Goal: Transaction & Acquisition: Purchase product/service

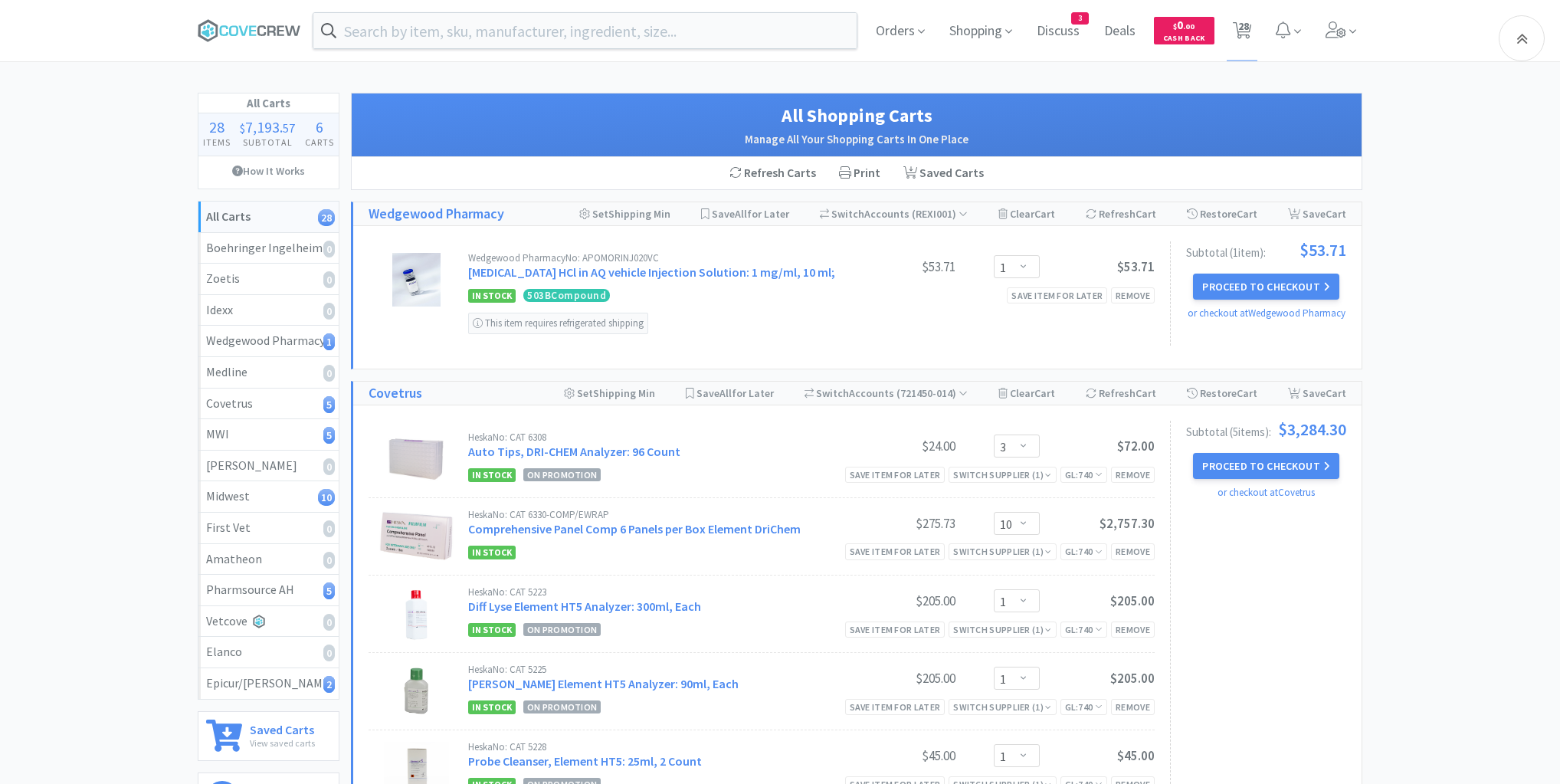
select select "1"
select select "3"
select select "10"
select select "1"
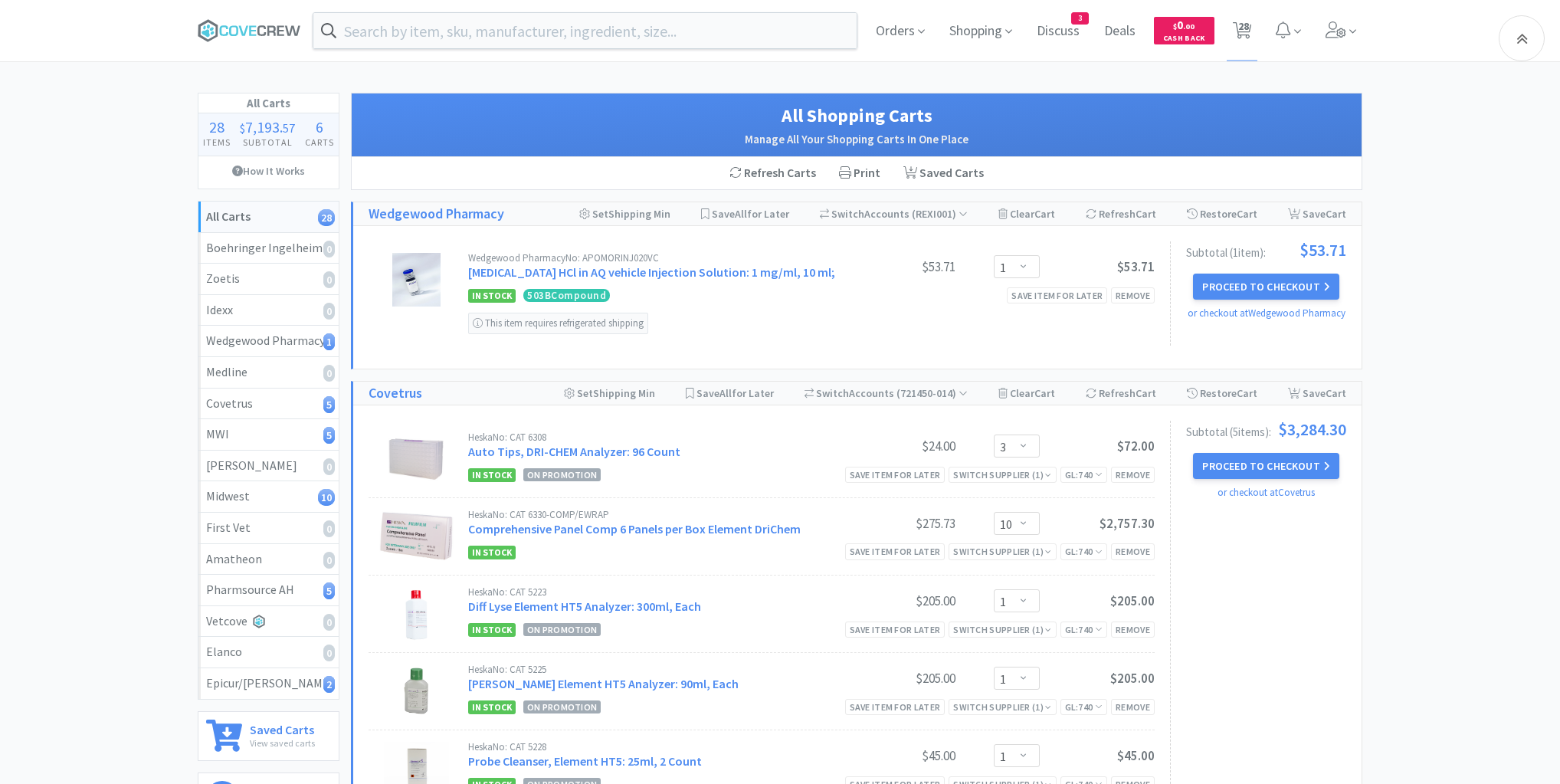
select select "1"
select select "3"
select select "1"
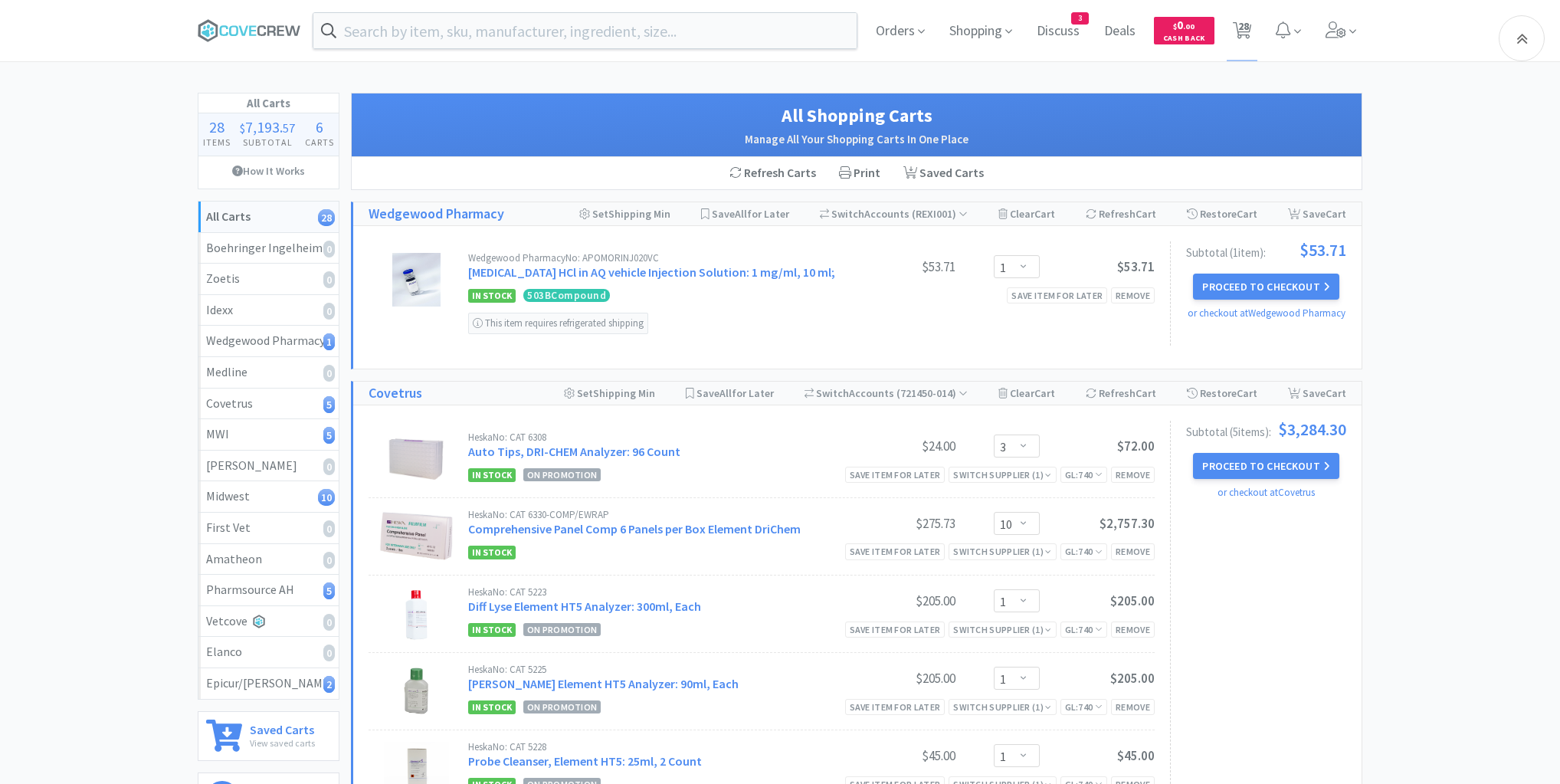
select select "2"
select select "1"
select select "2"
select select "1"
select select "20"
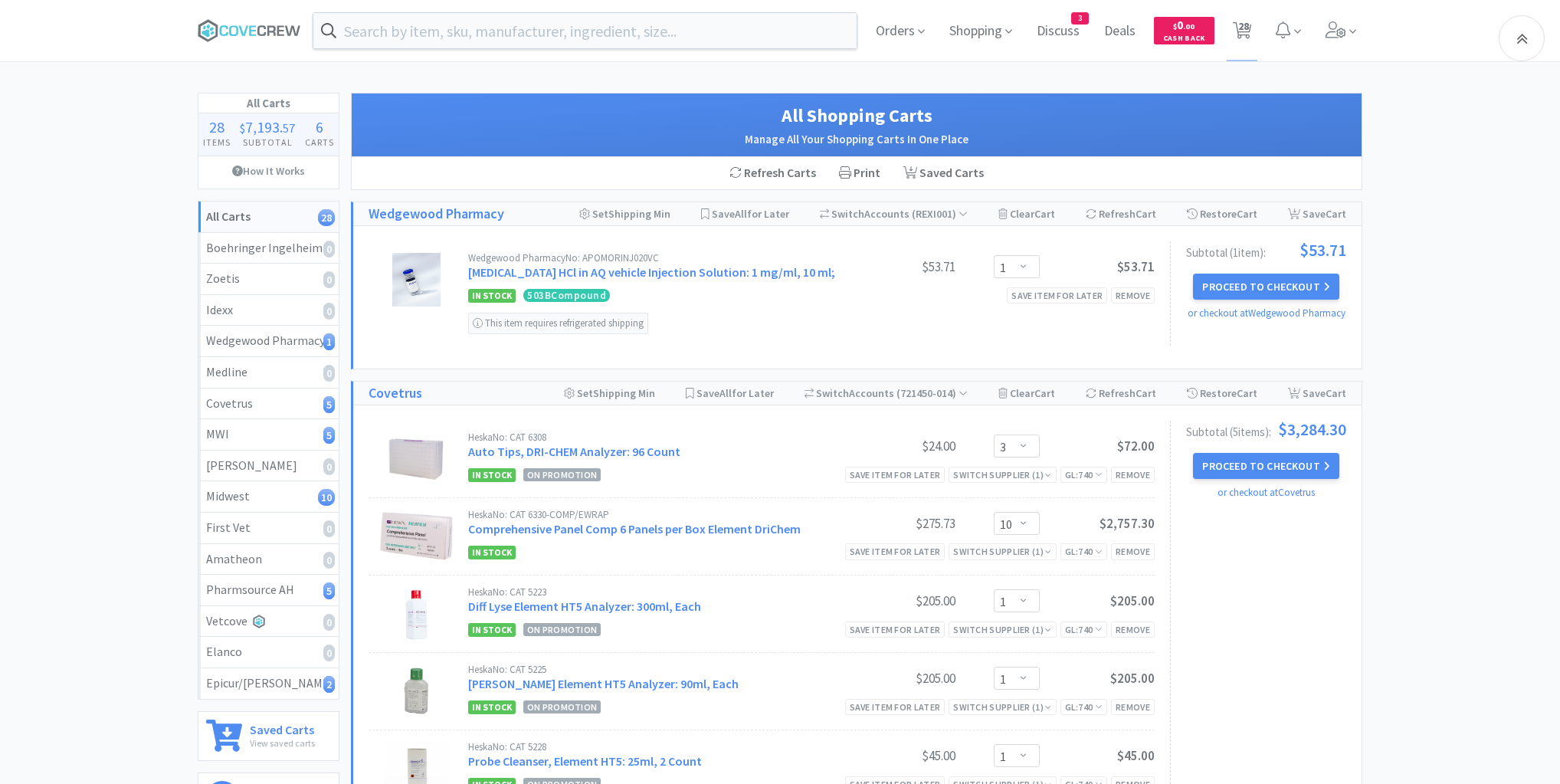
select select "1"
select select "10"
select select "6"
select select "2"
select select "1"
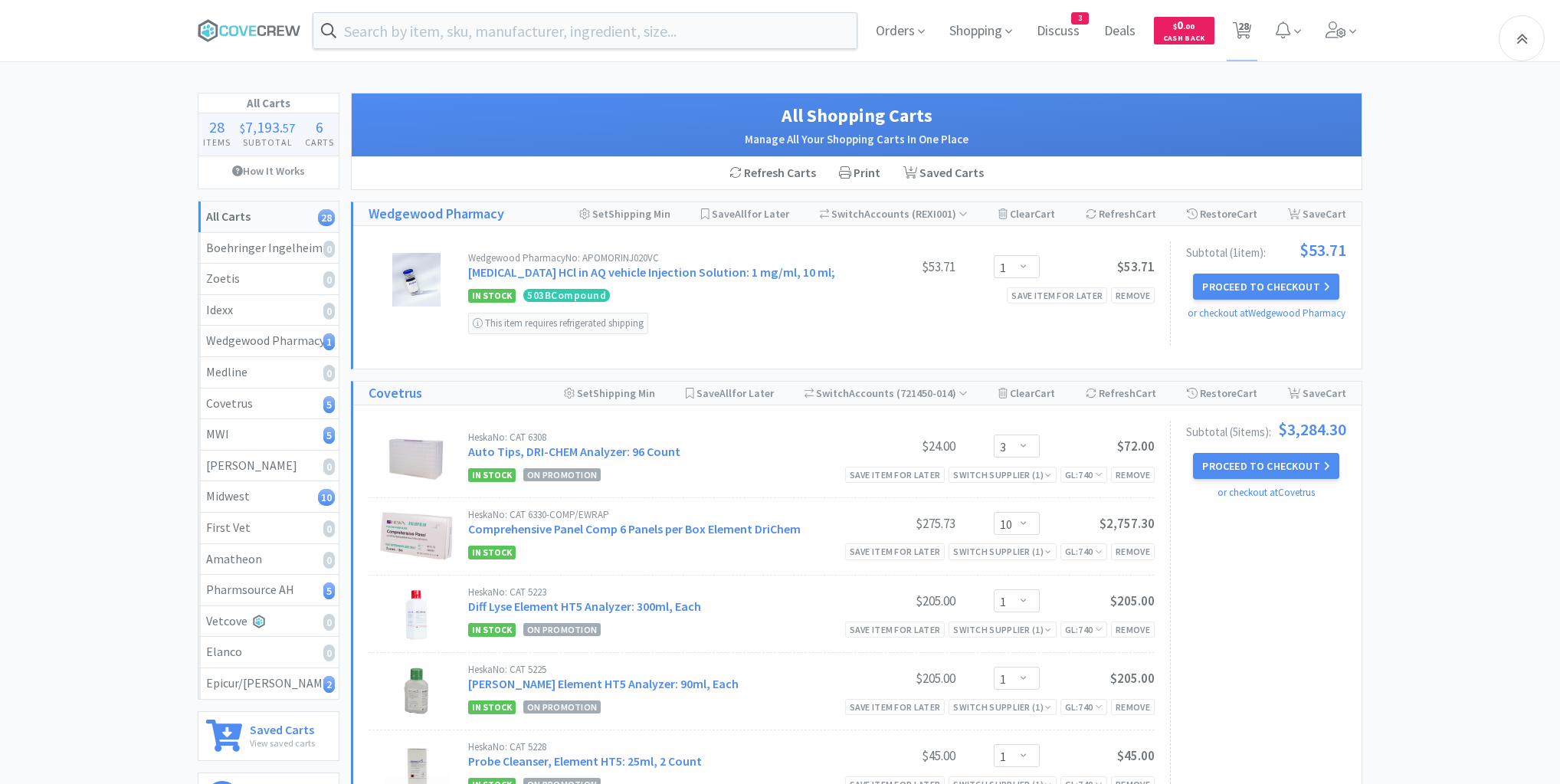
select select "3"
select select "1"
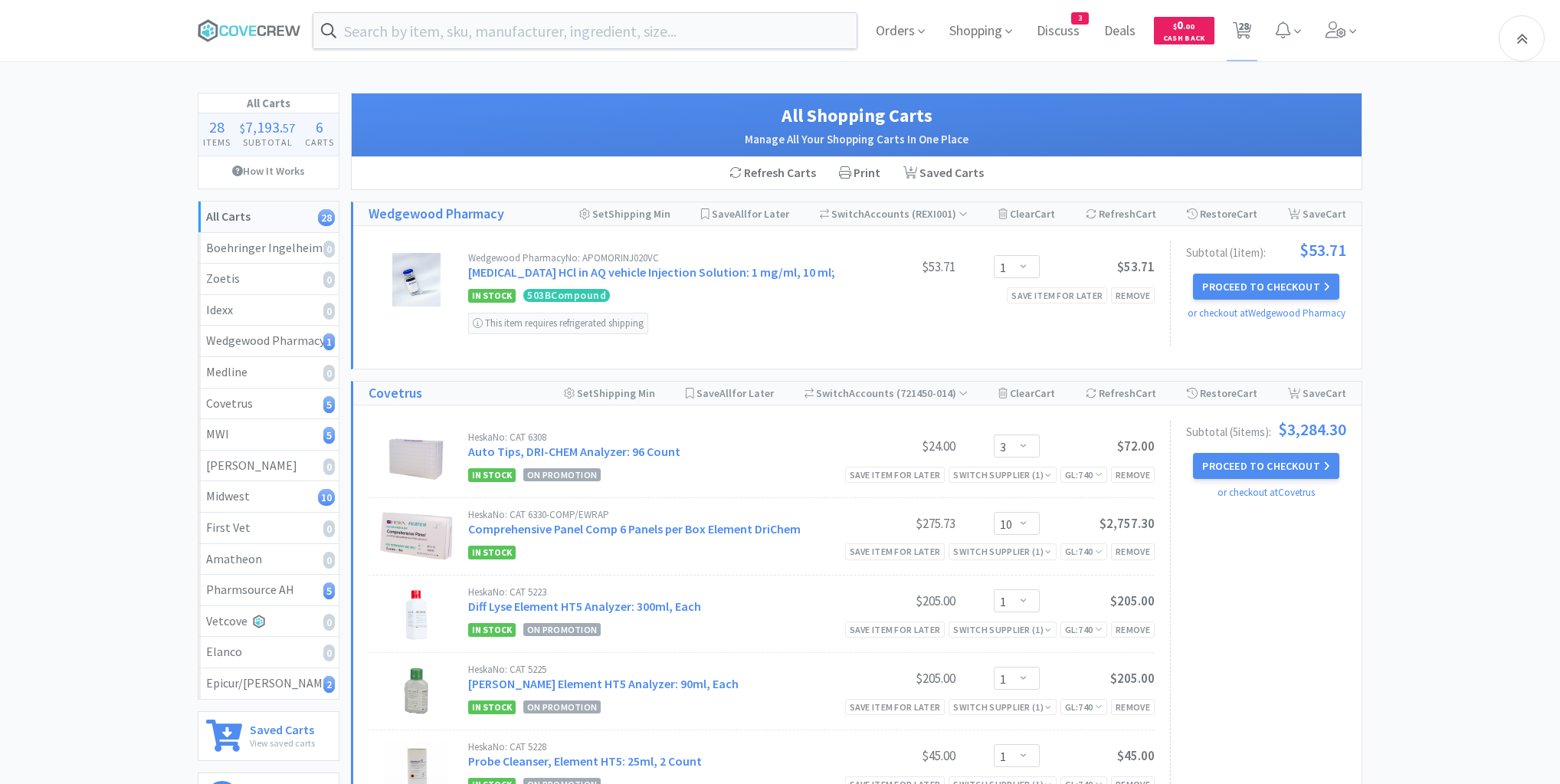
select select "1"
select select "6"
select select "3"
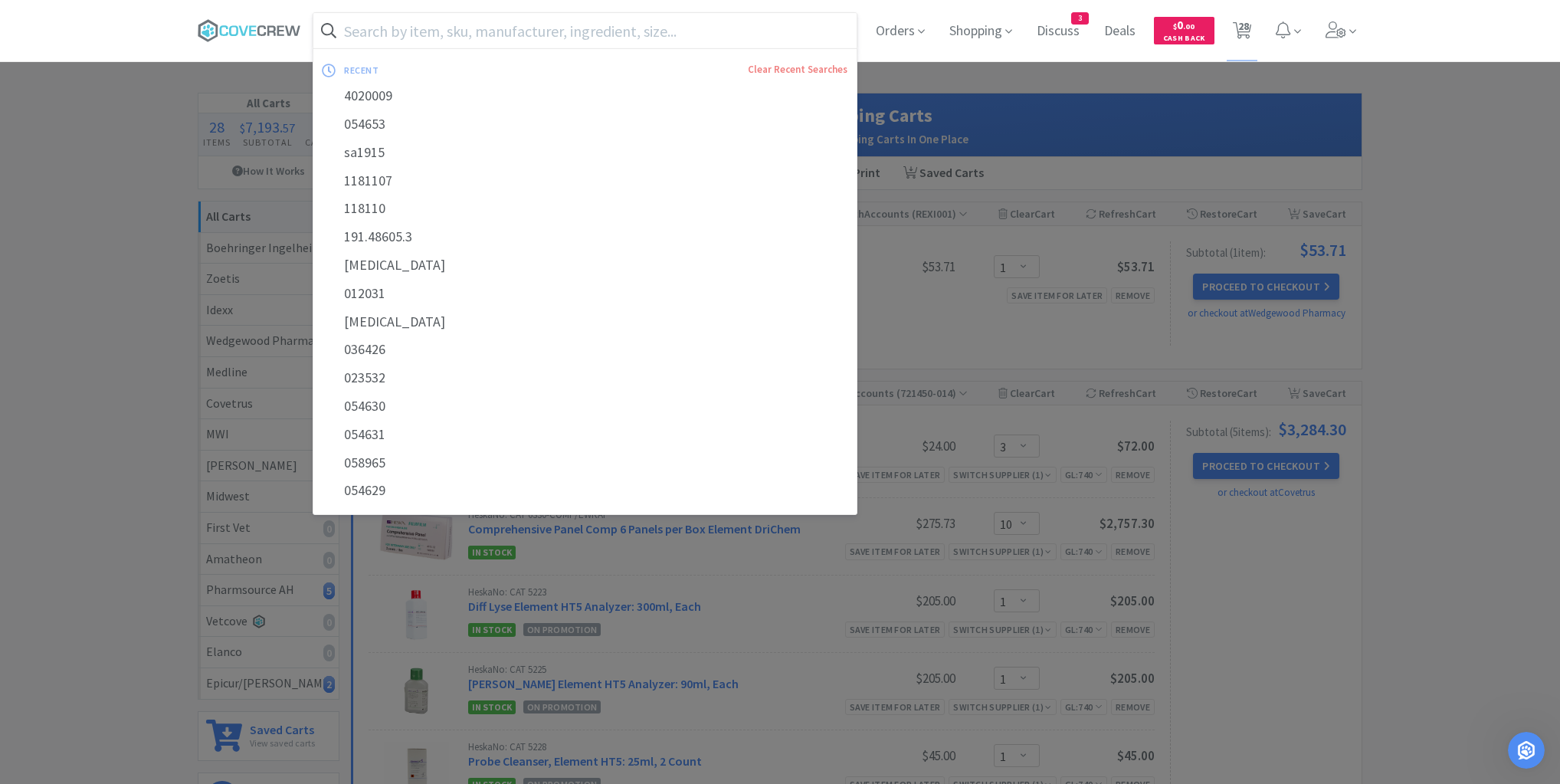
drag, startPoint x: 791, startPoint y: 25, endPoint x: 788, endPoint y: 45, distance: 20.2
click at [793, 27] on input "text" at bounding box center [585, 31] width 543 height 36
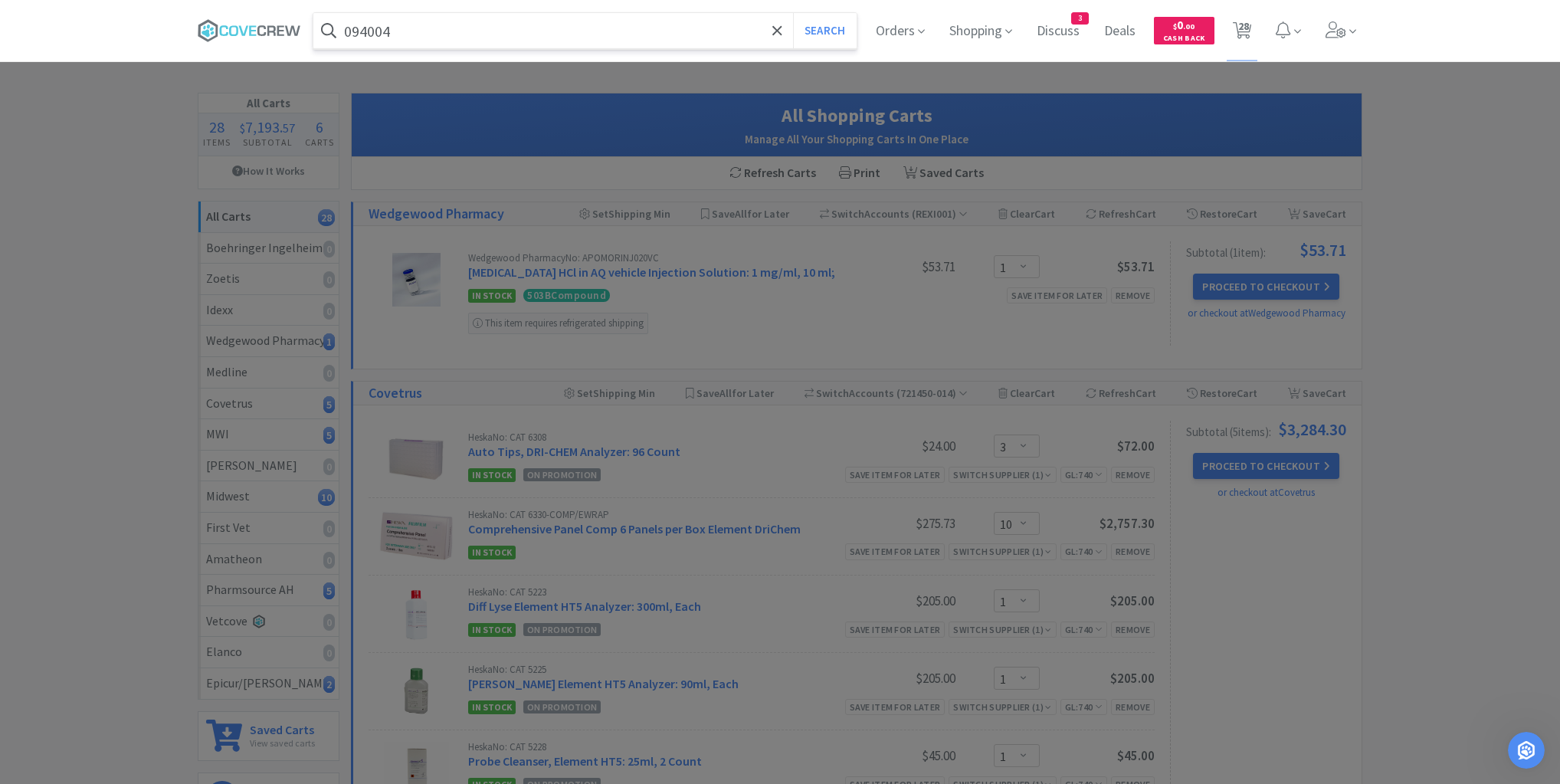
type input "094004"
click at [793, 13] on button "Search" at bounding box center [825, 31] width 64 height 36
select select "3"
select select "10"
select select "1"
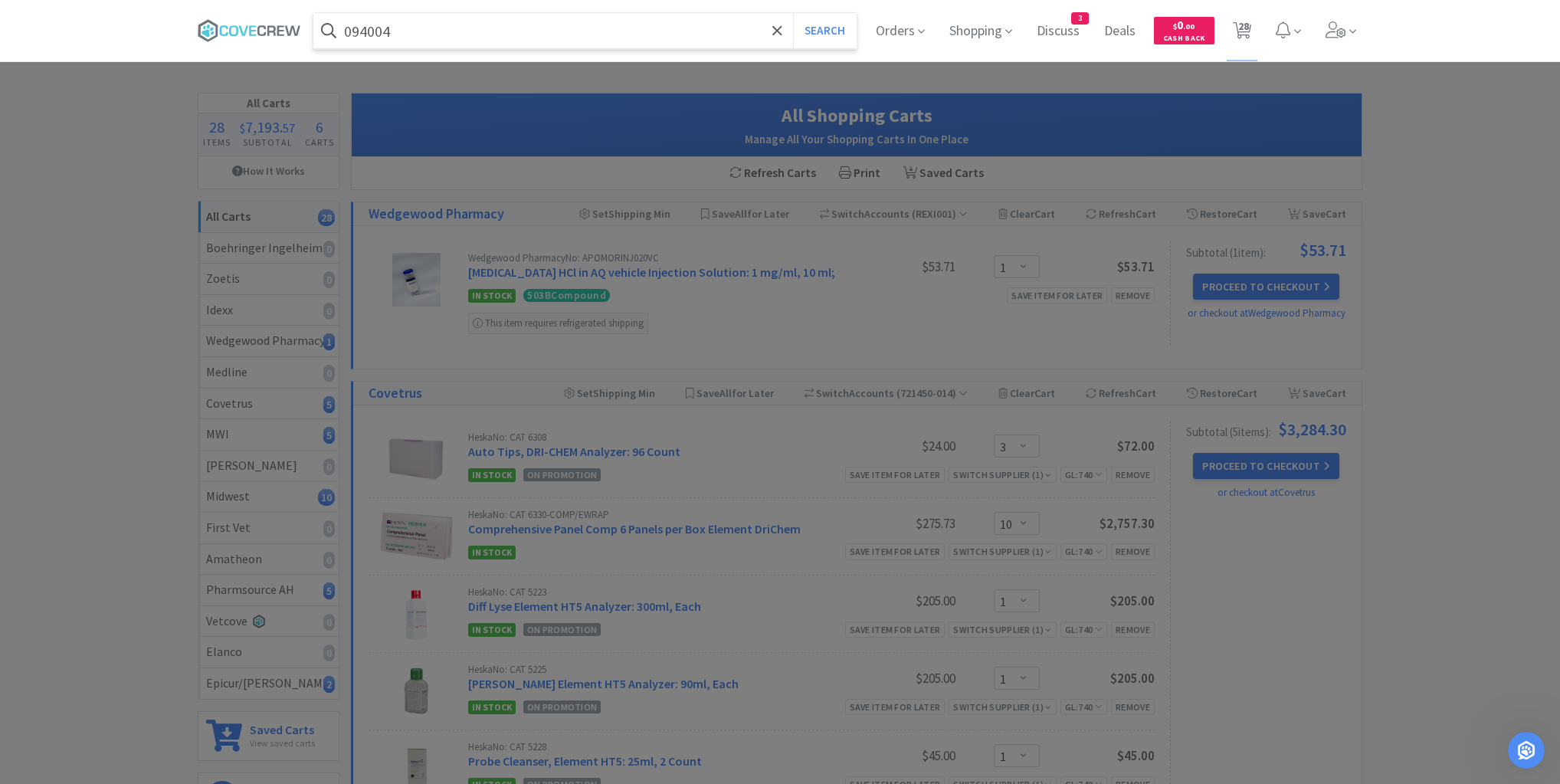
select select "1"
select select "3"
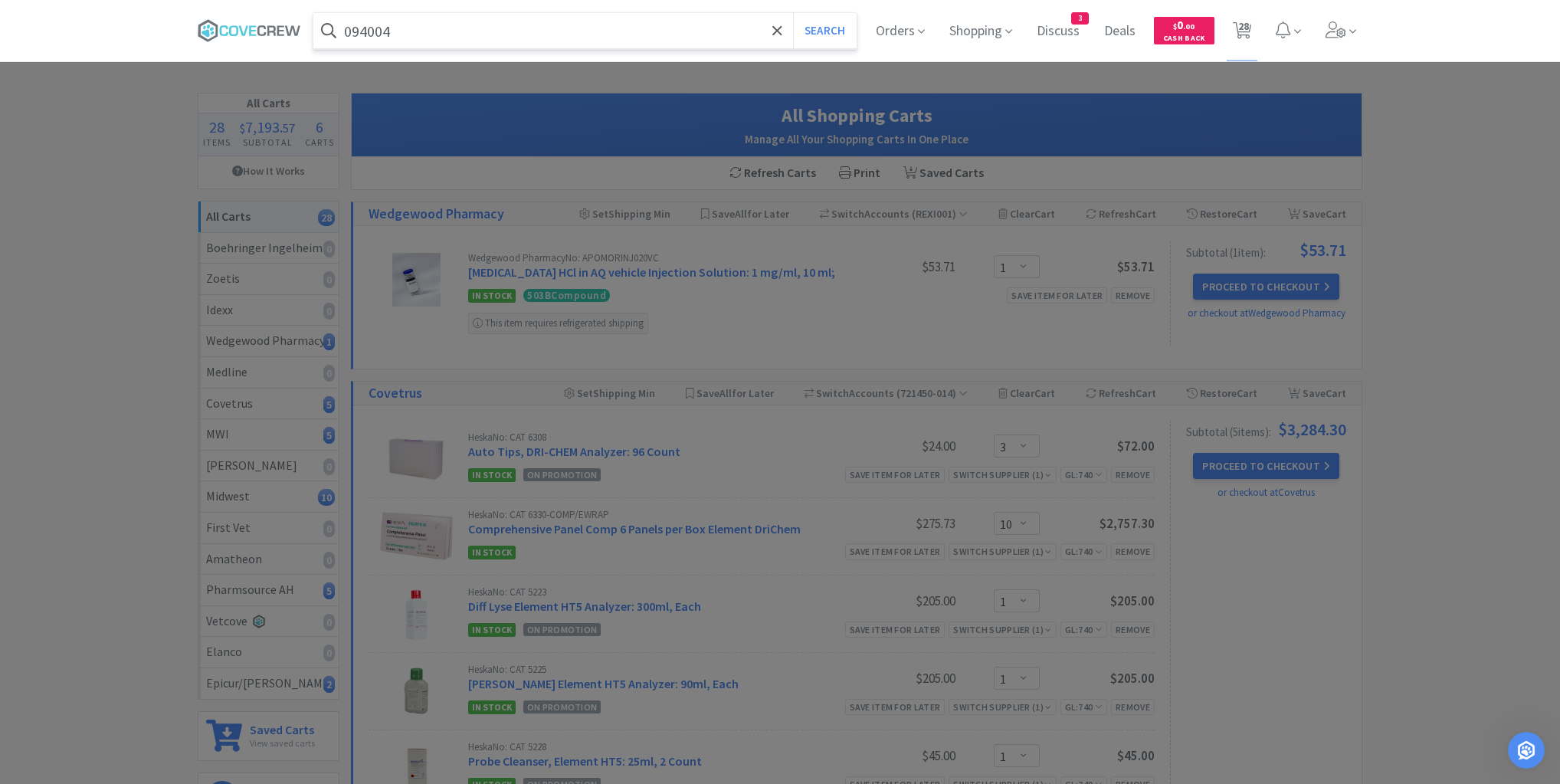
select select "1"
select select "2"
select select "1"
select select "2"
select select "1"
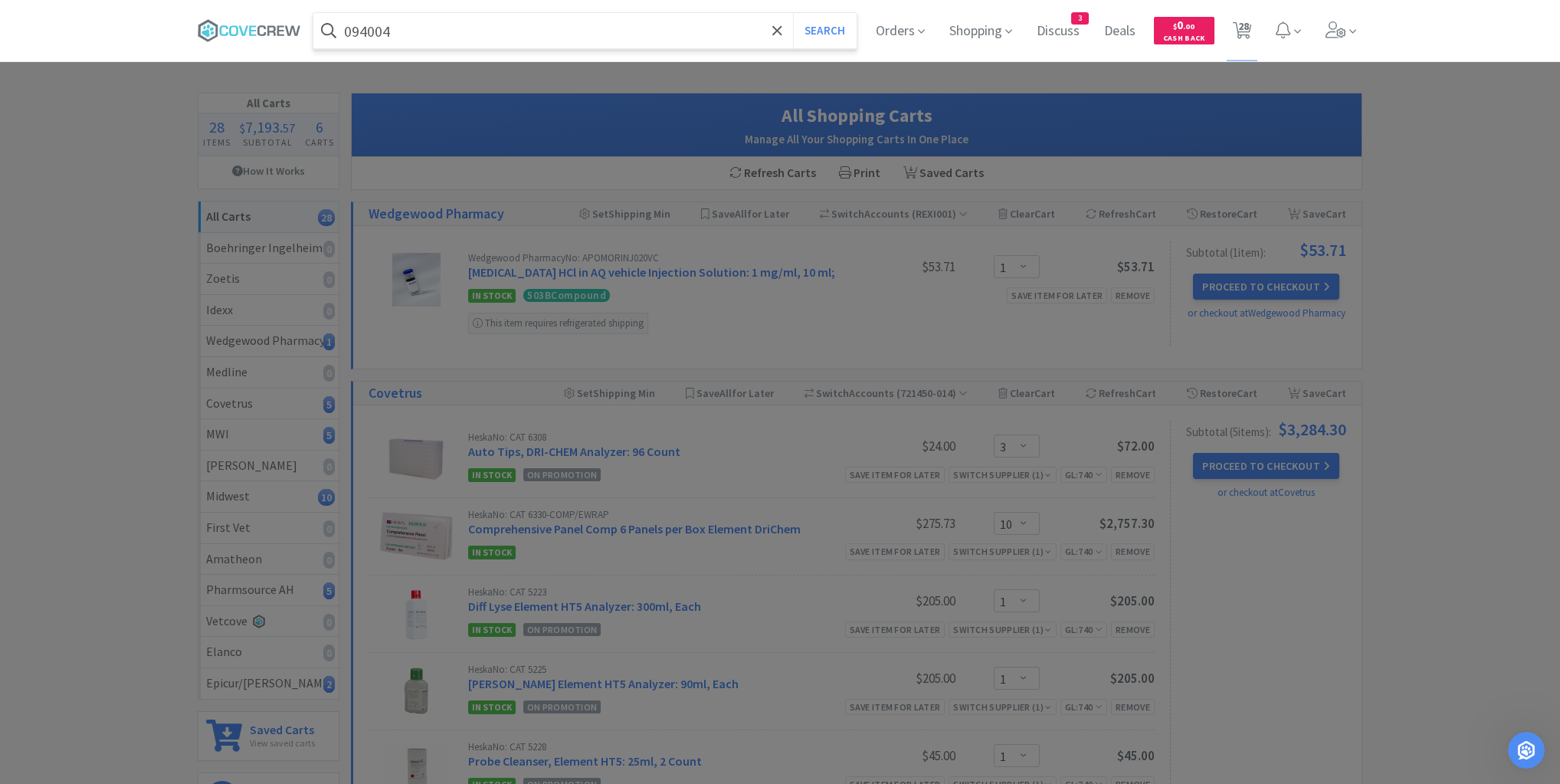
select select "20"
select select "1"
select select "10"
select select "6"
select select "2"
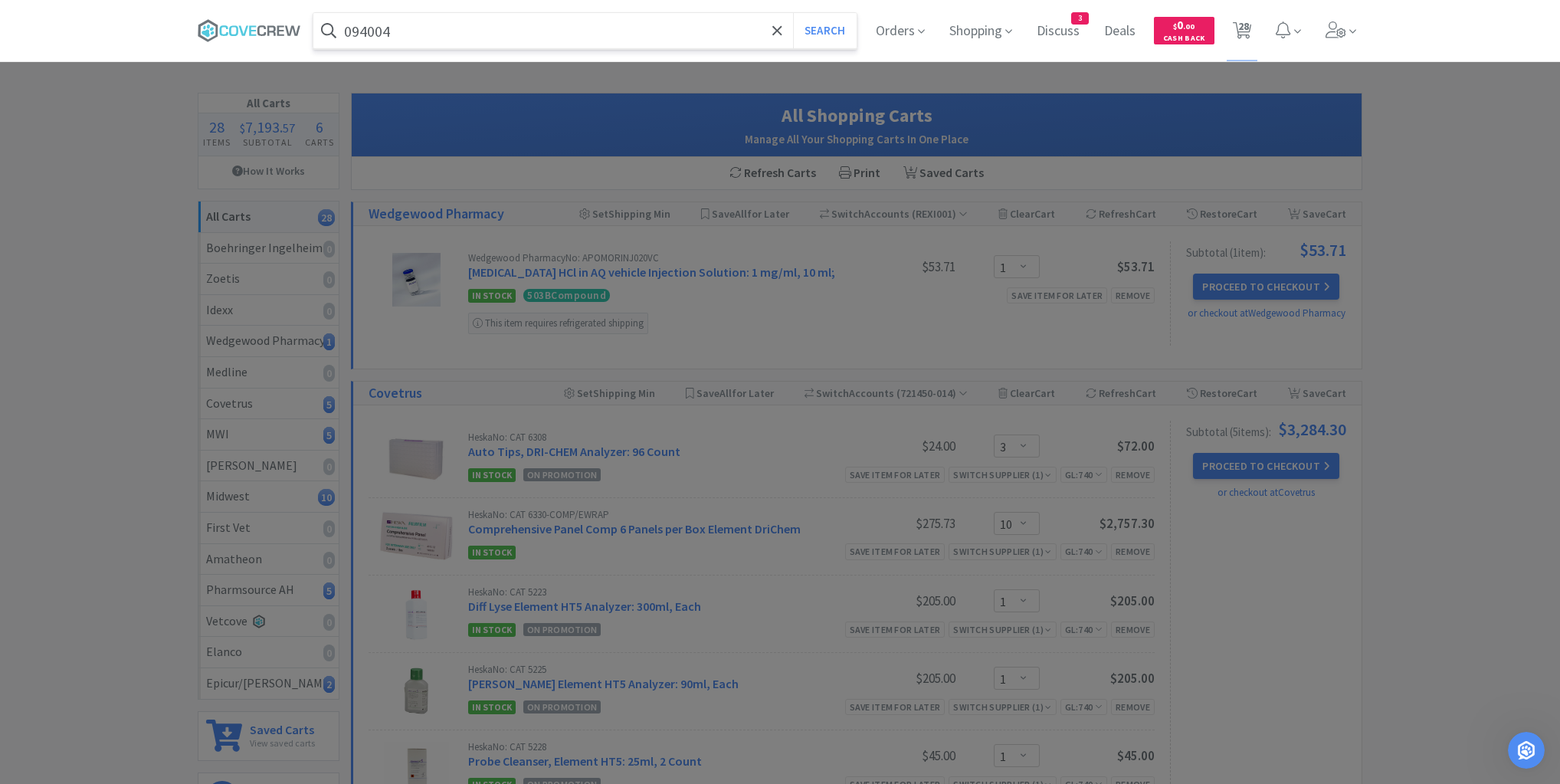
select select "1"
select select "3"
select select "1"
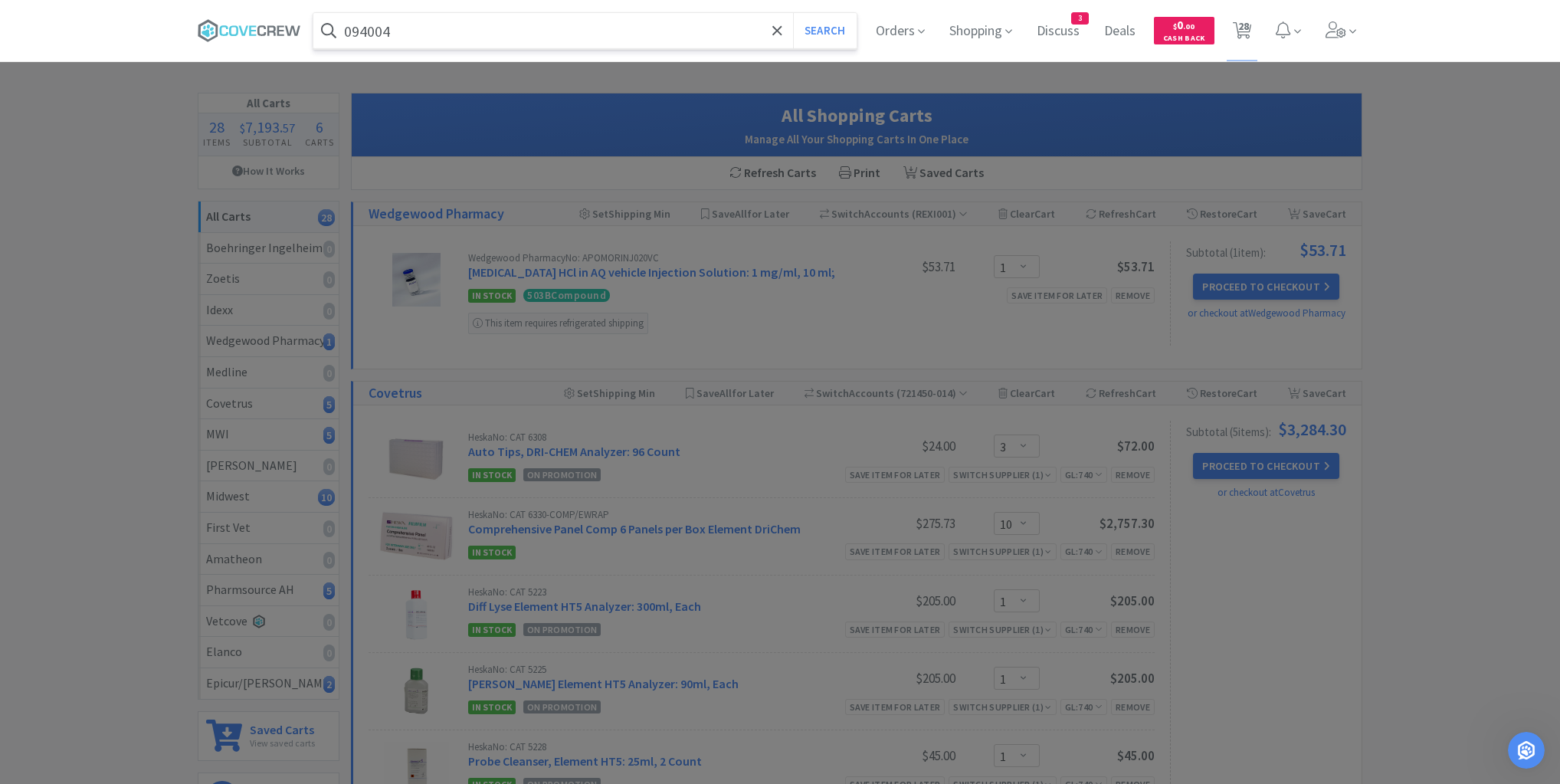
select select "1"
select select "6"
select select "3"
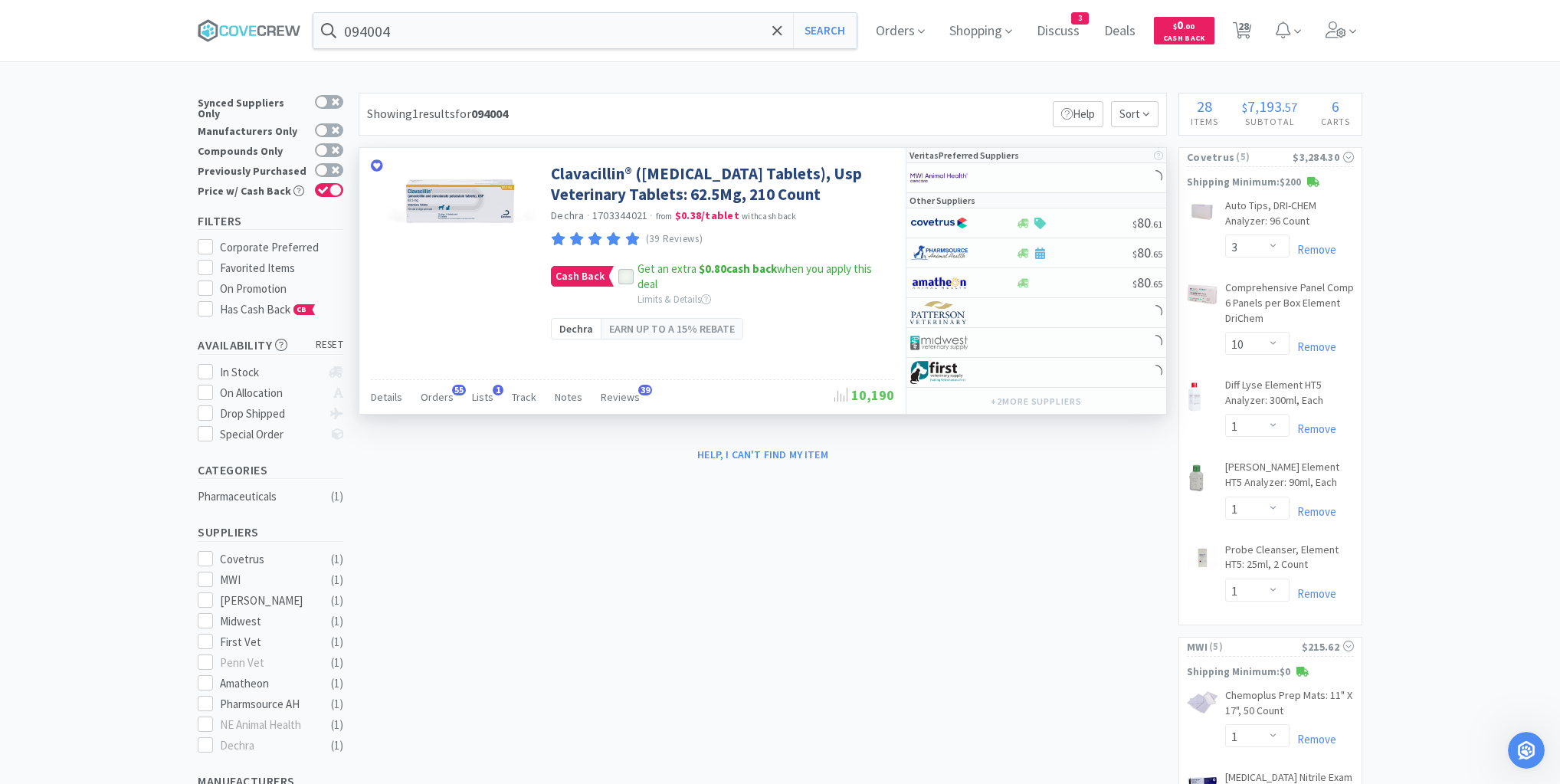
click at [625, 282] on icon at bounding box center [626, 276] width 11 height 11
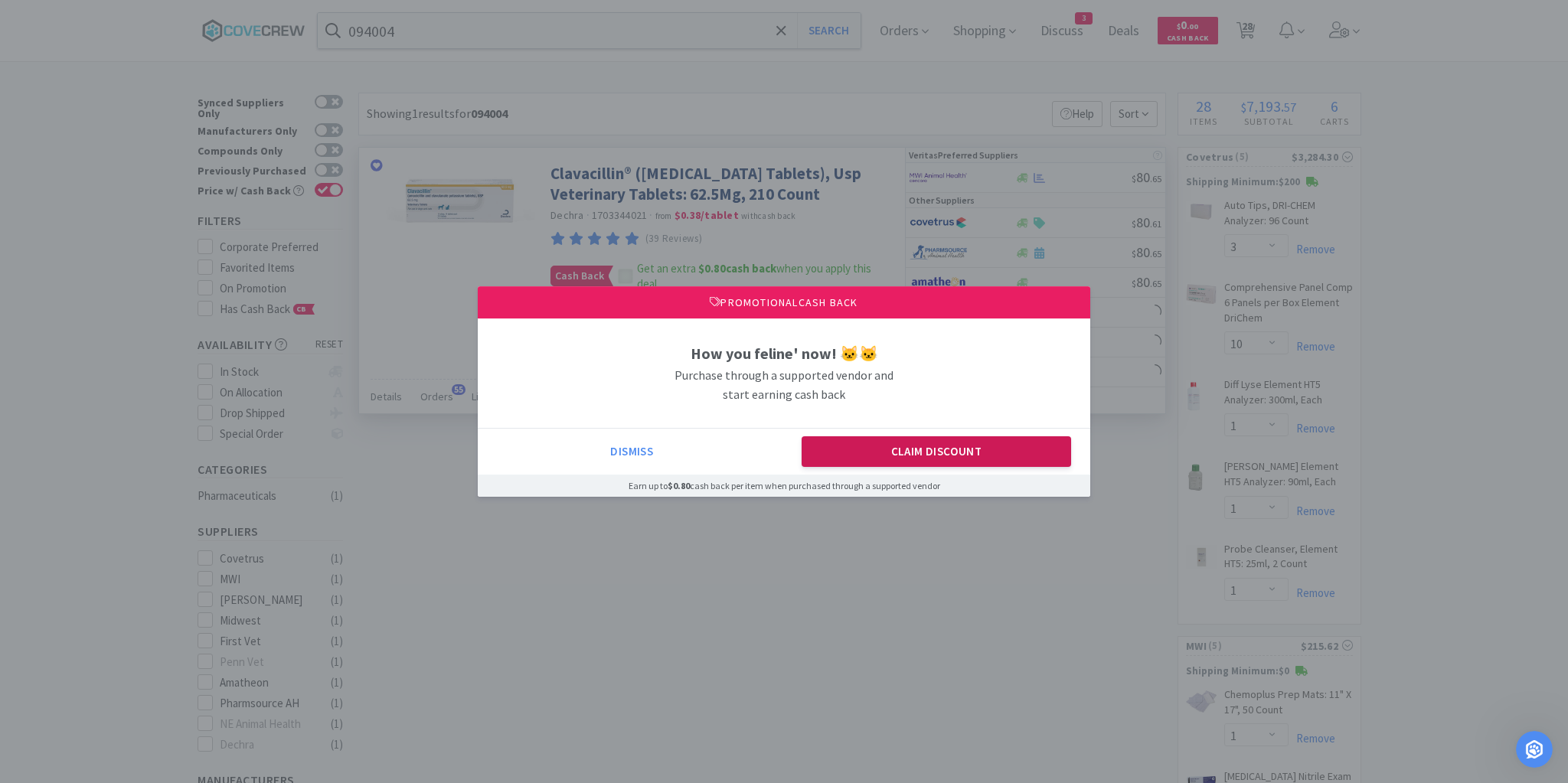
click at [881, 450] on button "Claim Discount" at bounding box center [937, 451] width 270 height 30
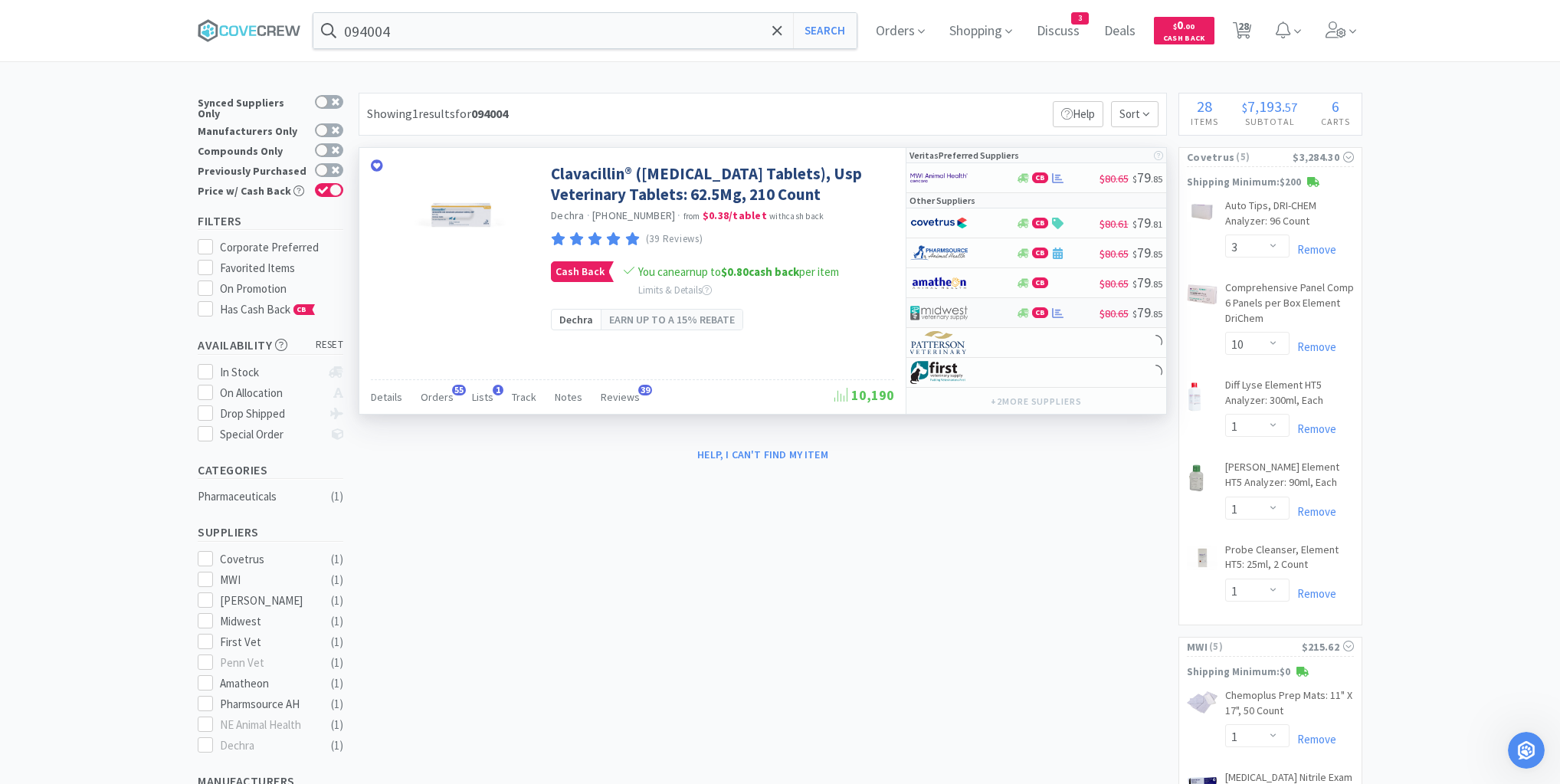
click at [994, 308] on div at bounding box center [952, 312] width 84 height 26
select select "1"
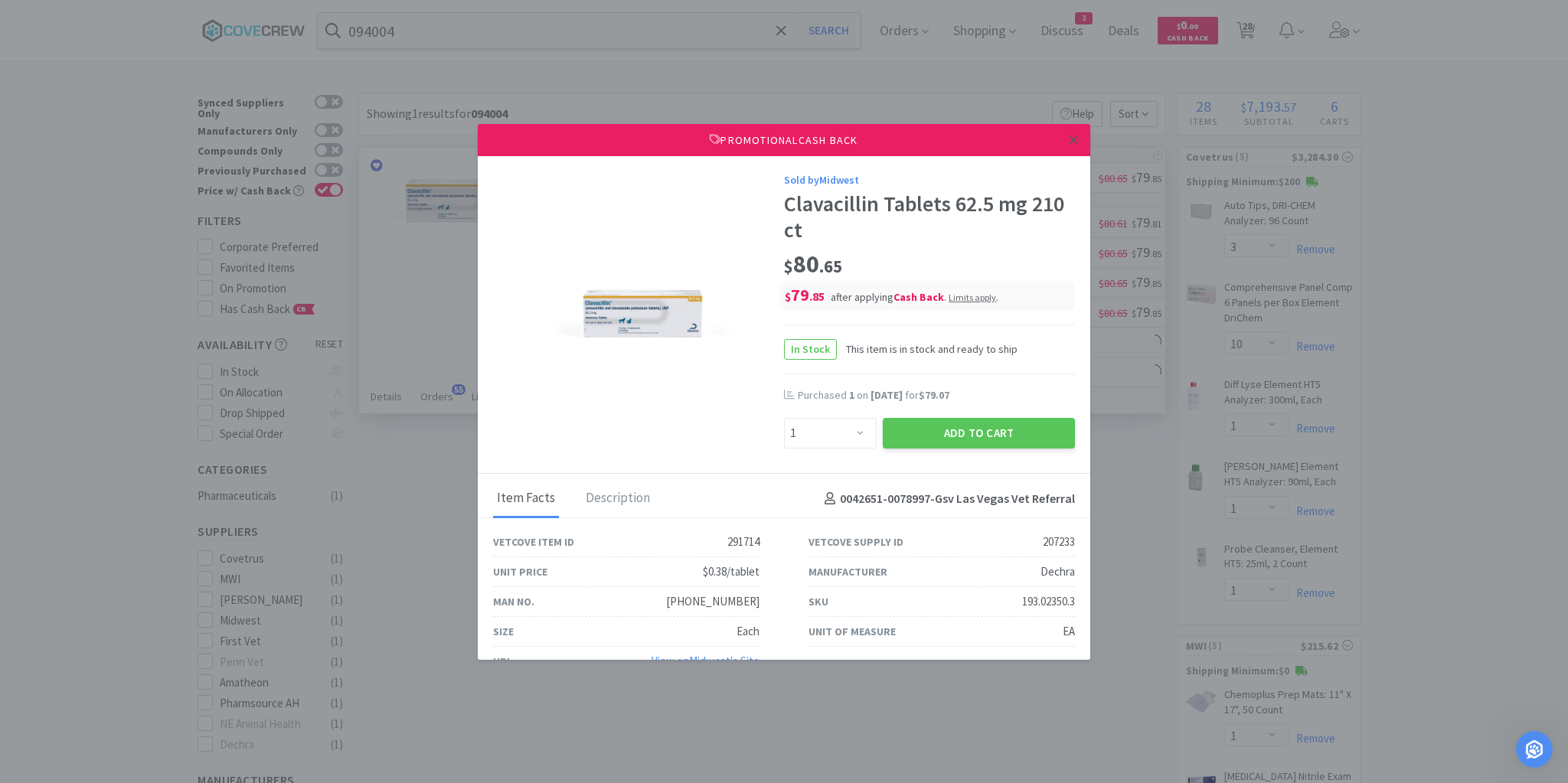
click at [1069, 137] on icon at bounding box center [1073, 139] width 8 height 8
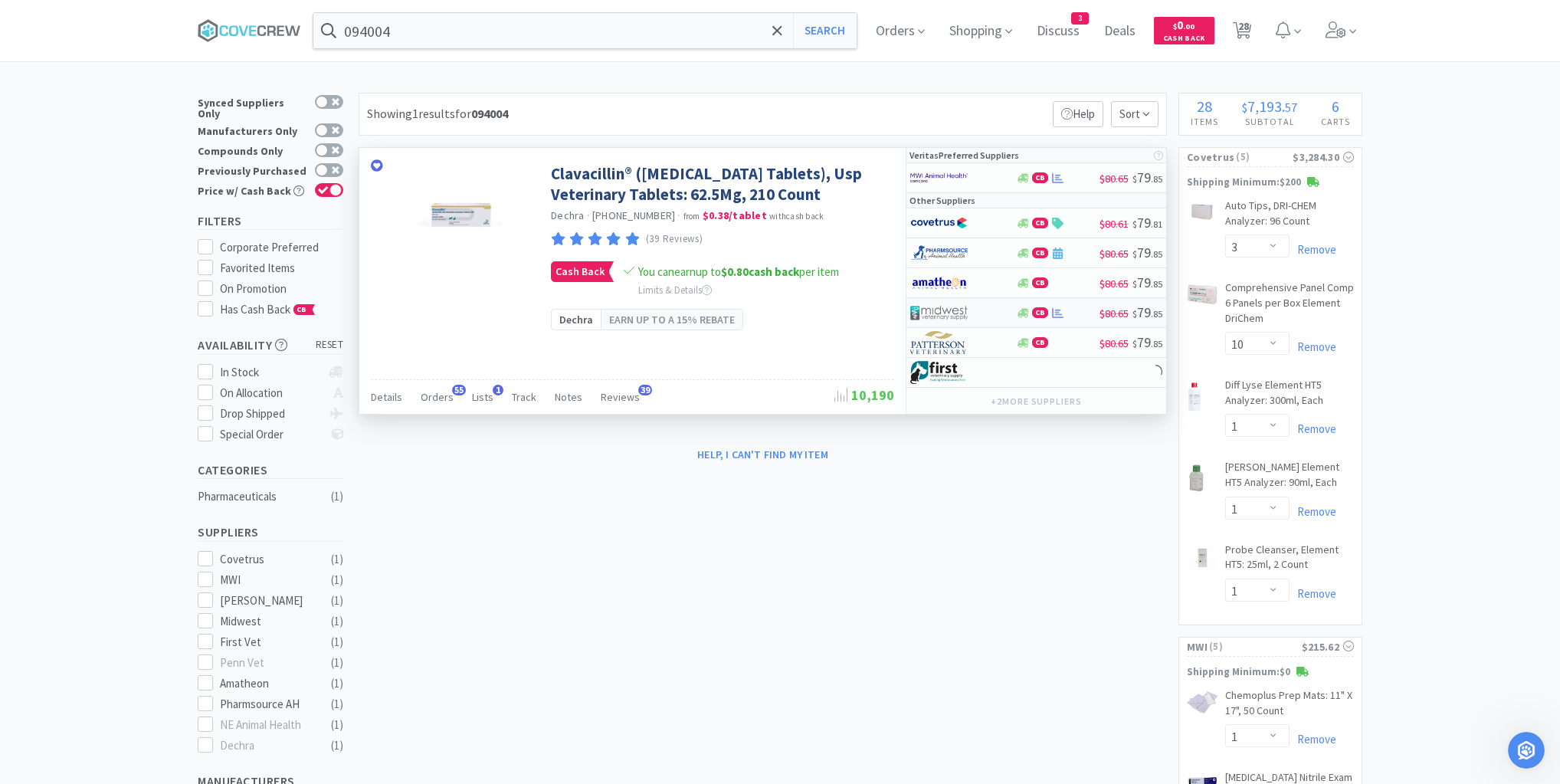
click at [996, 308] on div at bounding box center [963, 312] width 105 height 26
select select "1"
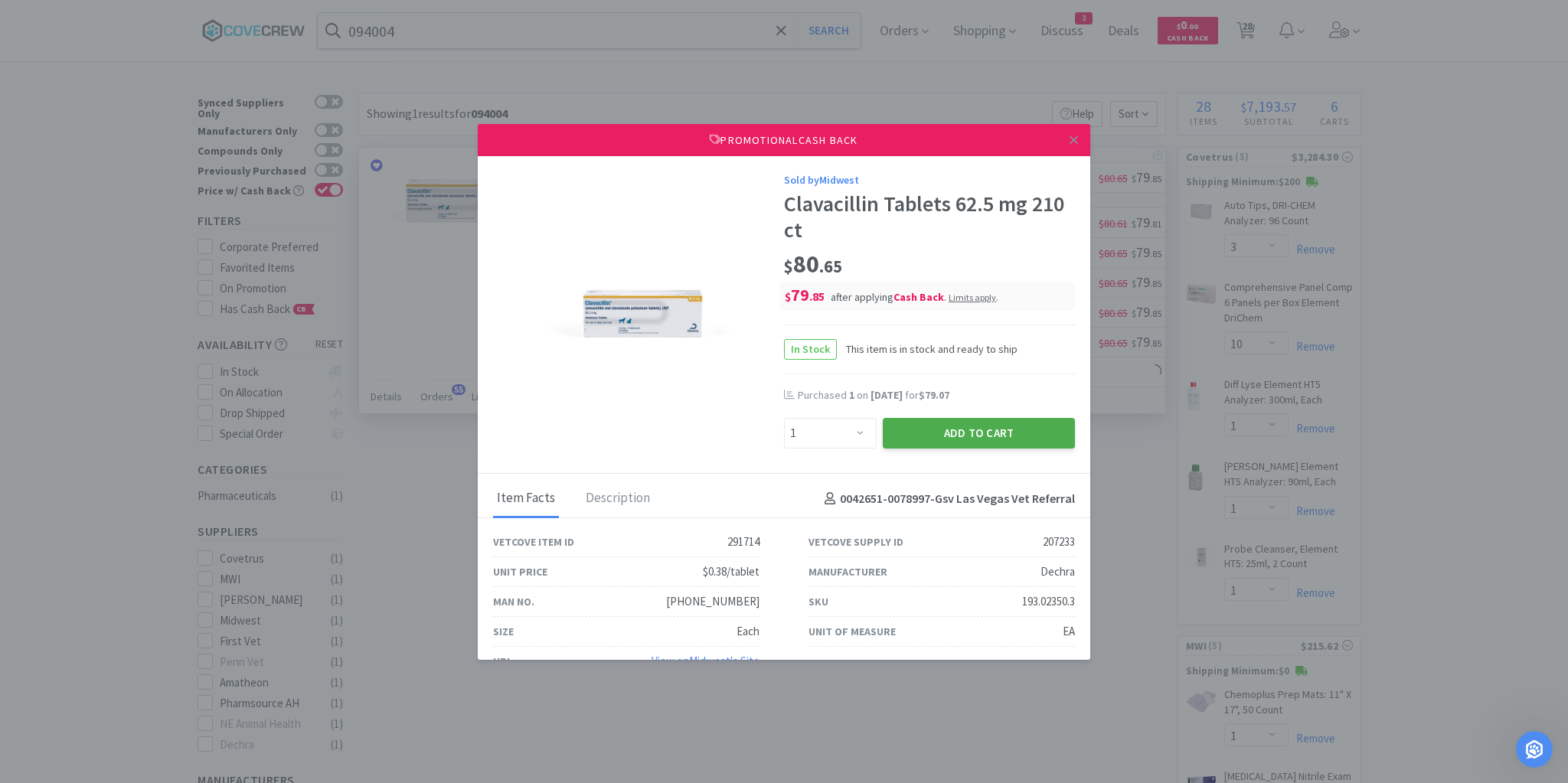
click at [1024, 439] on button "Add to Cart" at bounding box center [978, 433] width 192 height 30
select select "1"
select select "2"
select select "1"
select select "20"
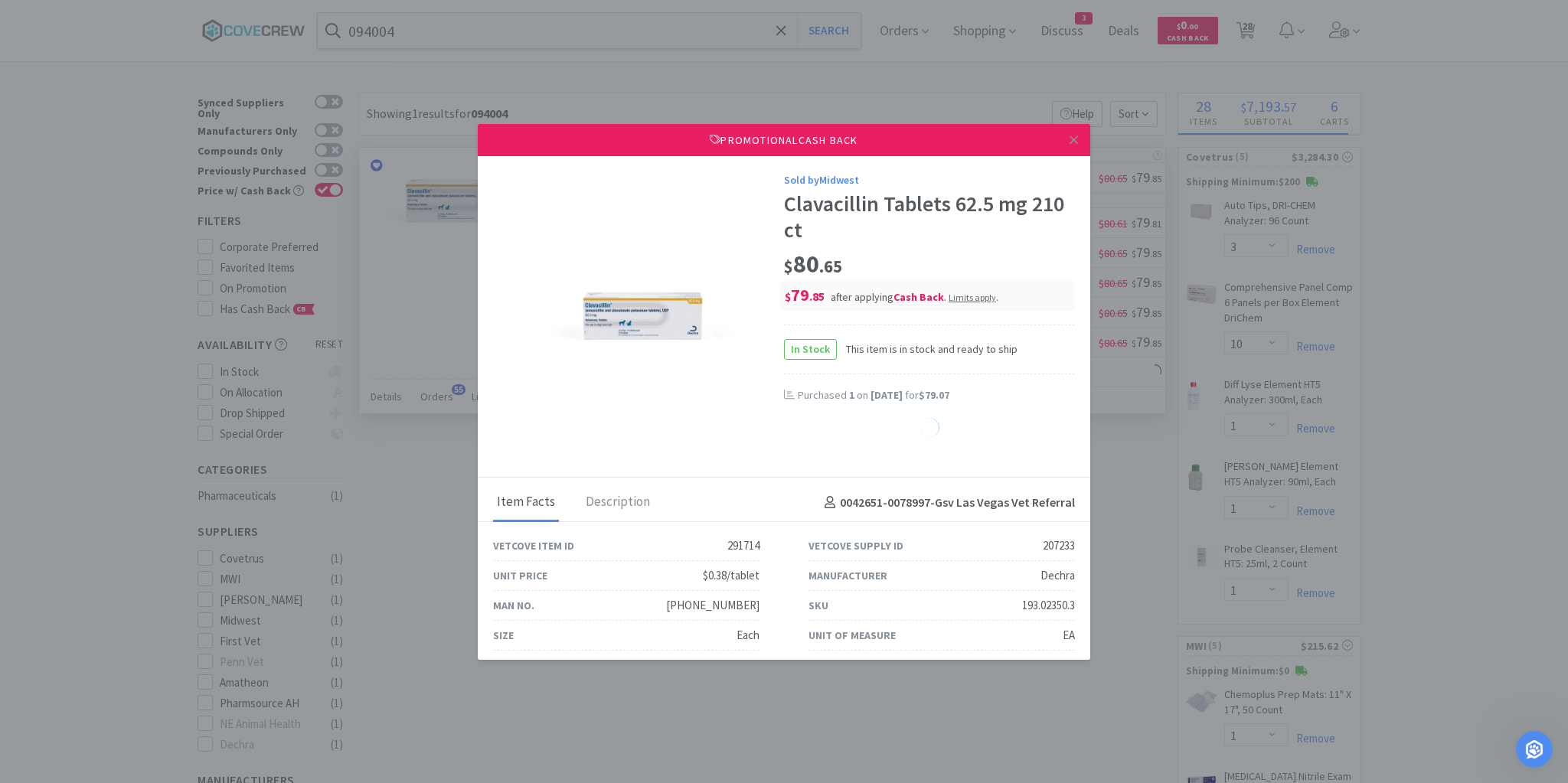
select select "1"
select select "10"
select select "6"
select select "2"
select select "1"
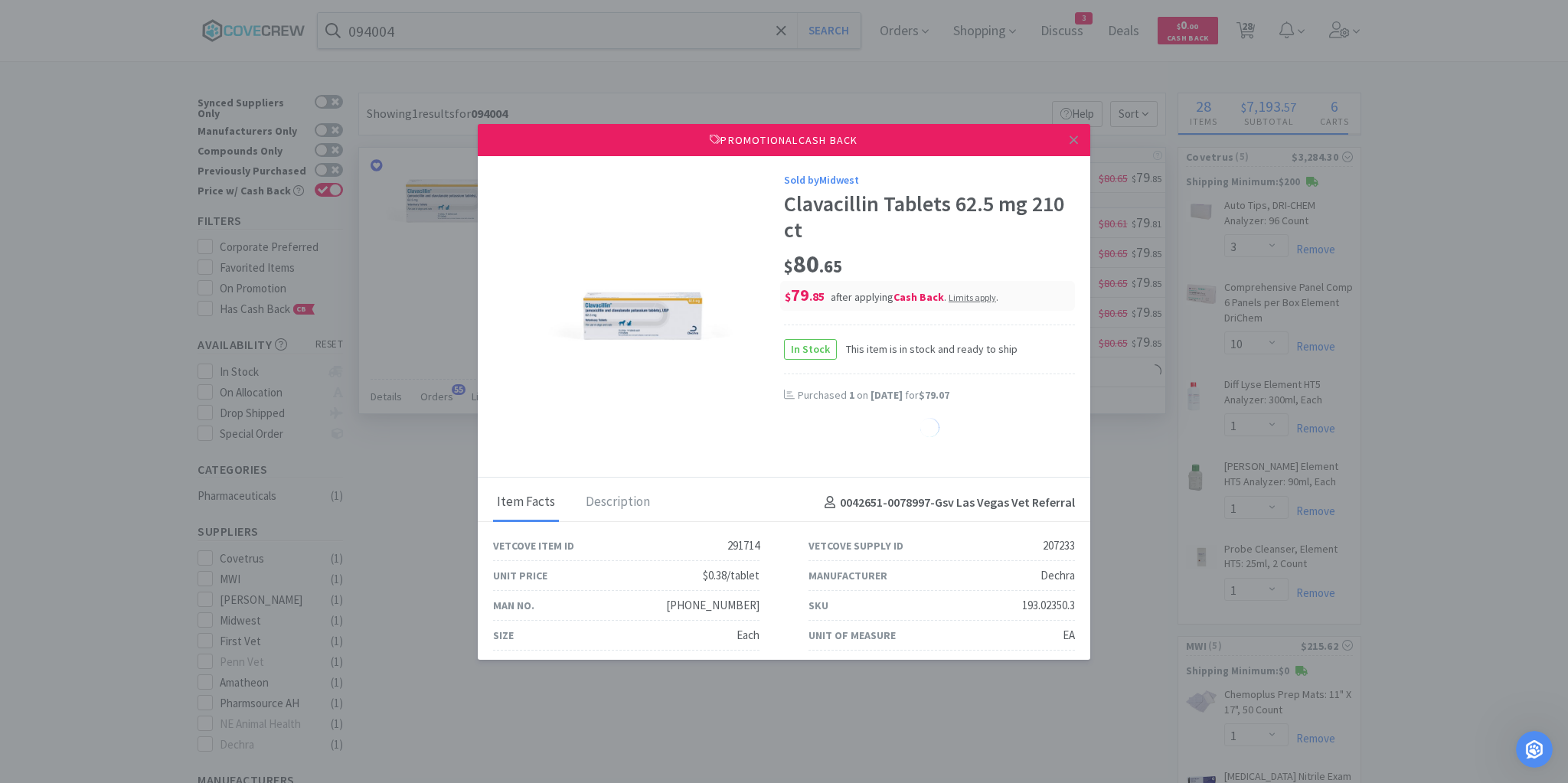
select select "3"
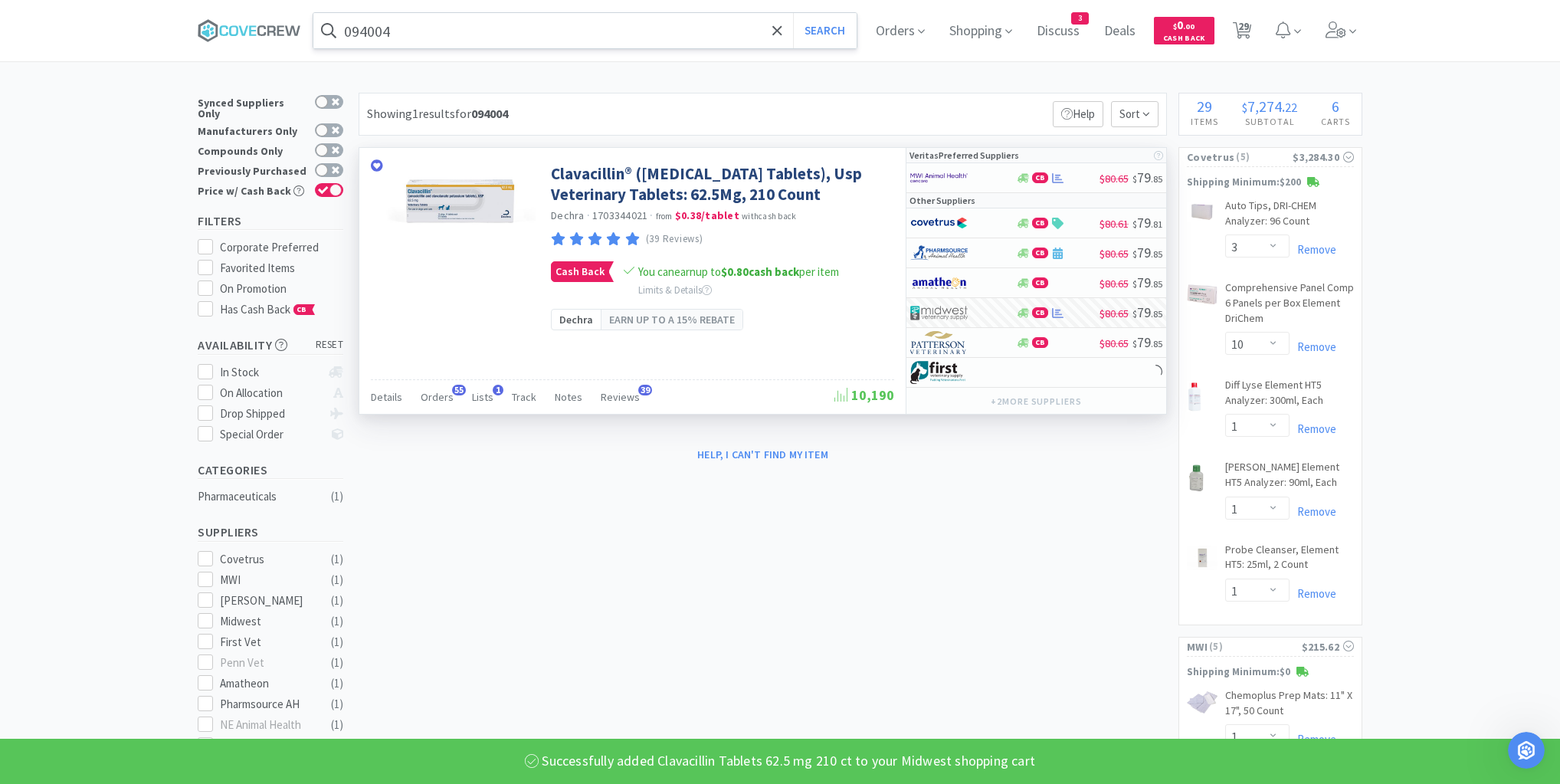
click at [626, 30] on input "094004" at bounding box center [585, 31] width 543 height 36
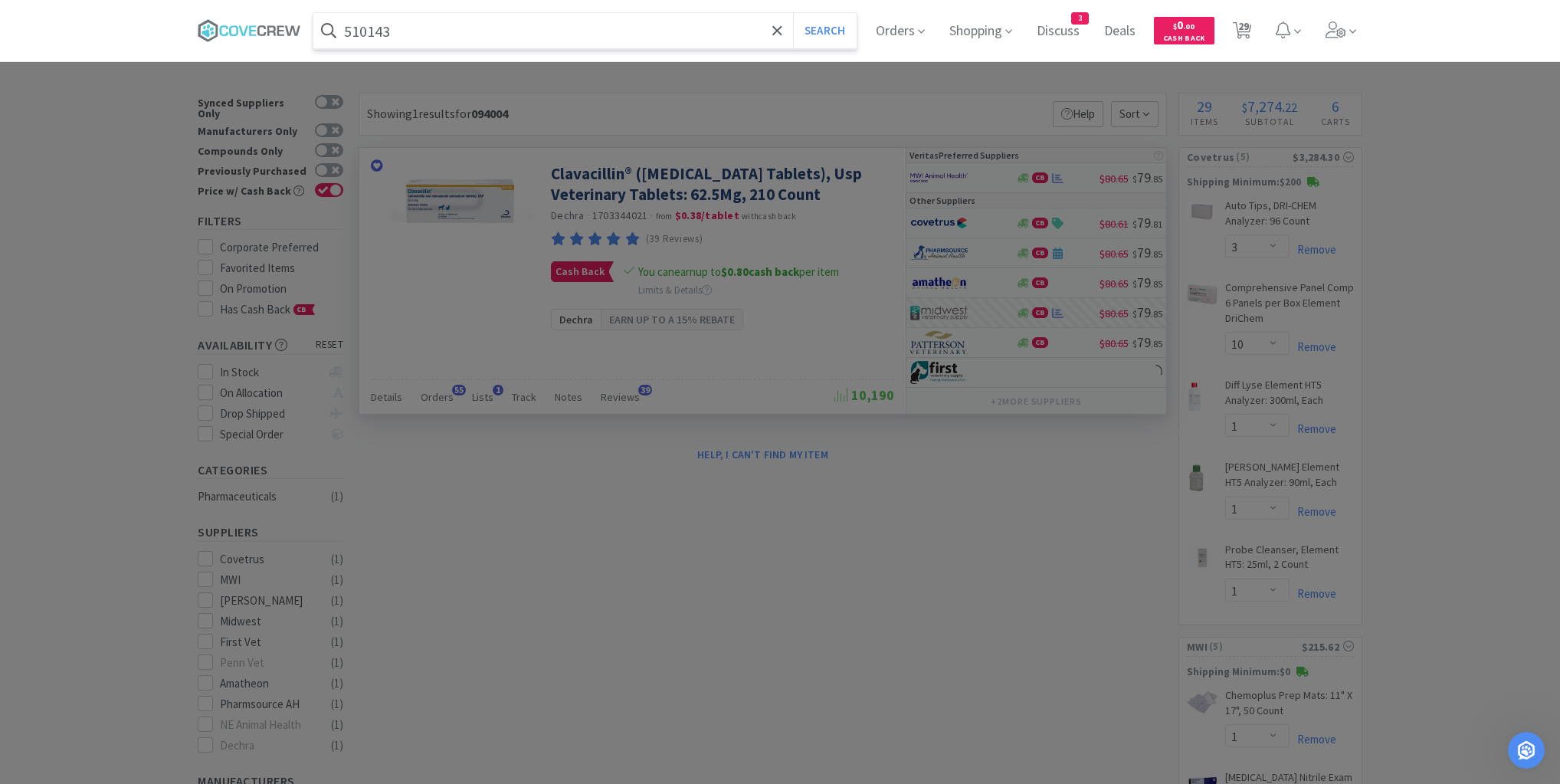
type input "510143"
click at [793, 13] on button "Search" at bounding box center [825, 31] width 64 height 36
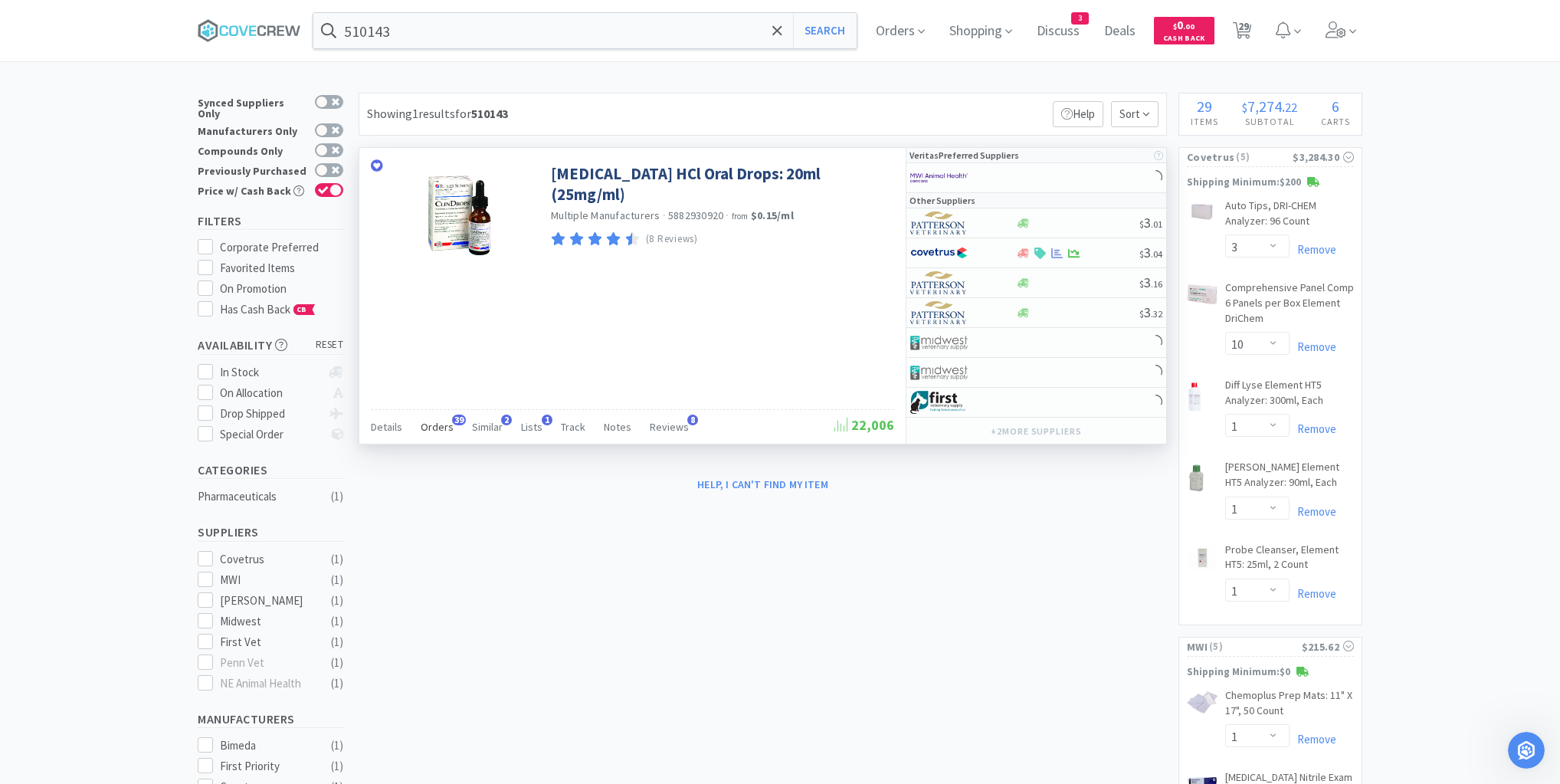
click at [438, 424] on span "Orders" at bounding box center [436, 427] width 33 height 14
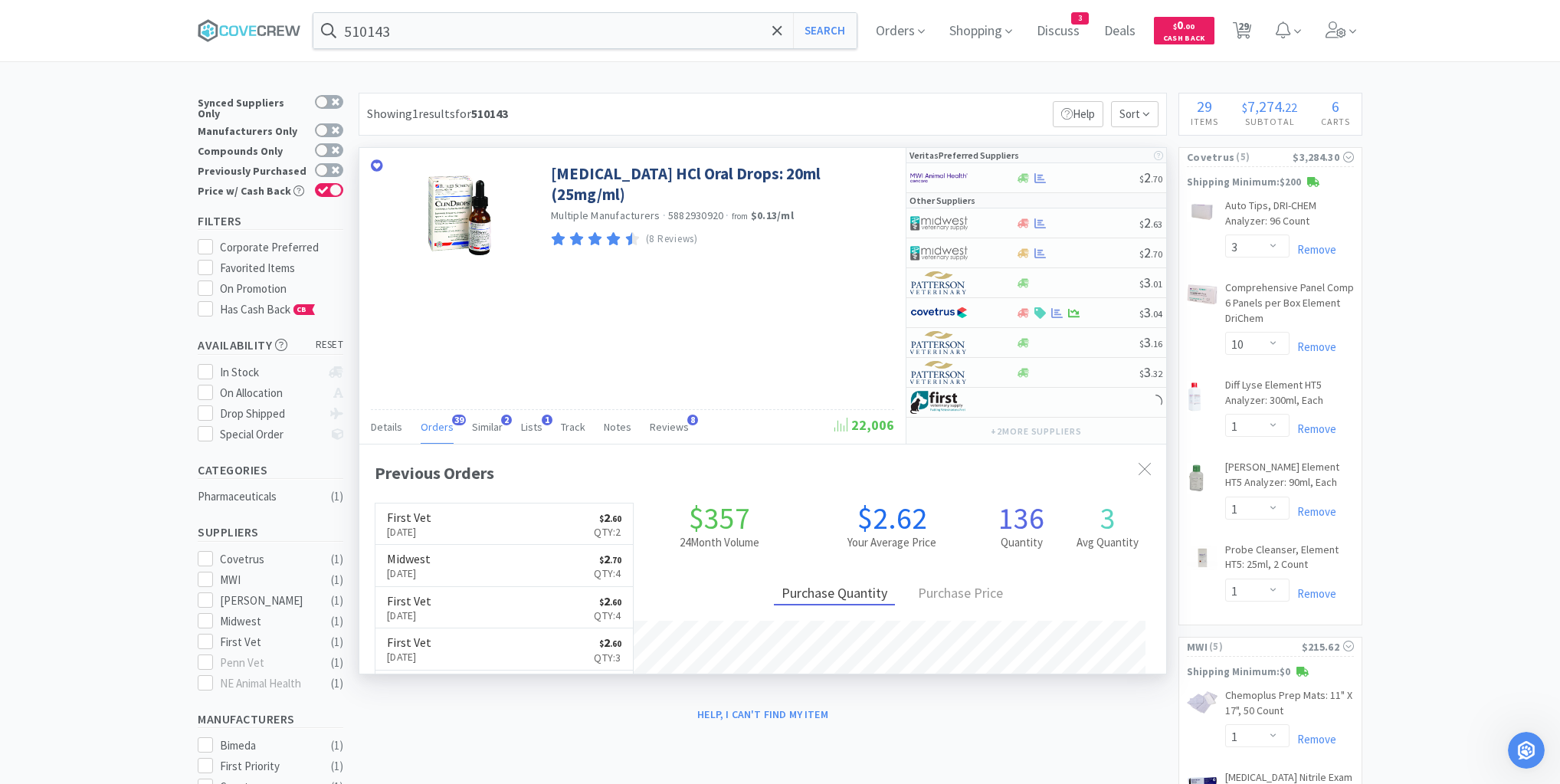
scroll to position [411, 807]
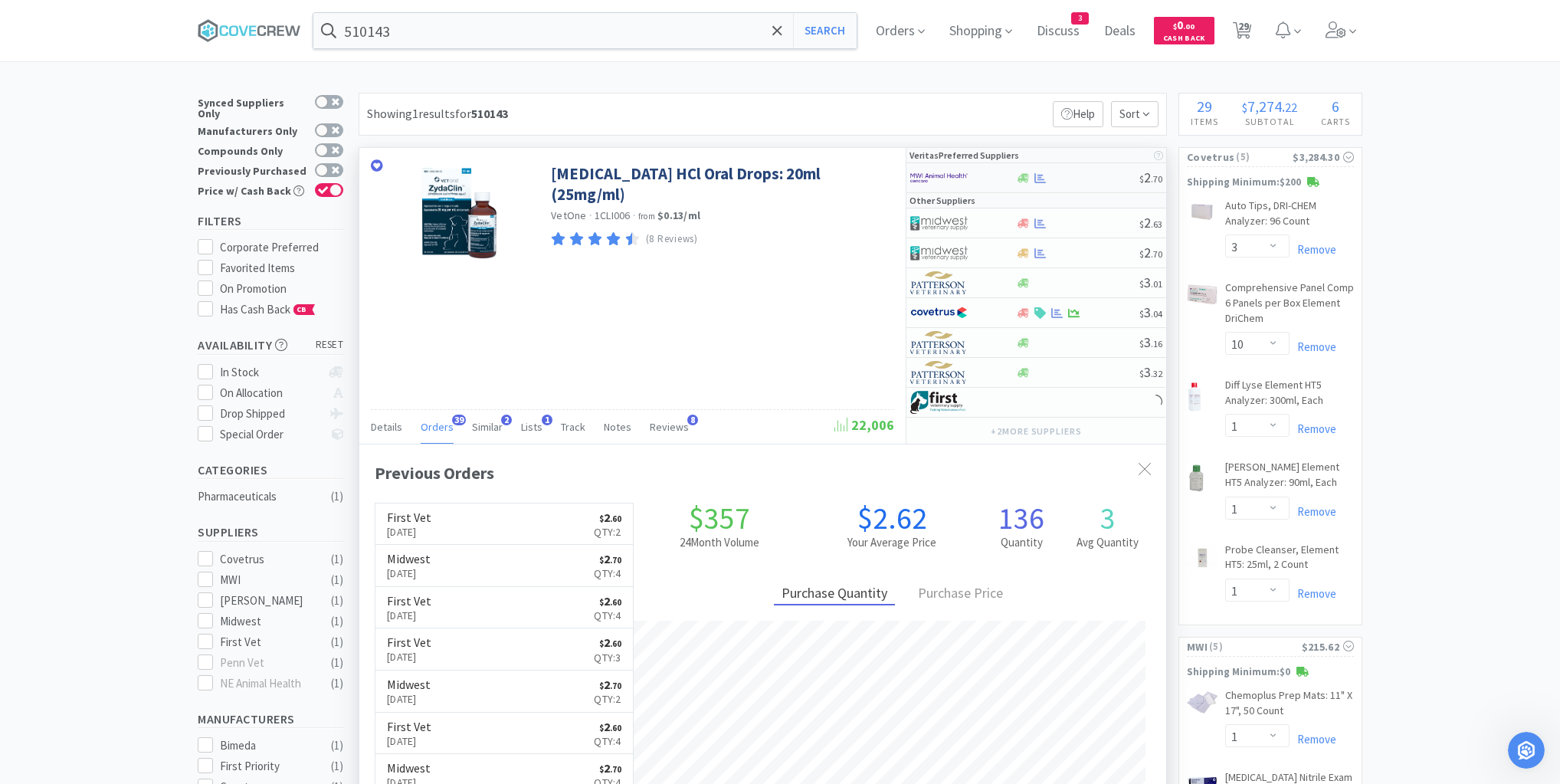
click at [1076, 180] on div at bounding box center [1077, 178] width 124 height 12
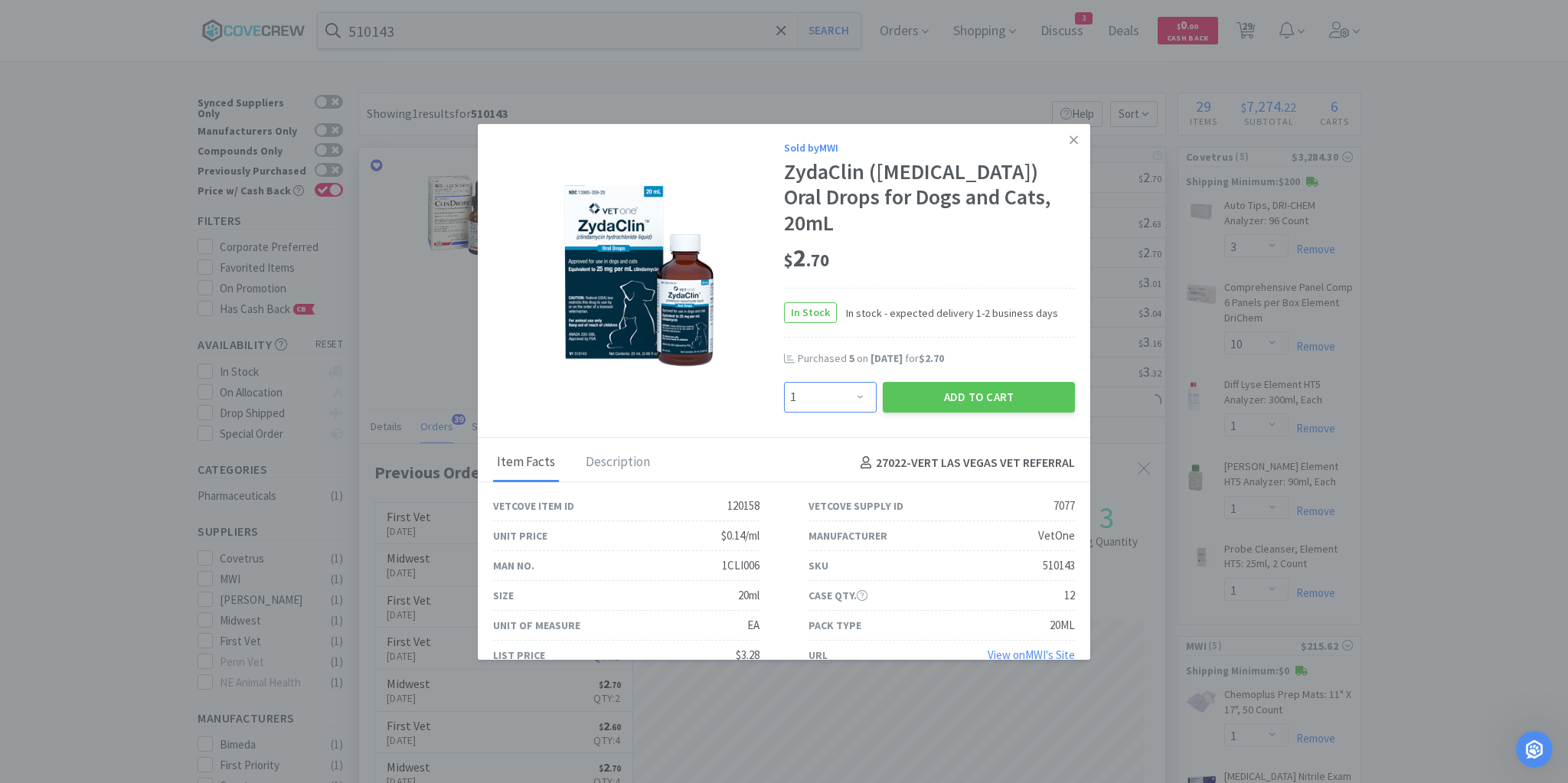
click at [863, 382] on select "Enter Quantity 1 2 3 4 5 6 7 8 9 10 11 12 13 14 15 16 17 18 19 20 Enter Quantity" at bounding box center [830, 397] width 92 height 30
select select "3"
click at [784, 382] on select "Enter Quantity 1 2 3 4 5 6 7 8 9 10 11 12 13 14 15 16 17 18 19 20 Enter Quantity" at bounding box center [830, 397] width 92 height 30
click at [937, 382] on button "Add to Cart" at bounding box center [978, 397] width 192 height 30
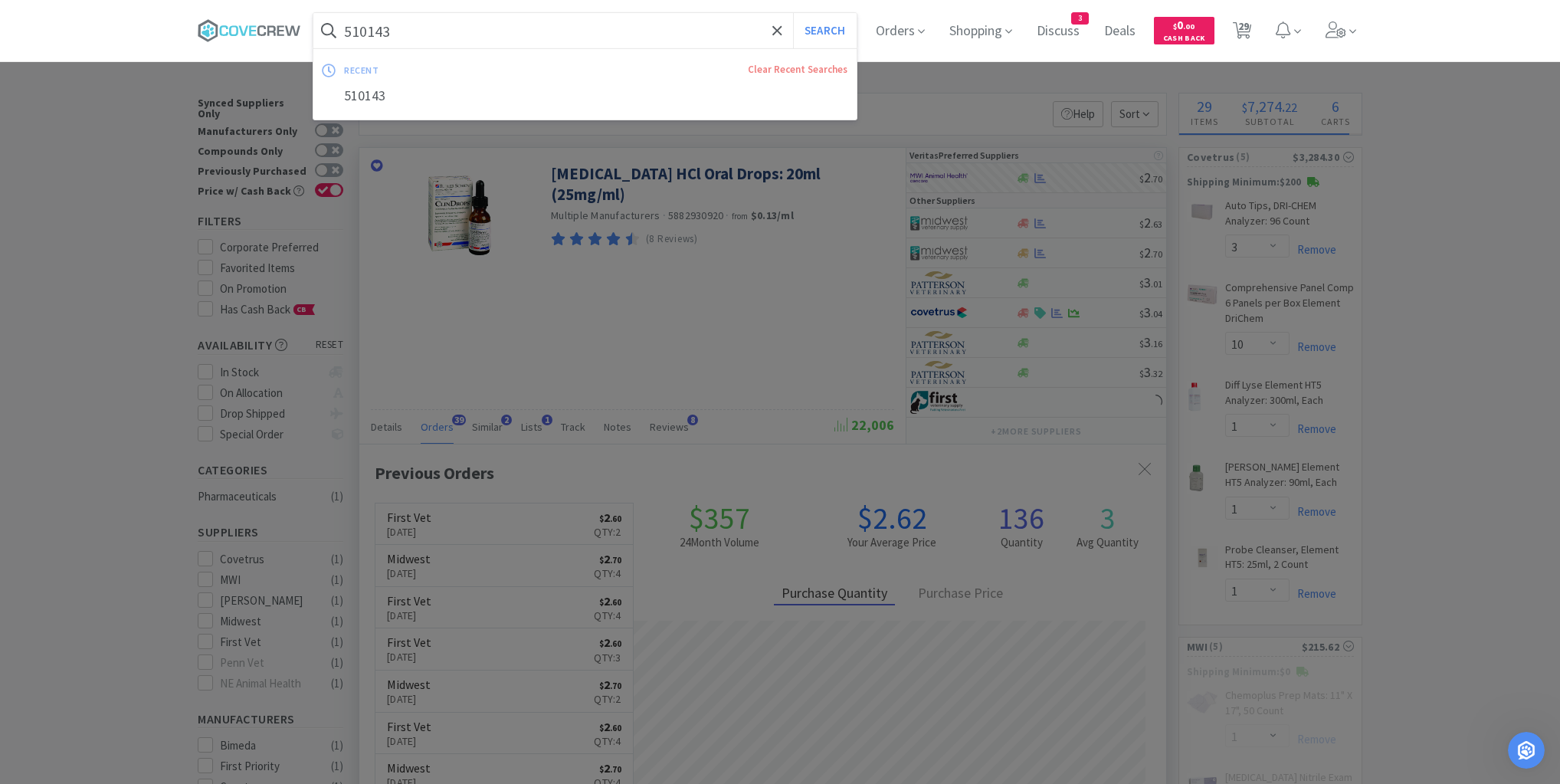
drag, startPoint x: 631, startPoint y: 34, endPoint x: 631, endPoint y: 44, distance: 10.0
click at [631, 35] on input "510143" at bounding box center [585, 31] width 543 height 36
select select "3"
select select "1"
select select "2"
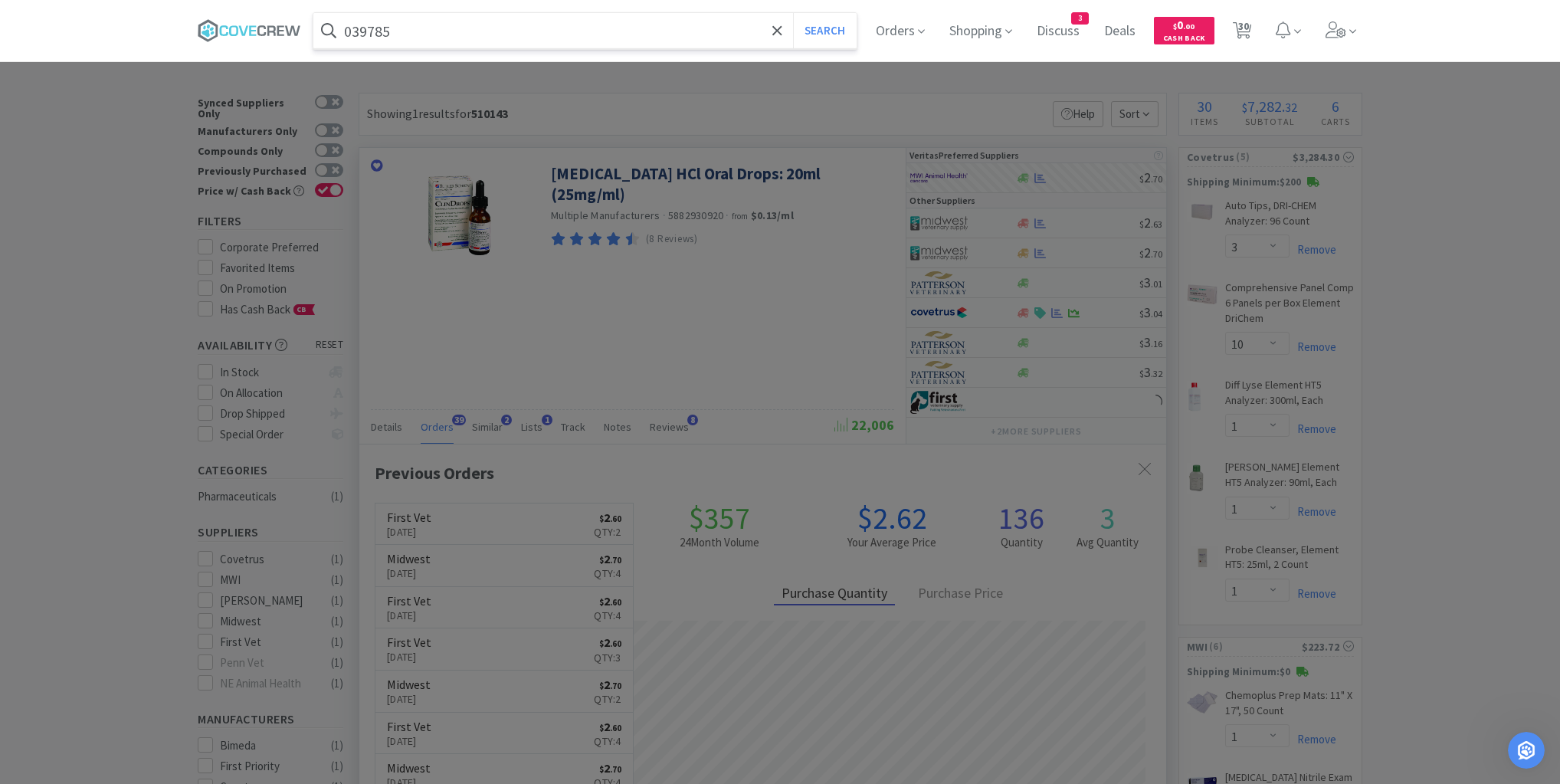
click at [793, 13] on button "Search" at bounding box center [825, 31] width 64 height 36
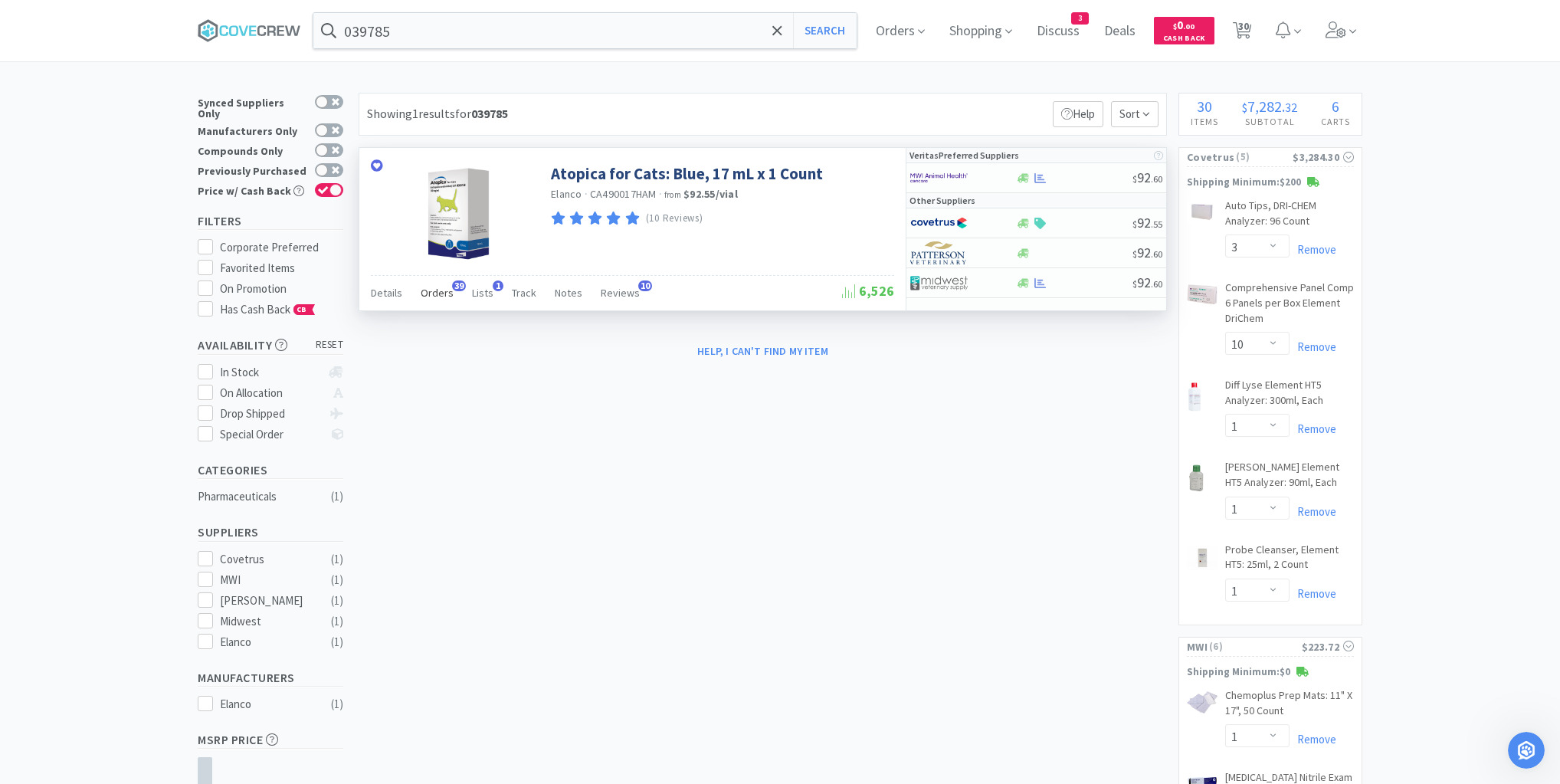
click at [439, 294] on span "Orders" at bounding box center [436, 293] width 33 height 14
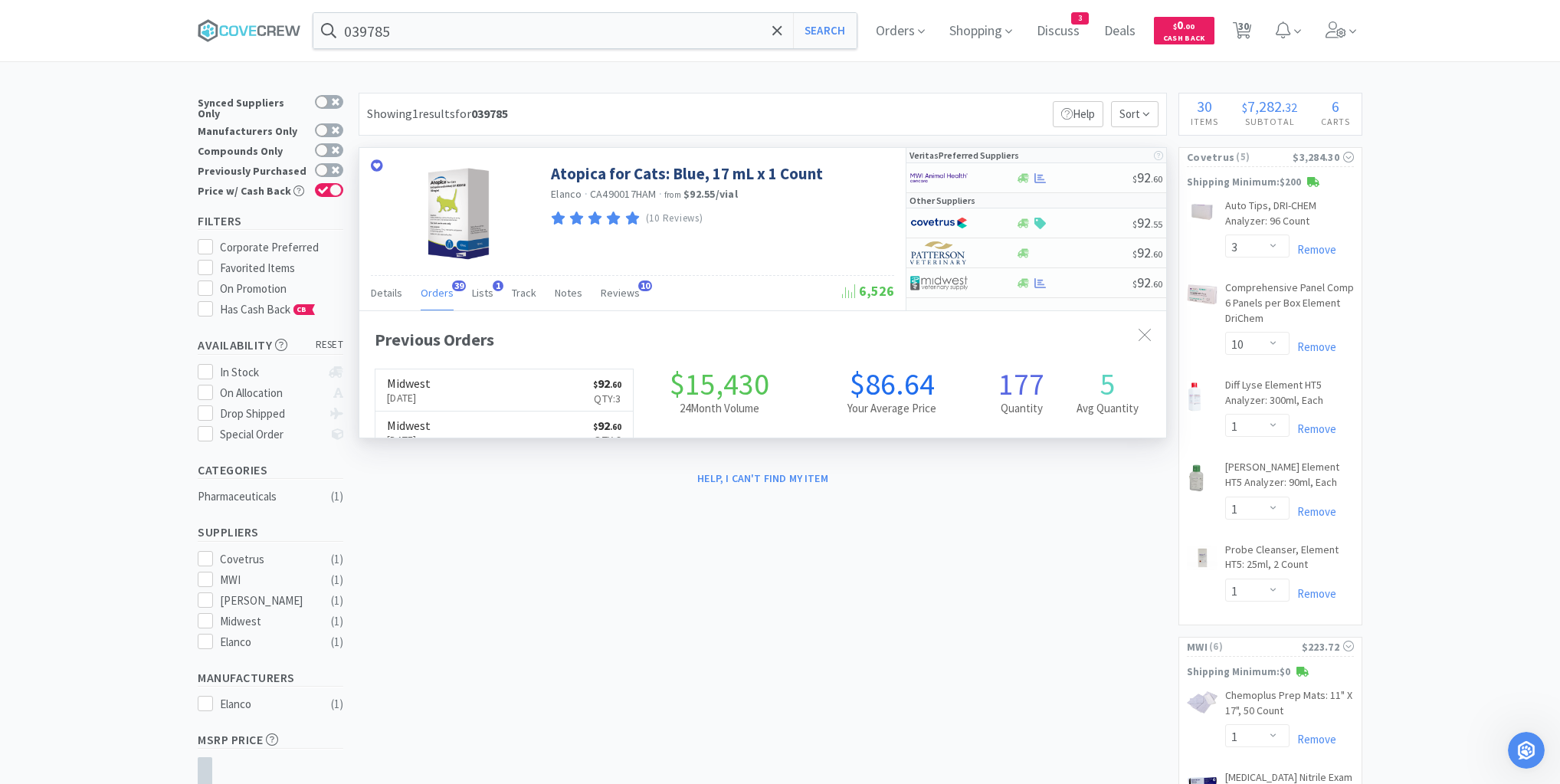
scroll to position [411, 807]
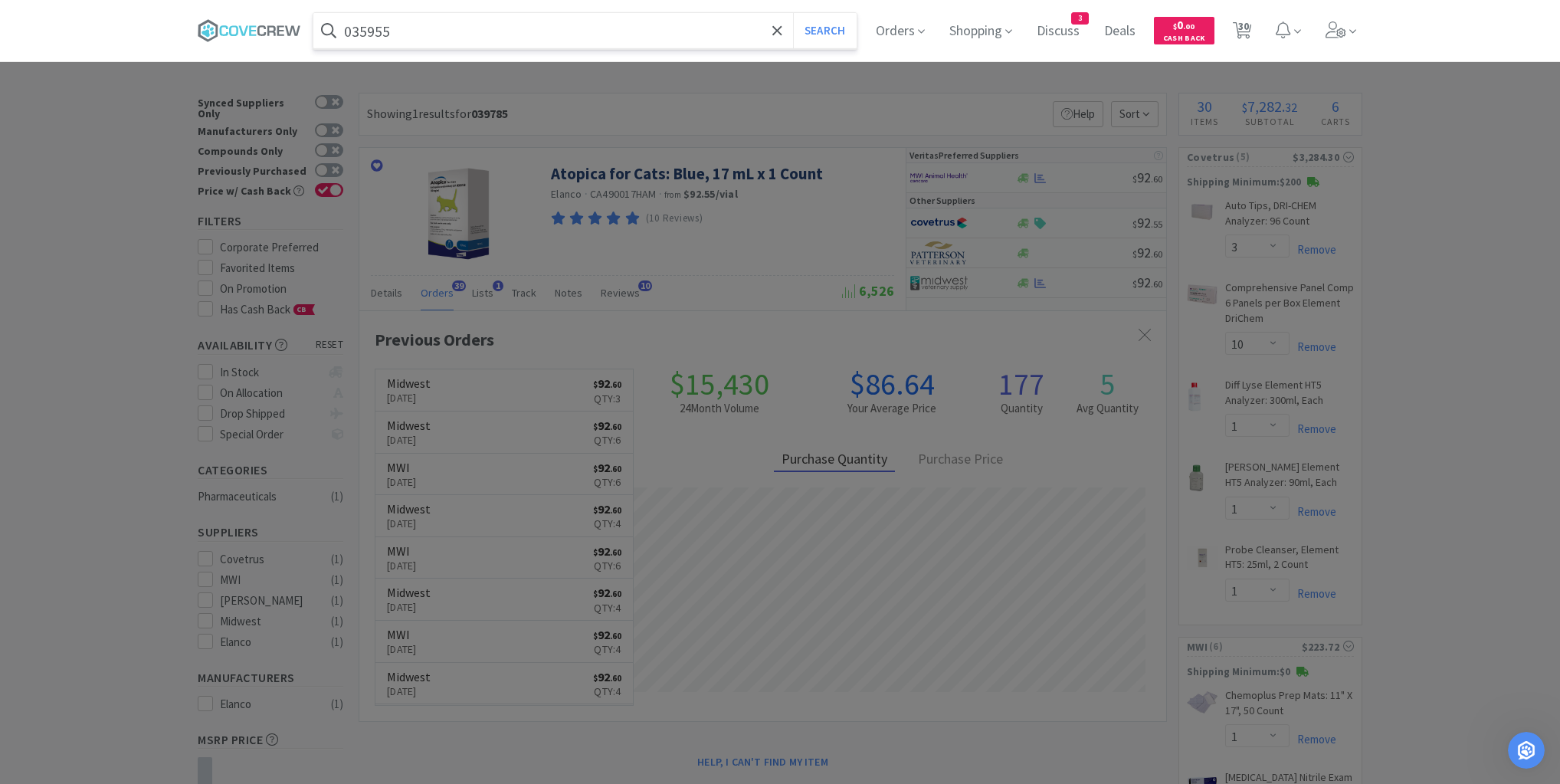
type input "035955"
click at [793, 13] on button "Search" at bounding box center [825, 31] width 64 height 36
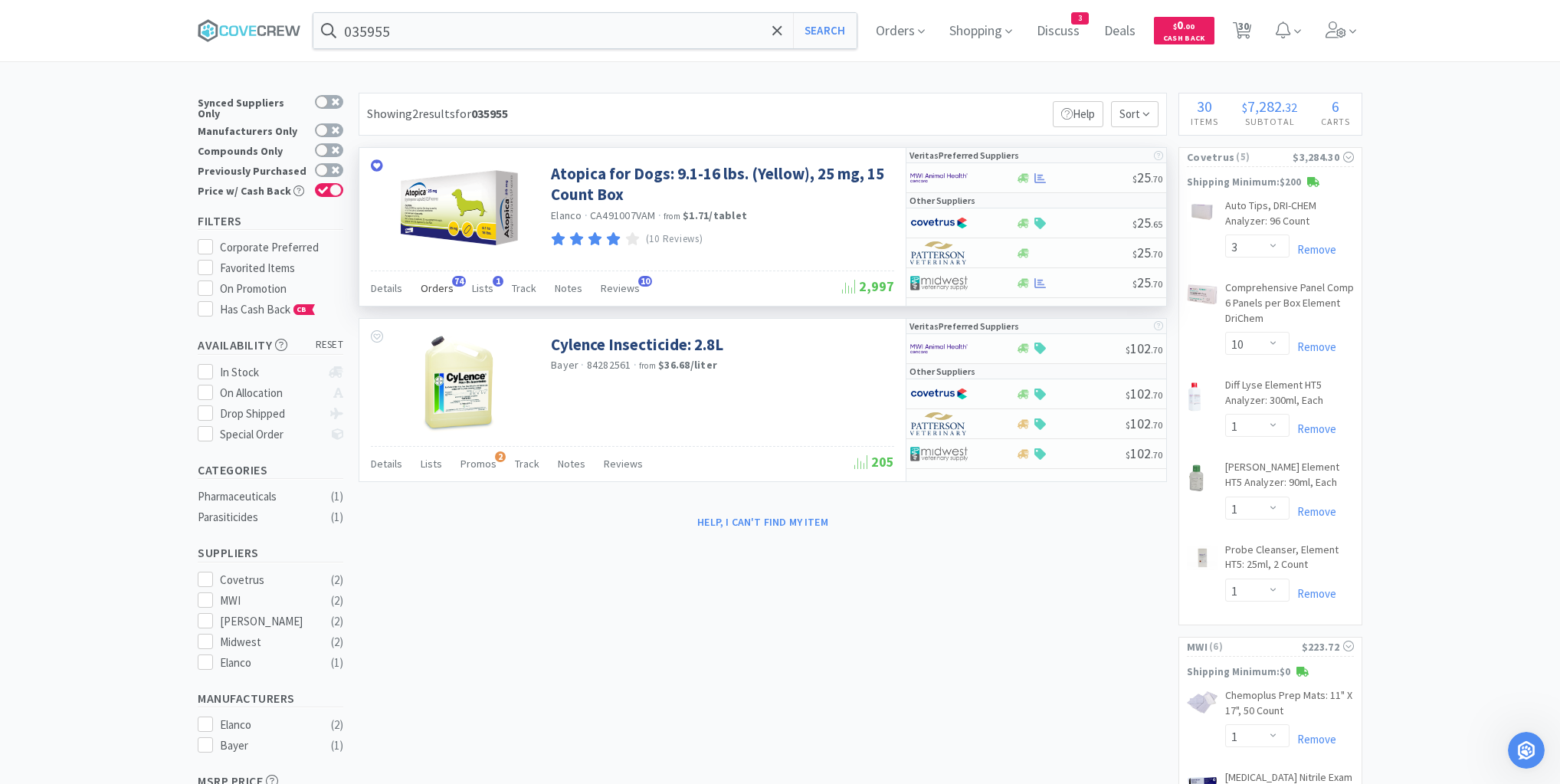
click at [438, 281] on span "Orders" at bounding box center [436, 288] width 33 height 14
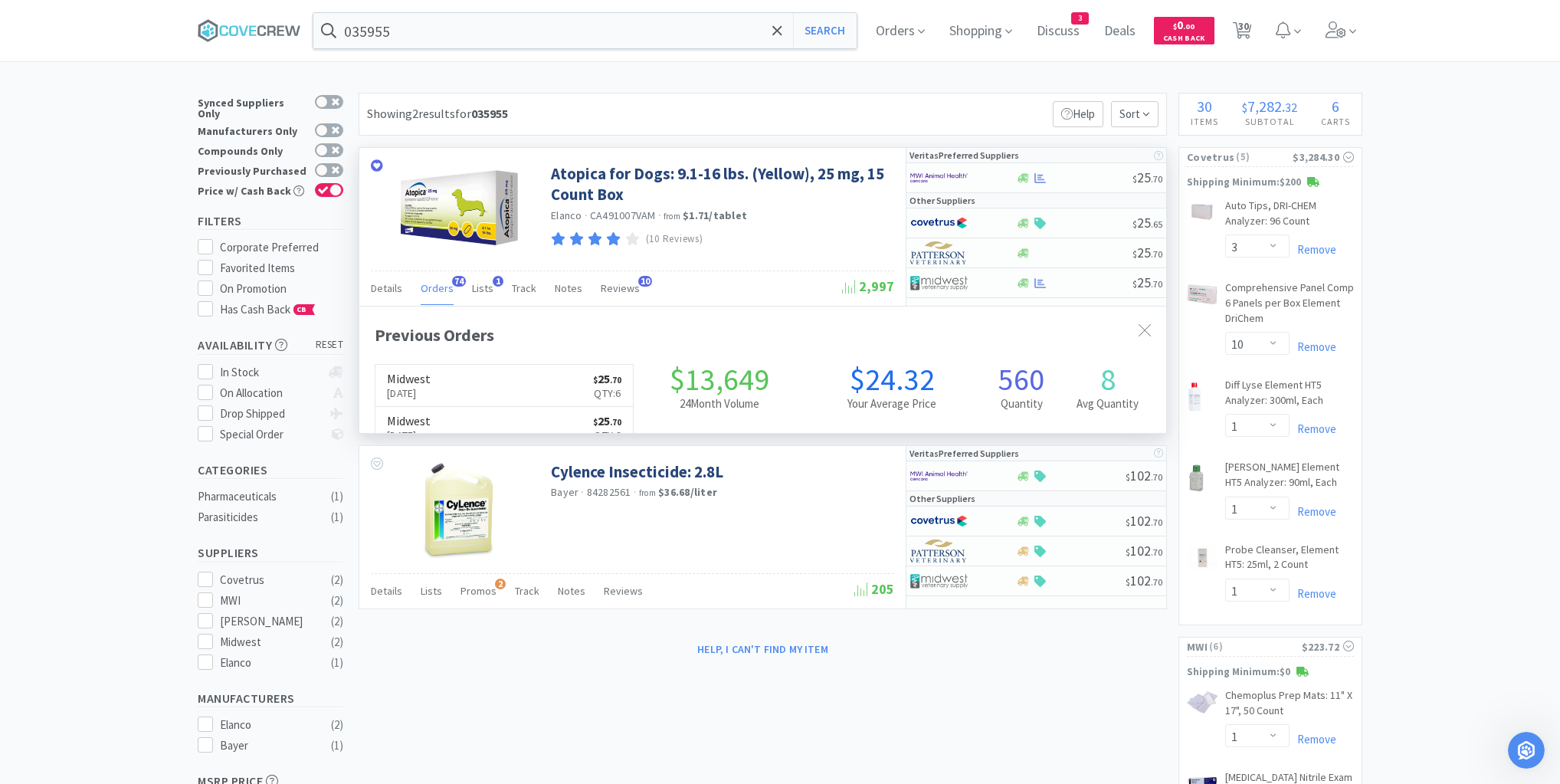
scroll to position [411, 807]
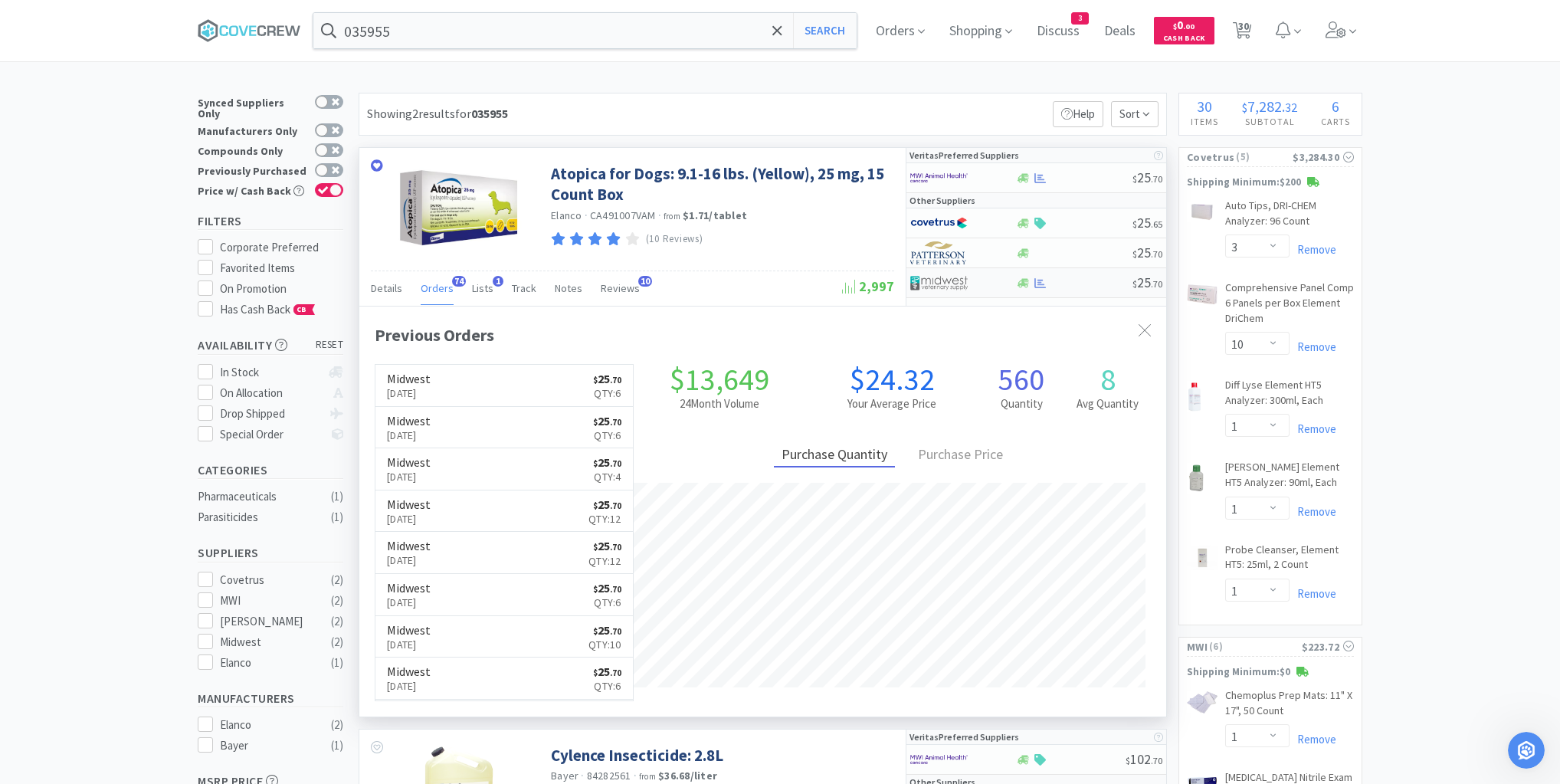
click at [1070, 284] on div at bounding box center [1074, 283] width 117 height 12
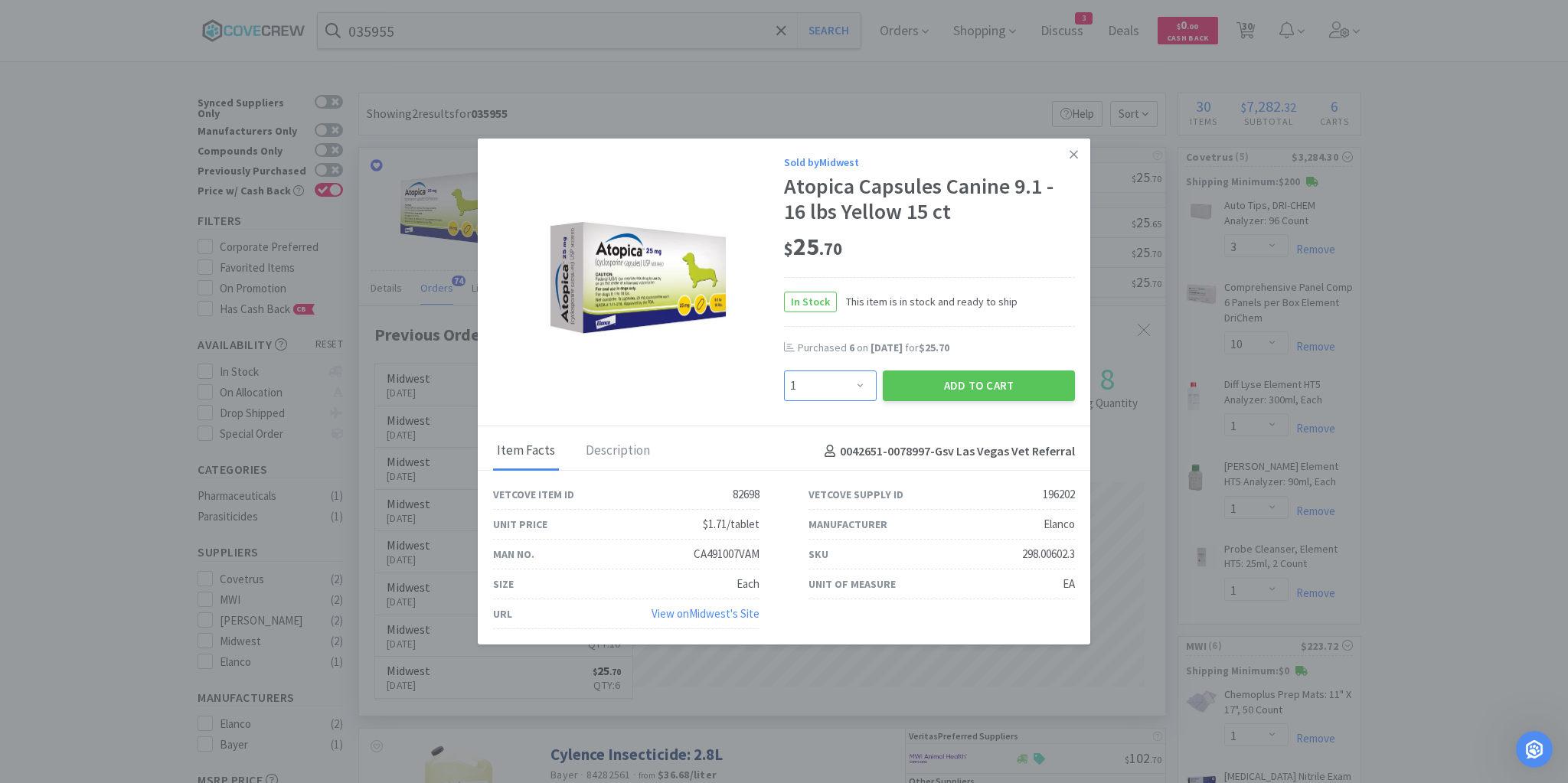
click at [863, 384] on select "Enter Quantity 1 2 3 4 5 6 7 8 9 10 11 12 13 14 15 16 17 18 19 20 Enter Quantity" at bounding box center [830, 385] width 92 height 30
select select "2"
click at [784, 371] on select "Enter Quantity 1 2 3 4 5 6 7 8 9 10 11 12 13 14 15 16 17 18 19 20 Enter Quantity" at bounding box center [830, 385] width 92 height 30
click at [949, 391] on button "Add to Cart" at bounding box center [978, 385] width 192 height 30
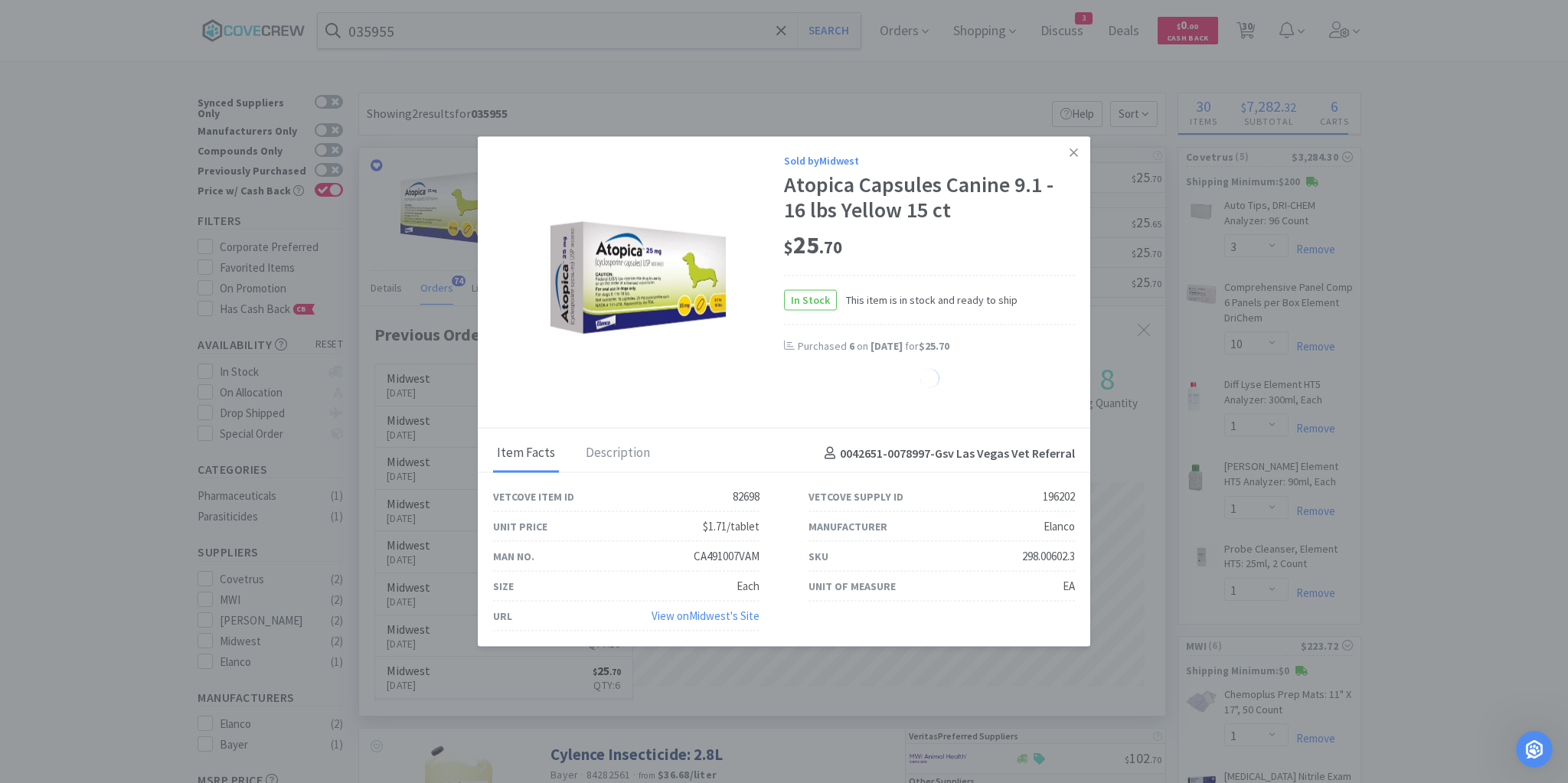
select select "2"
select select "1"
select select "2"
select select "1"
select select "20"
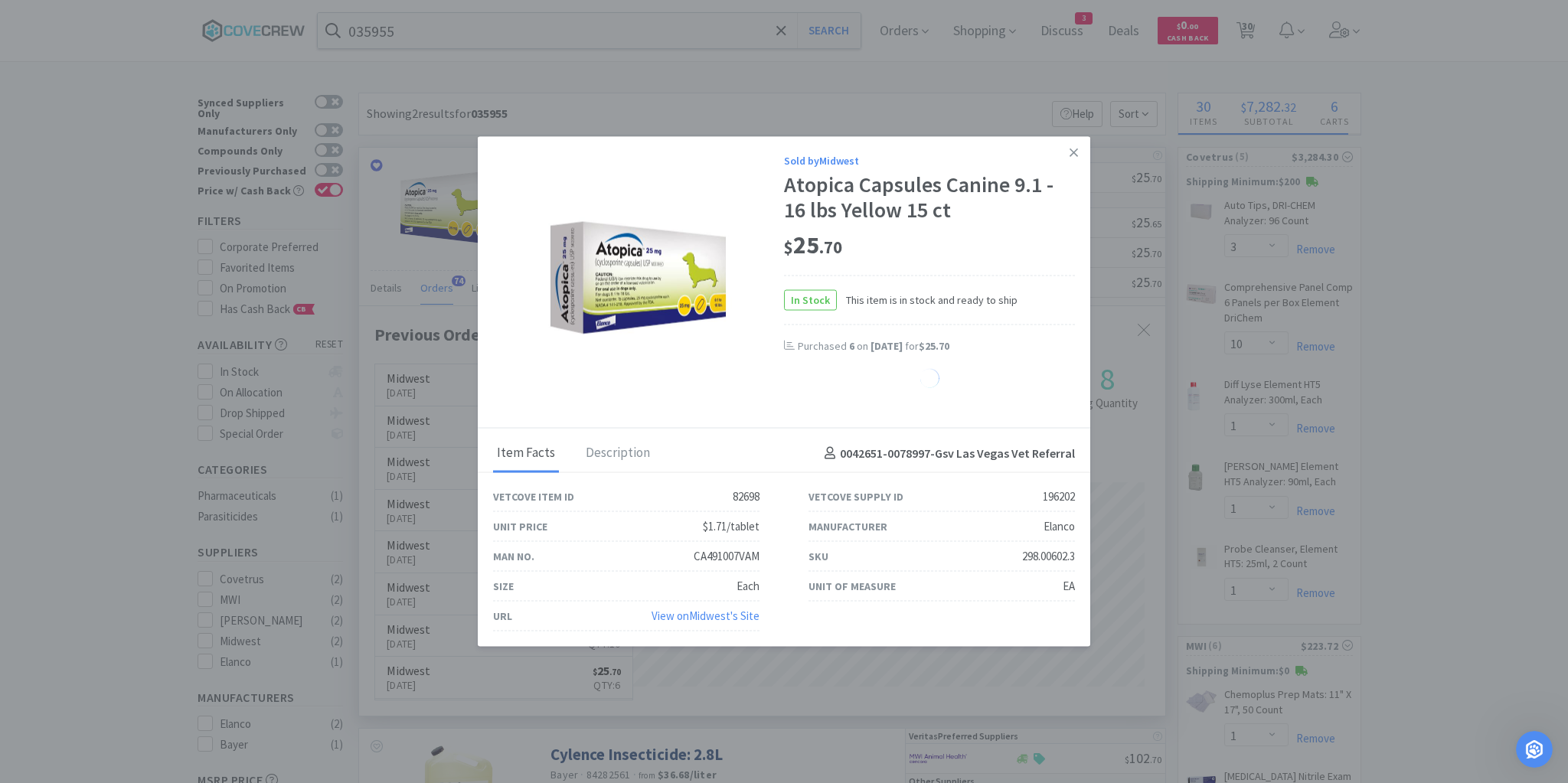
select select "1"
select select "10"
select select "6"
select select "2"
select select "1"
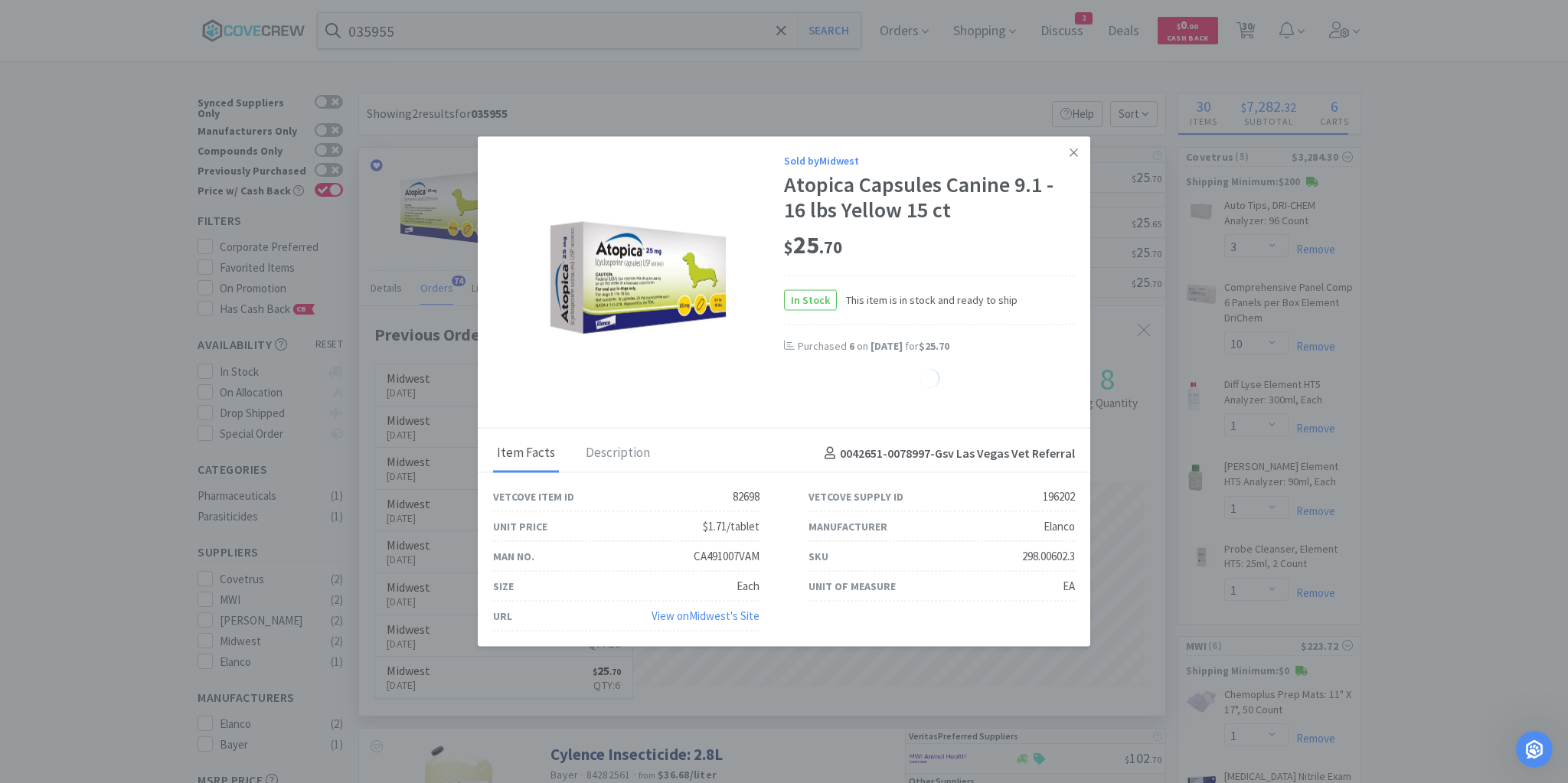
select select "3"
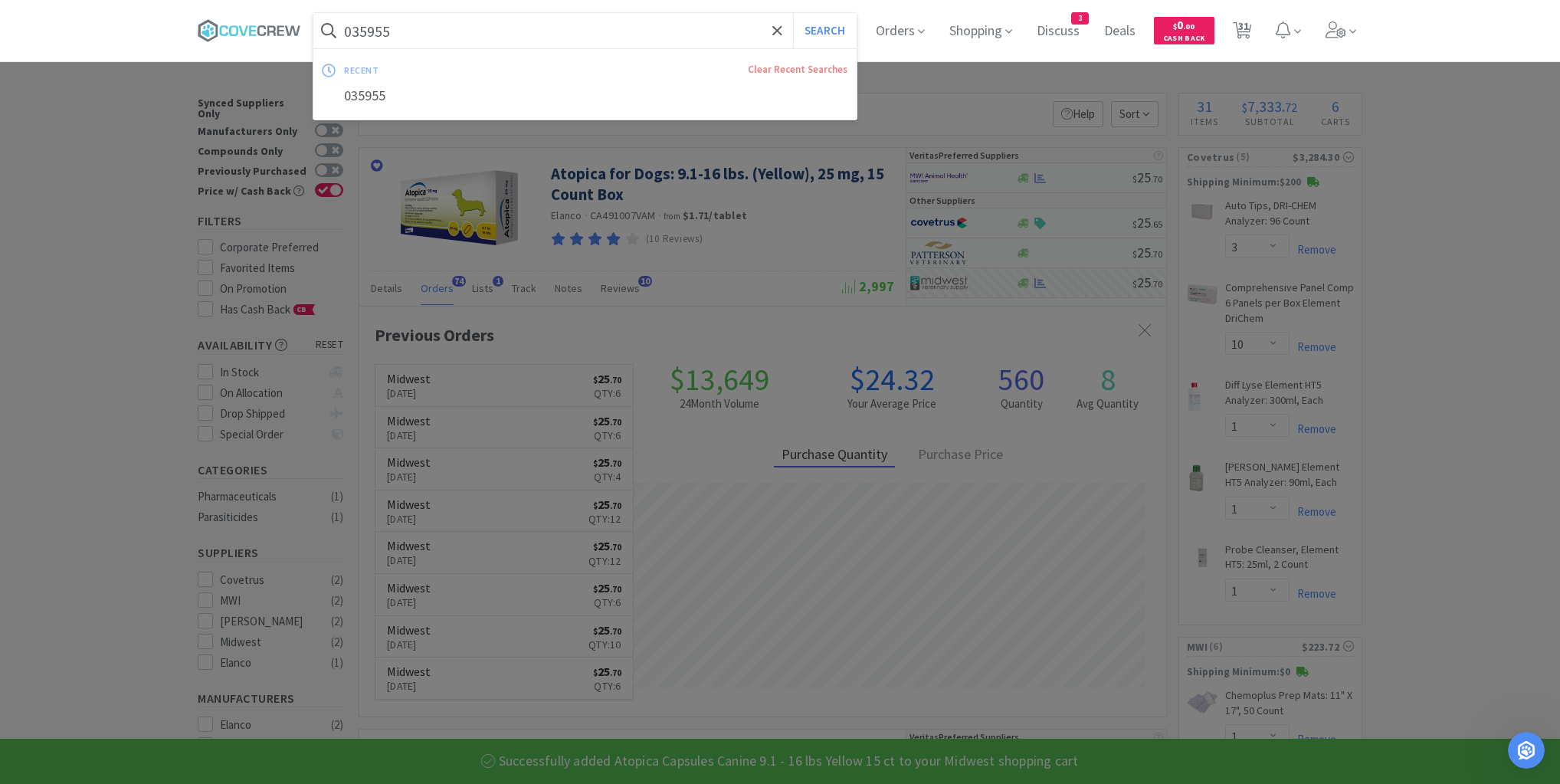
drag, startPoint x: 631, startPoint y: 32, endPoint x: 637, endPoint y: 46, distance: 15.2
click at [632, 34] on input "035955" at bounding box center [585, 31] width 543 height 36
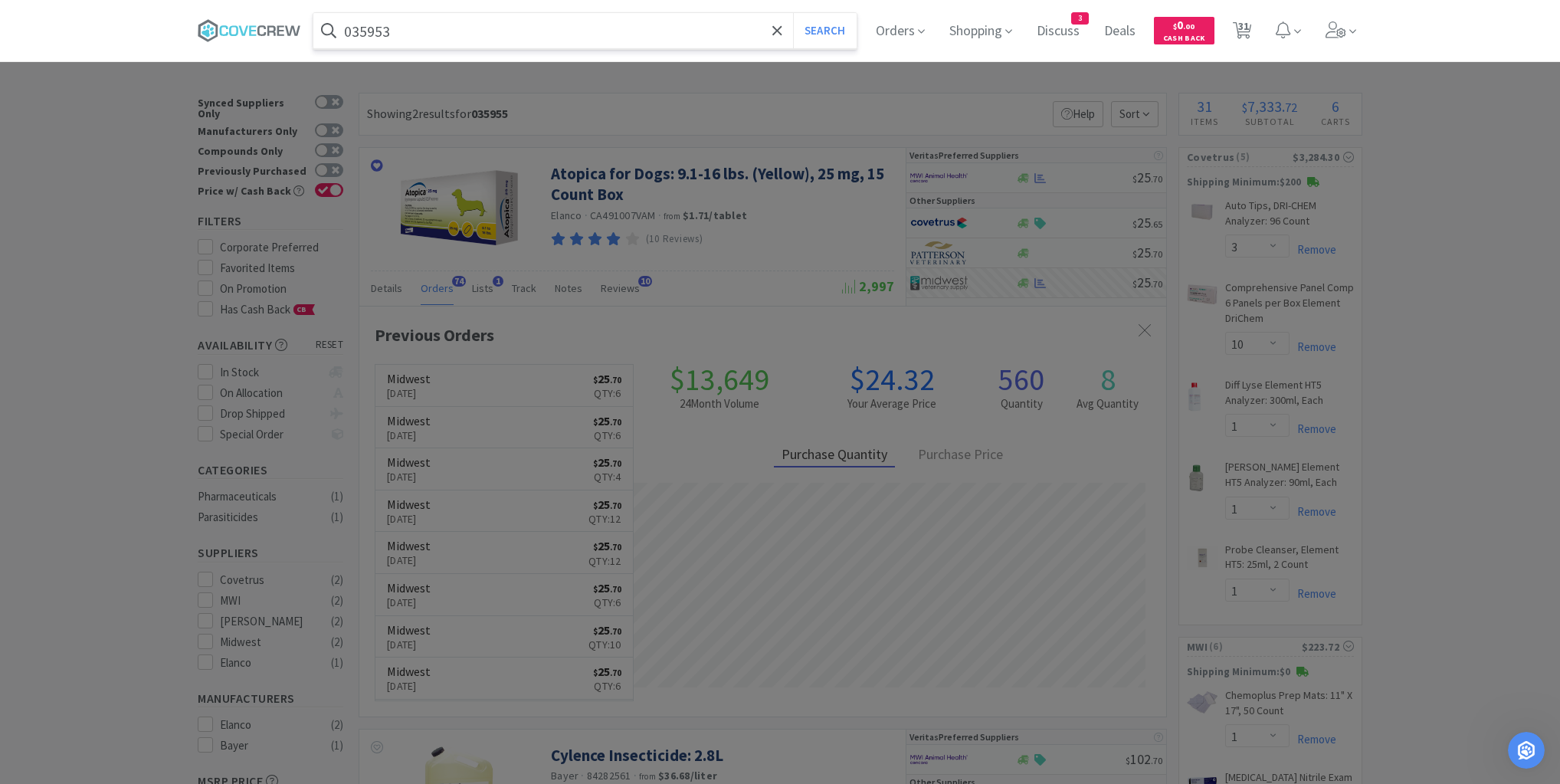
type input "035953"
click at [793, 13] on button "Search" at bounding box center [825, 31] width 64 height 36
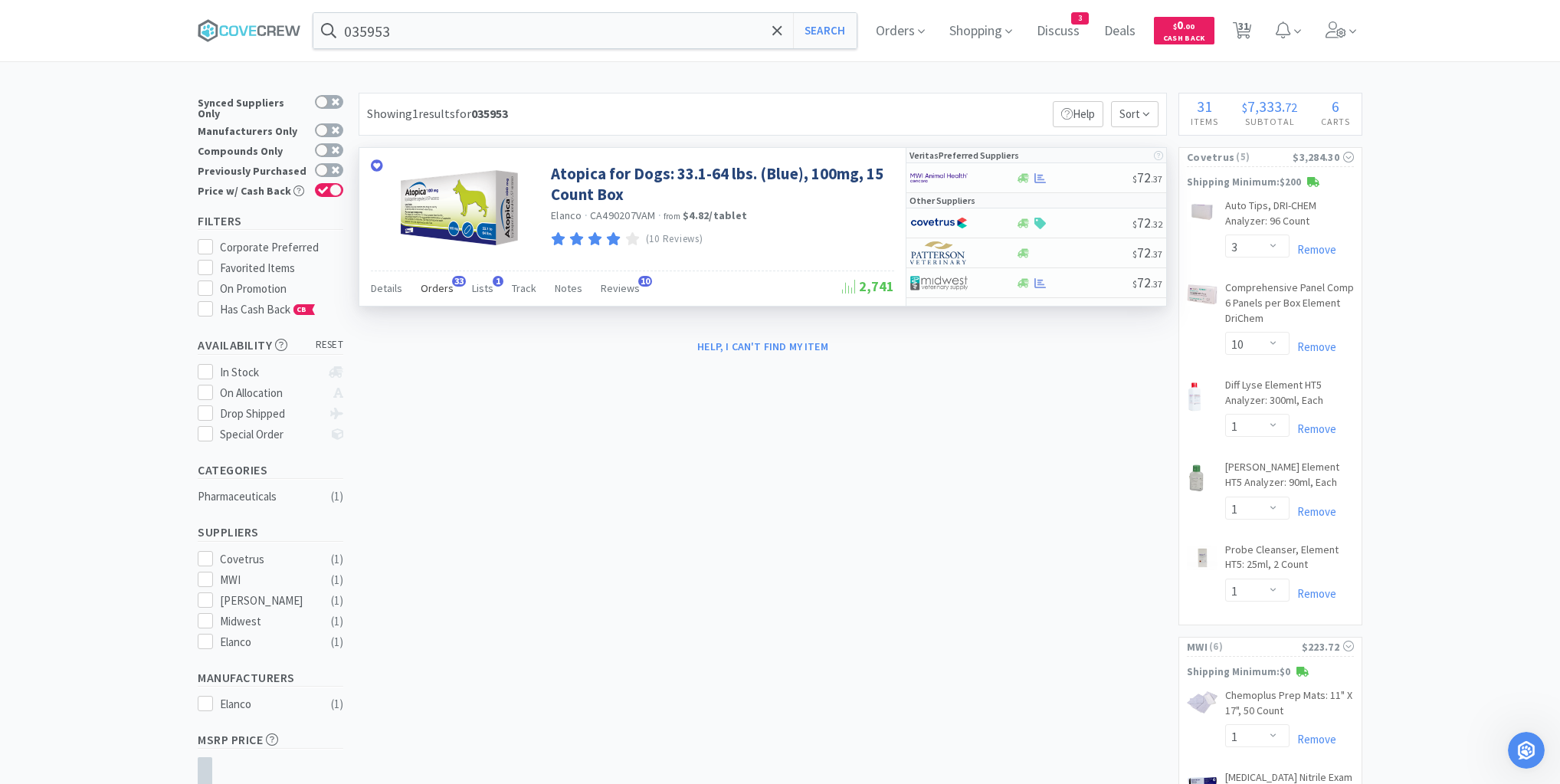
click at [442, 289] on span "Orders" at bounding box center [436, 288] width 33 height 14
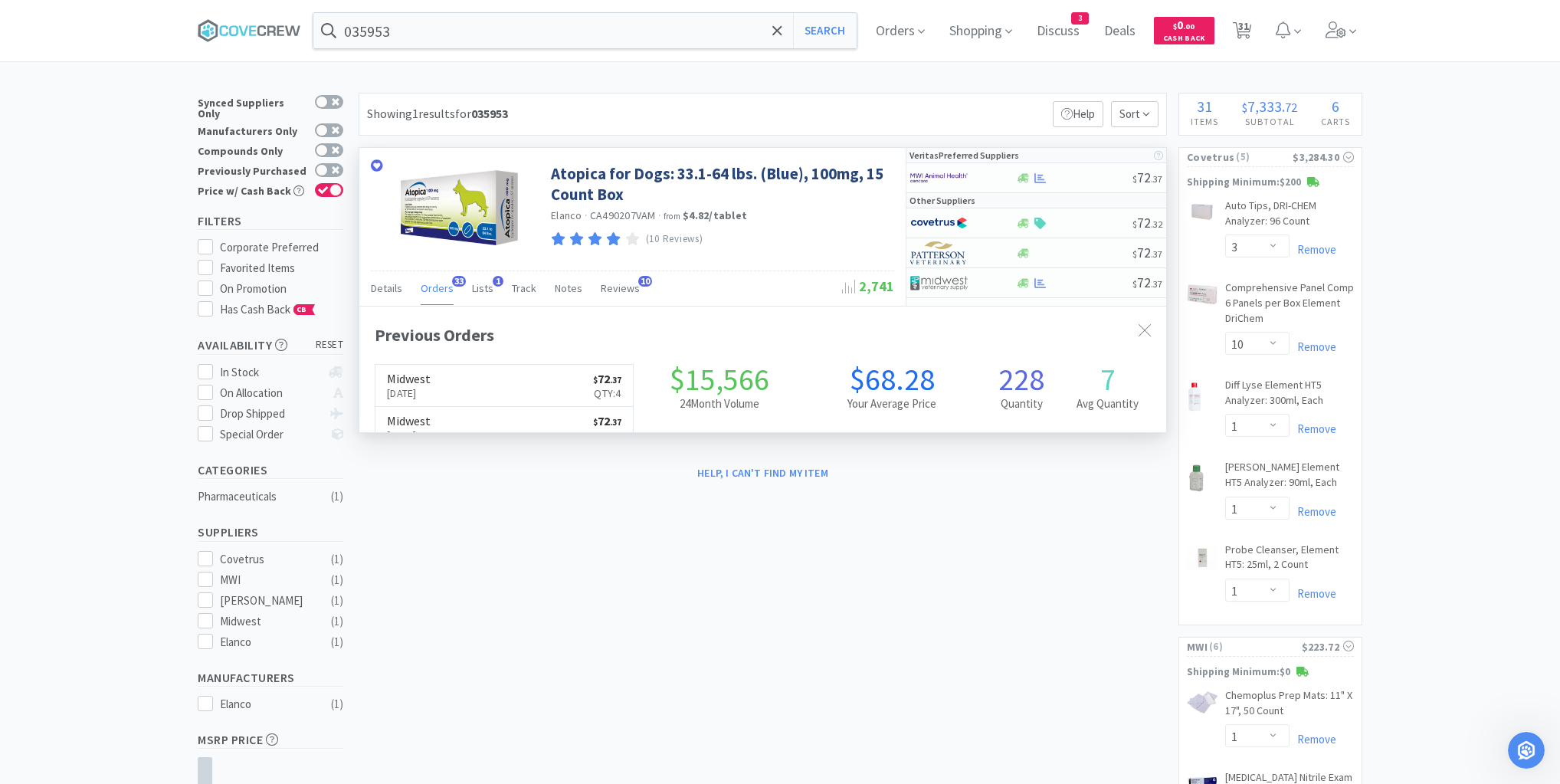
scroll to position [411, 807]
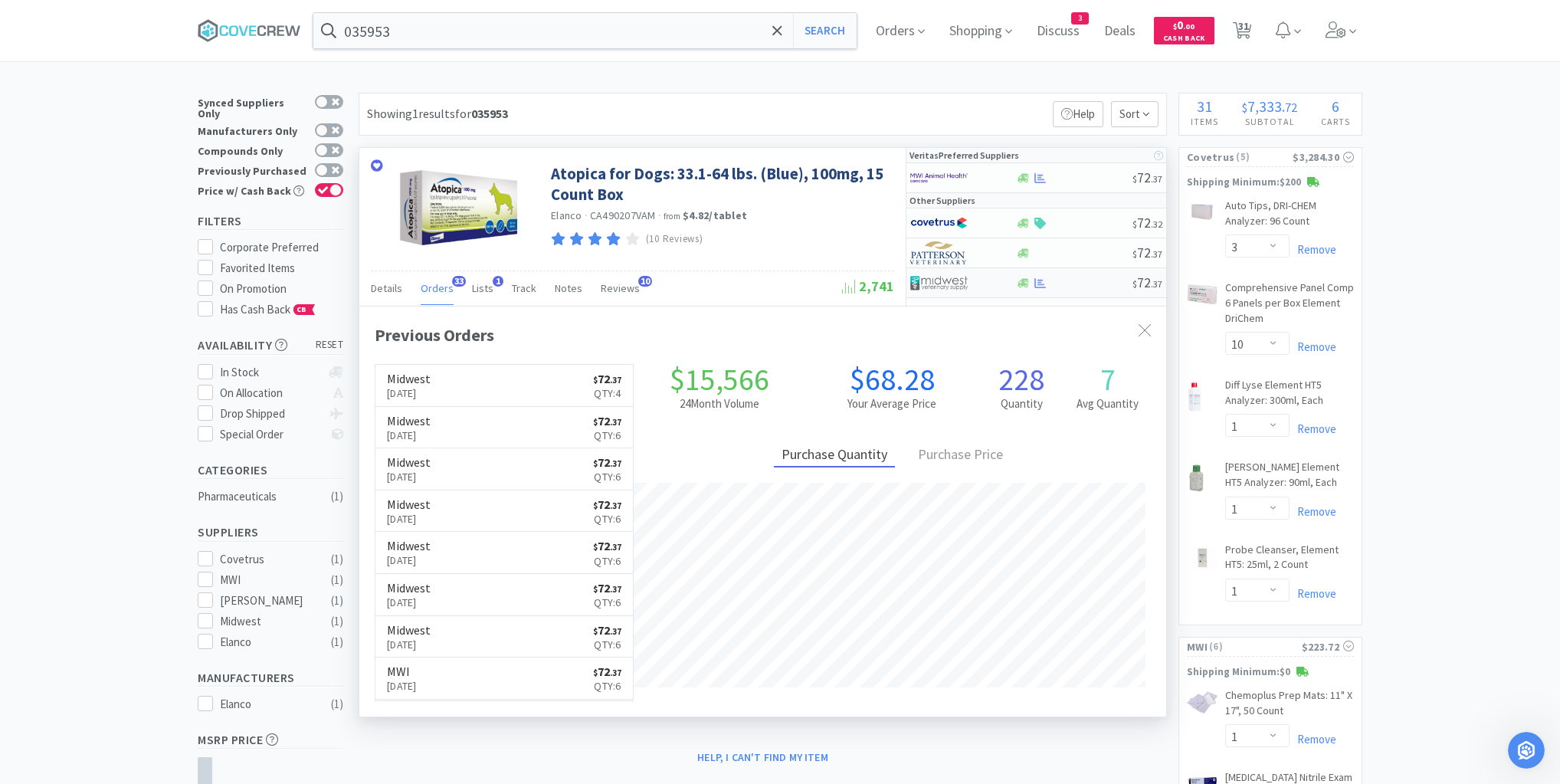
click at [1092, 281] on div at bounding box center [1074, 283] width 117 height 12
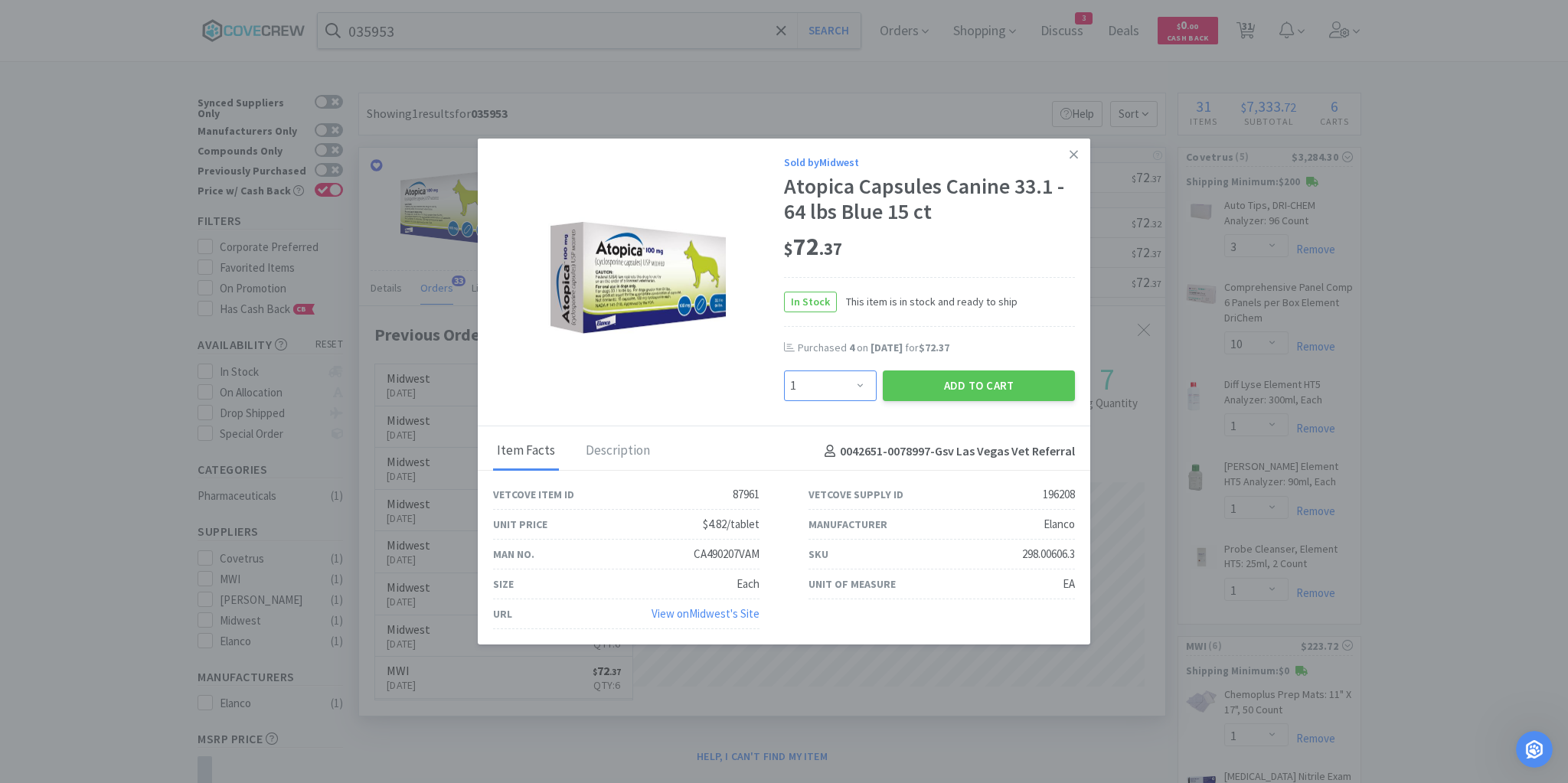
click at [858, 388] on select "Enter Quantity 1 2 3 4 5 6 7 8 9 10 11 12 13 14 15 16 17 18 19 20 Enter Quantity" at bounding box center [830, 385] width 92 height 30
select select "4"
click at [784, 371] on select "Enter Quantity 1 2 3 4 5 6 7 8 9 10 11 12 13 14 15 16 17 18 19 20 Enter Quantity" at bounding box center [830, 385] width 92 height 30
click at [983, 388] on button "Add to Cart" at bounding box center [978, 385] width 192 height 30
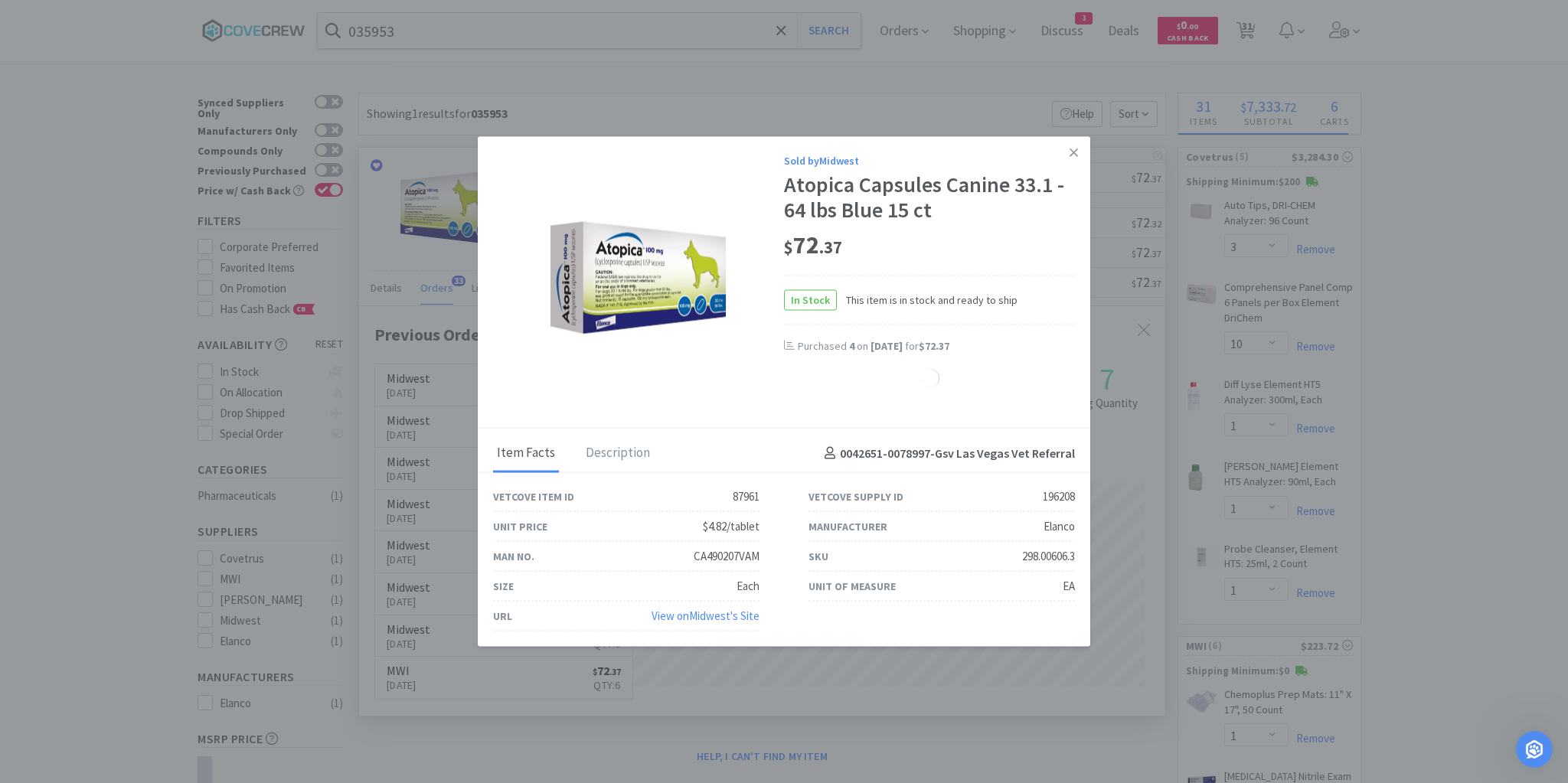
select select "4"
select select "2"
select select "1"
select select "2"
select select "1"
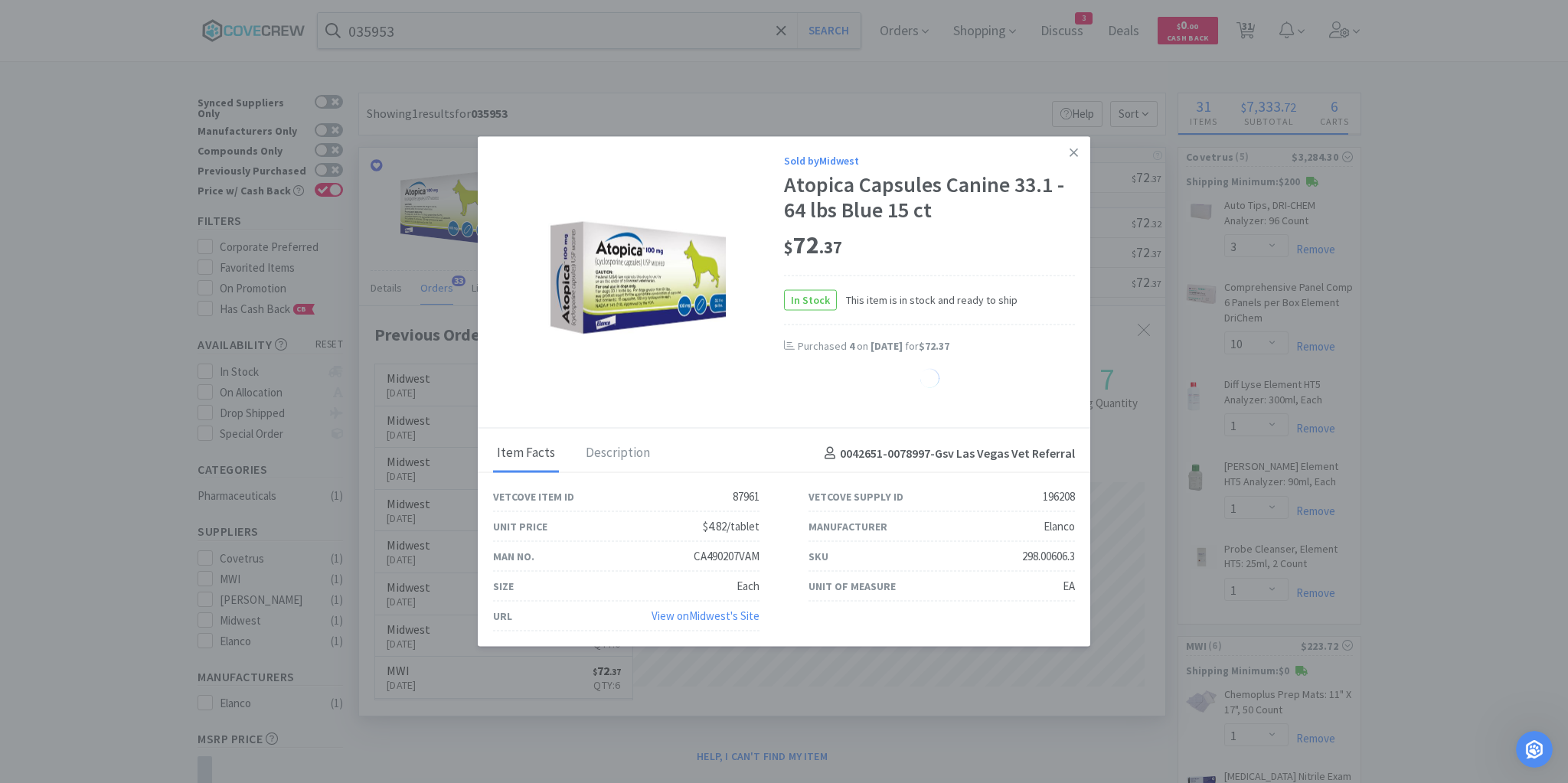
select select "20"
select select "1"
select select "10"
select select "6"
select select "2"
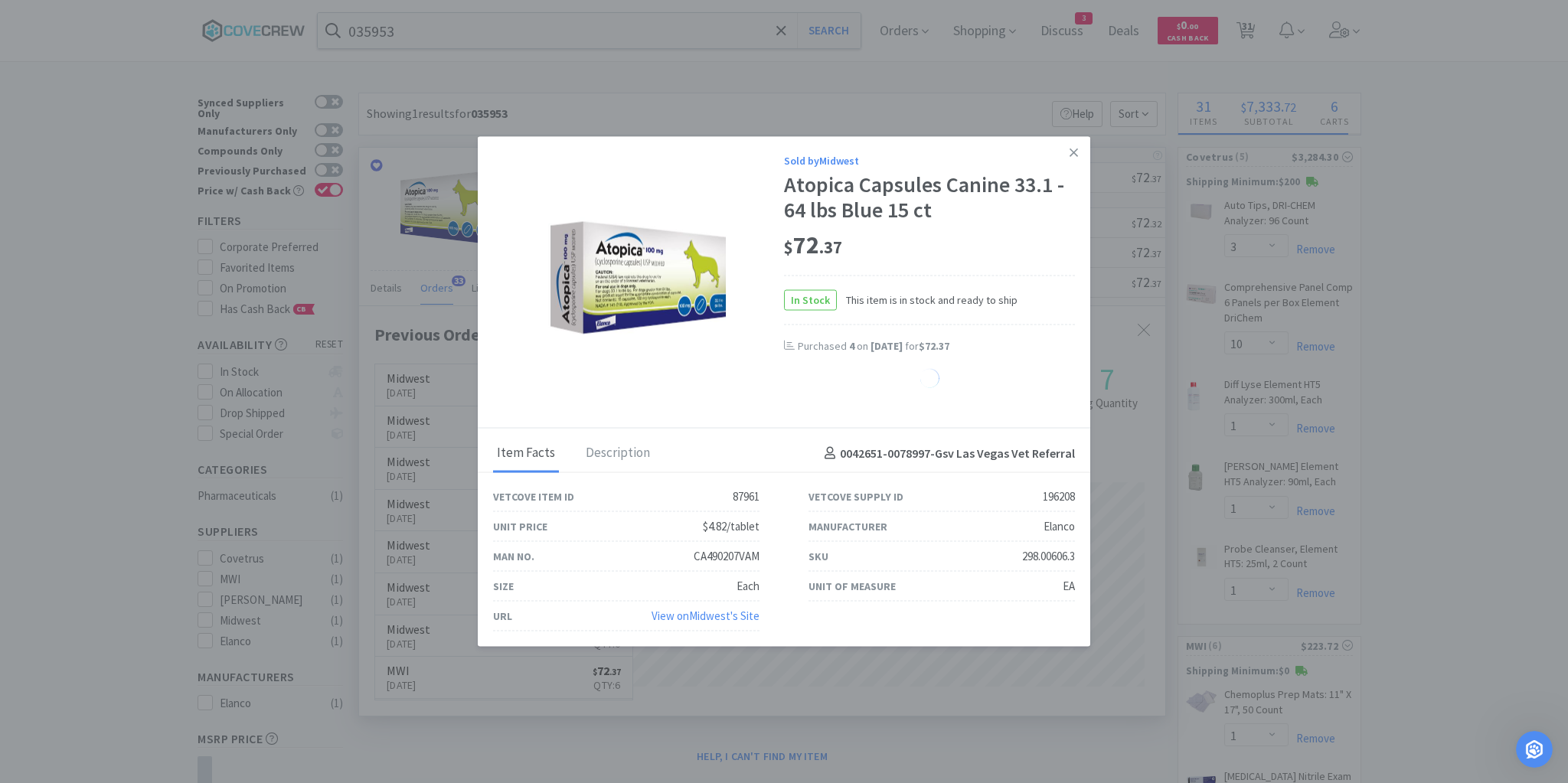
select select "1"
select select "3"
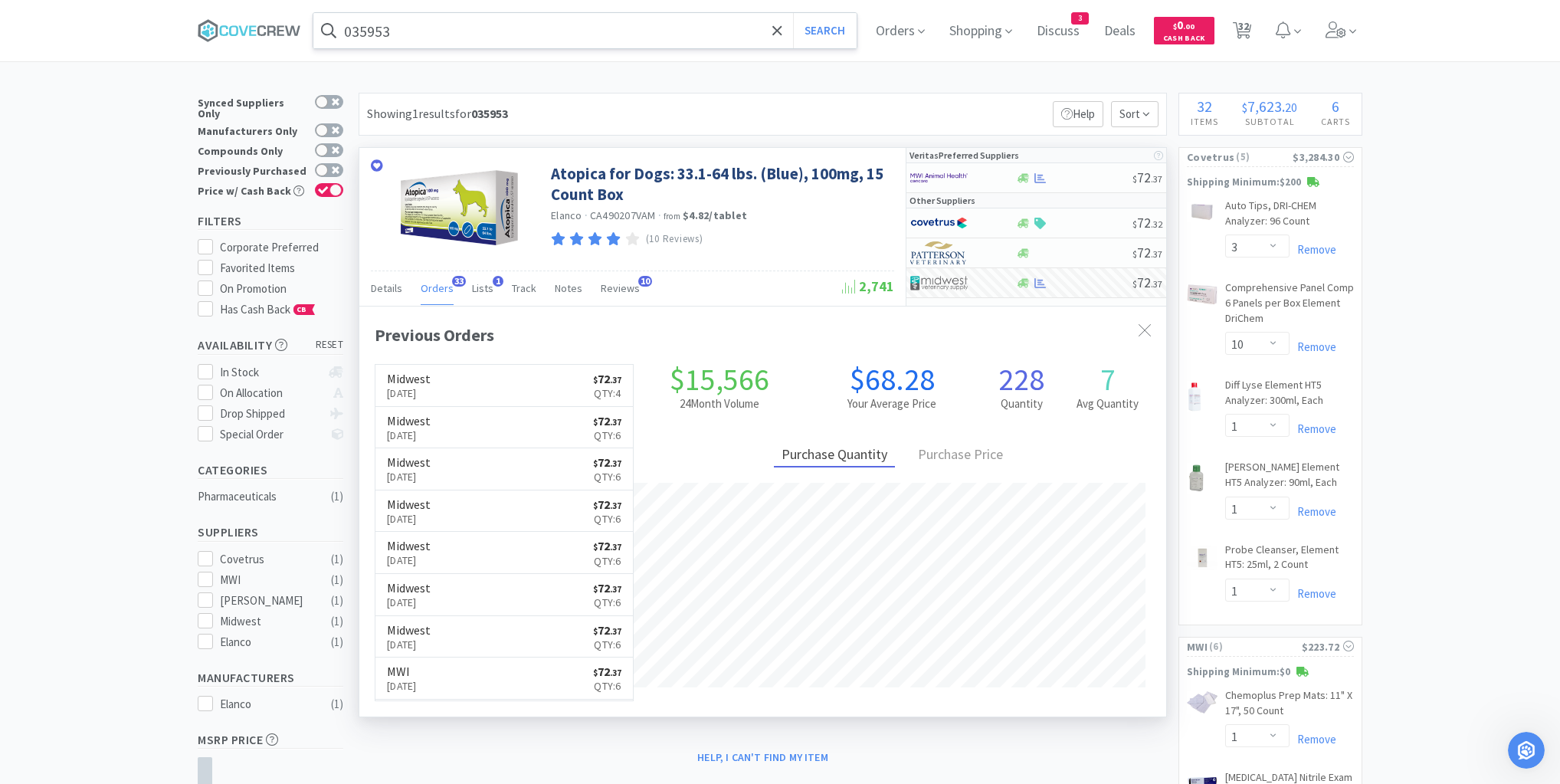
click at [669, 30] on input "035953" at bounding box center [585, 31] width 543 height 36
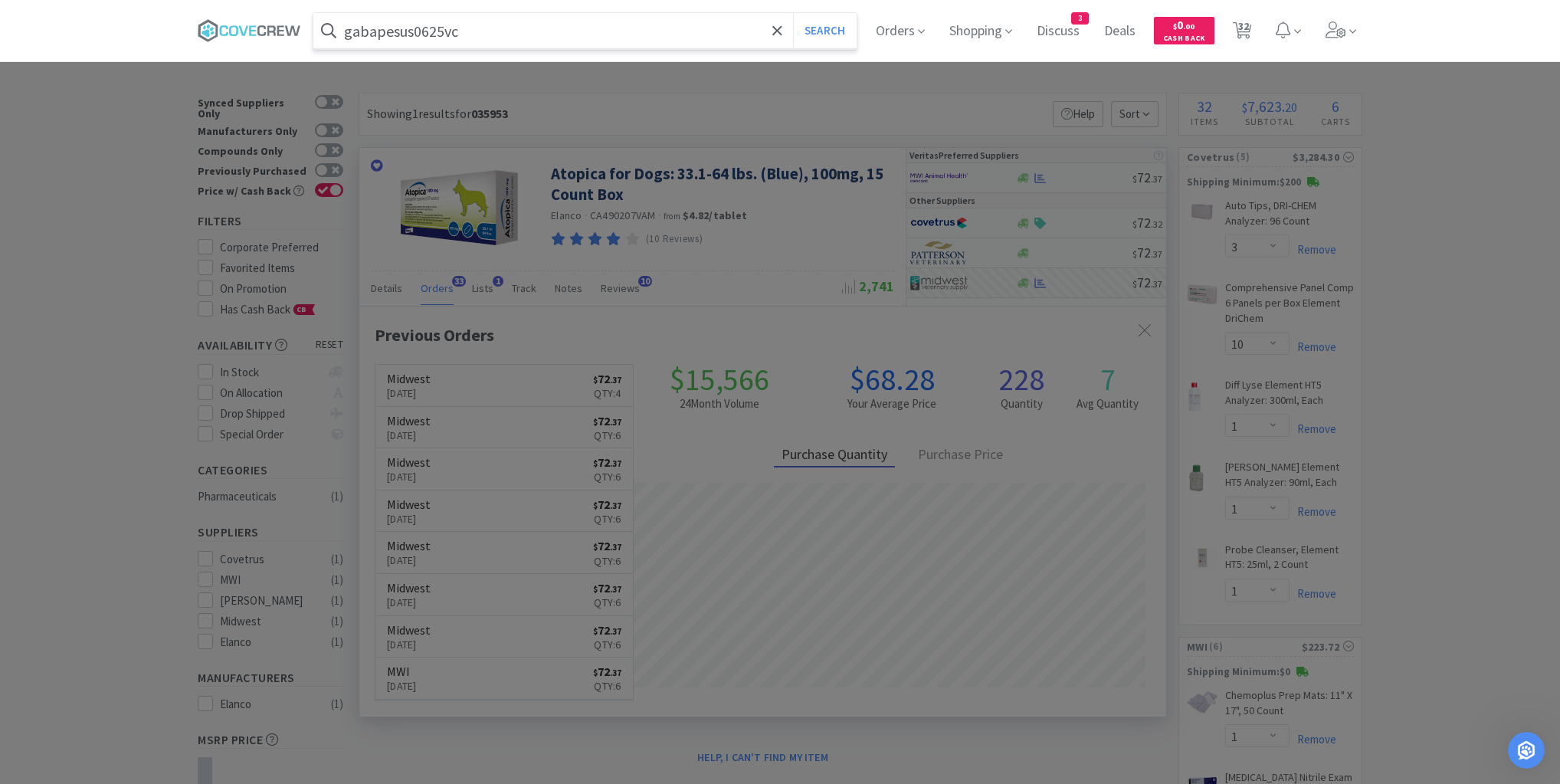
type input "gabapesus0625vc"
click at [793, 13] on button "Search" at bounding box center [825, 31] width 64 height 36
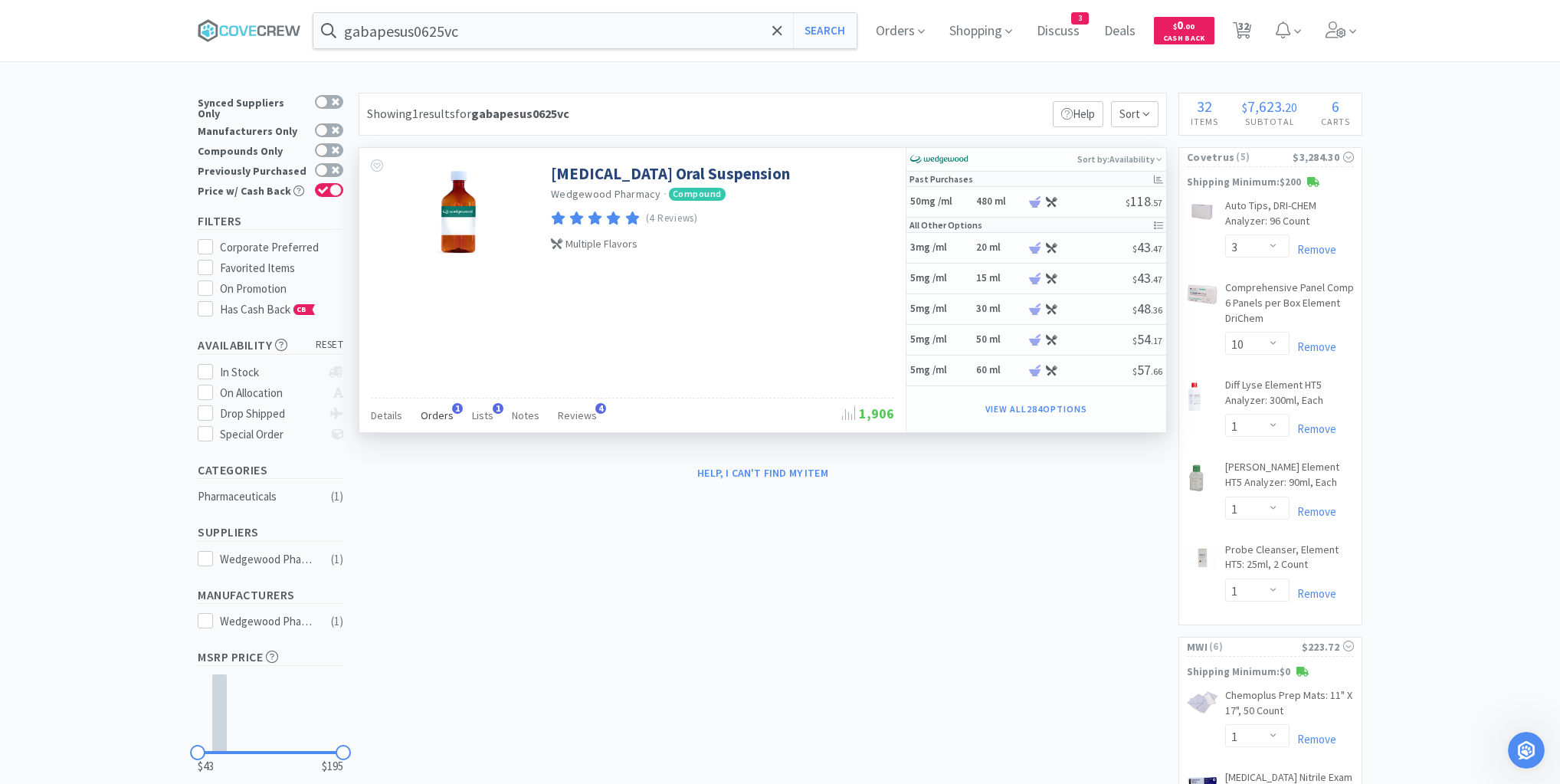
click at [437, 408] on span "Orders" at bounding box center [436, 415] width 33 height 14
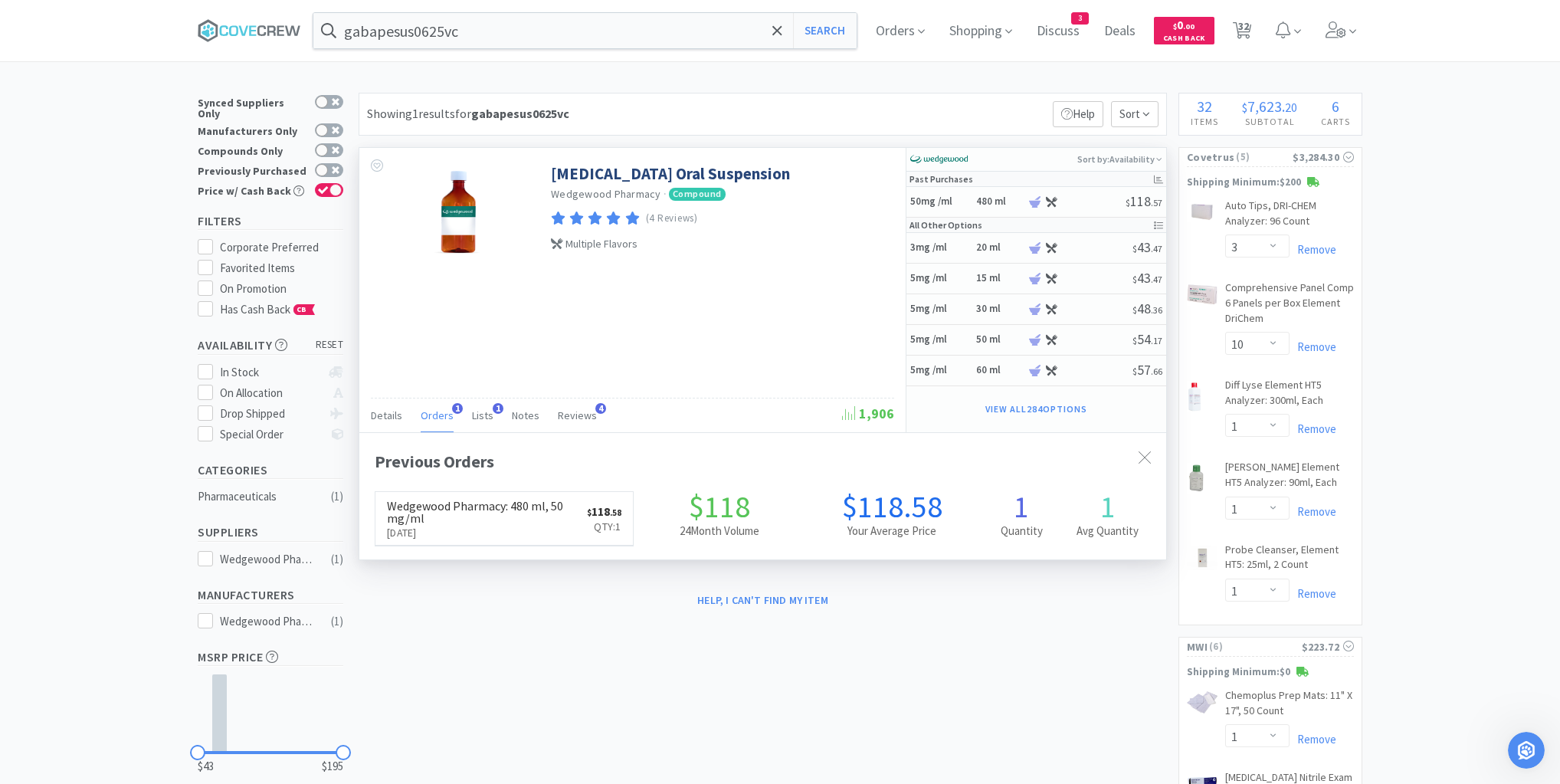
scroll to position [396, 807]
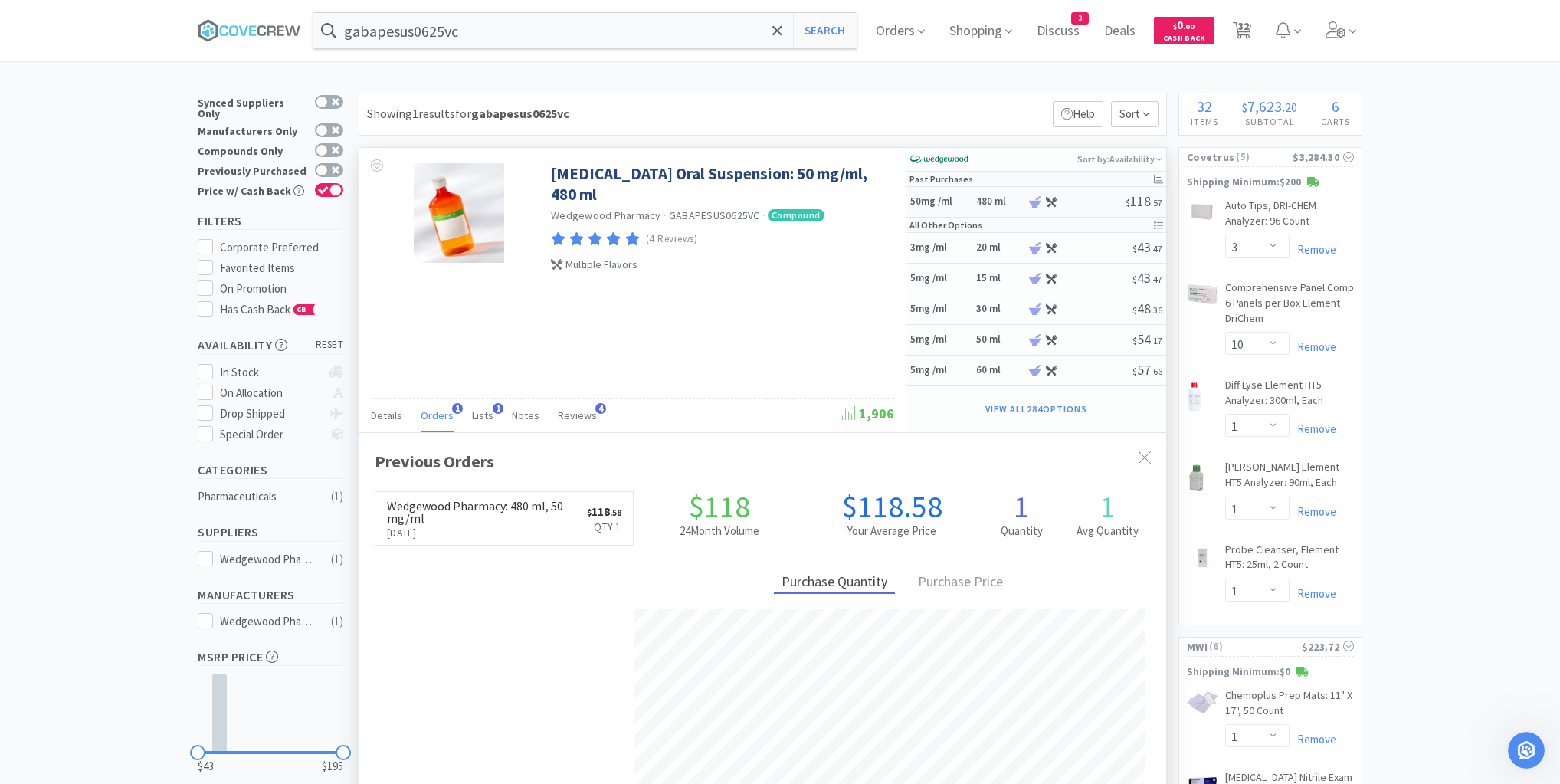
click at [957, 203] on h5 "50mg /ml" at bounding box center [940, 202] width 61 height 13
select select "1"
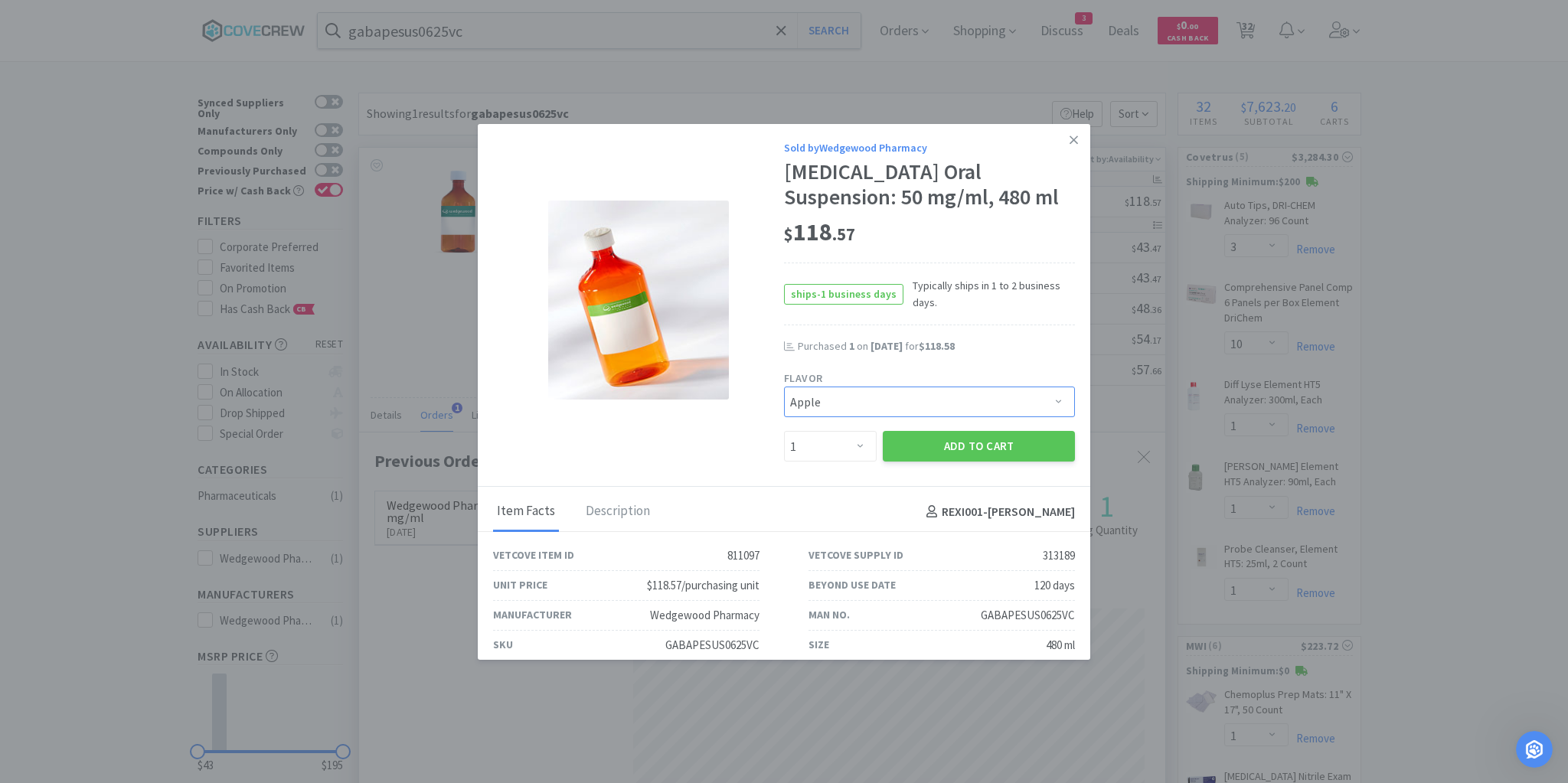
click at [1034, 401] on select "Pick a Flavor Apple Apple-Molasses Banana Banana/Marshmallow Beef Beef/Marshmal…" at bounding box center [930, 401] width 291 height 30
select select "22"
click at [784, 386] on select "Pick a Flavor Apple Apple-Molasses Banana Banana/Marshmallow Beef Beef/Marshmal…" at bounding box center [930, 401] width 291 height 30
drag, startPoint x: 974, startPoint y: 443, endPoint x: 944, endPoint y: 459, distance: 34.0
click at [970, 447] on button "Add to Cart" at bounding box center [978, 446] width 192 height 30
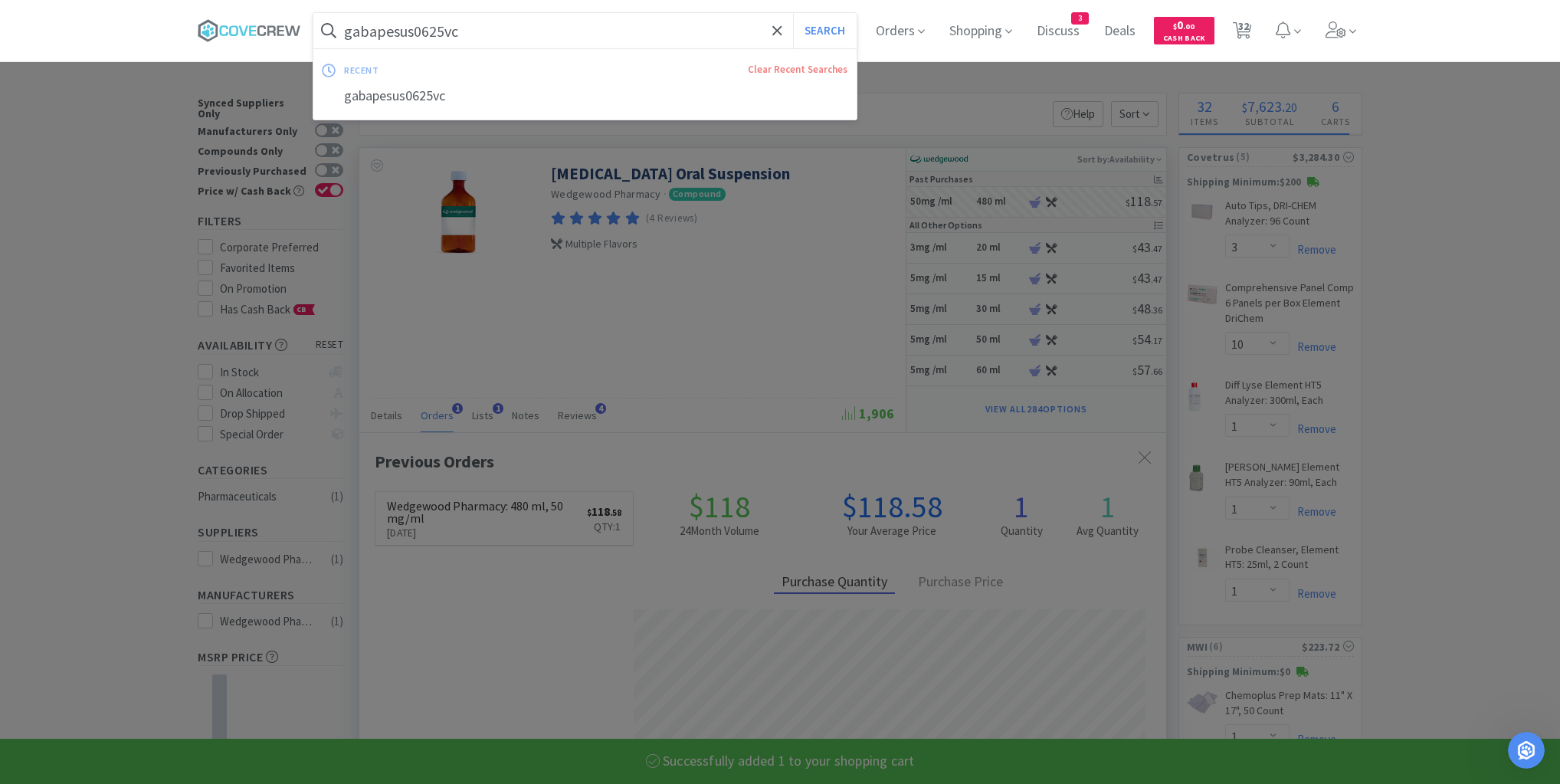
click at [601, 36] on input "gabapesus0625vc" at bounding box center [585, 31] width 543 height 36
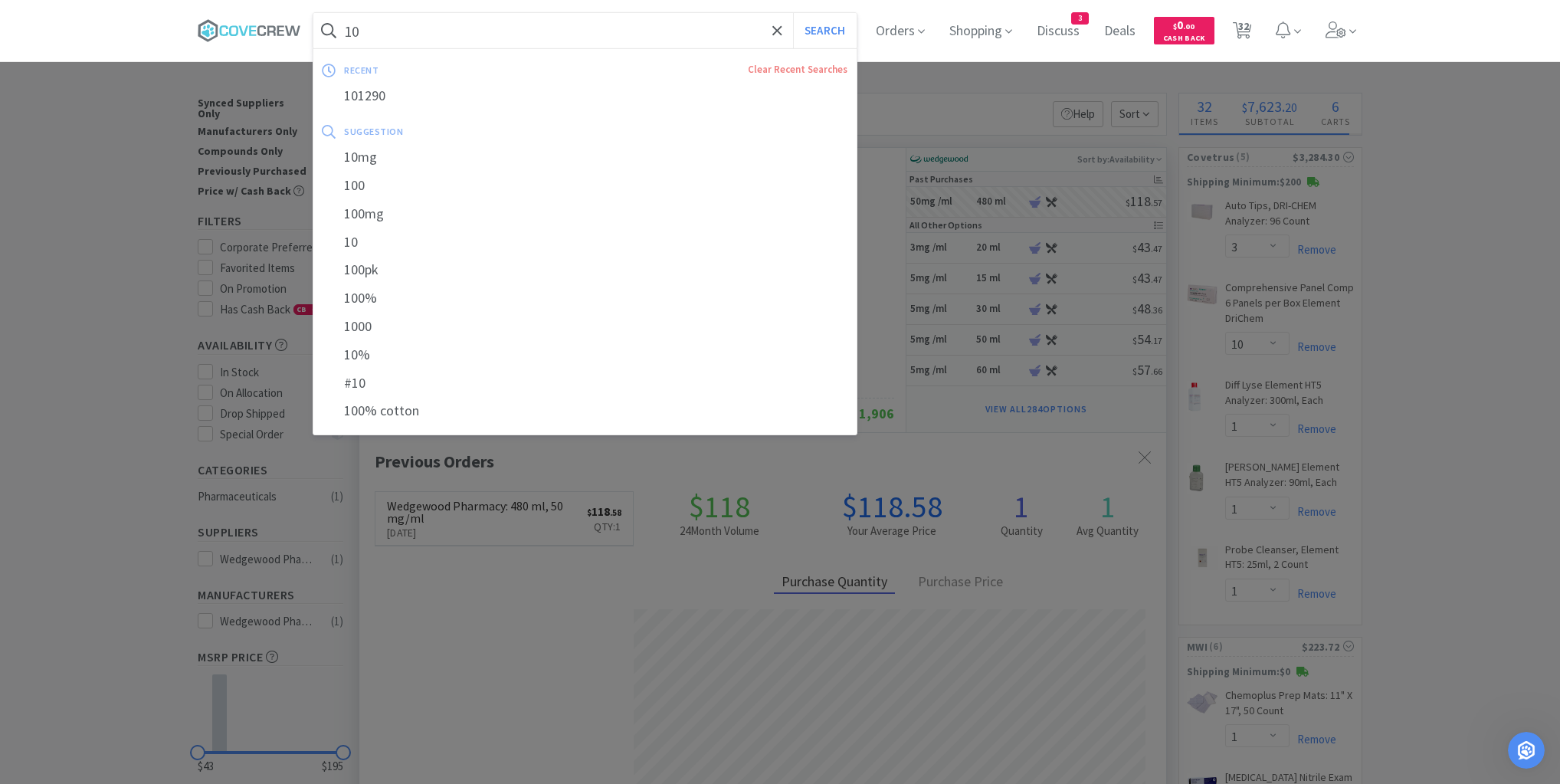
type input "100"
select select "1"
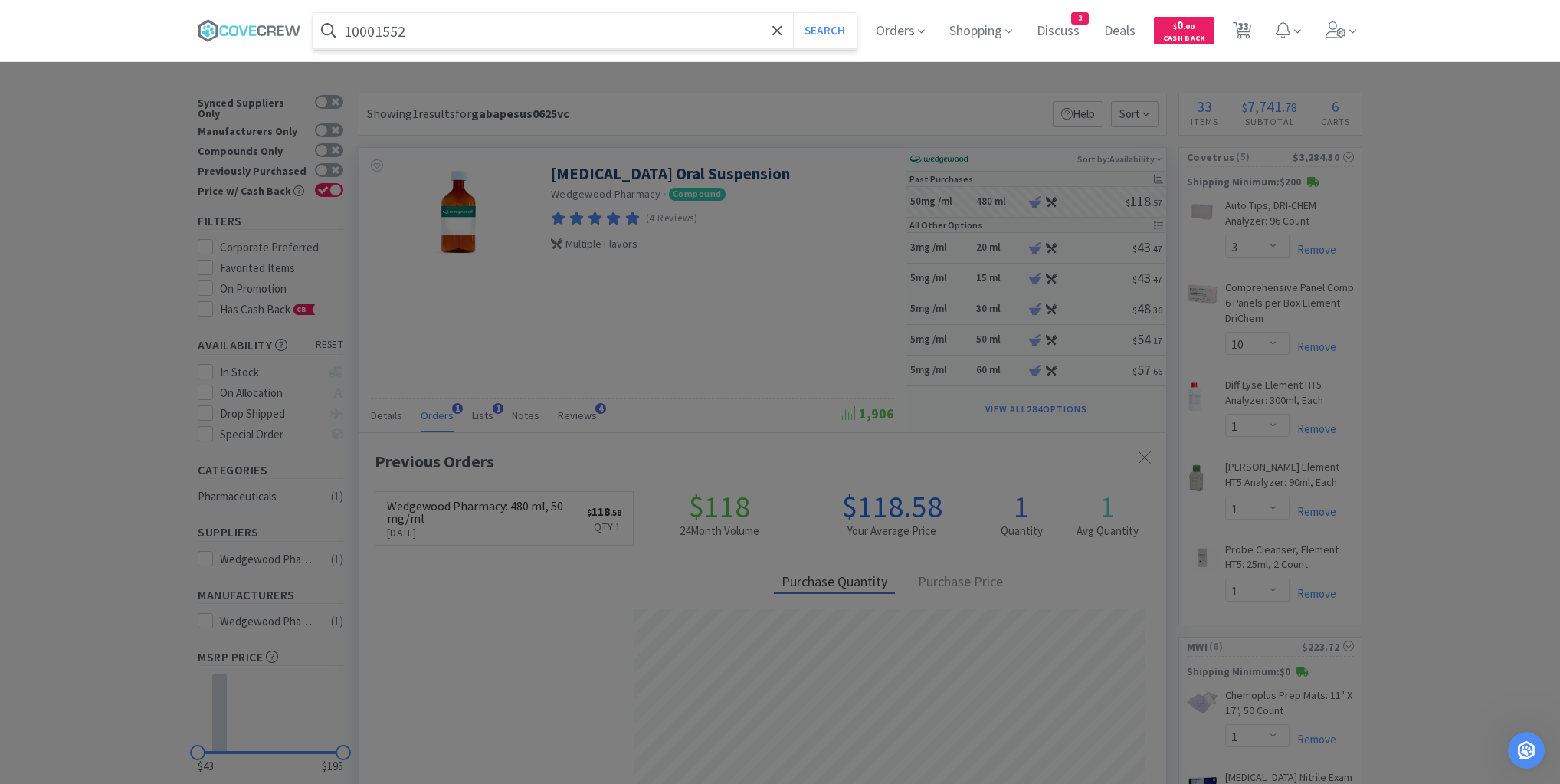
type input "10001552"
click at [793, 13] on button "Search" at bounding box center [825, 31] width 64 height 36
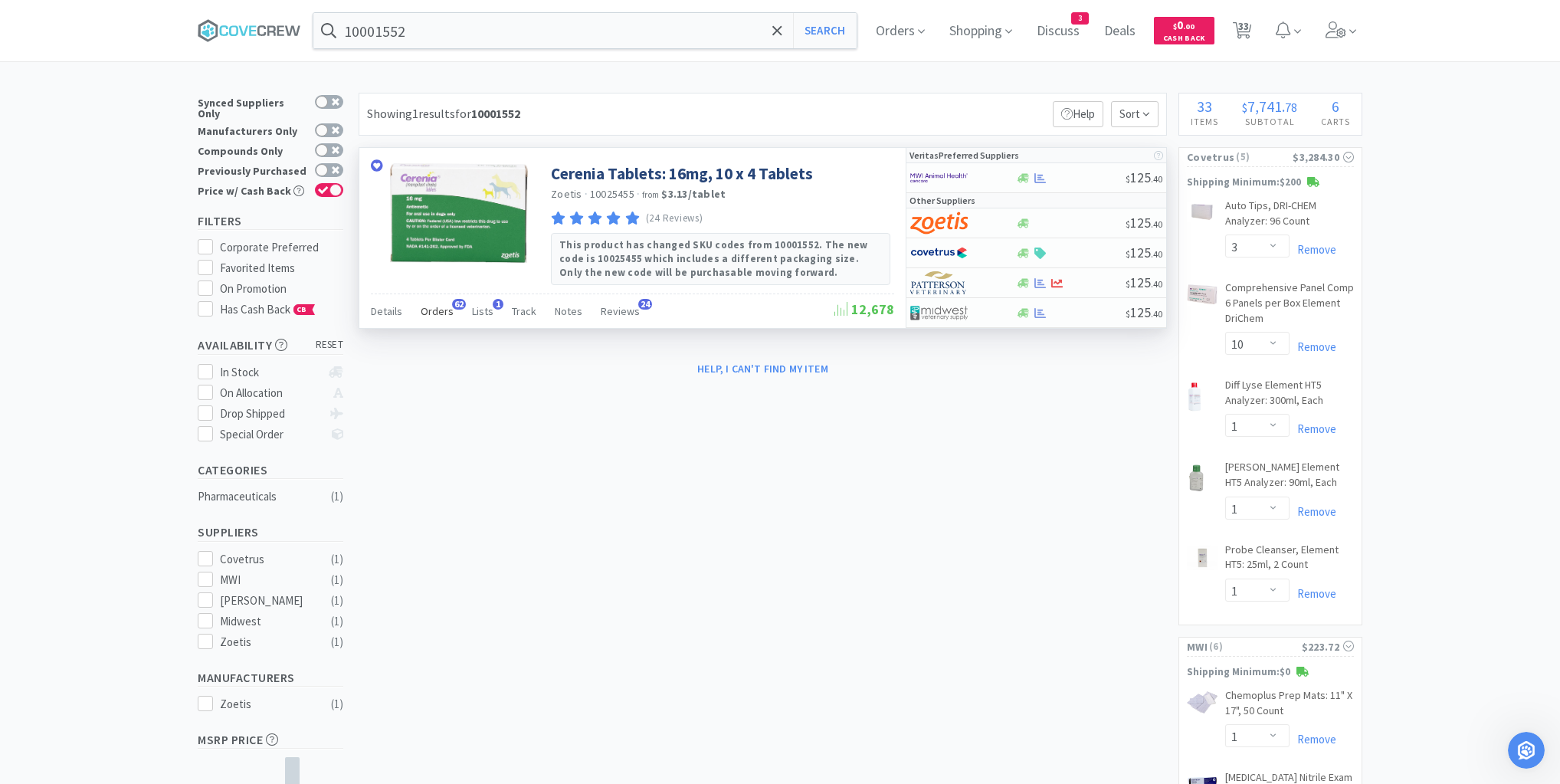
click at [438, 306] on span "Orders" at bounding box center [436, 311] width 33 height 14
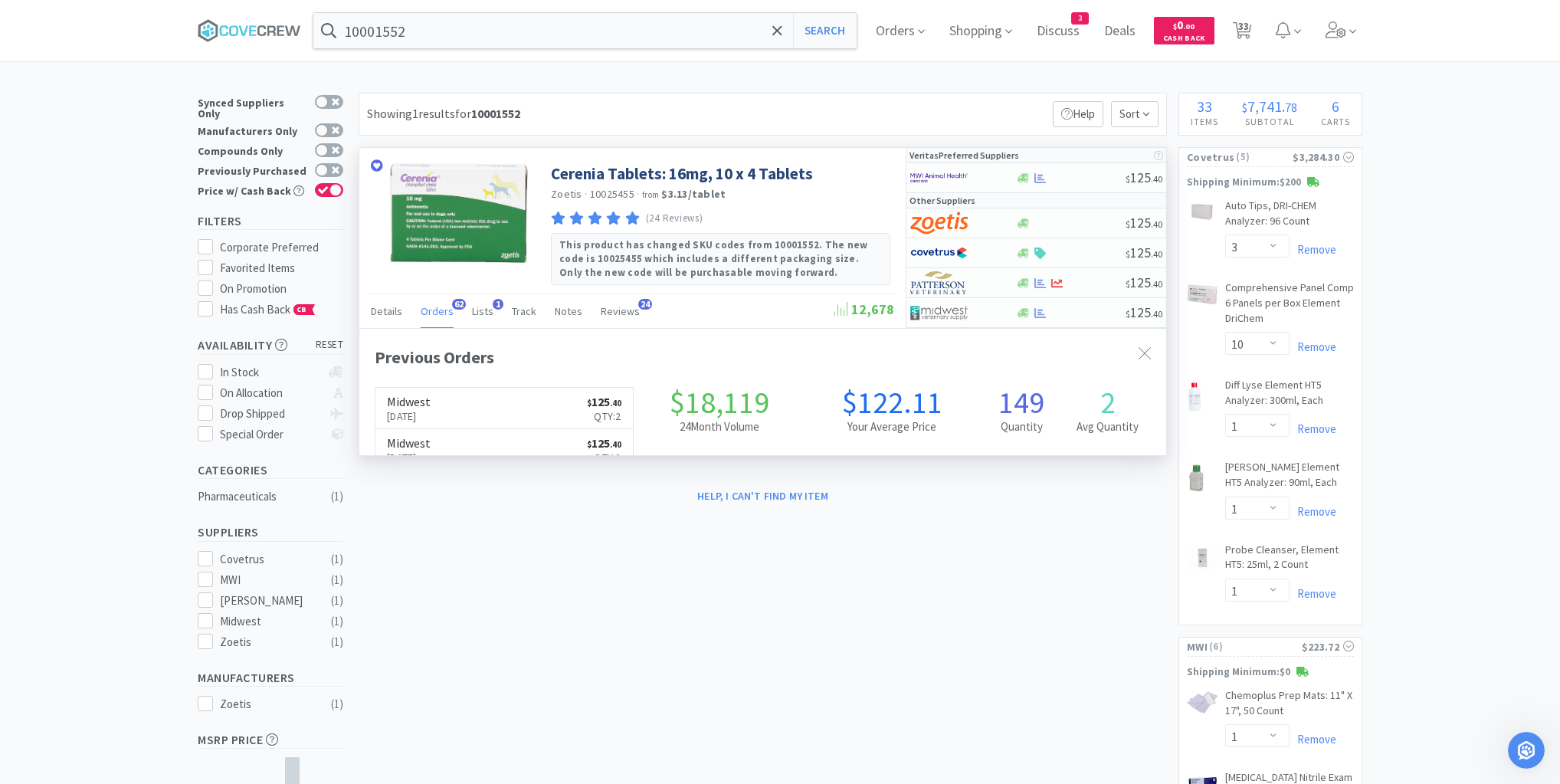
scroll to position [411, 807]
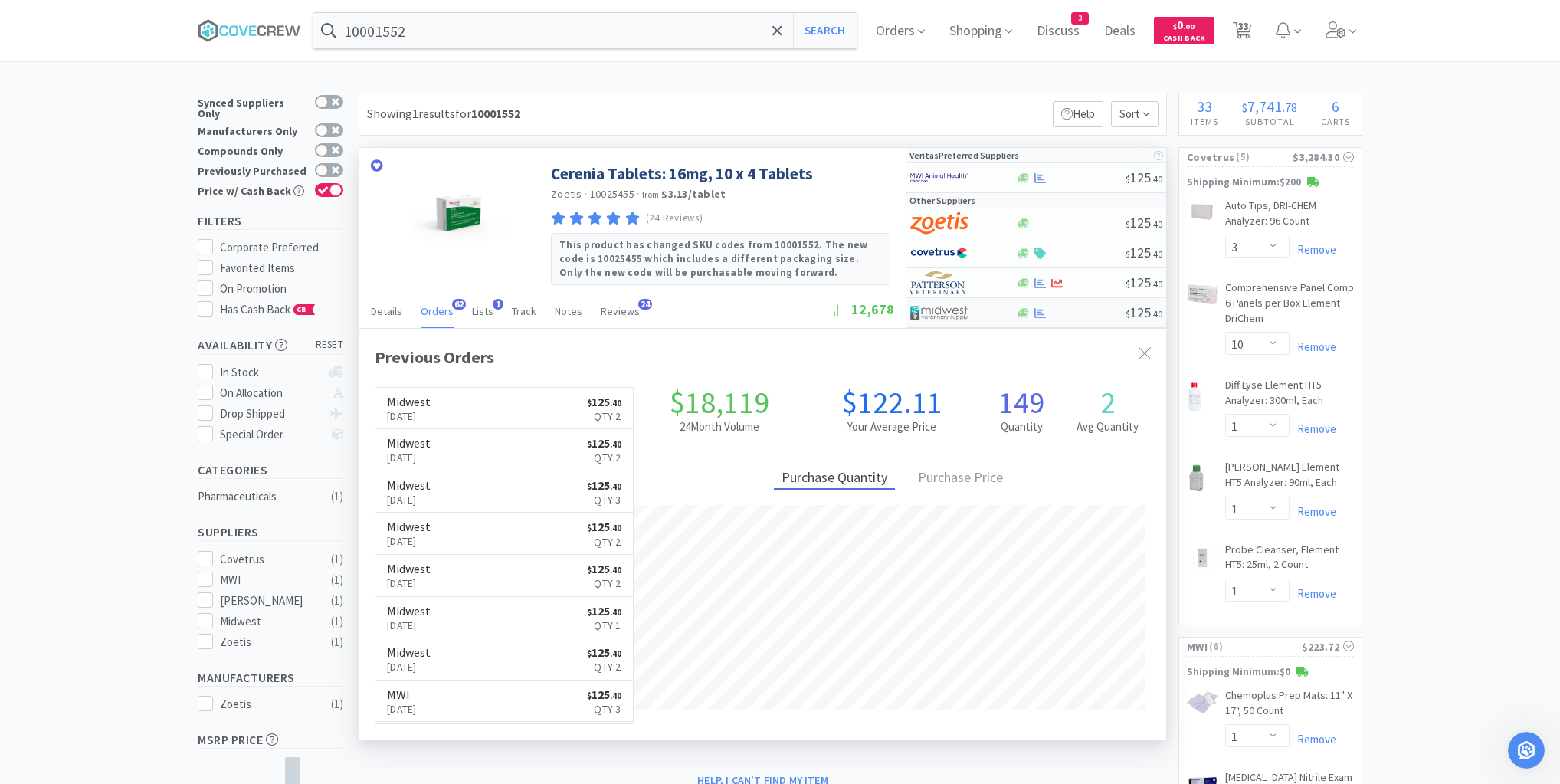
click at [1068, 308] on div at bounding box center [1070, 313] width 110 height 12
select select "1"
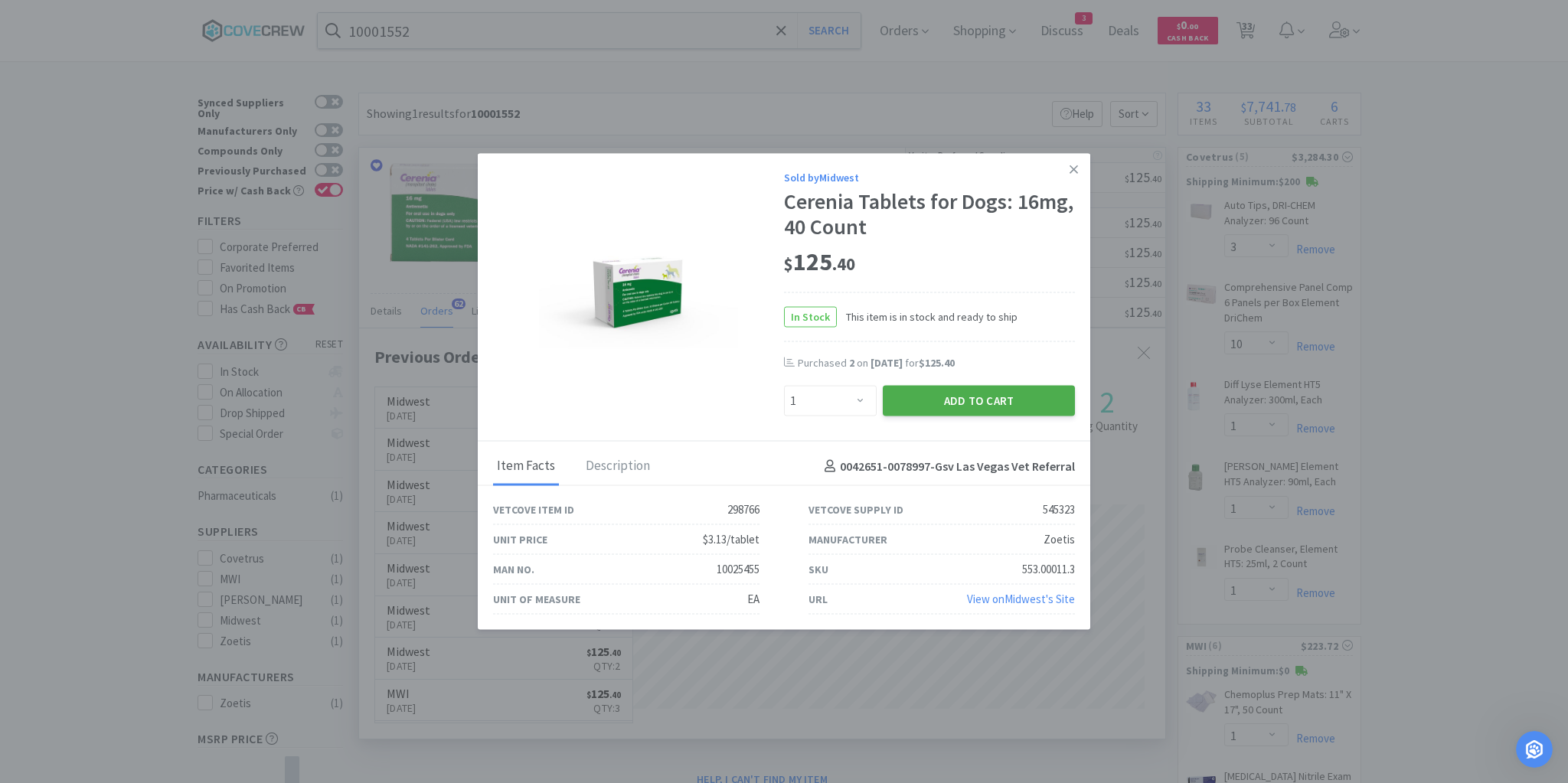
click at [995, 402] on button "Add to Cart" at bounding box center [978, 400] width 192 height 30
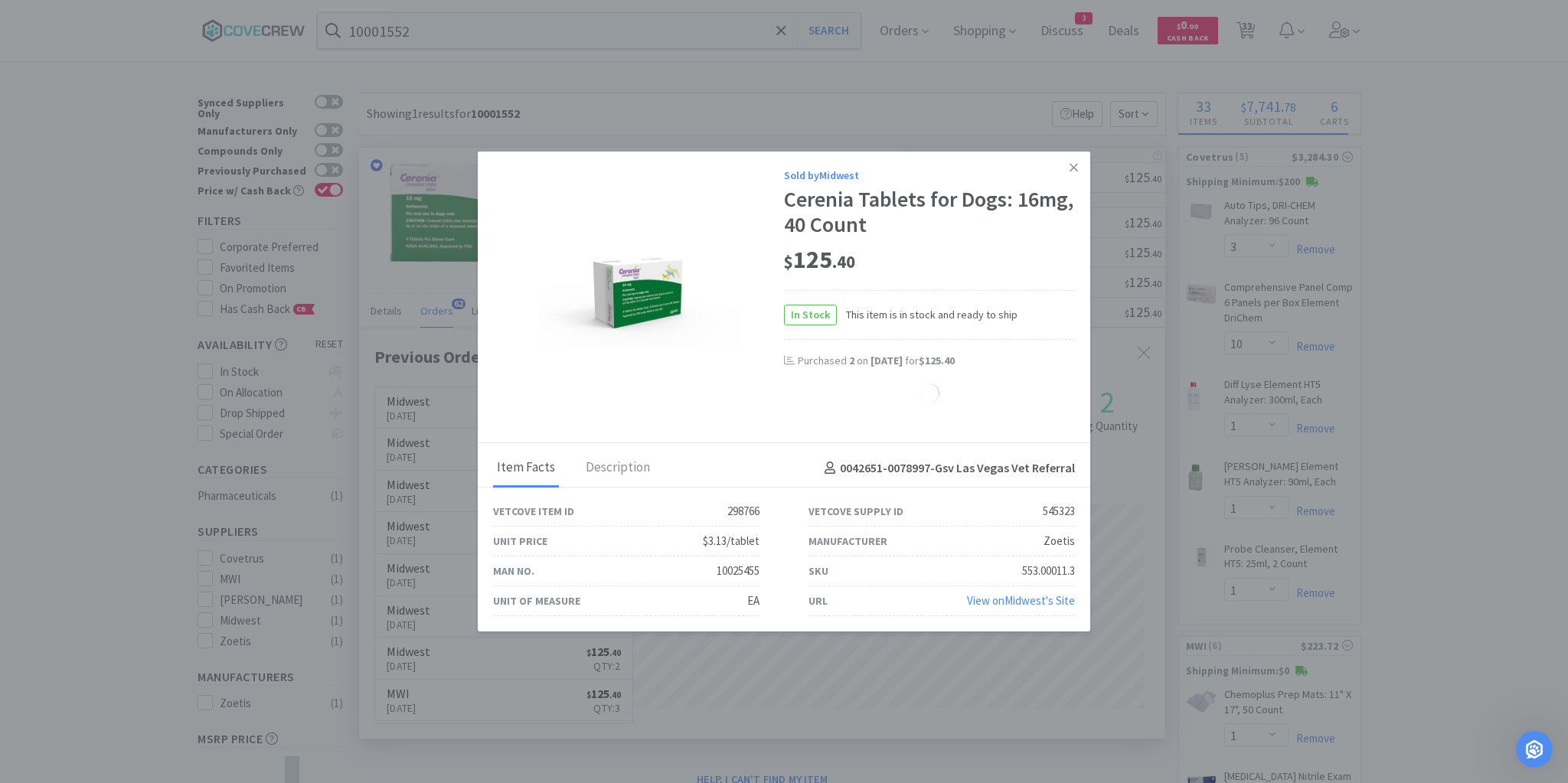
select select "1"
select select "2"
select select "1"
select select "20"
select select "1"
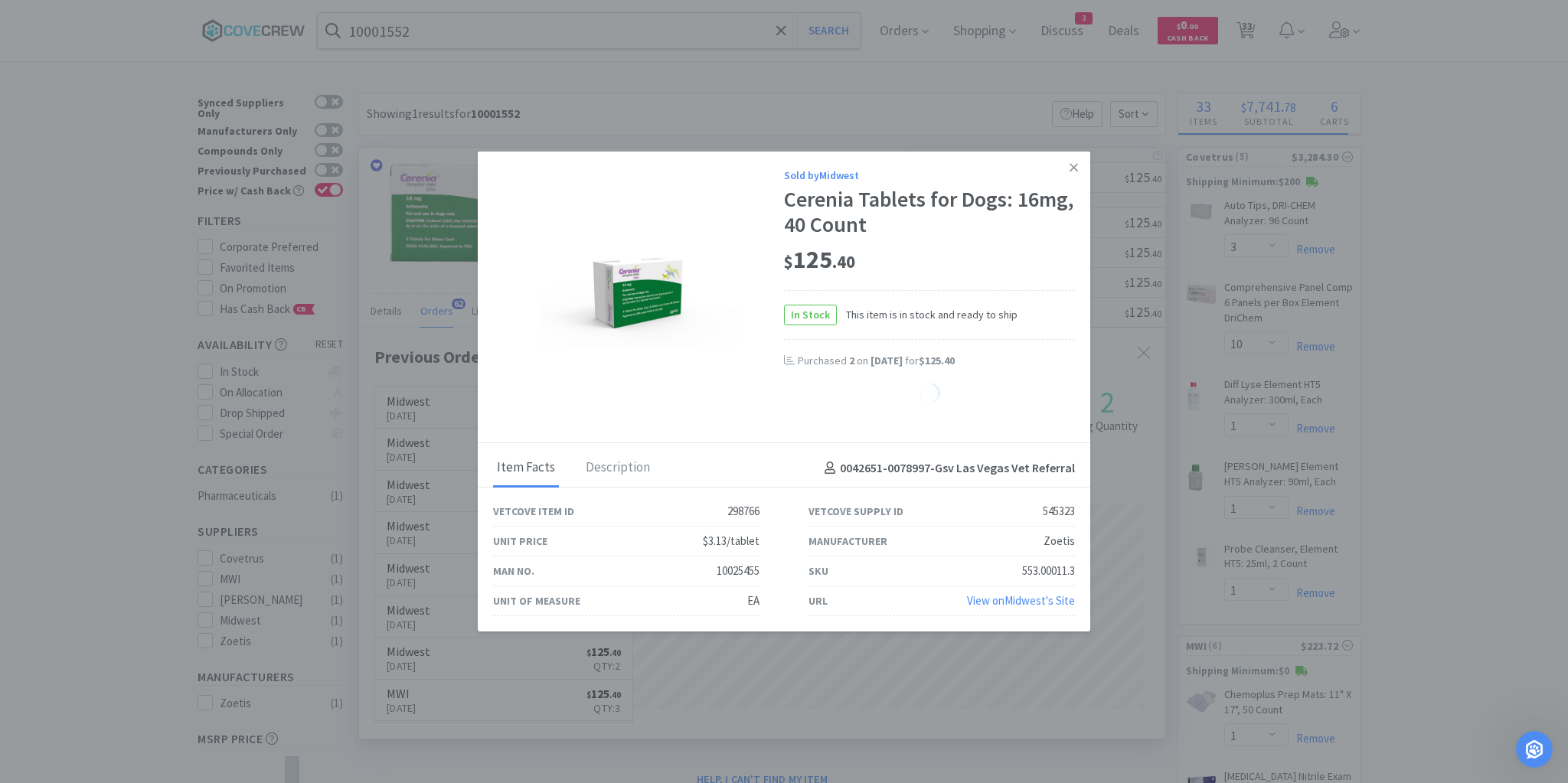
select select "10"
select select "6"
select select "2"
select select "1"
select select "3"
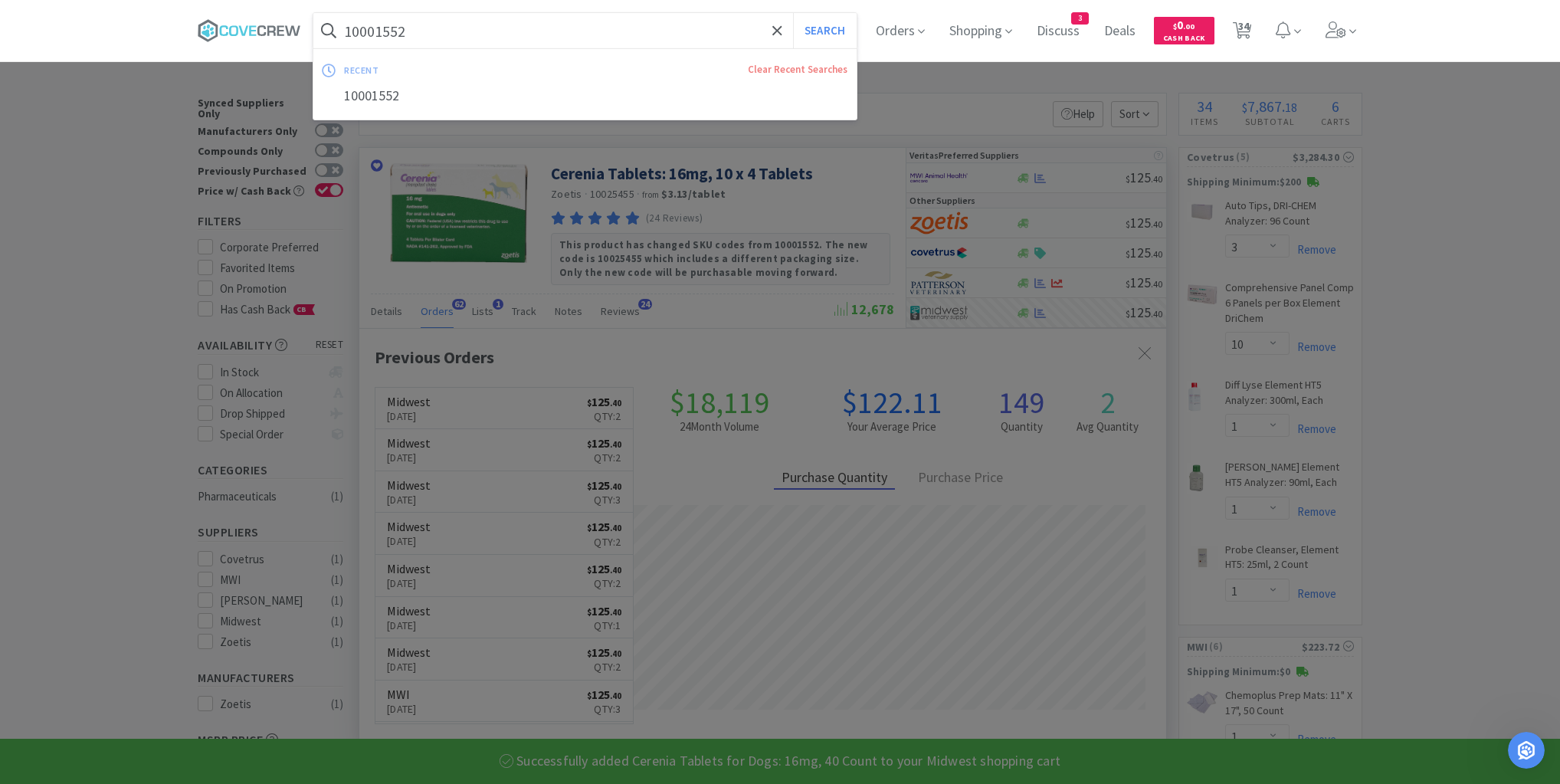
click at [659, 29] on input "10001552" at bounding box center [585, 31] width 543 height 36
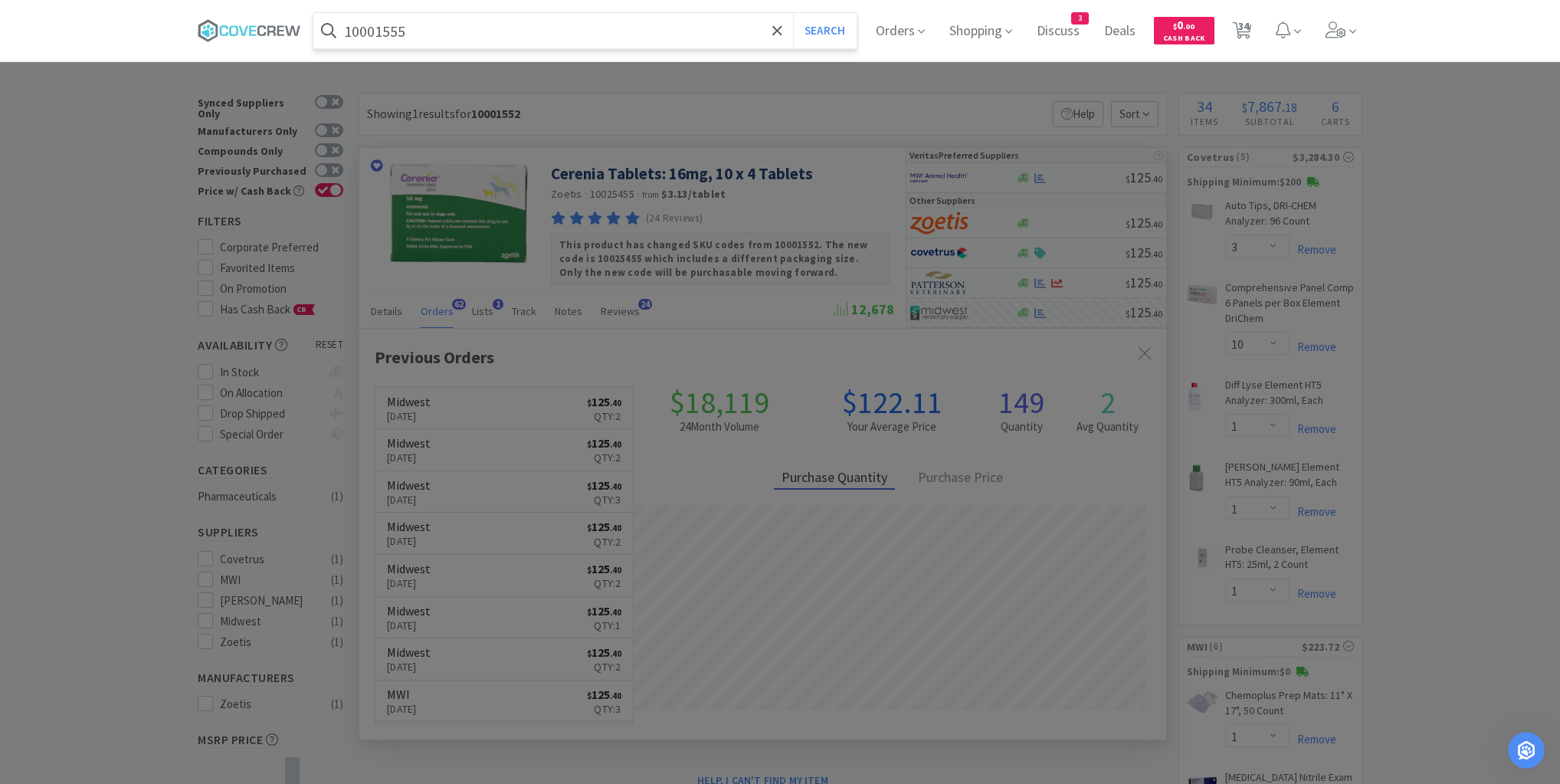
click at [793, 13] on button "Search" at bounding box center [825, 31] width 64 height 36
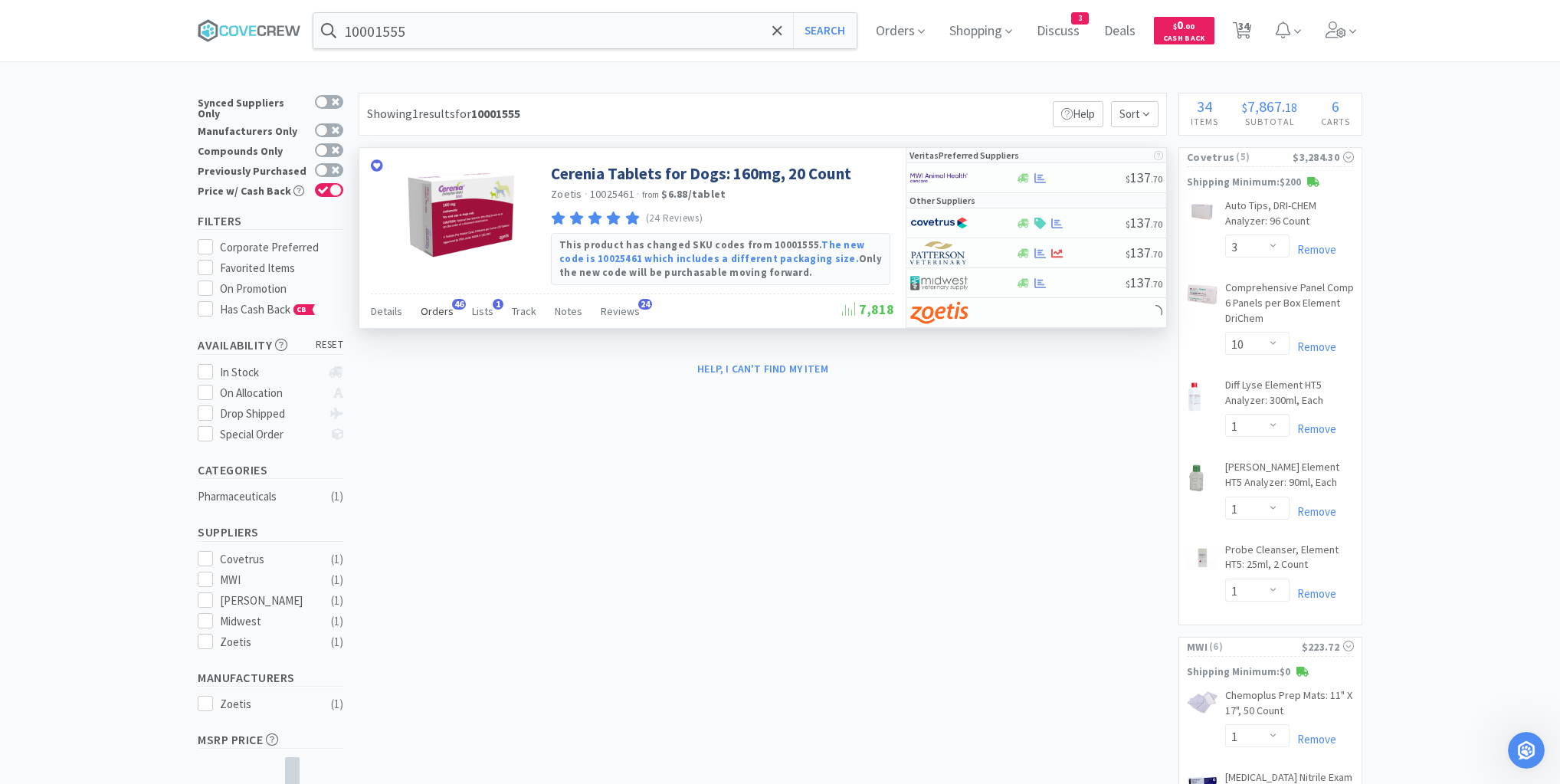
click at [436, 307] on span "Orders" at bounding box center [436, 311] width 33 height 14
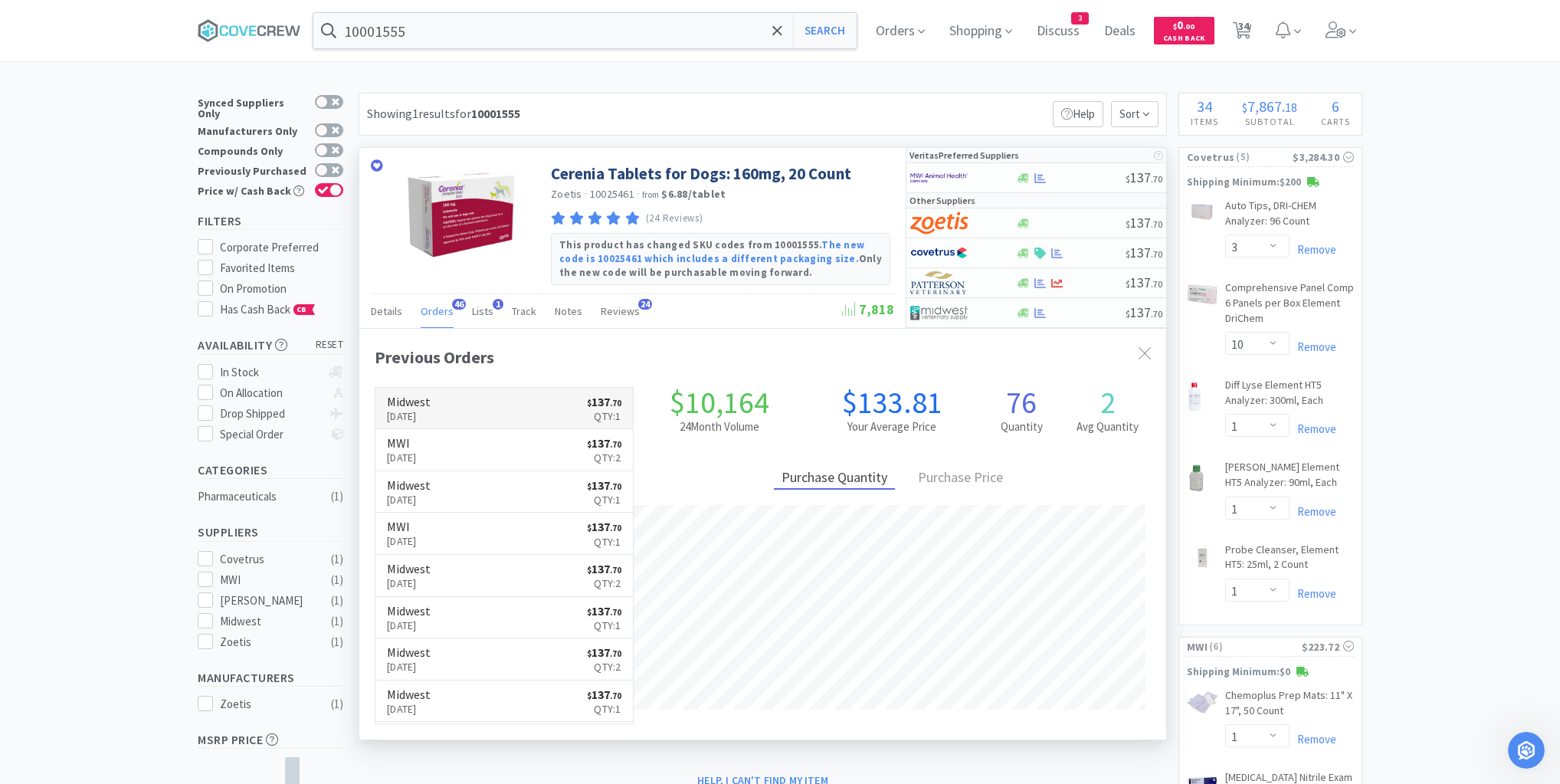
scroll to position [411, 807]
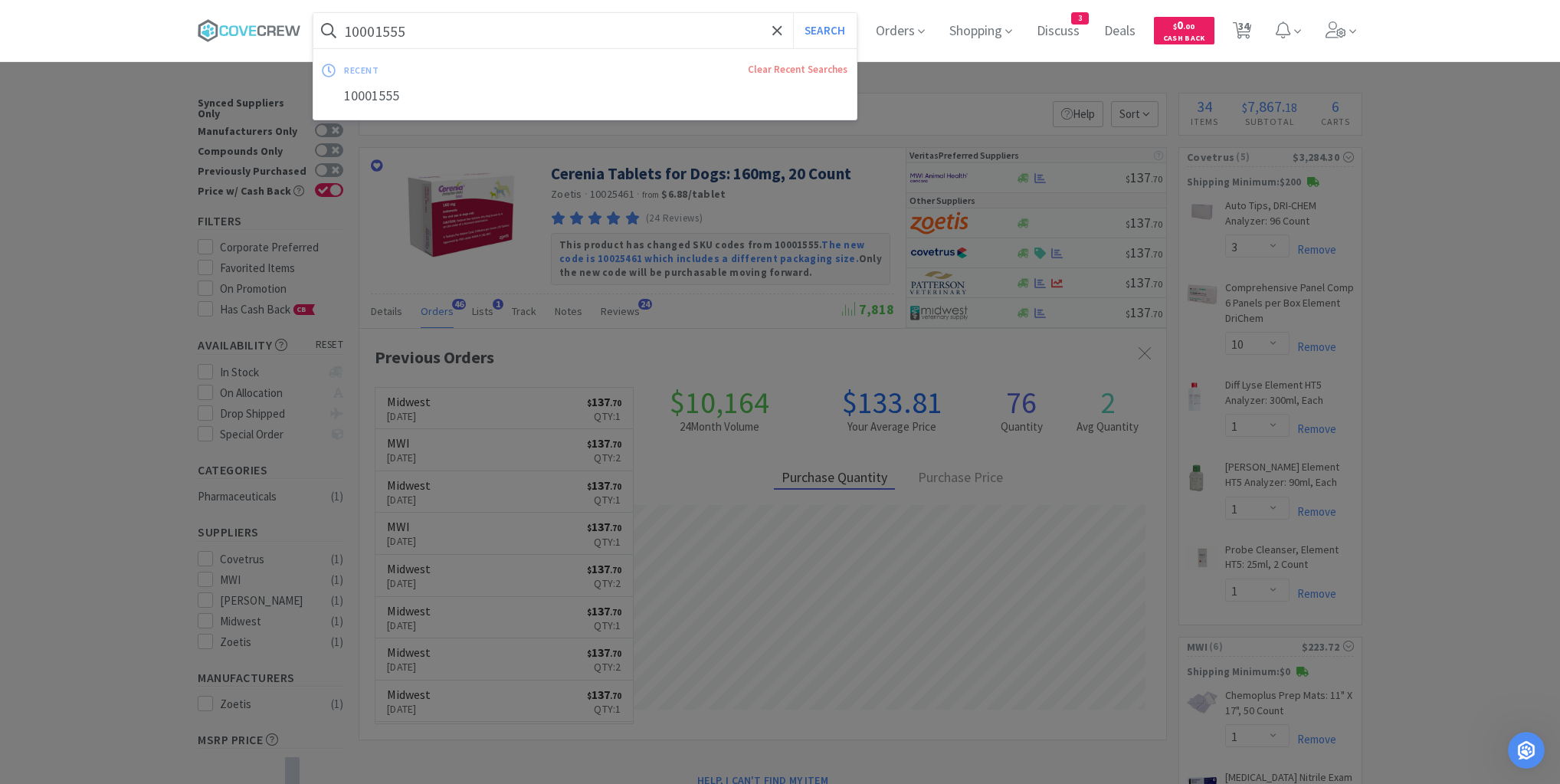
drag, startPoint x: 555, startPoint y: 24, endPoint x: 557, endPoint y: 35, distance: 11.2
click at [556, 25] on input "10001555" at bounding box center [585, 31] width 543 height 36
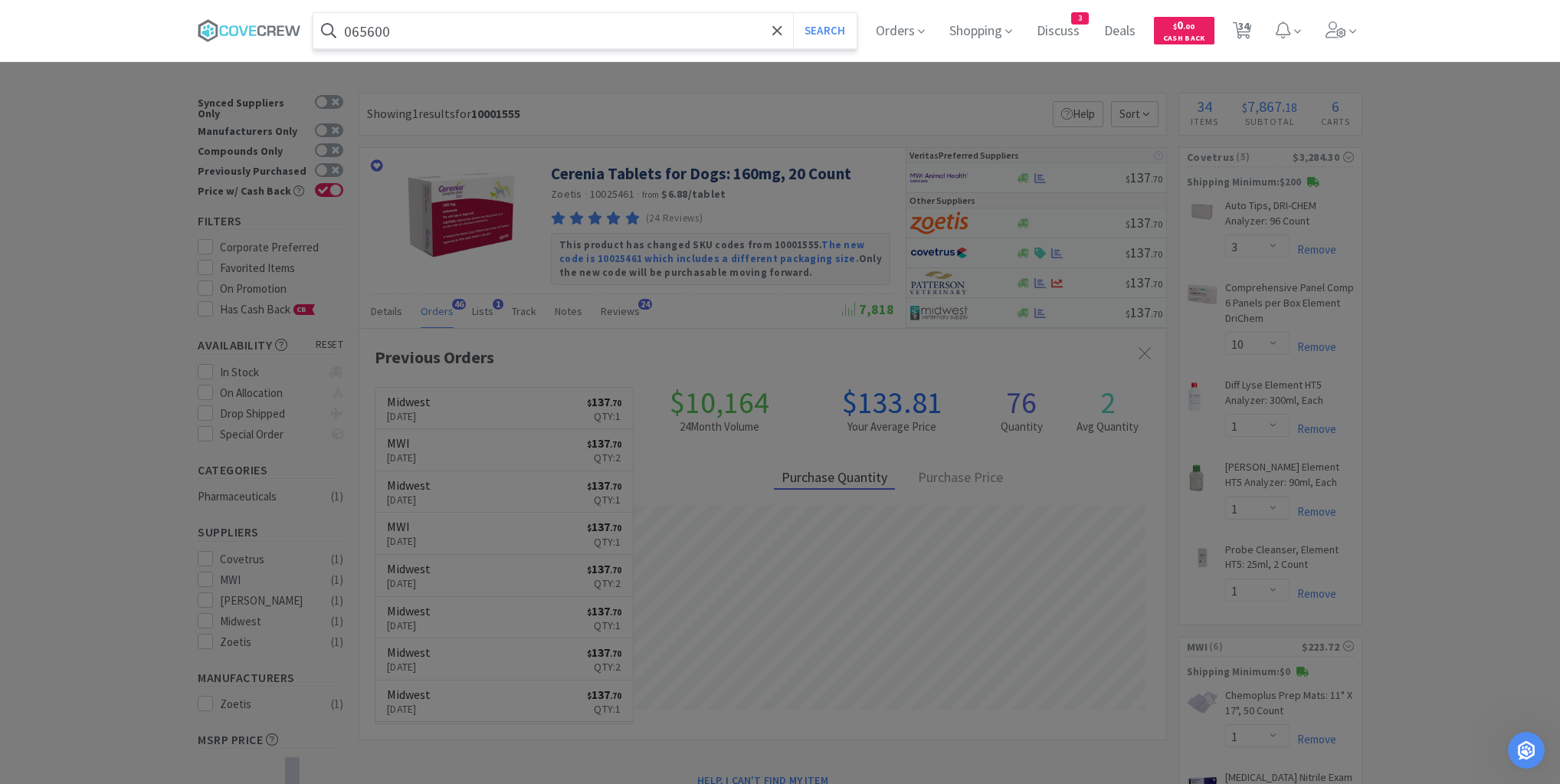
type input "065600"
click at [793, 13] on button "Search" at bounding box center [825, 31] width 64 height 36
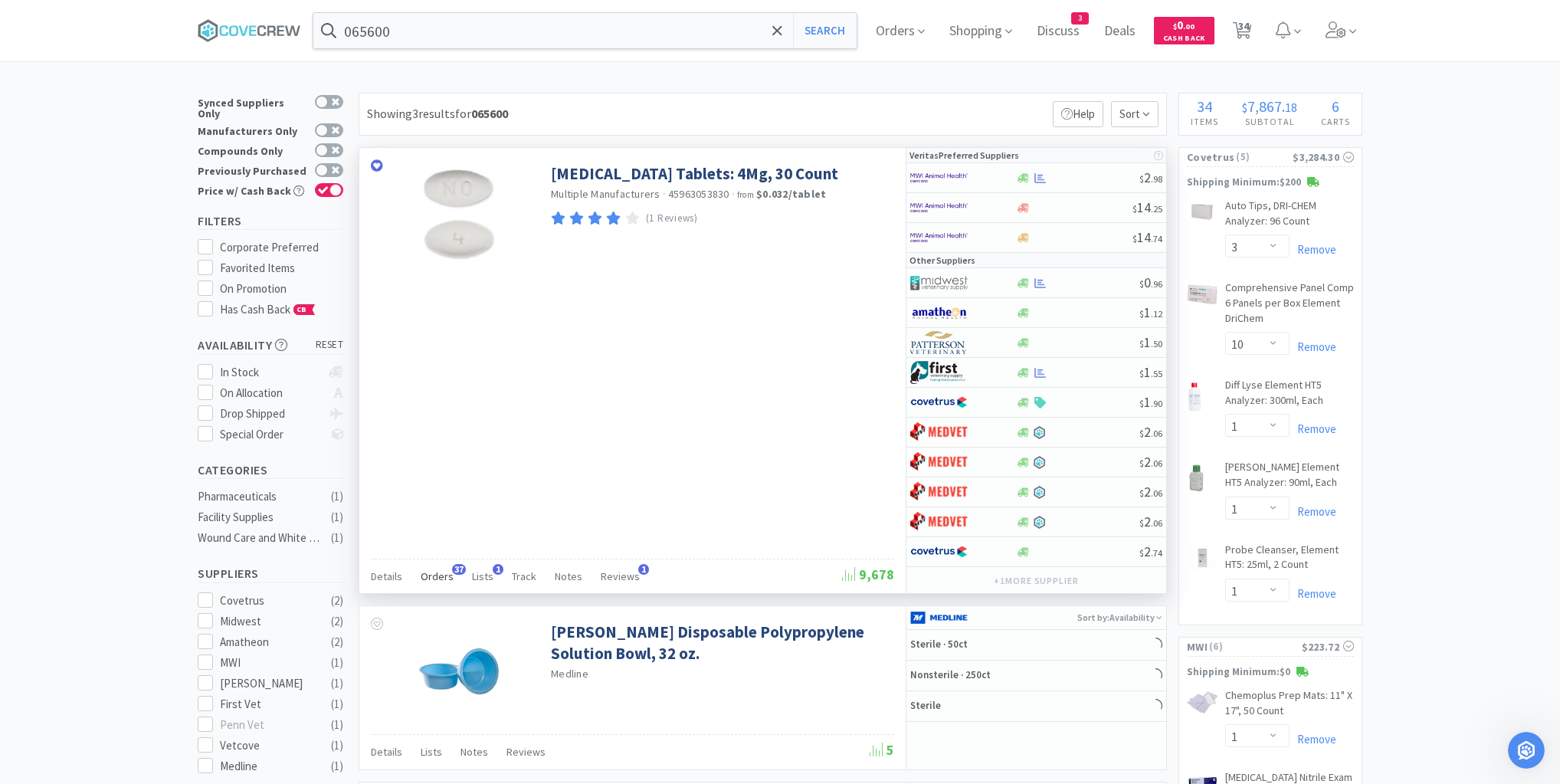
click at [432, 573] on span "Orders" at bounding box center [436, 577] width 33 height 14
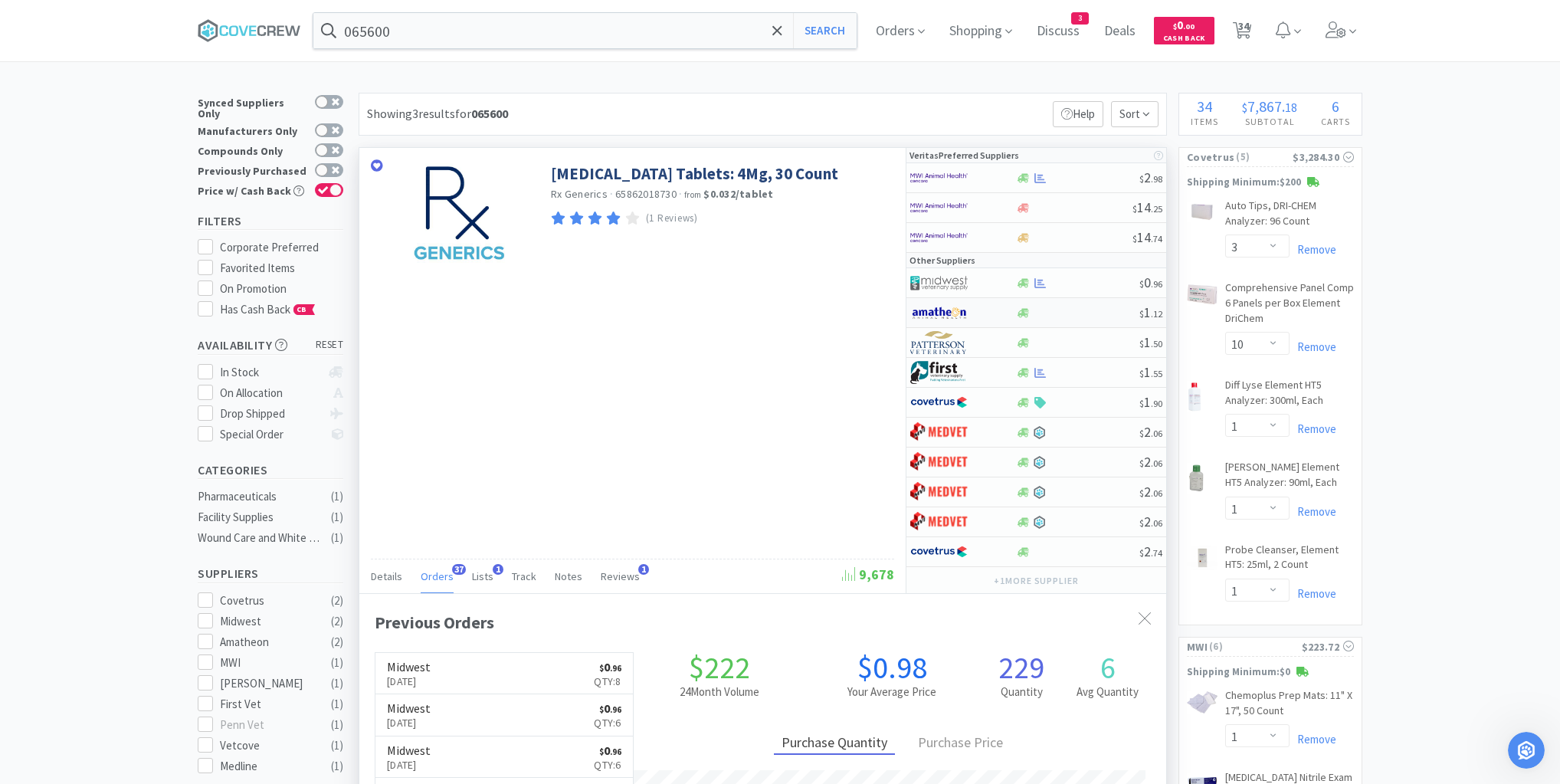
scroll to position [411, 807]
click at [1082, 282] on div at bounding box center [1077, 283] width 124 height 12
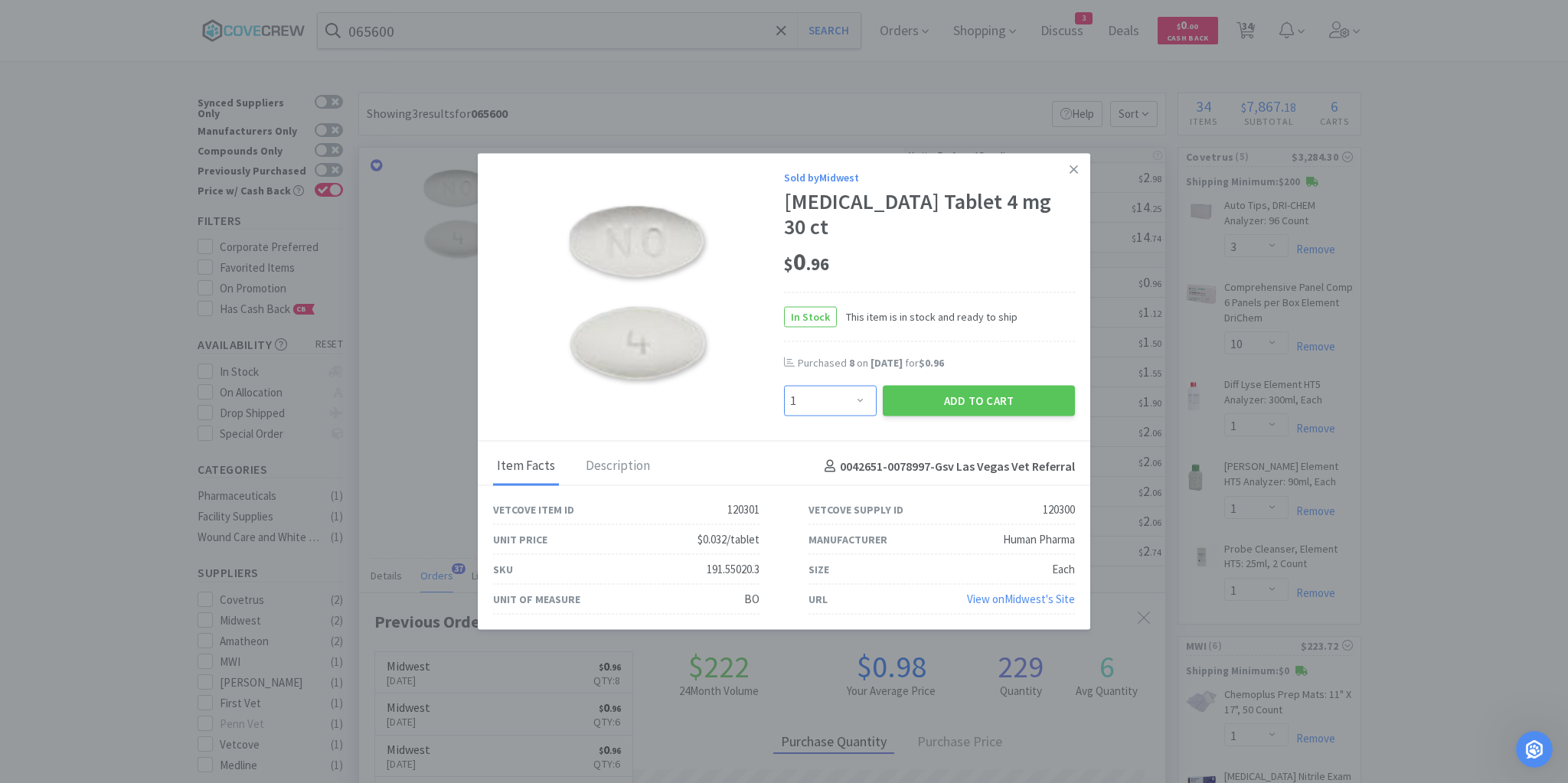
click at [863, 392] on select "Enter Quantity 1 2 3 4 5 6 7 8 9 10 11 12 13 14 15 16 17 18 19 20 Enter Quantity" at bounding box center [830, 400] width 92 height 30
select select "4"
click at [784, 385] on select "Enter Quantity 1 2 3 4 5 6 7 8 9 10 11 12 13 14 15 16 17 18 19 20 Enter Quantity" at bounding box center [830, 400] width 92 height 30
click at [950, 389] on button "Add to Cart" at bounding box center [978, 400] width 192 height 30
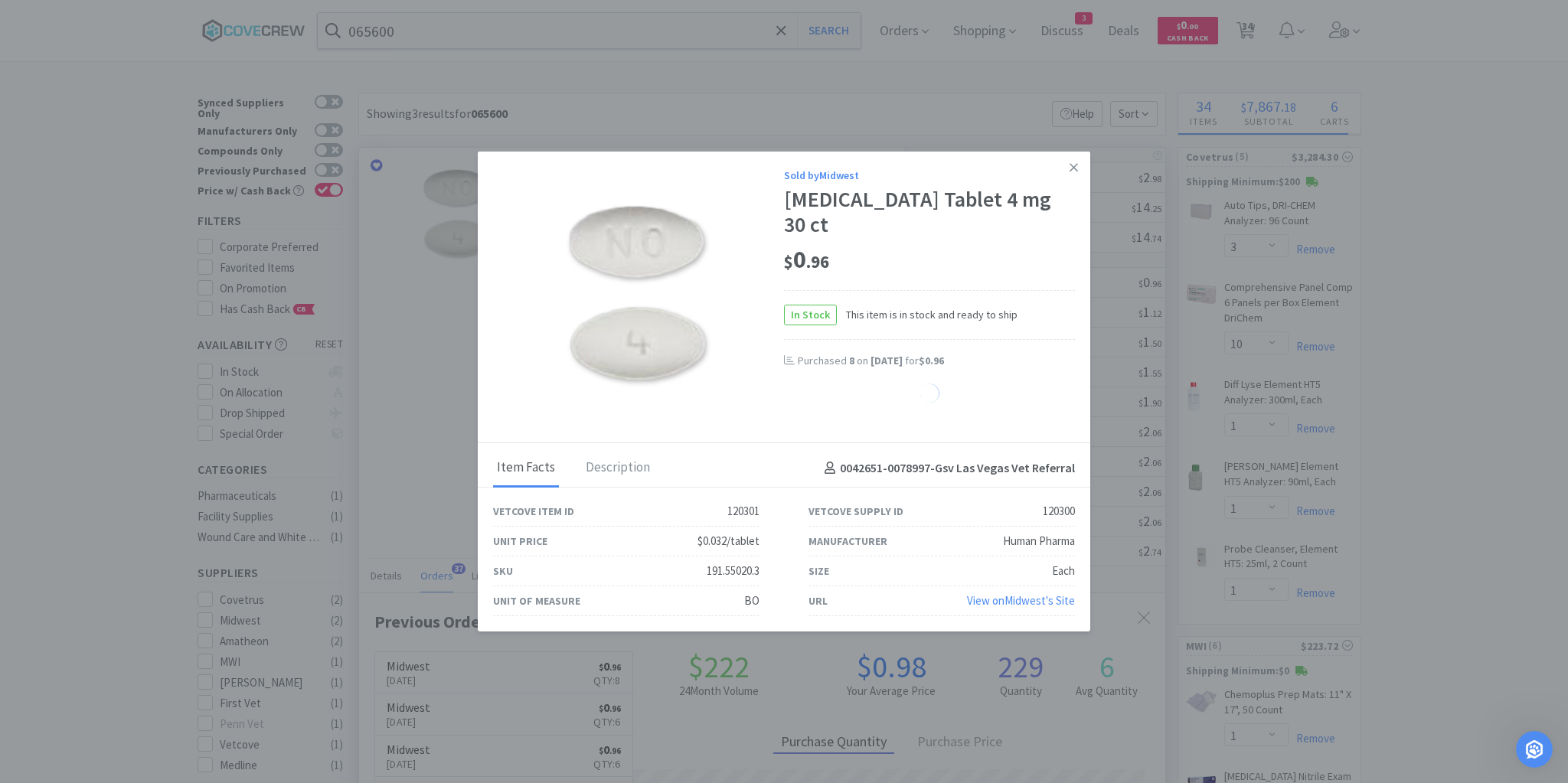
select select "4"
select select "2"
select select "1"
select select "3"
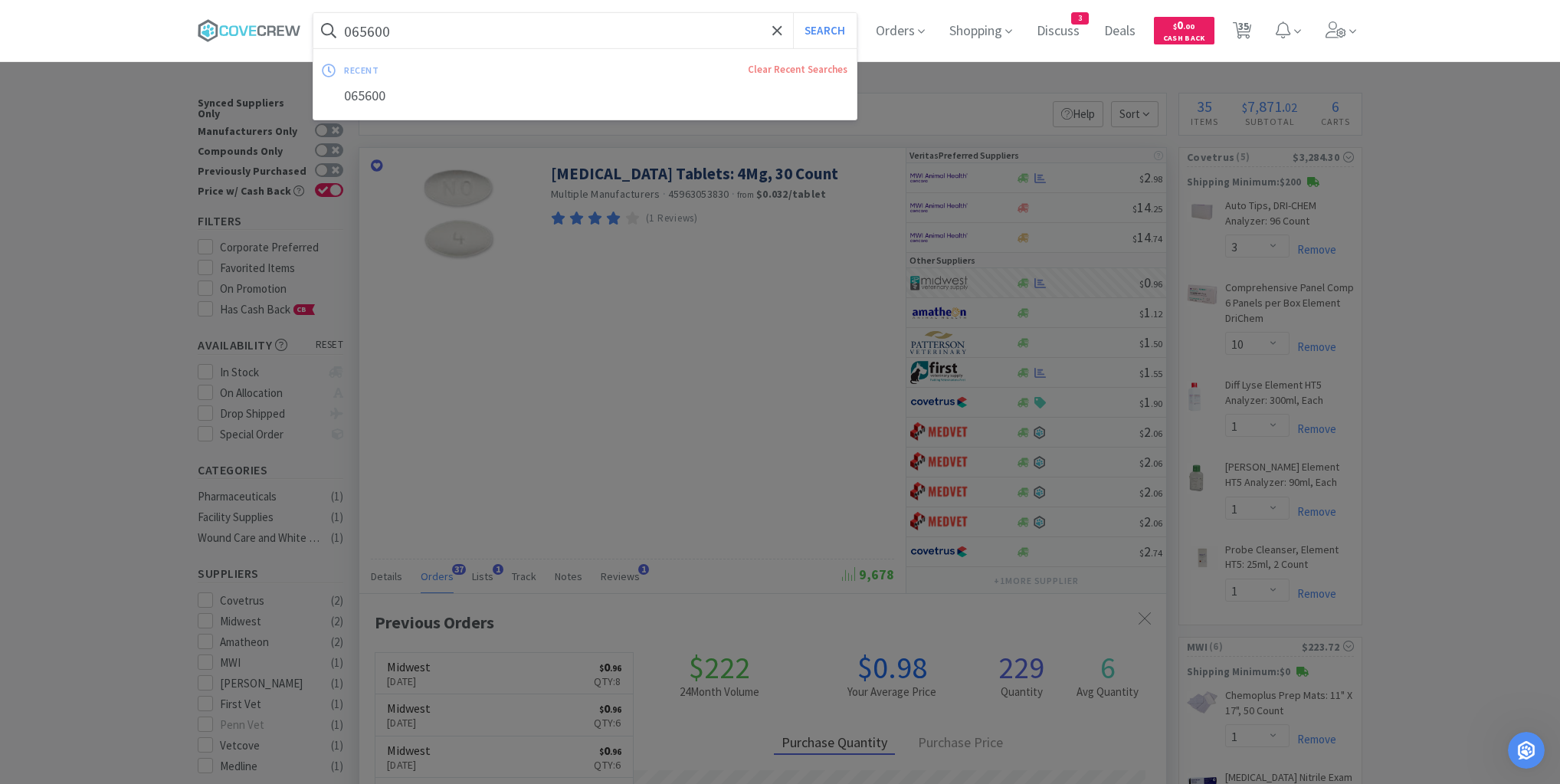
click at [683, 33] on input "065600" at bounding box center [585, 31] width 543 height 36
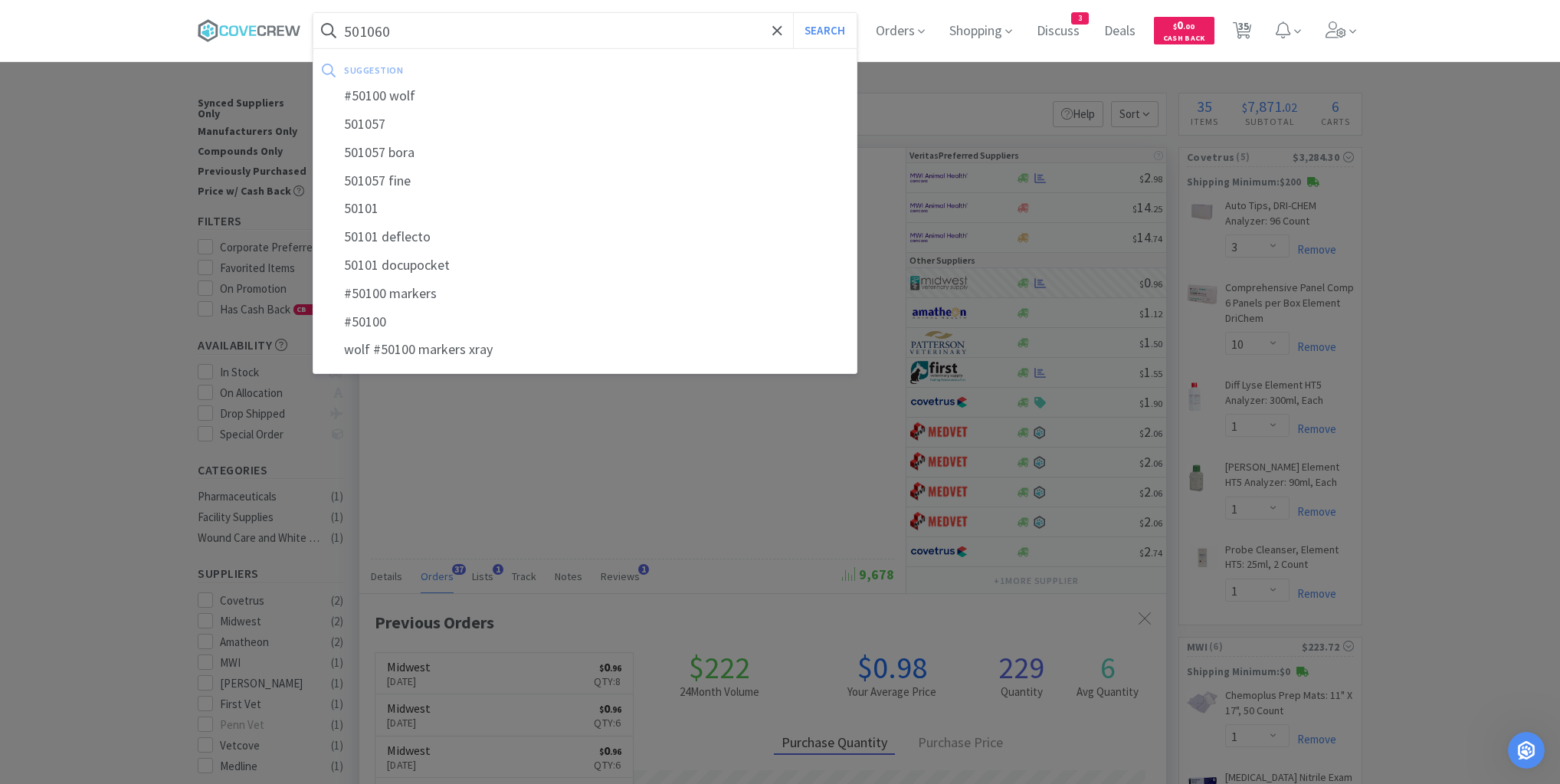
type input "501060"
click at [793, 13] on button "Search" at bounding box center [825, 31] width 64 height 36
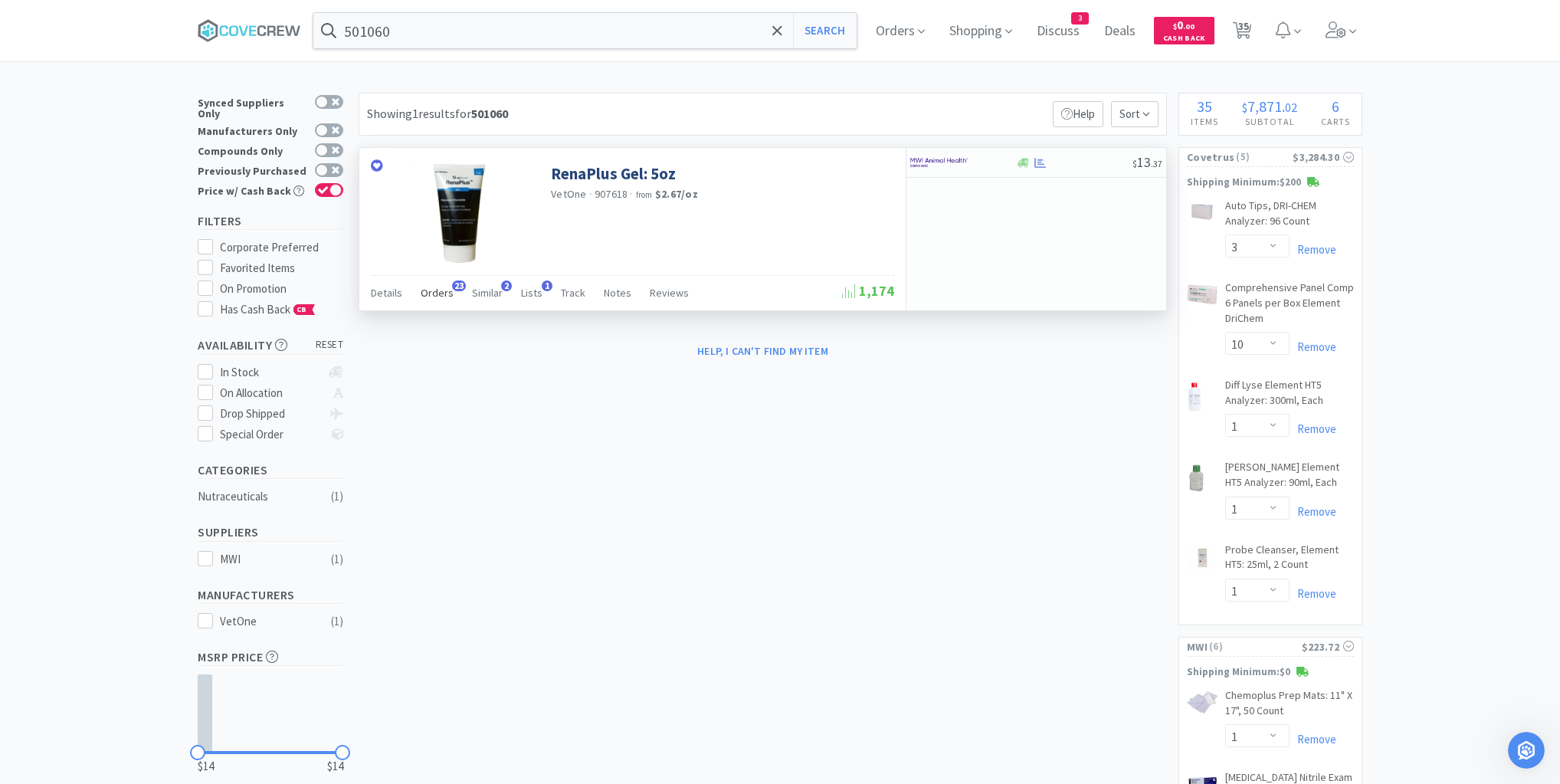
click at [429, 294] on span "Orders" at bounding box center [436, 293] width 33 height 14
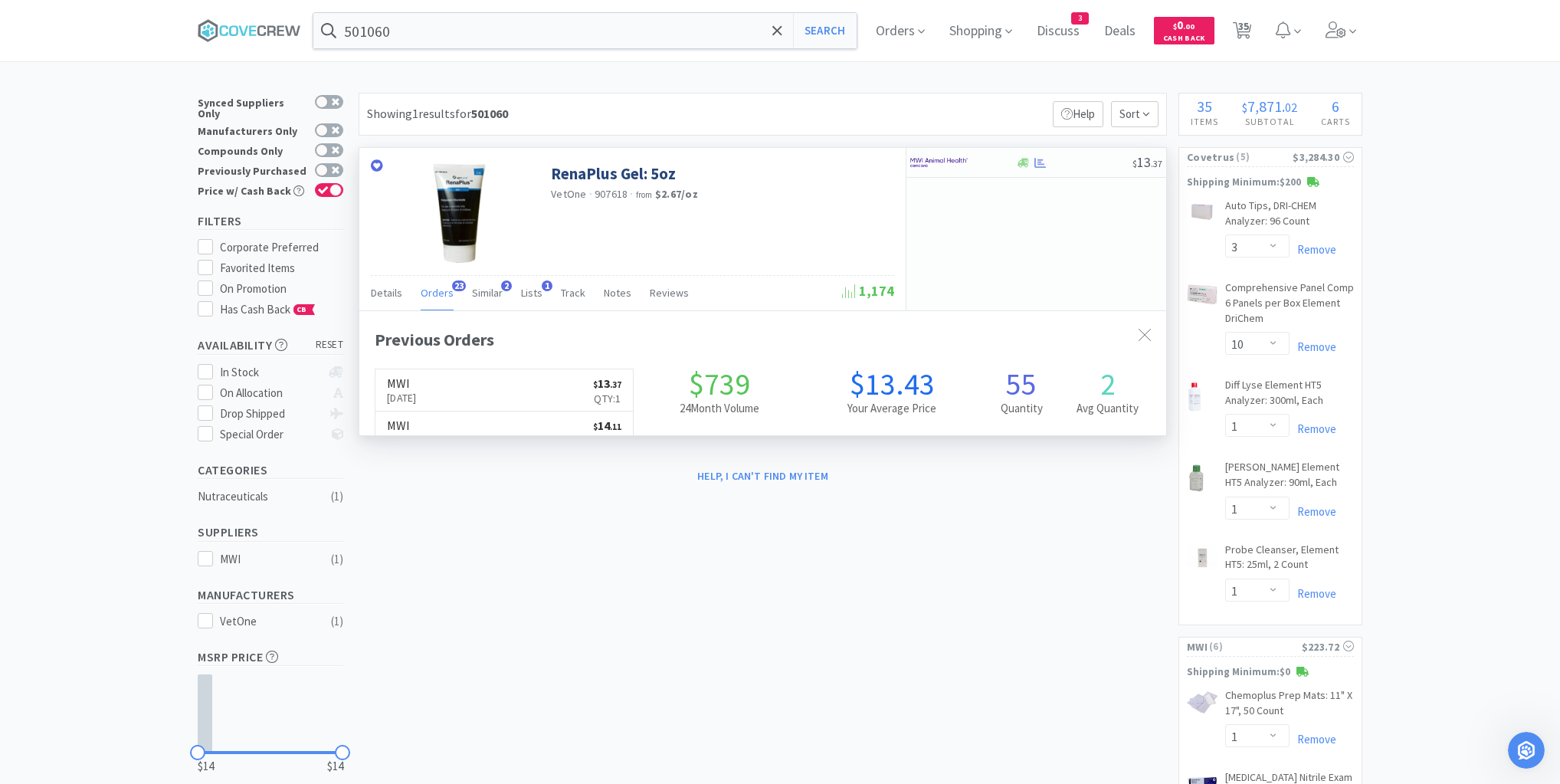
scroll to position [411, 807]
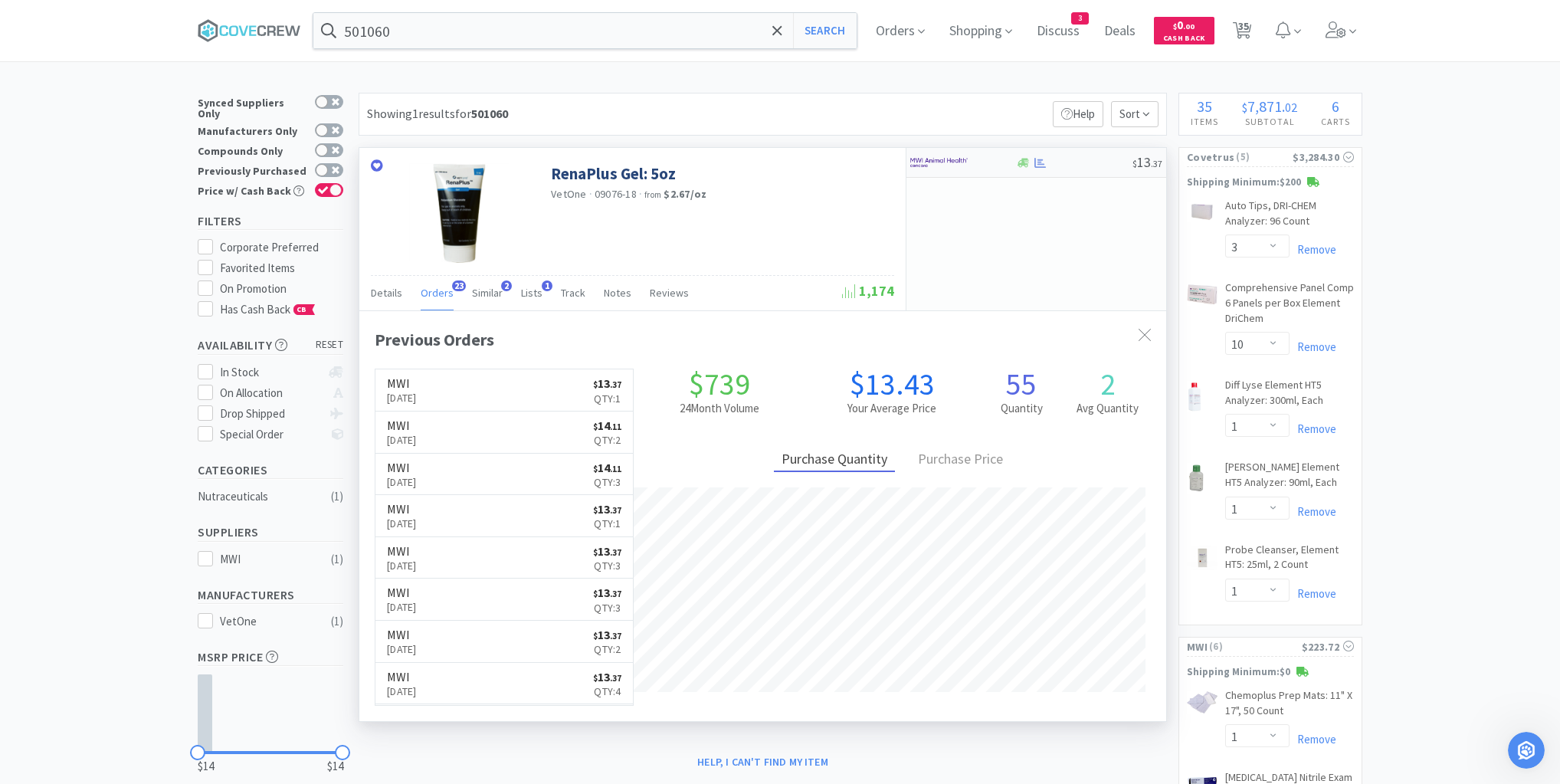
click at [1076, 169] on div "$ 13 . 37" at bounding box center [1036, 163] width 260 height 30
select select "1"
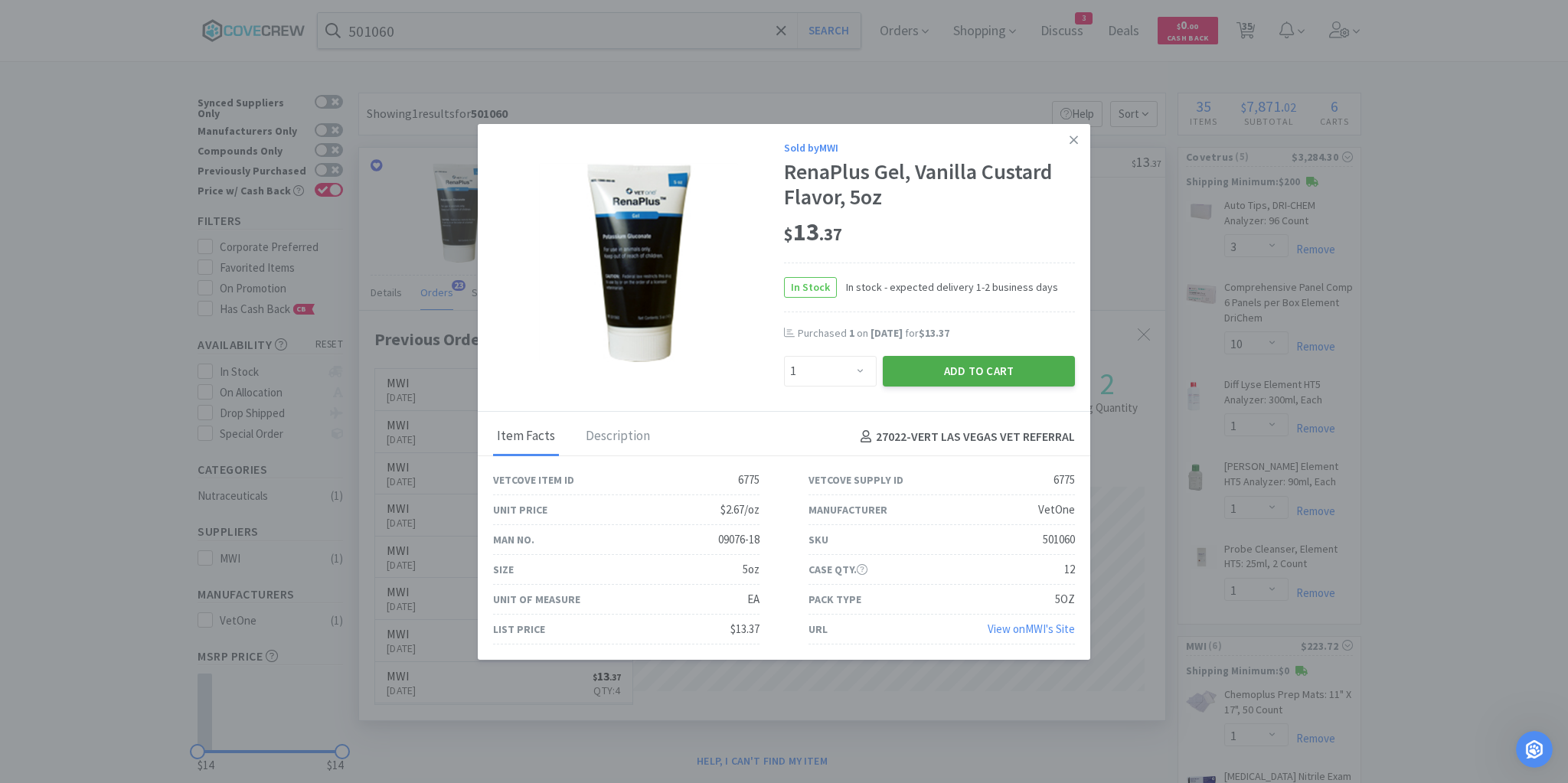
click at [988, 381] on button "Add to Cart" at bounding box center [978, 371] width 192 height 30
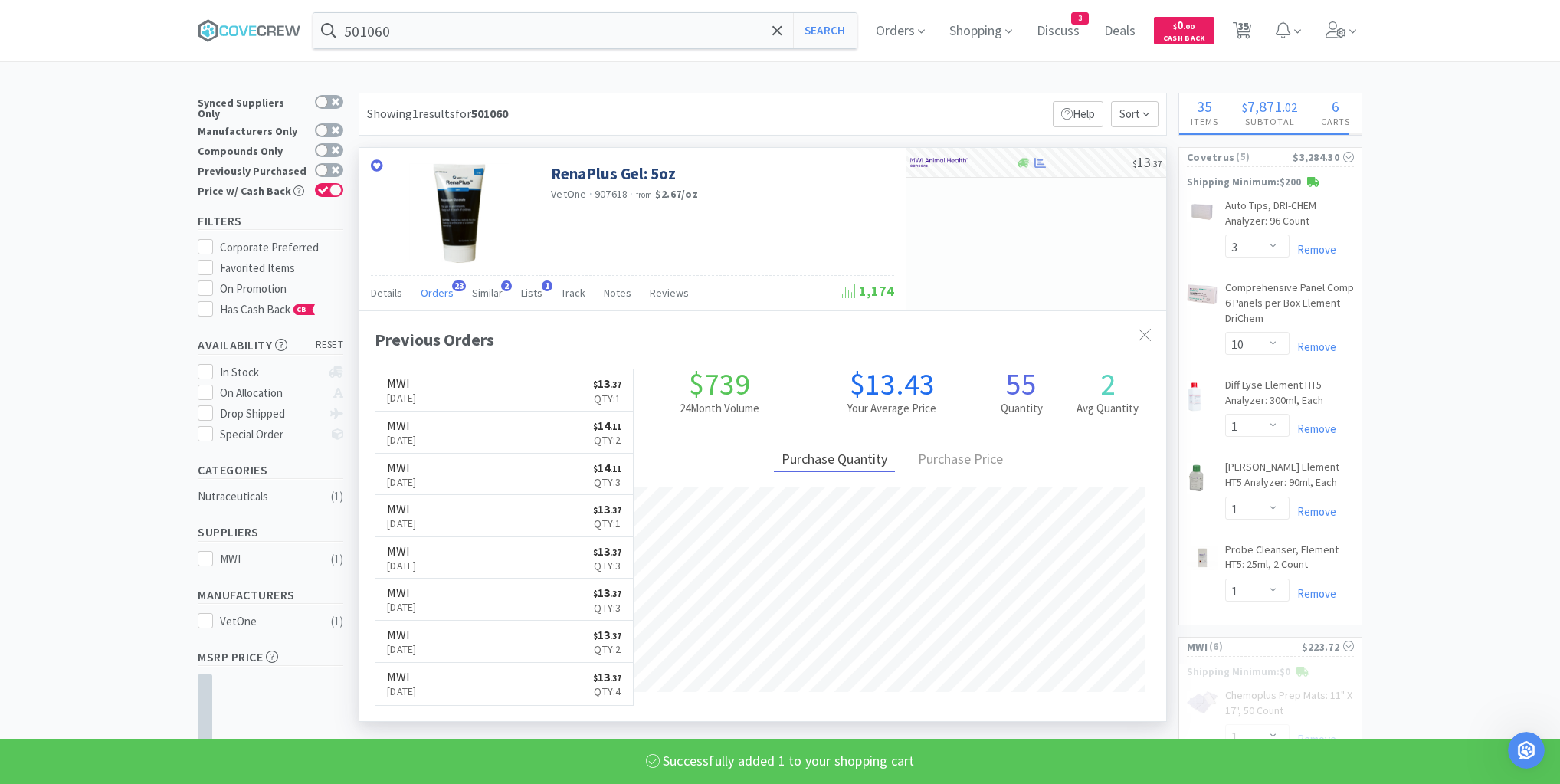
select select "1"
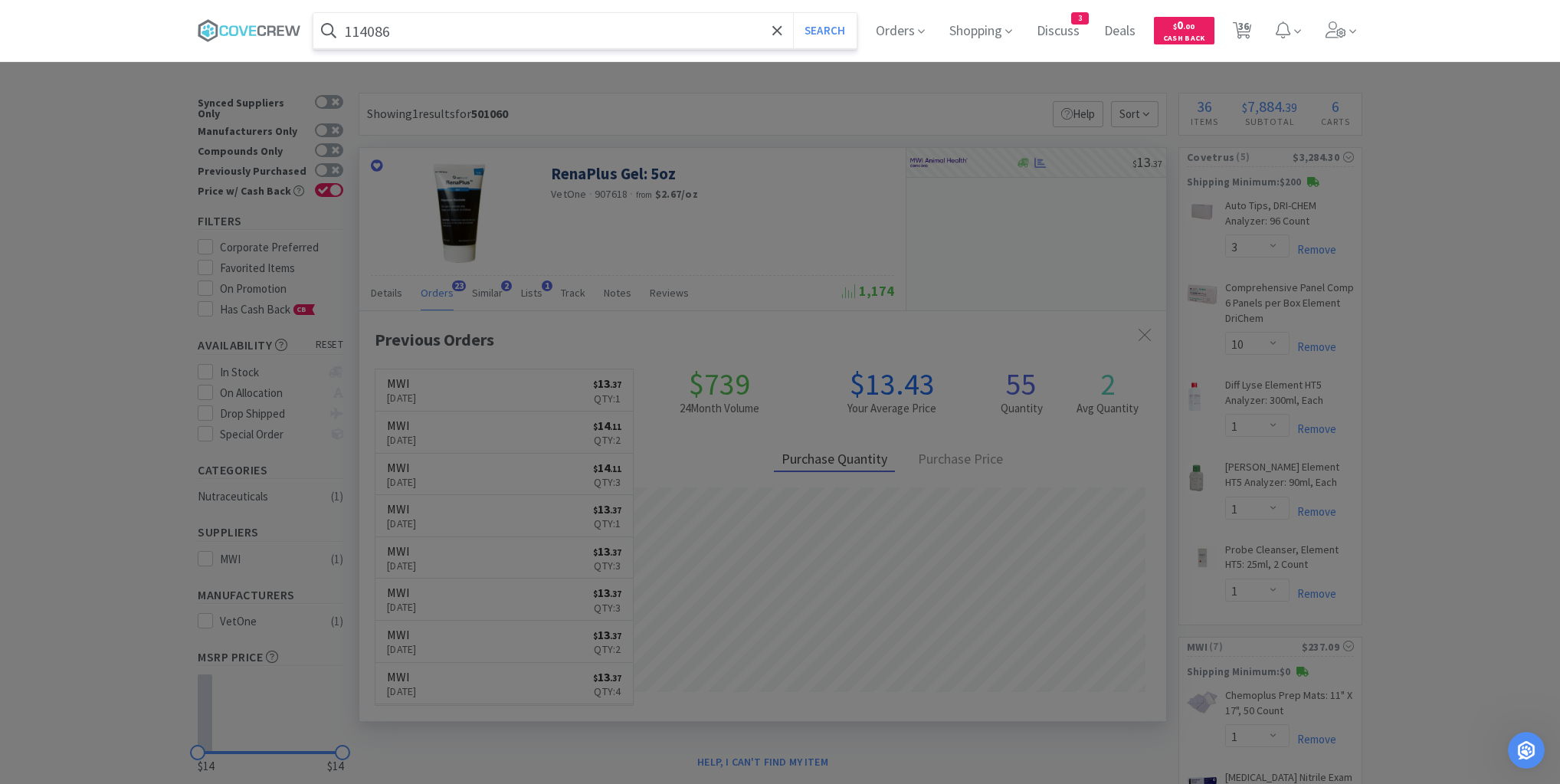
click at [793, 13] on button "Search" at bounding box center [825, 31] width 64 height 36
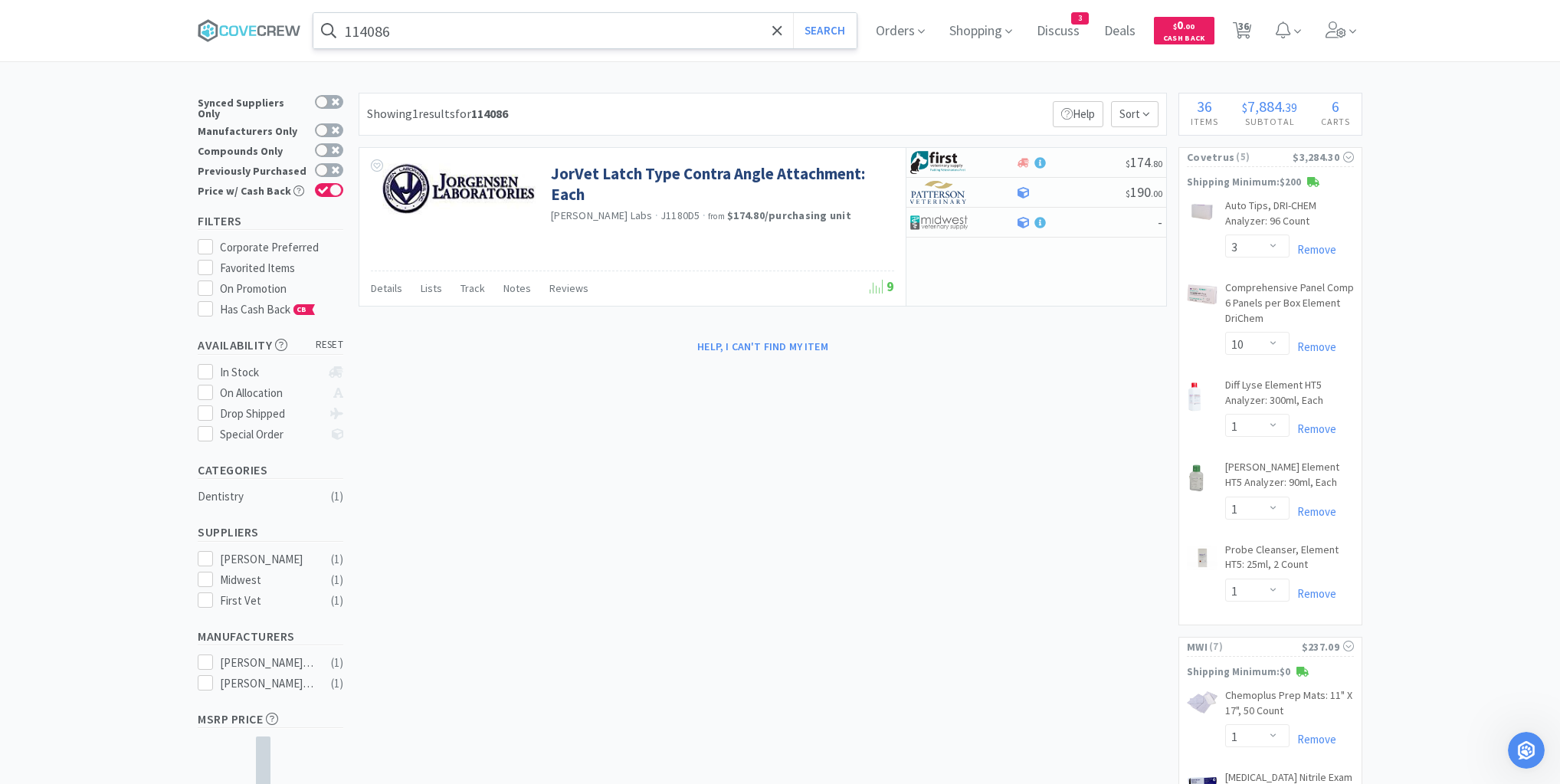
click at [554, 29] on input "114086" at bounding box center [585, 31] width 543 height 36
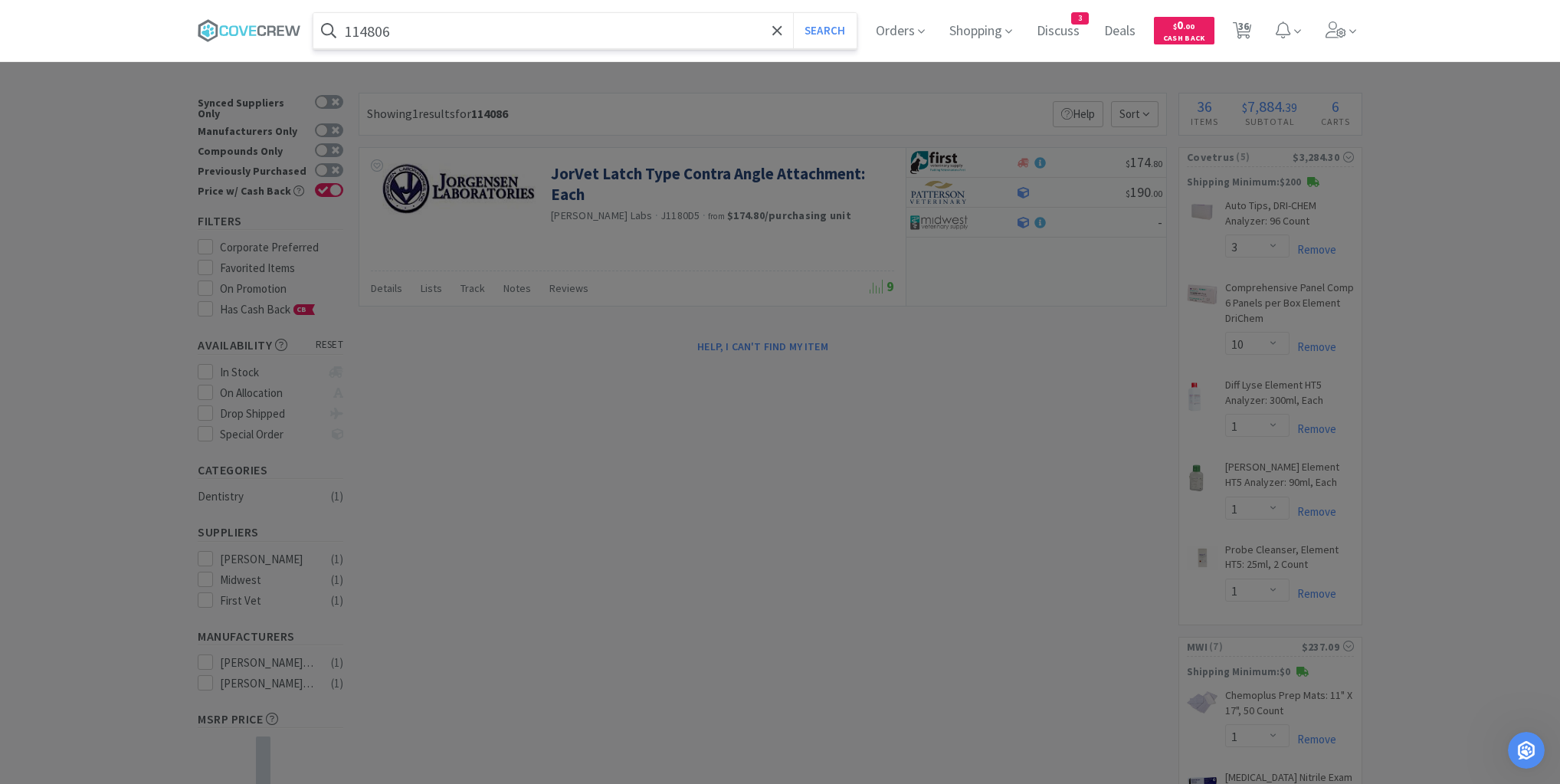
type input "114806"
click at [793, 13] on button "Search" at bounding box center [825, 31] width 64 height 36
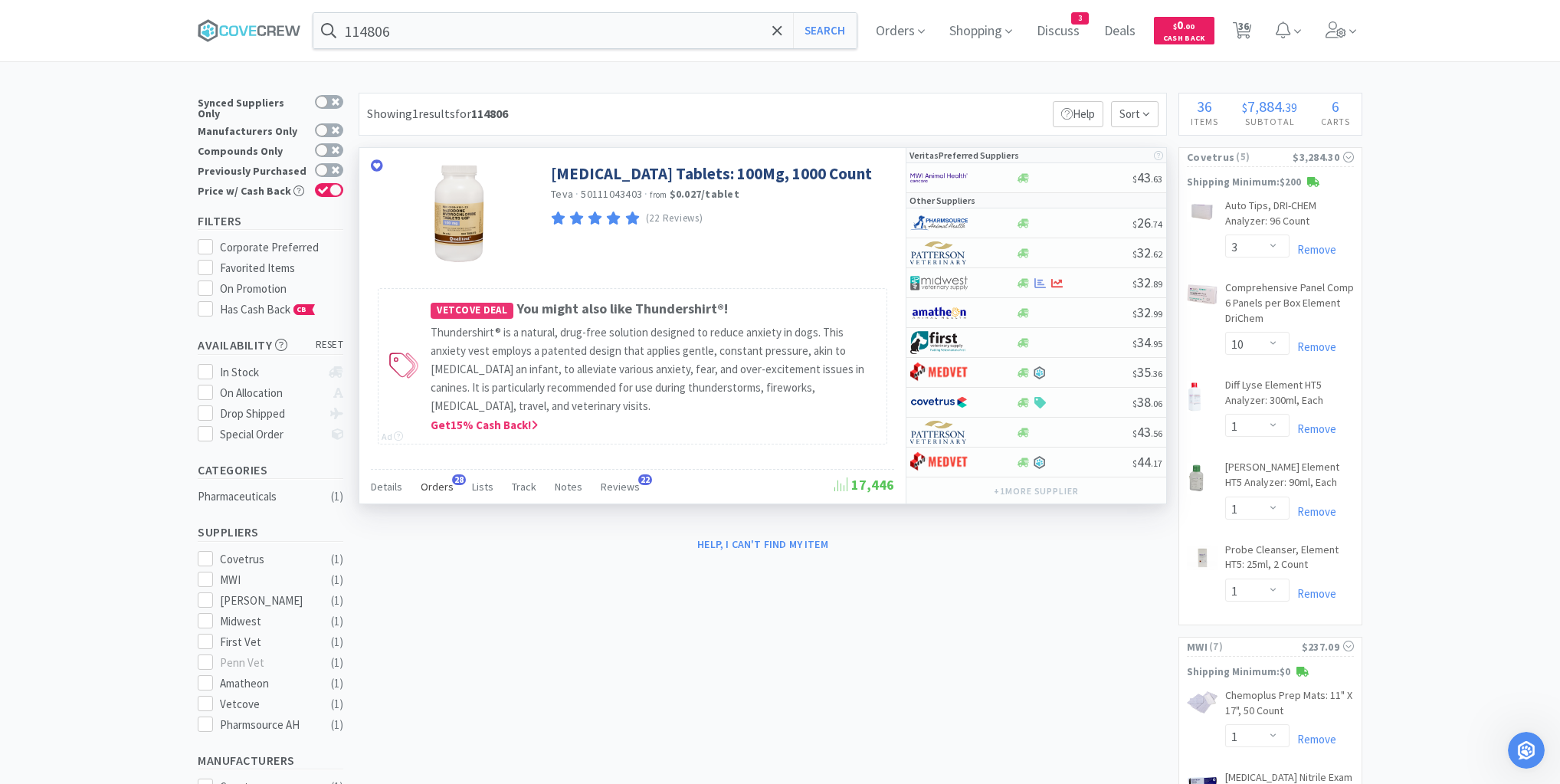
click at [438, 486] on span "Orders" at bounding box center [436, 487] width 33 height 14
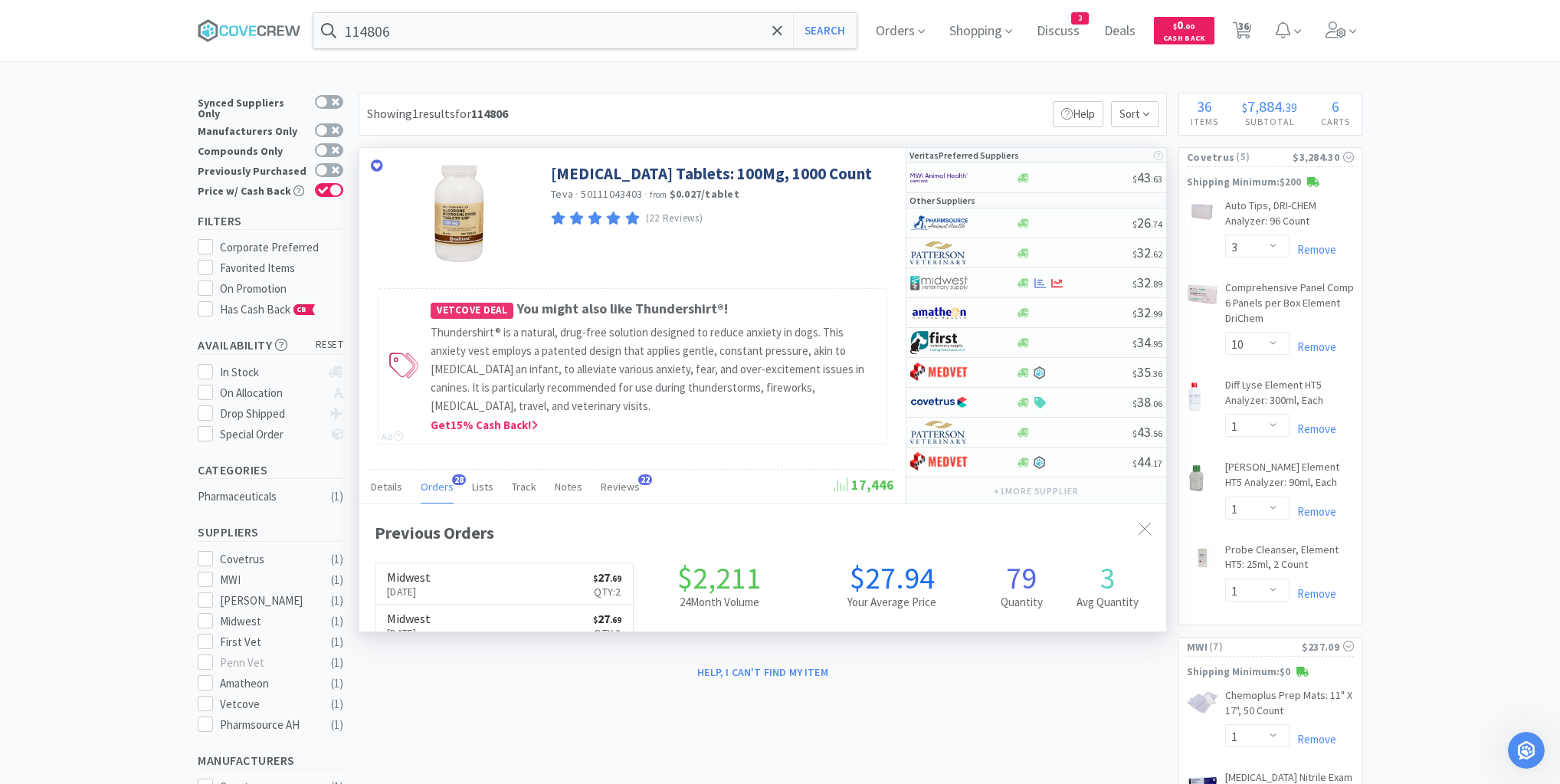
scroll to position [411, 807]
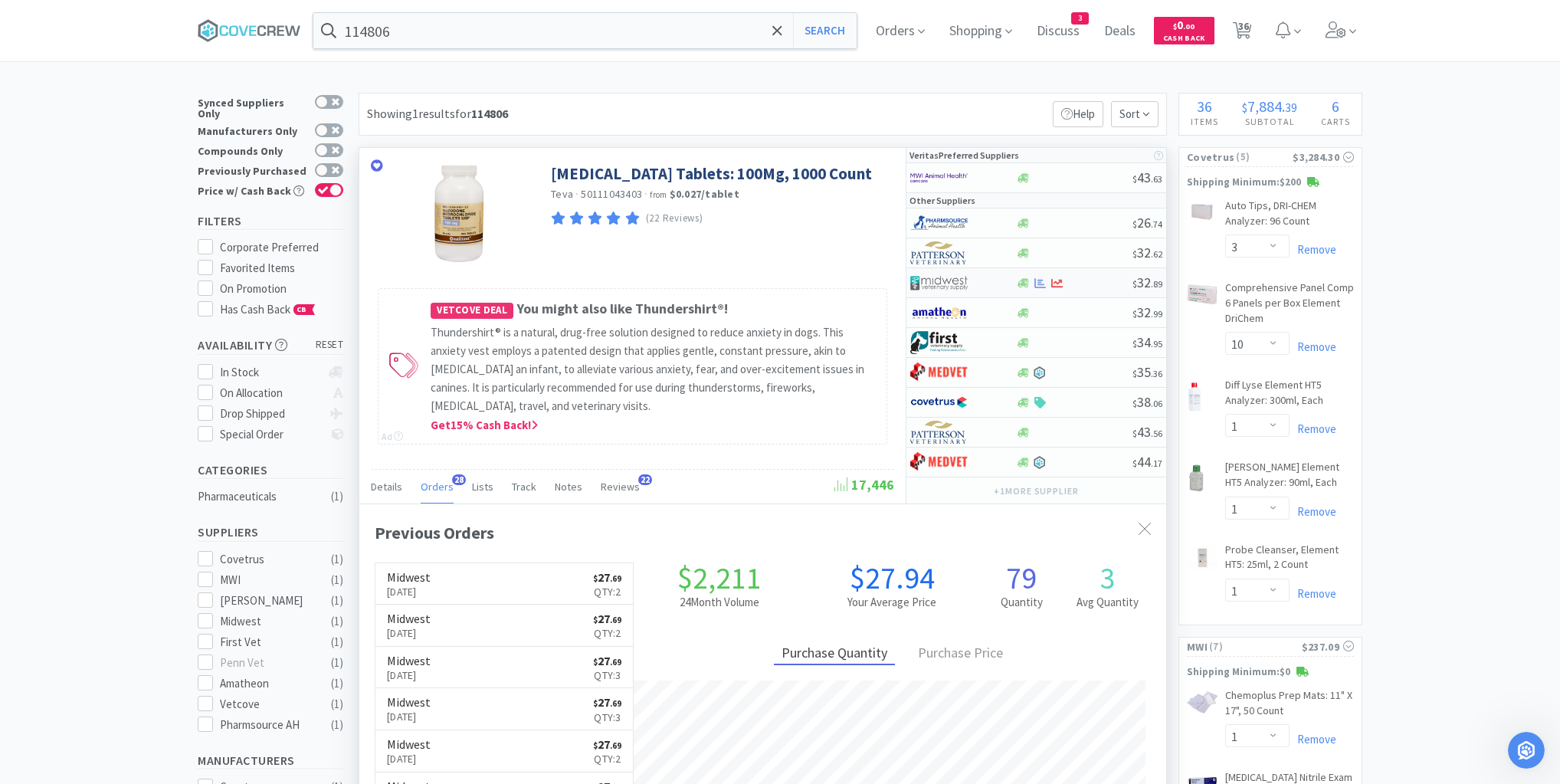
click at [1076, 281] on div at bounding box center [1074, 283] width 117 height 12
select select "1"
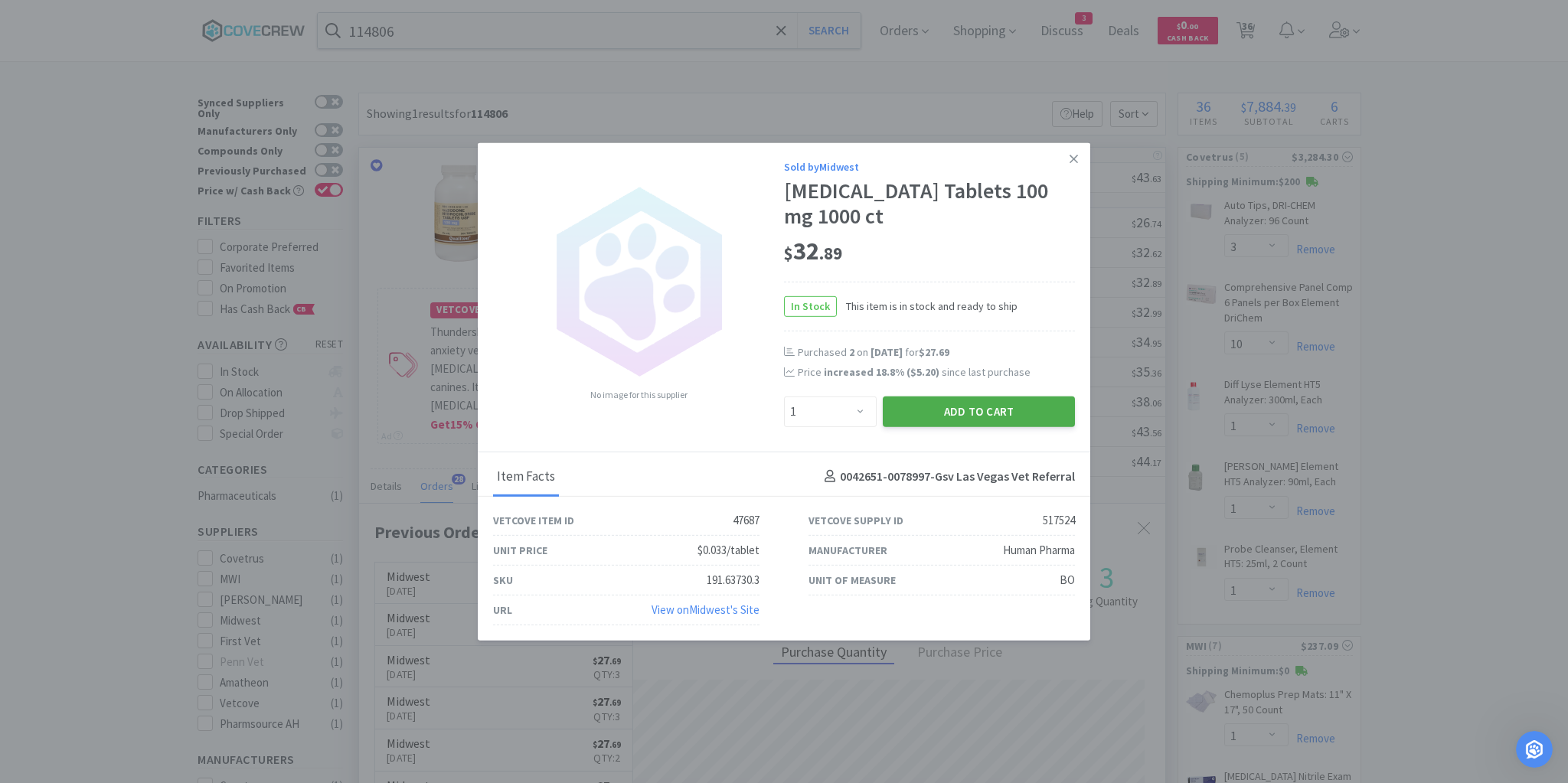
click at [1035, 407] on button "Add to Cart" at bounding box center [978, 411] width 192 height 30
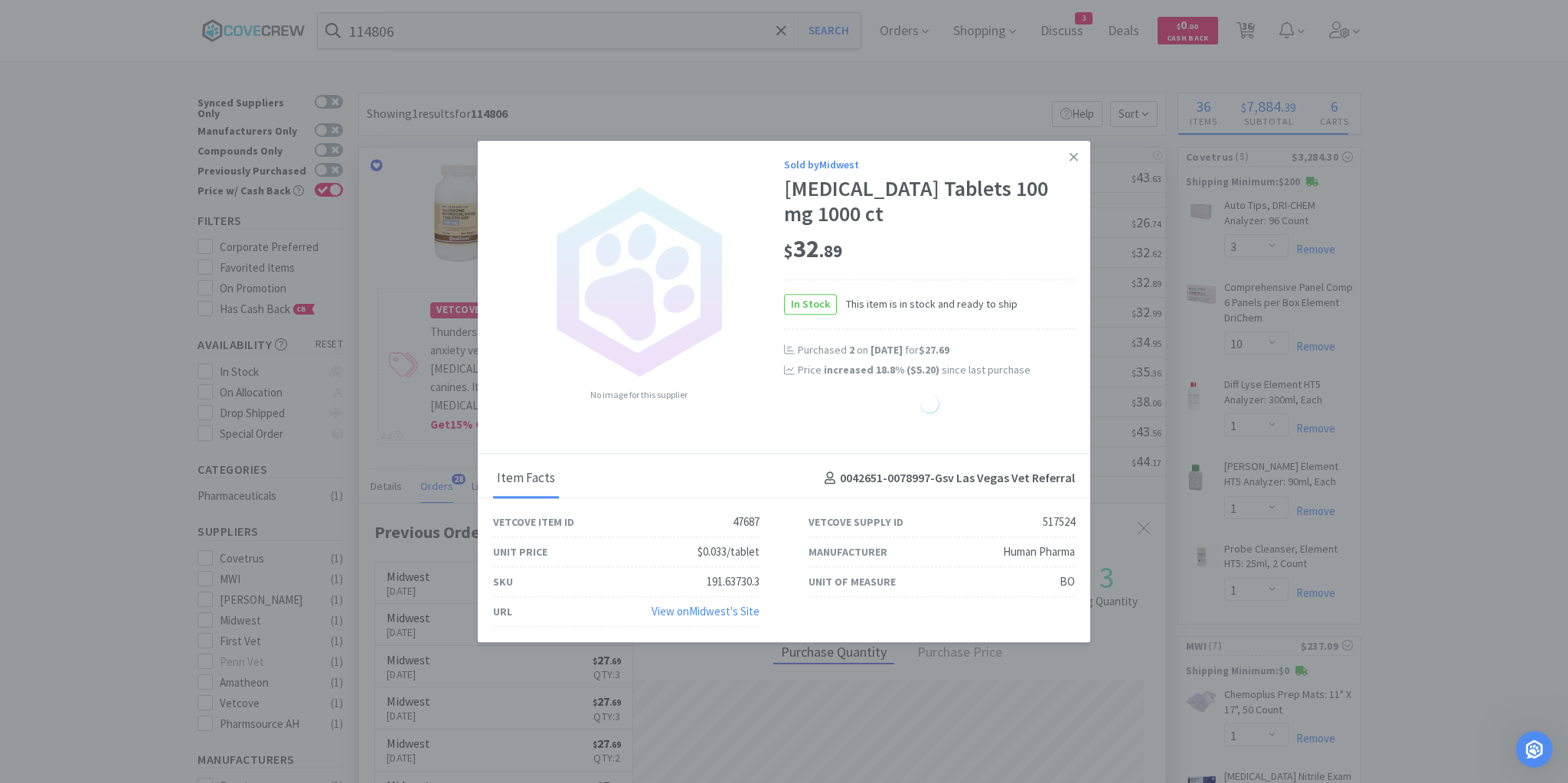
select select "1"
select select "3"
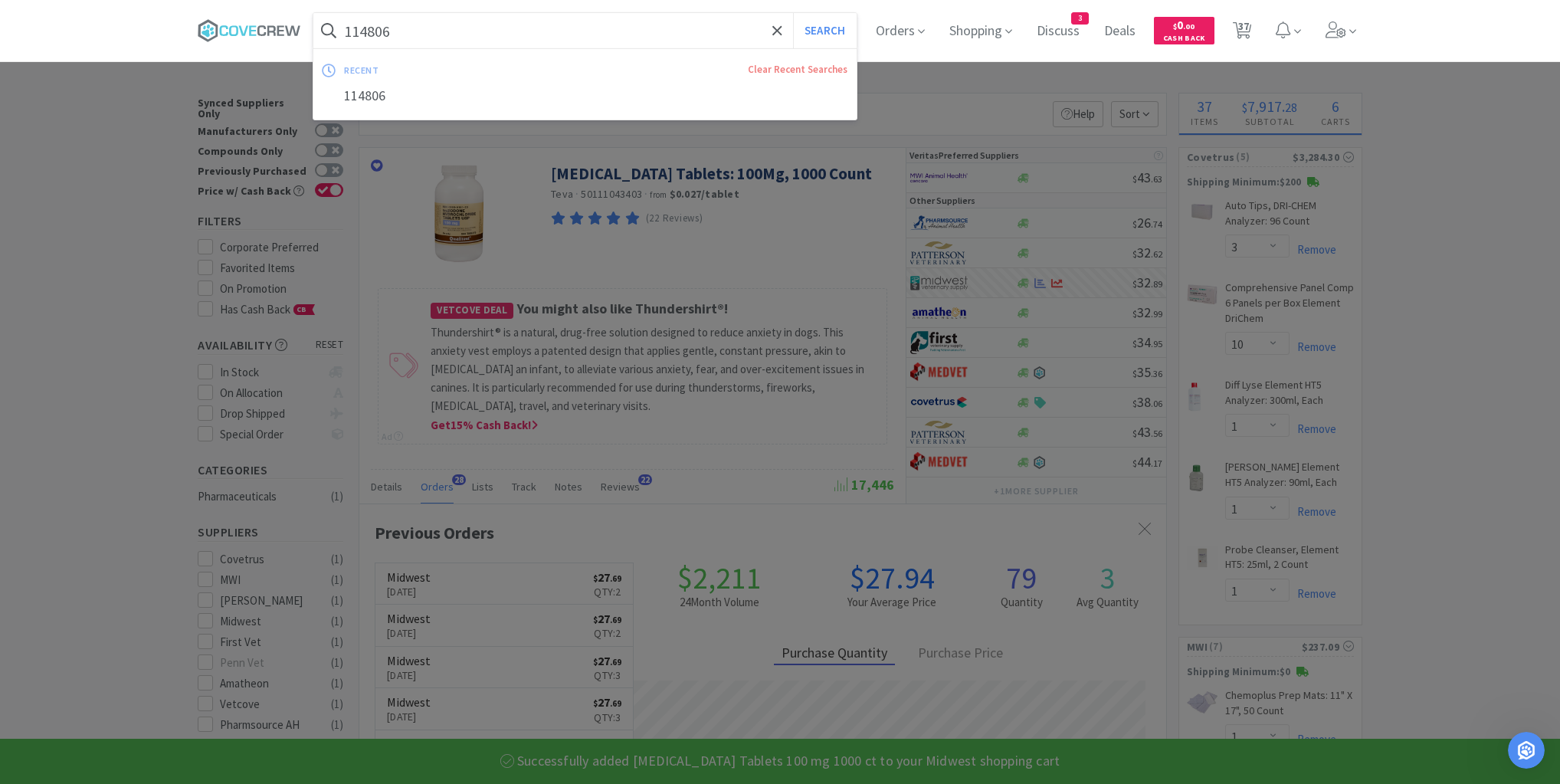
click at [724, 35] on input "114806" at bounding box center [585, 31] width 543 height 36
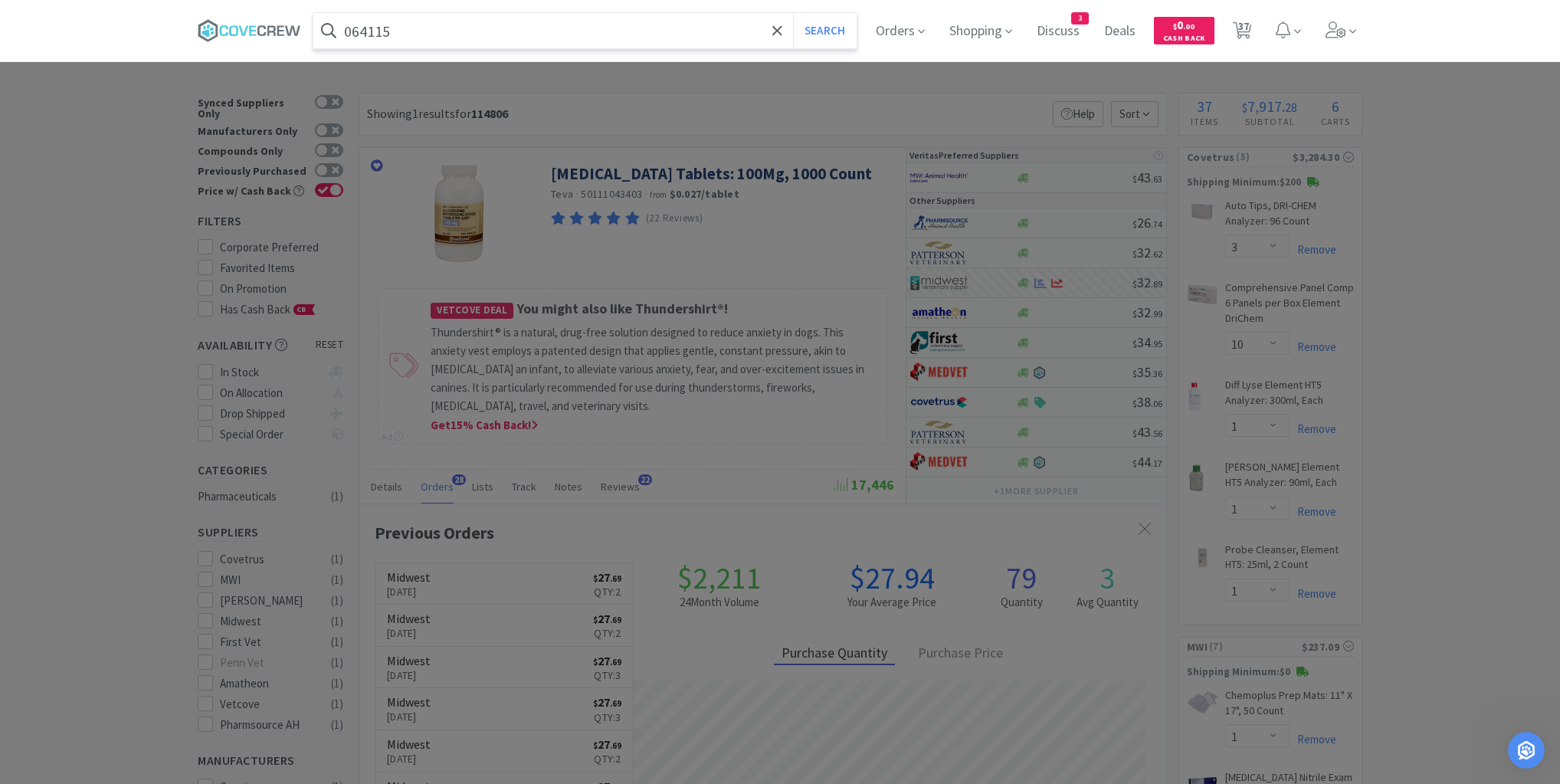
type input "064115"
click at [793, 13] on button "Search" at bounding box center [825, 31] width 64 height 36
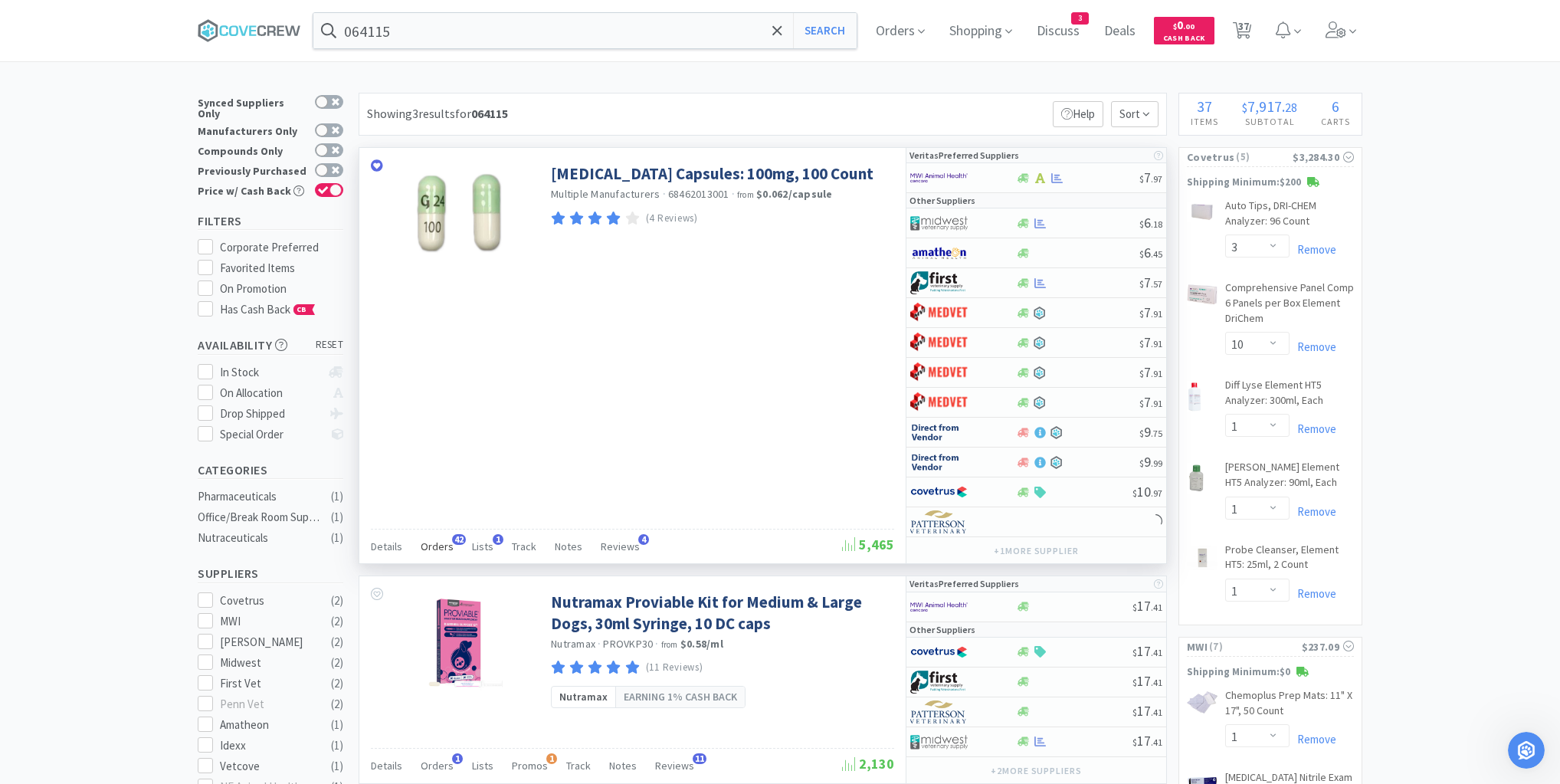
click at [436, 541] on span "Orders" at bounding box center [436, 547] width 33 height 14
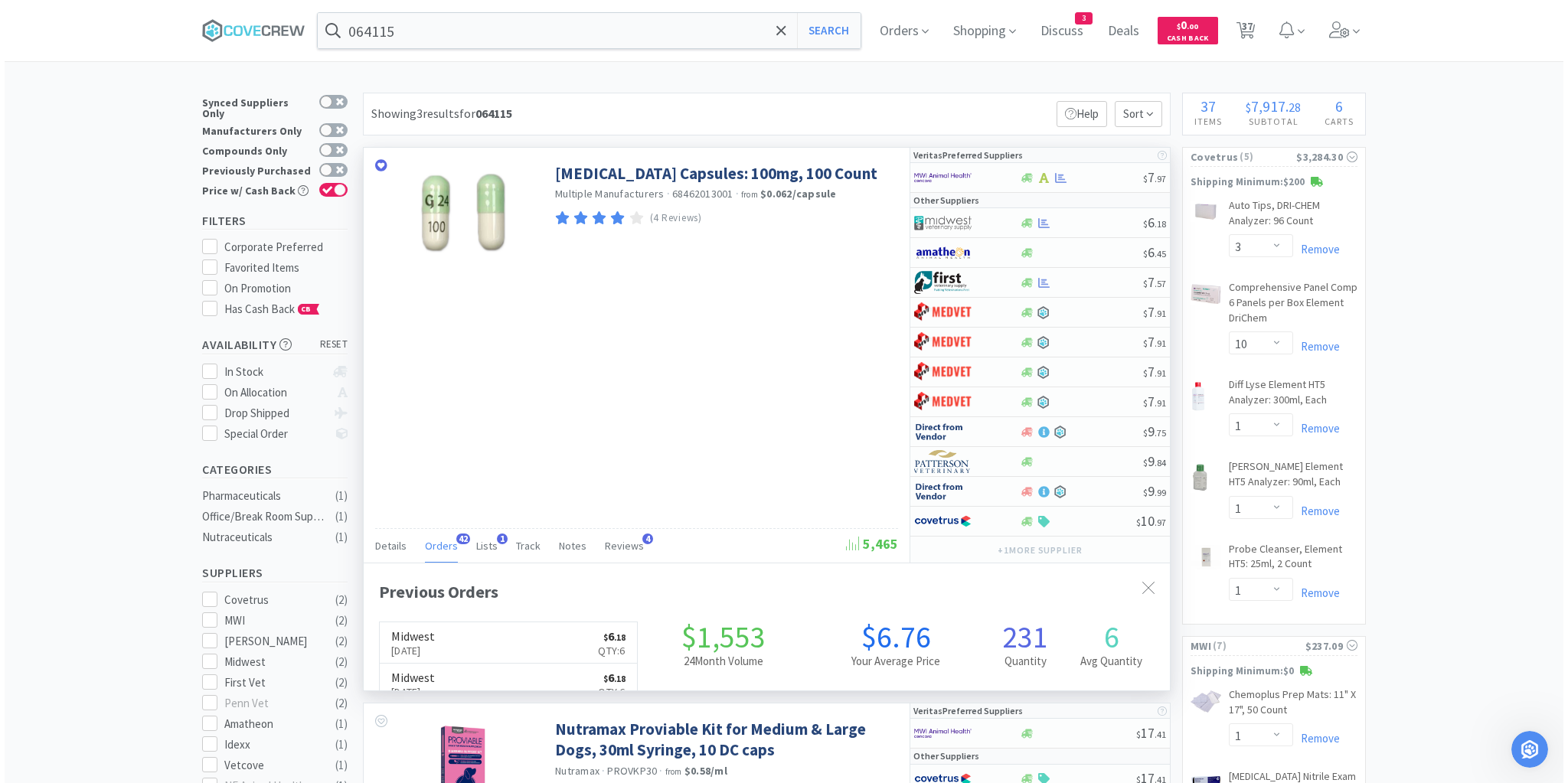
scroll to position [410, 806]
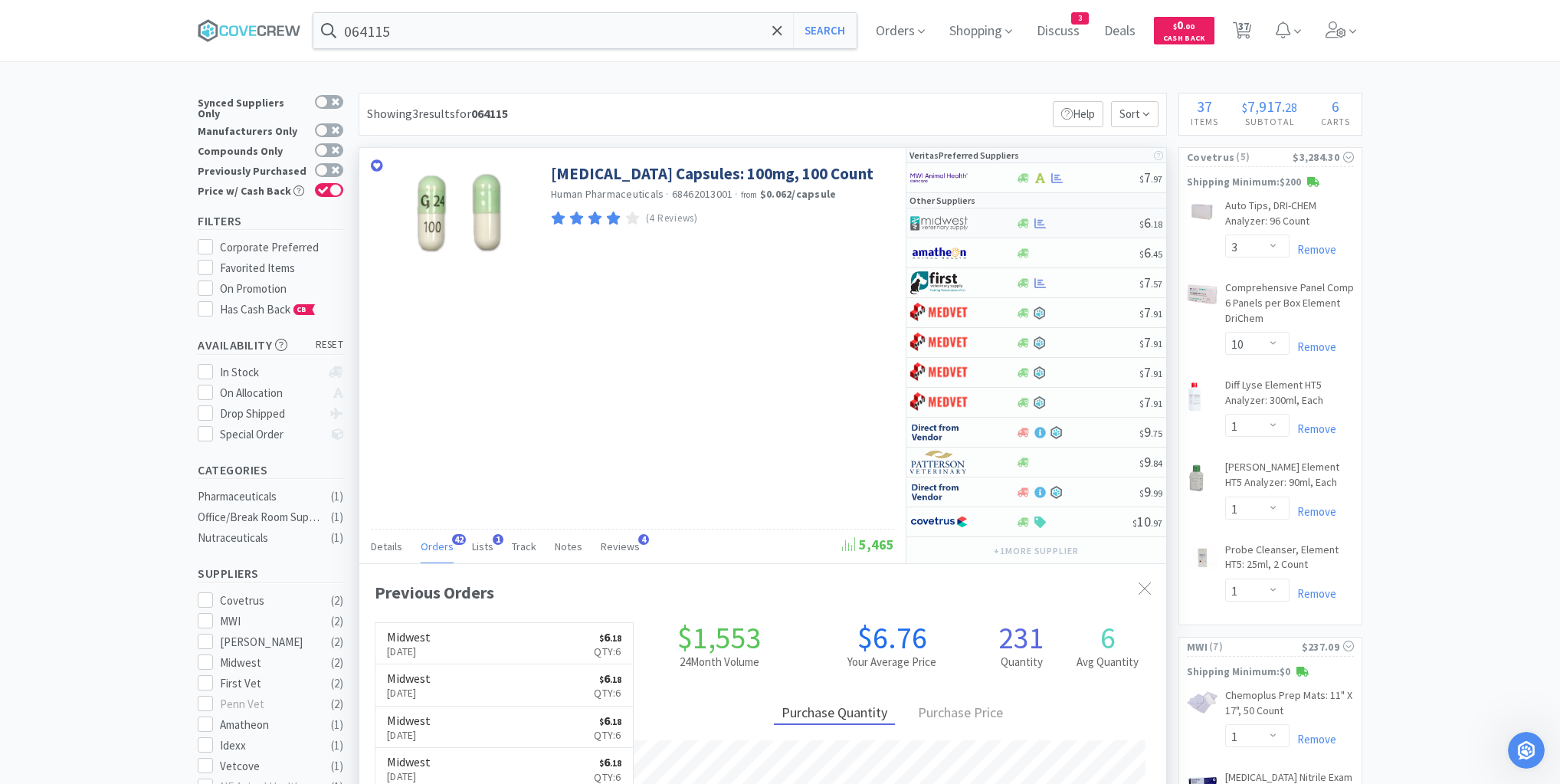
click at [1074, 225] on div at bounding box center [1077, 223] width 124 height 12
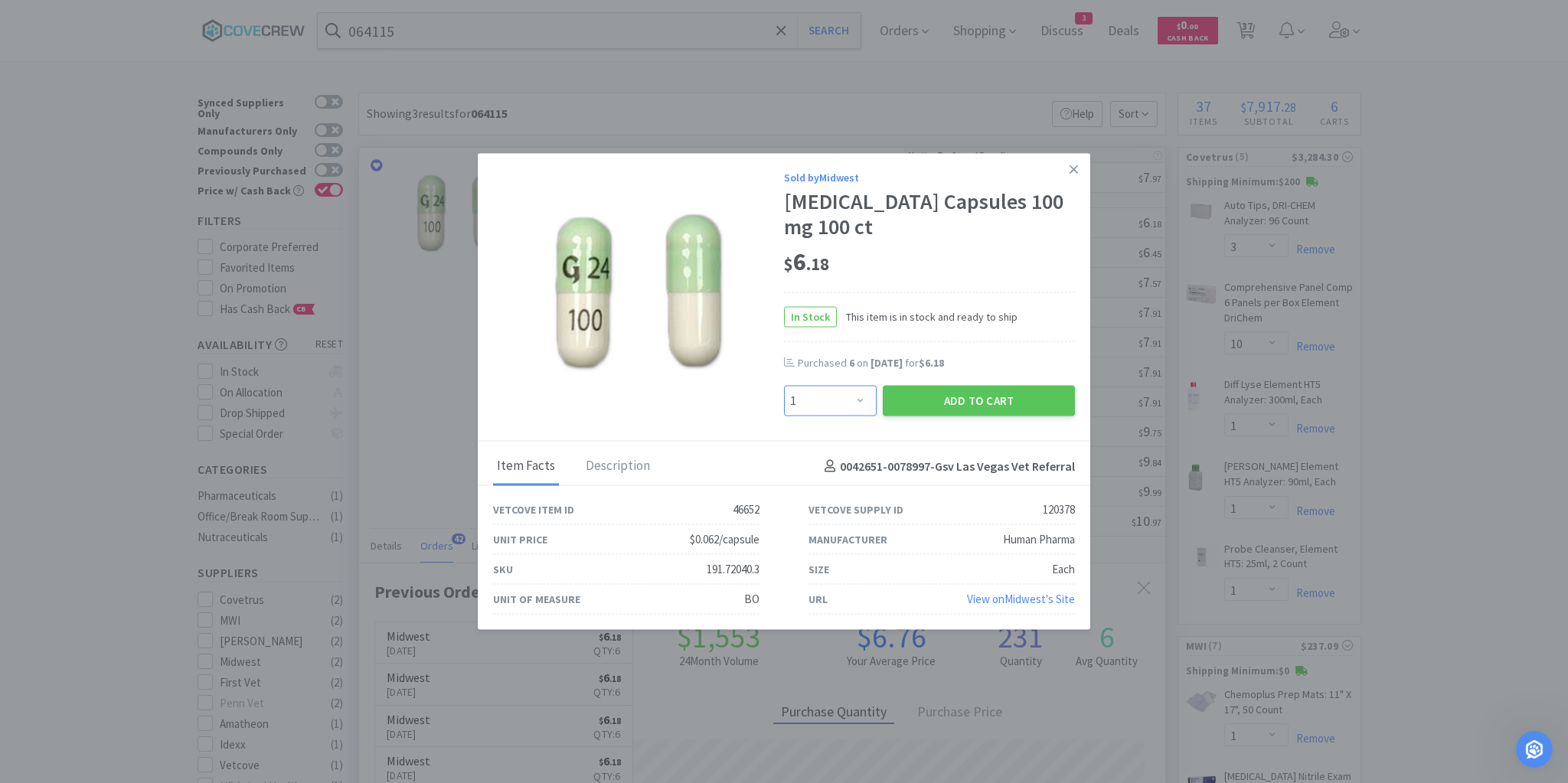
click at [866, 401] on select "Enter Quantity 1 2 3 4 5 6 7 8 9 10 11 12 13 14 15 16 17 18 19 20 Enter Quantity" at bounding box center [830, 400] width 92 height 30
select select "2"
click at [784, 385] on select "Enter Quantity 1 2 3 4 5 6 7 8 9 10 11 12 13 14 15 16 17 18 19 20 Enter Quantity" at bounding box center [830, 400] width 92 height 30
click at [991, 407] on button "Add to Cart" at bounding box center [978, 400] width 192 height 30
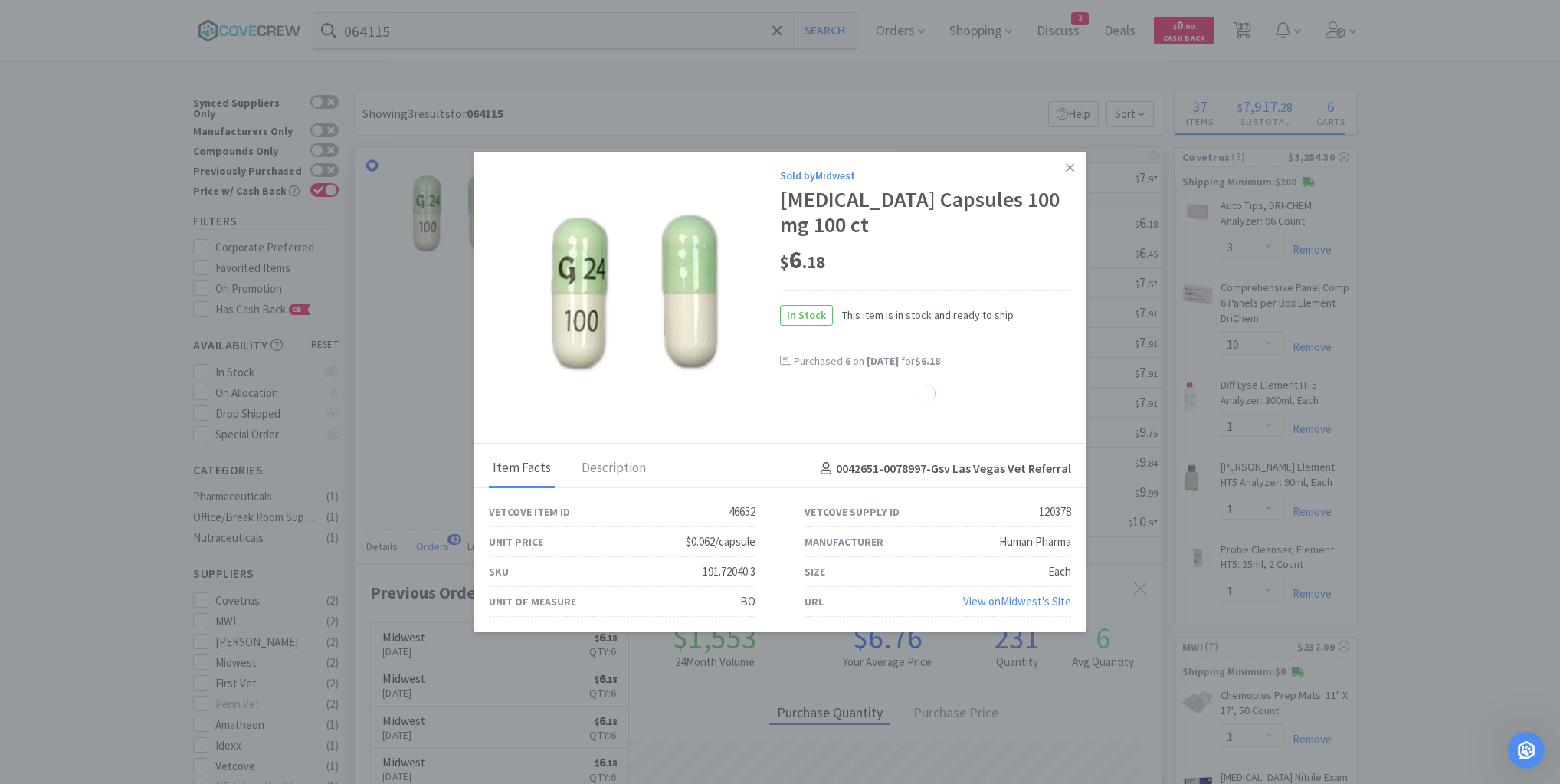
select select "2"
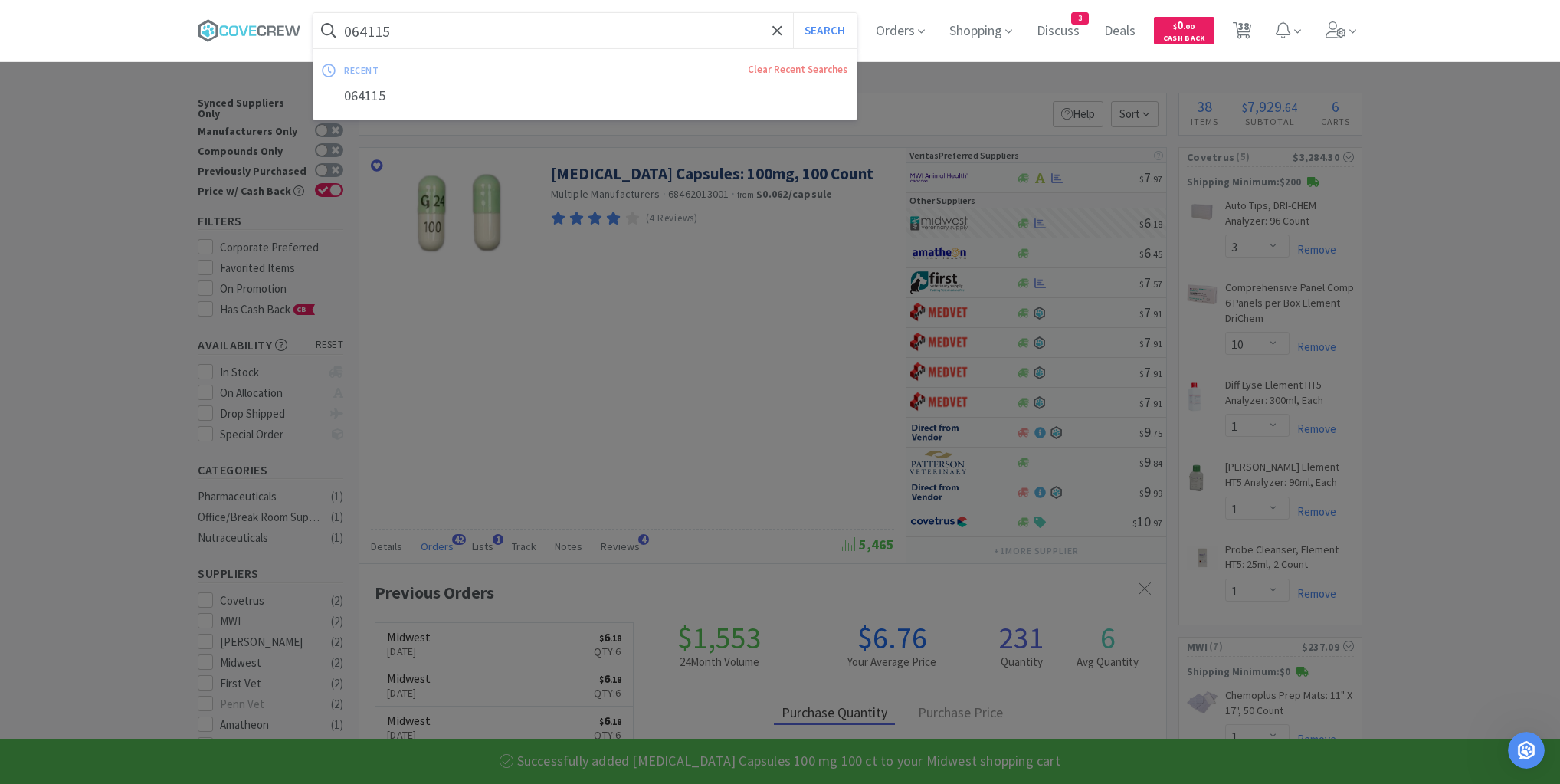
drag, startPoint x: 703, startPoint y: 27, endPoint x: 702, endPoint y: 36, distance: 9.1
click at [703, 26] on input "064115" at bounding box center [585, 31] width 543 height 36
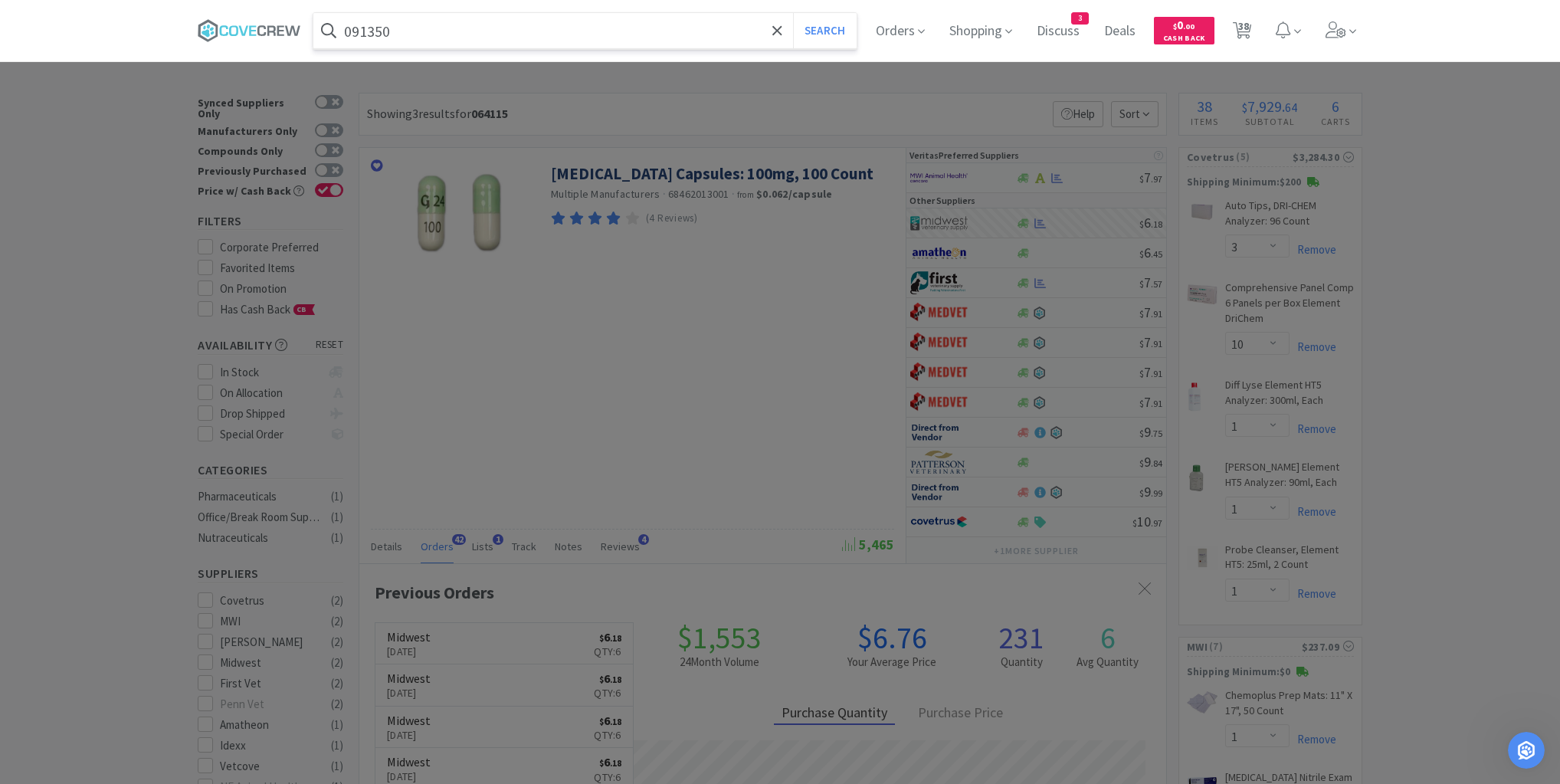
click at [793, 13] on button "Search" at bounding box center [825, 31] width 64 height 36
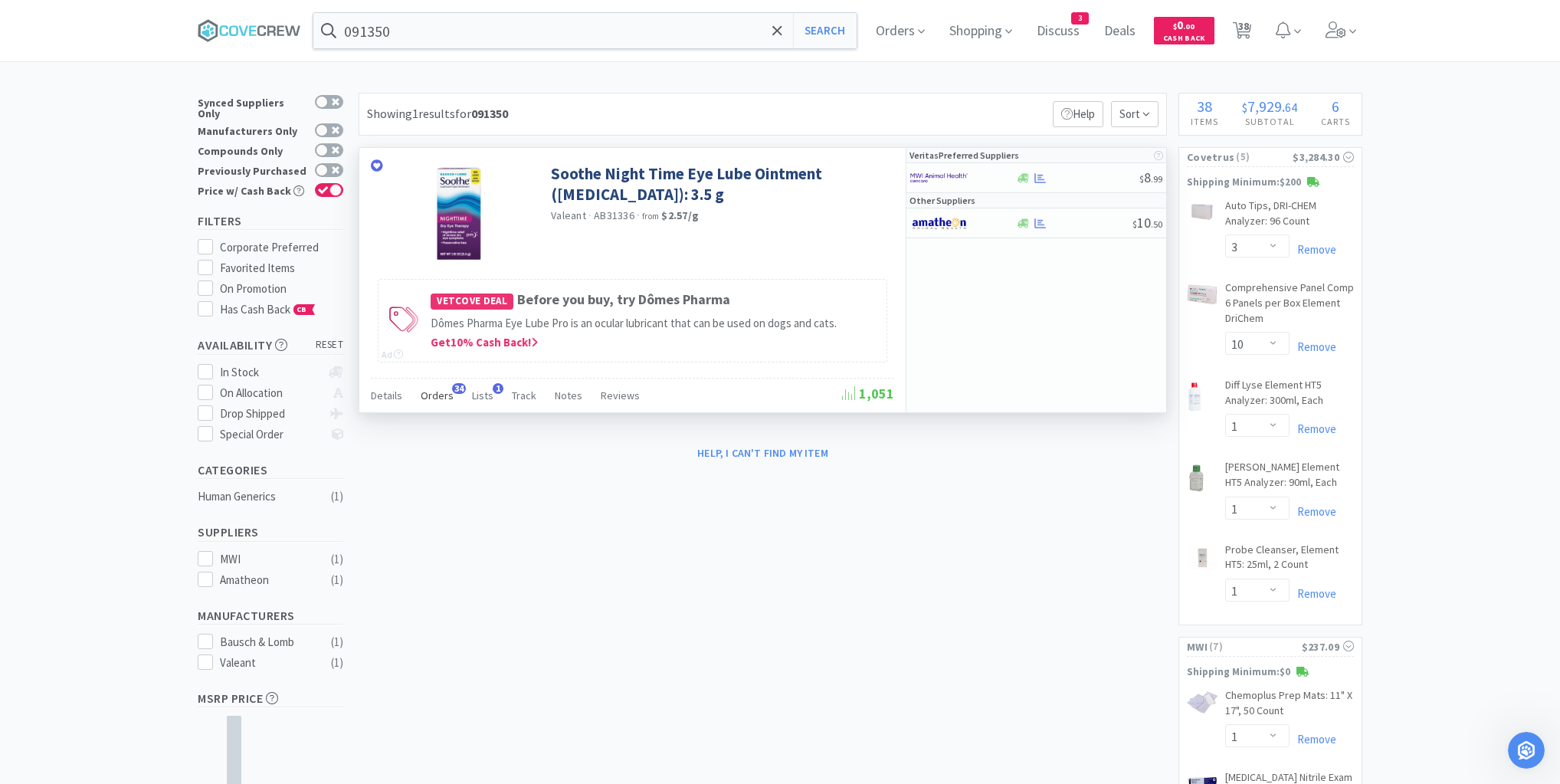
click at [436, 396] on span "Orders" at bounding box center [436, 396] width 33 height 14
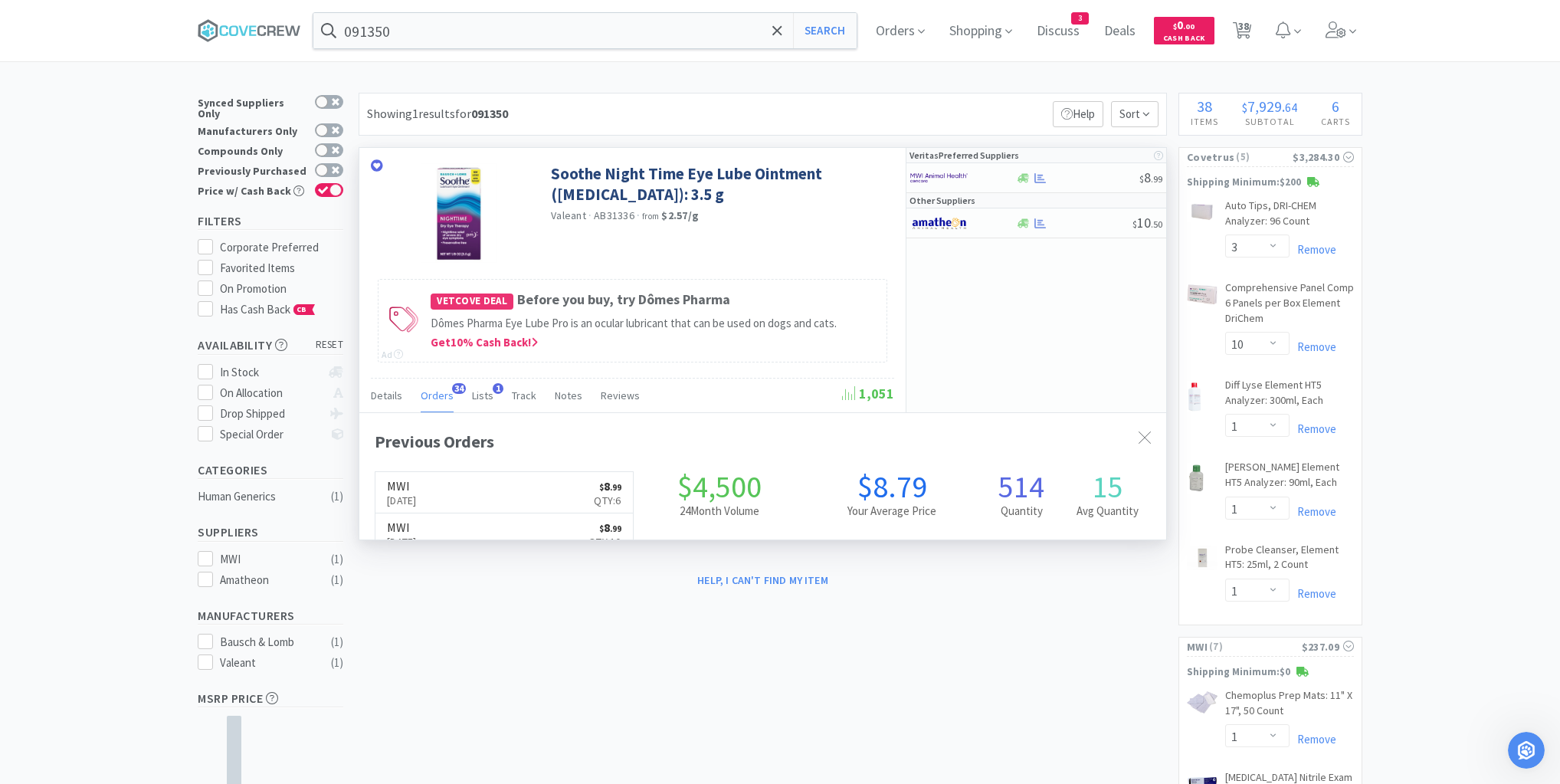
scroll to position [411, 807]
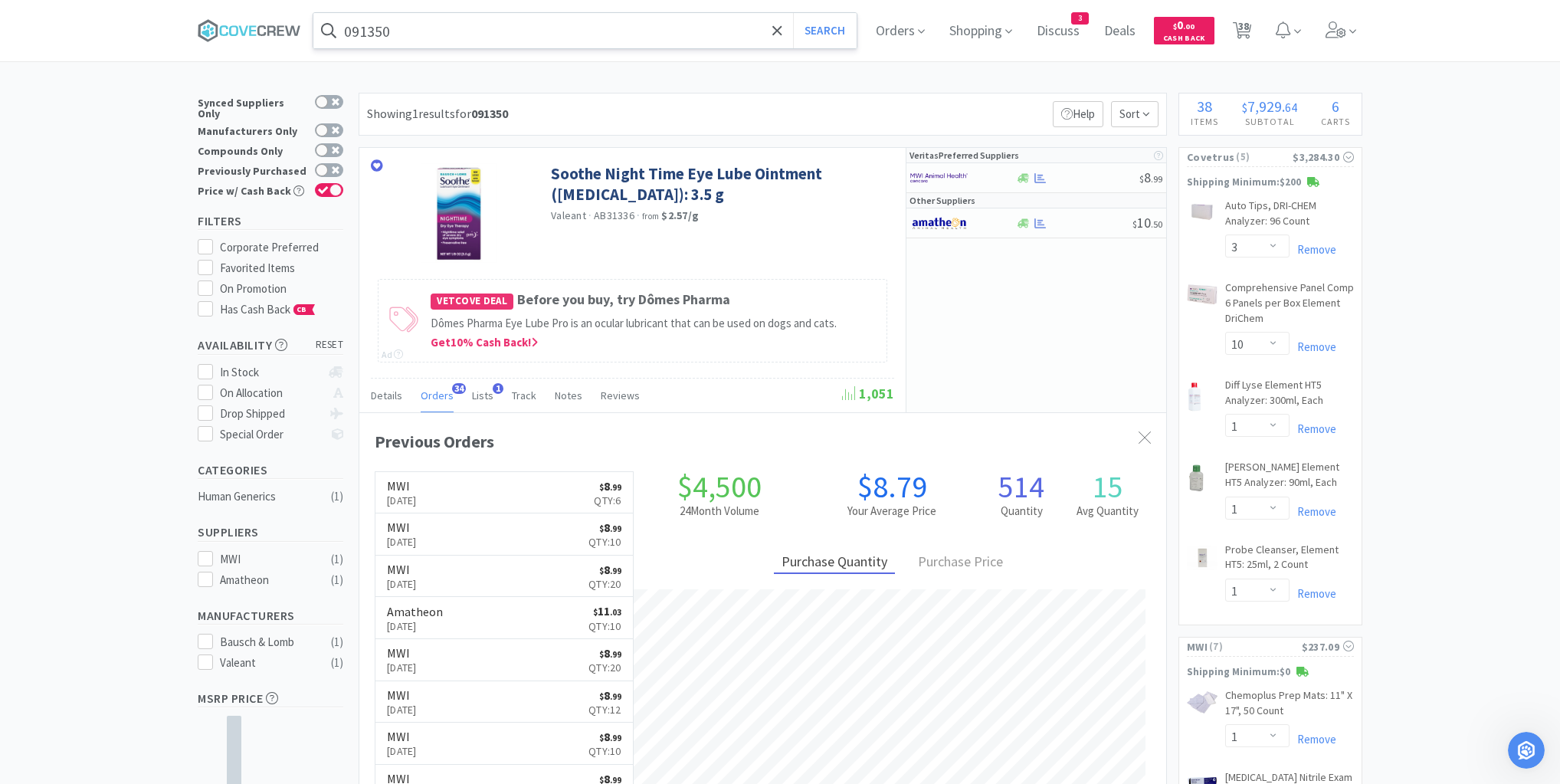
click at [607, 28] on input "091350" at bounding box center [585, 31] width 543 height 36
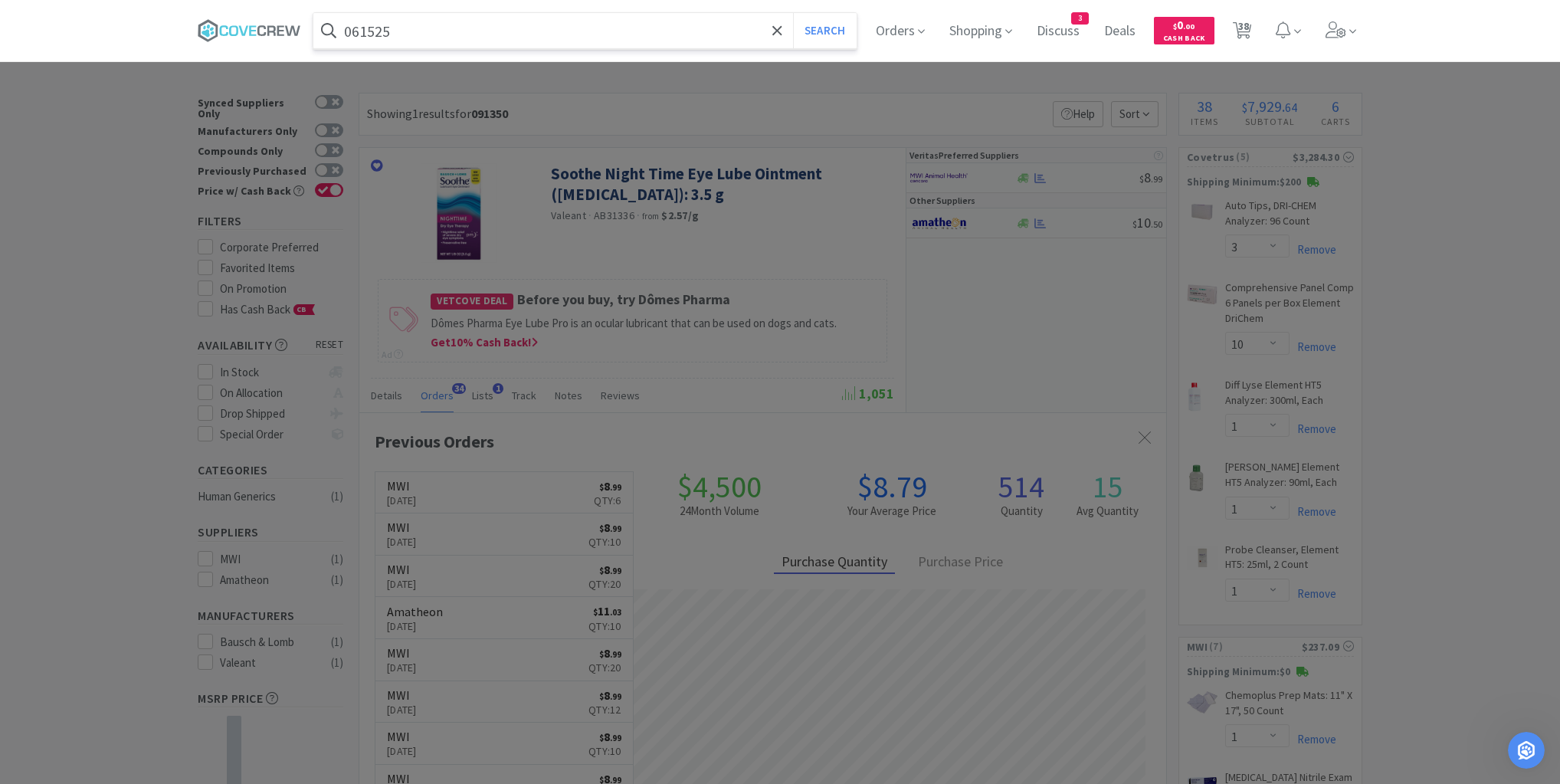
type input "061525"
click at [793, 13] on button "Search" at bounding box center [825, 31] width 64 height 36
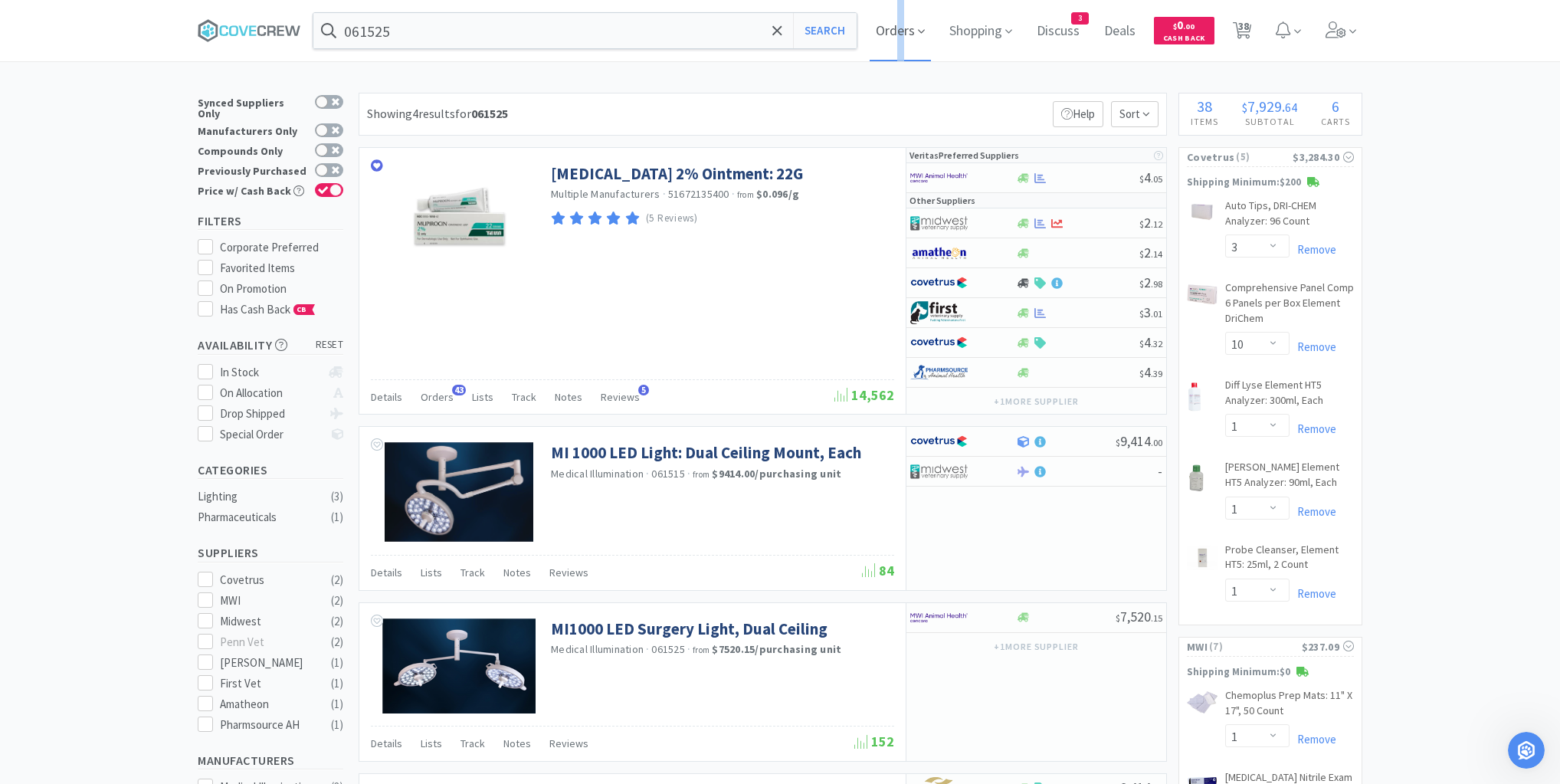
click at [905, 32] on span "Orders" at bounding box center [900, 30] width 61 height 61
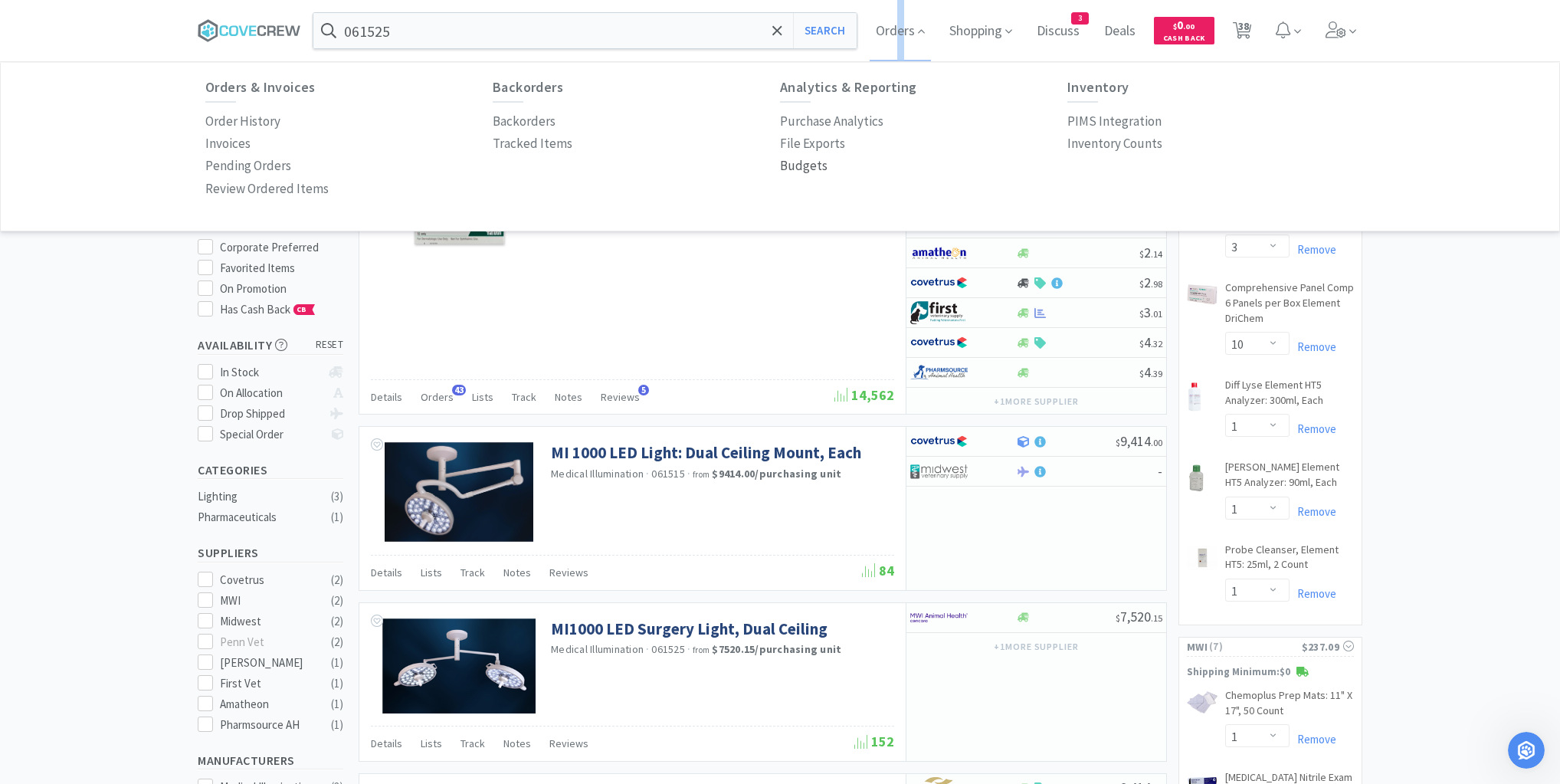
click at [814, 172] on p "Budgets" at bounding box center [804, 165] width 47 height 20
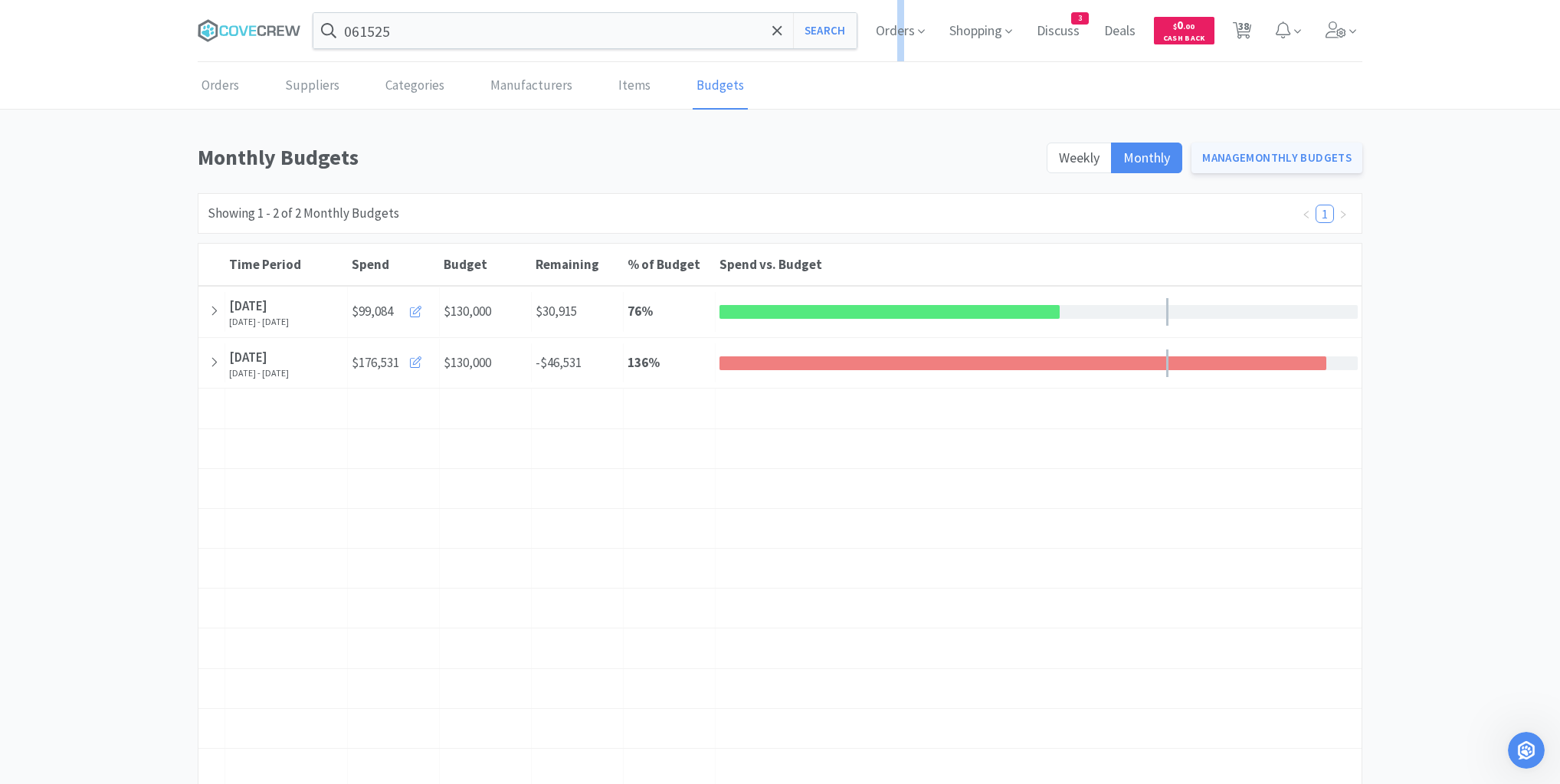
click at [1252, 159] on link "Manage Monthly Budgets" at bounding box center [1277, 157] width 171 height 30
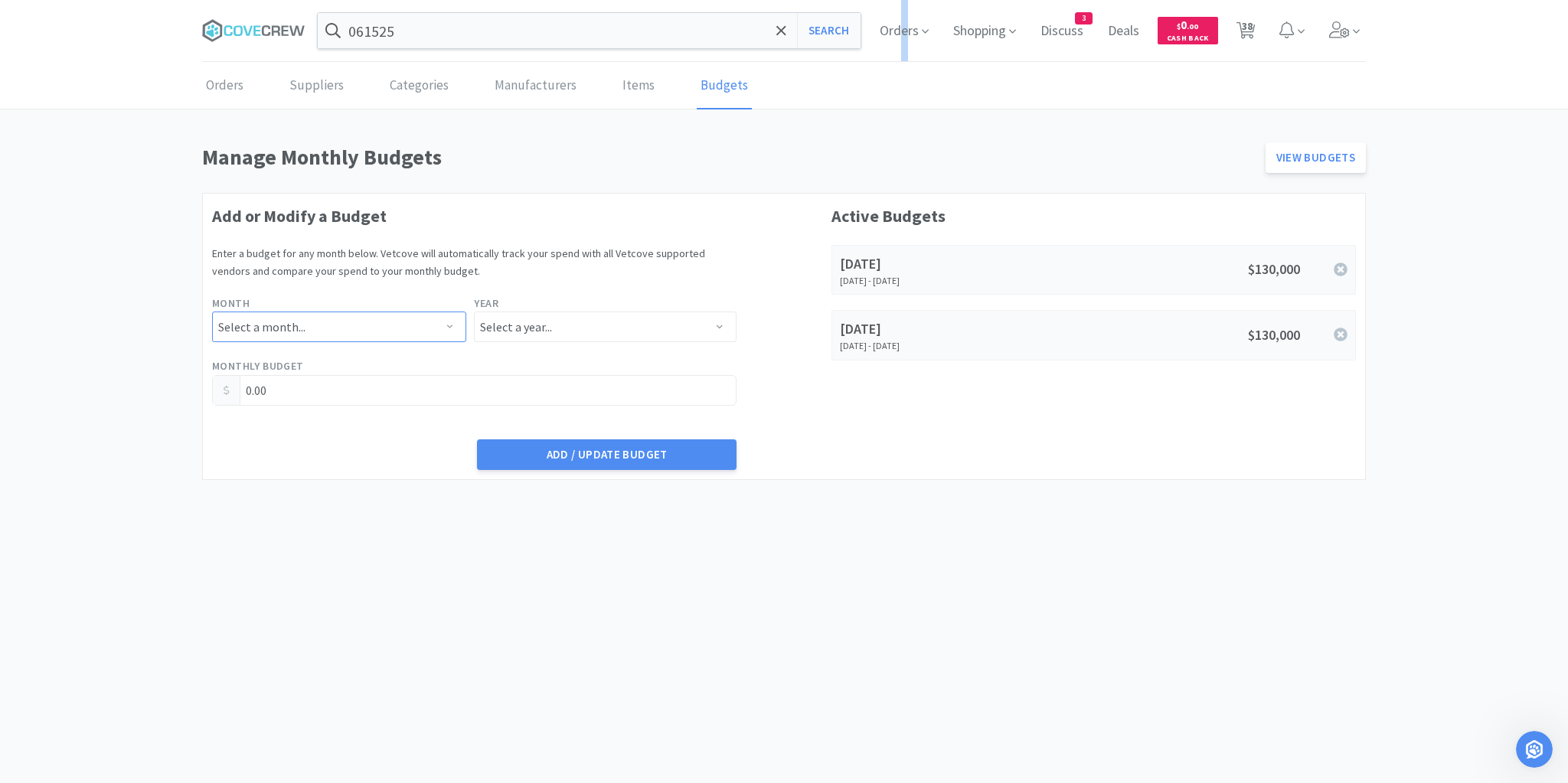
click at [452, 324] on select "Select a month... January February March April May June July August September O…" at bounding box center [339, 327] width 254 height 30
select select "10"
click at [212, 312] on select "Select a month... January February March April May June July August September O…" at bounding box center [339, 327] width 254 height 30
click at [723, 323] on select "Select a year... 2023 2024 2025 2026 2027 2028 2029 2030 2031 2032 2033 2034" at bounding box center [605, 327] width 262 height 30
select select "2025"
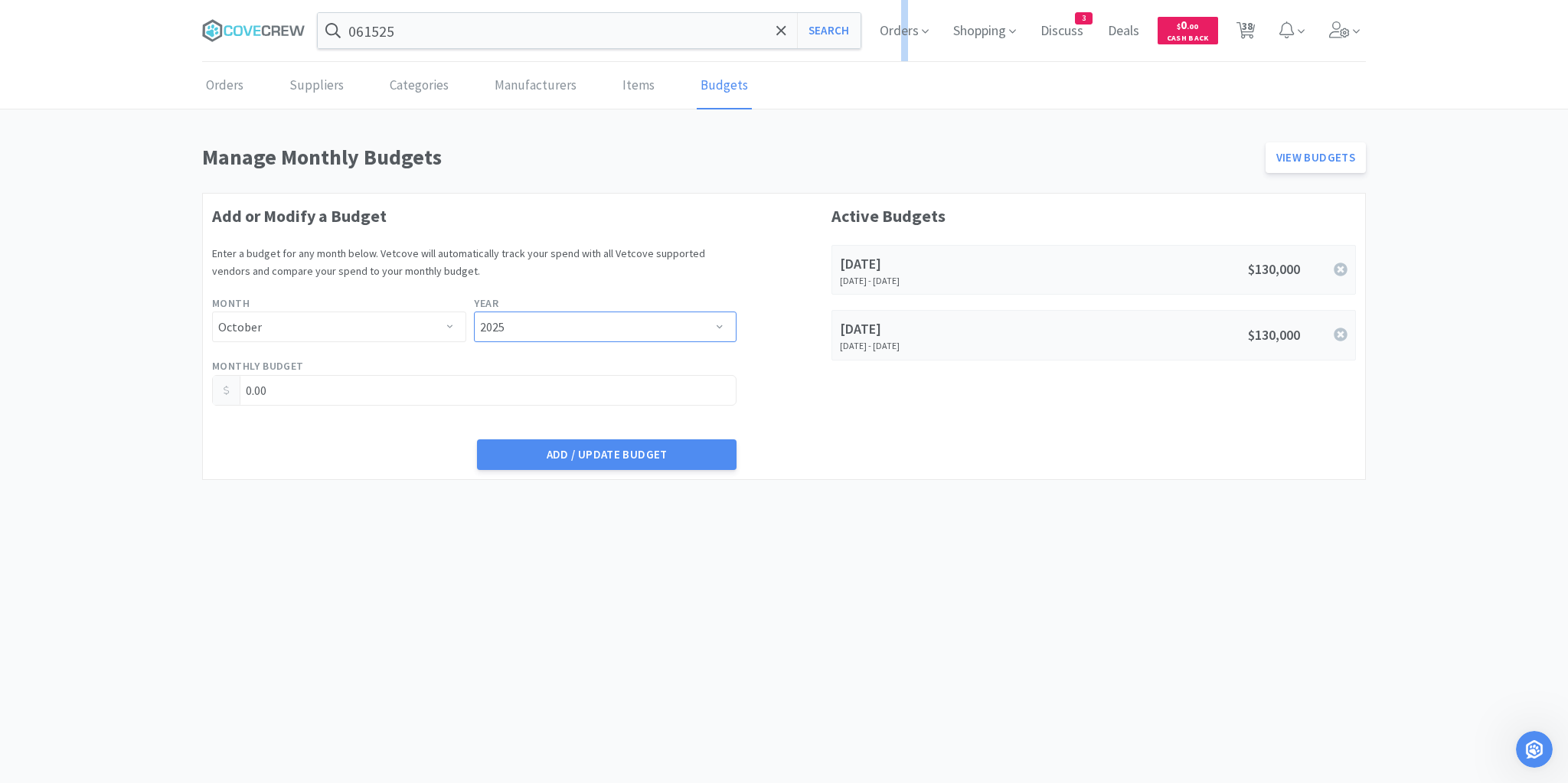
click at [474, 312] on select "Select a year... 2023 2024 2025 2026 2027 2028 2029 2030 2031 2032 2033 2034" at bounding box center [605, 327] width 262 height 30
click at [465, 394] on input "0.00" at bounding box center [474, 390] width 523 height 29
type input "0"
type input "130,000.00"
click at [523, 449] on button "Add / Update Budget" at bounding box center [606, 455] width 258 height 30
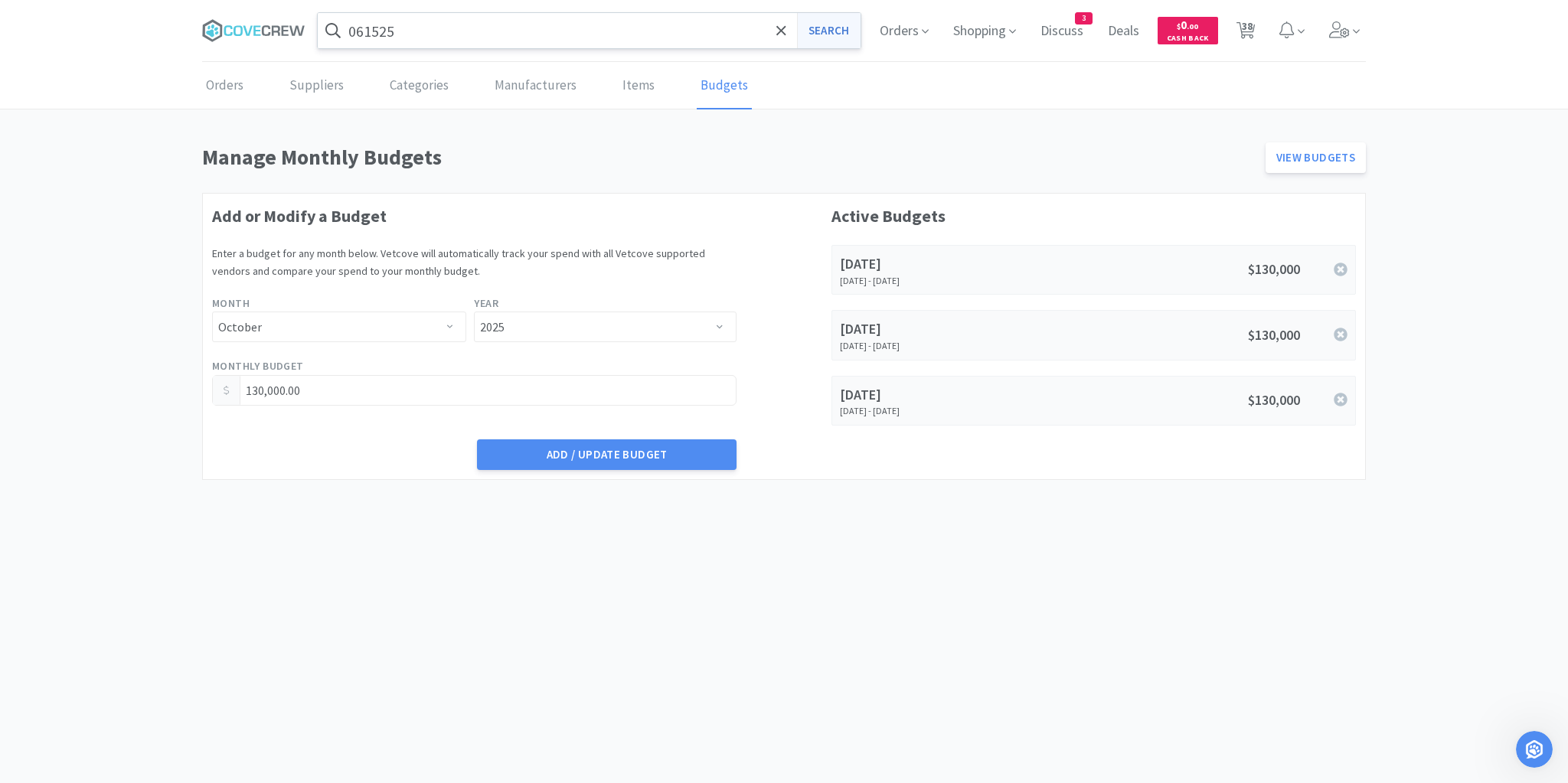
click at [838, 34] on button "Search" at bounding box center [828, 31] width 64 height 36
select select "3"
select select "10"
select select "1"
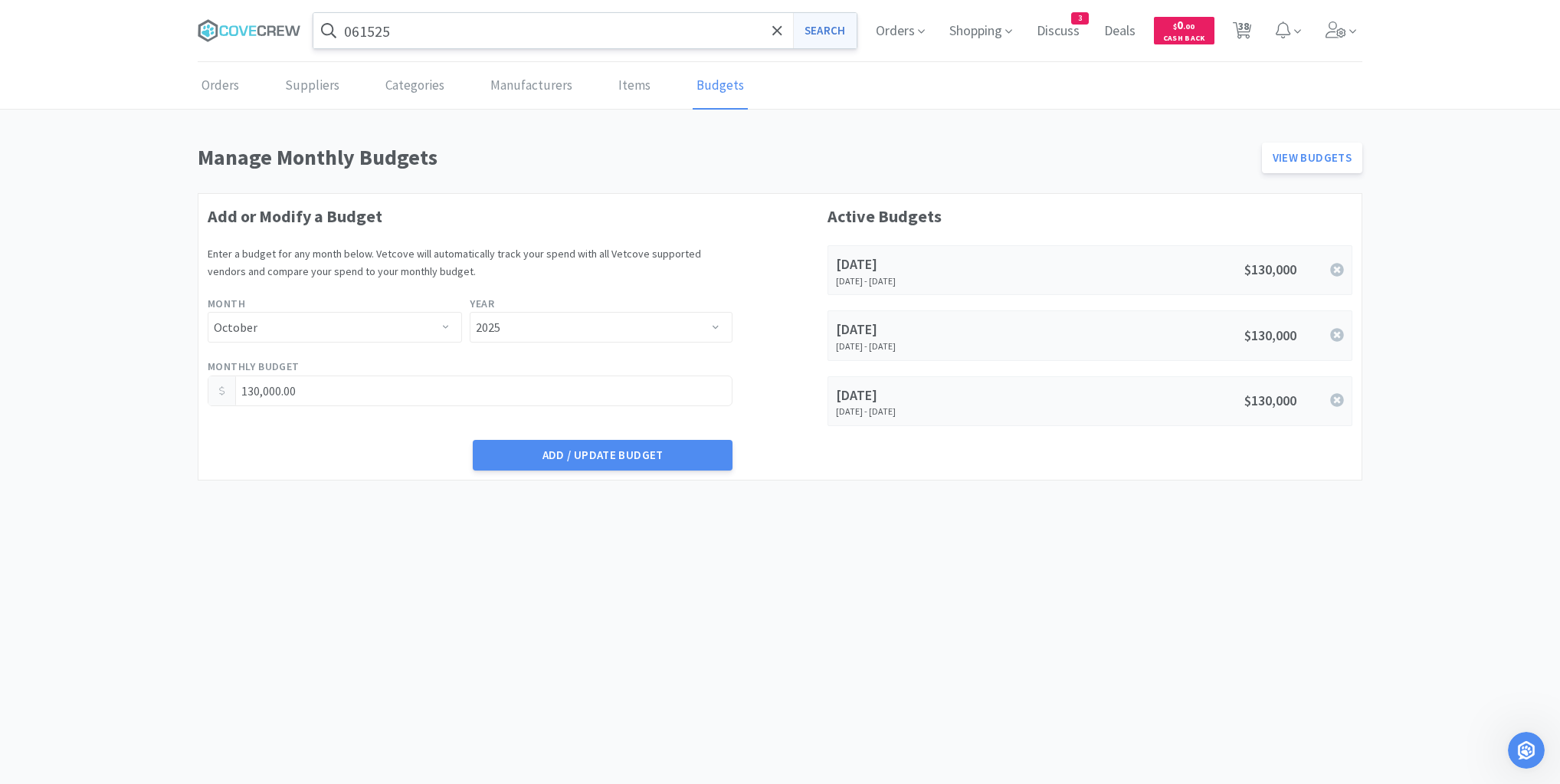
select select "1"
select select "3"
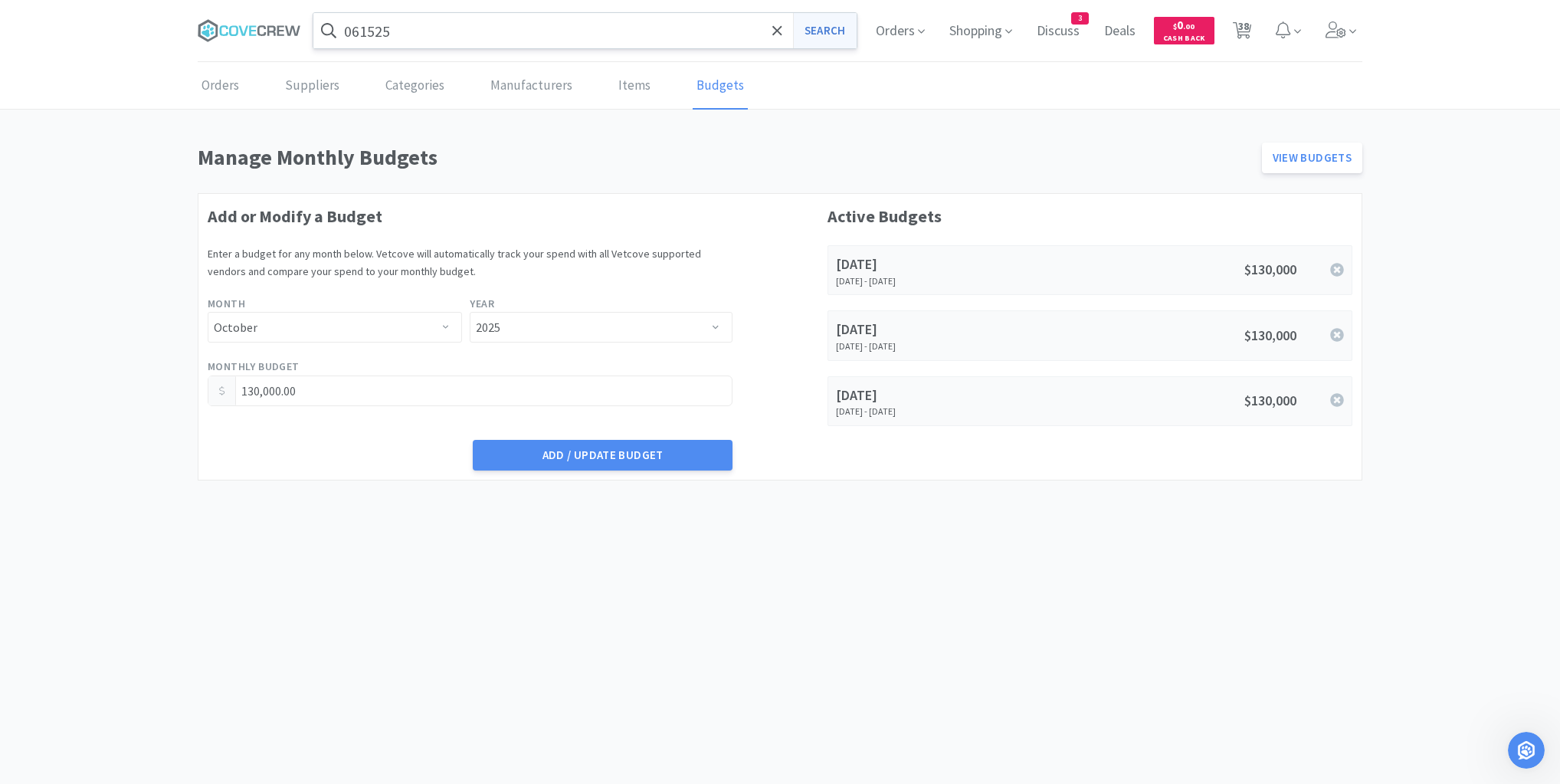
select select "1"
select select "2"
select select "1"
select select "4"
select select "2"
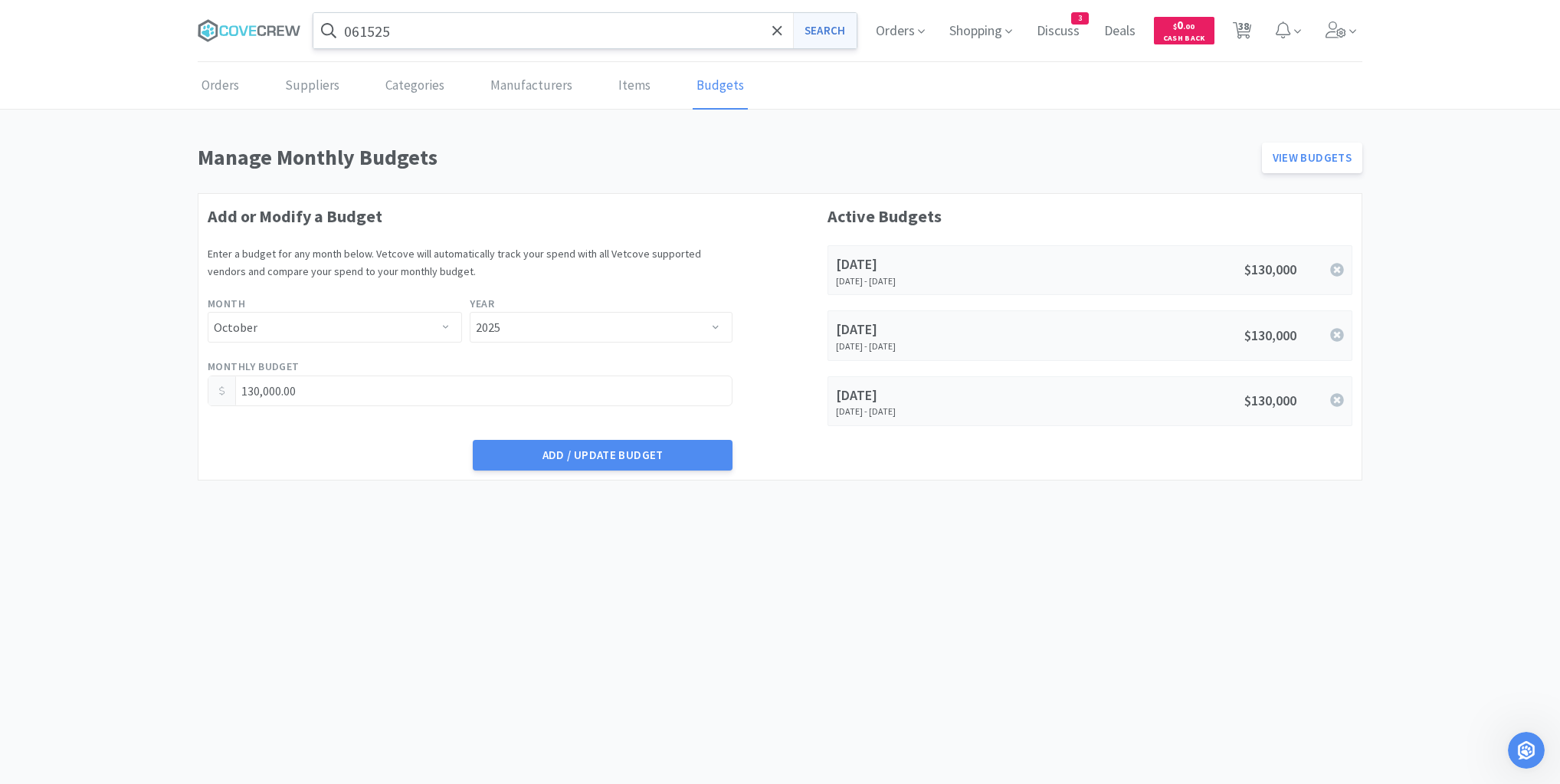
select select "1"
select select "2"
select select "1"
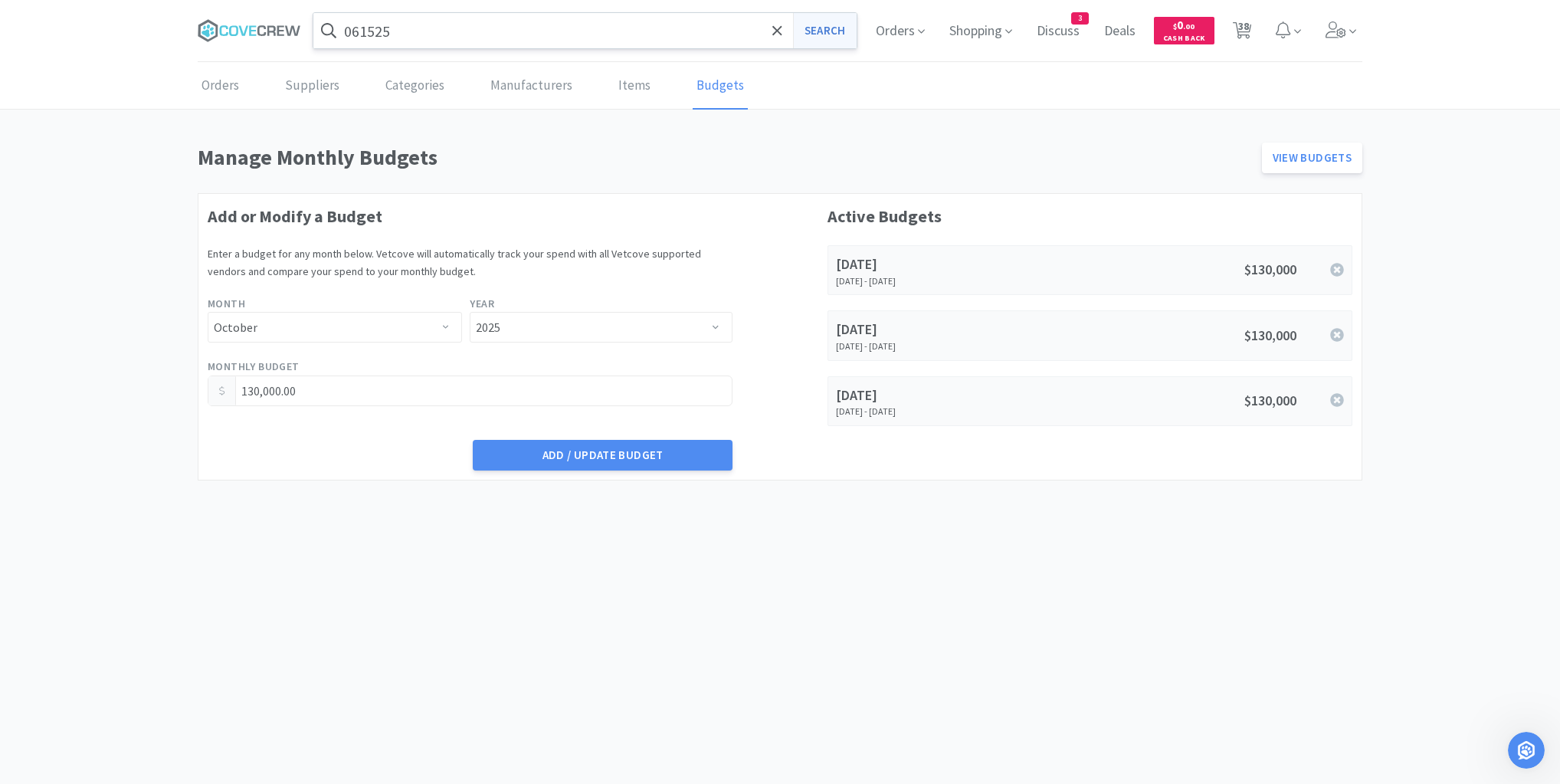
select select "20"
select select "1"
select select "10"
select select "6"
select select "4"
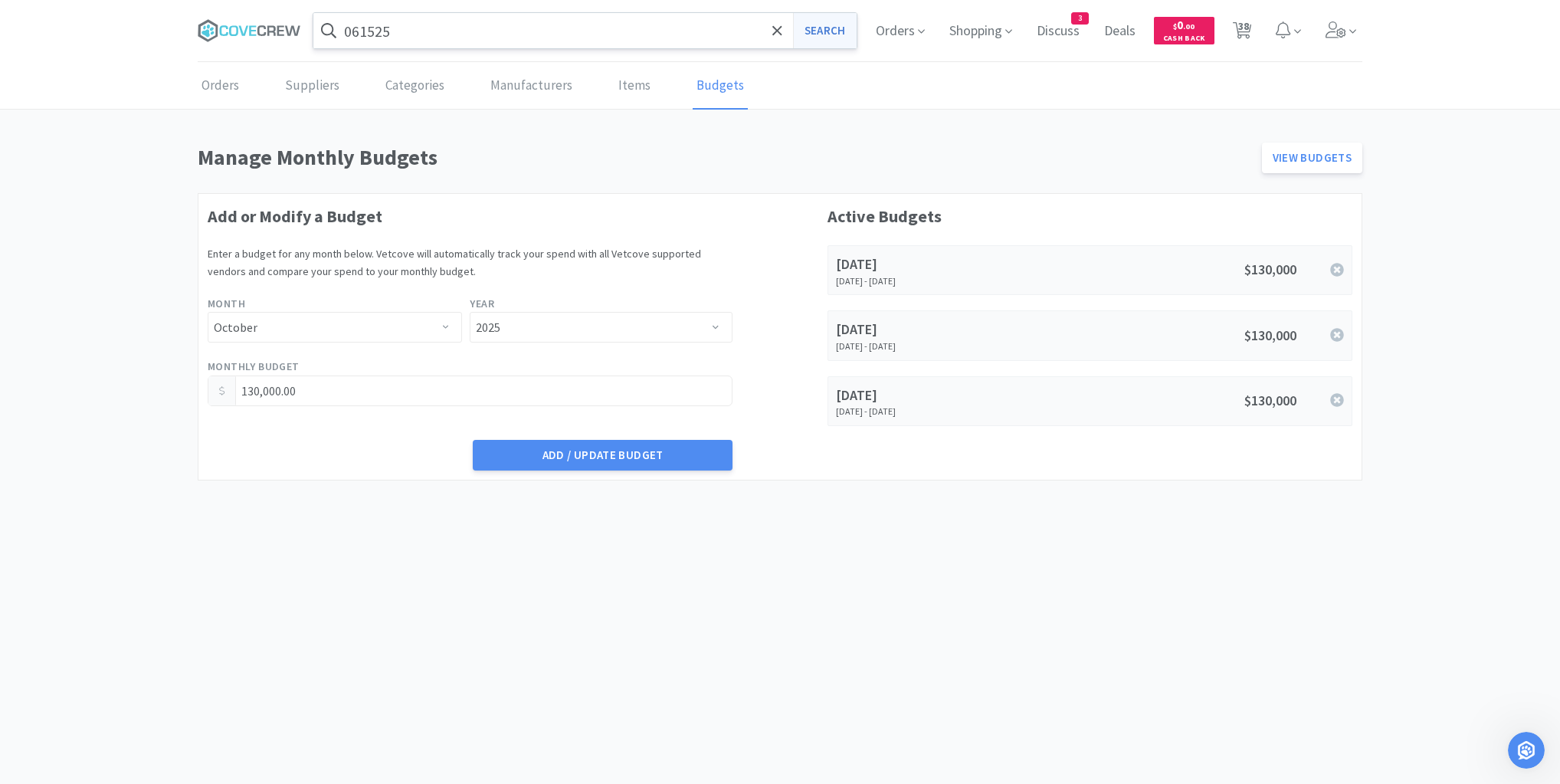
select select "2"
select select "1"
select select "3"
select select "2"
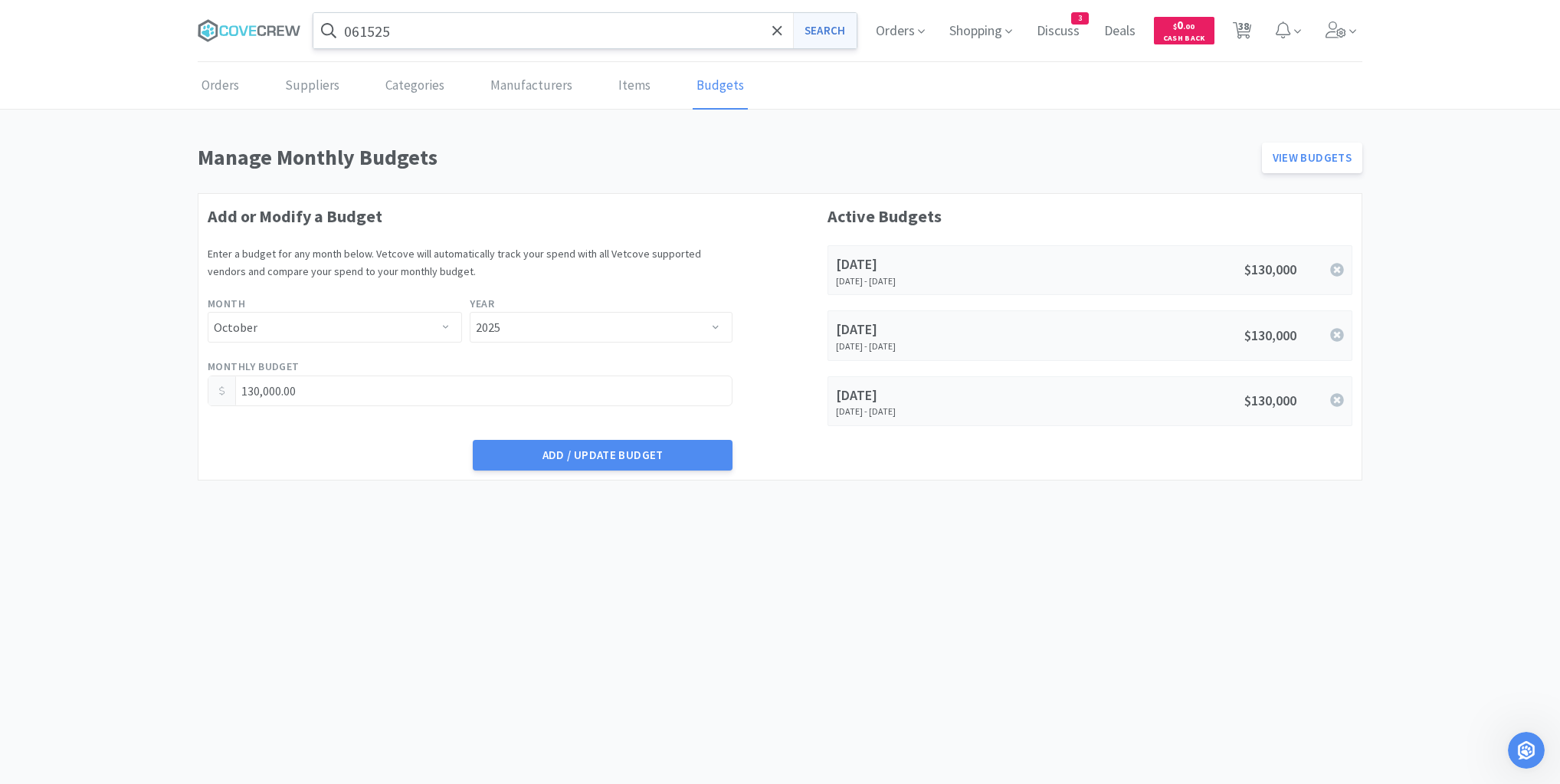
select select "1"
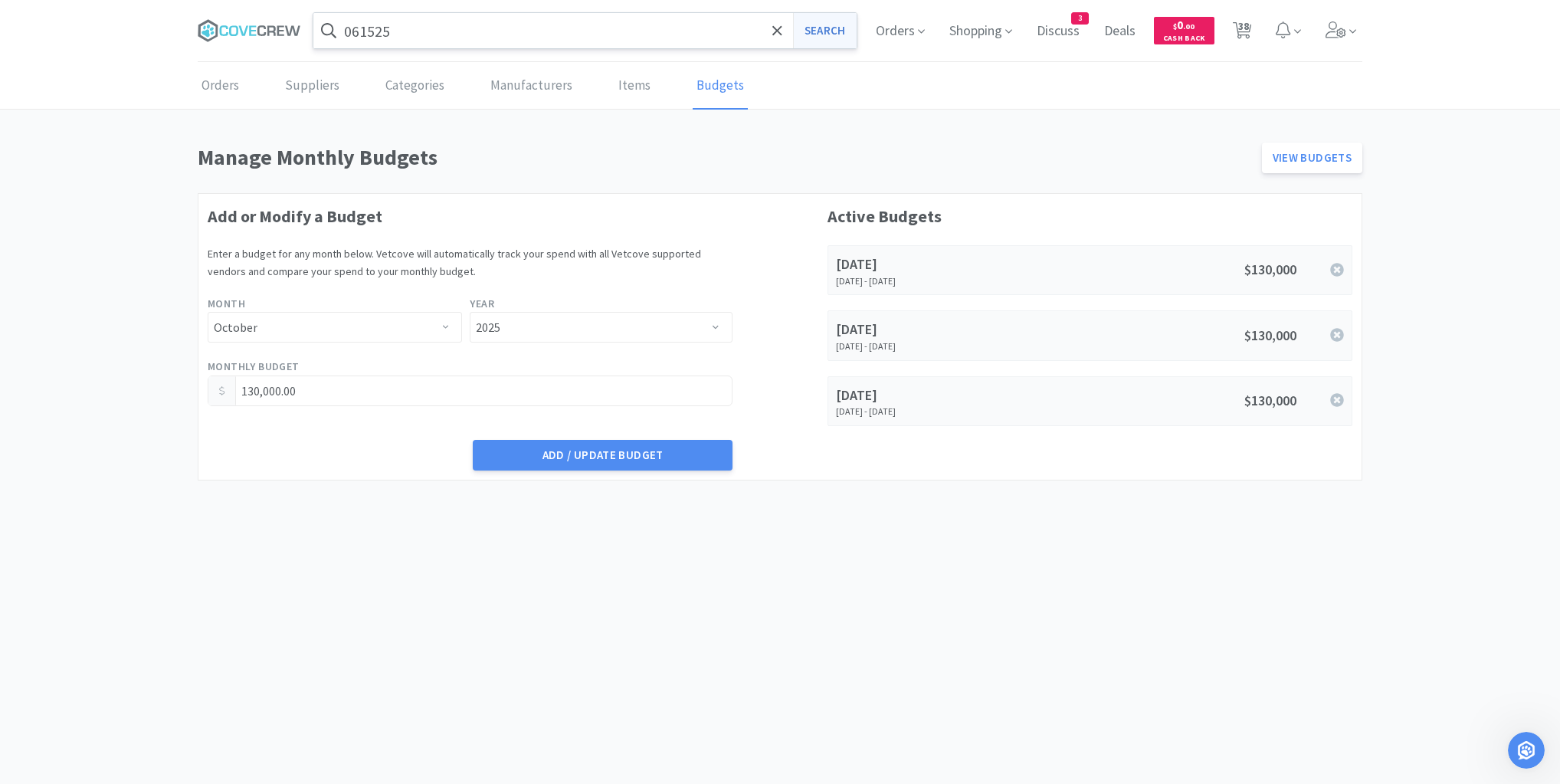
select select "1"
select select "6"
select select "3"
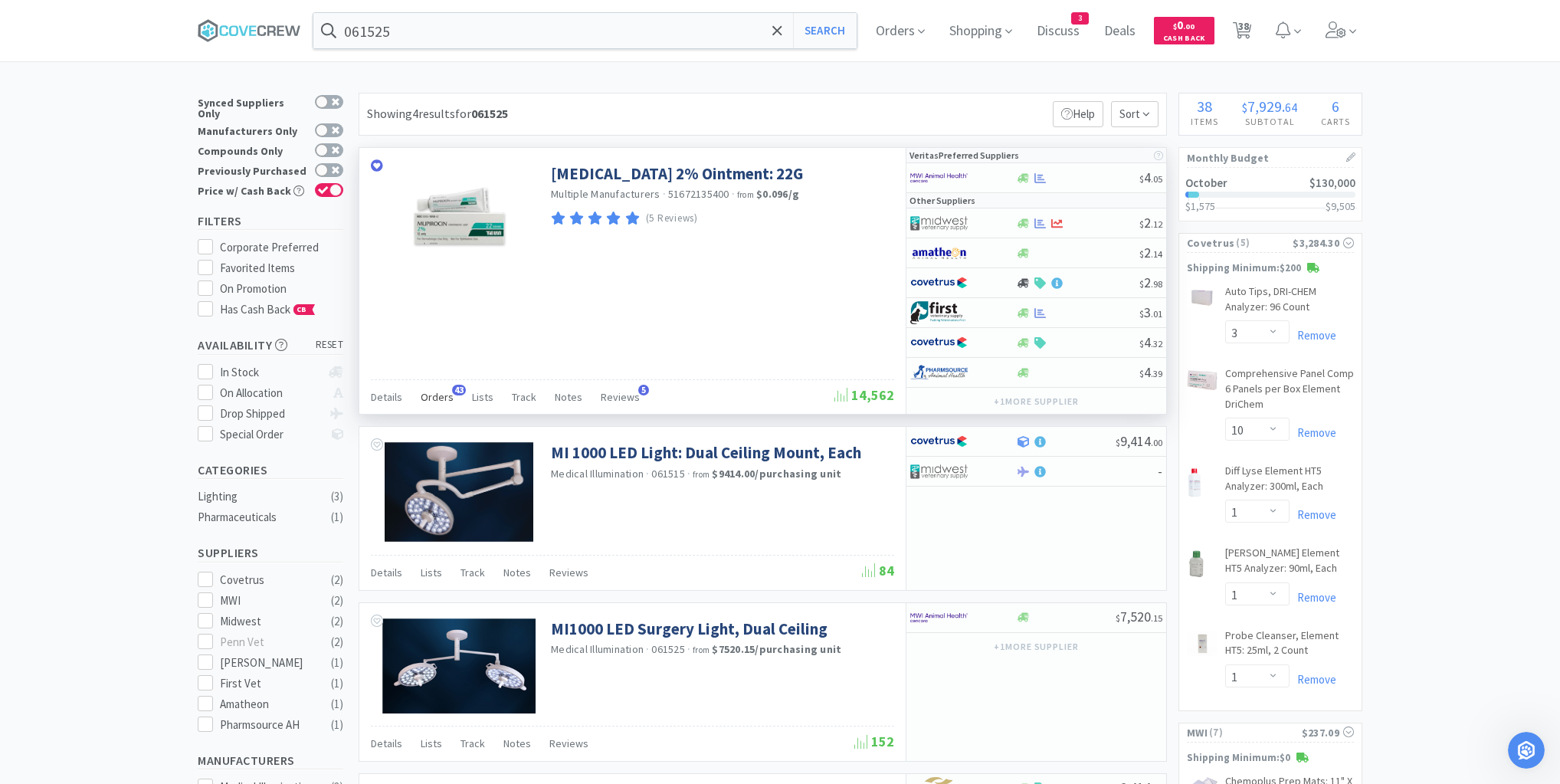
click at [443, 392] on span "Orders" at bounding box center [436, 397] width 33 height 14
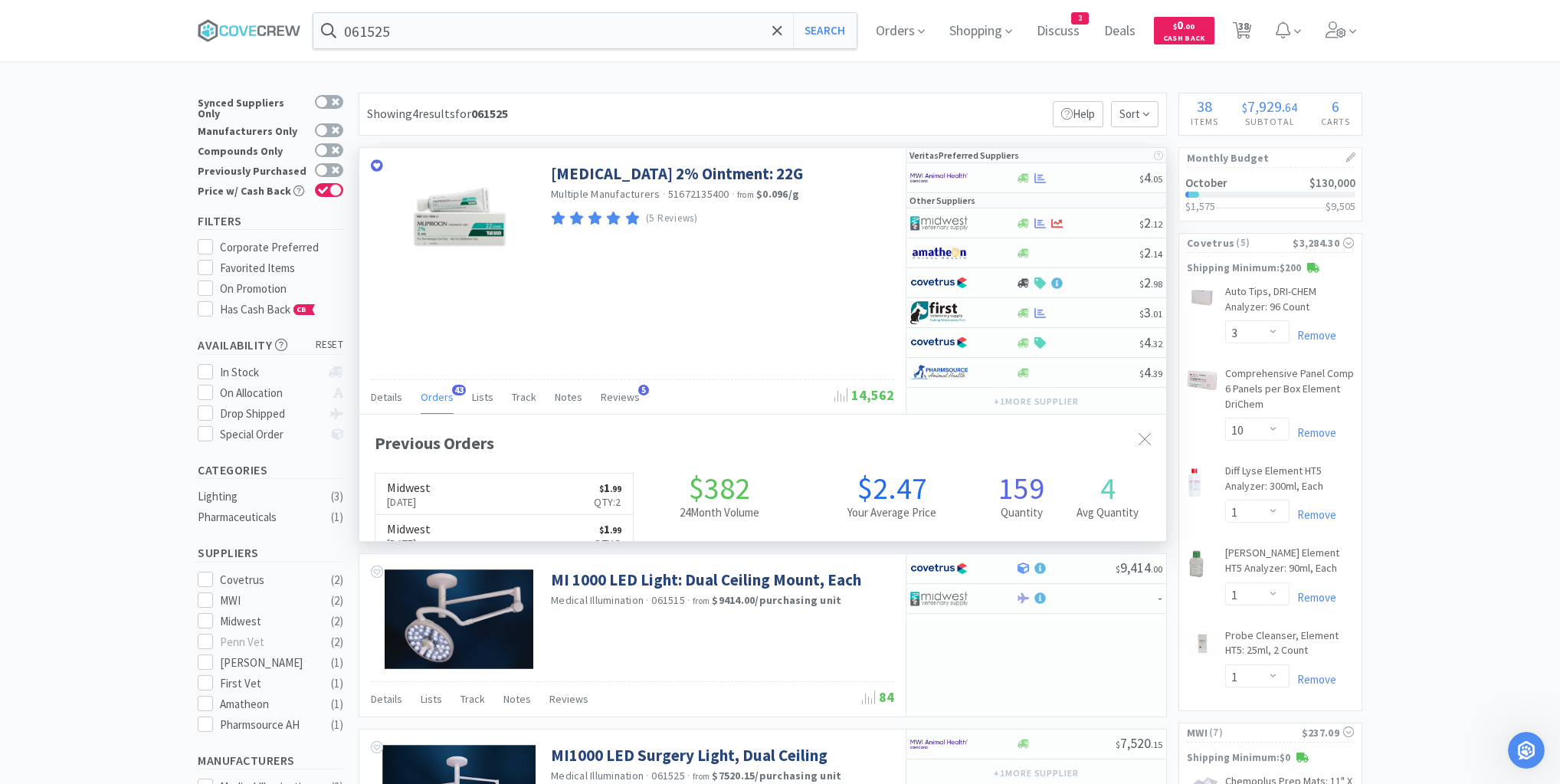
scroll to position [411, 807]
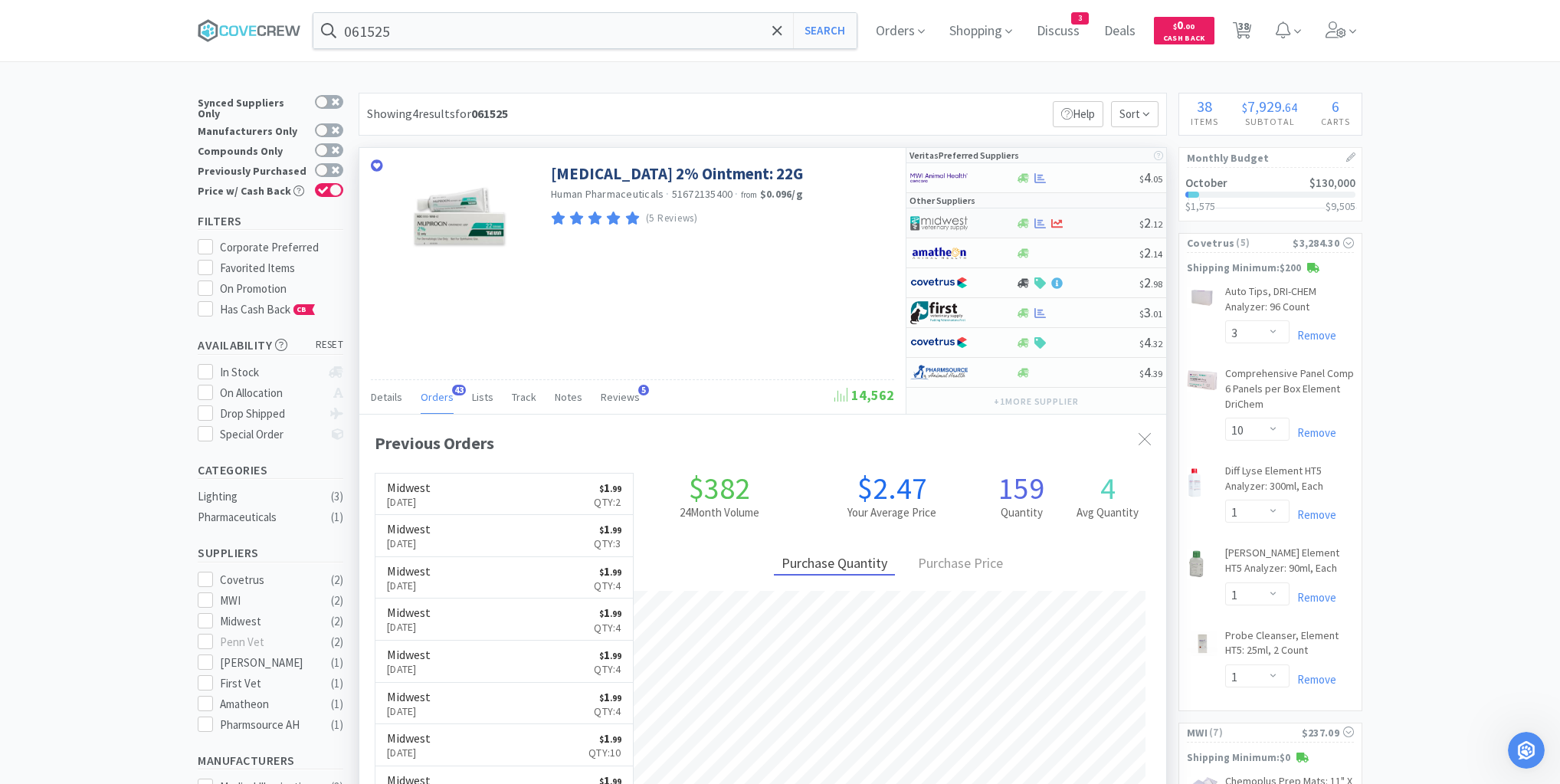
click at [1098, 223] on div at bounding box center [1077, 223] width 124 height 12
select select "1"
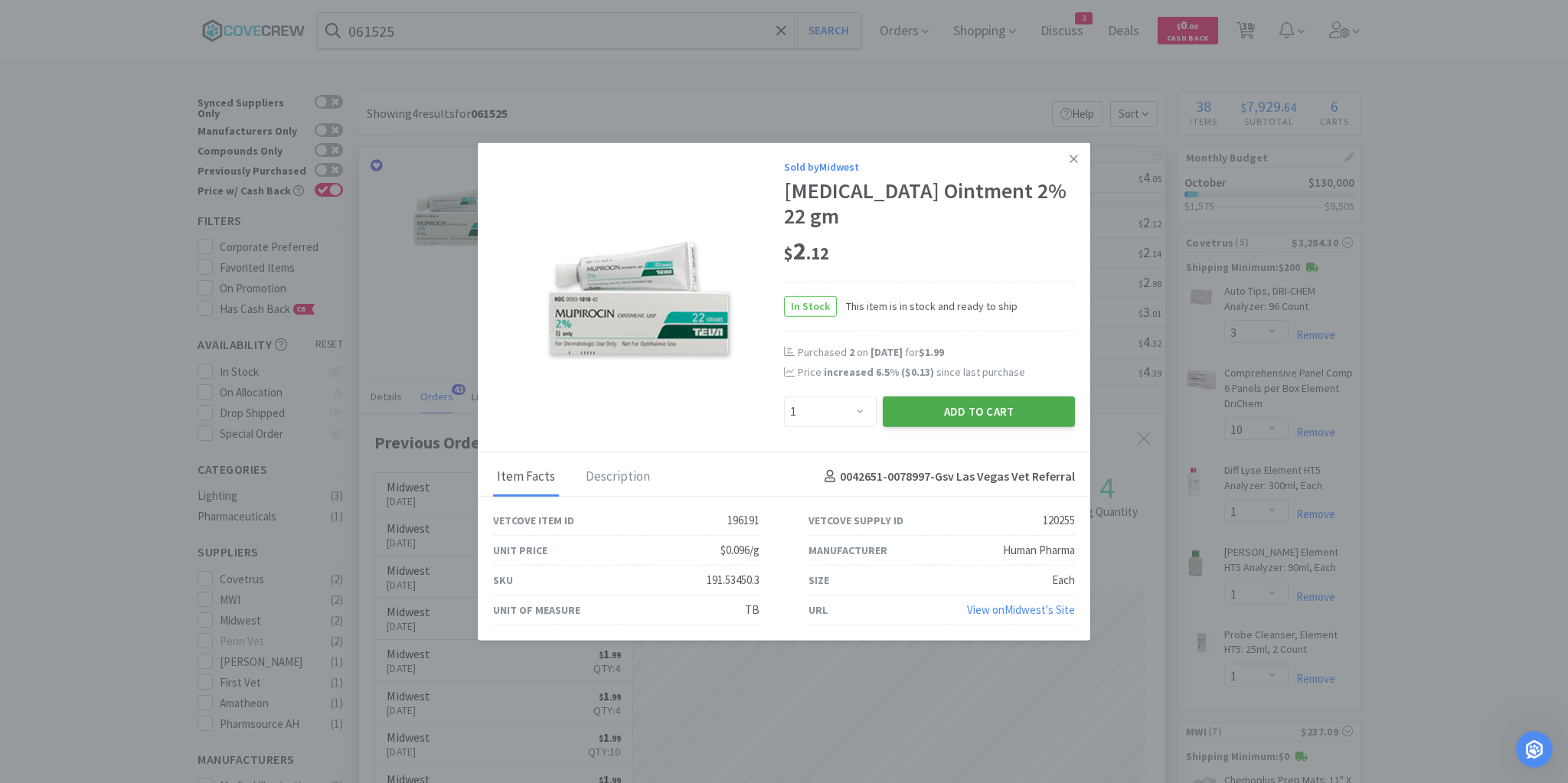
click at [1038, 409] on button "Add to Cart" at bounding box center [978, 411] width 192 height 30
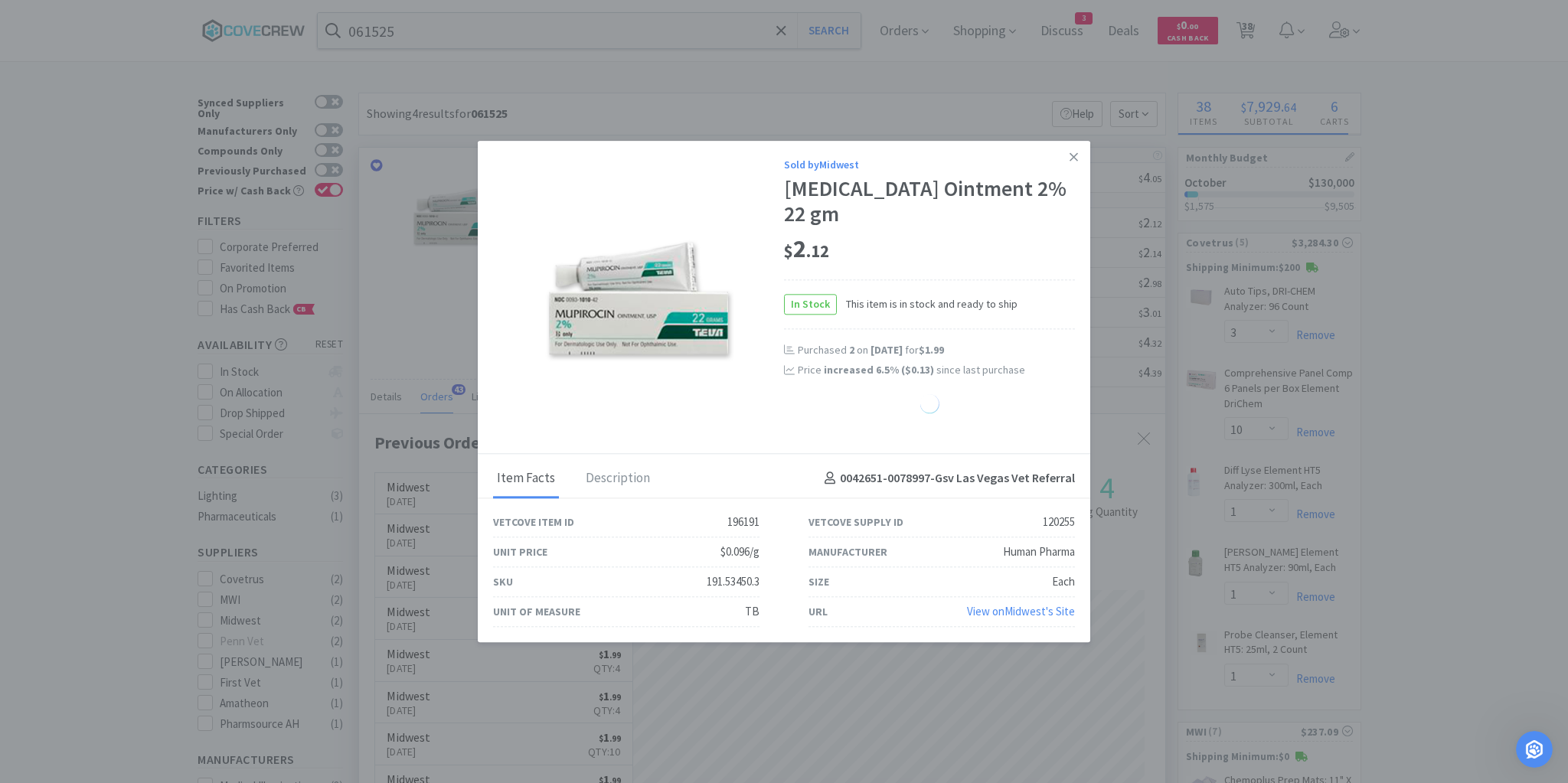
select select "1"
select select "6"
select select "4"
select select "2"
select select "1"
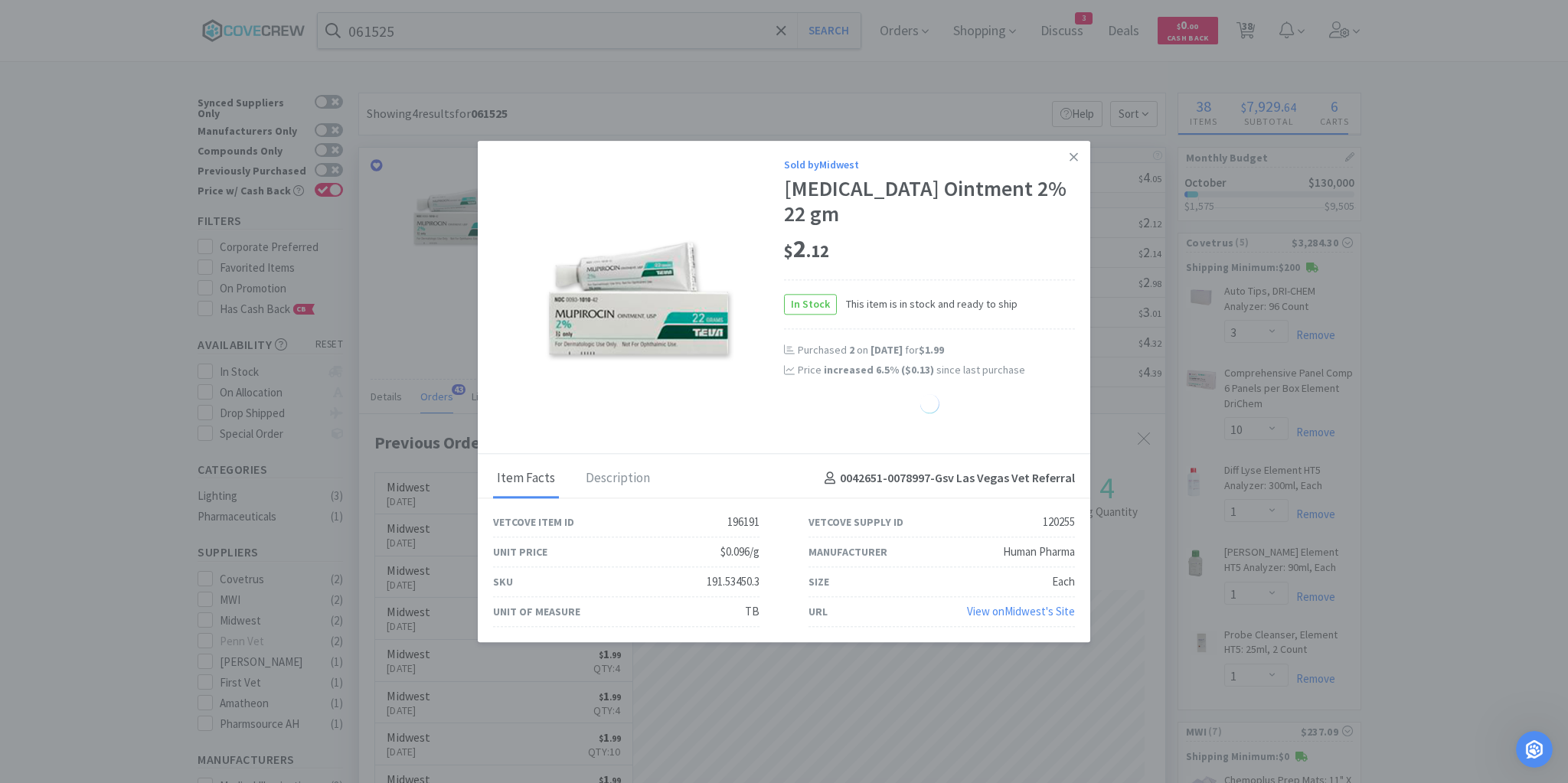
select select "3"
select select "2"
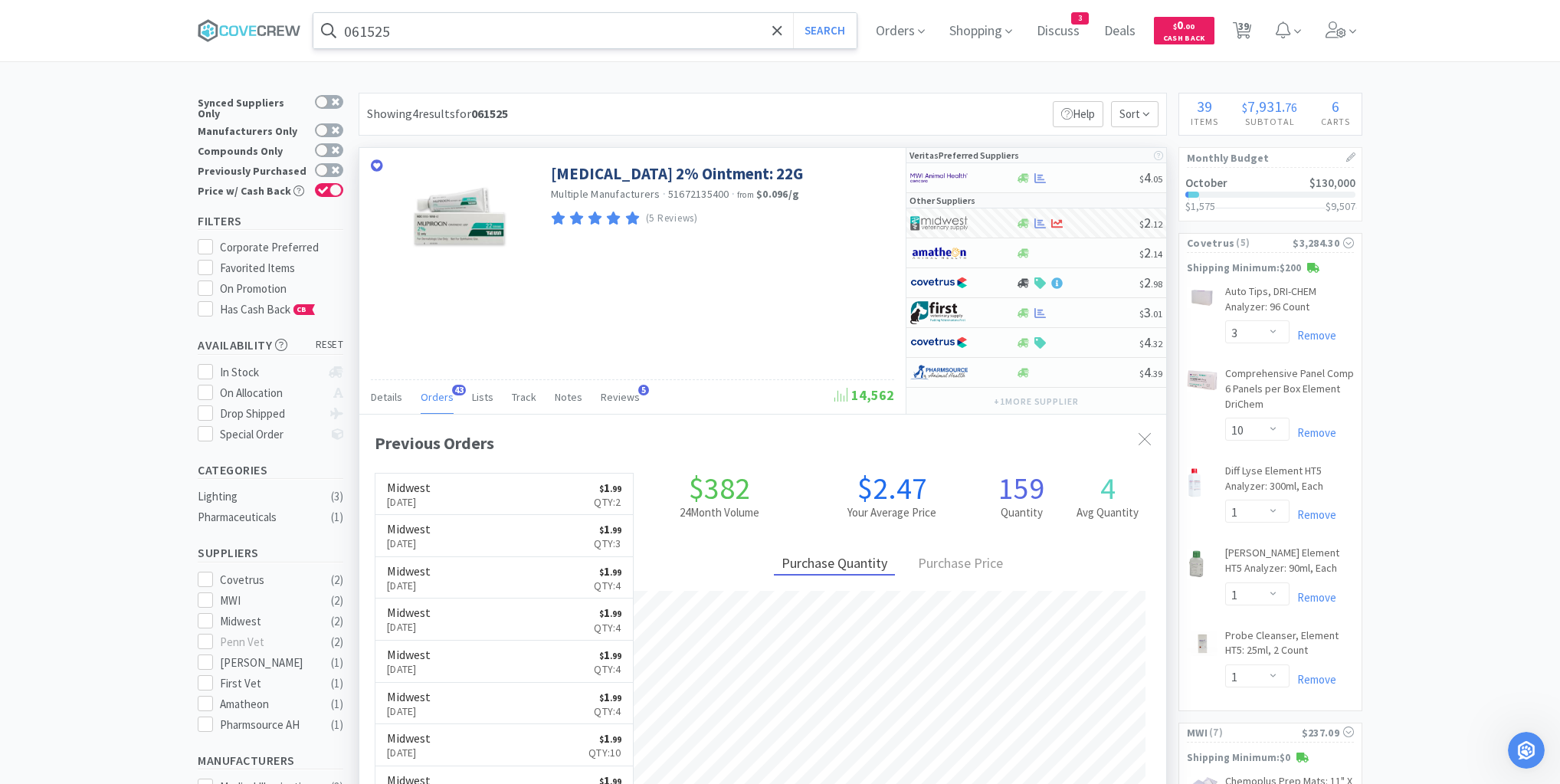
click at [692, 28] on input "061525" at bounding box center [585, 31] width 543 height 36
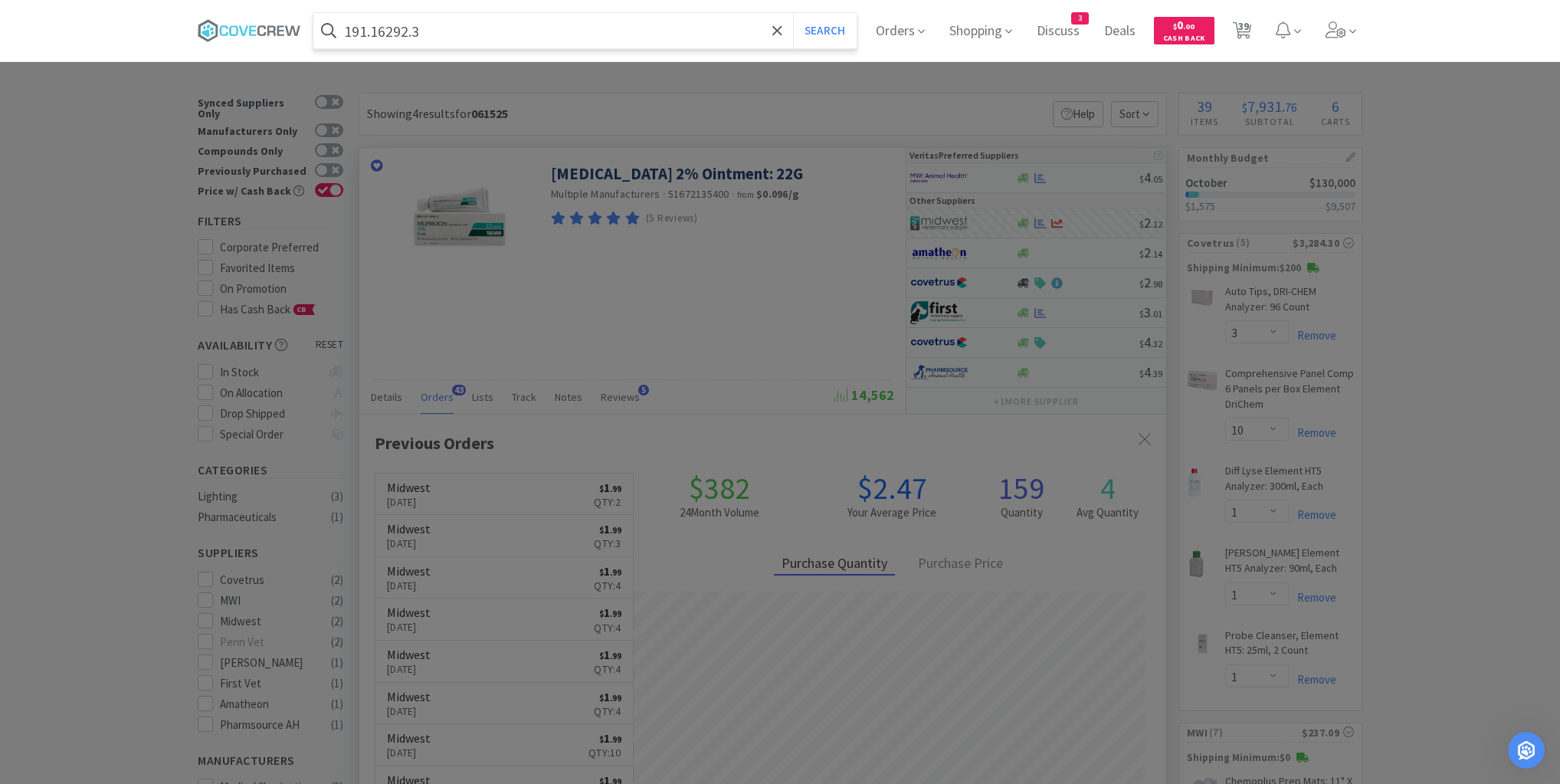
type input "191.16292.3"
click at [793, 13] on button "Search" at bounding box center [825, 31] width 64 height 36
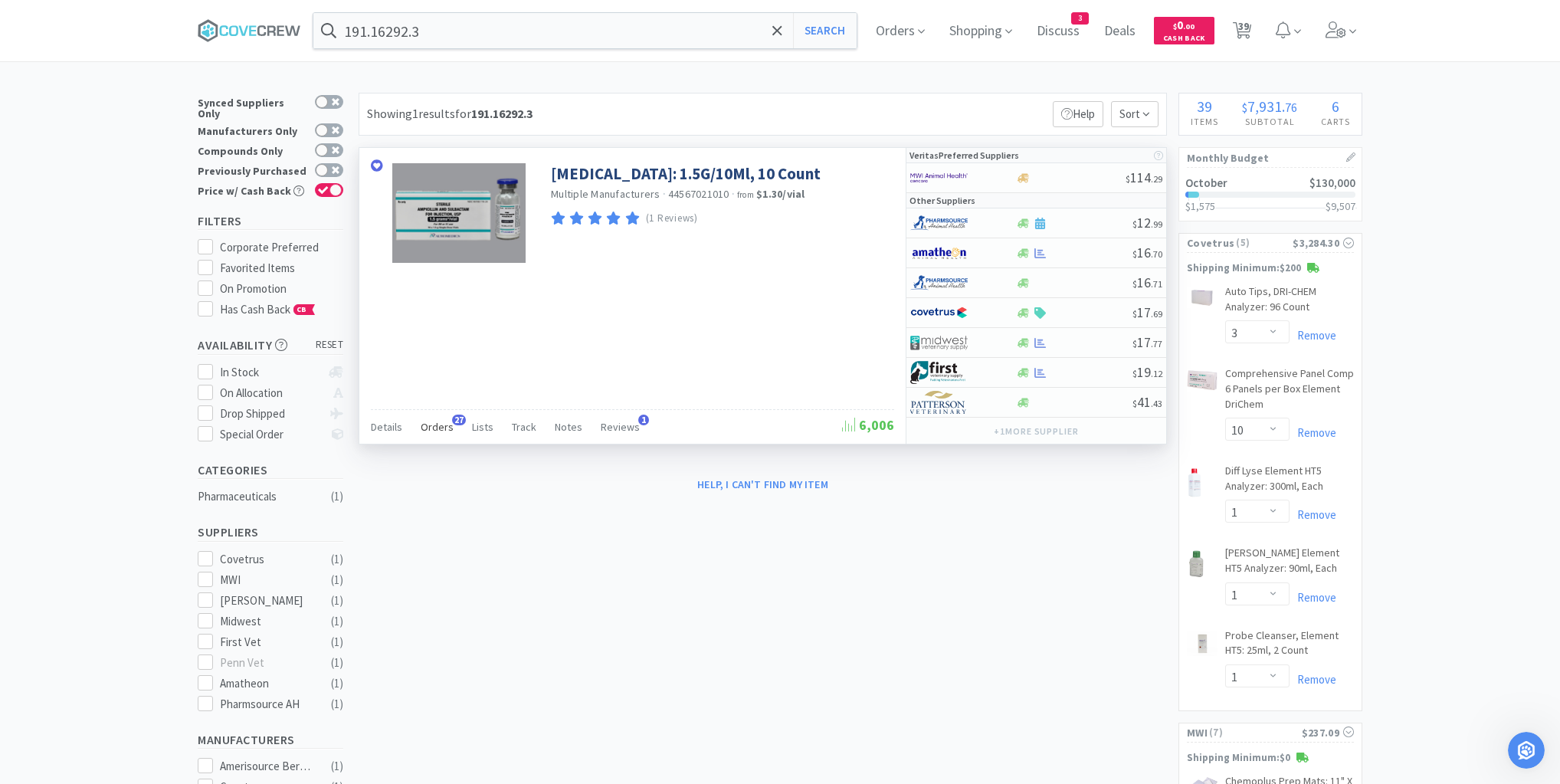
click at [435, 425] on span "Orders" at bounding box center [436, 427] width 33 height 14
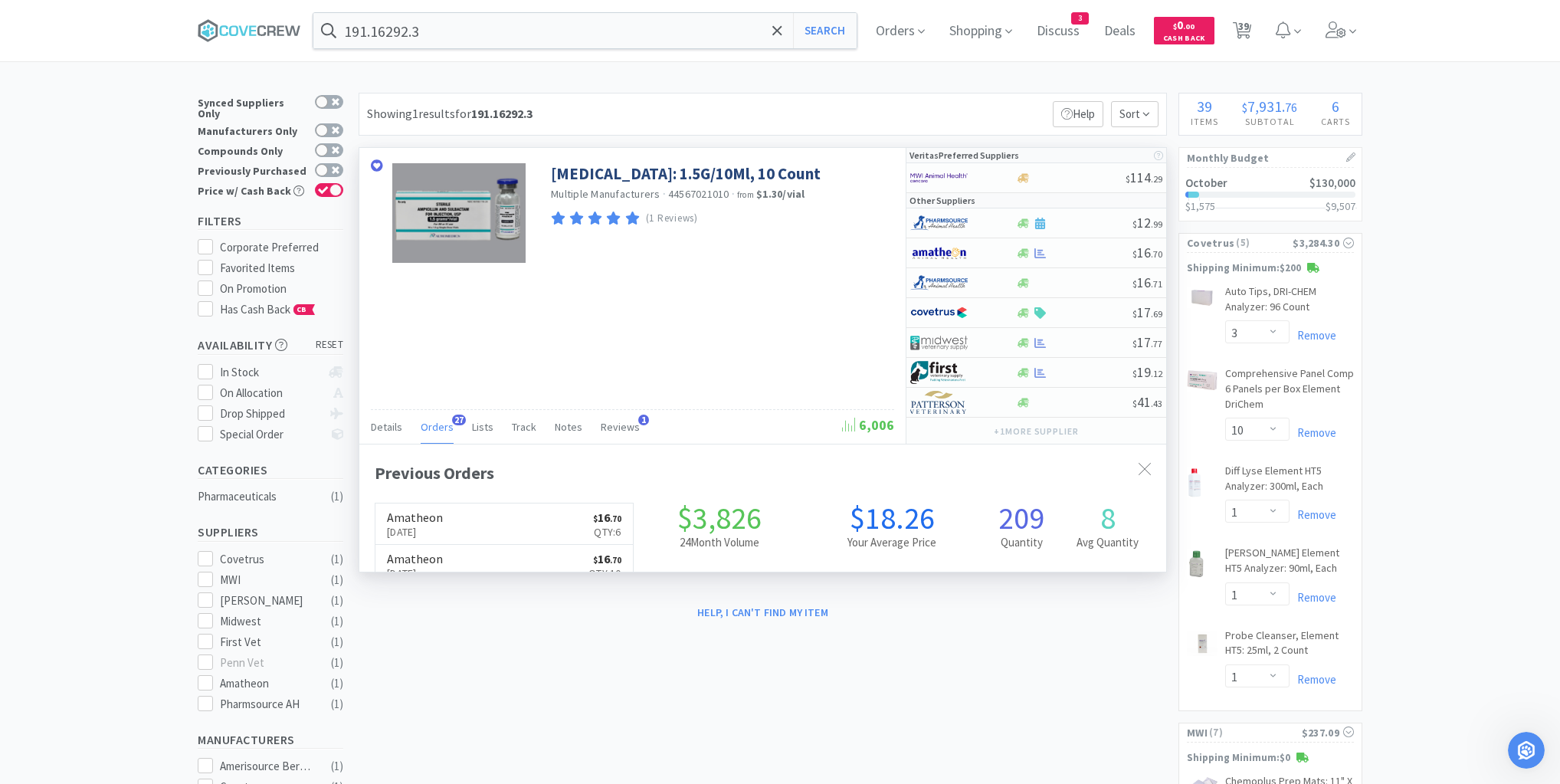
scroll to position [411, 807]
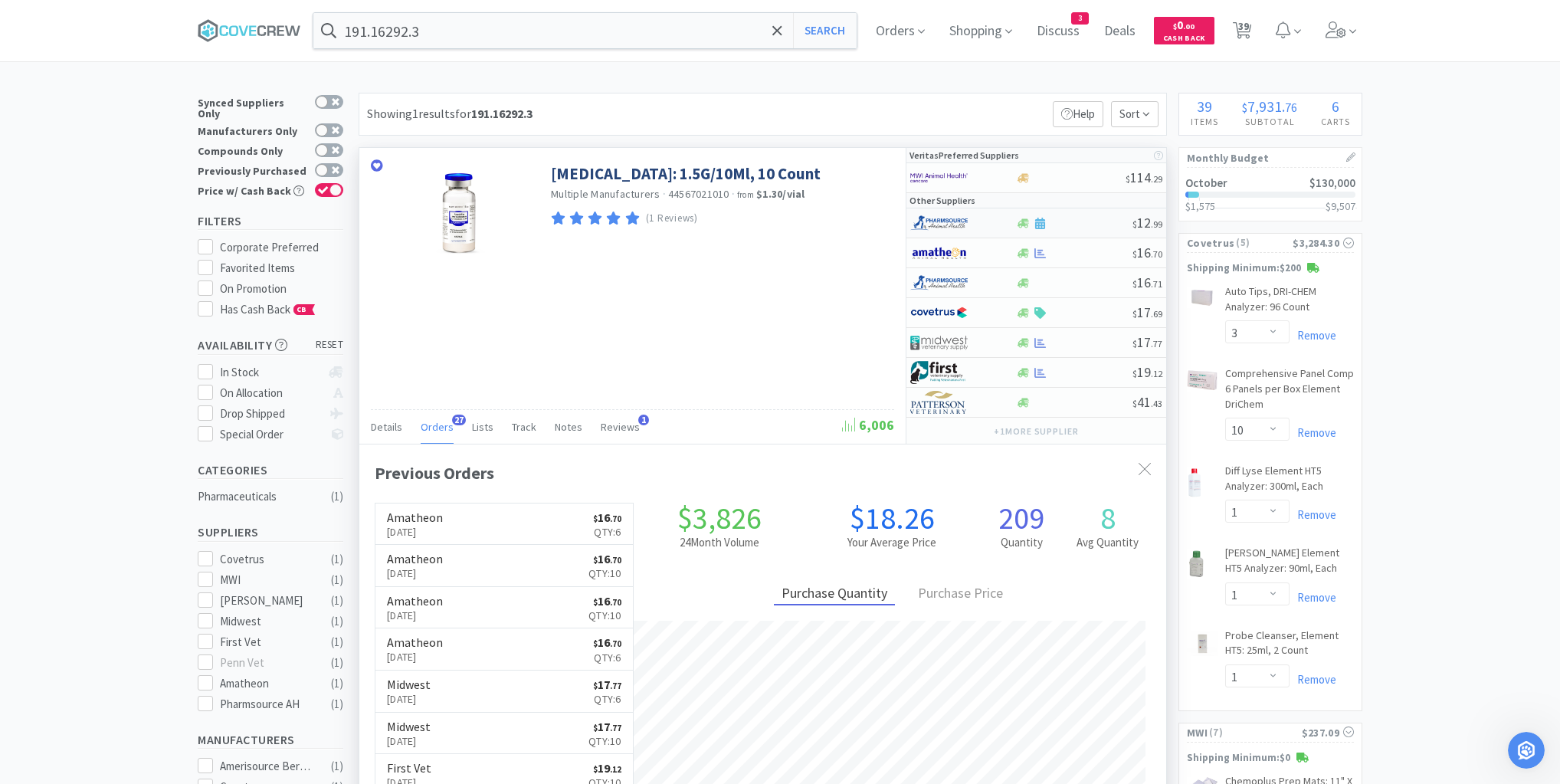
click at [1081, 225] on div at bounding box center [1074, 223] width 117 height 12
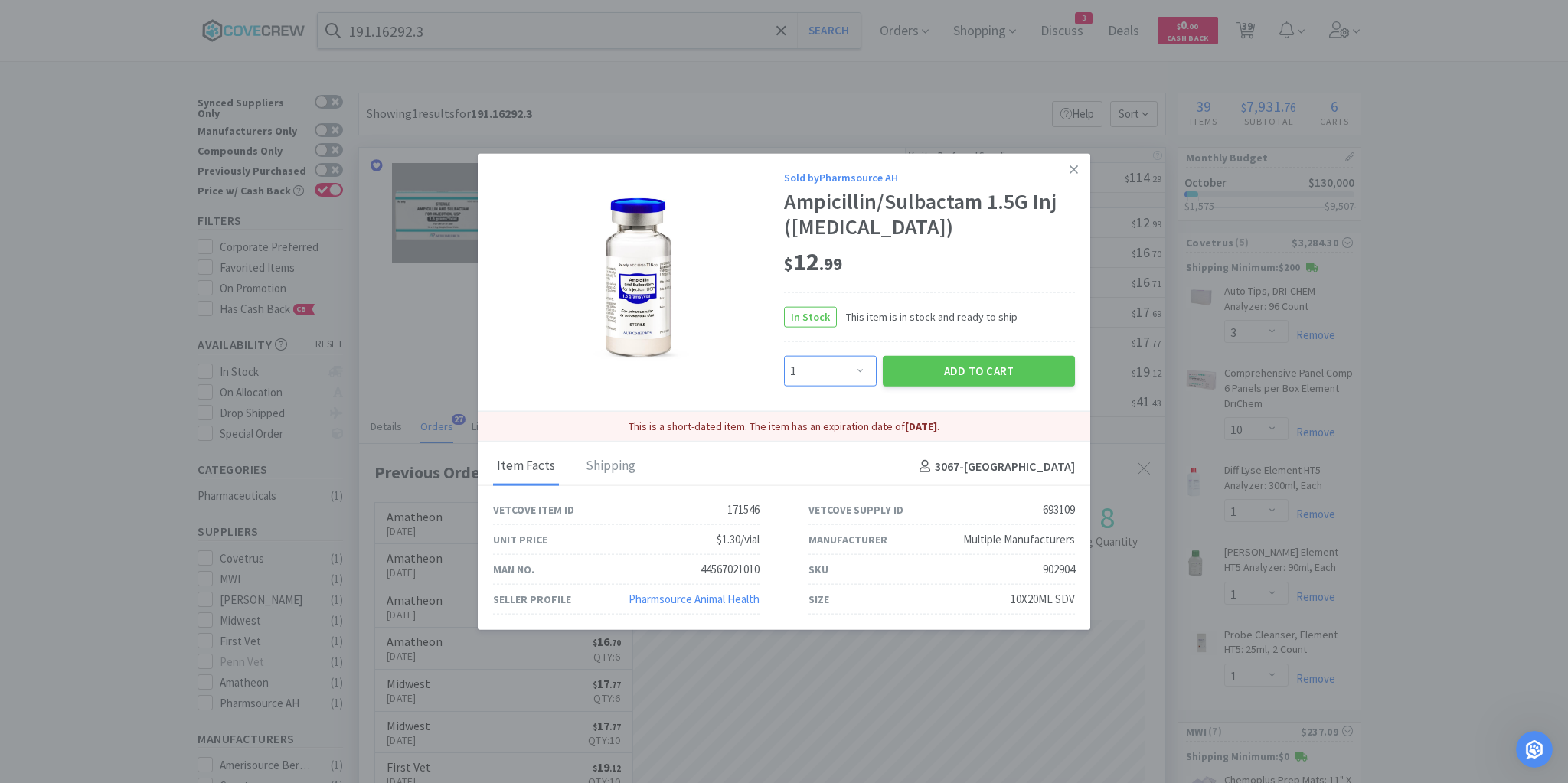
click at [863, 370] on select "Enter Quantity 1 2 3 4 5 6 7 8 9 10 11 12 13 14 15 16 17 18 19 20 Enter Quantity" at bounding box center [830, 370] width 92 height 30
select select "4"
click at [784, 356] on select "Enter Quantity 1 2 3 4 5 6 7 8 9 10 11 12 13 14 15 16 17 18 19 20 Enter Quantity" at bounding box center [830, 370] width 92 height 30
click at [989, 369] on button "Add to Cart" at bounding box center [978, 370] width 192 height 30
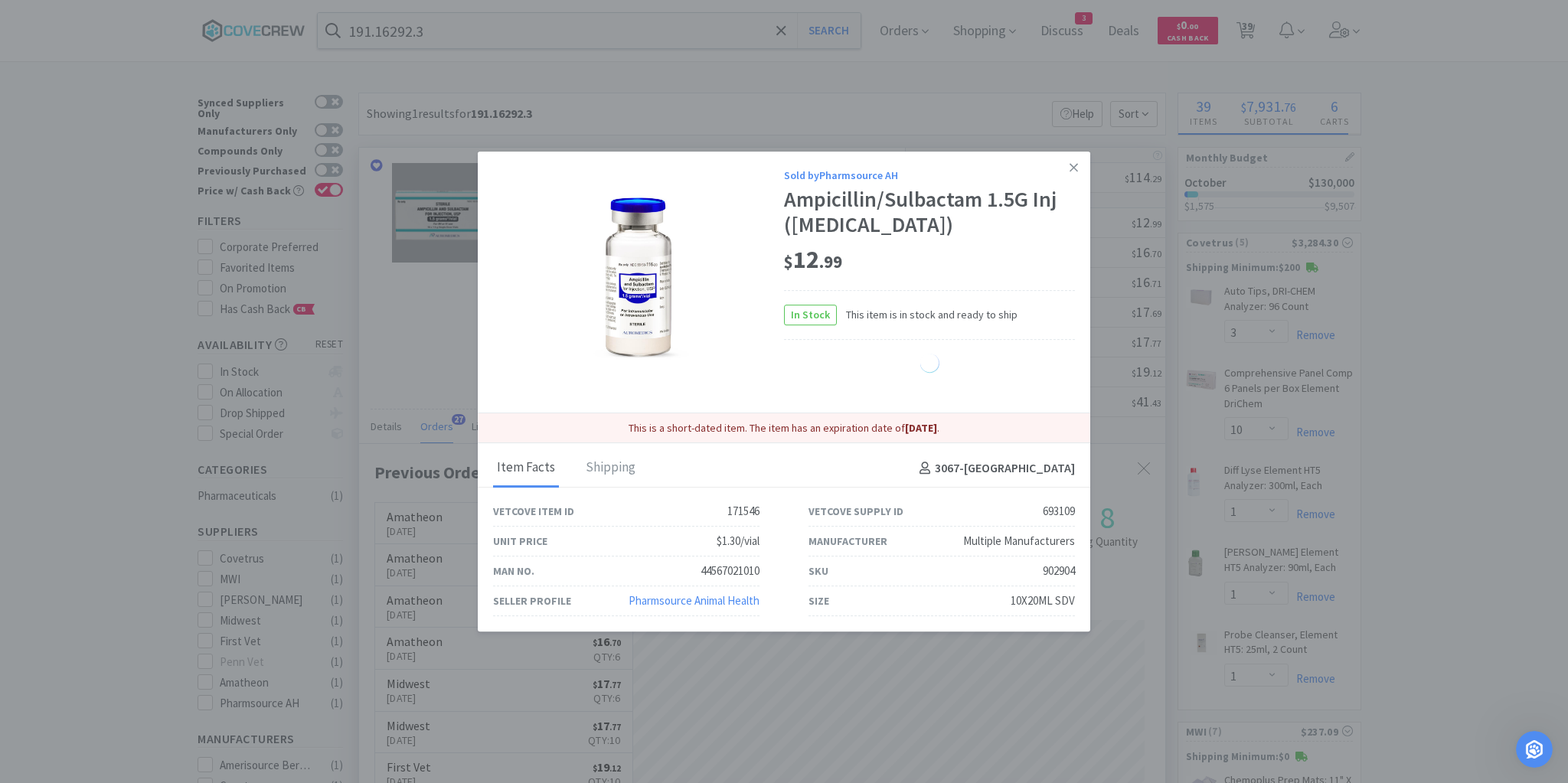
select select "4"
select select "1"
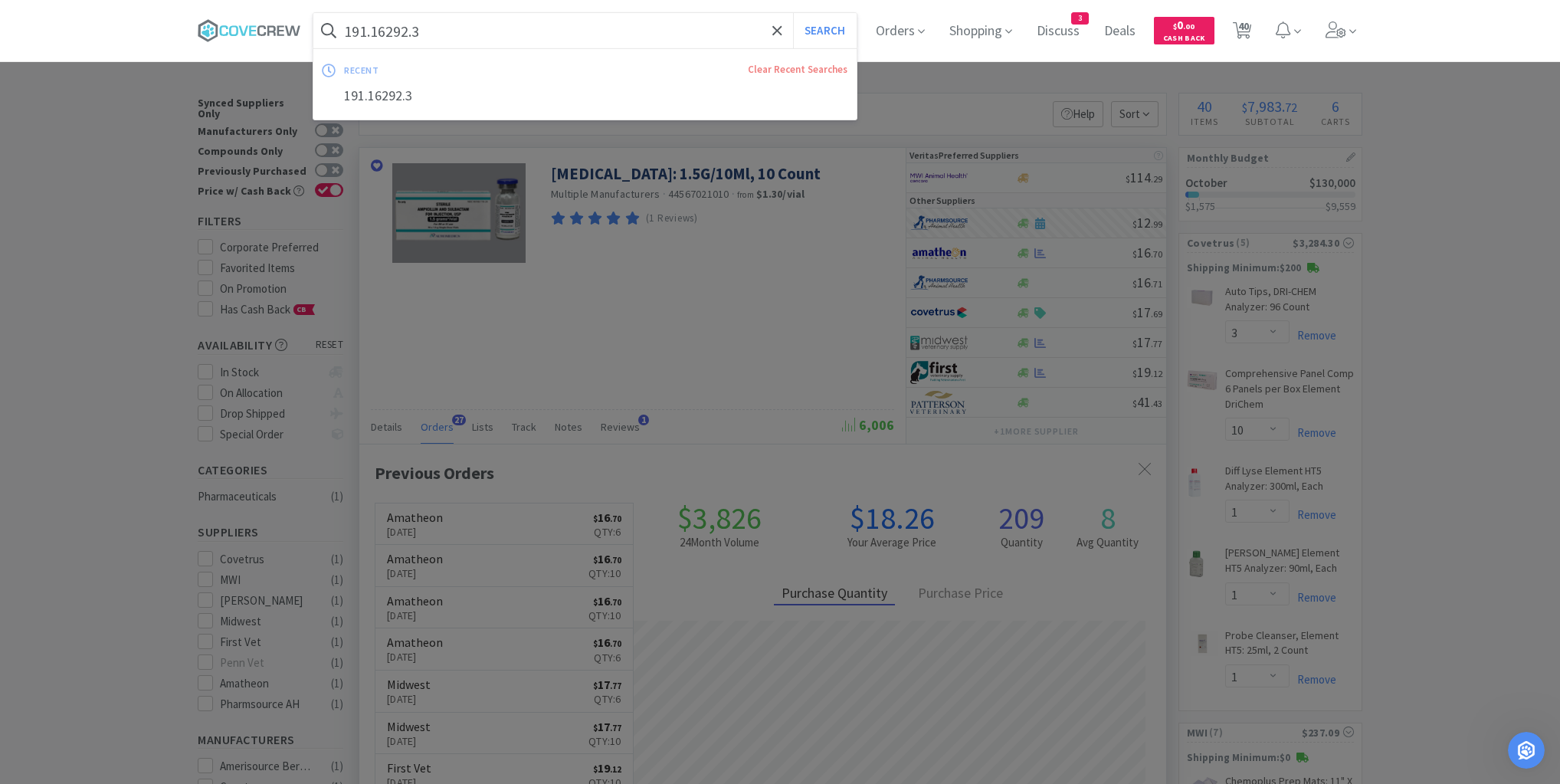
click at [684, 30] on input "191.16292.3" at bounding box center [585, 31] width 543 height 36
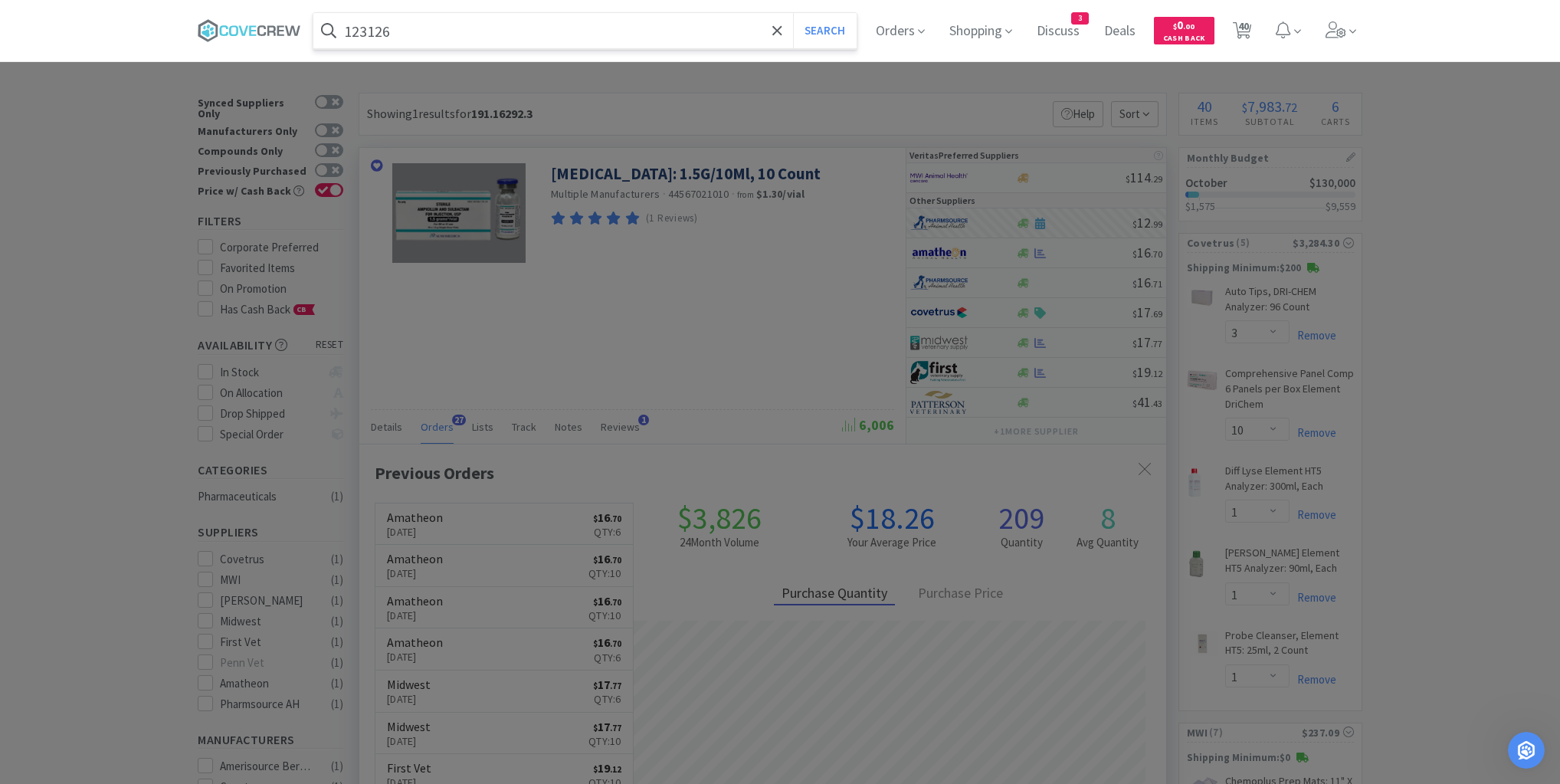
click at [793, 13] on button "Search" at bounding box center [825, 31] width 64 height 36
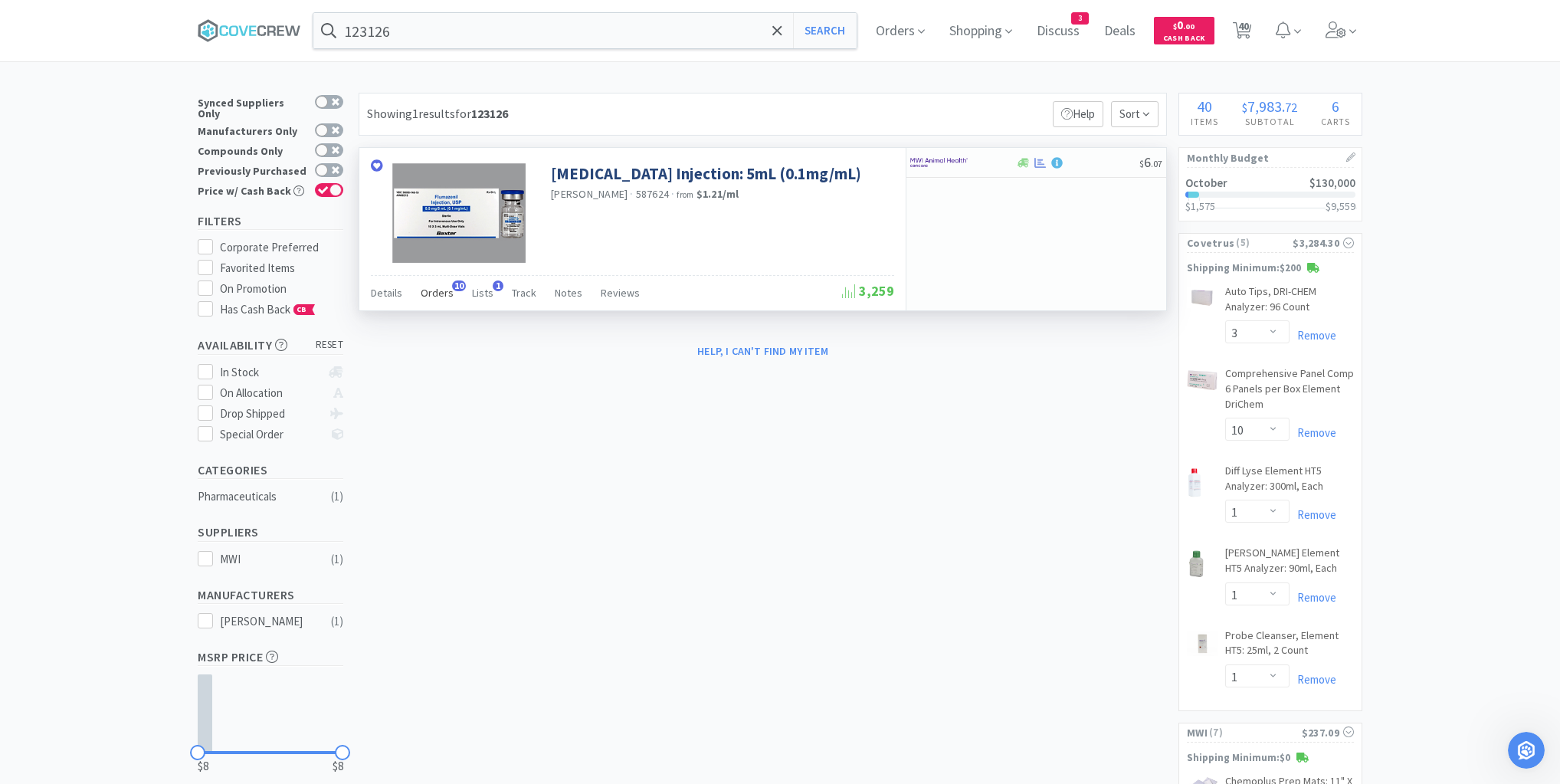
click at [434, 287] on span "Orders" at bounding box center [436, 293] width 33 height 14
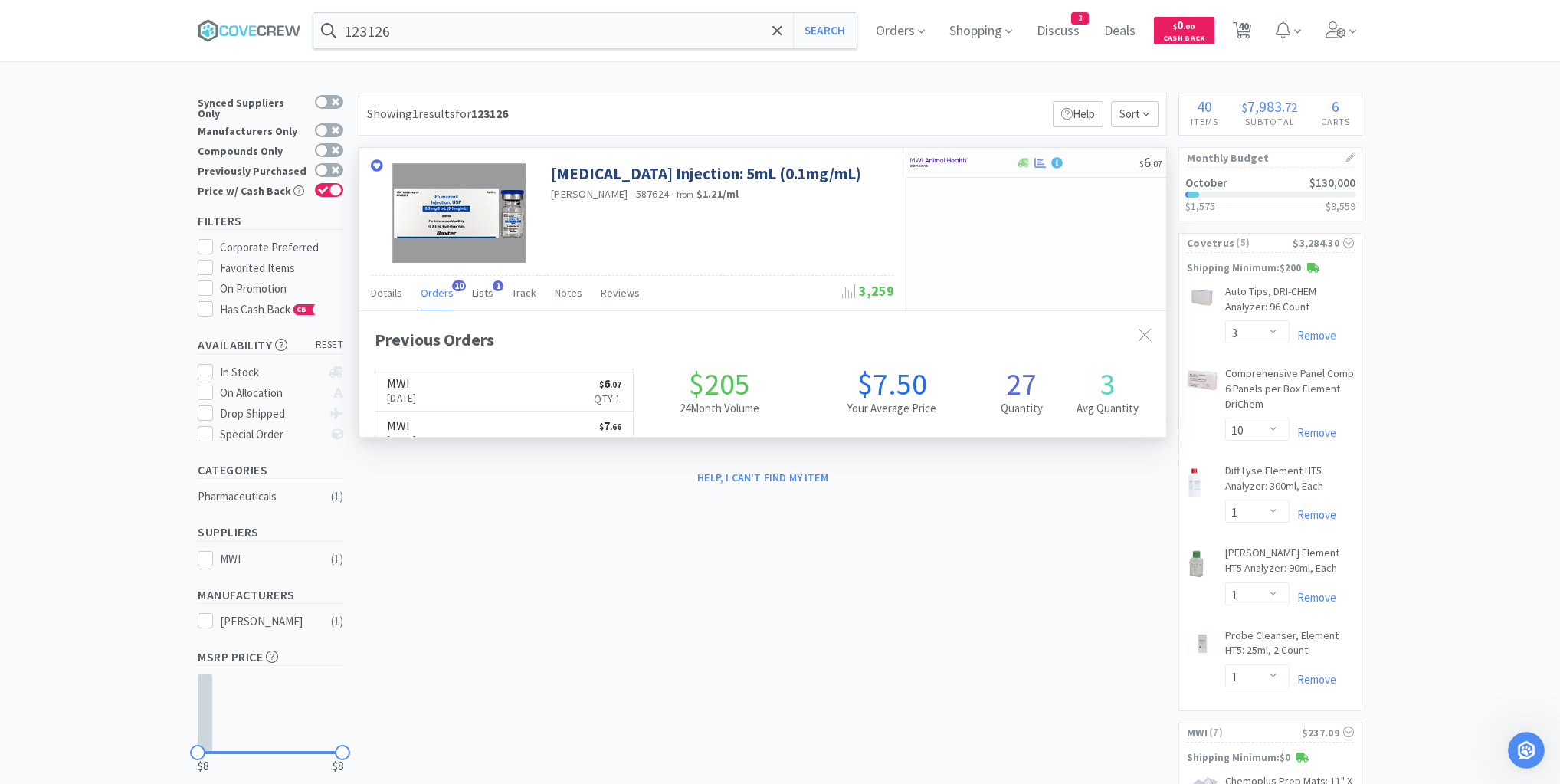
scroll to position [411, 807]
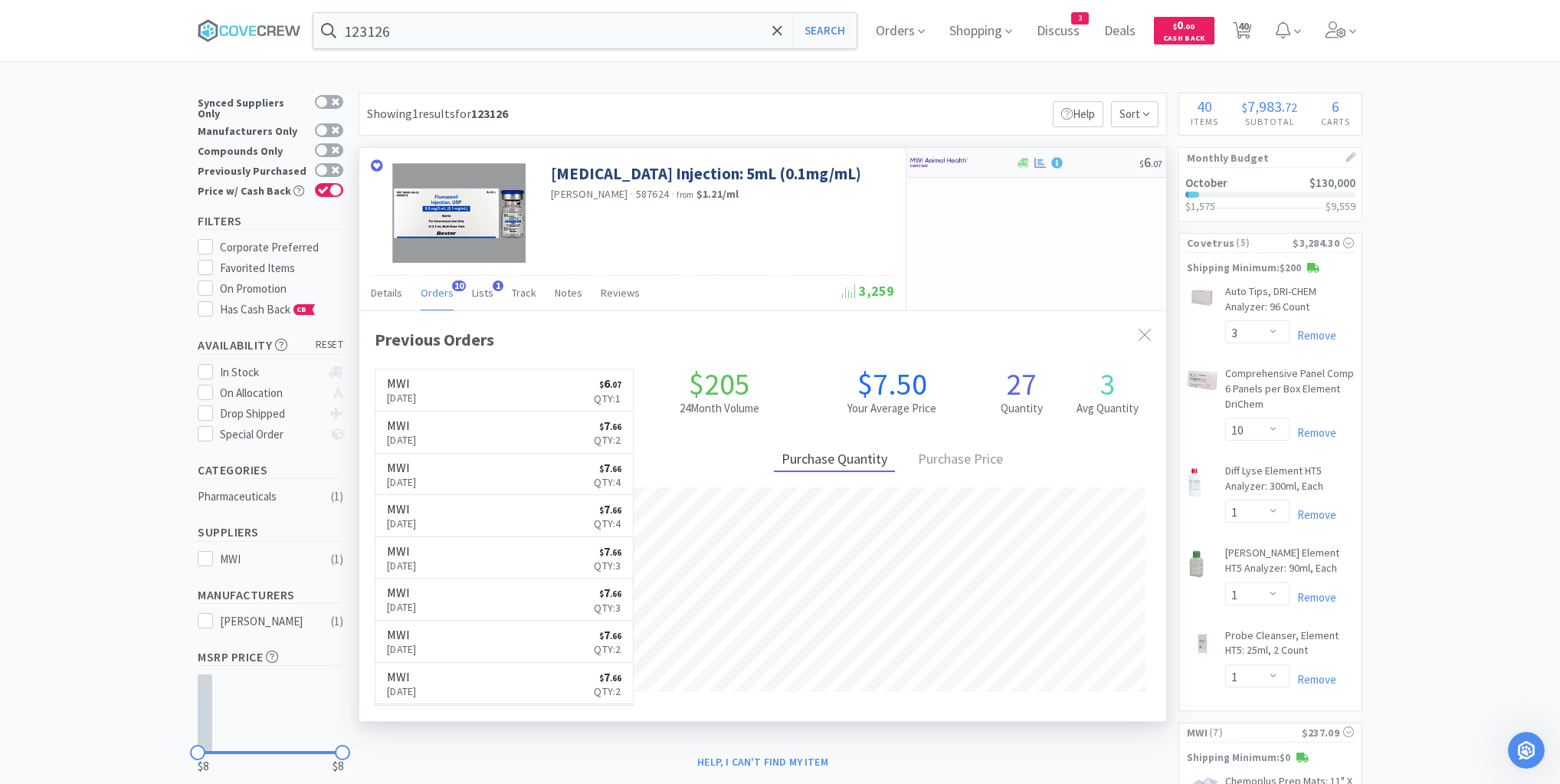
click at [1108, 172] on div "$ 6 . 07" at bounding box center [1036, 163] width 260 height 30
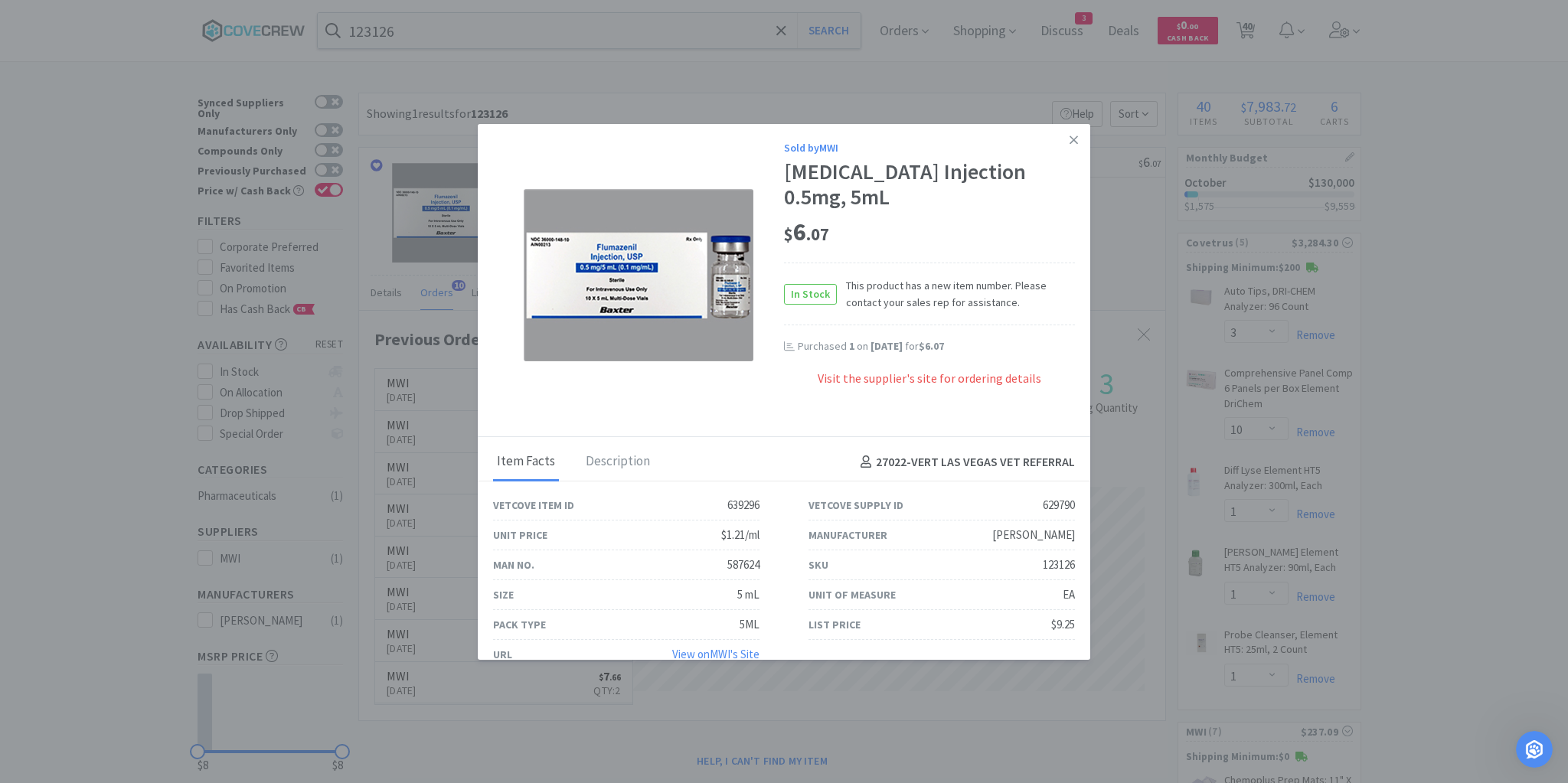
click at [1069, 144] on icon at bounding box center [1073, 140] width 8 height 14
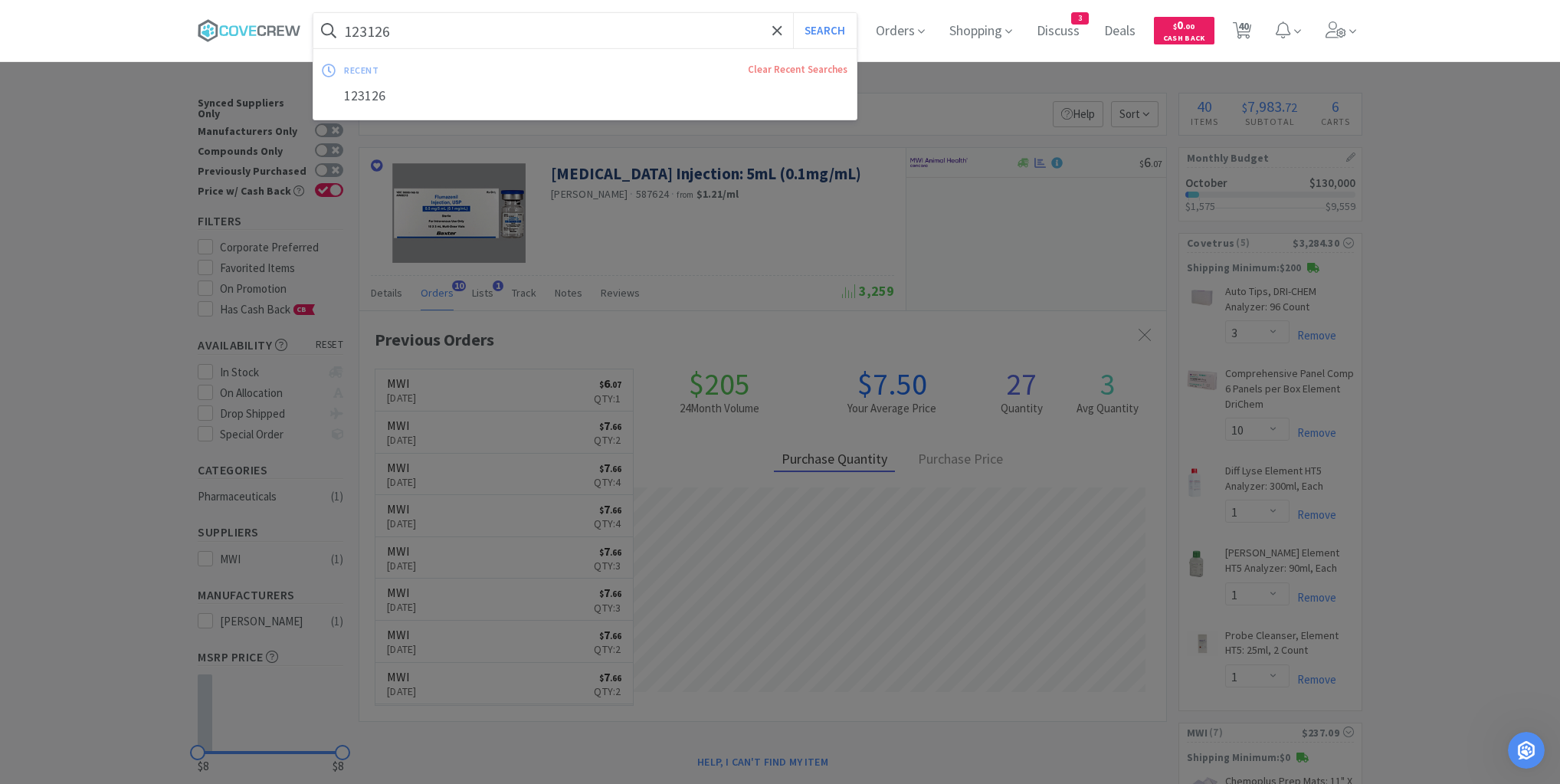
click at [615, 33] on input "123126" at bounding box center [585, 31] width 543 height 36
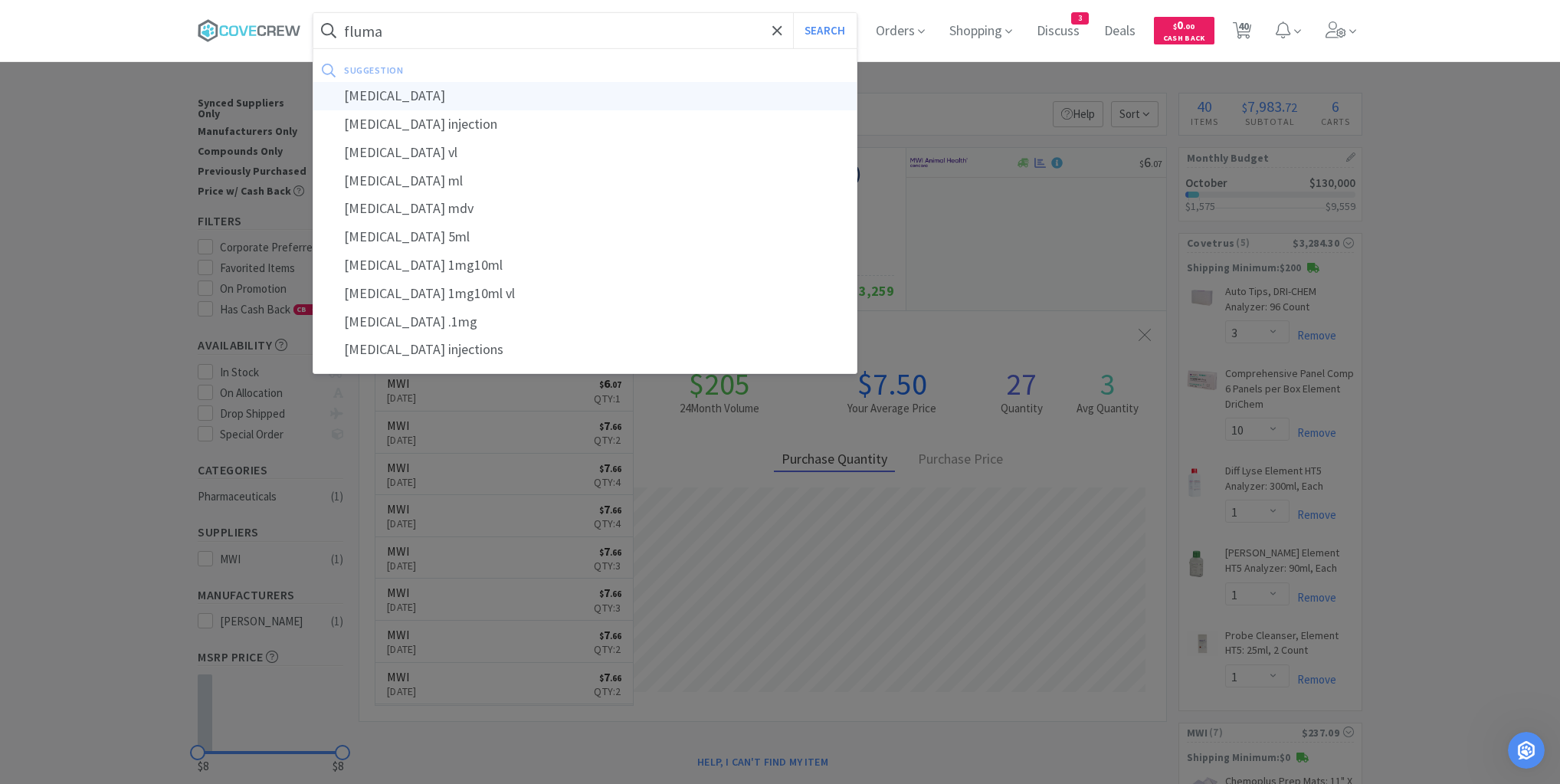
type input "[MEDICAL_DATA]"
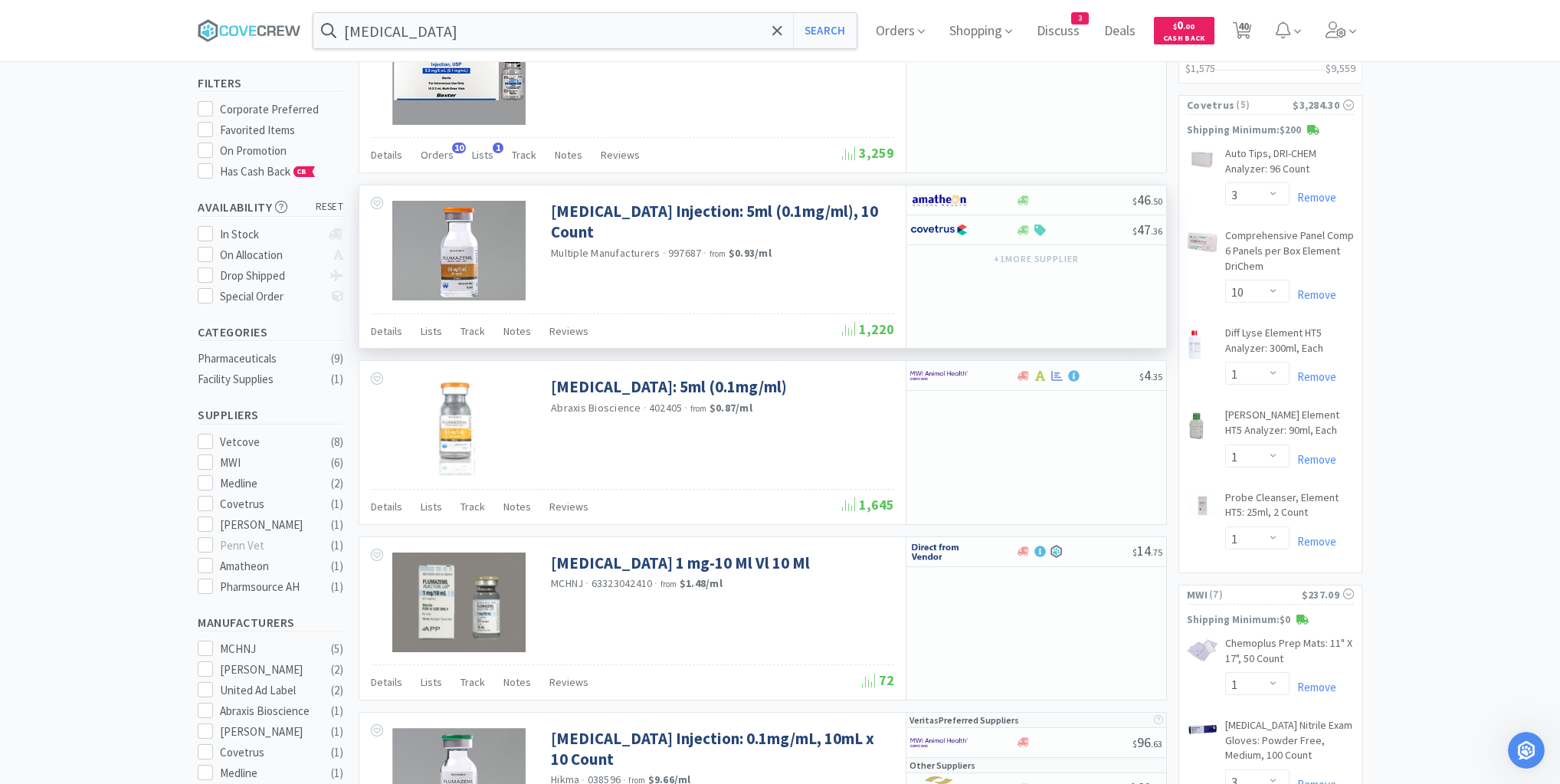
scroll to position [61, 0]
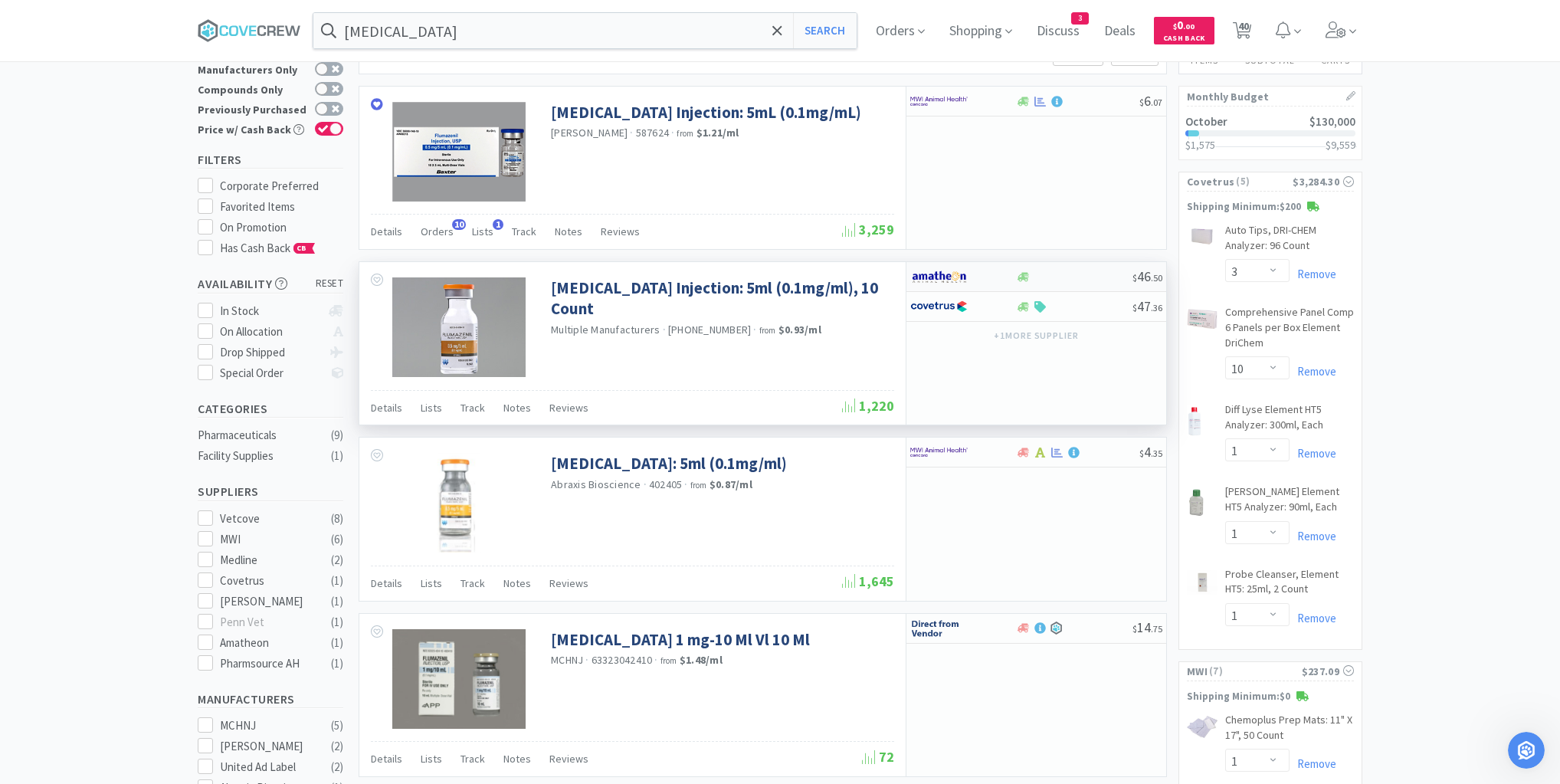
click at [1069, 276] on div at bounding box center [1074, 276] width 117 height 12
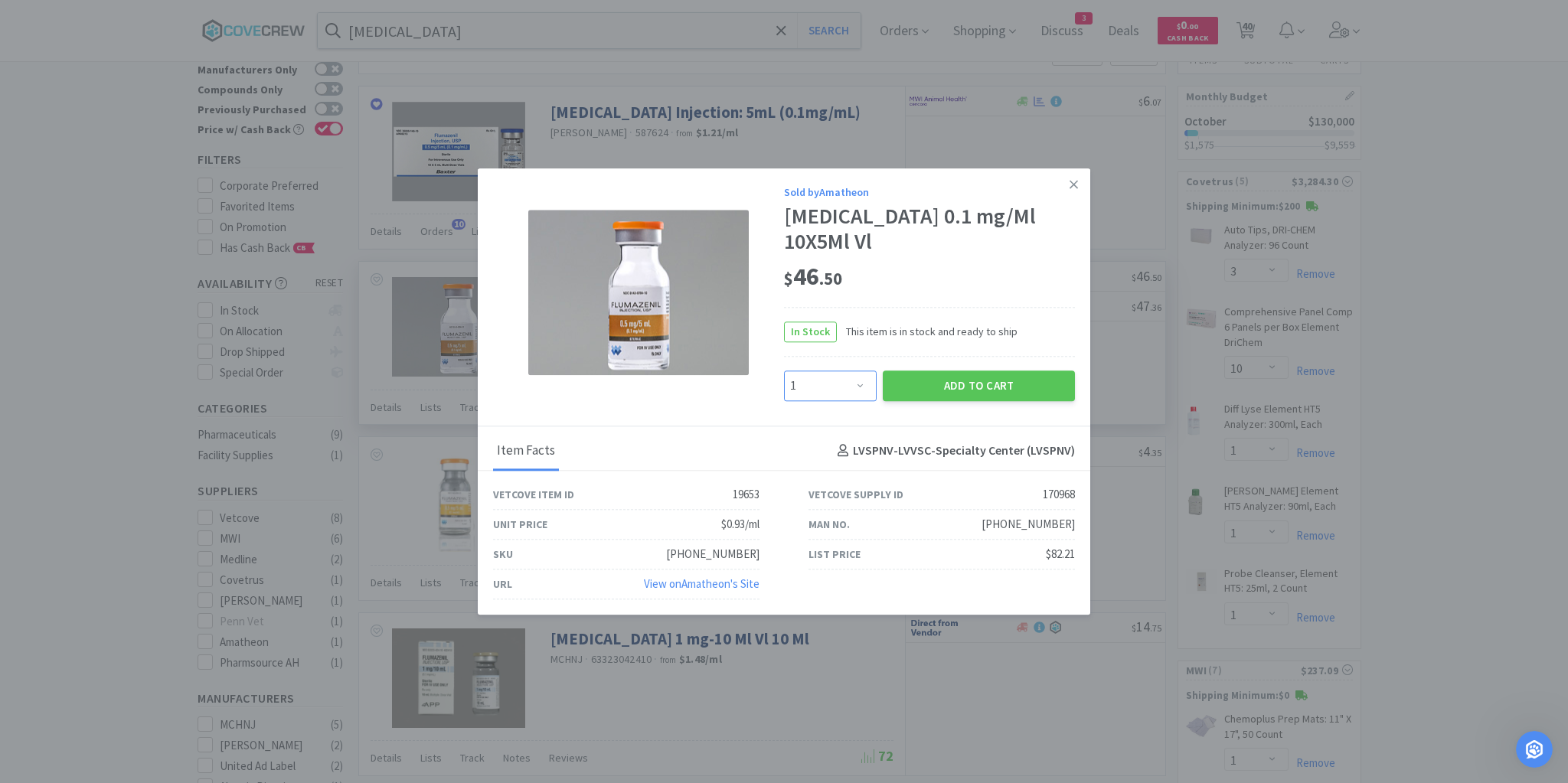
click at [860, 374] on select "Enter Quantity 1 2 3 4 5 6 7 8 9 10 11 12 13 14 15 16 17 18 19 20 Enter Quantity" at bounding box center [830, 385] width 92 height 30
select select "2"
click at [784, 370] on select "Enter Quantity 1 2 3 4 5 6 7 8 9 10 11 12 13 14 15 16 17 18 19 20 Enter Quantity" at bounding box center [830, 385] width 92 height 30
click at [974, 377] on button "Add to Cart" at bounding box center [978, 385] width 192 height 30
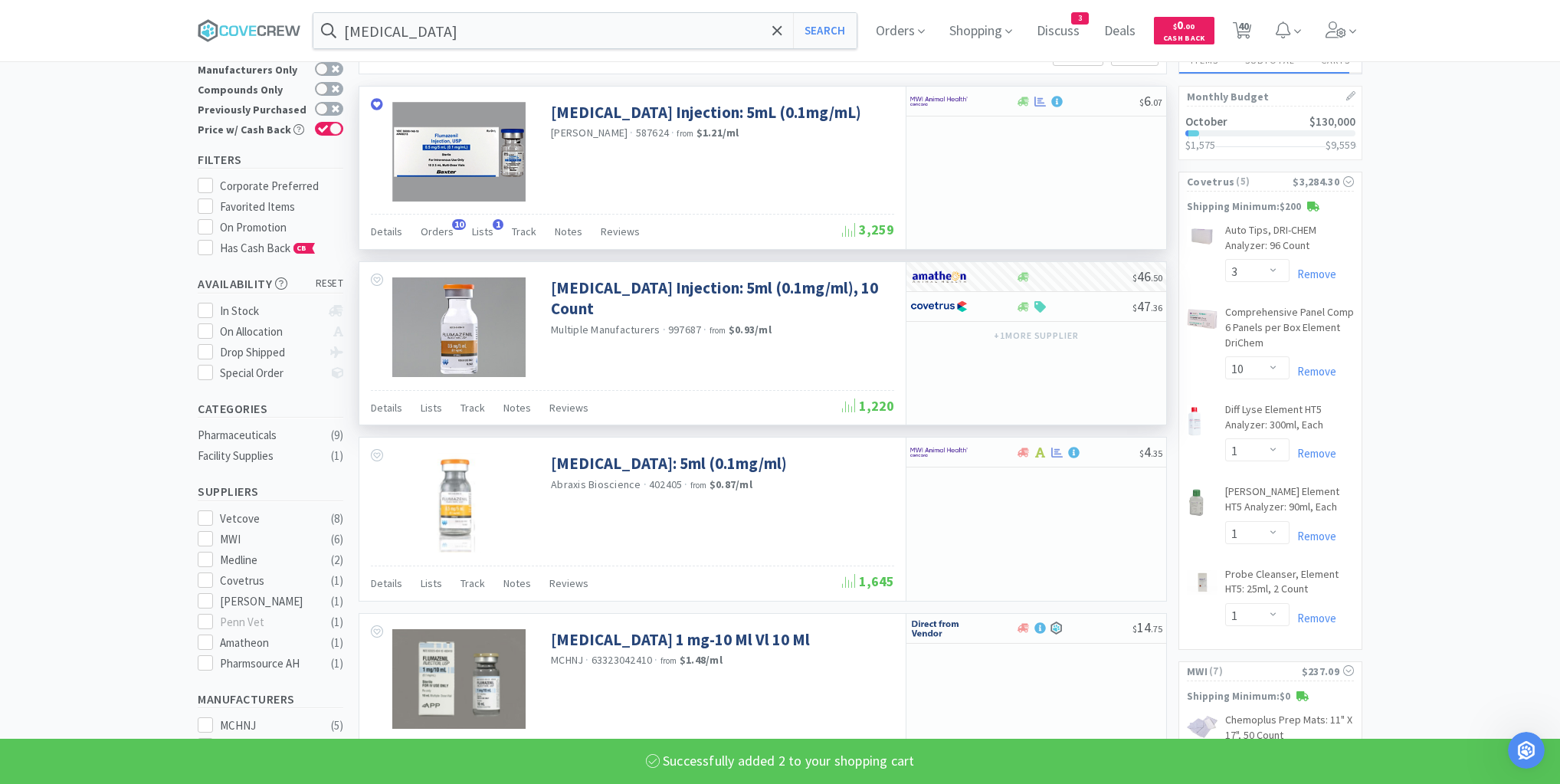
select select "2"
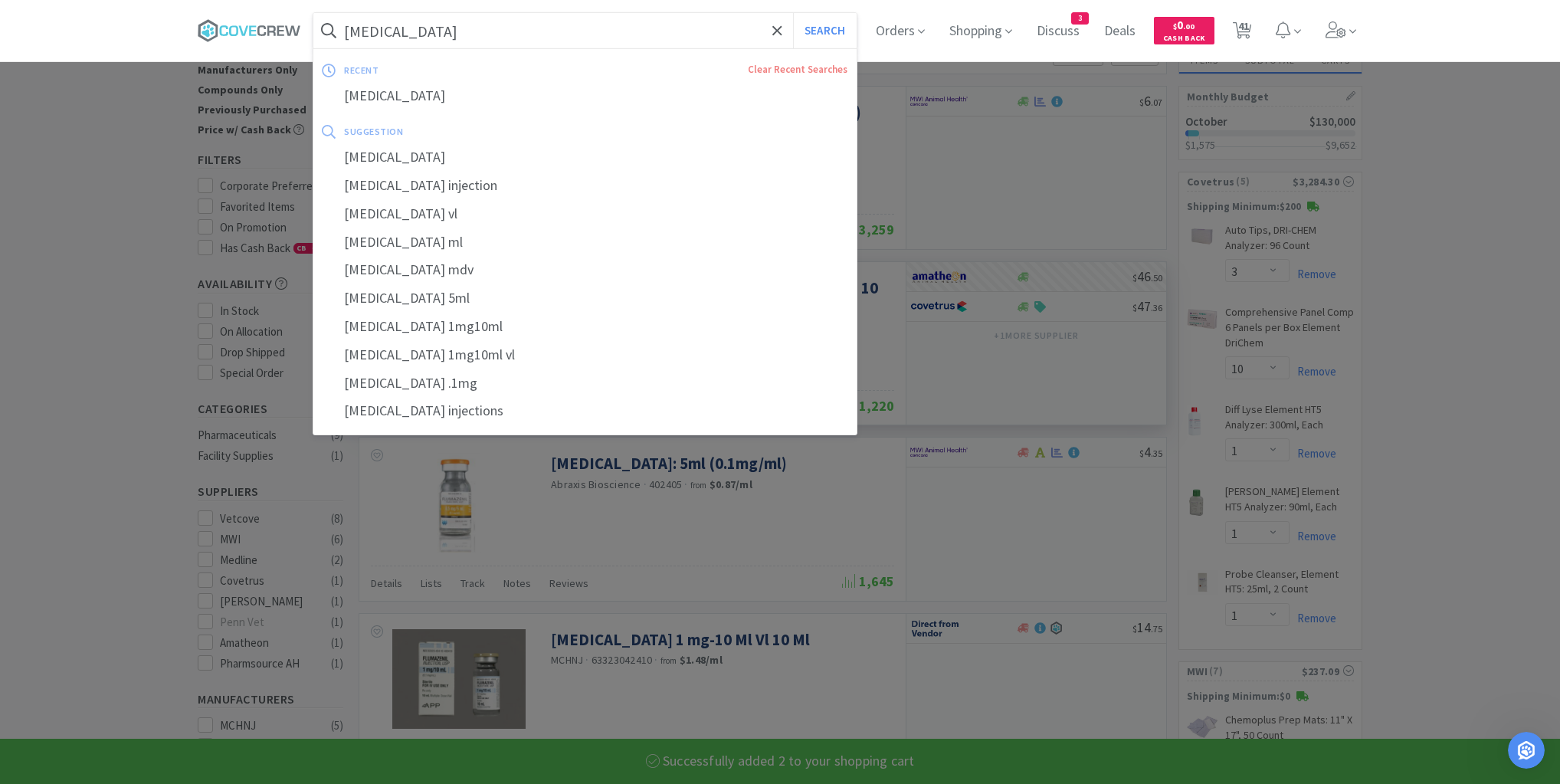
click at [658, 30] on input "[MEDICAL_DATA]" at bounding box center [585, 31] width 543 height 36
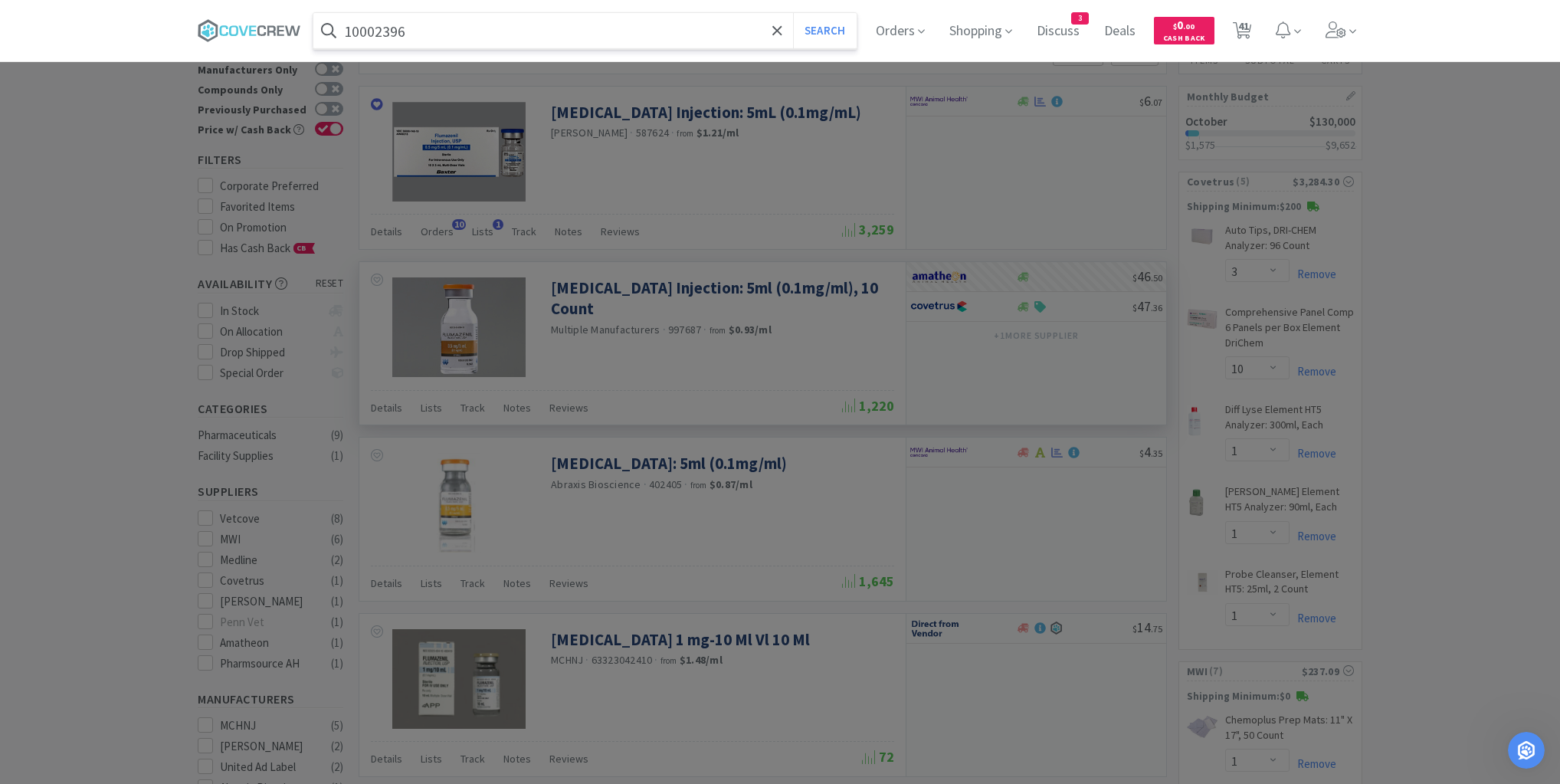
type input "10002396"
click at [793, 13] on button "Search" at bounding box center [825, 31] width 64 height 36
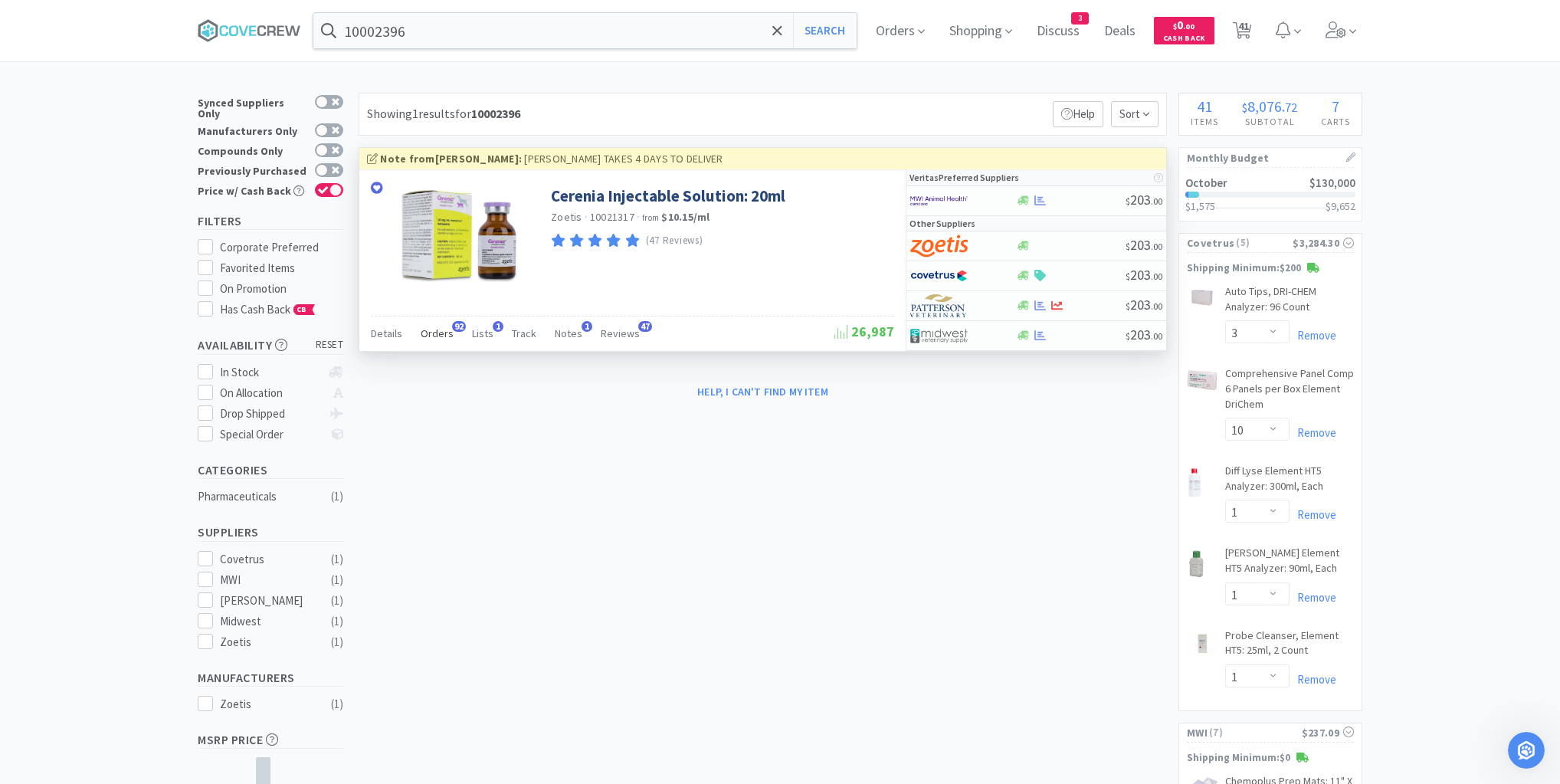
click at [435, 332] on span "Orders" at bounding box center [436, 333] width 33 height 14
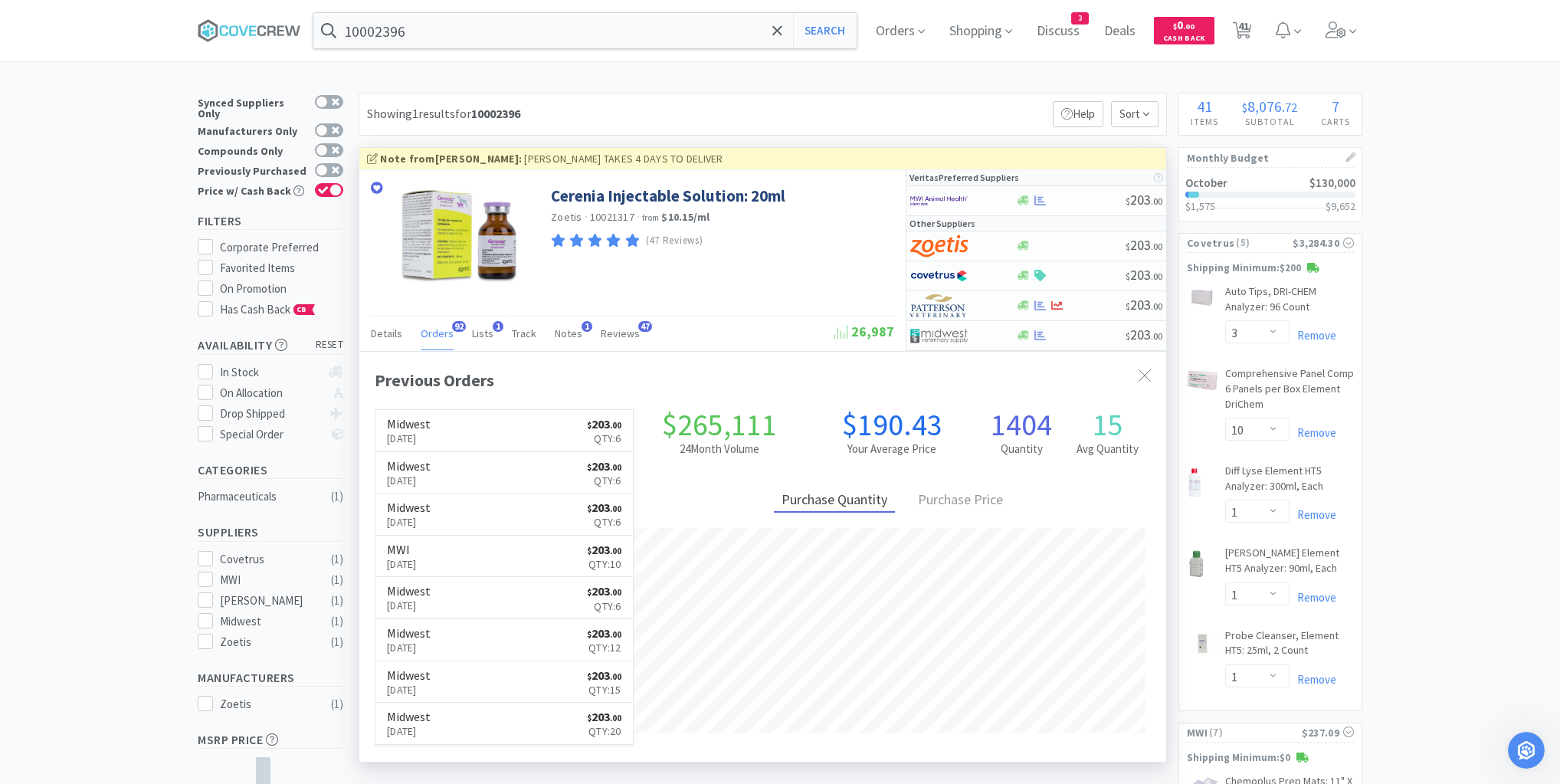
scroll to position [411, 807]
click at [1071, 335] on div at bounding box center [1070, 335] width 110 height 12
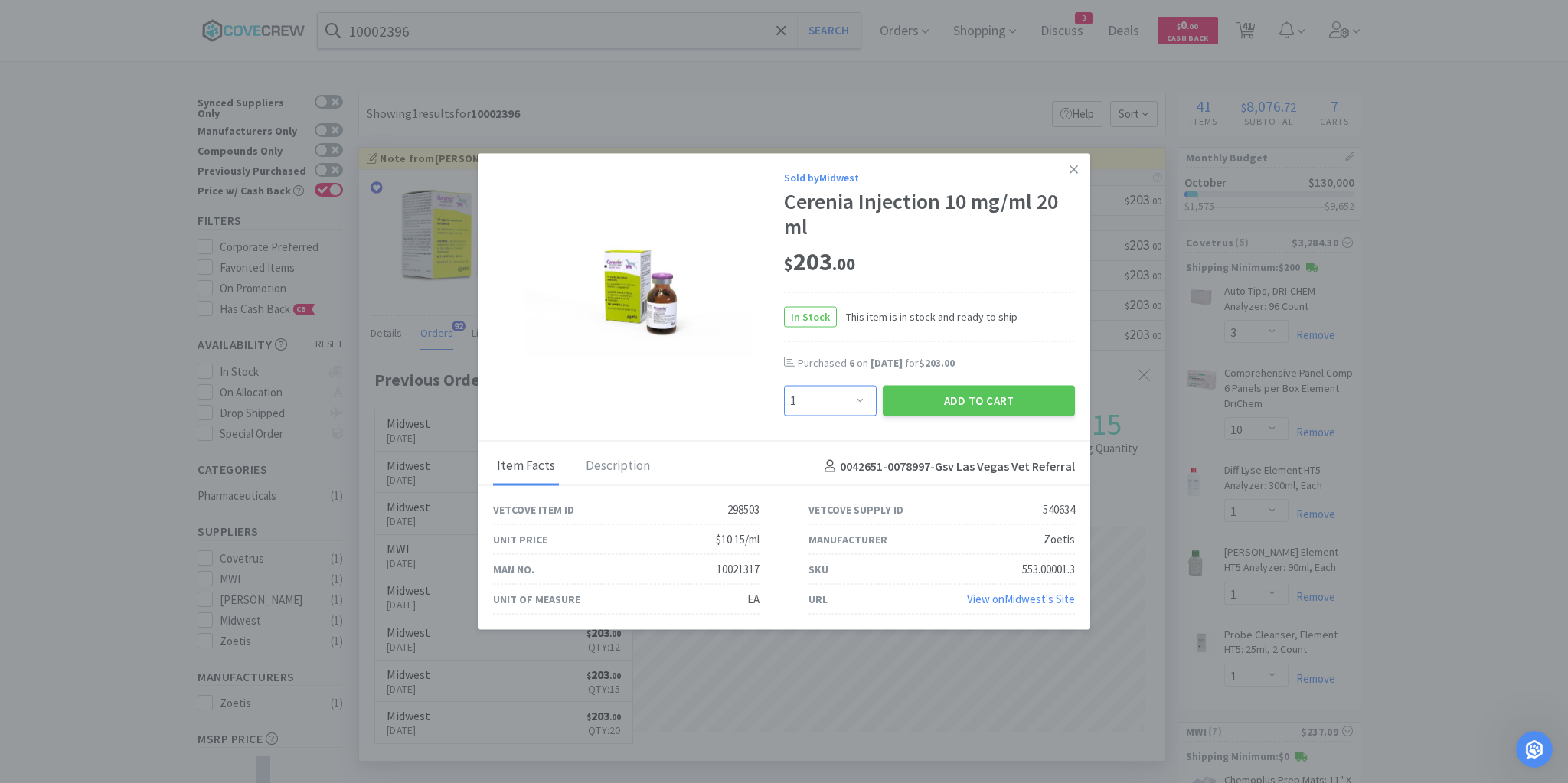
click at [863, 400] on select "Enter Quantity 1 2 3 4 5 6 7 8 9 10 11 12 13 14 15 16 17 18 19 20 Enter Quantity" at bounding box center [830, 400] width 92 height 30
select select "10"
click at [784, 385] on select "Enter Quantity 1 2 3 4 5 6 7 8 9 10 11 12 13 14 15 16 17 18 19 20 Enter Quantity" at bounding box center [830, 400] width 92 height 30
click at [946, 407] on button "Add to Cart" at bounding box center [978, 400] width 192 height 30
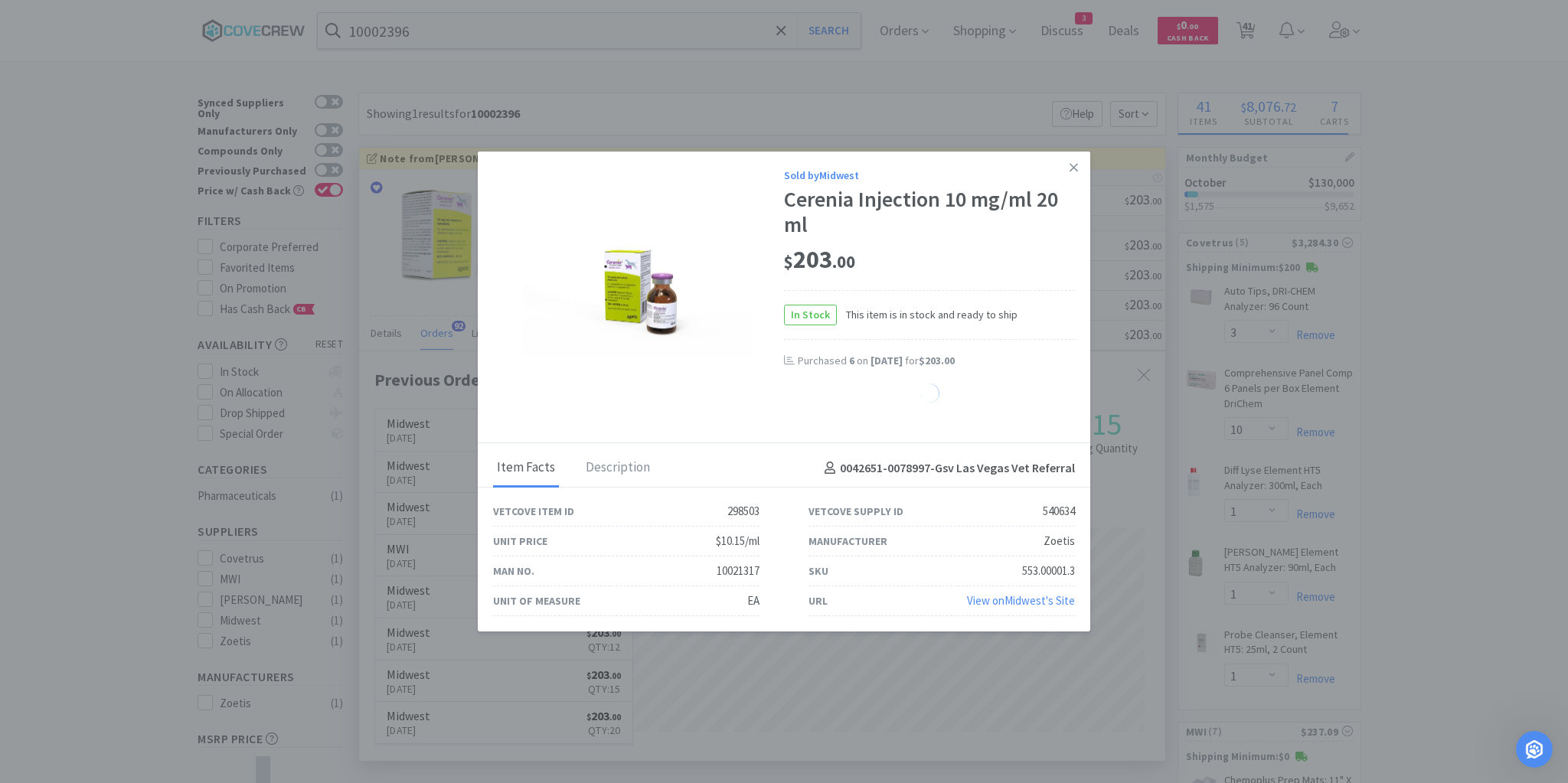
select select "10"
select select "1"
select select "2"
select select "1"
select select "20"
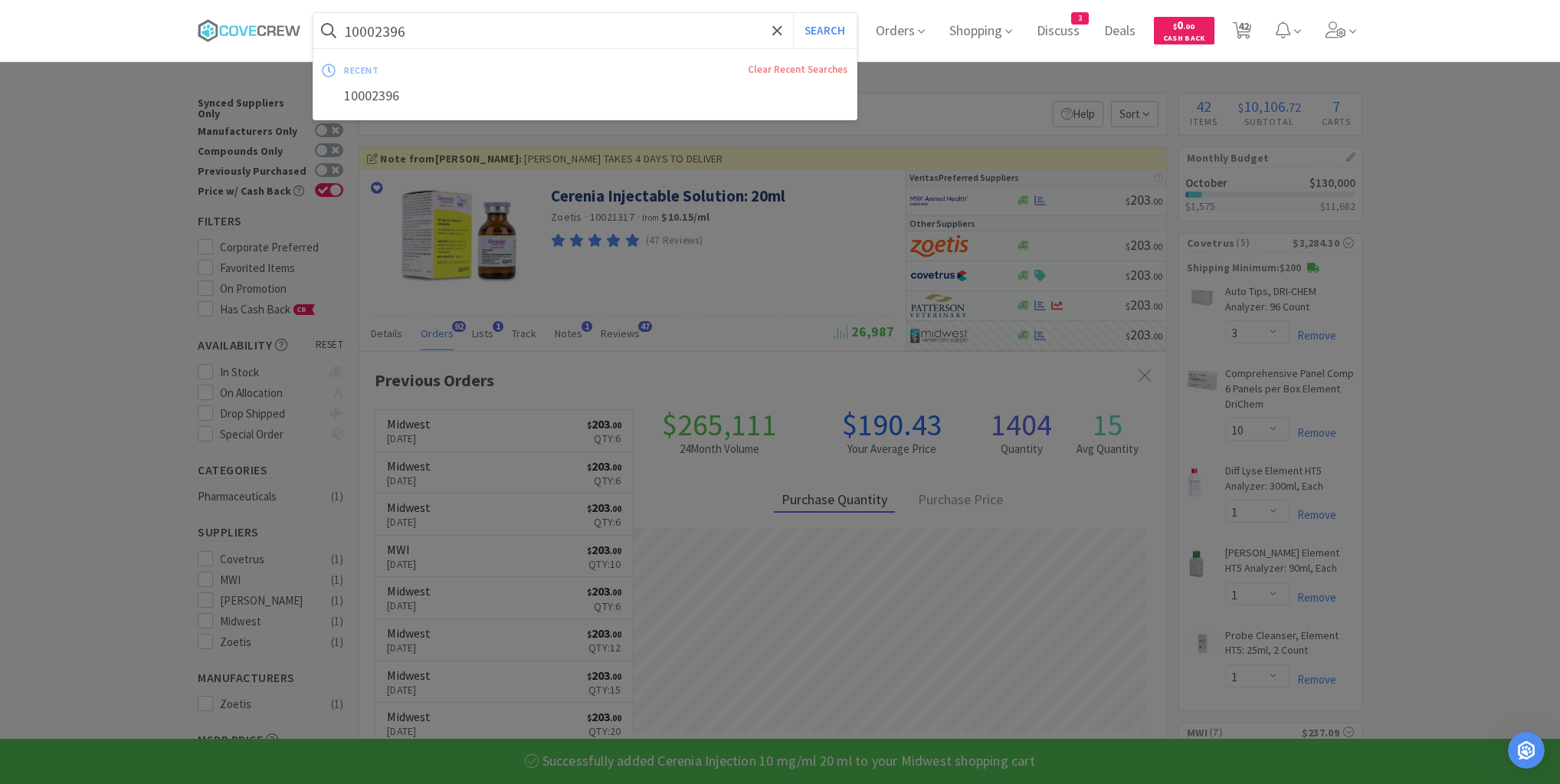
click at [710, 31] on input "10002396" at bounding box center [585, 31] width 543 height 36
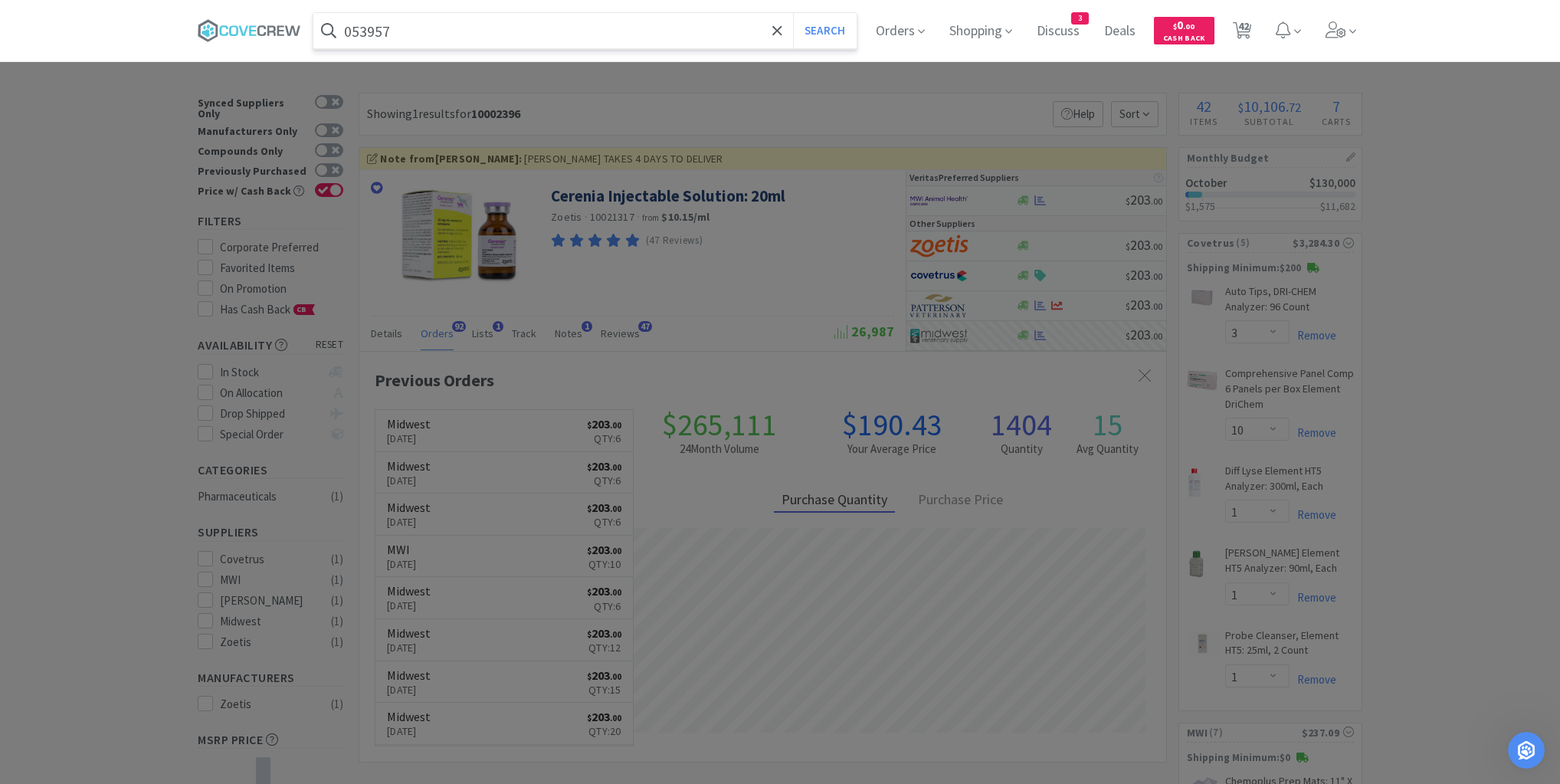
click at [793, 13] on button "Search" at bounding box center [825, 31] width 64 height 36
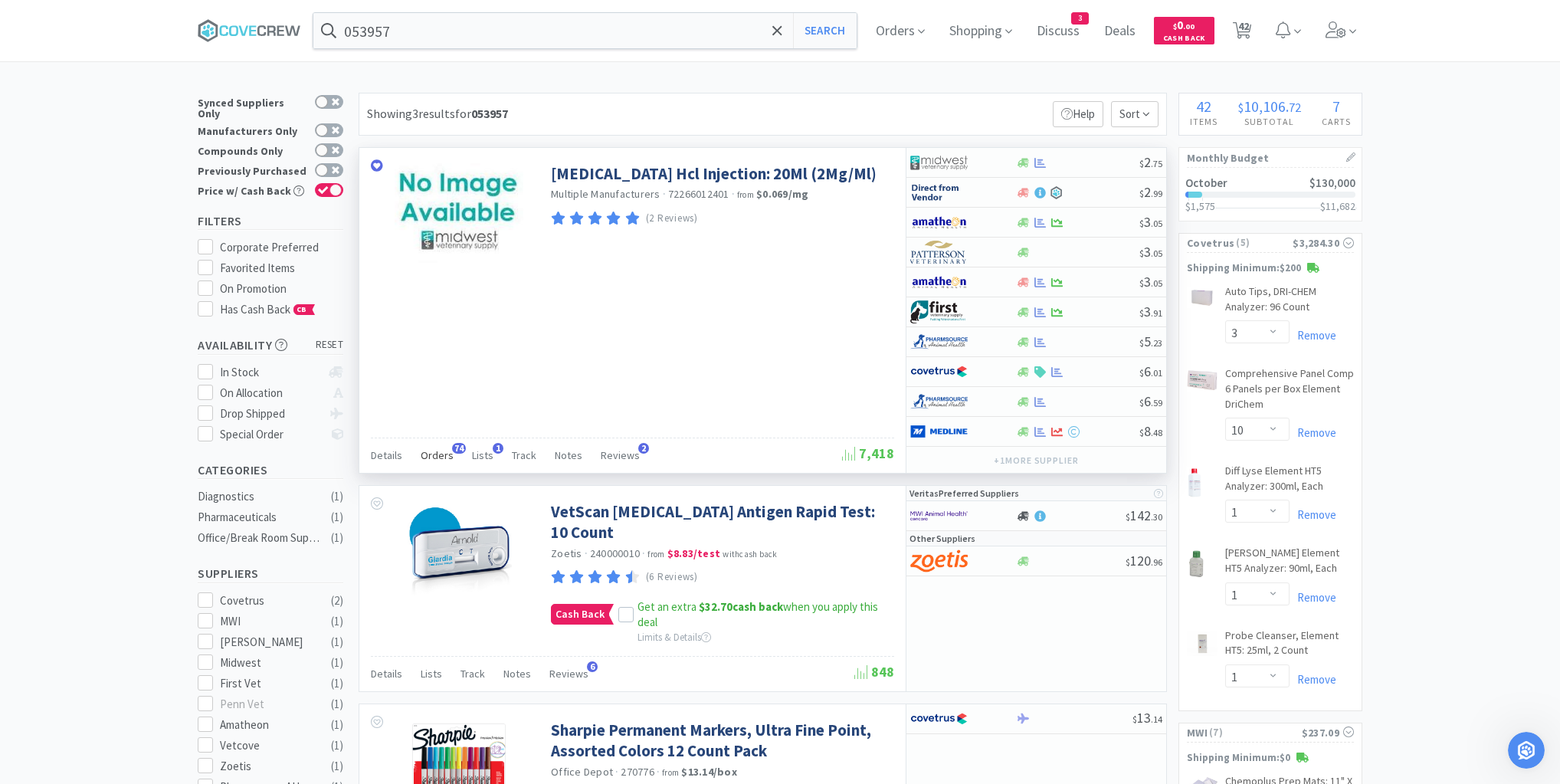
click at [442, 448] on span "Orders" at bounding box center [436, 455] width 33 height 14
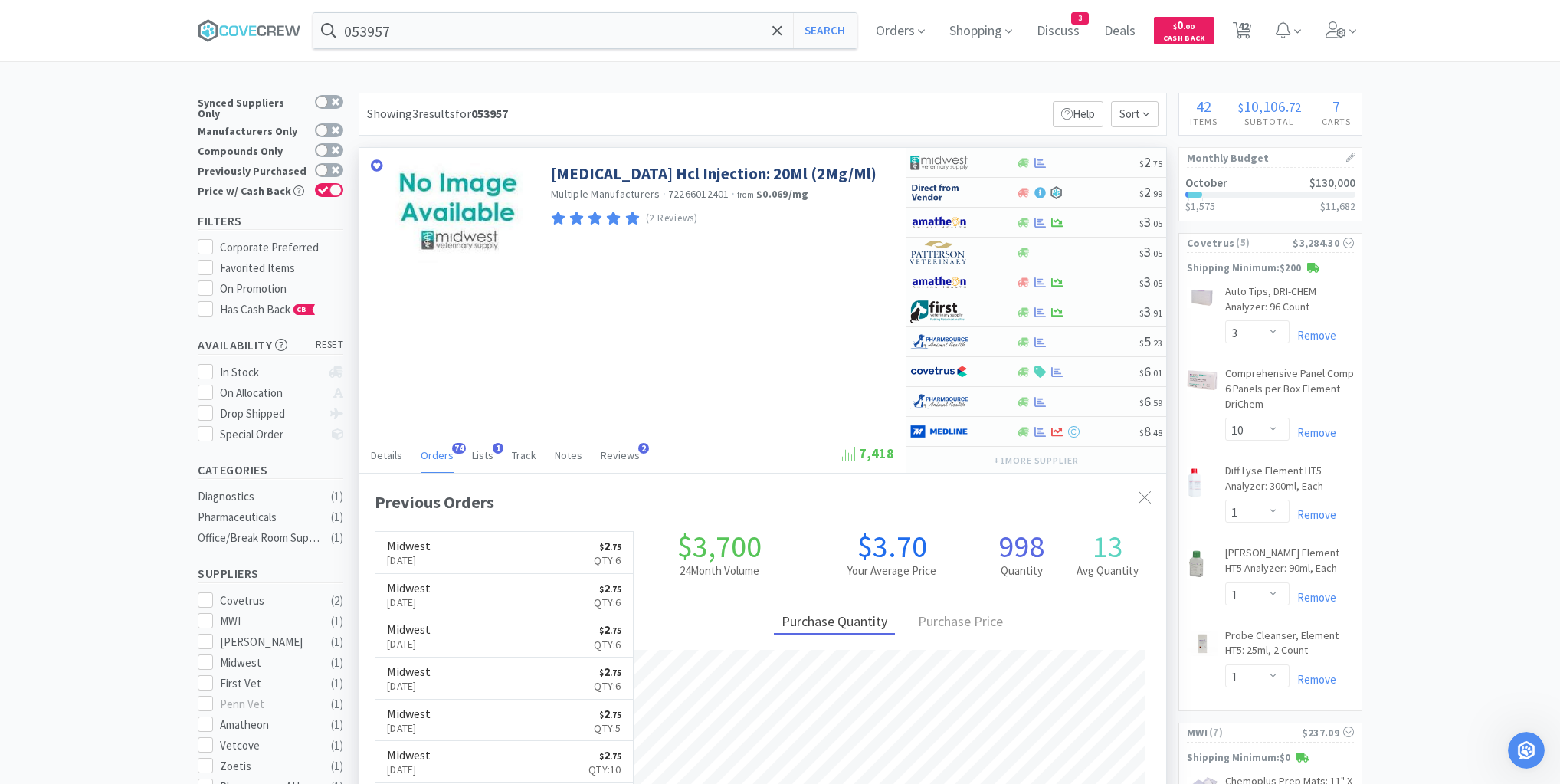
scroll to position [411, 807]
click at [1082, 165] on div at bounding box center [1077, 163] width 124 height 12
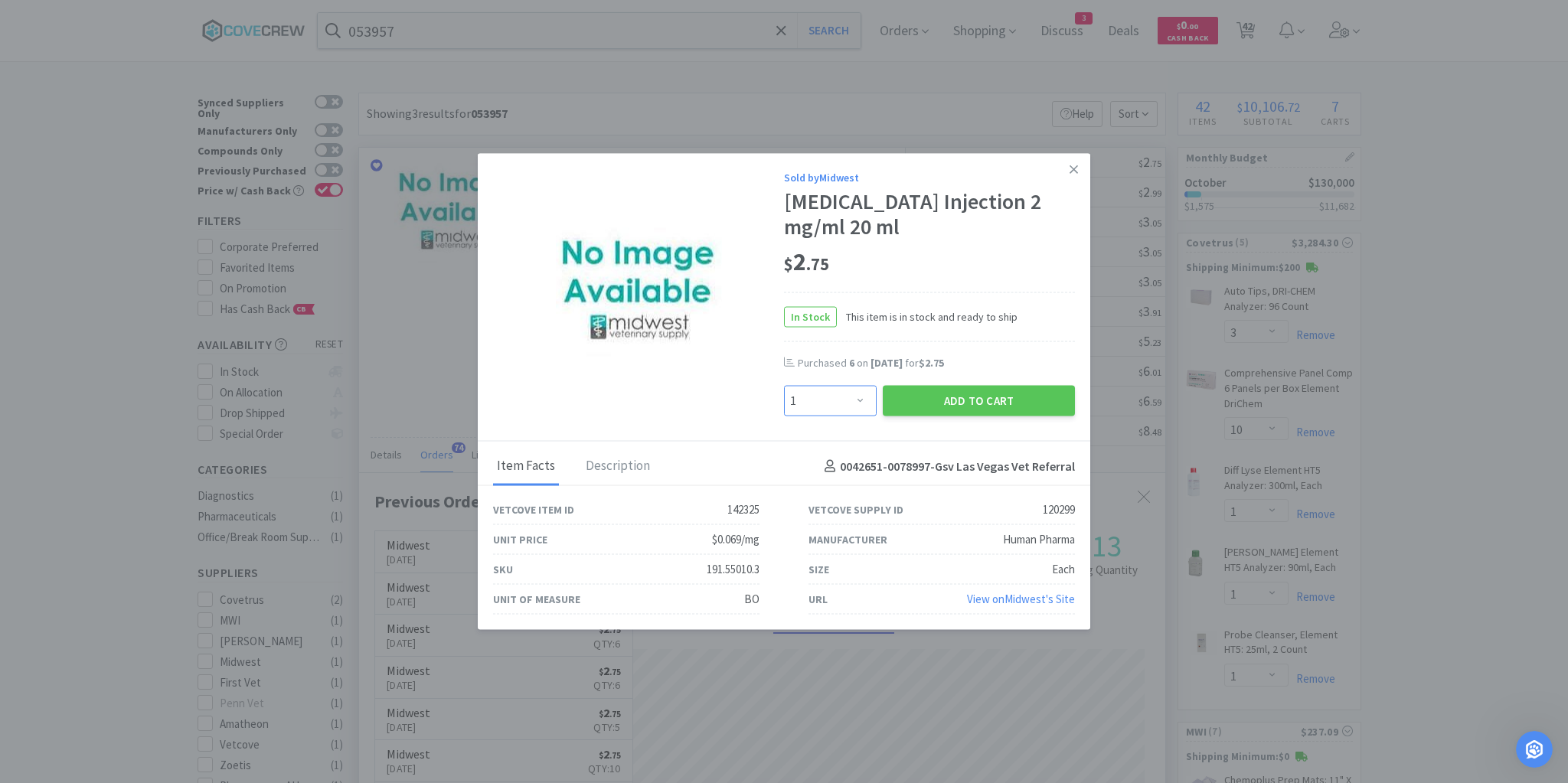
click at [862, 395] on select "Enter Quantity 1 2 3 4 5 6 7 8 9 10 11 12 13 14 15 16 17 18 19 20 Enter Quantity" at bounding box center [830, 400] width 92 height 30
click at [784, 385] on select "Enter Quantity 1 2 3 4 5 6 7 8 9 10 11 12 13 14 15 16 17 18 19 20 Enter Quantity" at bounding box center [830, 400] width 92 height 30
click at [957, 395] on button "Add to Cart" at bounding box center [978, 400] width 192 height 30
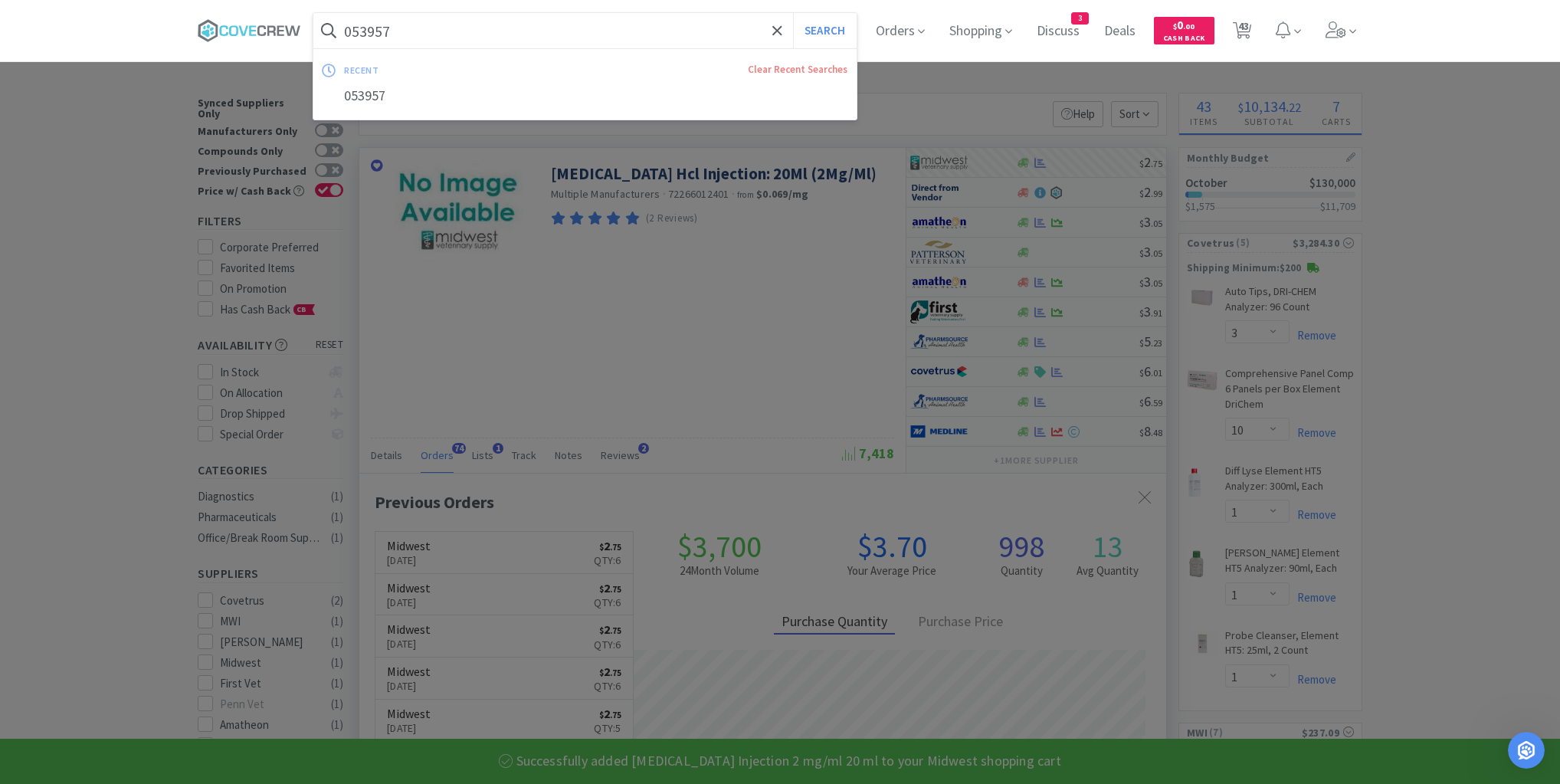
click at [689, 37] on input "053957" at bounding box center [585, 31] width 543 height 36
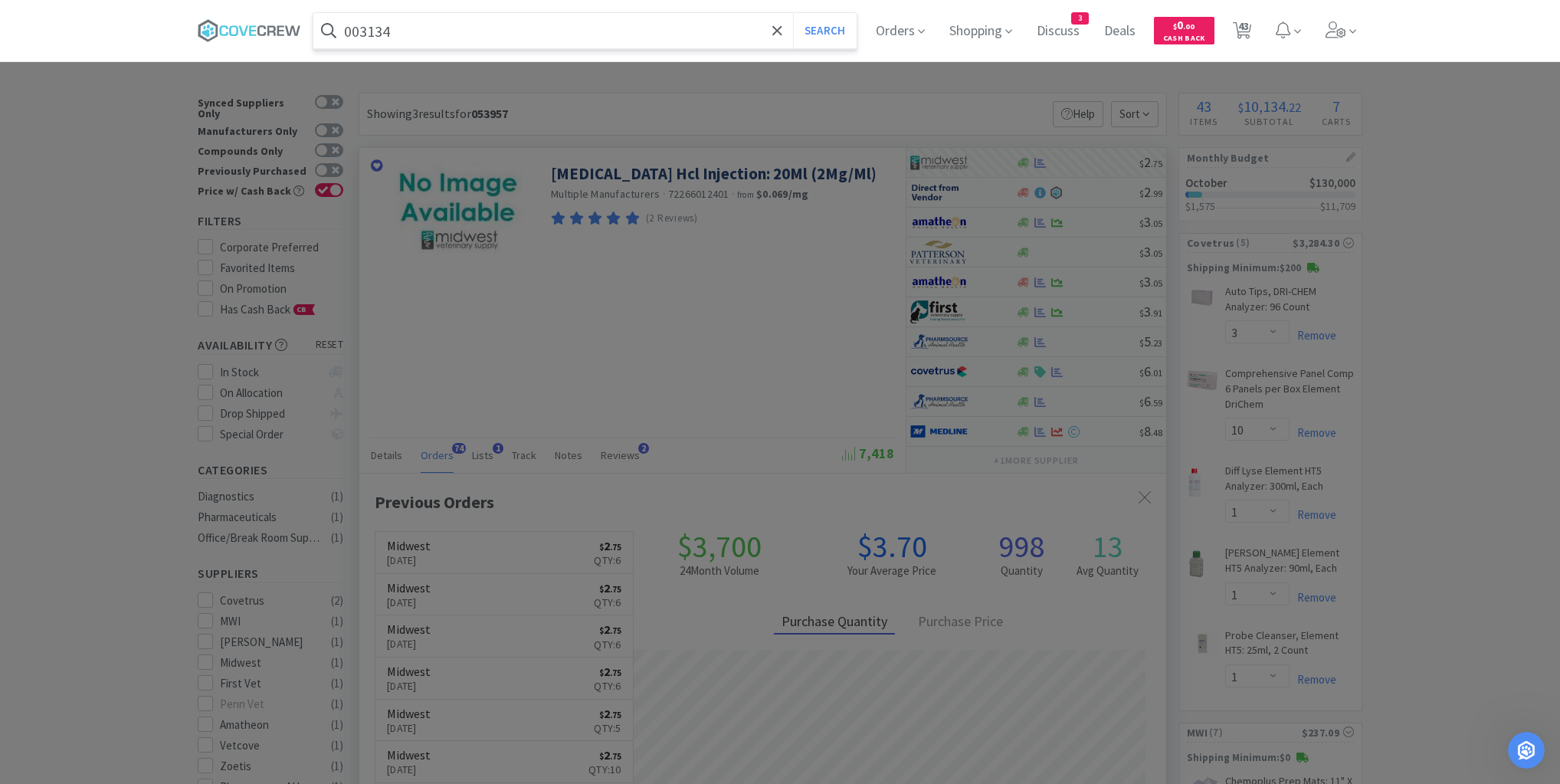
click at [793, 13] on button "Search" at bounding box center [825, 31] width 64 height 36
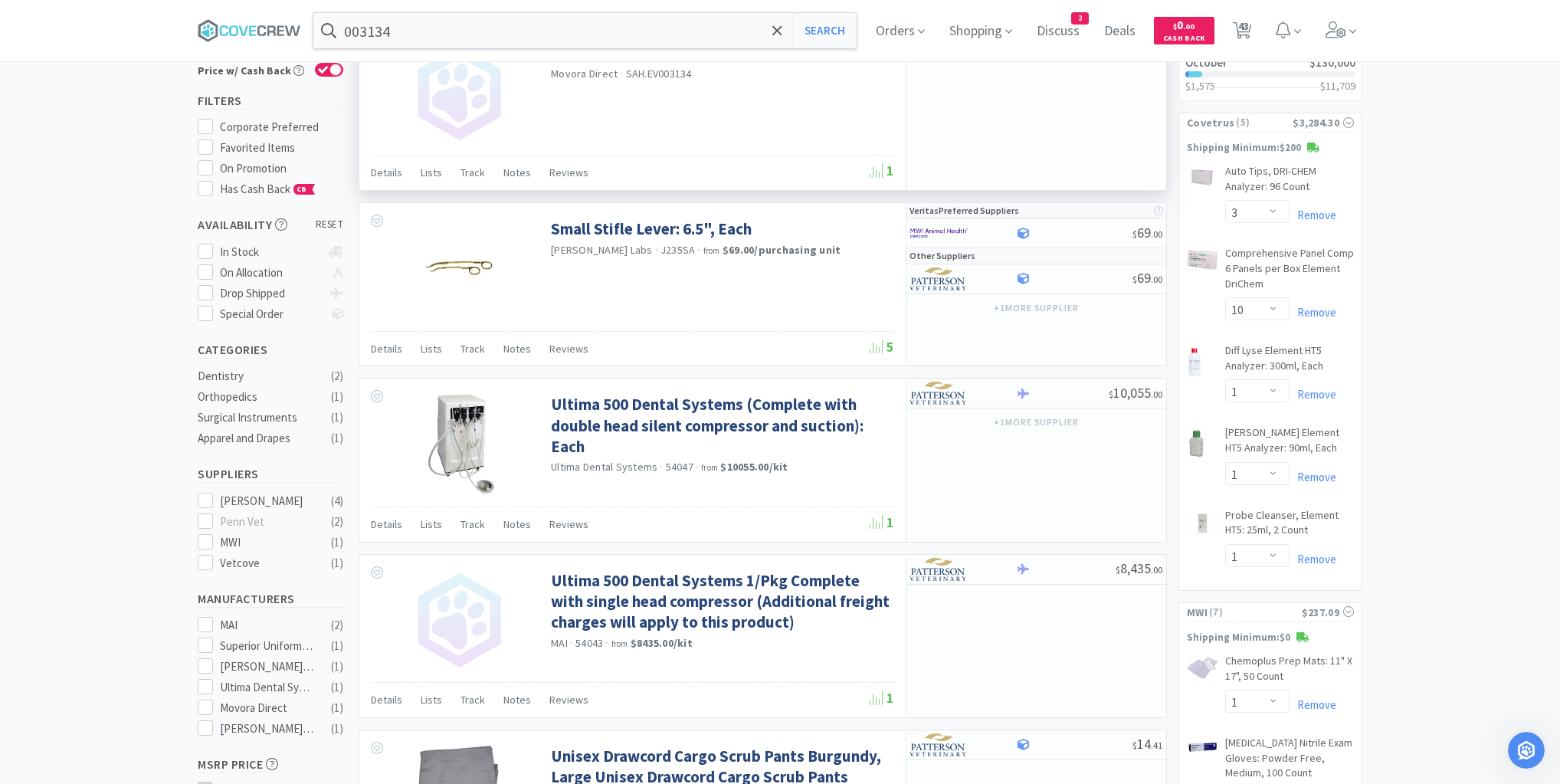
scroll to position [61, 0]
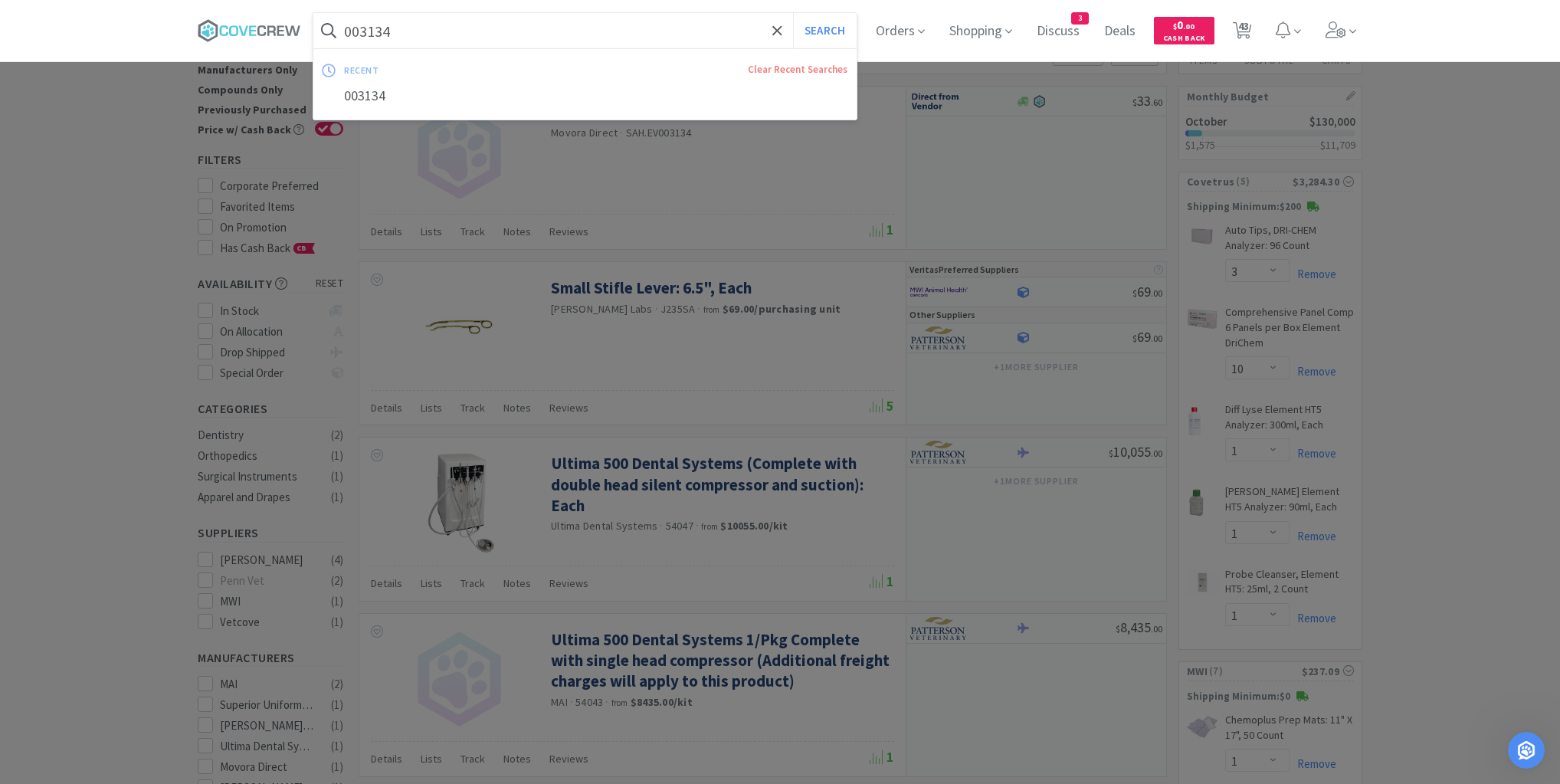
click at [485, 36] on input "003134" at bounding box center [585, 31] width 543 height 36
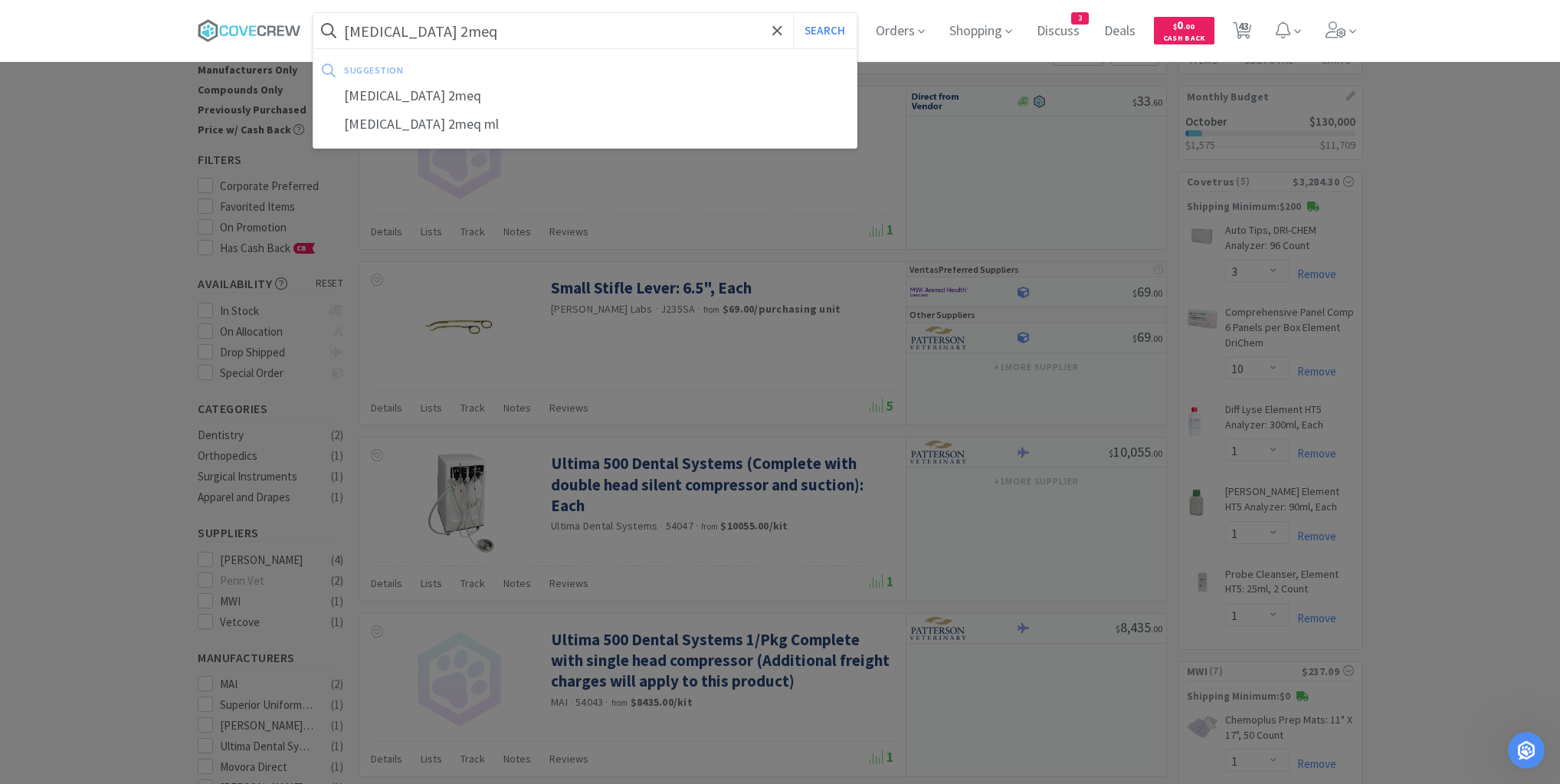
click at [793, 13] on button "Search" at bounding box center [825, 31] width 64 height 36
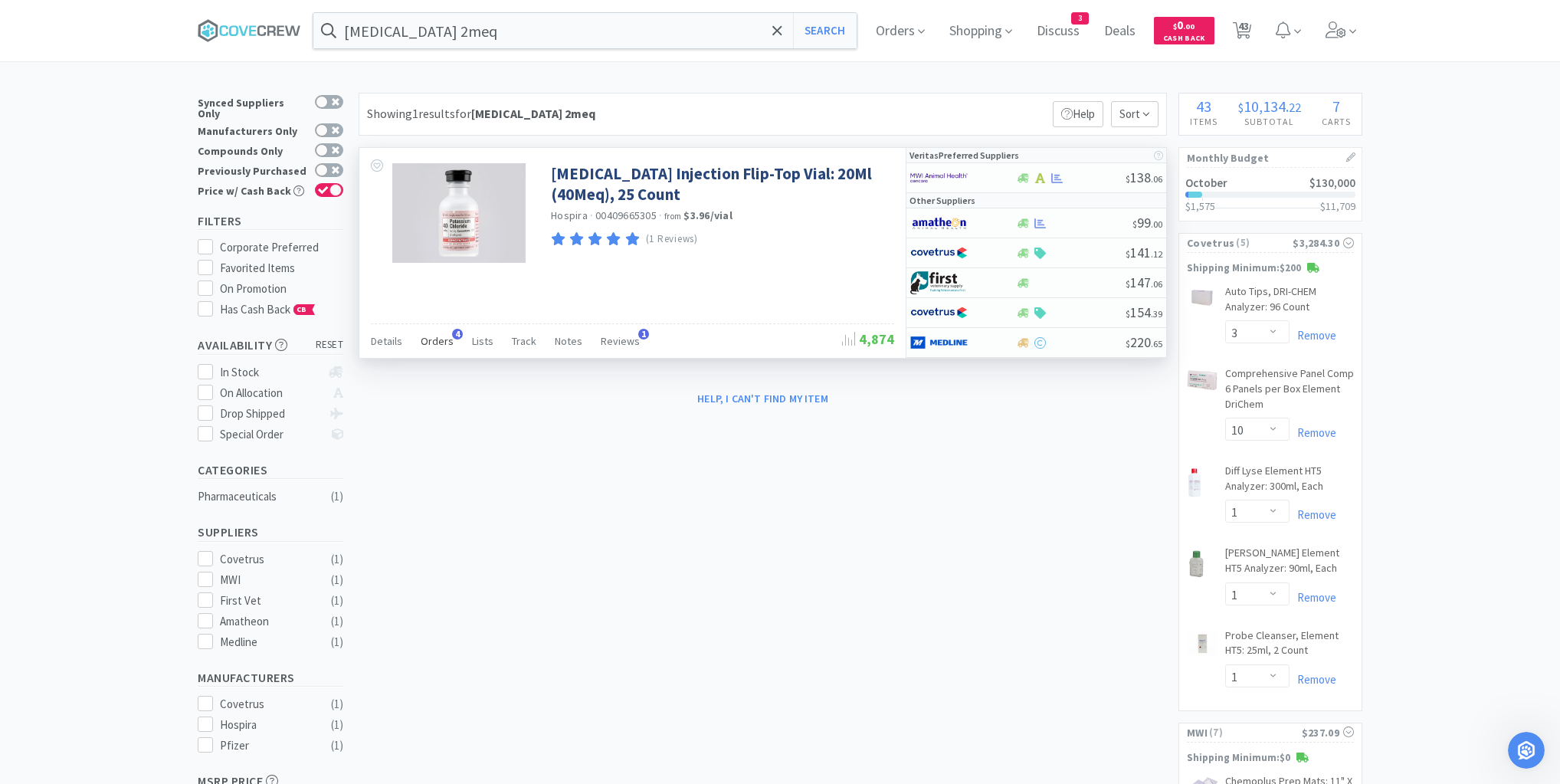
click at [430, 342] on span "Orders" at bounding box center [436, 341] width 33 height 14
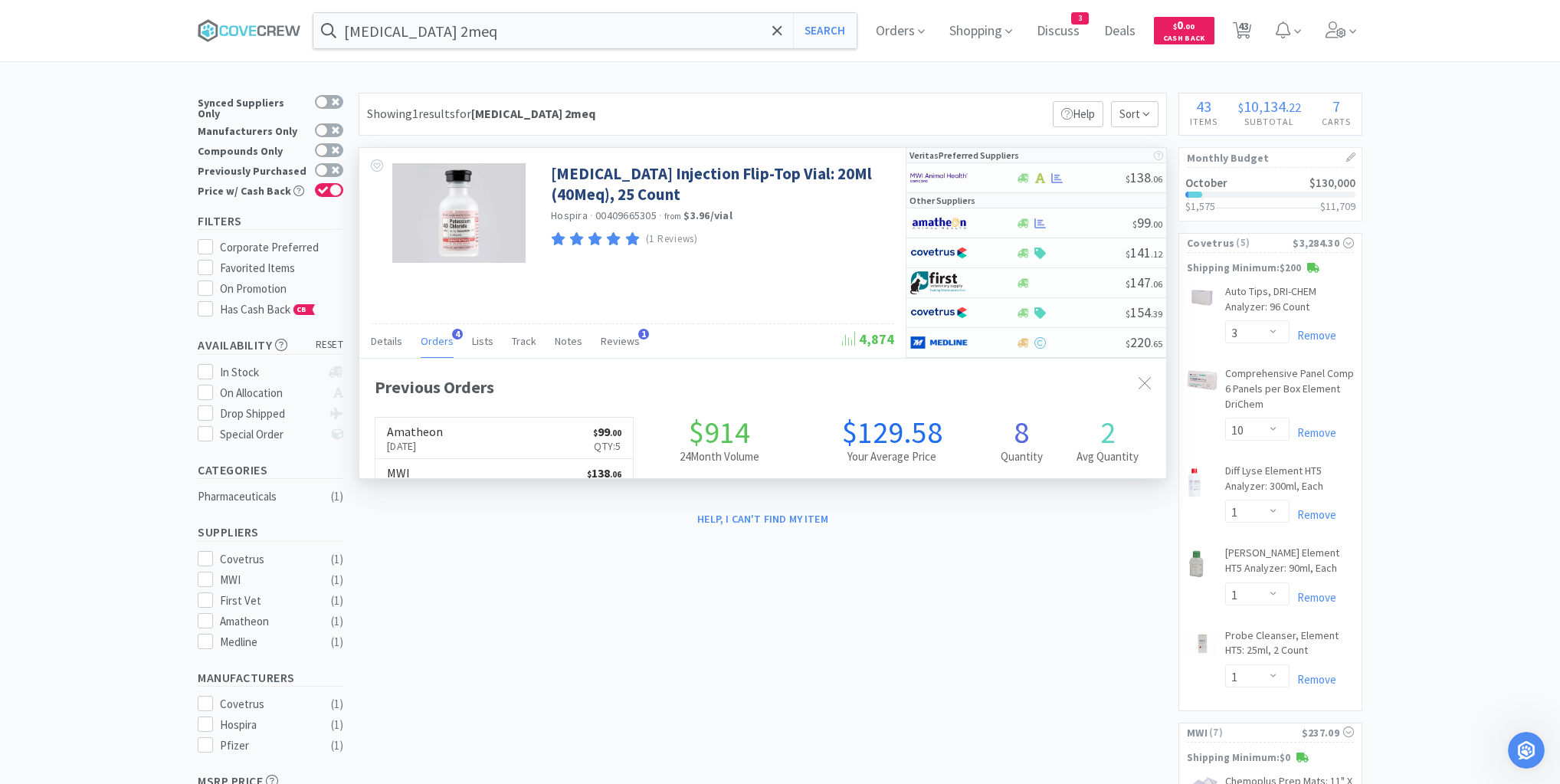
scroll to position [396, 807]
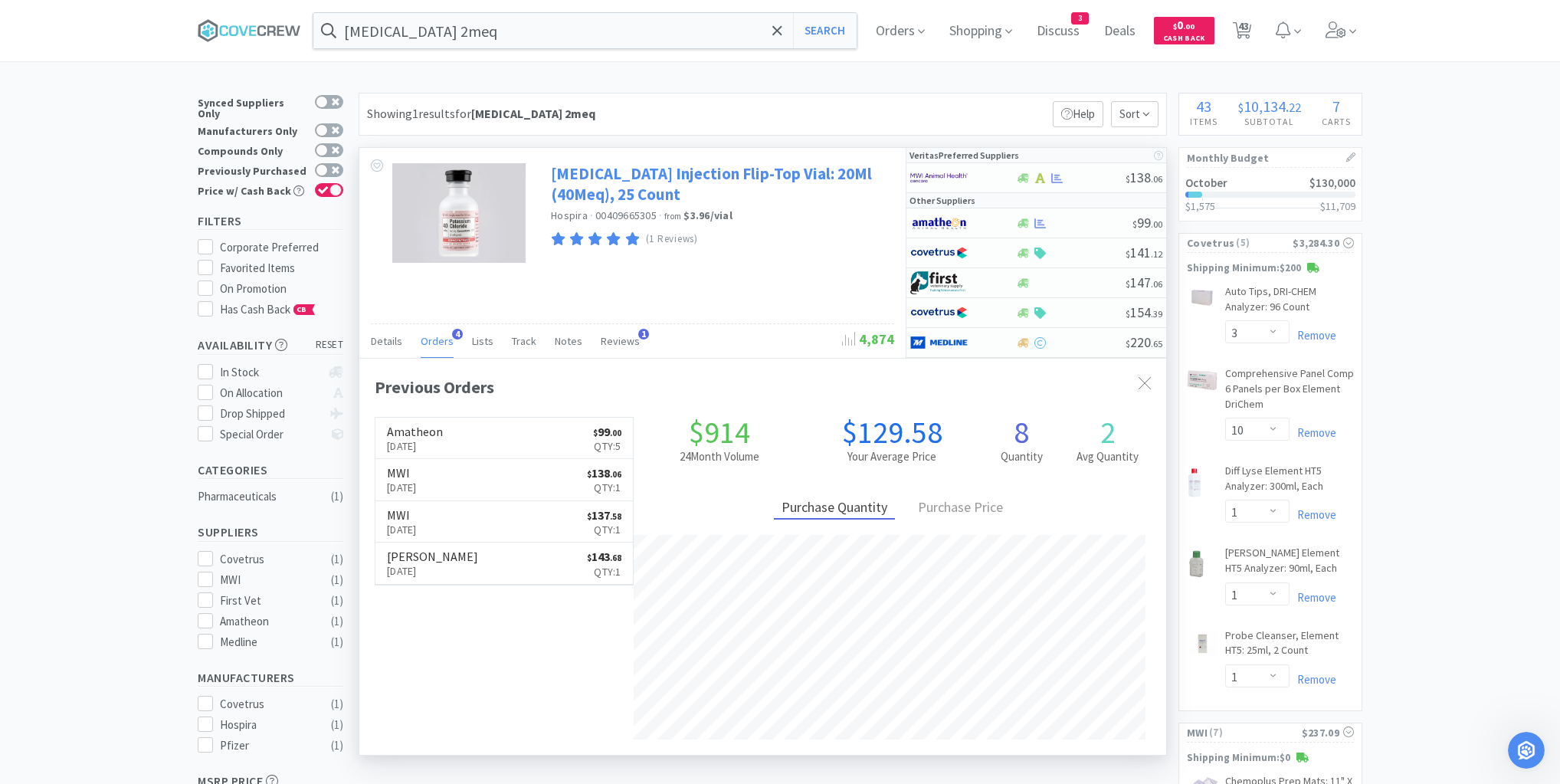
click at [668, 175] on link "[MEDICAL_DATA] Injection Flip-Top Vial: 20Ml (40Meq), 25 Count" at bounding box center [721, 184] width 340 height 42
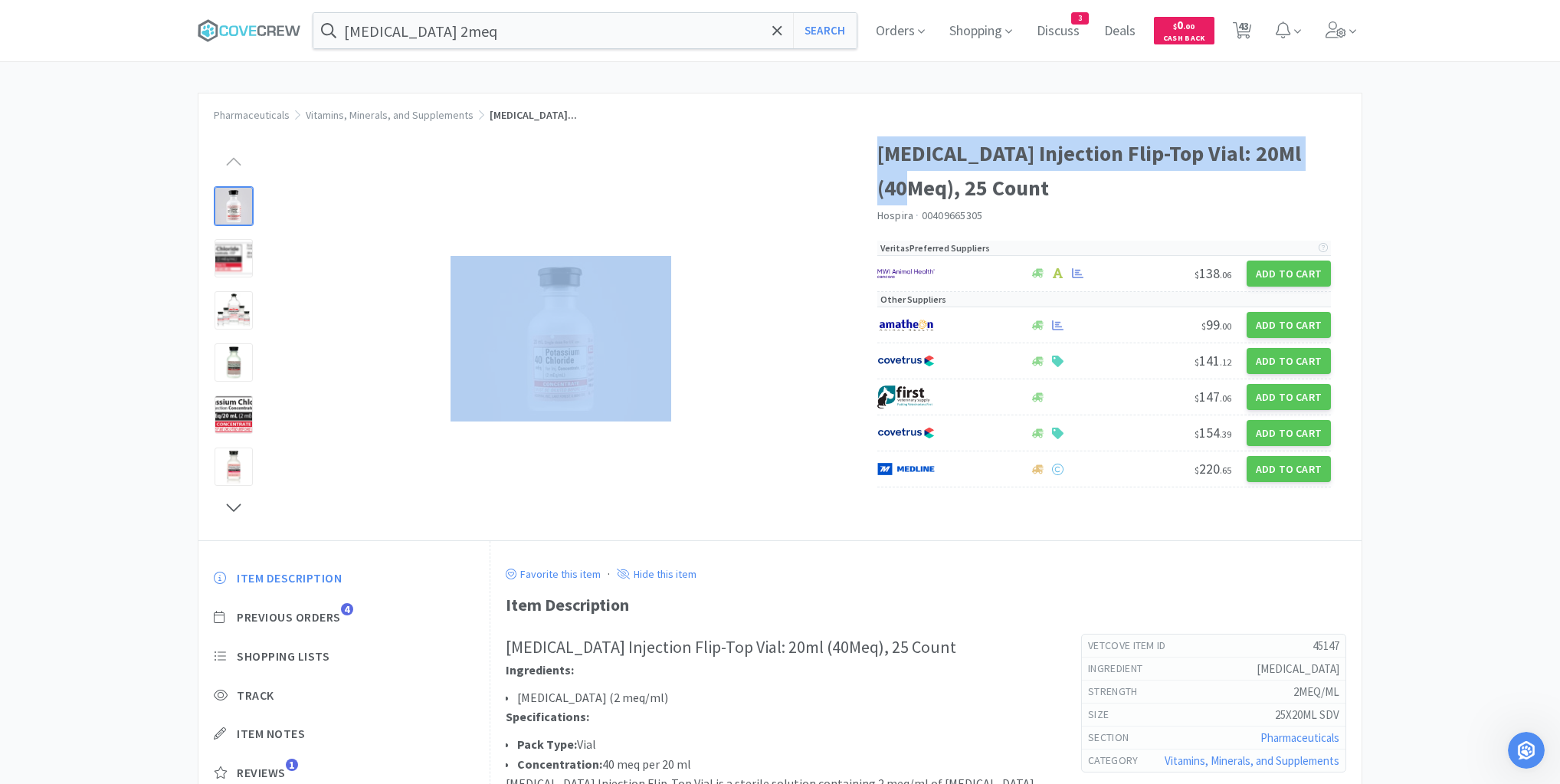
drag, startPoint x: 886, startPoint y: 151, endPoint x: 1336, endPoint y: 145, distance: 450.0
click at [1336, 145] on div "[MEDICAL_DATA] Injection Flip-Top Vial: 20Ml (40Meq), 25 Count Hospira · 004096…" at bounding box center [780, 331] width 1164 height 420
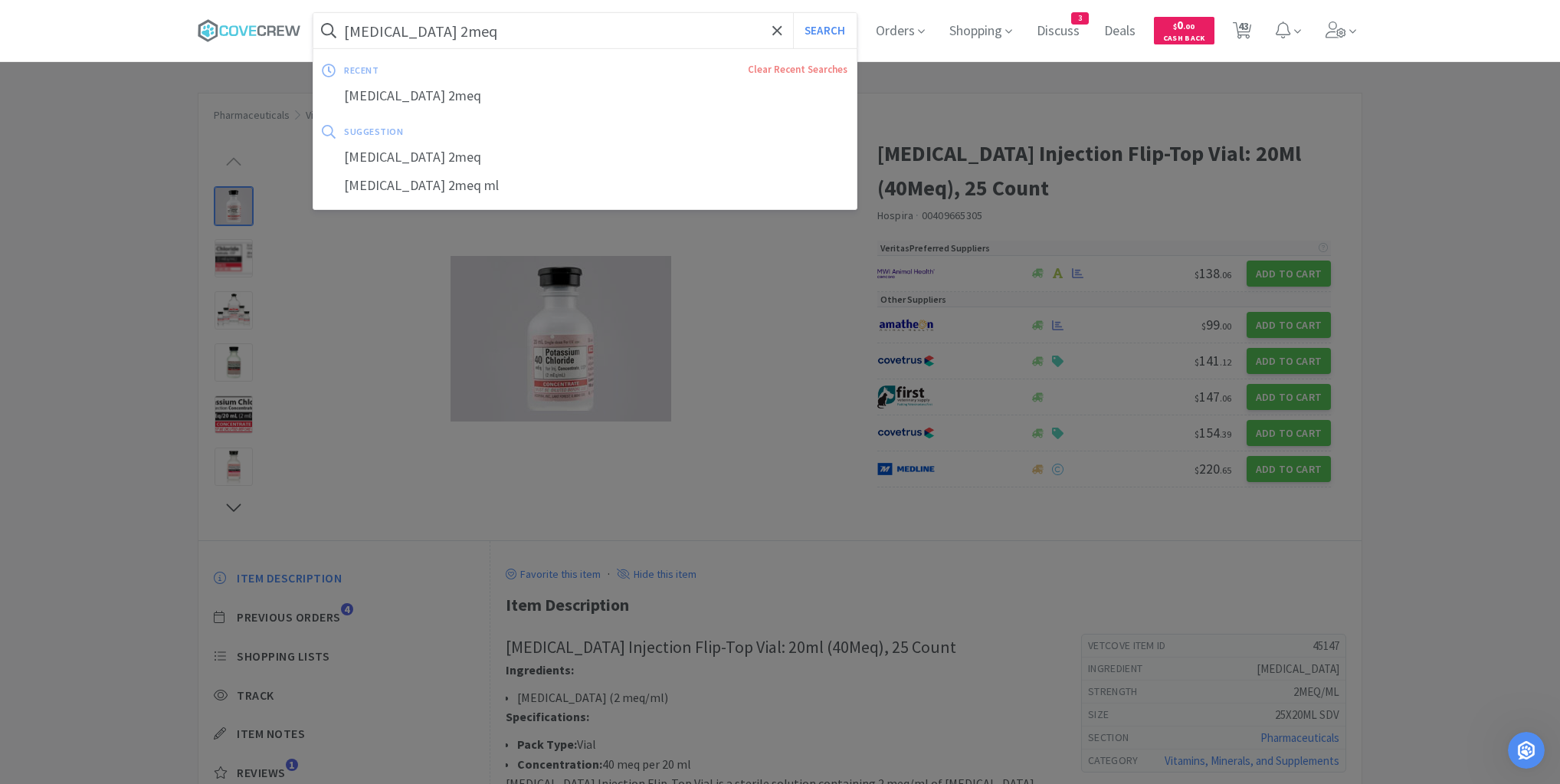
click at [699, 33] on input "[MEDICAL_DATA] 2meq" at bounding box center [585, 31] width 543 height 36
paste input "[MEDICAL_DATA] Injection Flip-Top Vial: 20Ml"
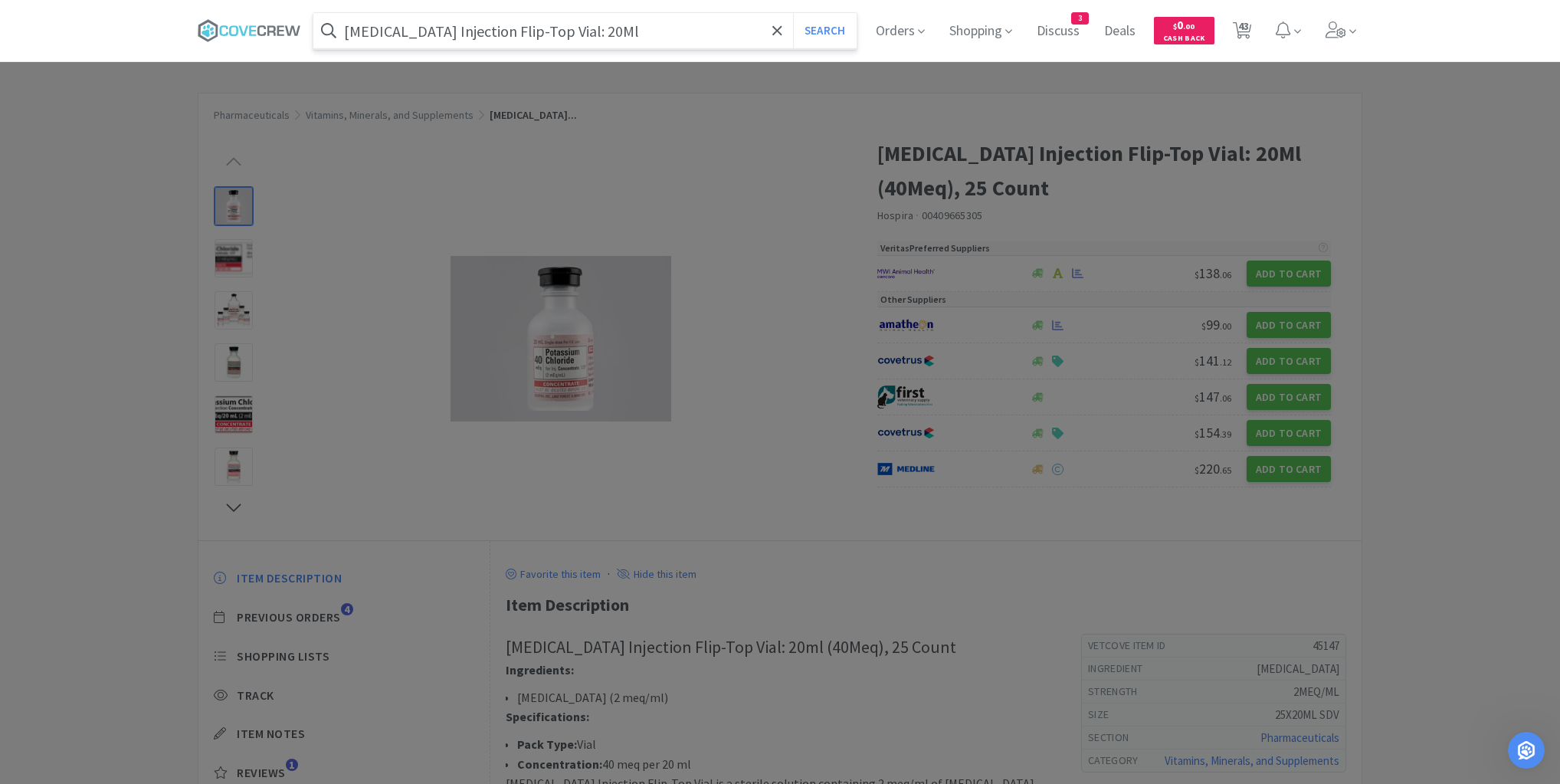
click at [793, 13] on button "Search" at bounding box center [825, 31] width 64 height 36
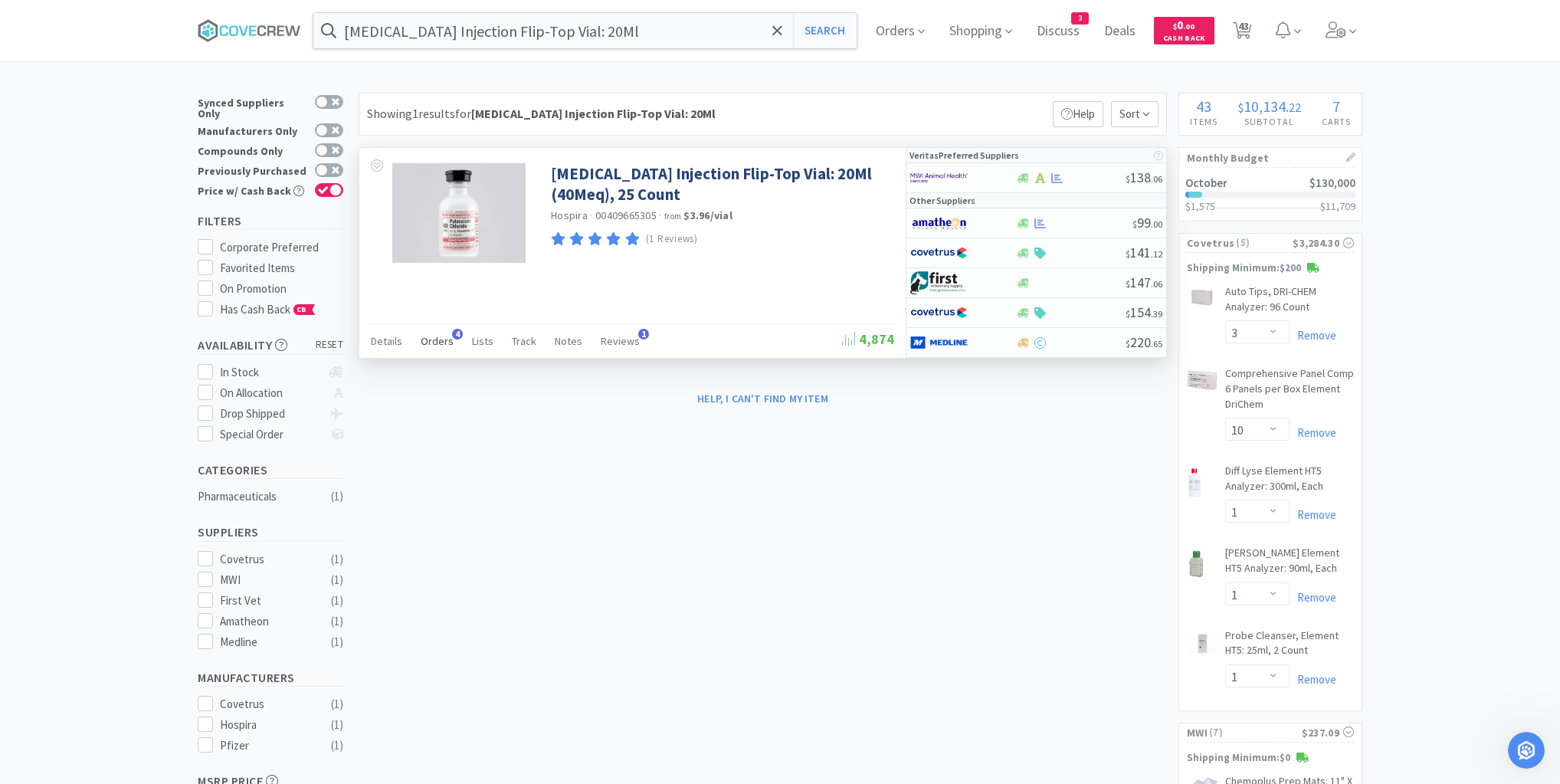
click at [431, 341] on span "Orders" at bounding box center [436, 341] width 33 height 14
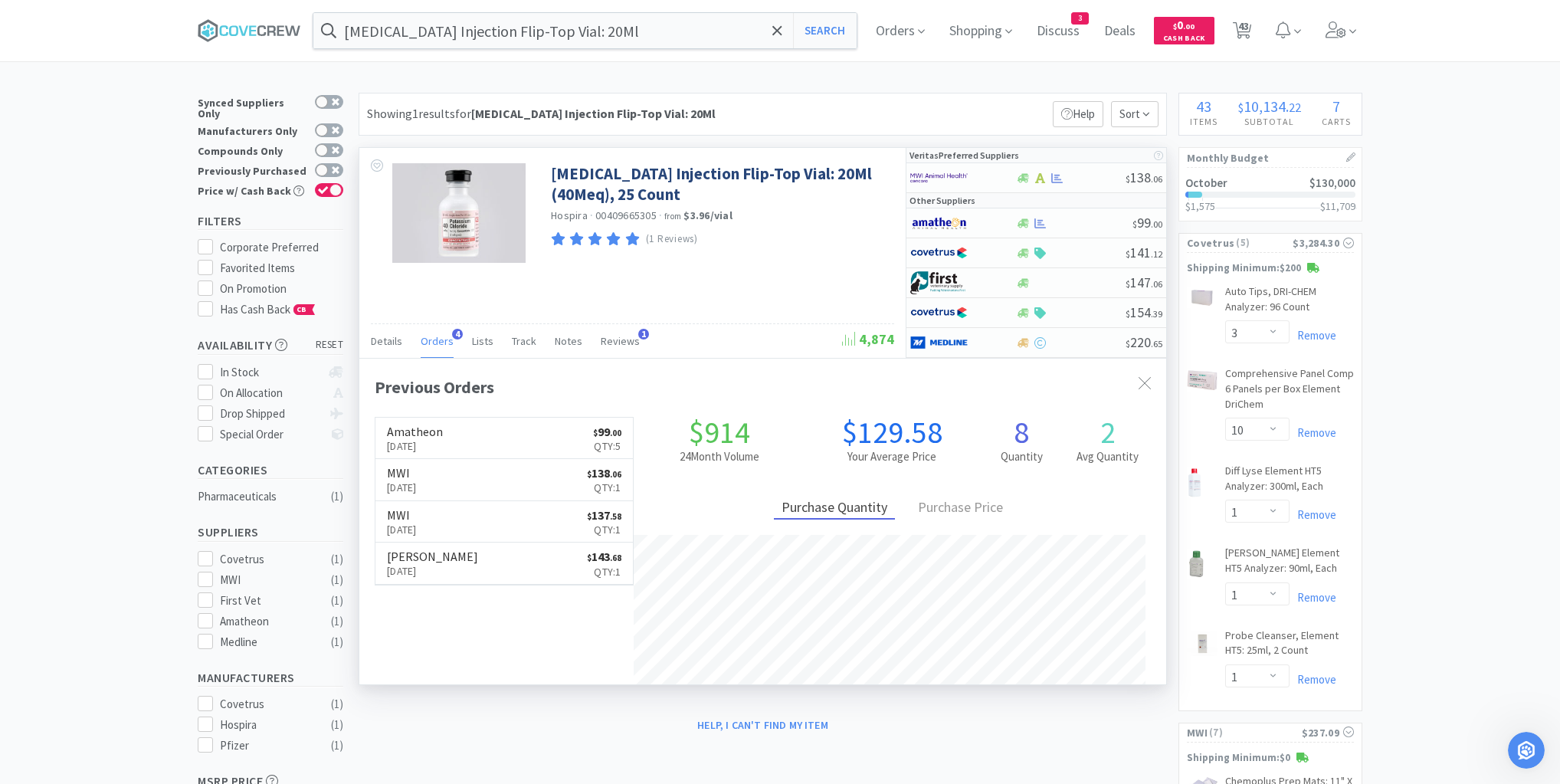
scroll to position [396, 807]
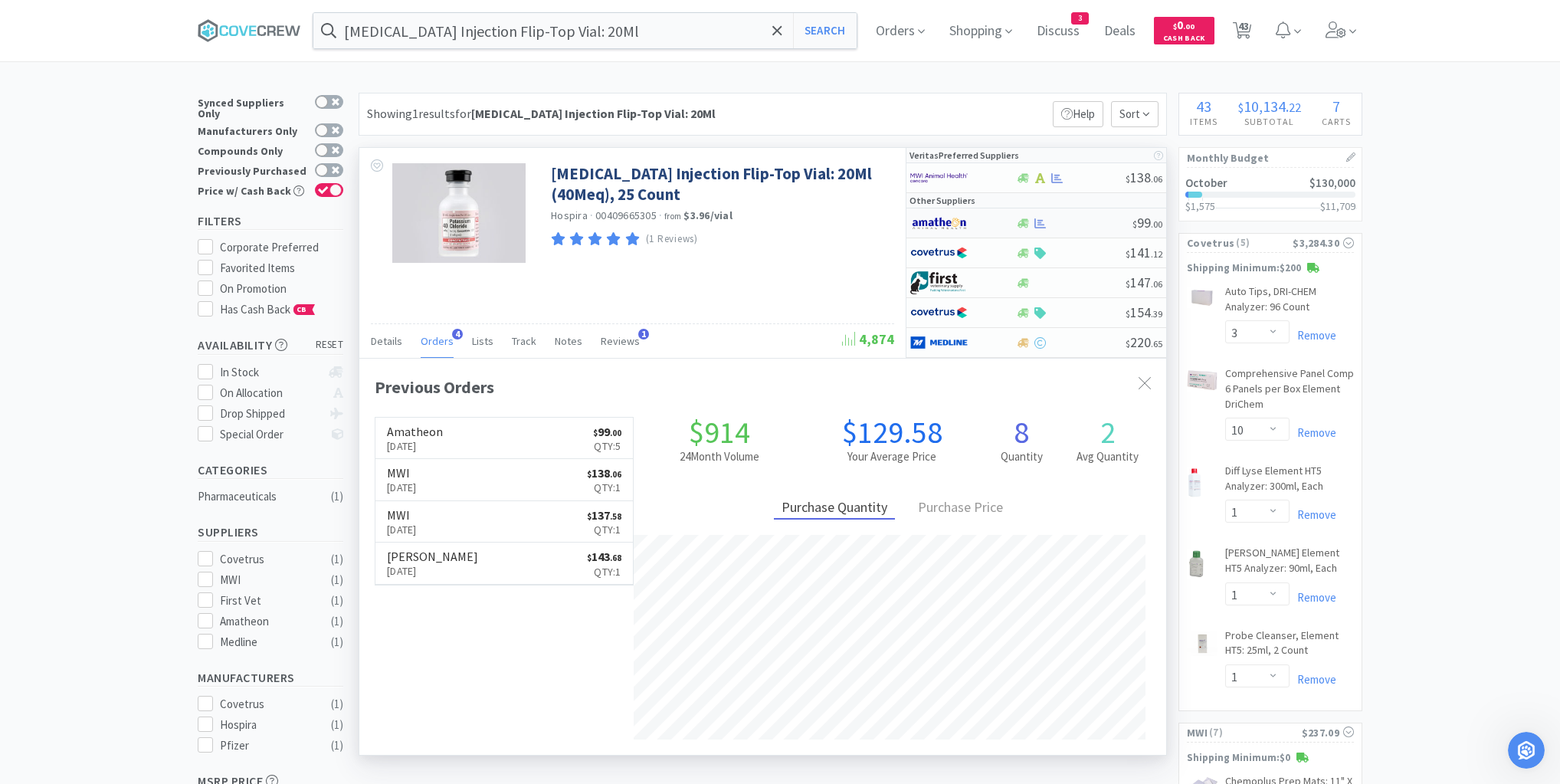
click at [1068, 224] on div at bounding box center [1074, 223] width 117 height 12
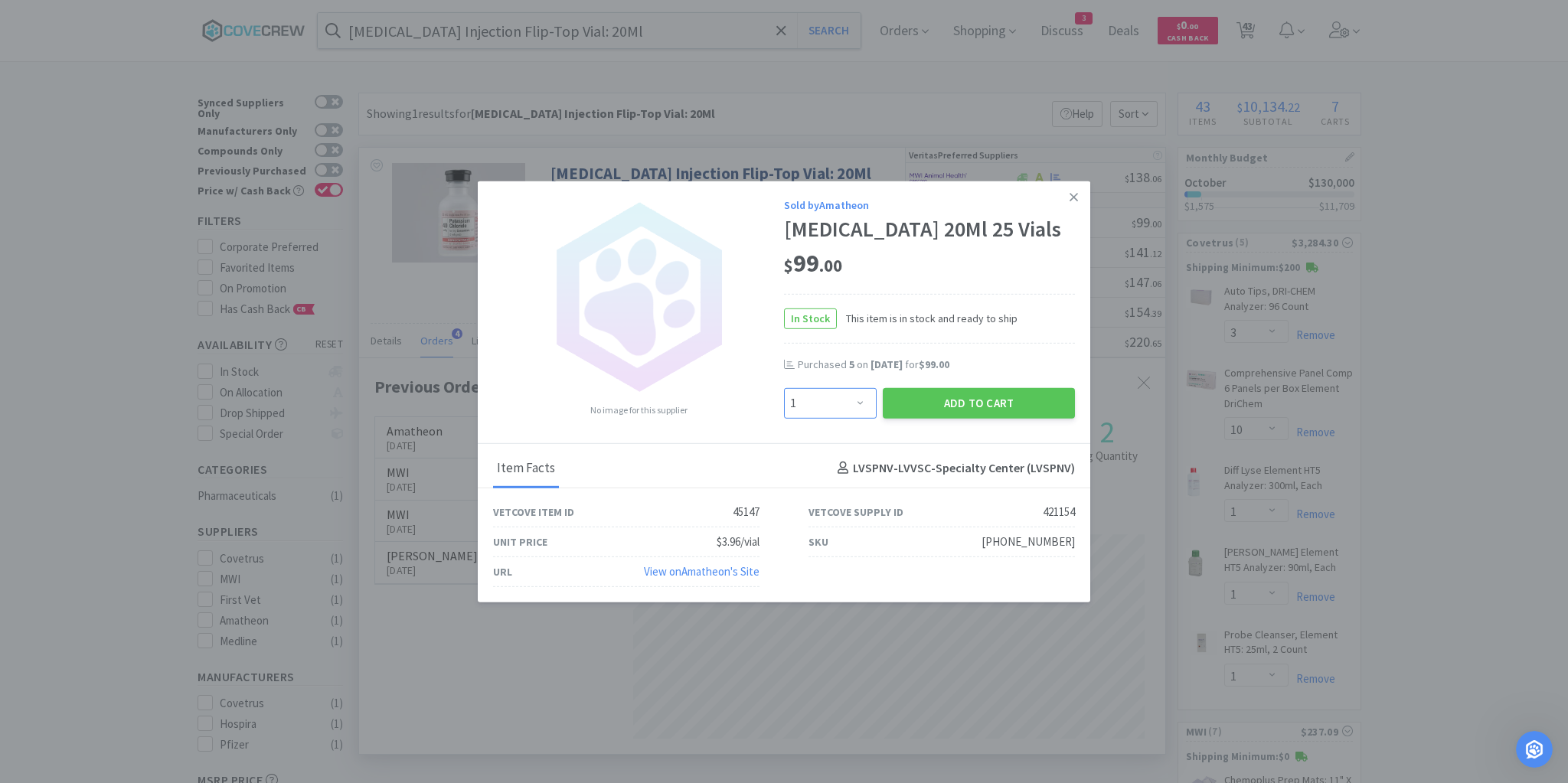
click at [860, 418] on select "Enter Quantity 1 2 3 4 5 6 7 8 9 10 11 12 13 14 15 16 17 18 19 20 Enter Quantity" at bounding box center [830, 402] width 92 height 30
click at [784, 400] on select "Enter Quantity 1 2 3 4 5 6 7 8 9 10 11 12 13 14 15 16 17 18 19 20 Enter Quantity" at bounding box center [830, 402] width 92 height 30
click at [924, 418] on button "Add to Cart" at bounding box center [978, 402] width 192 height 30
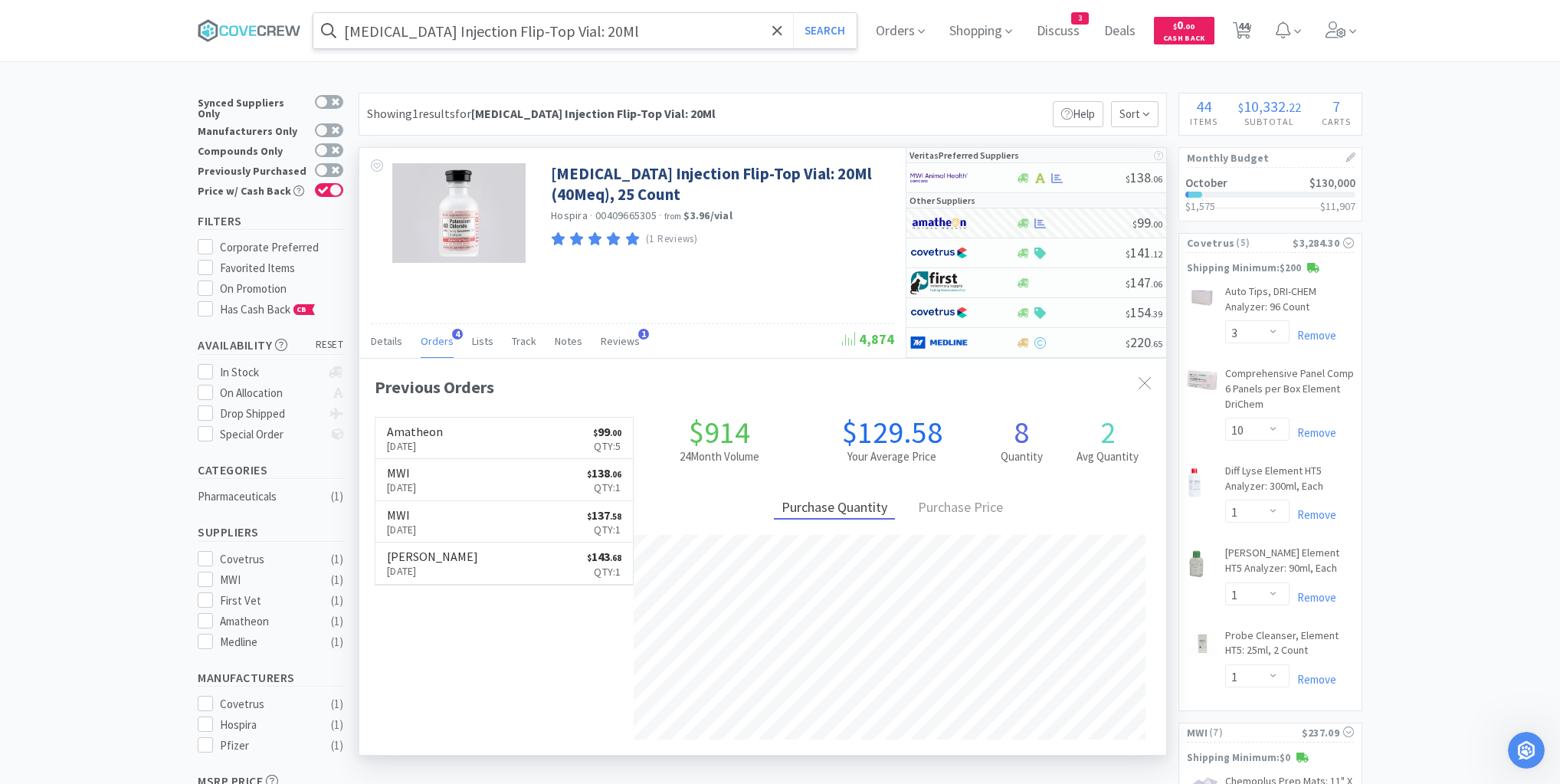
click at [677, 30] on input "[MEDICAL_DATA] Injection Flip-Top Vial: 20Ml" at bounding box center [585, 31] width 543 height 36
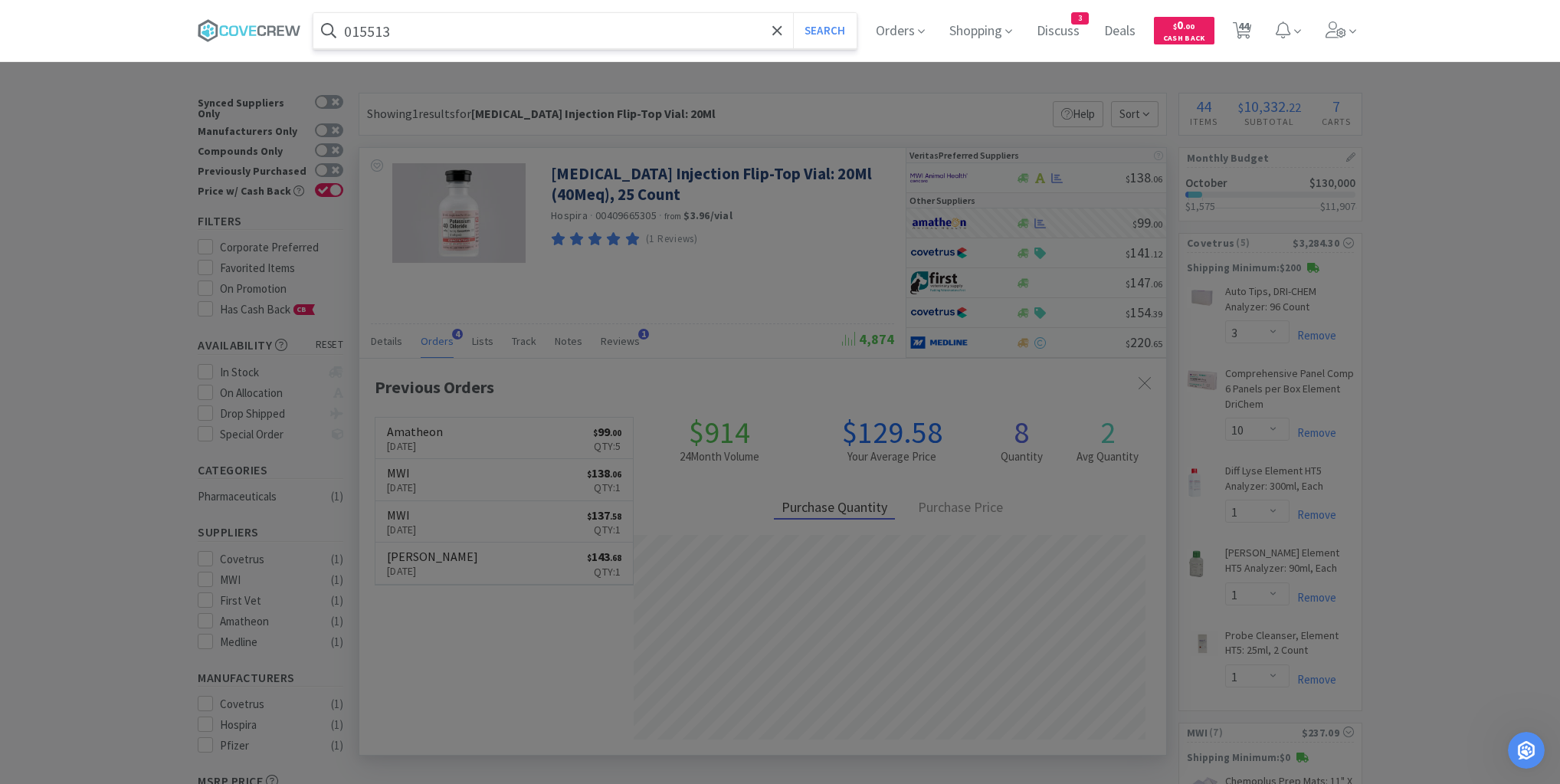
click at [793, 13] on button "Search" at bounding box center [825, 31] width 64 height 36
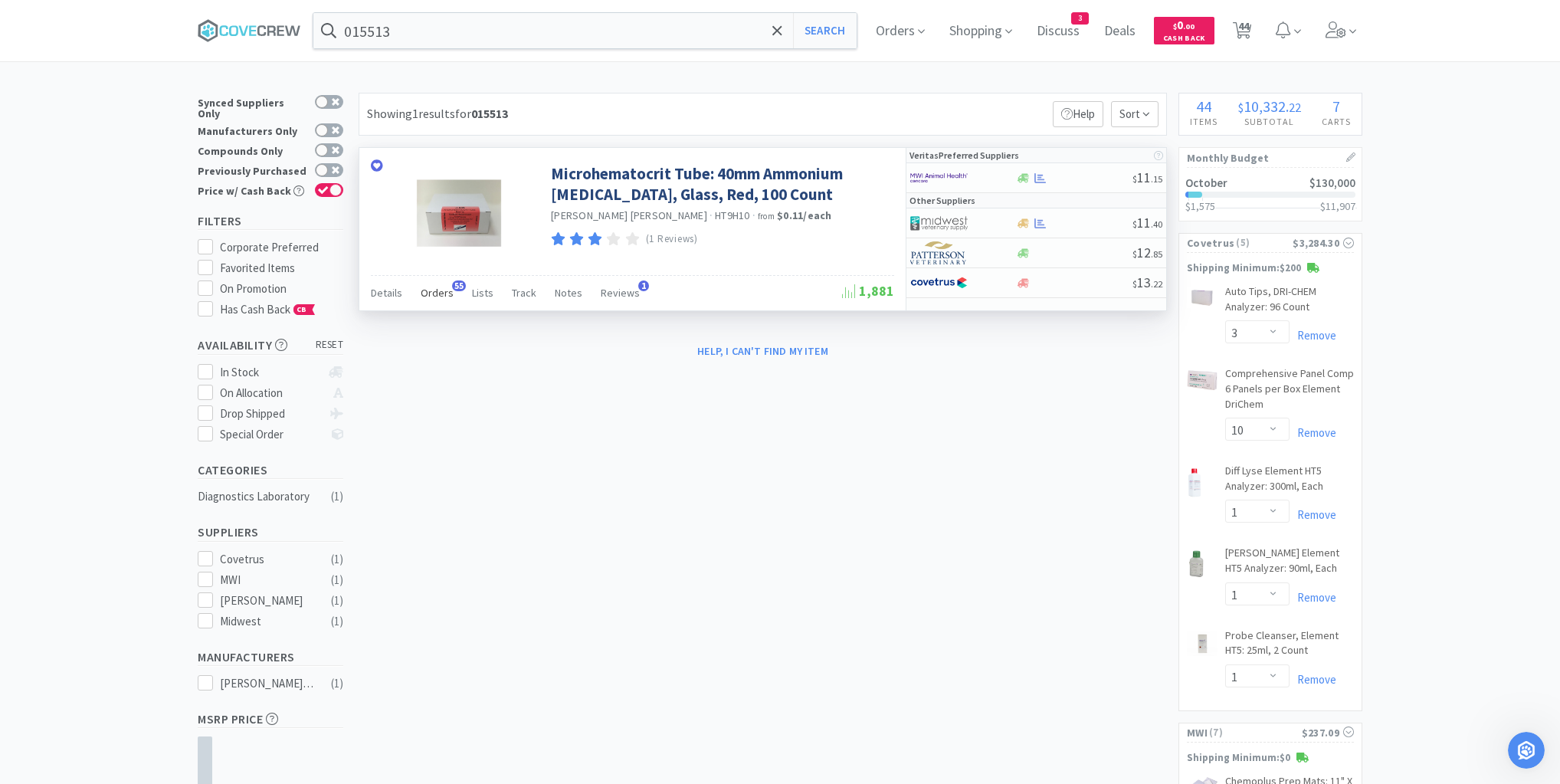
click at [443, 292] on span "Orders" at bounding box center [436, 293] width 33 height 14
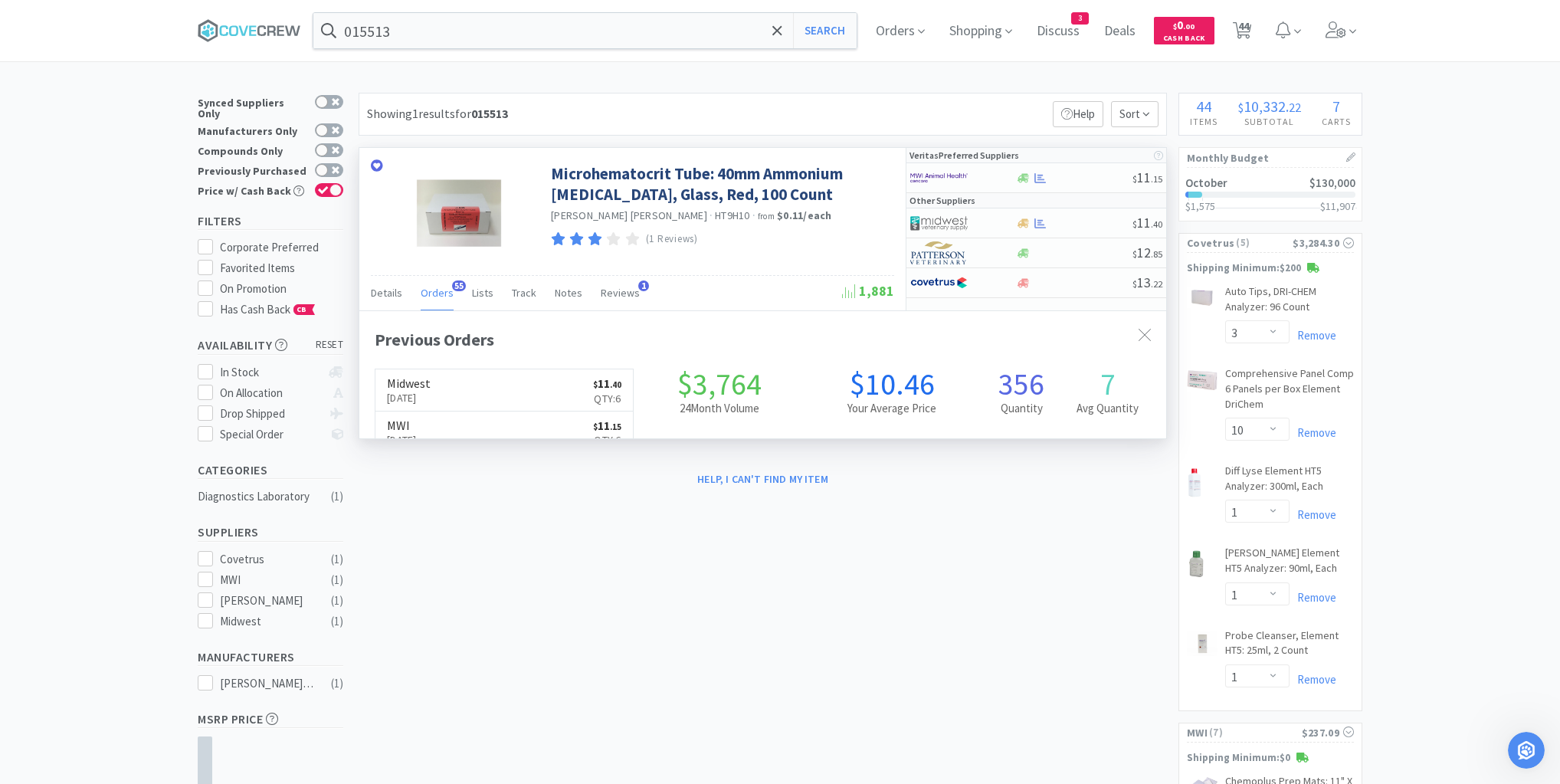
scroll to position [411, 807]
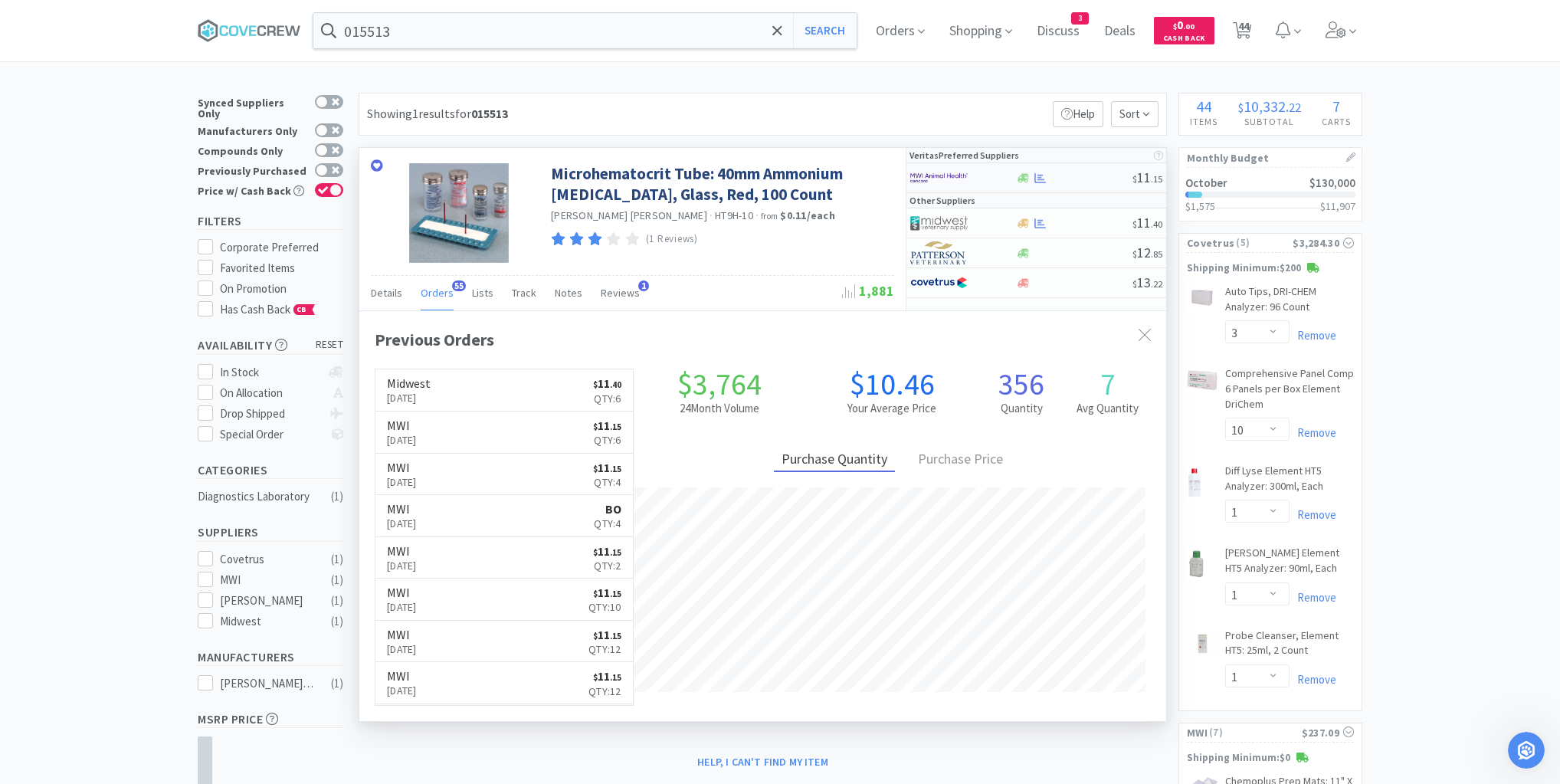
click at [1080, 187] on div "$ 11 . 15" at bounding box center [1036, 179] width 260 height 30
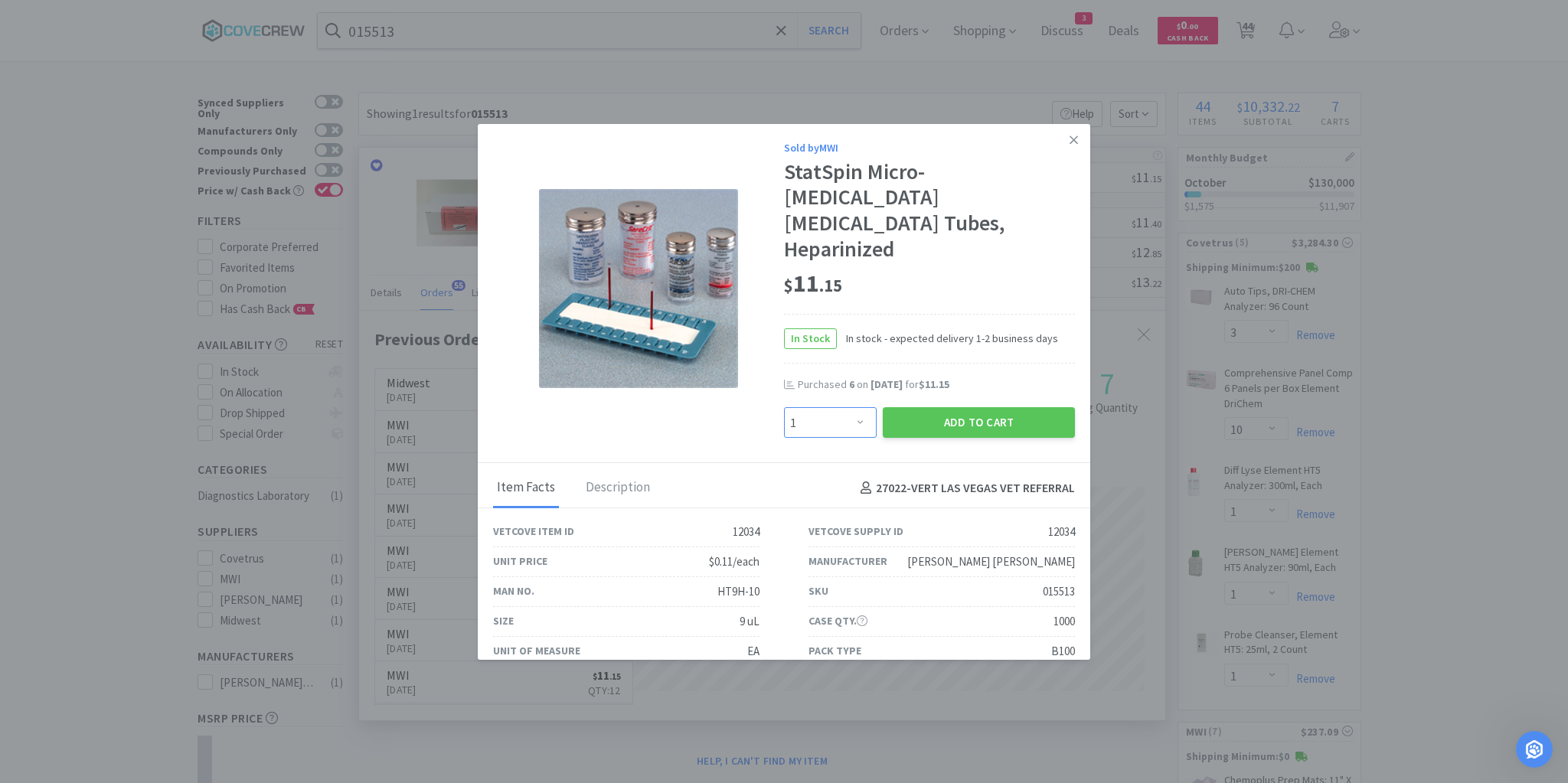
click at [858, 407] on select "Enter Quantity 1 2 3 4 5 6 7 8 9 10 11 12 13 14 15 16 17 18 19 20 Enter Quantity" at bounding box center [830, 423] width 92 height 30
click at [784, 407] on select "Enter Quantity 1 2 3 4 5 6 7 8 9 10 11 12 13 14 15 16 17 18 19 20 Enter Quantity" at bounding box center [830, 423] width 92 height 30
click at [931, 407] on button "Add to Cart" at bounding box center [978, 423] width 192 height 30
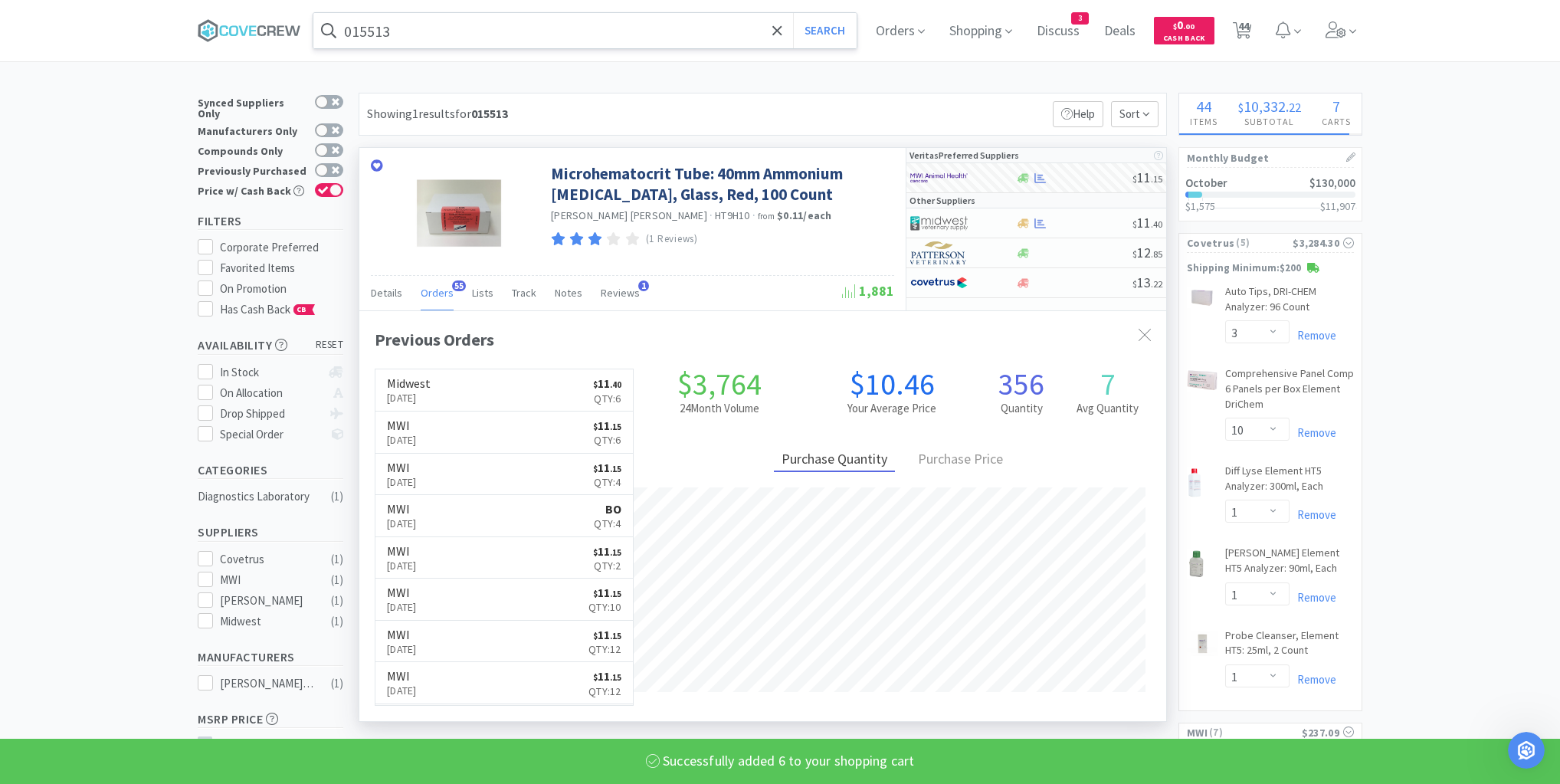
click at [700, 33] on input "015513" at bounding box center [585, 31] width 543 height 36
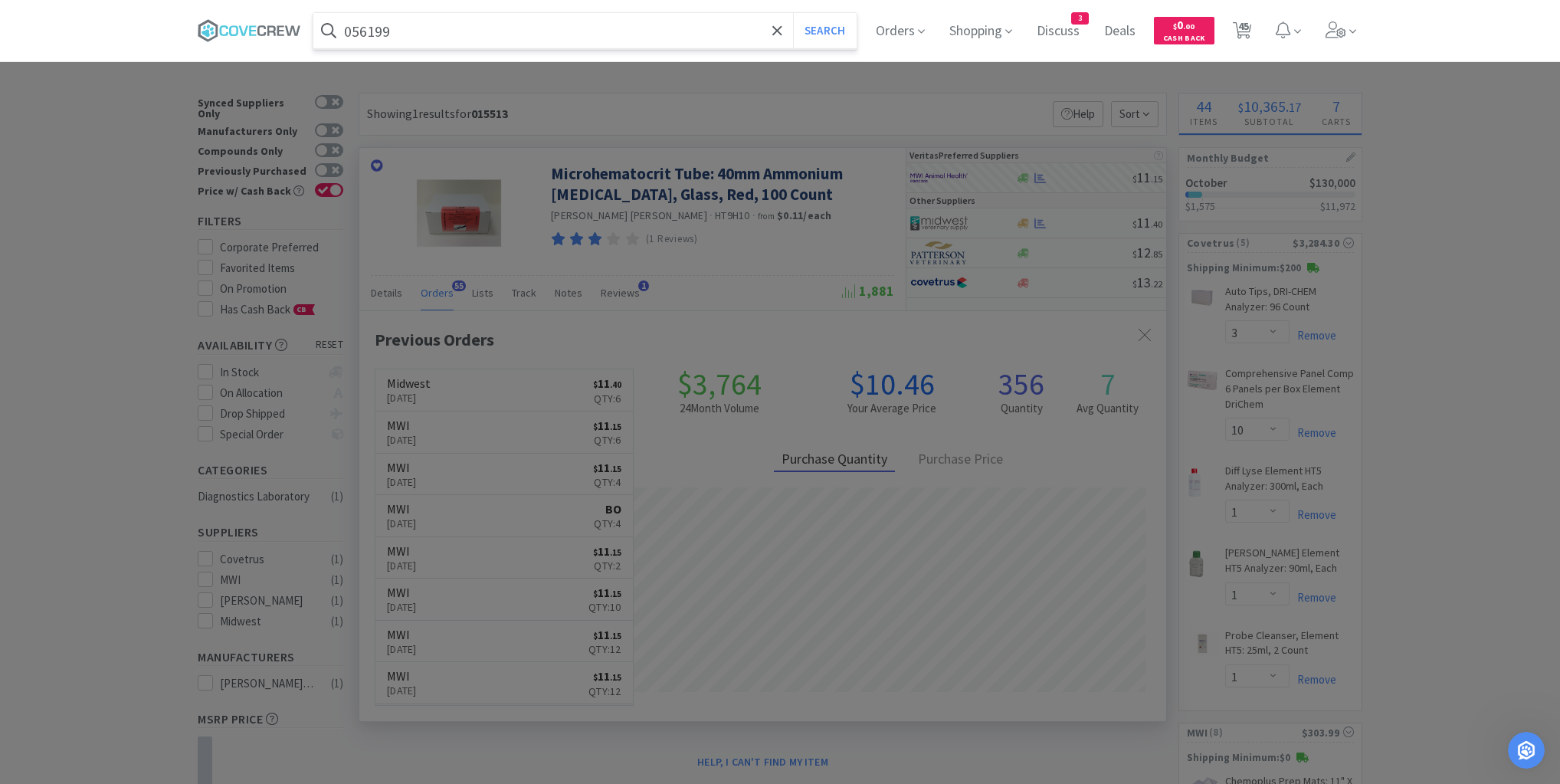
click at [793, 13] on button "Search" at bounding box center [825, 31] width 64 height 36
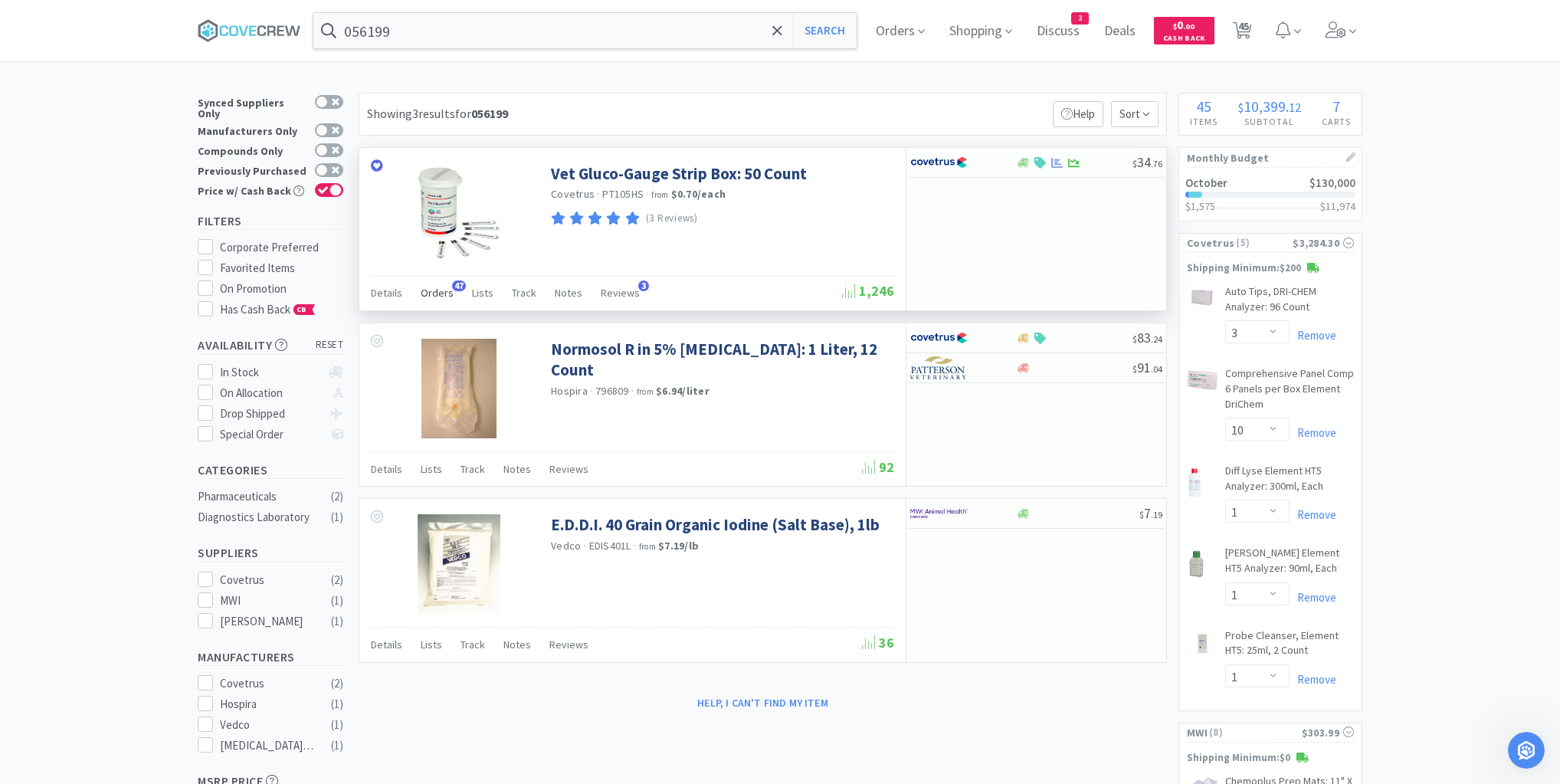
click at [444, 293] on span "Orders" at bounding box center [436, 293] width 33 height 14
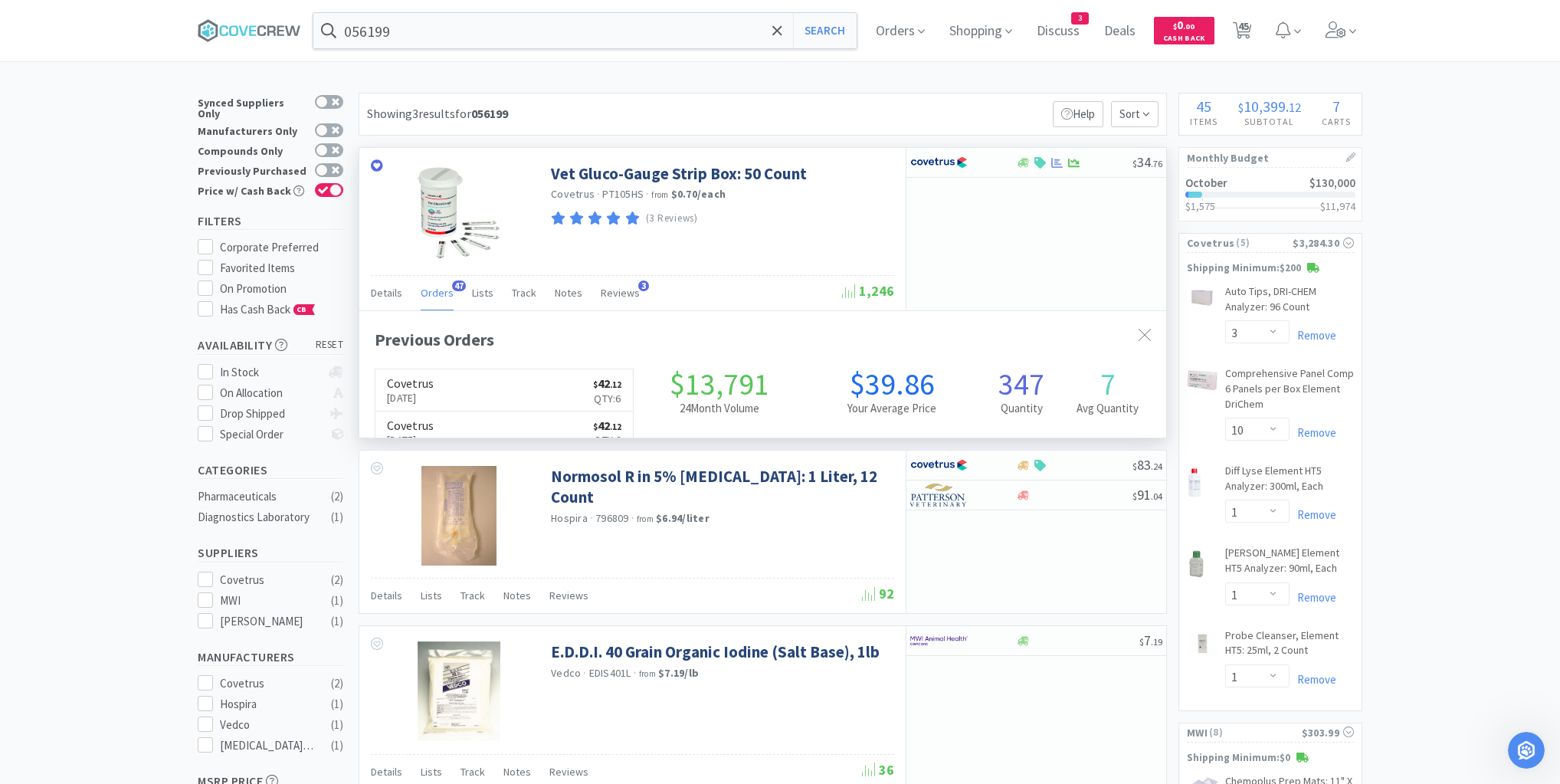
scroll to position [411, 807]
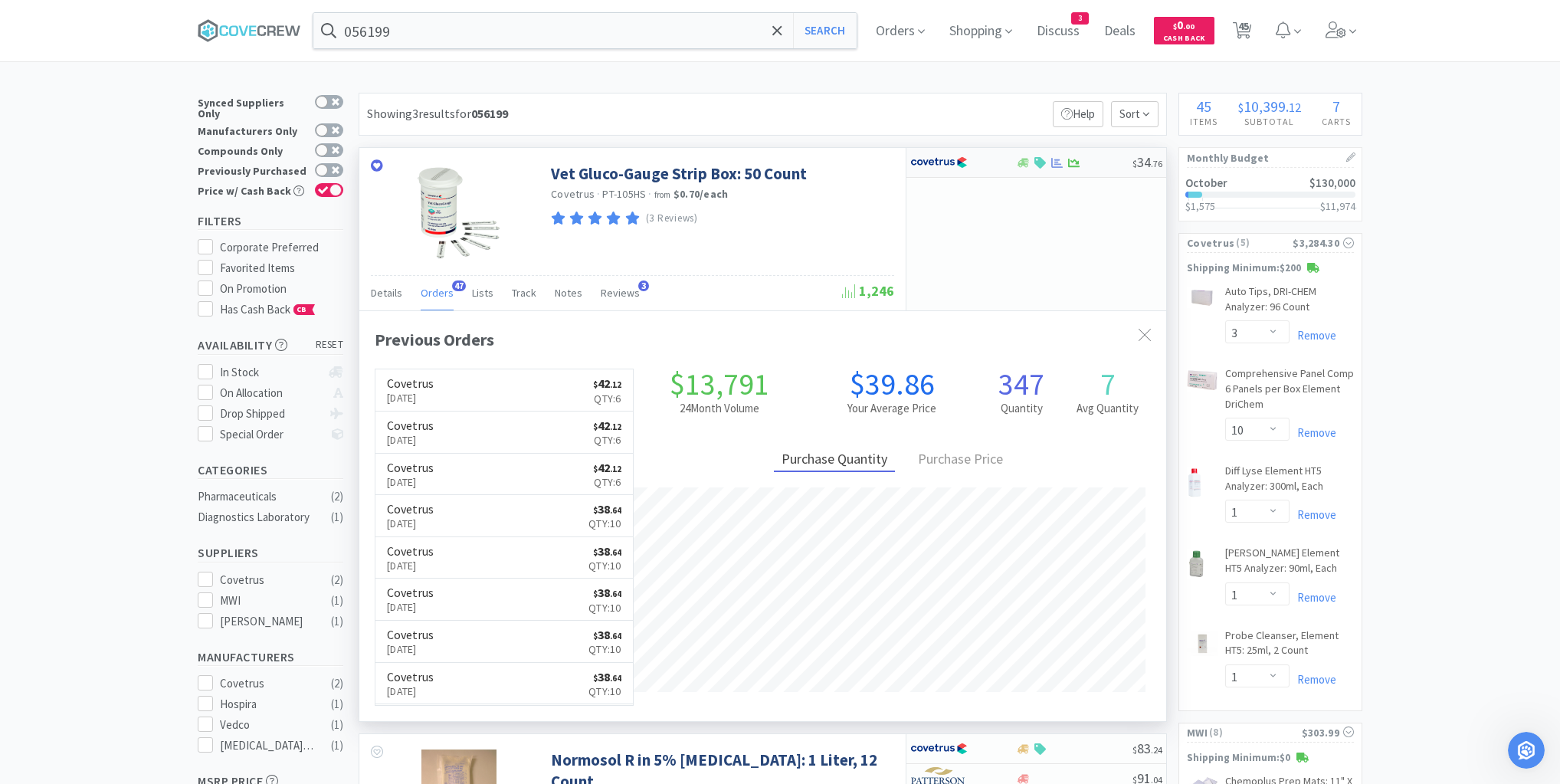
click at [1103, 163] on div at bounding box center [1074, 163] width 117 height 12
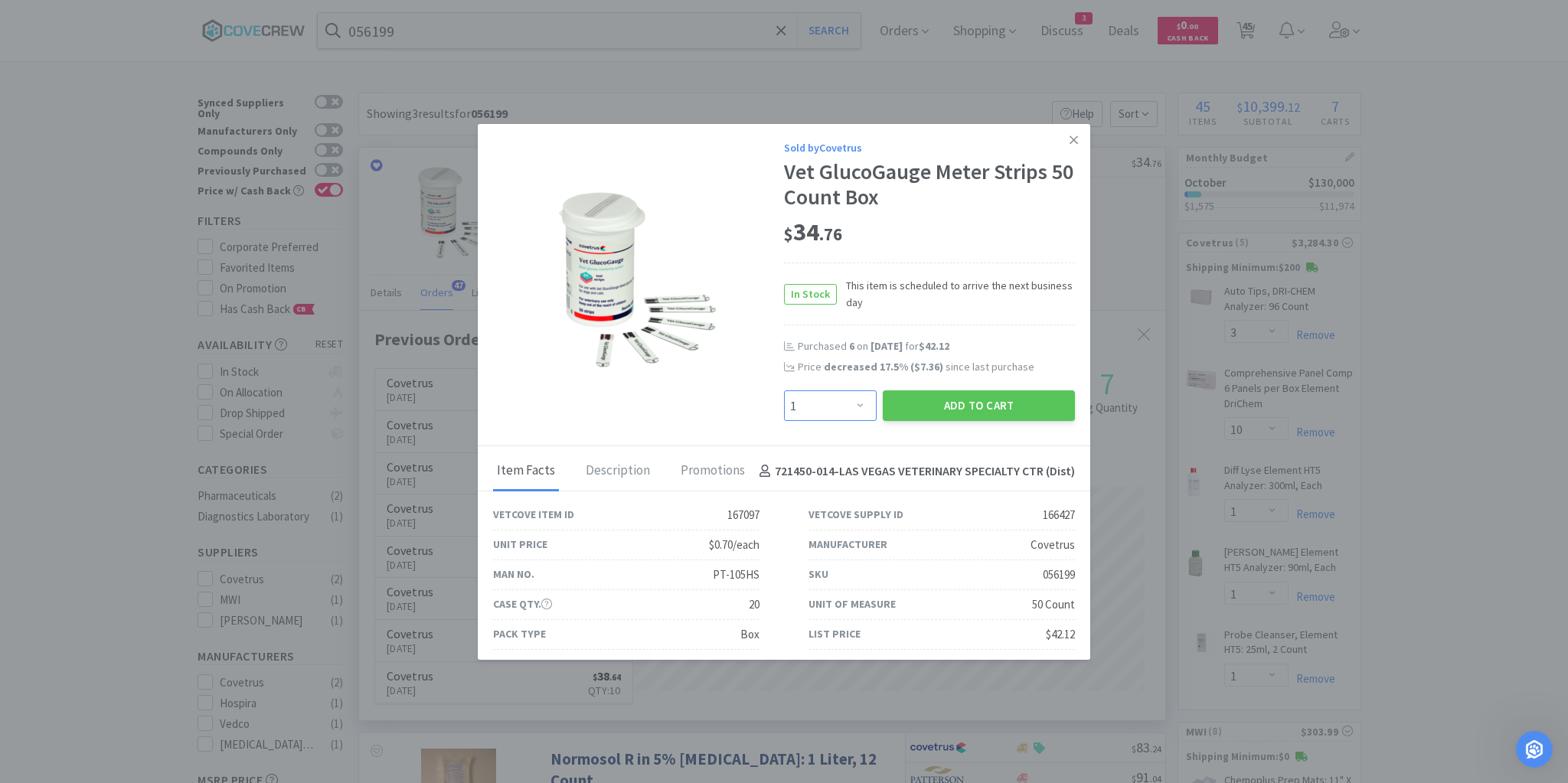
drag, startPoint x: 859, startPoint y: 414, endPoint x: 854, endPoint y: 392, distance: 22.6
click at [859, 411] on select "Enter Quantity 1 2 3 4 5 6 7 8 9 10 11 12 13 14 15 16 17 18 19 20 Enter Quantity" at bounding box center [830, 406] width 92 height 30
click at [784, 391] on select "Enter Quantity 1 2 3 4 5 6 7 8 9 10 11 12 13 14 15 16 17 18 19 20 Enter Quantity" at bounding box center [830, 406] width 92 height 30
click at [985, 407] on button "Add to Cart" at bounding box center [978, 406] width 192 height 30
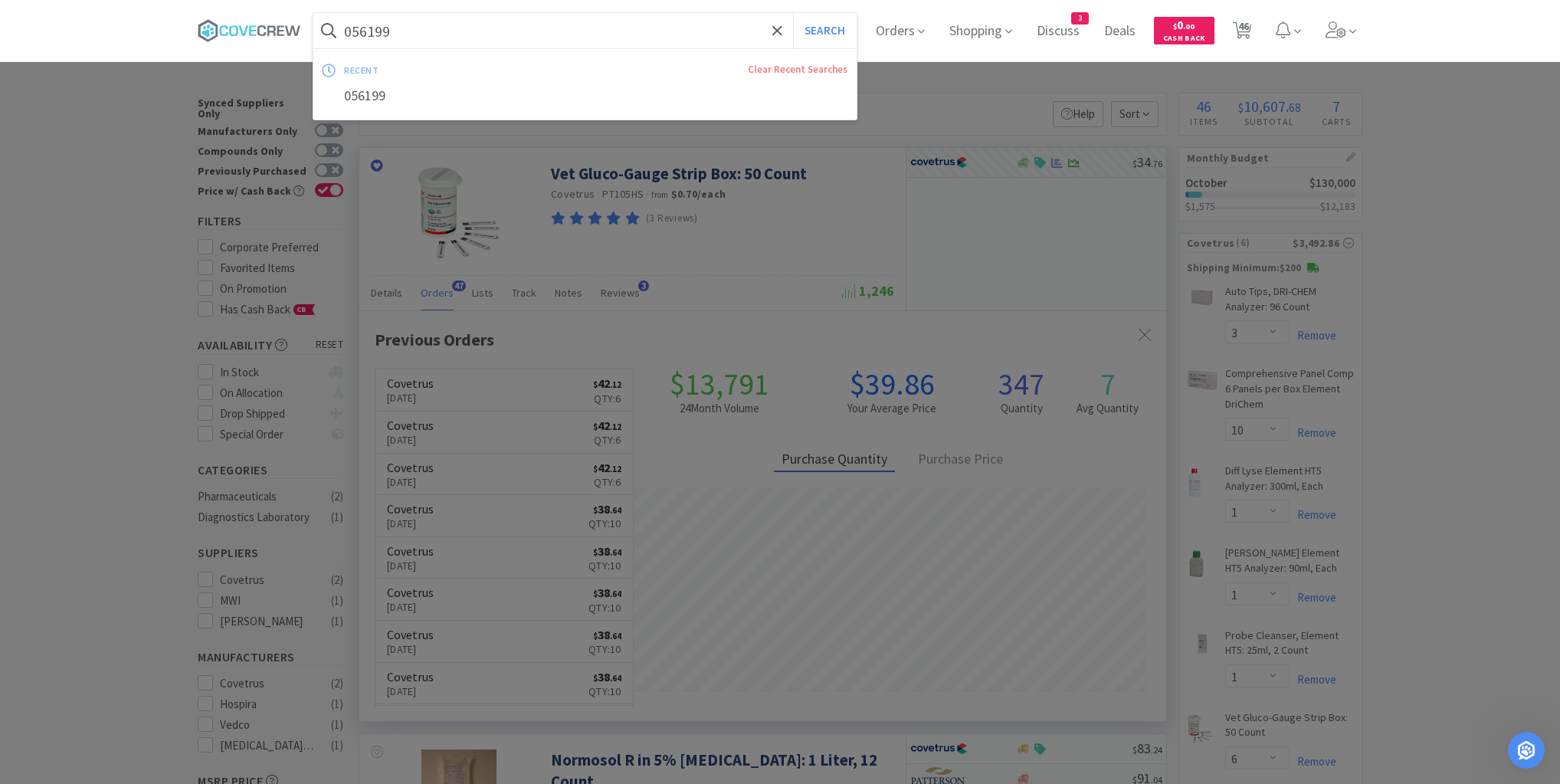
drag, startPoint x: 726, startPoint y: 31, endPoint x: 729, endPoint y: 59, distance: 28.2
click at [727, 30] on input "056199" at bounding box center [585, 31] width 543 height 36
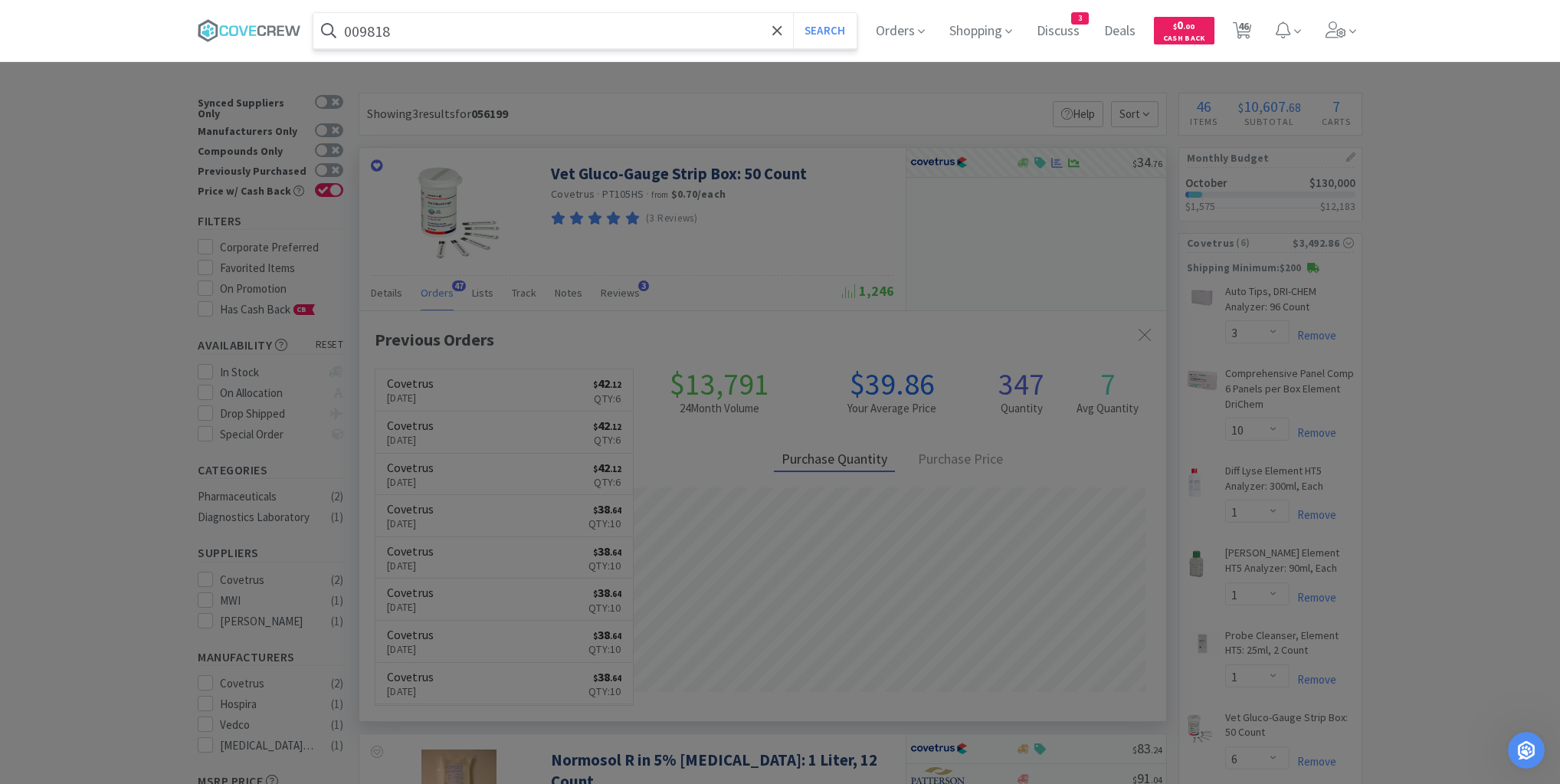
click at [793, 13] on button "Search" at bounding box center [825, 31] width 64 height 36
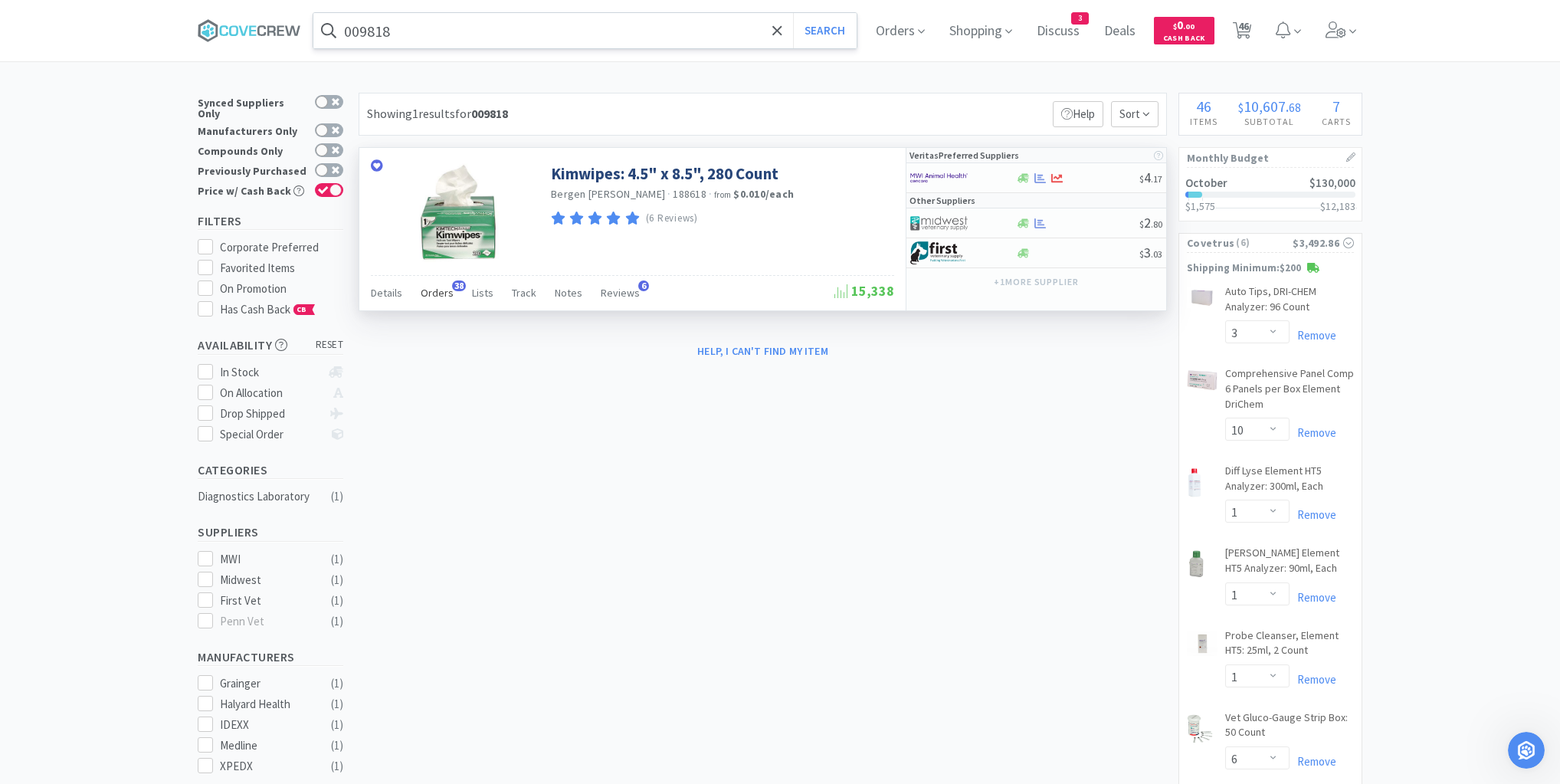
click at [442, 294] on span "Orders" at bounding box center [436, 293] width 33 height 14
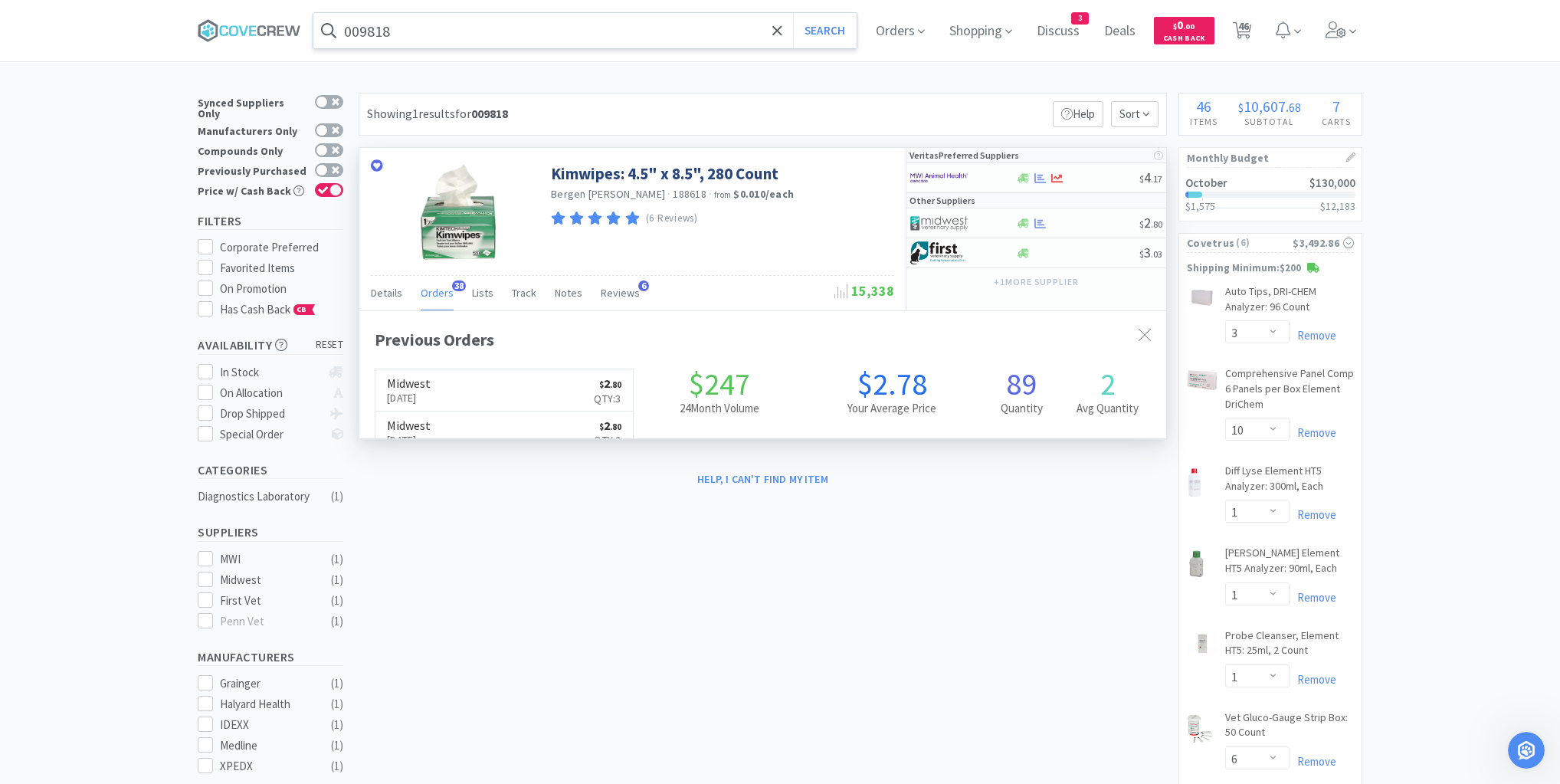
scroll to position [411, 807]
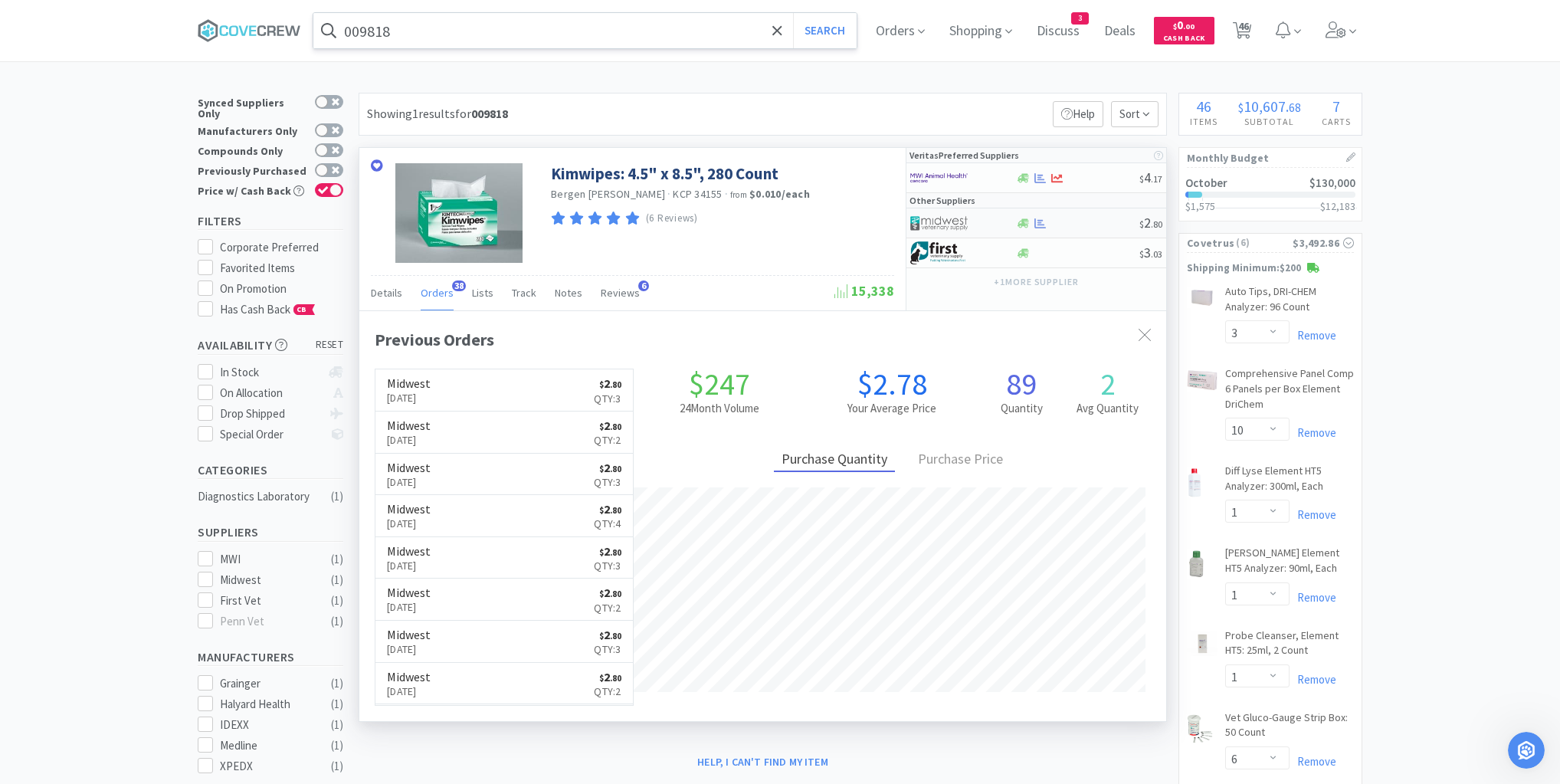
click at [1076, 225] on div at bounding box center [1077, 223] width 124 height 12
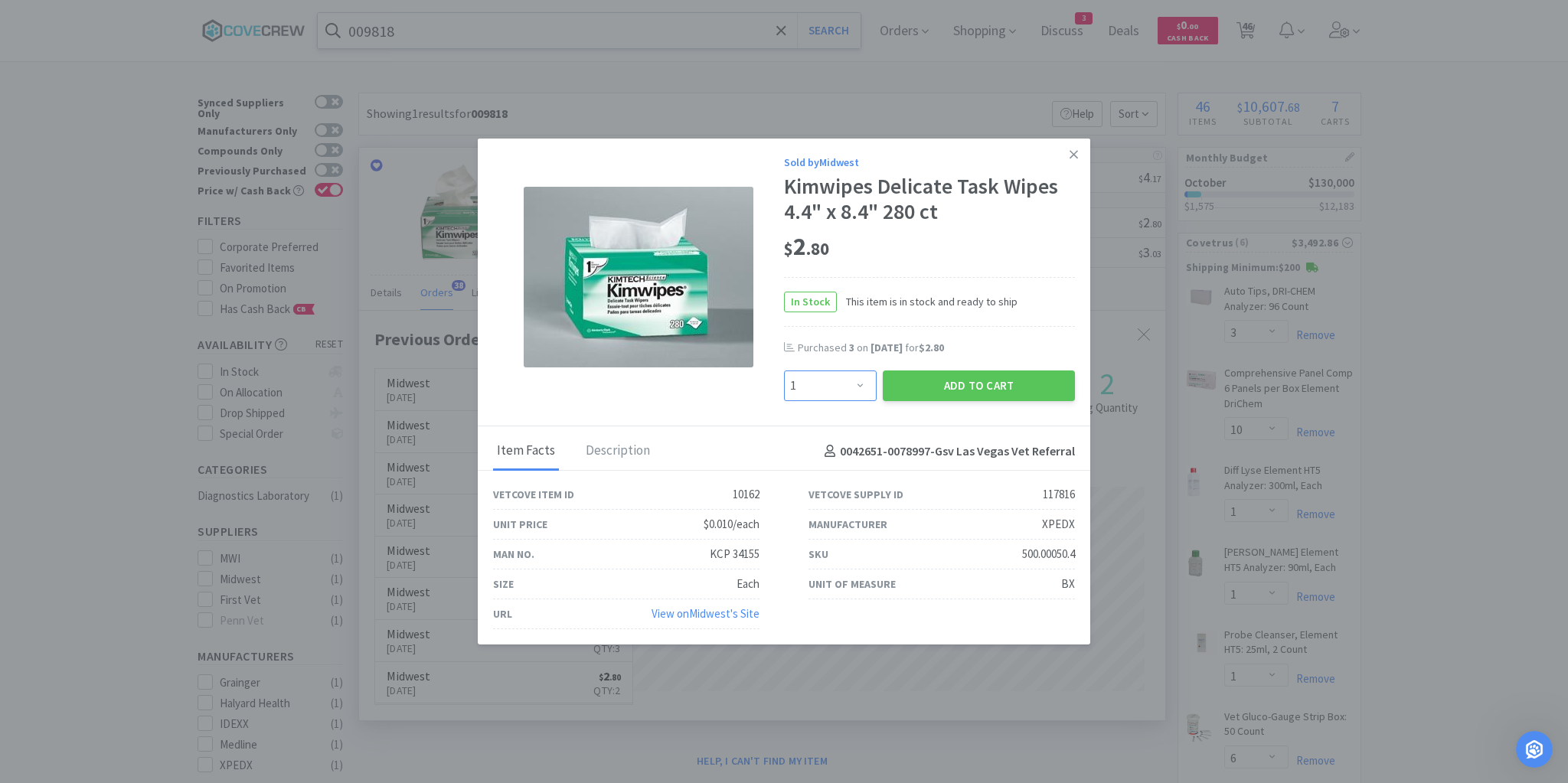
click at [858, 390] on select "Enter Quantity 1 2 3 4 5 6 7 8 9 10 11 12 13 14 15 16 17 18 19 20 Enter Quantity" at bounding box center [830, 385] width 92 height 30
click at [784, 371] on select "Enter Quantity 1 2 3 4 5 6 7 8 9 10 11 12 13 14 15 16 17 18 19 20 Enter Quantity" at bounding box center [830, 385] width 92 height 30
click at [974, 388] on button "Add to Cart" at bounding box center [978, 385] width 192 height 30
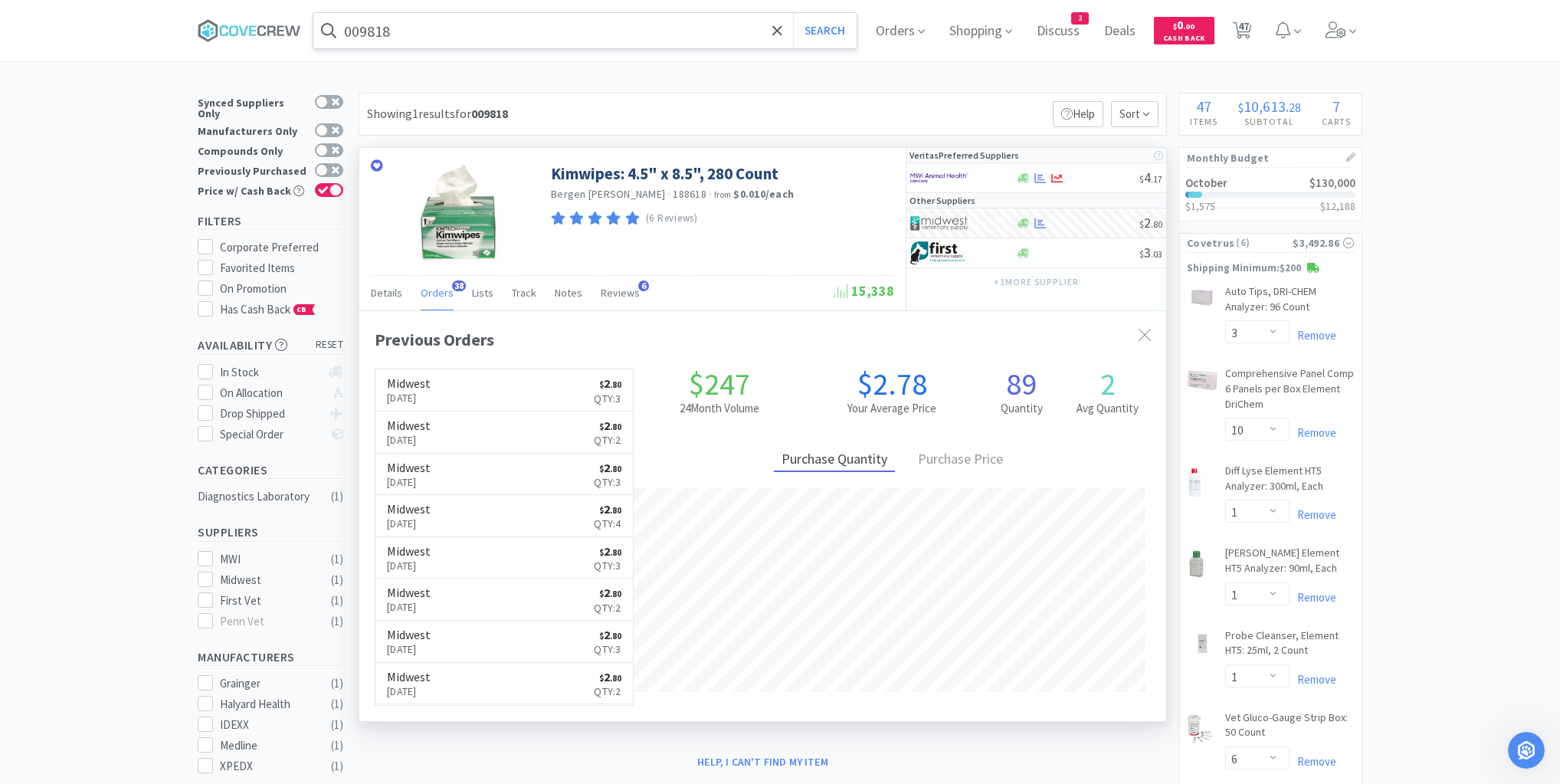
drag, startPoint x: 687, startPoint y: 25, endPoint x: 686, endPoint y: 40, distance: 15.0
click at [687, 27] on input "009818" at bounding box center [585, 31] width 543 height 36
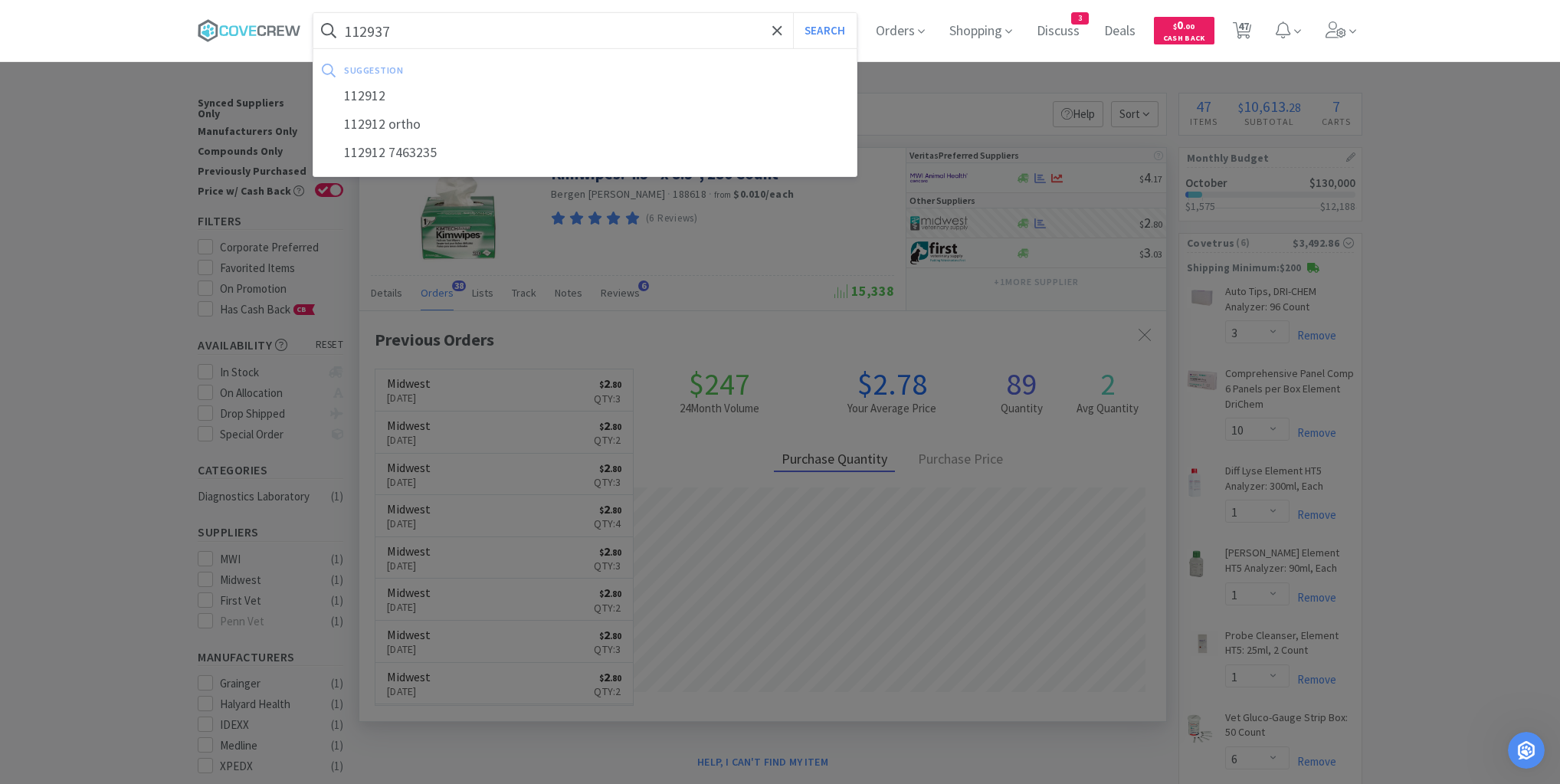
click at [793, 13] on button "Search" at bounding box center [825, 31] width 64 height 36
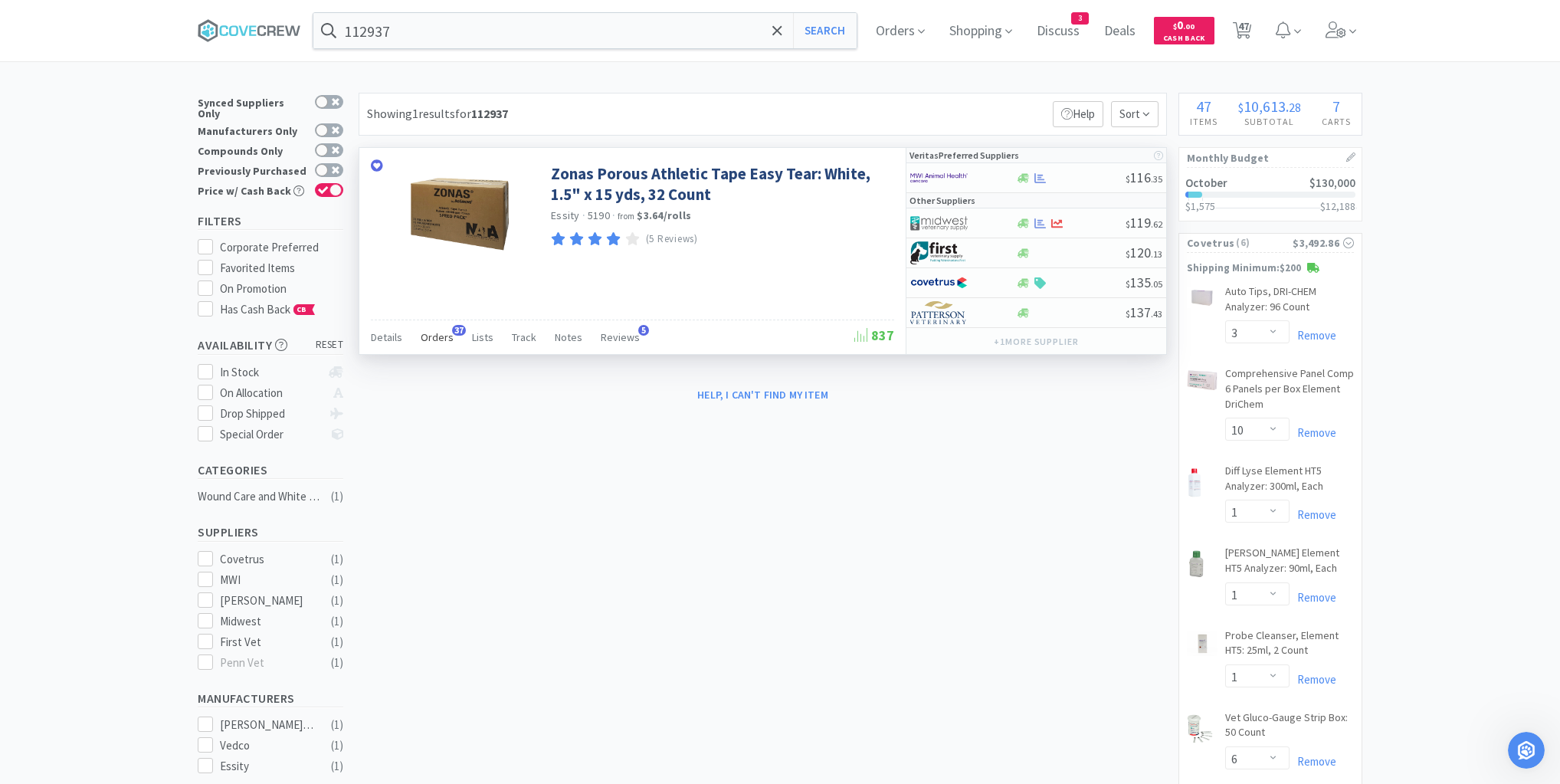
click at [436, 336] on span "Orders" at bounding box center [436, 338] width 33 height 14
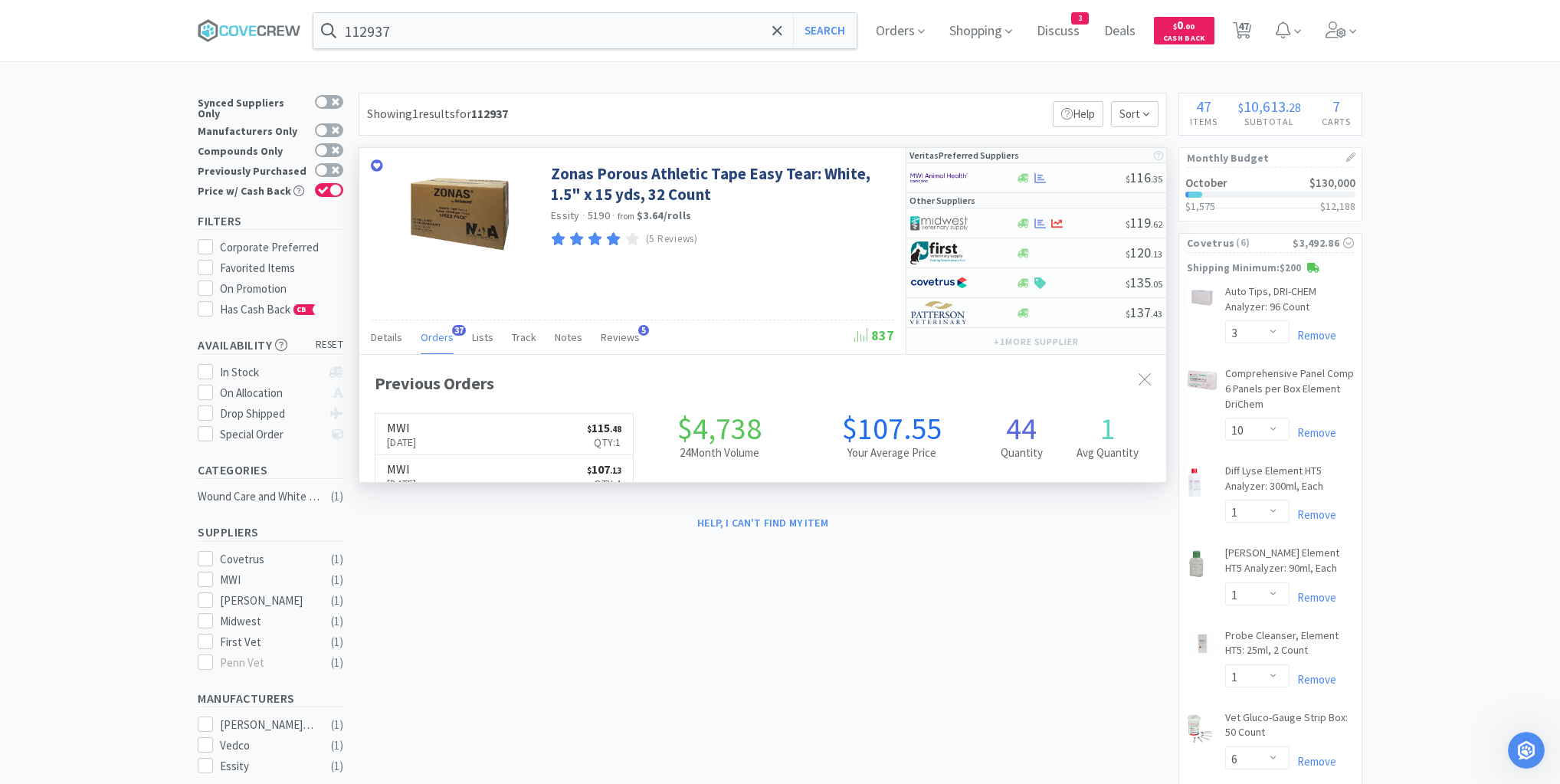
scroll to position [411, 807]
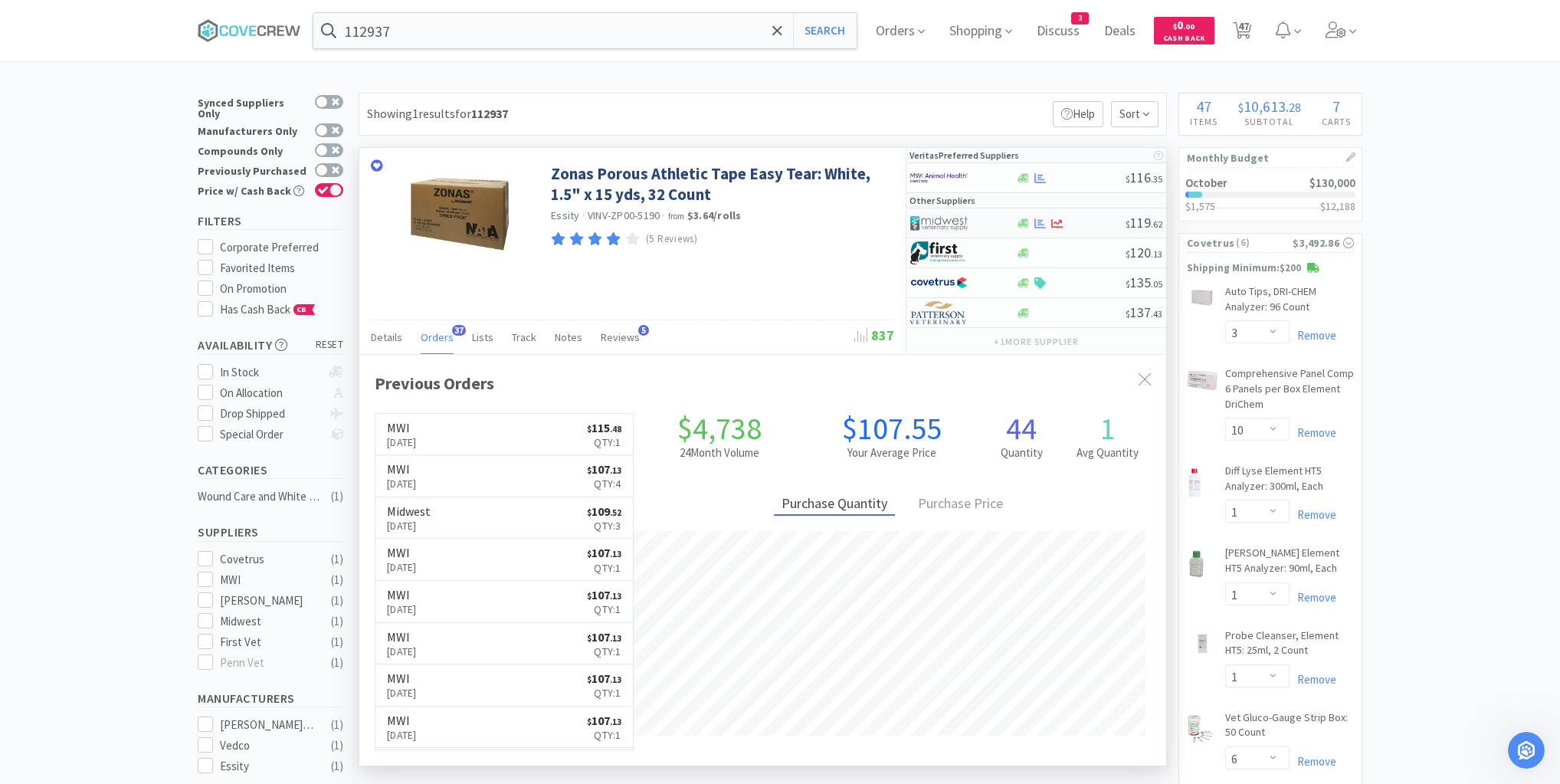
click at [1084, 225] on div at bounding box center [1070, 223] width 110 height 12
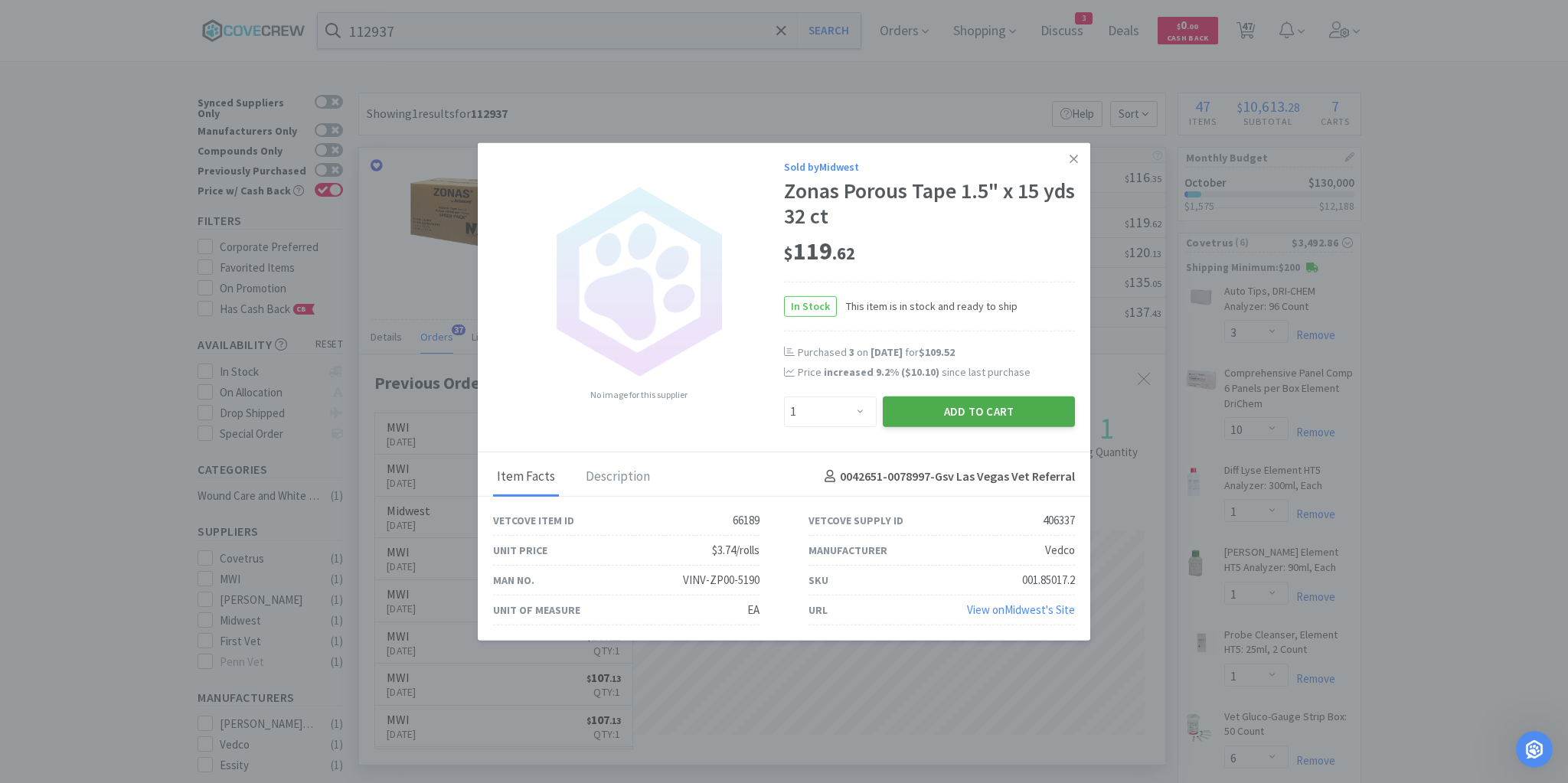
click at [1026, 410] on button "Add to Cart" at bounding box center [978, 411] width 192 height 30
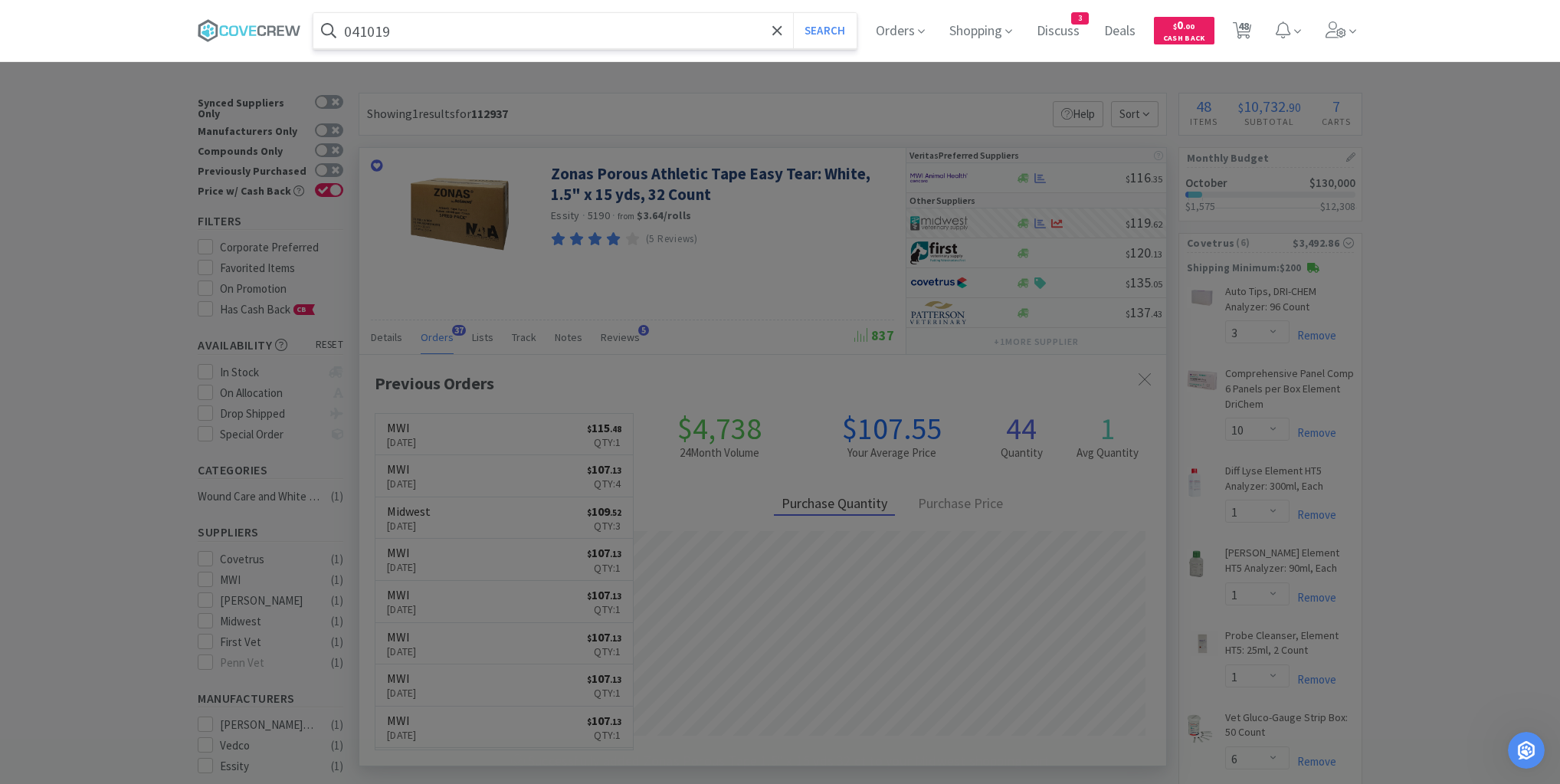
click at [793, 13] on button "Search" at bounding box center [825, 31] width 64 height 36
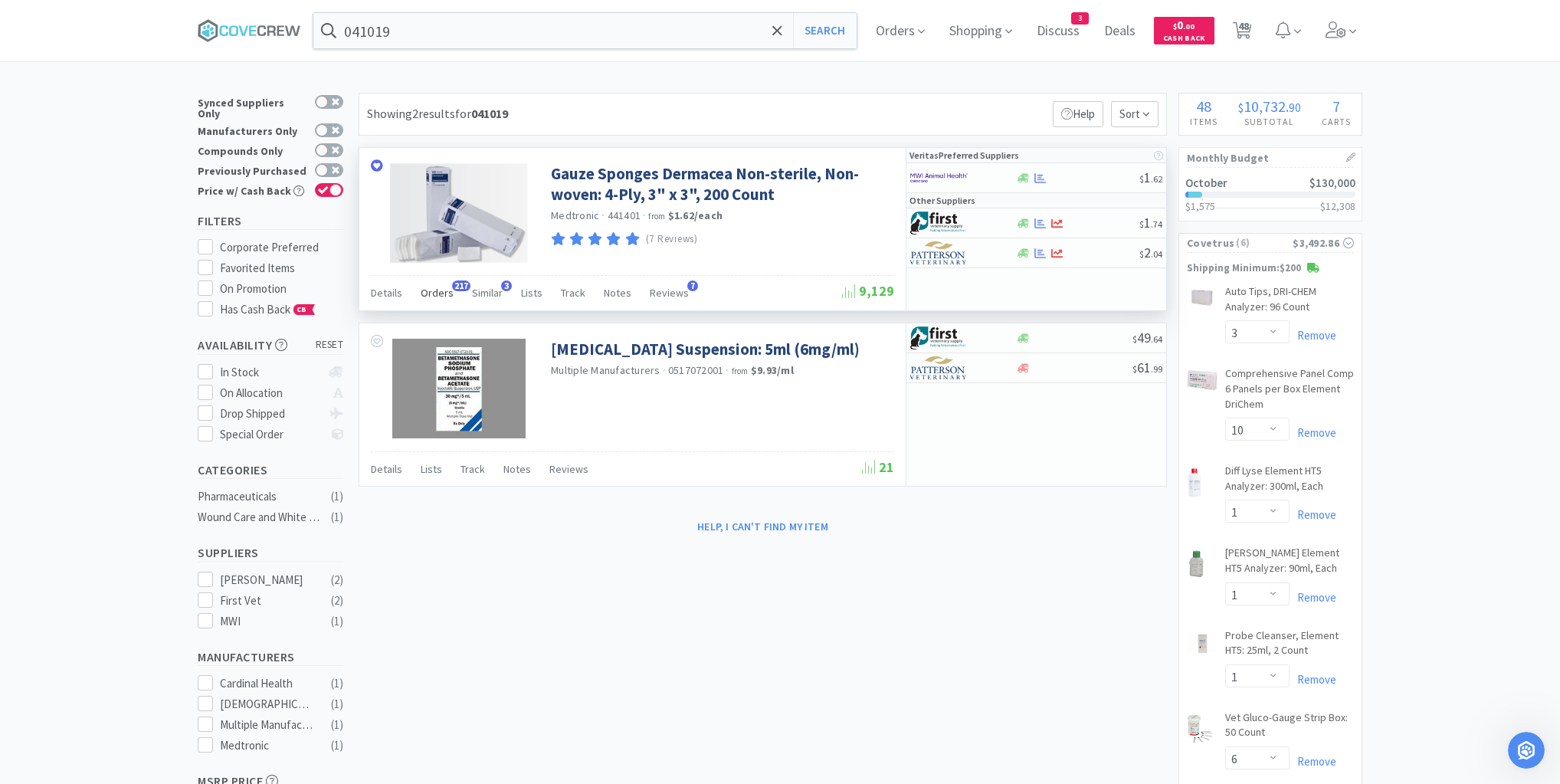
click at [444, 292] on span "Orders" at bounding box center [436, 293] width 33 height 14
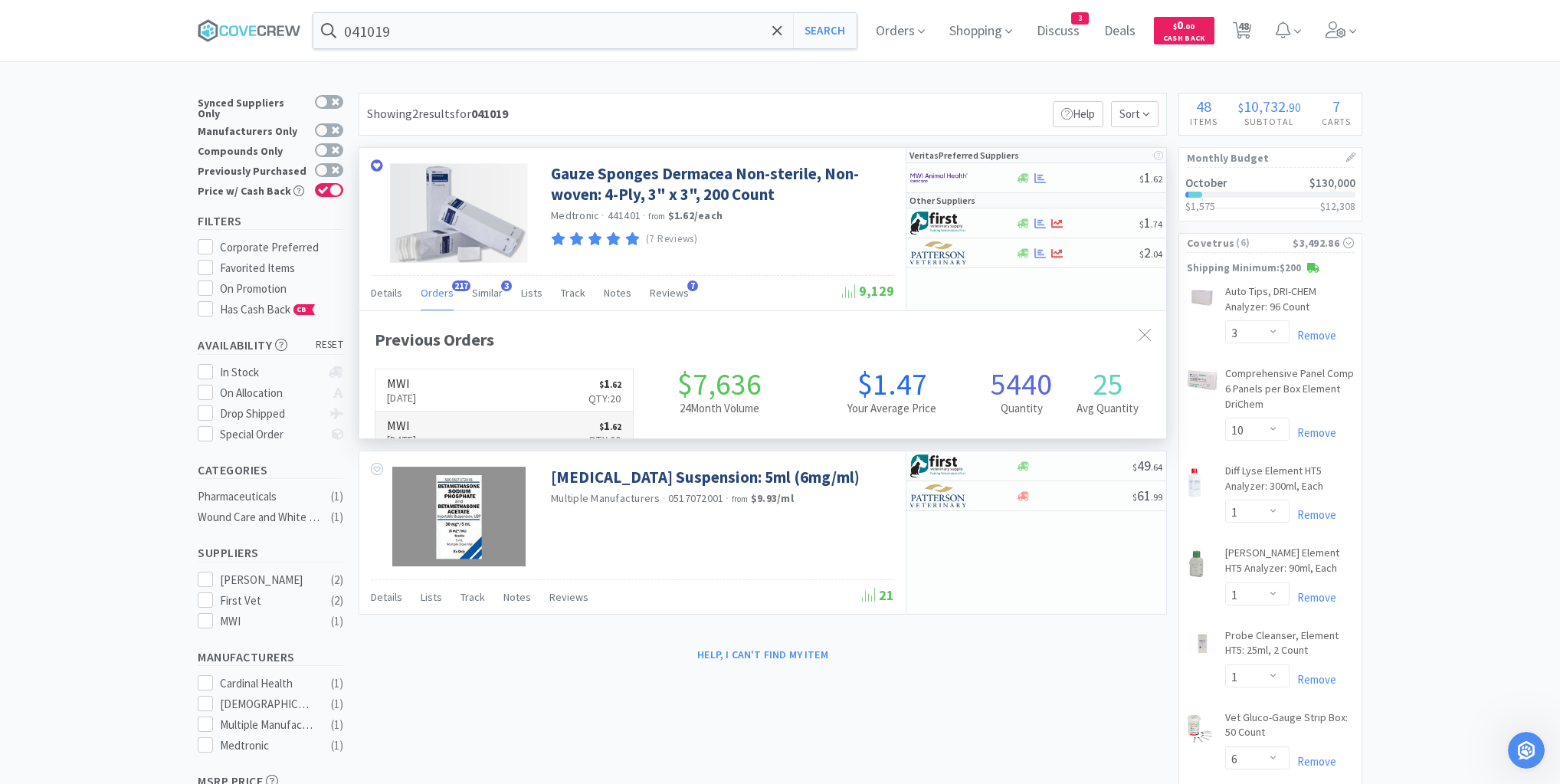
scroll to position [411, 807]
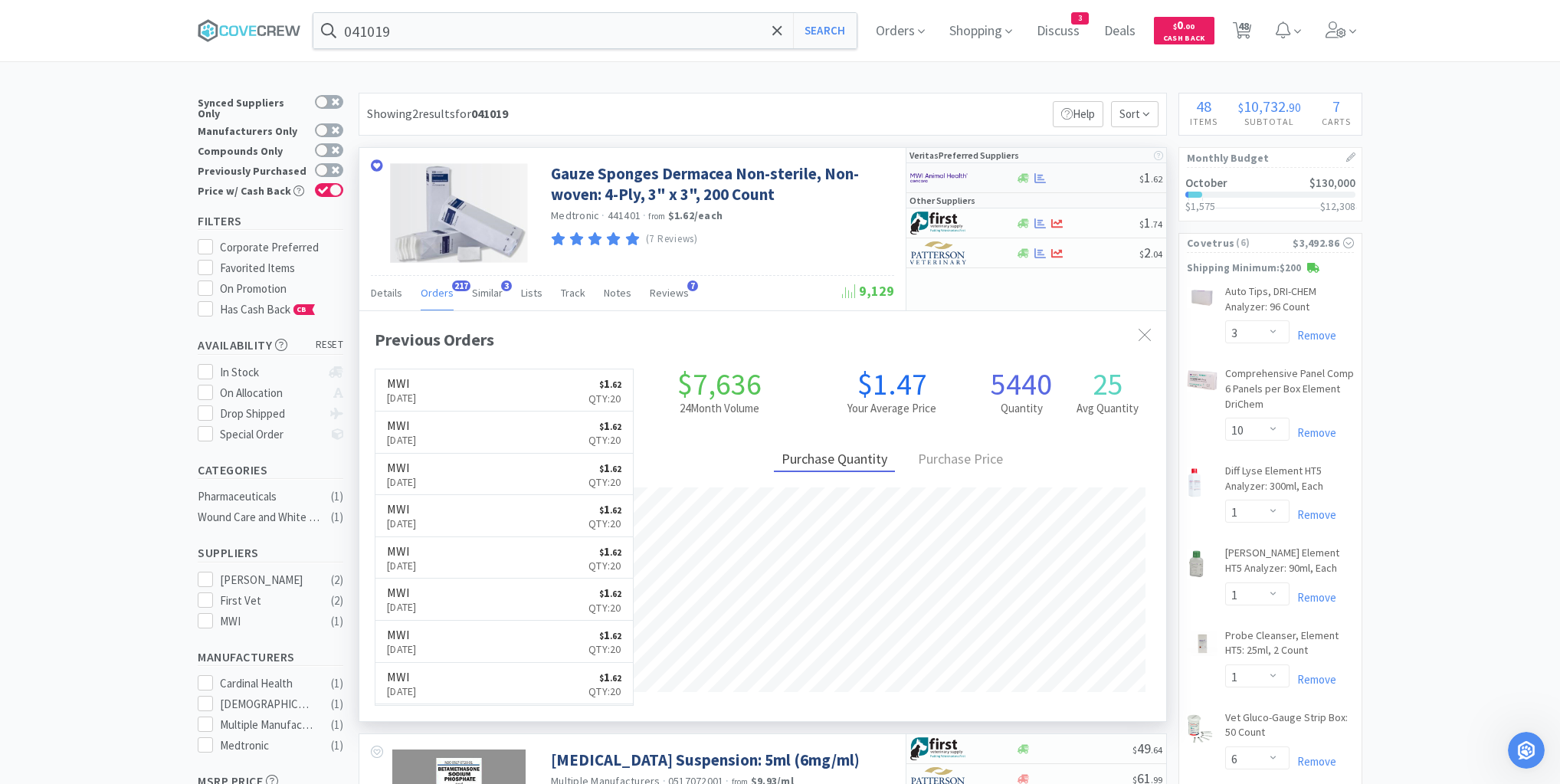
drag, startPoint x: 1075, startPoint y: 181, endPoint x: 1058, endPoint y: 187, distance: 18.0
click at [1058, 187] on div "$ 1 . 62" at bounding box center [1036, 179] width 260 height 30
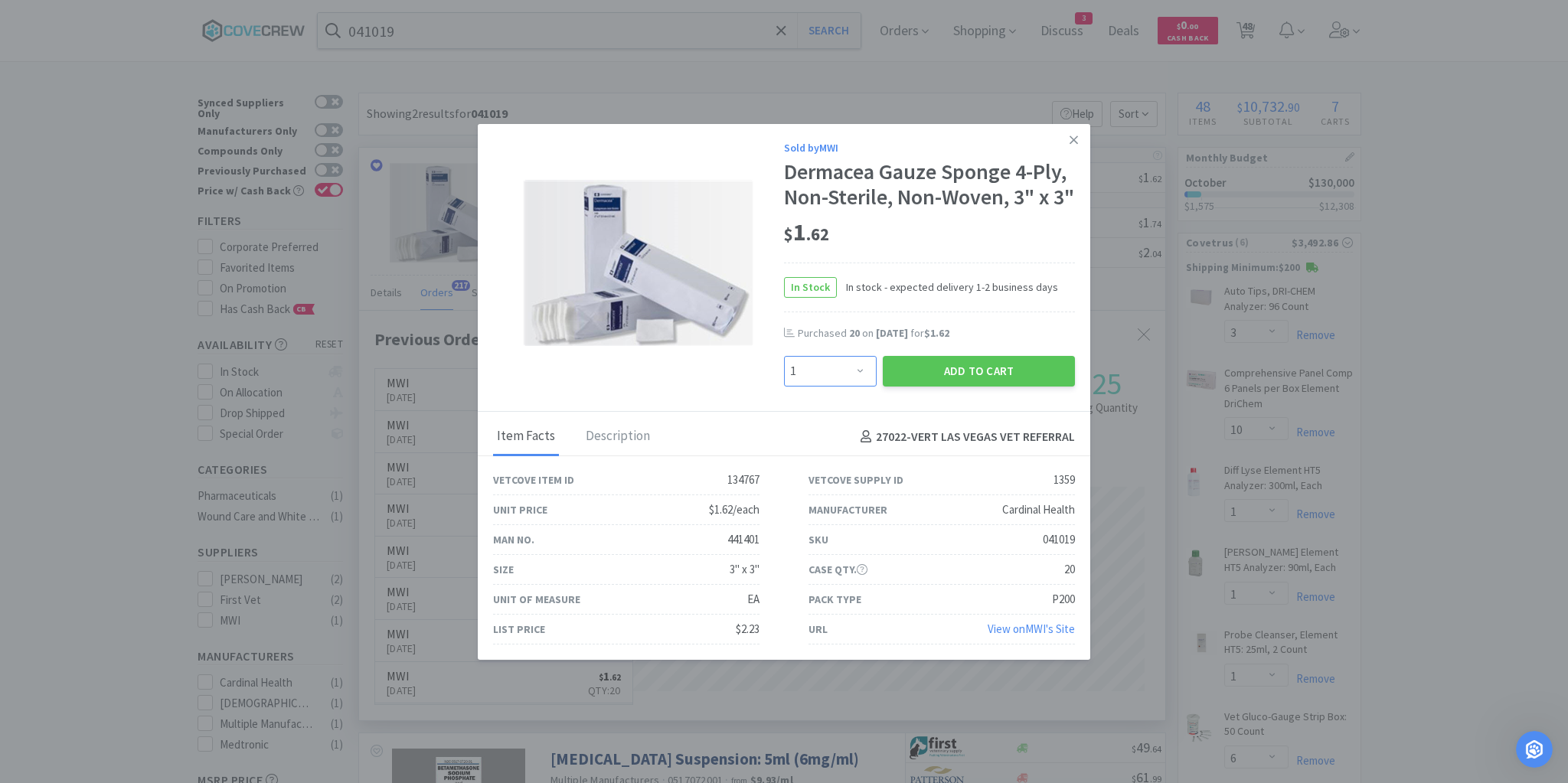
click at [860, 386] on select "Enter Quantity 1 2 3 4 5 6 7 8 9 10 11 12 13 14 15 16 17 18 19 20 Enter Quantity" at bounding box center [830, 371] width 92 height 30
click at [928, 386] on button "Add to Cart" at bounding box center [978, 371] width 192 height 30
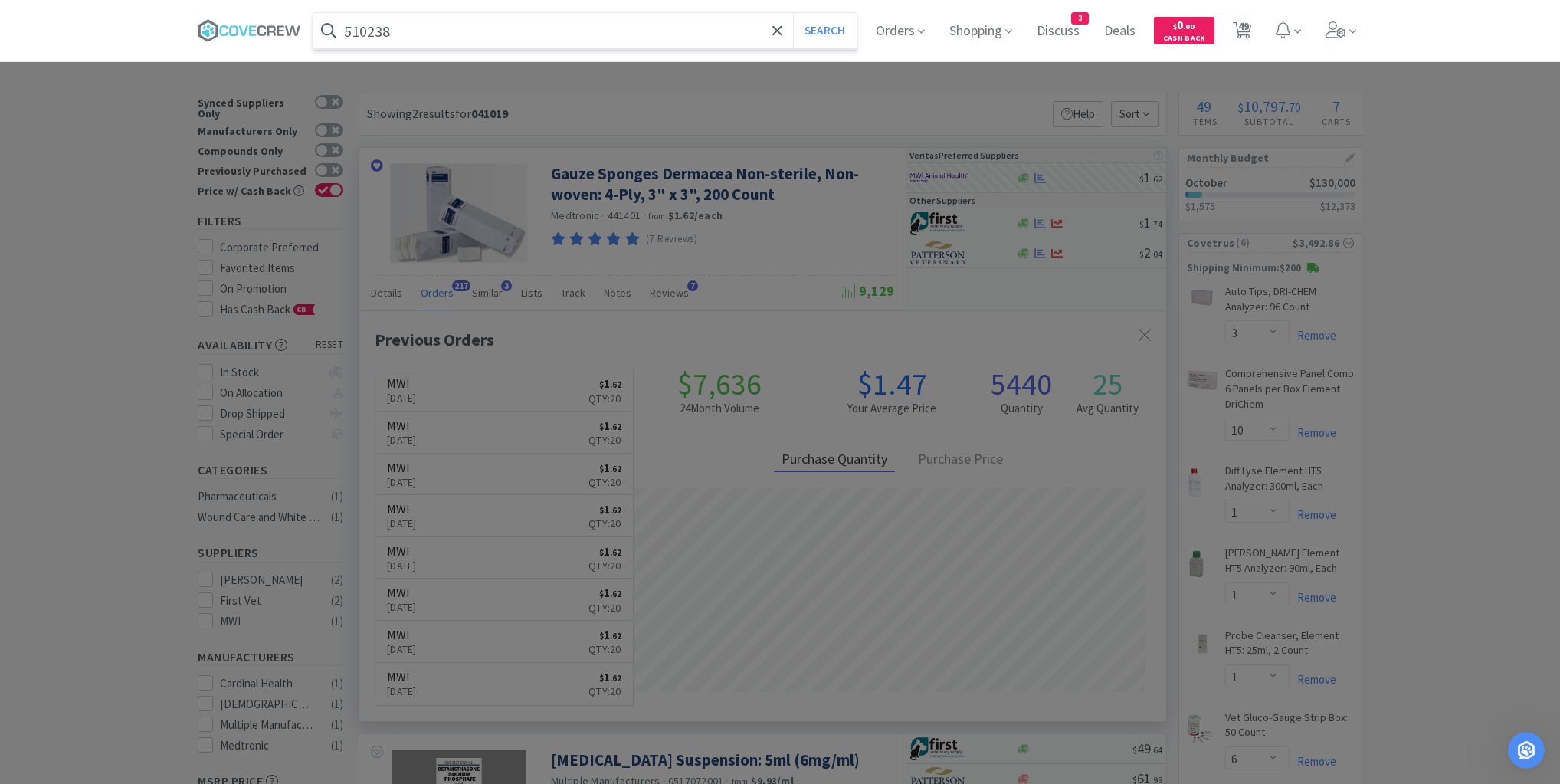
click at [793, 13] on button "Search" at bounding box center [825, 31] width 64 height 36
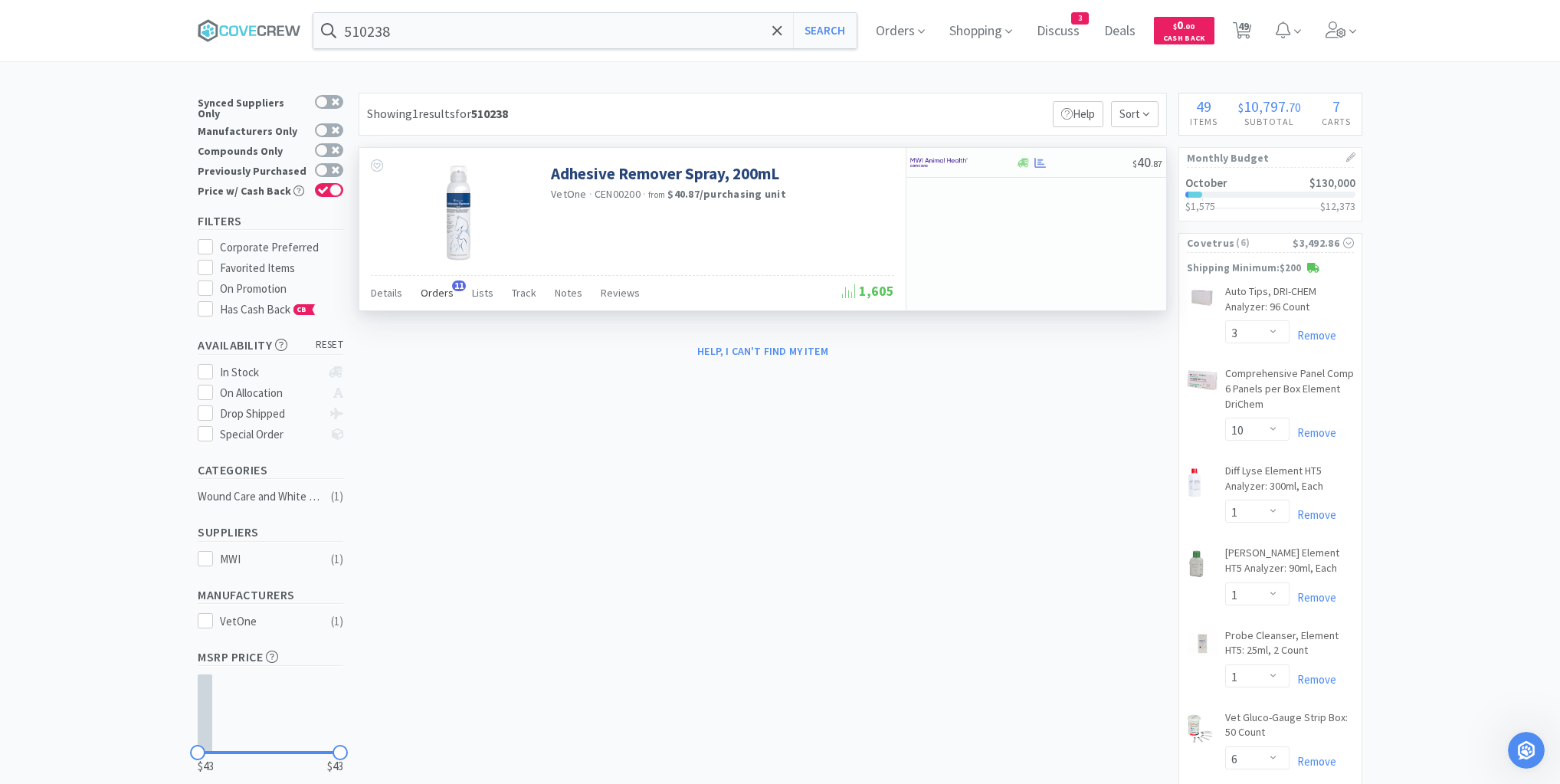
click at [427, 296] on span "Orders" at bounding box center [436, 293] width 33 height 14
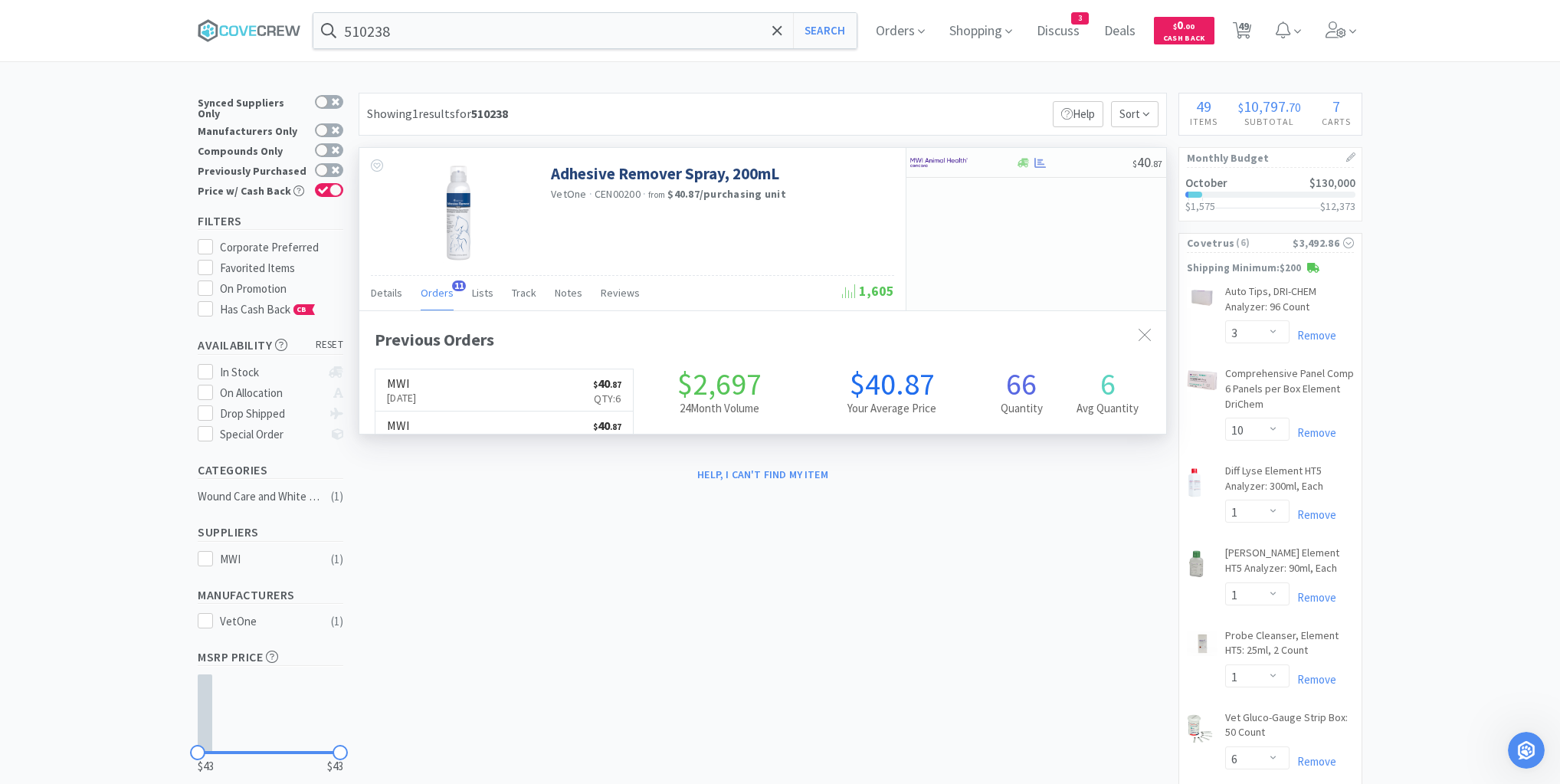
scroll to position [411, 807]
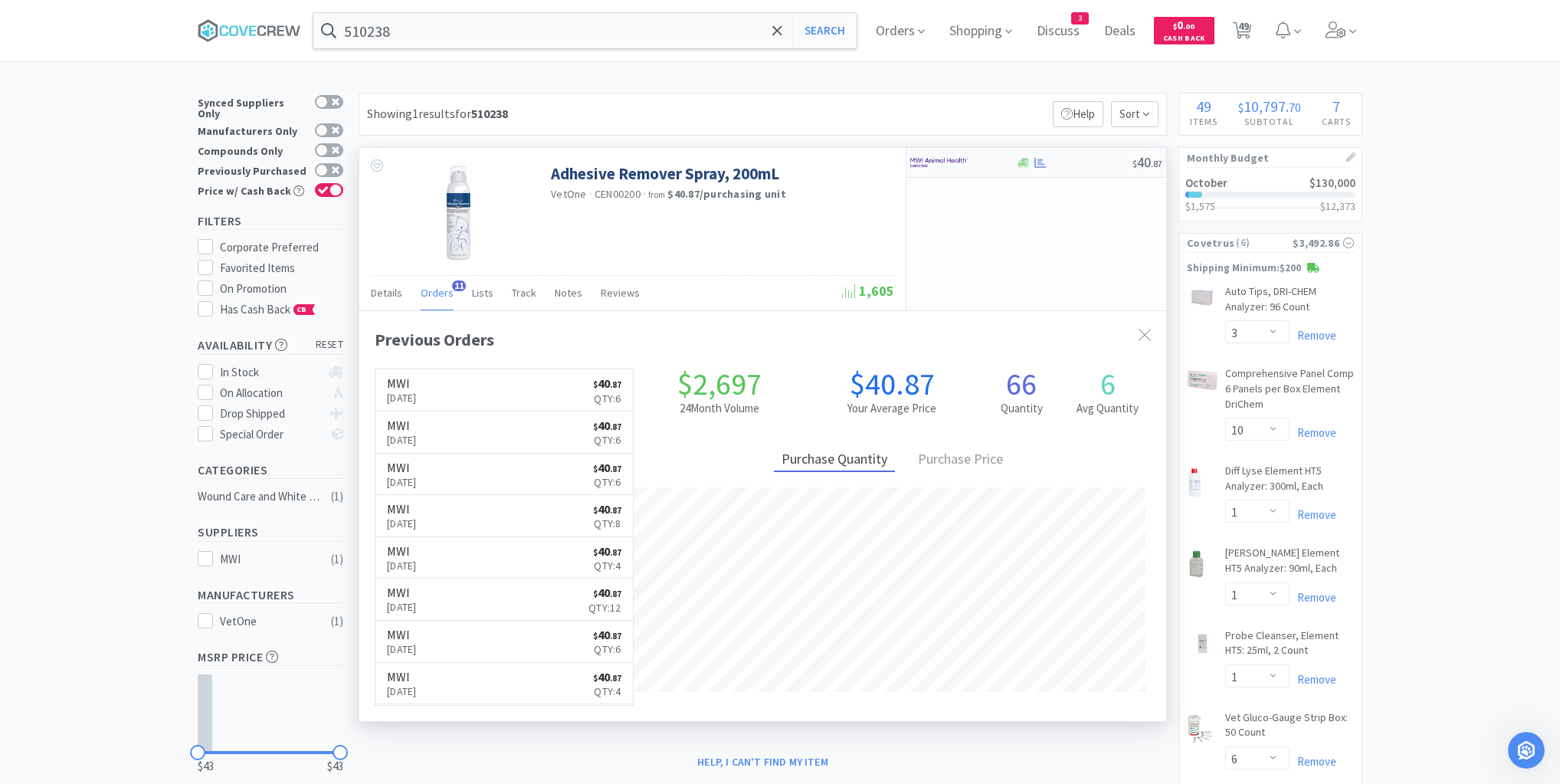
click at [1073, 164] on div at bounding box center [1074, 163] width 117 height 12
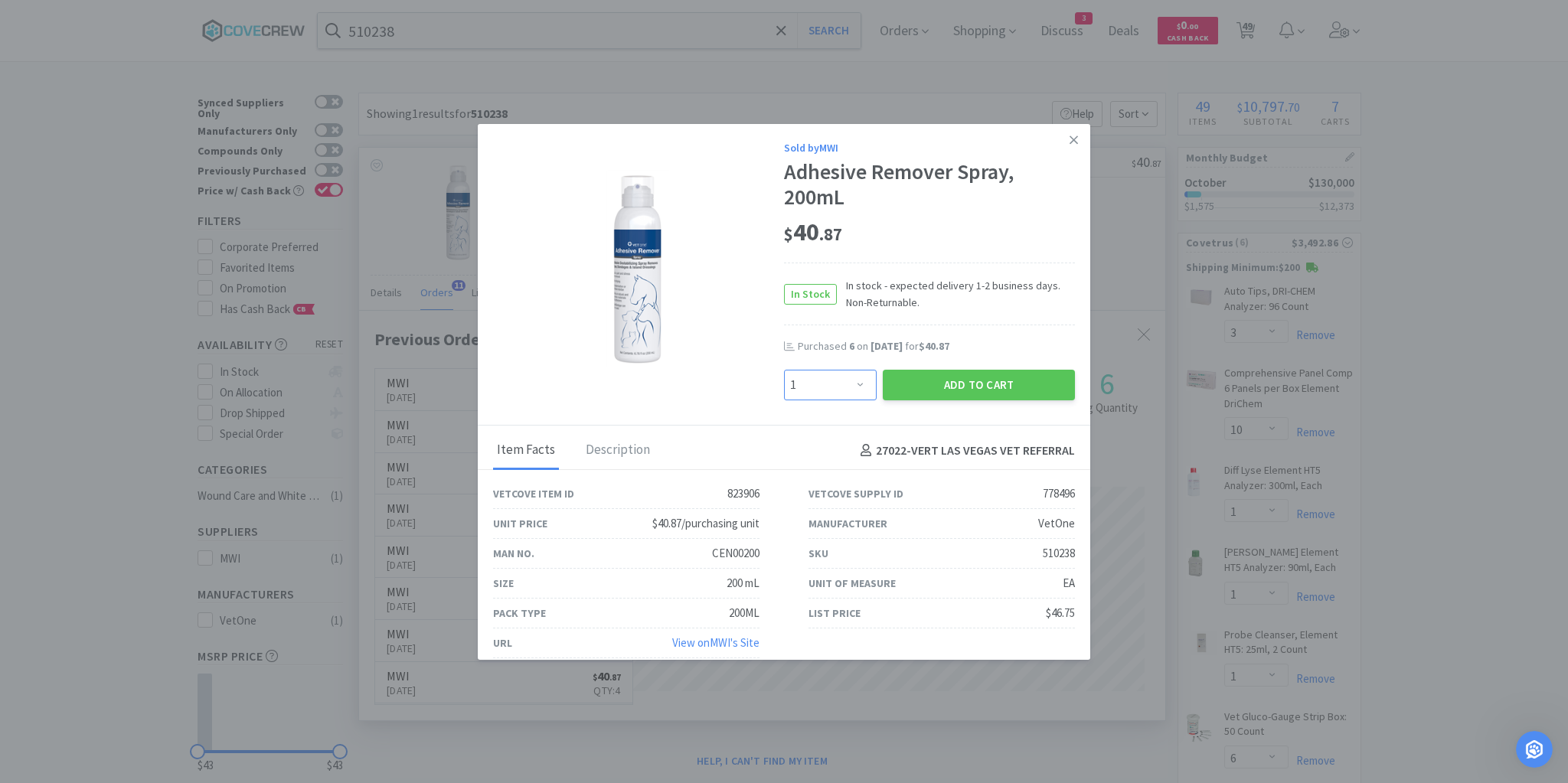
click at [851, 389] on select "Enter Quantity 1 2 3 4 5 6 7 8 9 10 11 12 13 14 15 16 17 18 19 20 Enter Quantity" at bounding box center [830, 384] width 92 height 30
click at [784, 369] on select "Enter Quantity 1 2 3 4 5 6 7 8 9 10 11 12 13 14 15 16 17 18 19 20 Enter Quantity" at bounding box center [830, 384] width 92 height 30
click at [960, 378] on button "Add to Cart" at bounding box center [978, 384] width 192 height 30
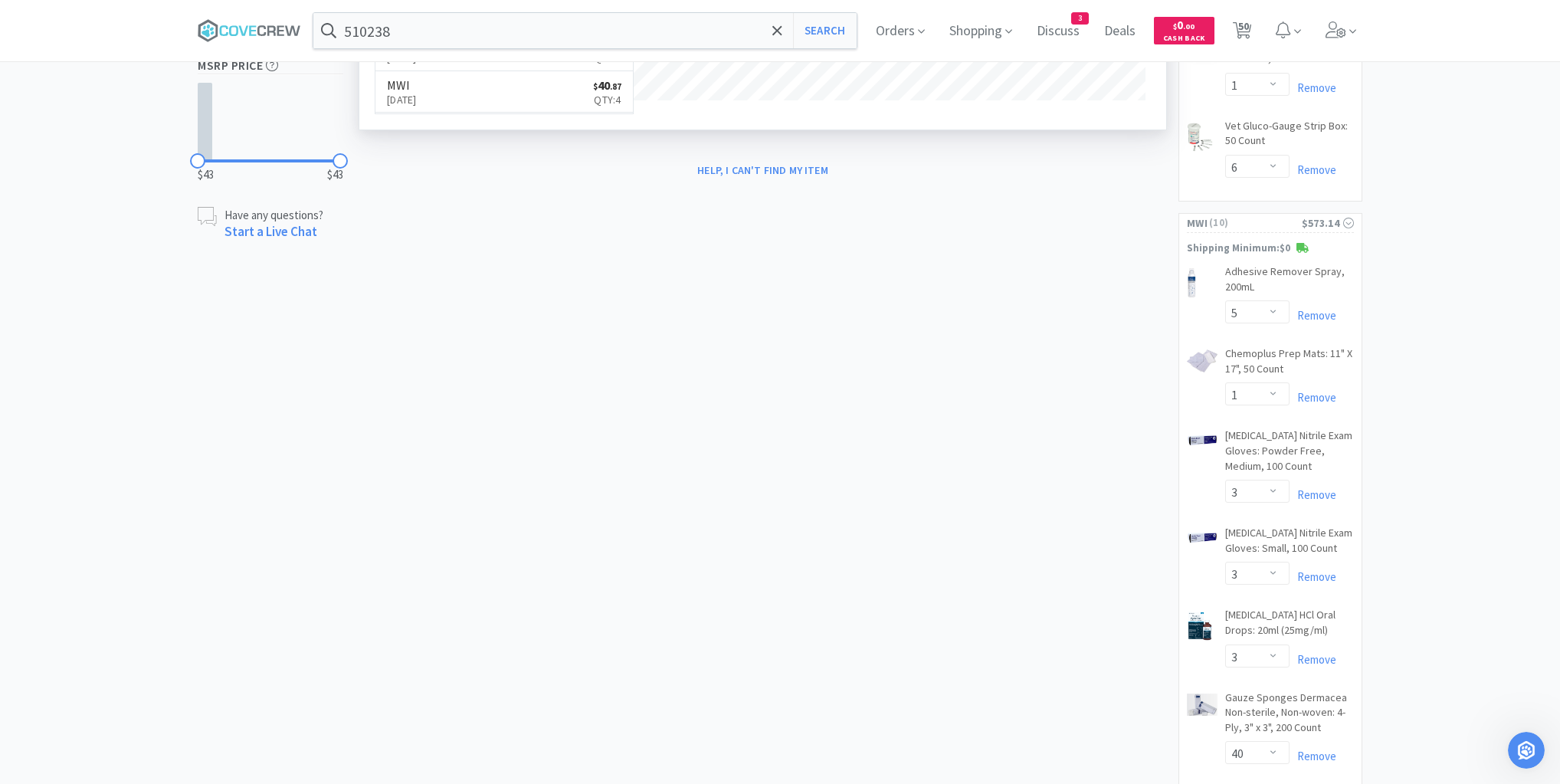
scroll to position [736, 0]
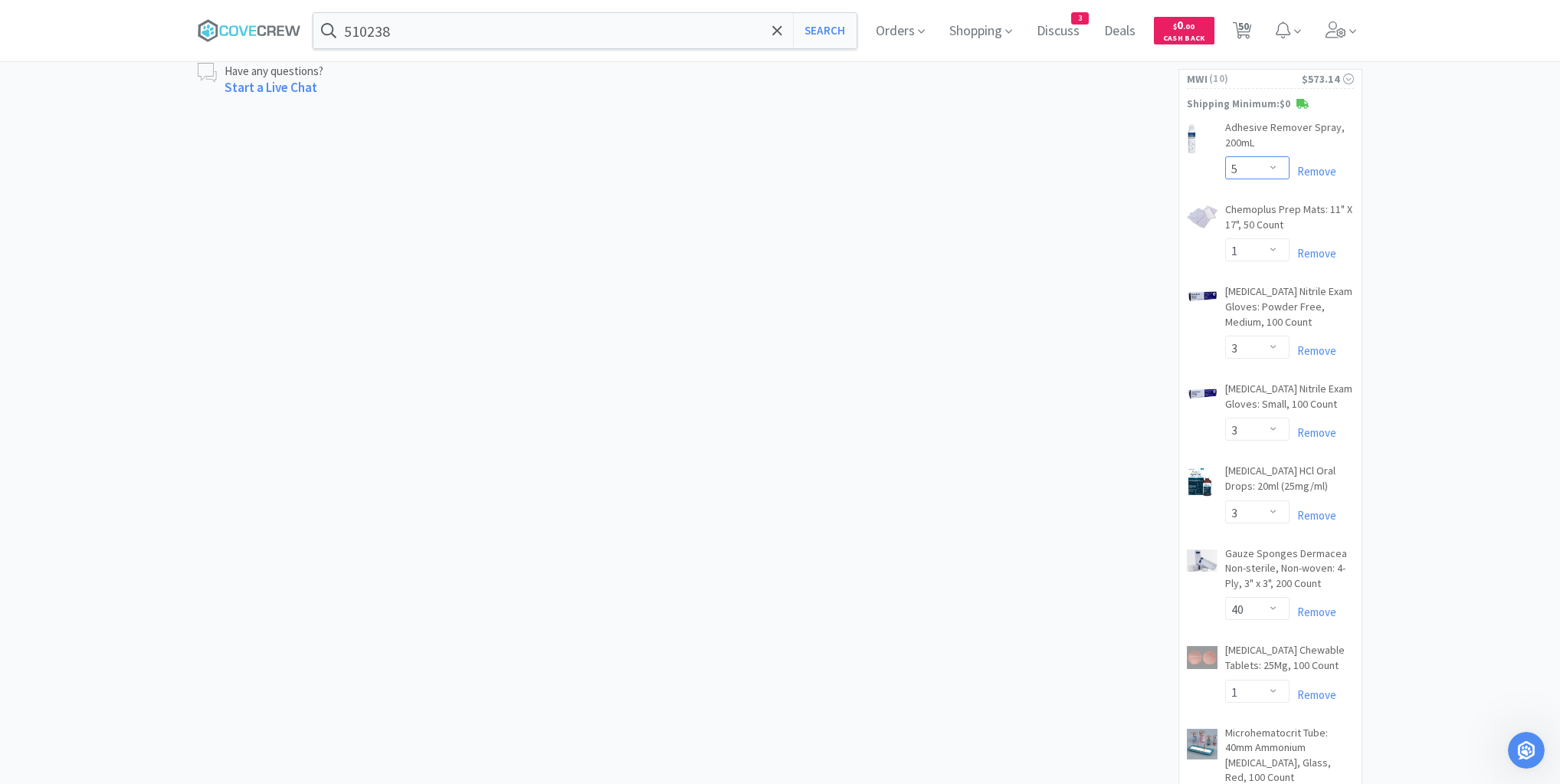
click at [1276, 165] on select "Enter Quantity 1 2 3 4 5 6 7 8 9 10 11 12 13 14 15 16 17 18 19 20 Enter Quantity" at bounding box center [1257, 168] width 64 height 23
click at [1225, 156] on select "Enter Quantity 1 2 3 4 5 6 7 8 9 10 11 12 13 14 15 16 17 18 19 20 Enter Quantity" at bounding box center [1257, 168] width 64 height 23
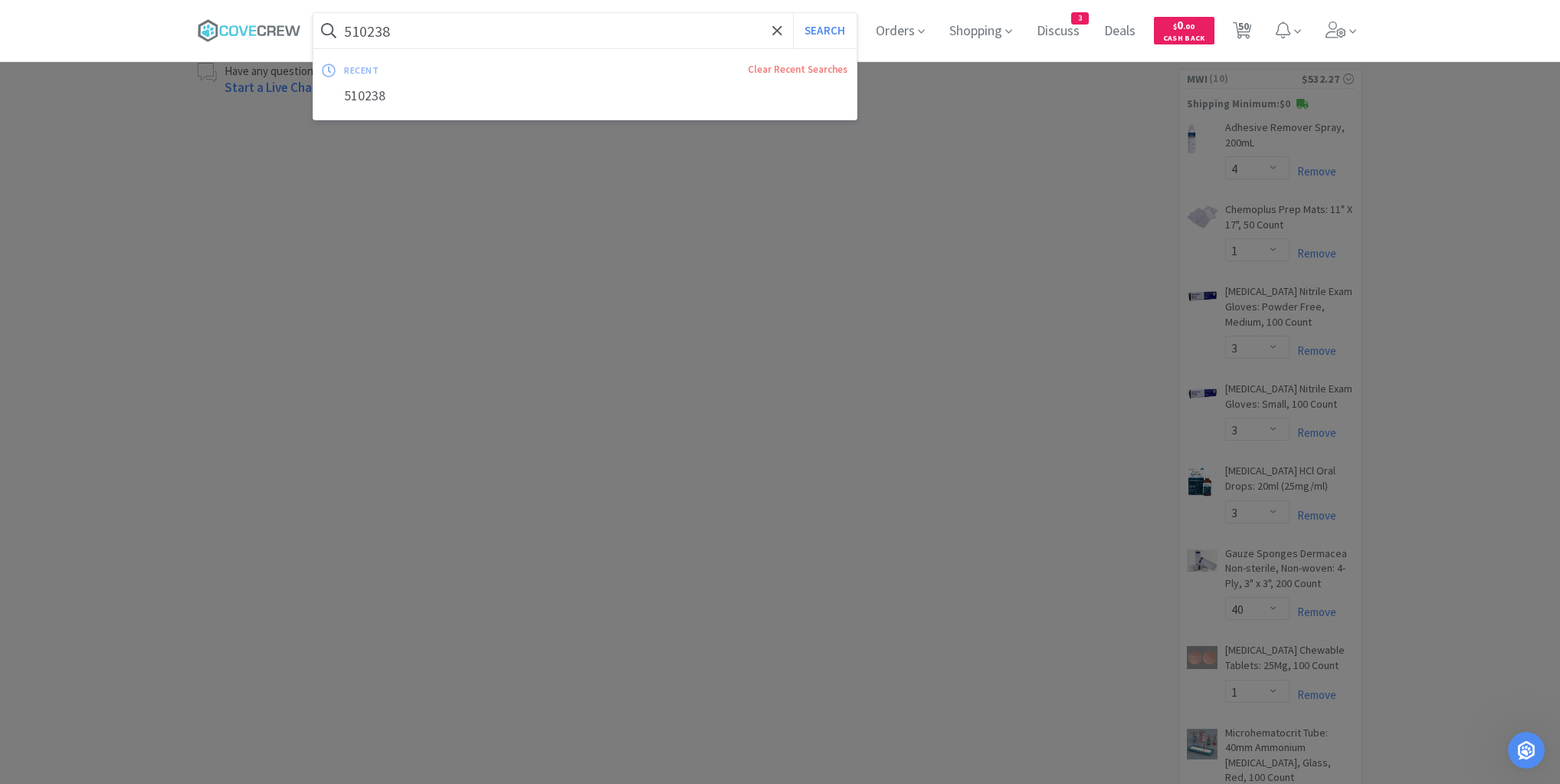
click at [684, 25] on input "510238" at bounding box center [585, 31] width 543 height 36
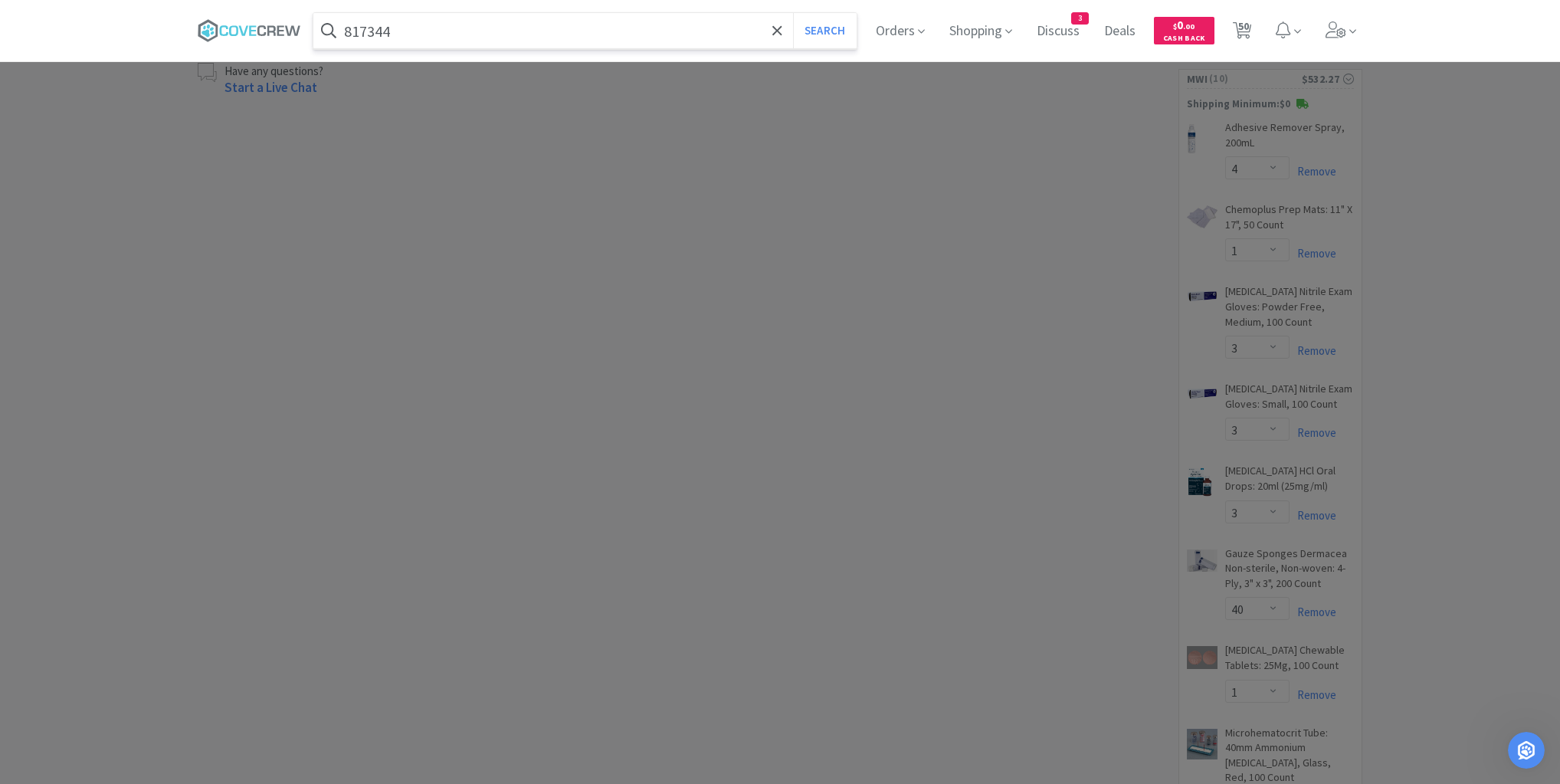
click at [793, 13] on button "Search" at bounding box center [825, 31] width 64 height 36
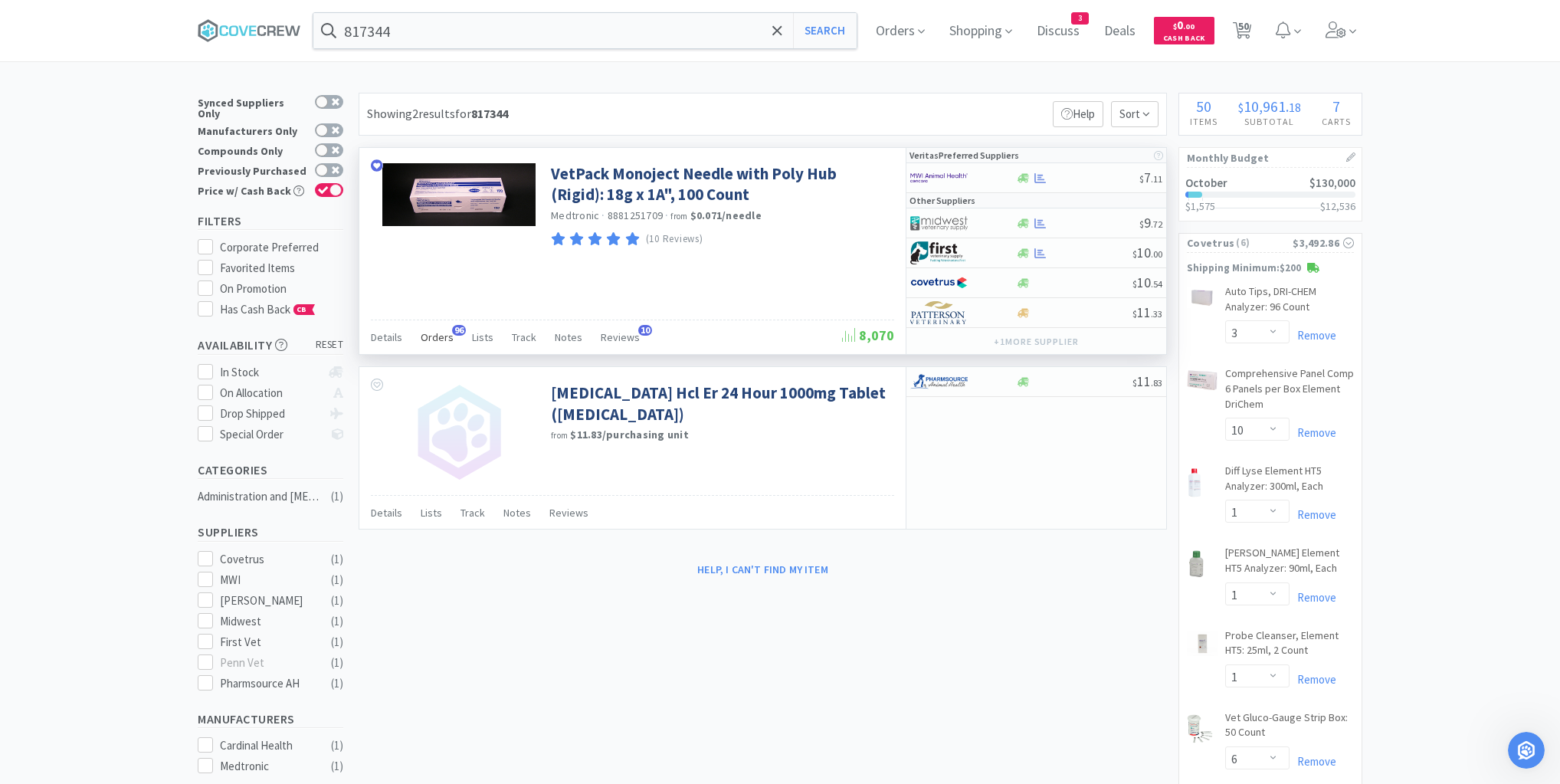
click at [437, 336] on span "Orders" at bounding box center [436, 338] width 33 height 14
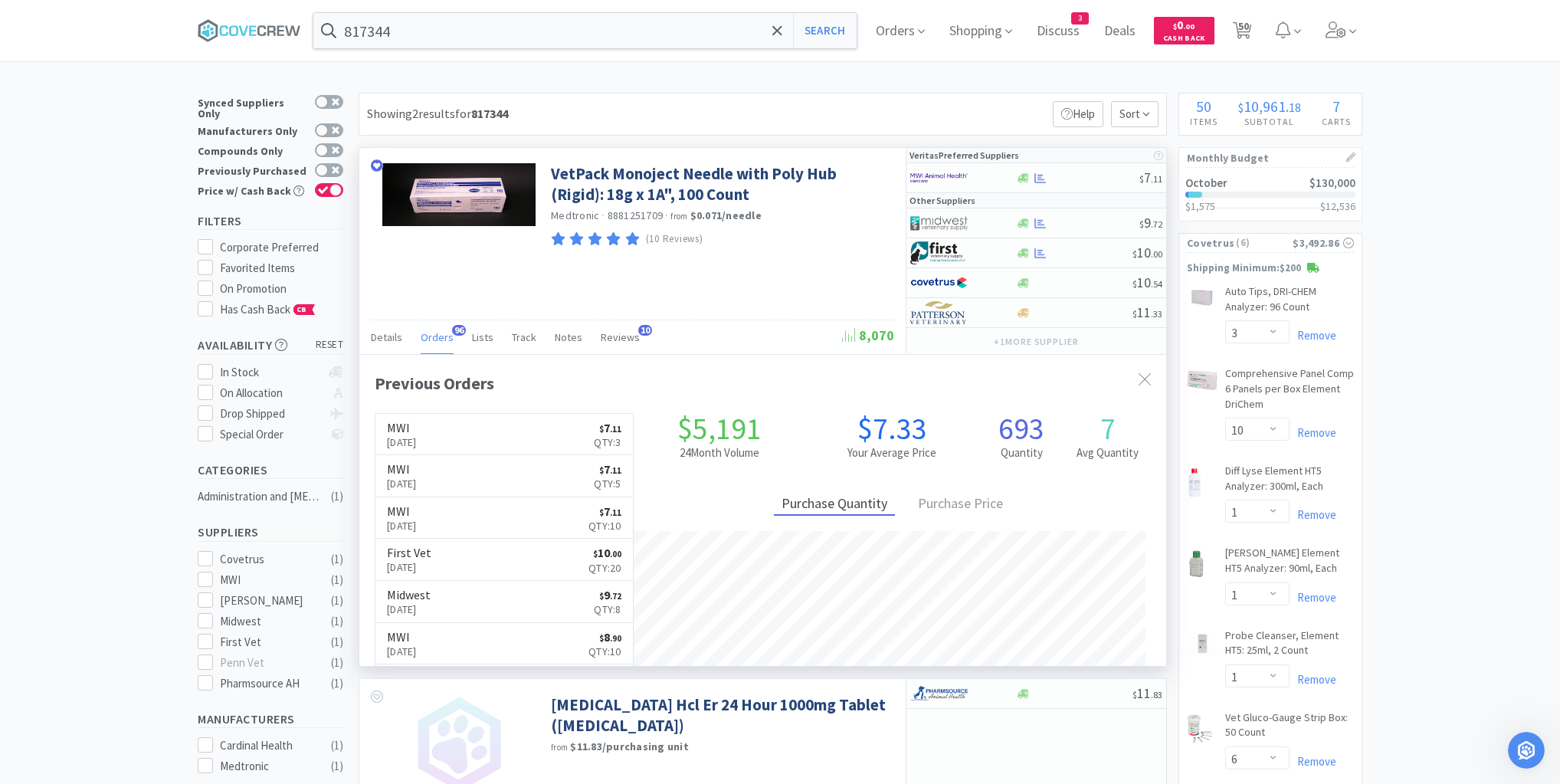
scroll to position [411, 807]
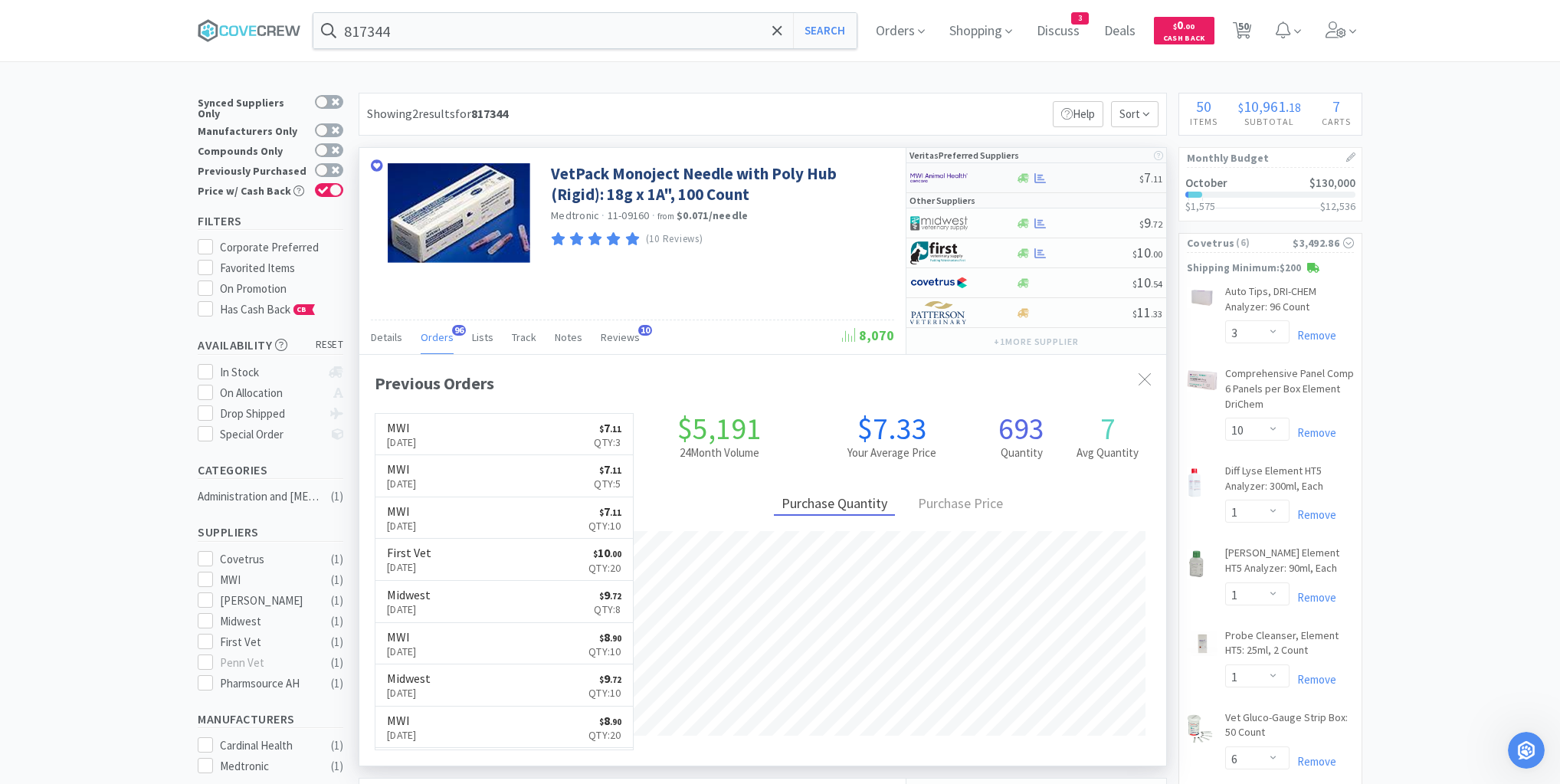
click at [1069, 180] on div at bounding box center [1077, 178] width 124 height 12
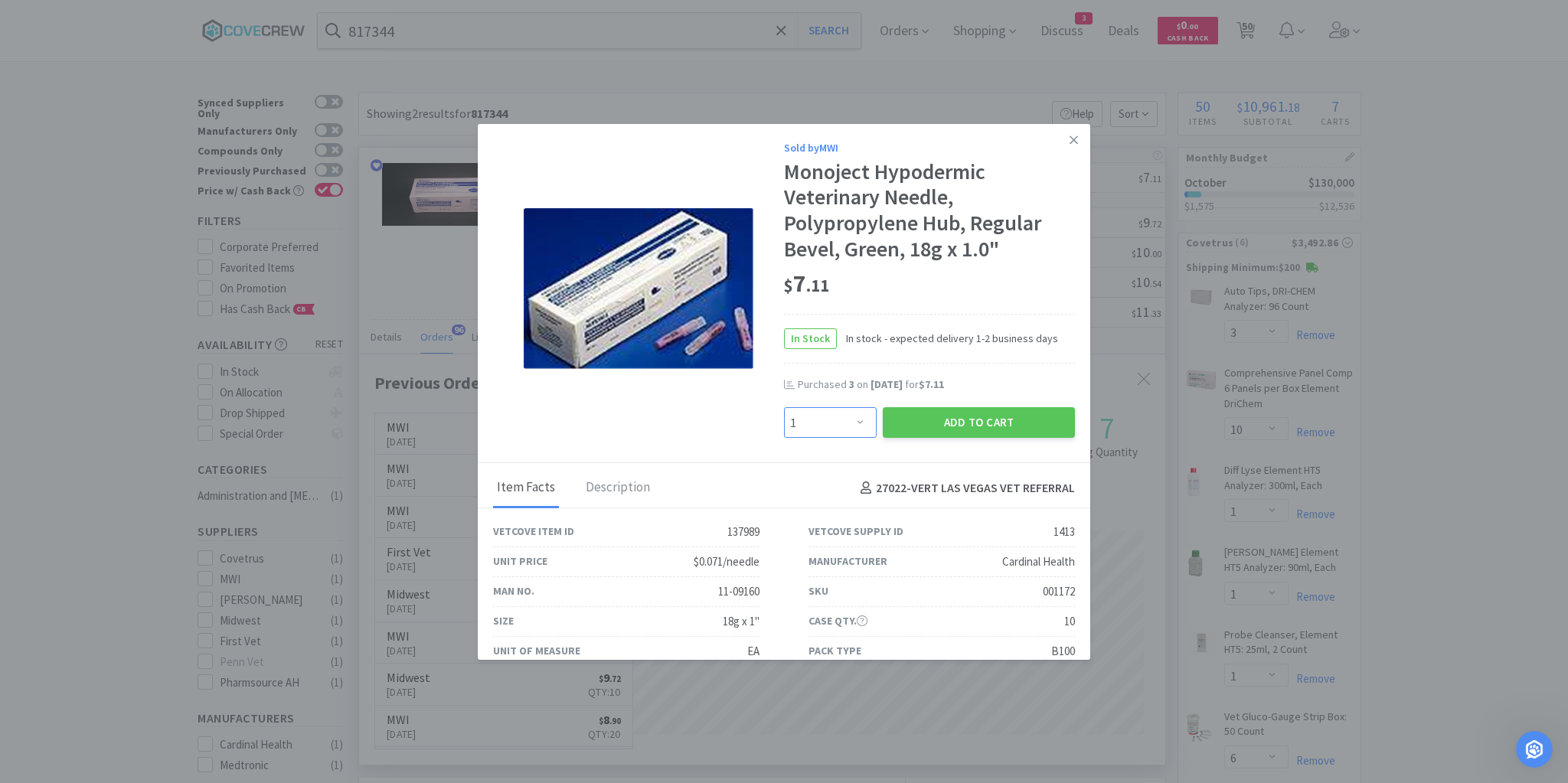
click at [855, 423] on select "Enter Quantity 1 2 3 4 5 6 7 8 9 10 11 12 13 14 15 16 17 18 19 20 Enter Quantity" at bounding box center [830, 423] width 92 height 30
click at [784, 407] on select "Enter Quantity 1 2 3 4 5 6 7 8 9 10 11 12 13 14 15 16 17 18 19 20 Enter Quantity" at bounding box center [830, 423] width 92 height 30
click at [1001, 425] on button "Add to Cart" at bounding box center [978, 423] width 192 height 30
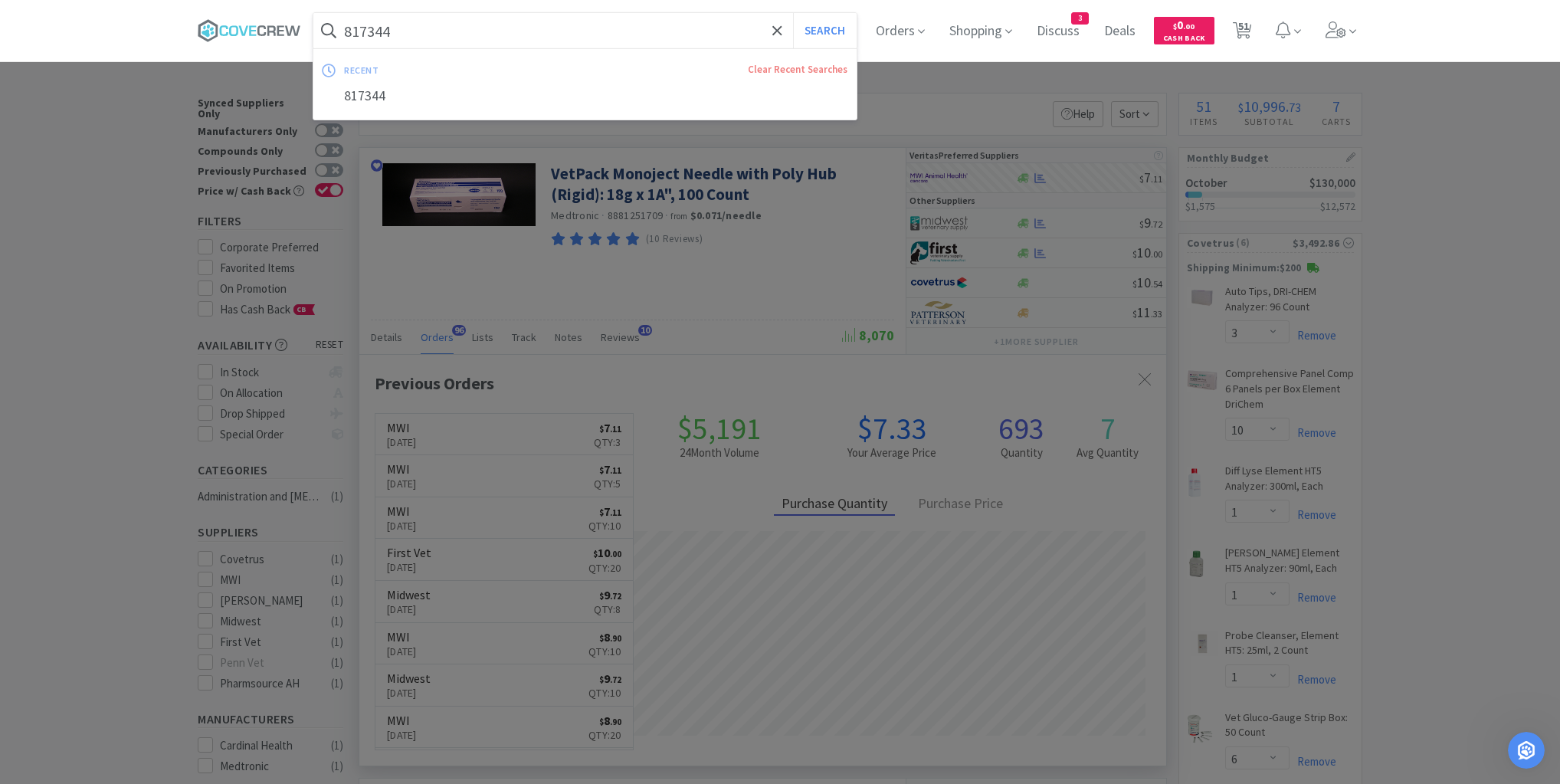
drag, startPoint x: 720, startPoint y: 36, endPoint x: 724, endPoint y: 78, distance: 42.2
click at [720, 36] on input "817344" at bounding box center [585, 31] width 543 height 36
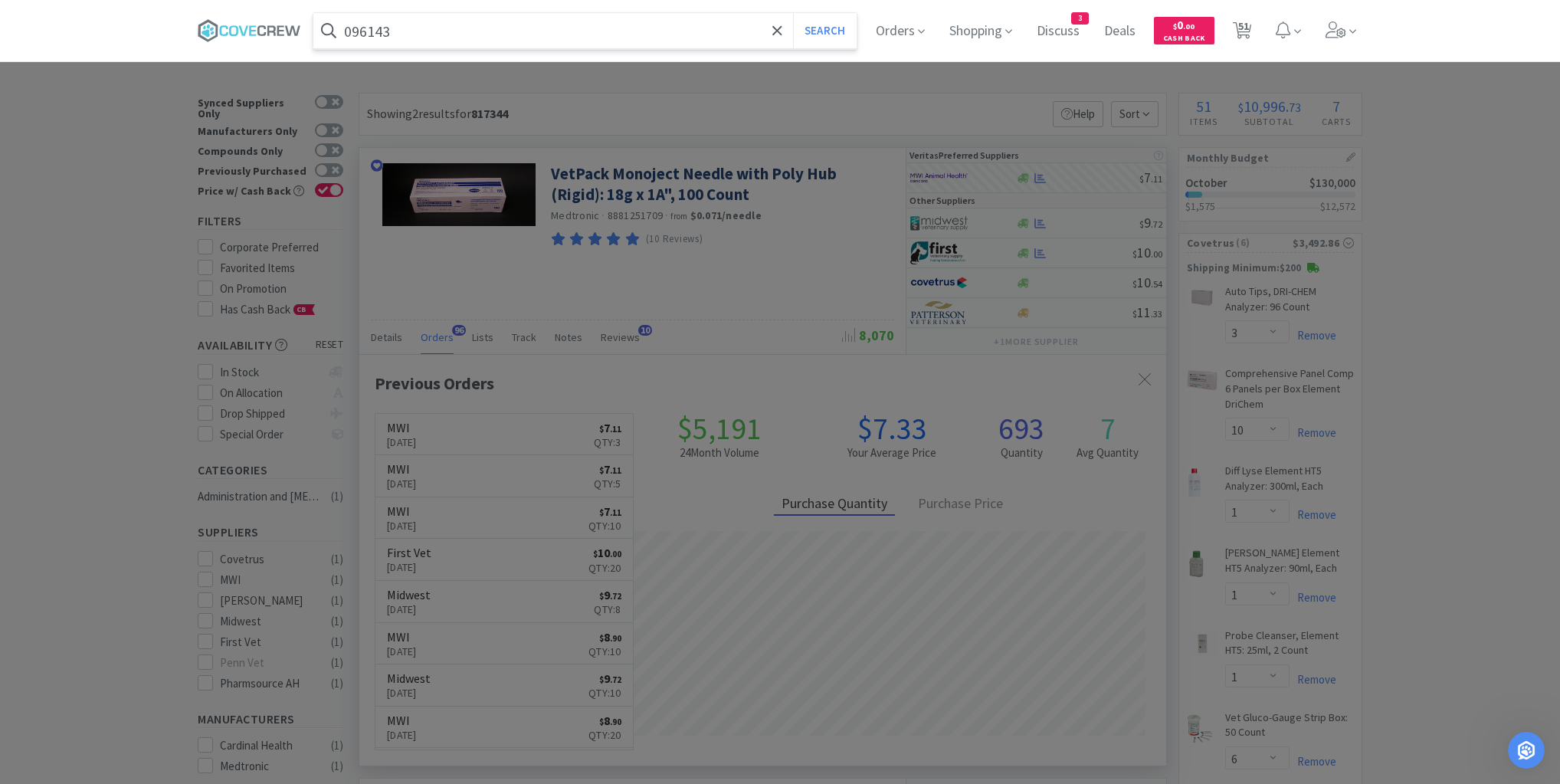
click at [793, 13] on button "Search" at bounding box center [825, 31] width 64 height 36
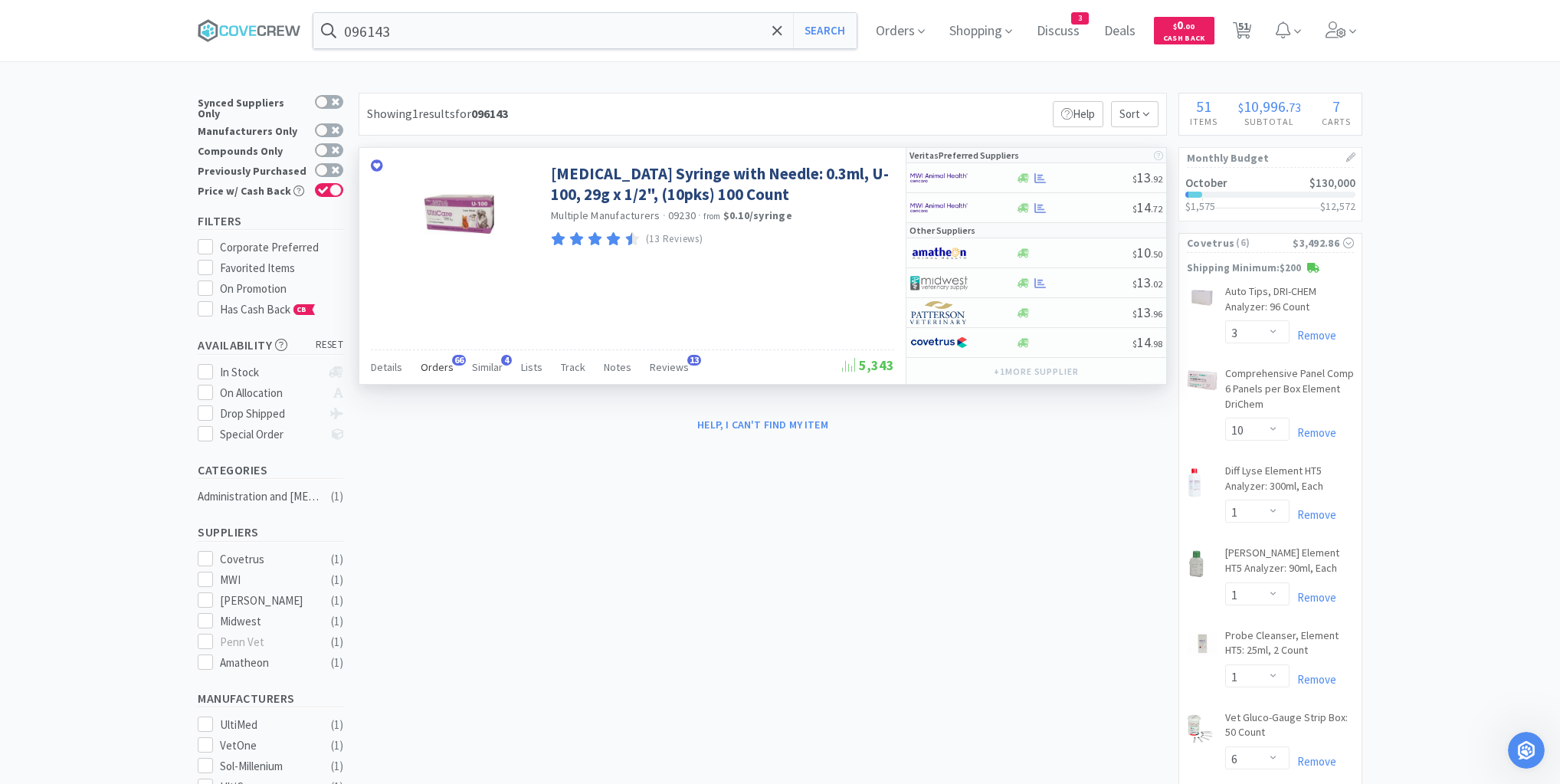
click at [437, 364] on span "Orders" at bounding box center [436, 367] width 33 height 14
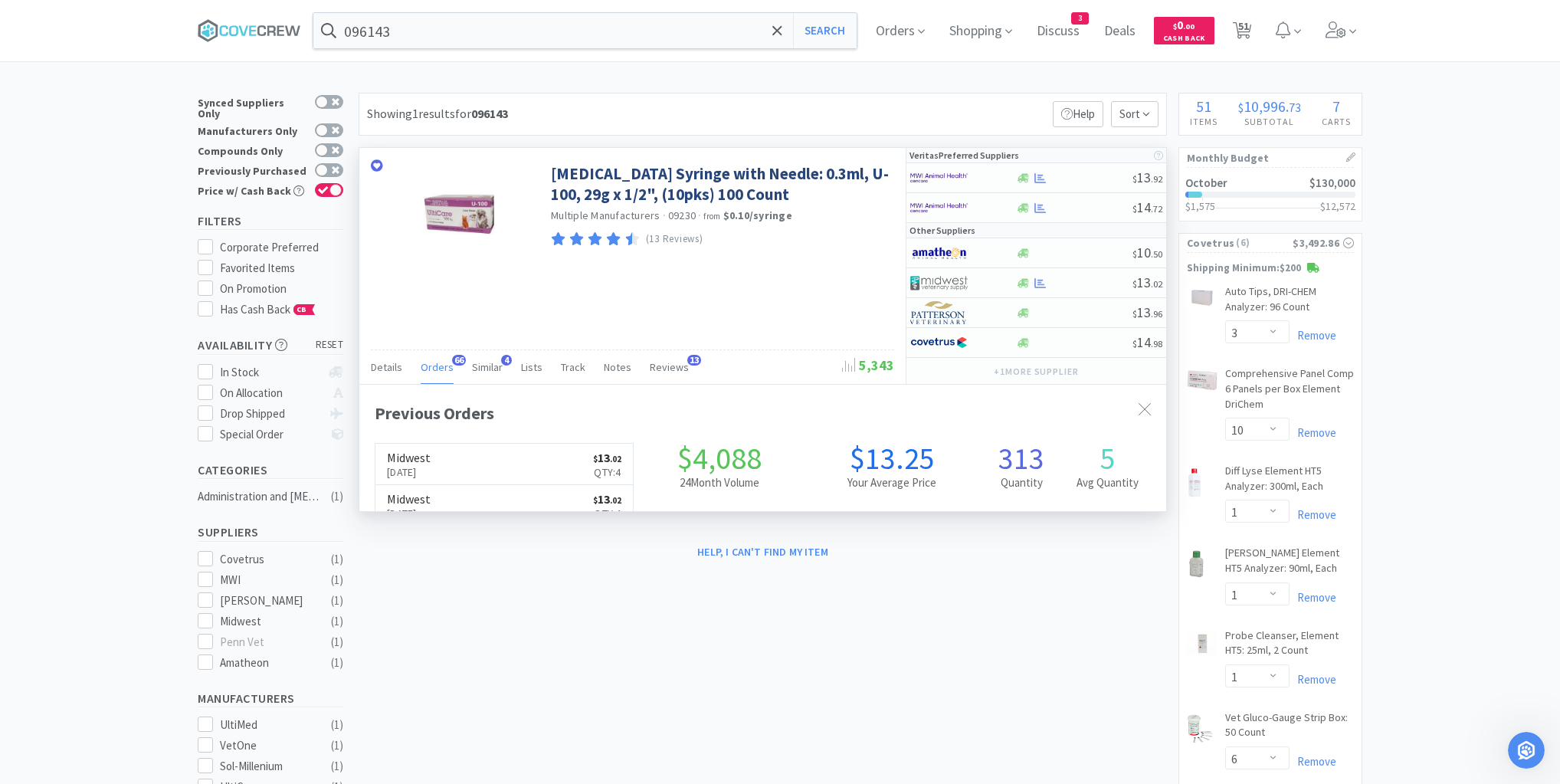
scroll to position [411, 807]
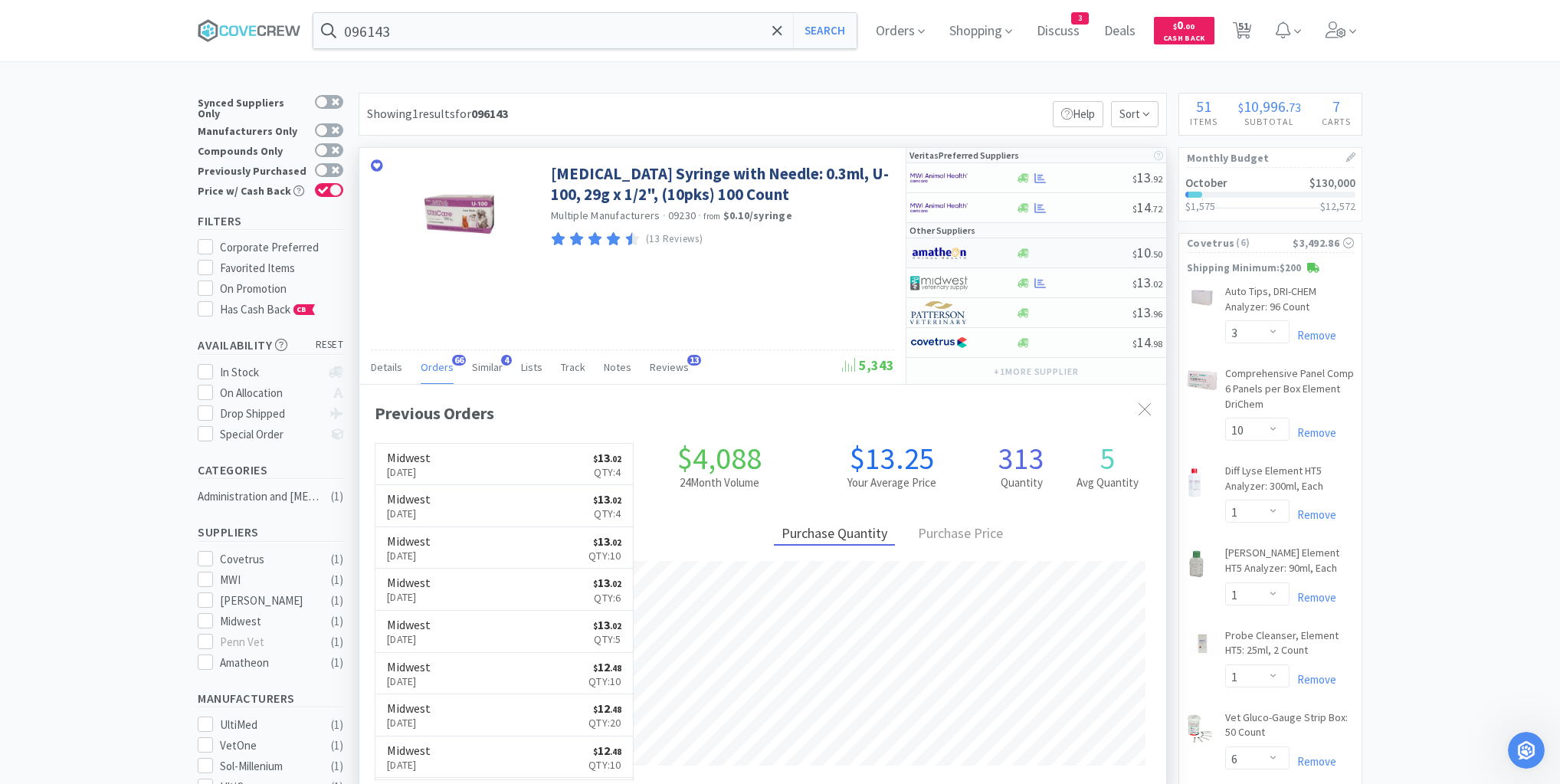
click at [1078, 254] on div at bounding box center [1074, 252] width 117 height 12
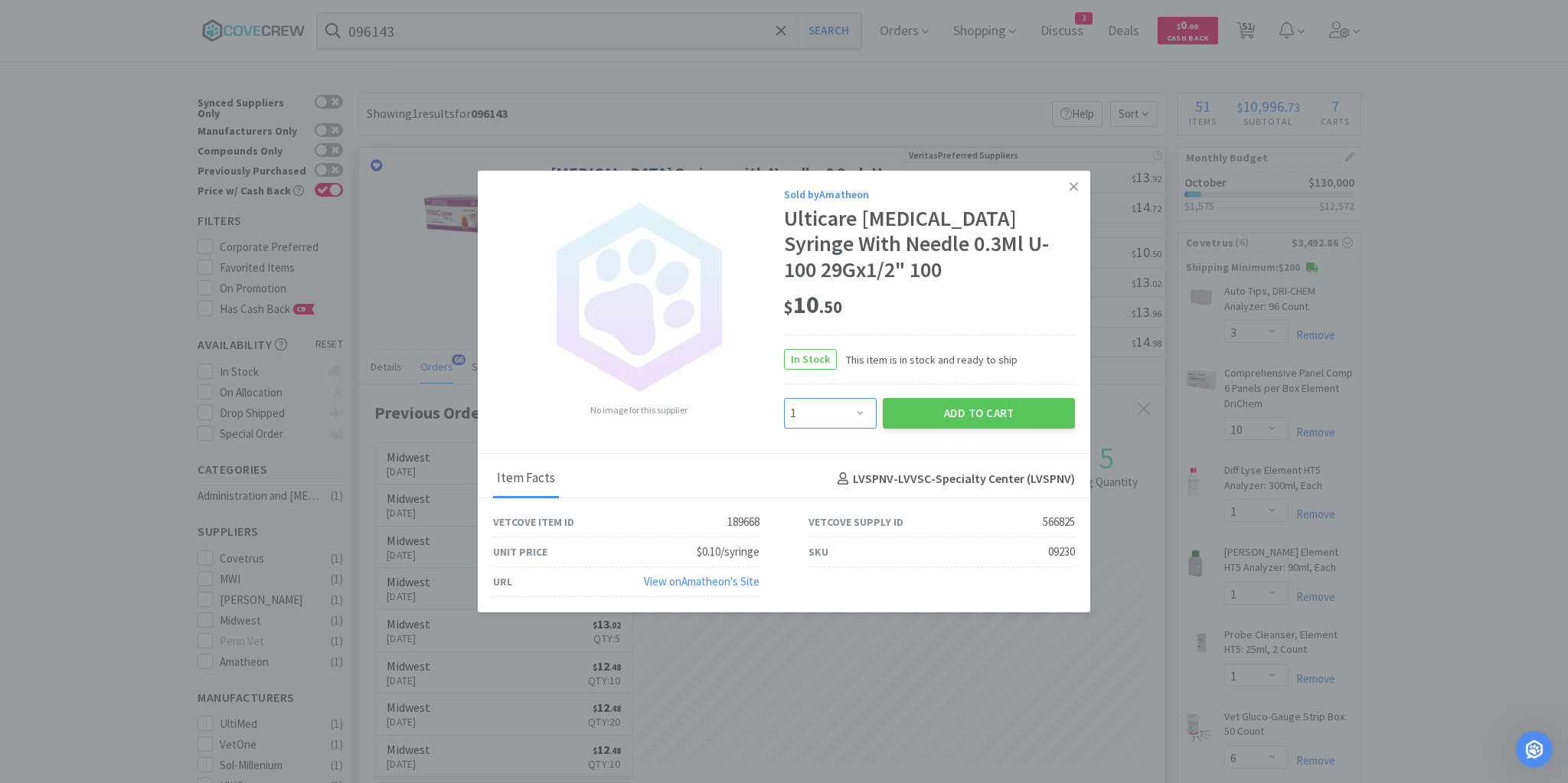
click at [863, 414] on select "Enter Quantity 1 2 3 4 5 6 7 8 9 10 11 12 13 14 15 16 17 18 19 20 Enter Quantity" at bounding box center [830, 413] width 92 height 30
click at [784, 398] on select "Enter Quantity 1 2 3 4 5 6 7 8 9 10 11 12 13 14 15 16 17 18 19 20 Enter Quantity" at bounding box center [830, 413] width 92 height 30
click at [977, 414] on button "Add to Cart" at bounding box center [978, 413] width 192 height 30
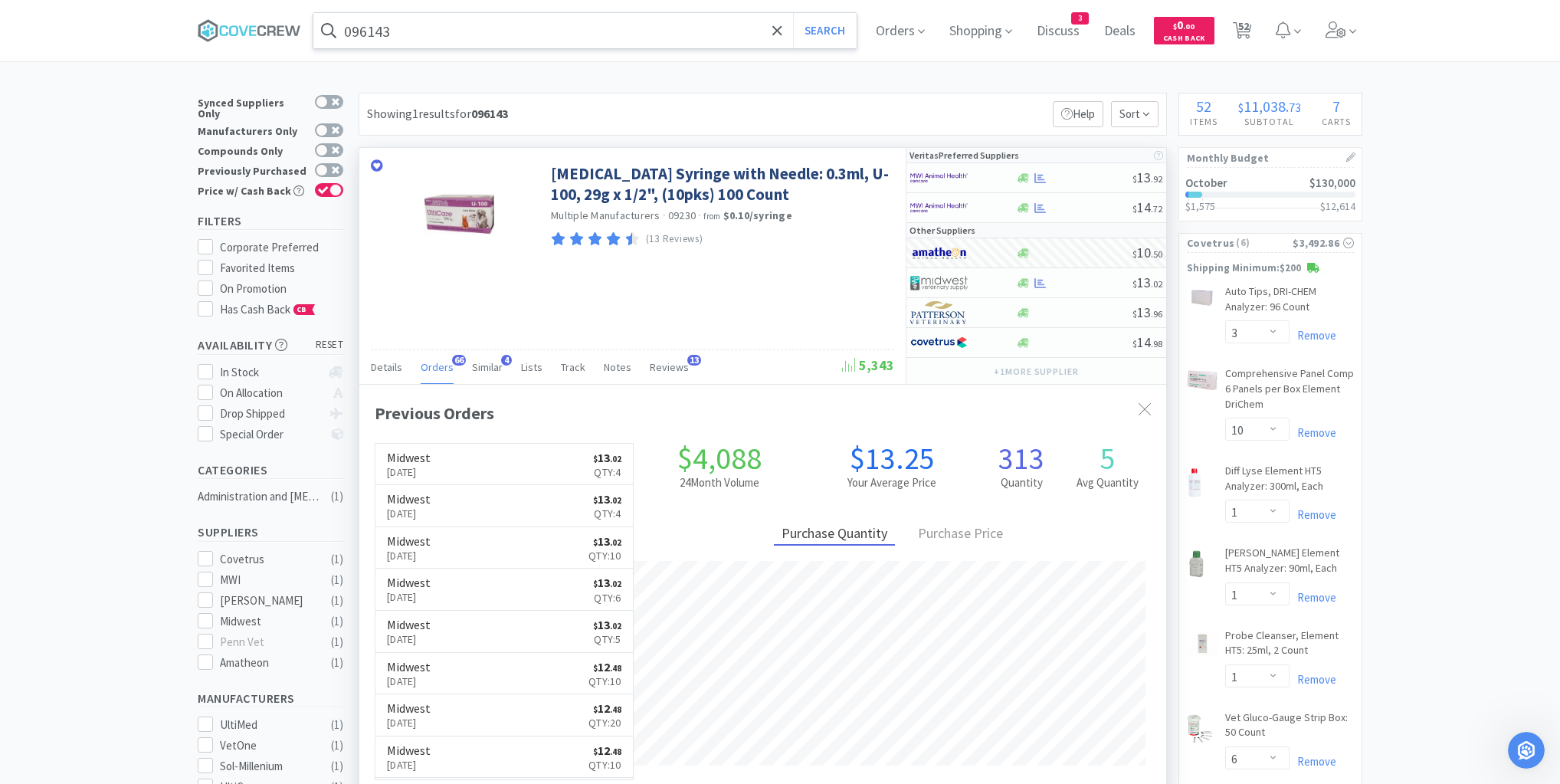
click at [710, 25] on input "096143" at bounding box center [585, 31] width 543 height 36
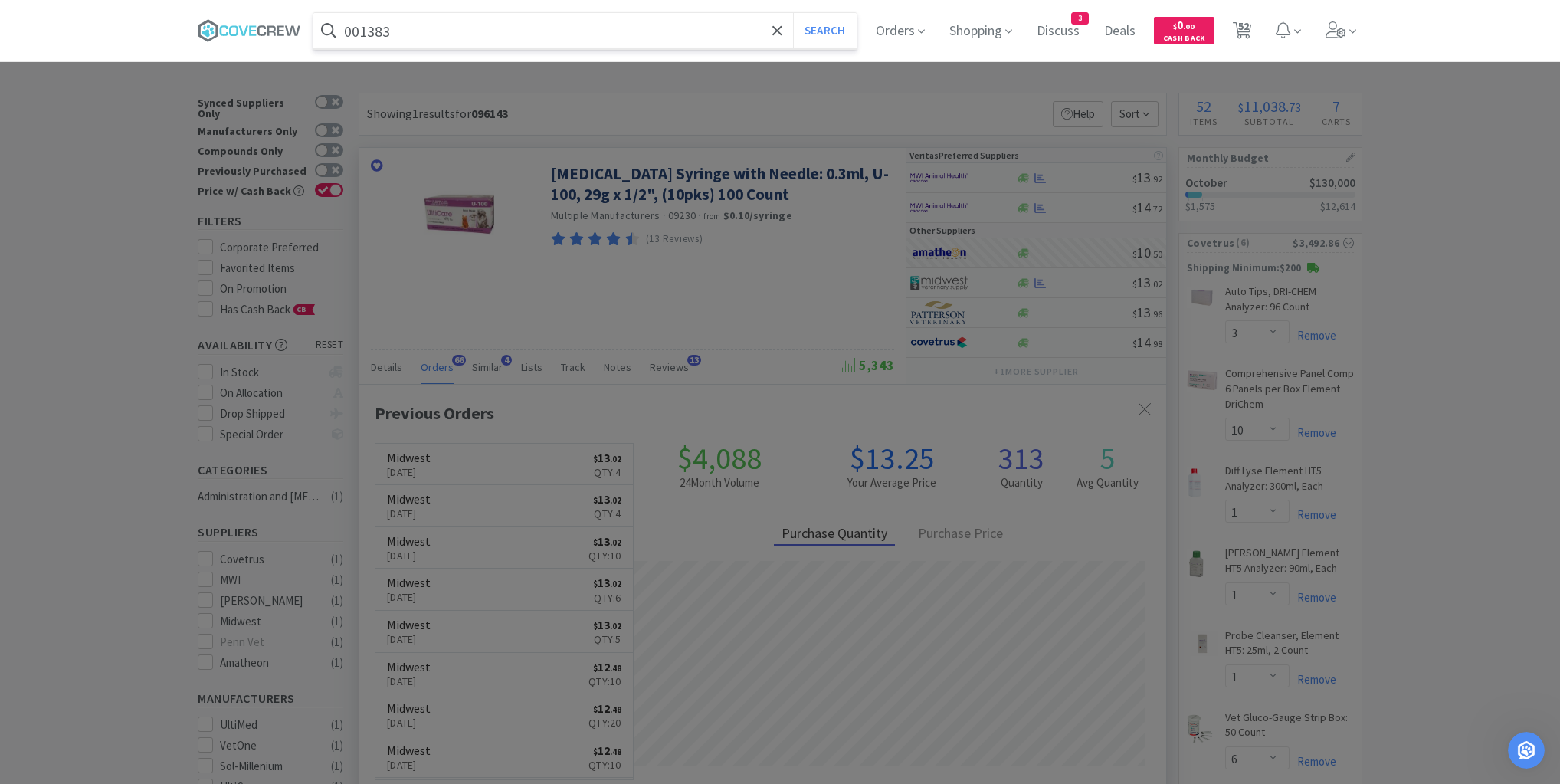
click at [793, 13] on button "Search" at bounding box center [825, 31] width 64 height 36
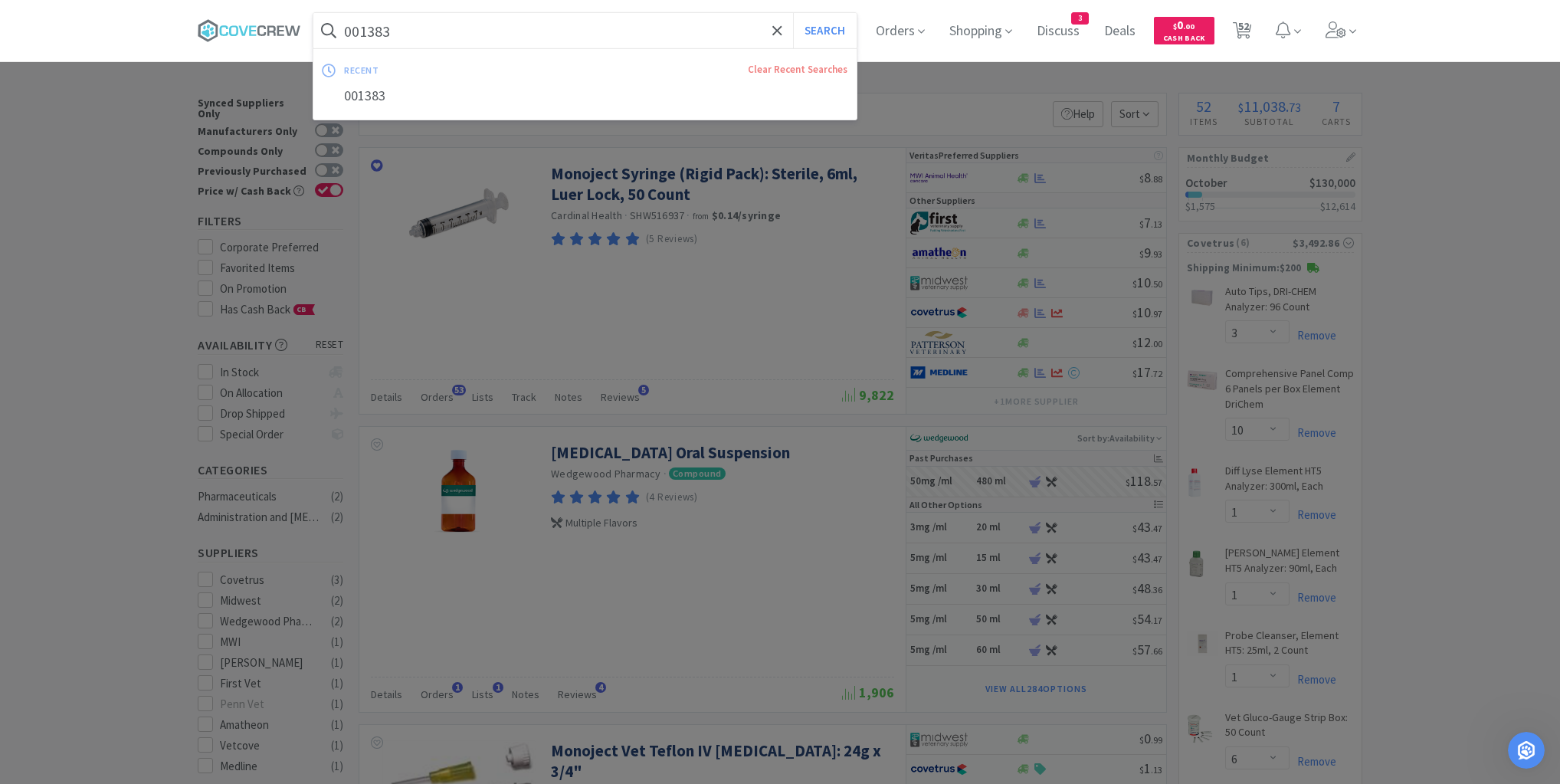
drag, startPoint x: 532, startPoint y: 30, endPoint x: 537, endPoint y: 40, distance: 11.2
click at [533, 30] on input "001383" at bounding box center [585, 31] width 543 height 36
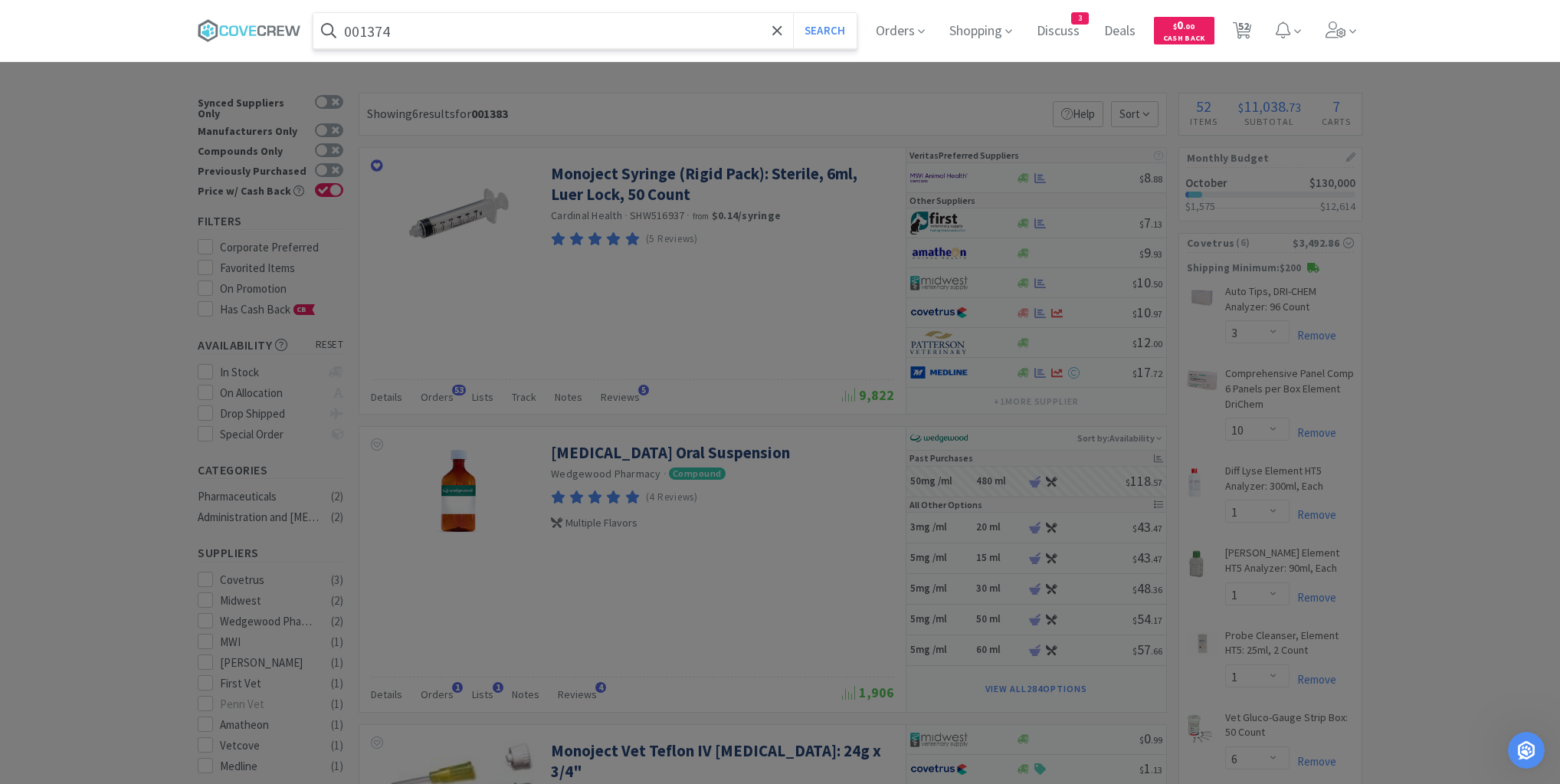
click at [793, 13] on button "Search" at bounding box center [825, 31] width 64 height 36
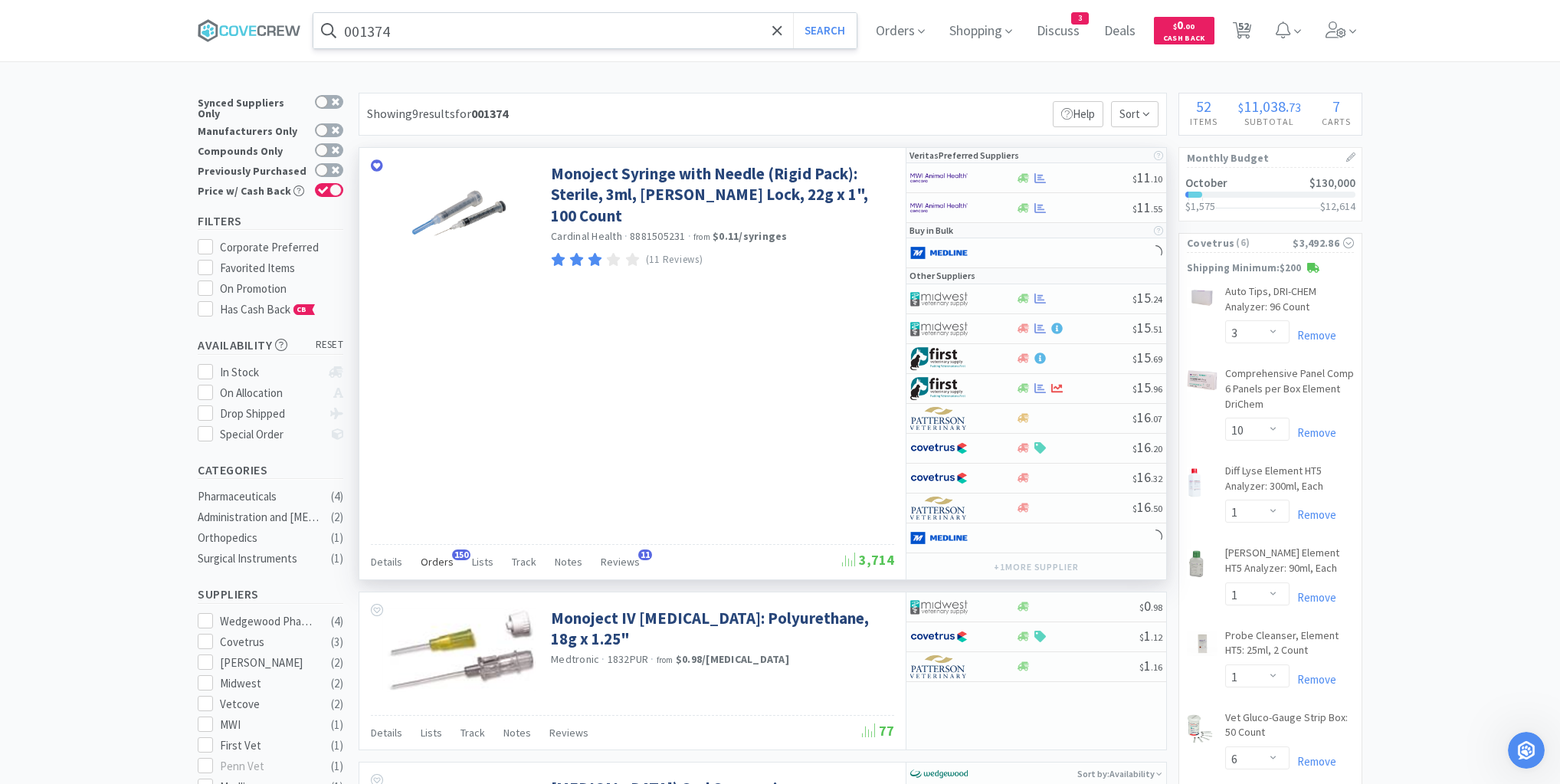
click at [432, 558] on span "Orders" at bounding box center [436, 562] width 33 height 14
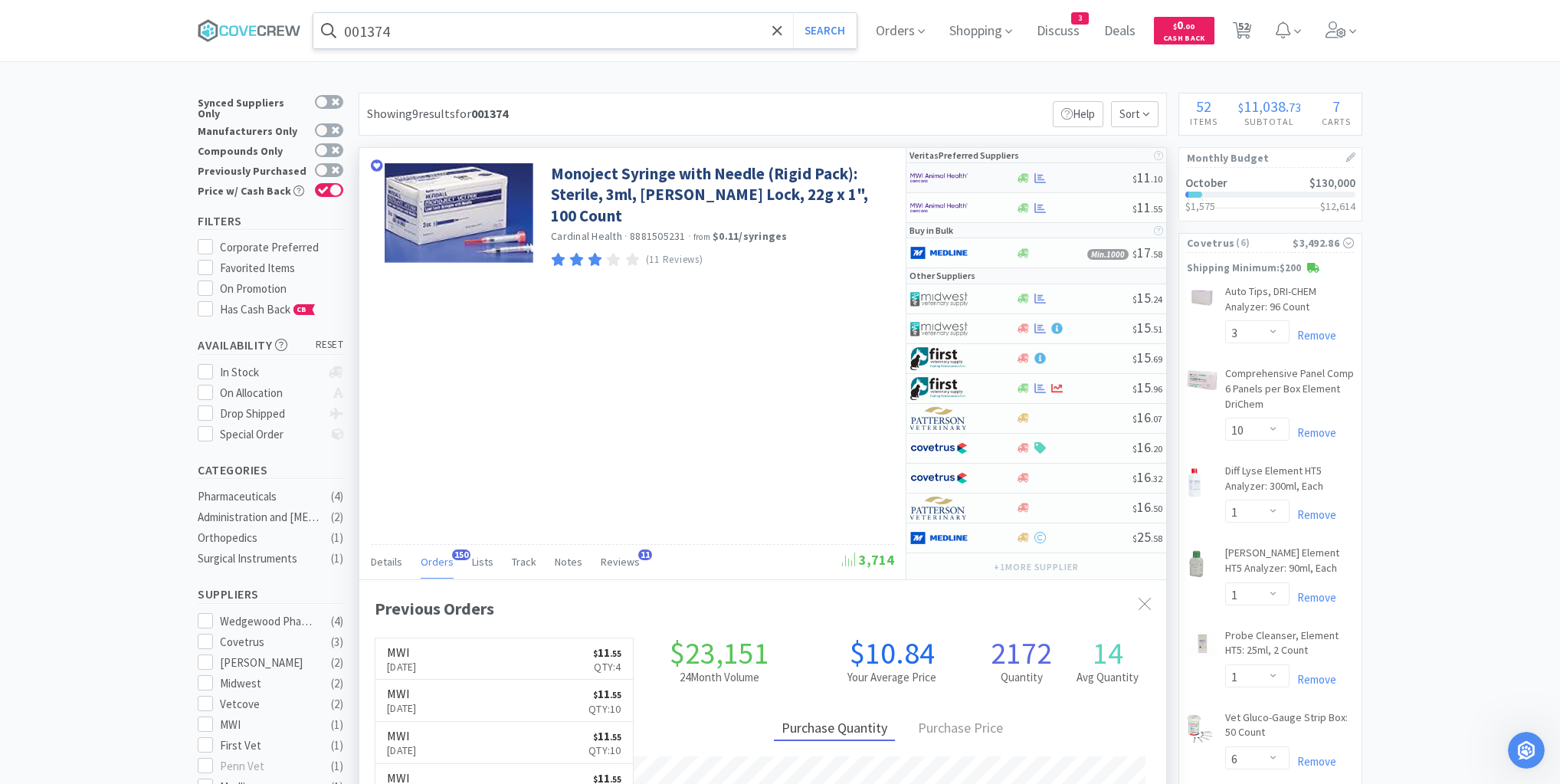
click at [1088, 173] on div at bounding box center [1074, 178] width 117 height 12
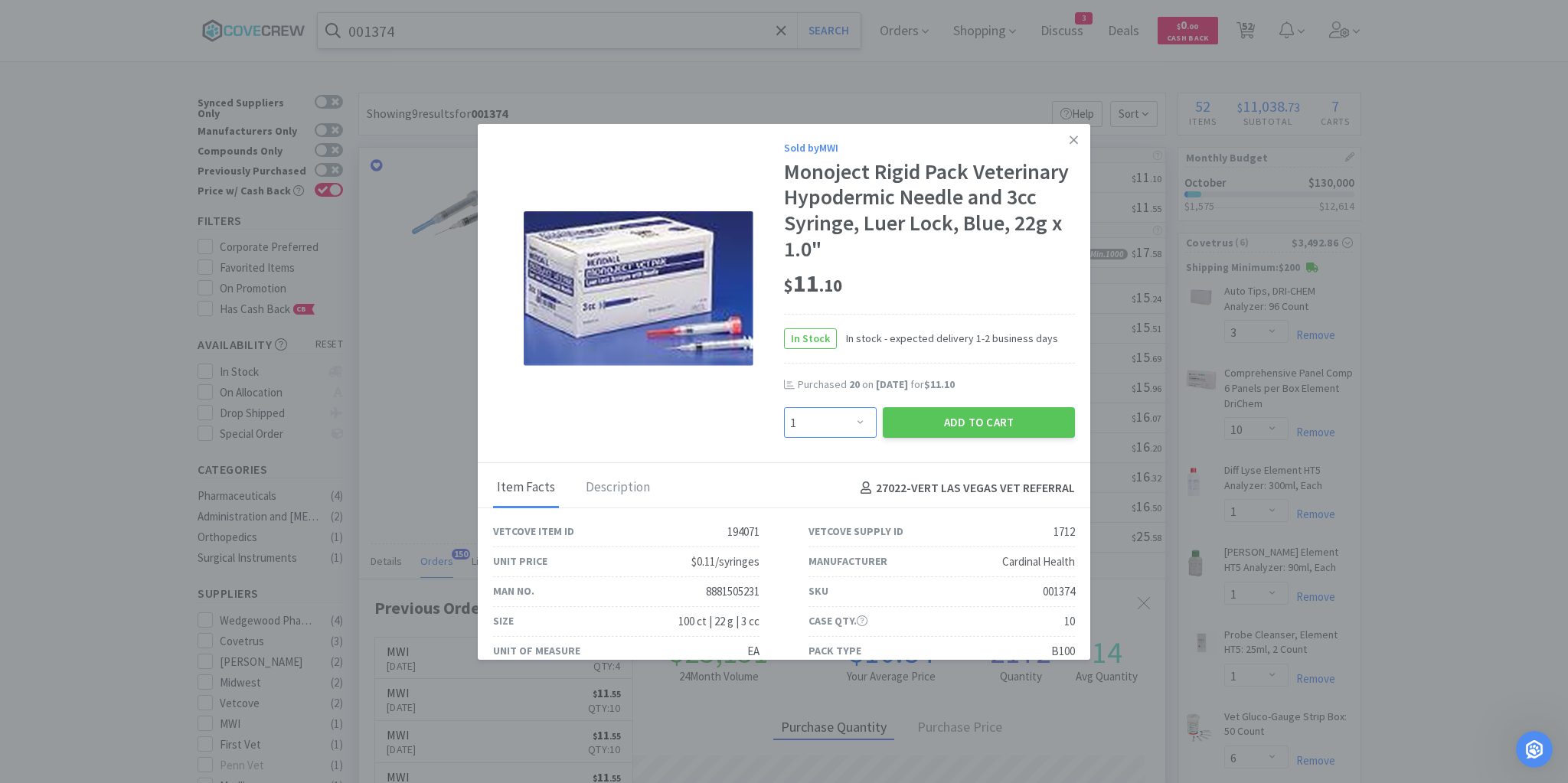
click at [860, 420] on select "Enter Quantity 1 2 3 4 5 6 7 8 9 10 11 12 13 14 15 16 17 18 19 20 Enter Quantity" at bounding box center [830, 423] width 92 height 30
click at [784, 407] on select "Enter Quantity 1 2 3 4 5 6 7 8 9 10 11 12 13 14 15 16 17 18 19 20 Enter Quantity" at bounding box center [830, 423] width 92 height 30
click at [952, 420] on button "Add to Cart" at bounding box center [978, 423] width 192 height 30
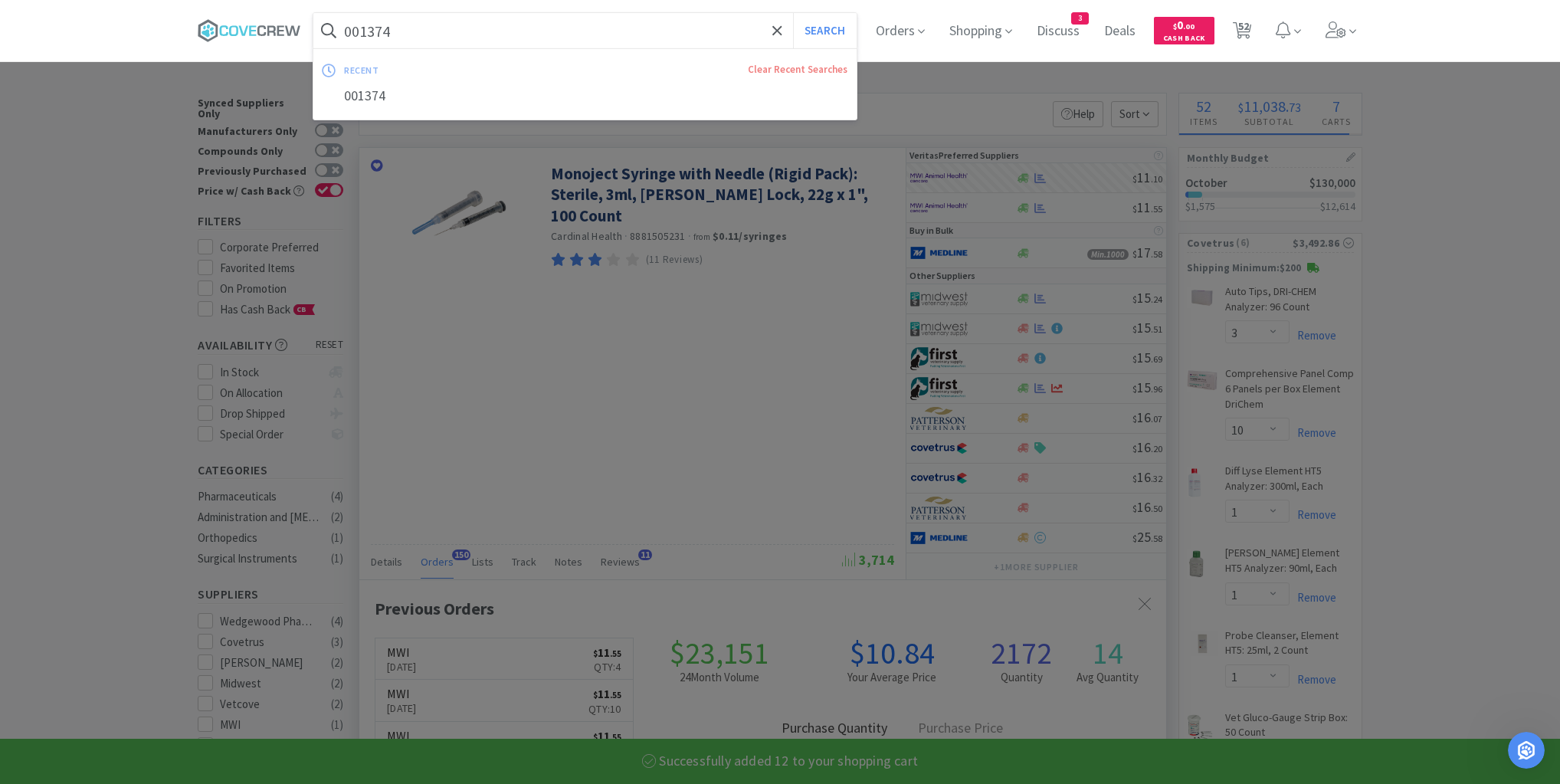
click at [688, 26] on input "001374" at bounding box center [585, 31] width 543 height 36
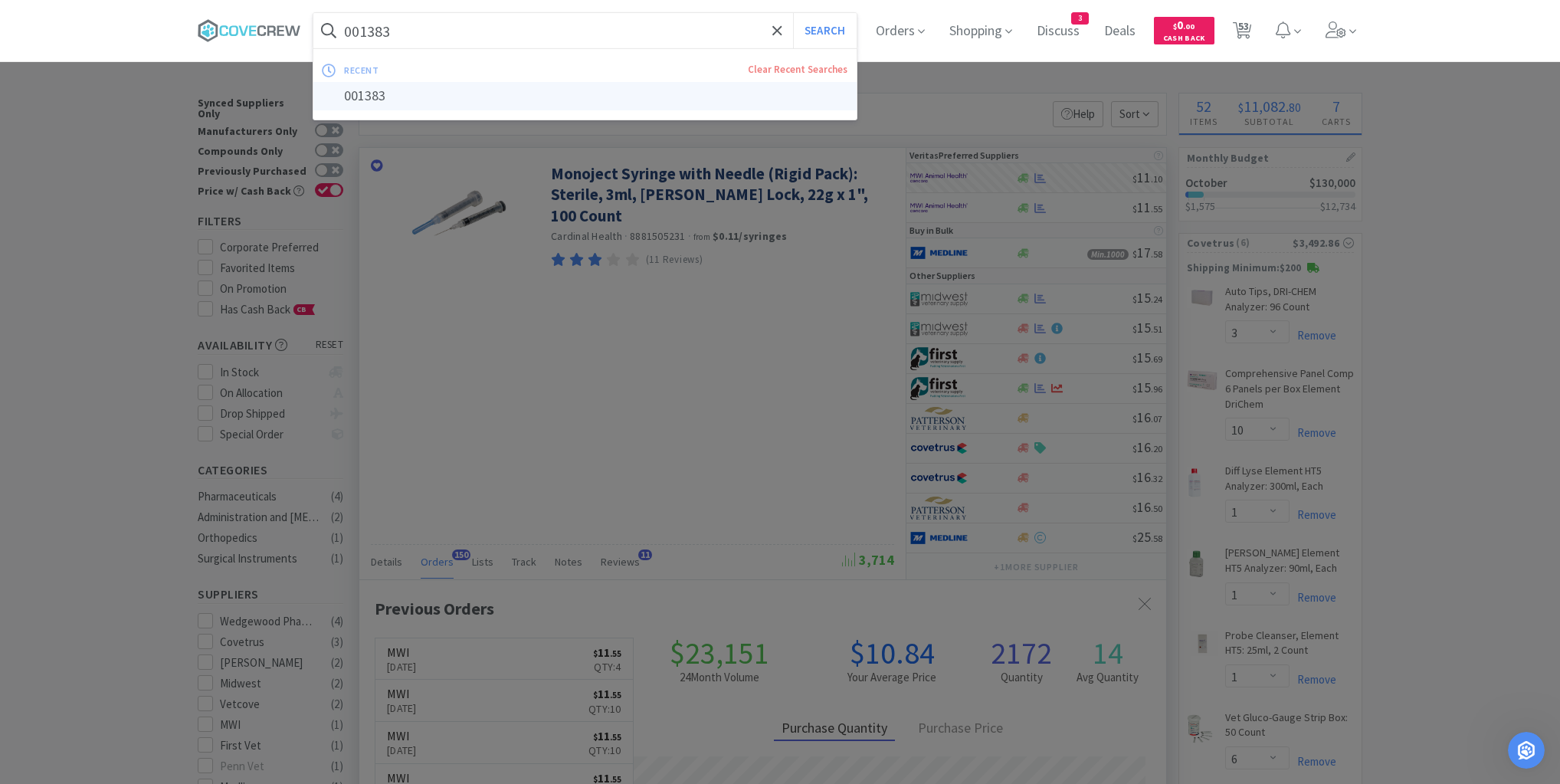
click at [793, 13] on button "Search" at bounding box center [825, 31] width 64 height 36
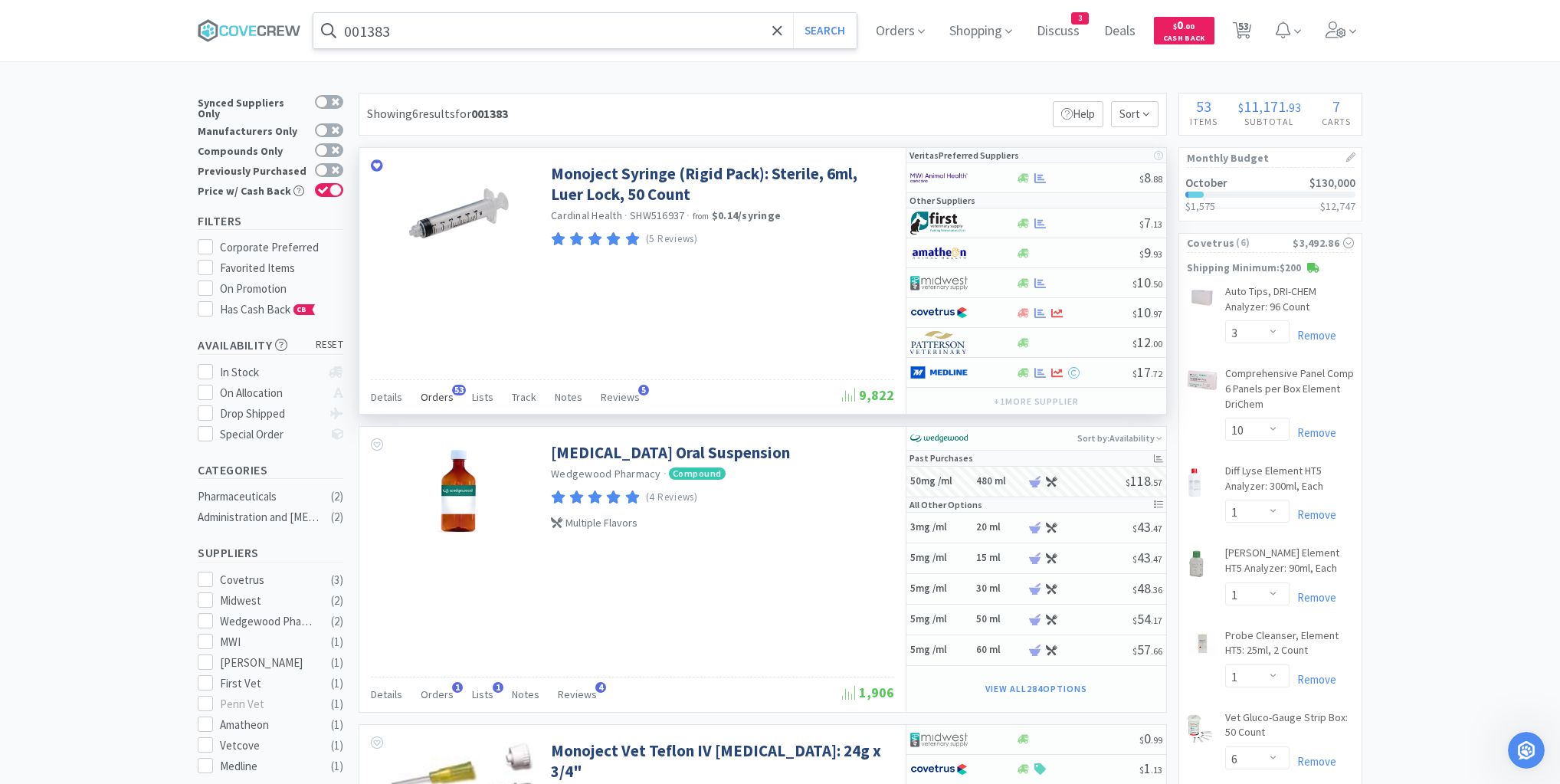
click at [444, 393] on span "Orders" at bounding box center [436, 397] width 33 height 14
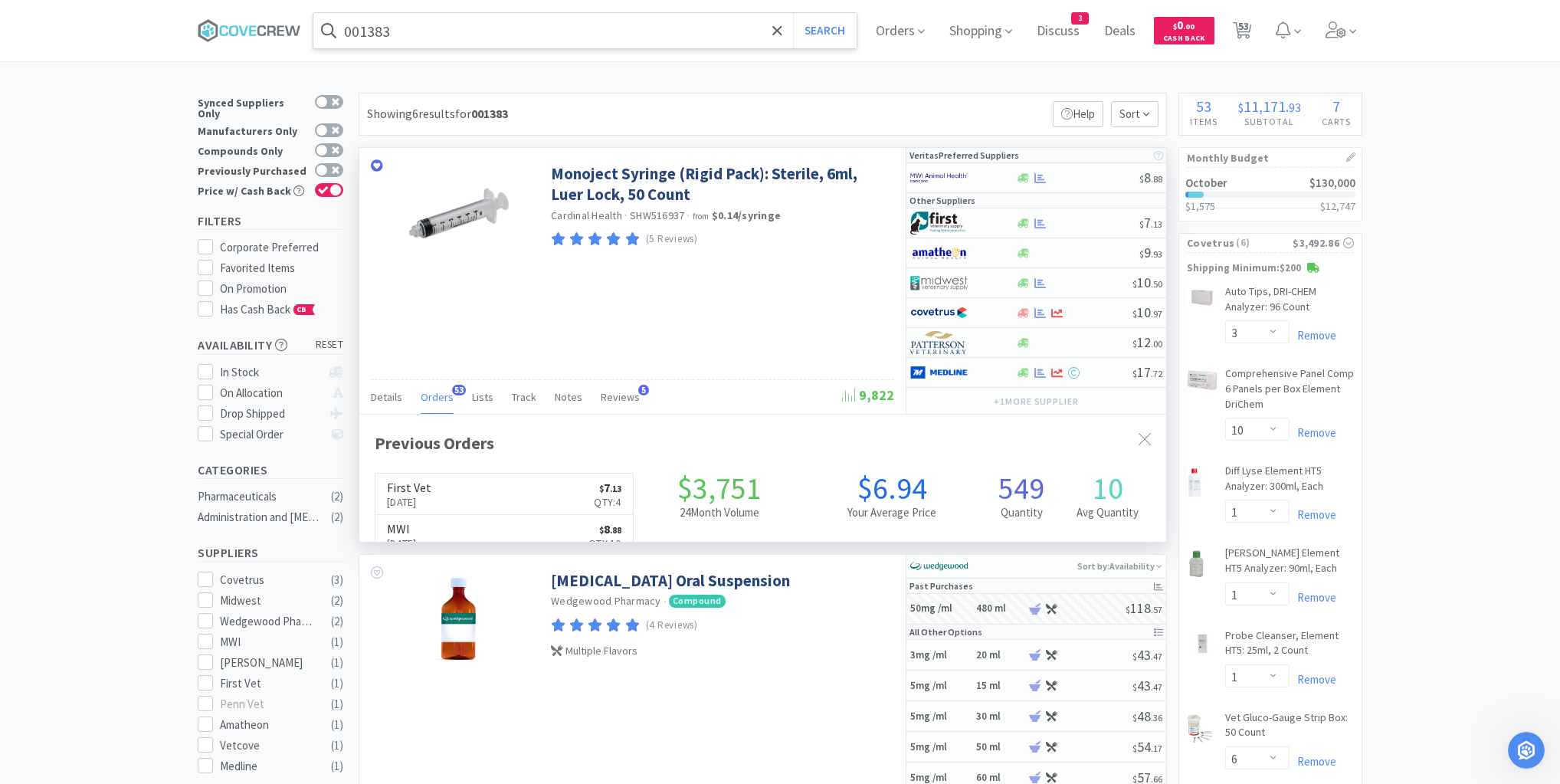
scroll to position [411, 807]
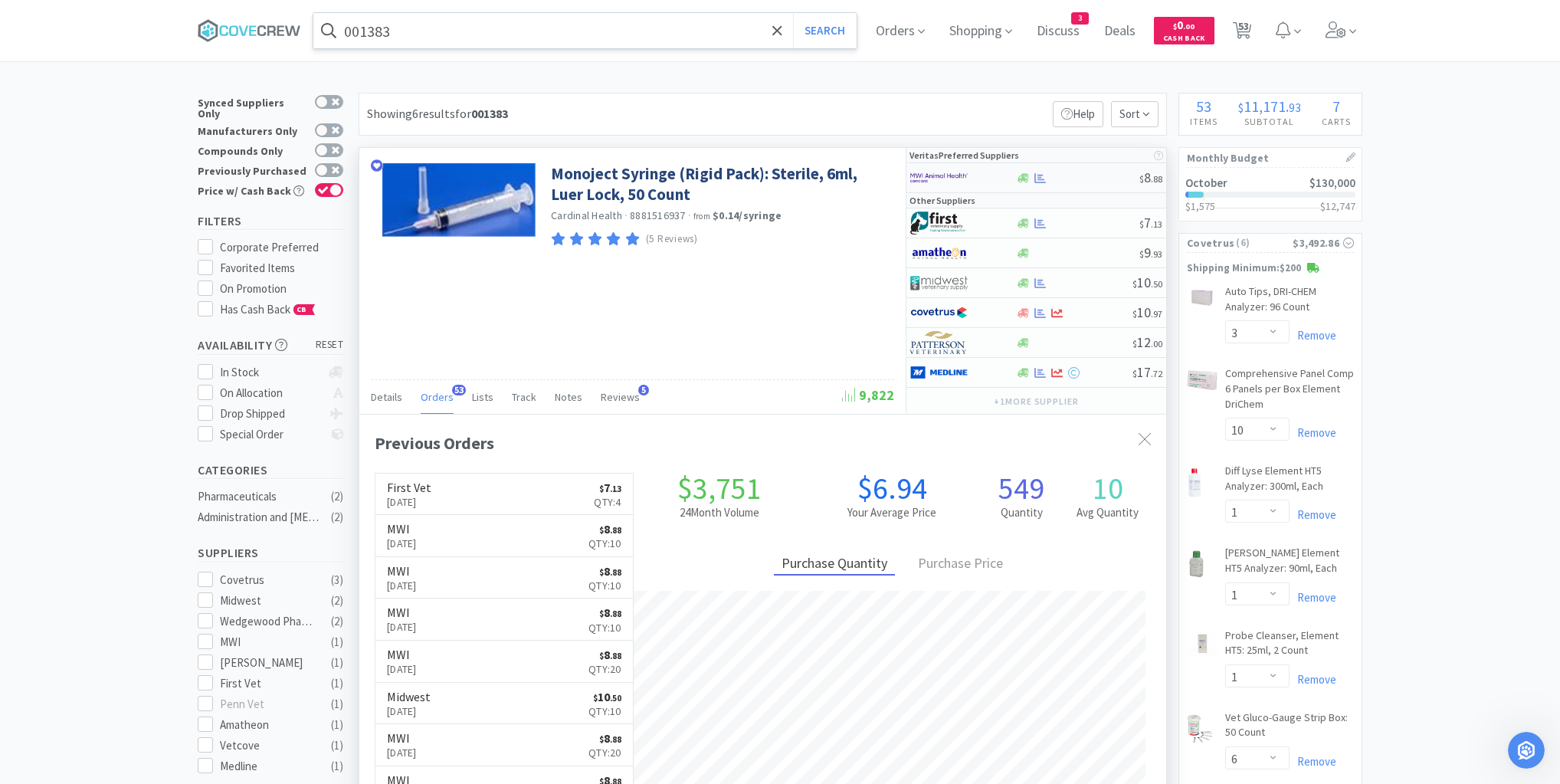
click at [1076, 172] on div at bounding box center [1077, 178] width 124 height 12
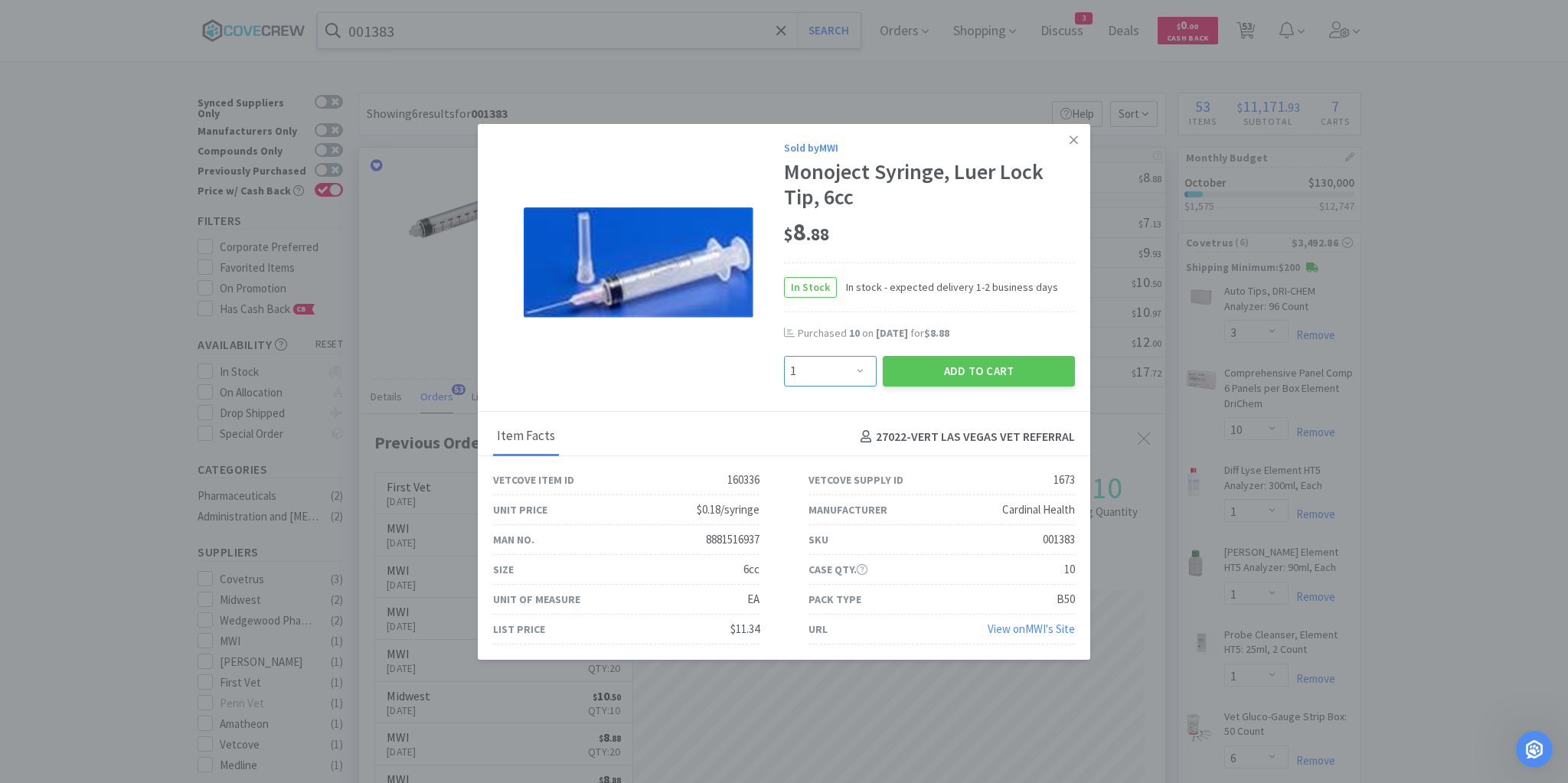
click at [858, 371] on select "Enter Quantity 1 2 3 4 5 6 7 8 9 10 11 12 13 14 15 16 17 18 19 20 Enter Quantity" at bounding box center [830, 371] width 92 height 30
click at [784, 356] on select "Enter Quantity 1 2 3 4 5 6 7 8 9 10 11 12 13 14 15 16 17 18 19 20 Enter Quantity" at bounding box center [830, 371] width 92 height 30
click at [991, 370] on button "Add to Cart" at bounding box center [978, 371] width 192 height 30
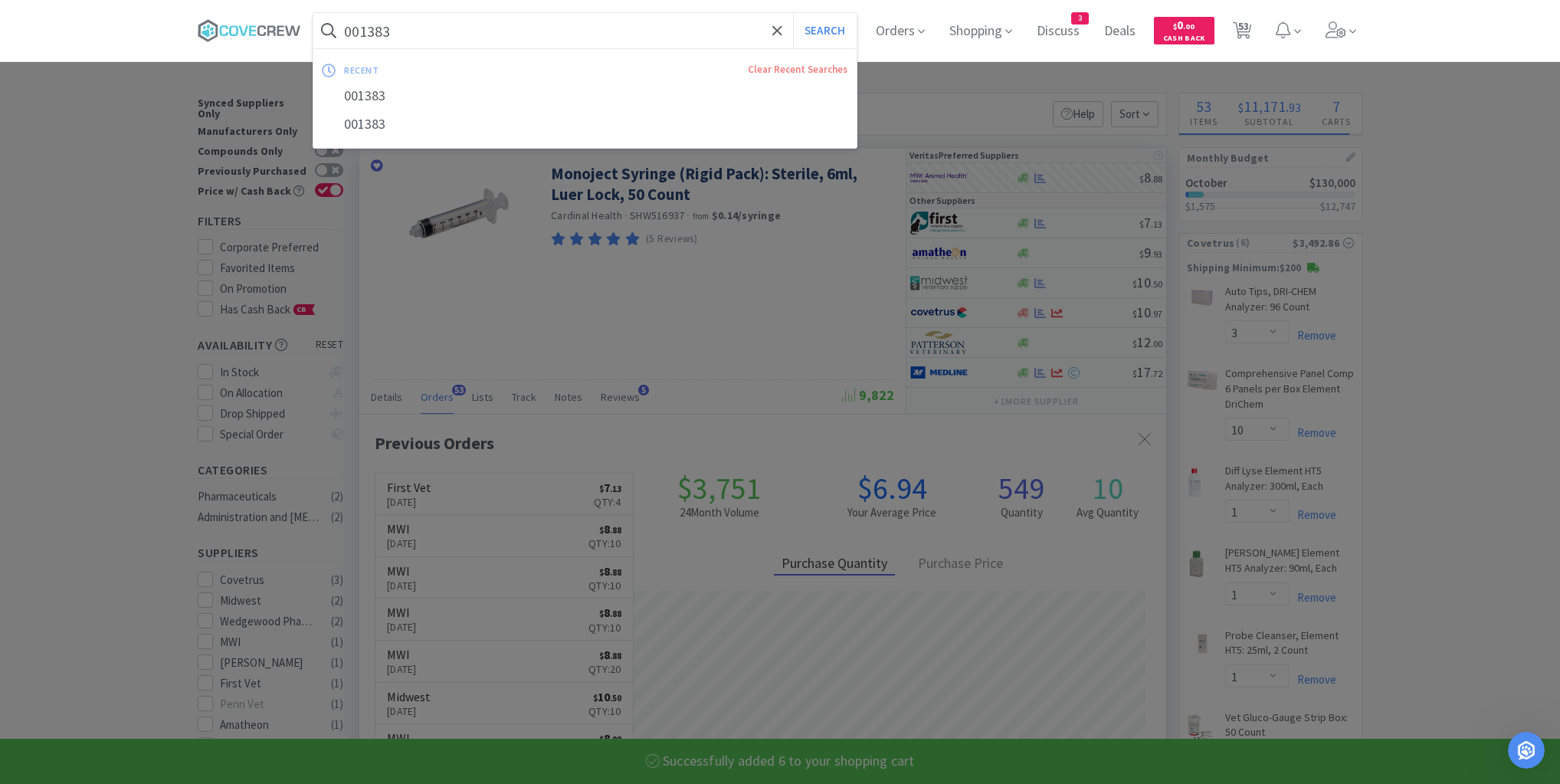
click at [736, 20] on input "001383" at bounding box center [585, 31] width 543 height 36
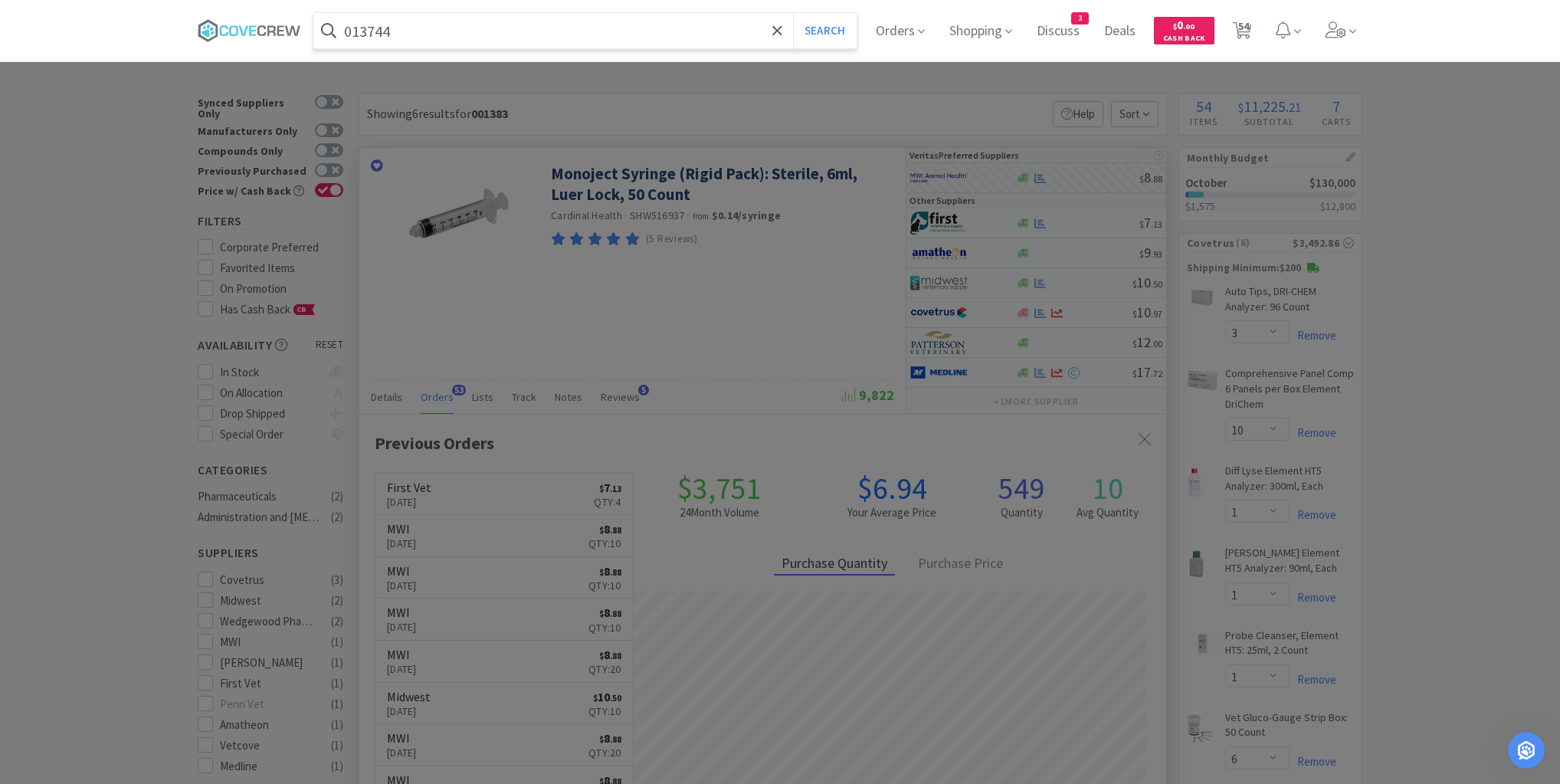
click at [793, 13] on button "Search" at bounding box center [825, 31] width 64 height 36
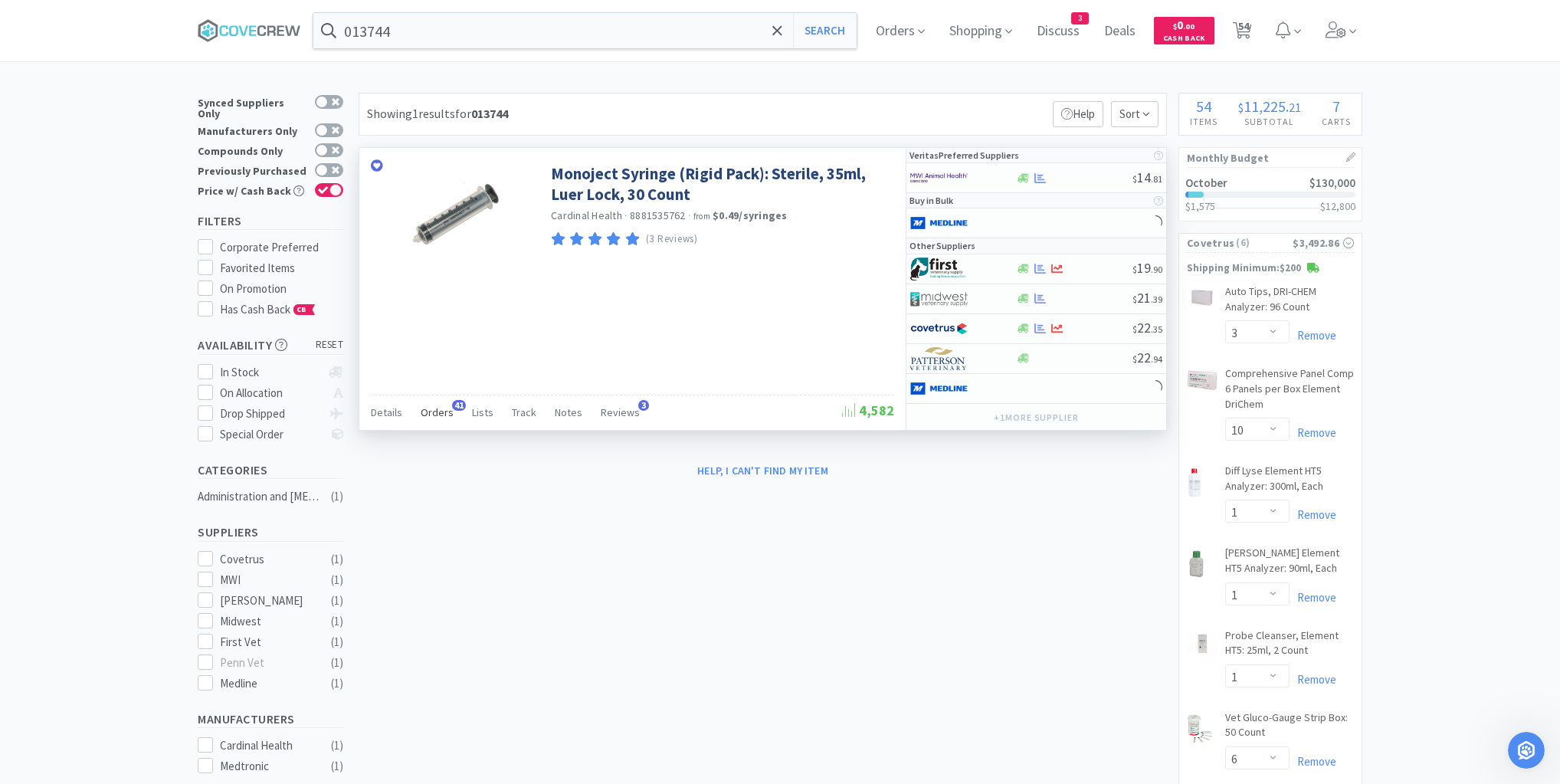
click at [445, 411] on span "Orders" at bounding box center [436, 412] width 33 height 14
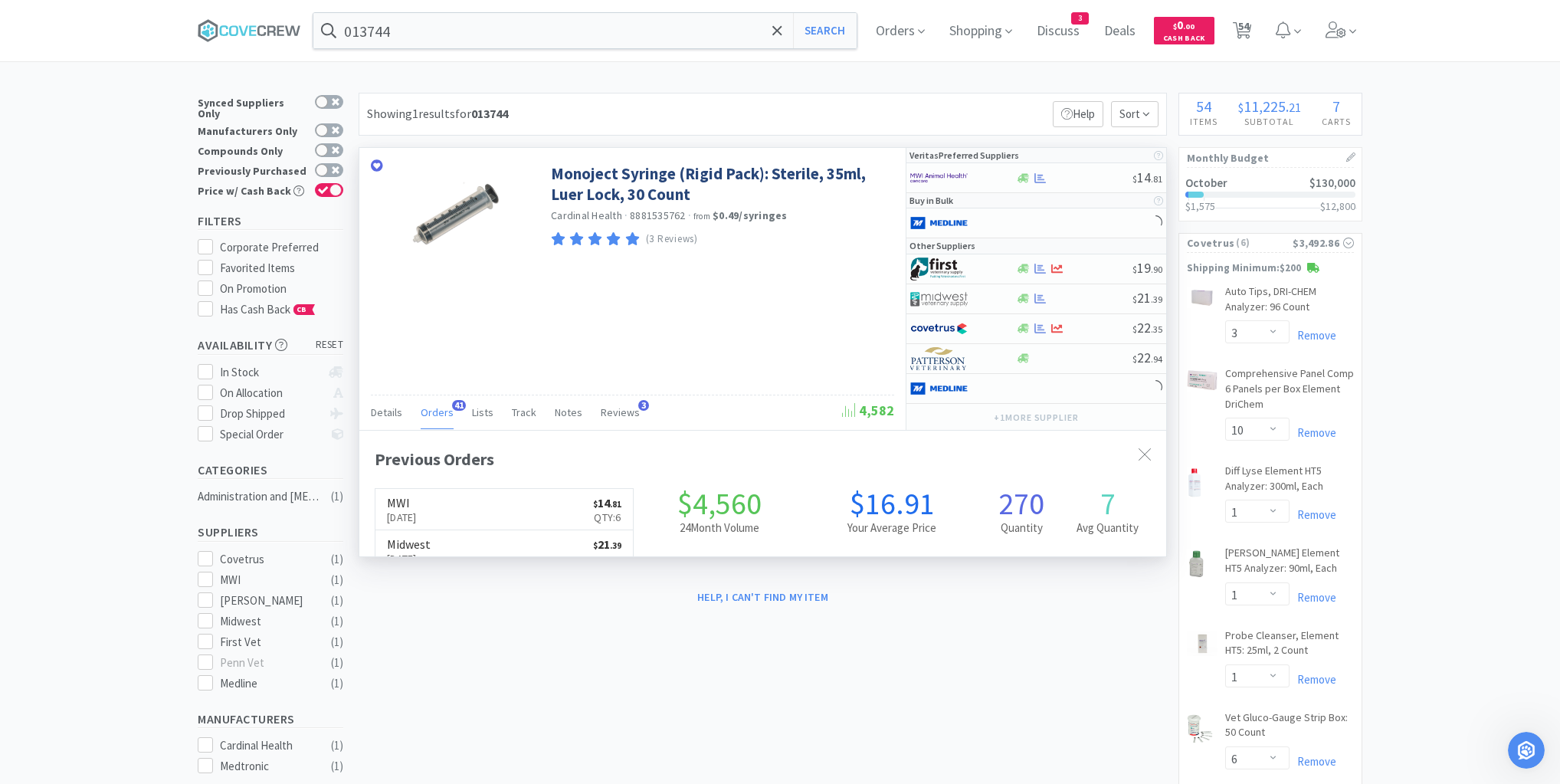
scroll to position [411, 807]
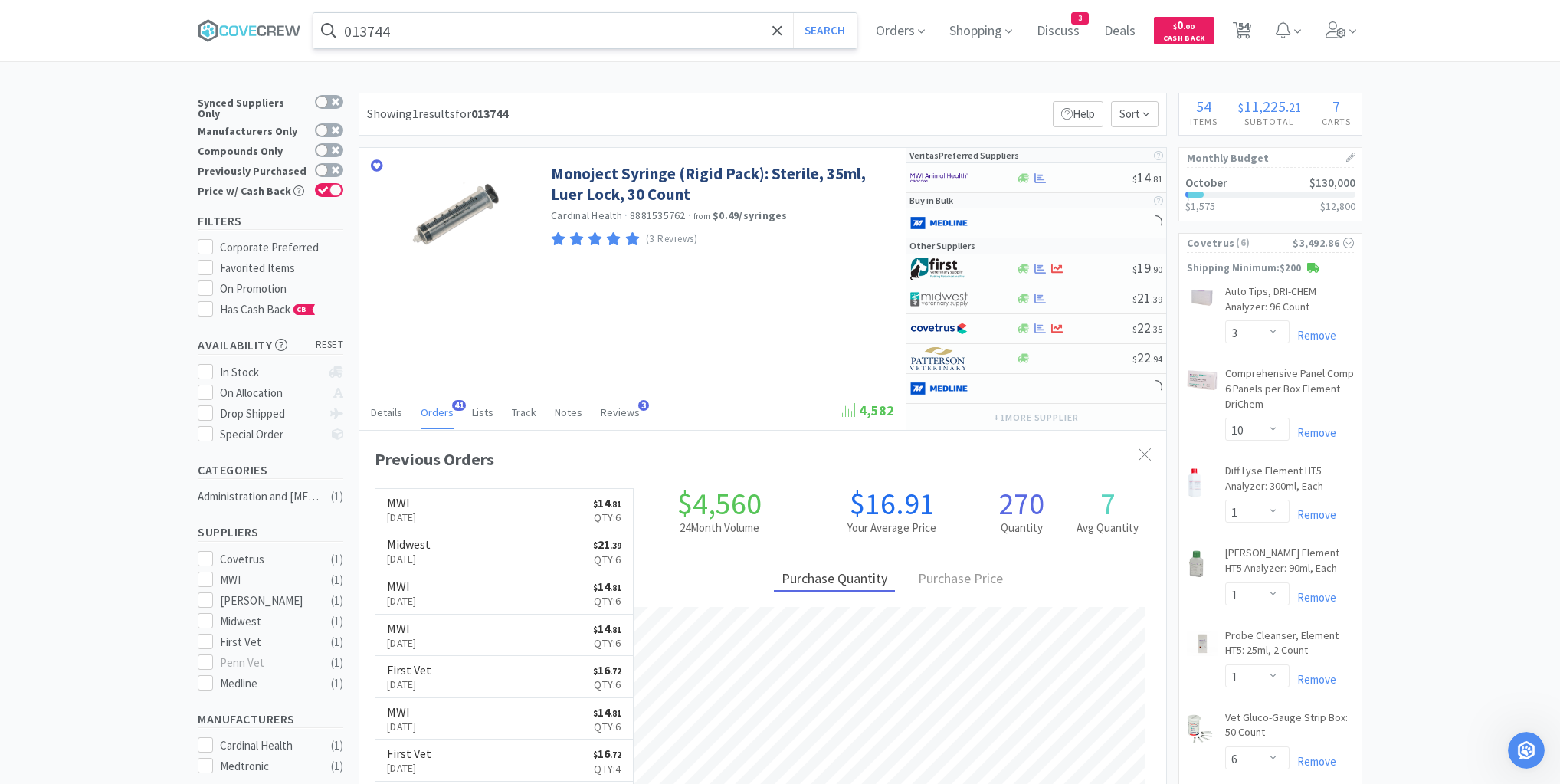
click at [564, 30] on input "013744" at bounding box center [585, 31] width 543 height 36
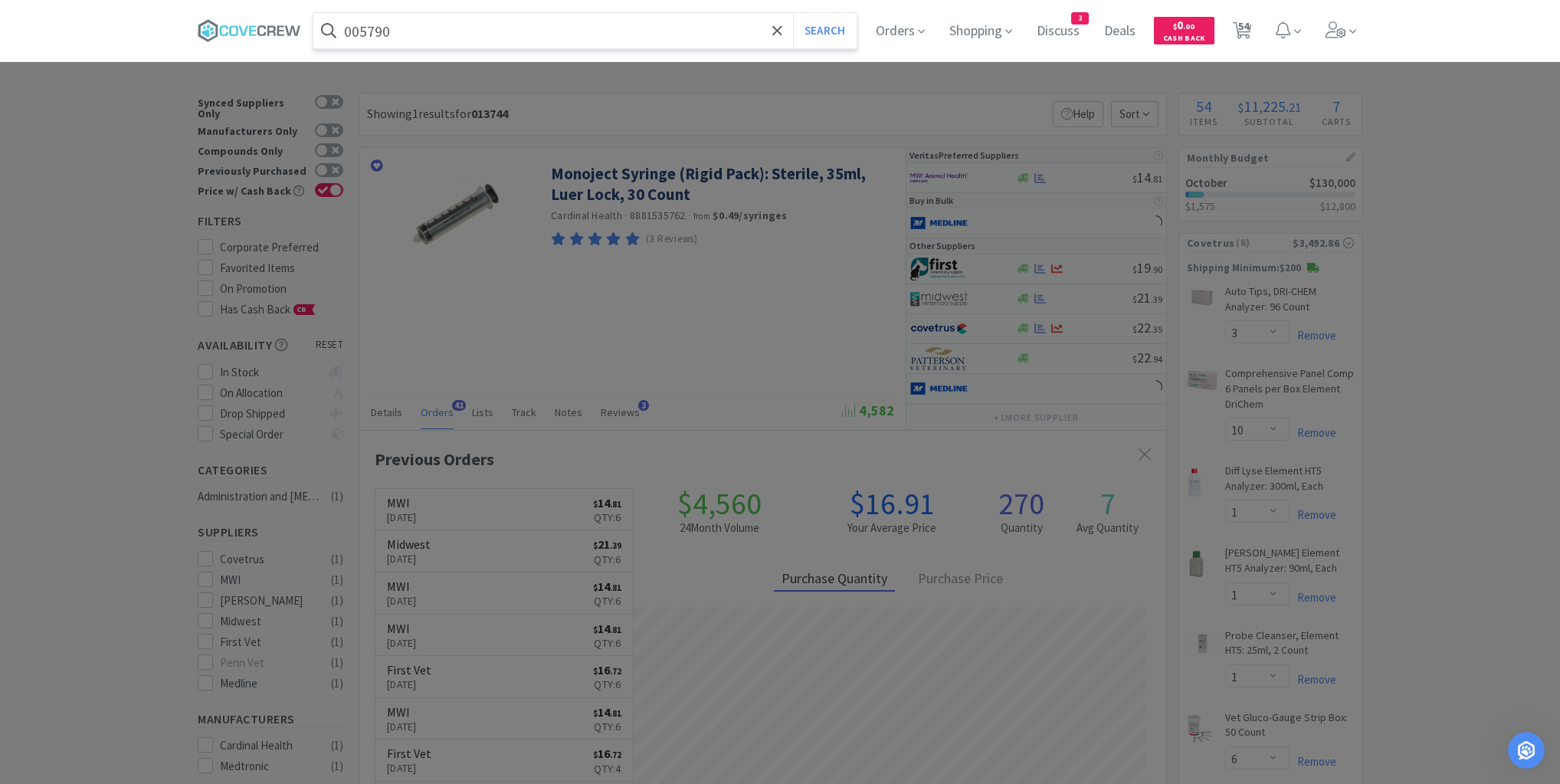
click at [793, 13] on button "Search" at bounding box center [825, 31] width 64 height 36
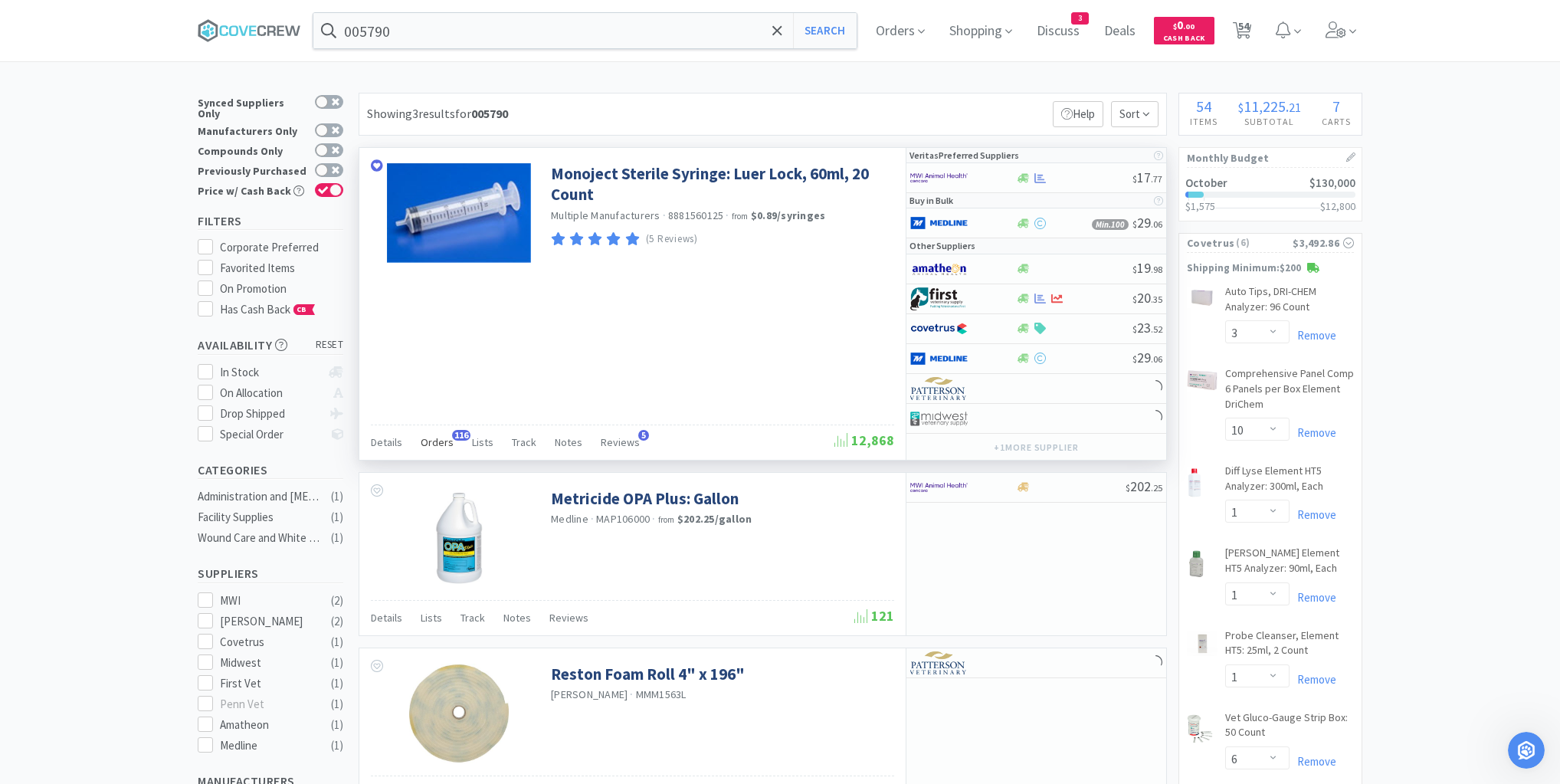
click at [444, 442] on span "Orders" at bounding box center [436, 443] width 33 height 14
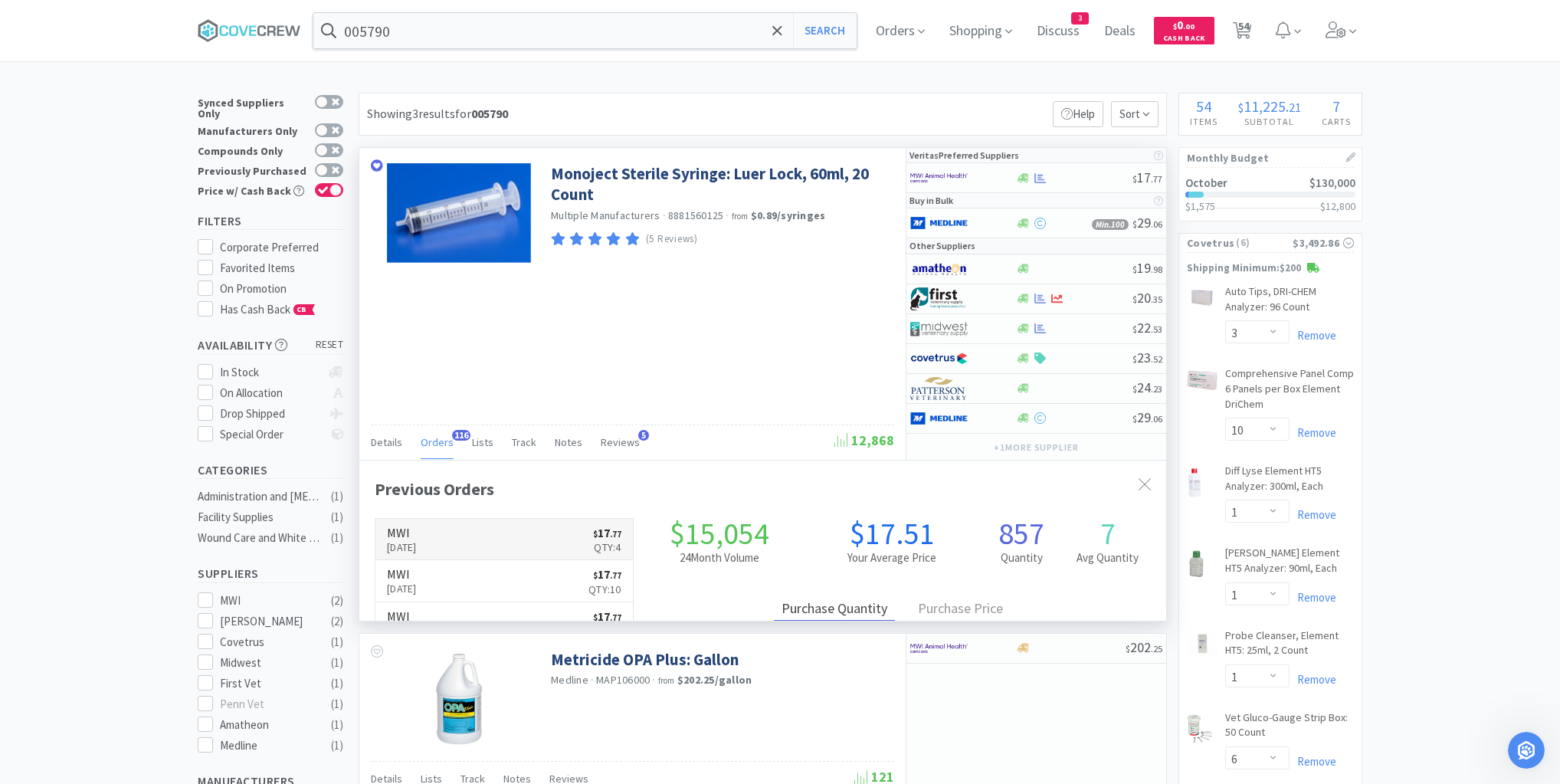
scroll to position [411, 807]
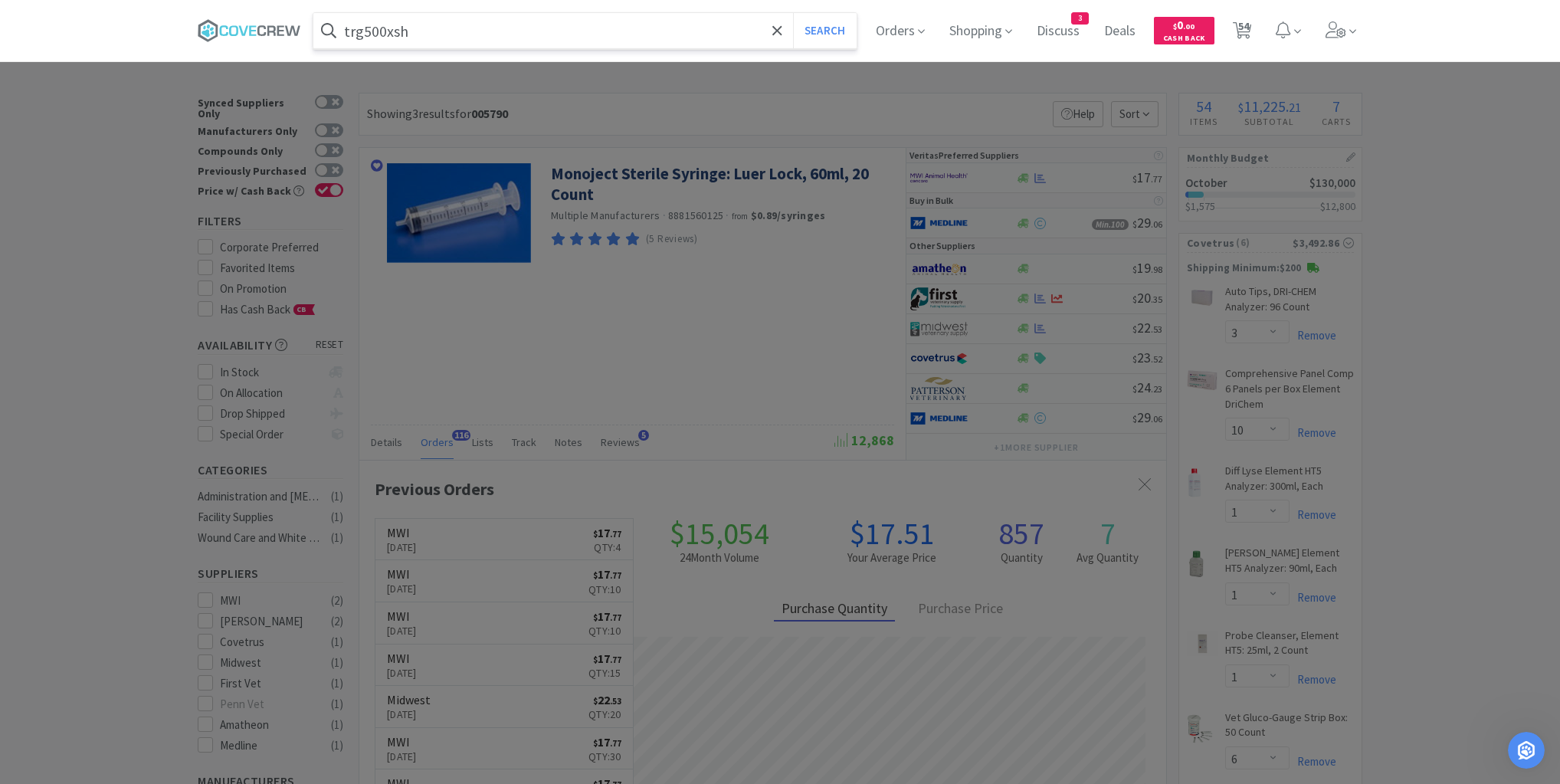
click at [793, 13] on button "Search" at bounding box center [825, 31] width 64 height 36
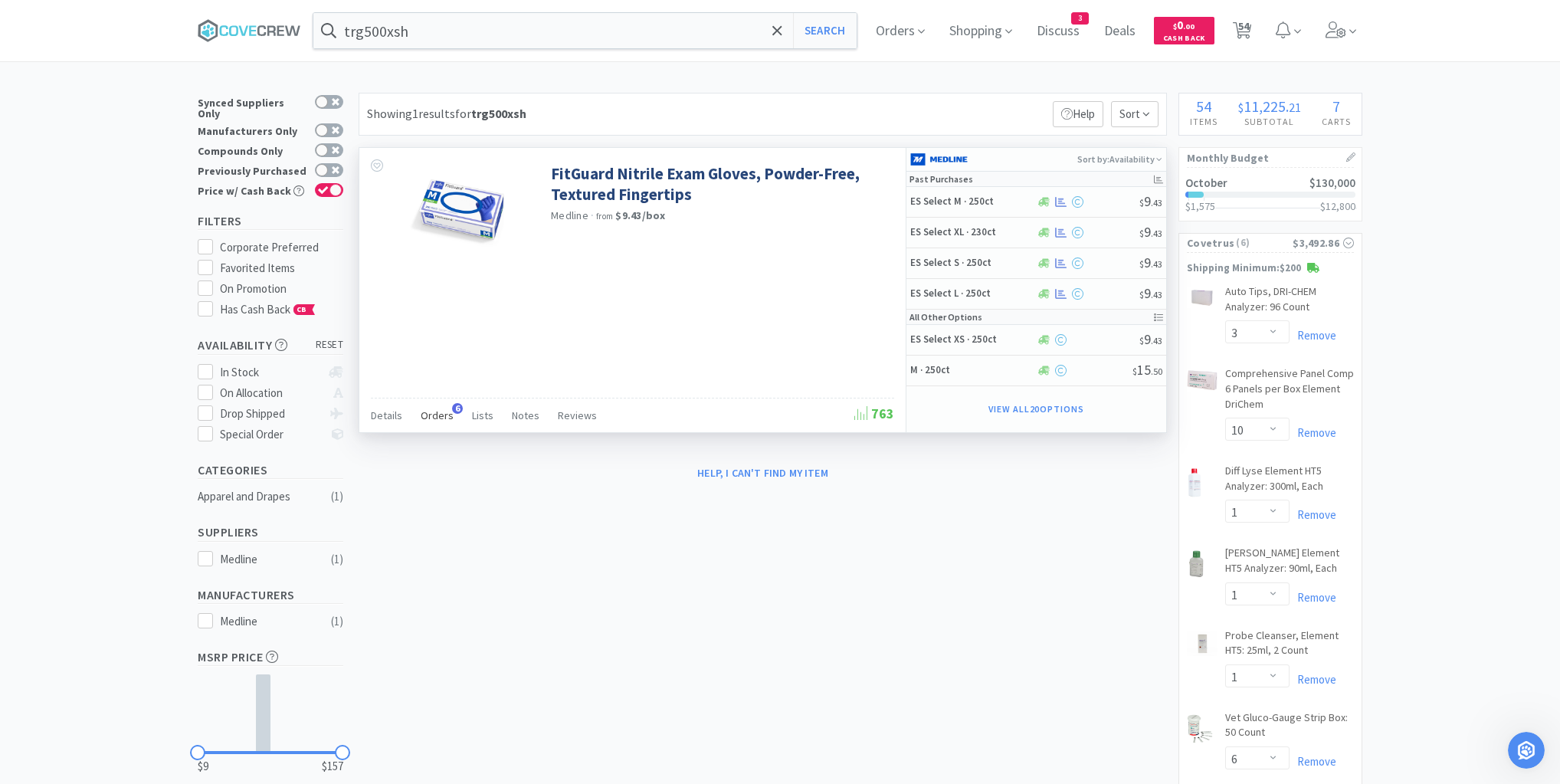
click at [440, 415] on span "Orders" at bounding box center [436, 415] width 33 height 14
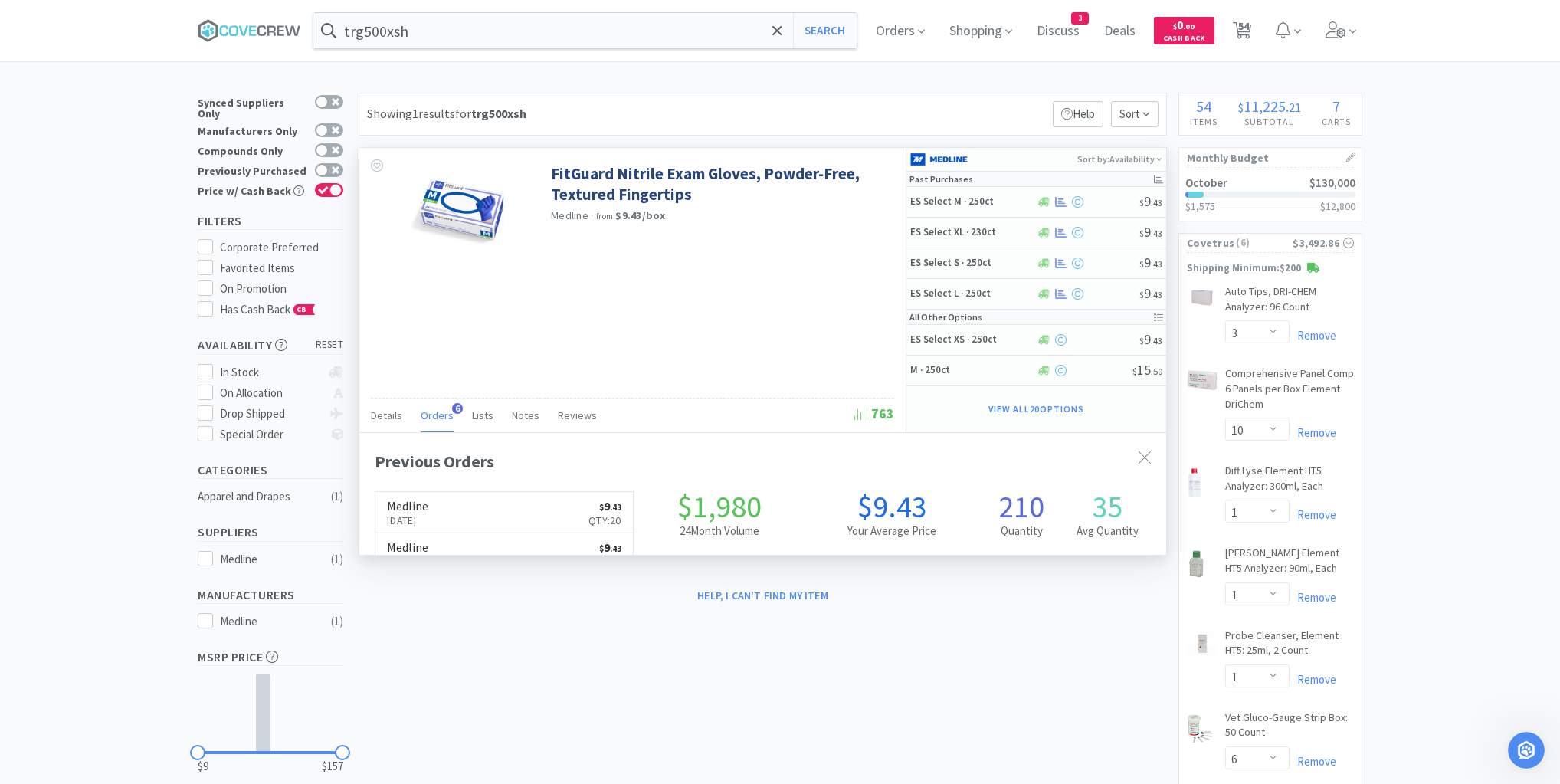
scroll to position [396, 807]
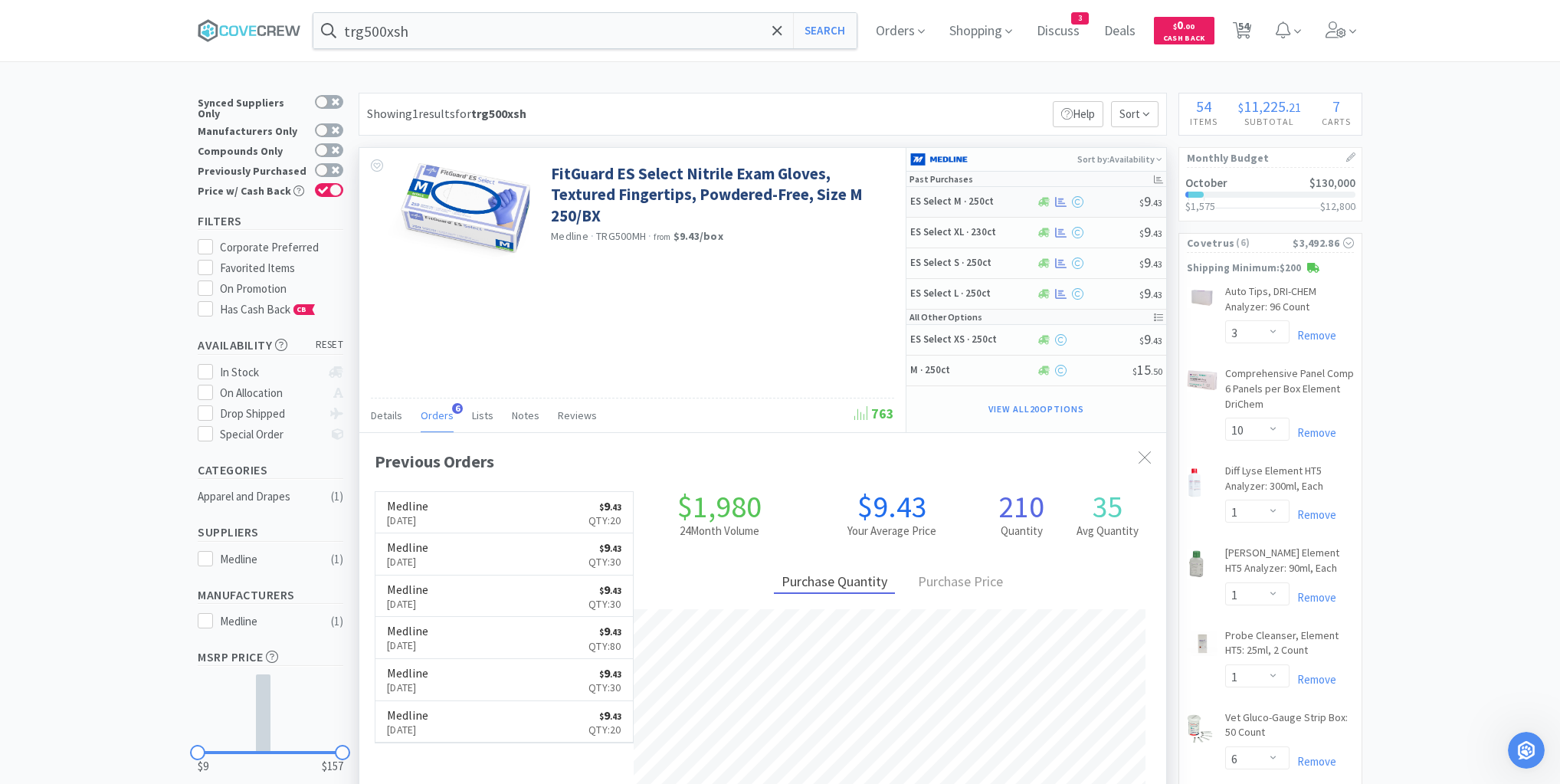
click at [1011, 200] on h5 "ES Select M · 250ct" at bounding box center [972, 202] width 123 height 13
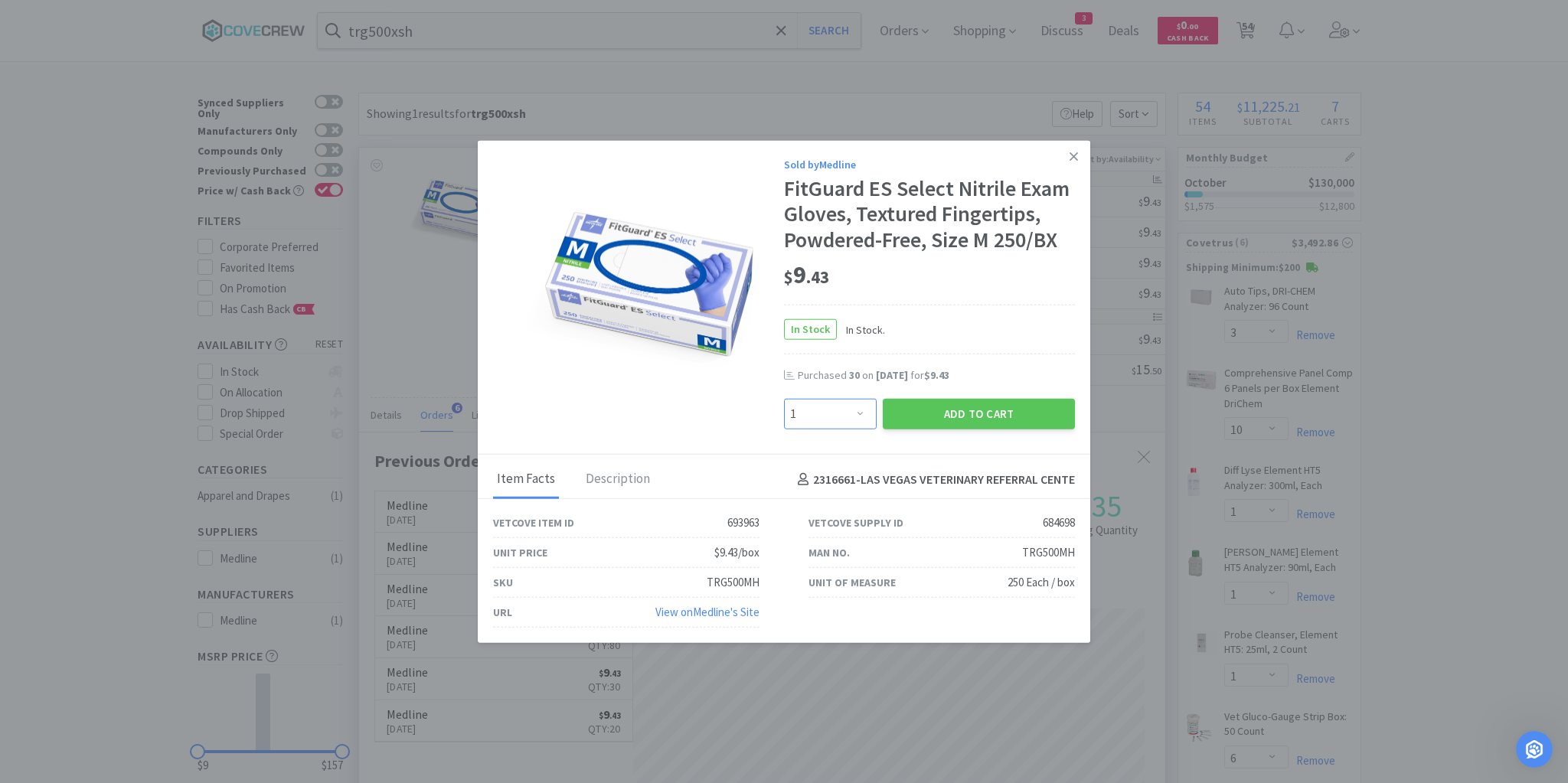
click at [863, 414] on select "Enter Quantity 1 2 3 4 5 6 7 8 9 10 11 12 13 14 15 16 17 18 19 20 Enter Quantity" at bounding box center [830, 414] width 92 height 30
click at [784, 399] on select "Enter Quantity 1 2 3 4 5 6 7 8 9 10 11 12 13 14 15 16 17 18 19 20 Enter Quantity" at bounding box center [830, 414] width 92 height 30
click at [977, 409] on button "Add to Cart" at bounding box center [978, 414] width 192 height 30
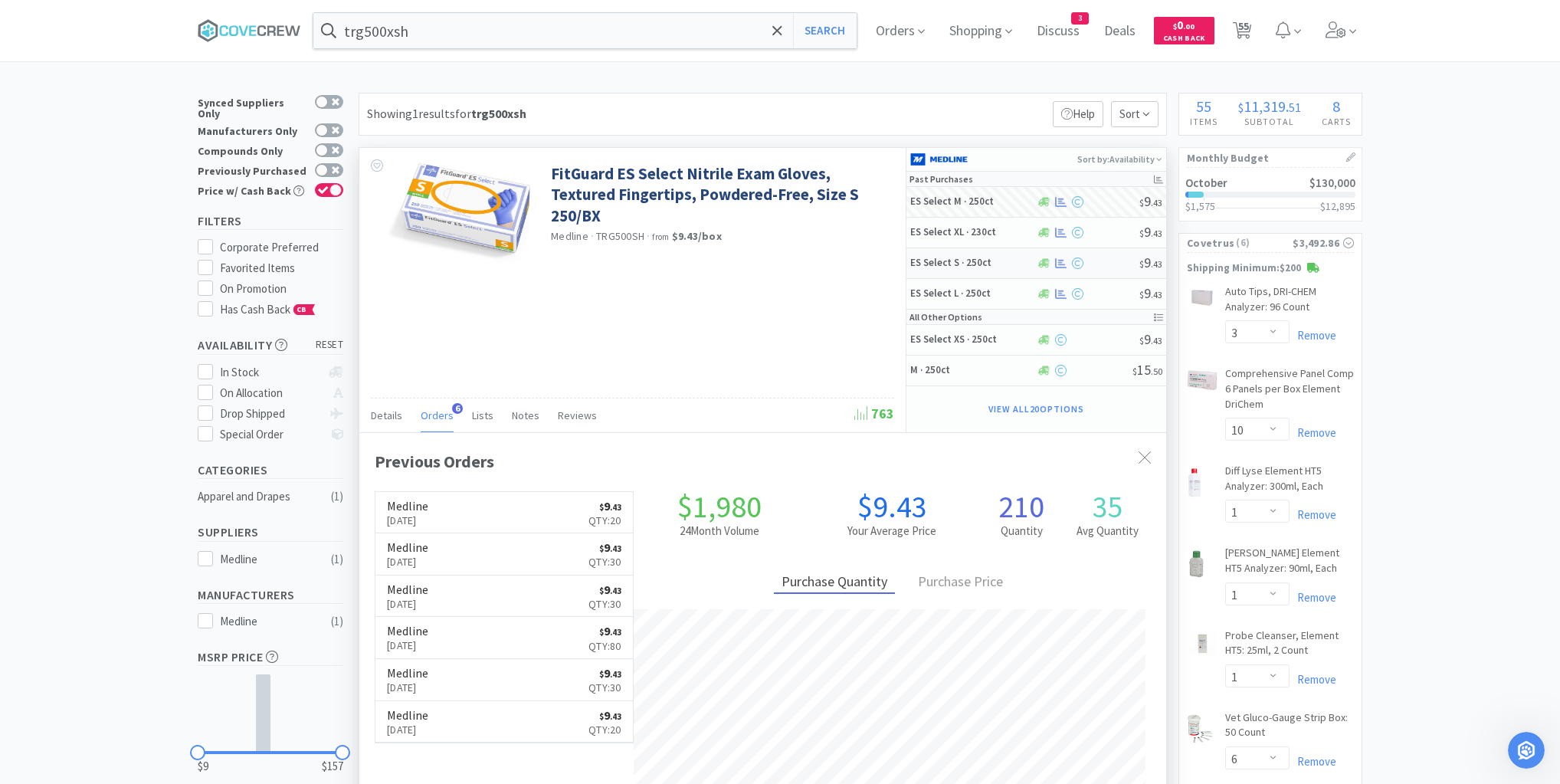
click at [987, 266] on h5 "ES Select S · 250ct" at bounding box center [972, 263] width 123 height 13
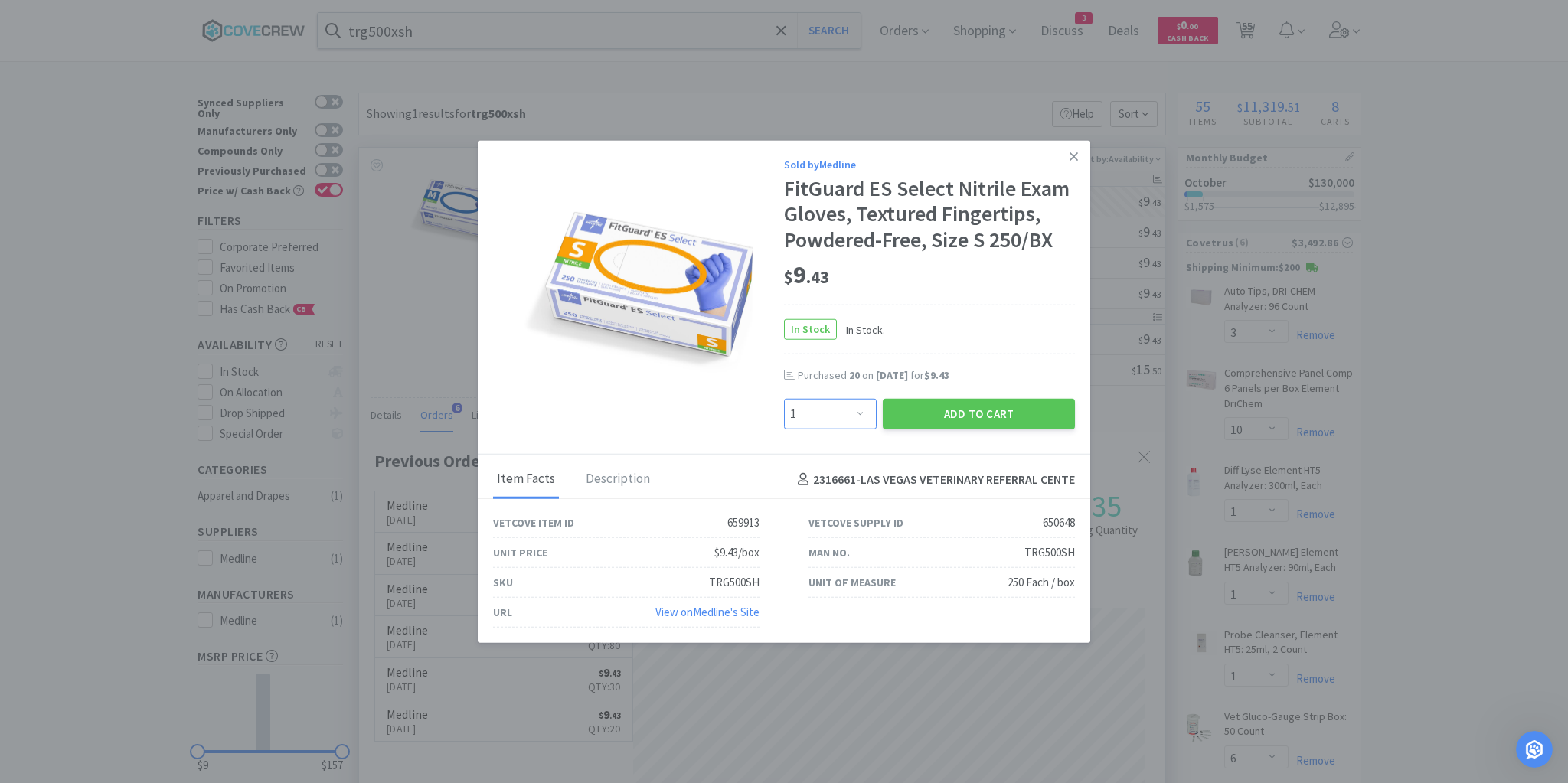
drag, startPoint x: 863, startPoint y: 419, endPoint x: 854, endPoint y: 424, distance: 10.3
click at [863, 419] on select "Enter Quantity 1 2 3 4 5 6 7 8 9 10 11 12 13 14 15 16 17 18 19 20 Enter Quantity" at bounding box center [830, 414] width 92 height 30
click at [784, 399] on select "Enter Quantity 1 2 3 4 5 6 7 8 9 10 11 12 13 14 15 16 17 18 19 20 Enter Quantity" at bounding box center [830, 414] width 92 height 30
click at [973, 414] on button "Add to Cart" at bounding box center [978, 414] width 192 height 30
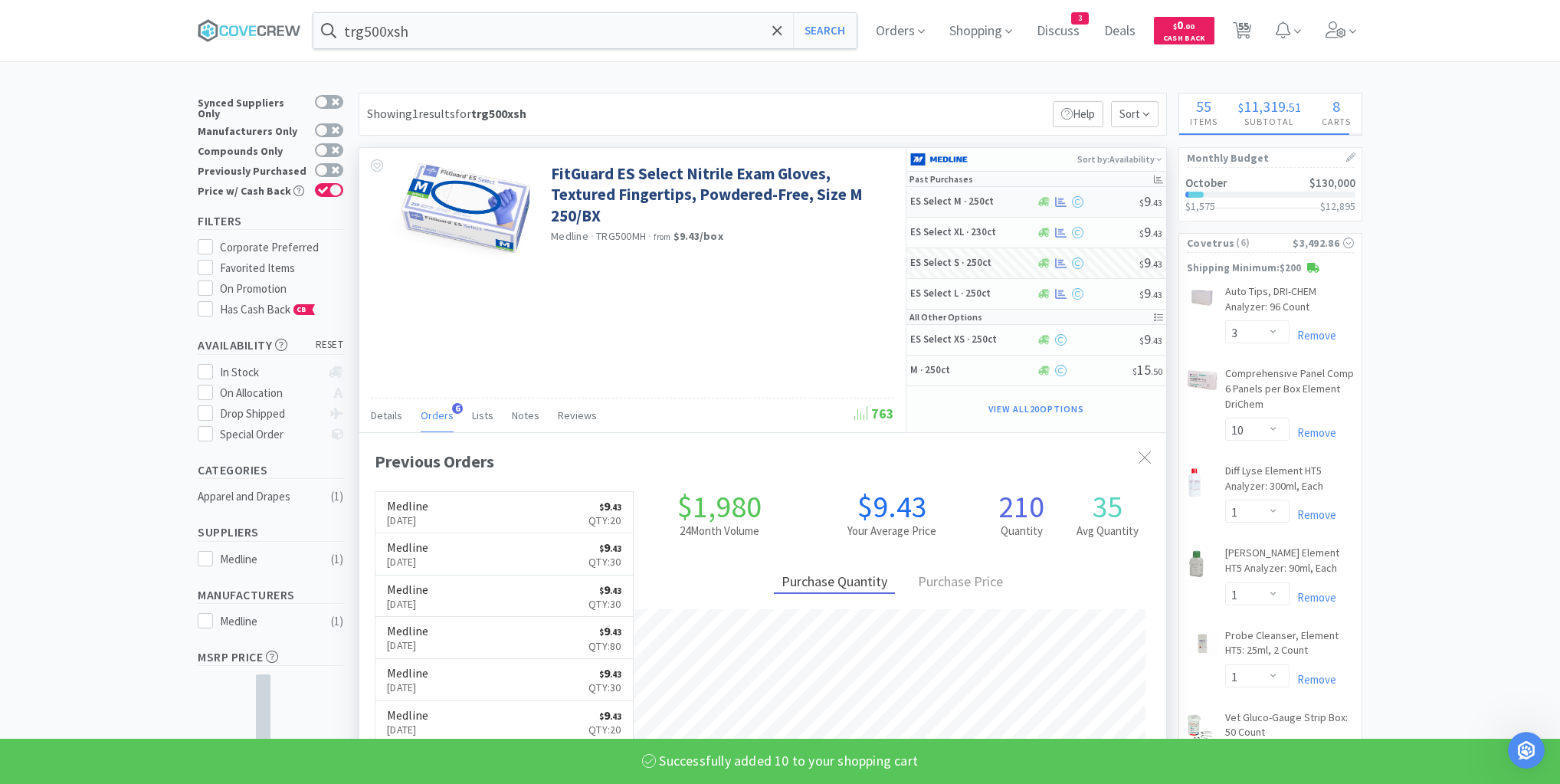
click at [975, 207] on h5 "ES Select M · 250ct" at bounding box center [972, 202] width 123 height 13
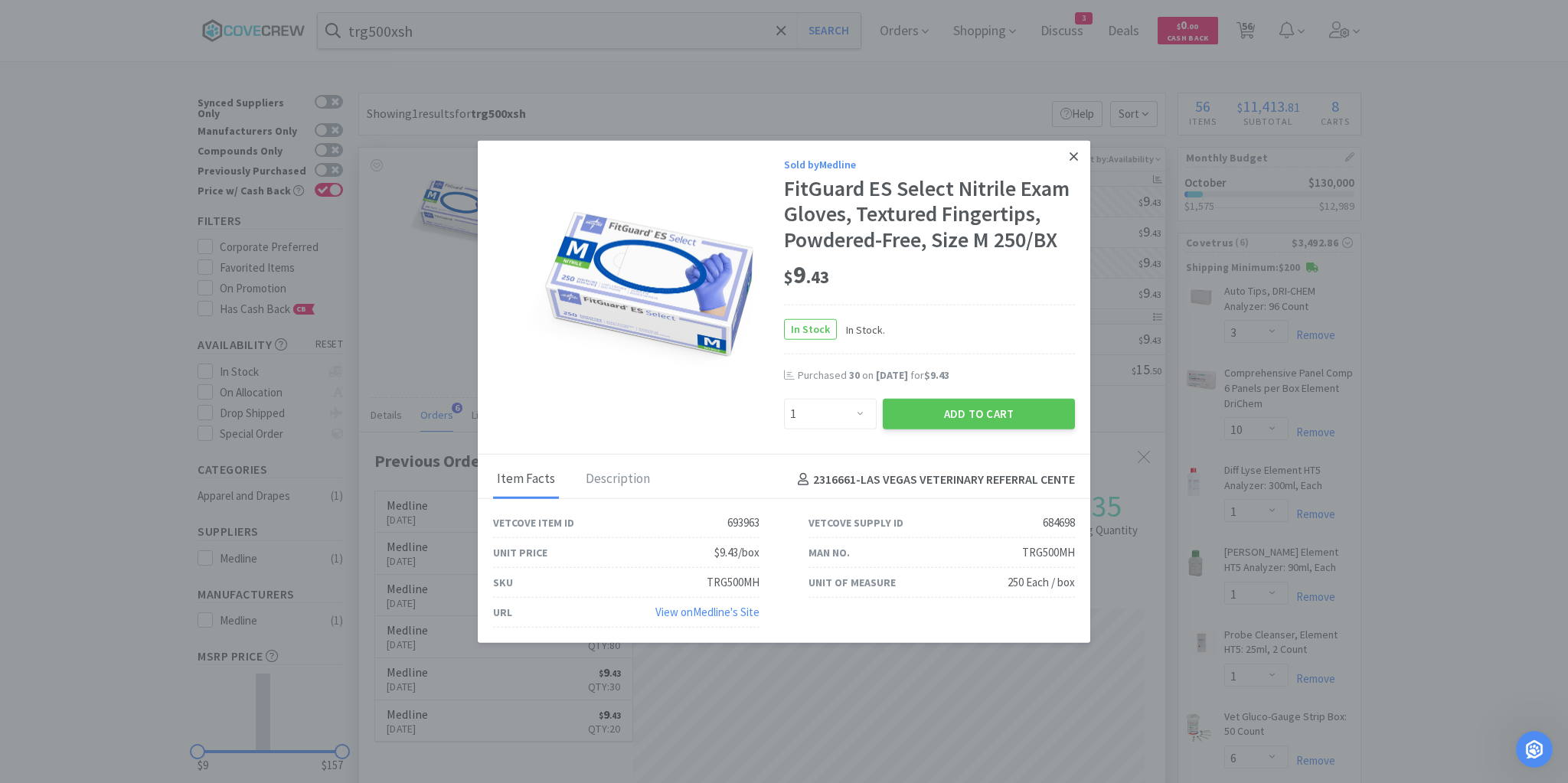
click at [1072, 162] on icon at bounding box center [1073, 156] width 8 height 14
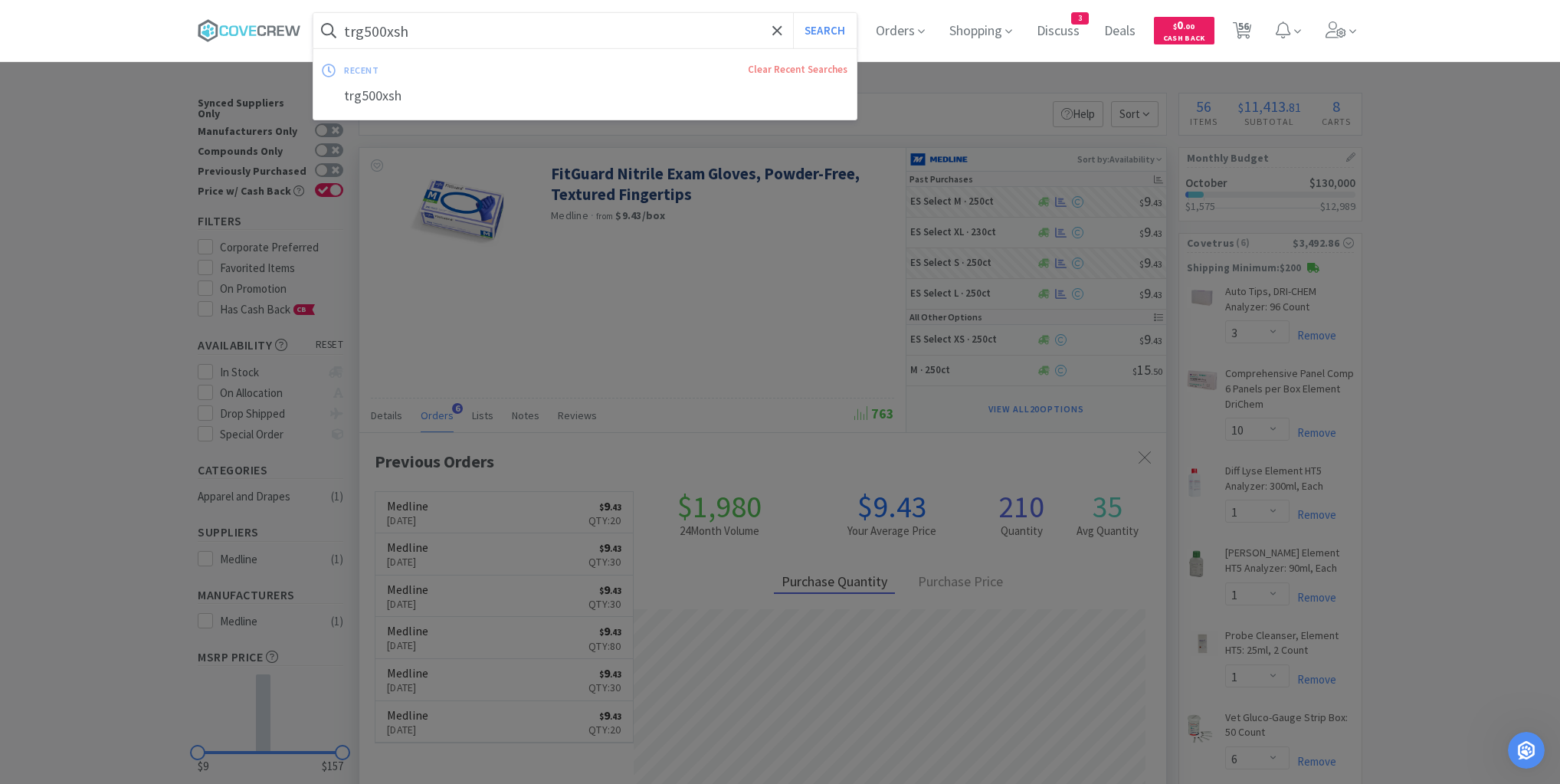
click at [695, 21] on input "trg500xsh" at bounding box center [585, 31] width 543 height 36
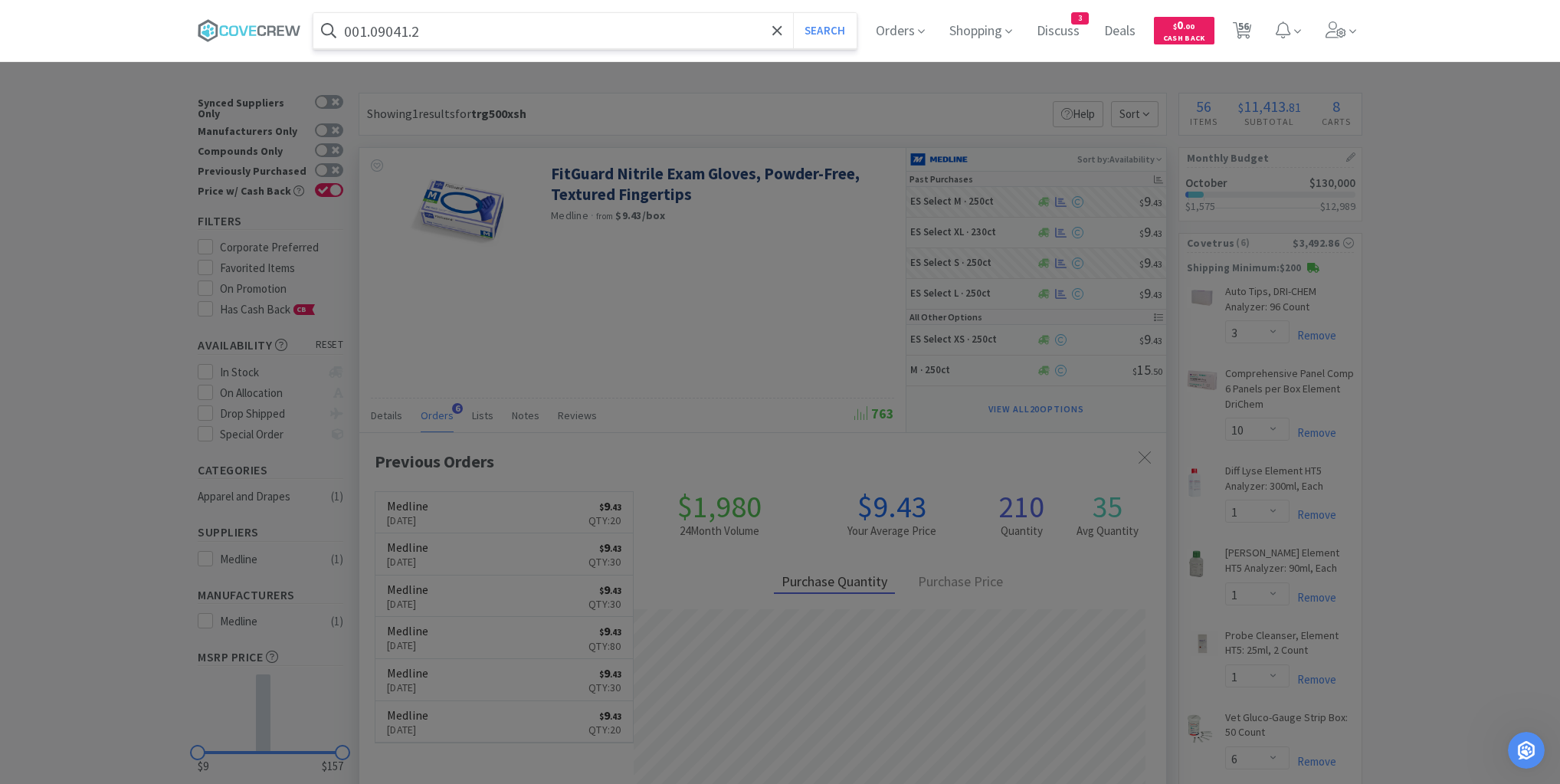
click at [793, 13] on button "Search" at bounding box center [825, 31] width 64 height 36
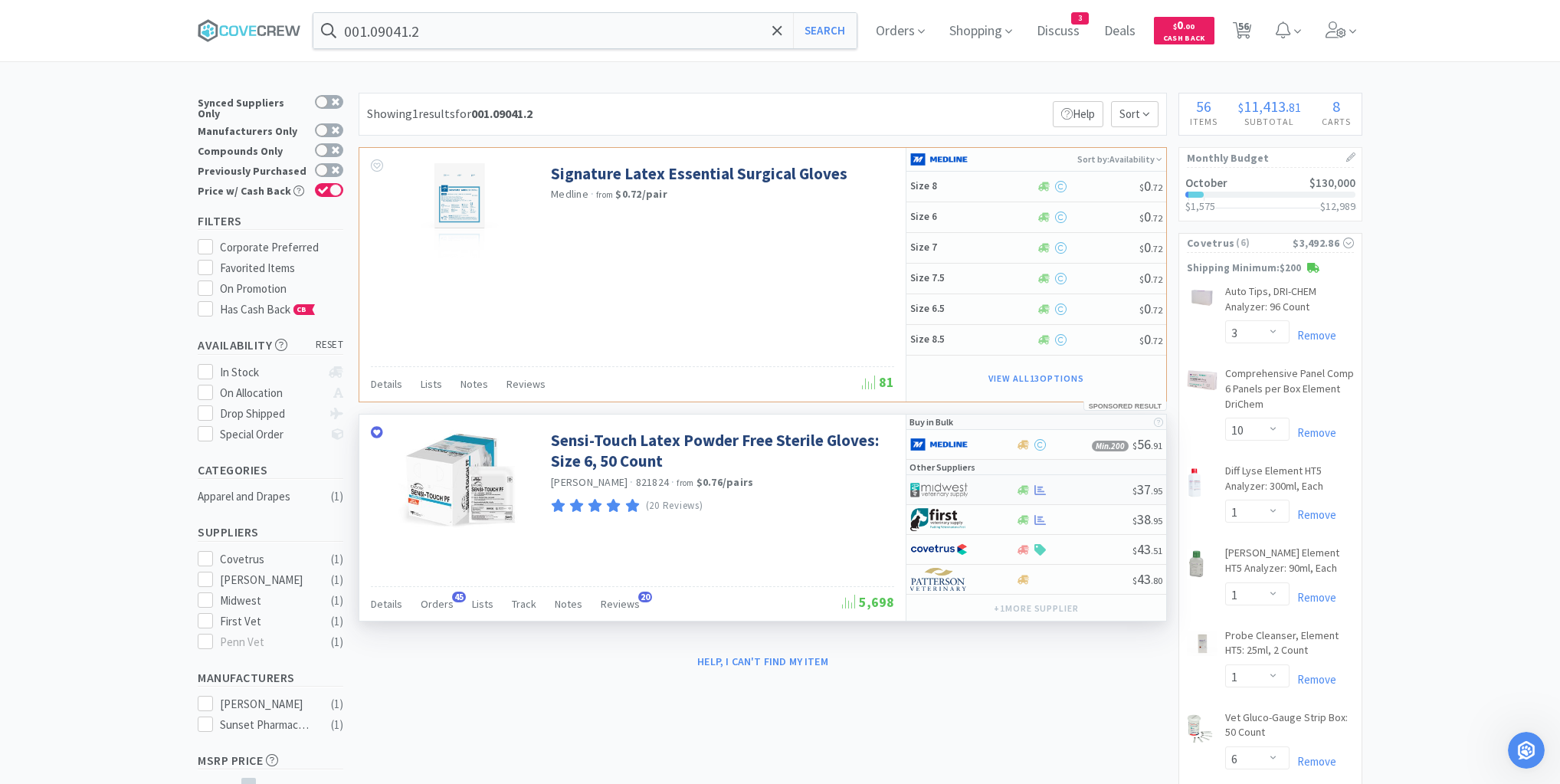
click at [1077, 485] on div at bounding box center [1074, 490] width 117 height 12
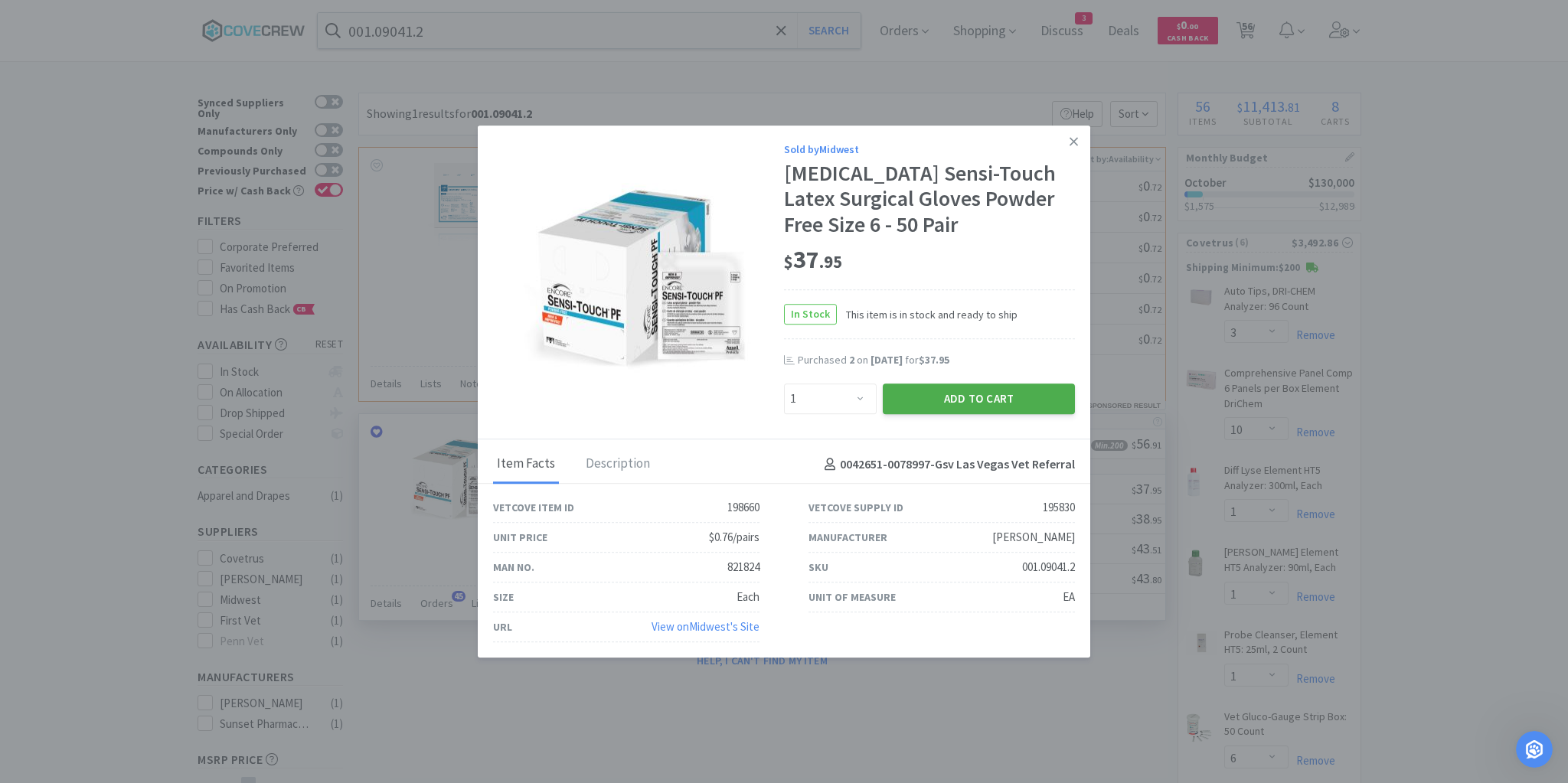
click at [986, 401] on button "Add to Cart" at bounding box center [978, 399] width 192 height 30
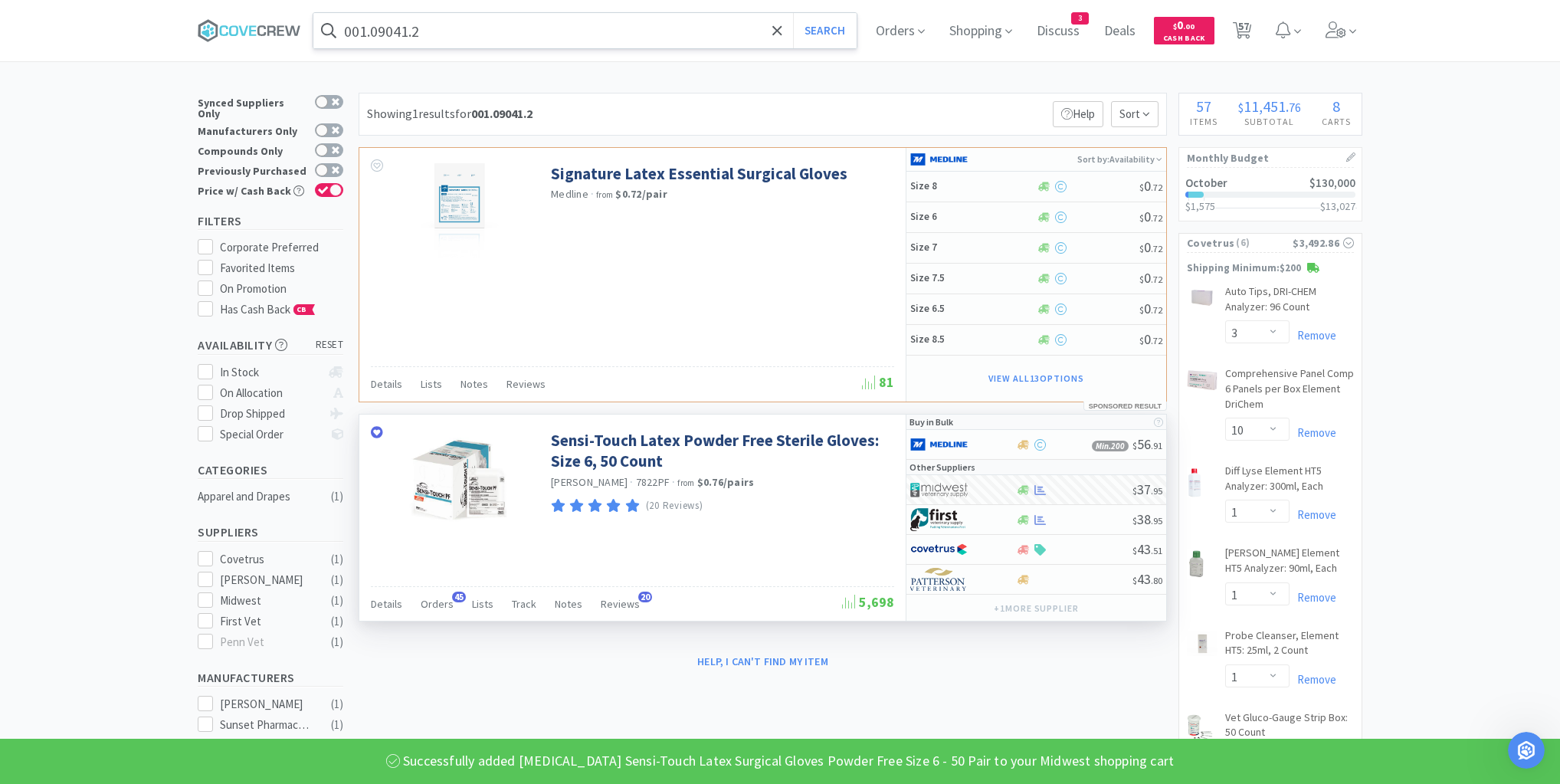
click at [653, 30] on input "001.09041.2" at bounding box center [585, 31] width 543 height 36
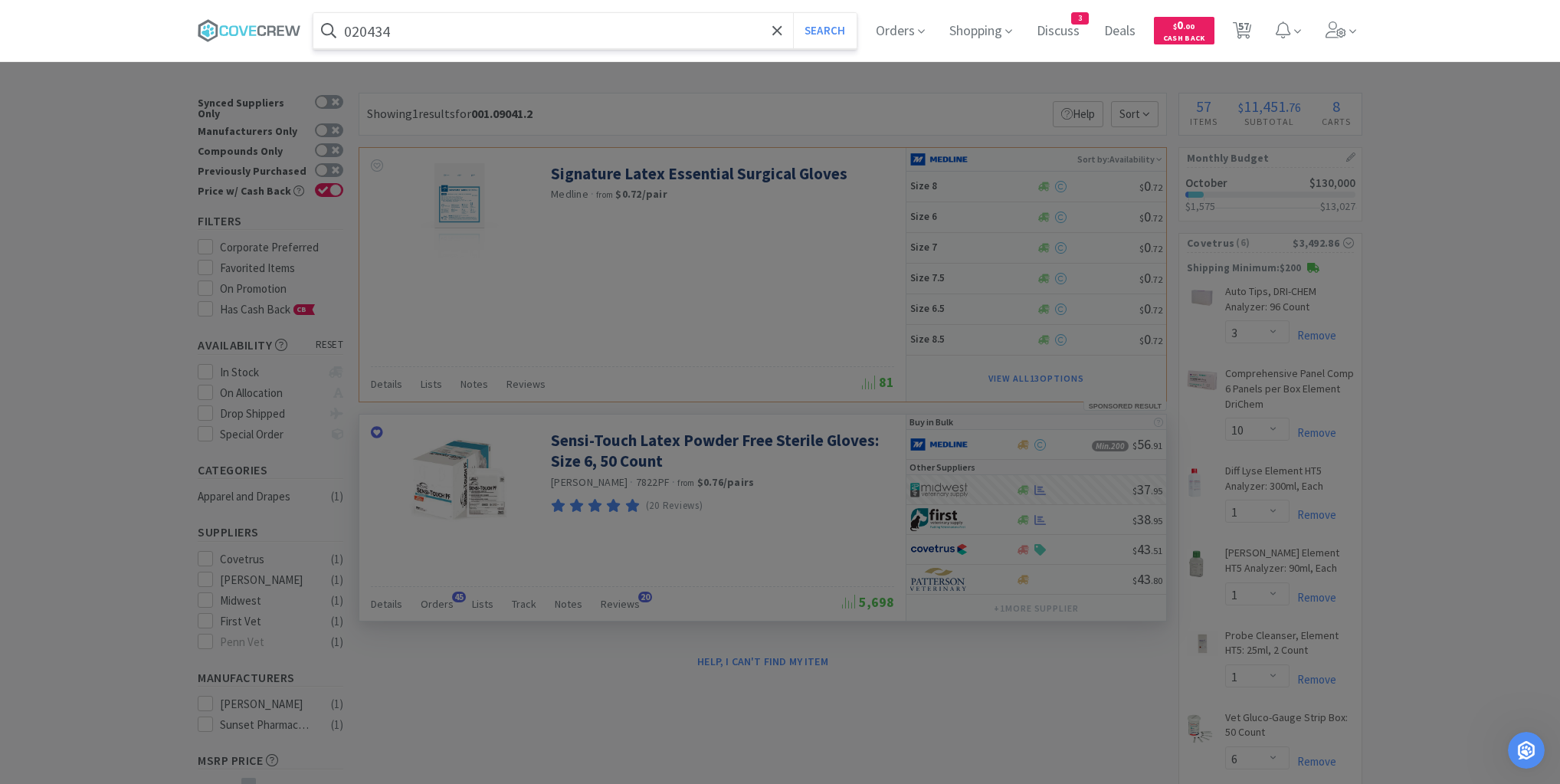
click at [793, 13] on button "Search" at bounding box center [825, 31] width 64 height 36
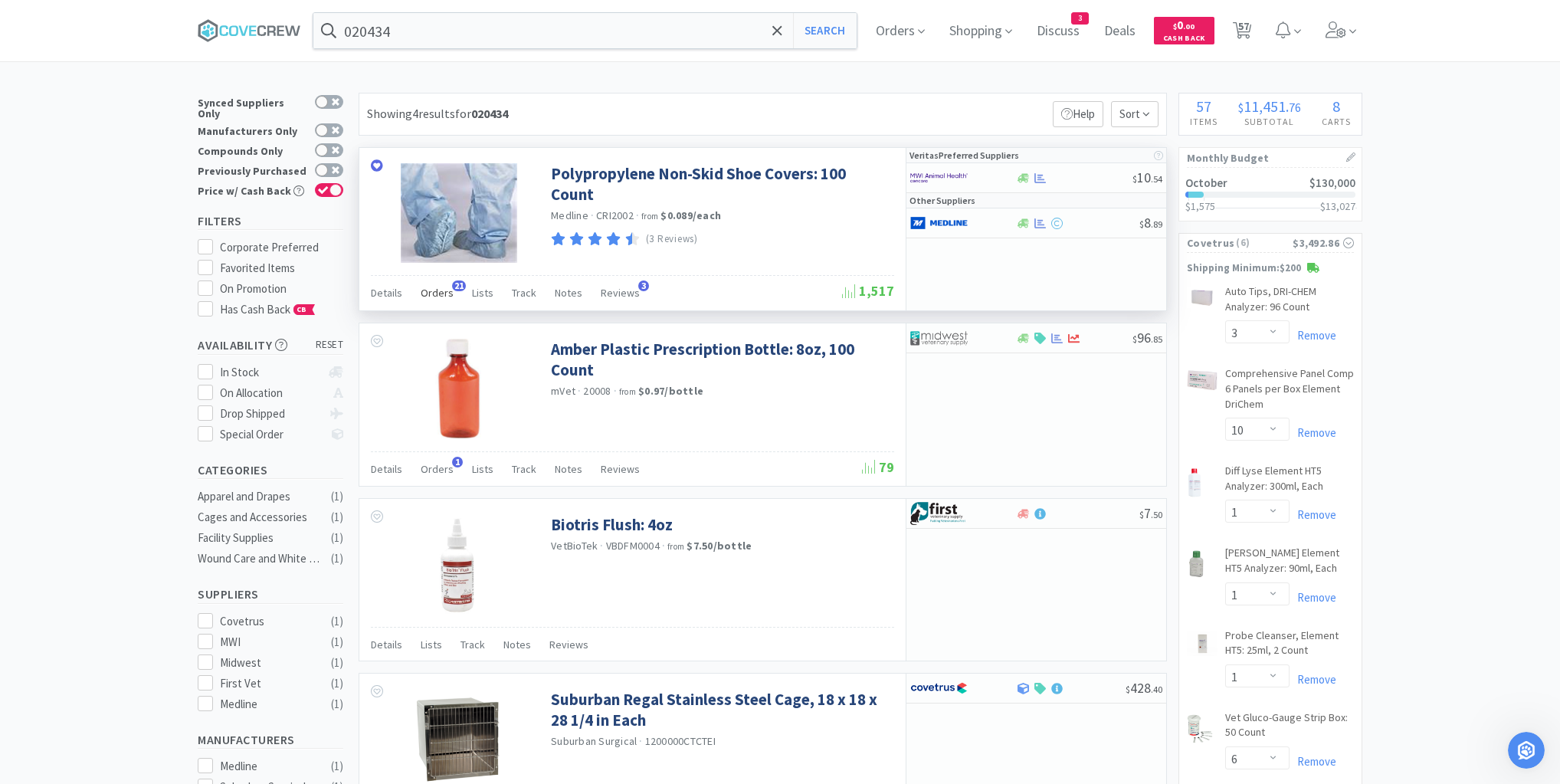
click at [436, 288] on span "Orders" at bounding box center [436, 293] width 33 height 14
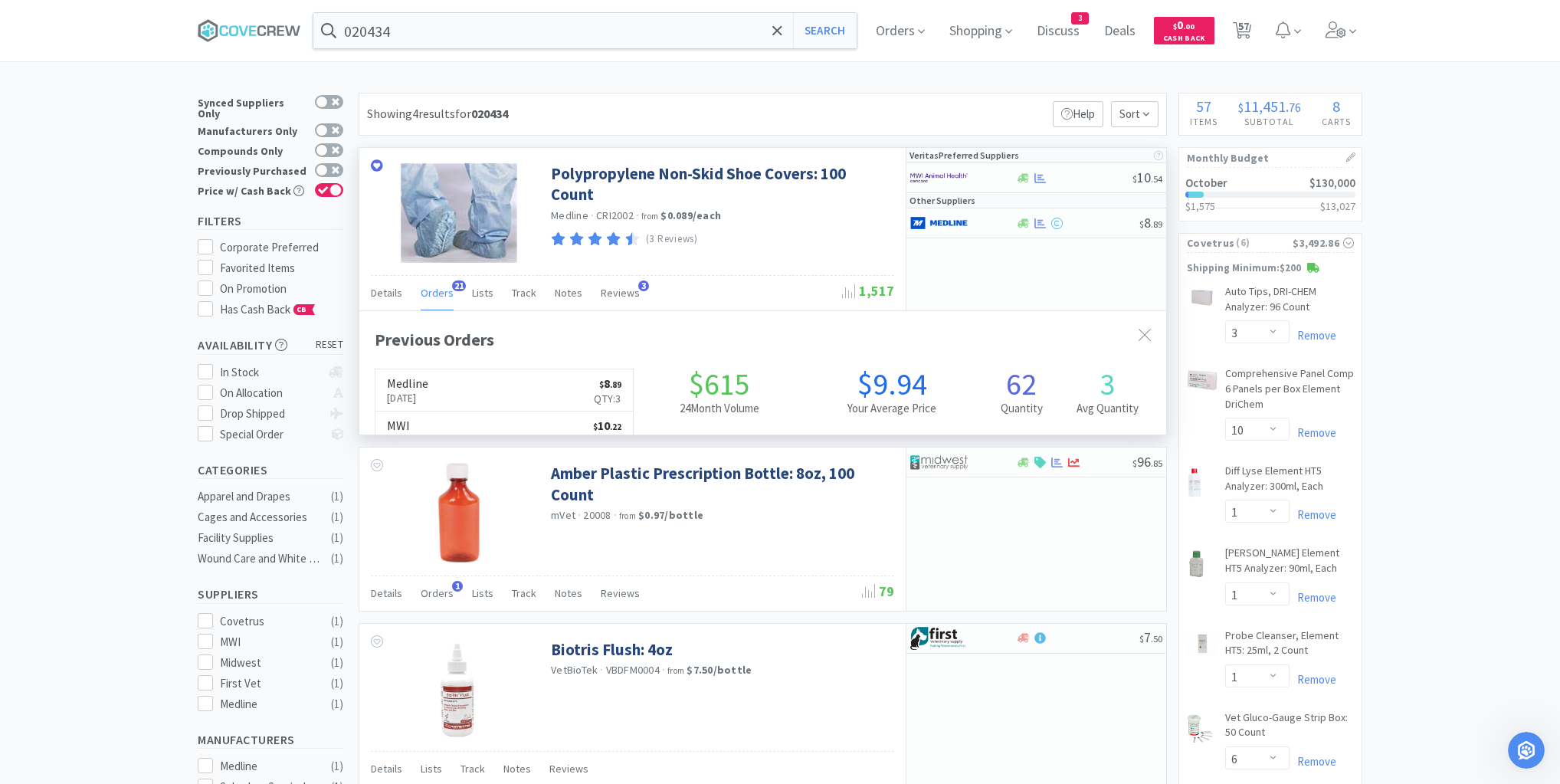
scroll to position [411, 807]
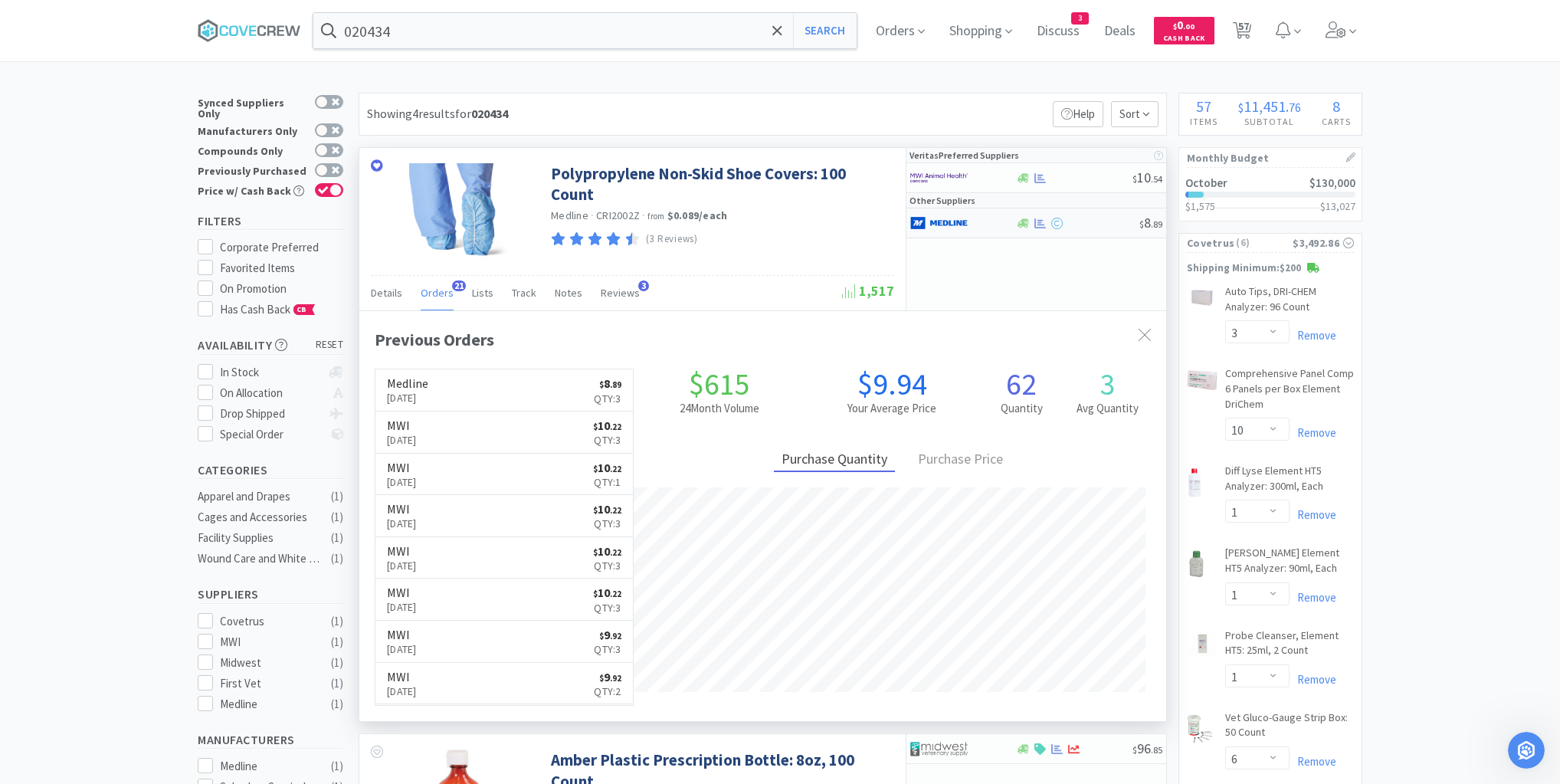
click at [1092, 228] on div "$ 8 . 89" at bounding box center [1036, 223] width 260 height 30
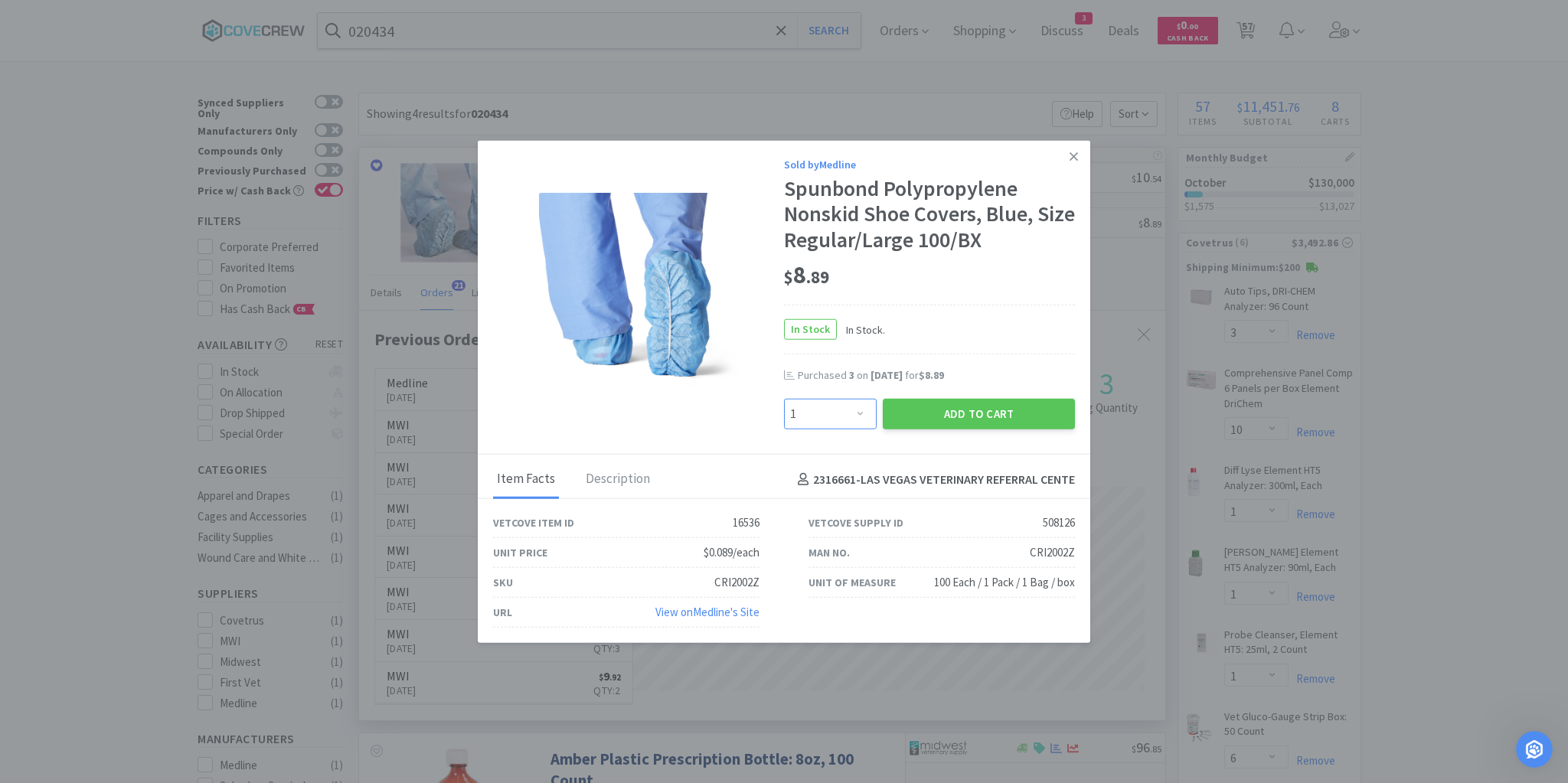
click at [857, 419] on select "Enter Quantity 1 2 3 4 5 6 7 8 9 10 11 12 13 14 15 16 17 18 19 20 Enter Quantity" at bounding box center [830, 414] width 92 height 30
click at [784, 399] on select "Enter Quantity 1 2 3 4 5 6 7 8 9 10 11 12 13 14 15 16 17 18 19 20 Enter Quantity" at bounding box center [830, 414] width 92 height 30
click at [933, 431] on div "Add to Cart" at bounding box center [978, 414] width 198 height 36
click at [957, 407] on button "Add to Cart" at bounding box center [978, 414] width 192 height 30
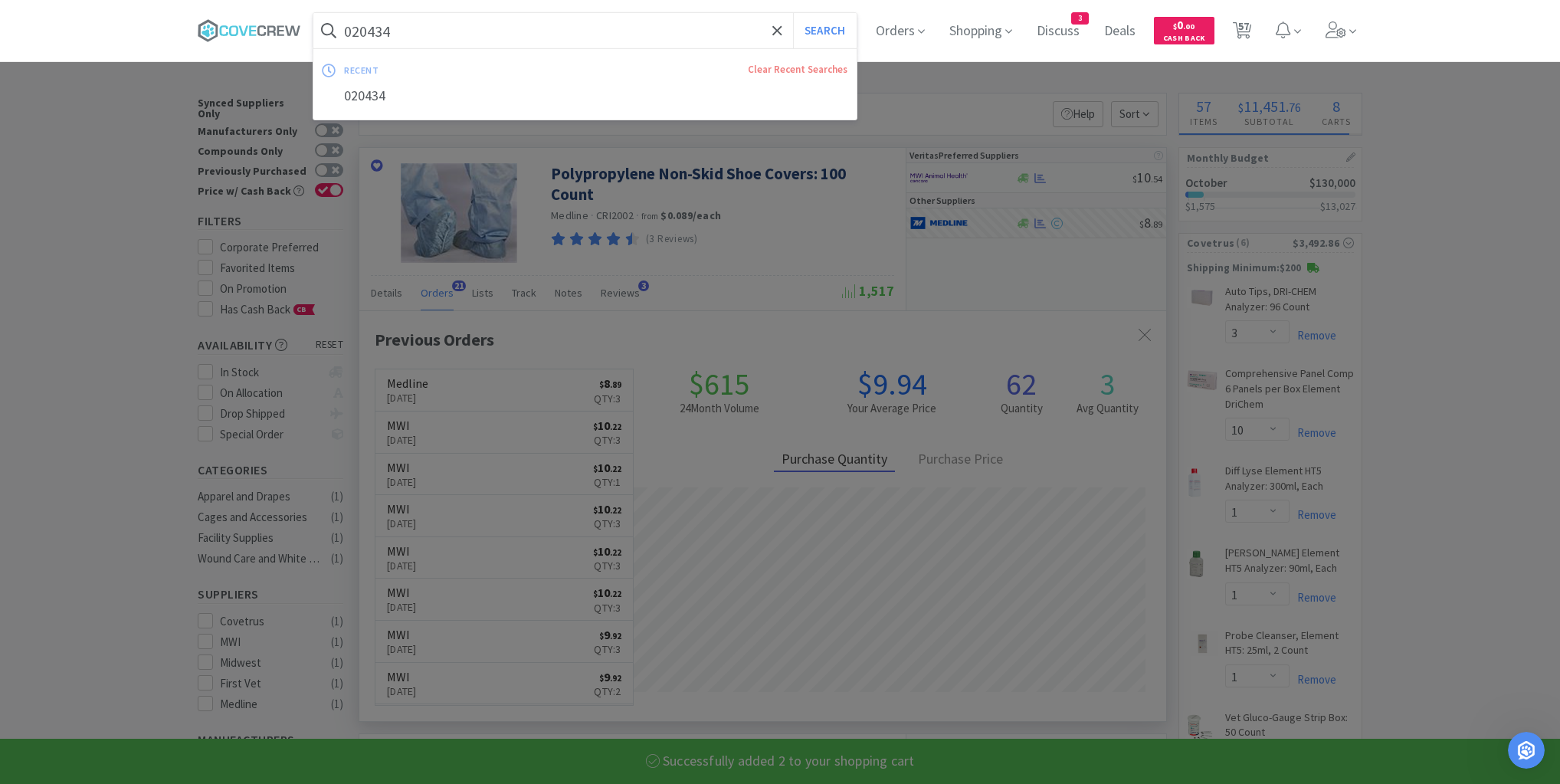
click at [731, 42] on input "020434" at bounding box center [585, 31] width 543 height 36
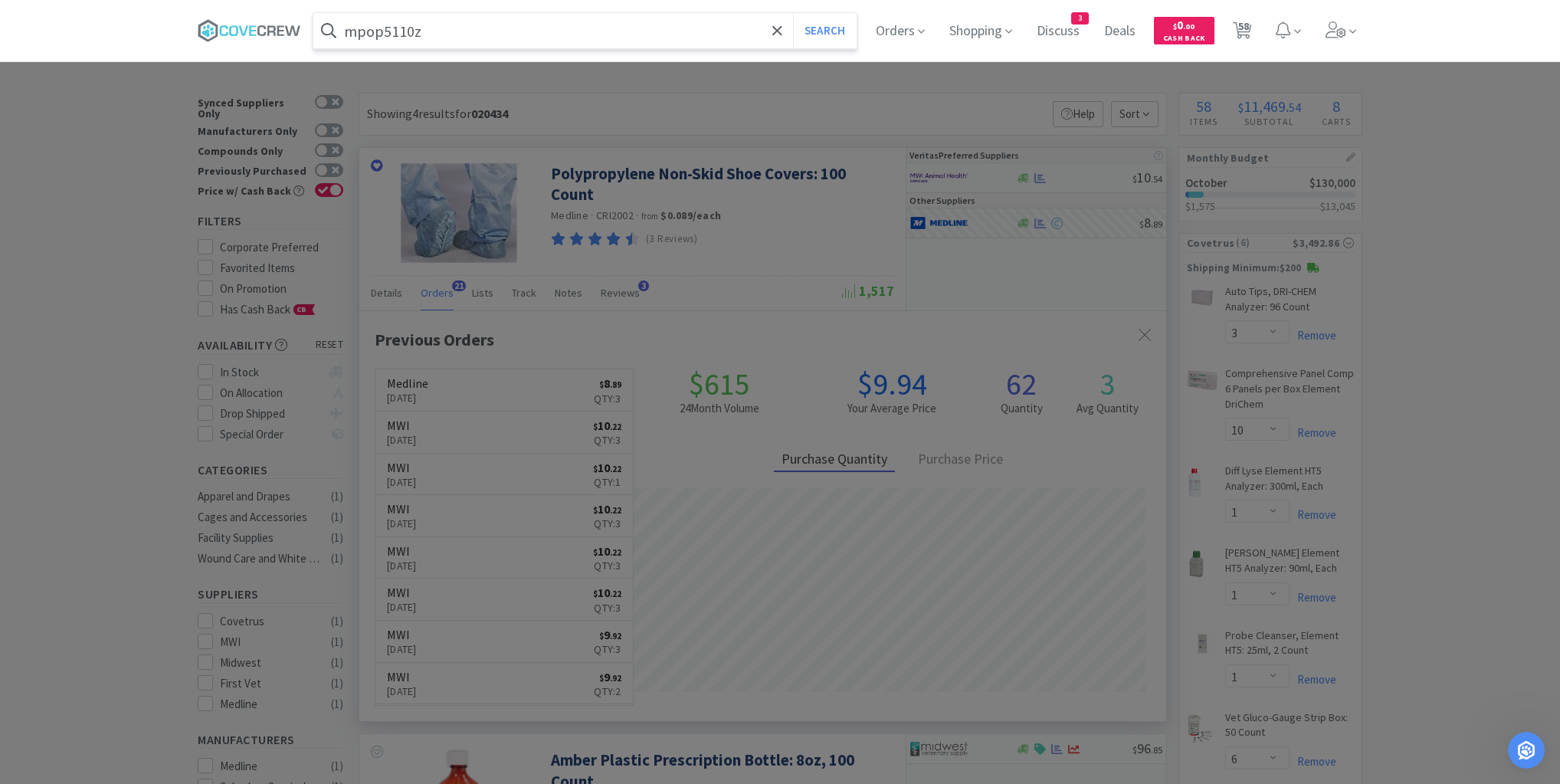
click at [793, 13] on button "Search" at bounding box center [825, 31] width 64 height 36
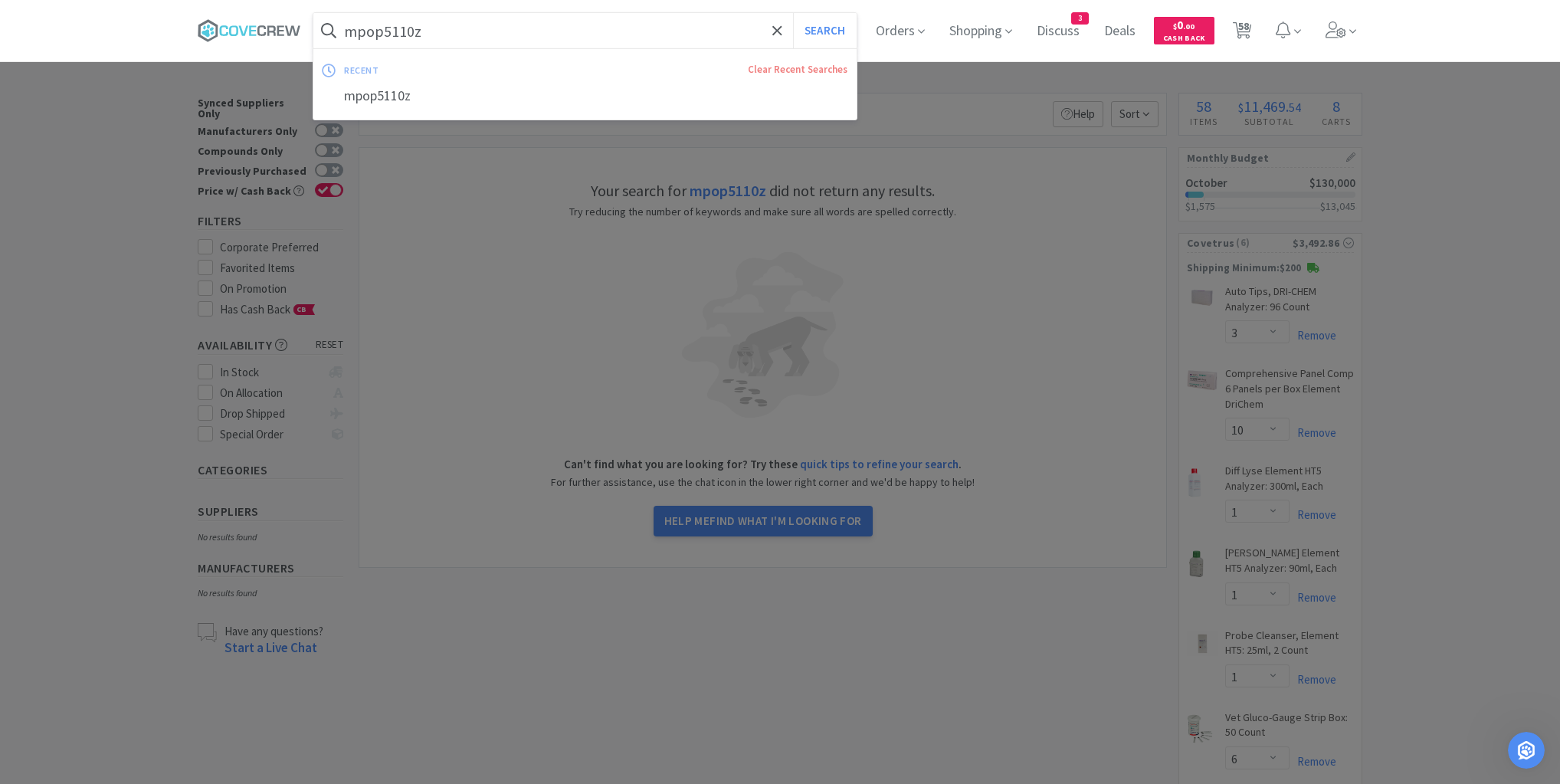
click at [721, 23] on input "mpop5110z" at bounding box center [585, 31] width 543 height 36
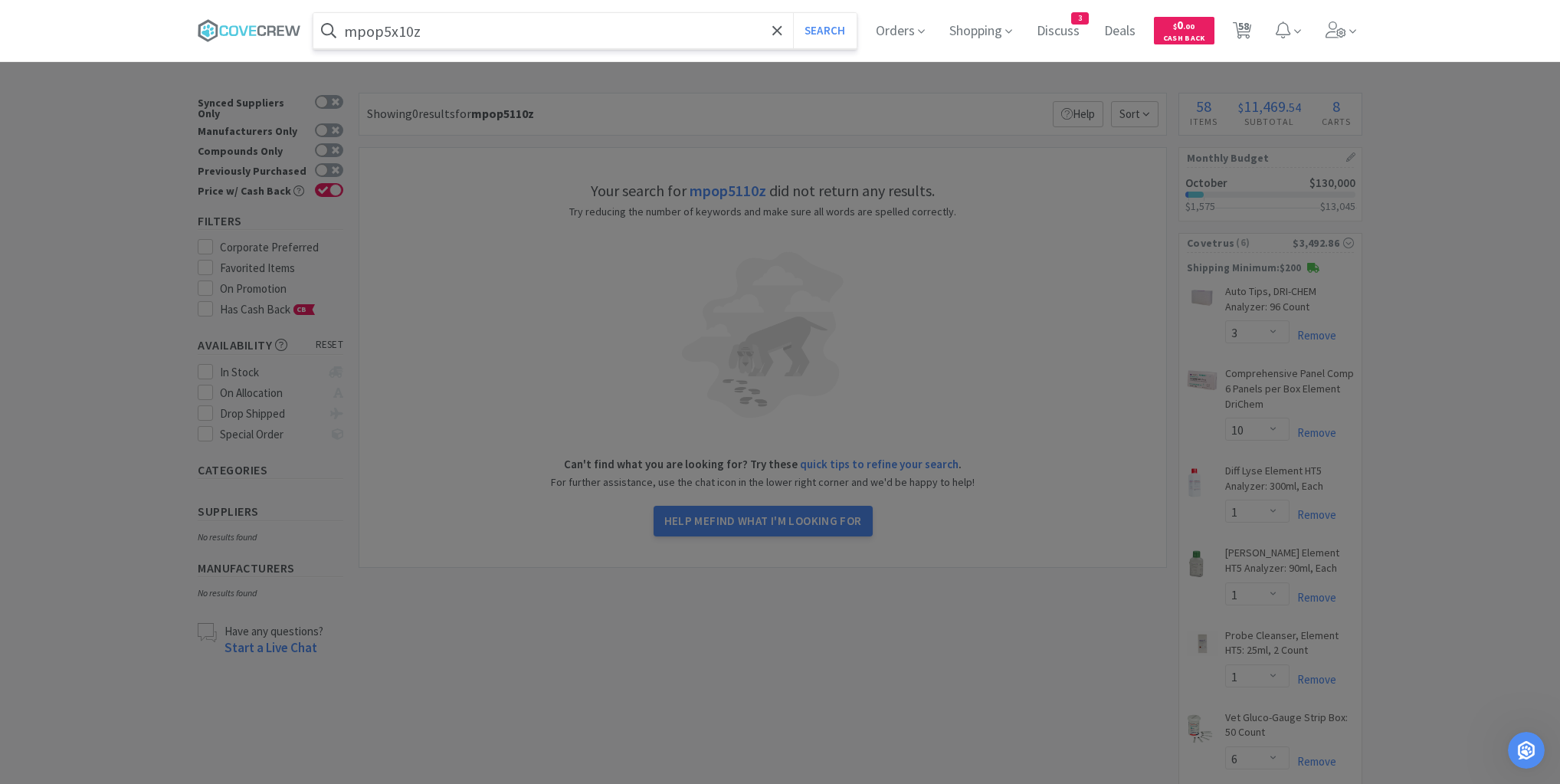
click at [793, 13] on button "Search" at bounding box center [825, 31] width 64 height 36
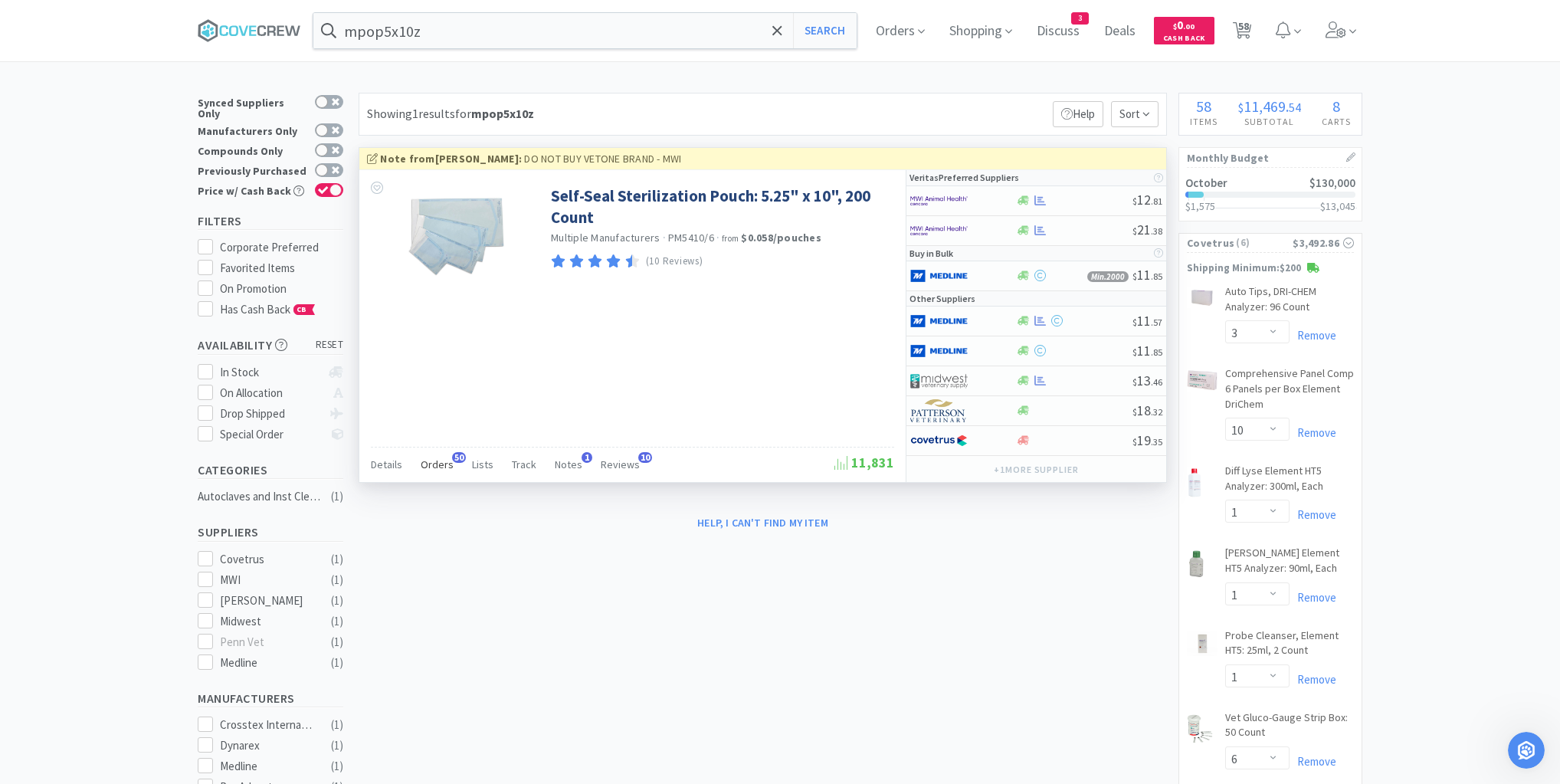
click at [443, 460] on span "Orders" at bounding box center [436, 465] width 33 height 14
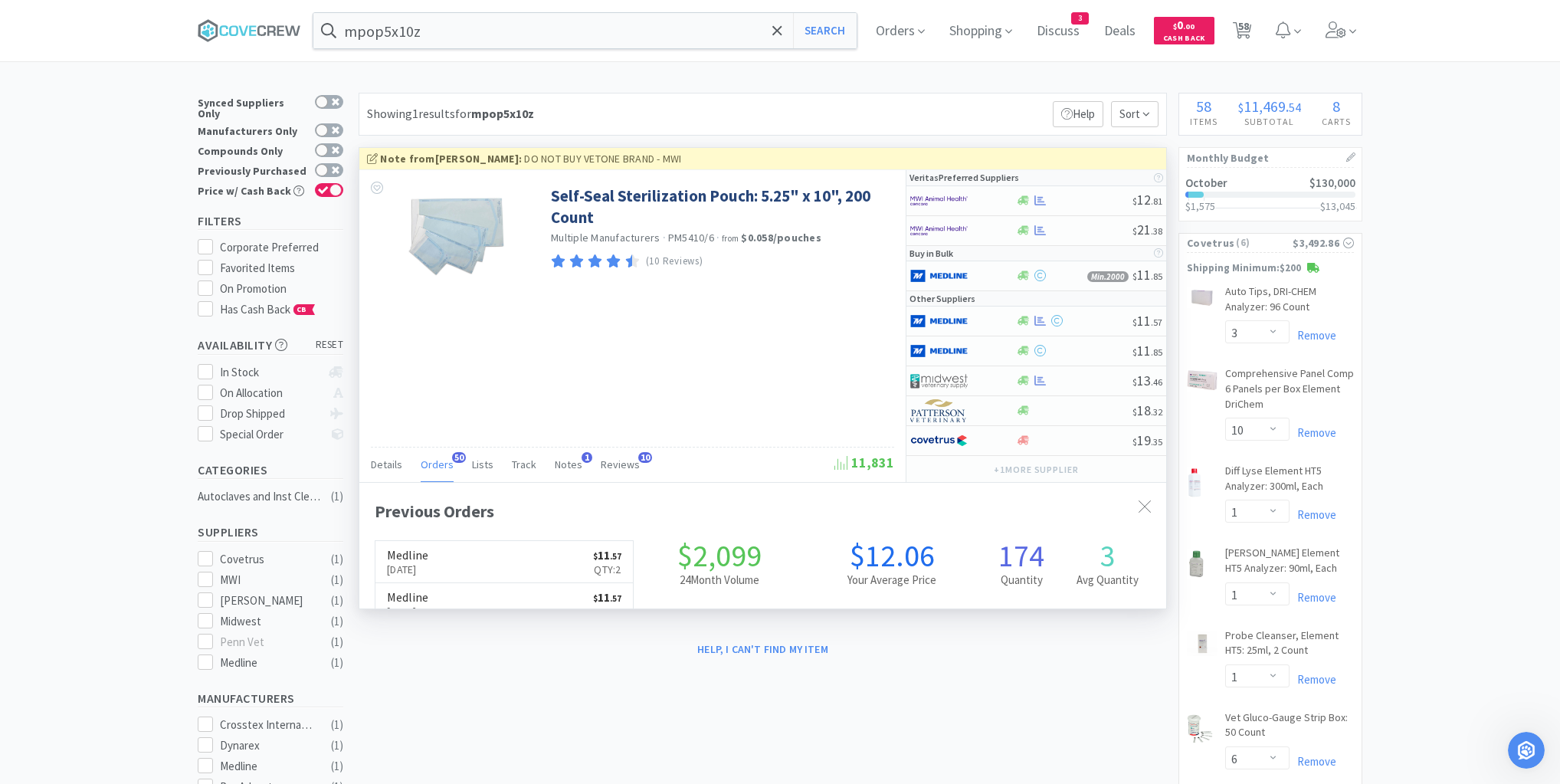
scroll to position [411, 807]
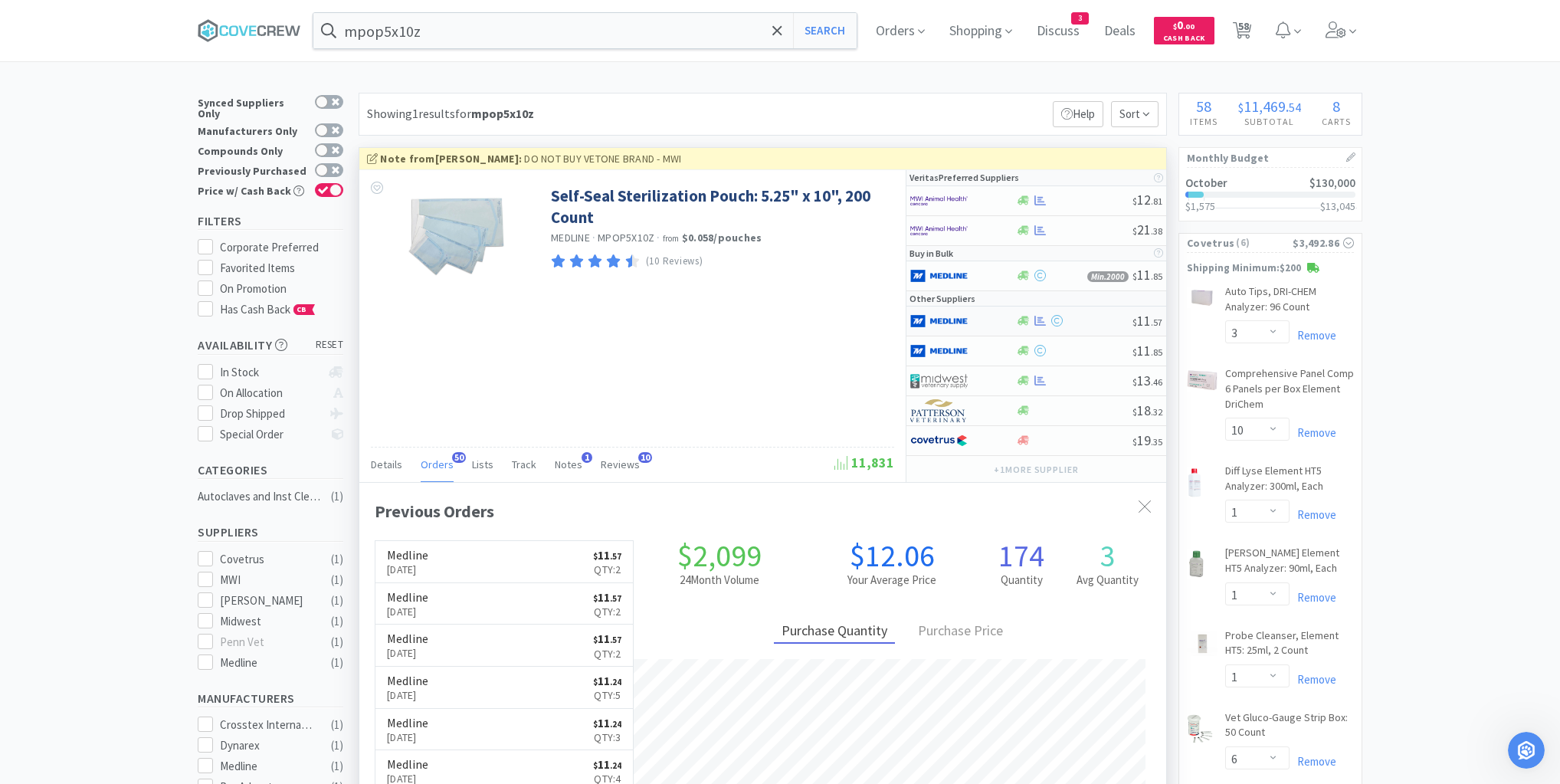
click at [989, 325] on div at bounding box center [952, 321] width 84 height 26
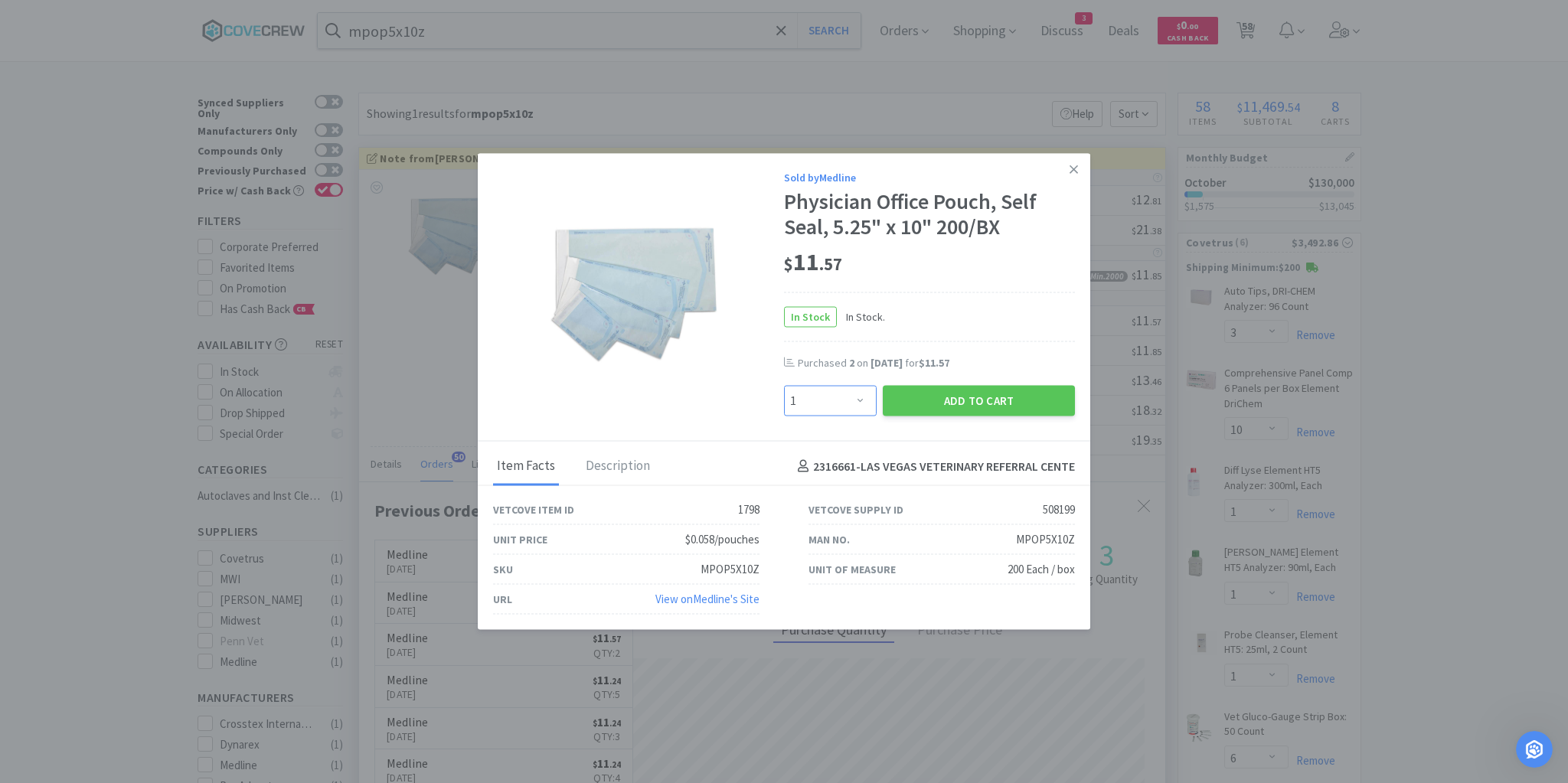
click at [863, 405] on select "Enter Quantity 1 2 3 4 5 6 7 8 9 10 11 12 13 14 15 16 17 18 19 20 Enter Quantity" at bounding box center [830, 400] width 92 height 30
click at [784, 385] on select "Enter Quantity 1 2 3 4 5 6 7 8 9 10 11 12 13 14 15 16 17 18 19 20 Enter Quantity" at bounding box center [830, 400] width 92 height 30
click at [957, 404] on button "Add to Cart" at bounding box center [978, 400] width 192 height 30
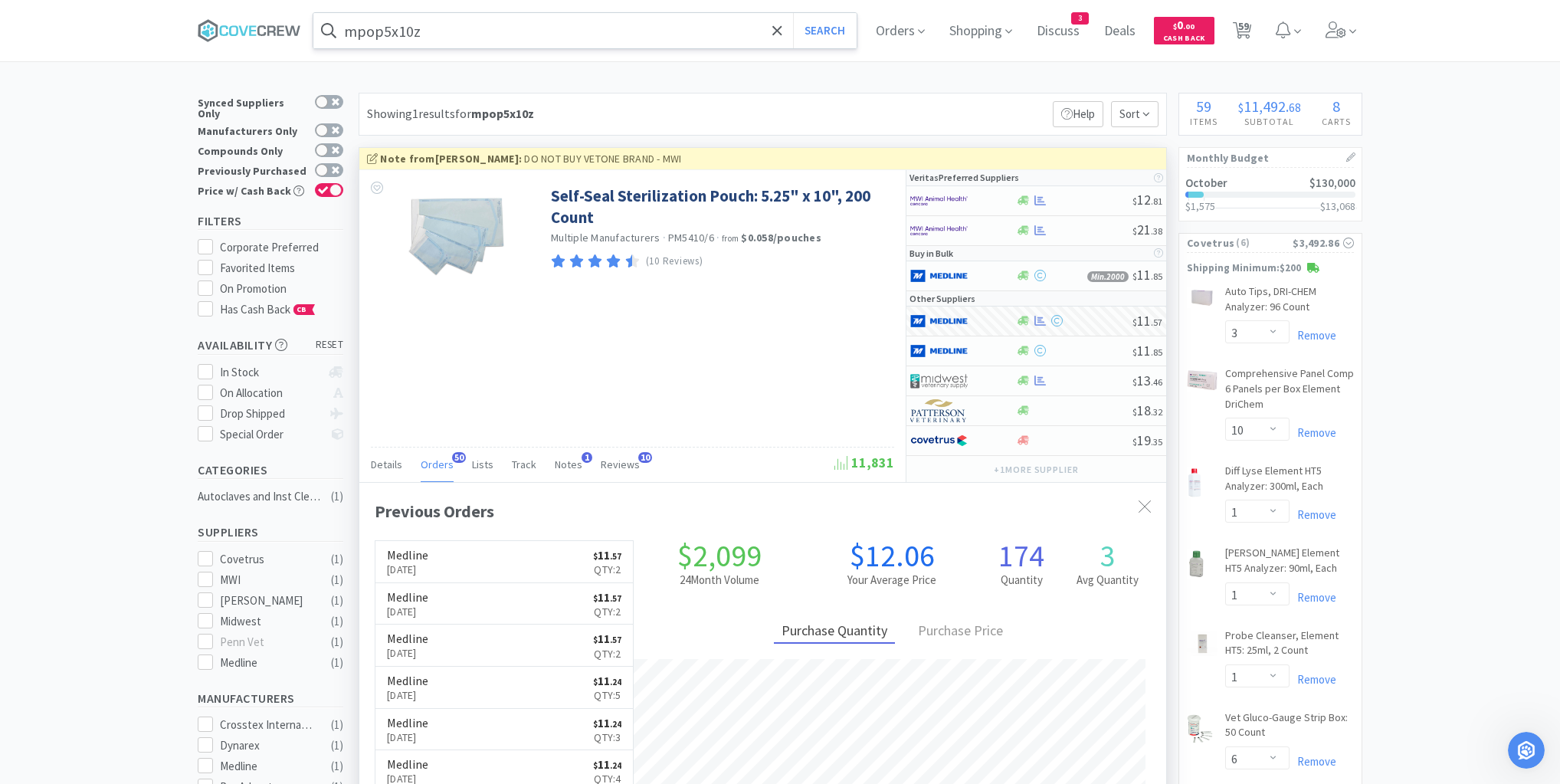
click at [631, 17] on input "mpop5x10z" at bounding box center [585, 31] width 543 height 36
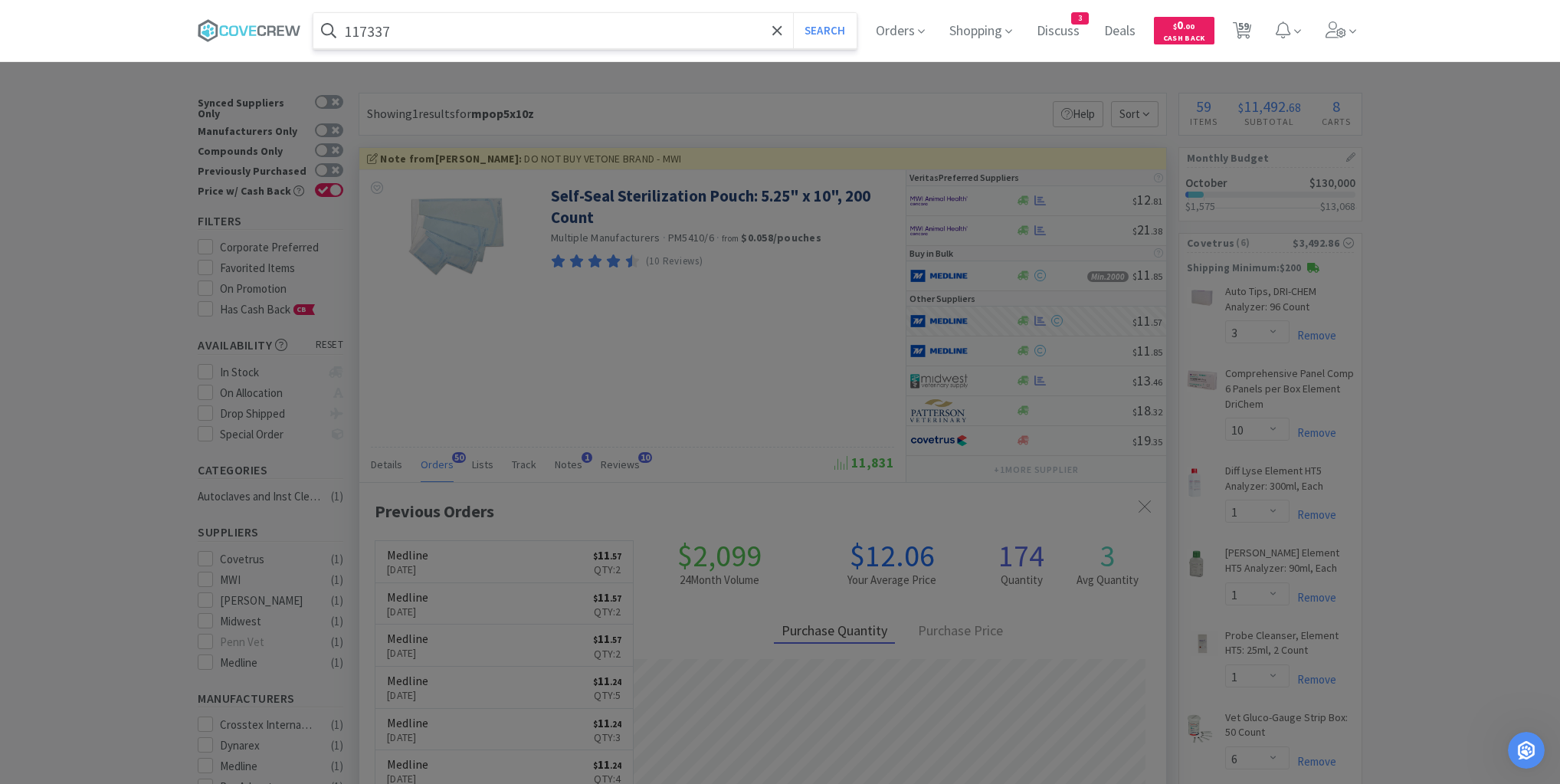
click at [793, 13] on button "Search" at bounding box center [825, 31] width 64 height 36
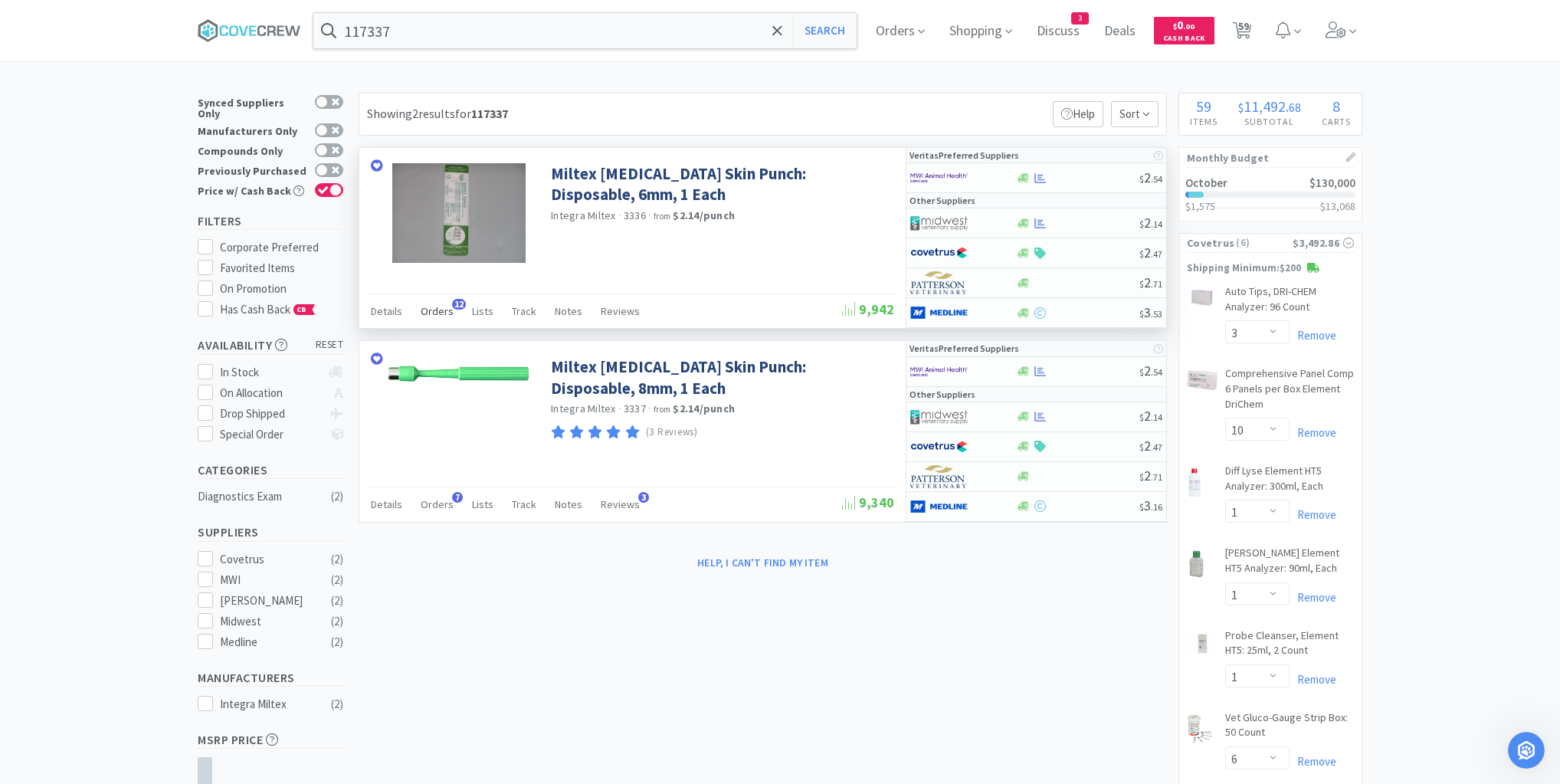
click at [429, 308] on span "Orders" at bounding box center [436, 311] width 33 height 14
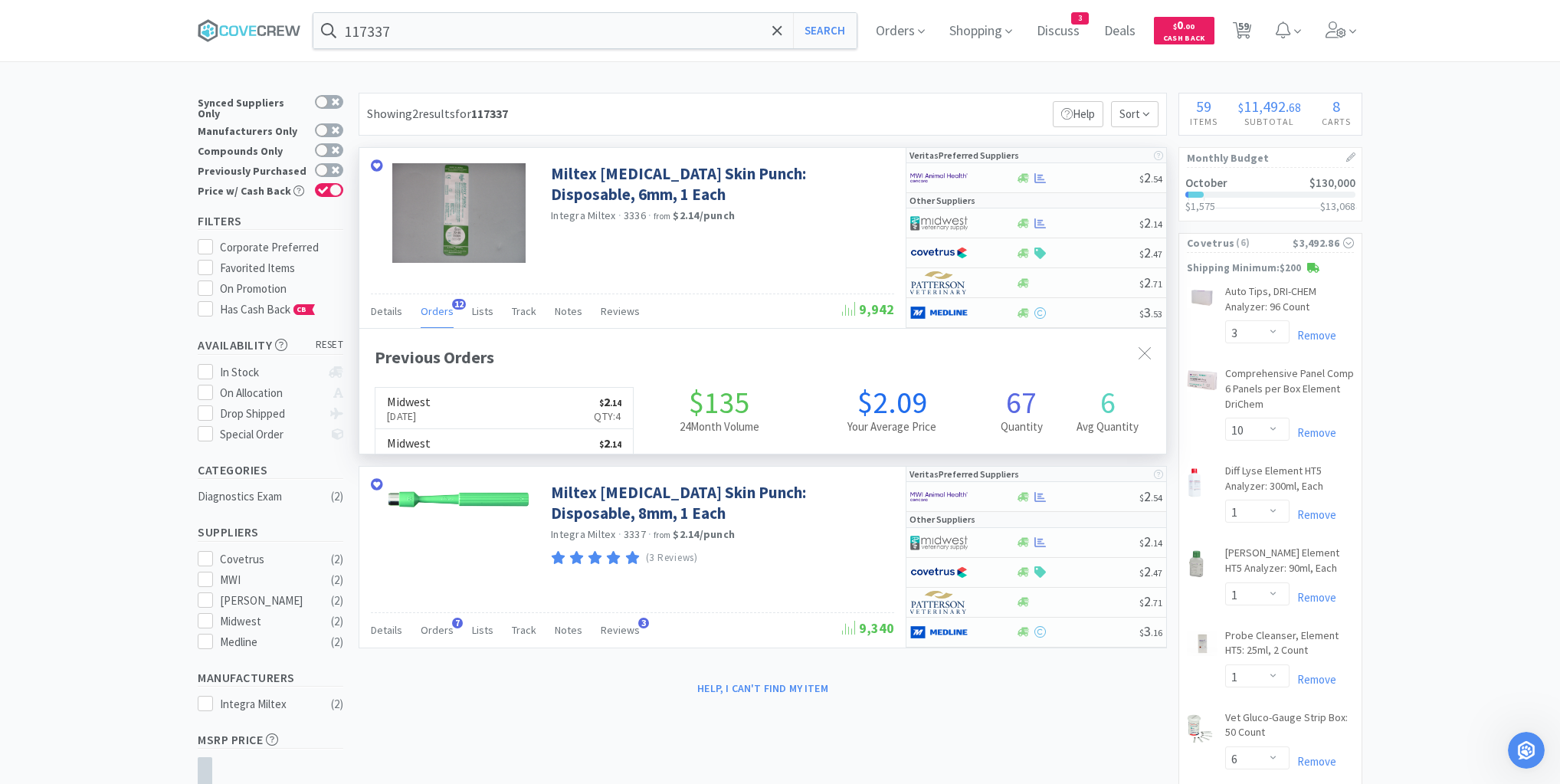
scroll to position [411, 807]
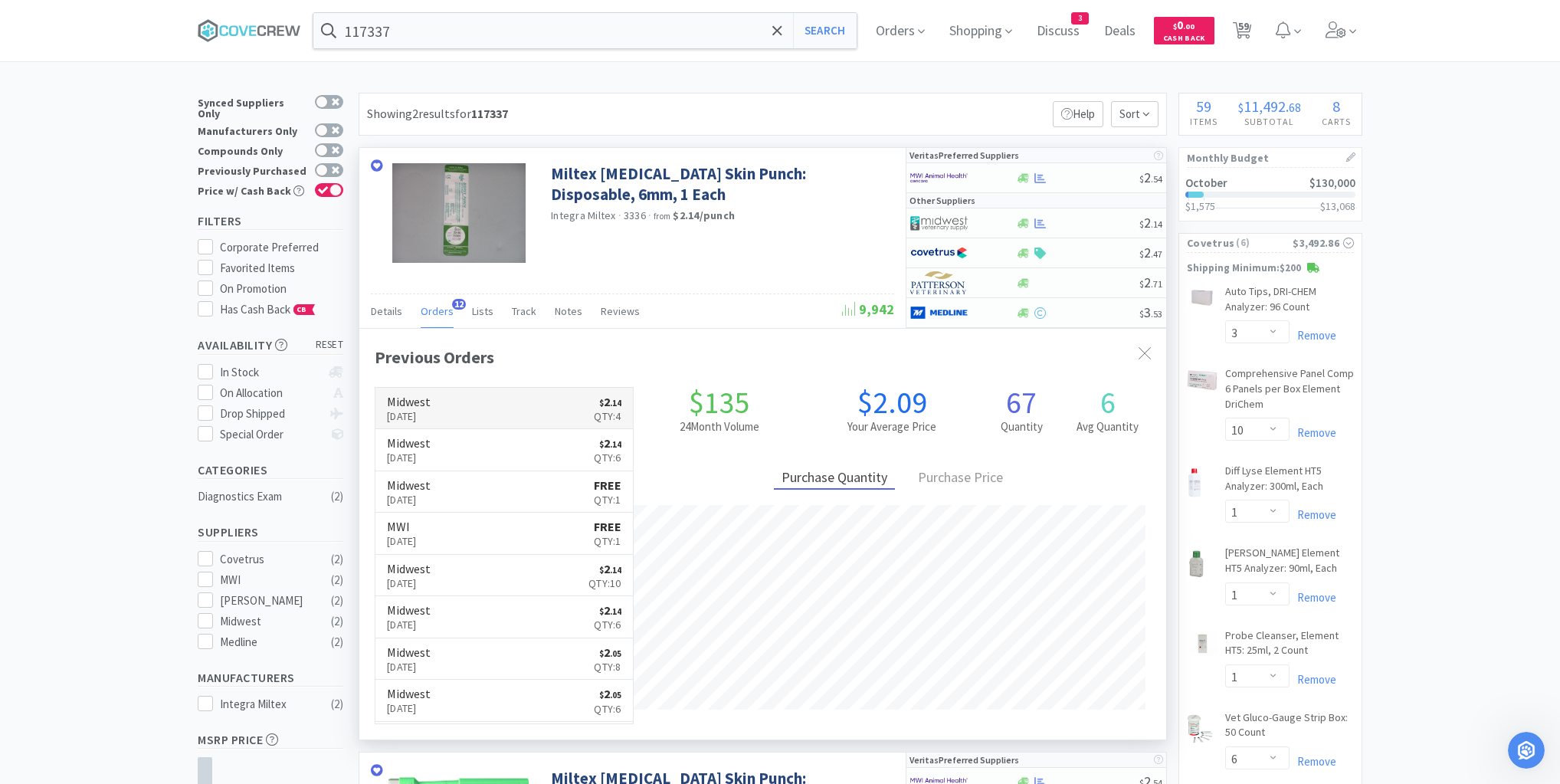
click at [456, 406] on link "Midwest [DATE] $ 2 . 14 Qty: 4" at bounding box center [504, 408] width 258 height 42
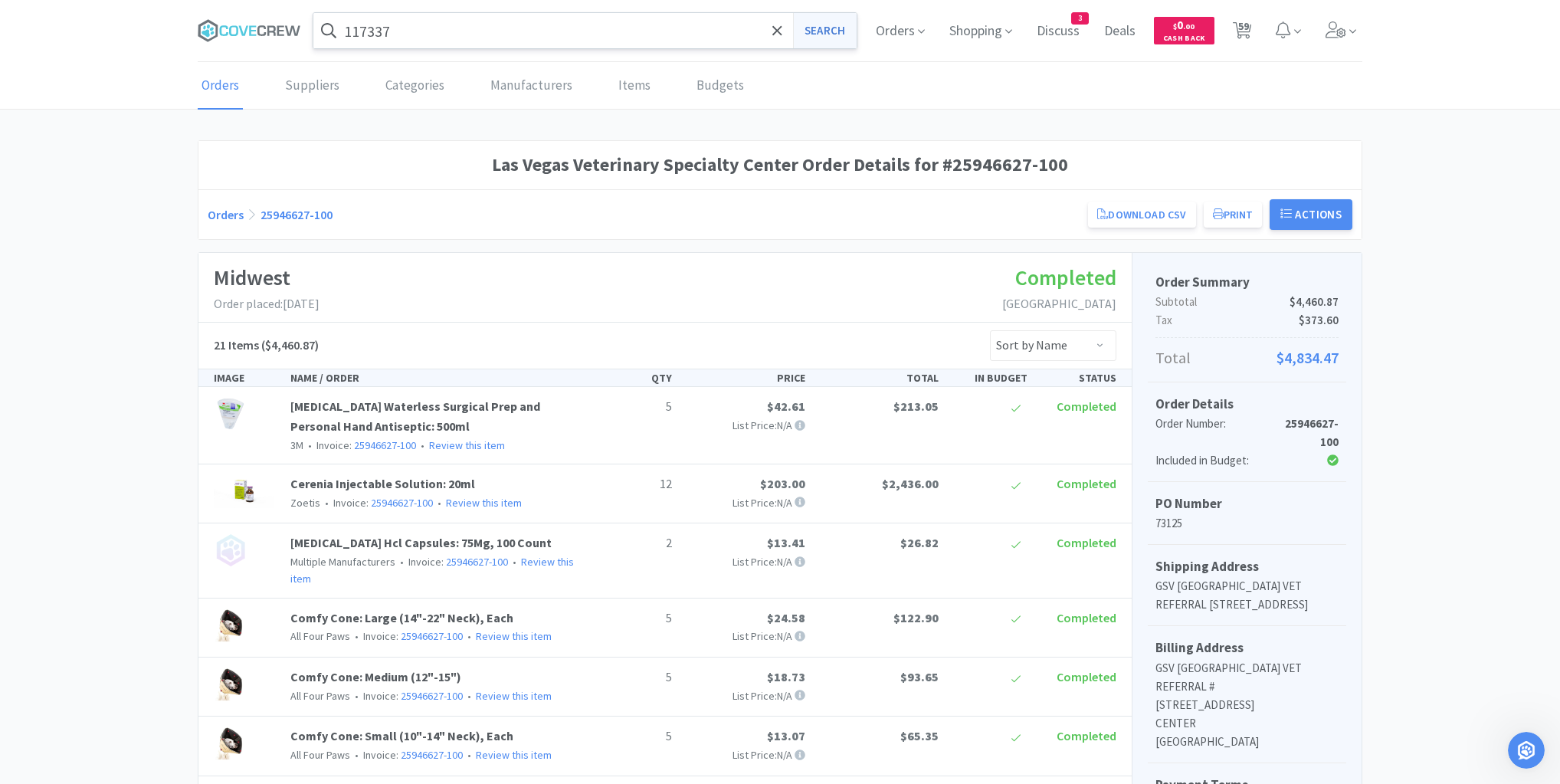
click at [813, 29] on button "Search" at bounding box center [825, 31] width 64 height 36
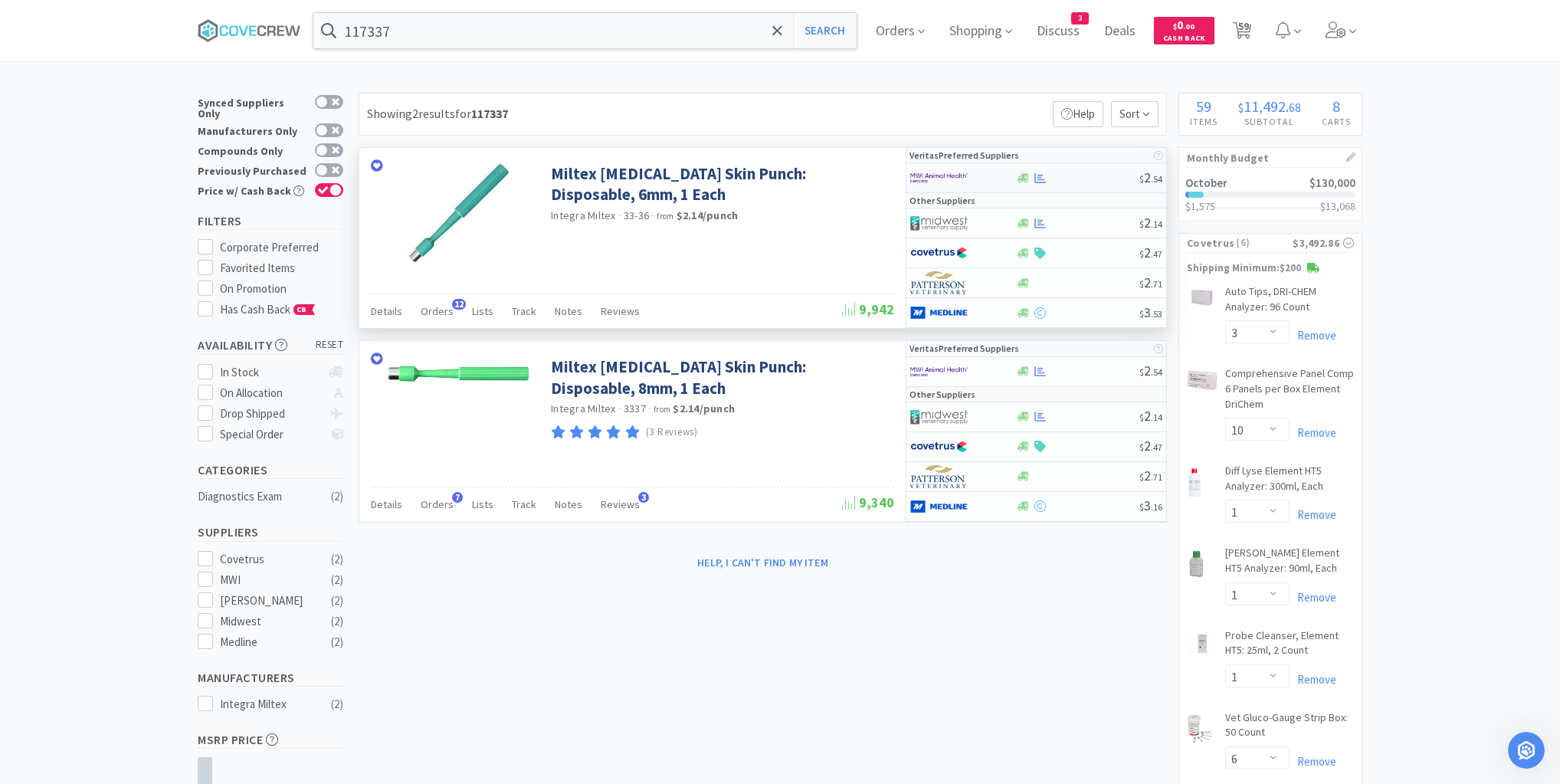
click at [1088, 180] on div at bounding box center [1077, 178] width 124 height 12
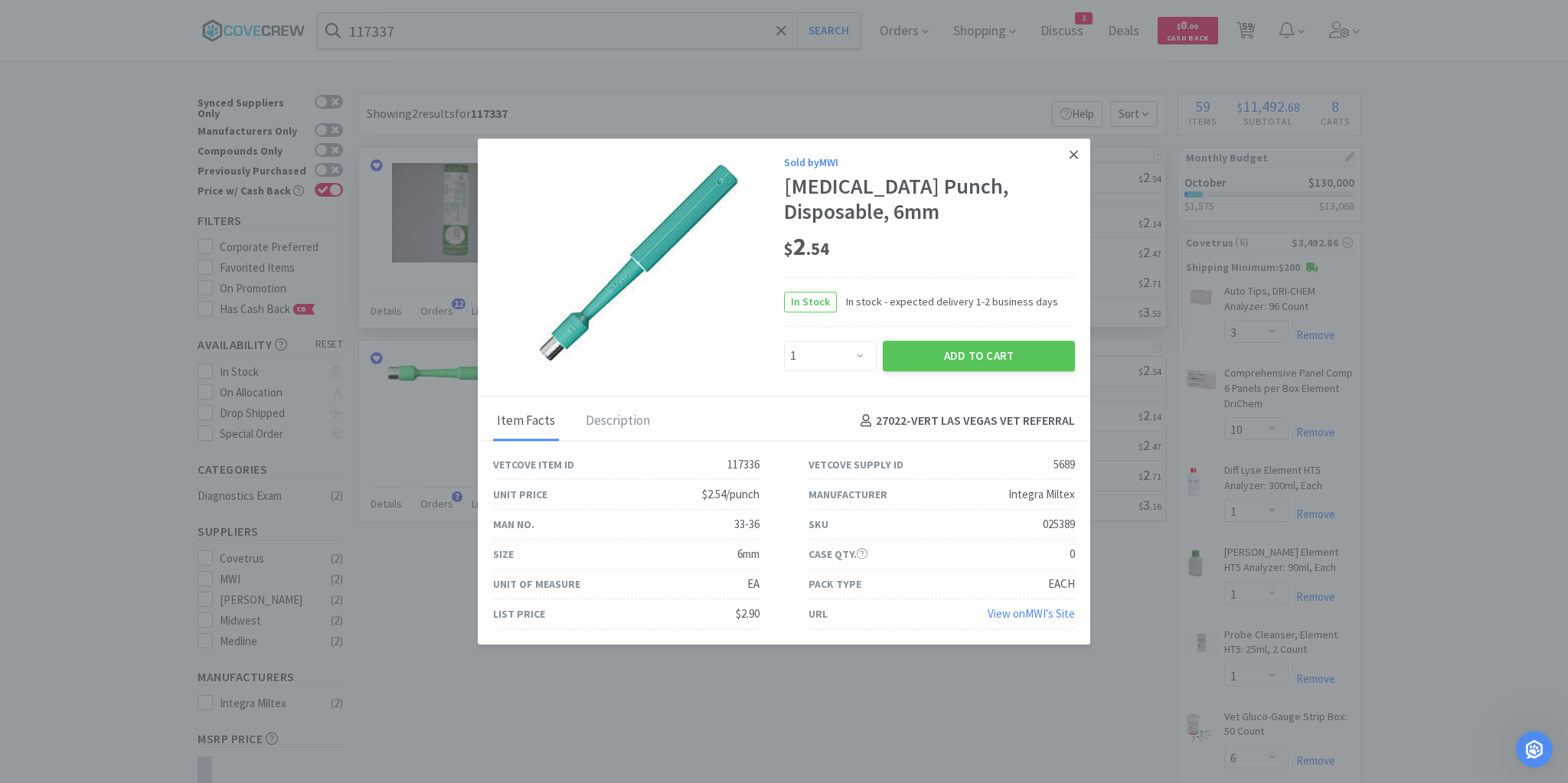
click at [1070, 156] on icon at bounding box center [1073, 154] width 8 height 14
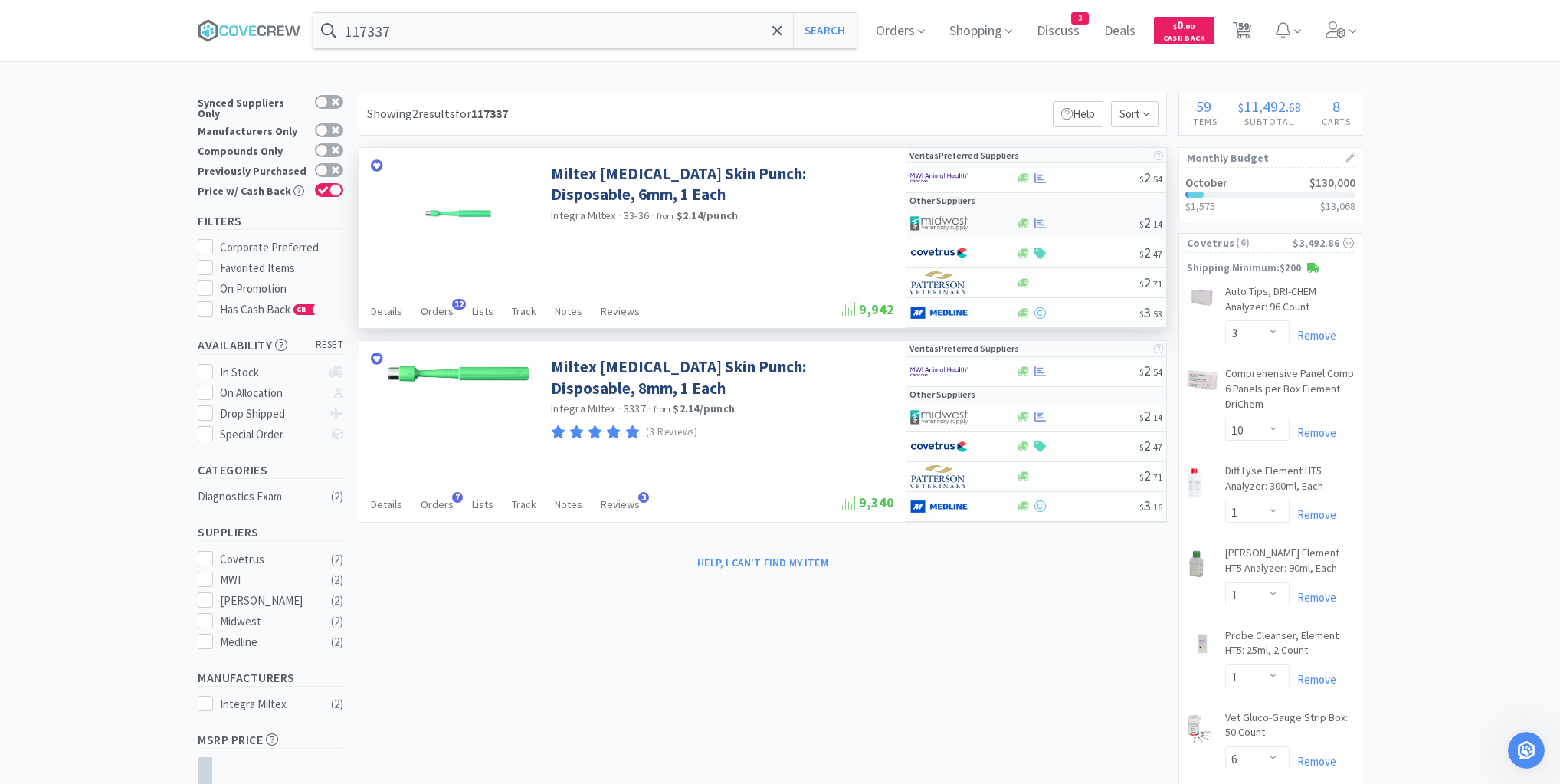
click at [1076, 220] on div at bounding box center [1077, 223] width 124 height 12
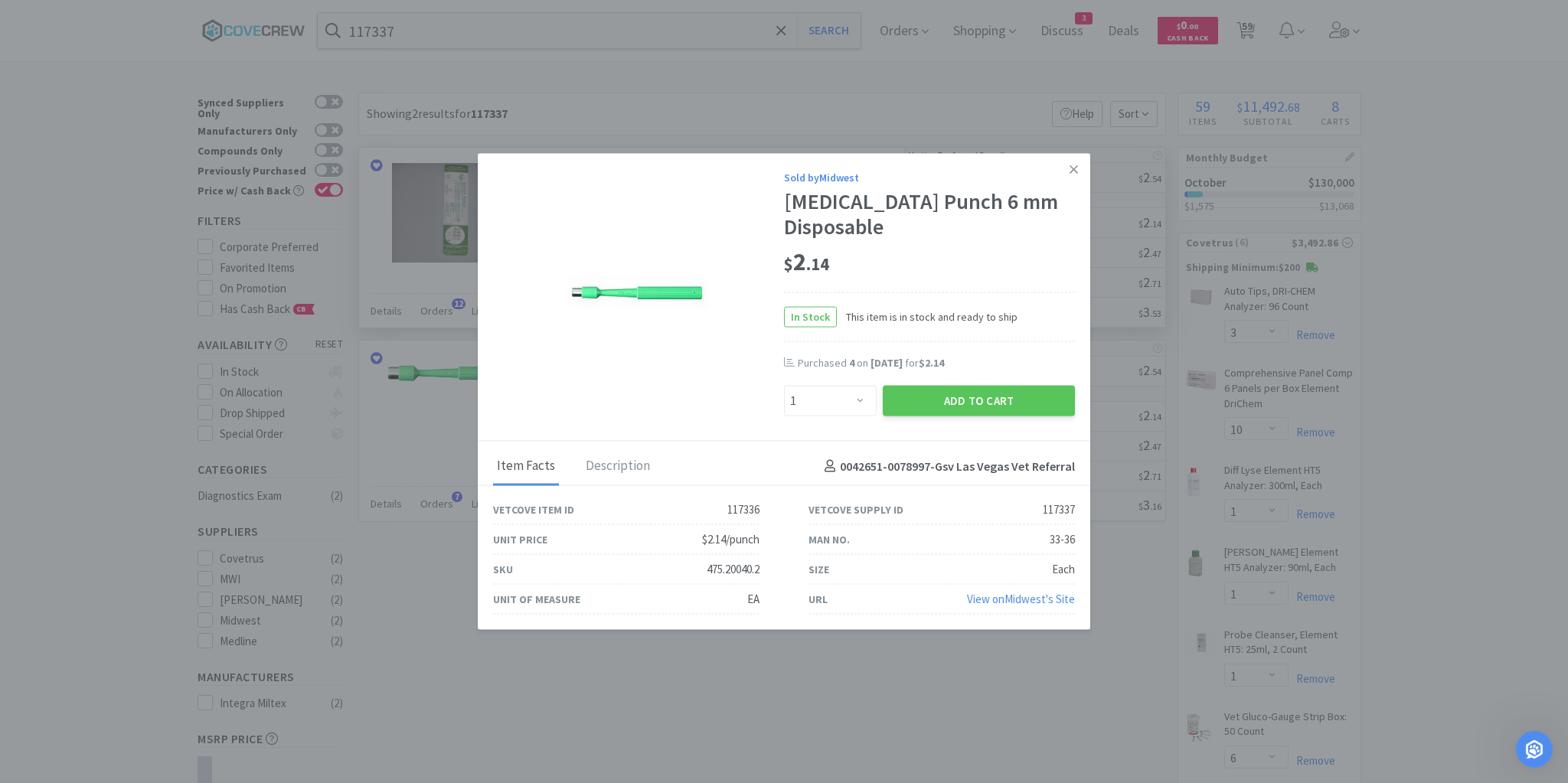
click at [1076, 176] on icon at bounding box center [1073, 170] width 8 height 14
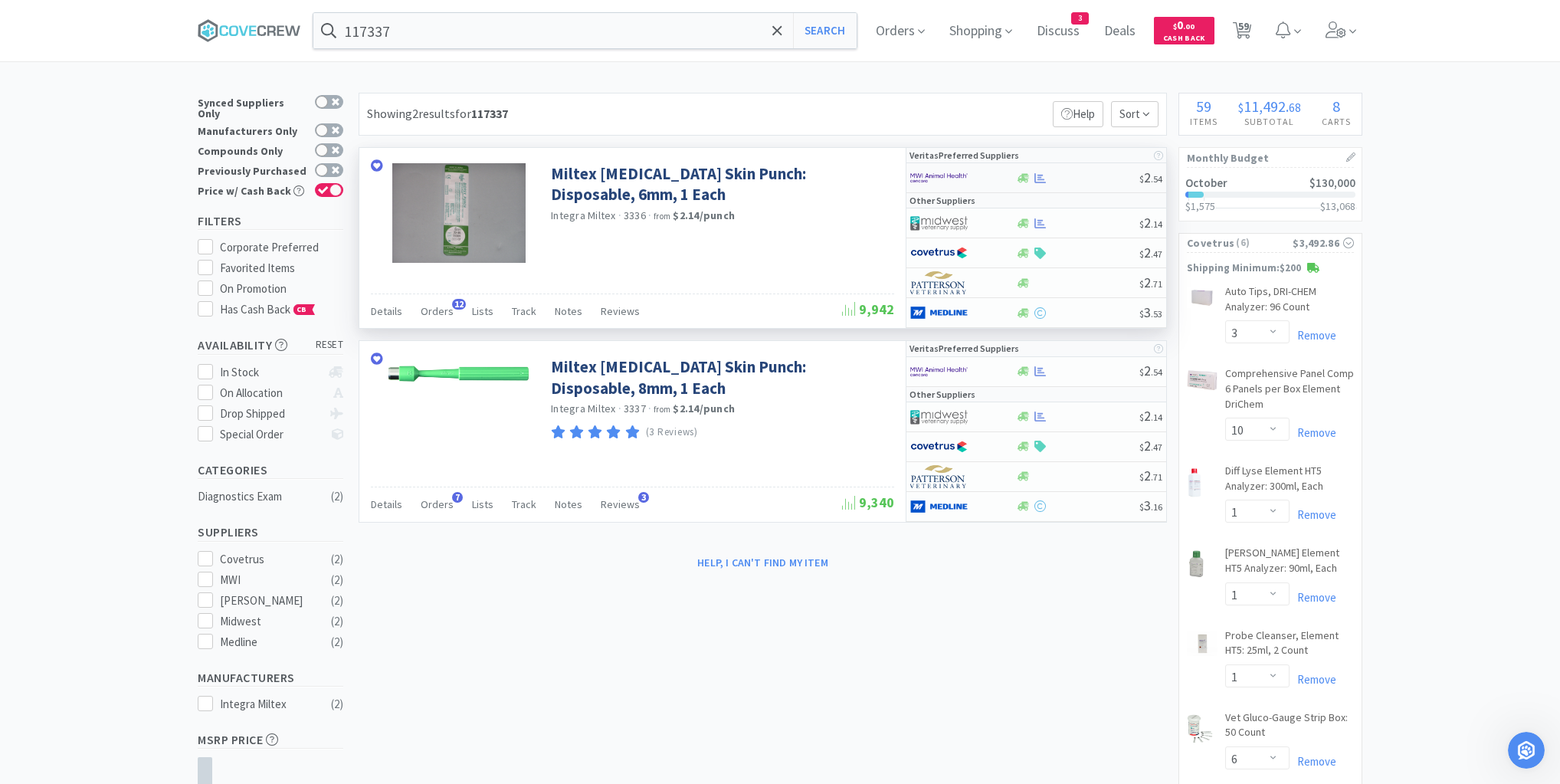
click at [1086, 177] on div at bounding box center [1077, 178] width 124 height 12
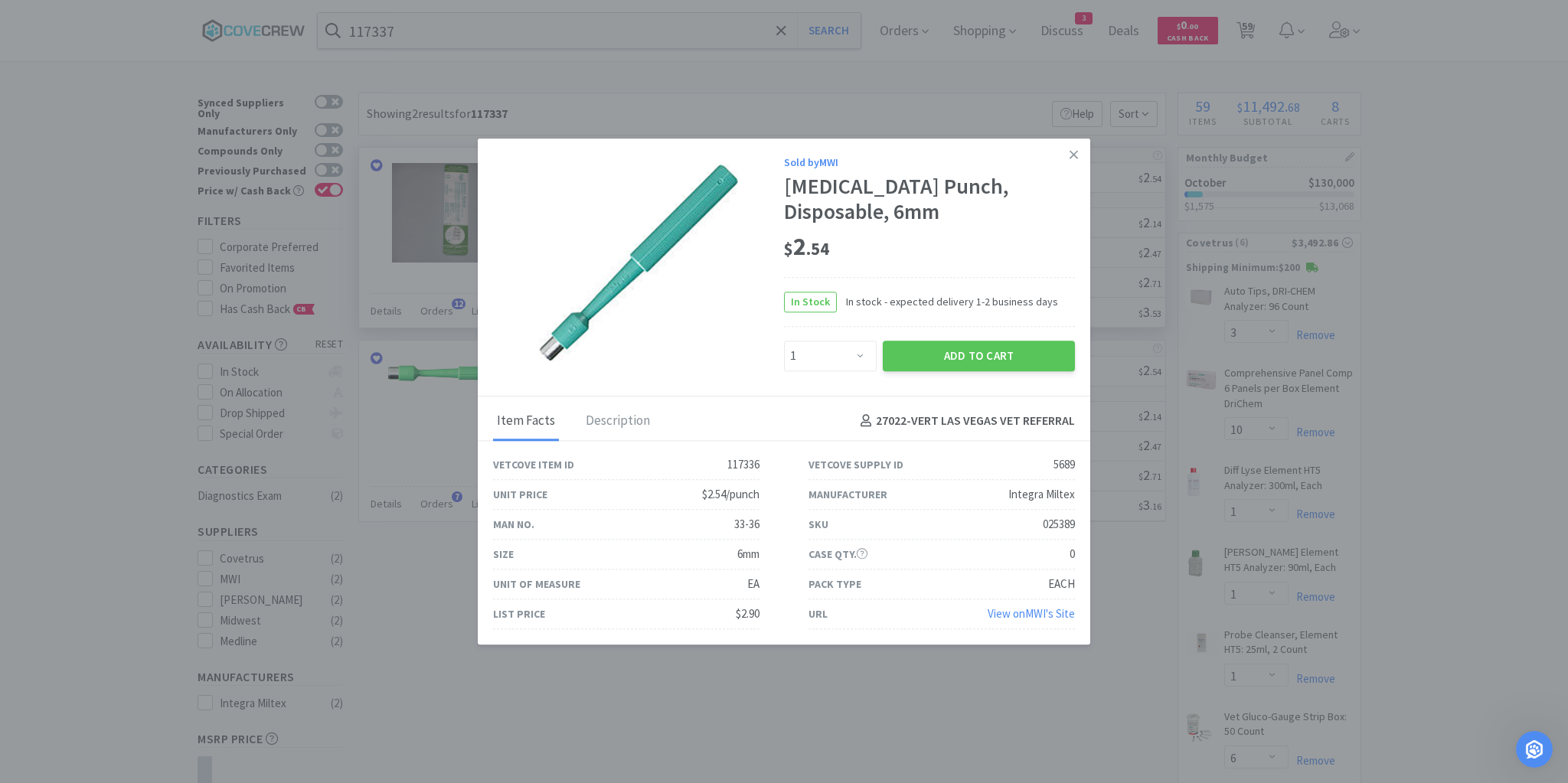
click at [1072, 156] on icon at bounding box center [1073, 154] width 8 height 14
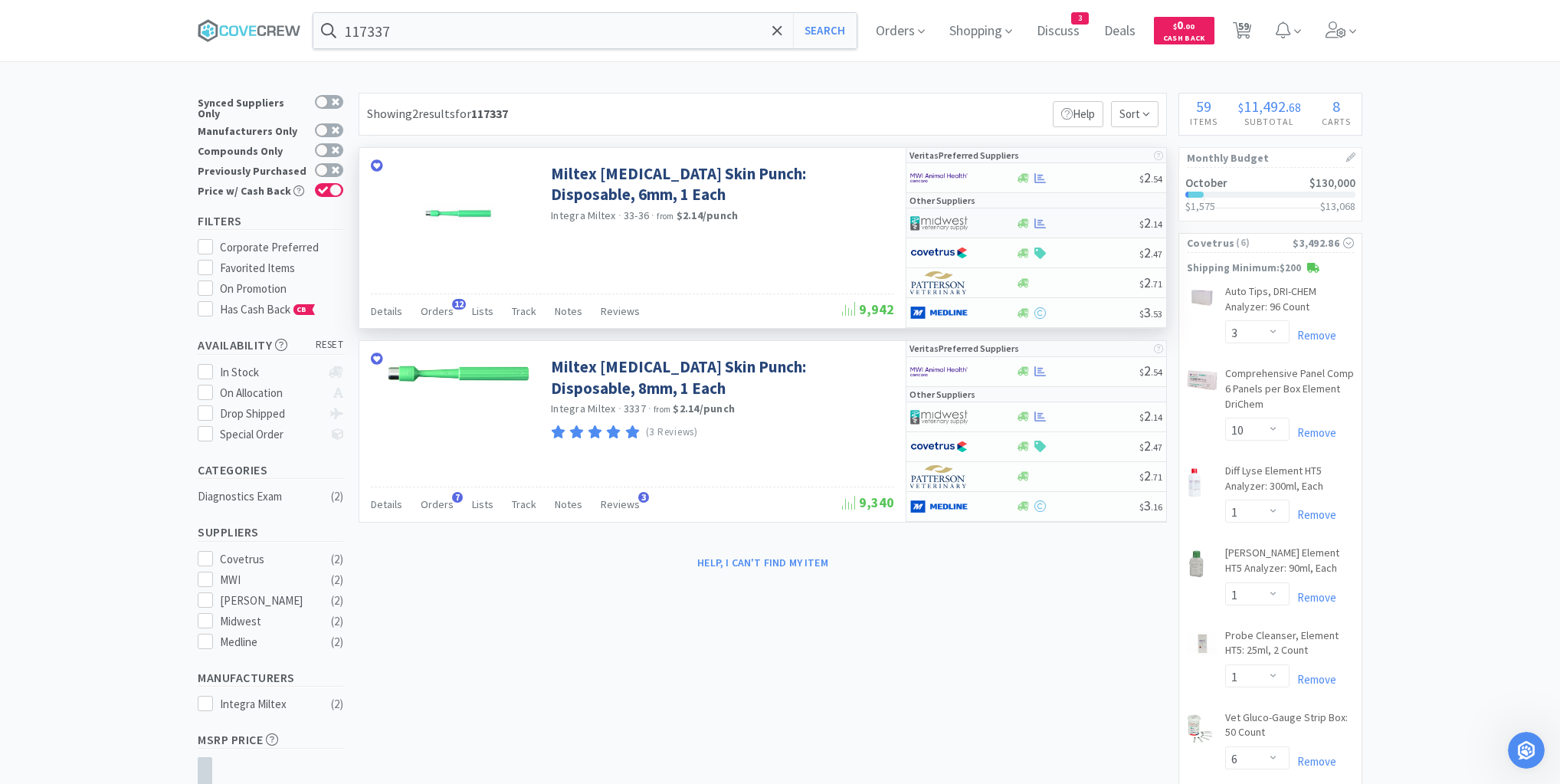
click at [1073, 227] on div at bounding box center [1077, 223] width 124 height 12
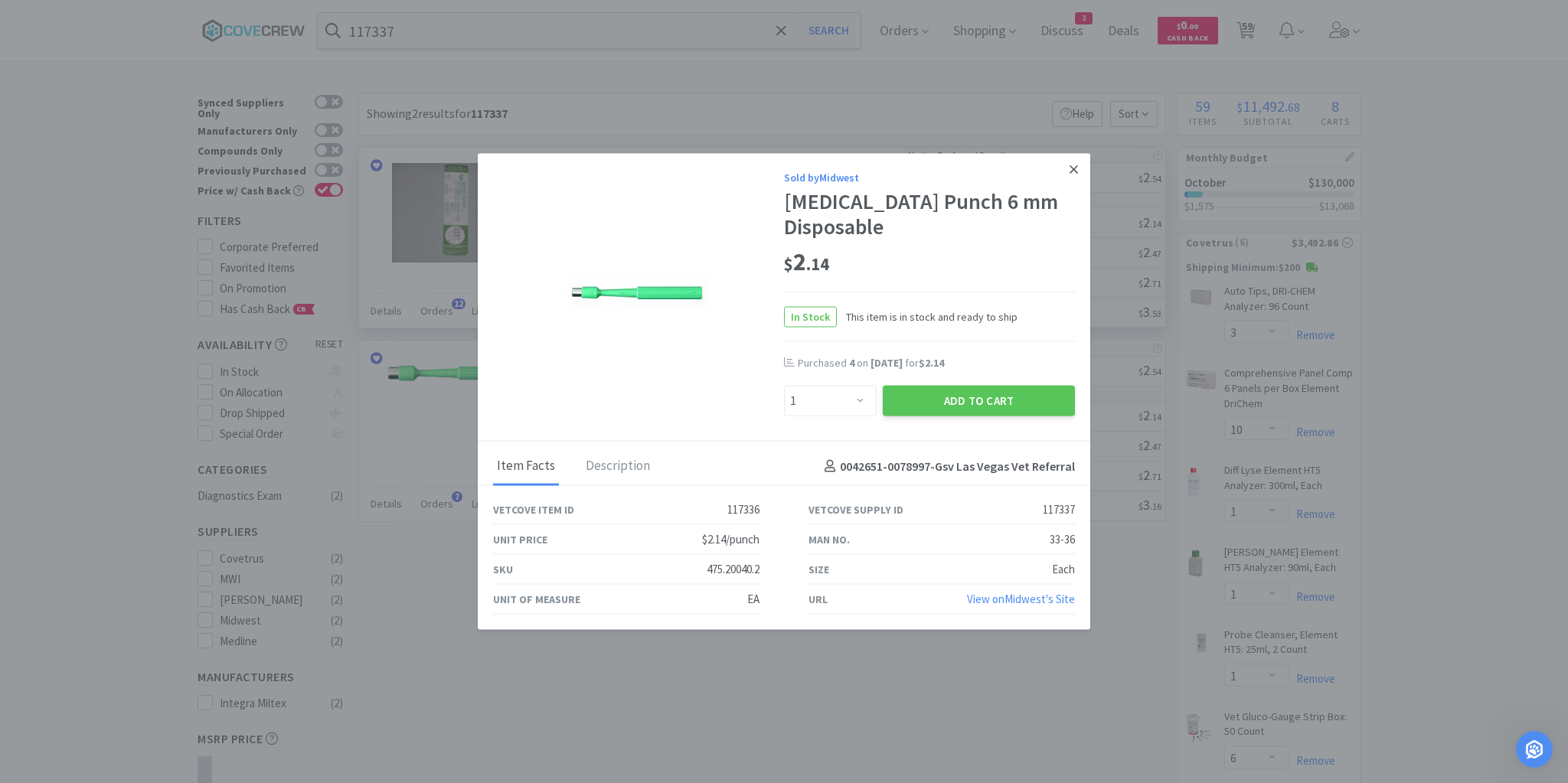
click at [1073, 176] on icon at bounding box center [1073, 170] width 8 height 14
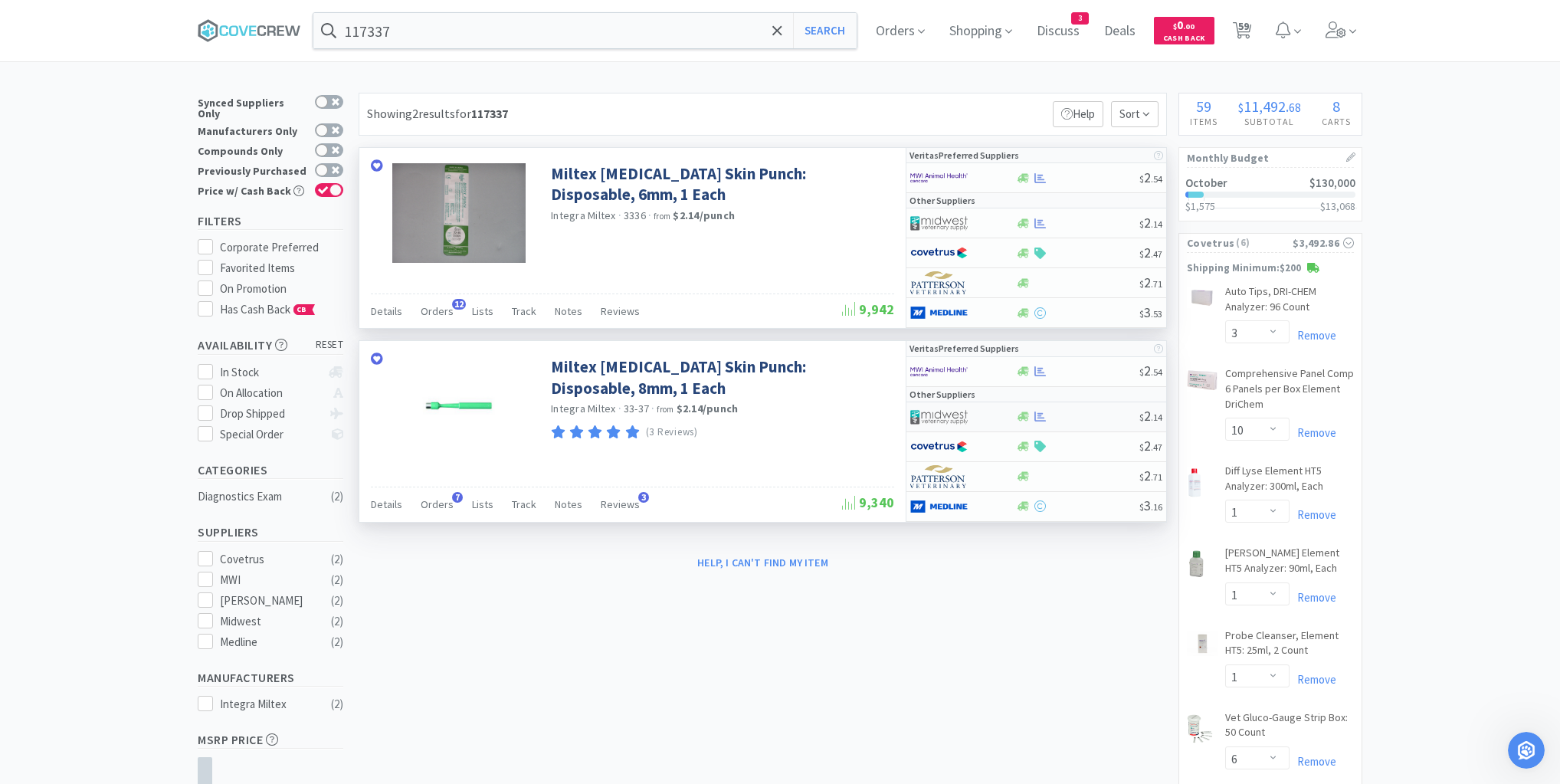
click at [1073, 412] on div at bounding box center [1077, 416] width 124 height 12
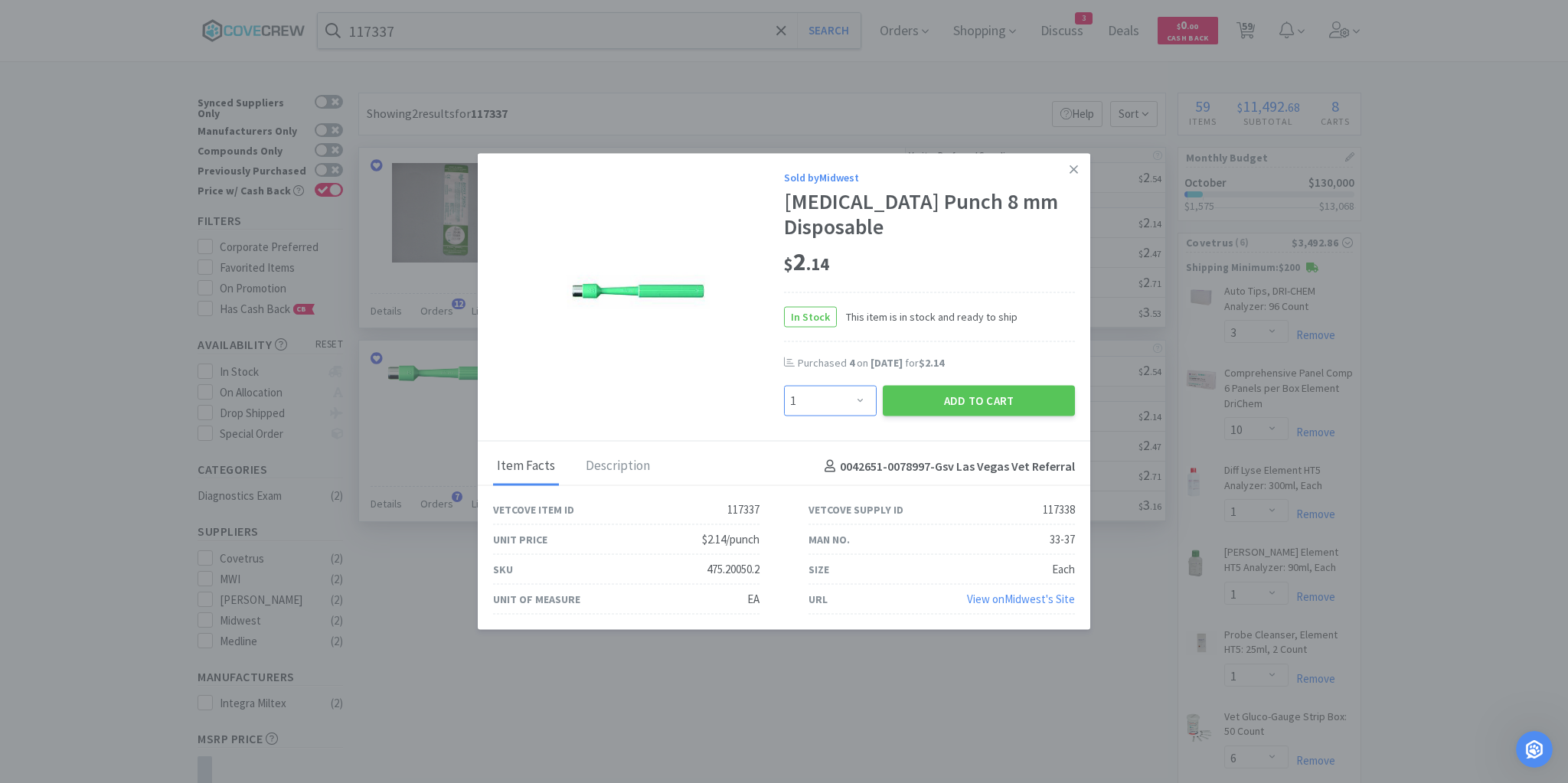
click at [859, 388] on select "Enter Quantity 1 2 3 4 5 6 7 8 9 10 11 12 13 14 15 16 17 18 19 20 Enter Quantity" at bounding box center [830, 400] width 92 height 30
drag, startPoint x: 1070, startPoint y: 180, endPoint x: 1065, endPoint y: 194, distance: 14.9
click at [1070, 176] on icon at bounding box center [1073, 170] width 8 height 14
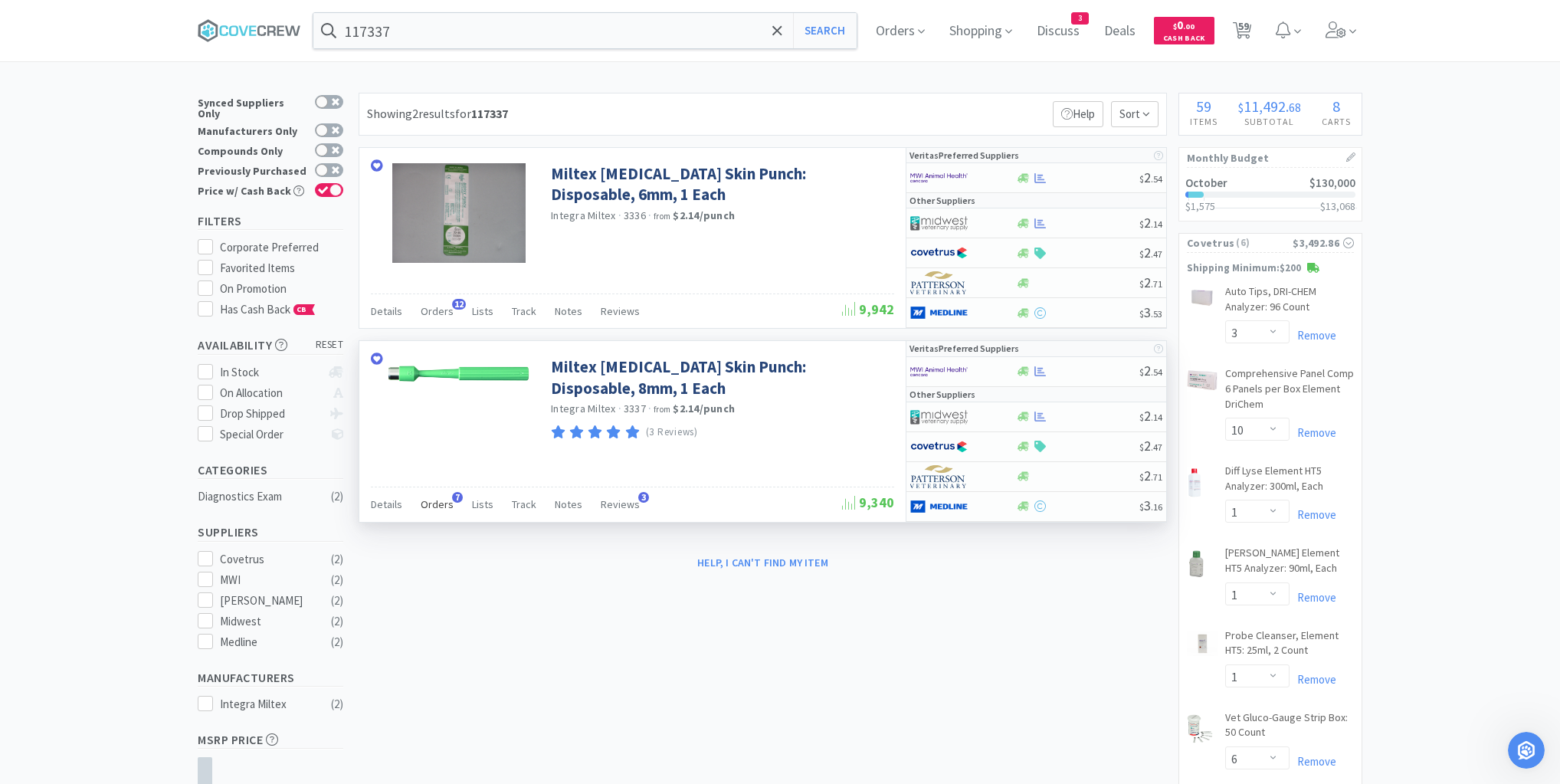
click at [438, 497] on span "Orders" at bounding box center [436, 504] width 33 height 14
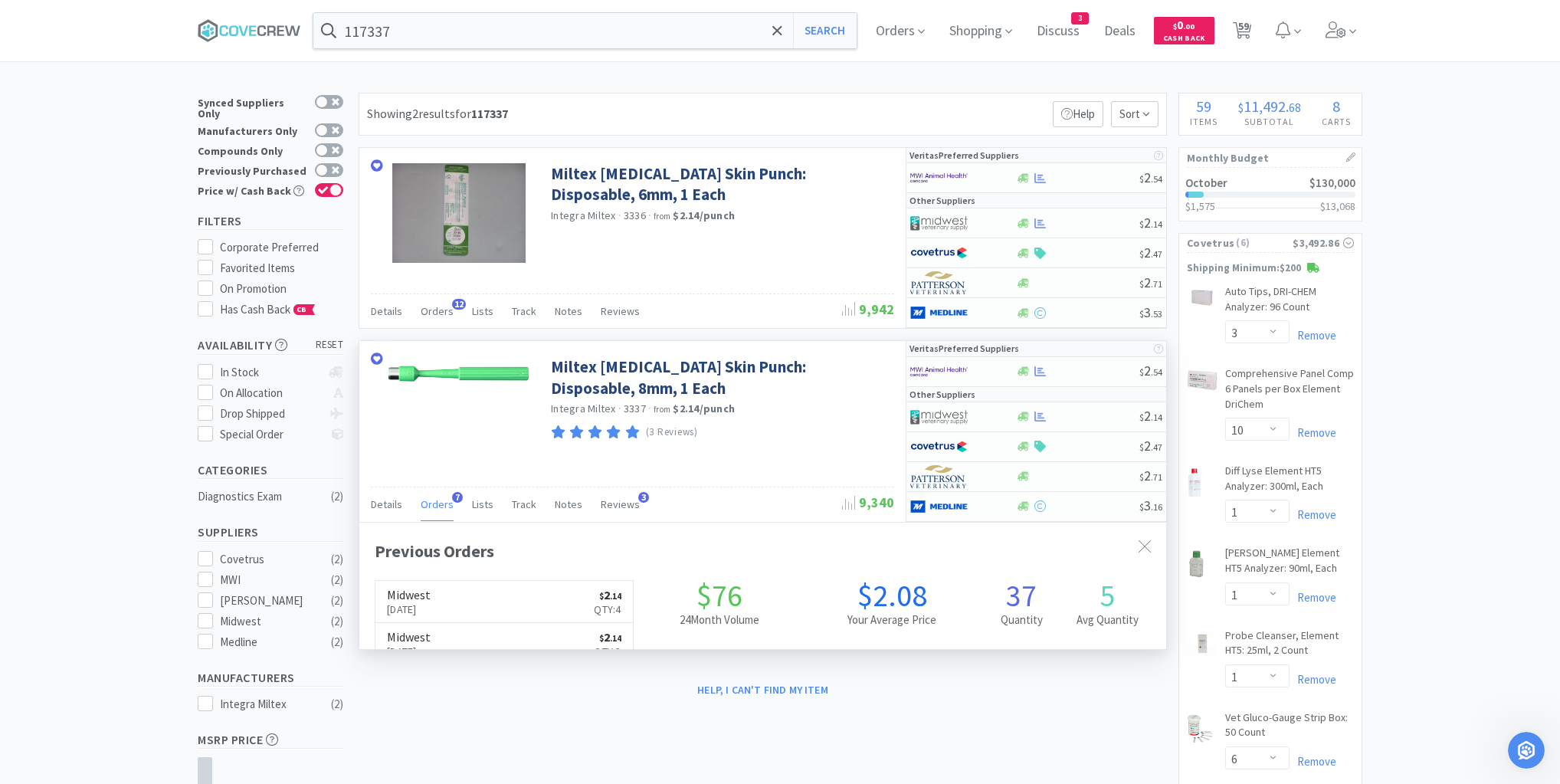
scroll to position [396, 807]
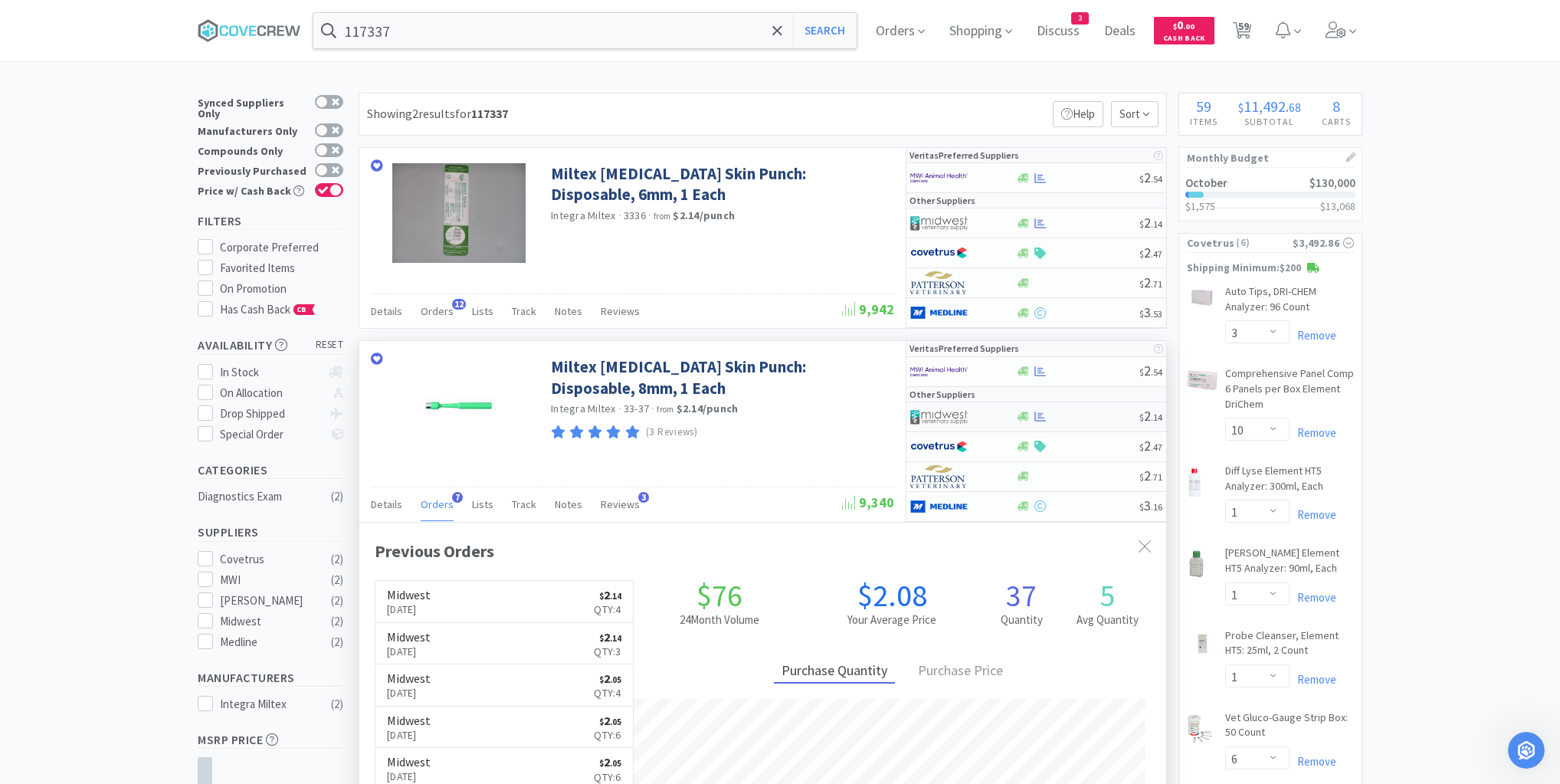
click at [1067, 414] on div at bounding box center [1077, 416] width 124 height 12
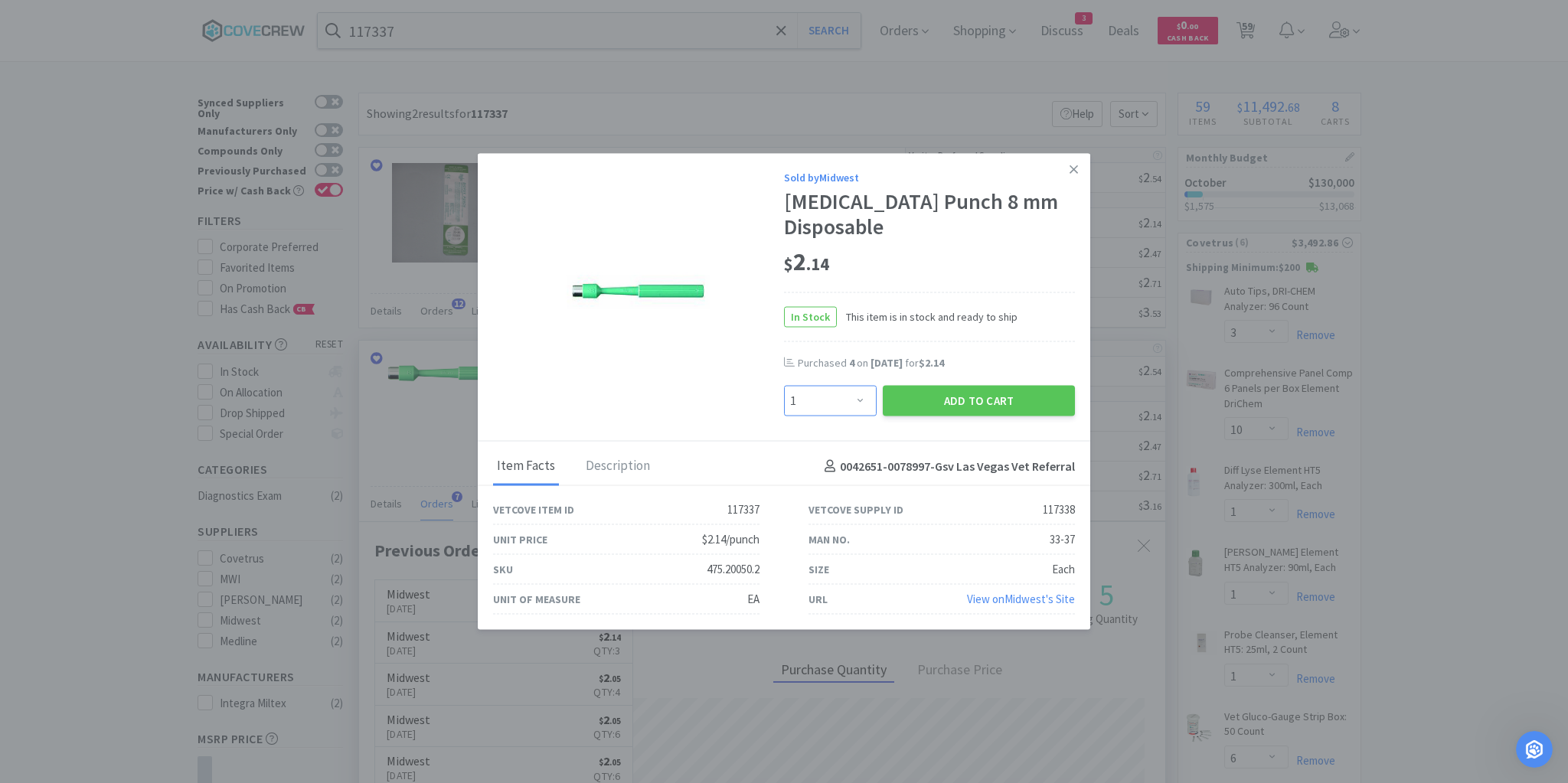
click at [859, 389] on select "Enter Quantity 1 2 3 4 5 6 7 8 9 10 11 12 13 14 15 16 17 18 19 20 Enter Quantity" at bounding box center [830, 400] width 92 height 30
click at [784, 385] on select "Enter Quantity 1 2 3 4 5 6 7 8 9 10 11 12 13 14 15 16 17 18 19 20 Enter Quantity" at bounding box center [830, 400] width 92 height 30
click at [974, 385] on button "Add to Cart" at bounding box center [978, 400] width 192 height 30
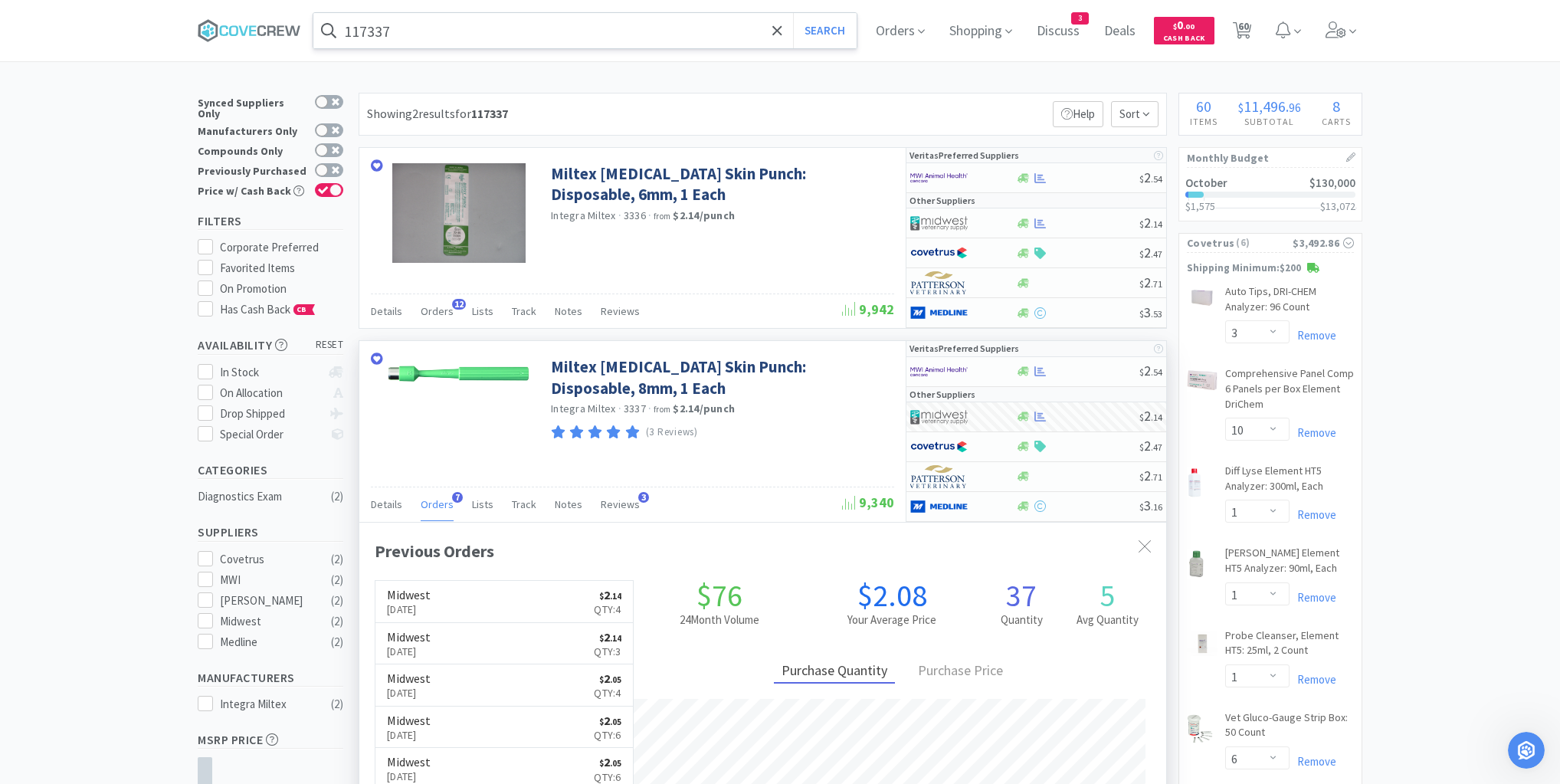
drag, startPoint x: 724, startPoint y: 25, endPoint x: 727, endPoint y: 34, distance: 9.5
click at [725, 25] on input "117337" at bounding box center [585, 31] width 543 height 36
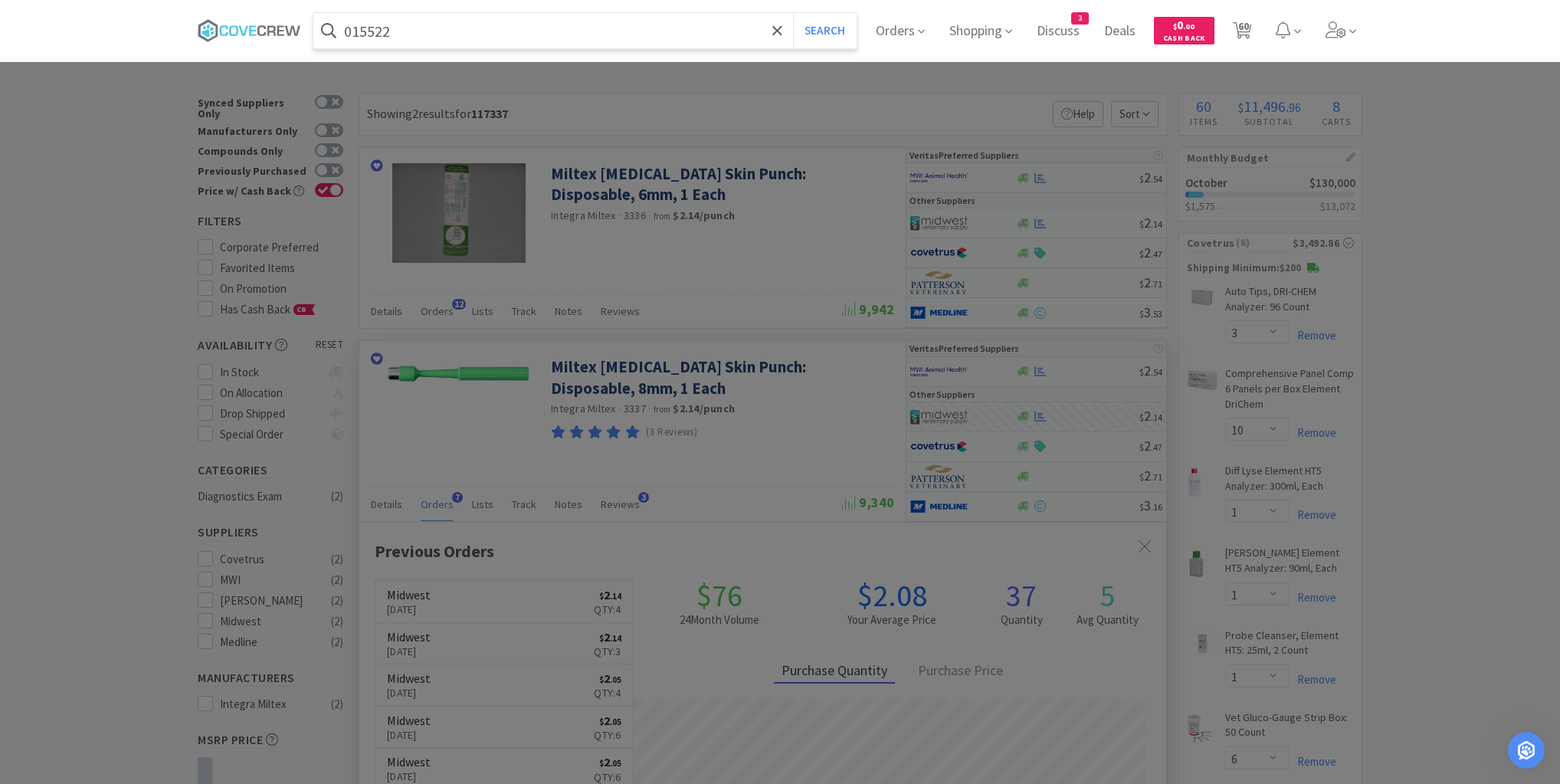
click at [793, 13] on button "Search" at bounding box center [825, 31] width 64 height 36
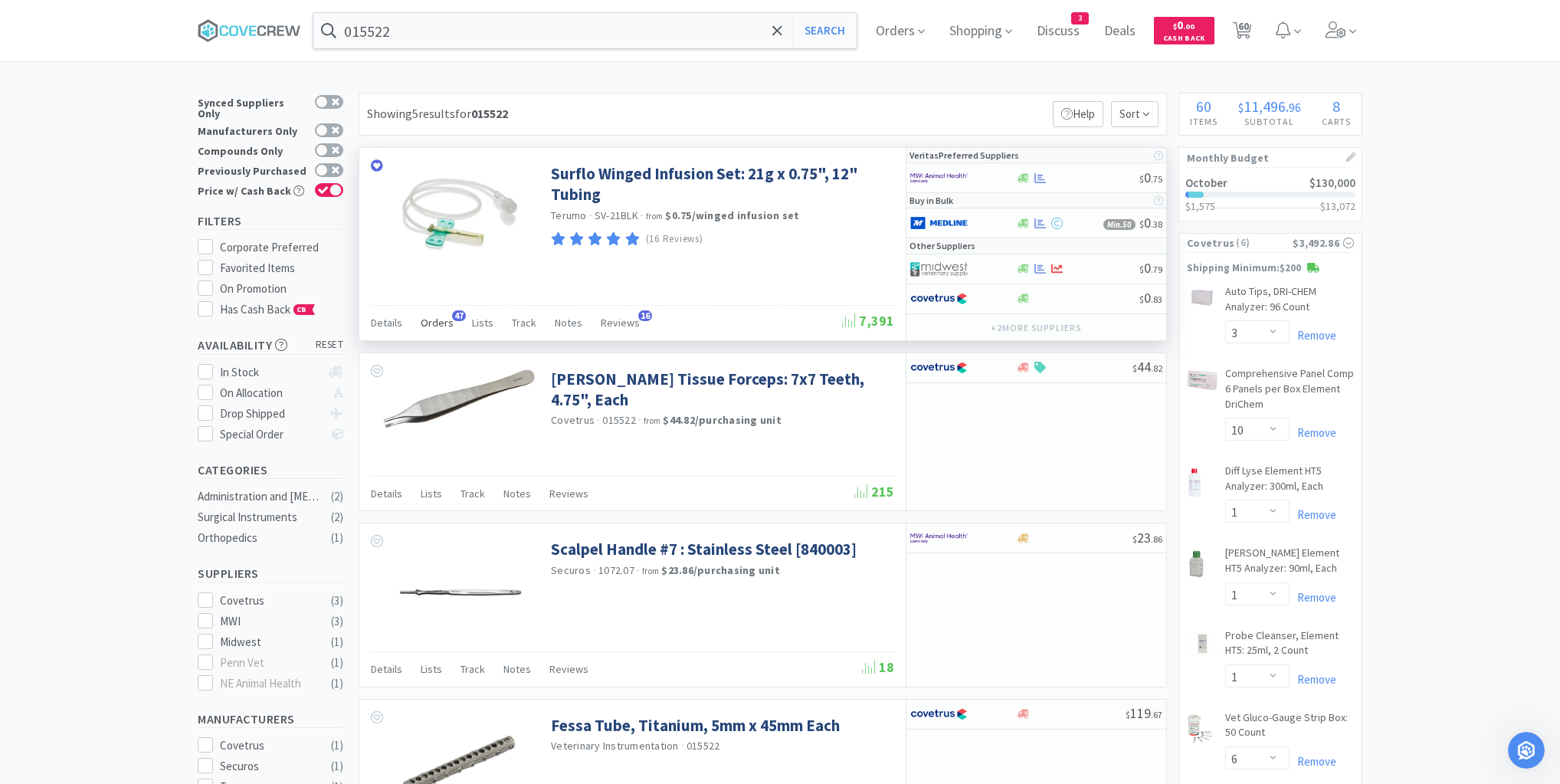
click at [439, 323] on span "Orders" at bounding box center [436, 323] width 33 height 14
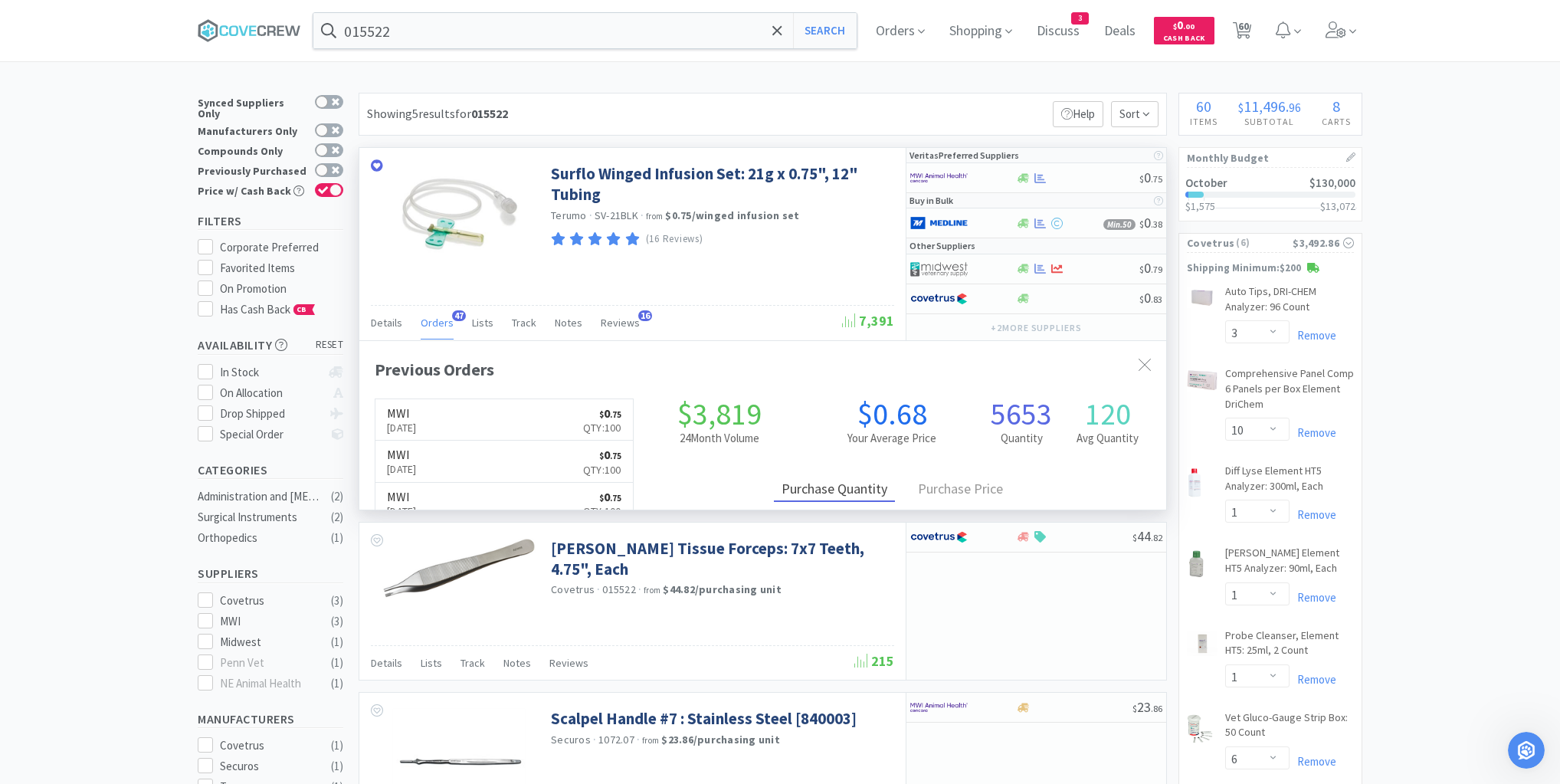
scroll to position [411, 807]
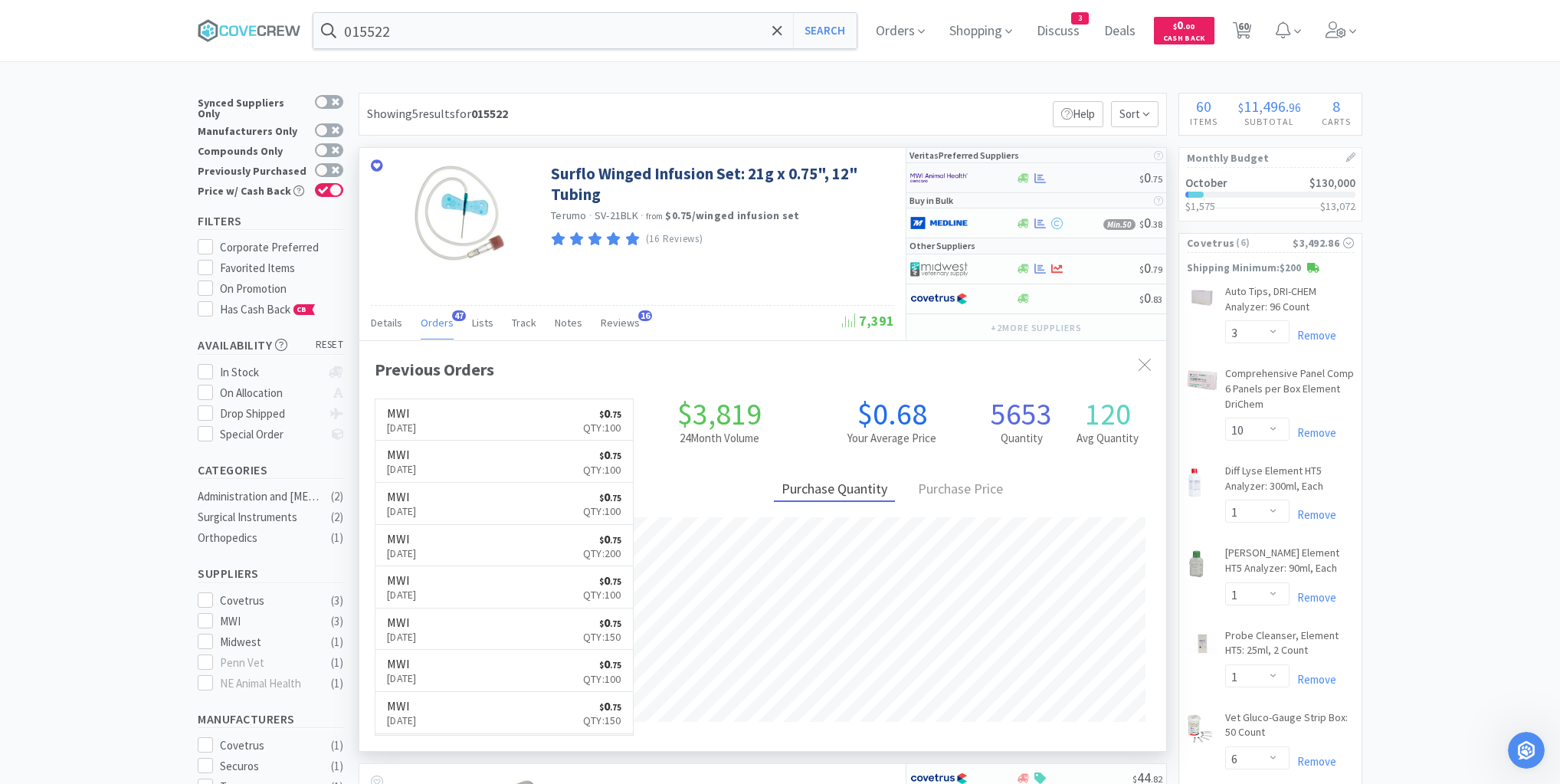
click at [992, 176] on div at bounding box center [952, 177] width 84 height 26
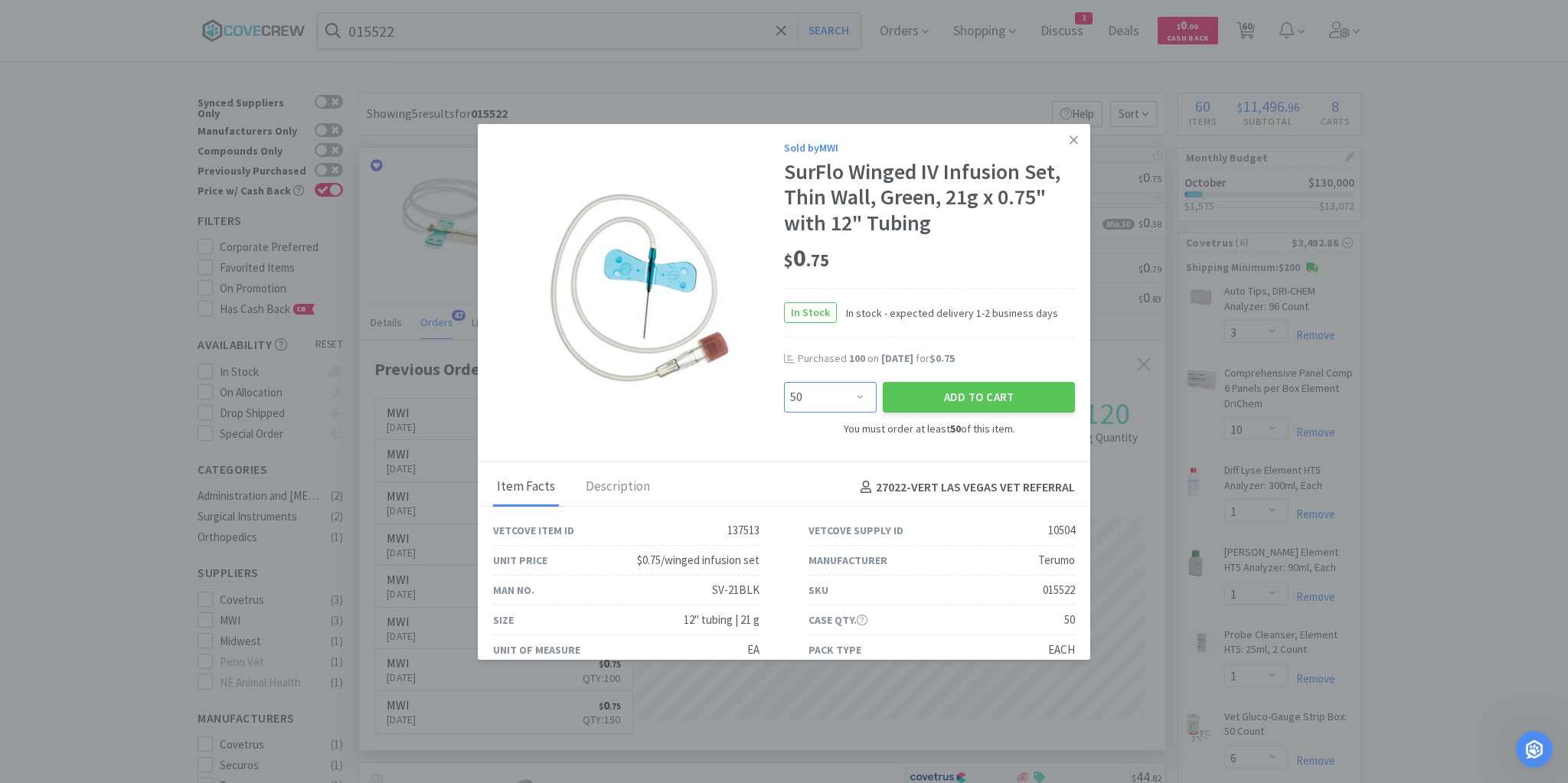
click at [860, 397] on select "Enter Quantity 50 100 150 200 250 300 350 400 450 500 550 600 650 700 750 800 8…" at bounding box center [830, 397] width 92 height 30
click at [784, 382] on select "Enter Quantity 50 100 150 200 250 300 350 400 450 500 550 600 650 700 750 800 8…" at bounding box center [830, 397] width 92 height 30
click at [968, 398] on button "Add to Cart" at bounding box center [978, 397] width 192 height 30
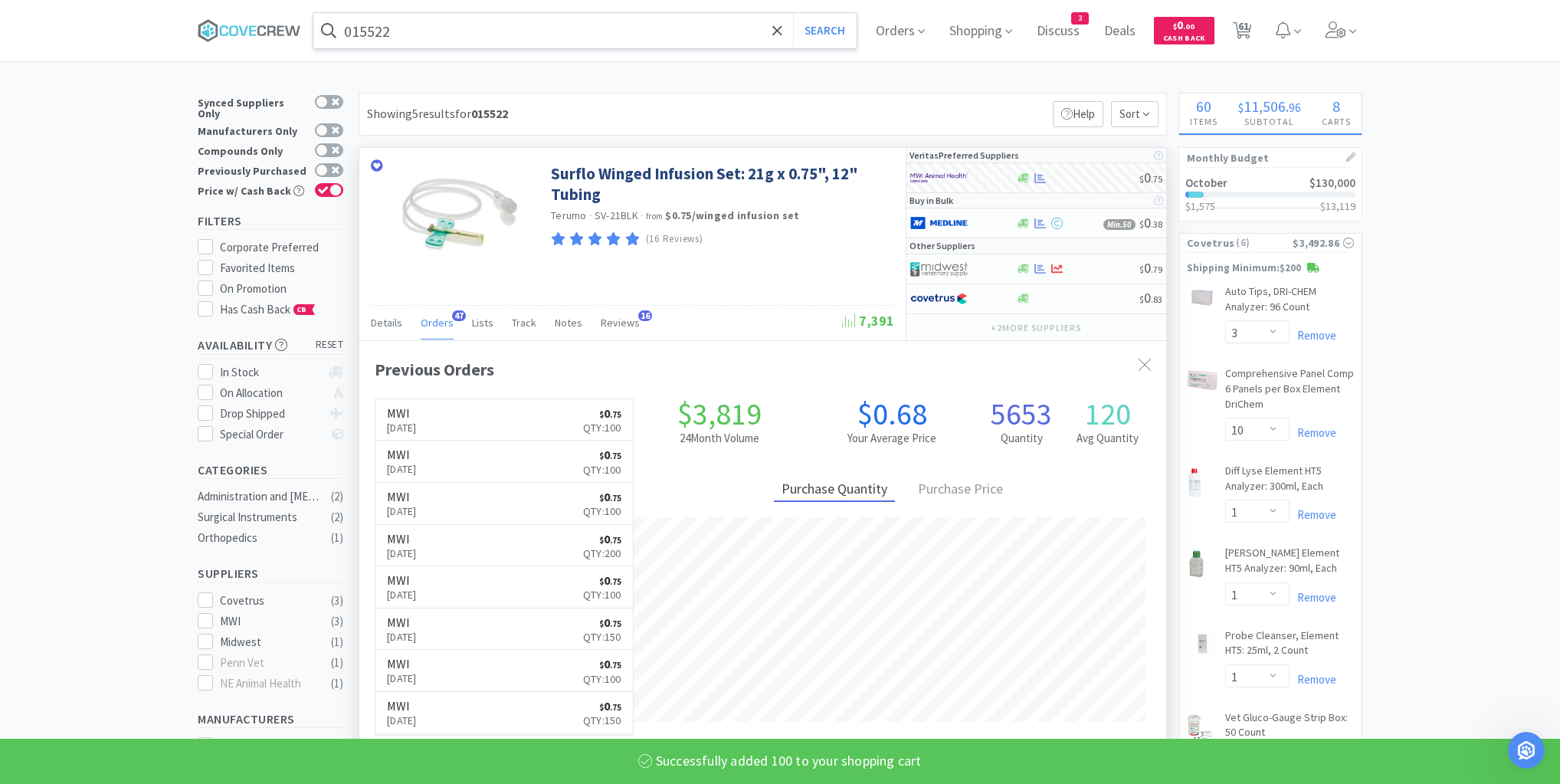
click at [663, 35] on input "015522" at bounding box center [585, 31] width 543 height 36
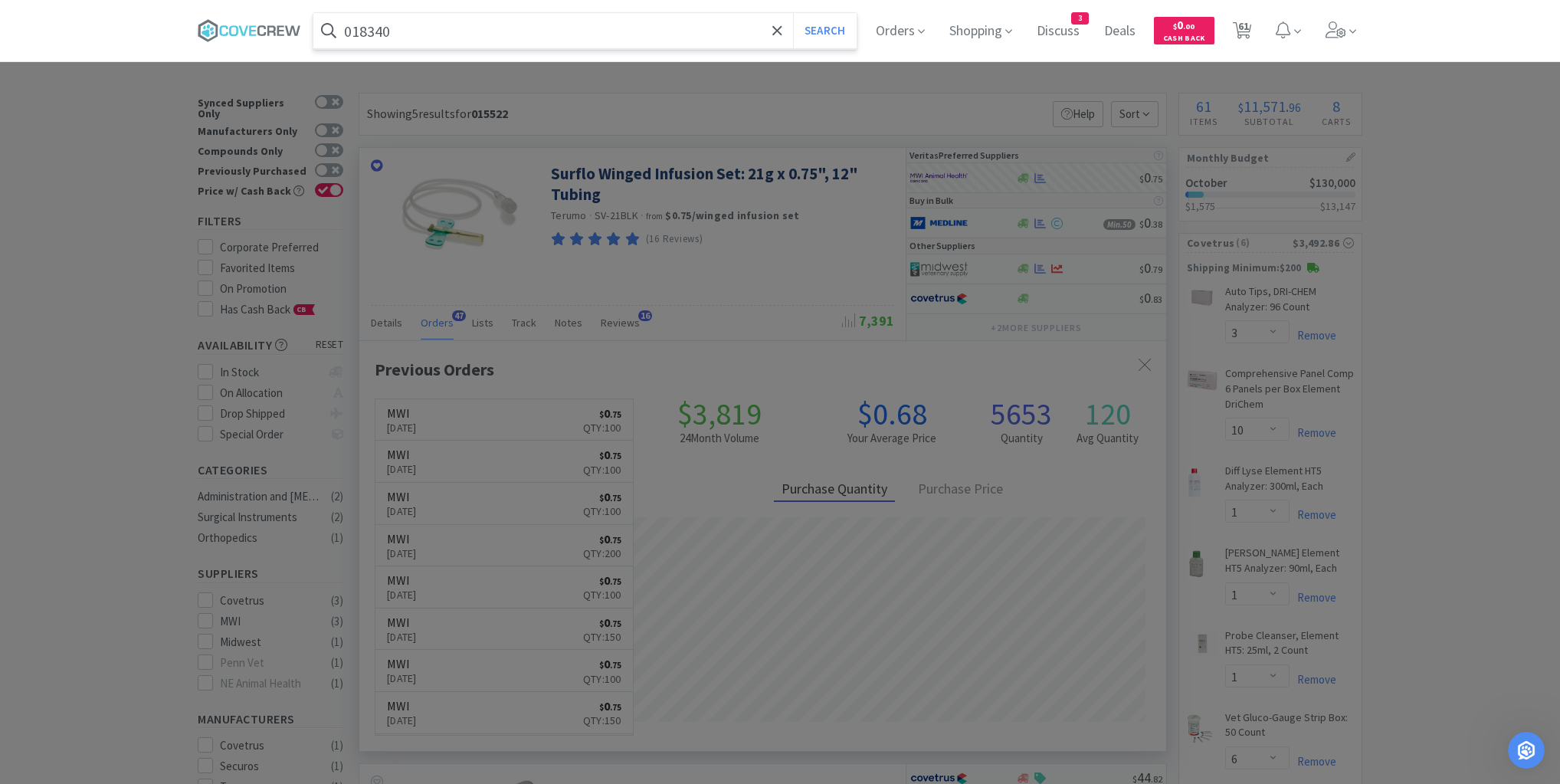
click at [793, 13] on button "Search" at bounding box center [825, 31] width 64 height 36
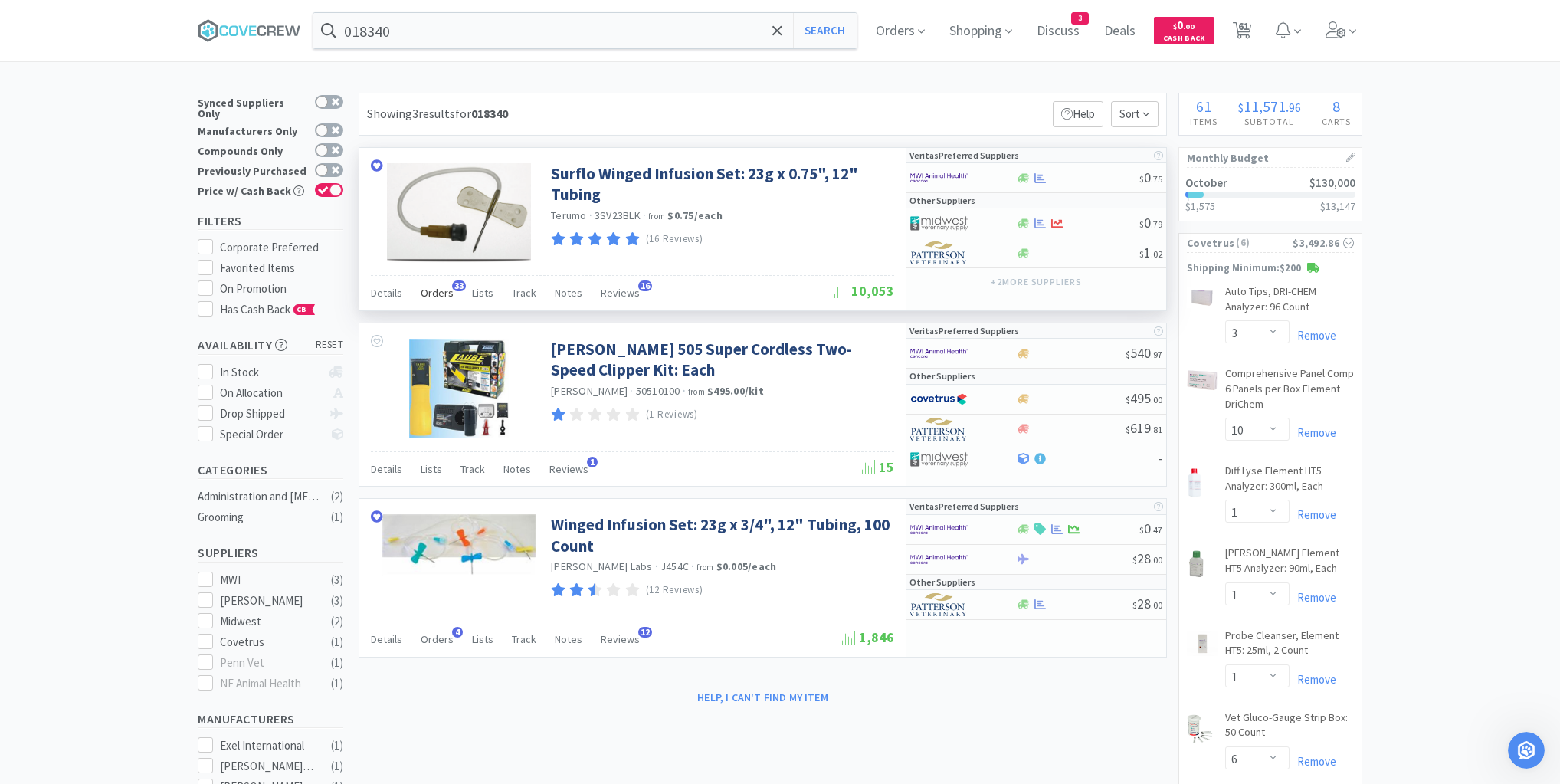
click at [442, 292] on span "Orders" at bounding box center [436, 293] width 33 height 14
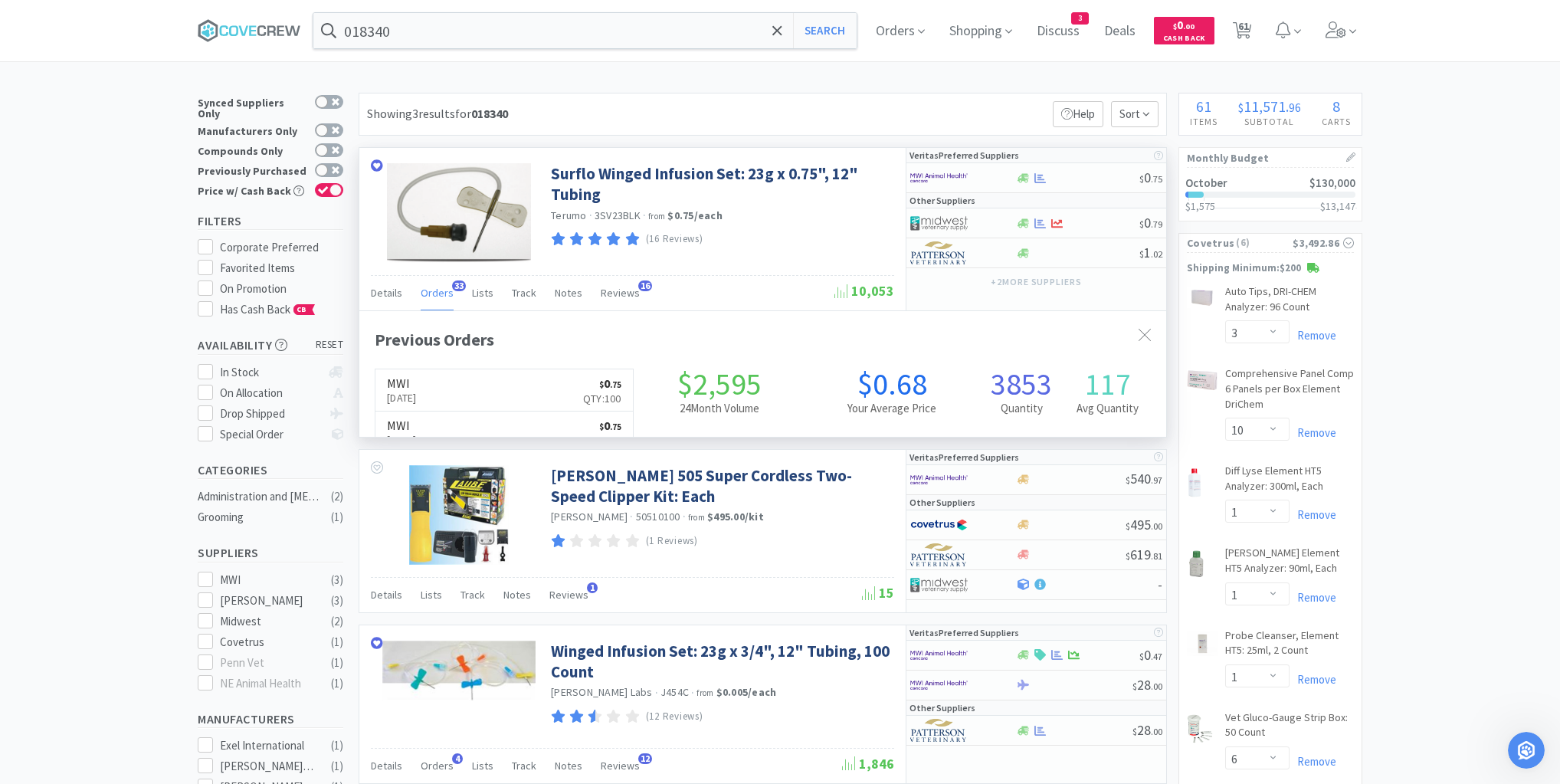
scroll to position [411, 807]
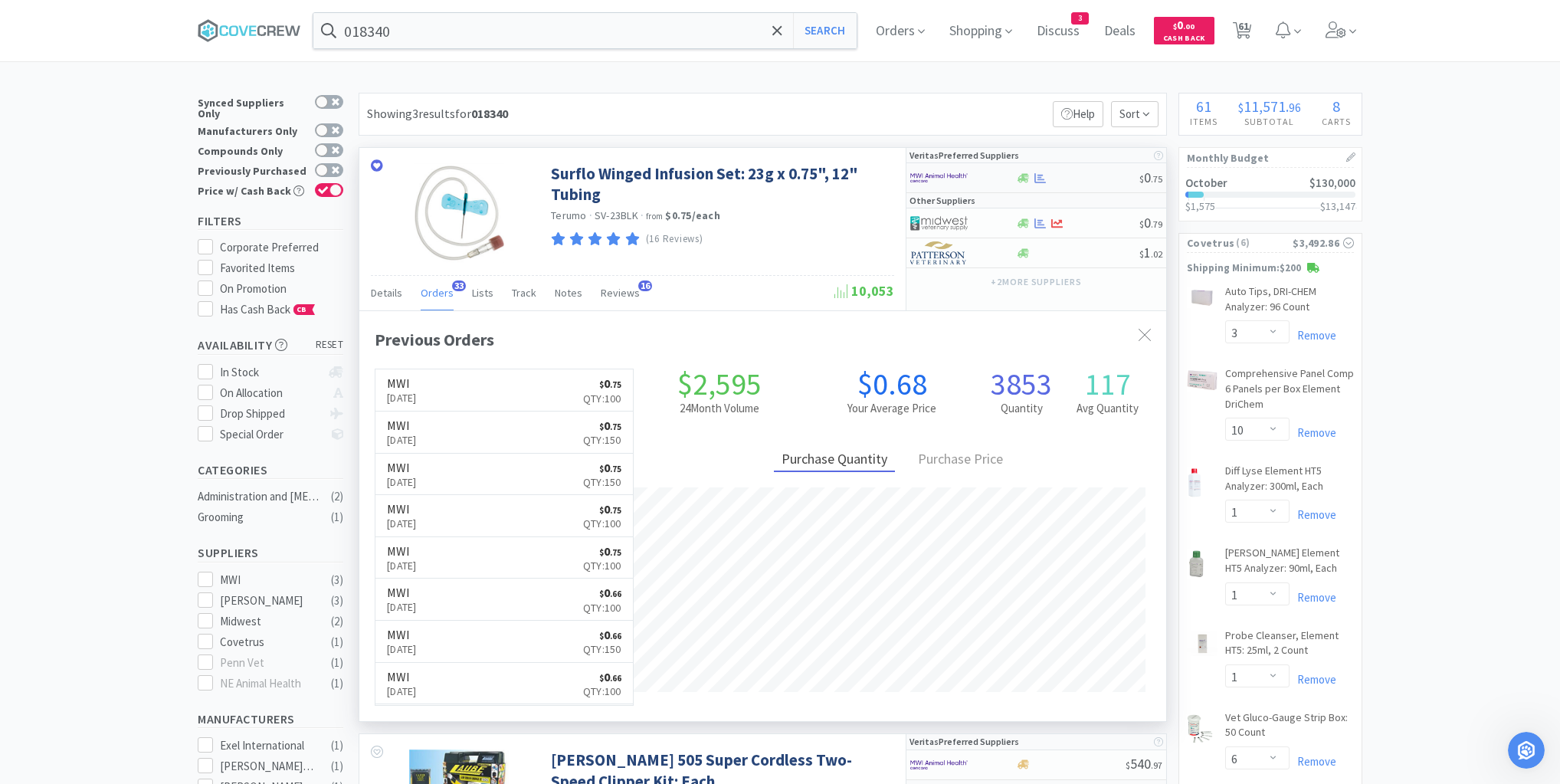
click at [1062, 175] on div at bounding box center [1077, 178] width 124 height 12
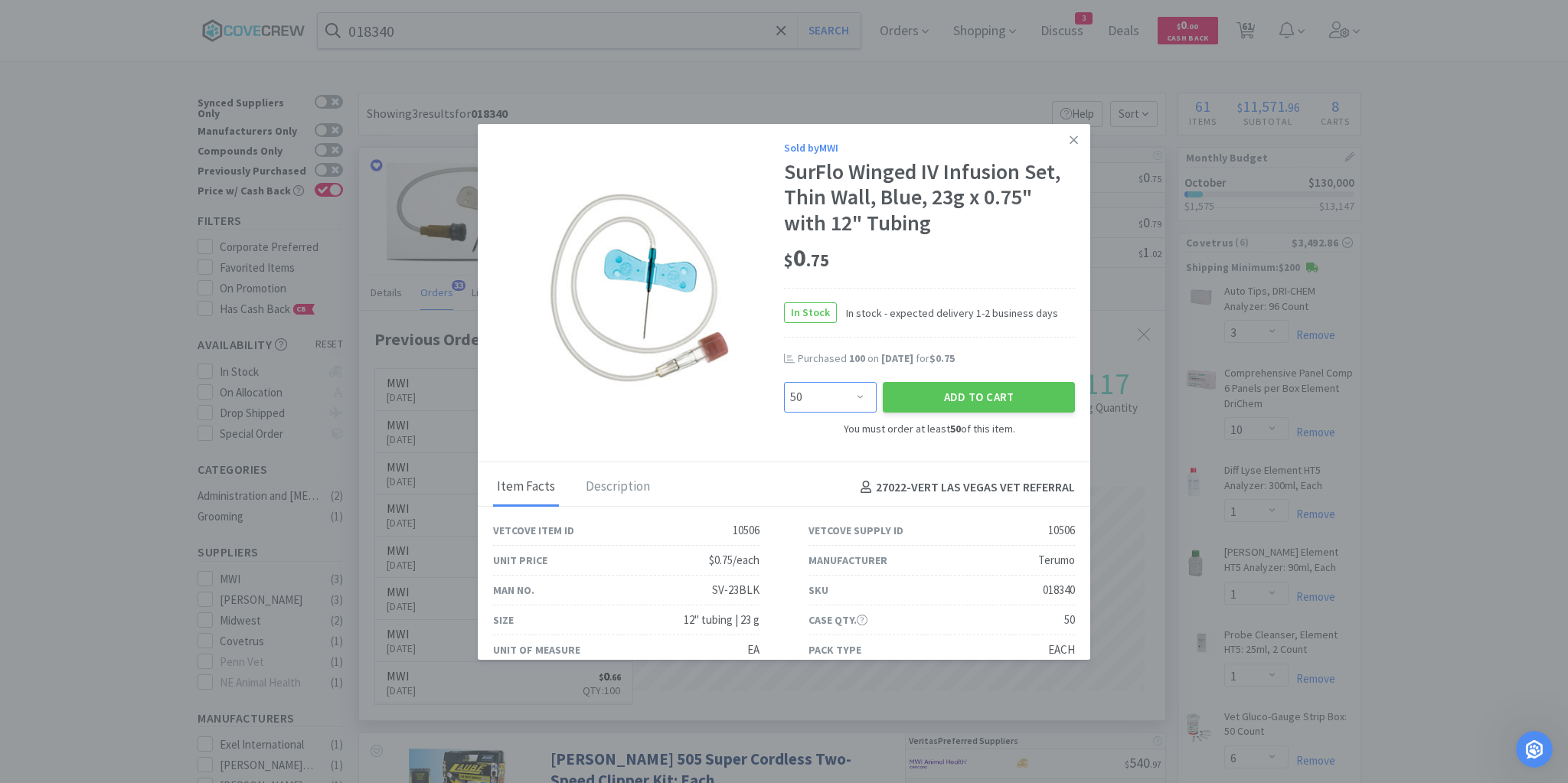
click at [851, 398] on select "Enter Quantity 50 100 150 200 250 300 350 400 450 500 550 600 650 700 750 800 8…" at bounding box center [830, 397] width 92 height 30
click at [784, 382] on select "Enter Quantity 50 100 150 200 250 300 350 400 450 500 550 600 650 700 750 800 8…" at bounding box center [830, 397] width 92 height 30
click at [935, 397] on button "Add to Cart" at bounding box center [978, 397] width 192 height 30
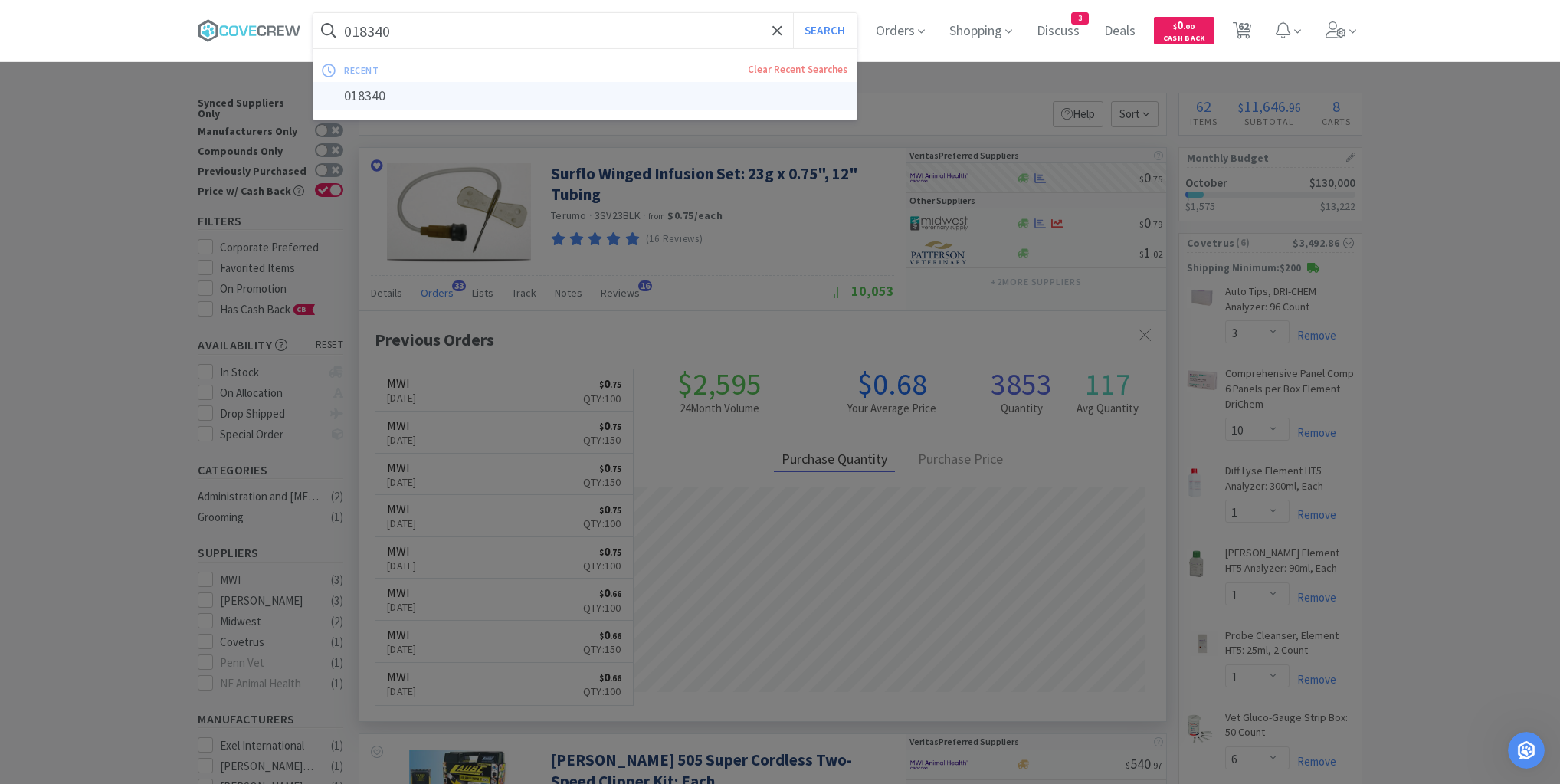
drag, startPoint x: 637, startPoint y: 28, endPoint x: 602, endPoint y: 104, distance: 83.7
click at [637, 28] on input "018340" at bounding box center [585, 31] width 543 height 36
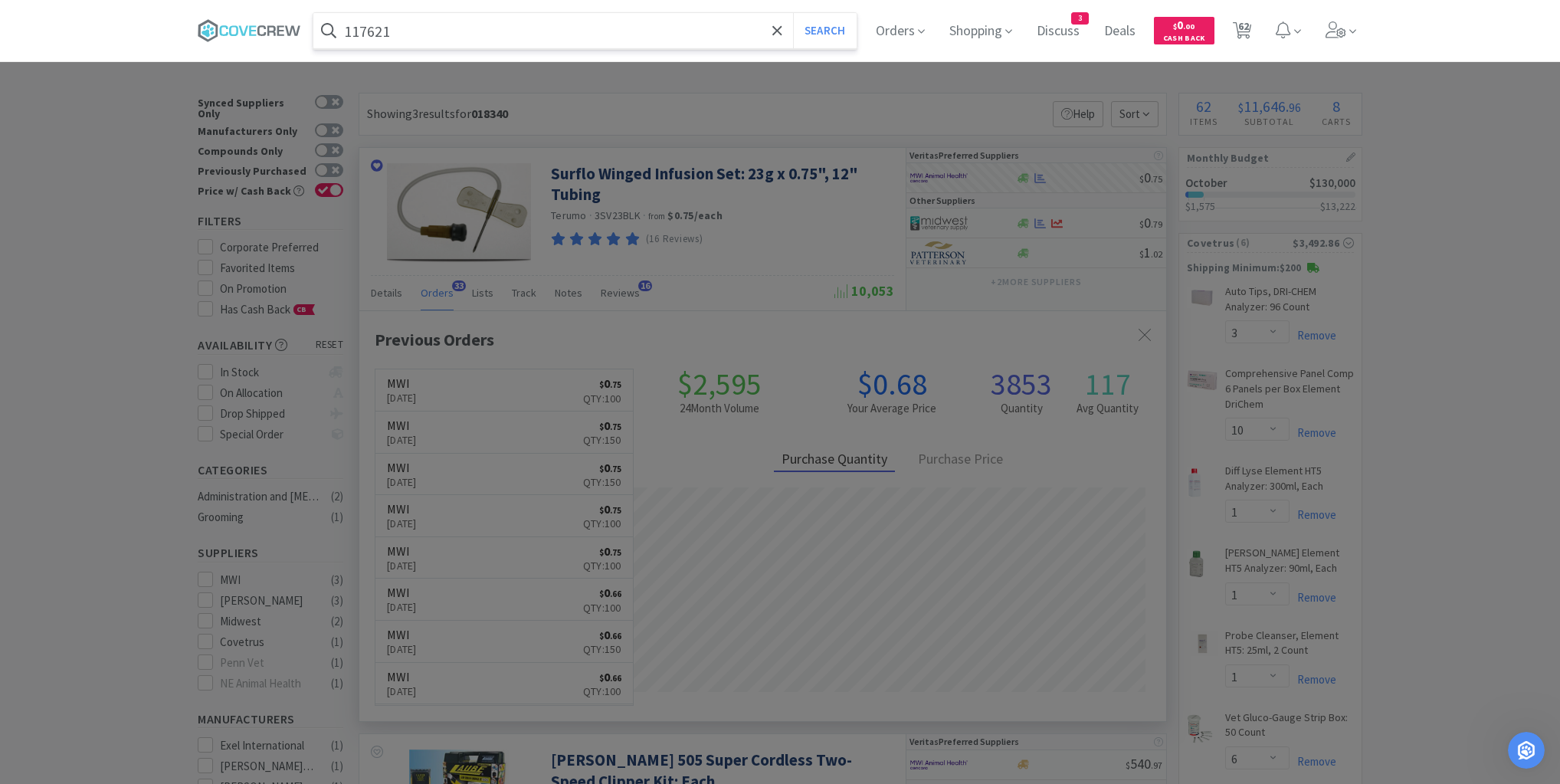
click at [793, 13] on button "Search" at bounding box center [825, 31] width 64 height 36
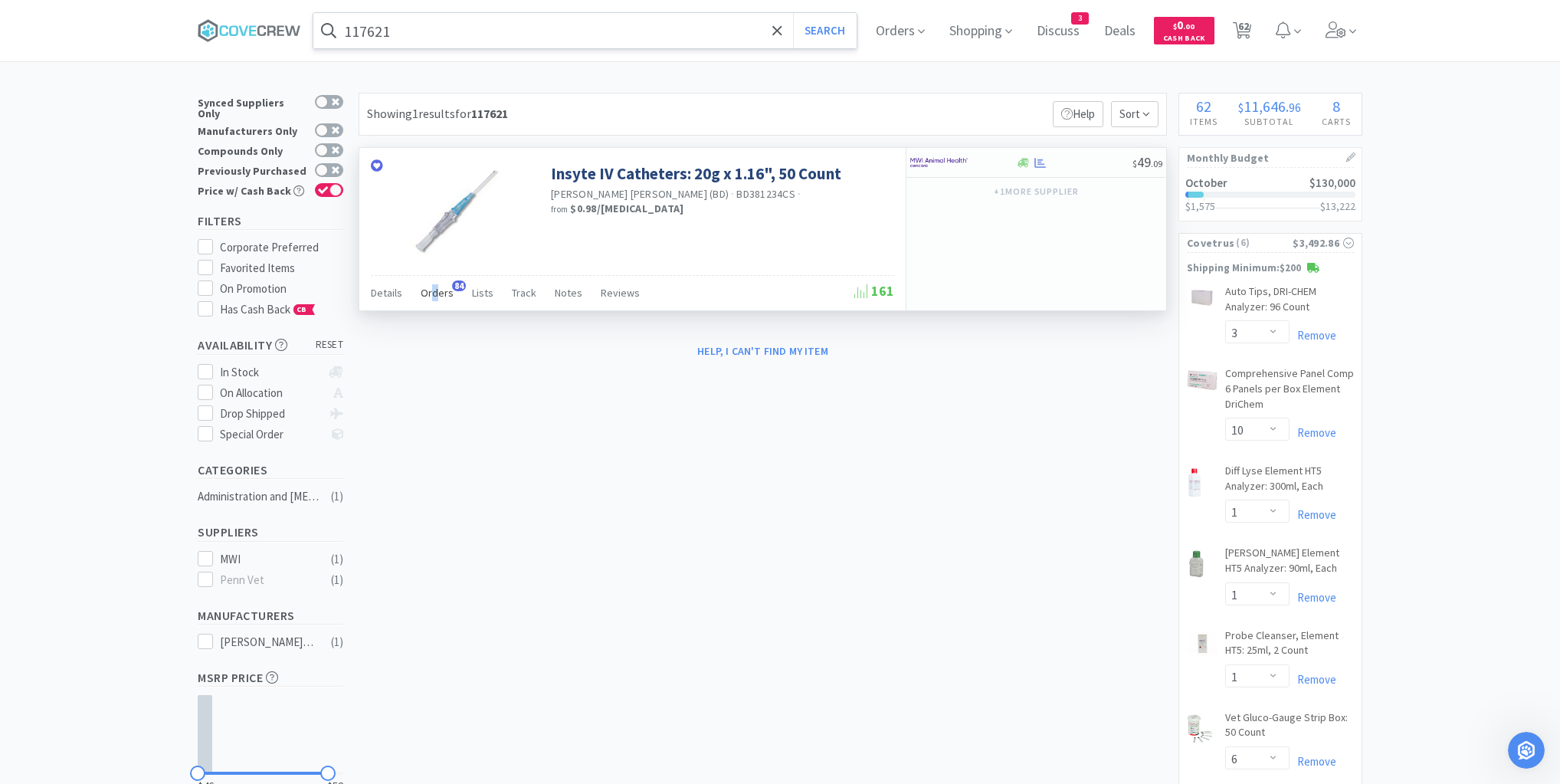
click at [433, 292] on span "Orders" at bounding box center [436, 293] width 33 height 14
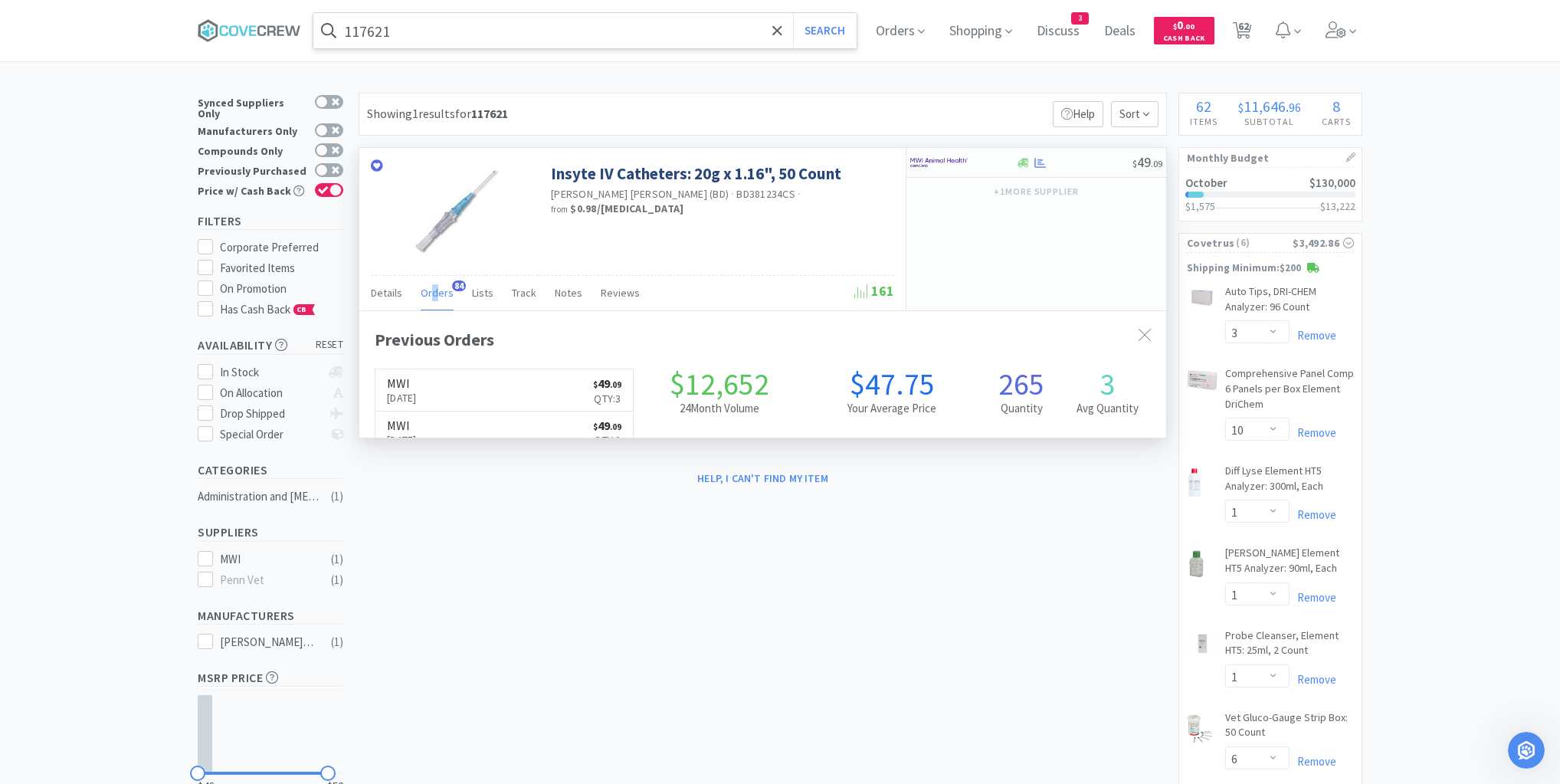
scroll to position [411, 807]
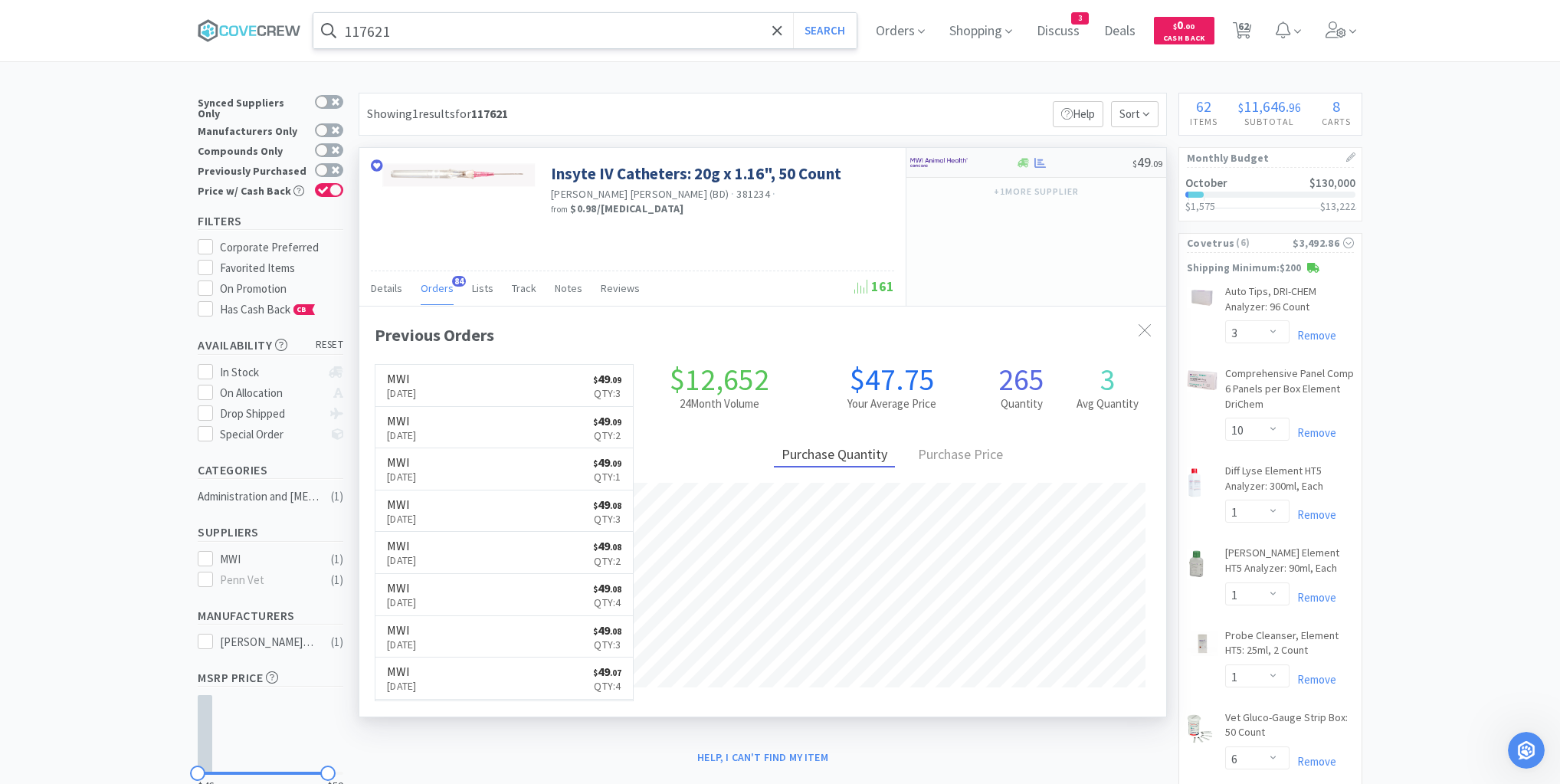
click at [1084, 160] on div at bounding box center [1074, 163] width 117 height 12
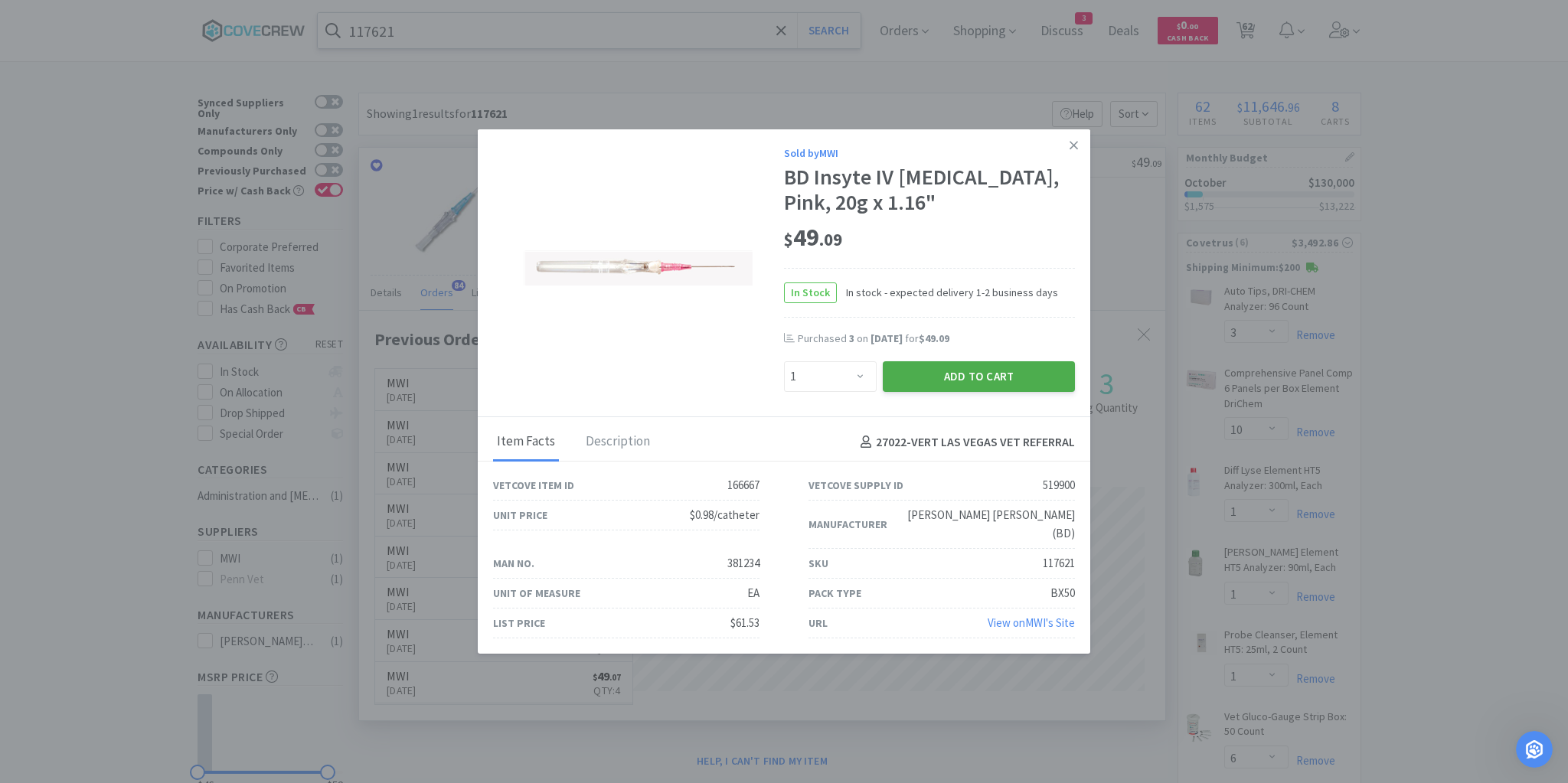
click at [986, 385] on button "Add to Cart" at bounding box center [978, 376] width 192 height 30
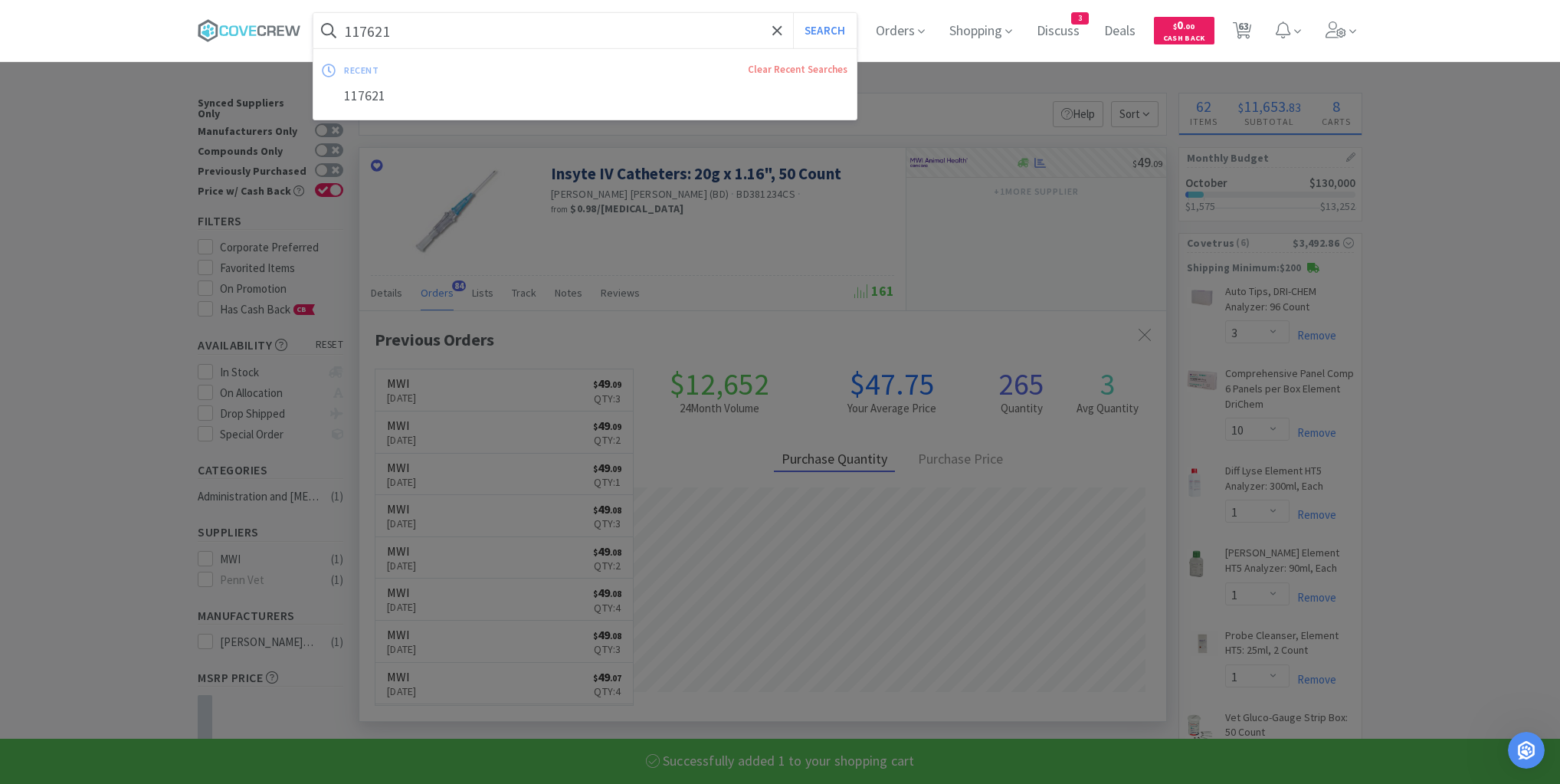
click at [654, 34] on input "117621" at bounding box center [585, 31] width 543 height 36
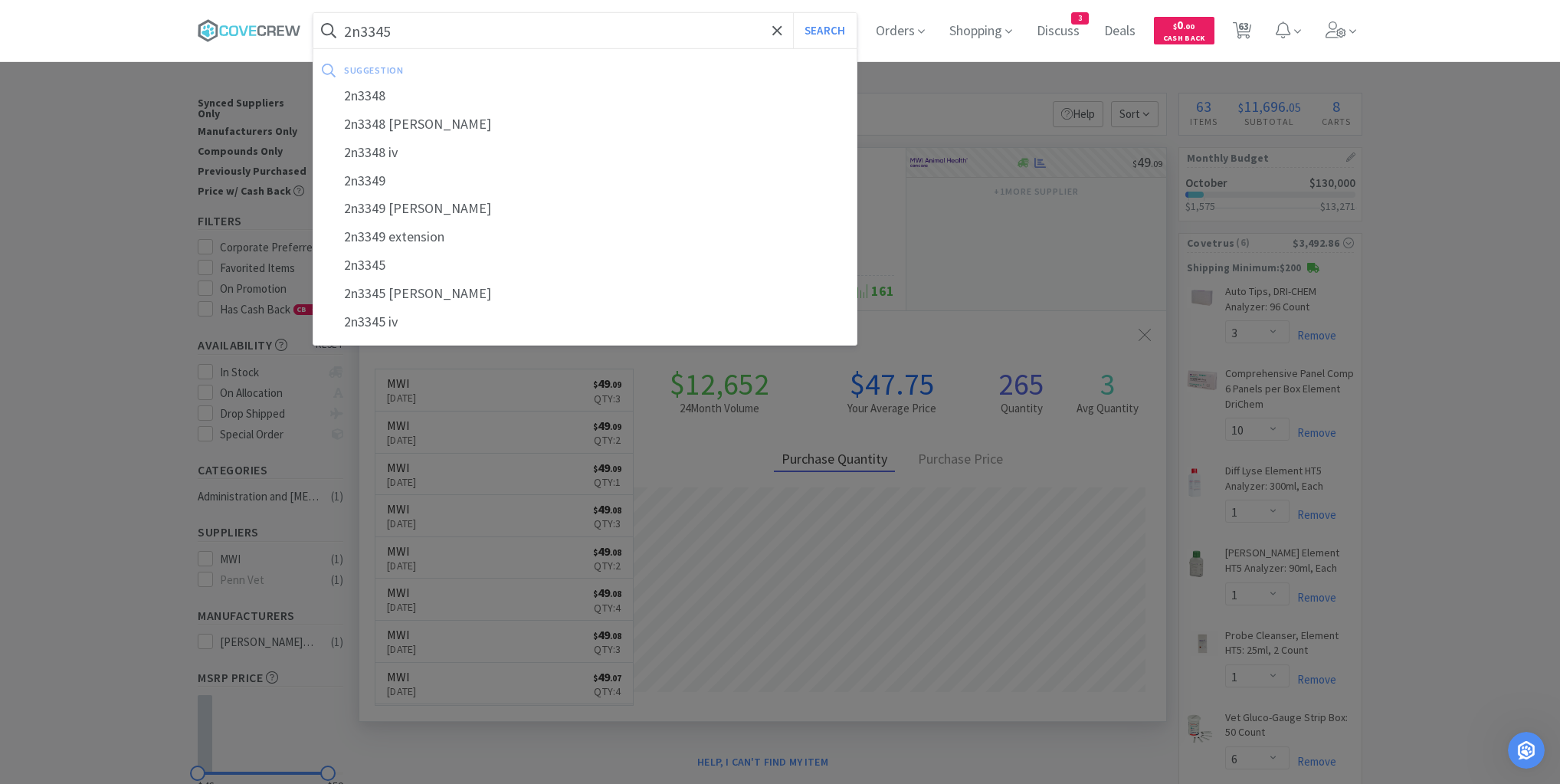
click at [793, 13] on button "Search" at bounding box center [825, 31] width 64 height 36
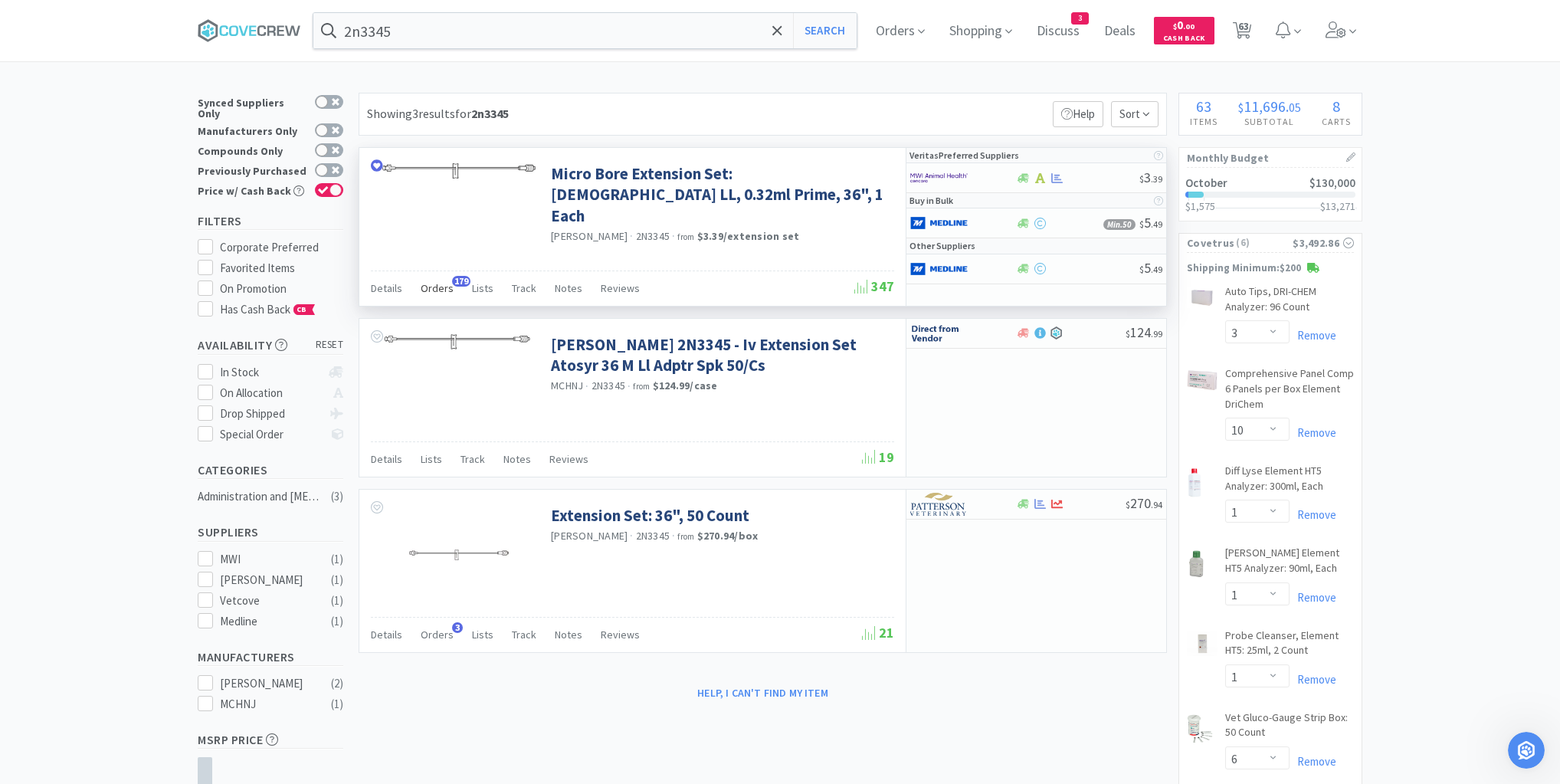
click at [433, 288] on span "Orders" at bounding box center [436, 288] width 33 height 14
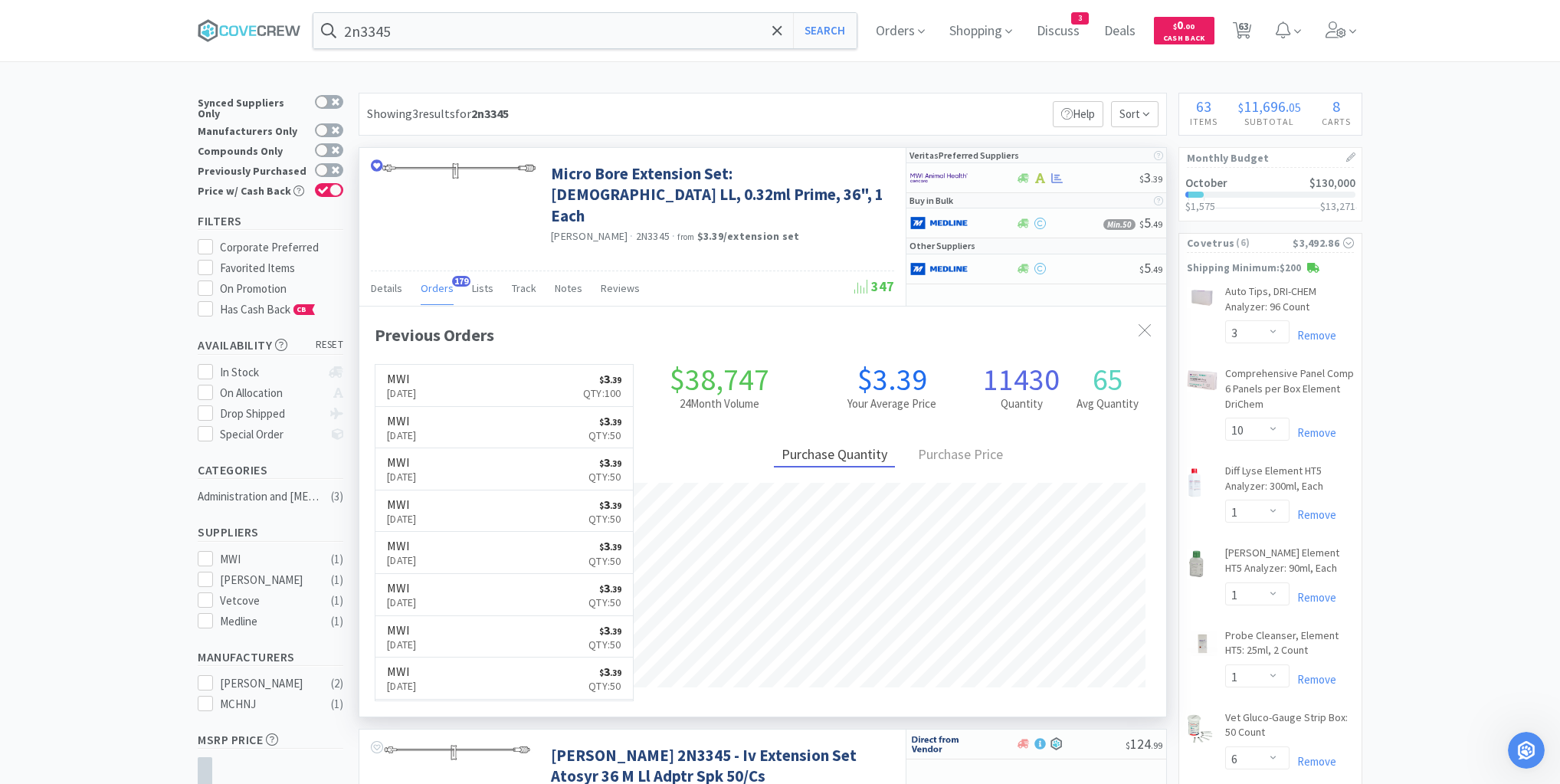
scroll to position [411, 807]
click at [1066, 166] on div "$ 3 . 39" at bounding box center [1036, 179] width 260 height 30
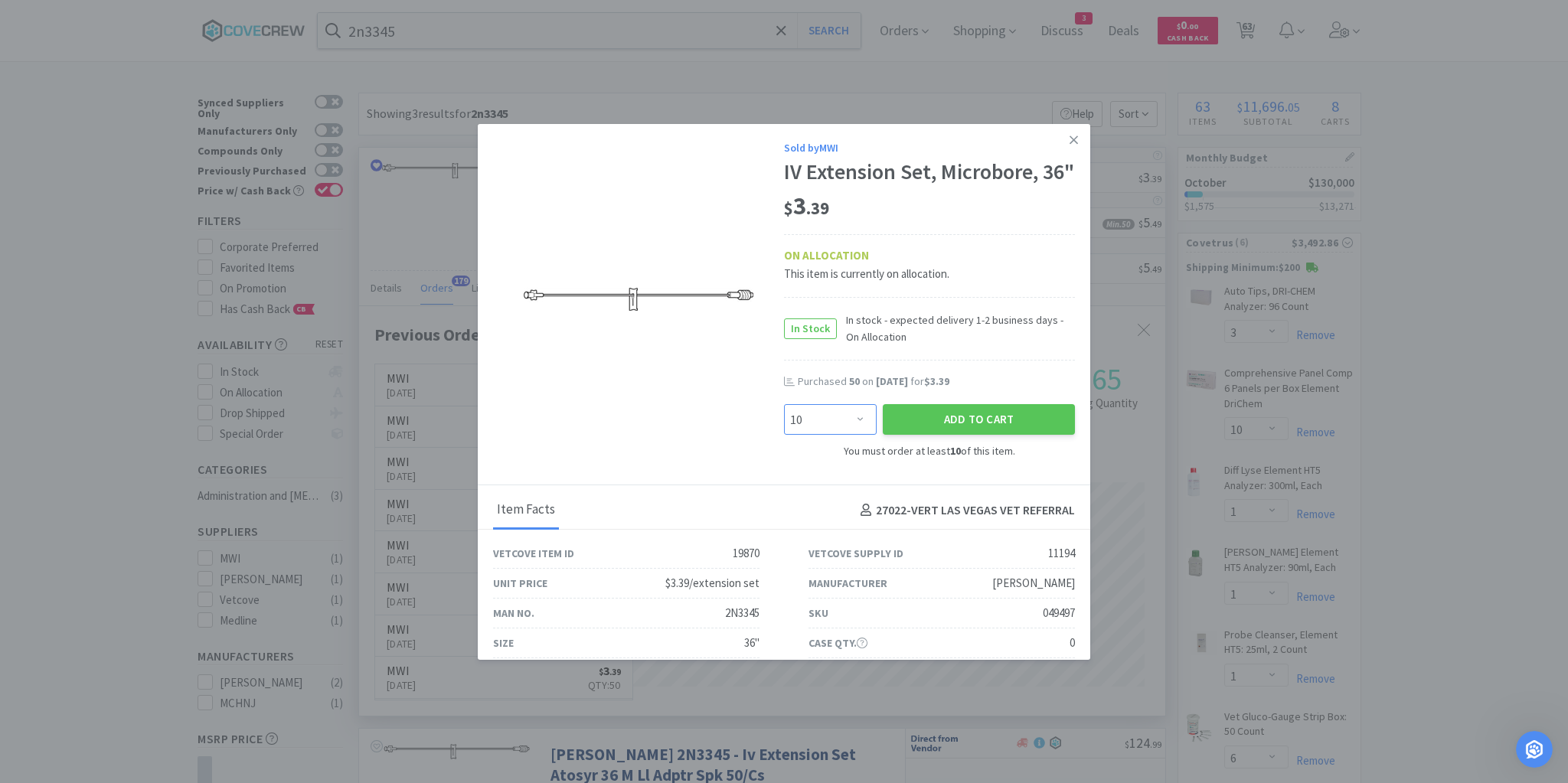
click at [855, 435] on select "Enter Quantity 10 20 30 40 50 60 70 80 90 100 110 120 130 140 150 160 170 180 1…" at bounding box center [830, 419] width 92 height 30
click at [784, 430] on select "Enter Quantity 10 20 30 40 50 60 70 80 90 100 110 120 130 140 150 160 170 180 1…" at bounding box center [830, 419] width 92 height 30
drag, startPoint x: 980, startPoint y: 447, endPoint x: 974, endPoint y: 418, distance: 29.6
click at [982, 435] on button "Add to Cart" at bounding box center [978, 419] width 192 height 30
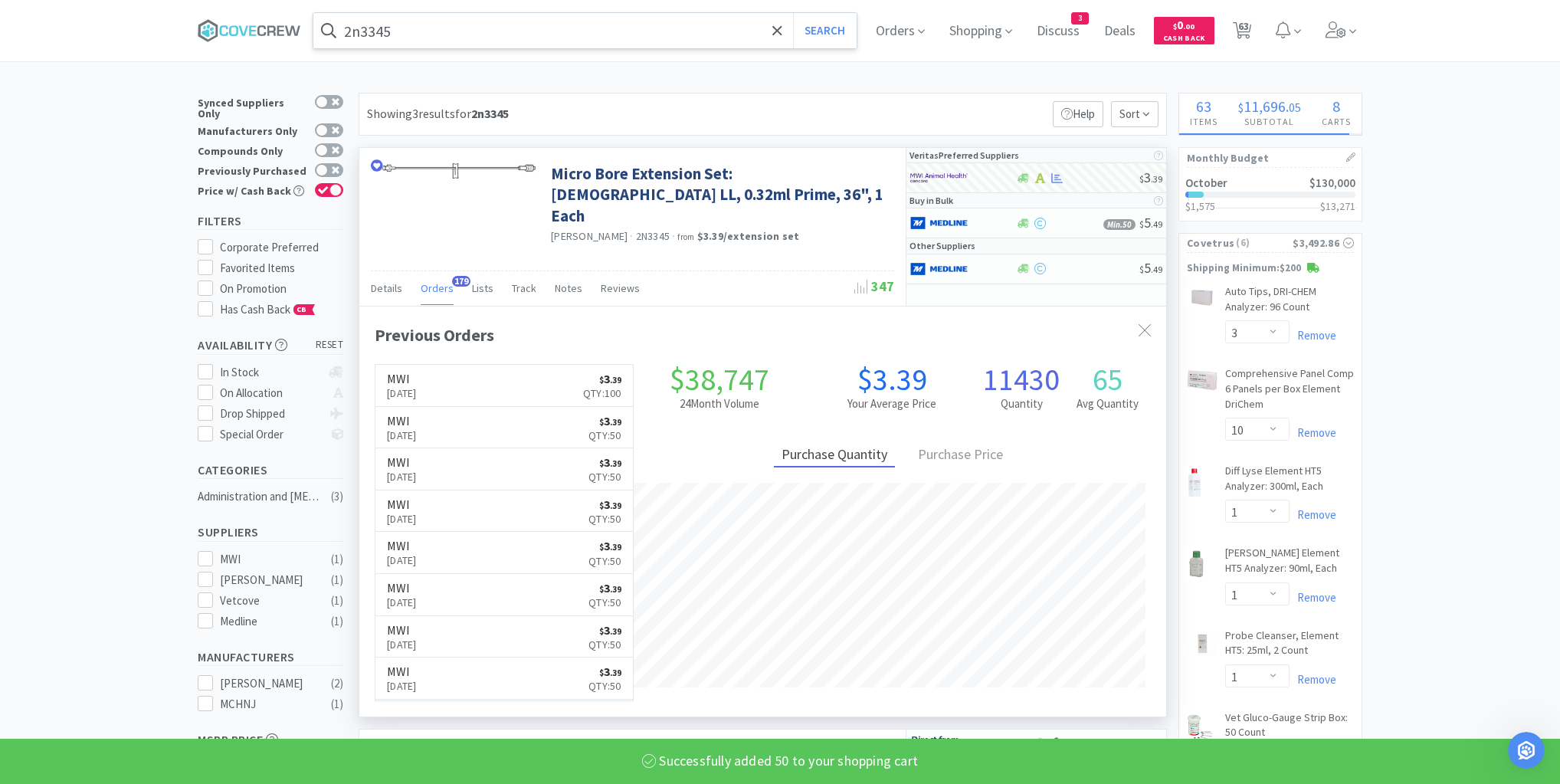
drag, startPoint x: 662, startPoint y: 33, endPoint x: 659, endPoint y: 42, distance: 9.5
click at [661, 35] on input "2n3345" at bounding box center [585, 31] width 543 height 36
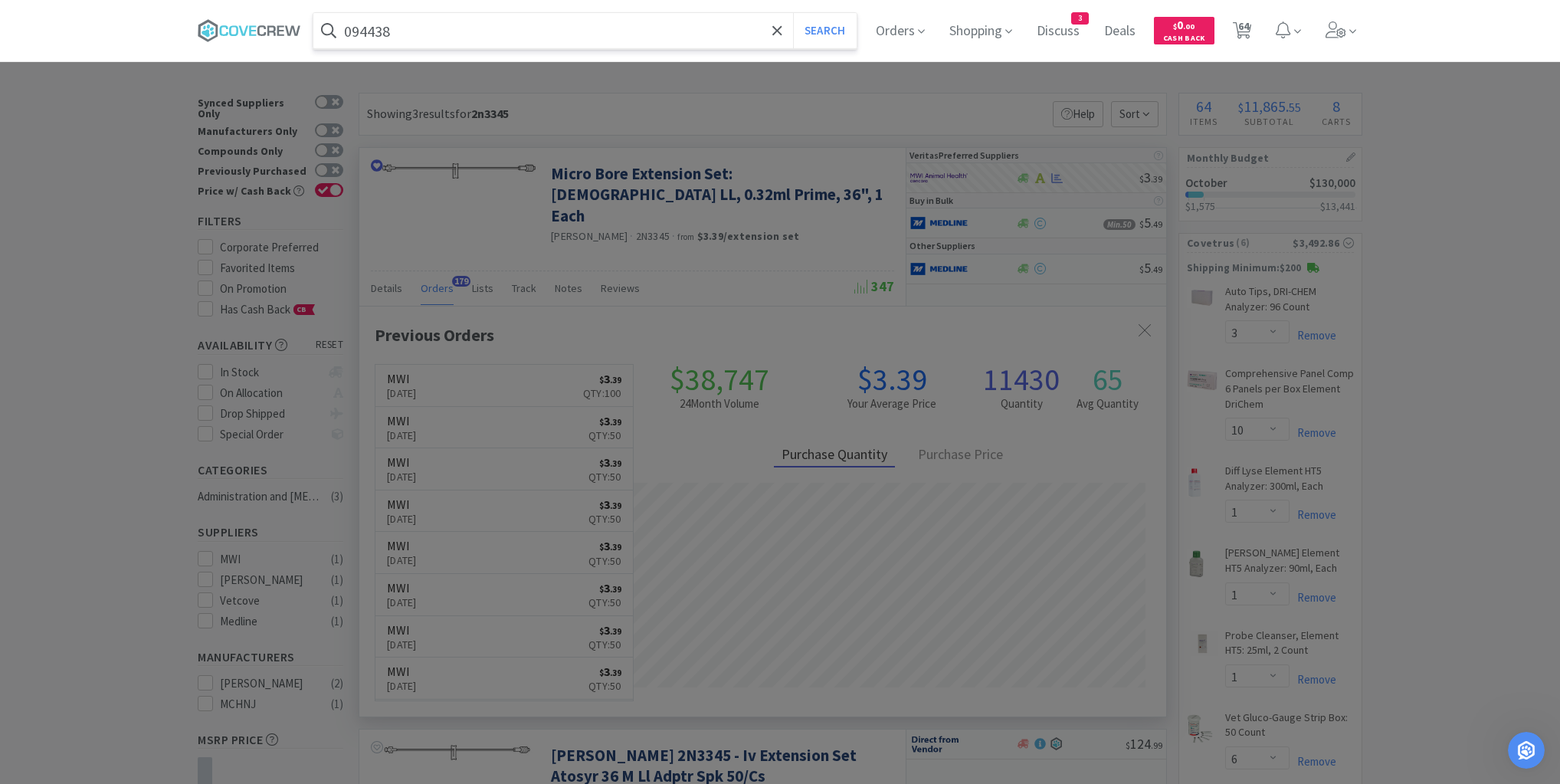
click at [793, 13] on button "Search" at bounding box center [825, 31] width 64 height 36
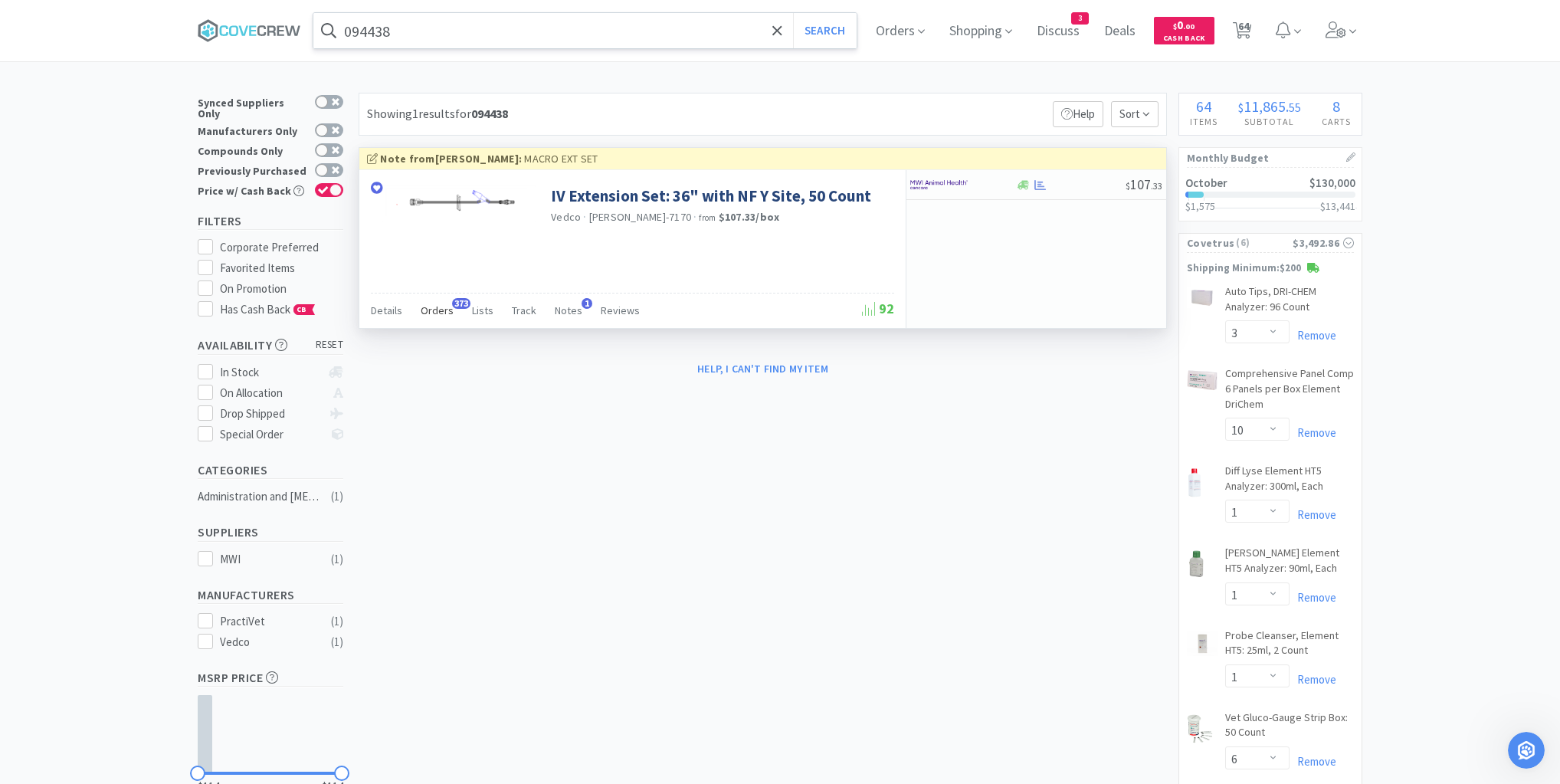
click at [427, 309] on span "Orders" at bounding box center [436, 310] width 33 height 14
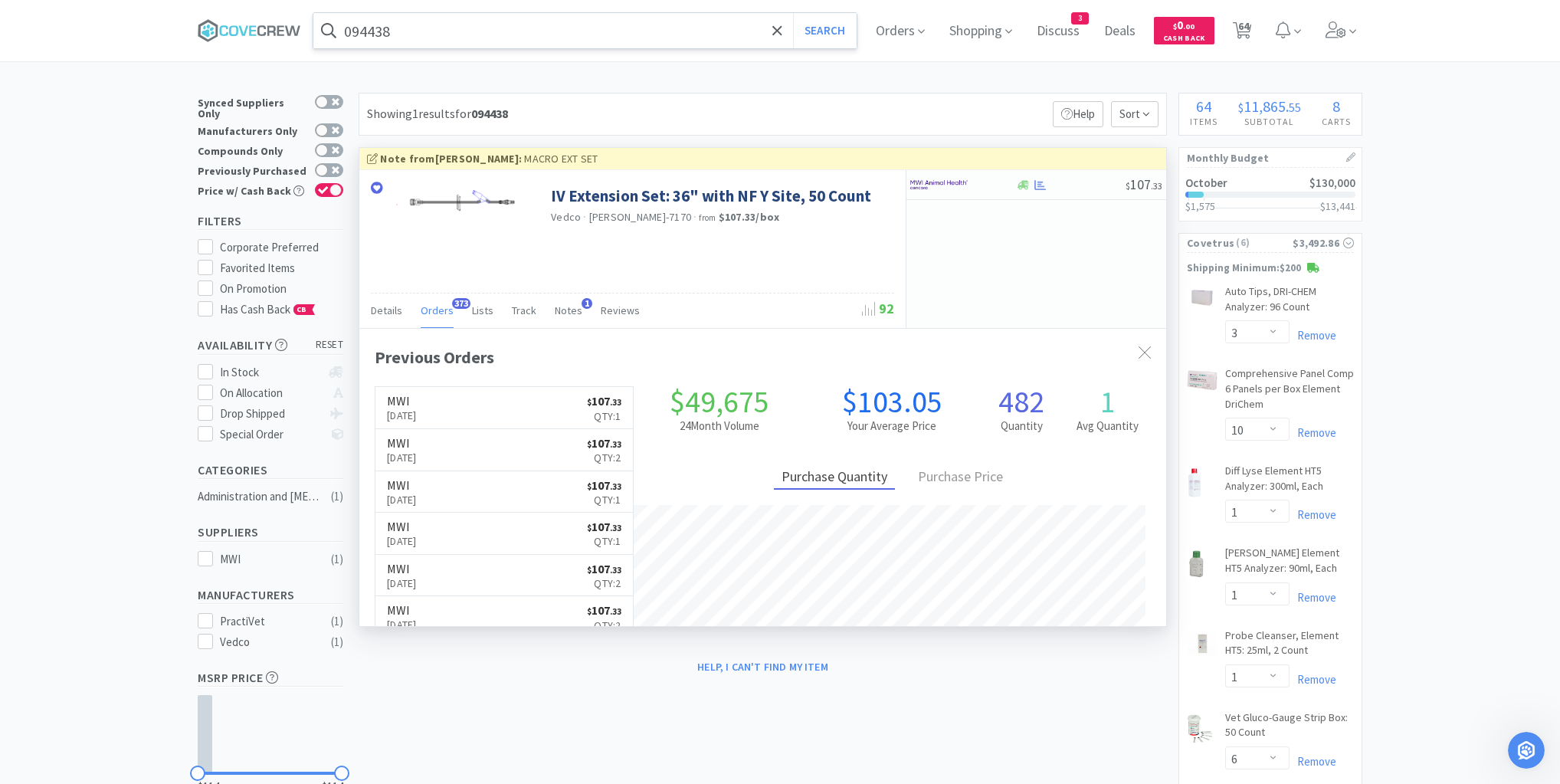
scroll to position [411, 807]
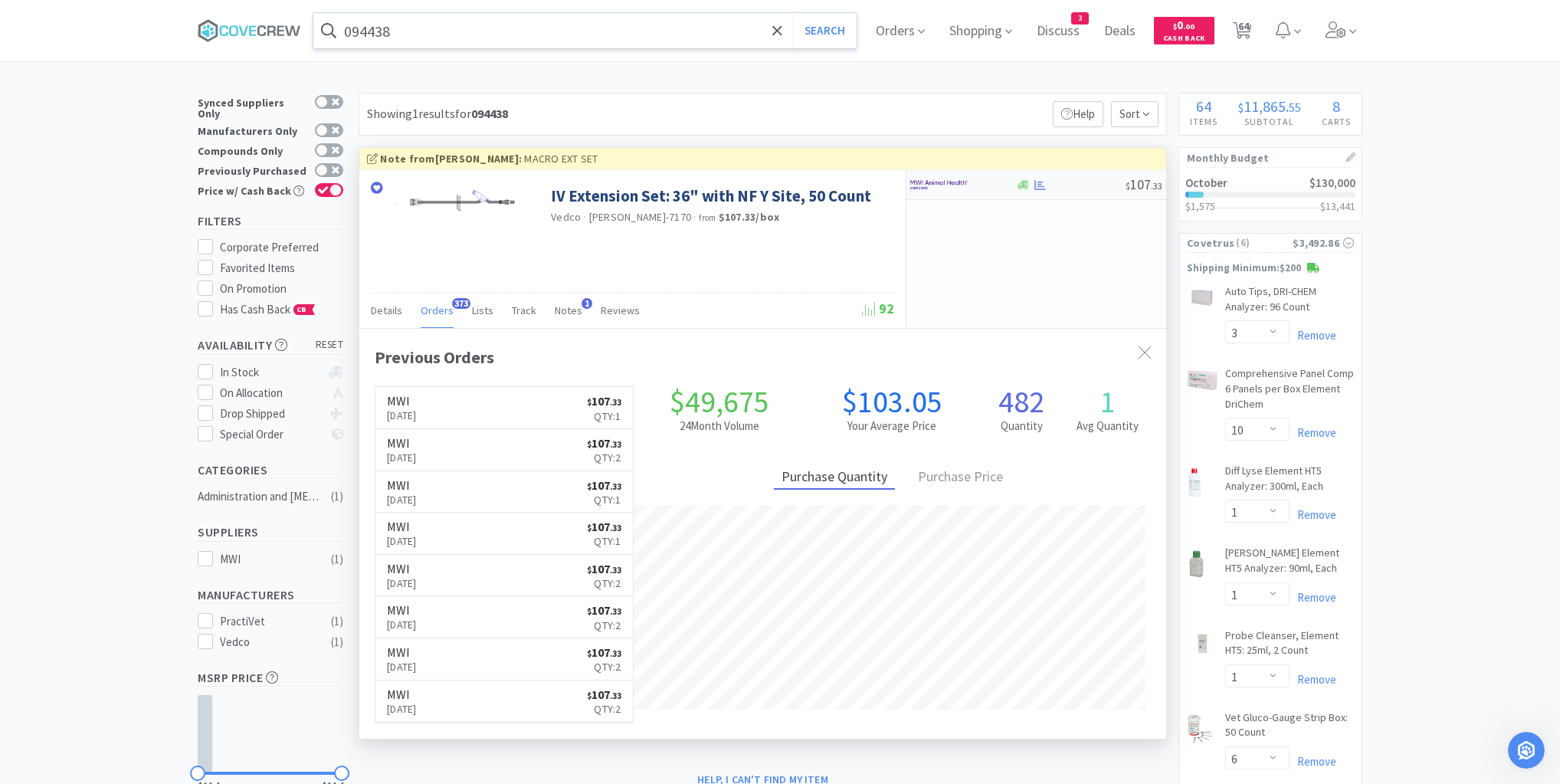
click at [1092, 190] on div "$ 107 . 33" at bounding box center [1036, 185] width 260 height 30
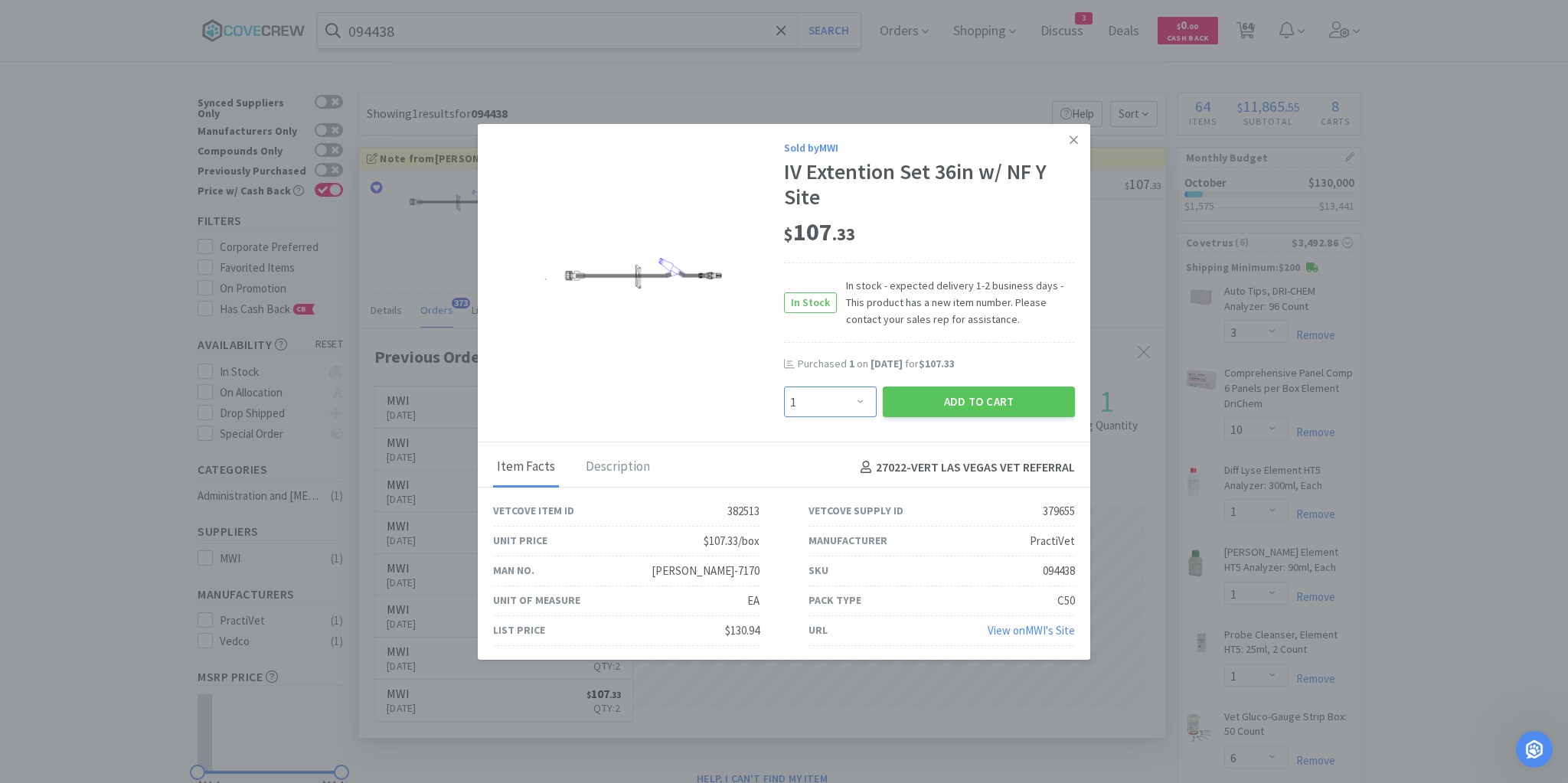
click at [854, 399] on select "Enter Quantity 1 2 3 4 5 6 7 8 9 10 11 12 13 14 15 16 17 18 19 20 Enter Quantity" at bounding box center [830, 401] width 92 height 30
click at [784, 386] on select "Enter Quantity 1 2 3 4 5 6 7 8 9 10 11 12 13 14 15 16 17 18 19 20 Enter Quantity" at bounding box center [830, 401] width 92 height 30
click at [949, 399] on button "Add to Cart" at bounding box center [978, 401] width 192 height 30
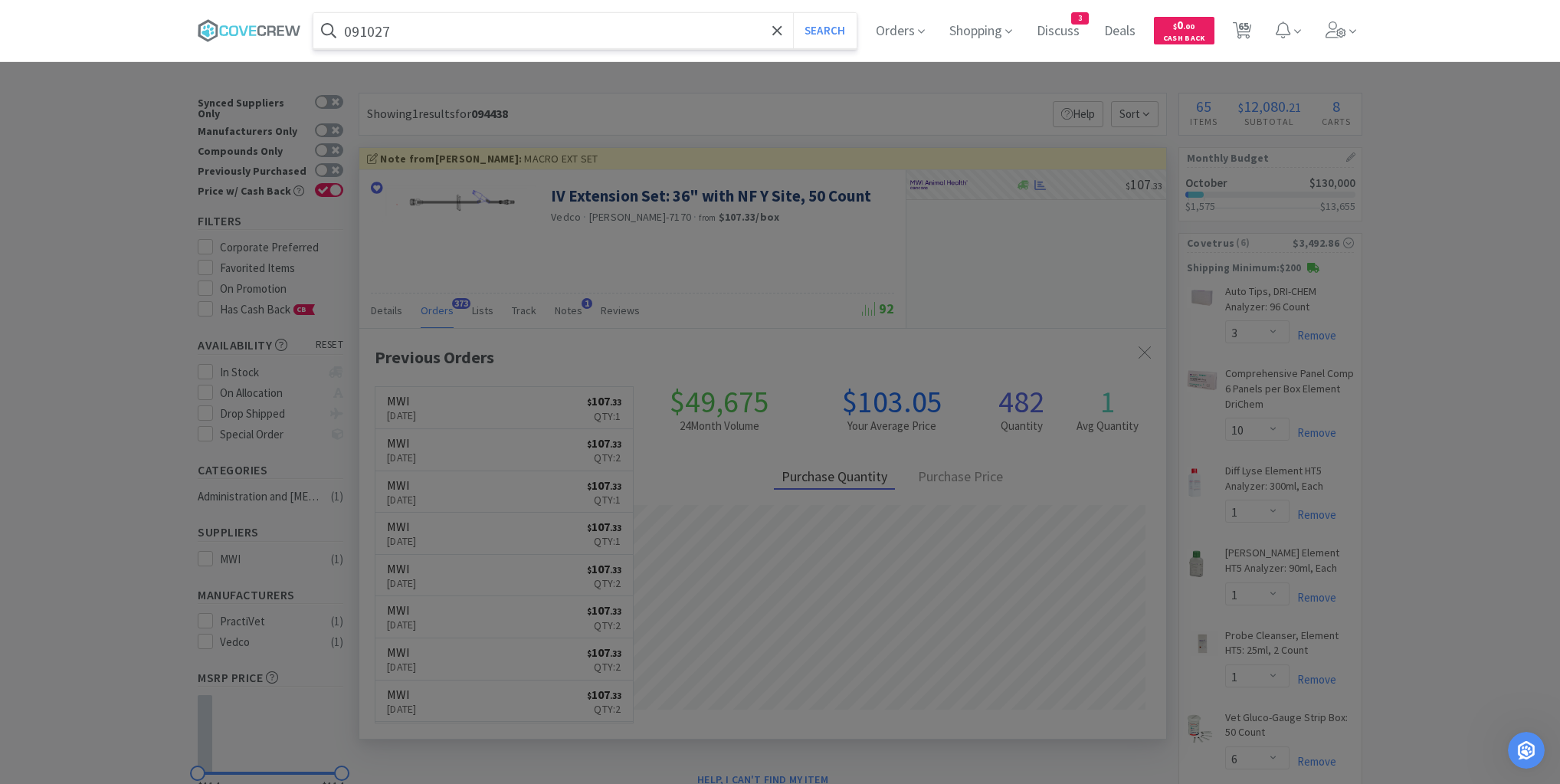
click at [793, 13] on button "Search" at bounding box center [825, 31] width 64 height 36
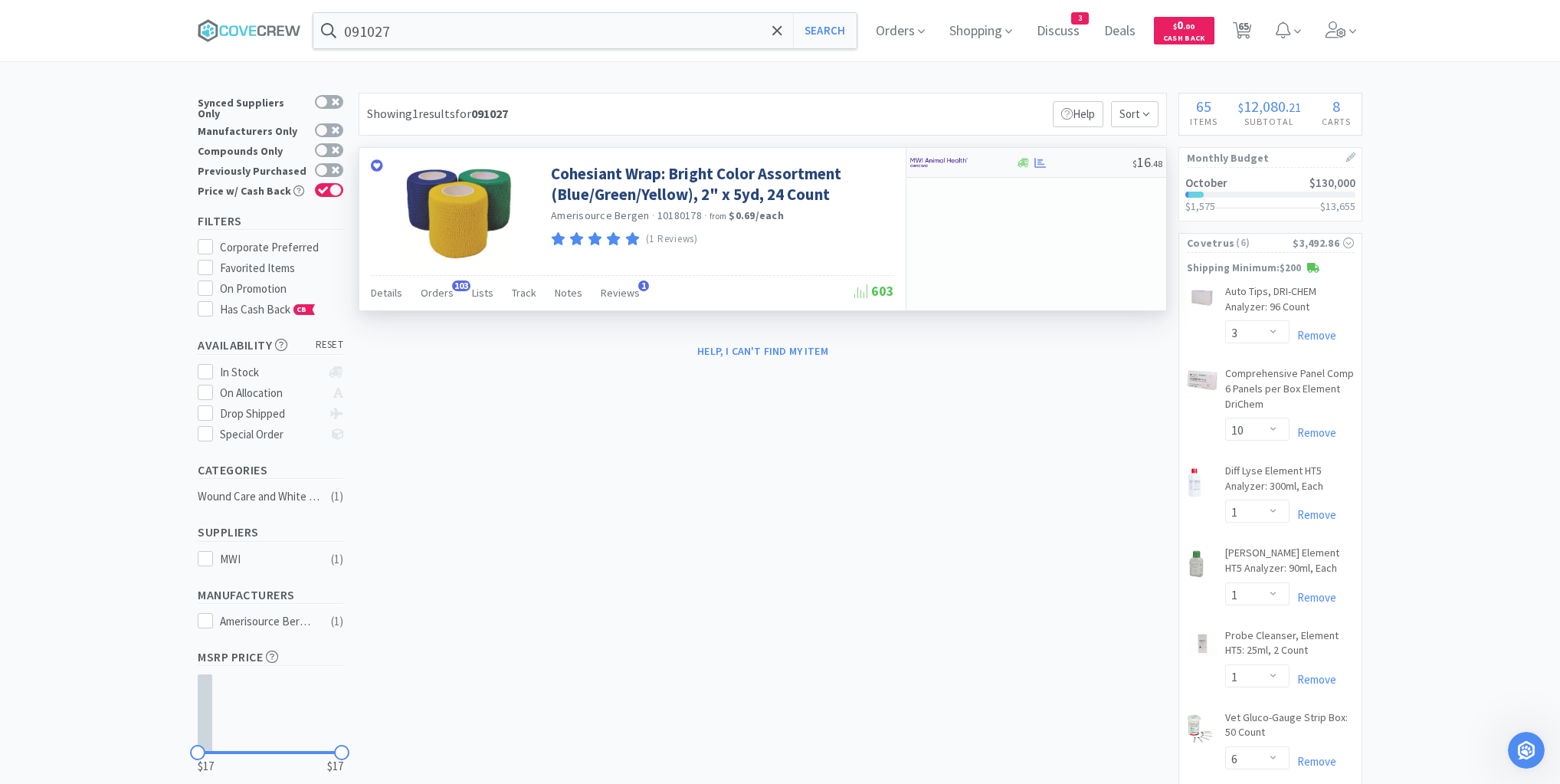
click at [1088, 166] on div at bounding box center [1074, 163] width 117 height 12
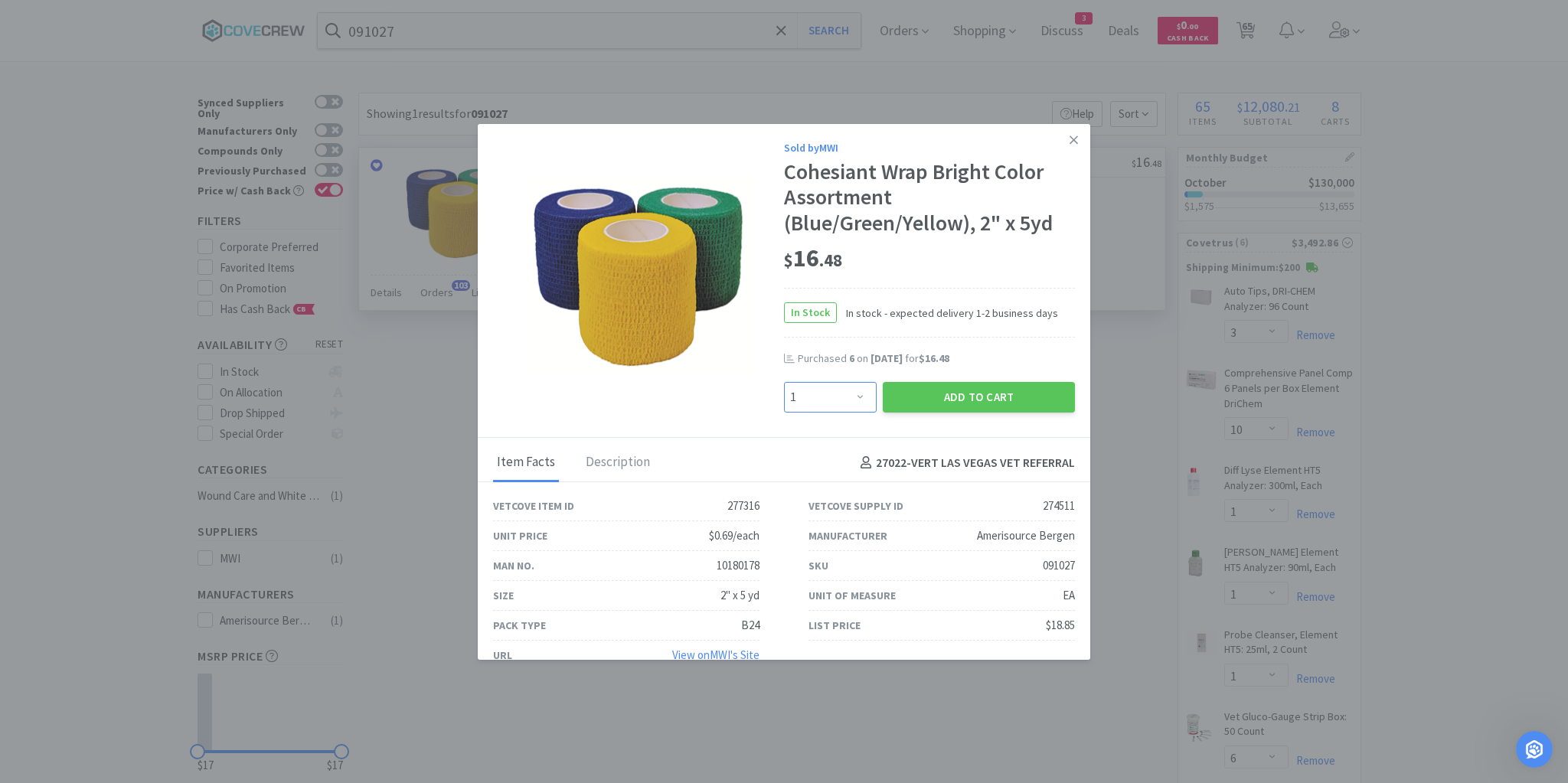
click at [851, 395] on select "Enter Quantity 1 2 3 4 5 6 7 8 9 10 11 12 13 14 15 16 17 18 19 20 Enter Quantity" at bounding box center [830, 397] width 92 height 30
click at [784, 382] on select "Enter Quantity 1 2 3 4 5 6 7 8 9 10 11 12 13 14 15 16 17 18 19 20 Enter Quantity" at bounding box center [830, 397] width 92 height 30
click at [943, 398] on button "Add to Cart" at bounding box center [978, 397] width 192 height 30
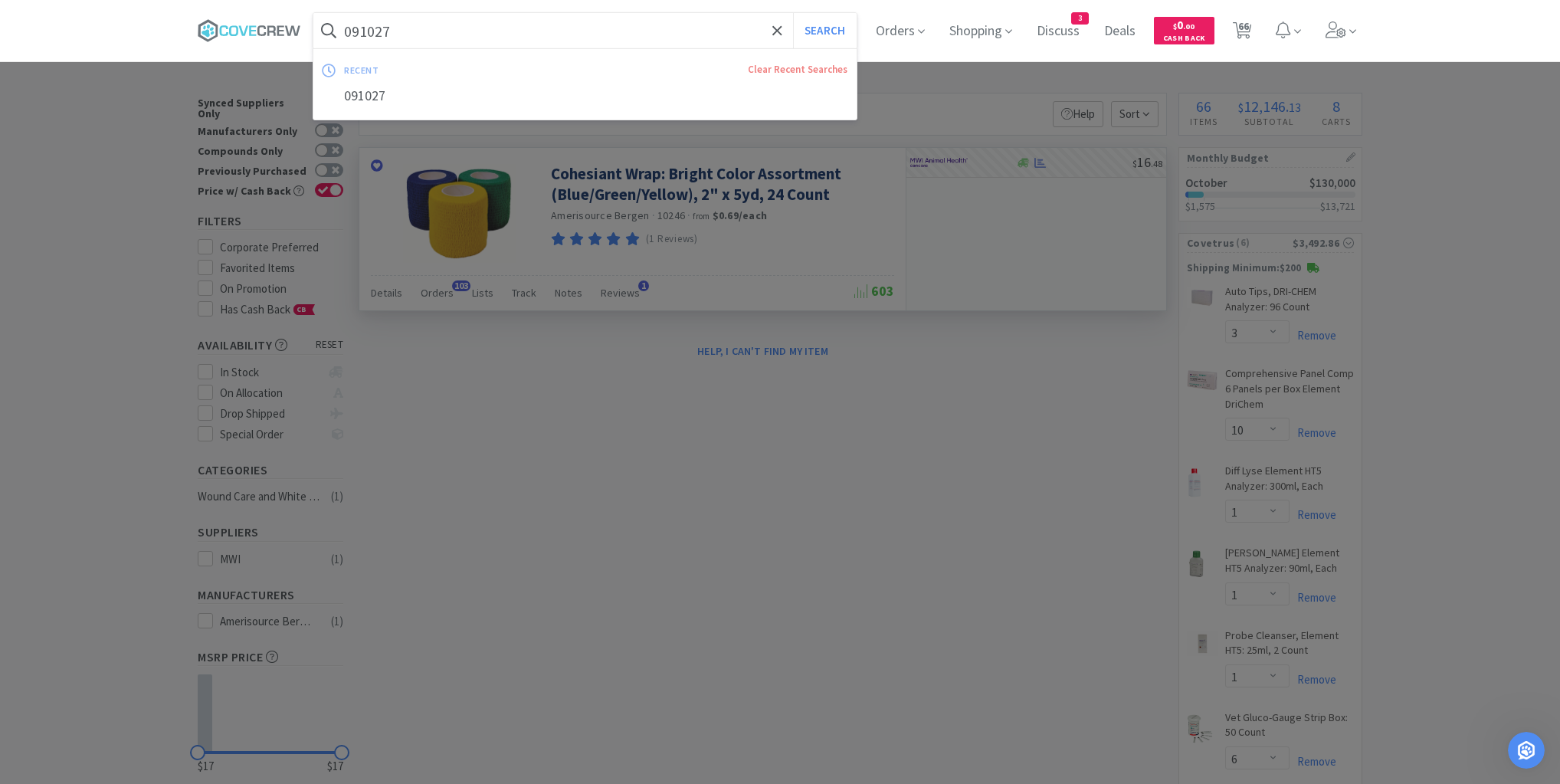
click at [632, 30] on input "091027" at bounding box center [585, 31] width 543 height 36
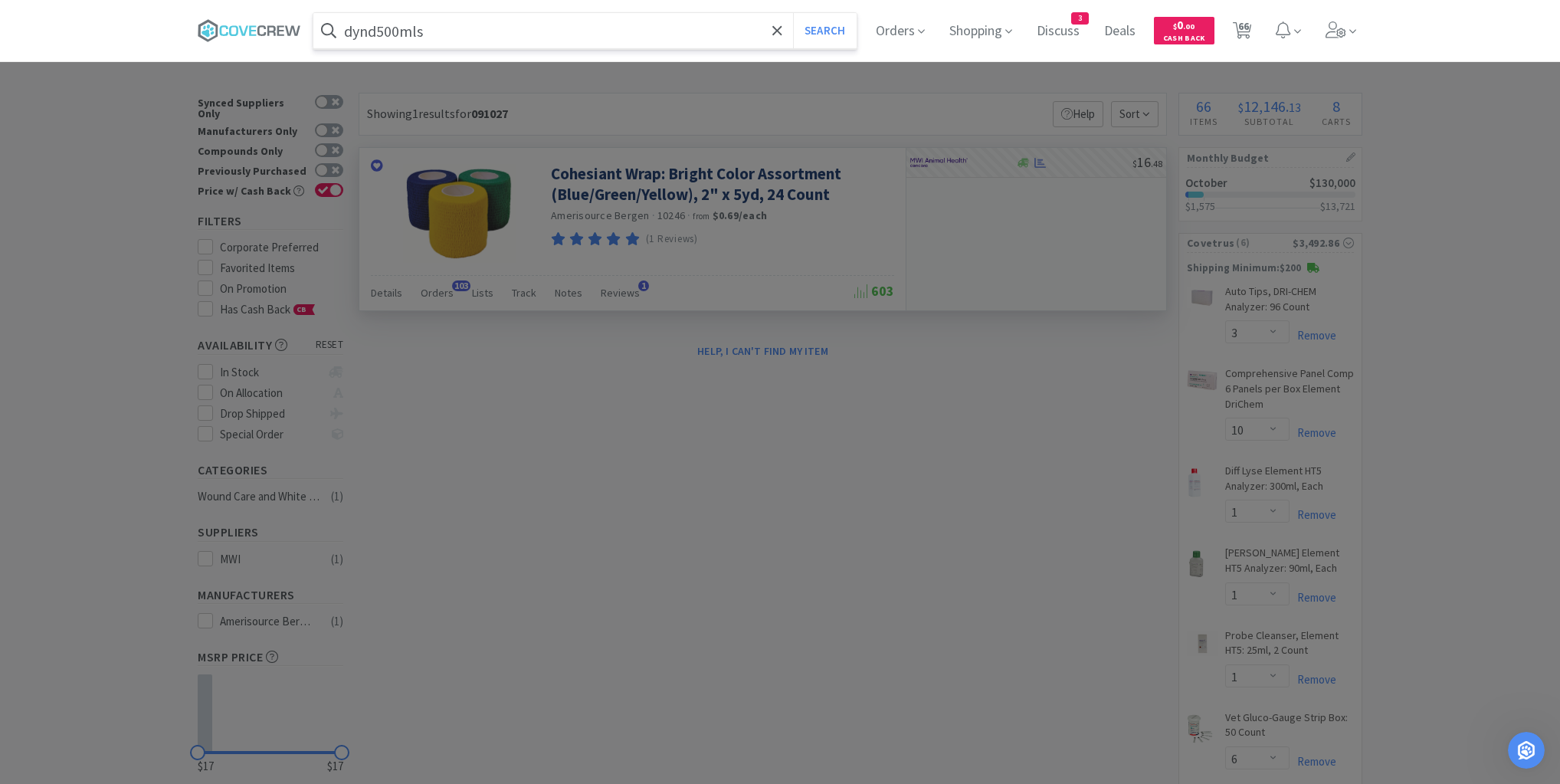
click at [793, 13] on button "Search" at bounding box center [825, 31] width 64 height 36
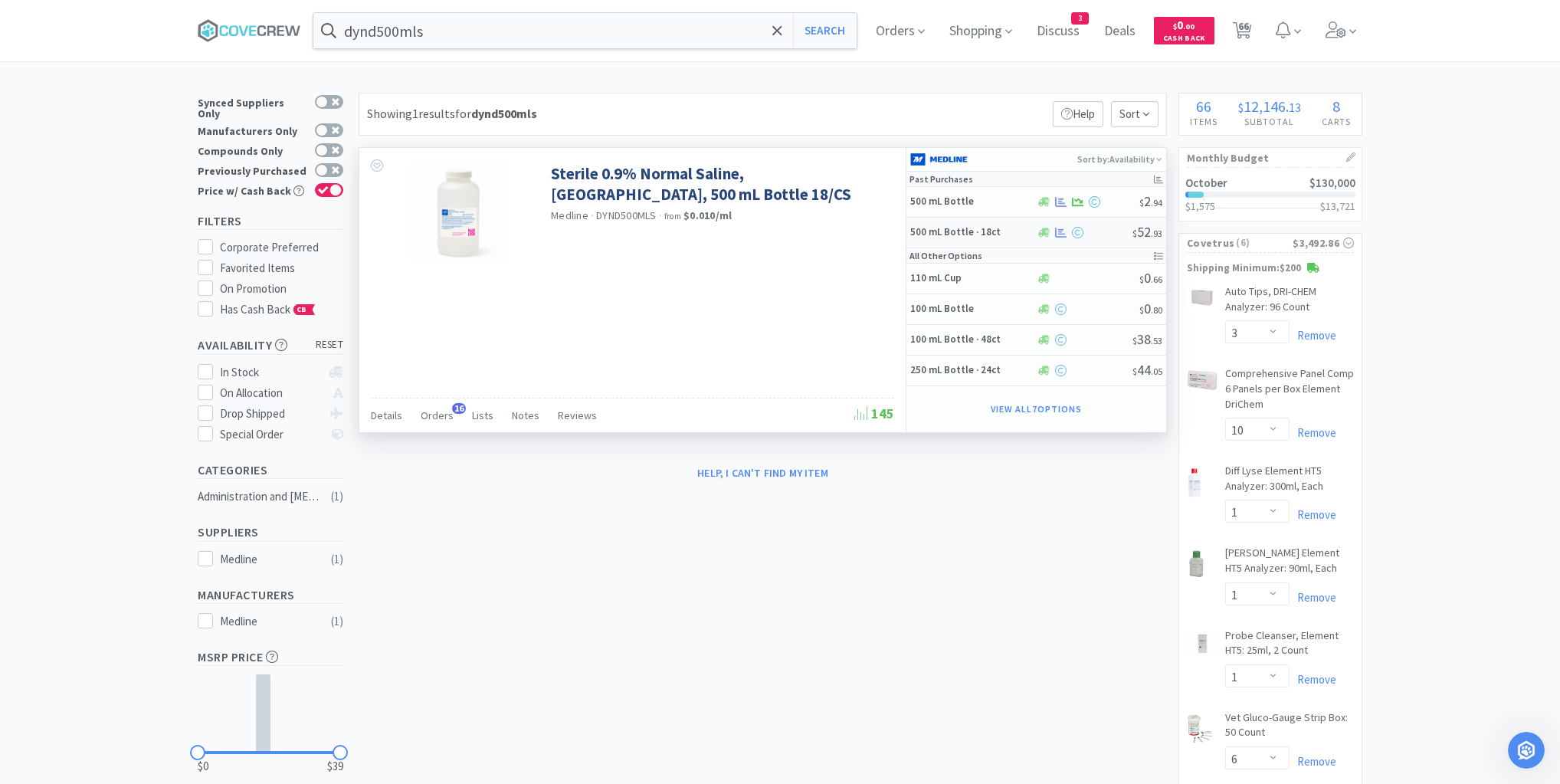
click at [1009, 235] on h5 "500 mL Bottle · 18ct" at bounding box center [972, 232] width 123 height 13
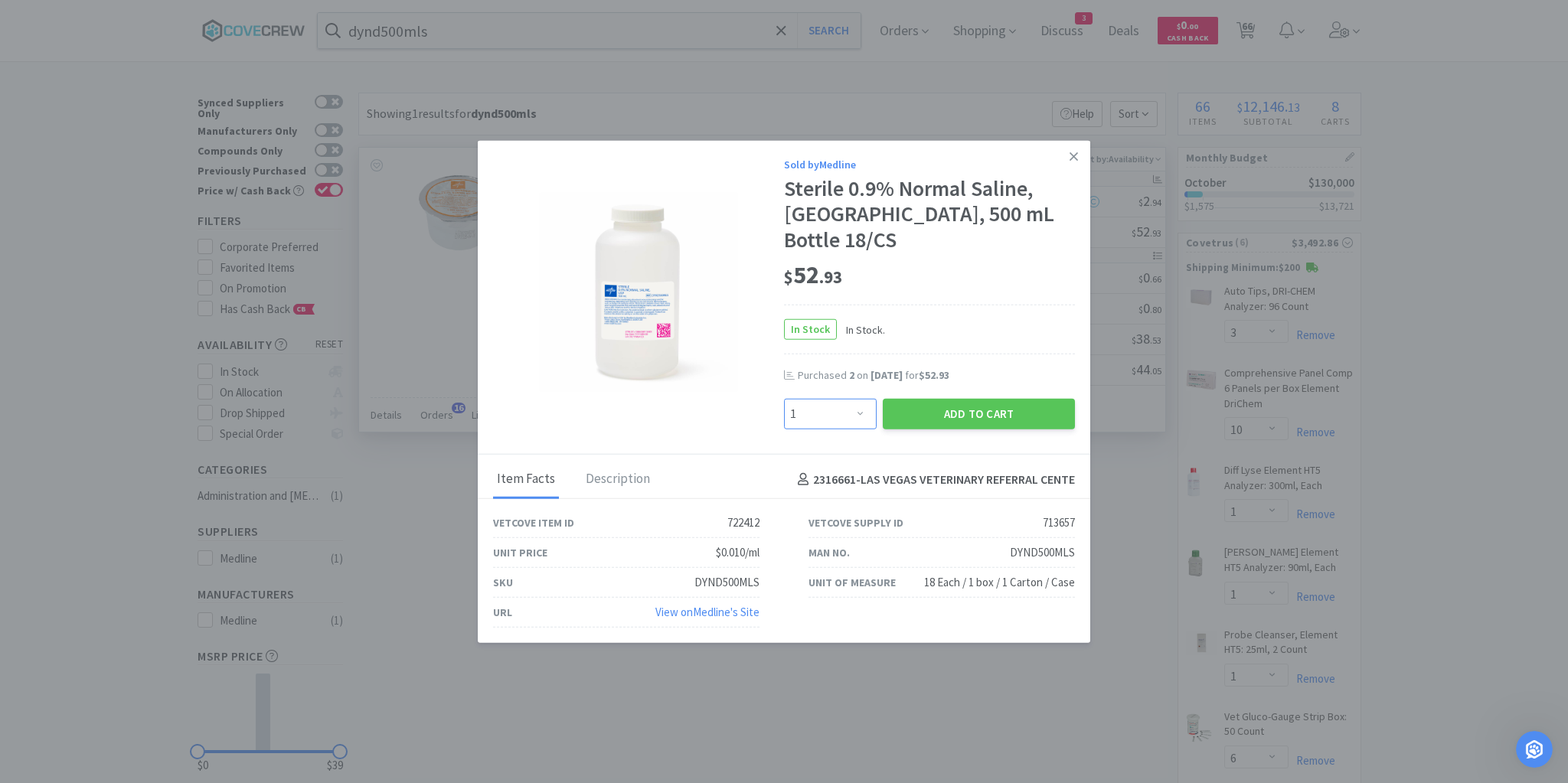
click at [854, 399] on select "Enter Quantity 1 2 3 4 5 6 7 8 9 10 11 12 13 14 15 16 17 18 19 20 Enter Quantity" at bounding box center [830, 414] width 92 height 30
click at [784, 399] on select "Enter Quantity 1 2 3 4 5 6 7 8 9 10 11 12 13 14 15 16 17 18 19 20 Enter Quantity" at bounding box center [830, 414] width 92 height 30
click at [967, 407] on button "Add to Cart" at bounding box center [978, 414] width 192 height 30
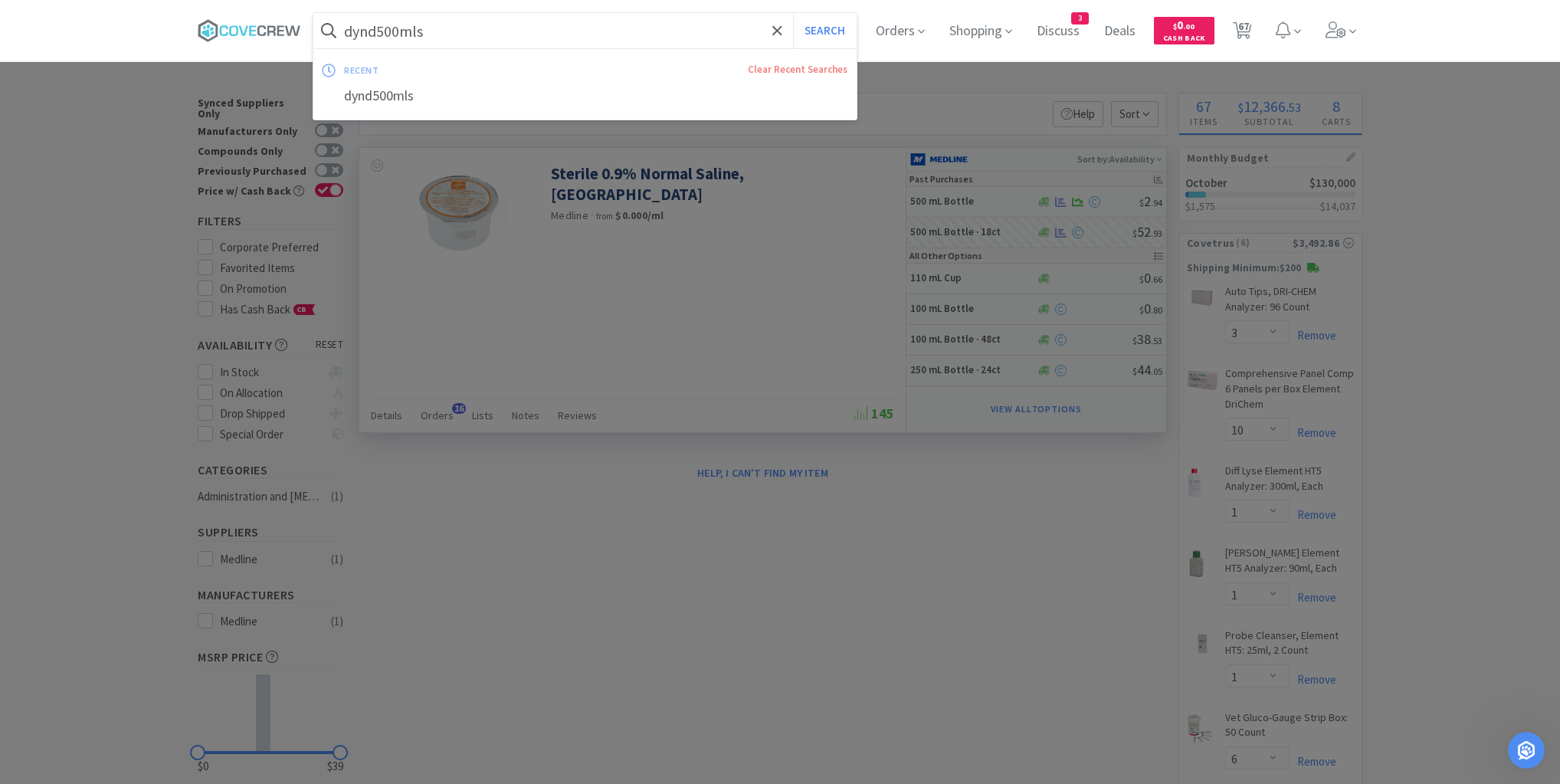
drag, startPoint x: 635, startPoint y: 28, endPoint x: 628, endPoint y: 34, distance: 9.2
click at [633, 28] on input "dynd500mls" at bounding box center [585, 31] width 543 height 36
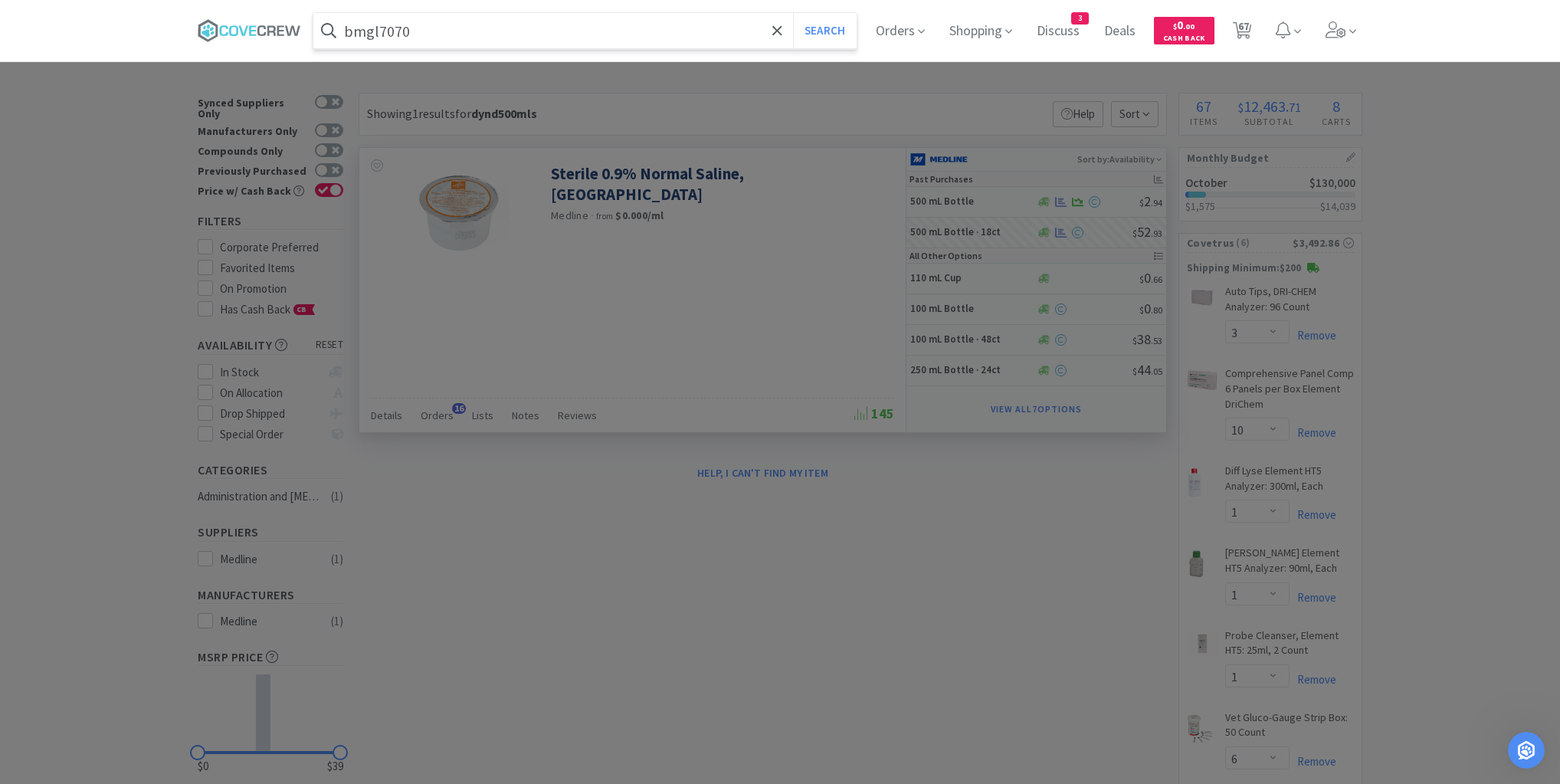
click at [793, 13] on button "Search" at bounding box center [825, 31] width 64 height 36
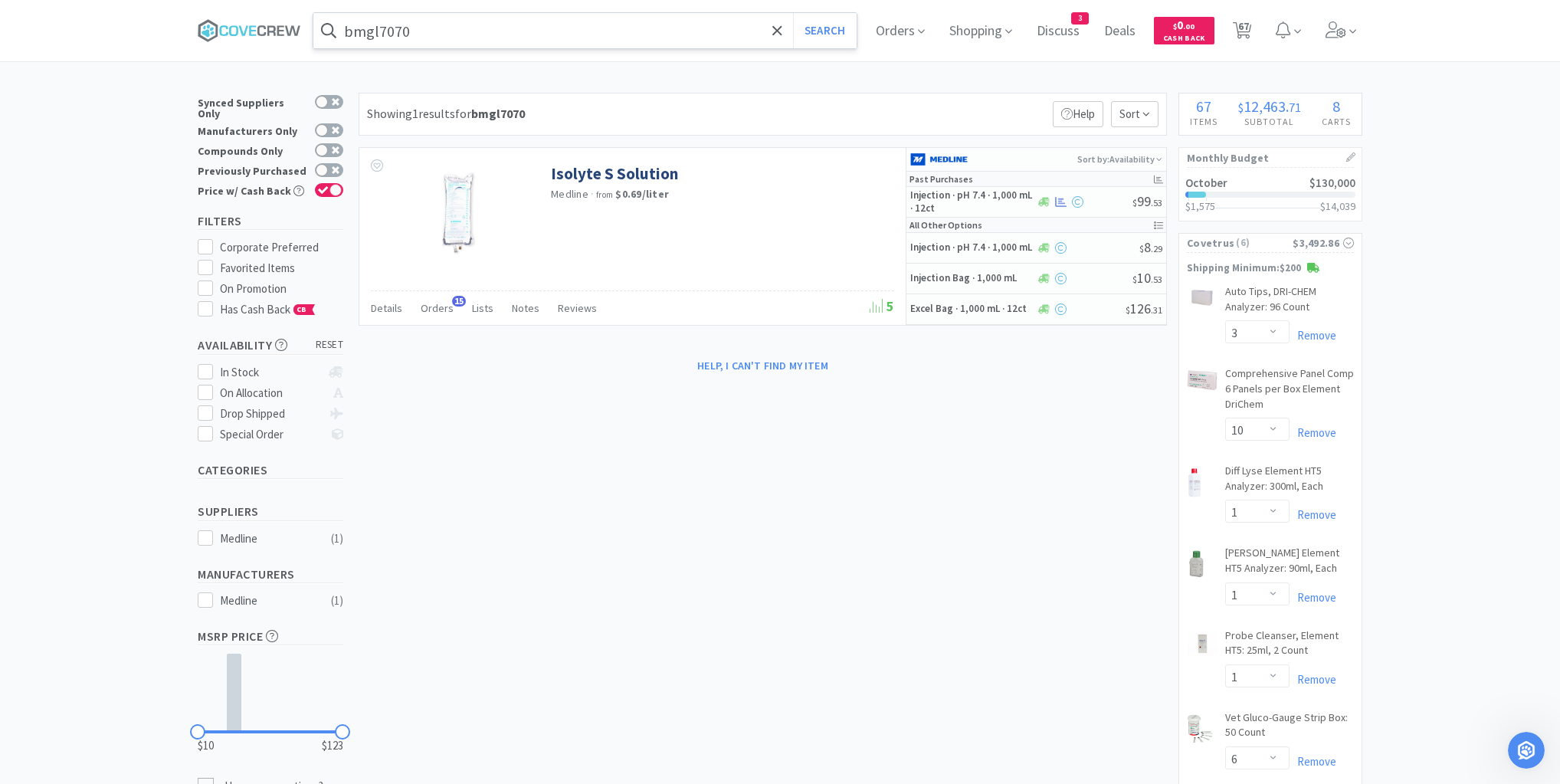
click at [497, 29] on input "bmgl7070" at bounding box center [585, 31] width 543 height 36
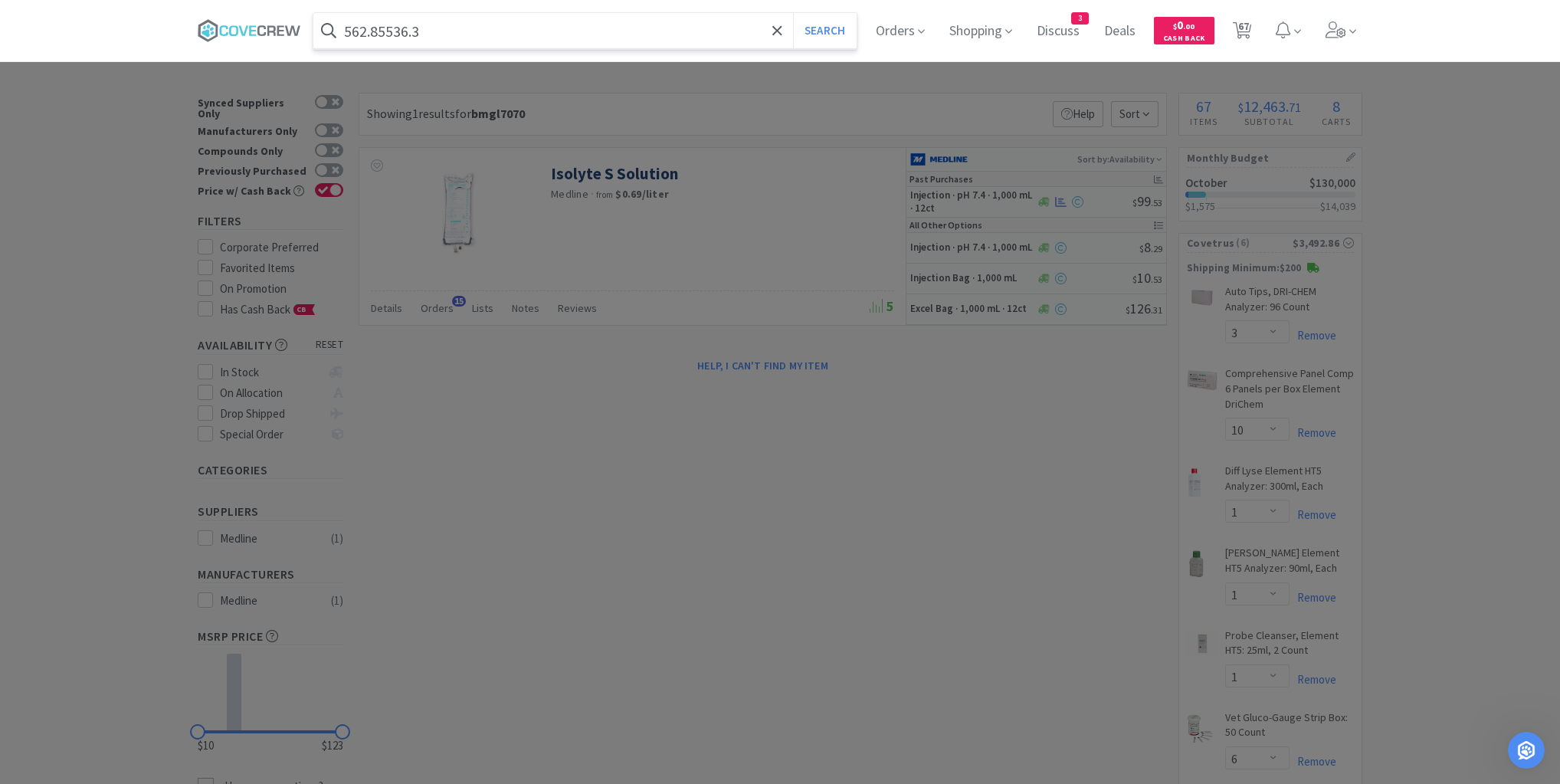
click at [793, 13] on button "Search" at bounding box center [825, 31] width 64 height 36
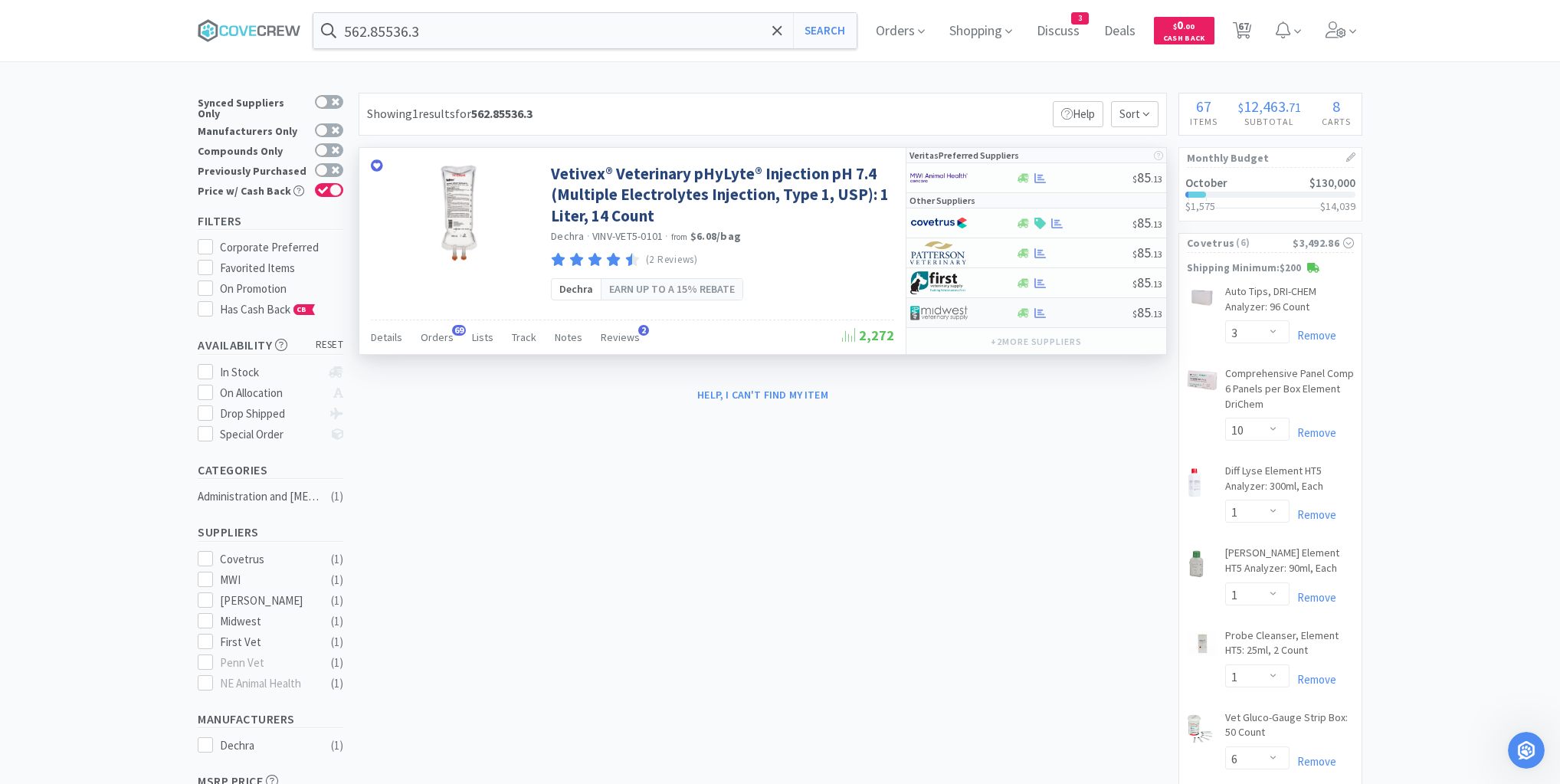
click at [1089, 316] on div at bounding box center [1074, 313] width 117 height 12
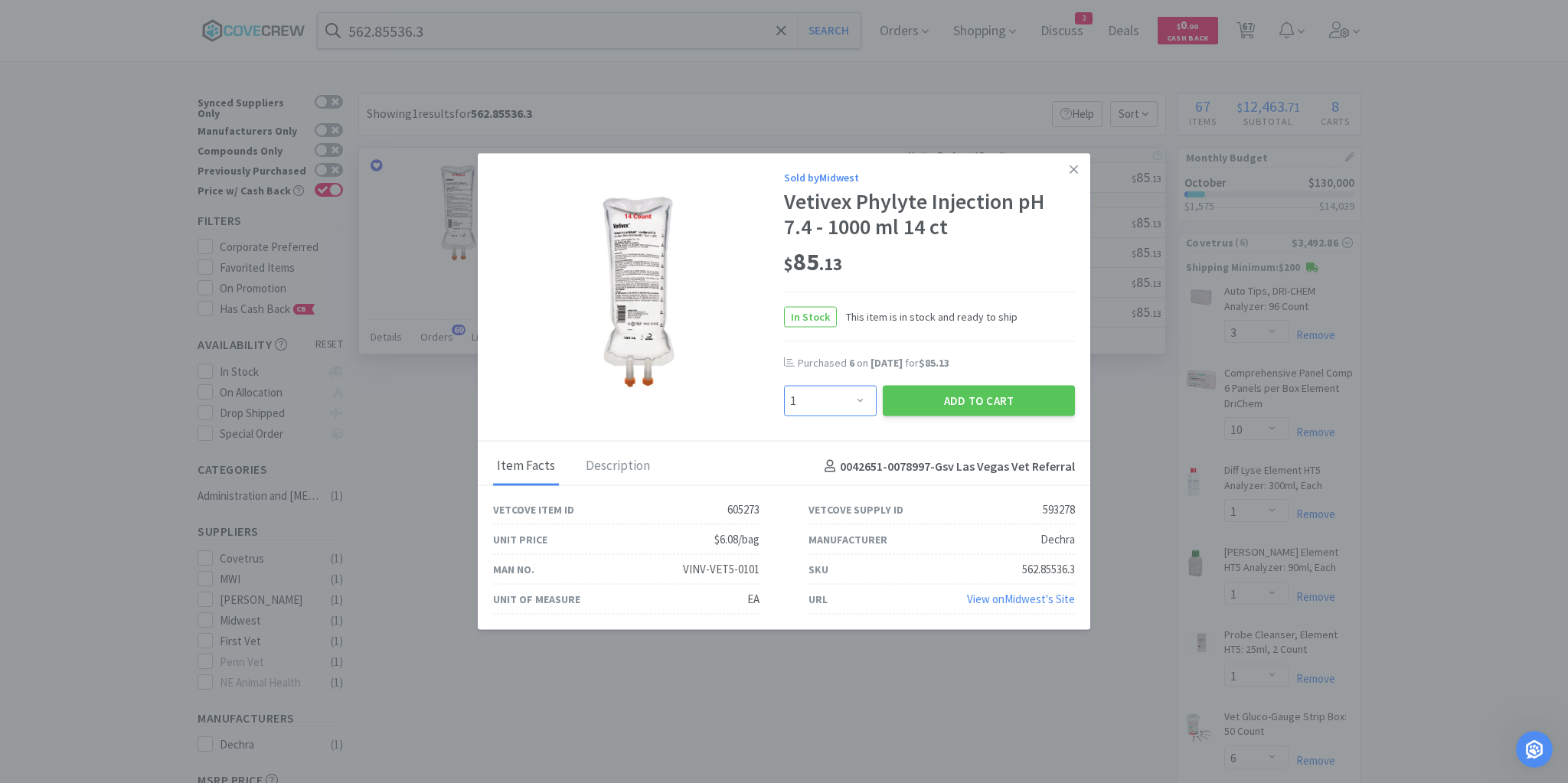
drag, startPoint x: 859, startPoint y: 401, endPoint x: 860, endPoint y: 387, distance: 14.0
click at [860, 399] on select "Enter Quantity 1 2 3 4 5 6 7 8 9 10 11 12 13 14 15 16 17 18 19 20 Enter Quantity" at bounding box center [830, 400] width 92 height 30
click at [784, 385] on select "Enter Quantity 1 2 3 4 5 6 7 8 9 10 11 12 13 14 15 16 17 18 19 20 Enter Quantity" at bounding box center [830, 400] width 92 height 30
click at [968, 416] on div "Add to Cart" at bounding box center [978, 400] width 198 height 36
click at [971, 402] on button "Add to Cart" at bounding box center [978, 400] width 192 height 30
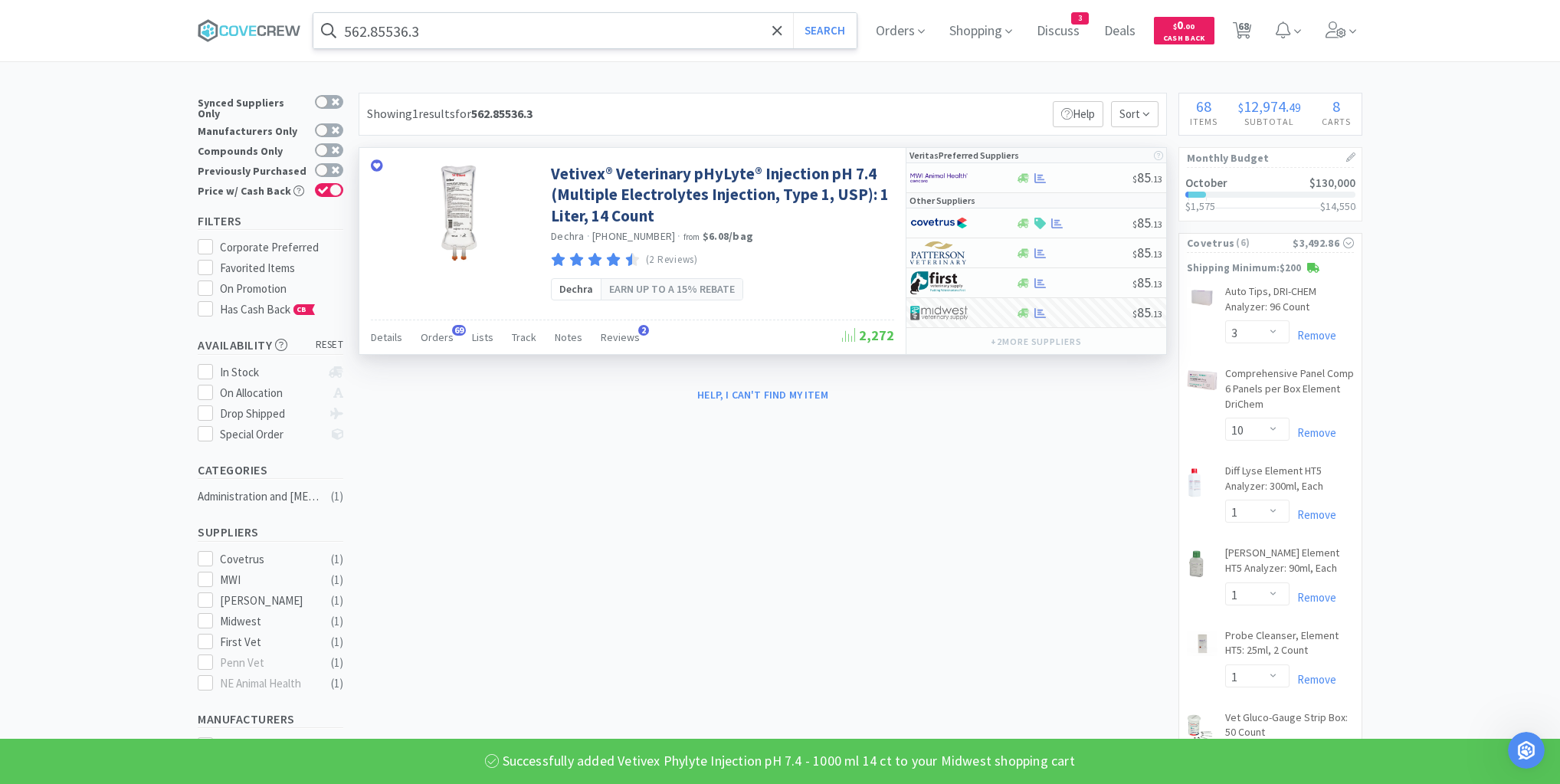
click at [686, 32] on input "562.85536.3" at bounding box center [585, 31] width 543 height 36
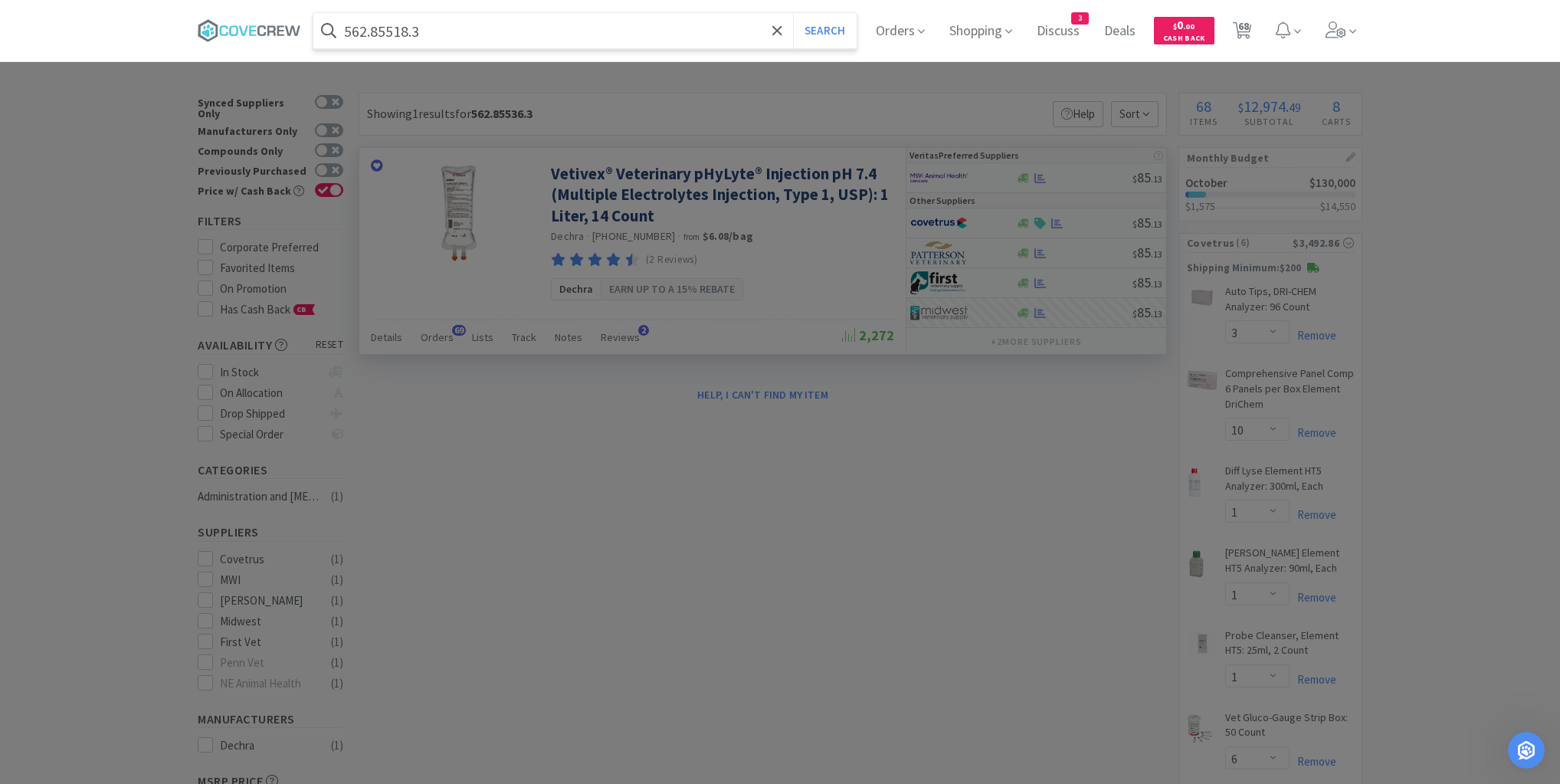
click at [793, 13] on button "Search" at bounding box center [825, 31] width 64 height 36
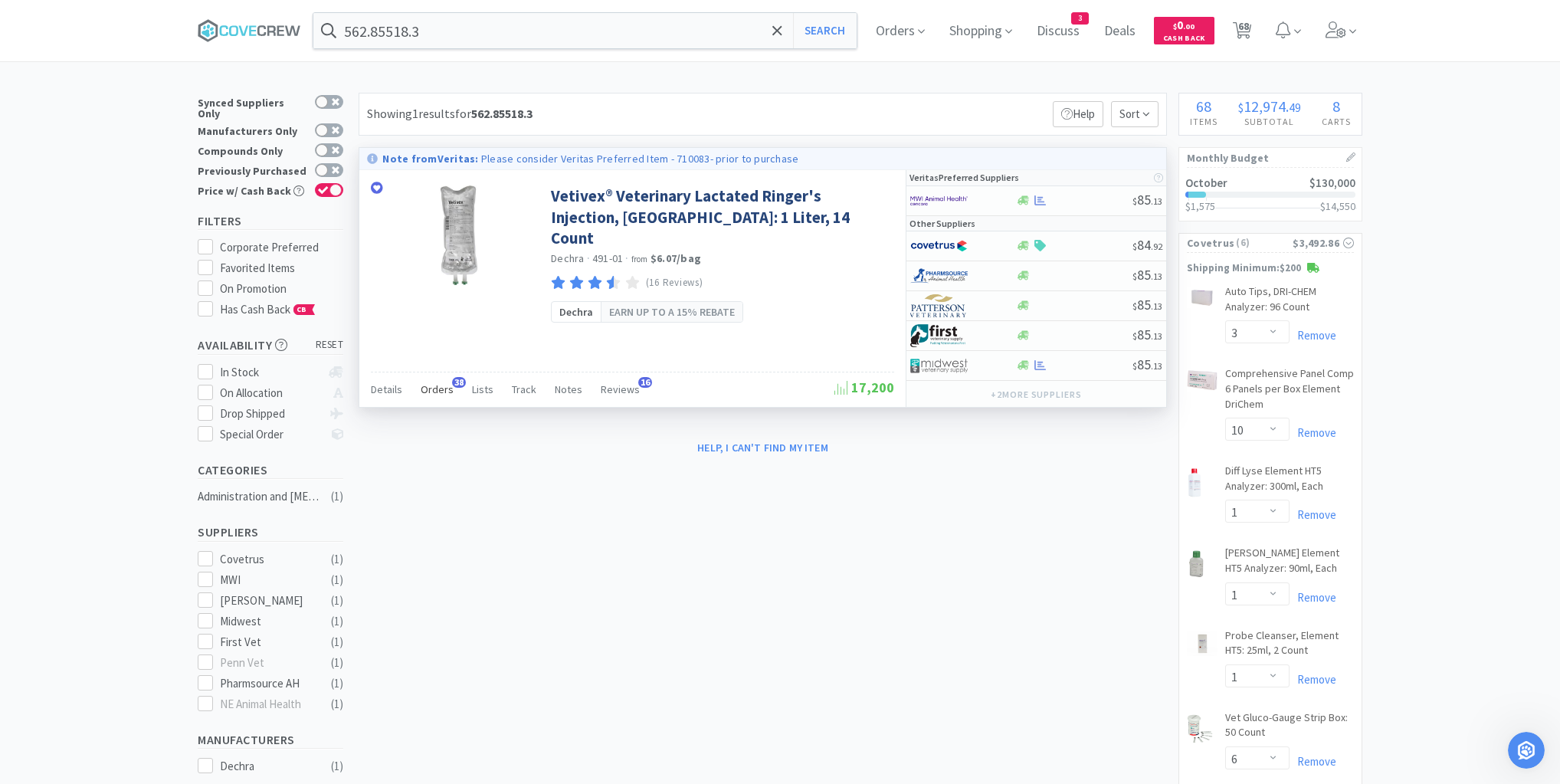
click at [438, 385] on span "Orders" at bounding box center [436, 389] width 33 height 14
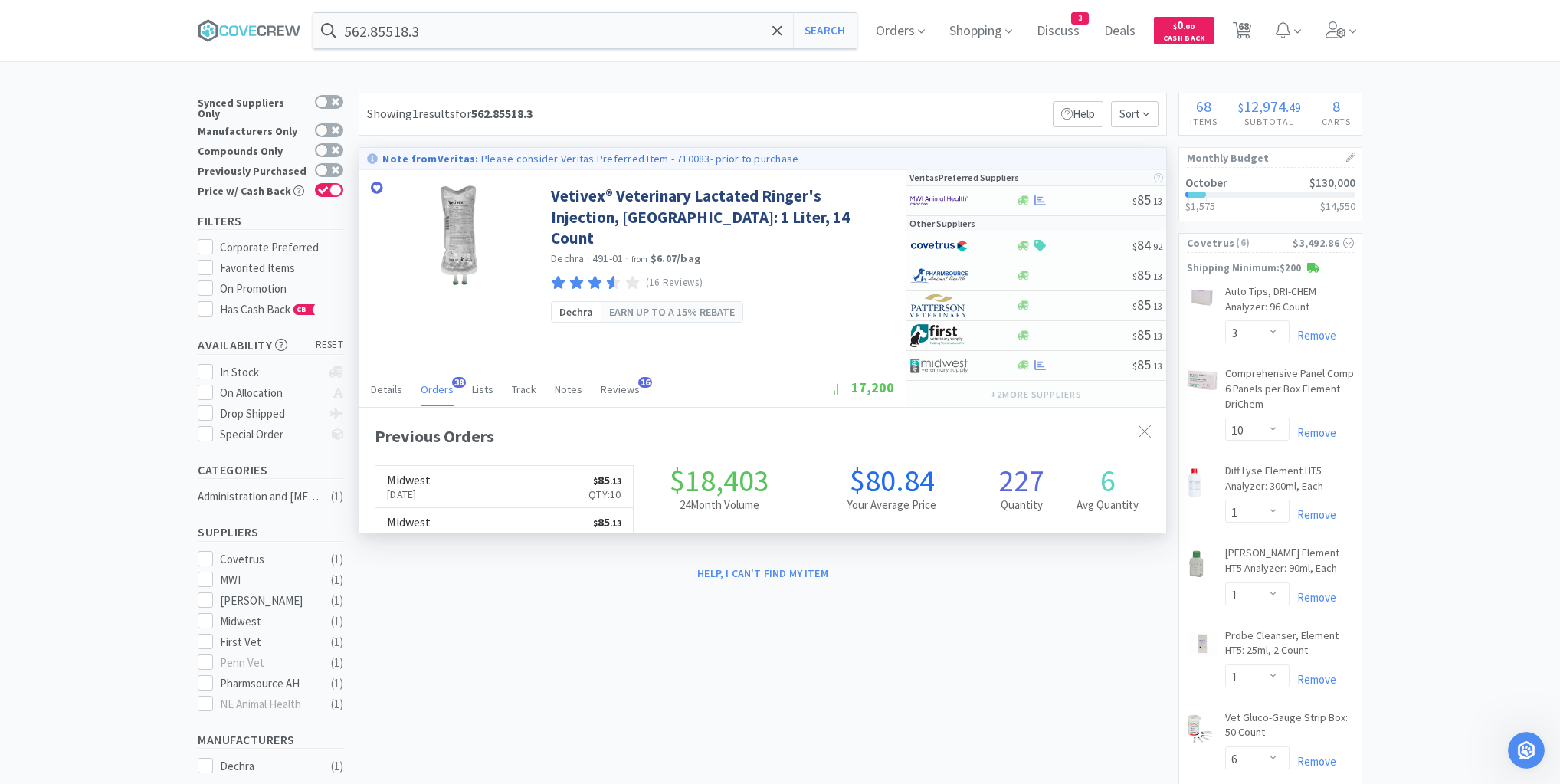
scroll to position [411, 807]
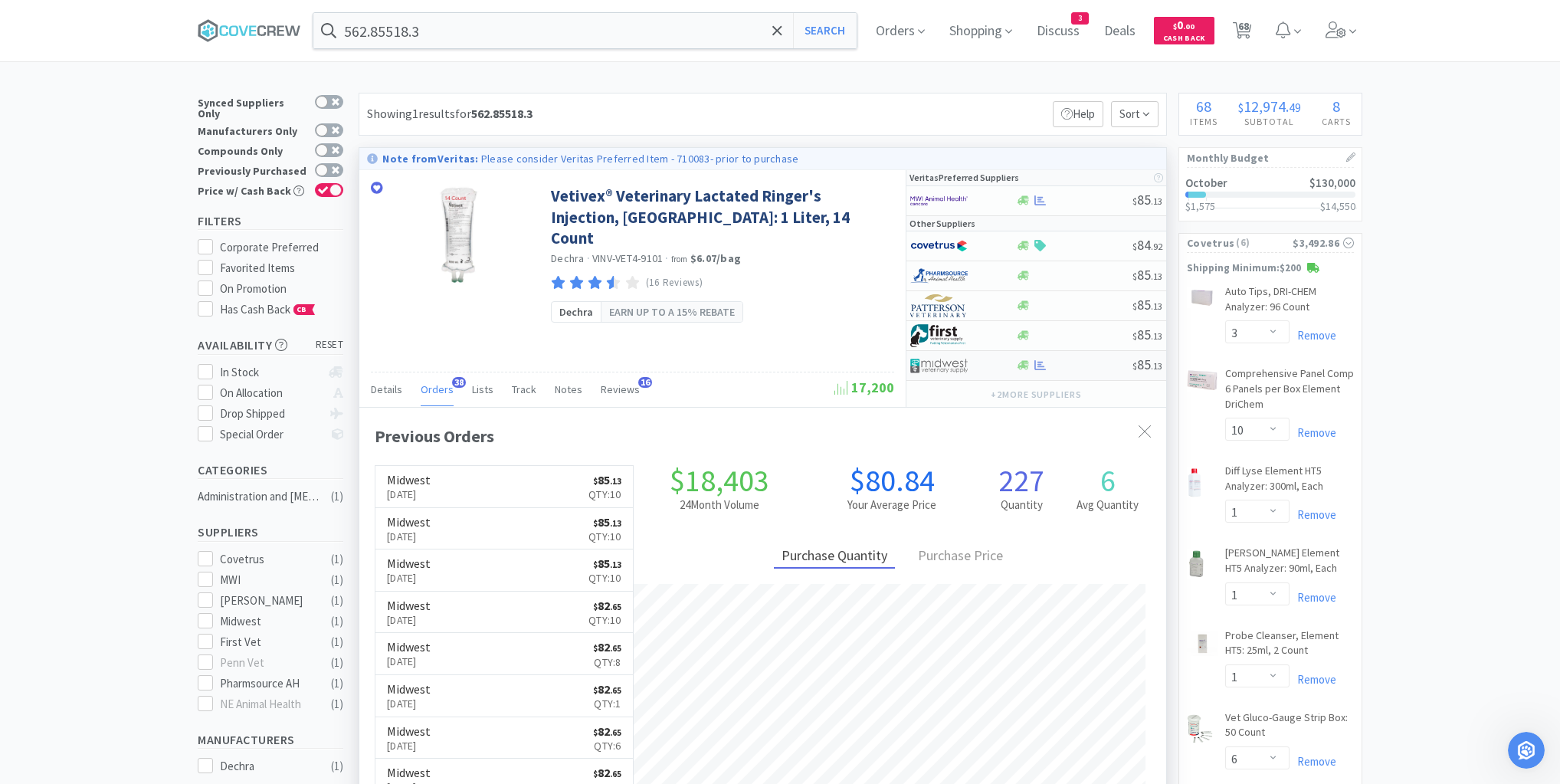
click at [1093, 372] on div "$ 85 . 13" at bounding box center [1036, 366] width 260 height 30
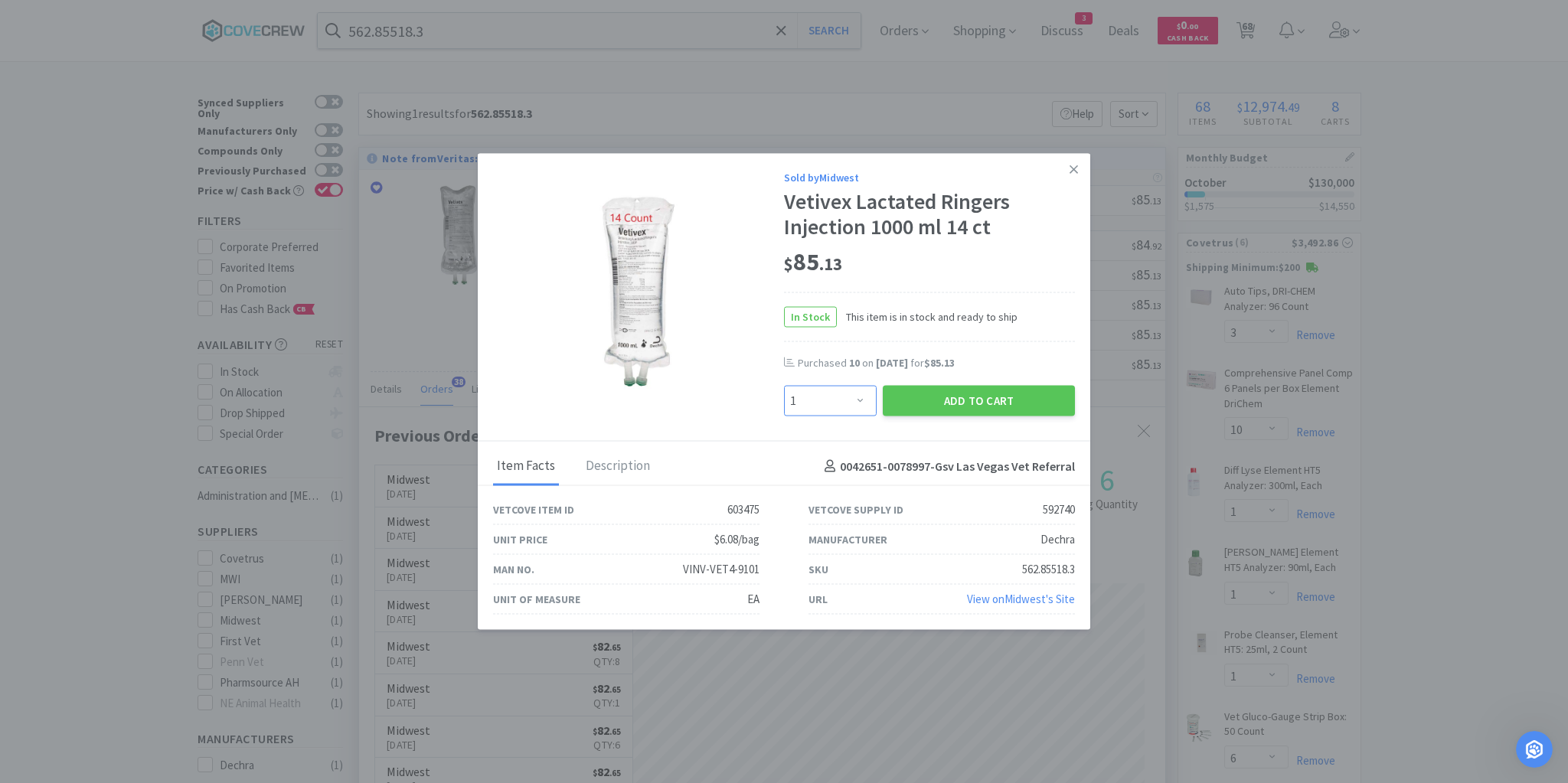
click at [861, 404] on select "Enter Quantity 1 2 3 4 5 6 7 8 9 10 11 12 13 14 15 16 17 18 19 20 Enter Quantity" at bounding box center [830, 400] width 92 height 30
click at [784, 385] on select "Enter Quantity 1 2 3 4 5 6 7 8 9 10 11 12 13 14 15 16 17 18 19 20 Enter Quantity" at bounding box center [830, 400] width 92 height 30
click at [960, 402] on button "Add to Cart" at bounding box center [978, 400] width 192 height 30
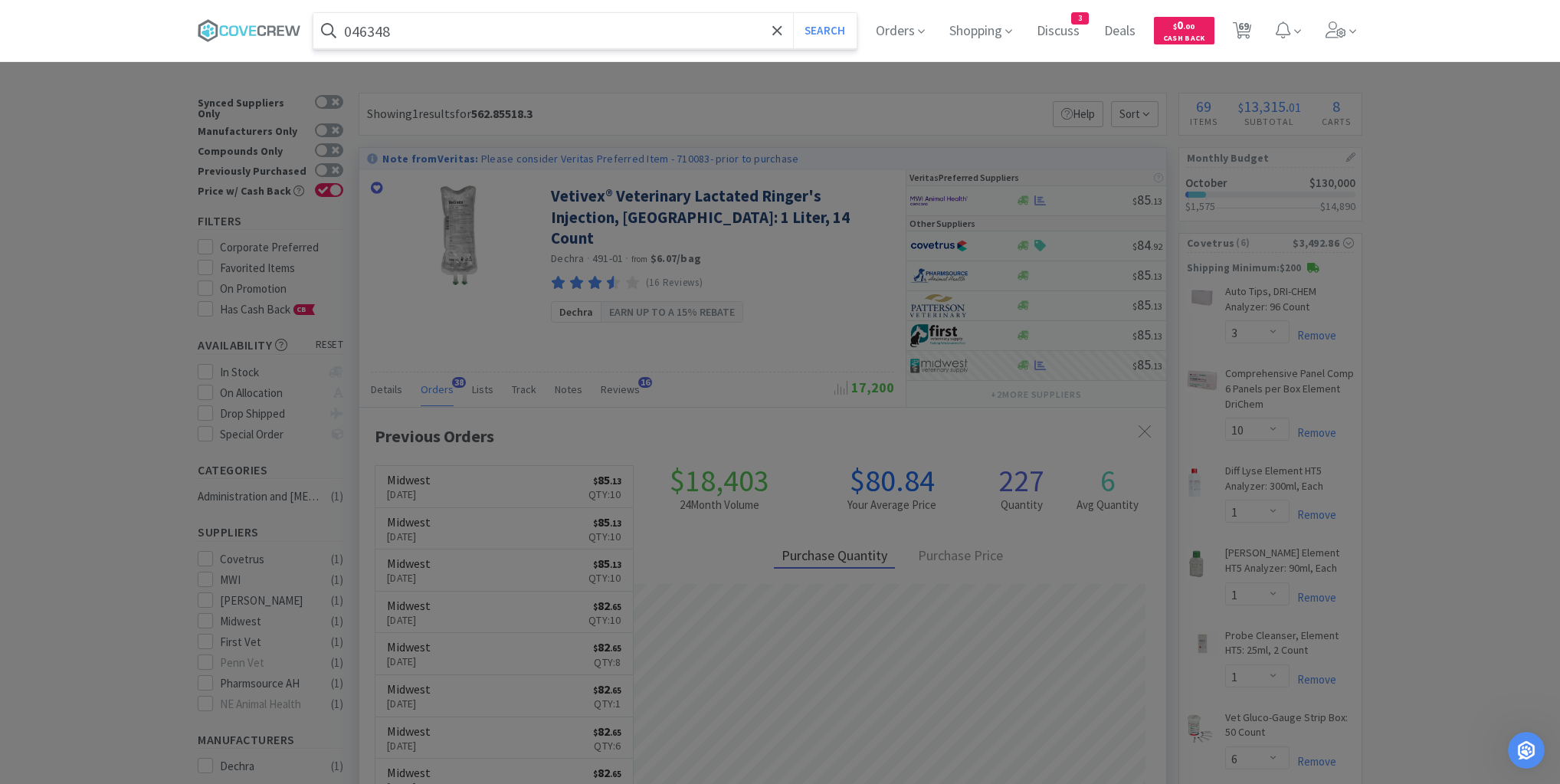
click at [793, 13] on button "Search" at bounding box center [825, 31] width 64 height 36
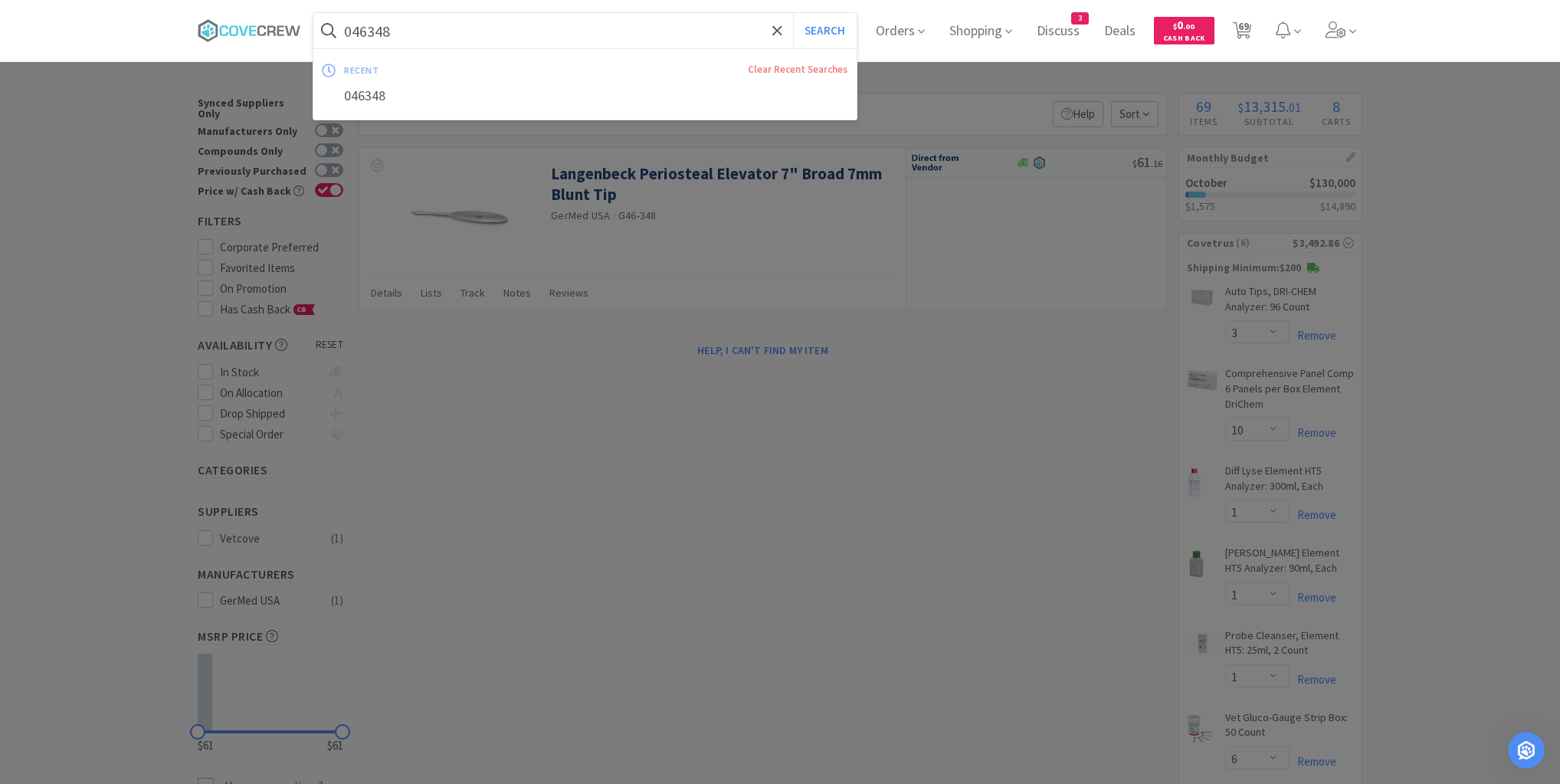
click at [686, 30] on input "046348" at bounding box center [585, 31] width 543 height 36
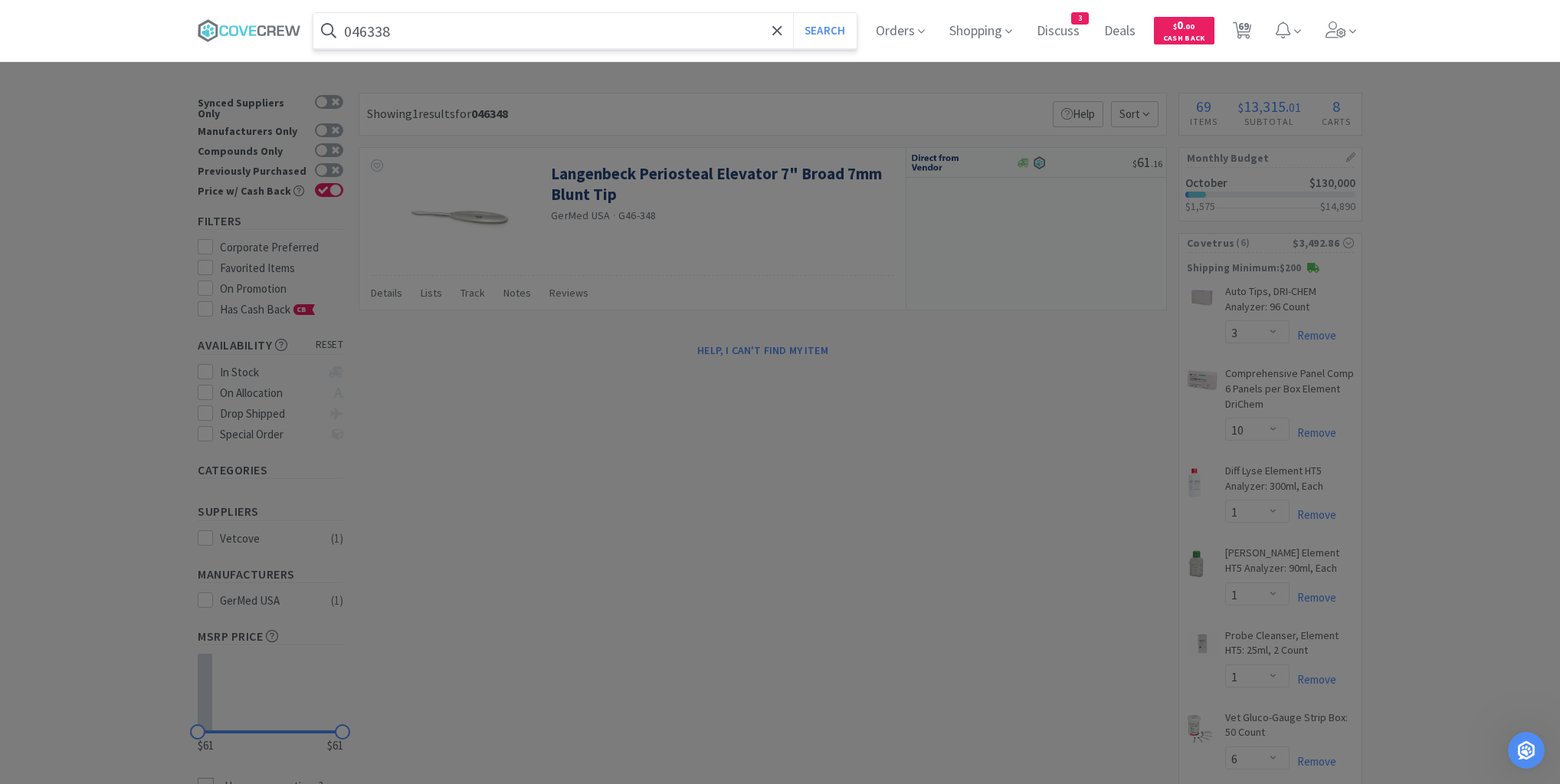
click at [793, 13] on button "Search" at bounding box center [825, 31] width 64 height 36
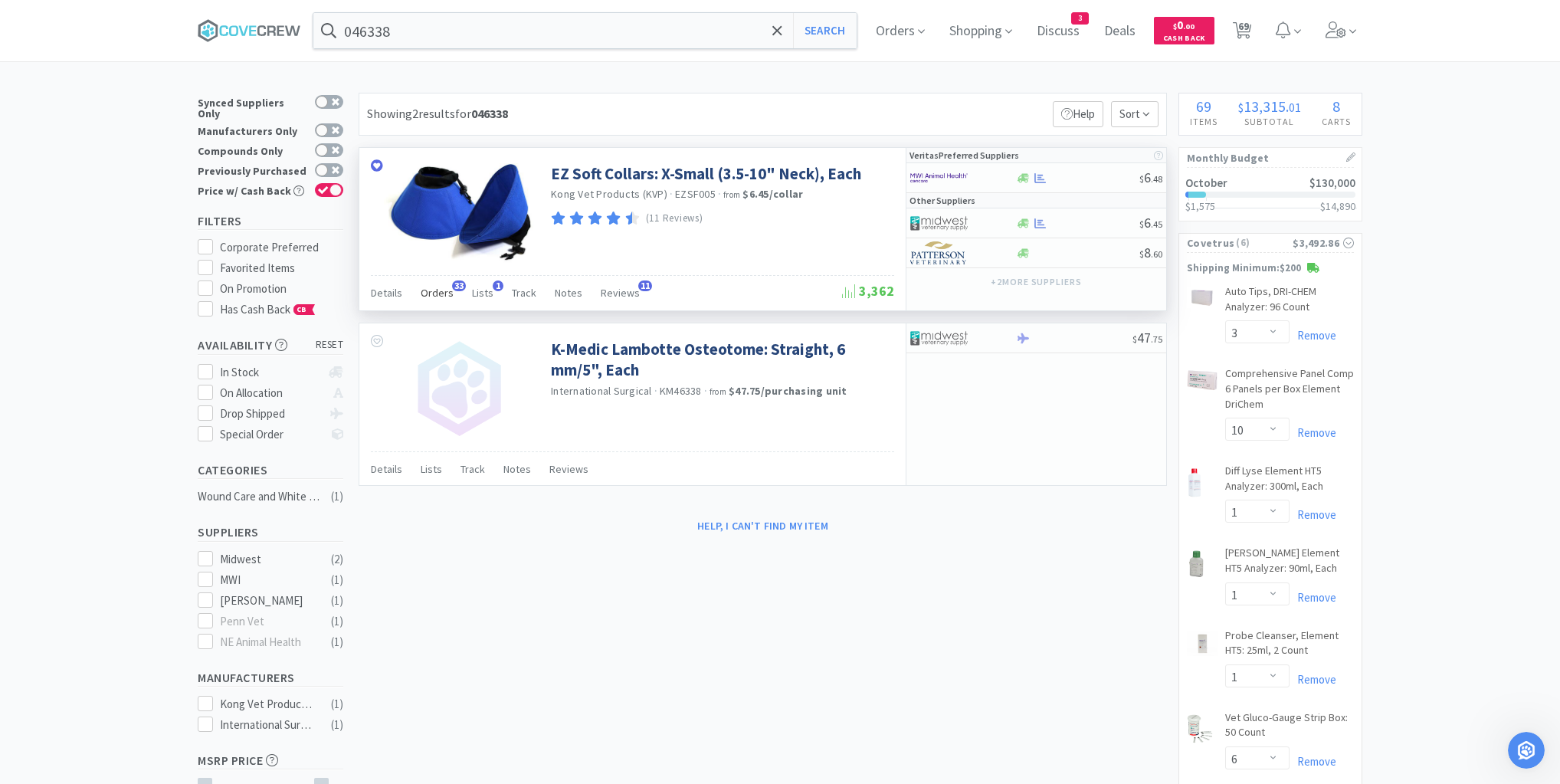
click at [430, 294] on span "Orders" at bounding box center [436, 293] width 33 height 14
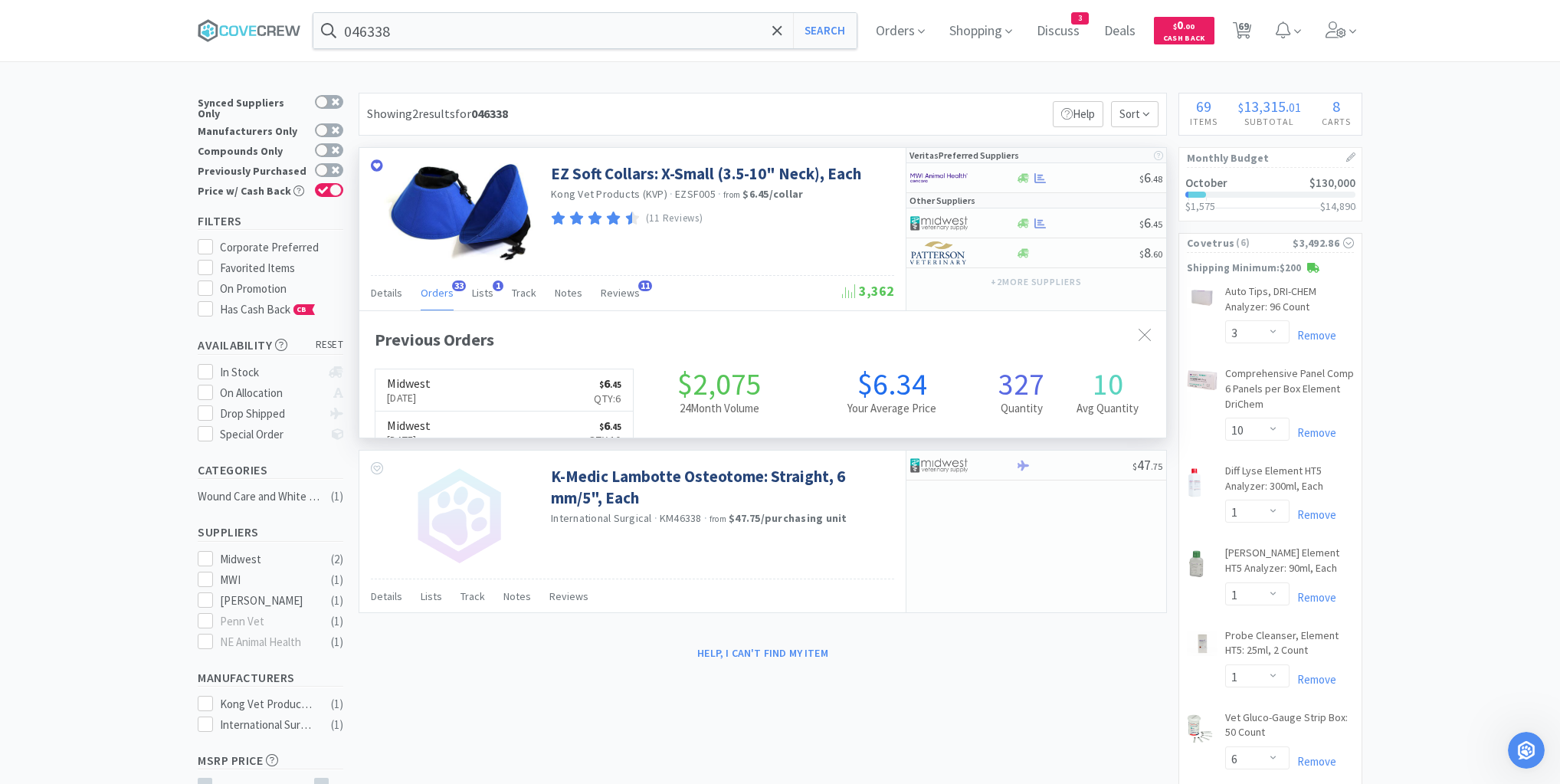
scroll to position [411, 807]
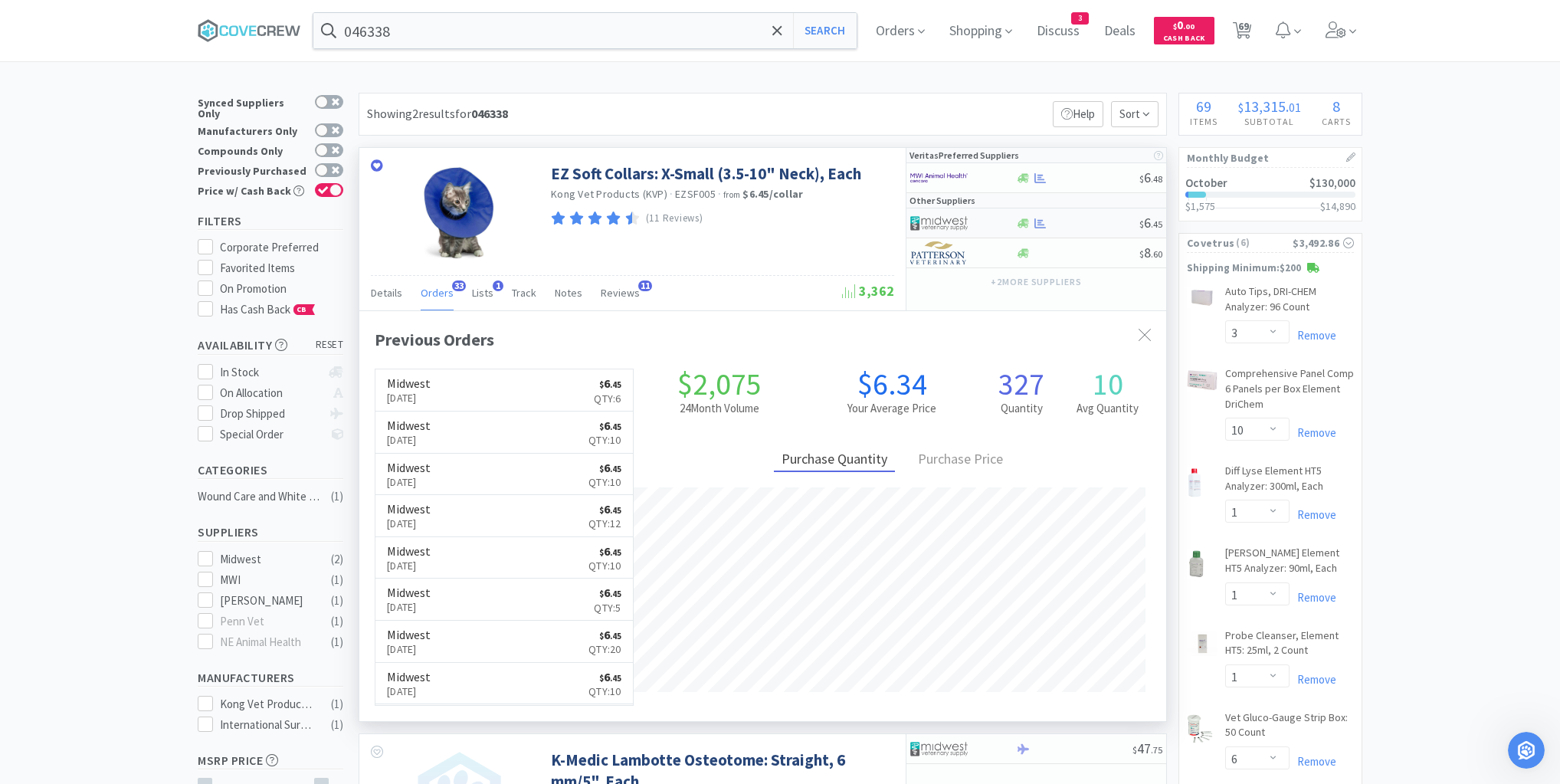
click at [1065, 224] on div at bounding box center [1077, 223] width 124 height 12
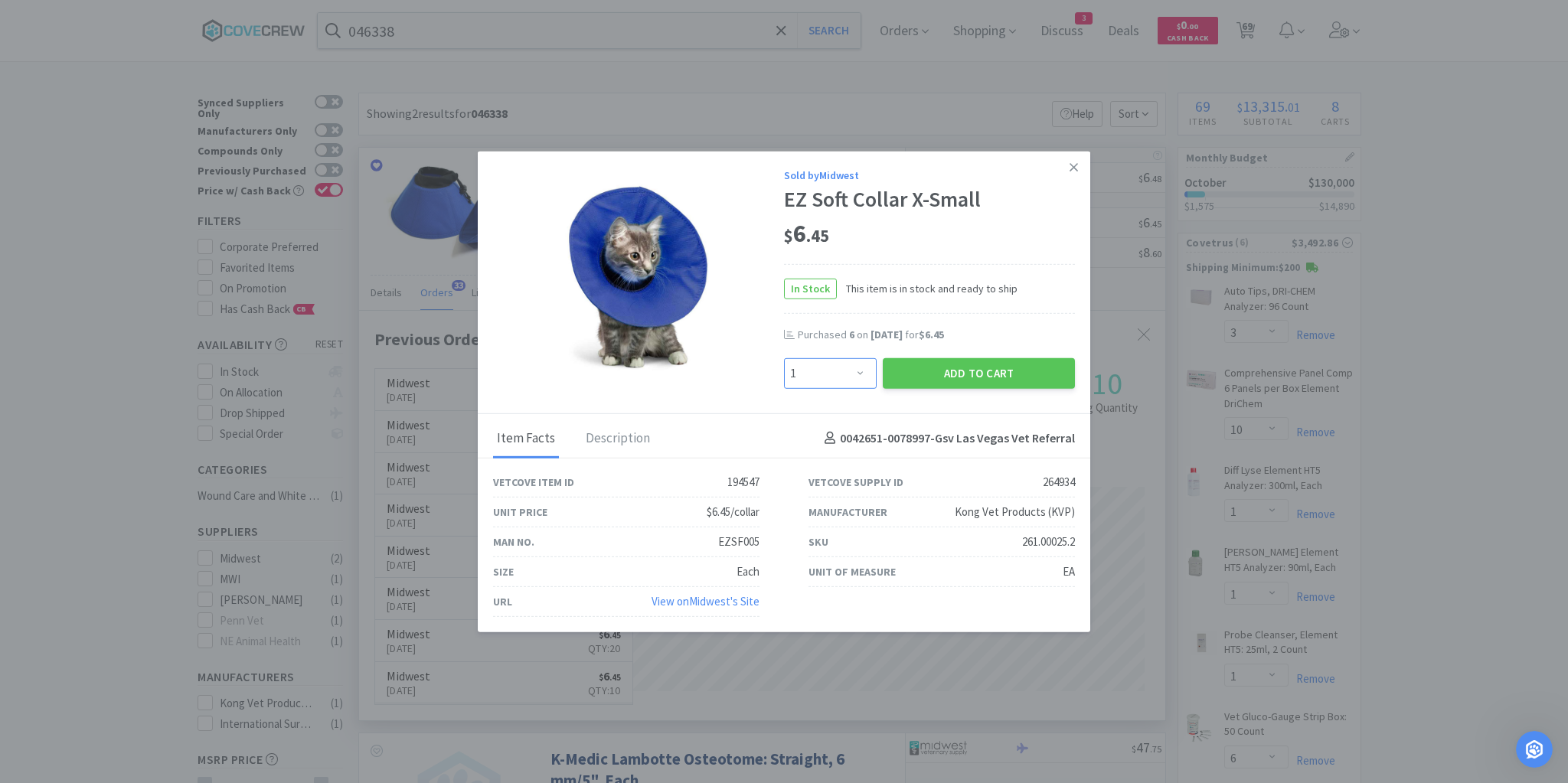
click at [862, 376] on select "Enter Quantity 1 2 3 4 5 6 7 8 9 10 11 12 13 14 15 16 17 18 19 20 Enter Quantity" at bounding box center [830, 373] width 92 height 30
click at [784, 358] on select "Enter Quantity 1 2 3 4 5 6 7 8 9 10 11 12 13 14 15 16 17 18 19 20 Enter Quantity" at bounding box center [830, 373] width 92 height 30
click at [977, 369] on button "Add to Cart" at bounding box center [978, 373] width 192 height 30
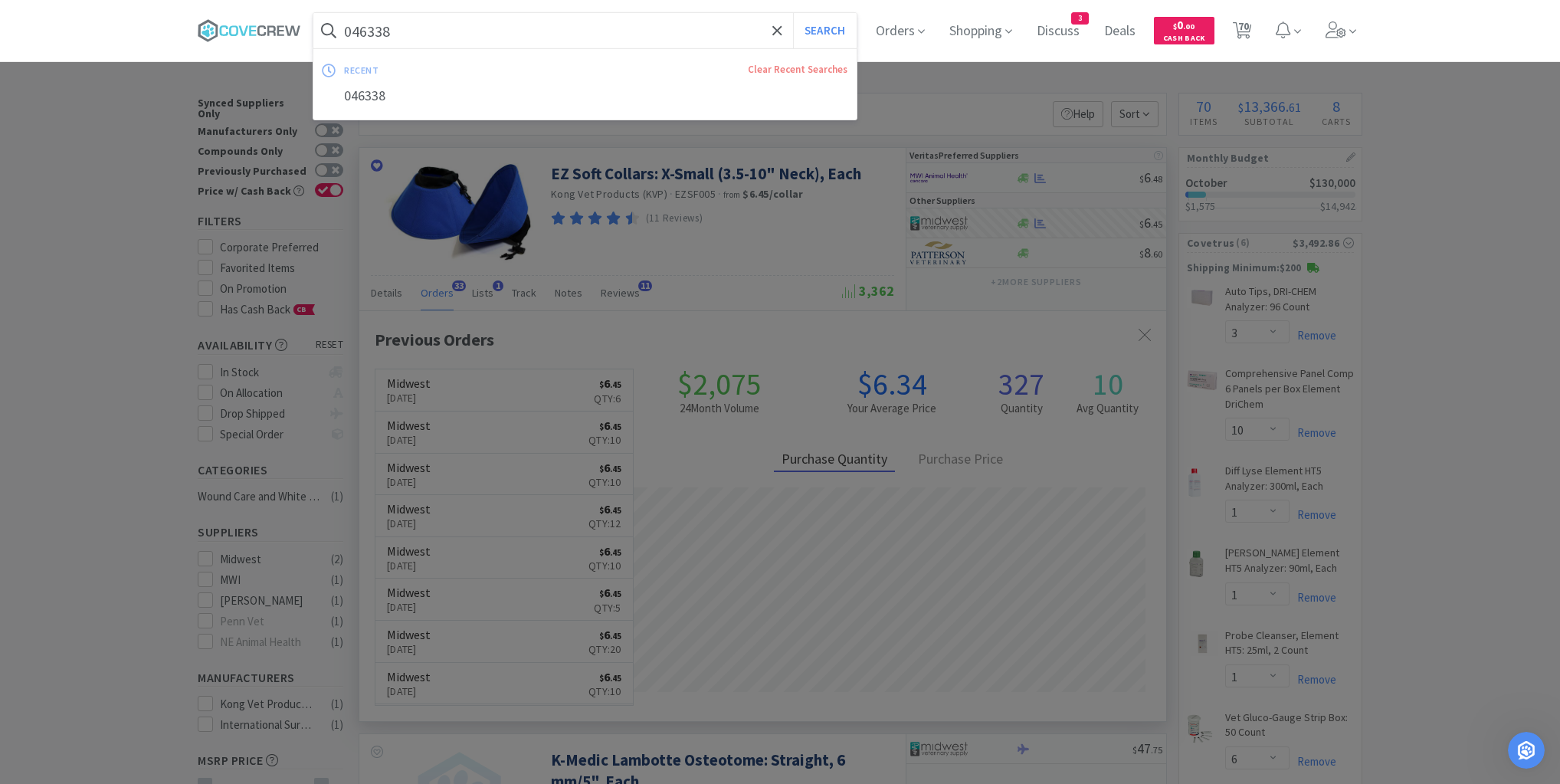
click at [708, 32] on input "046338" at bounding box center [585, 31] width 543 height 36
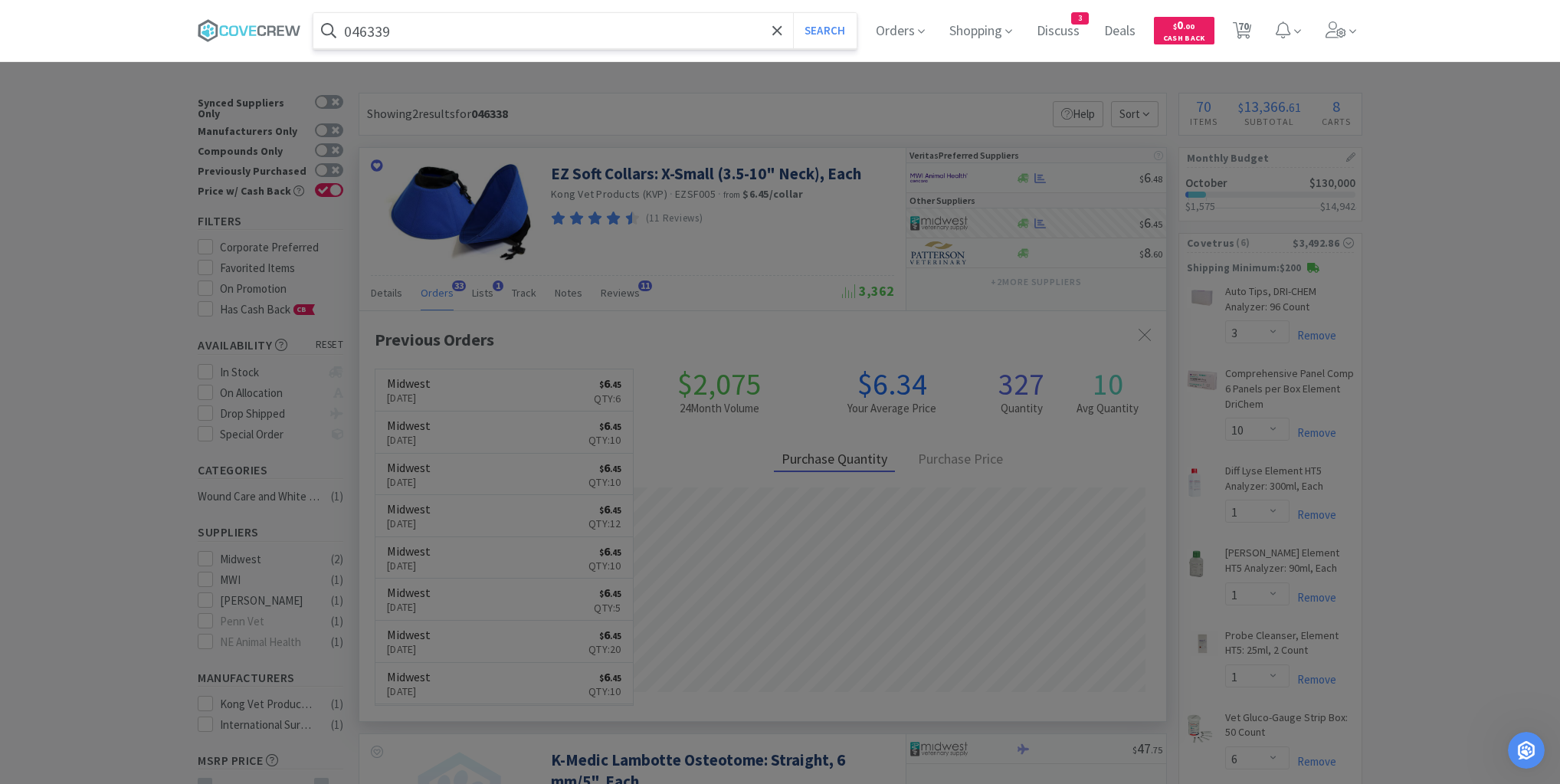
click at [793, 13] on button "Search" at bounding box center [825, 31] width 64 height 36
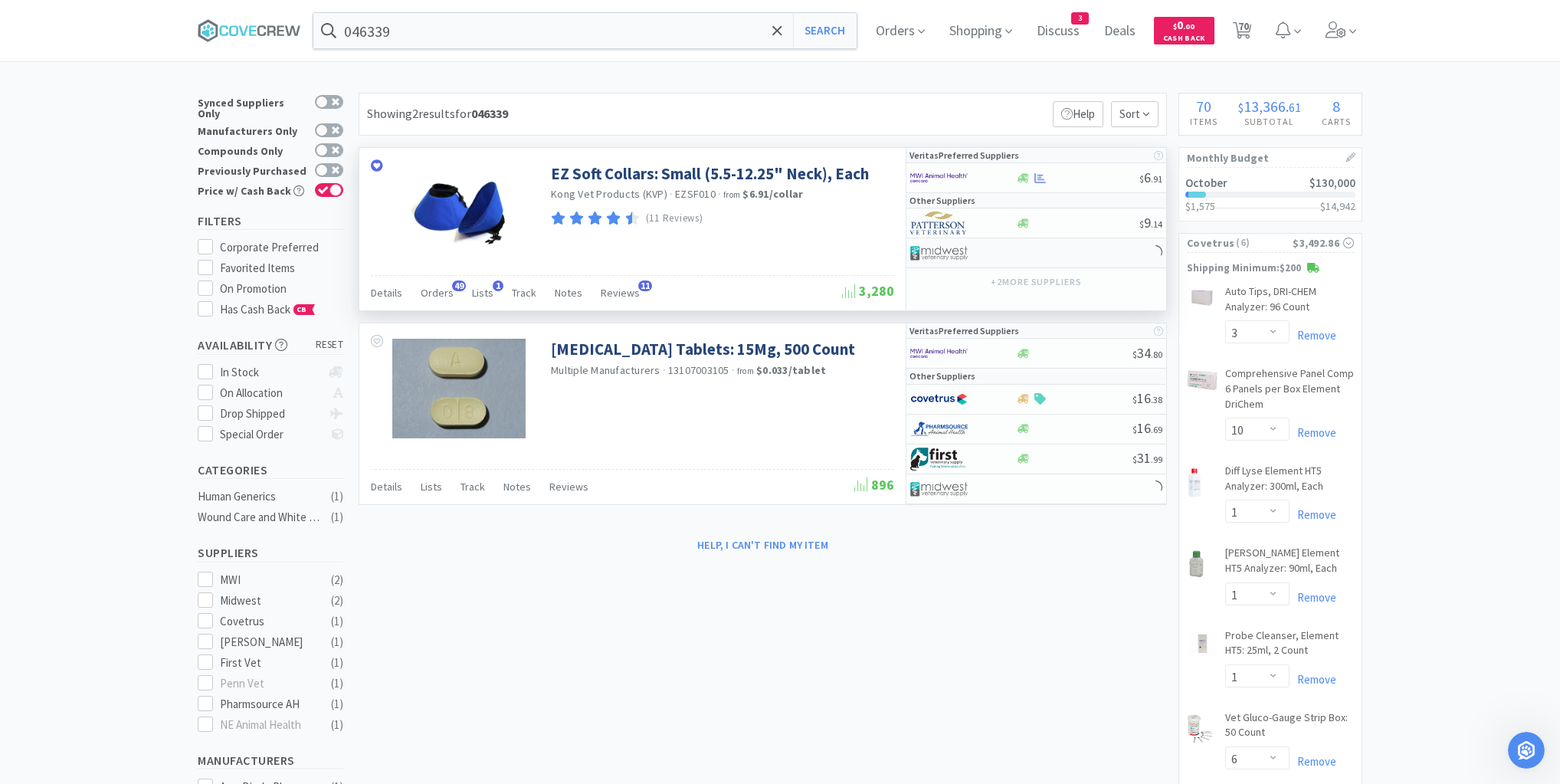
click at [1105, 252] on div at bounding box center [1036, 253] width 260 height 30
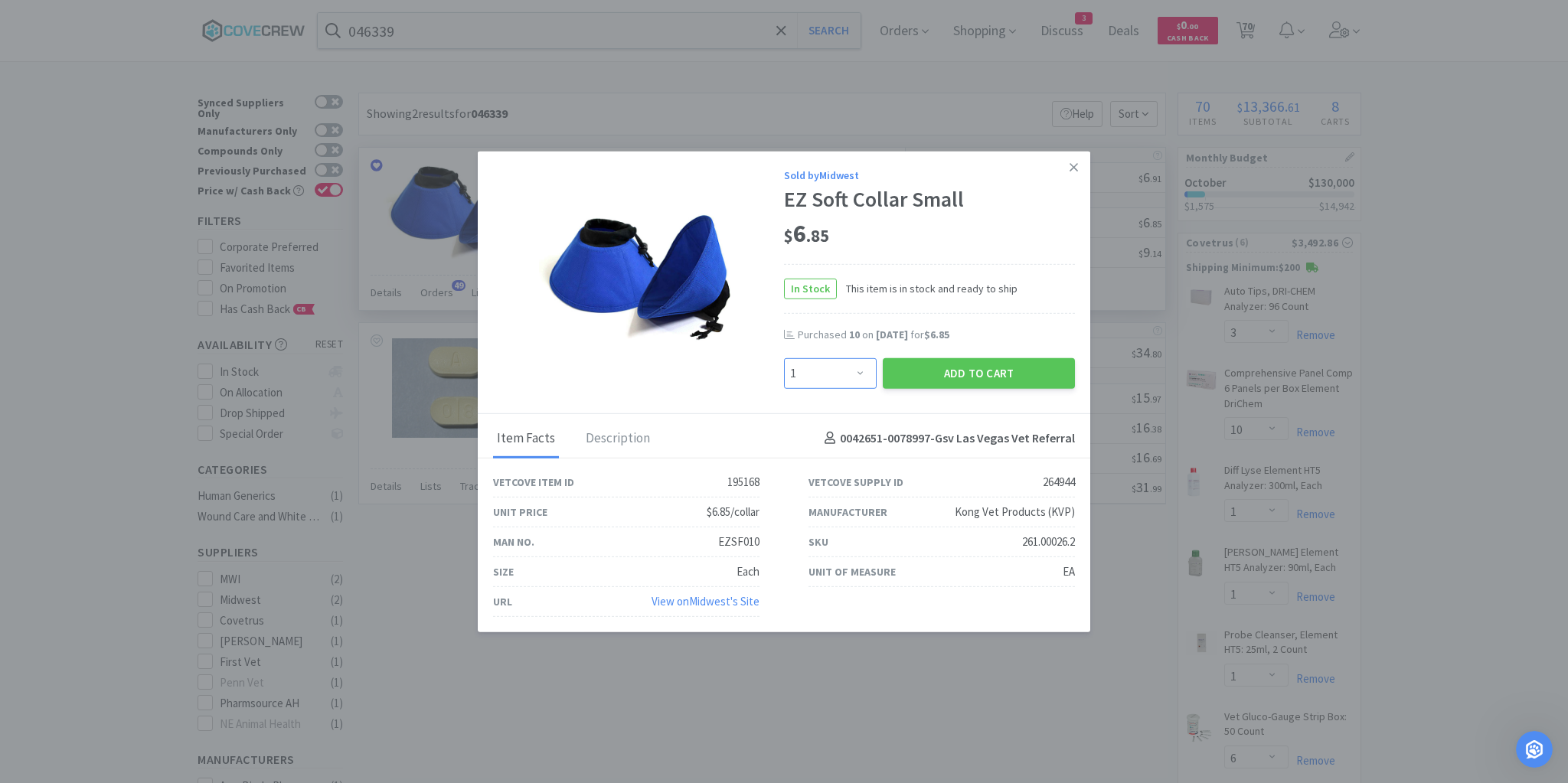
click at [858, 374] on select "Enter Quantity 1 2 3 4 5 6 7 8 9 10 11 12 13 14 15 16 17 18 19 20 Enter Quantity" at bounding box center [830, 373] width 92 height 30
click at [784, 358] on select "Enter Quantity 1 2 3 4 5 6 7 8 9 10 11 12 13 14 15 16 17 18 19 20 Enter Quantity" at bounding box center [830, 373] width 92 height 30
click at [928, 377] on button "Add to Cart" at bounding box center [978, 373] width 192 height 30
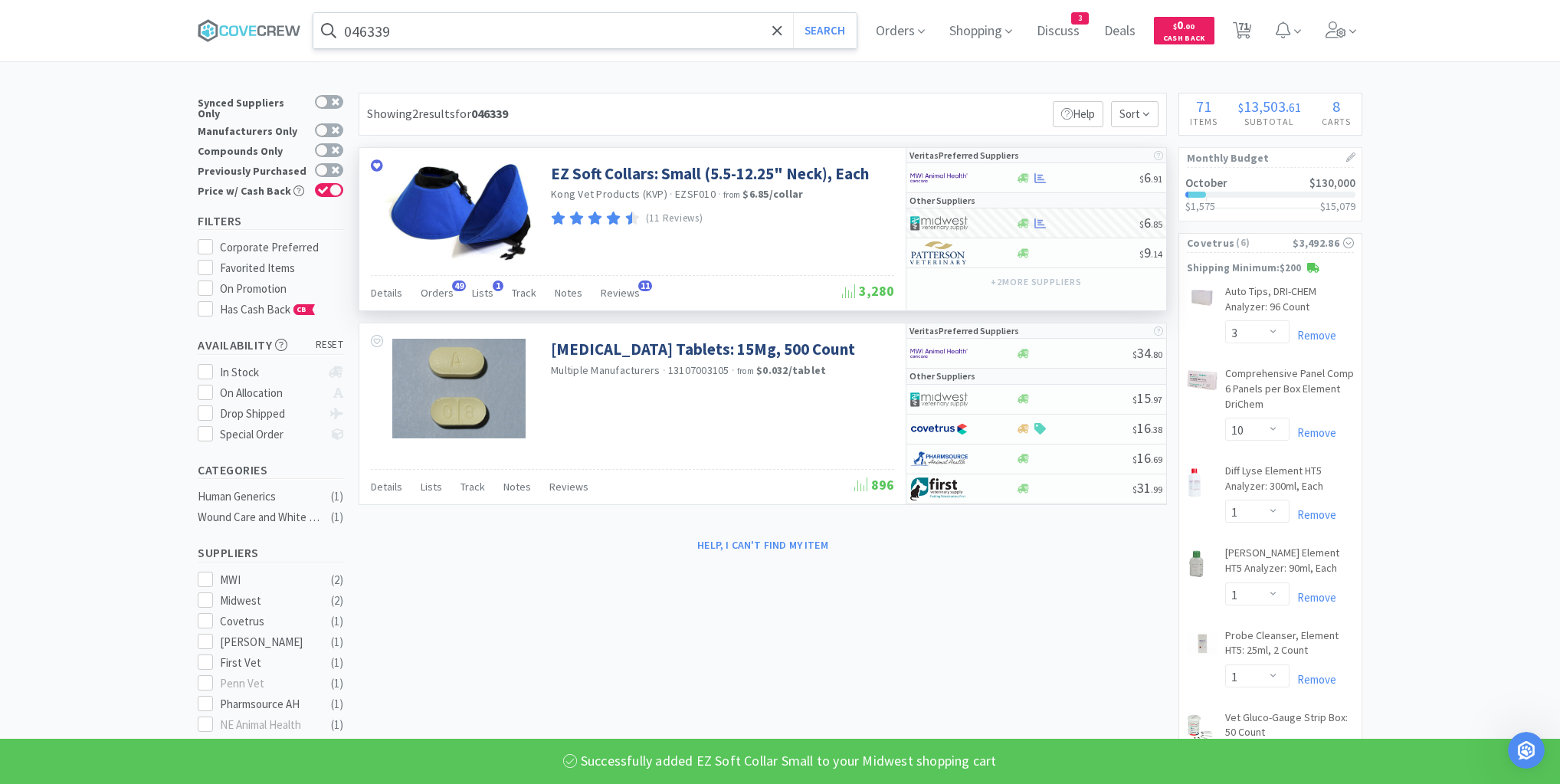
click at [588, 39] on input "046339" at bounding box center [585, 31] width 543 height 36
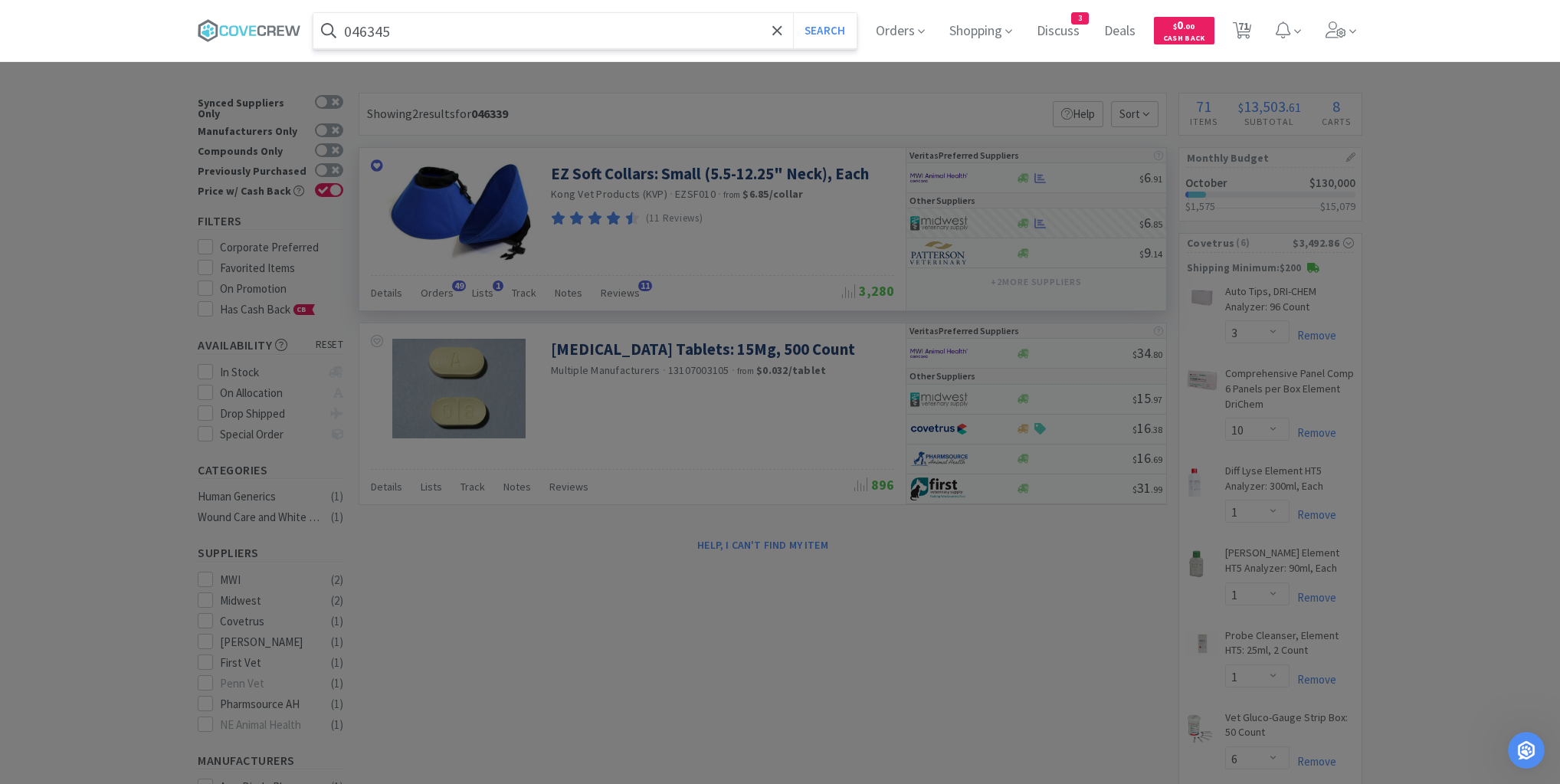
click at [793, 13] on button "Search" at bounding box center [825, 31] width 64 height 36
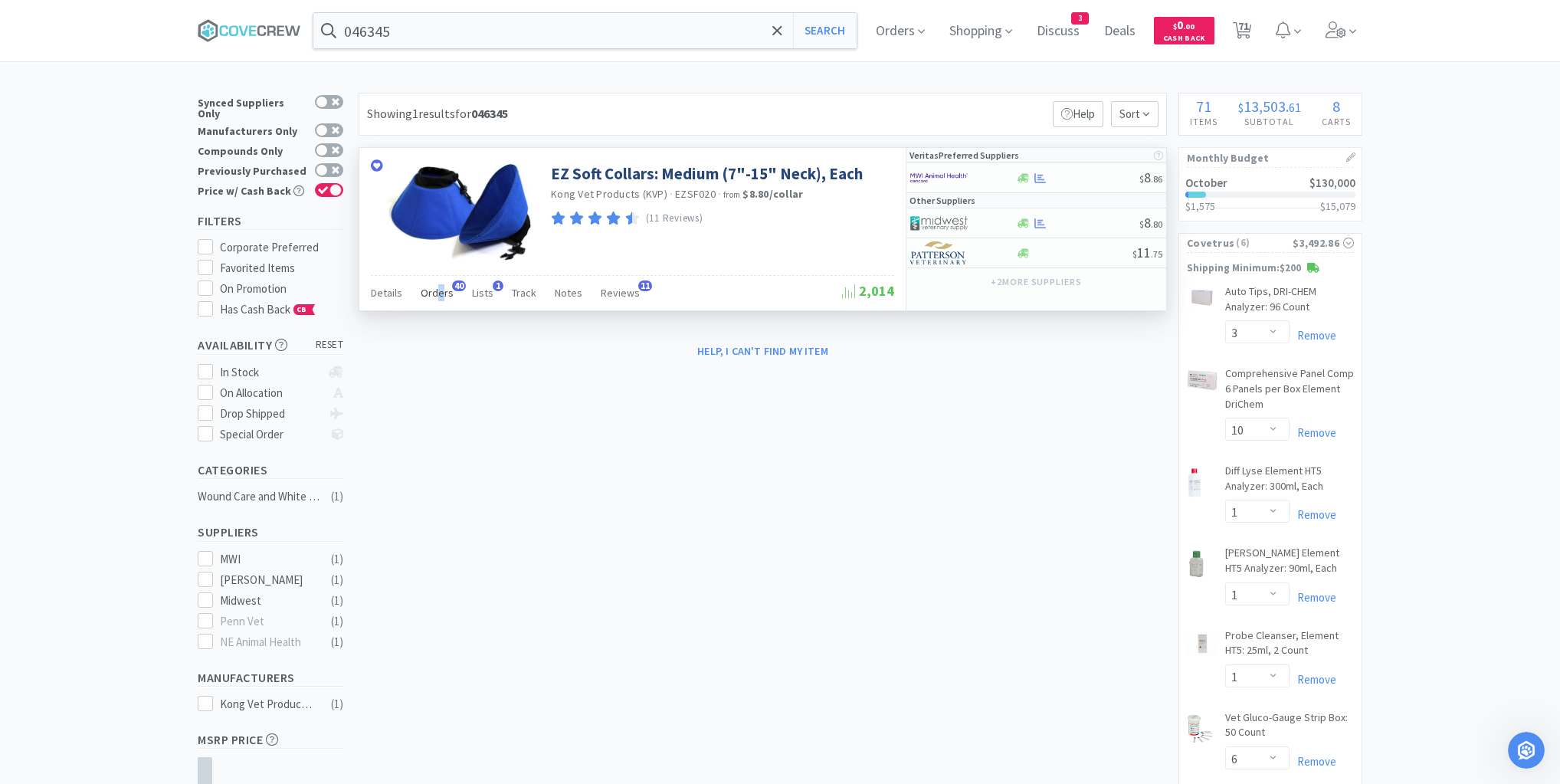
click at [439, 296] on span "Orders" at bounding box center [436, 293] width 33 height 14
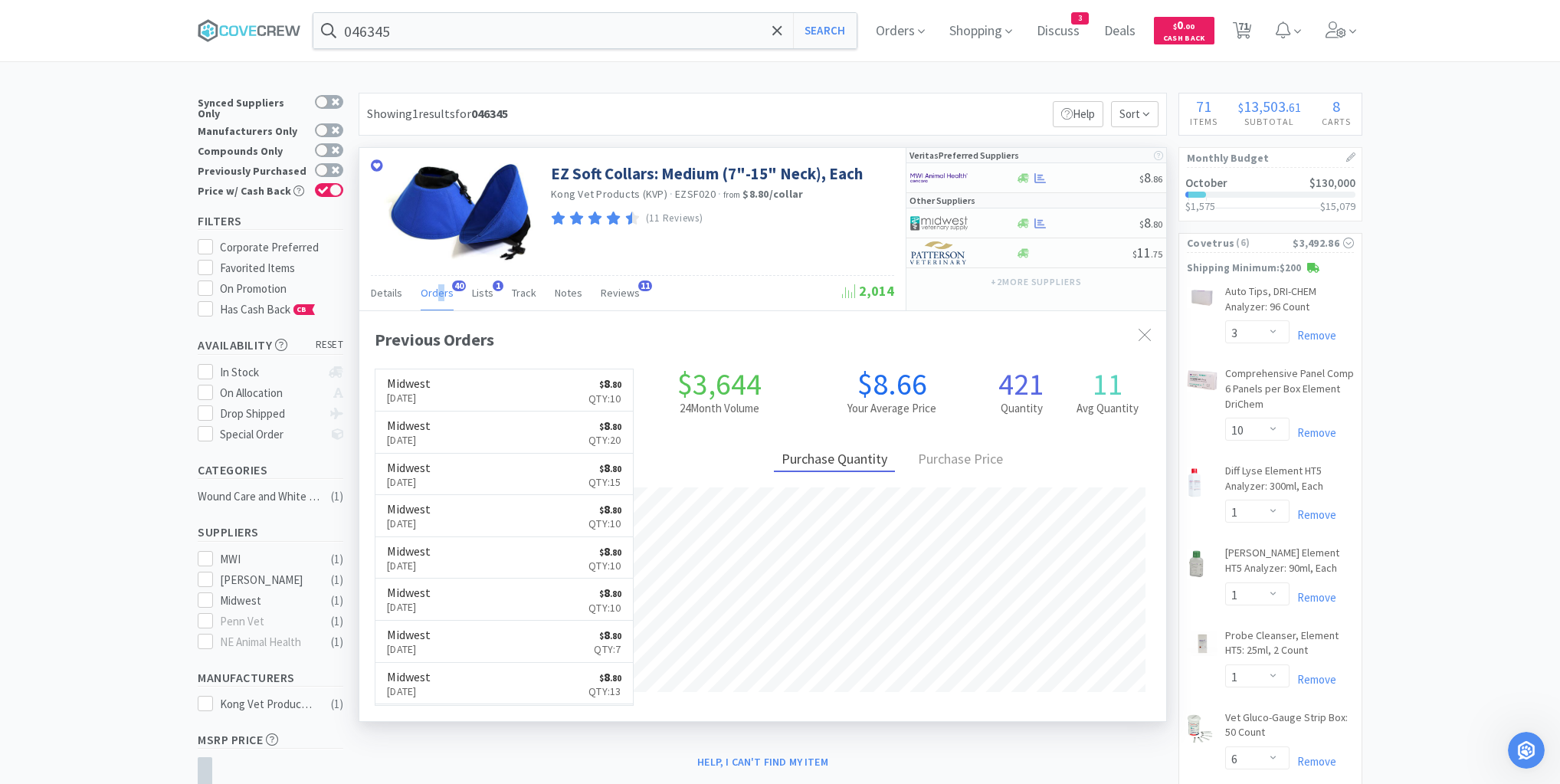
scroll to position [411, 807]
click at [1076, 222] on div at bounding box center [1077, 223] width 124 height 12
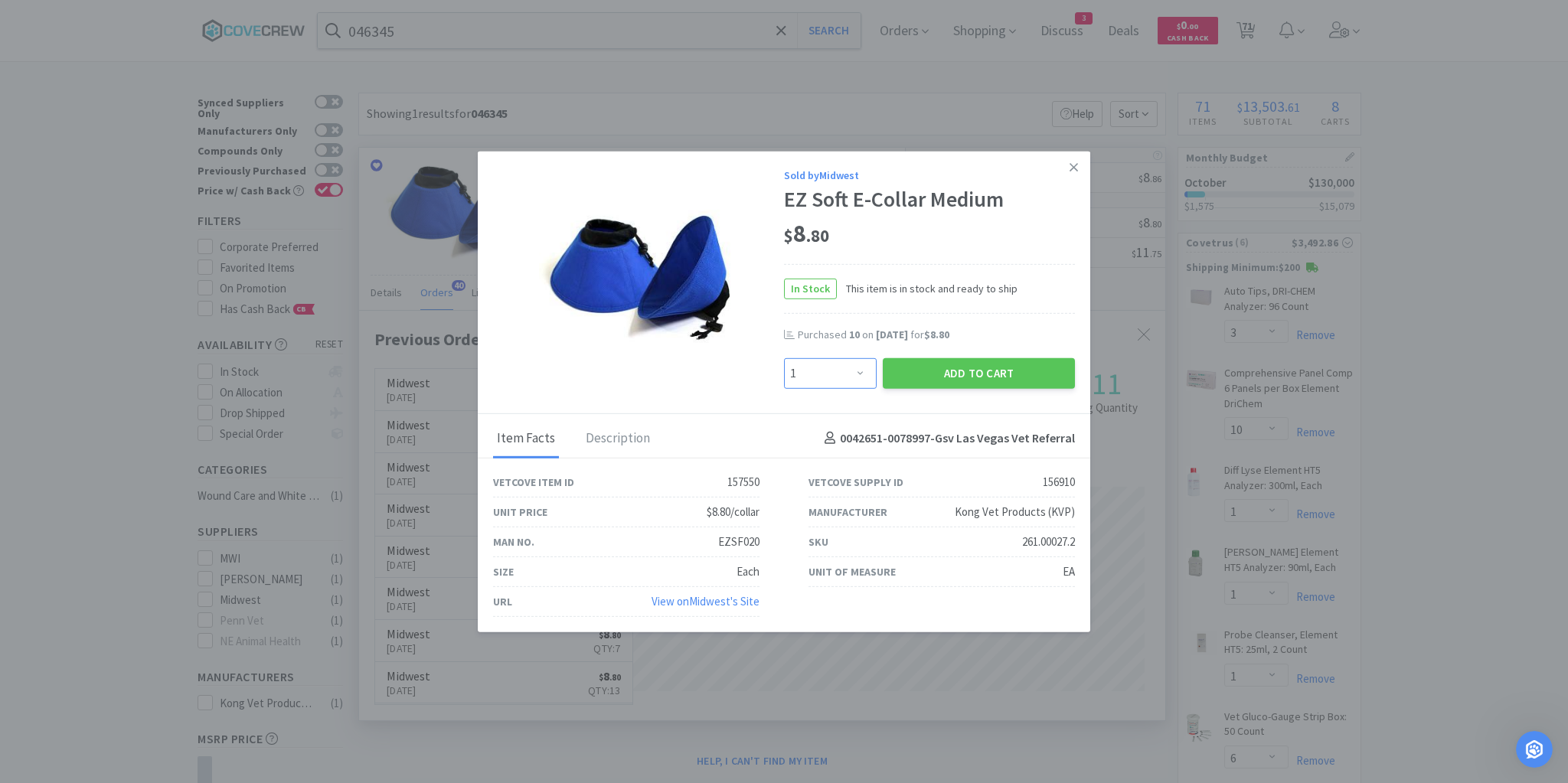
click at [858, 379] on select "Enter Quantity 1 2 3 4 5 6 7 8 9 10 11 12 13 14 15 16 17 18 19 20 Enter Quantity" at bounding box center [830, 373] width 92 height 30
click at [784, 358] on select "Enter Quantity 1 2 3 4 5 6 7 8 9 10 11 12 13 14 15 16 17 18 19 20 Enter Quantity" at bounding box center [830, 373] width 92 height 30
click at [946, 379] on button "Add to Cart" at bounding box center [978, 373] width 192 height 30
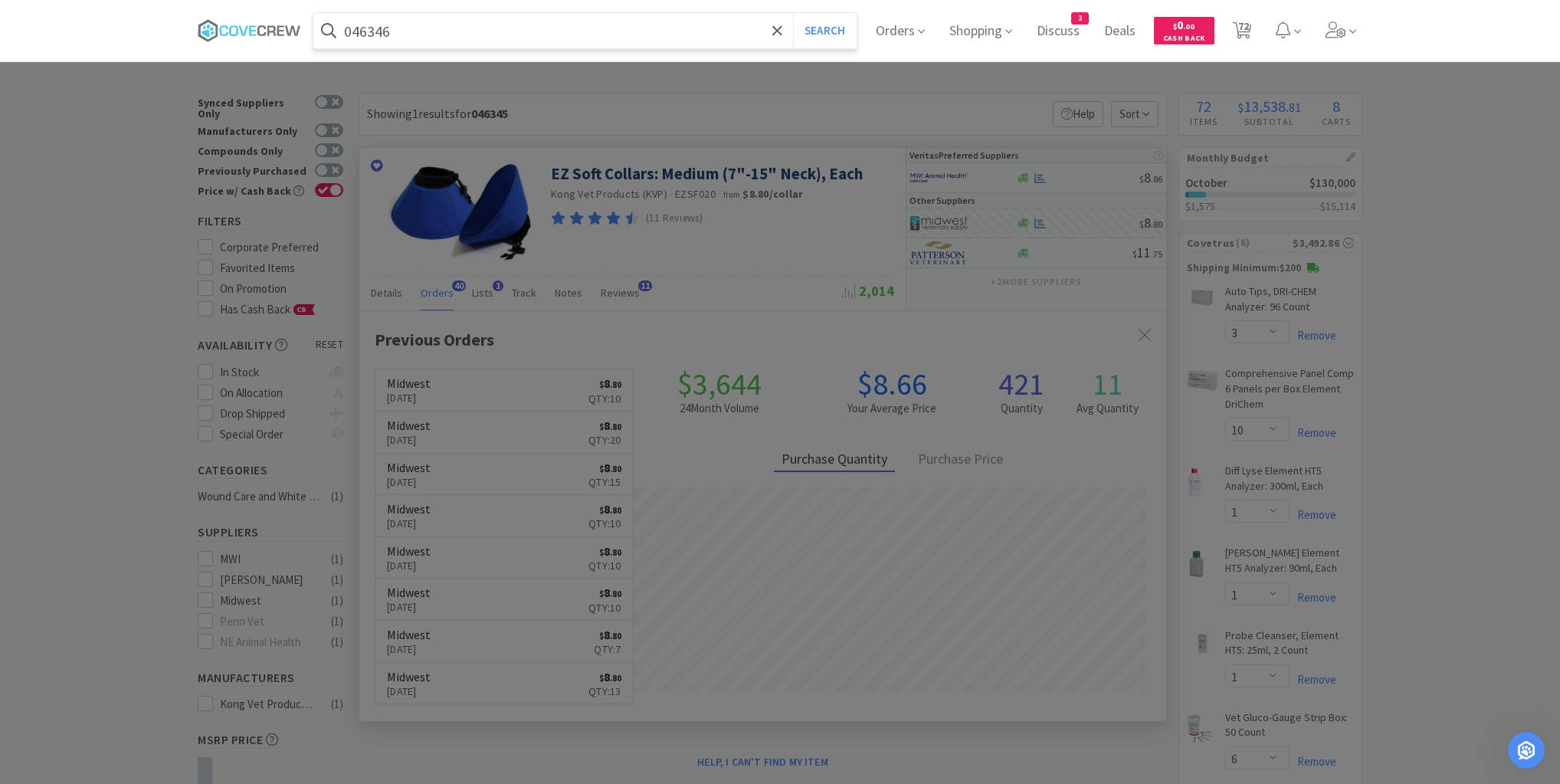
click at [793, 13] on button "Search" at bounding box center [825, 31] width 64 height 36
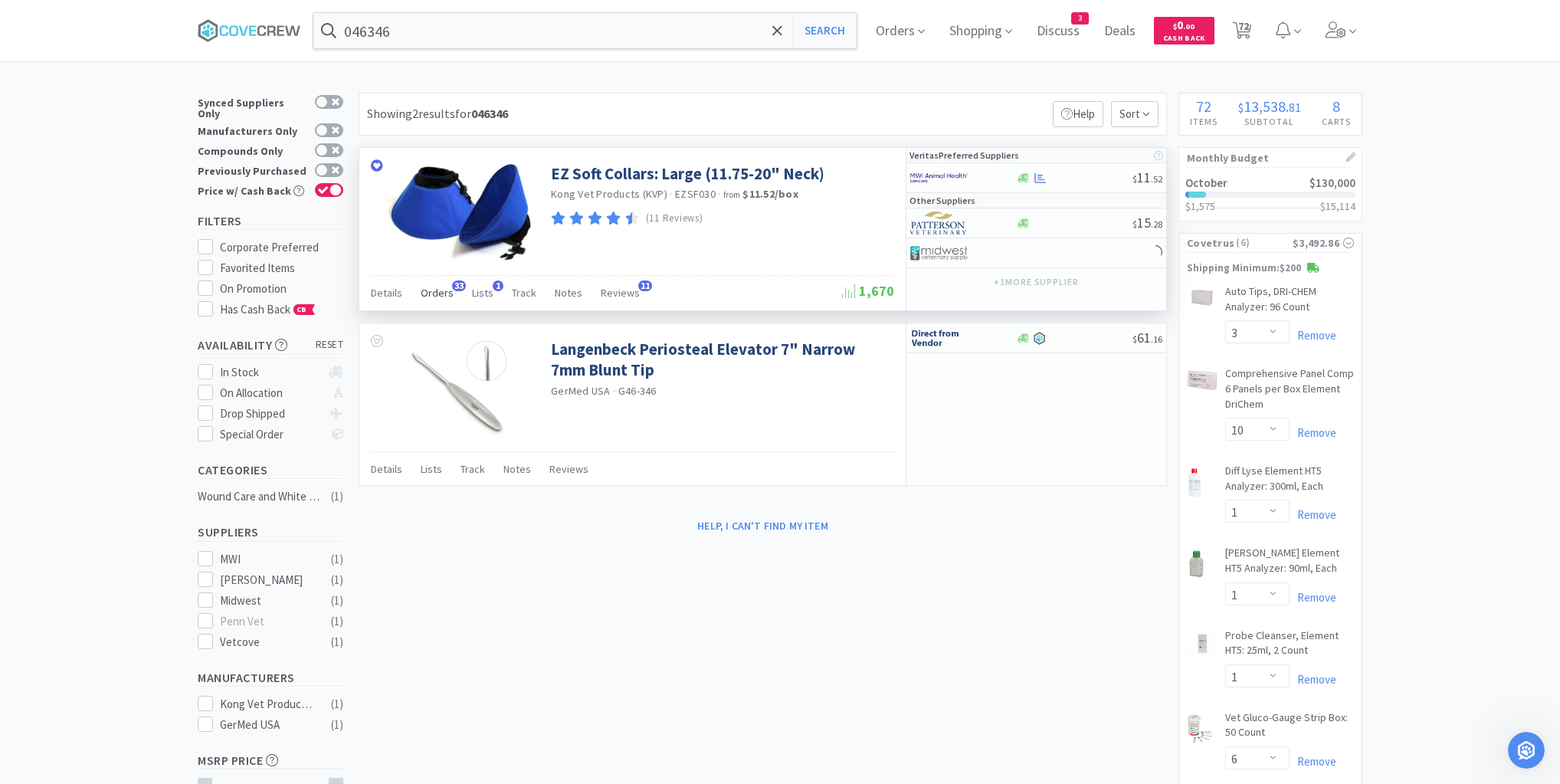
click at [431, 295] on span "Orders" at bounding box center [436, 293] width 33 height 14
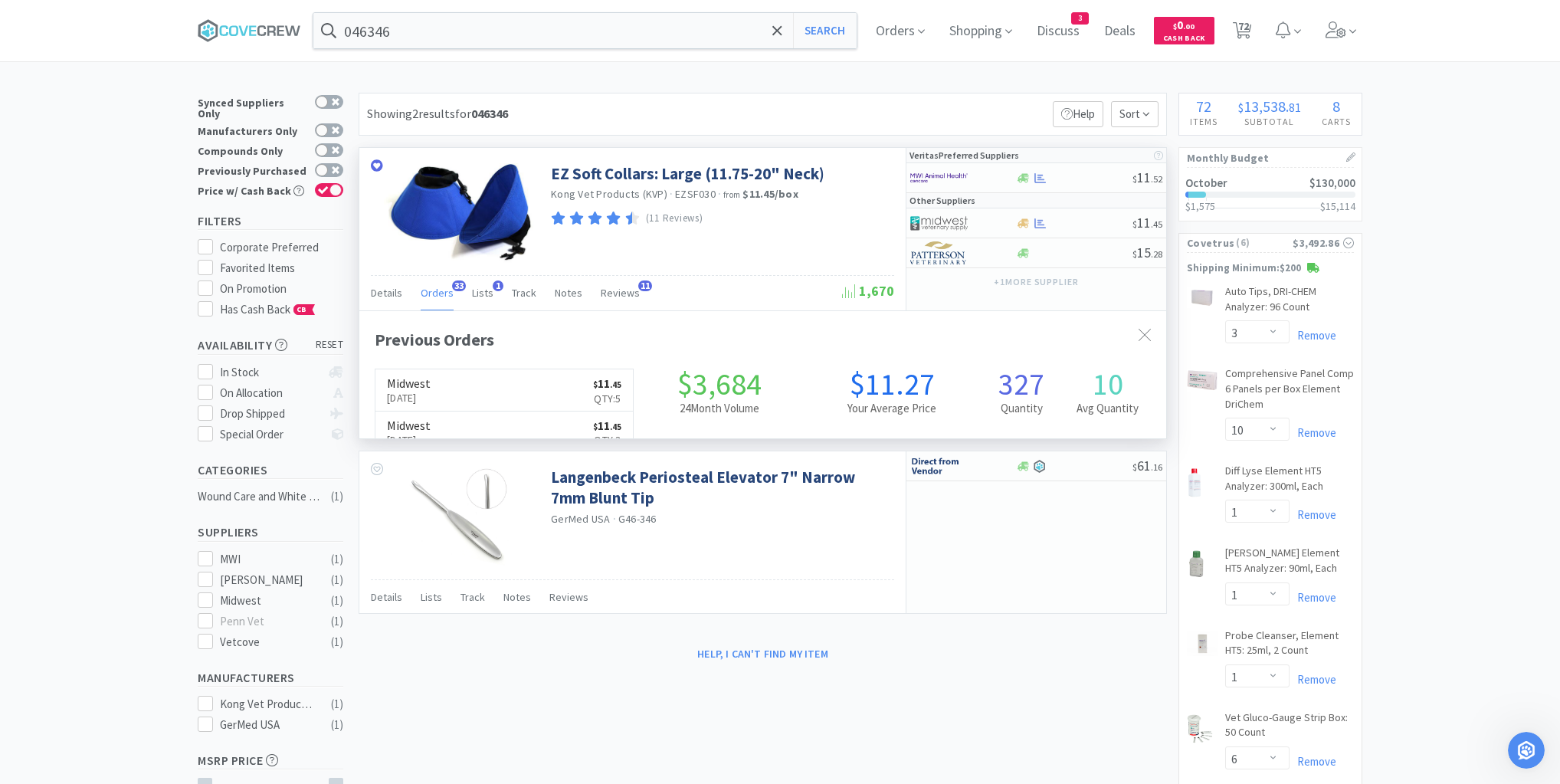
scroll to position [411, 807]
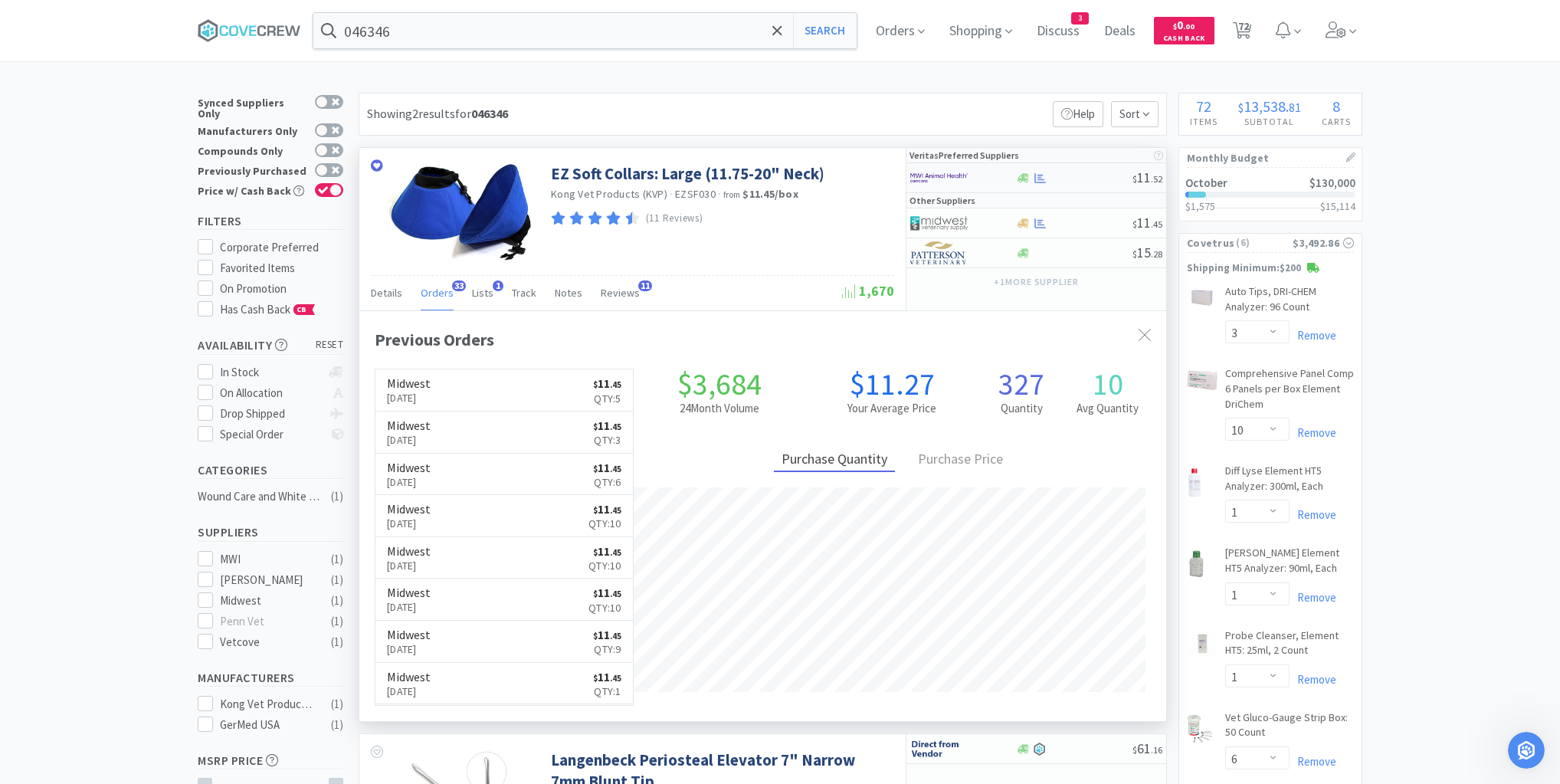
click at [1084, 180] on div at bounding box center [1074, 178] width 117 height 12
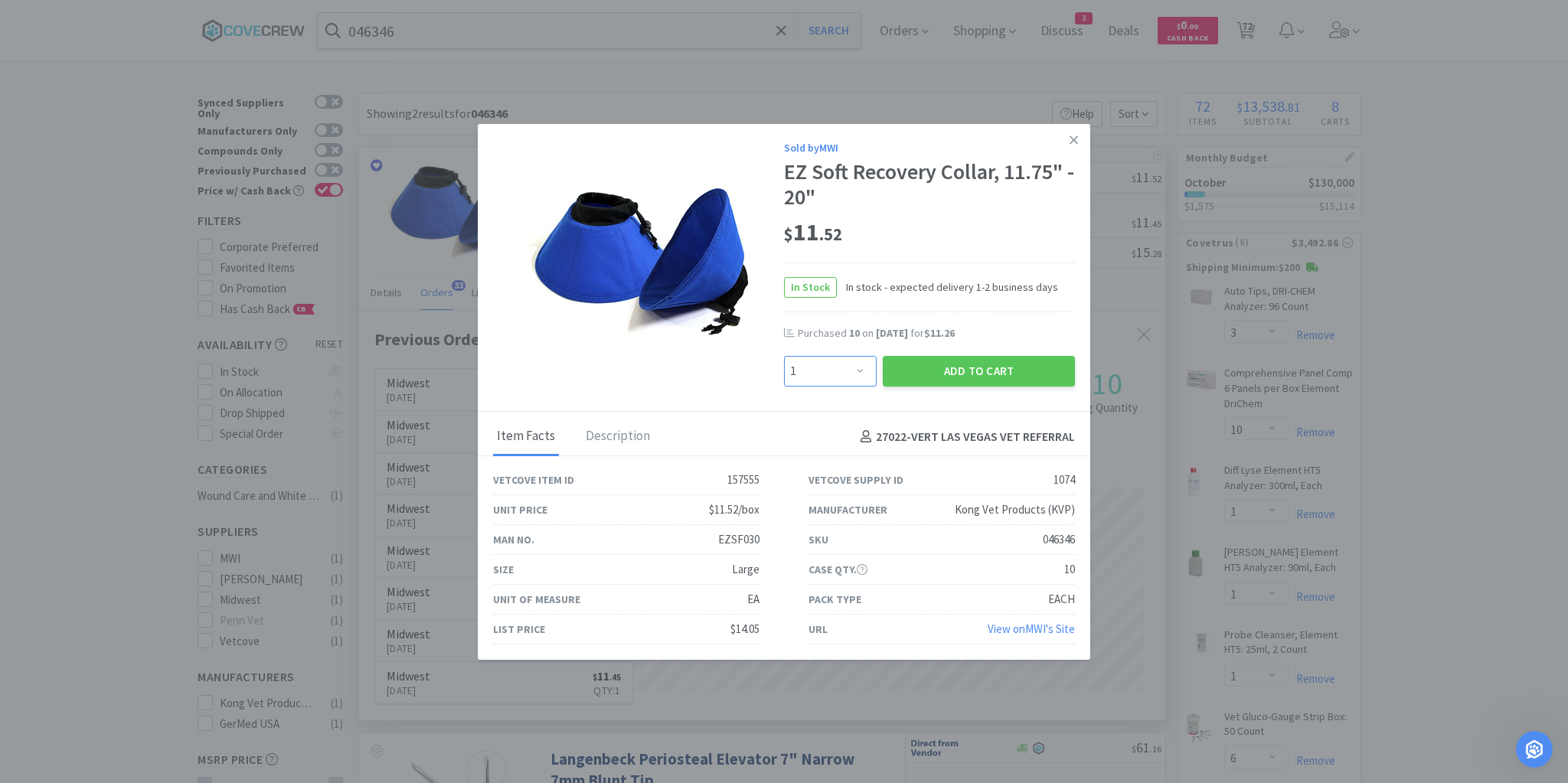
click at [866, 370] on select "Enter Quantity 1 2 3 4 5 6 7 8 9 10 11 12 13 14 15 16 17 18 19 20 Enter Quantity" at bounding box center [830, 371] width 92 height 30
click at [784, 356] on select "Enter Quantity 1 2 3 4 5 6 7 8 9 10 11 12 13 14 15 16 17 18 19 20 Enter Quantity" at bounding box center [830, 371] width 92 height 30
click at [961, 363] on button "Add to Cart" at bounding box center [978, 371] width 192 height 30
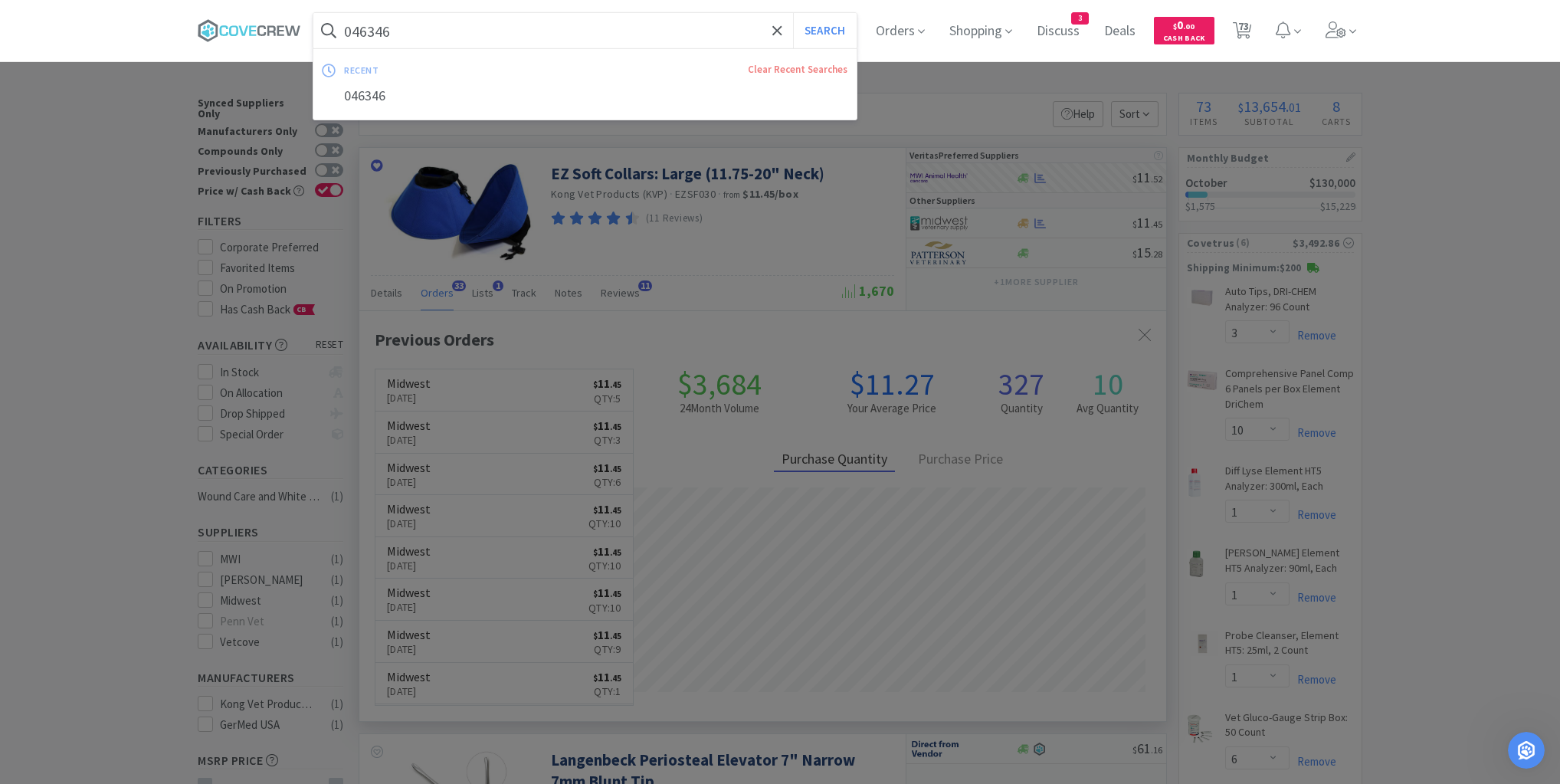
drag, startPoint x: 679, startPoint y: 34, endPoint x: 686, endPoint y: 41, distance: 9.9
click at [681, 34] on input "046346" at bounding box center [585, 31] width 543 height 36
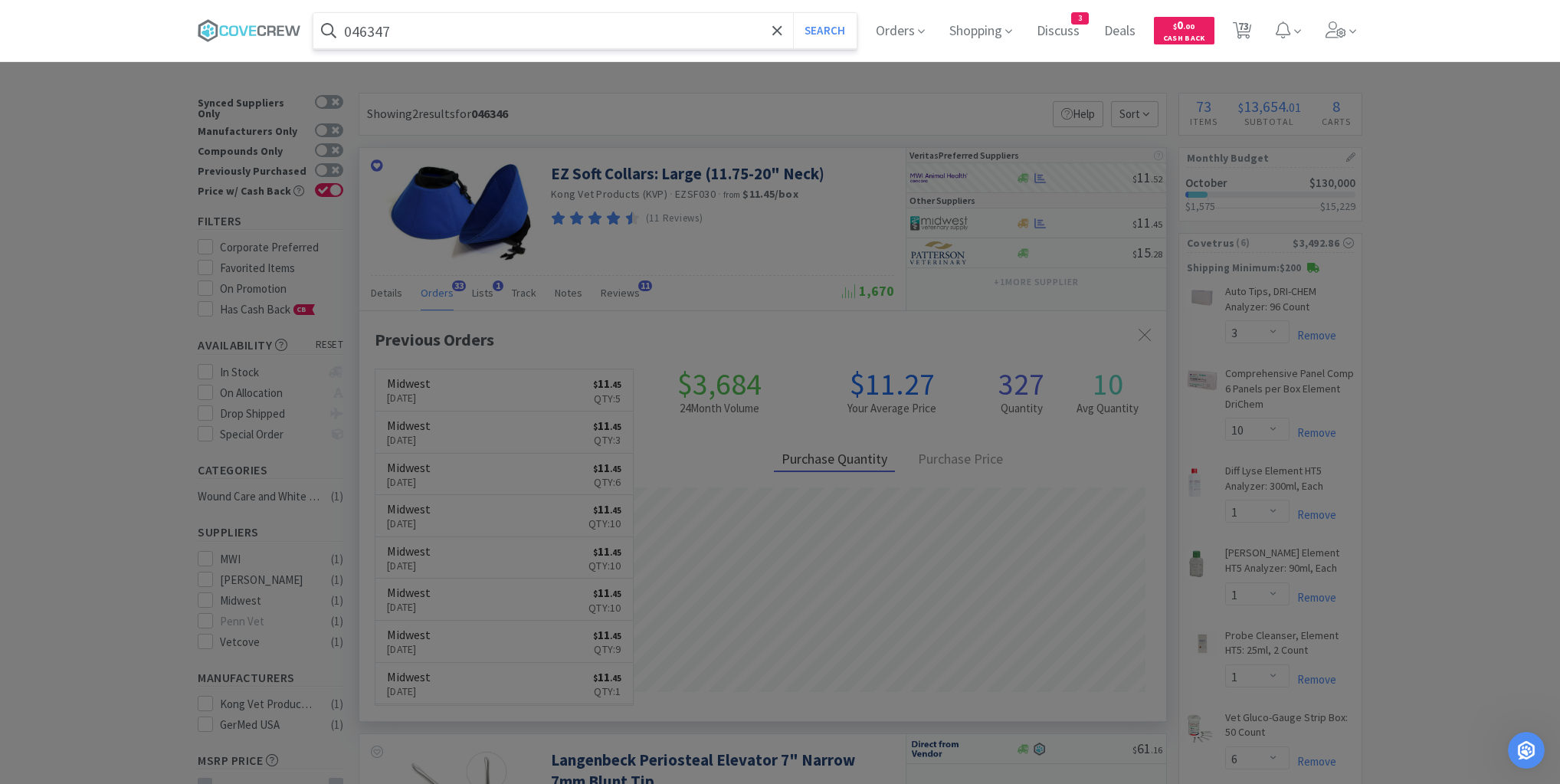
click at [793, 13] on button "Search" at bounding box center [825, 31] width 64 height 36
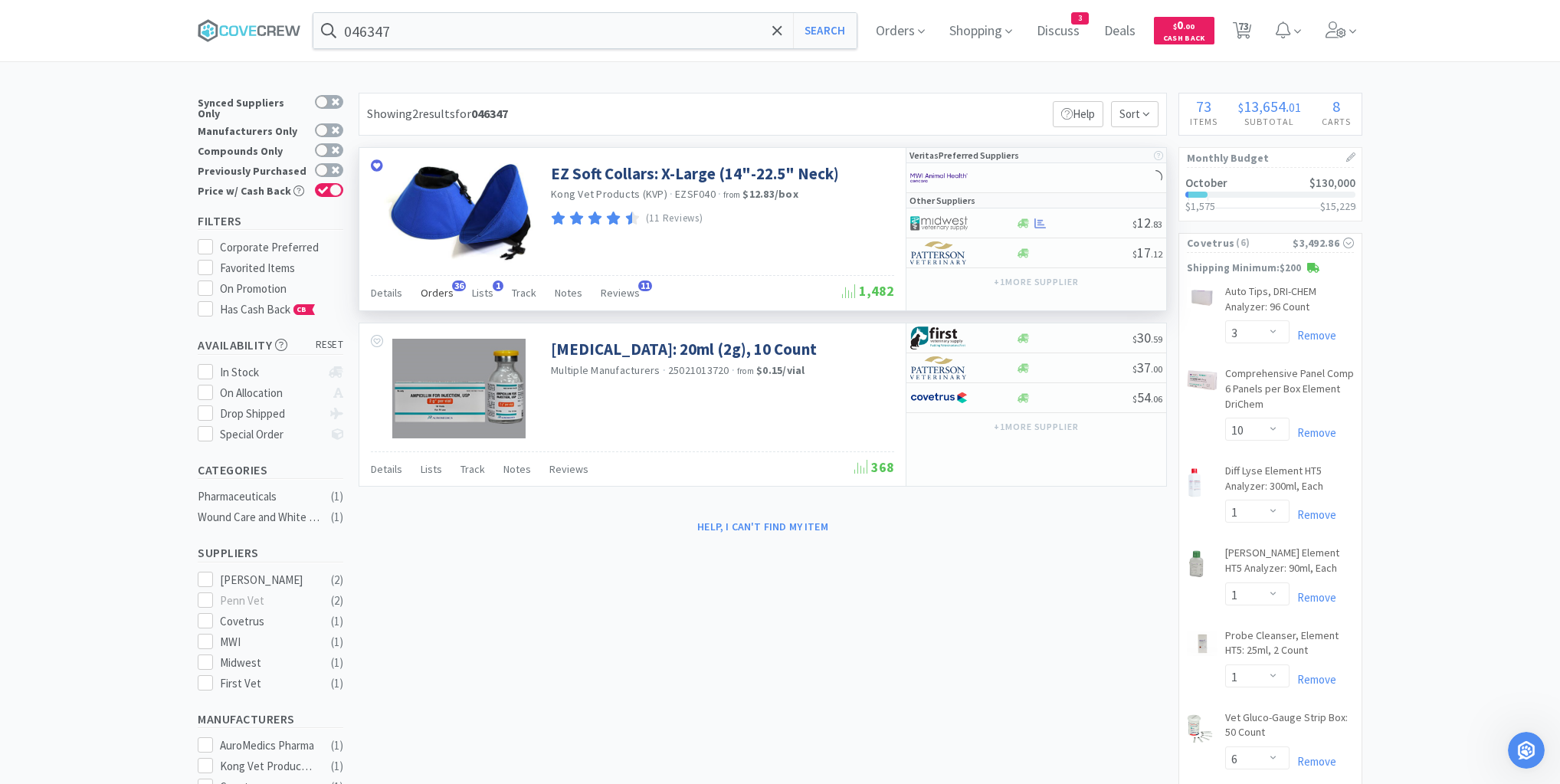
click at [442, 292] on span "Orders" at bounding box center [436, 293] width 33 height 14
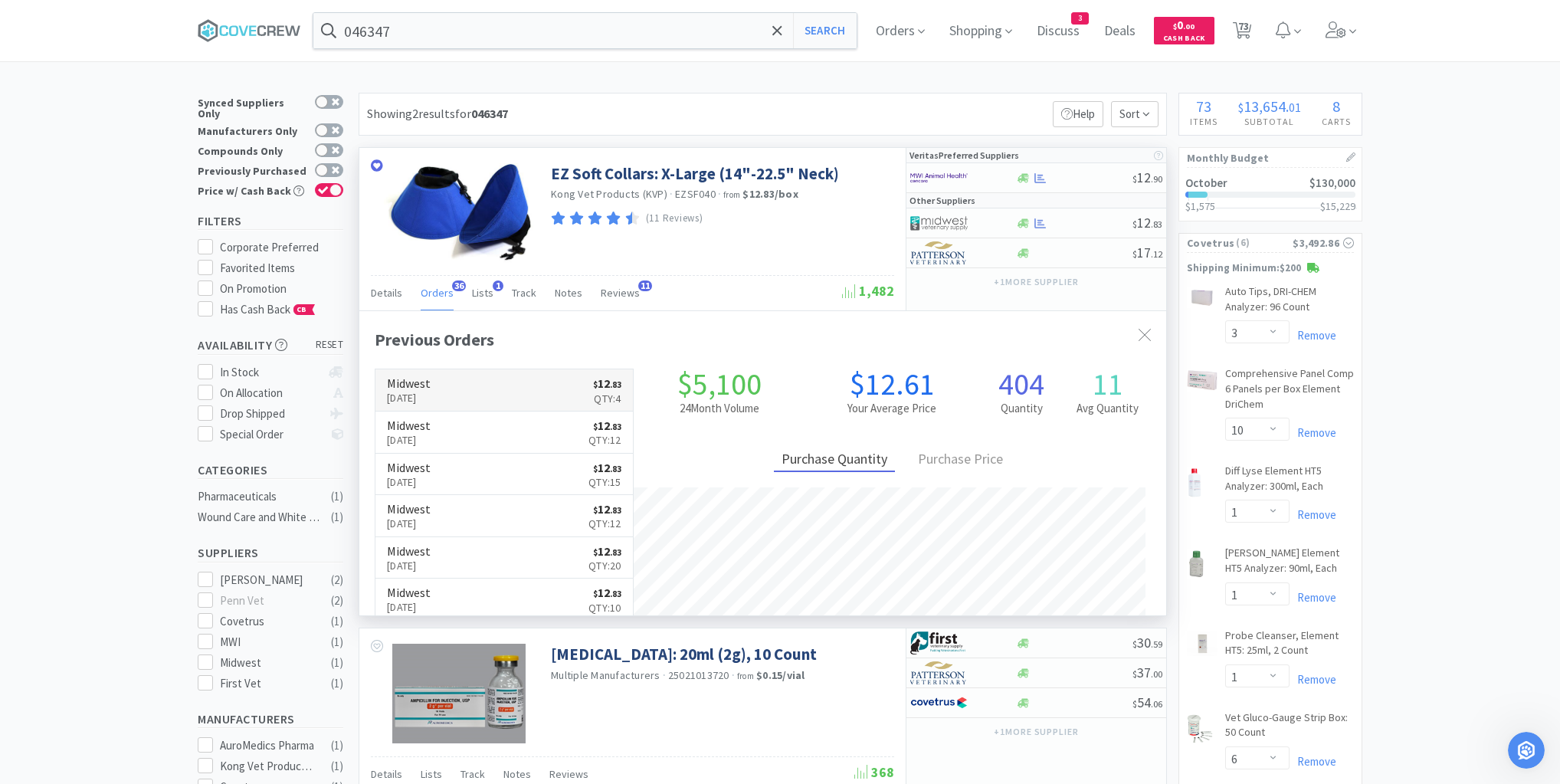
scroll to position [411, 807]
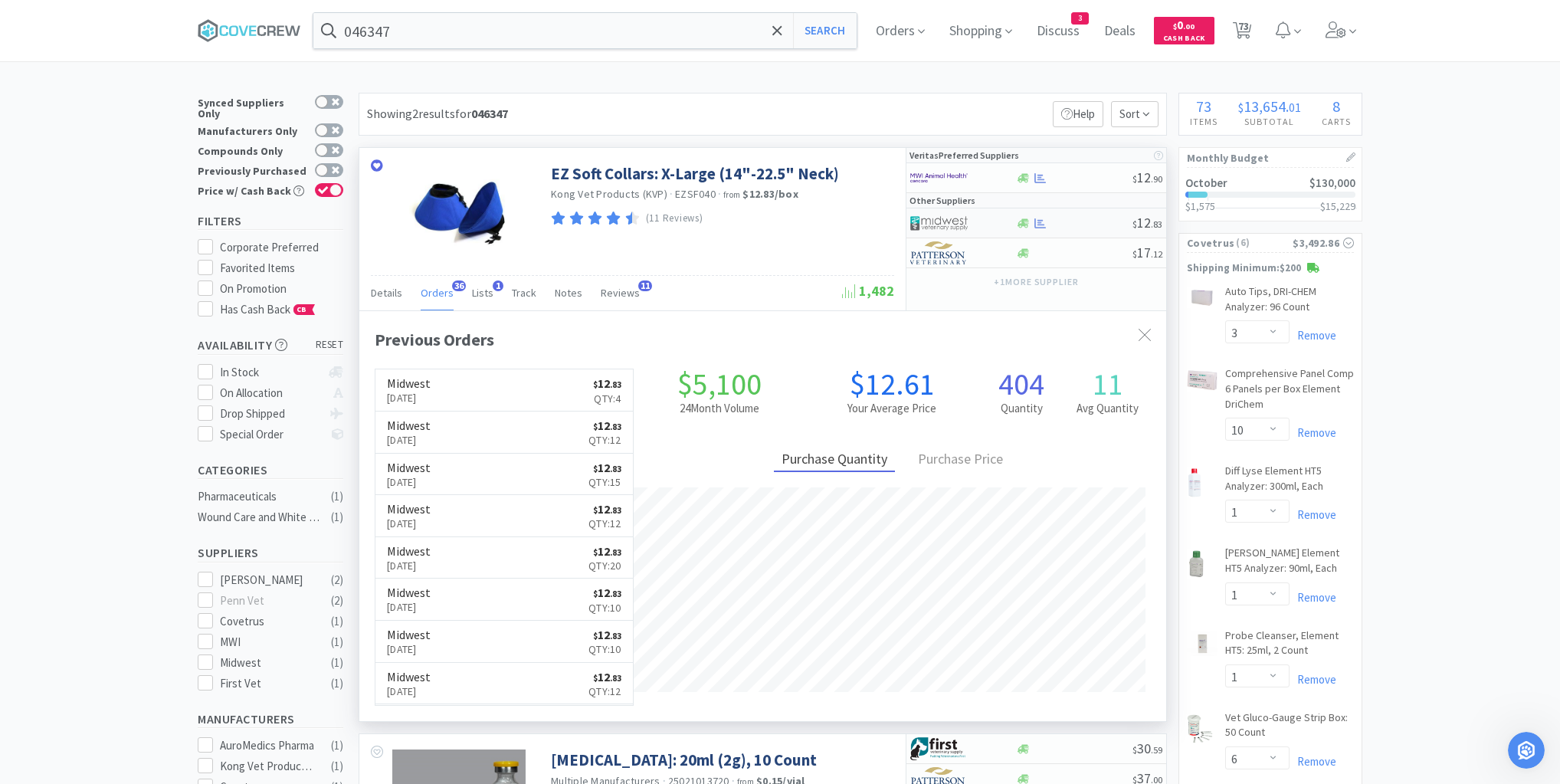
click at [1079, 226] on div at bounding box center [1074, 223] width 117 height 12
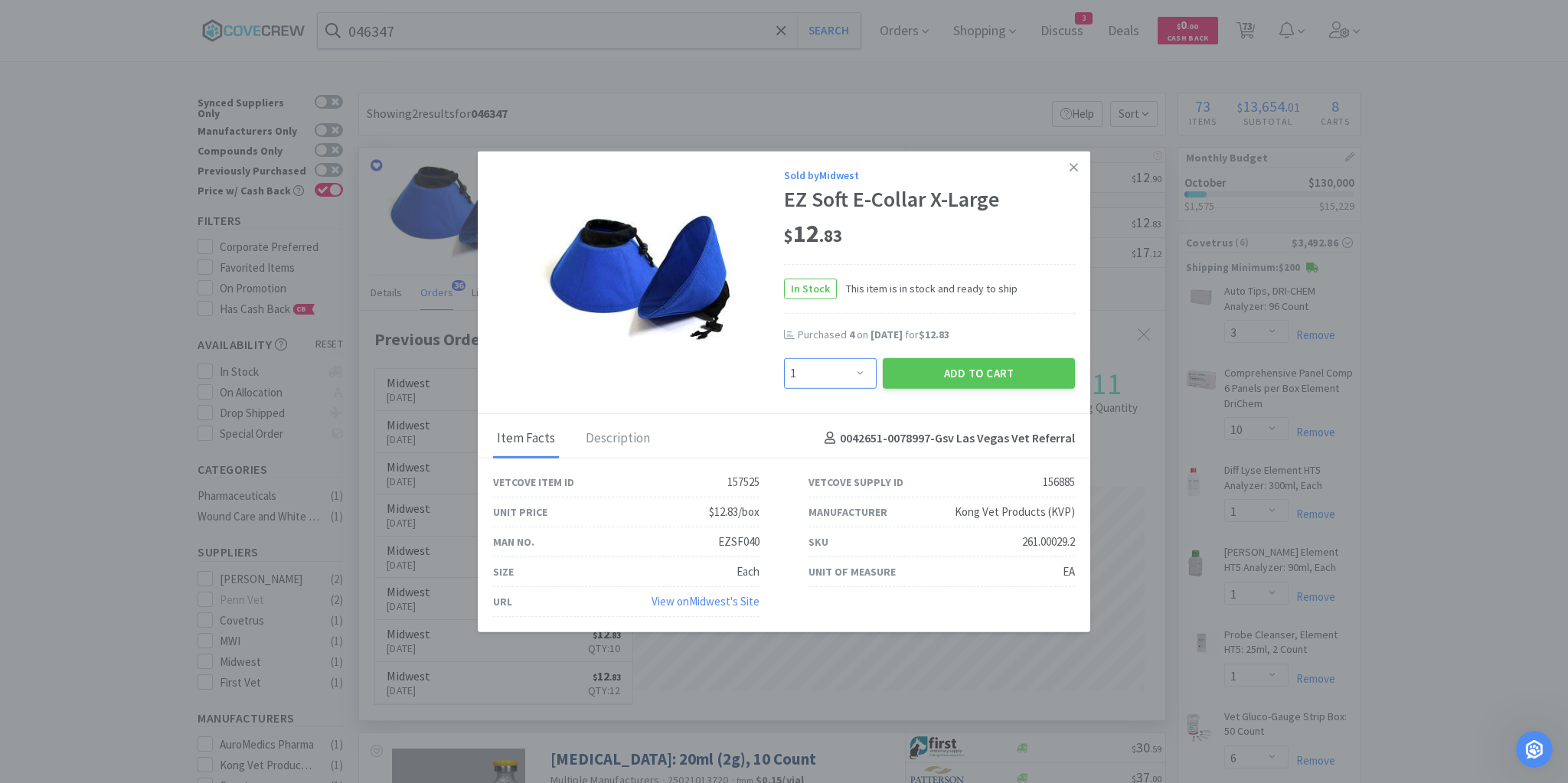
click at [858, 376] on select "Enter Quantity 1 2 3 4 5 6 7 8 9 10 11 12 13 14 15 16 17 18 19 20 Enter Quantity" at bounding box center [830, 373] width 92 height 30
click at [784, 358] on select "Enter Quantity 1 2 3 4 5 6 7 8 9 10 11 12 13 14 15 16 17 18 19 20 Enter Quantity" at bounding box center [830, 373] width 92 height 30
click at [1044, 378] on button "Add to Cart" at bounding box center [978, 373] width 192 height 30
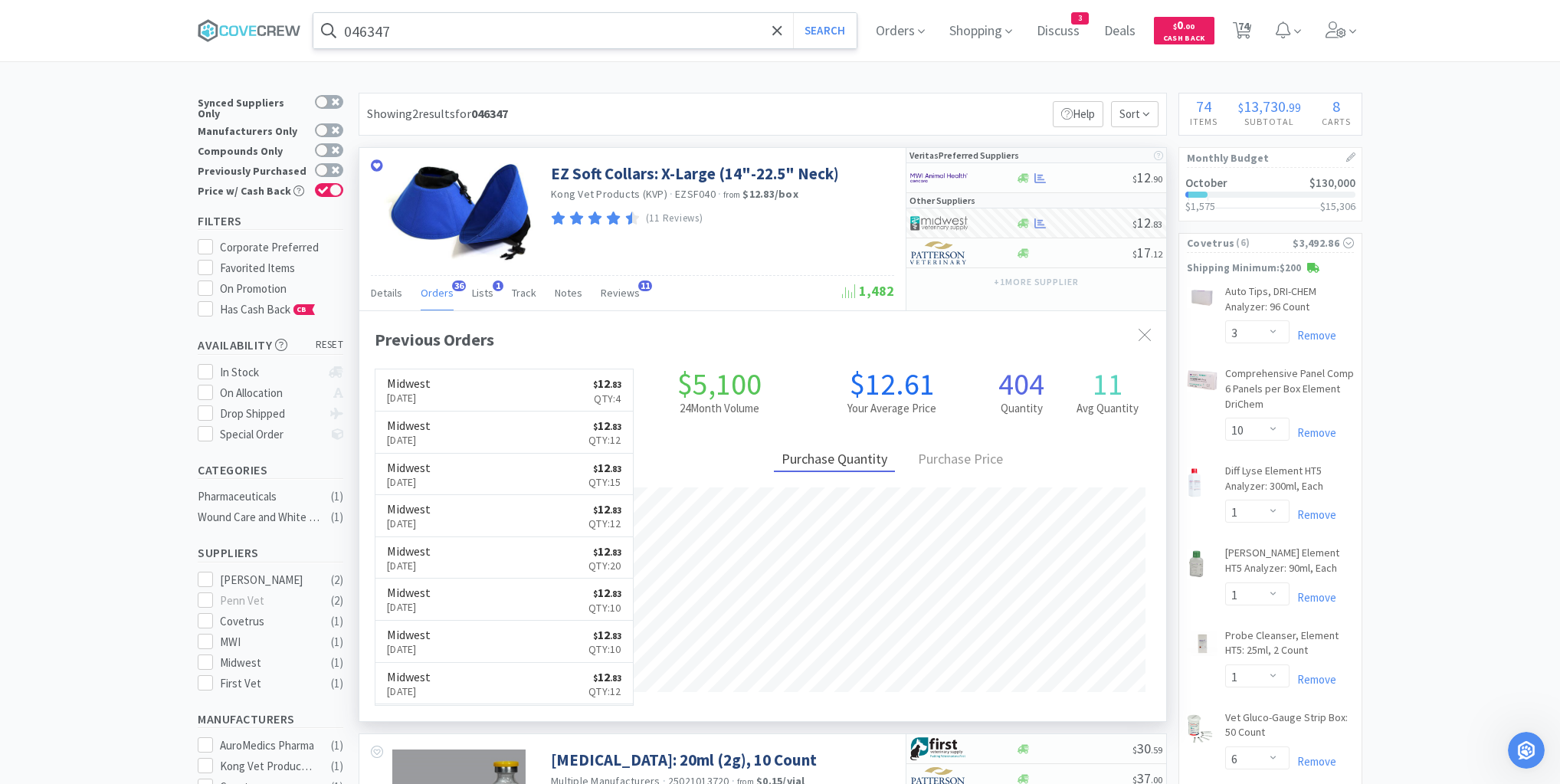
click at [736, 29] on input "046347" at bounding box center [585, 31] width 543 height 36
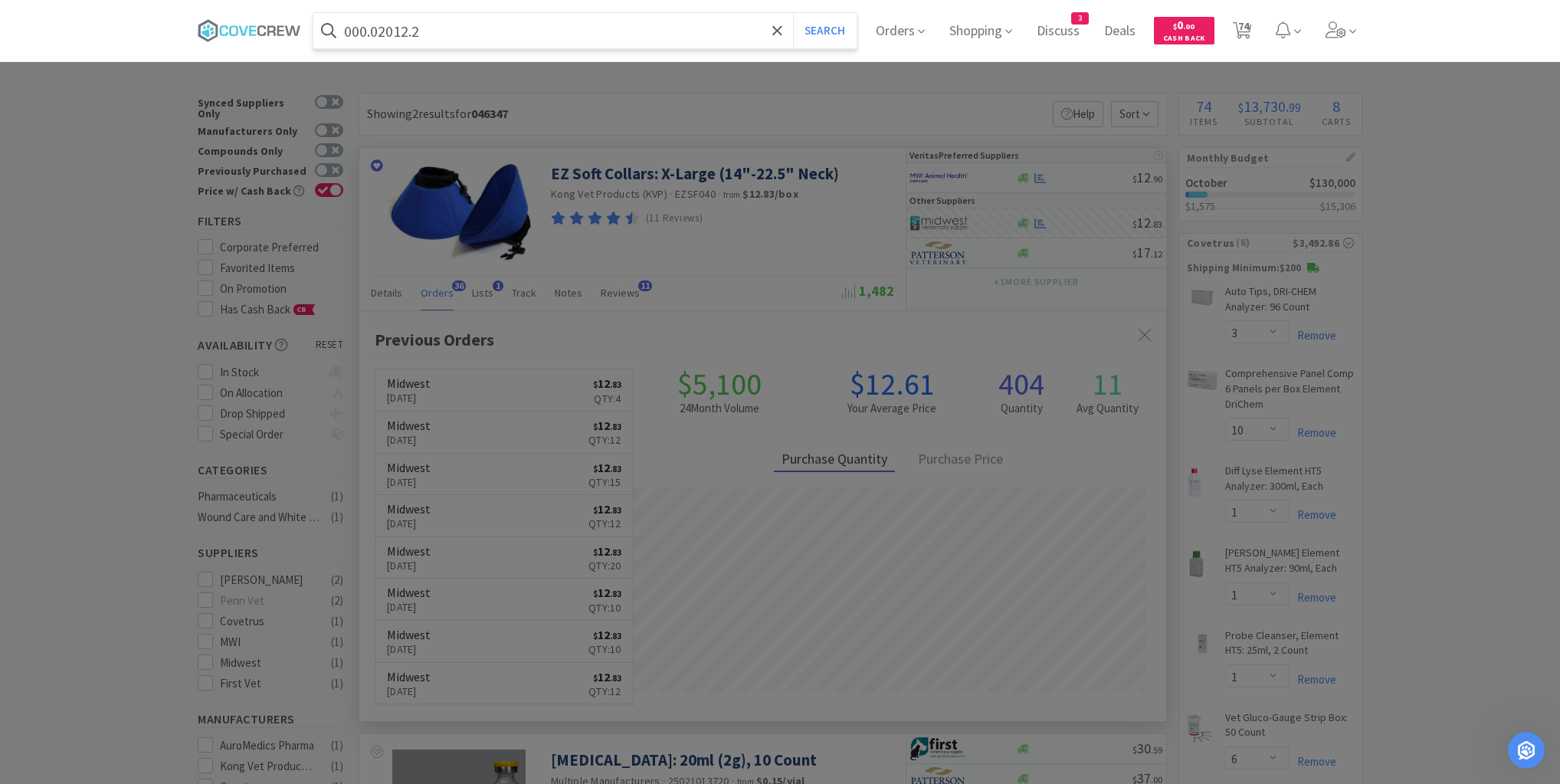
click at [793, 13] on button "Search" at bounding box center [825, 31] width 64 height 36
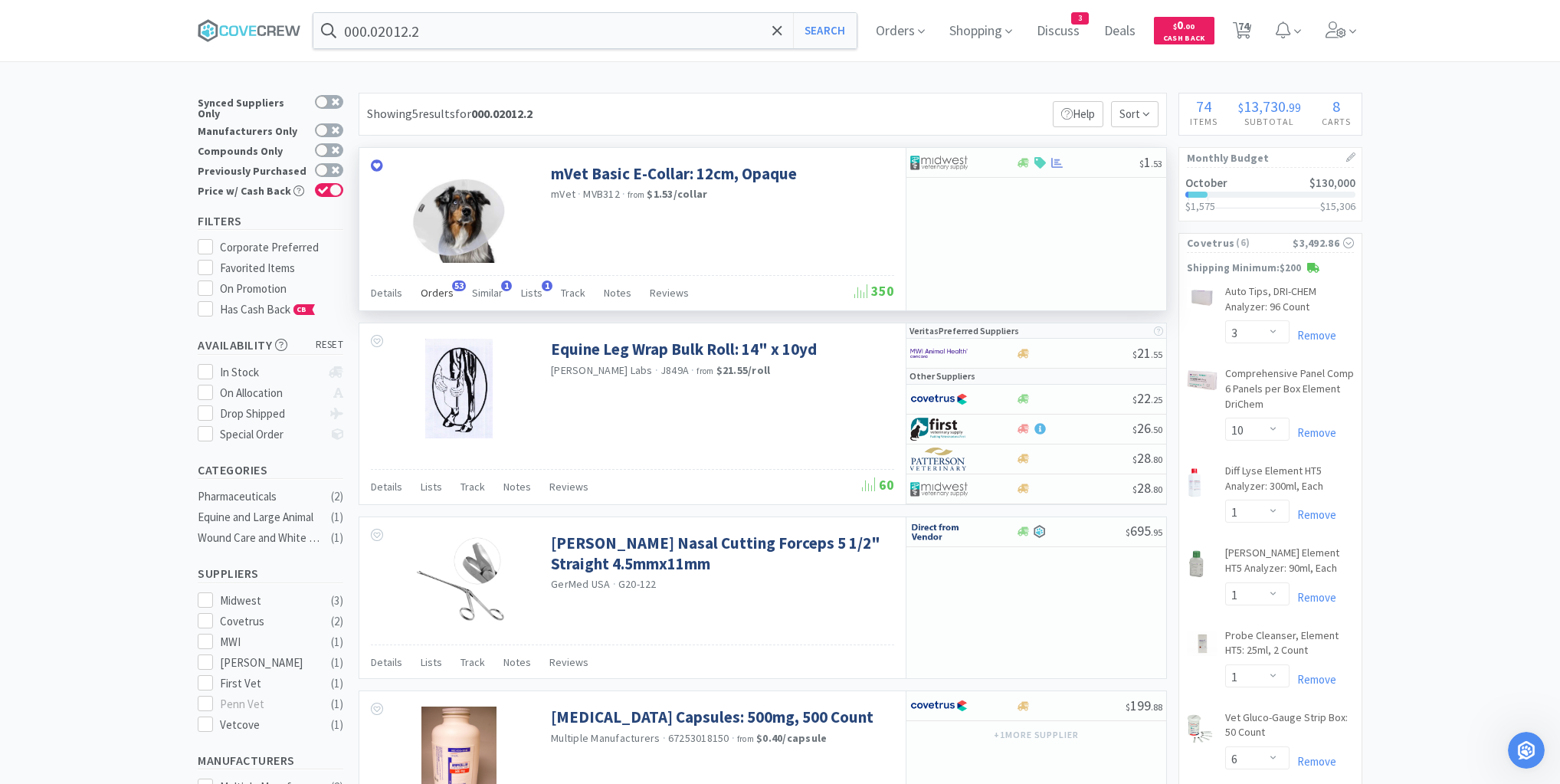
click at [442, 292] on span "Orders" at bounding box center [436, 293] width 33 height 14
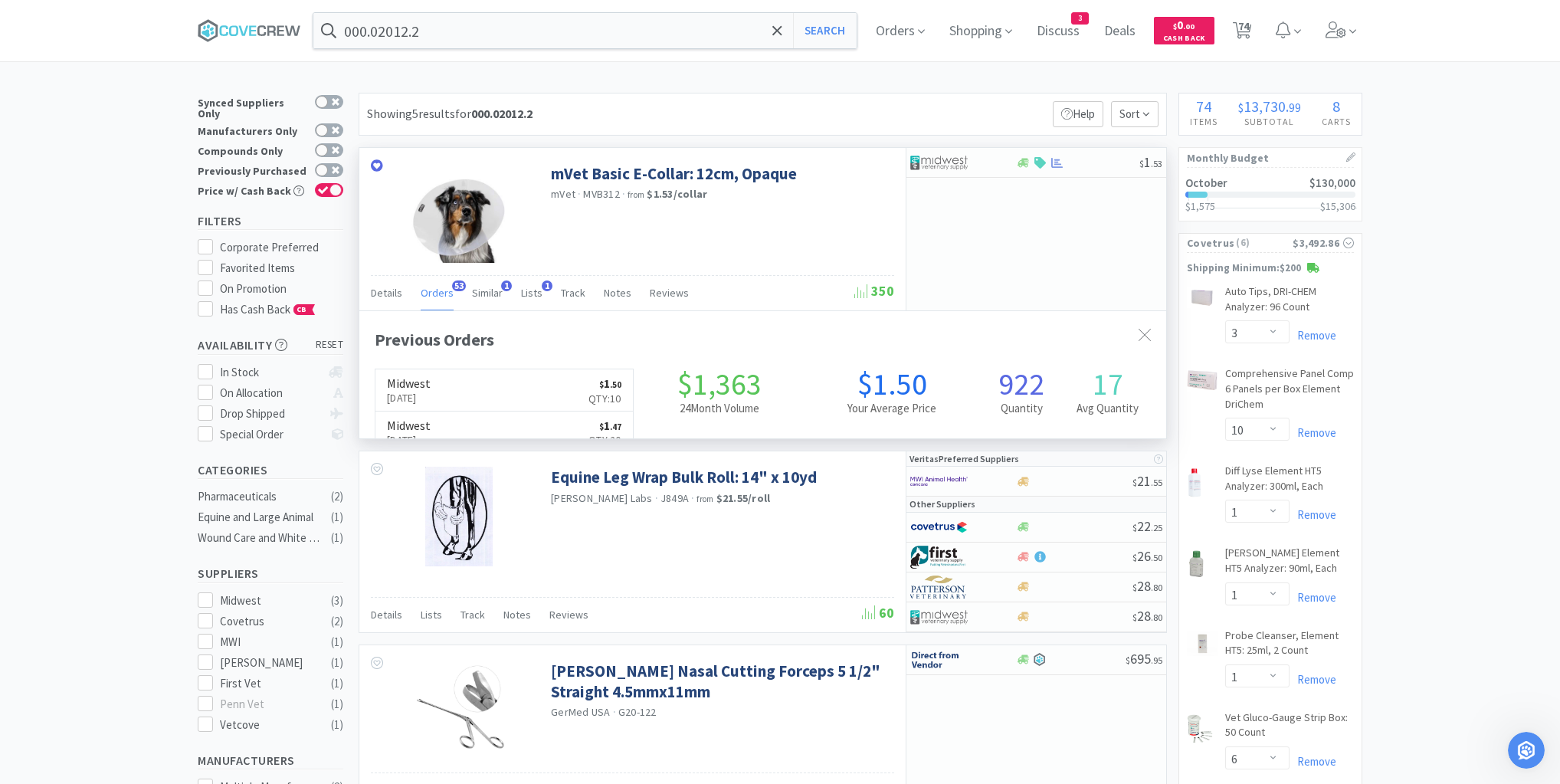
scroll to position [411, 807]
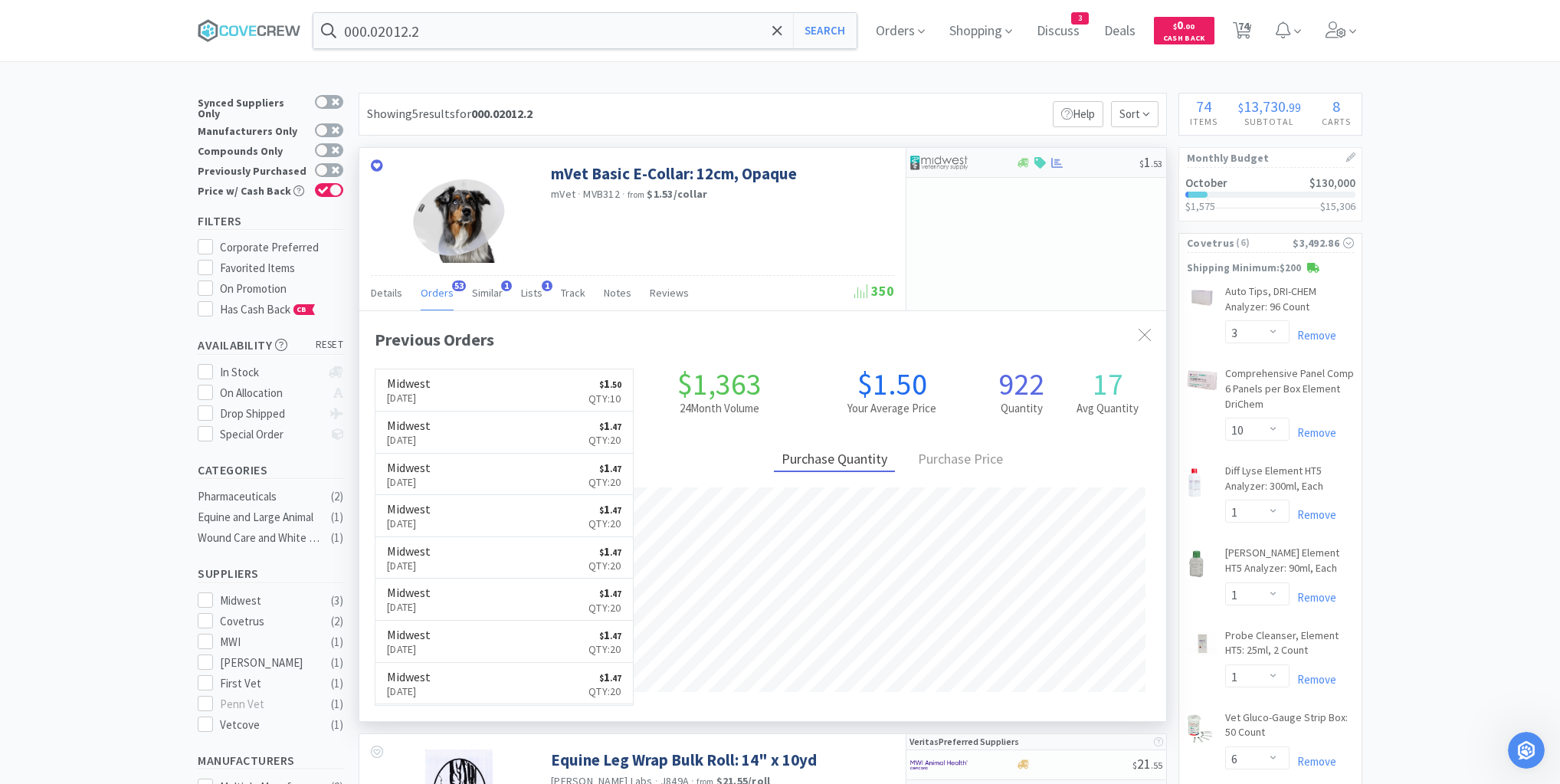
click at [1085, 164] on div at bounding box center [1077, 163] width 124 height 12
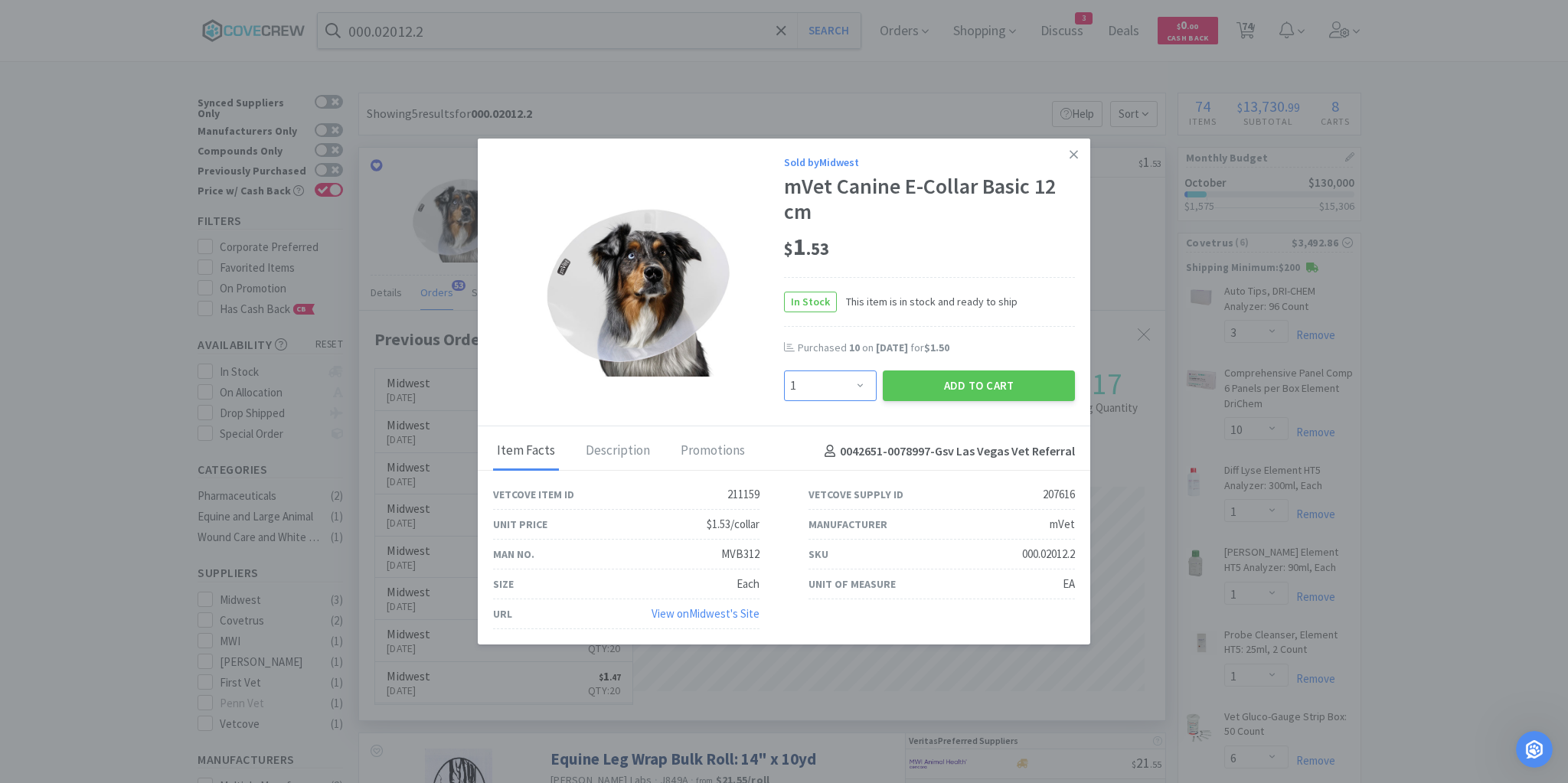
click at [858, 387] on select "Enter Quantity 1 2 3 4 5 6 7 8 9 10 11 12 13 14 15 16 17 18 19 20 Enter Quantity" at bounding box center [830, 385] width 92 height 30
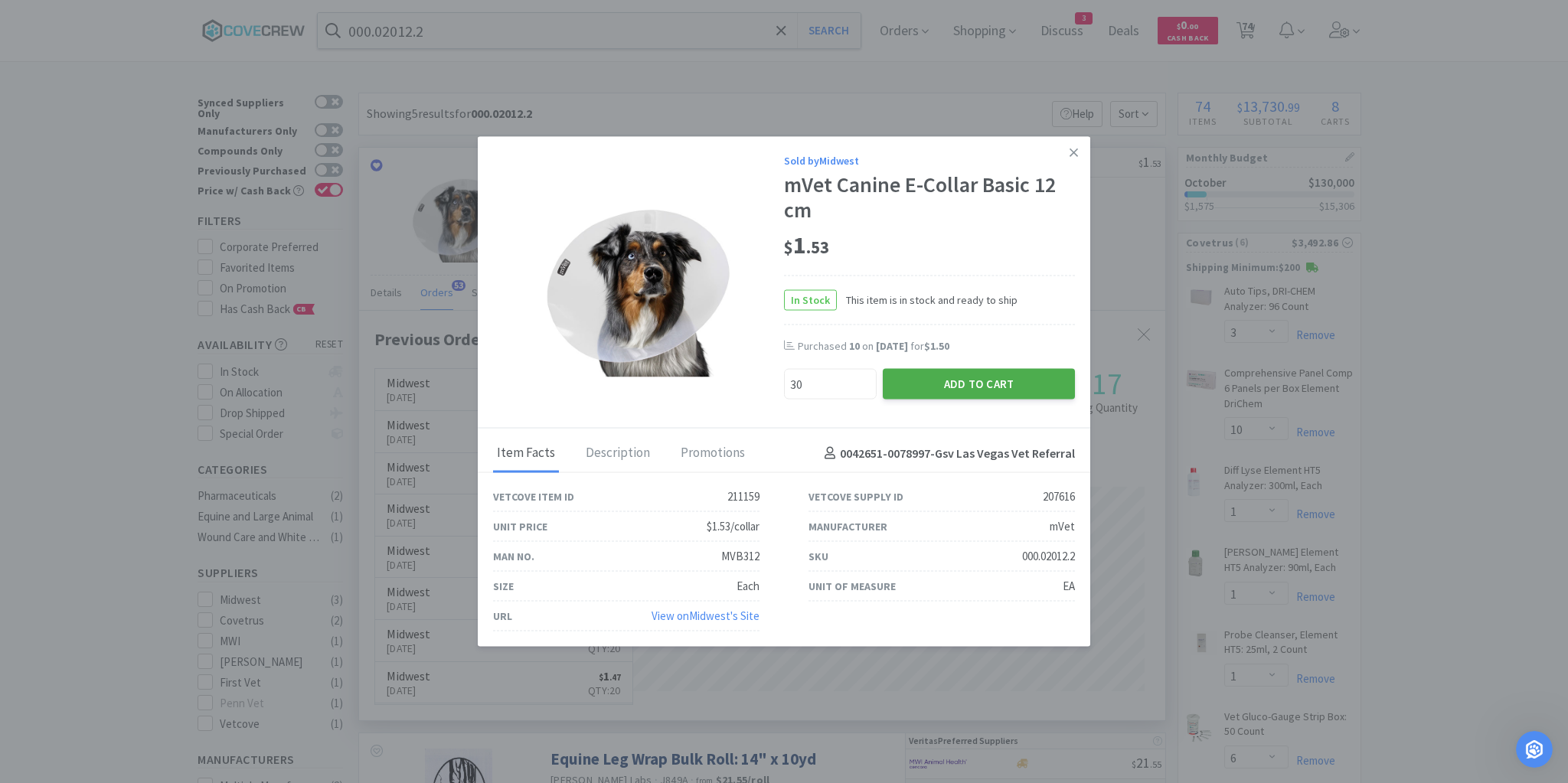
click at [943, 376] on button "Add to Cart" at bounding box center [978, 384] width 192 height 30
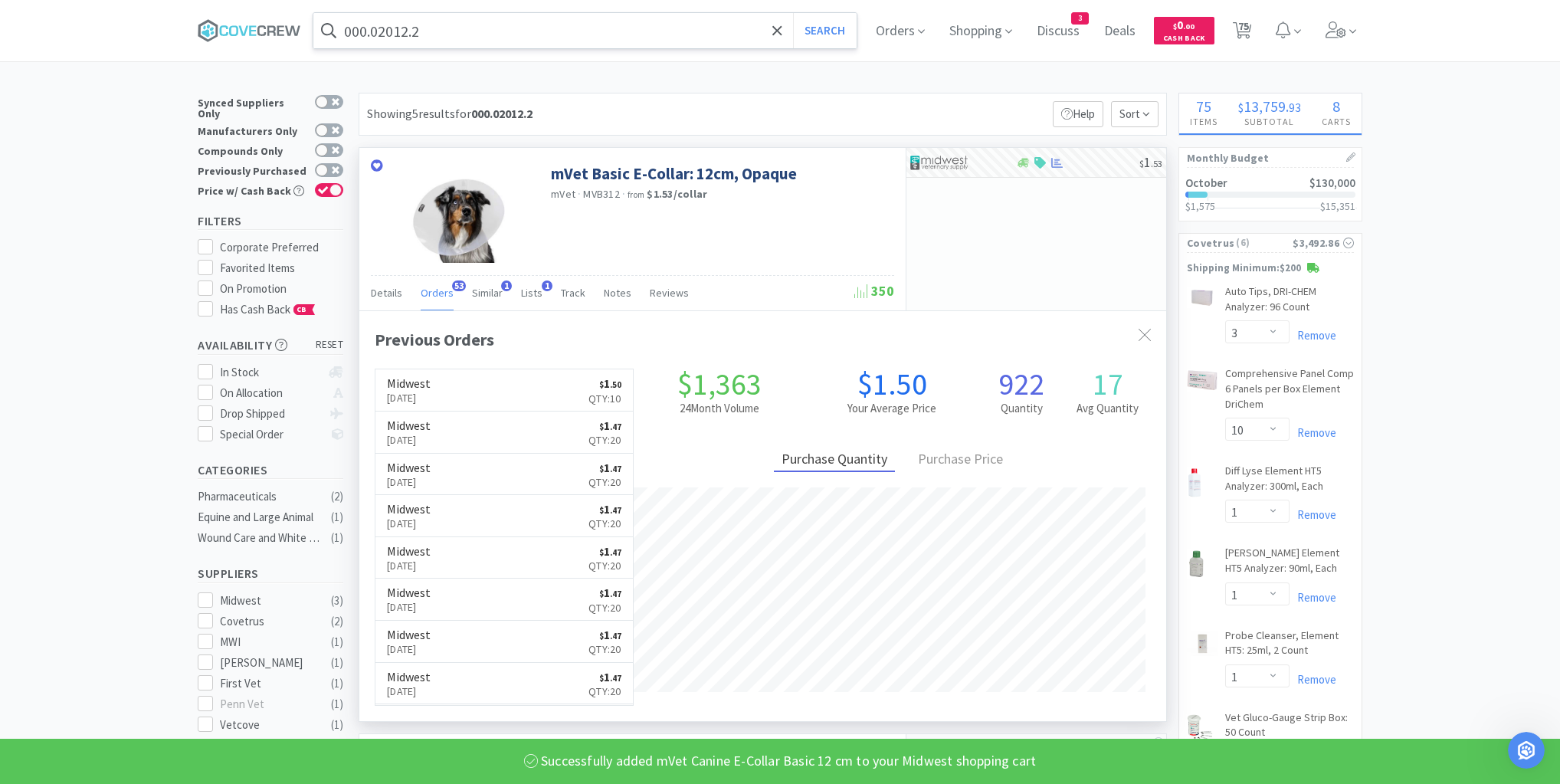
click at [675, 25] on input "000.02012.2" at bounding box center [585, 31] width 543 height 36
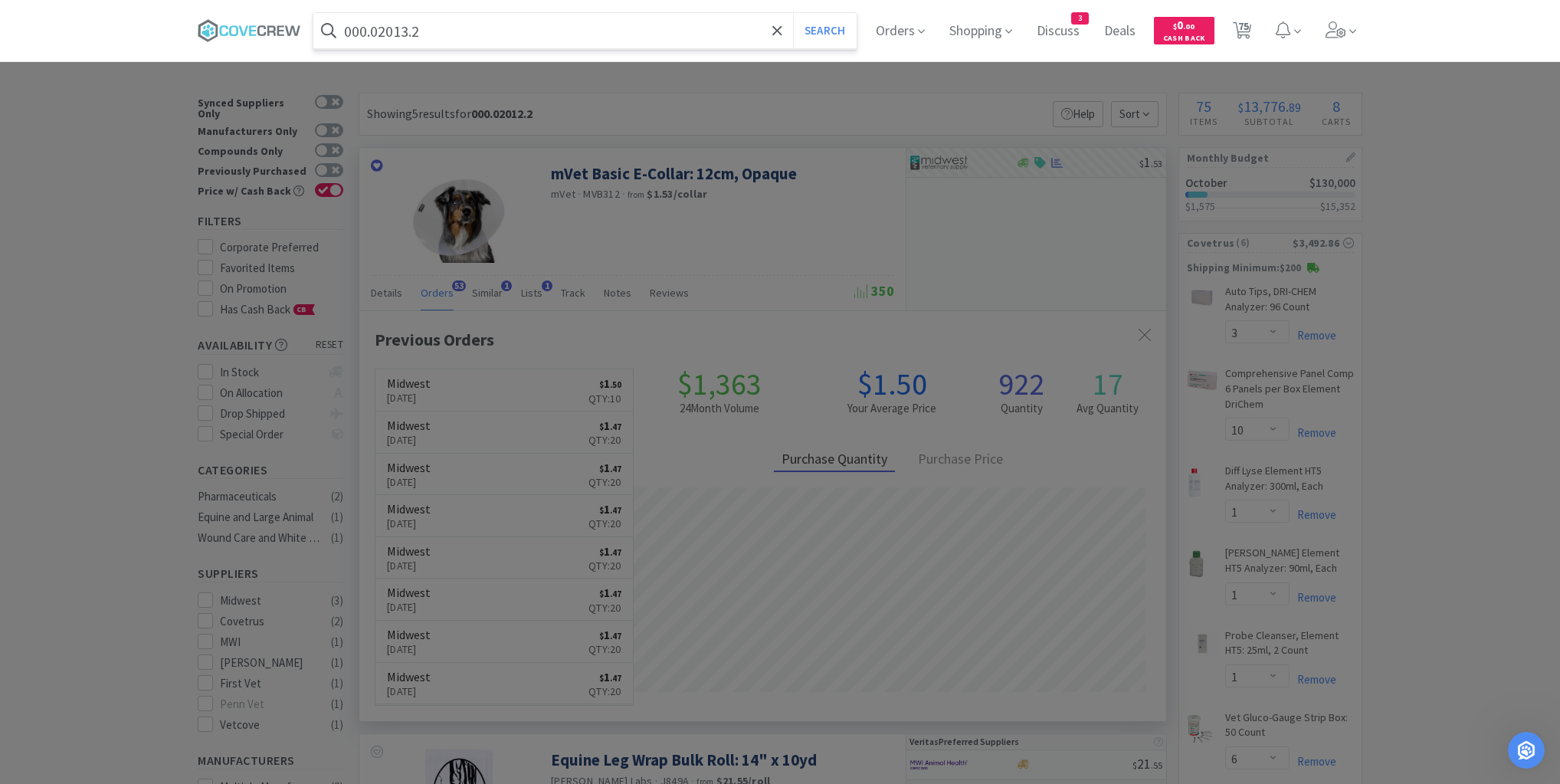
click at [793, 13] on button "Search" at bounding box center [825, 31] width 64 height 36
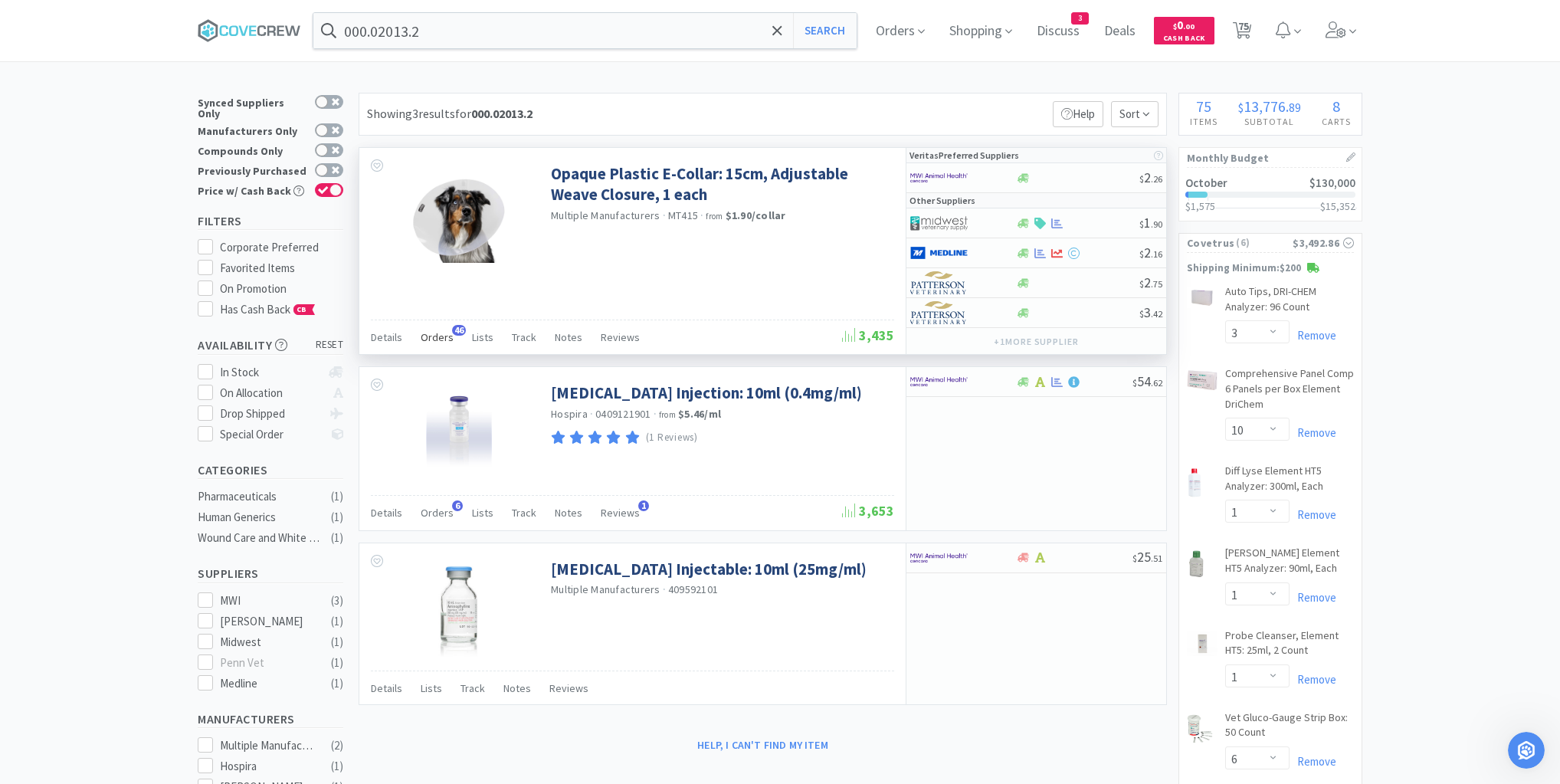
click at [444, 335] on span "Orders" at bounding box center [436, 338] width 33 height 14
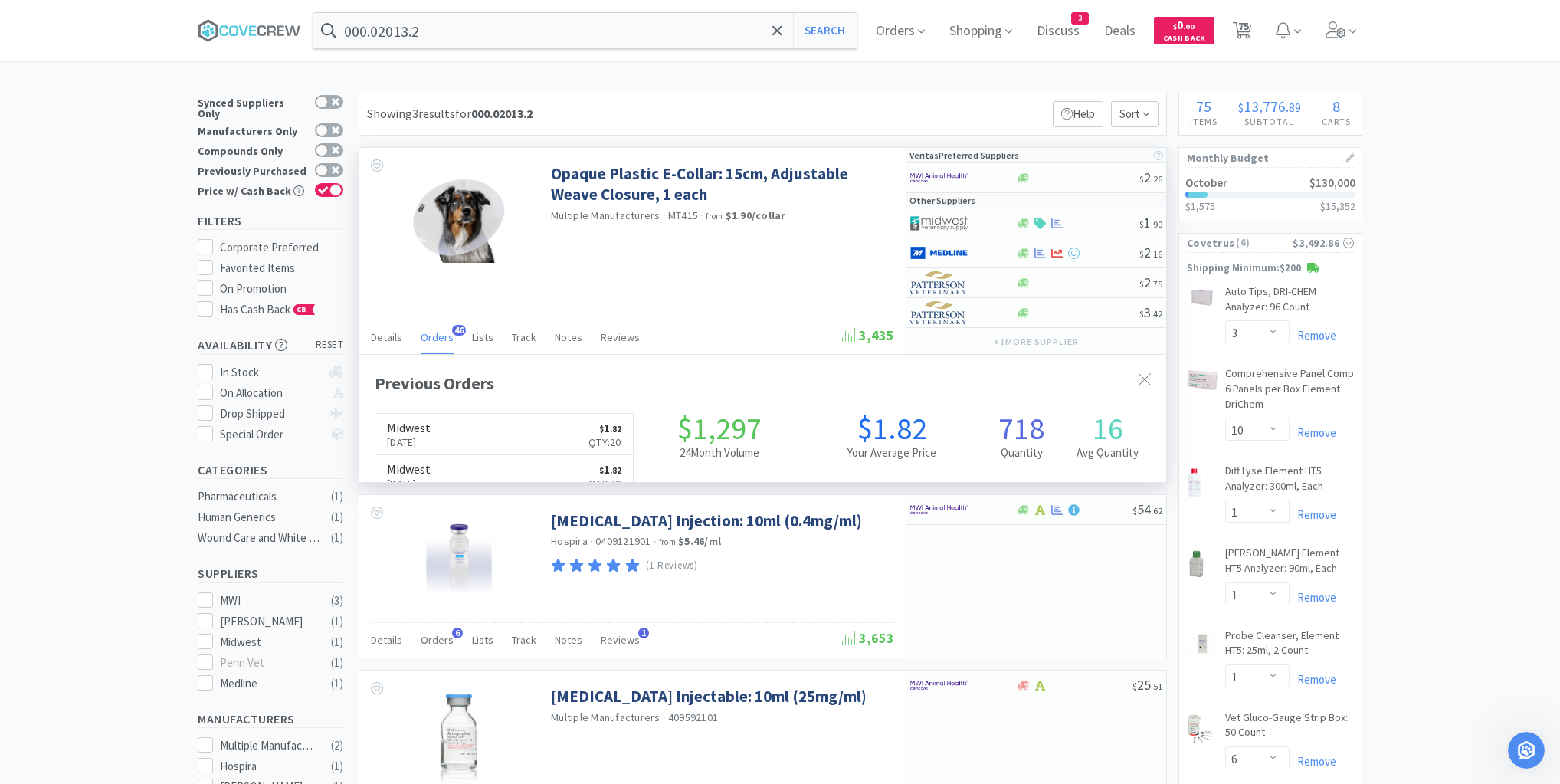
scroll to position [411, 807]
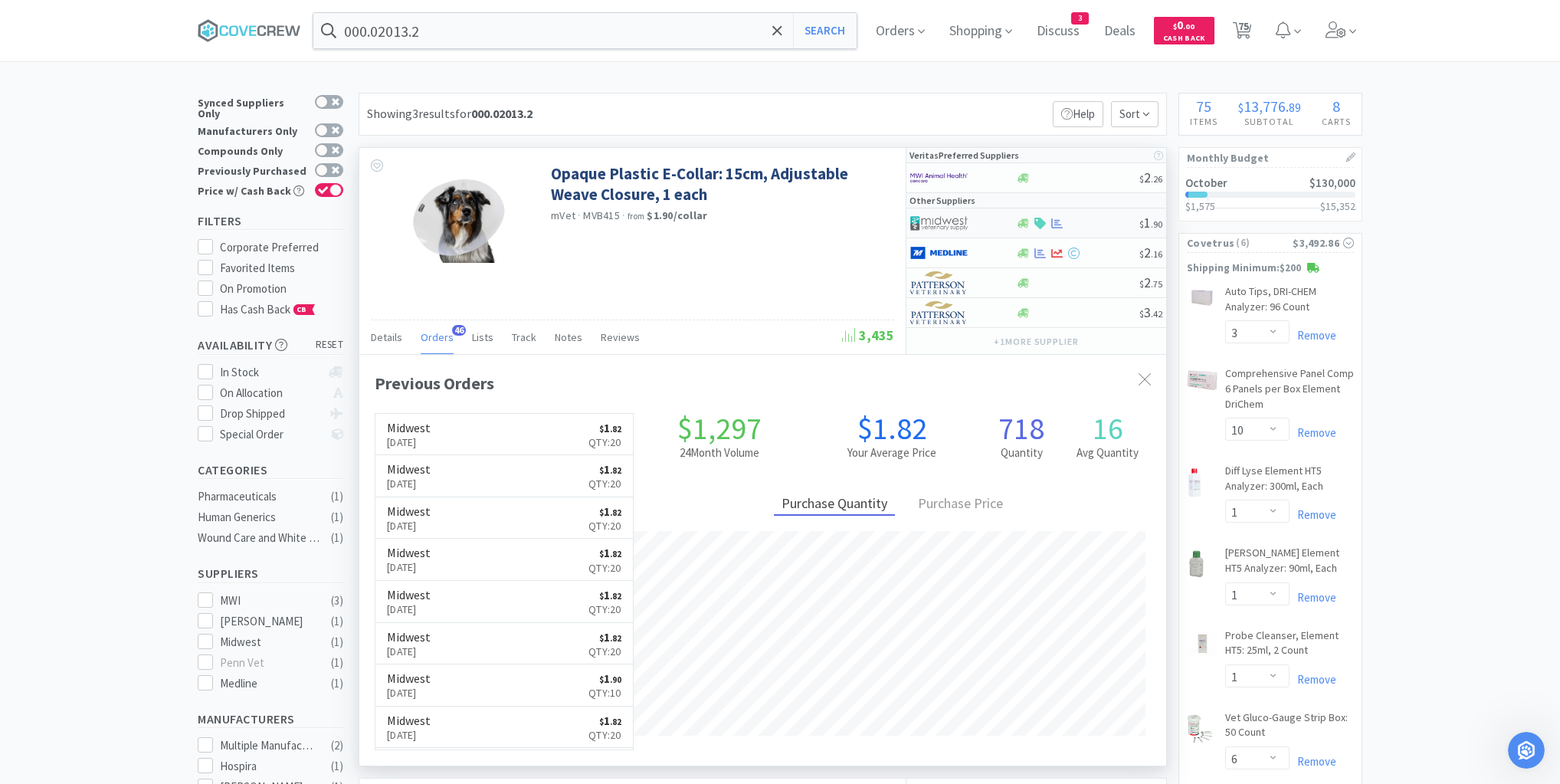
click at [1091, 220] on div at bounding box center [1077, 223] width 124 height 12
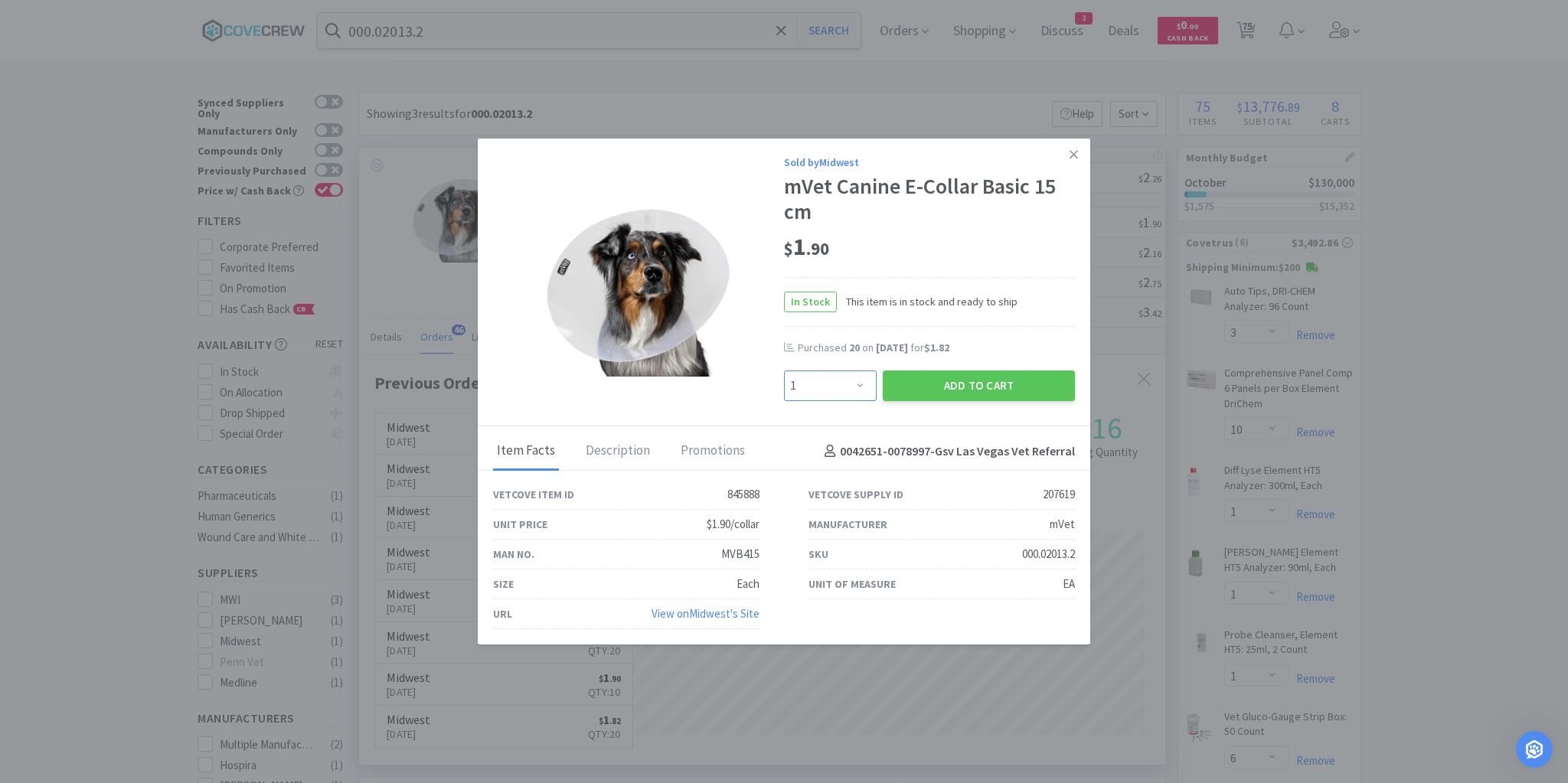
click at [861, 383] on select "Enter Quantity 1 2 3 4 5 6 7 8 9 10 11 12 13 14 15 16 17 18 19 20 Enter Quantity" at bounding box center [830, 385] width 92 height 30
click at [784, 371] on select "Enter Quantity 1 2 3 4 5 6 7 8 9 10 11 12 13 14 15 16 17 18 19 20 Enter Quantity" at bounding box center [830, 385] width 92 height 30
click at [969, 389] on button "Add to Cart" at bounding box center [978, 385] width 192 height 30
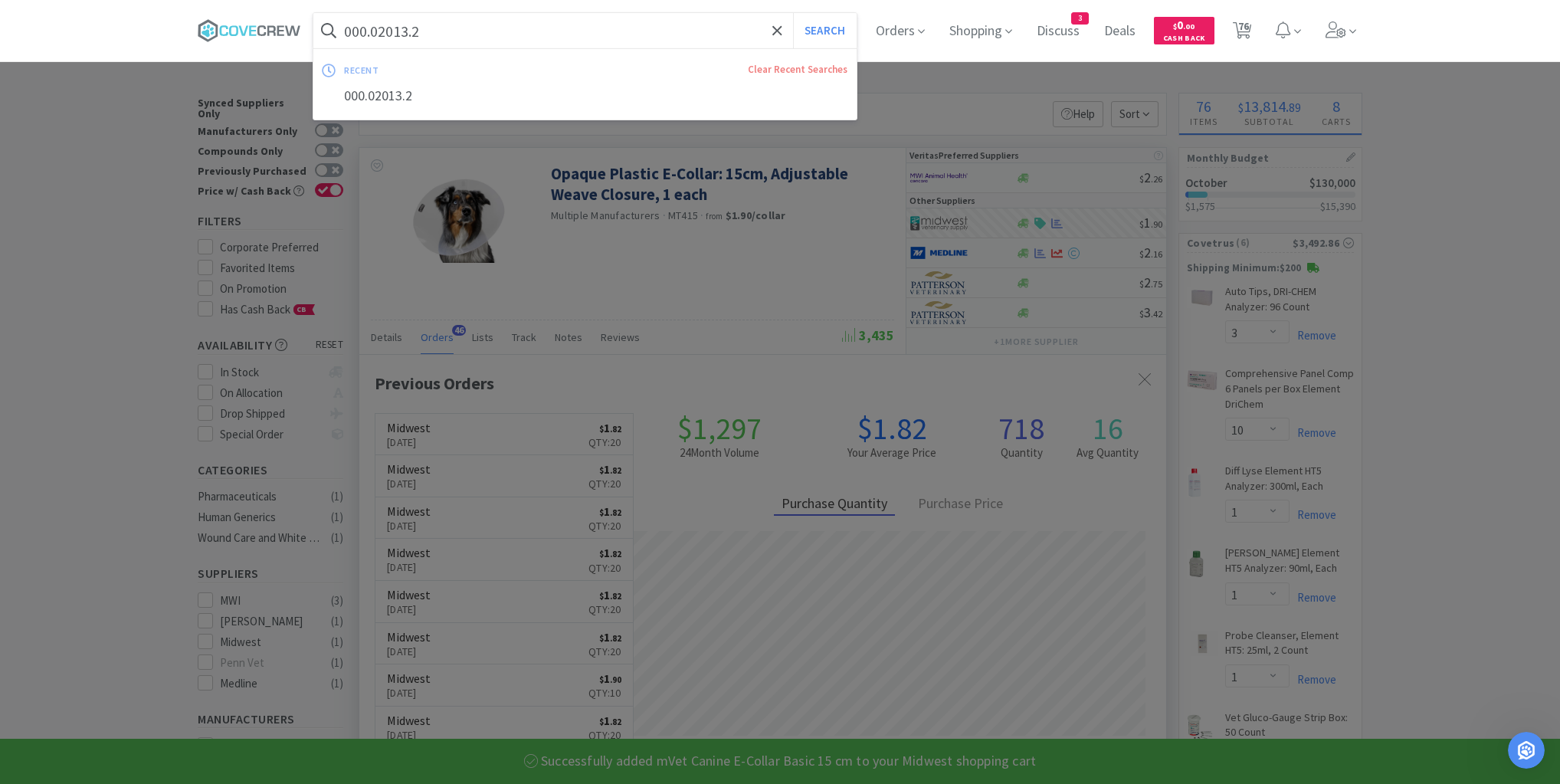
click at [684, 30] on input "000.02013.2" at bounding box center [585, 31] width 543 height 36
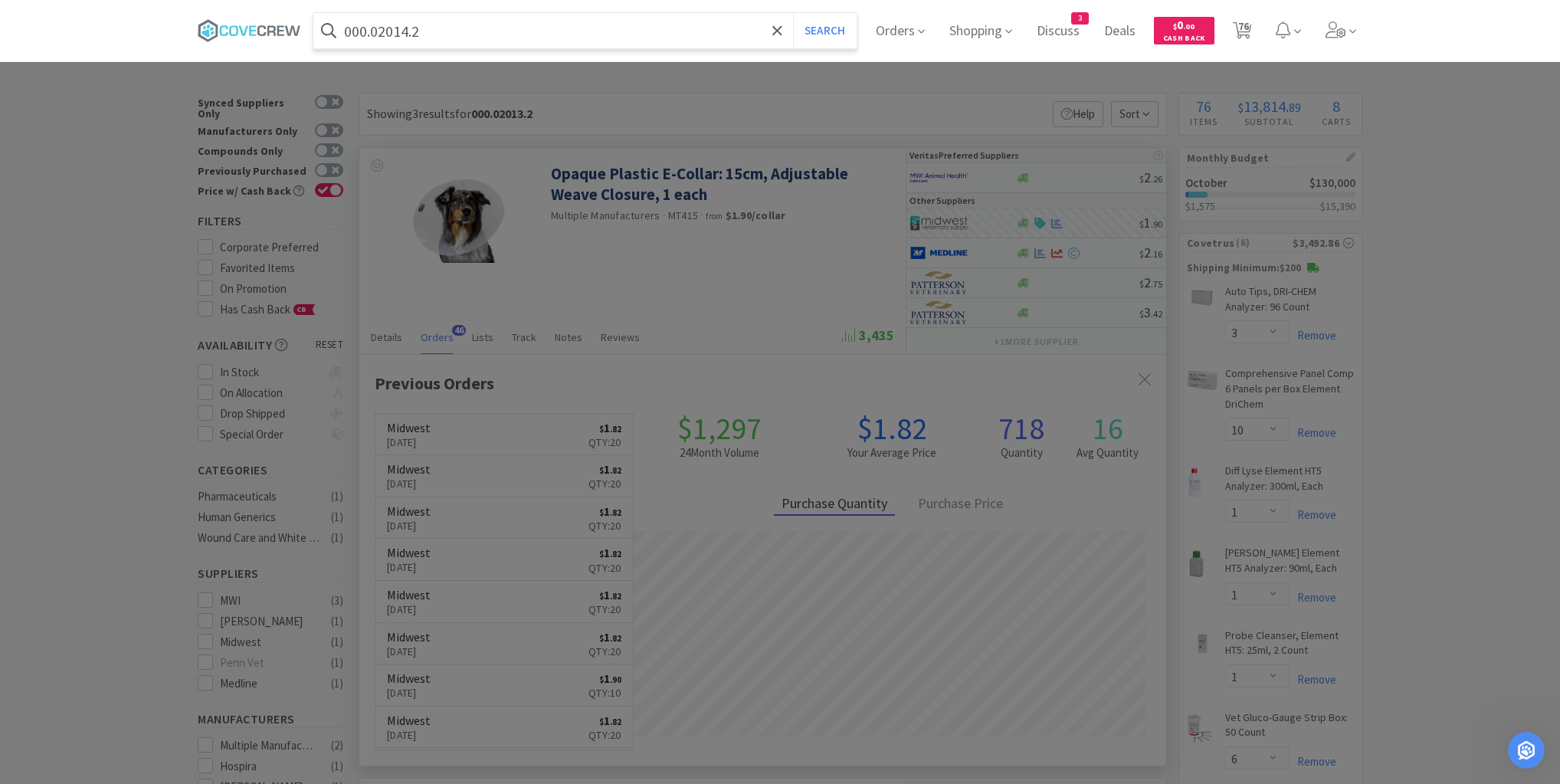
click at [793, 13] on button "Search" at bounding box center [825, 31] width 64 height 36
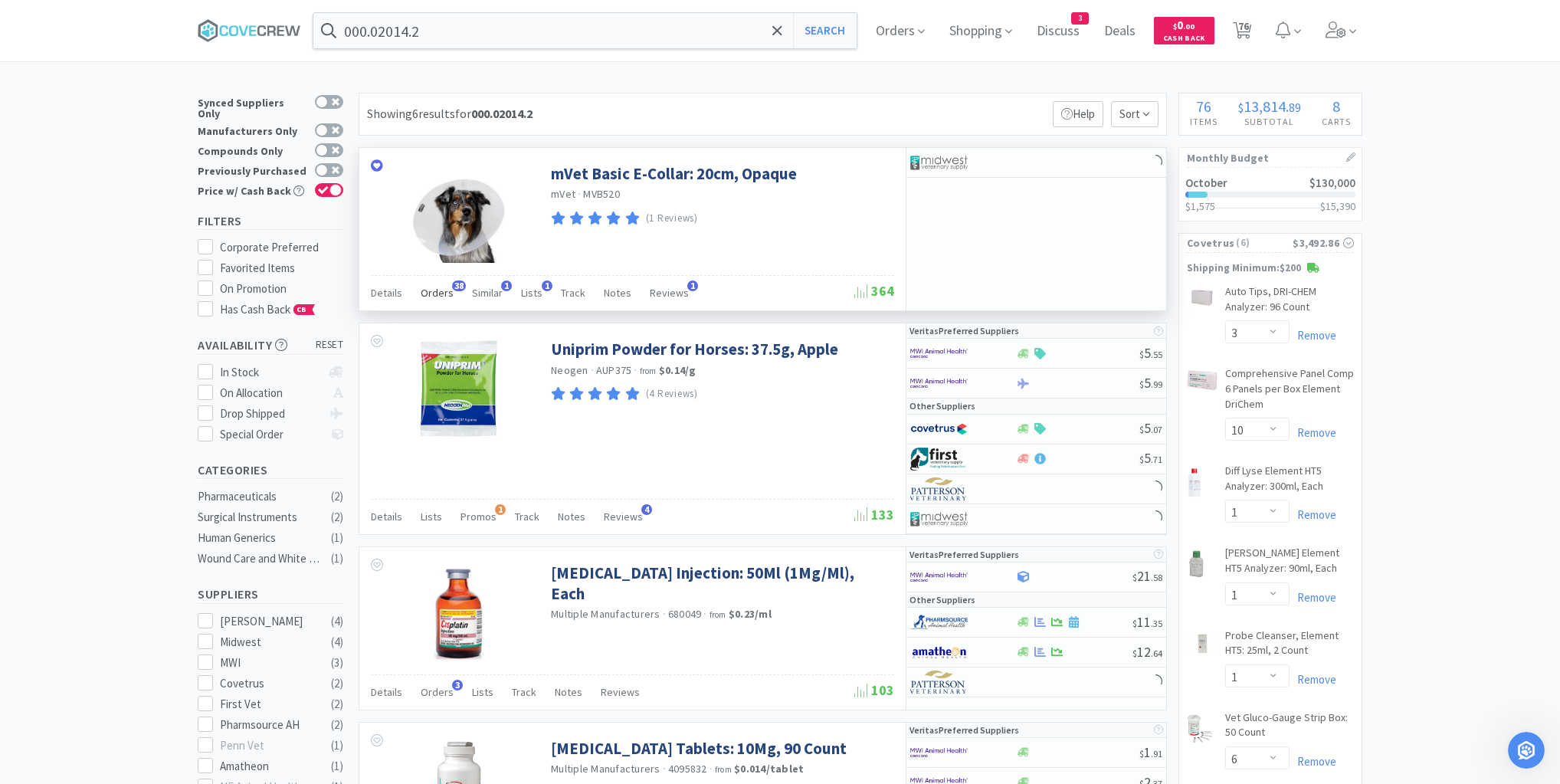
click at [445, 292] on span "Orders" at bounding box center [436, 293] width 33 height 14
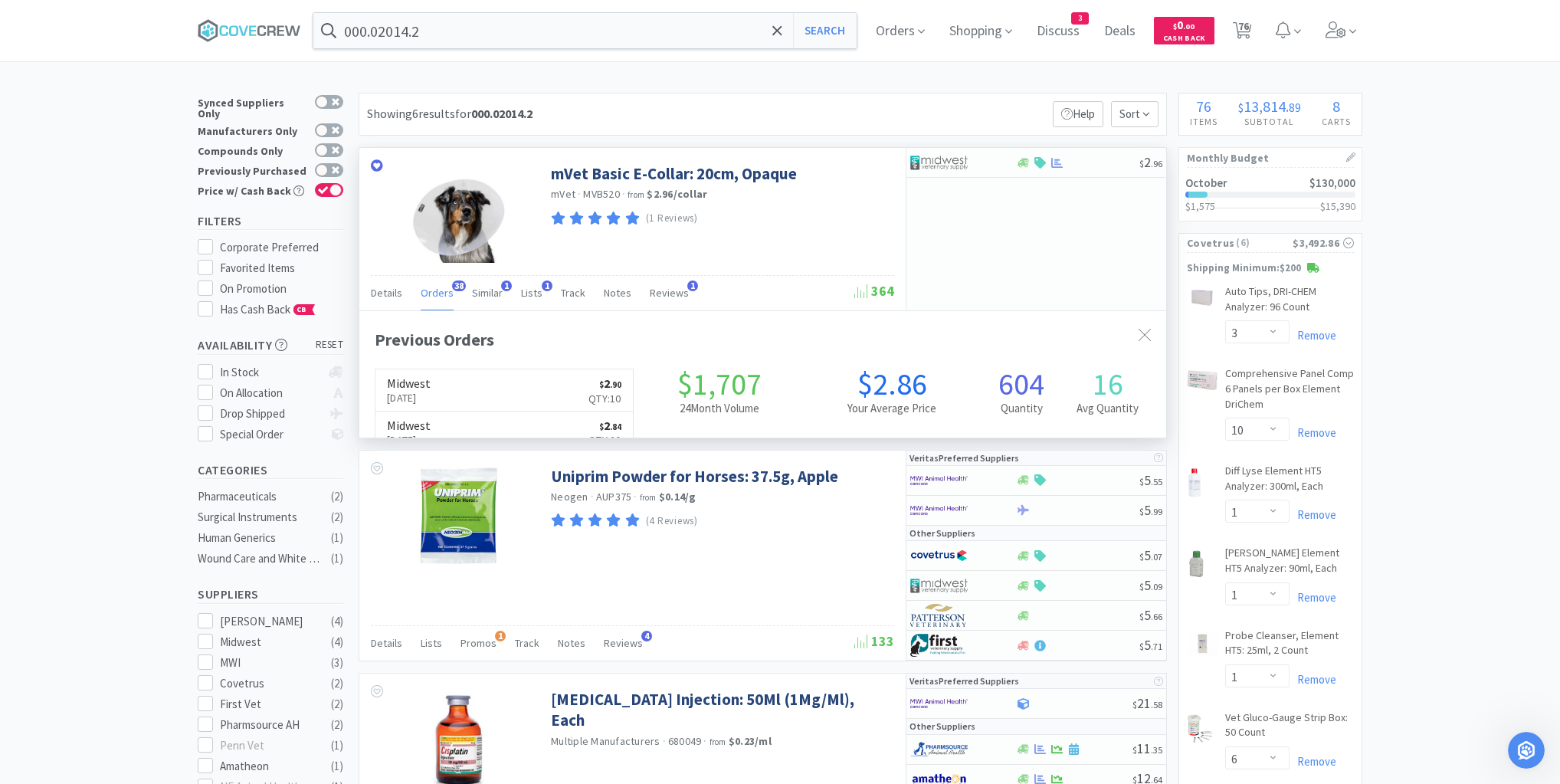
scroll to position [411, 807]
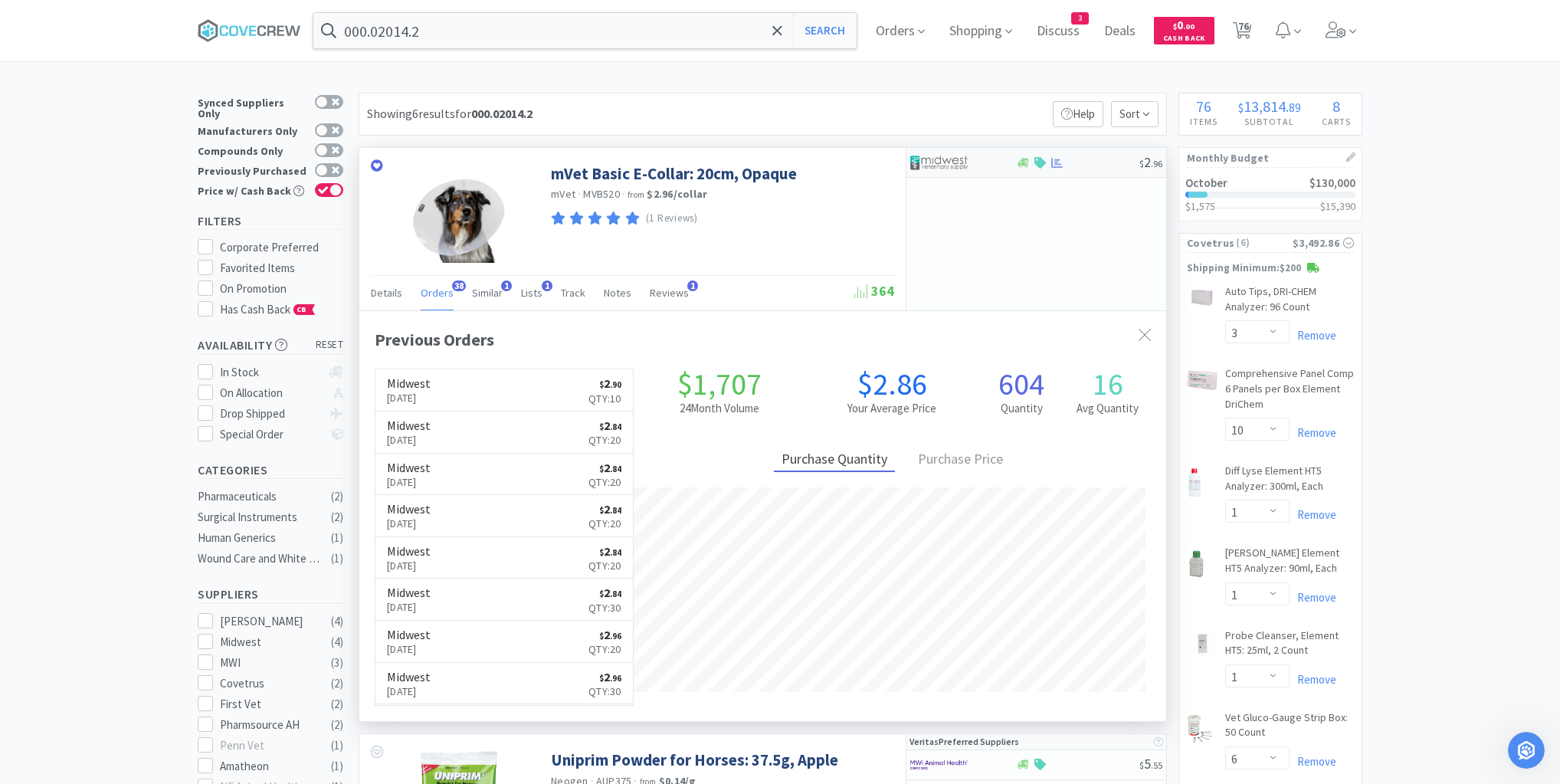
click at [1127, 164] on div at bounding box center [1077, 163] width 124 height 12
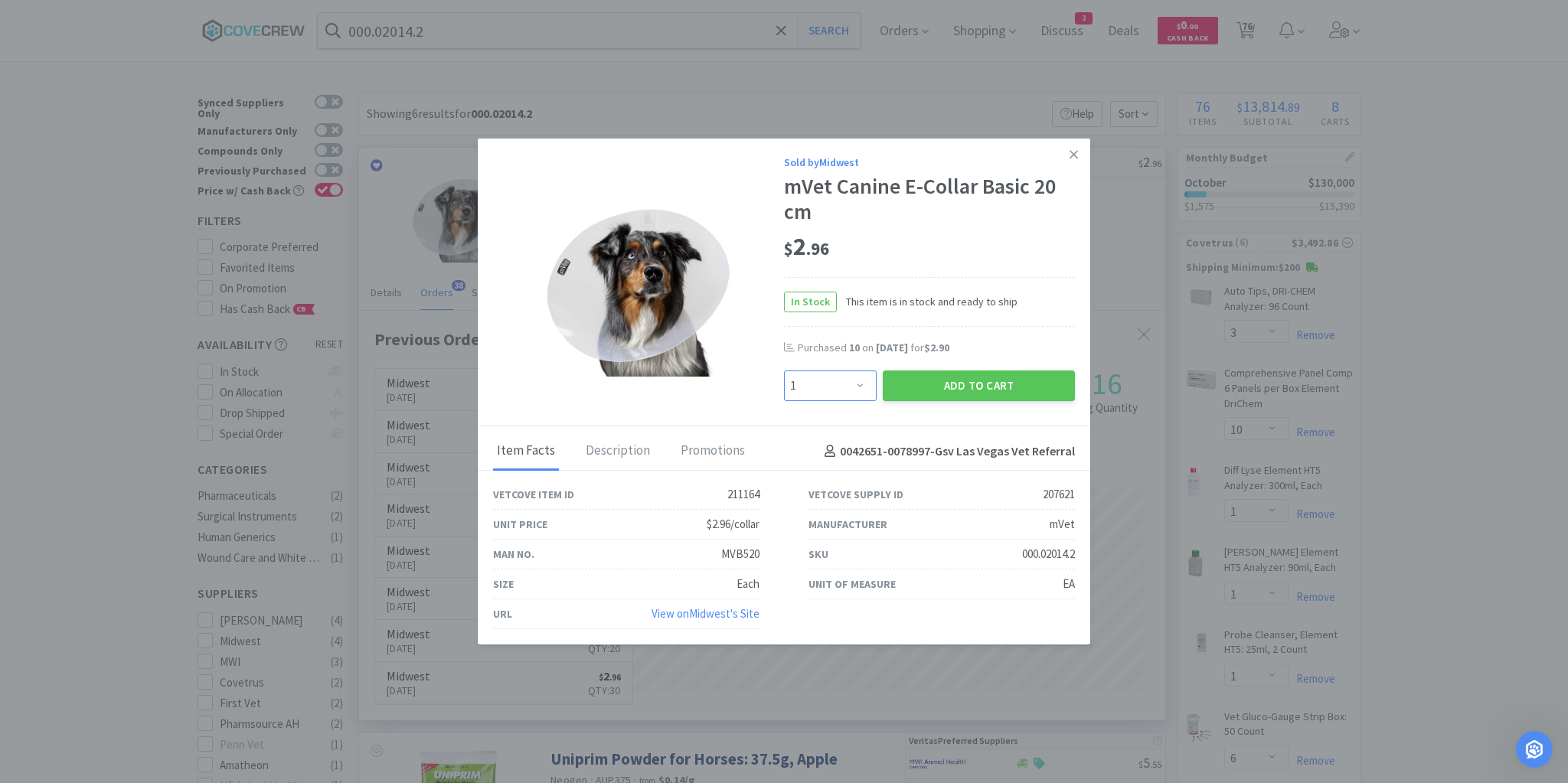
click at [866, 385] on select "Enter Quantity 1 2 3 4 5 6 7 8 9 10 11 12 13 14 15 16 17 18 19 20 Enter Quantity" at bounding box center [830, 385] width 92 height 30
click at [784, 371] on select "Enter Quantity 1 2 3 4 5 6 7 8 9 10 11 12 13 14 15 16 17 18 19 20 Enter Quantity" at bounding box center [830, 385] width 92 height 30
click at [989, 380] on button "Add to Cart" at bounding box center [978, 385] width 192 height 30
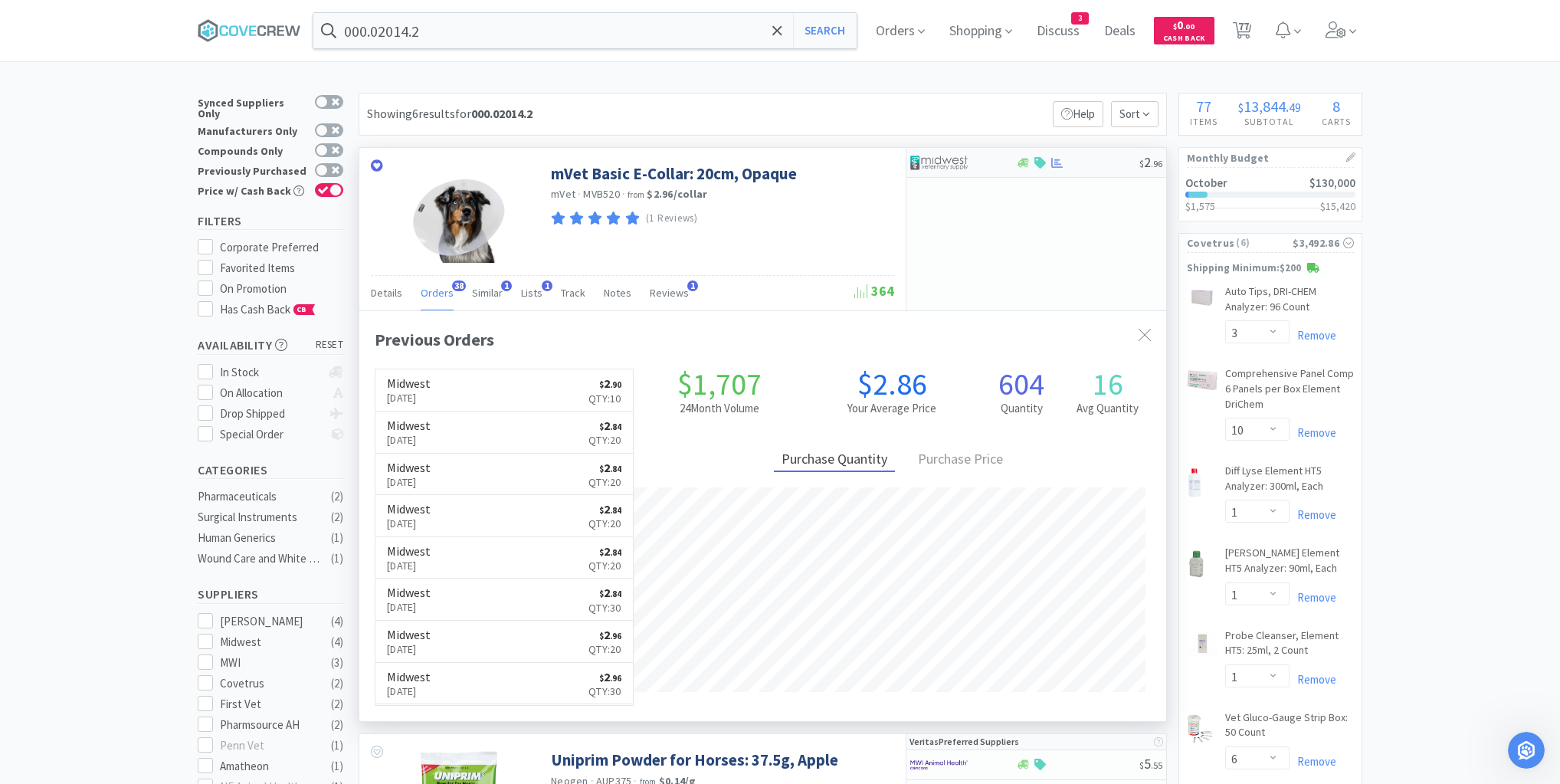
click at [1005, 165] on div at bounding box center [963, 162] width 105 height 26
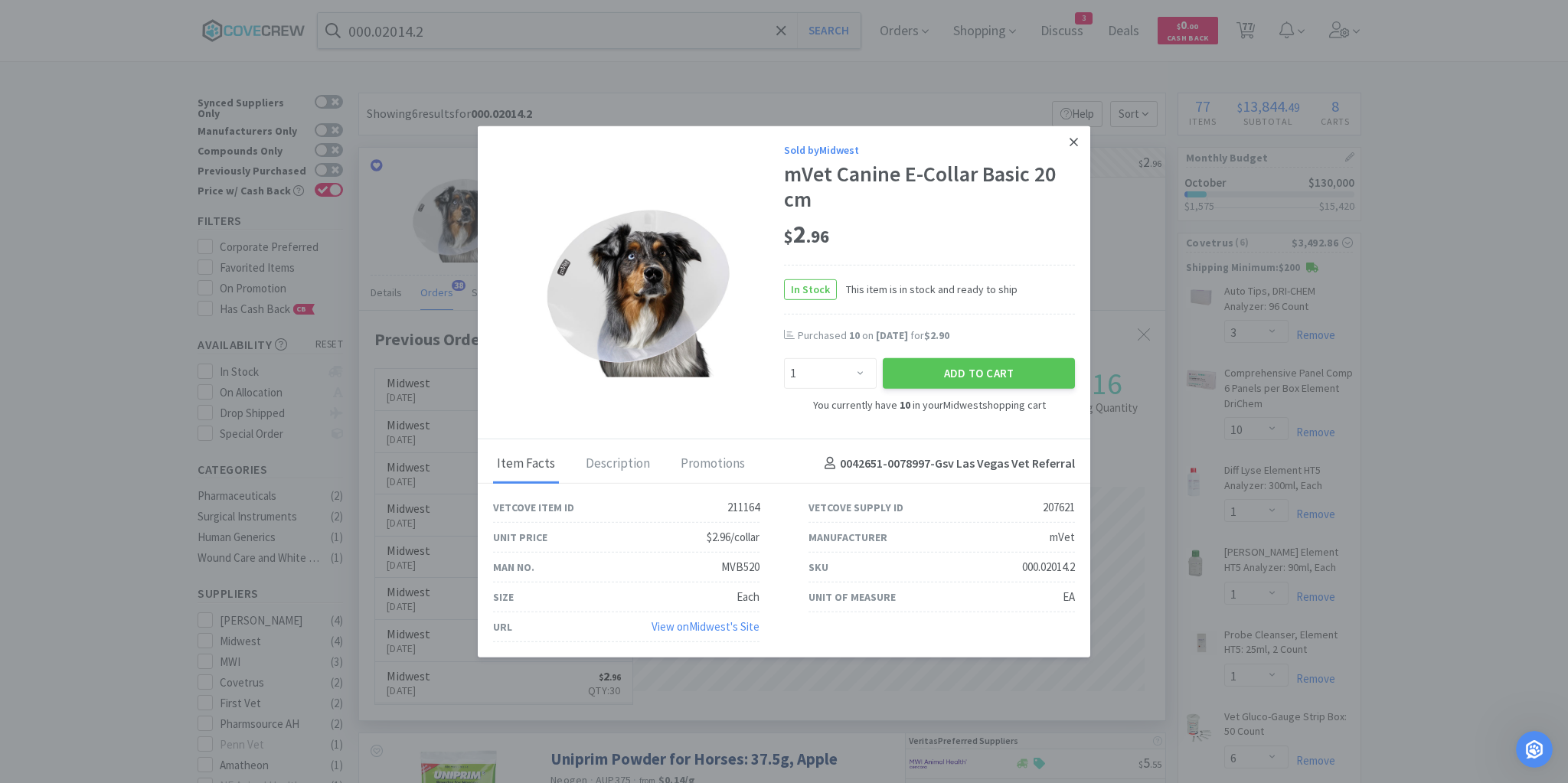
click at [1075, 145] on icon at bounding box center [1073, 141] width 8 height 8
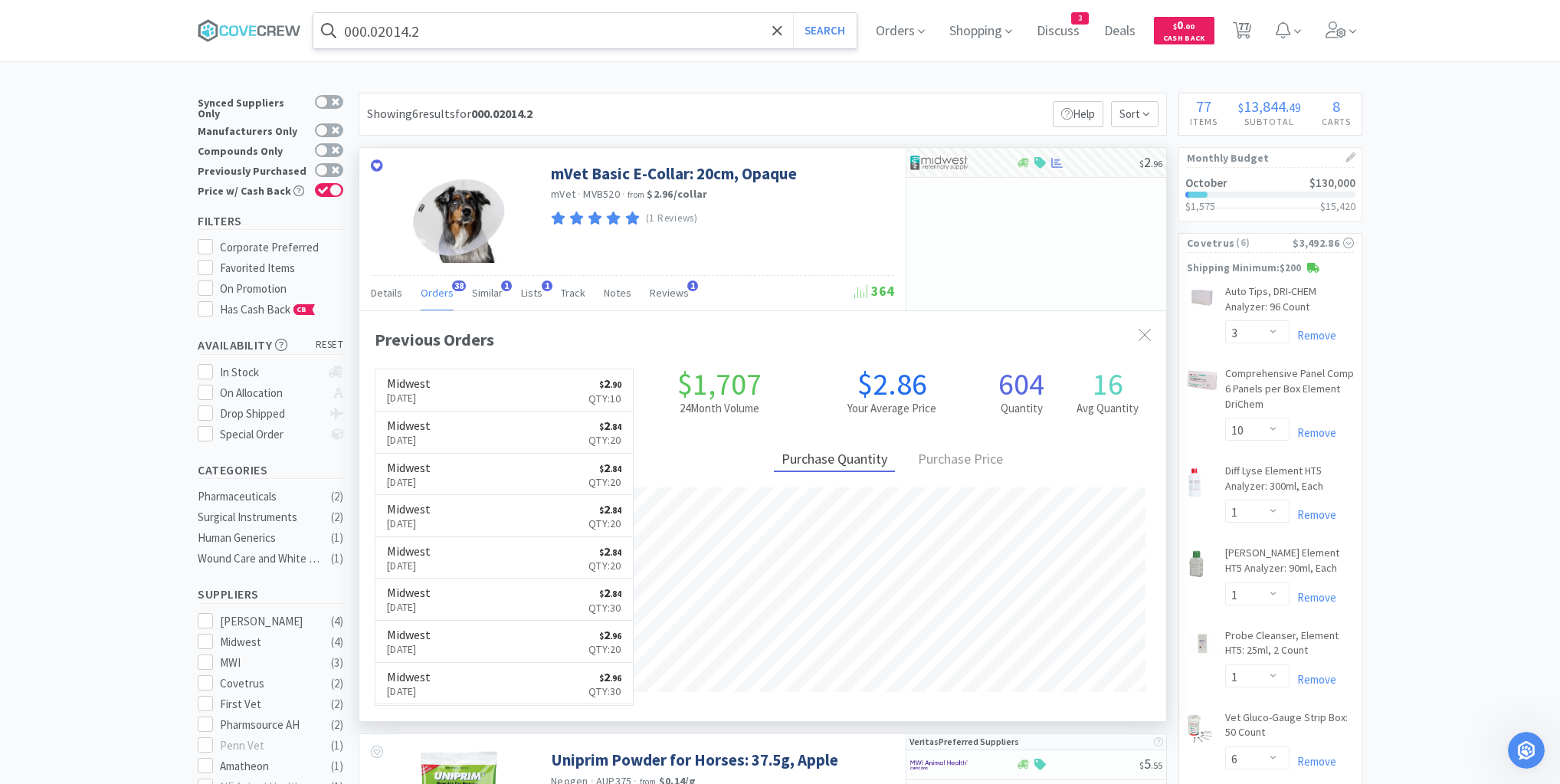
click at [654, 25] on input "000.02014.2" at bounding box center [585, 31] width 543 height 36
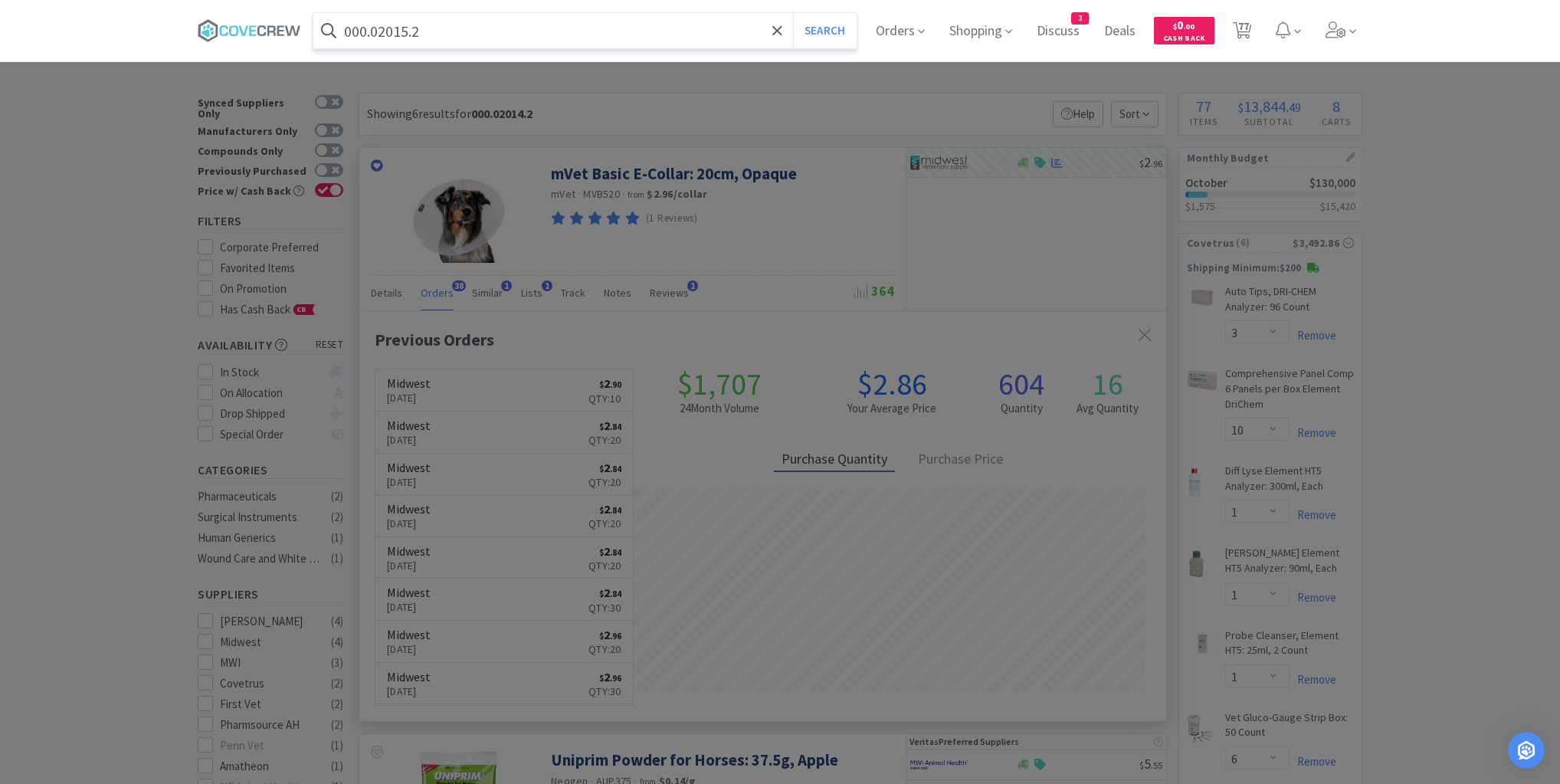
click at [793, 13] on button "Search" at bounding box center [825, 31] width 64 height 36
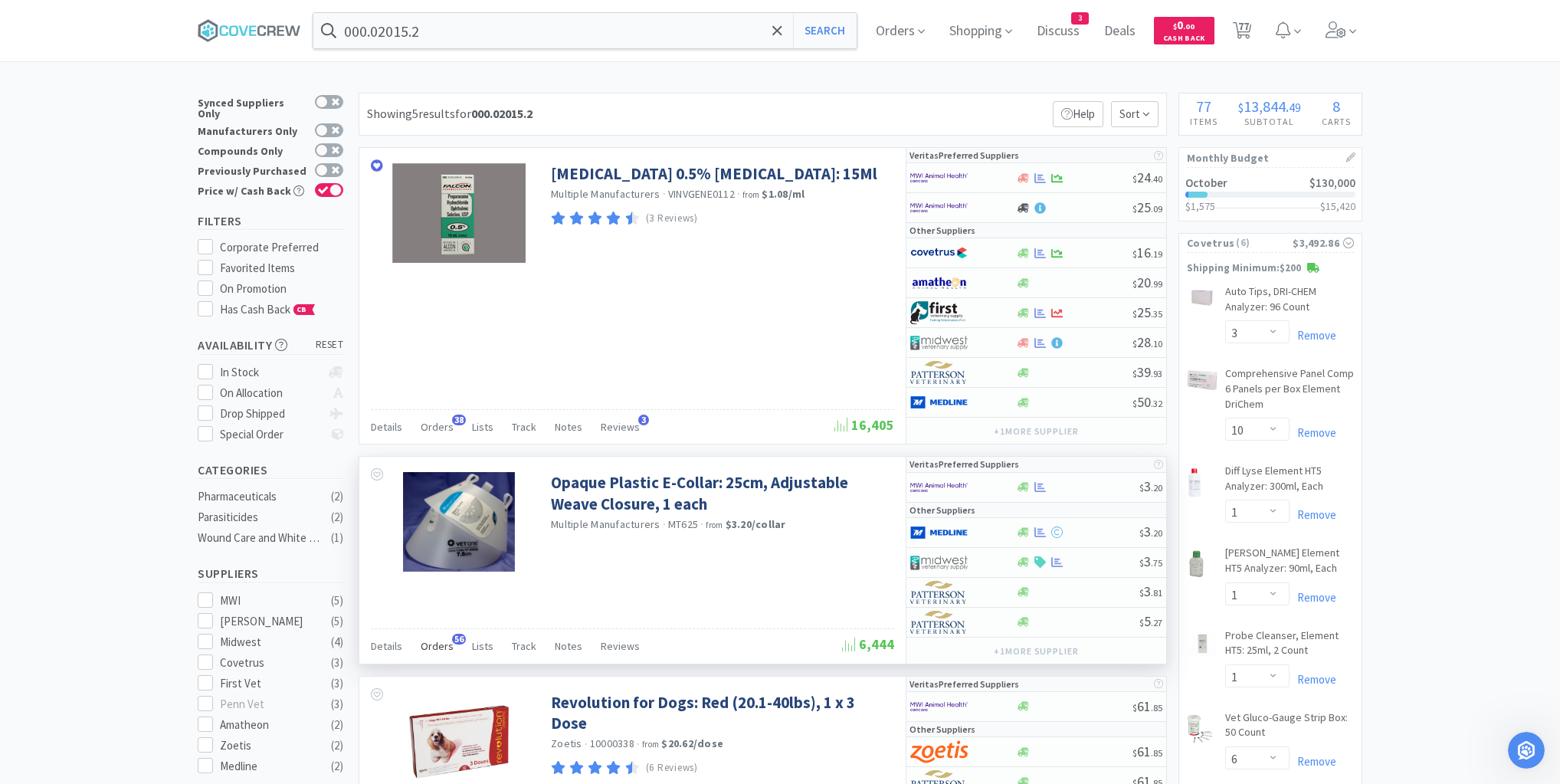
click at [444, 645] on span "Orders" at bounding box center [436, 646] width 33 height 14
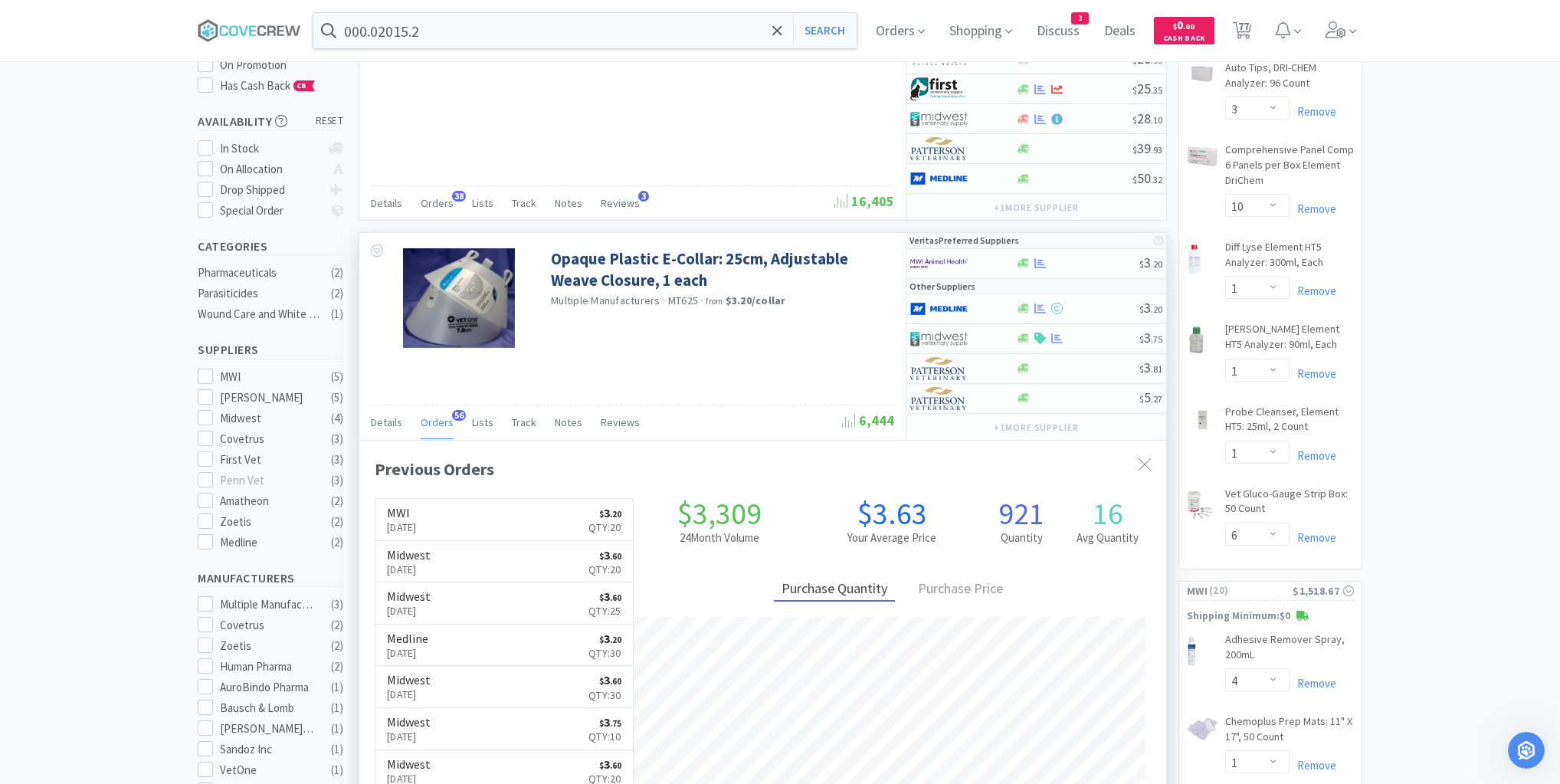
scroll to position [245, 0]
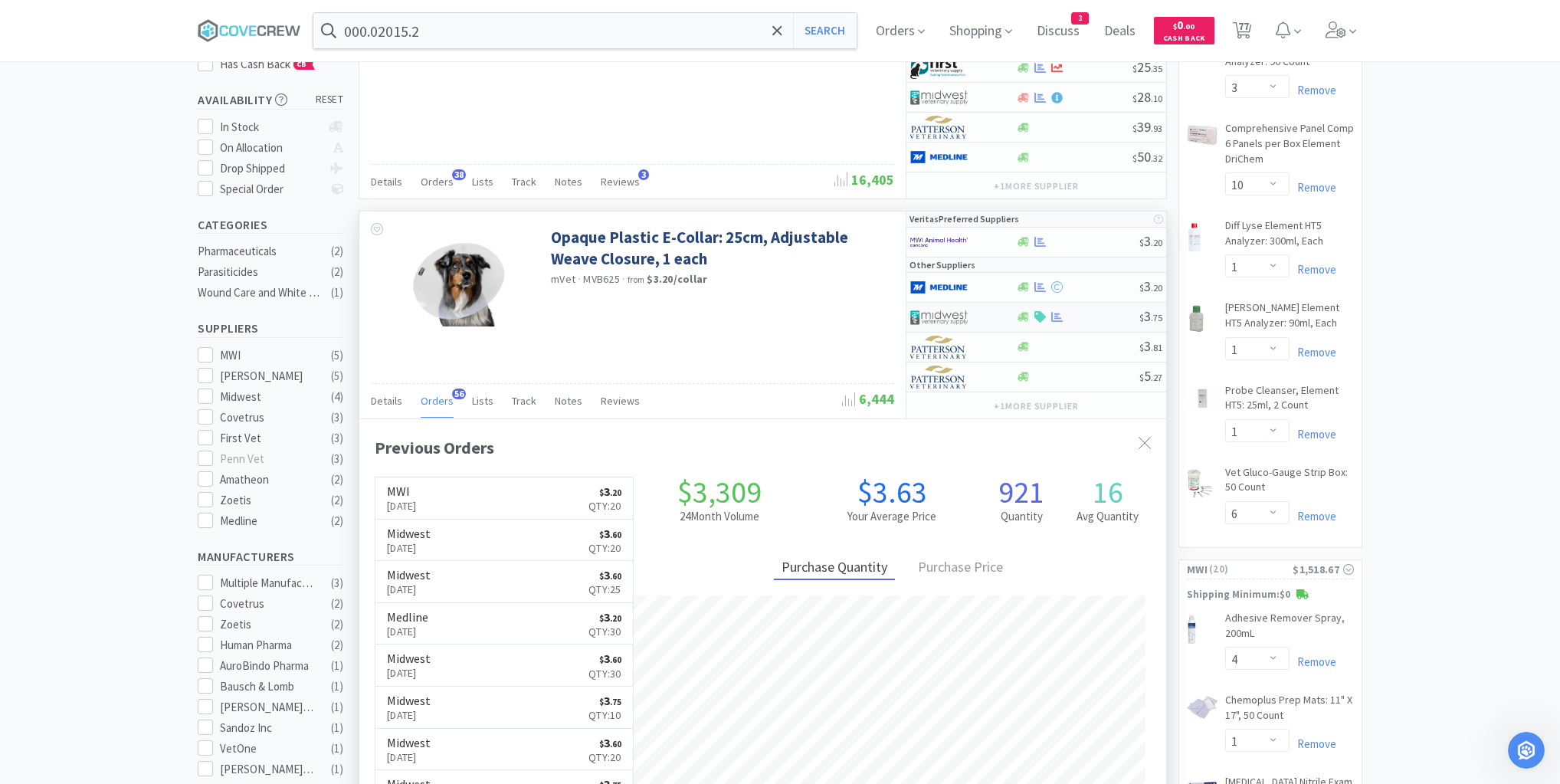
click at [1100, 314] on div at bounding box center [1077, 316] width 124 height 12
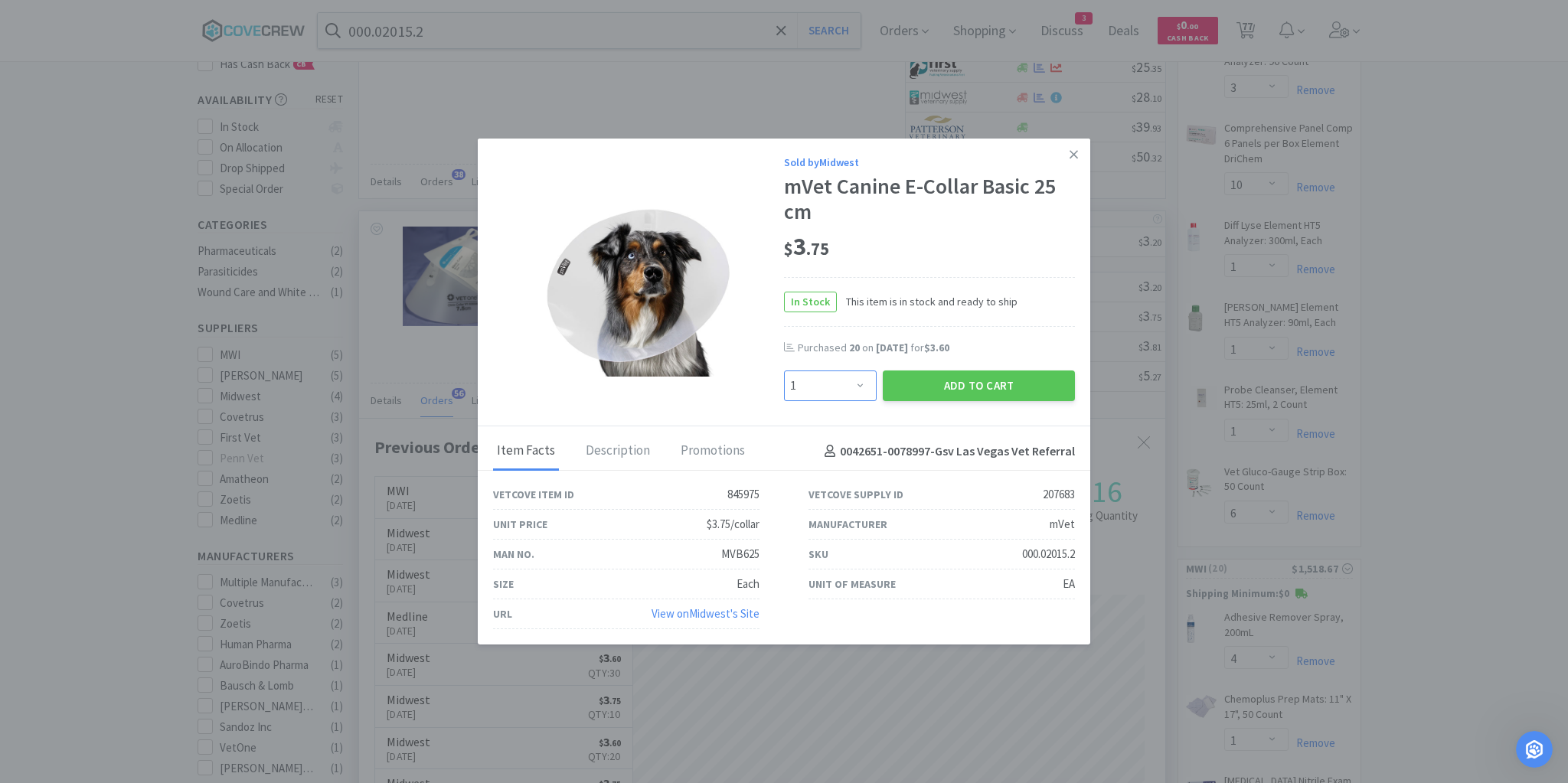
click at [867, 383] on select "Enter Quantity 1 2 3 4 5 6 7 8 9 10 11 12 13 14 15 16 17 18 19 20 Enter Quantity" at bounding box center [830, 385] width 92 height 30
click at [784, 371] on select "Enter Quantity 1 2 3 4 5 6 7 8 9 10 11 12 13 14 15 16 17 18 19 20 Enter Quantity" at bounding box center [830, 385] width 92 height 30
click at [932, 387] on button "Add to Cart" at bounding box center [978, 385] width 192 height 30
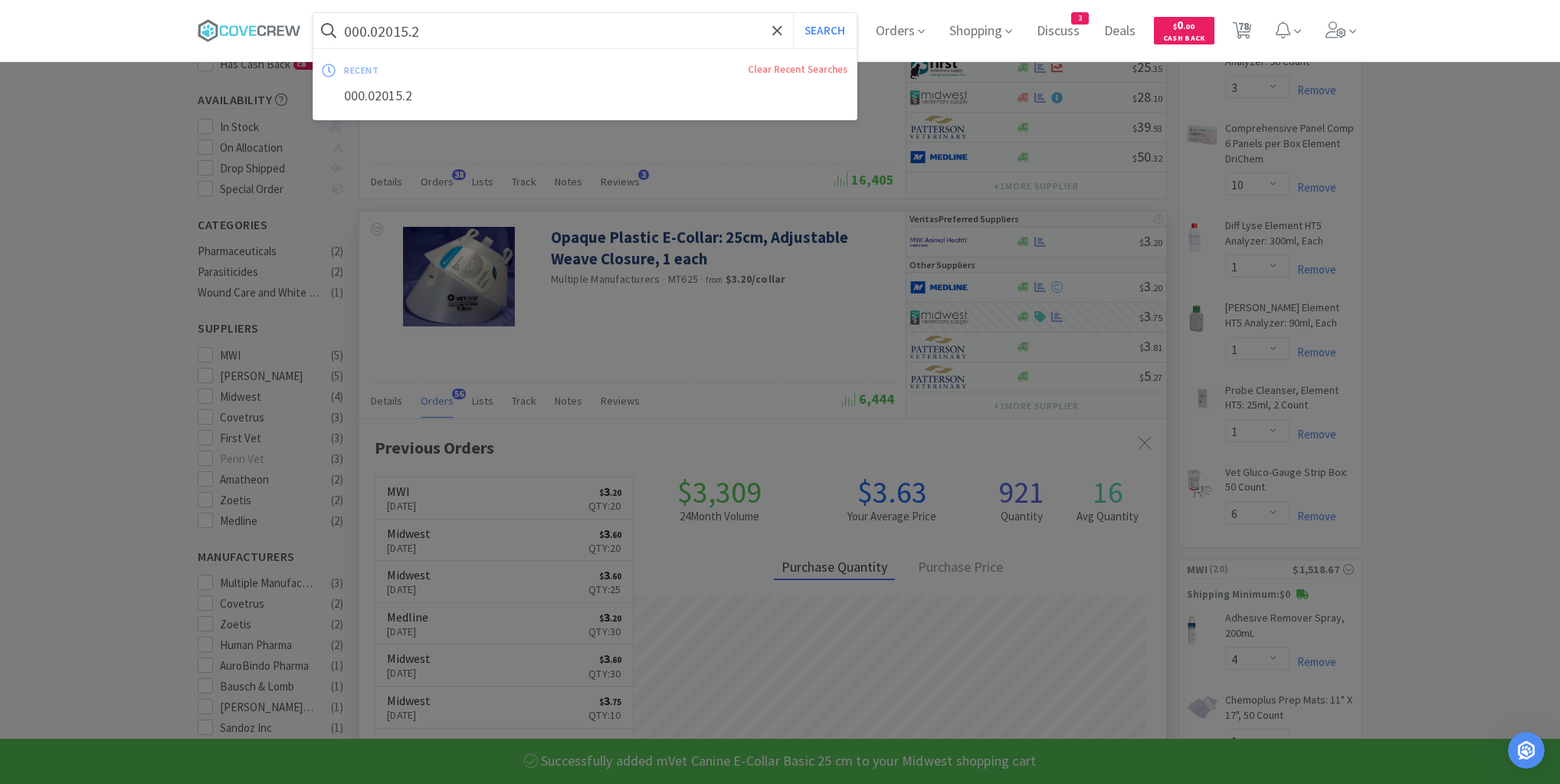
click at [631, 25] on input "000.02015.2" at bounding box center [585, 31] width 543 height 36
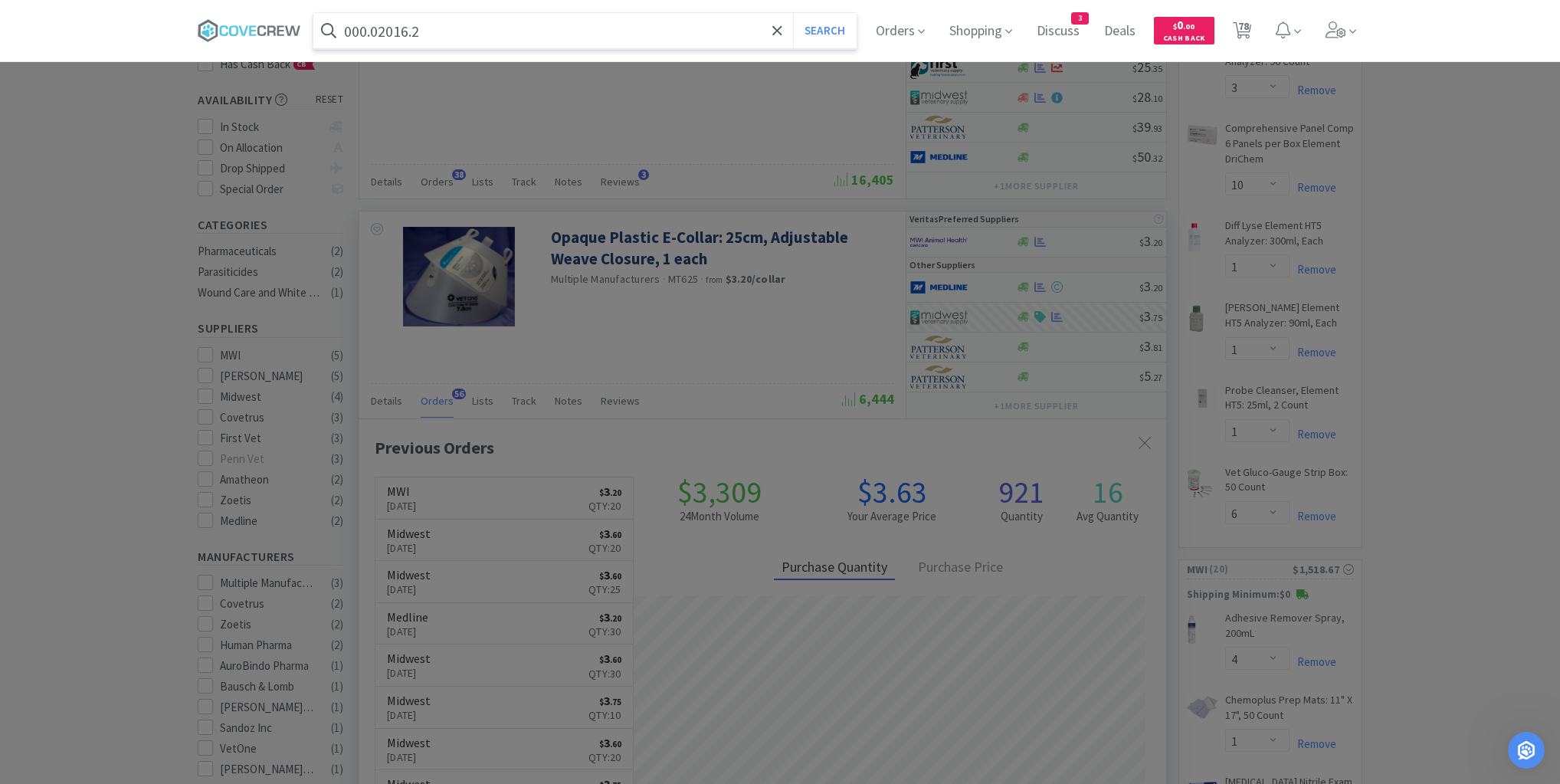
click at [793, 13] on button "Search" at bounding box center [825, 31] width 64 height 36
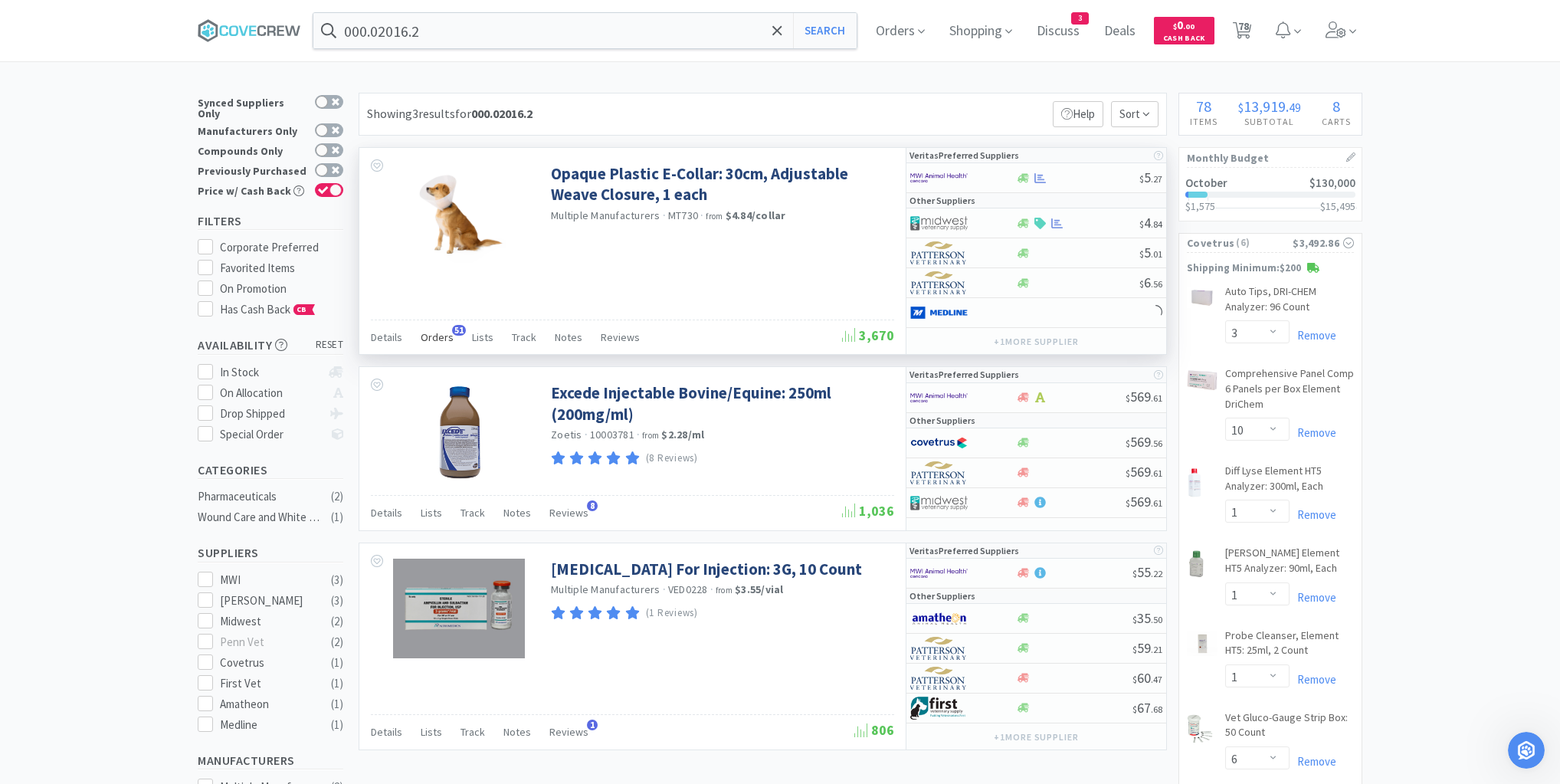
click at [438, 336] on span "Orders" at bounding box center [436, 338] width 33 height 14
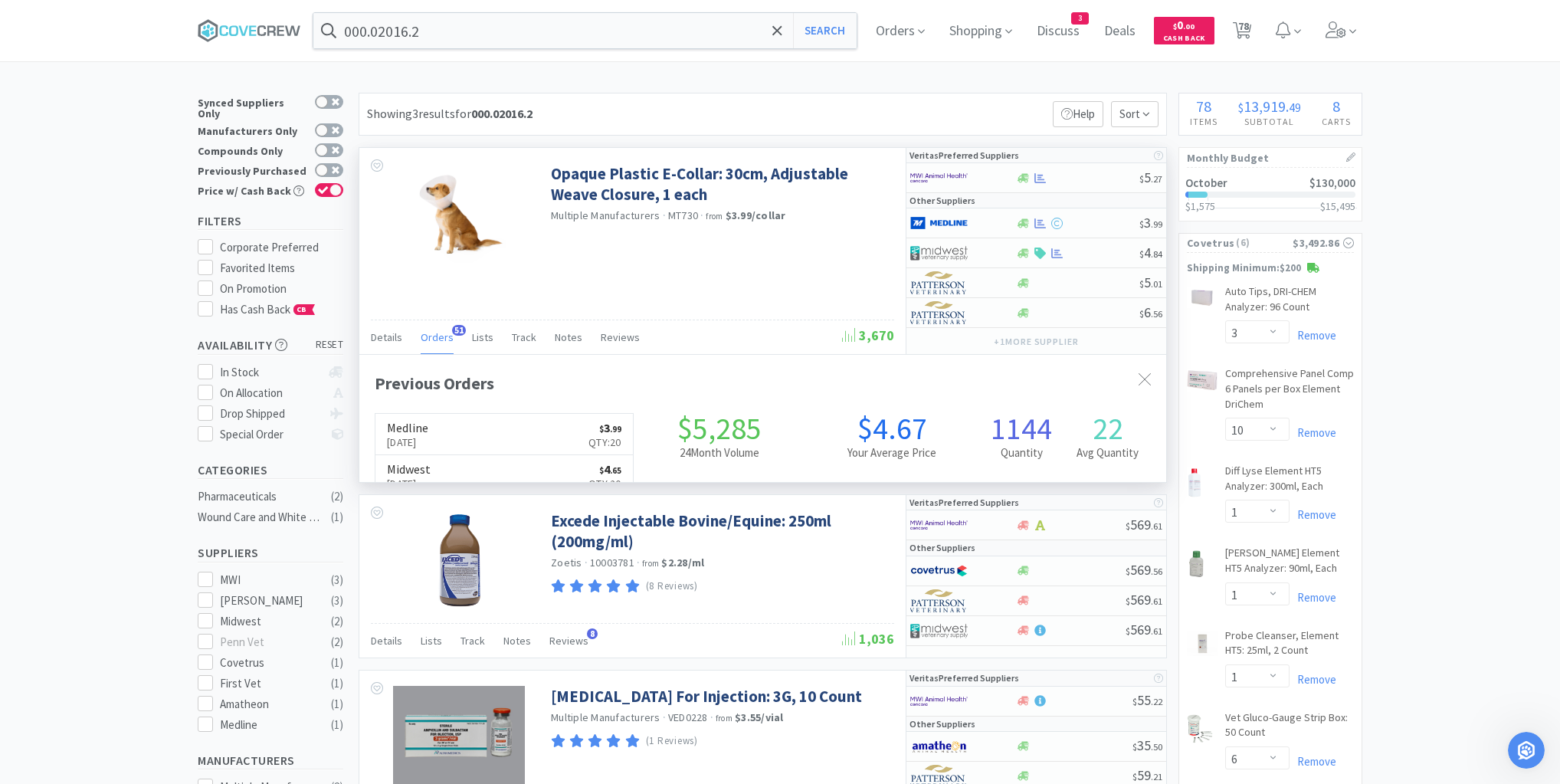
scroll to position [411, 807]
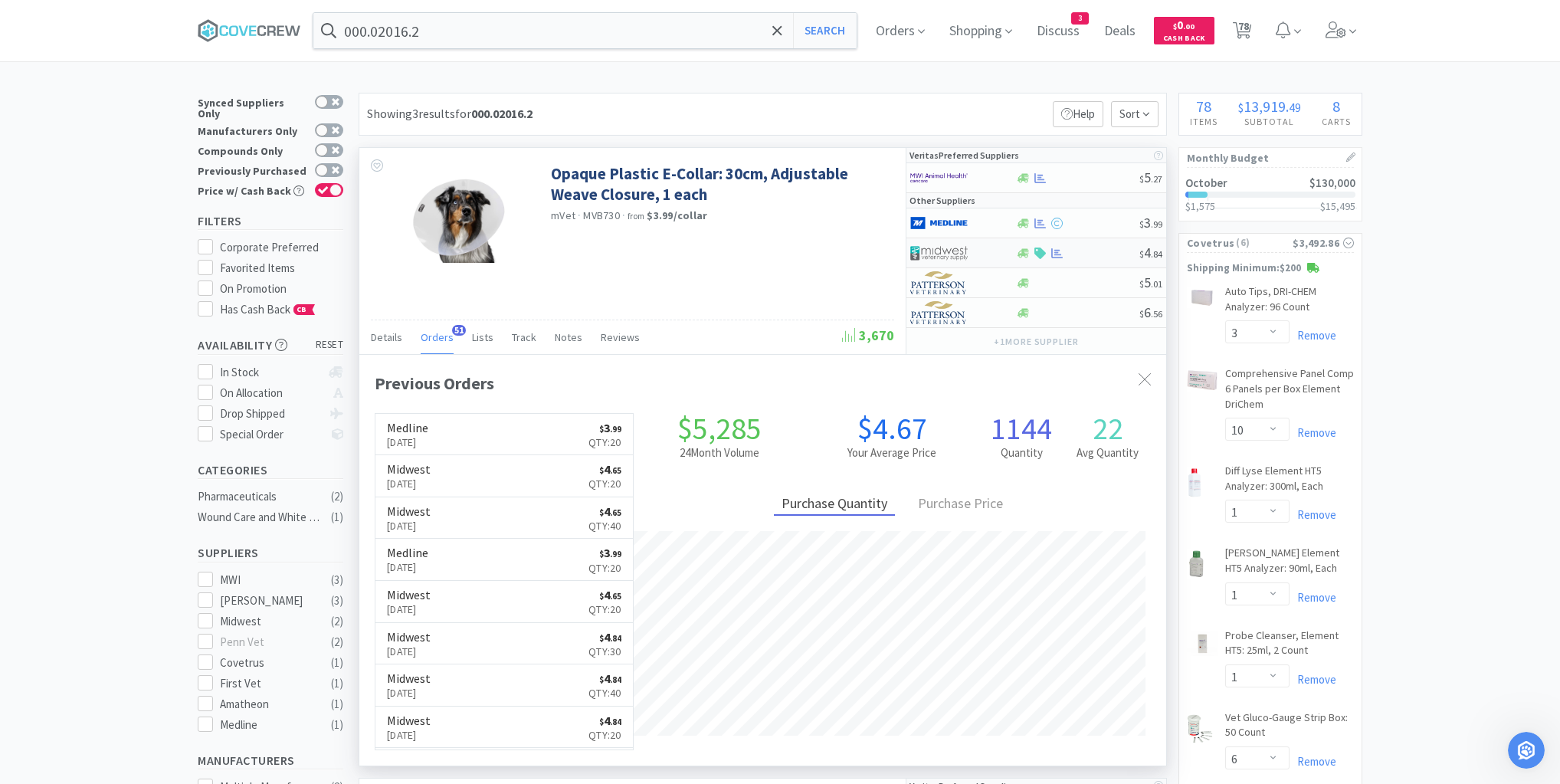
click at [1105, 253] on div at bounding box center [1077, 252] width 124 height 12
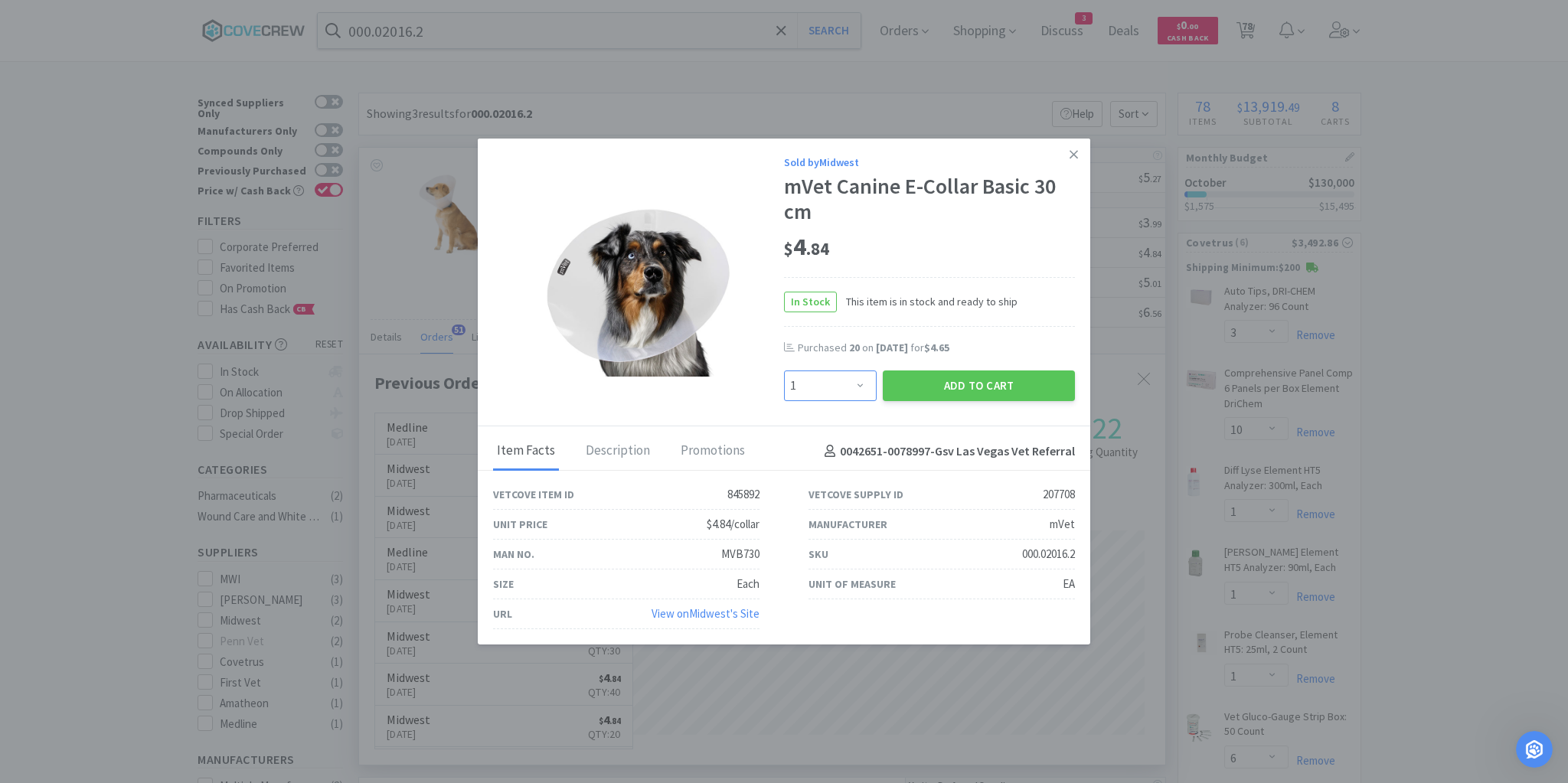
click at [859, 383] on select "Enter Quantity 1 2 3 4 5 6 7 8 9 10 11 12 13 14 15 16 17 18 19 20 Enter Quantity" at bounding box center [830, 385] width 92 height 30
click at [784, 371] on select "Enter Quantity 1 2 3 4 5 6 7 8 9 10 11 12 13 14 15 16 17 18 19 20 Enter Quantity" at bounding box center [830, 385] width 92 height 30
click at [953, 383] on button "Add to Cart" at bounding box center [978, 385] width 192 height 30
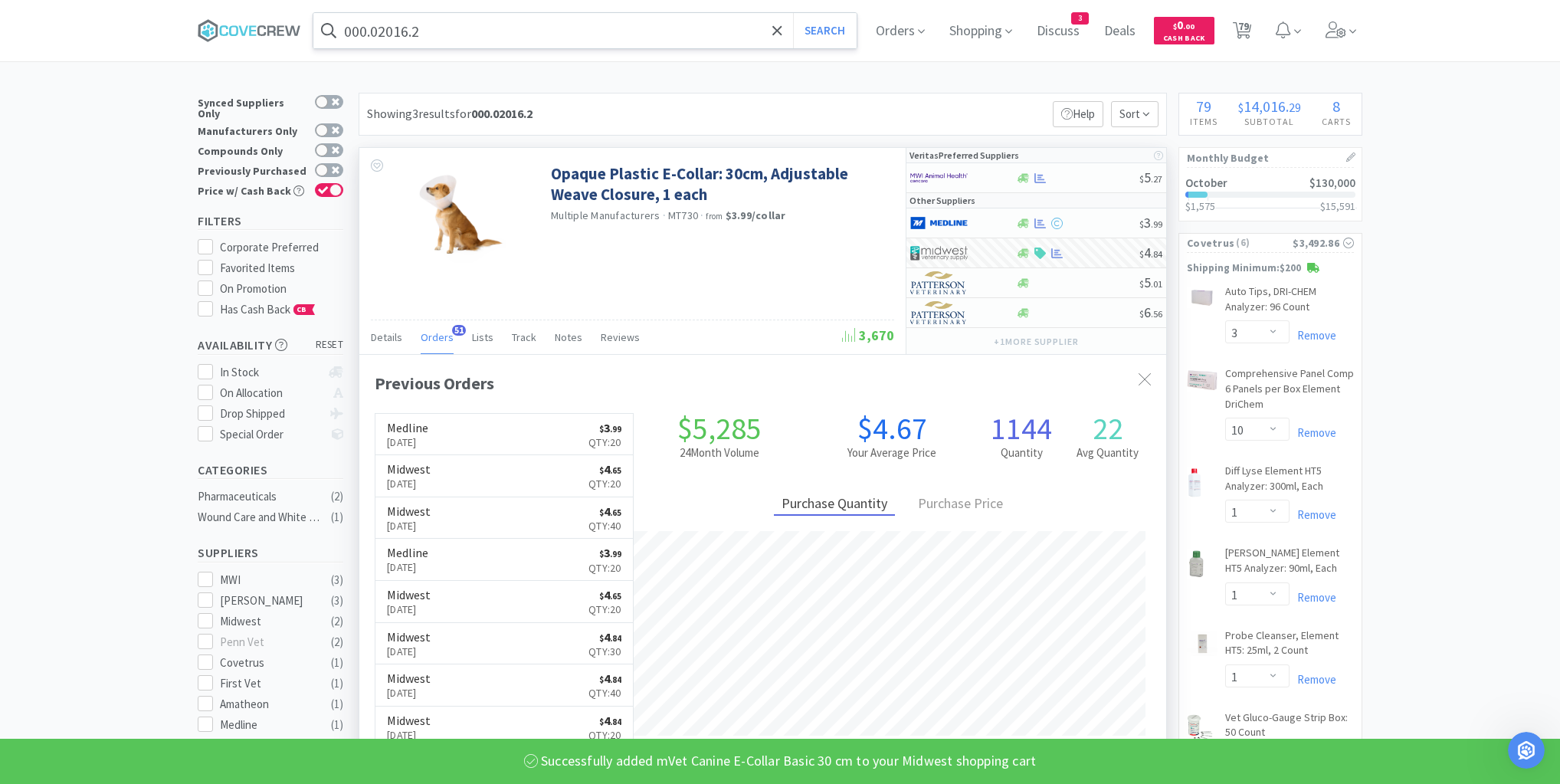
click at [575, 30] on input "000.02016.2" at bounding box center [585, 31] width 543 height 36
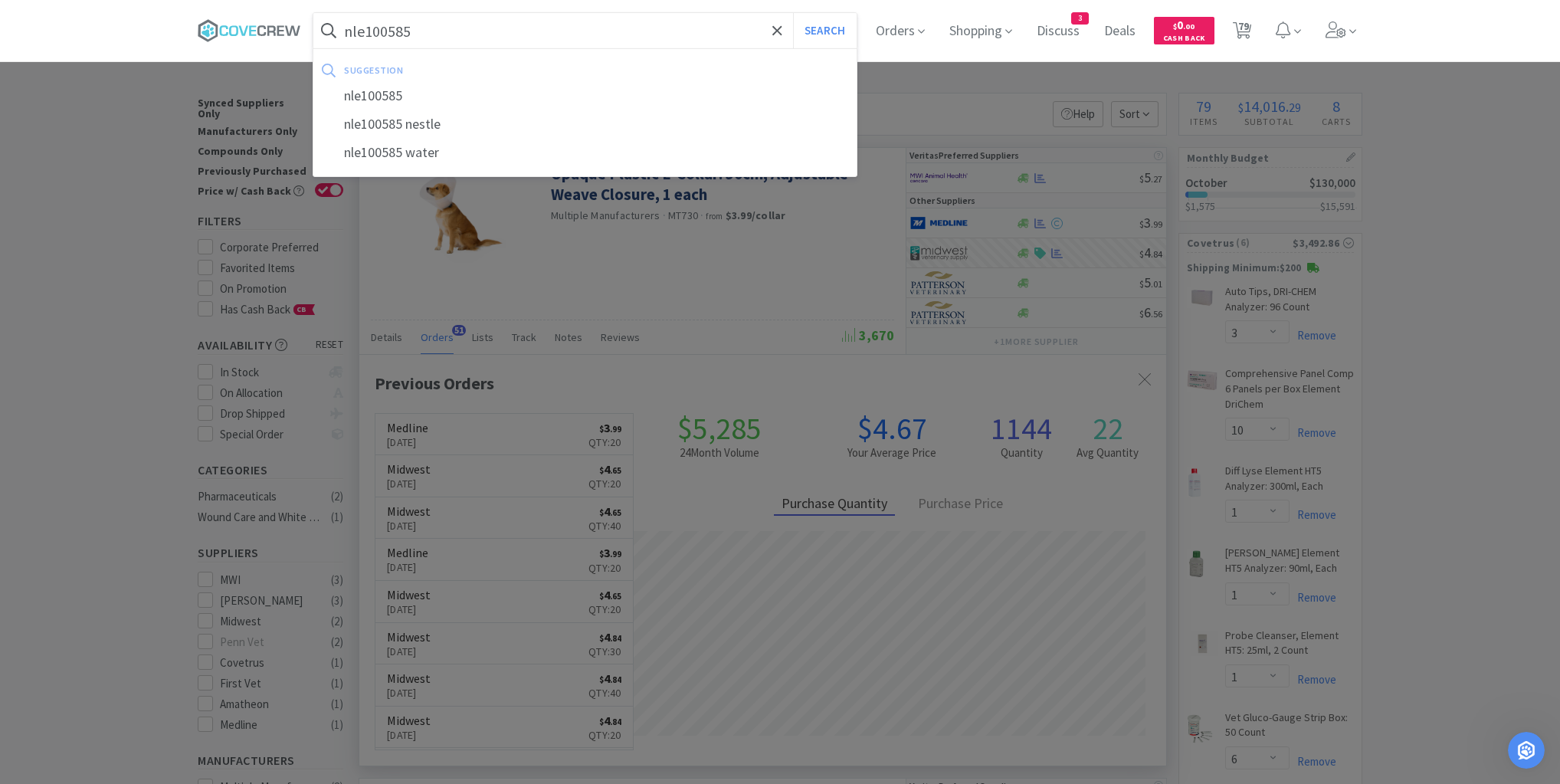
click at [793, 13] on button "Search" at bounding box center [825, 31] width 64 height 36
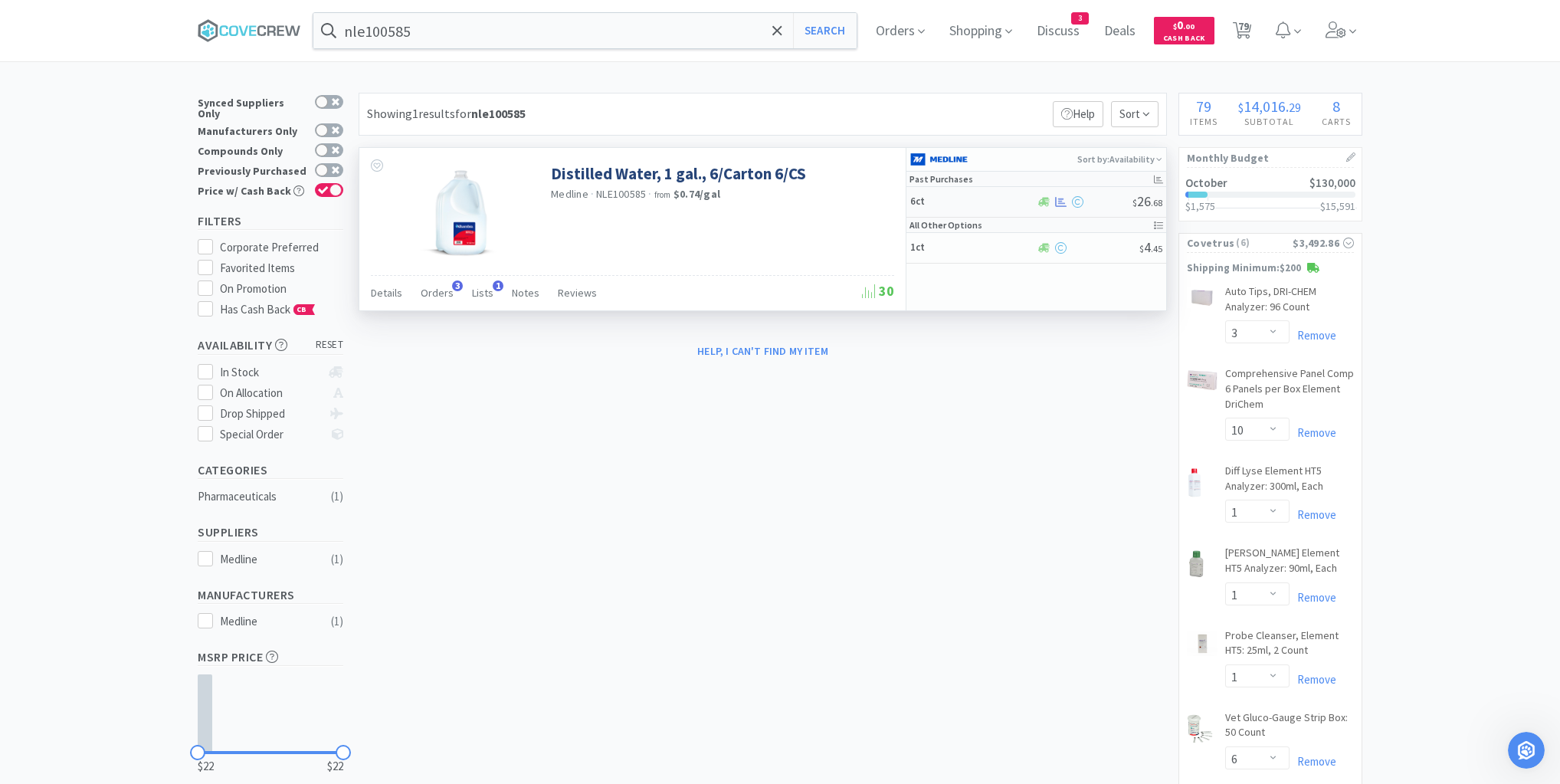
click at [984, 202] on h5 "6ct" at bounding box center [972, 202] width 123 height 13
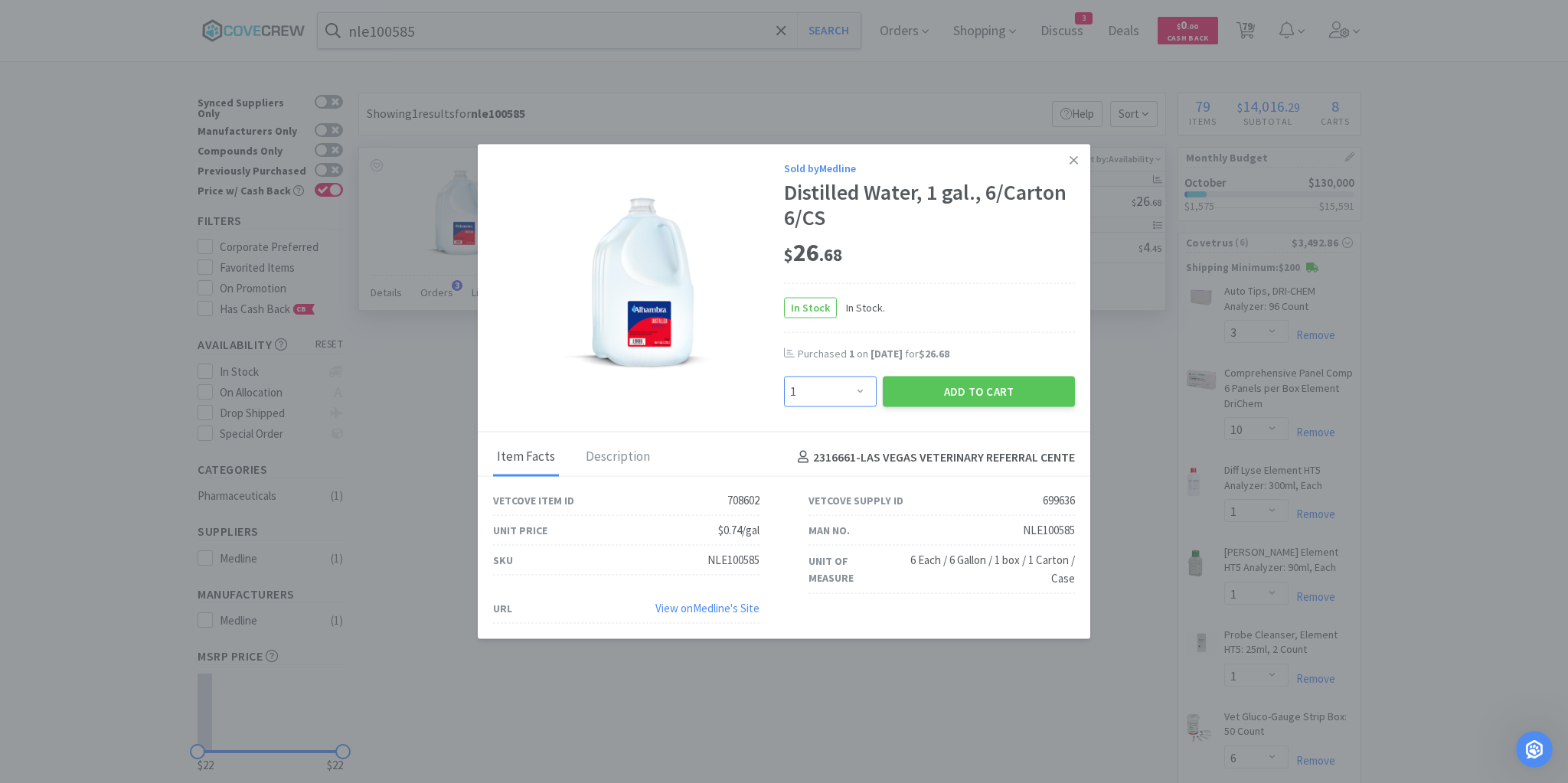
click at [863, 393] on select "Enter Quantity 1 2 3 4 5 6 7 8 9 10 11 12 13 14 15 16 17 18 19 20 Enter Quantity" at bounding box center [830, 392] width 92 height 30
click at [784, 376] on select "Enter Quantity 1 2 3 4 5 6 7 8 9 10 11 12 13 14 15 16 17 18 19 20 Enter Quantity" at bounding box center [830, 392] width 92 height 30
click at [963, 401] on button "Add to Cart" at bounding box center [978, 392] width 192 height 30
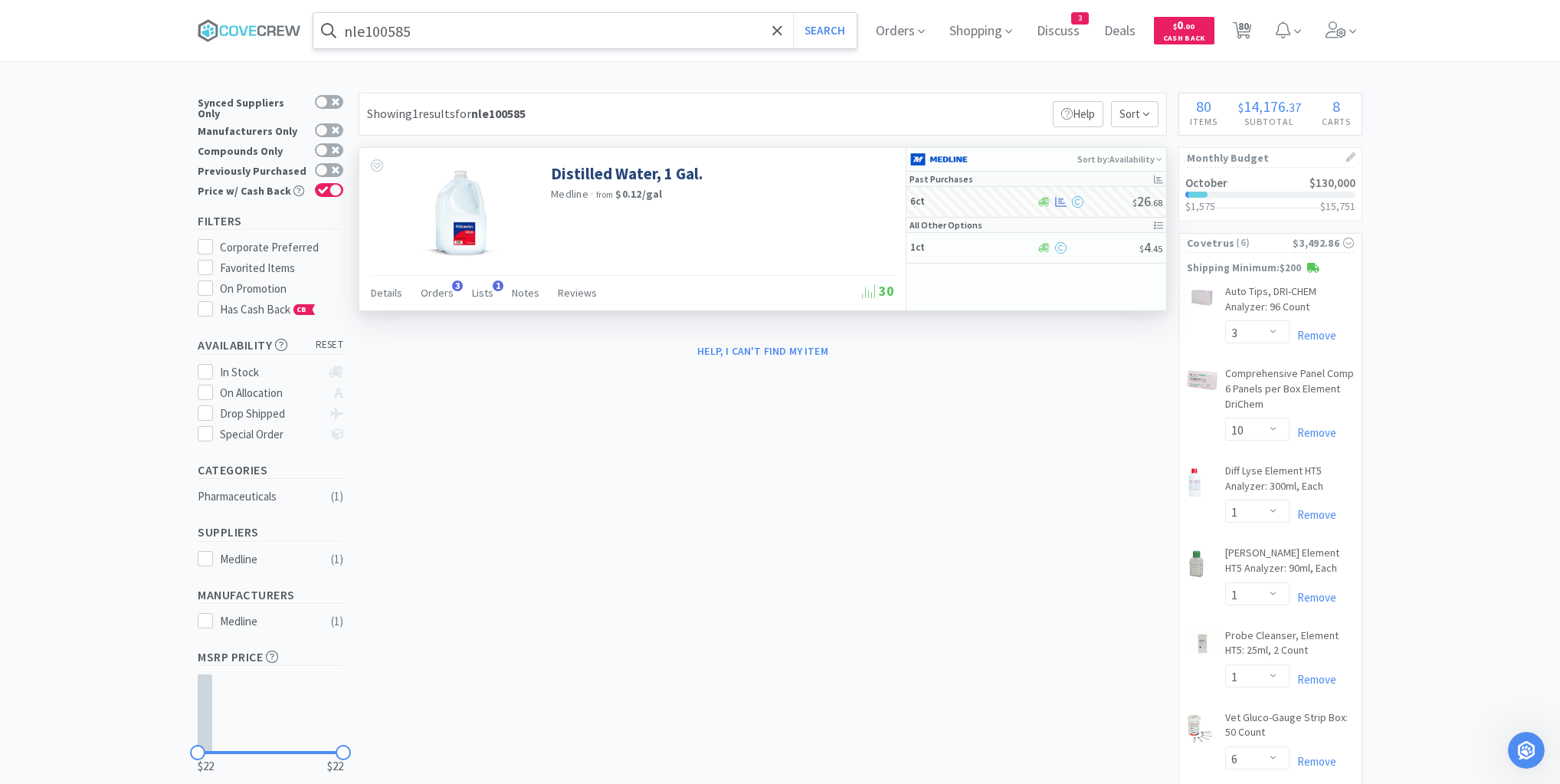
drag, startPoint x: 580, startPoint y: 34, endPoint x: 580, endPoint y: 42, distance: 8.0
click at [580, 34] on input "nle100585" at bounding box center [585, 31] width 543 height 36
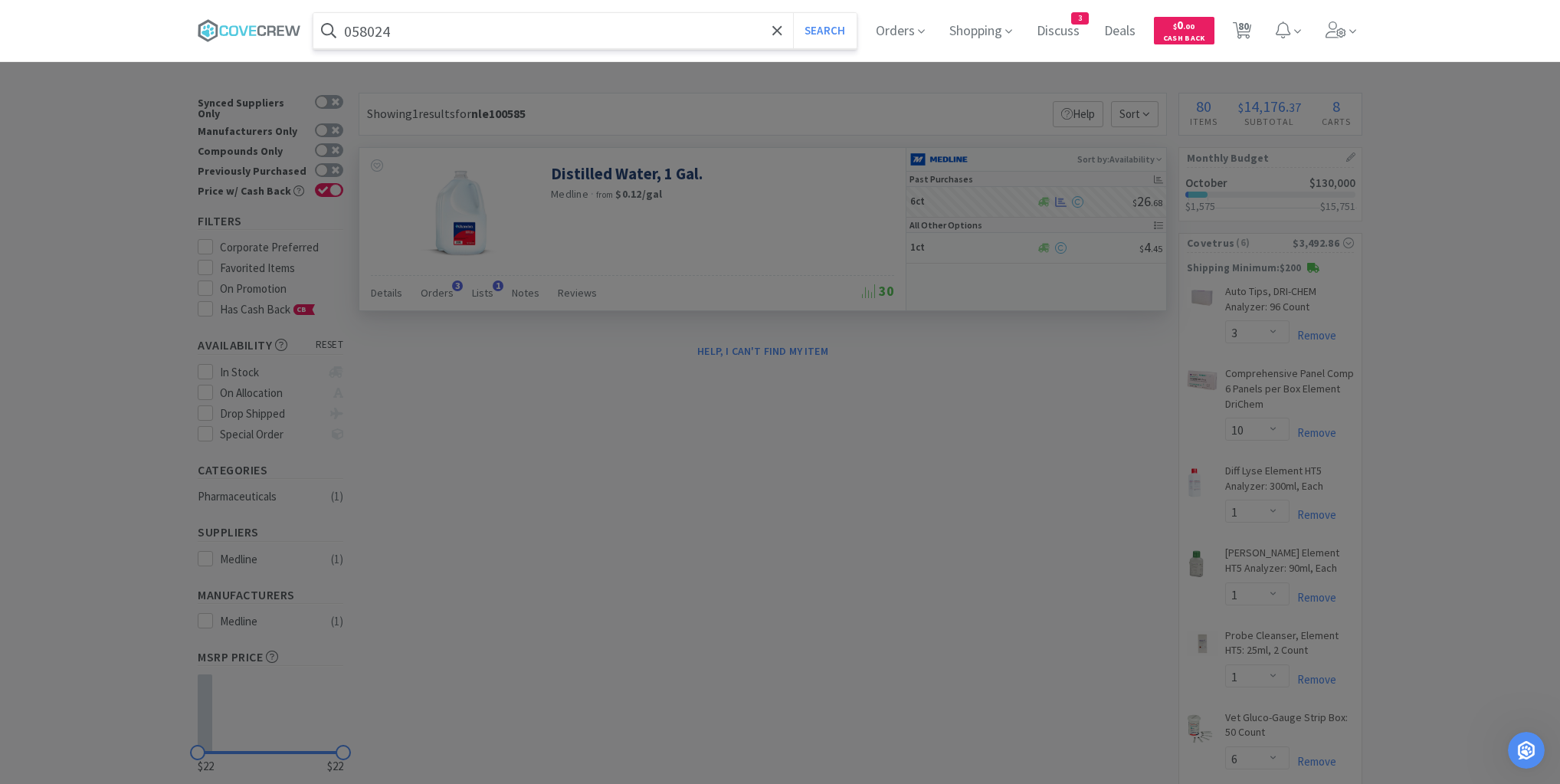
click at [793, 13] on button "Search" at bounding box center [825, 31] width 64 height 36
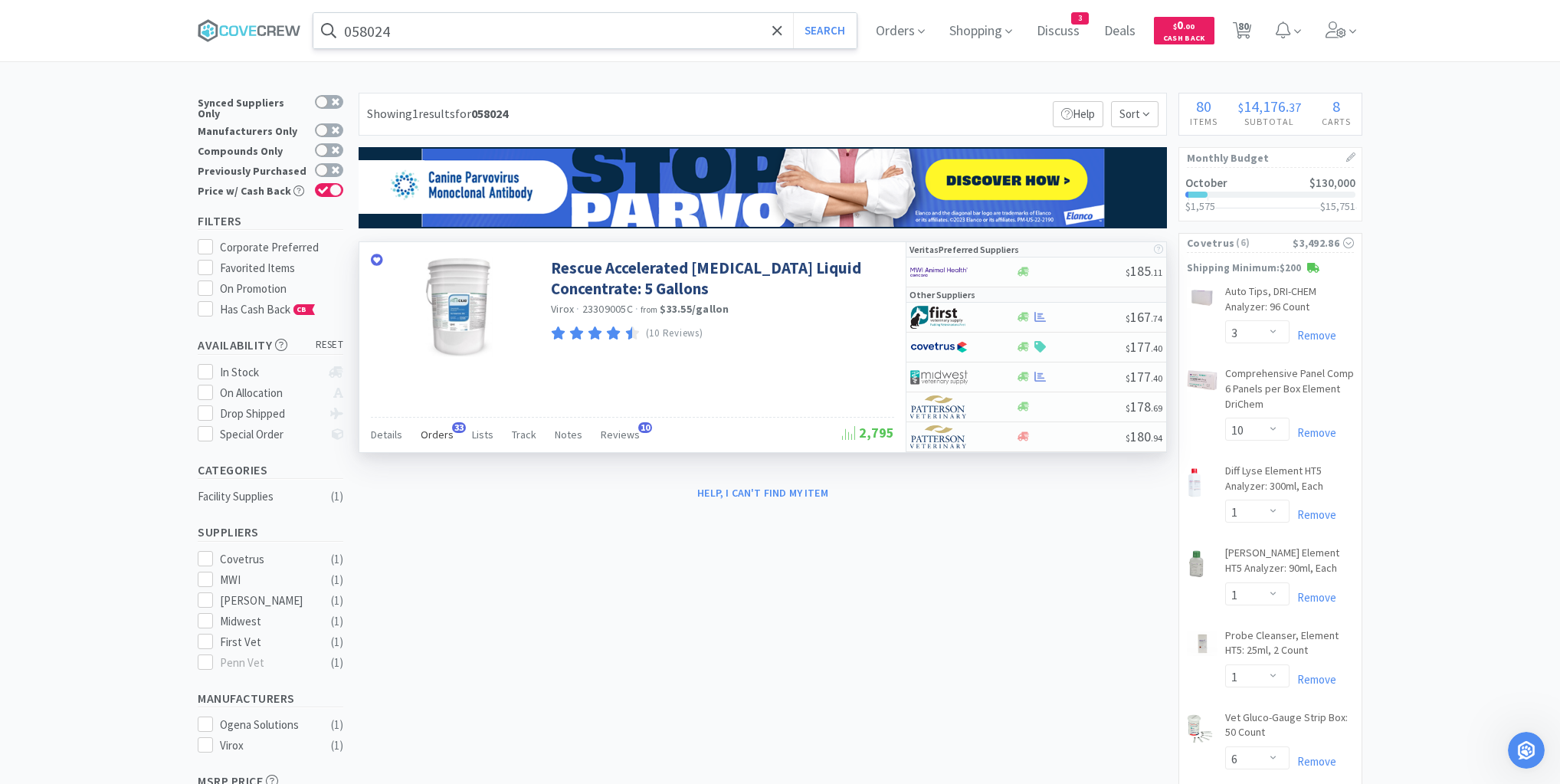
click at [442, 431] on span "Orders" at bounding box center [436, 435] width 33 height 14
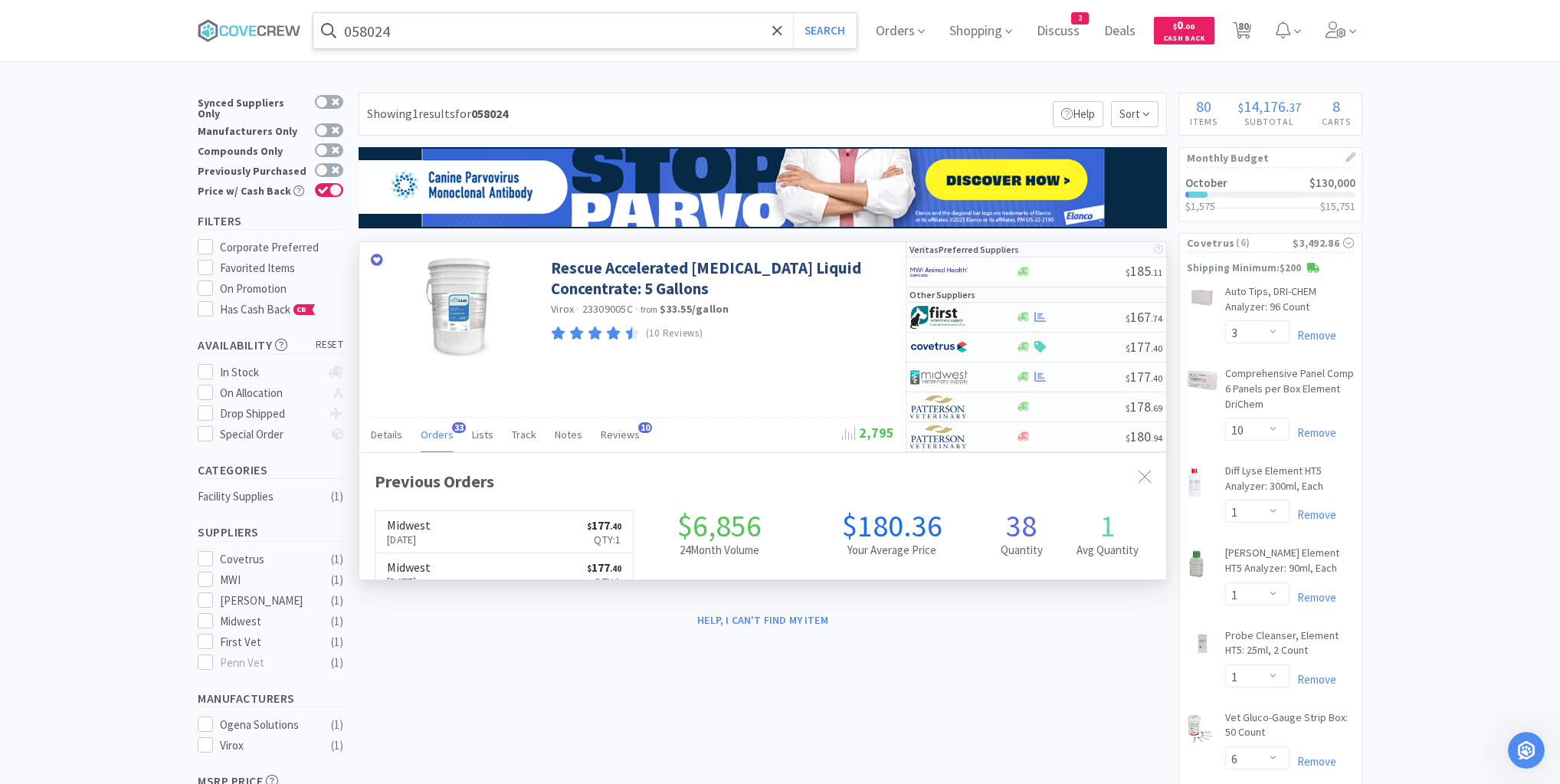
scroll to position [411, 807]
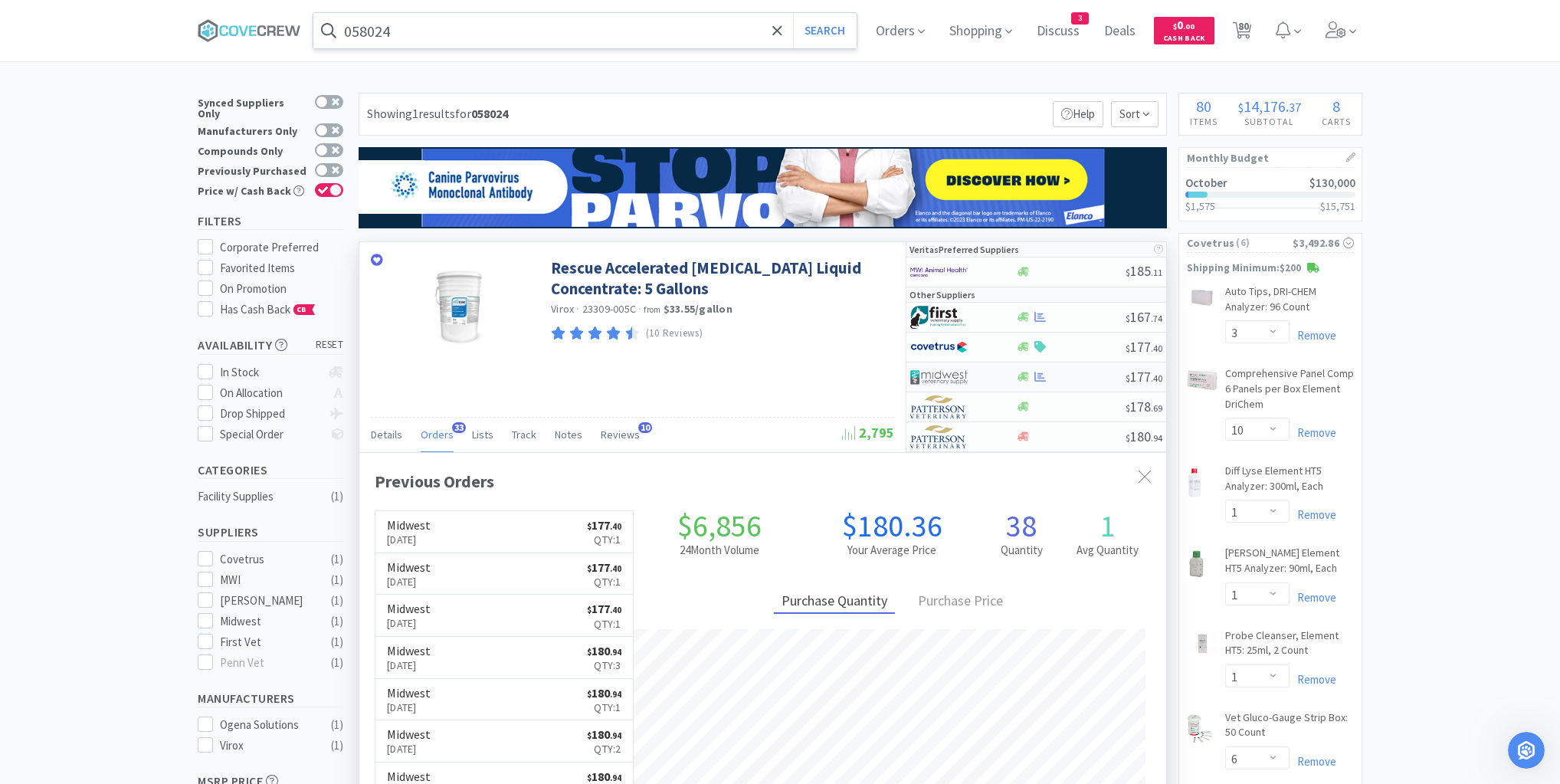
click at [1082, 378] on div at bounding box center [1070, 376] width 110 height 12
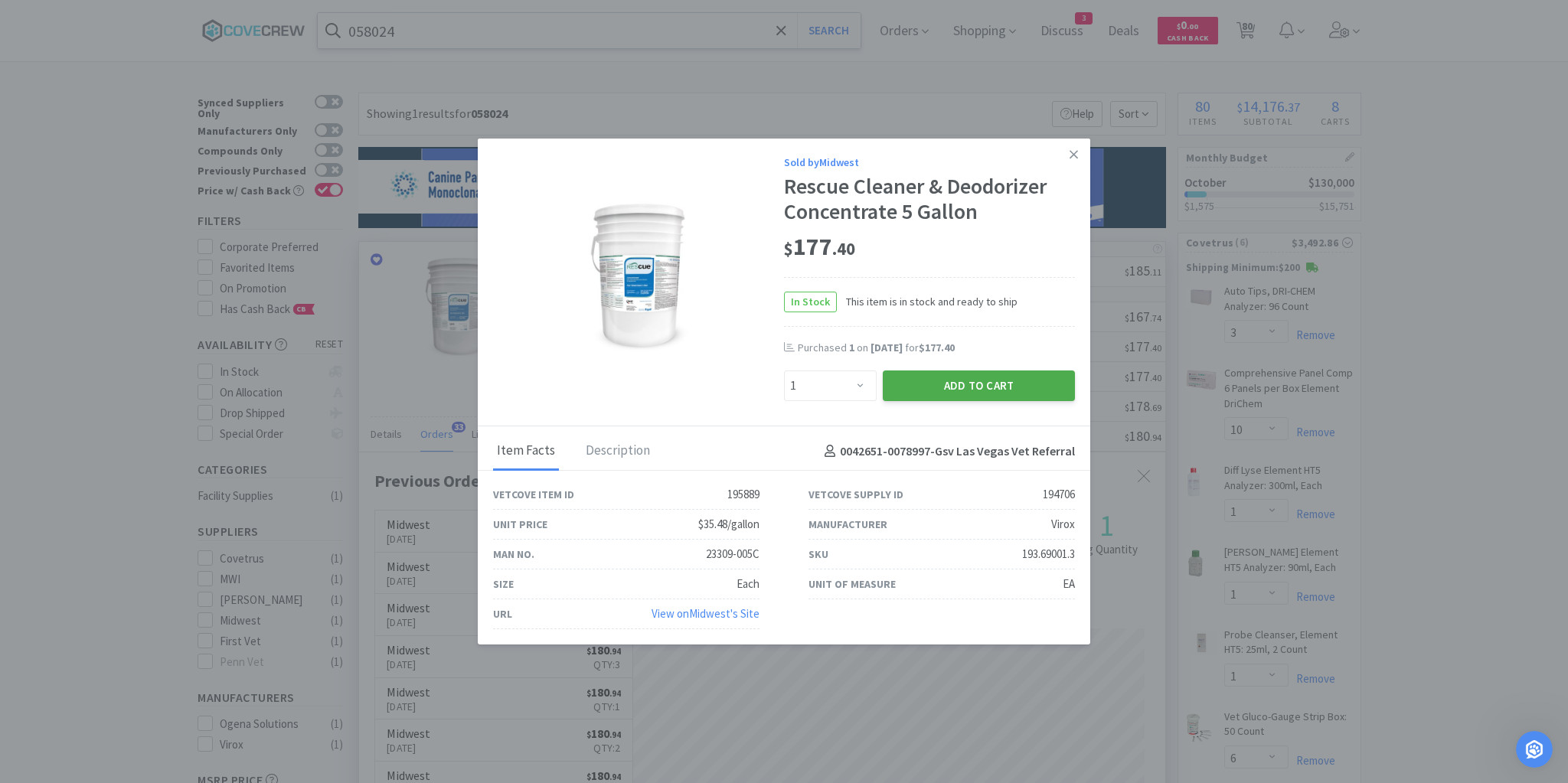
click at [981, 385] on button "Add to Cart" at bounding box center [978, 385] width 192 height 30
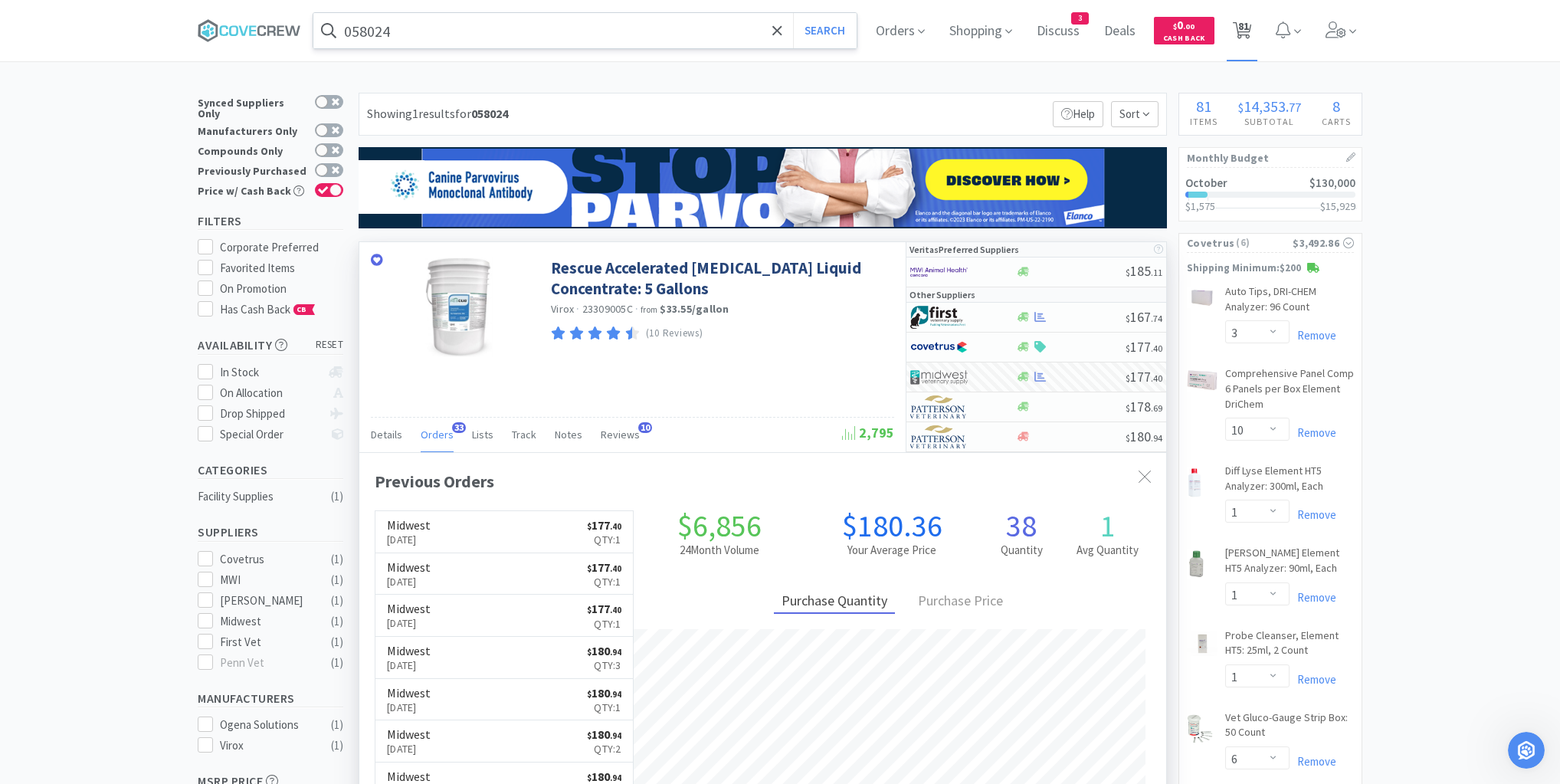
click at [1247, 26] on span "81" at bounding box center [1244, 26] width 11 height 61
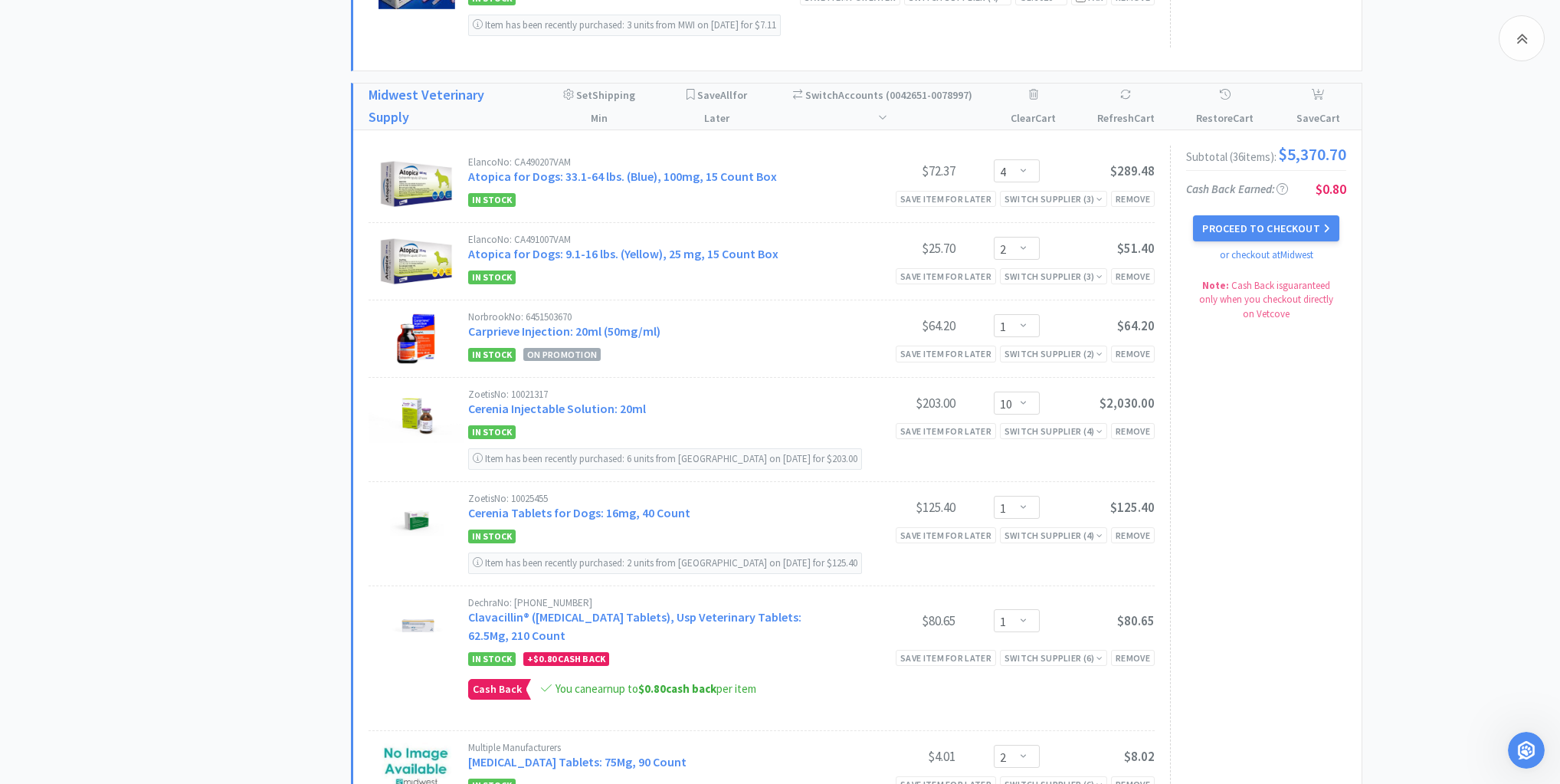
scroll to position [3537, 0]
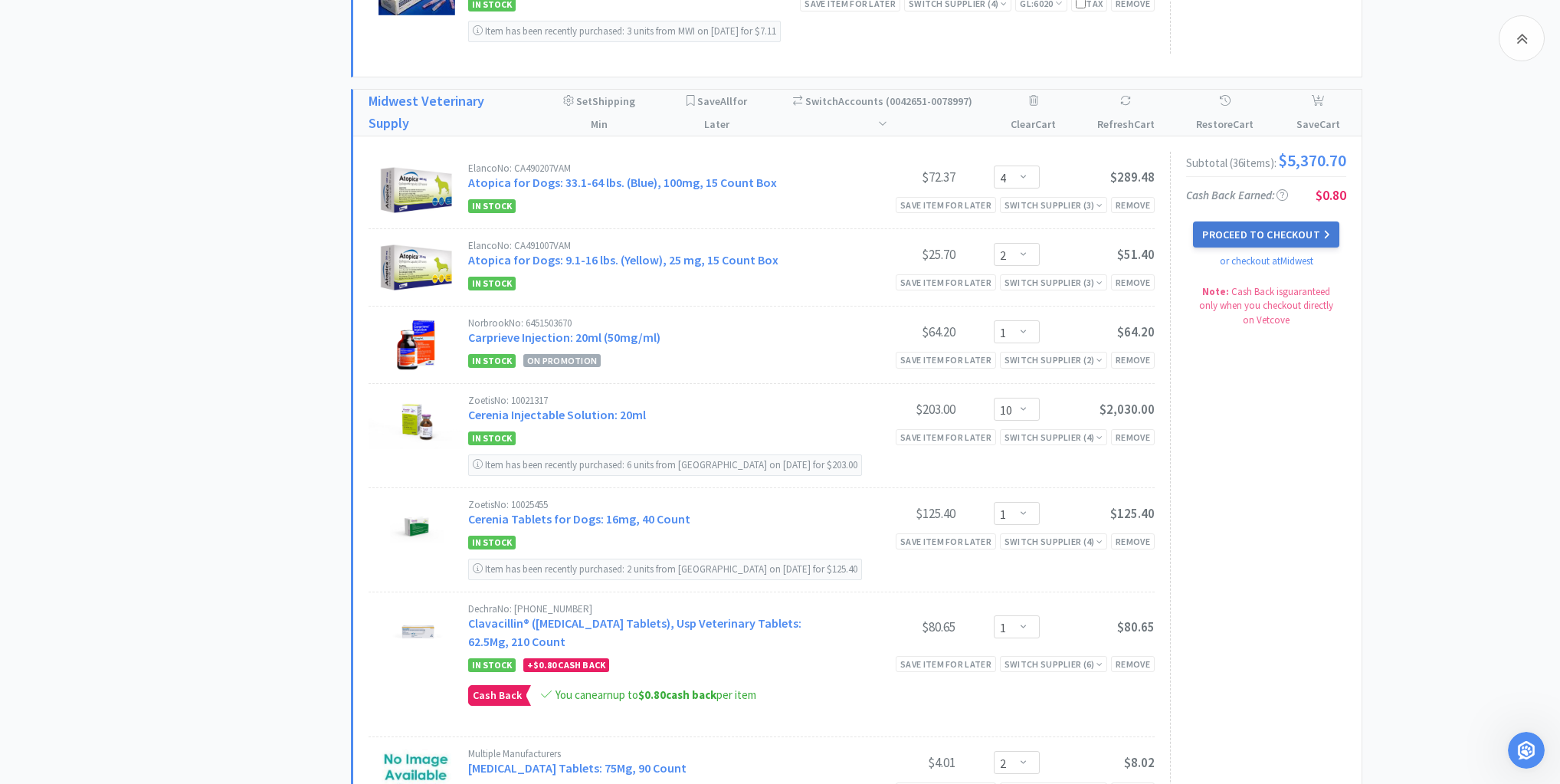
click at [1248, 221] on button "Proceed to Checkout" at bounding box center [1266, 234] width 146 height 26
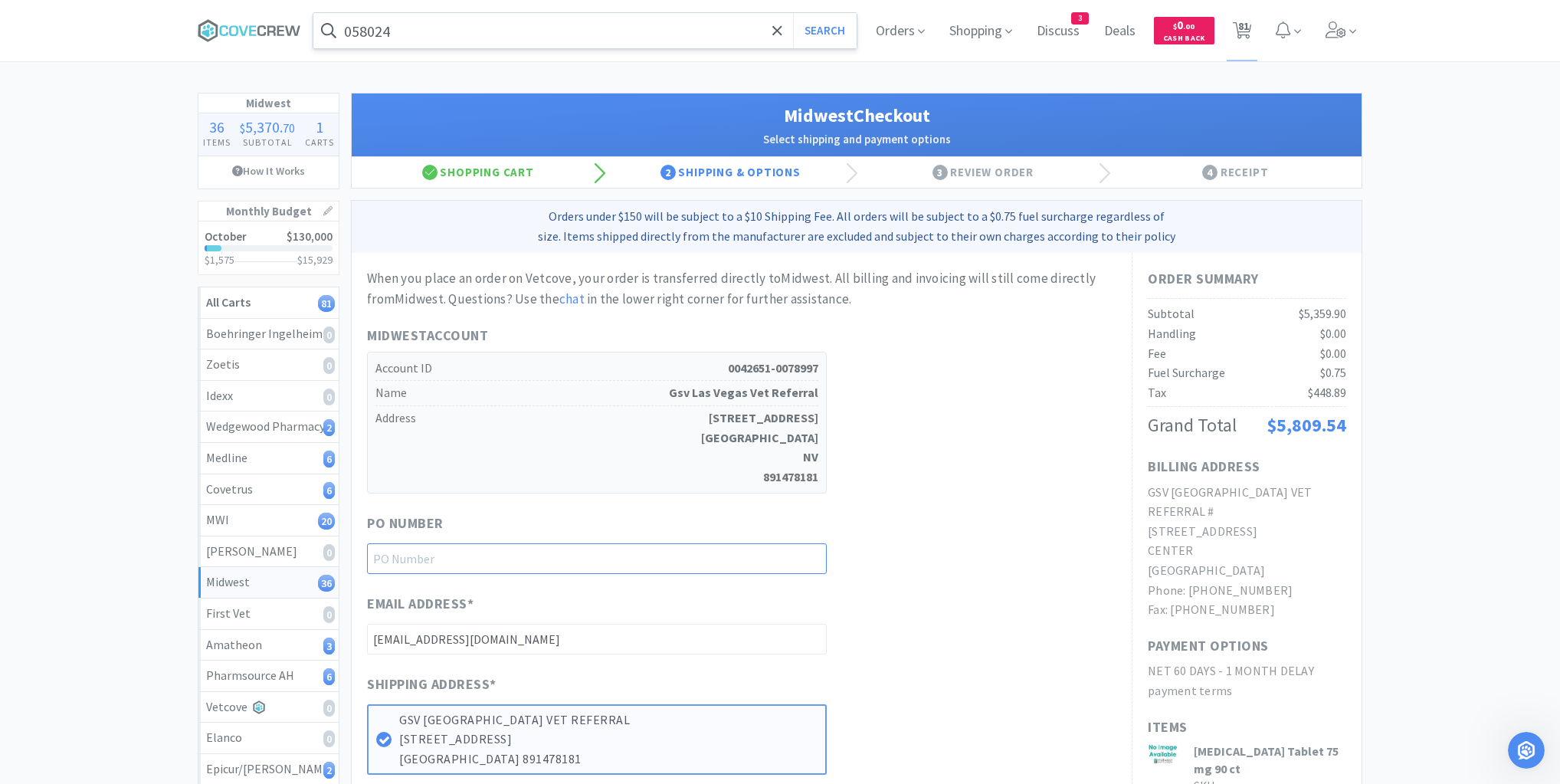
click at [784, 541] on div "PO Number" at bounding box center [741, 543] width 749 height 61
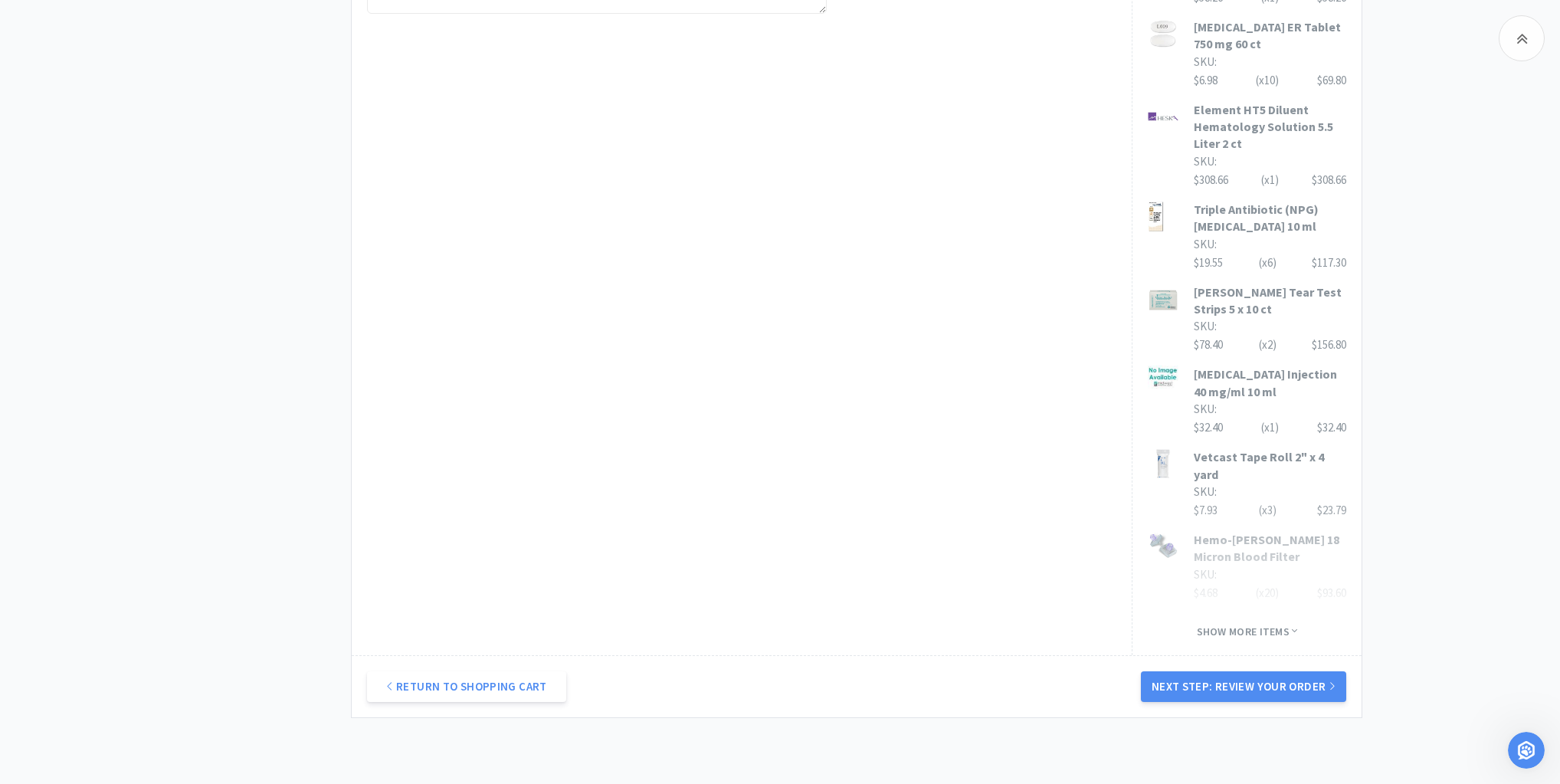
scroll to position [1025, 0]
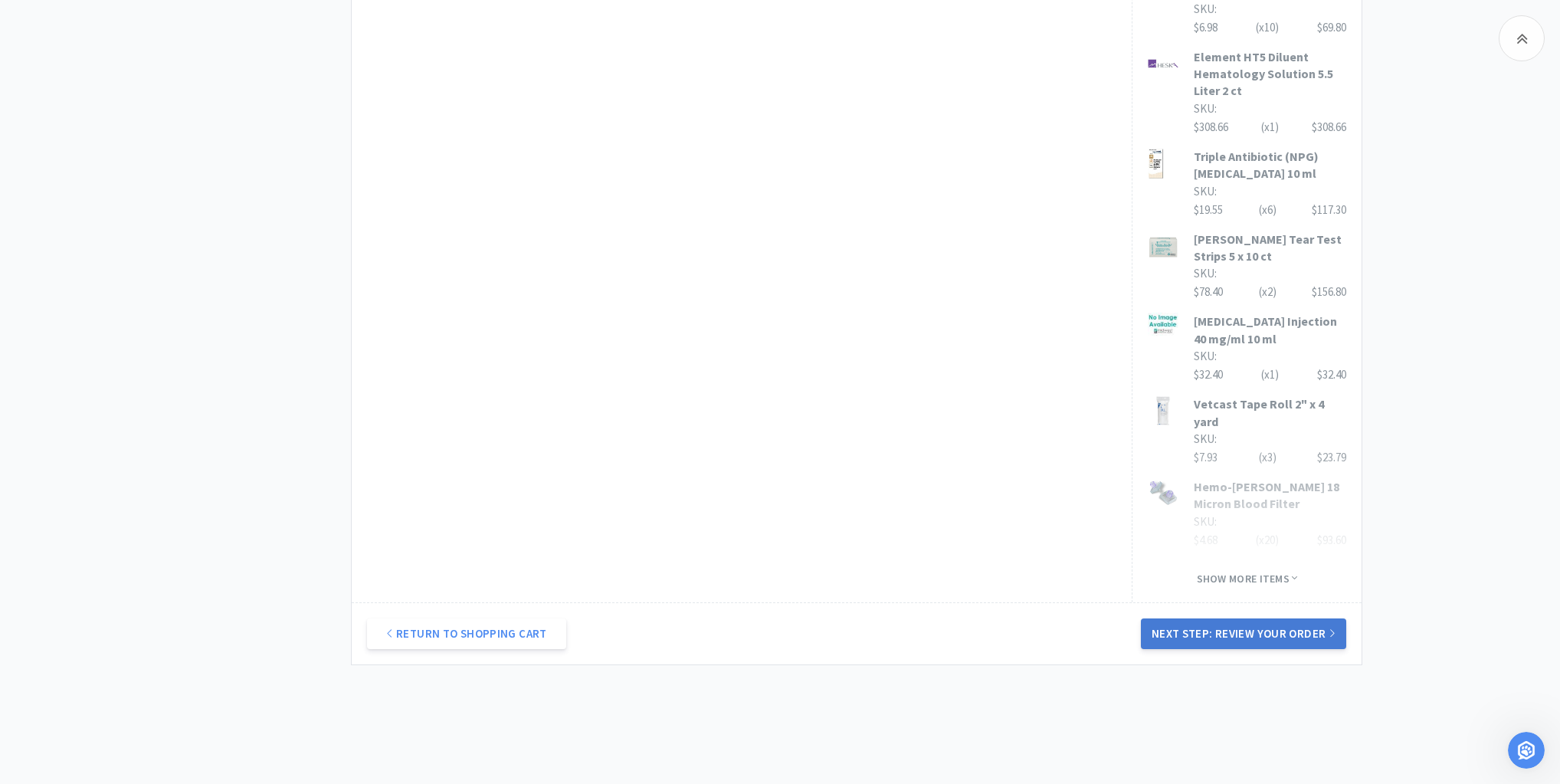
click at [1229, 619] on button "Next Step: Review Your Order" at bounding box center [1244, 634] width 205 height 30
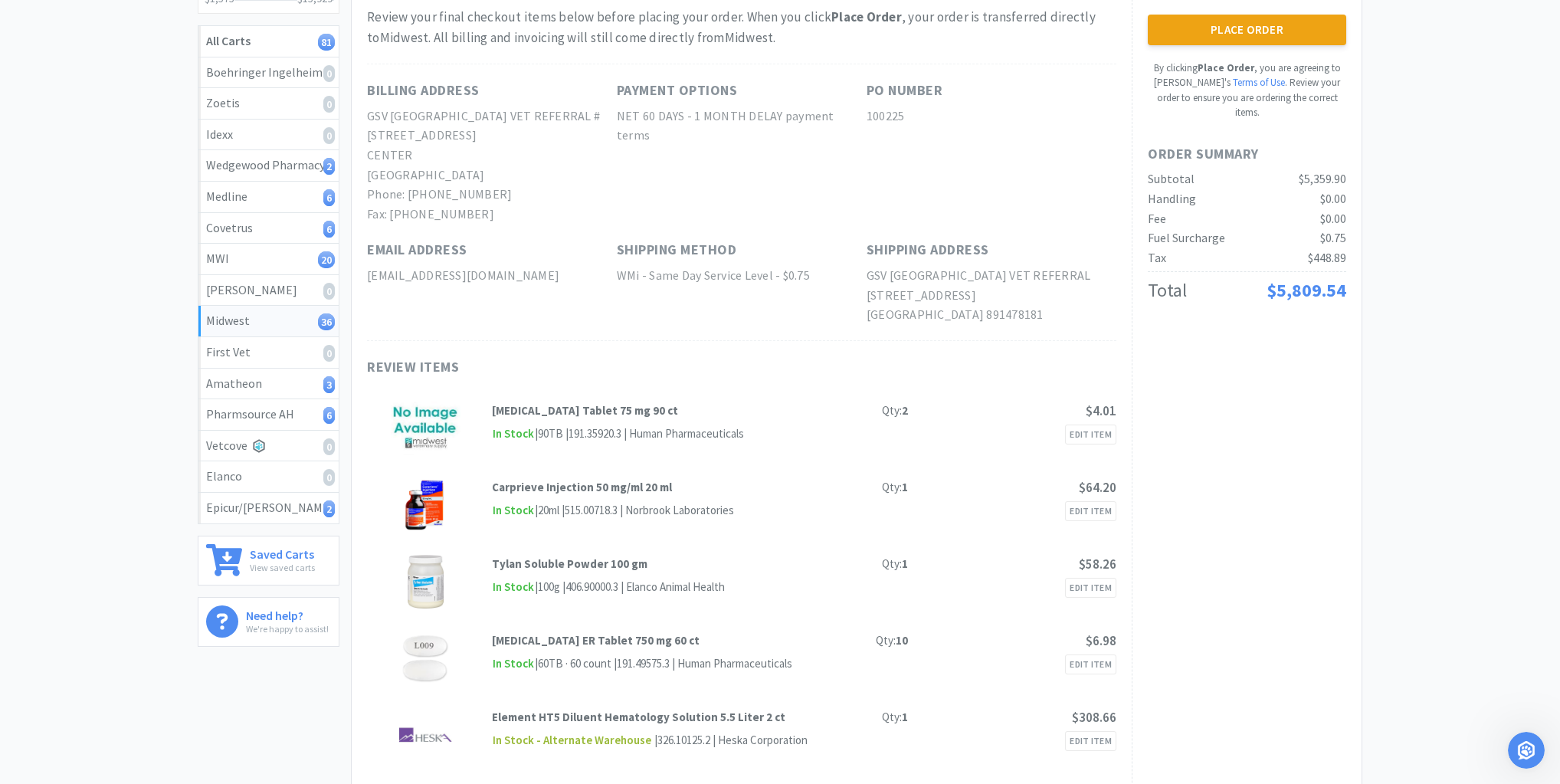
scroll to position [0, 0]
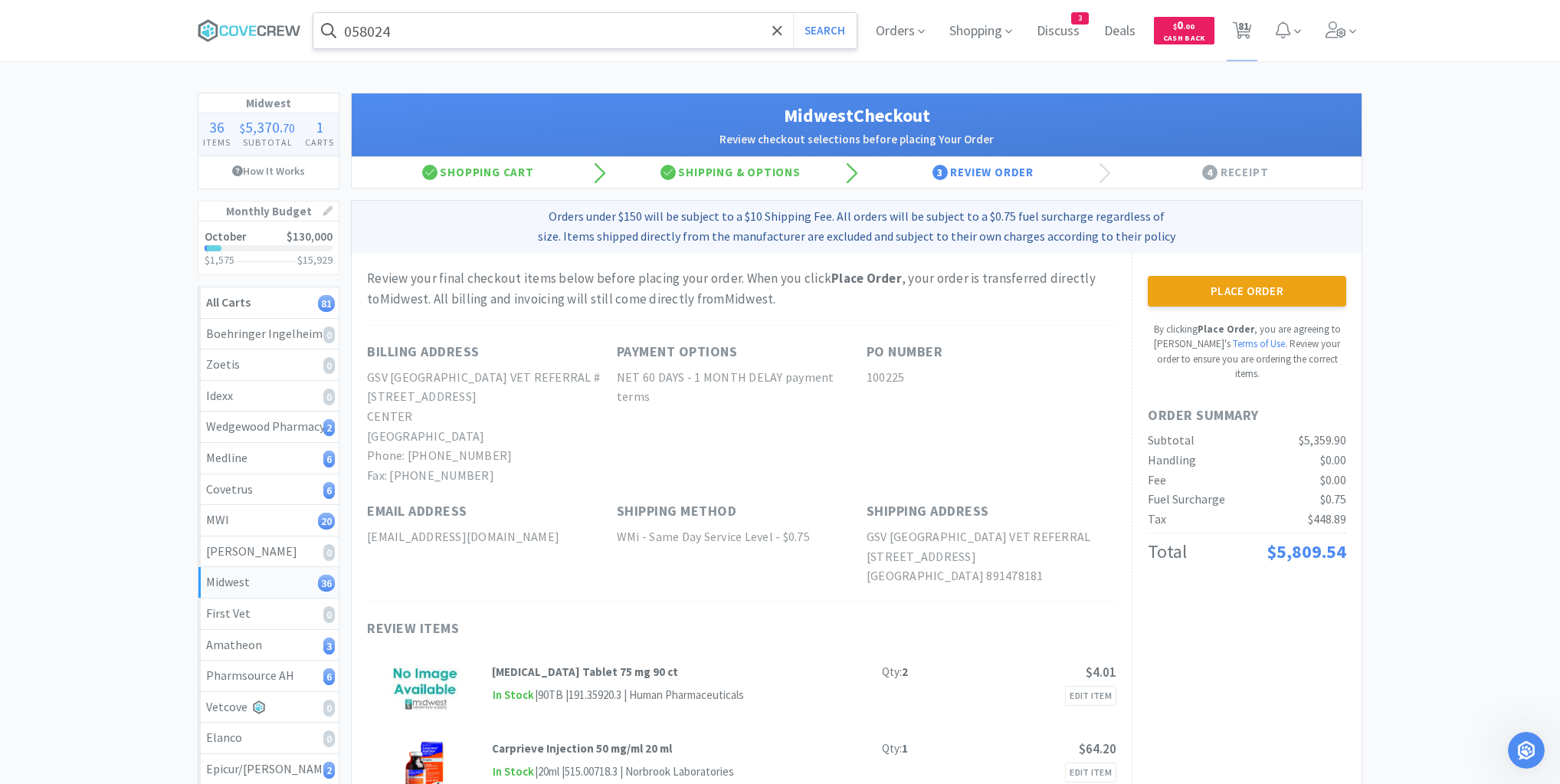
click at [1269, 287] on button "Place Order" at bounding box center [1246, 291] width 198 height 30
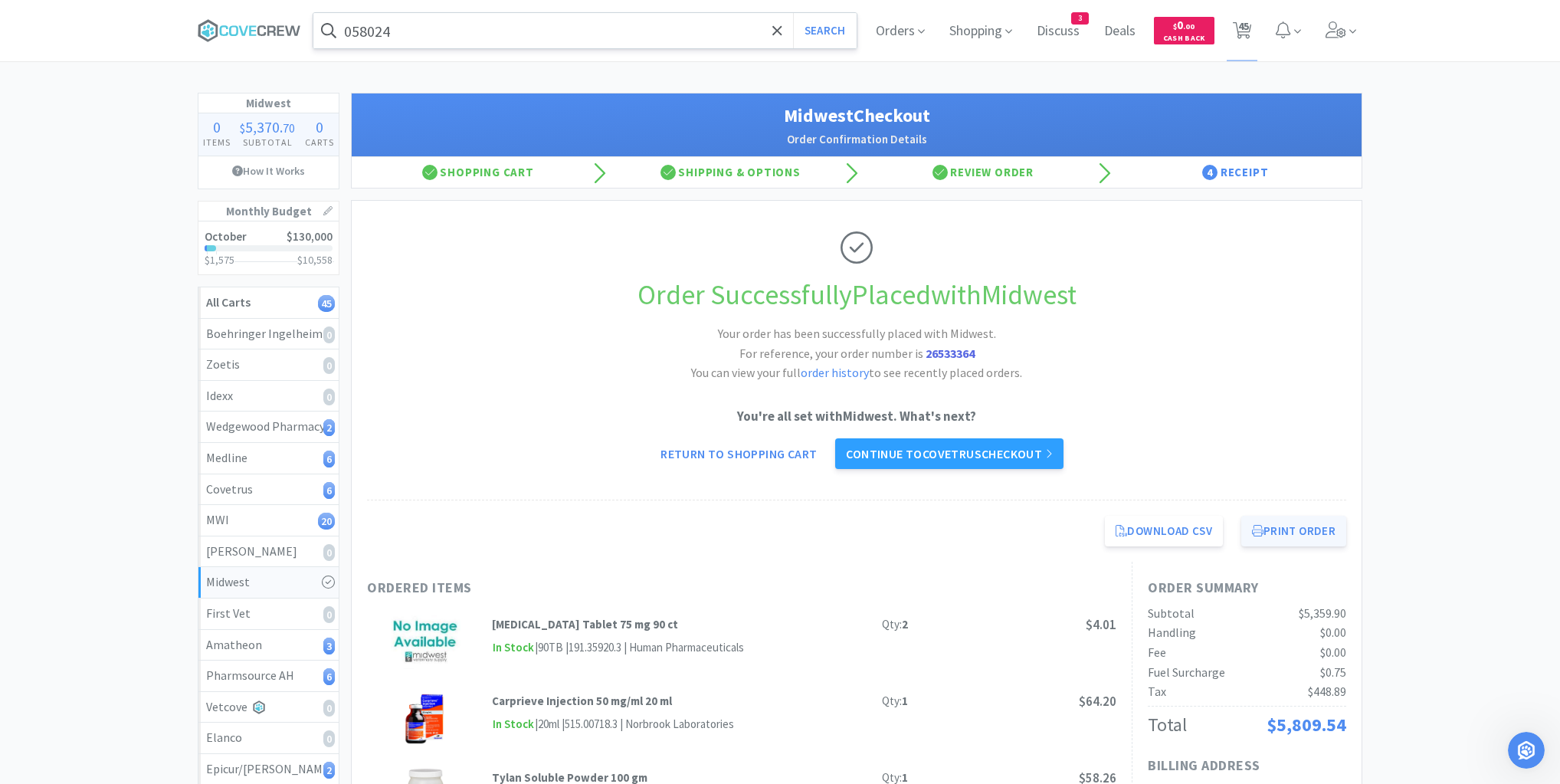
click at [1281, 524] on button "Print Order" at bounding box center [1294, 531] width 105 height 30
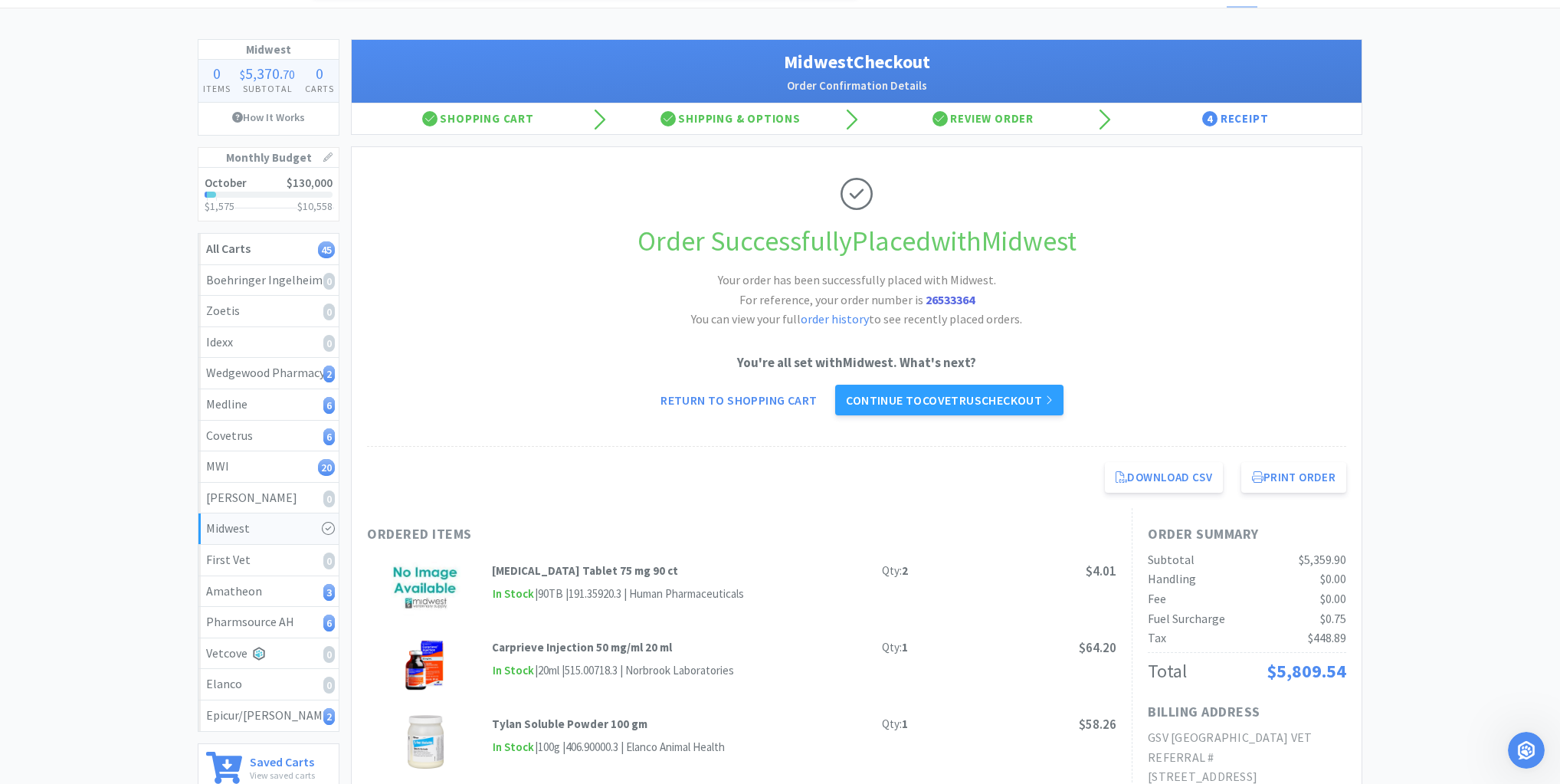
scroll to position [184, 0]
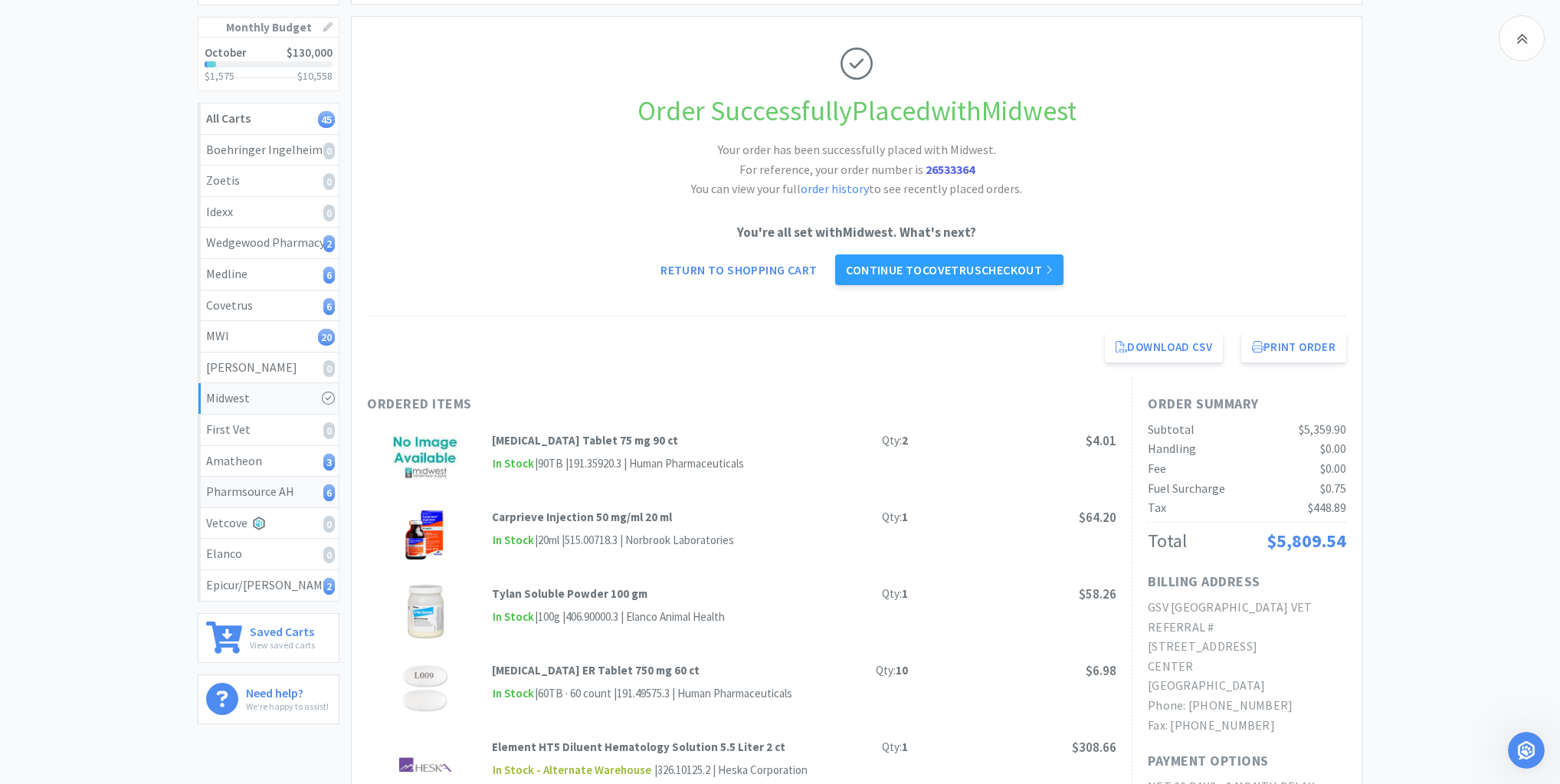
click at [308, 490] on div "Pharmsource AH 6" at bounding box center [268, 492] width 125 height 20
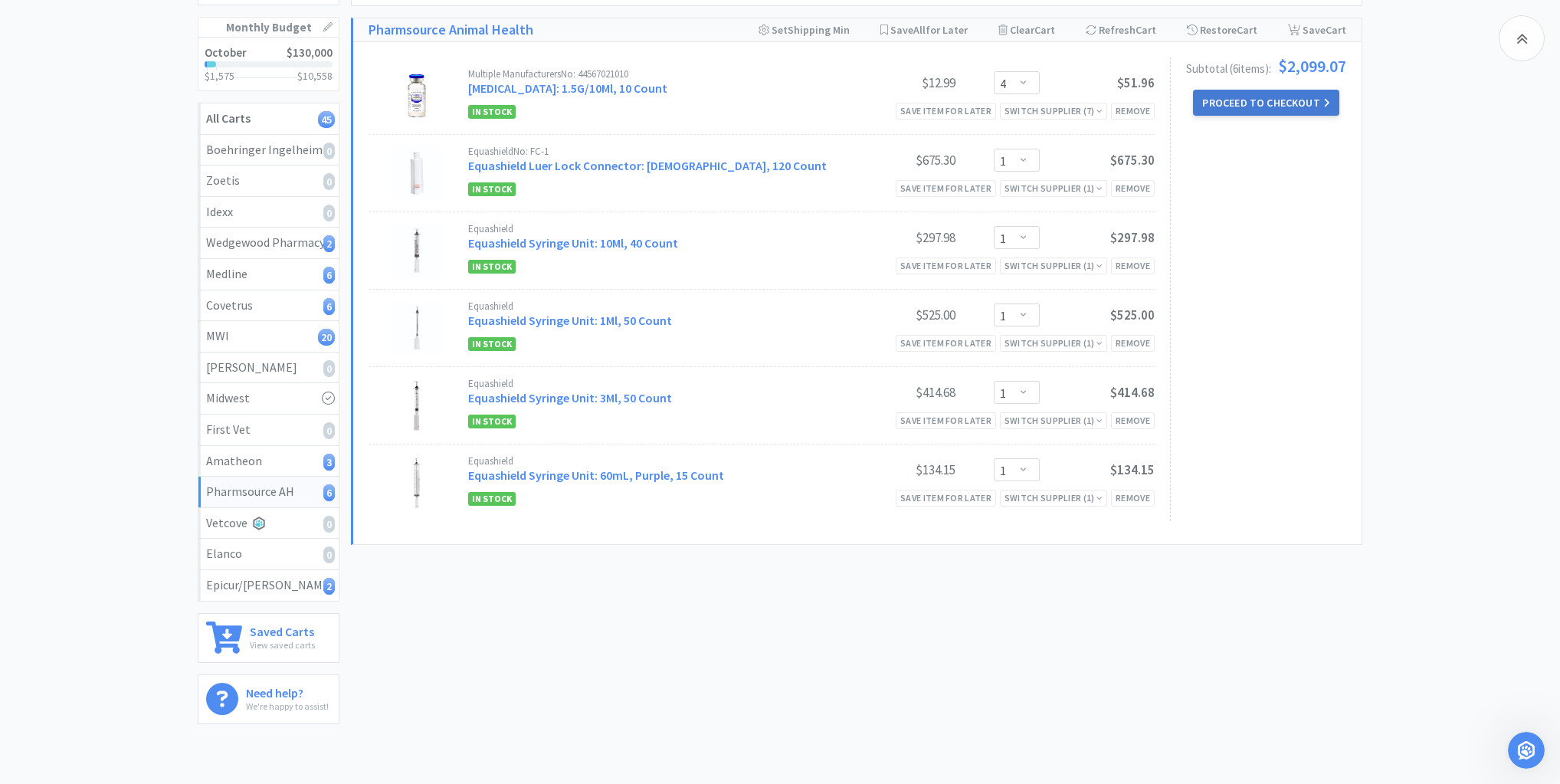
click at [1278, 100] on button "Proceed to Checkout" at bounding box center [1266, 102] width 146 height 26
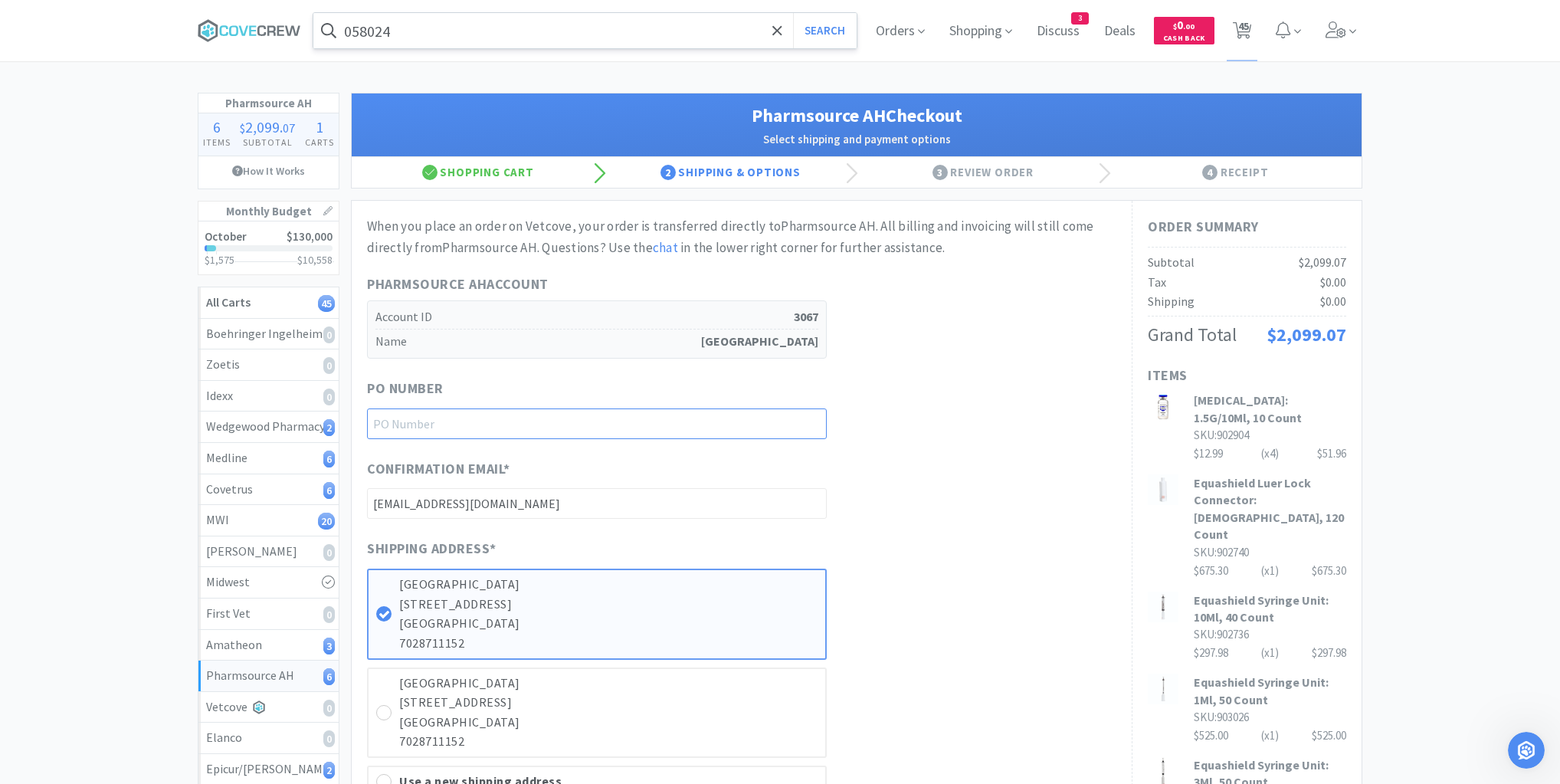
click at [806, 416] on input "text" at bounding box center [596, 423] width 460 height 30
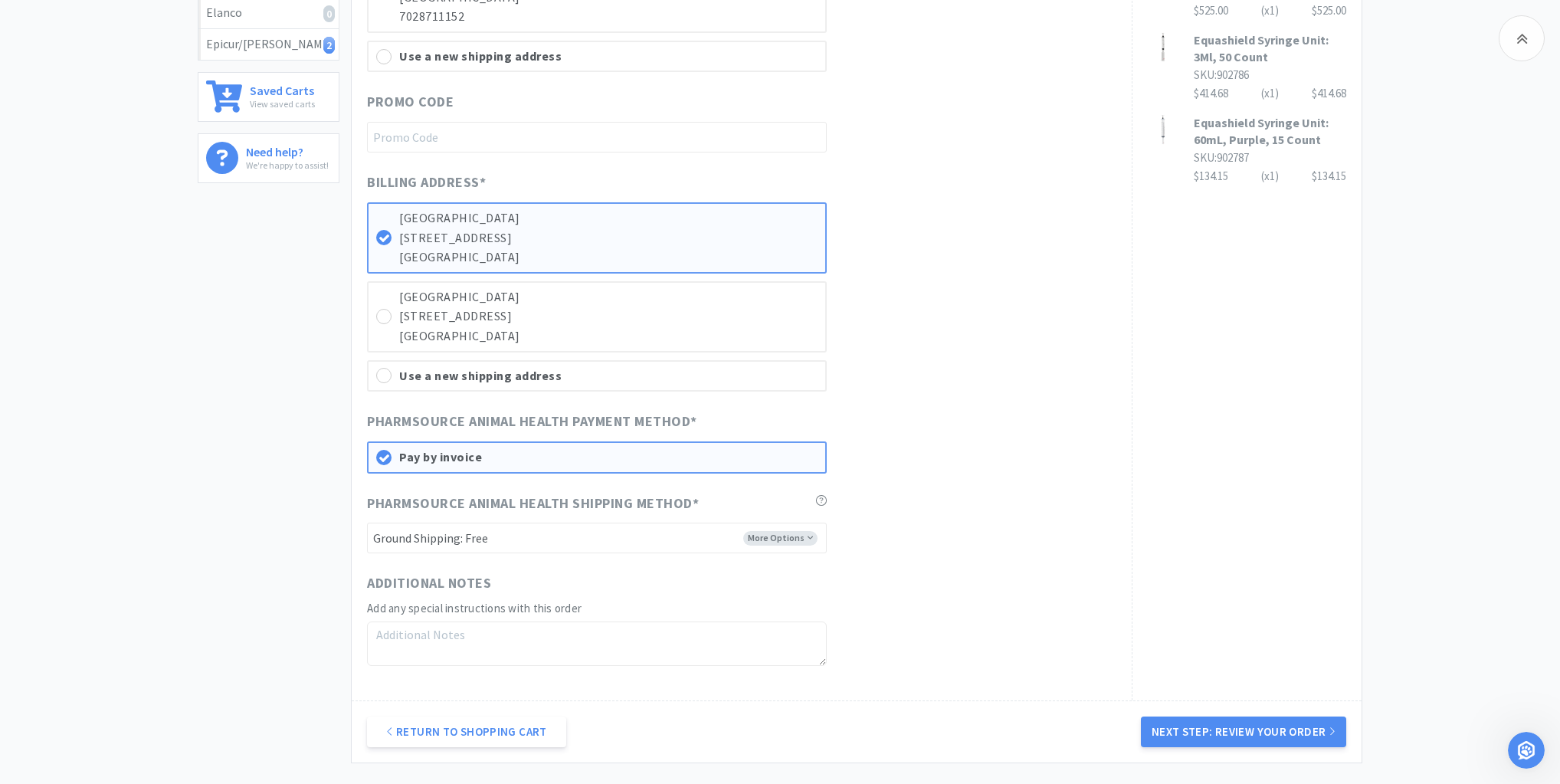
scroll to position [736, 0]
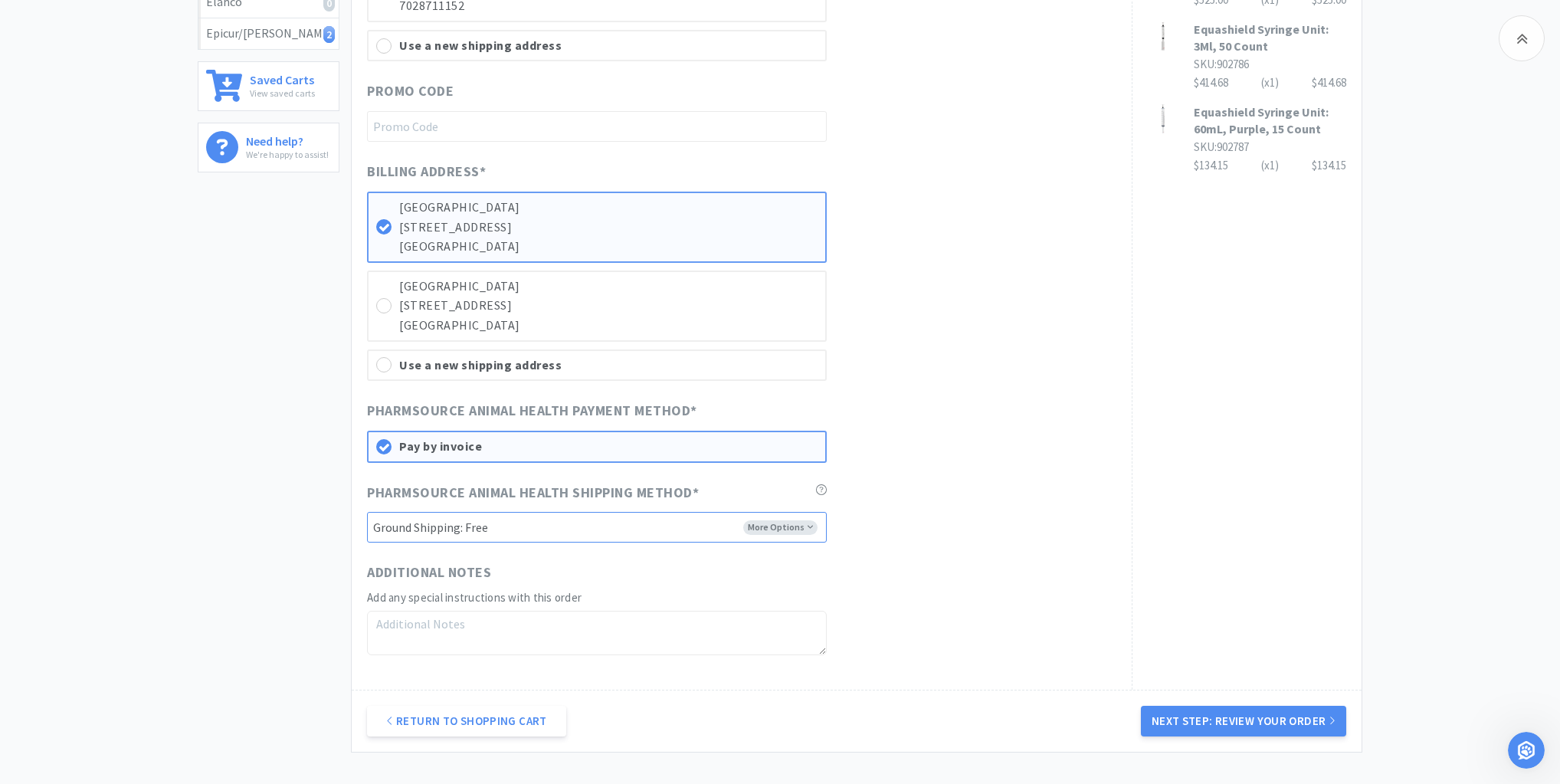
click at [820, 519] on select "-------- Ground Shipping: Free 2 Day Shipping: Free Cold Chain Overnight Shippi…" at bounding box center [596, 527] width 460 height 30
click at [367, 512] on select "-------- Ground Shipping: Free 2 Day Shipping: Free Cold Chain Overnight Shippi…" at bounding box center [596, 527] width 460 height 30
click at [1234, 711] on button "Next Step: Review Your Order" at bounding box center [1244, 721] width 205 height 30
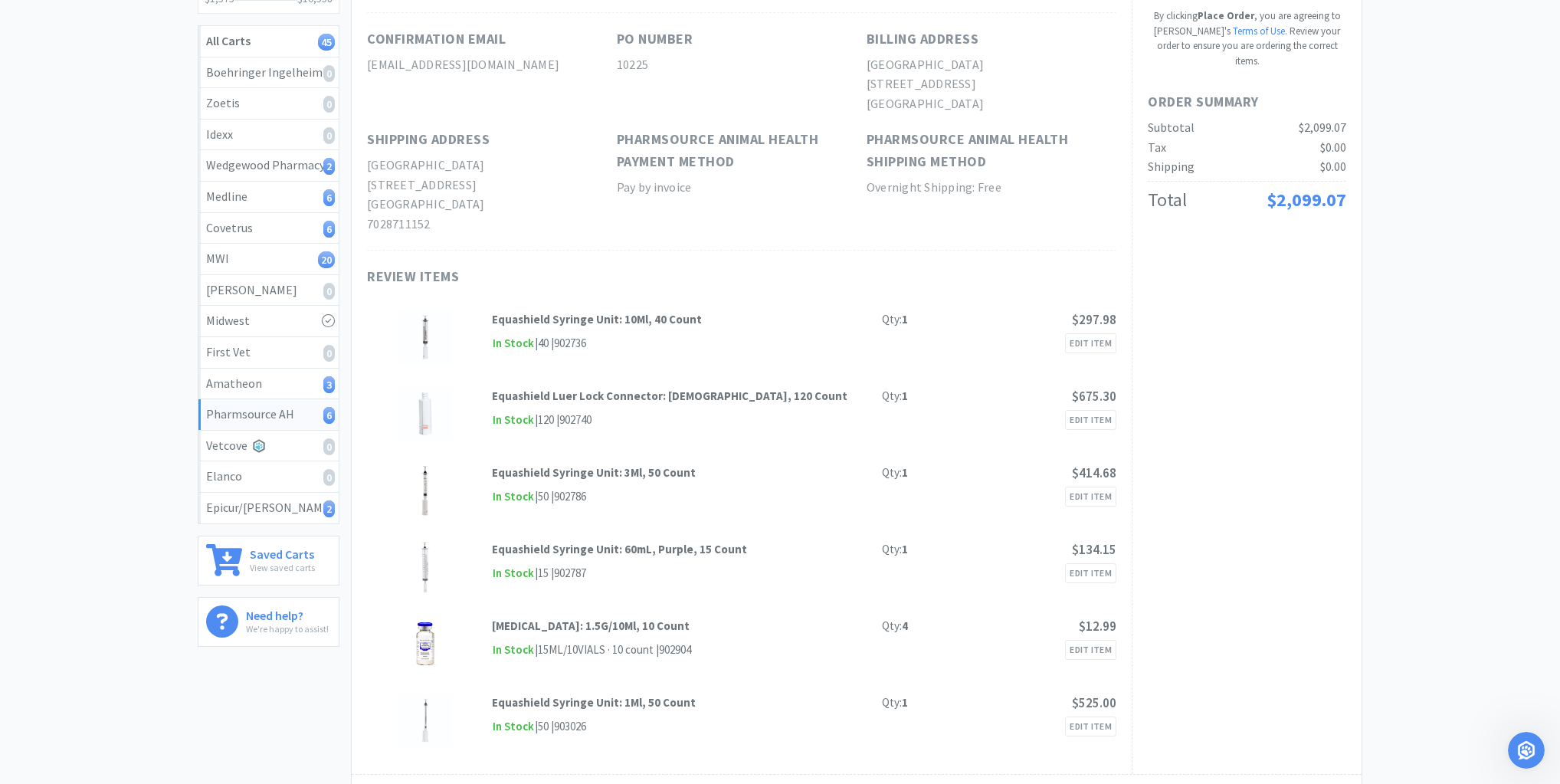
scroll to position [0, 0]
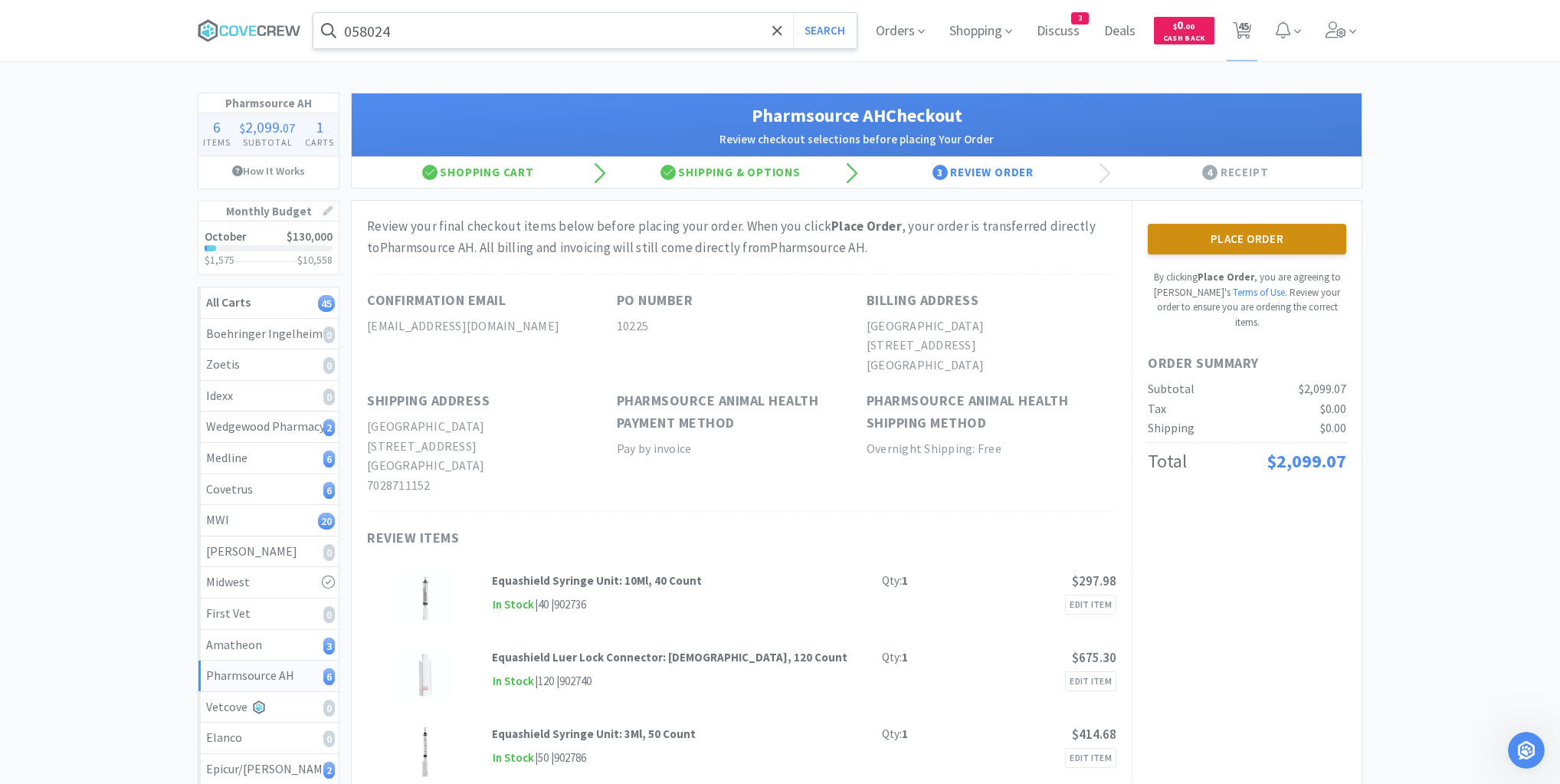
click at [1274, 230] on button "Place Order" at bounding box center [1246, 239] width 198 height 30
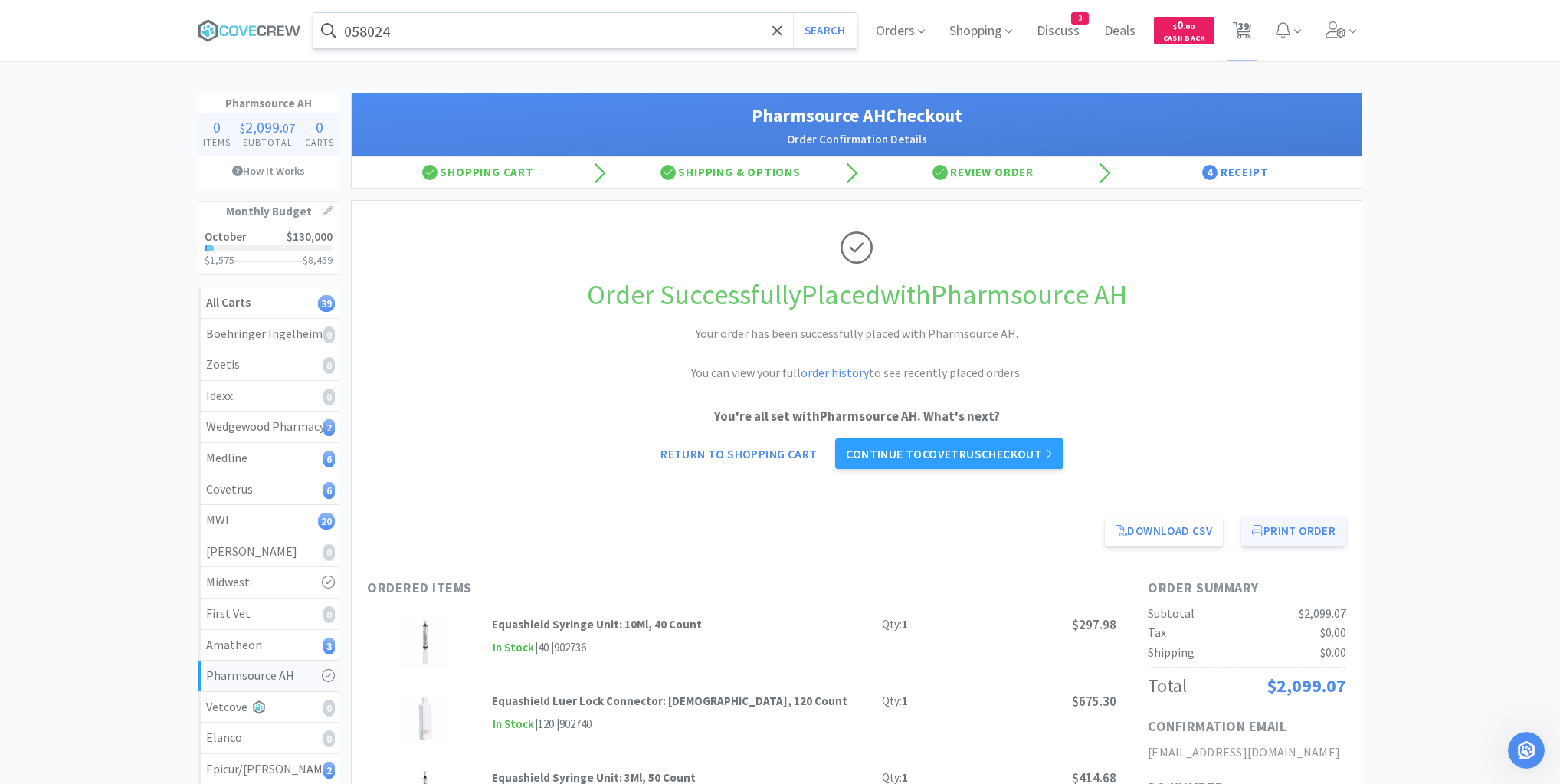
click at [1274, 531] on button "Print Order" at bounding box center [1294, 531] width 105 height 30
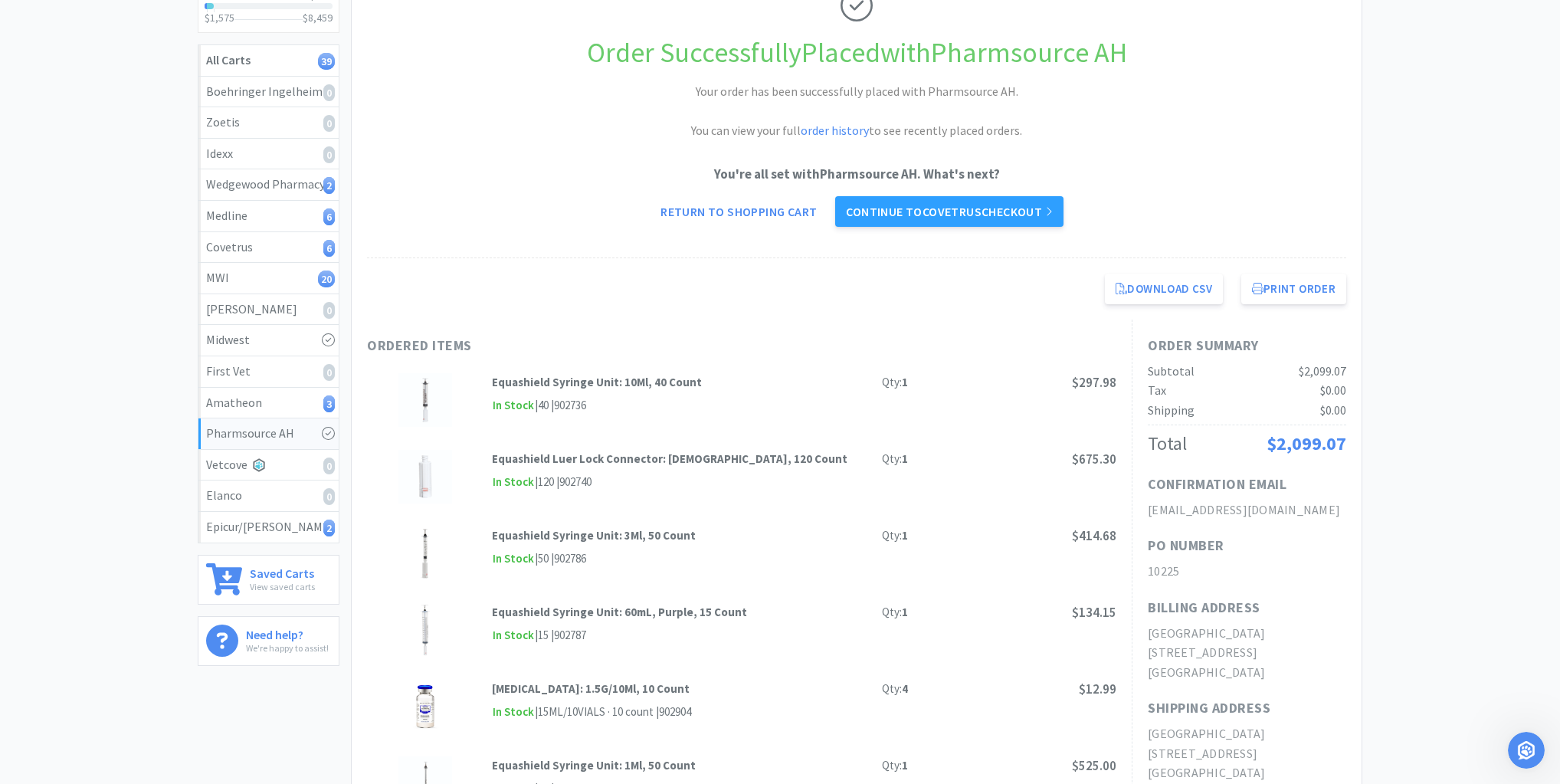
scroll to position [245, 0]
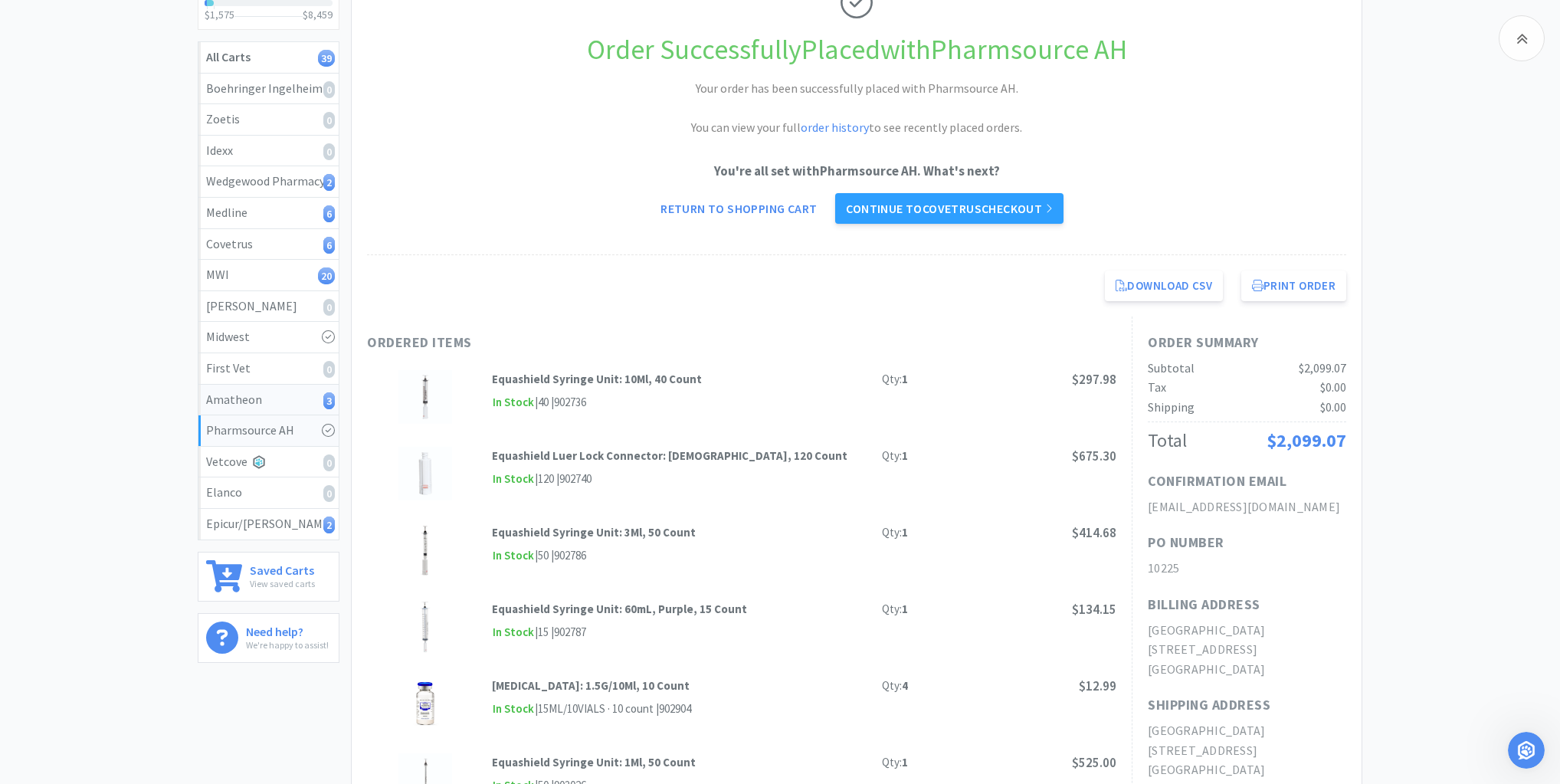
click at [324, 394] on icon "3" at bounding box center [329, 400] width 12 height 17
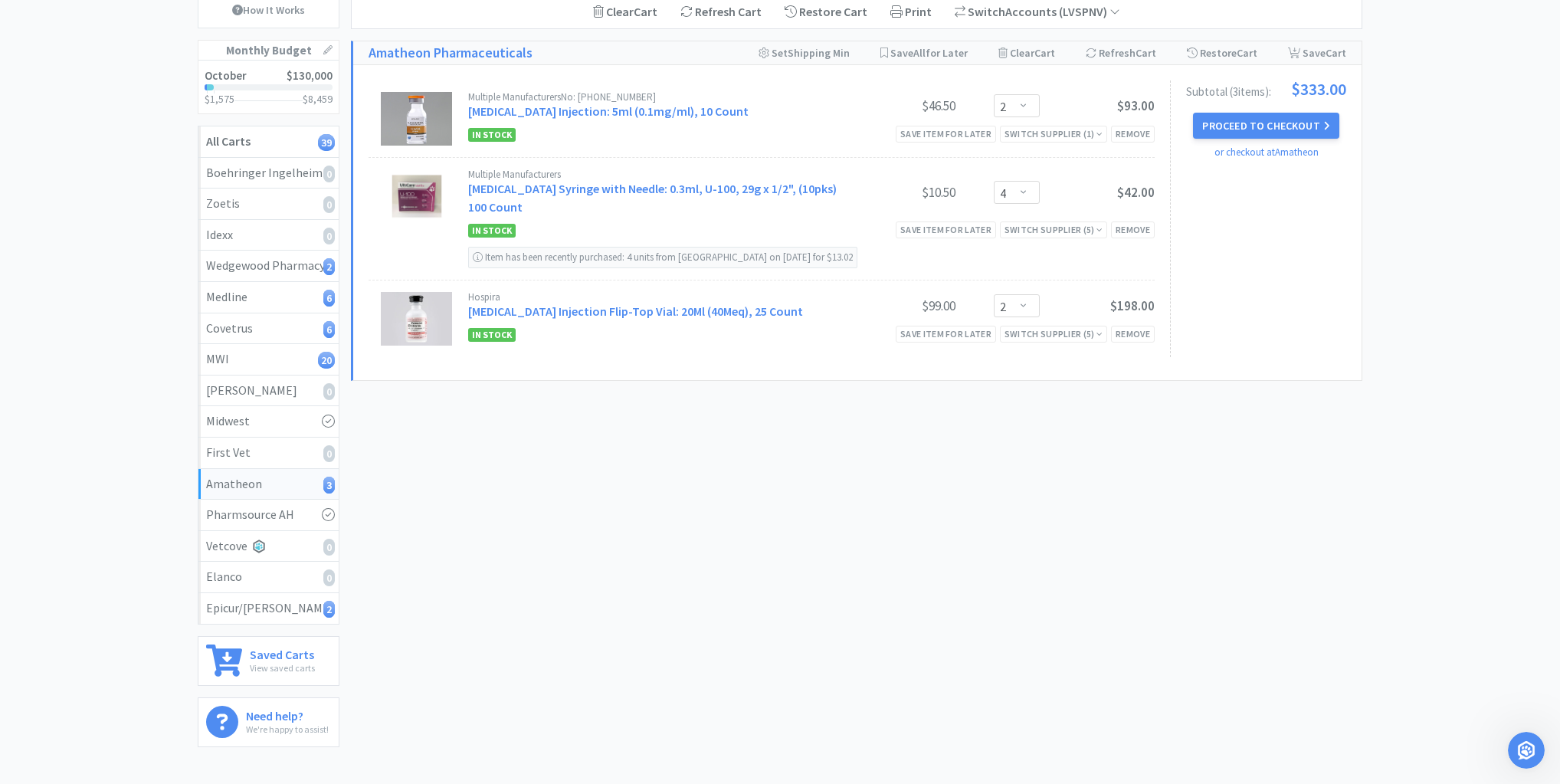
scroll to position [61, 0]
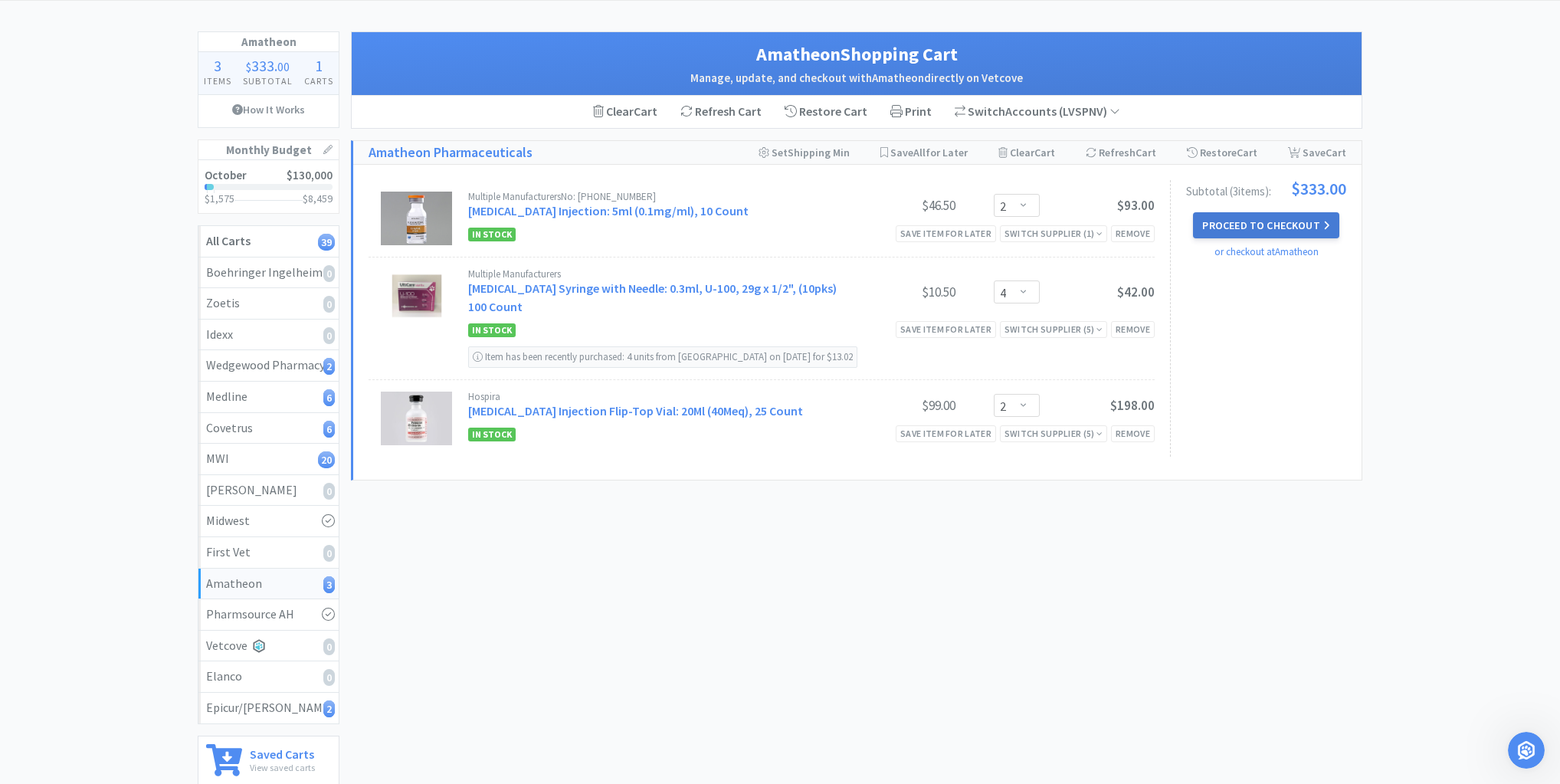
click at [1276, 220] on button "Proceed to Checkout" at bounding box center [1266, 225] width 146 height 26
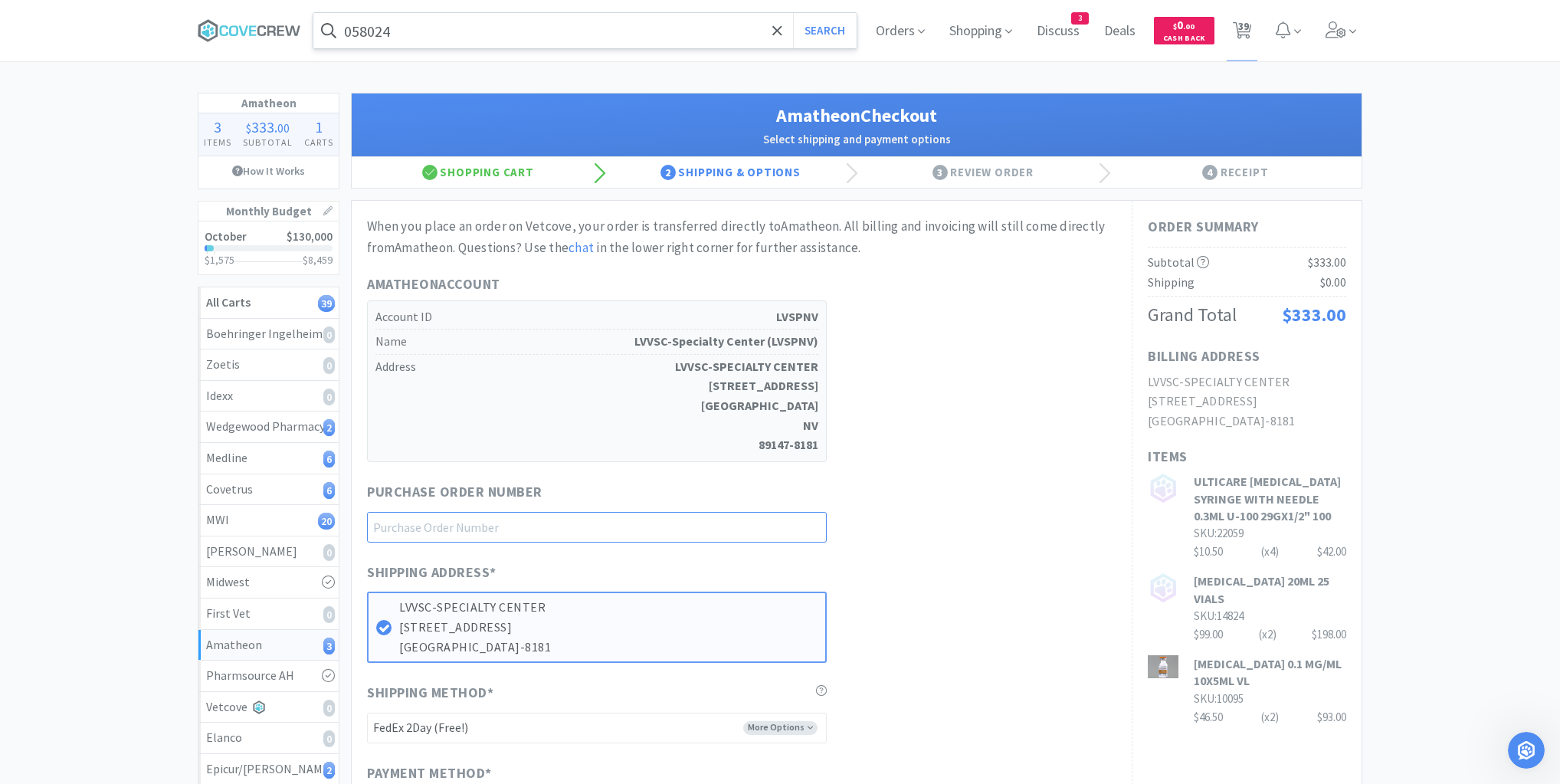
click at [793, 520] on input "text" at bounding box center [596, 527] width 460 height 30
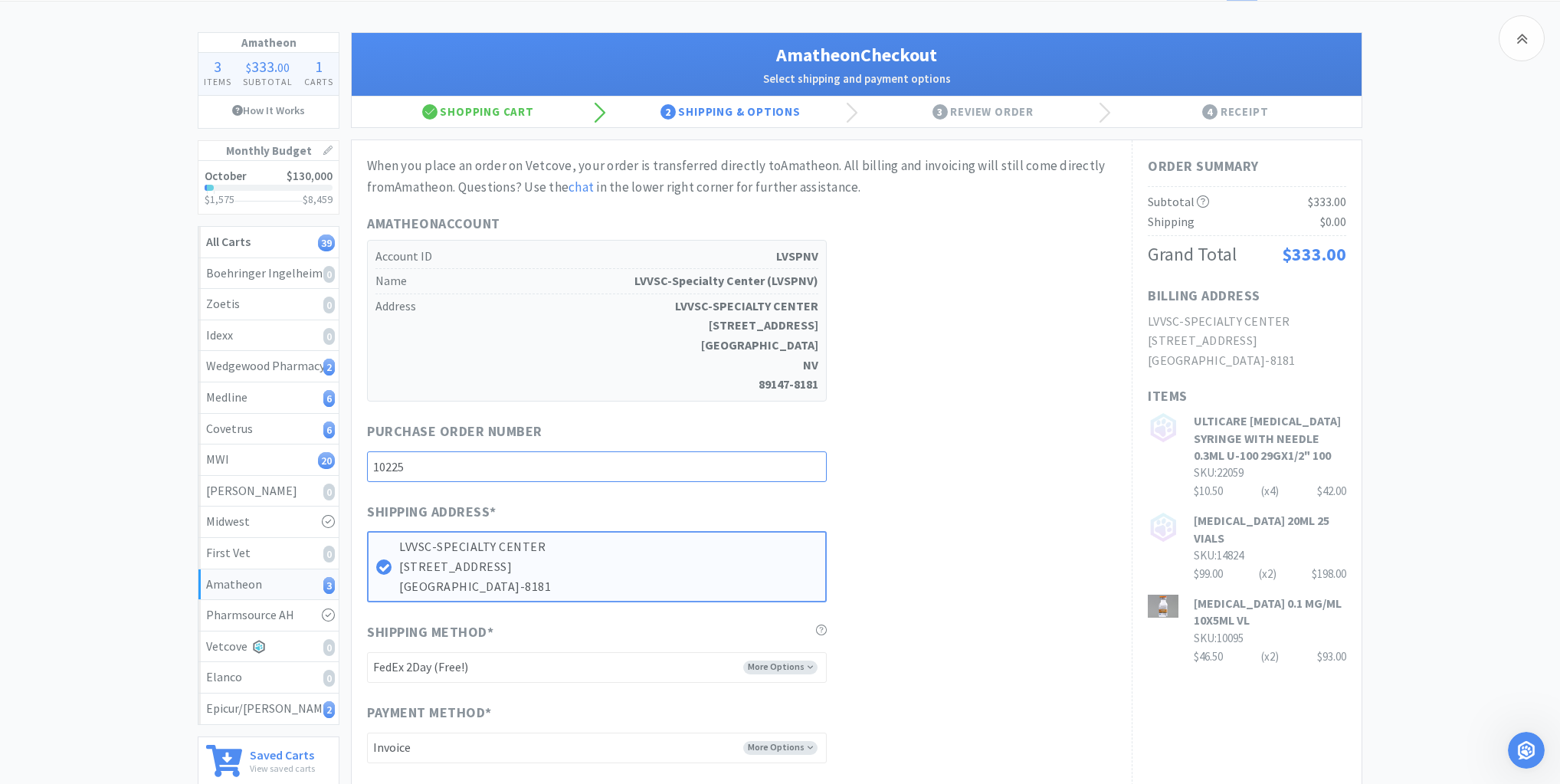
scroll to position [307, 0]
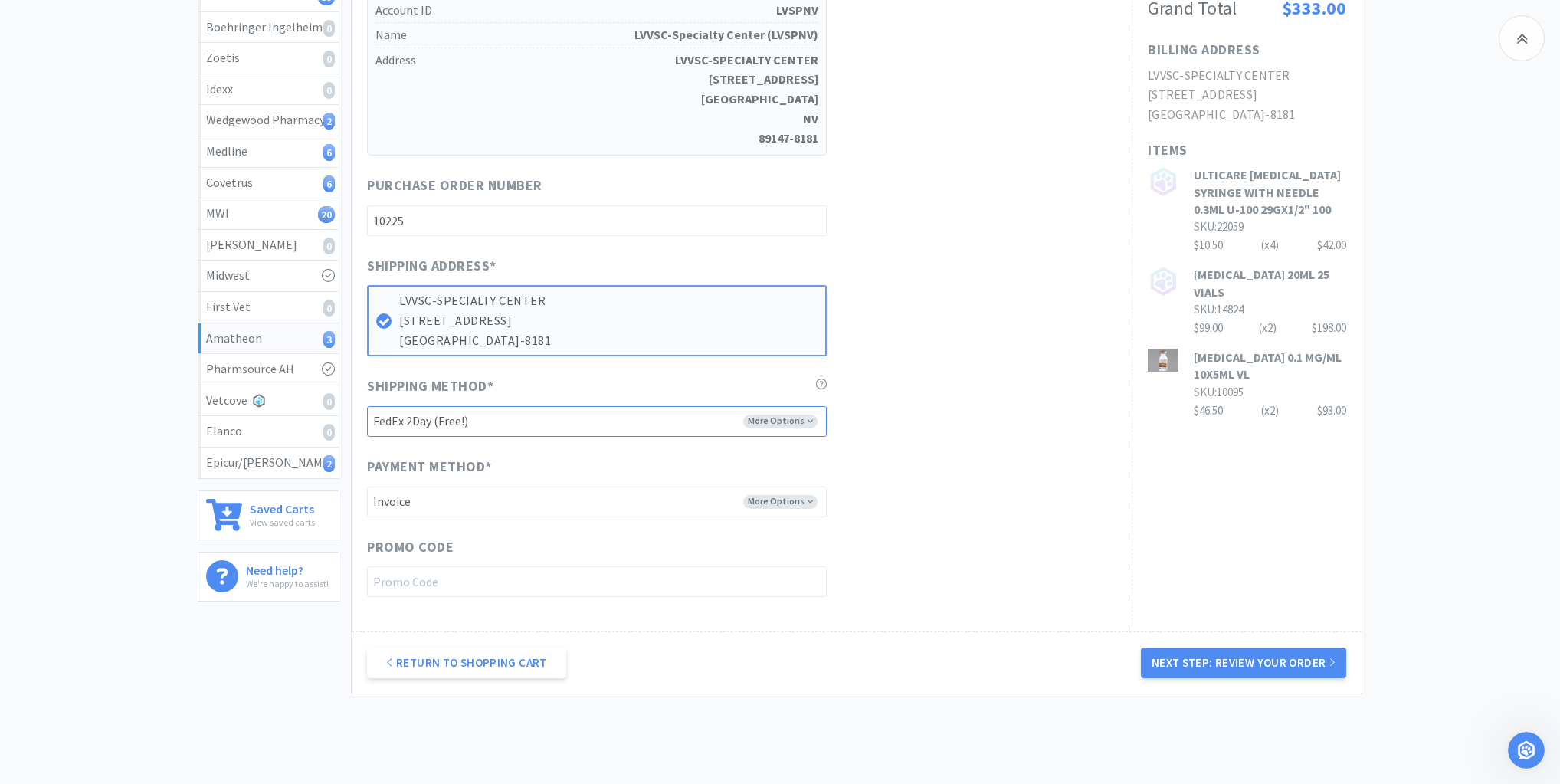
click at [798, 419] on select "-------- FedEx 2Day (Free!) Ground (Free!) Ground (Signature Required) ($17.60)…" at bounding box center [596, 421] width 460 height 30
click at [367, 406] on select "-------- FedEx 2Day (Free!) Ground (Free!) Ground (Signature Required) ($17.60)…" at bounding box center [596, 421] width 460 height 30
click at [1220, 656] on button "Next Step: Review Your Order" at bounding box center [1244, 662] width 205 height 30
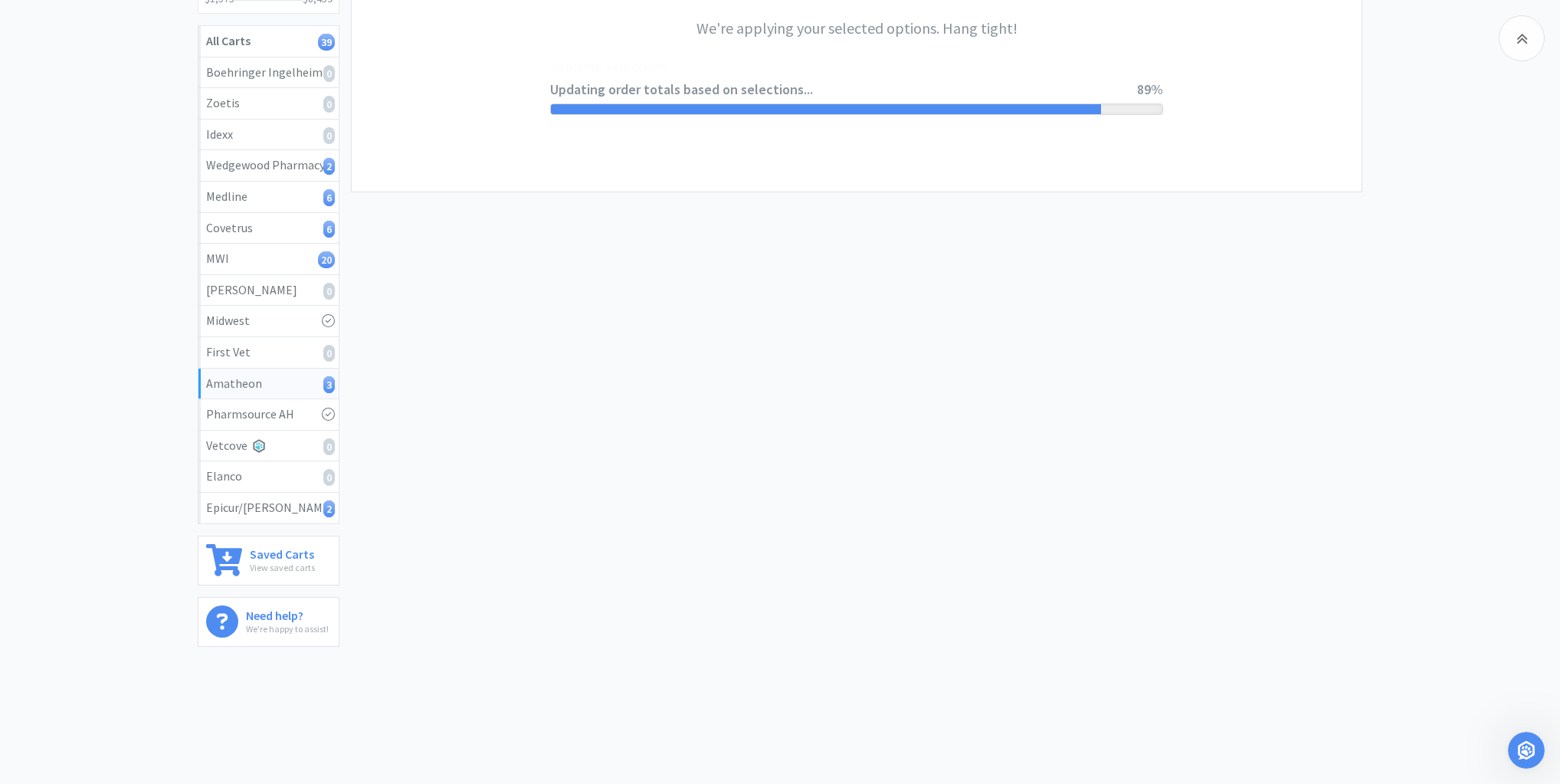
scroll to position [0, 0]
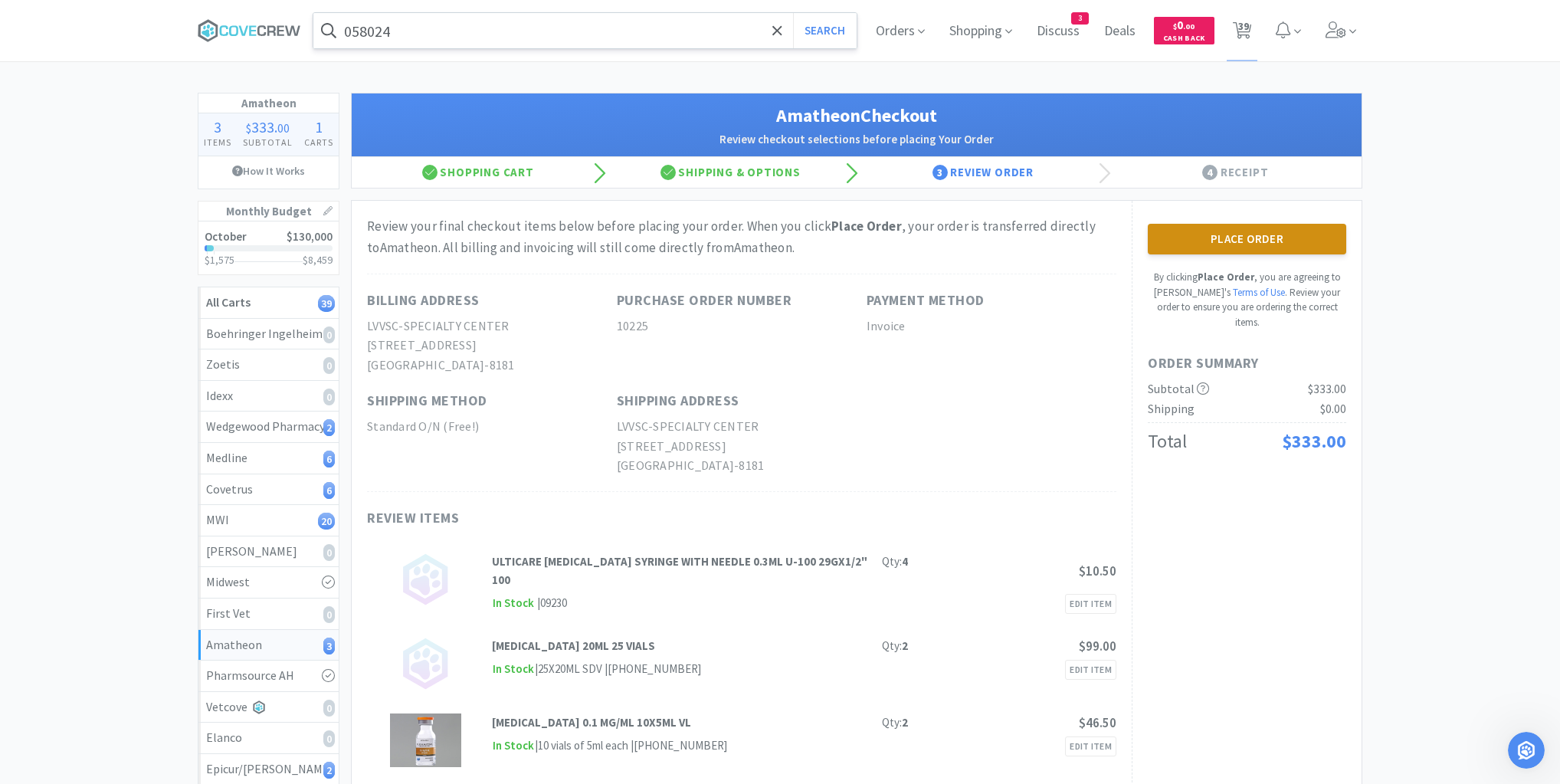
click at [1252, 238] on button "Place Order" at bounding box center [1246, 239] width 198 height 30
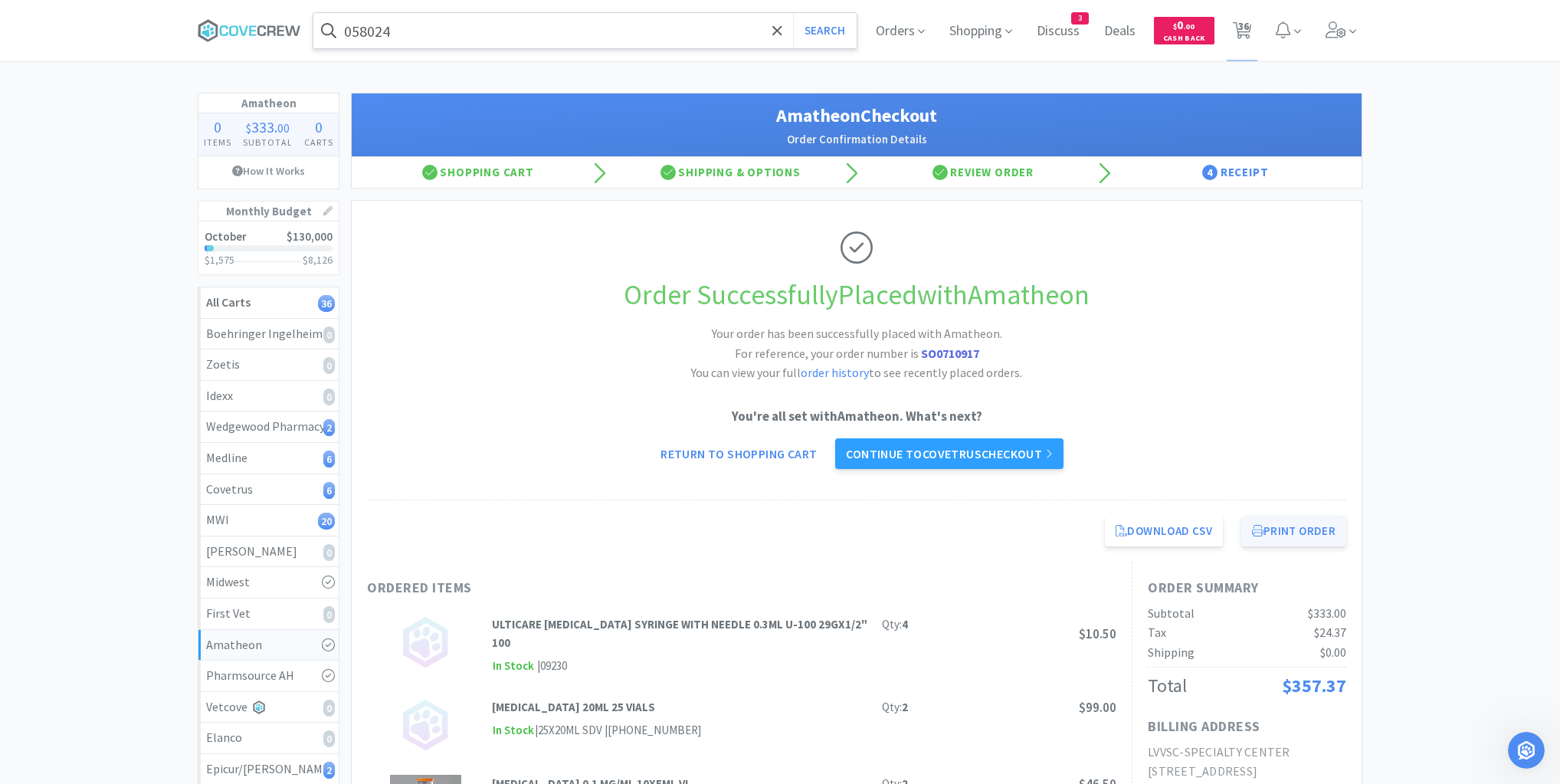
click at [1313, 536] on button "Print Order" at bounding box center [1294, 531] width 105 height 30
click at [269, 770] on div "Epicur/[PERSON_NAME] 2" at bounding box center [268, 769] width 125 height 20
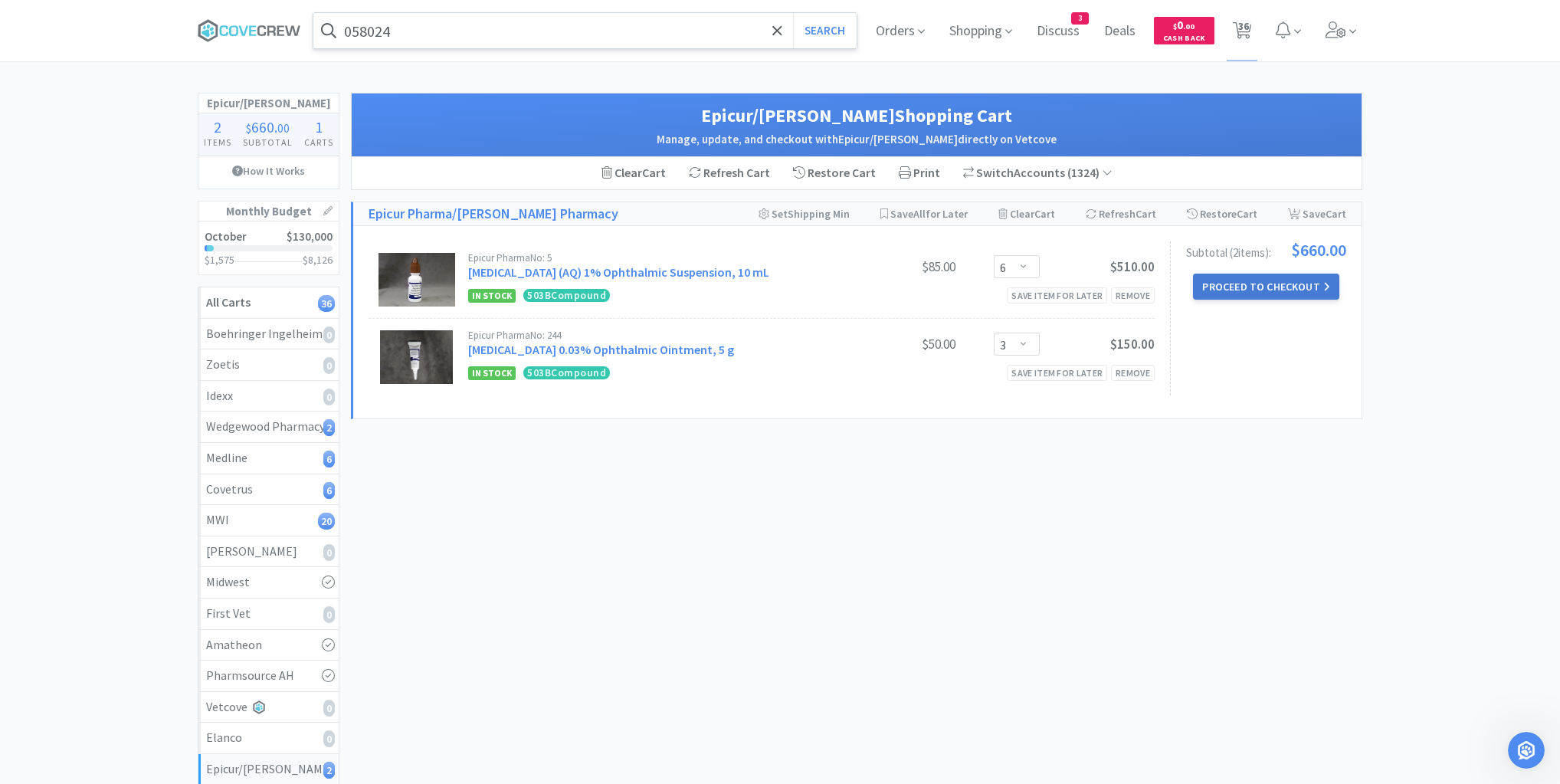
click at [1244, 283] on button "Proceed to Checkout" at bounding box center [1266, 286] width 146 height 26
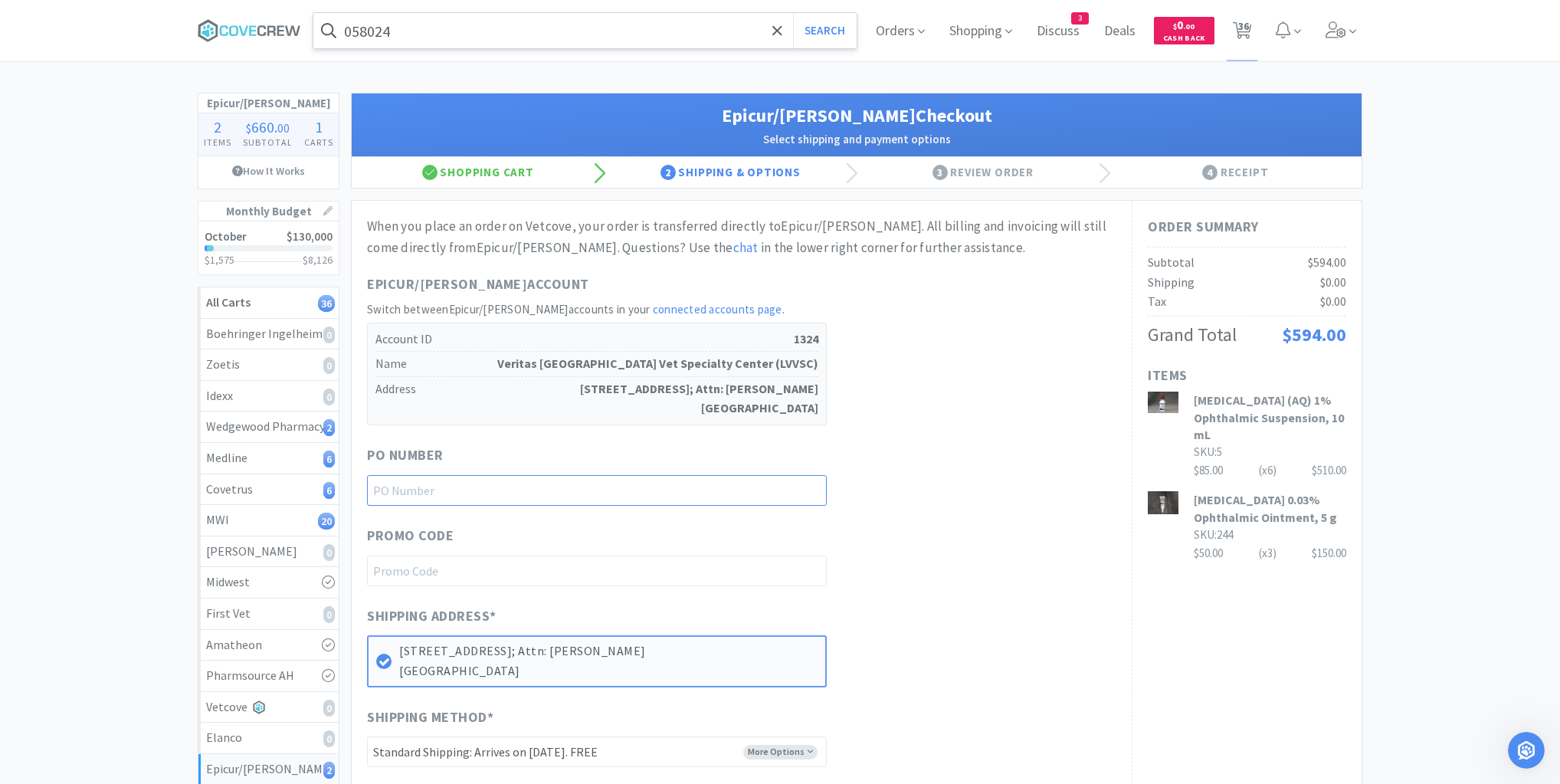
drag, startPoint x: 805, startPoint y: 489, endPoint x: 814, endPoint y: 501, distance: 15.0
click at [807, 487] on input "text" at bounding box center [596, 490] width 460 height 30
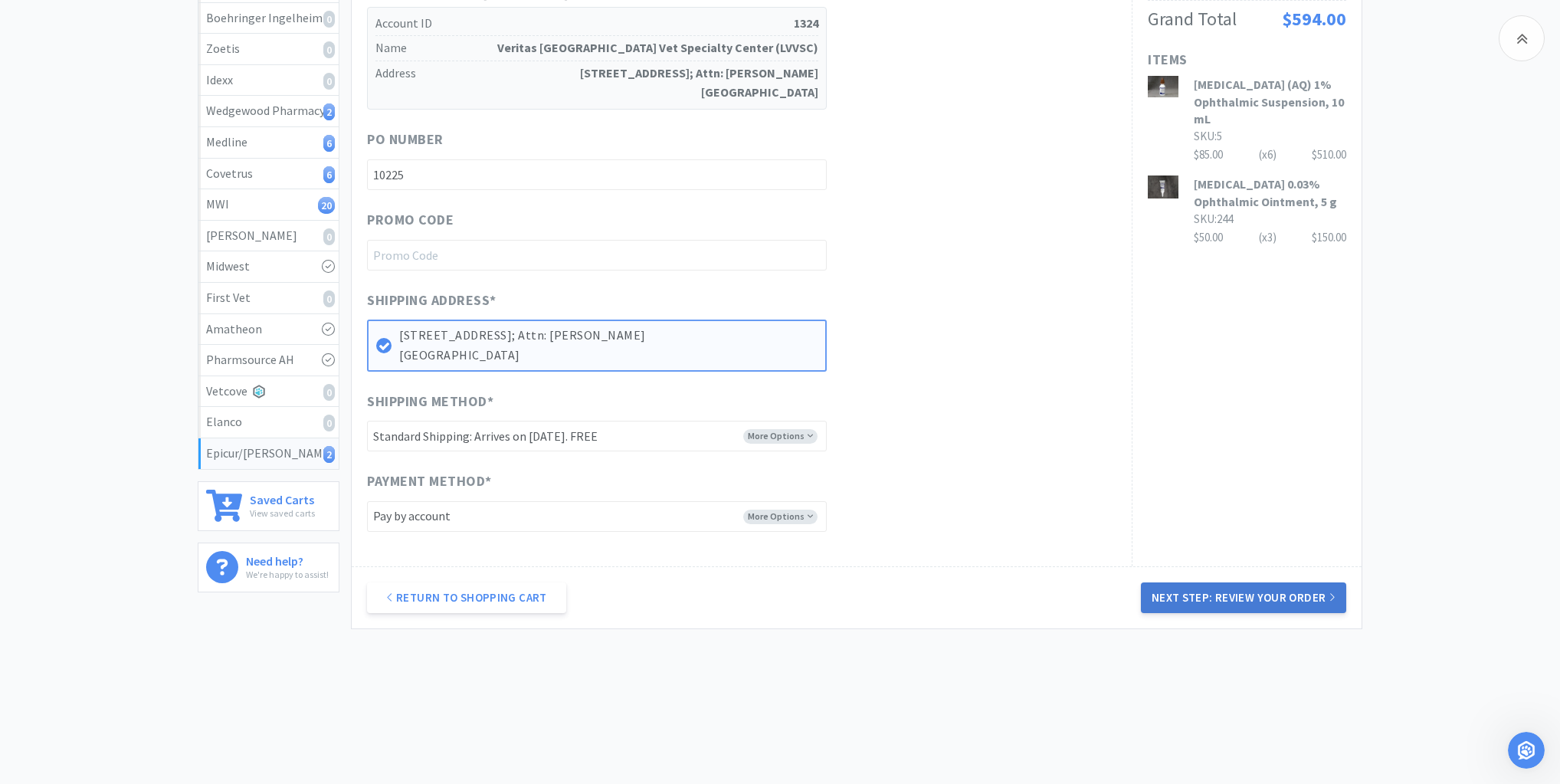
click at [1226, 597] on button "Next Step: Review Your Order" at bounding box center [1244, 597] width 205 height 30
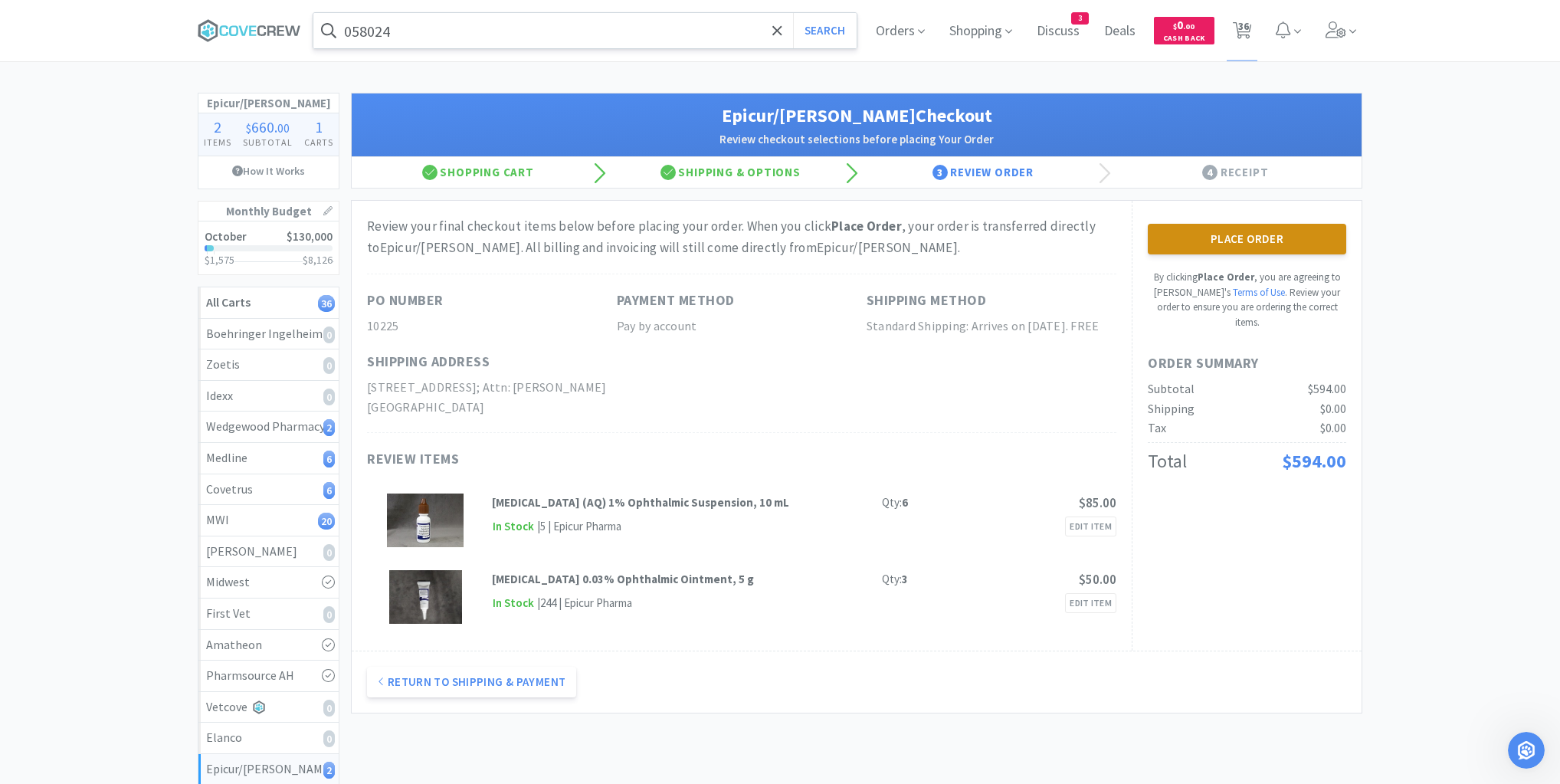
click at [1269, 228] on button "Place Order" at bounding box center [1246, 239] width 198 height 30
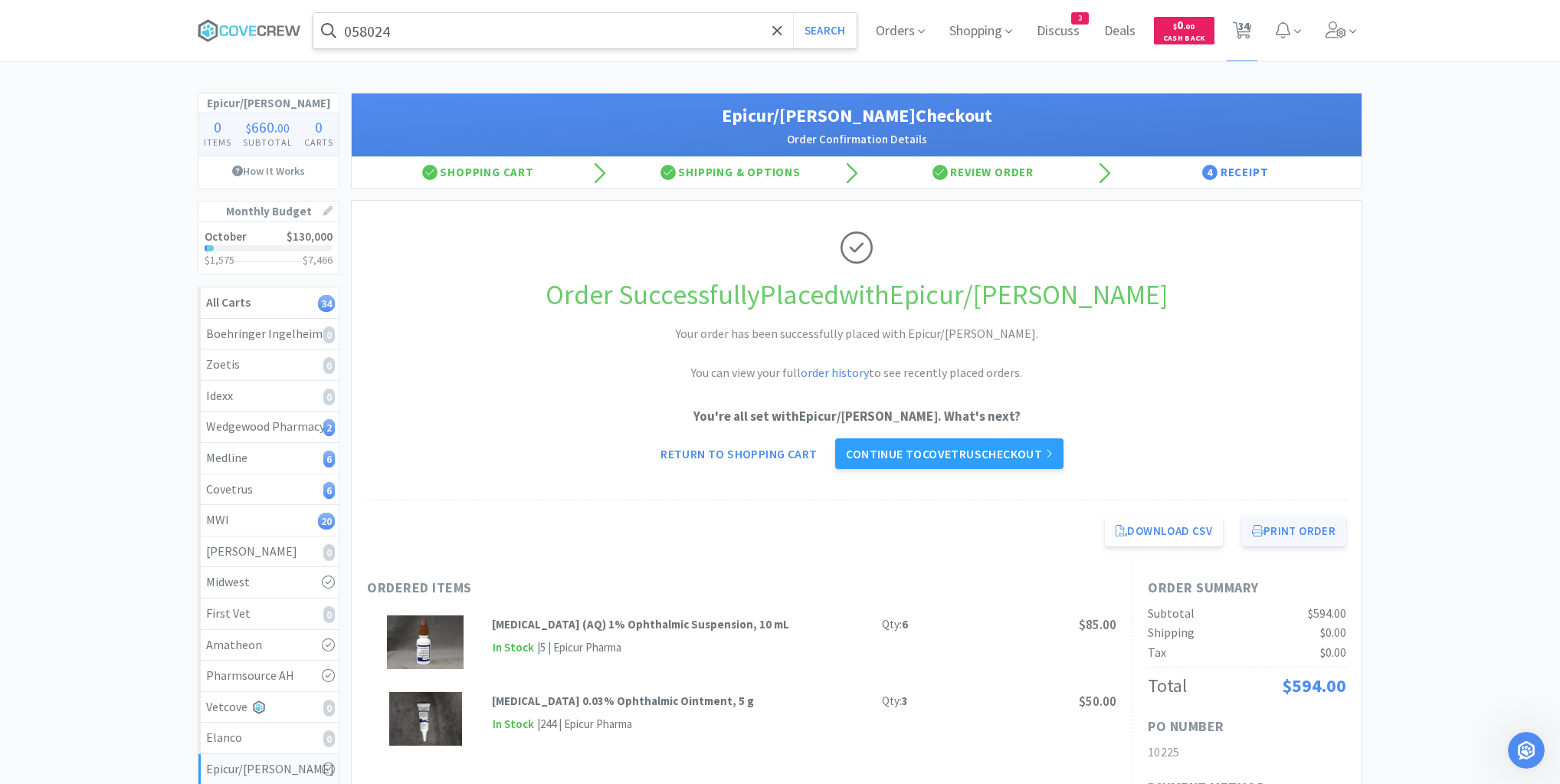
click at [1278, 523] on button "Print Order" at bounding box center [1294, 531] width 105 height 30
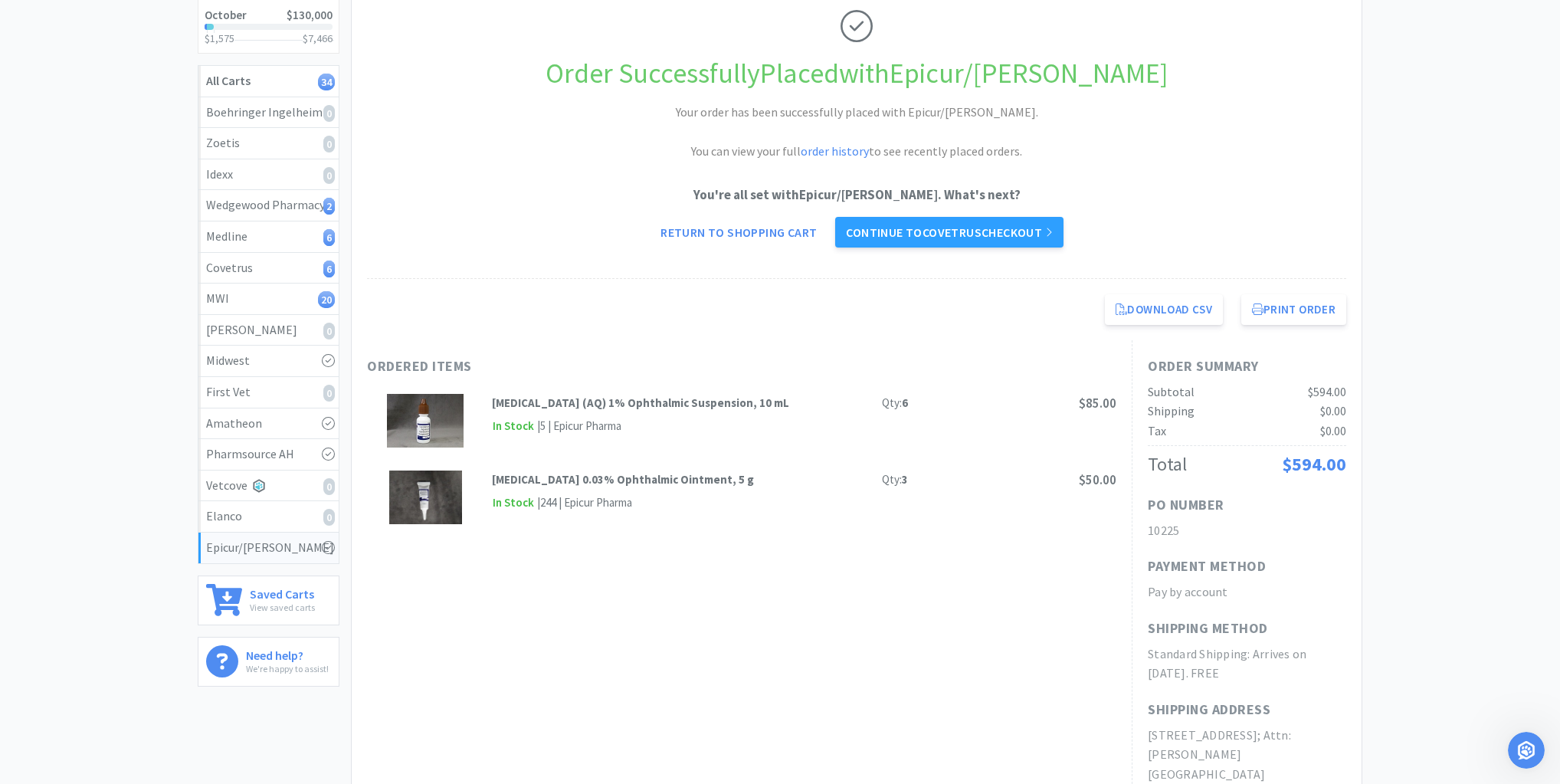
scroll to position [123, 0]
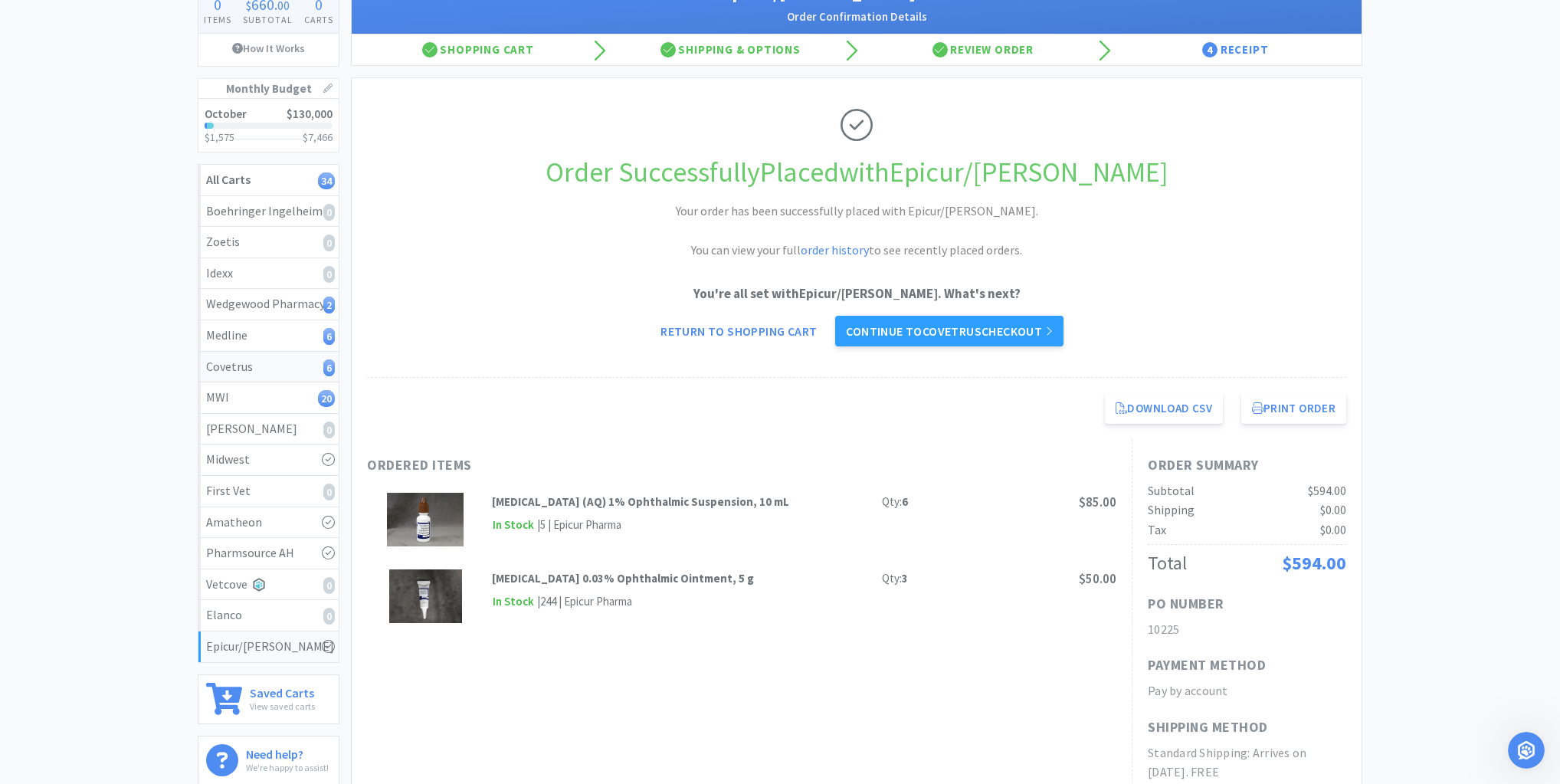
click at [297, 370] on div "Covetrus 6" at bounding box center [268, 367] width 125 height 20
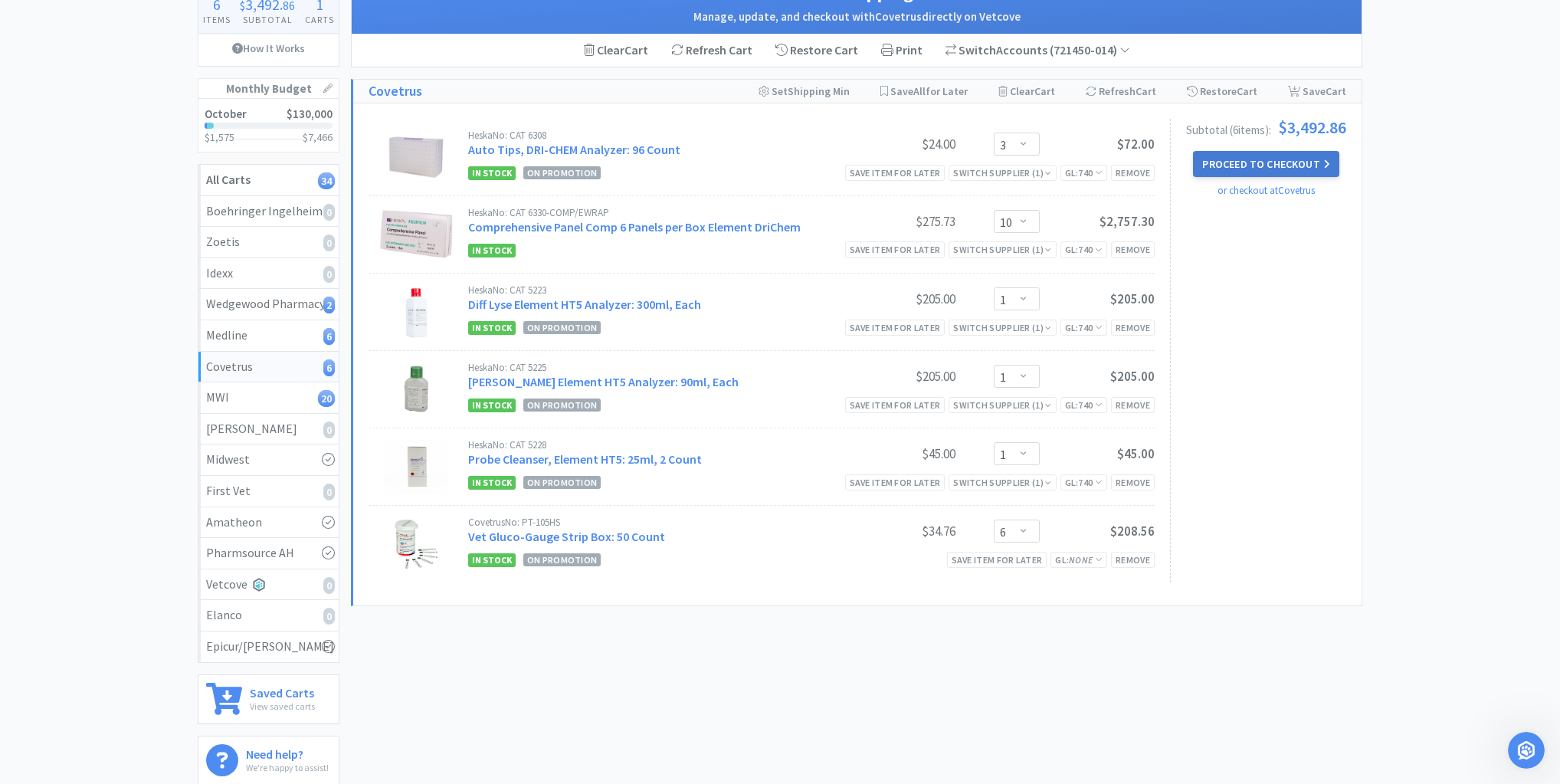
click at [1253, 161] on button "Proceed to Checkout" at bounding box center [1266, 164] width 146 height 26
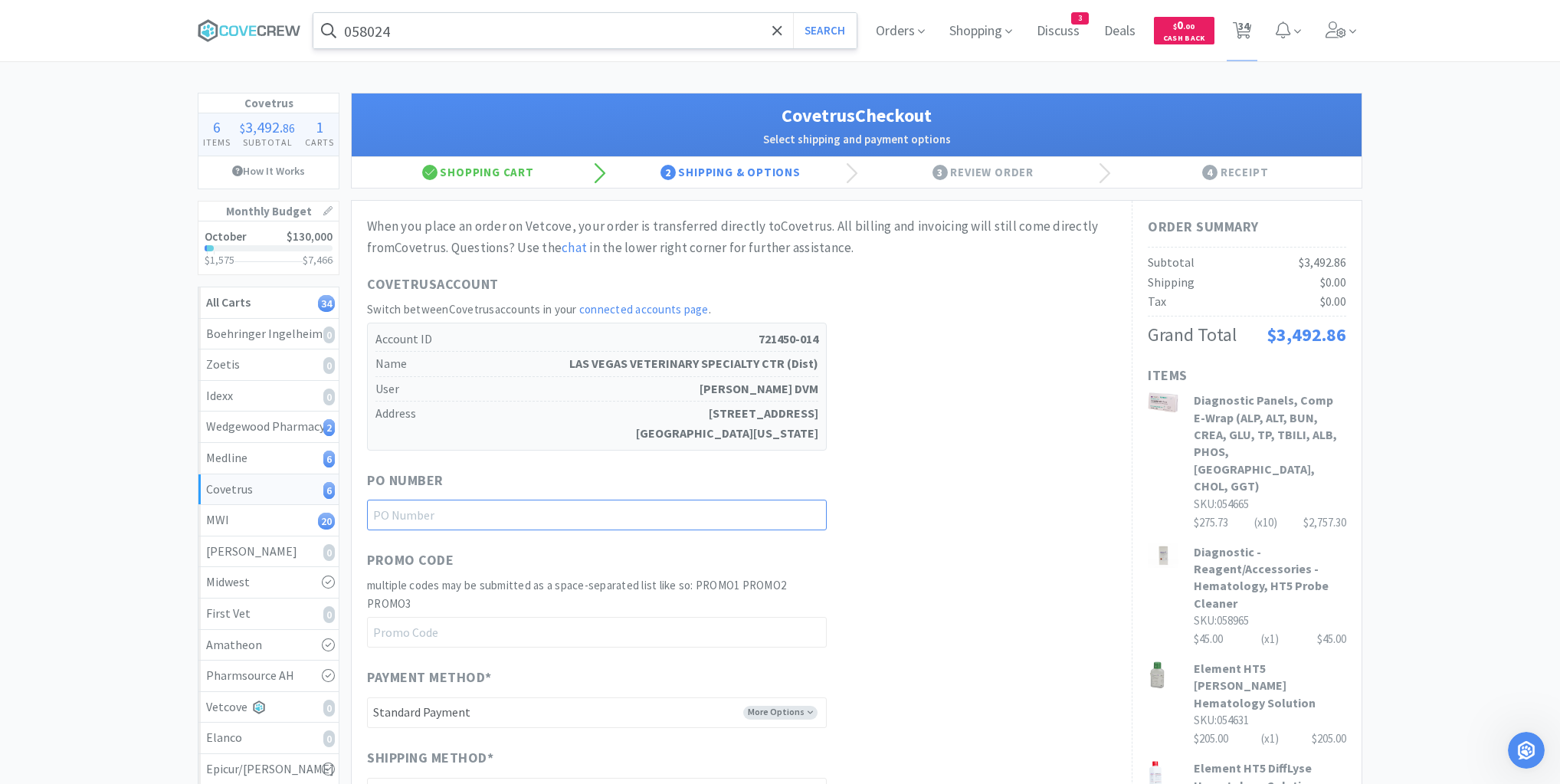
click at [803, 506] on input "text" at bounding box center [596, 515] width 460 height 30
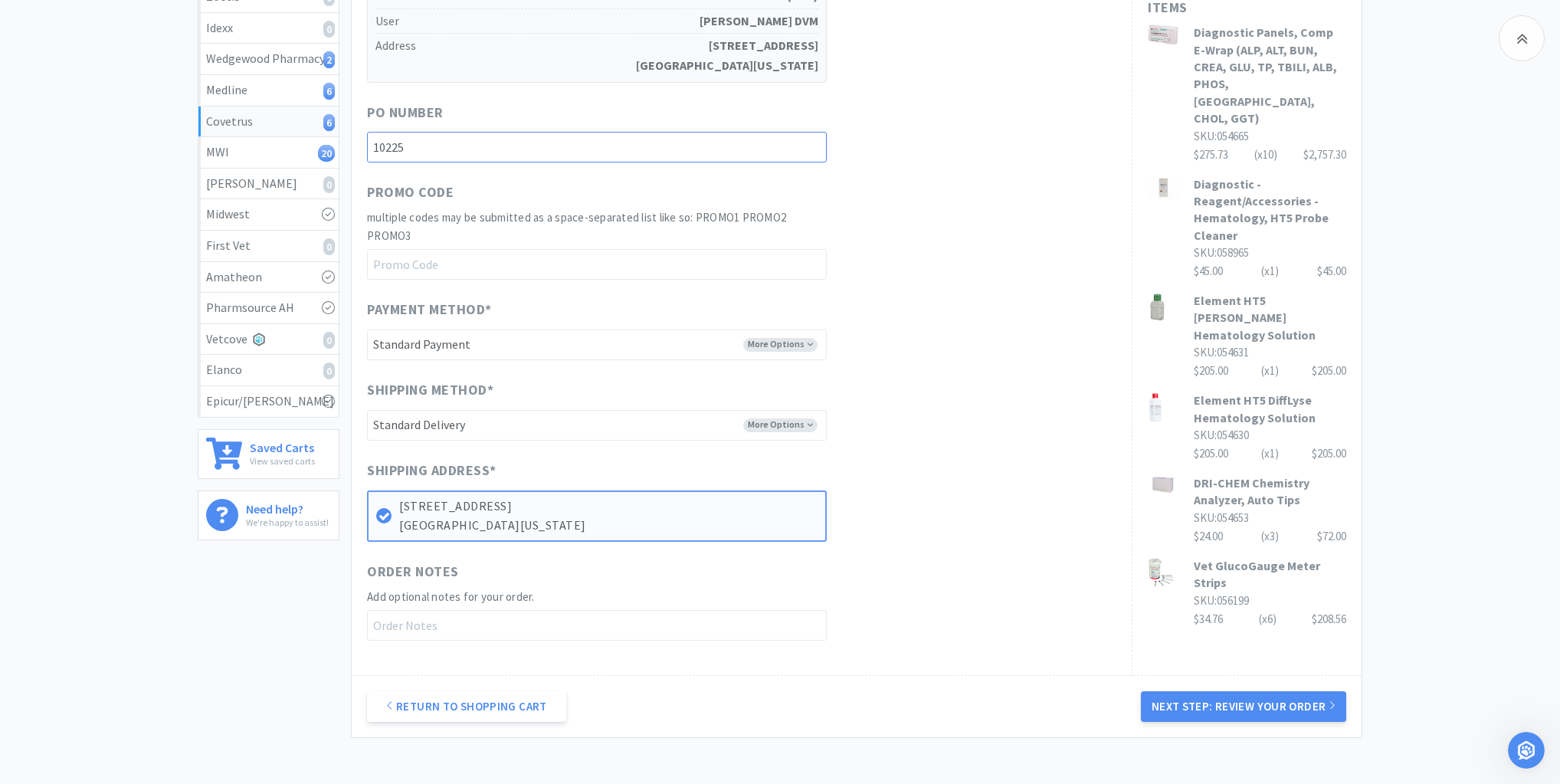
scroll to position [476, 0]
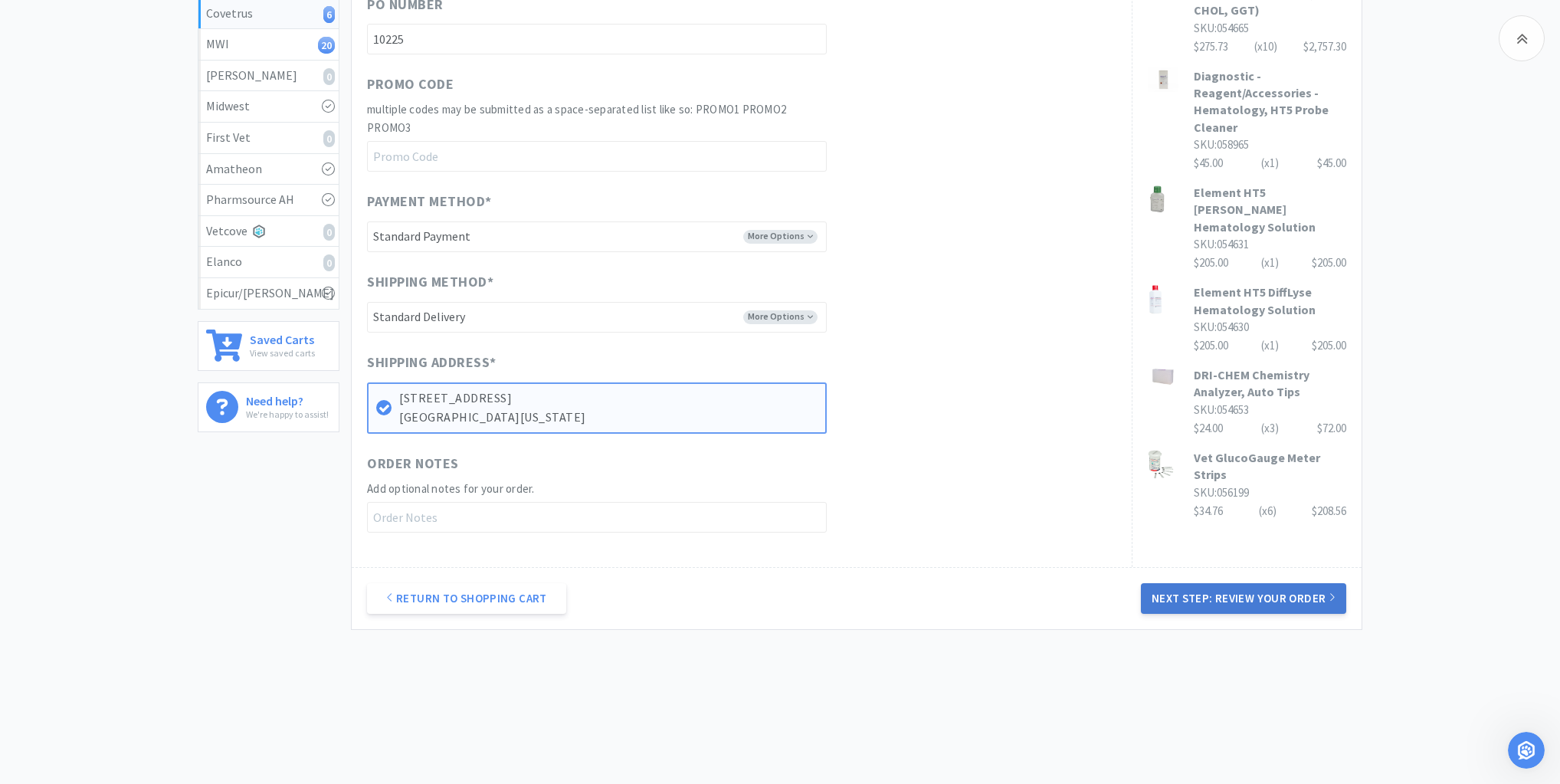
click at [1267, 595] on button "Next Step: Review Your Order" at bounding box center [1244, 598] width 205 height 30
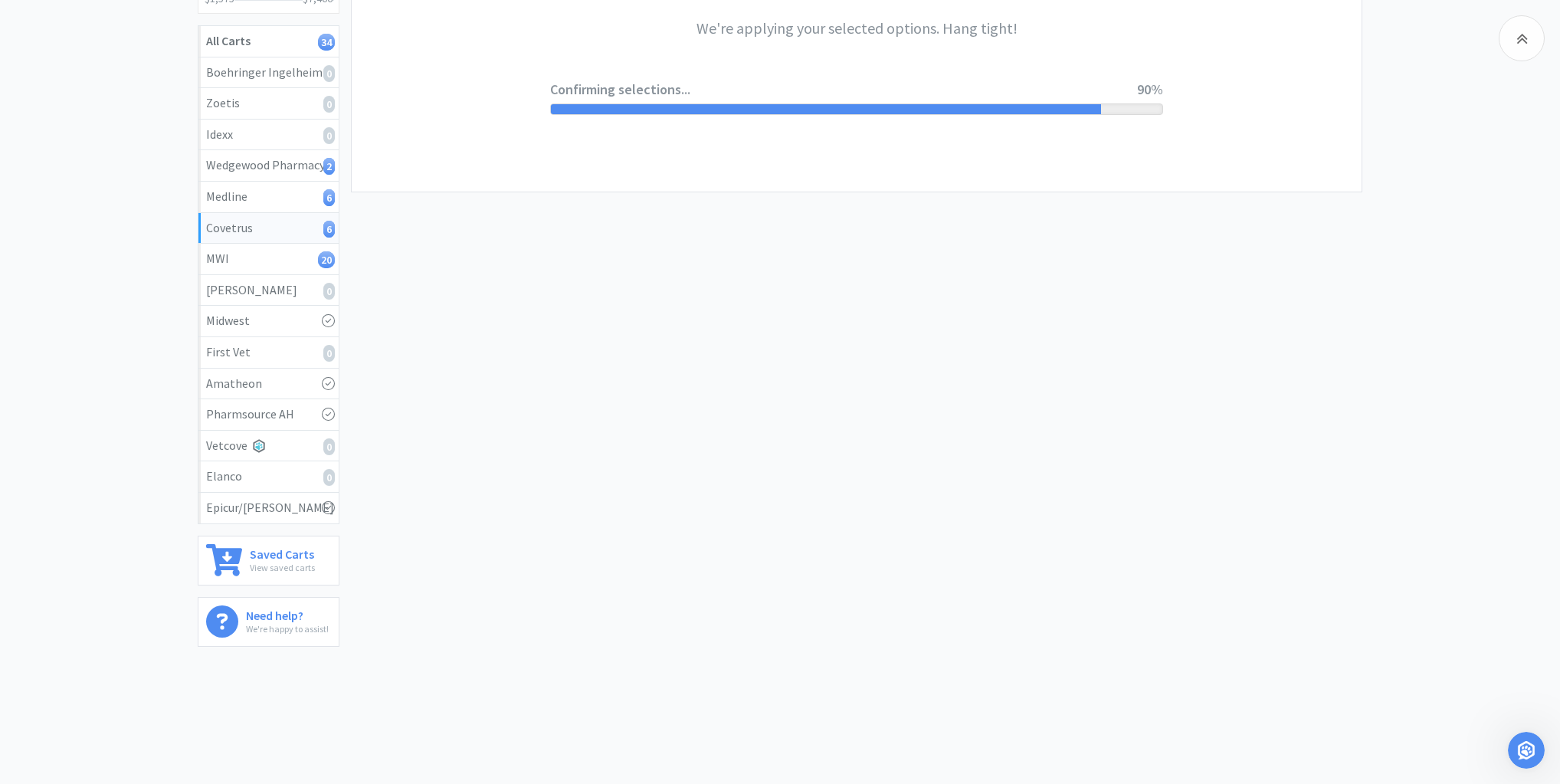
scroll to position [0, 0]
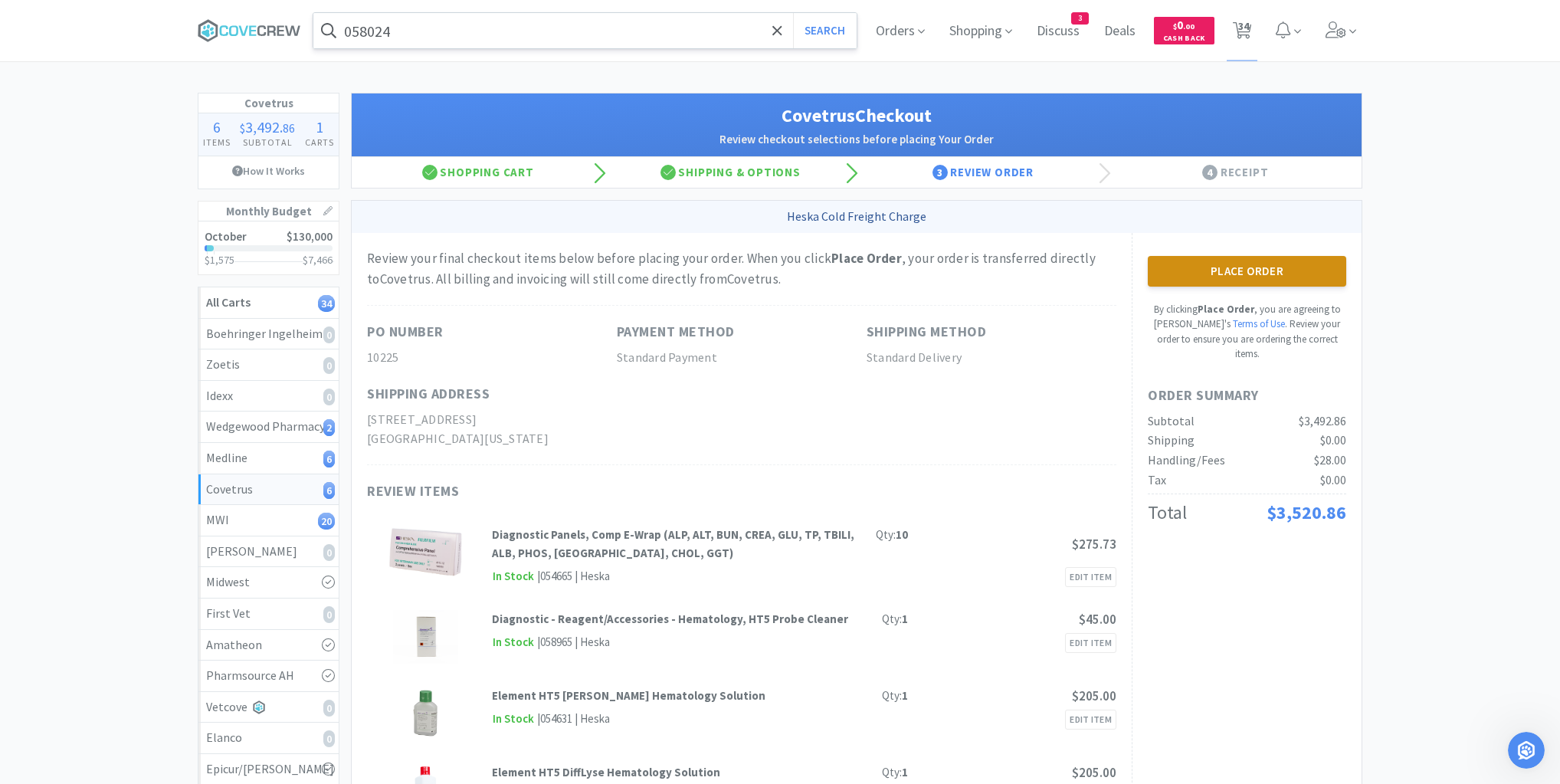
click at [1261, 265] on button "Place Order" at bounding box center [1246, 271] width 198 height 30
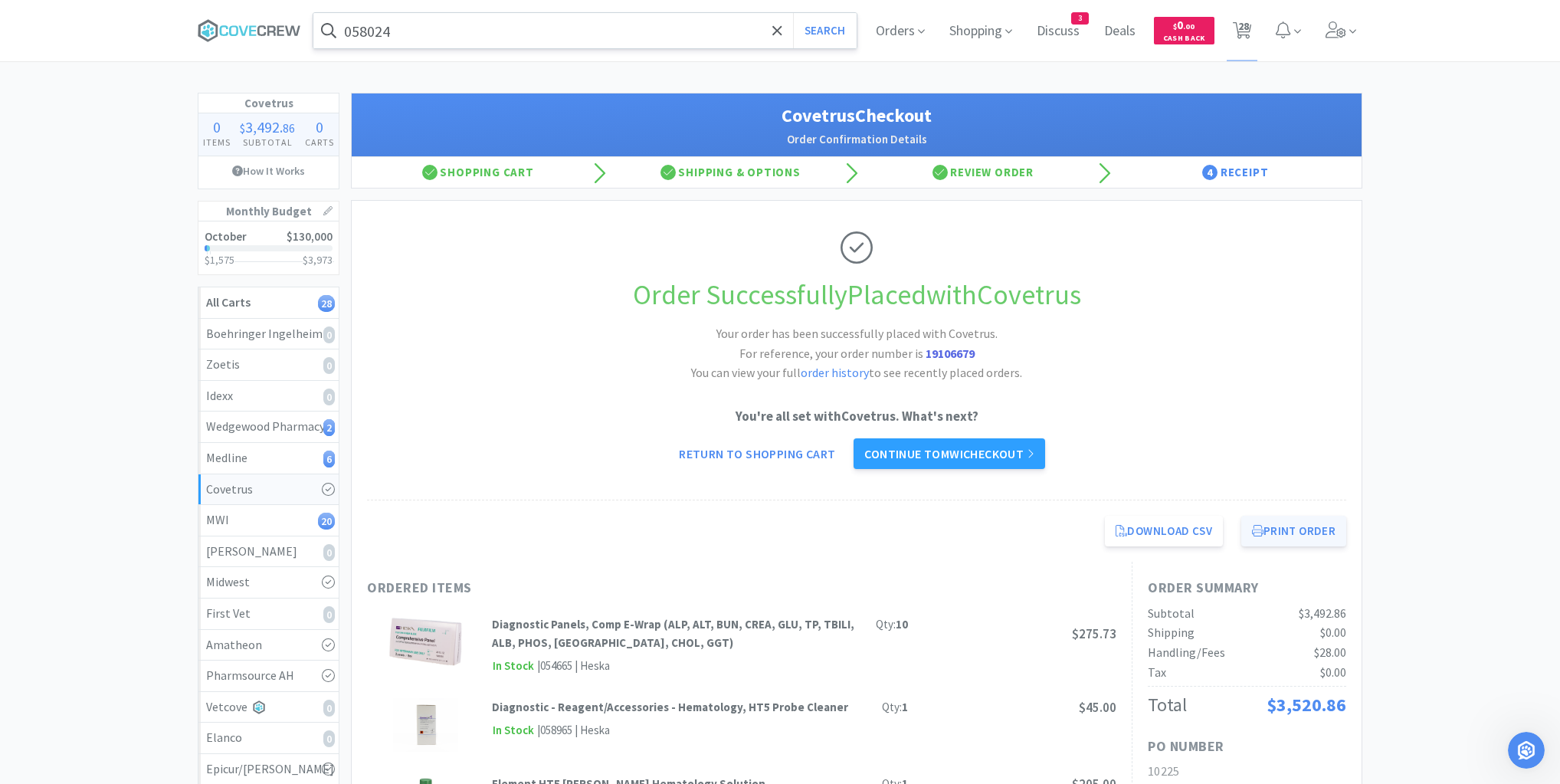
click at [1276, 532] on button "Print Order" at bounding box center [1294, 531] width 105 height 30
click at [307, 508] on link "MWI 20" at bounding box center [268, 520] width 140 height 31
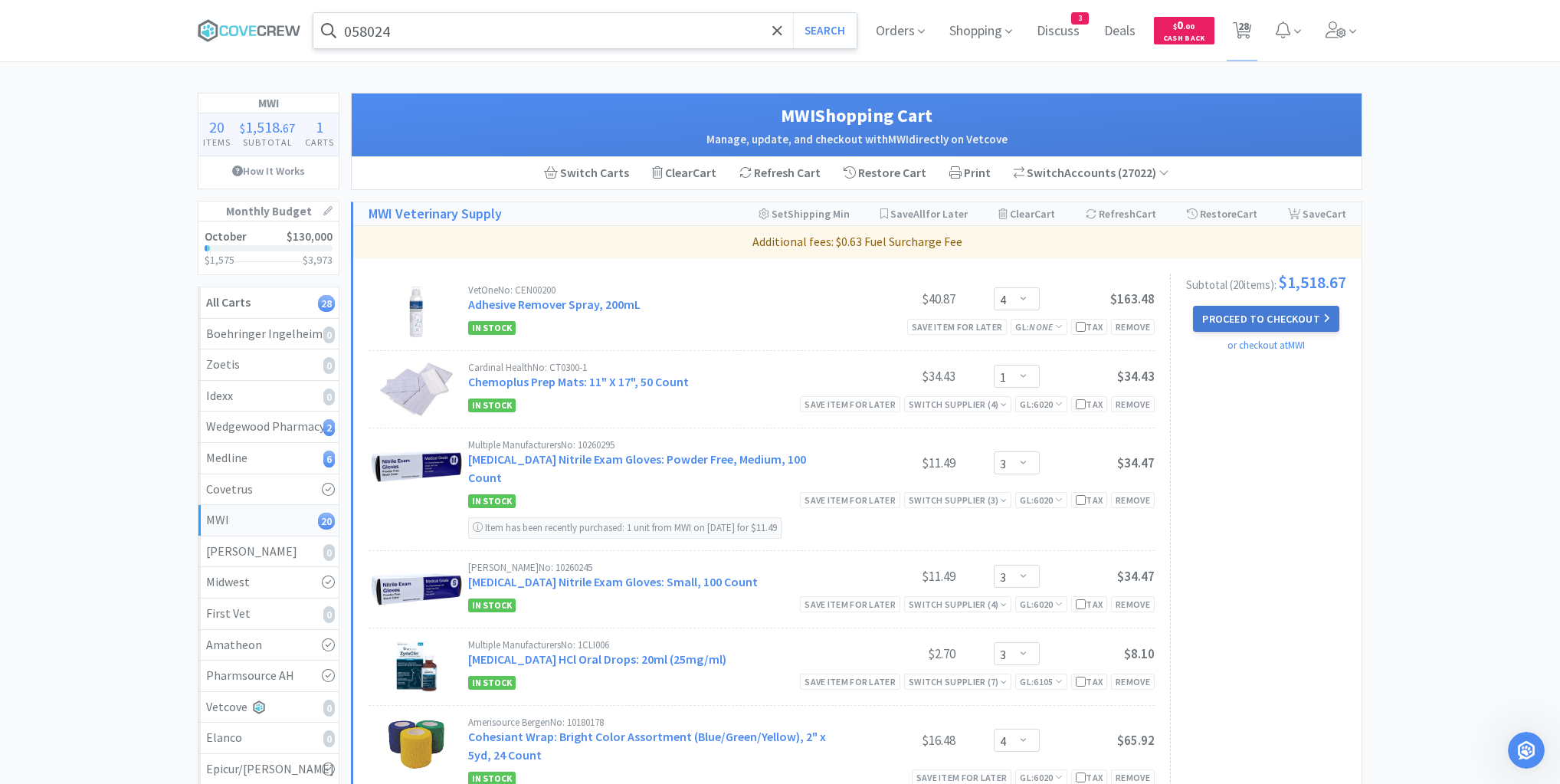
click at [1286, 325] on button "Proceed to Checkout" at bounding box center [1266, 318] width 146 height 26
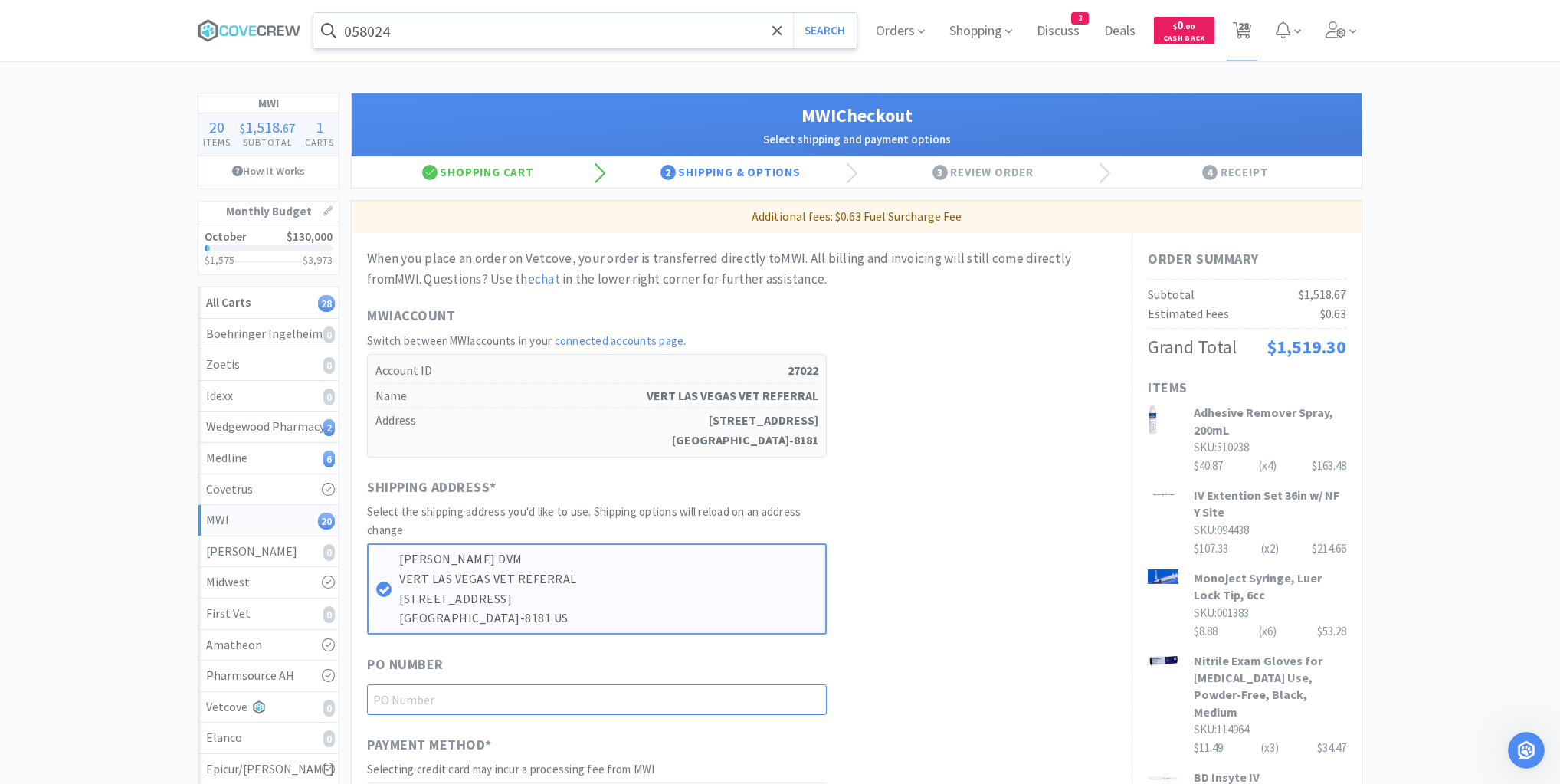
click at [797, 700] on input "text" at bounding box center [596, 700] width 460 height 30
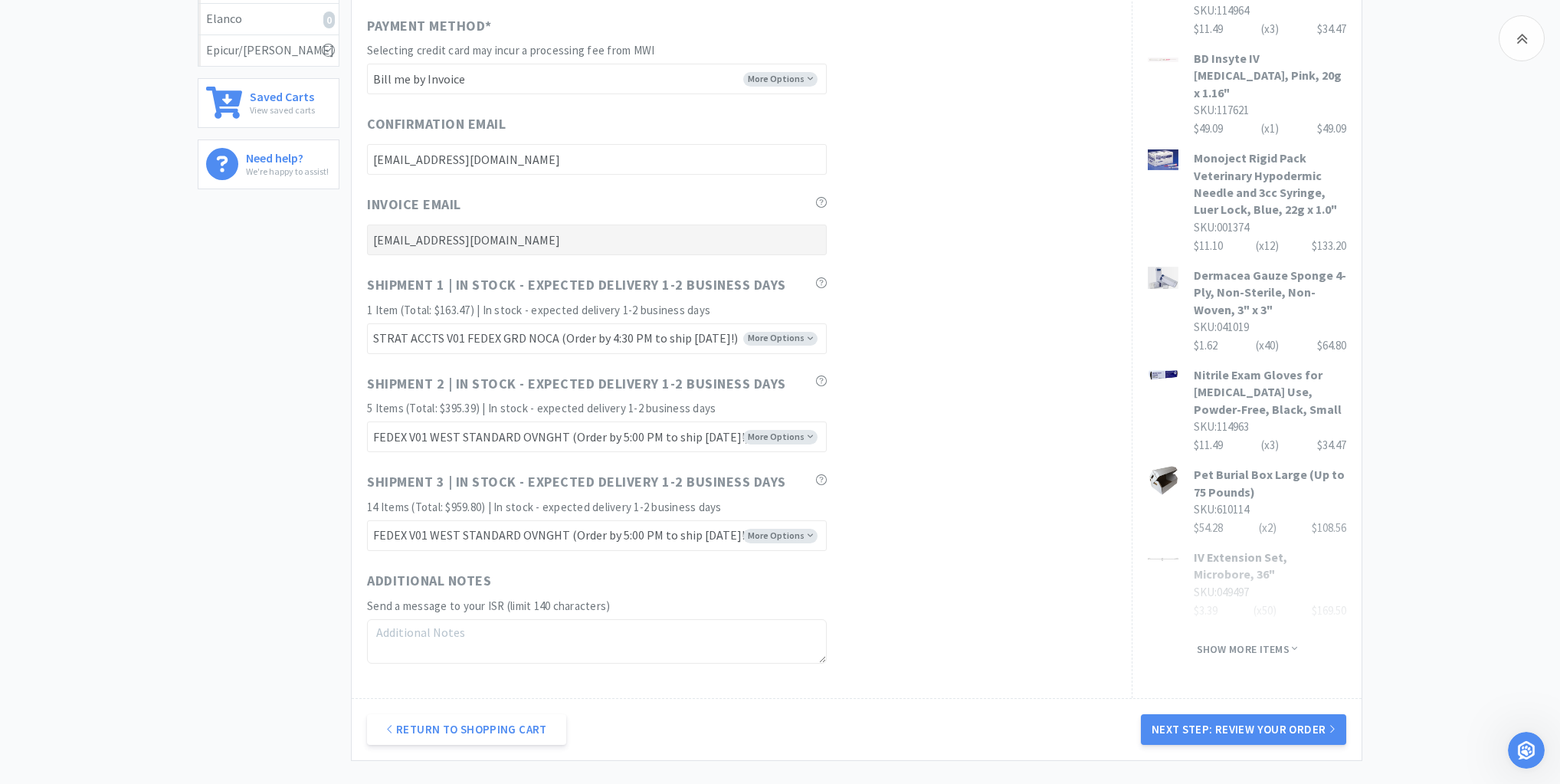
scroll to position [850, 0]
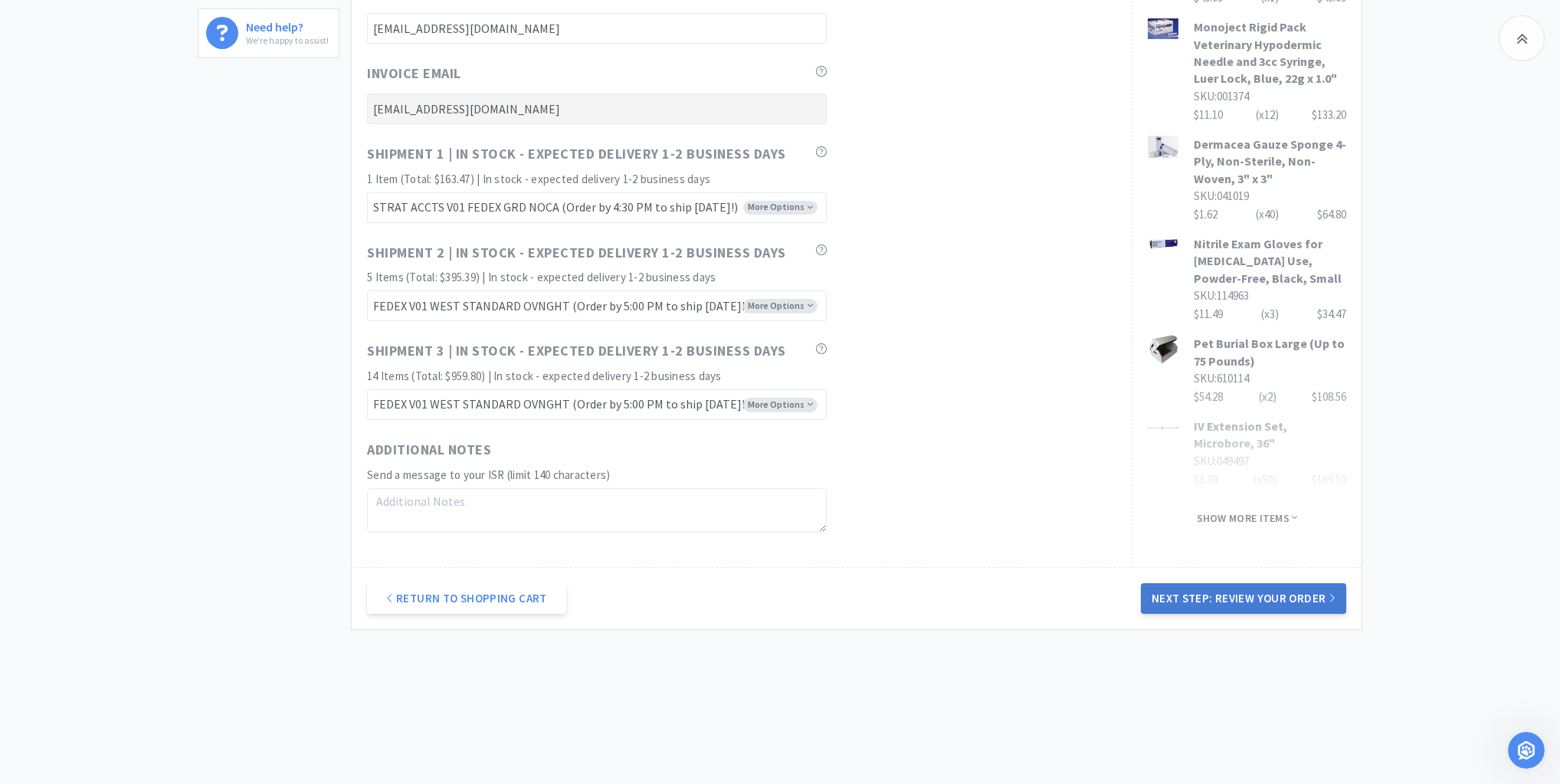
click at [1253, 595] on button "Next Step: Review Your Order" at bounding box center [1244, 598] width 205 height 30
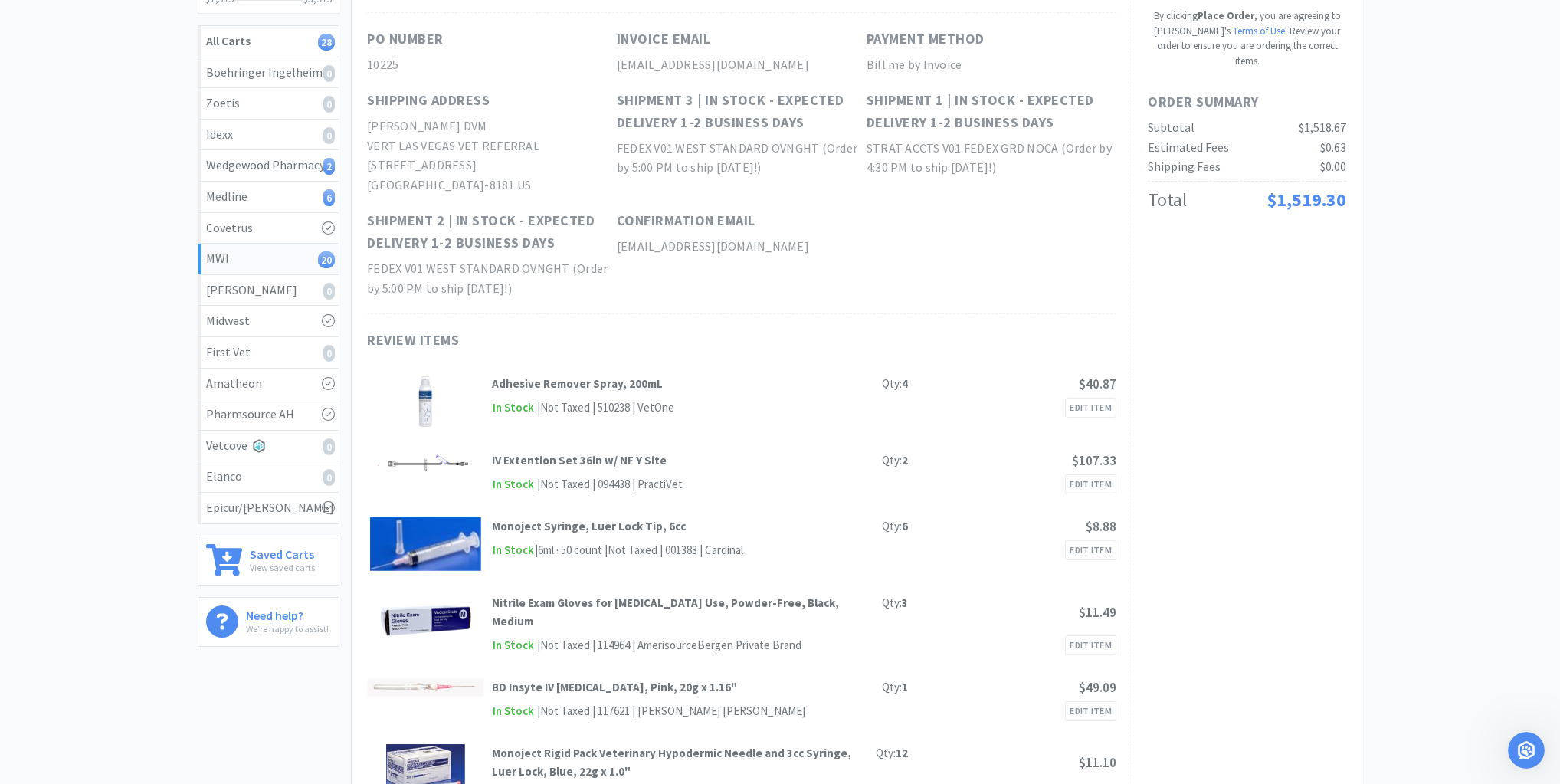
scroll to position [0, 0]
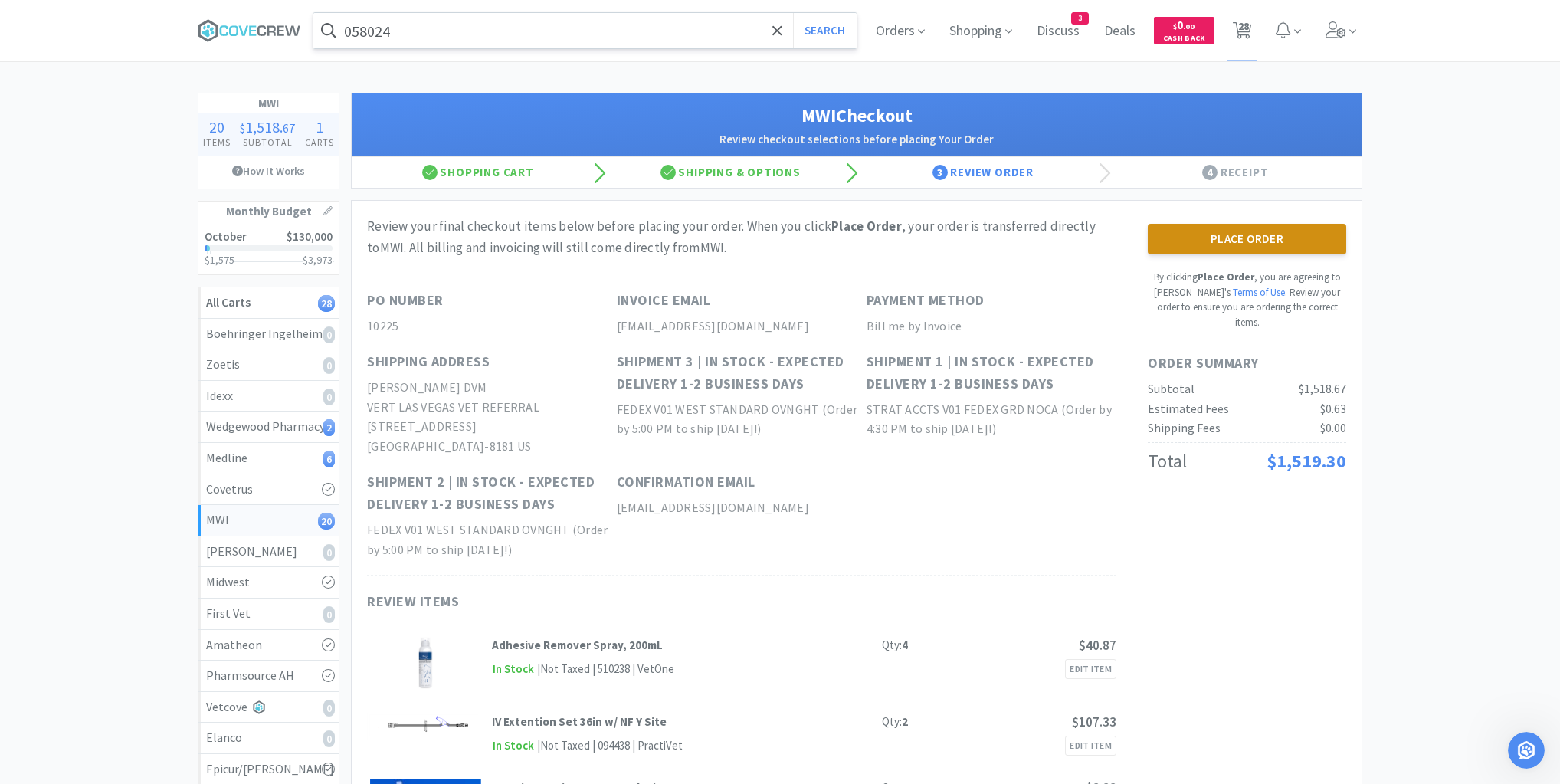
click at [1268, 245] on button "Place Order" at bounding box center [1246, 239] width 198 height 30
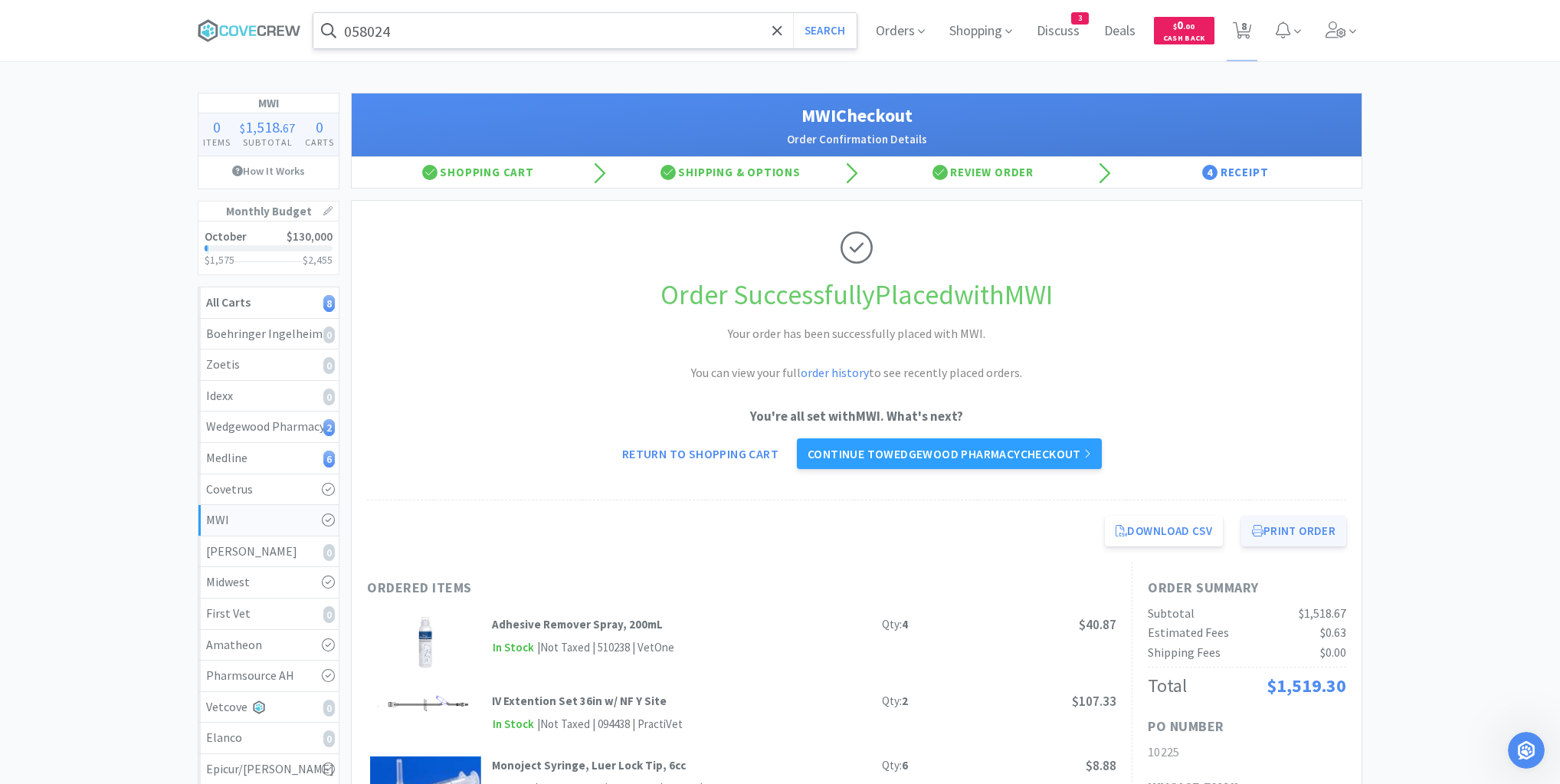
click at [1300, 533] on button "Print Order" at bounding box center [1294, 531] width 105 height 30
click at [284, 448] on div "Medline 6" at bounding box center [268, 458] width 125 height 20
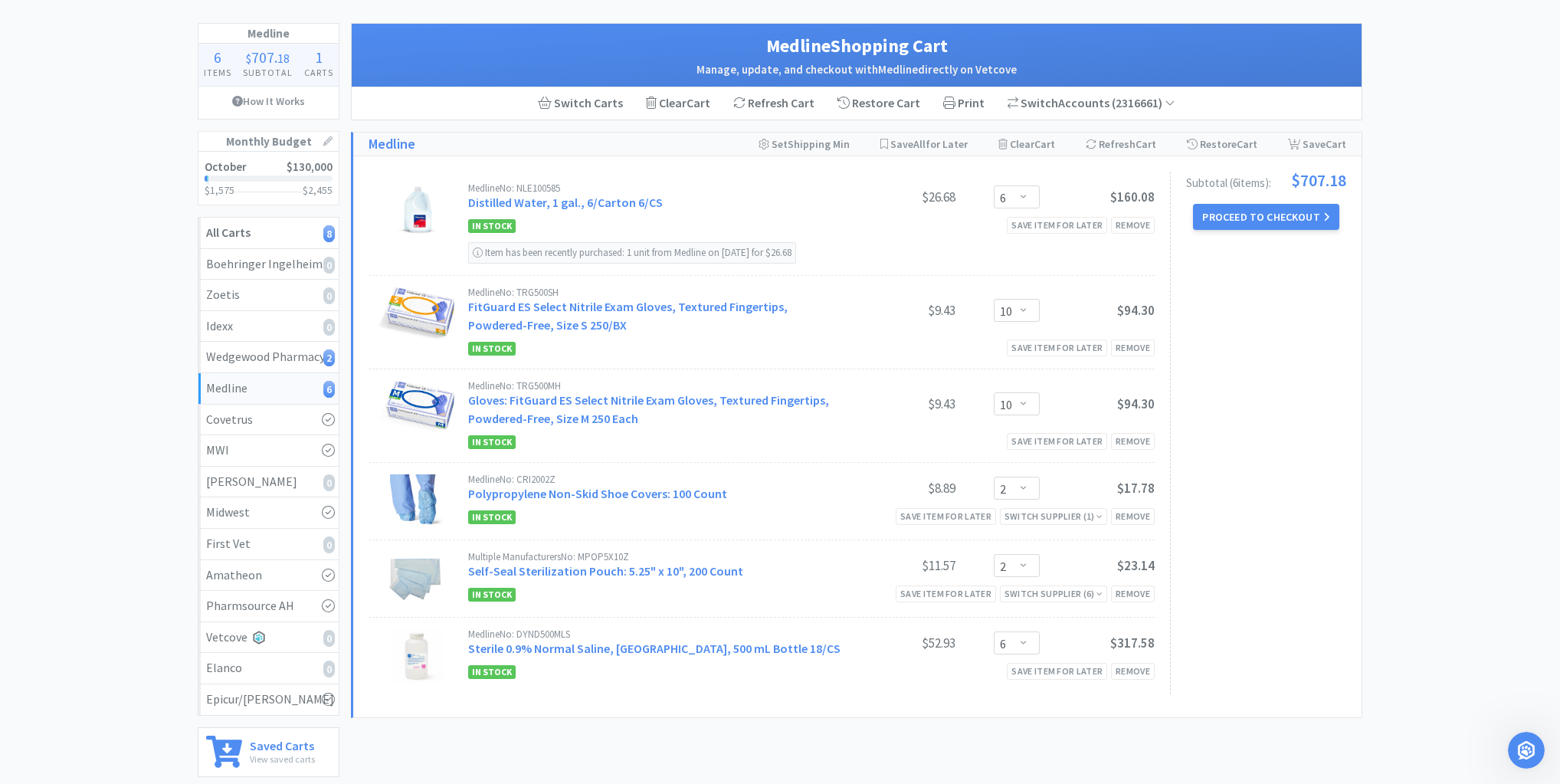
scroll to position [123, 0]
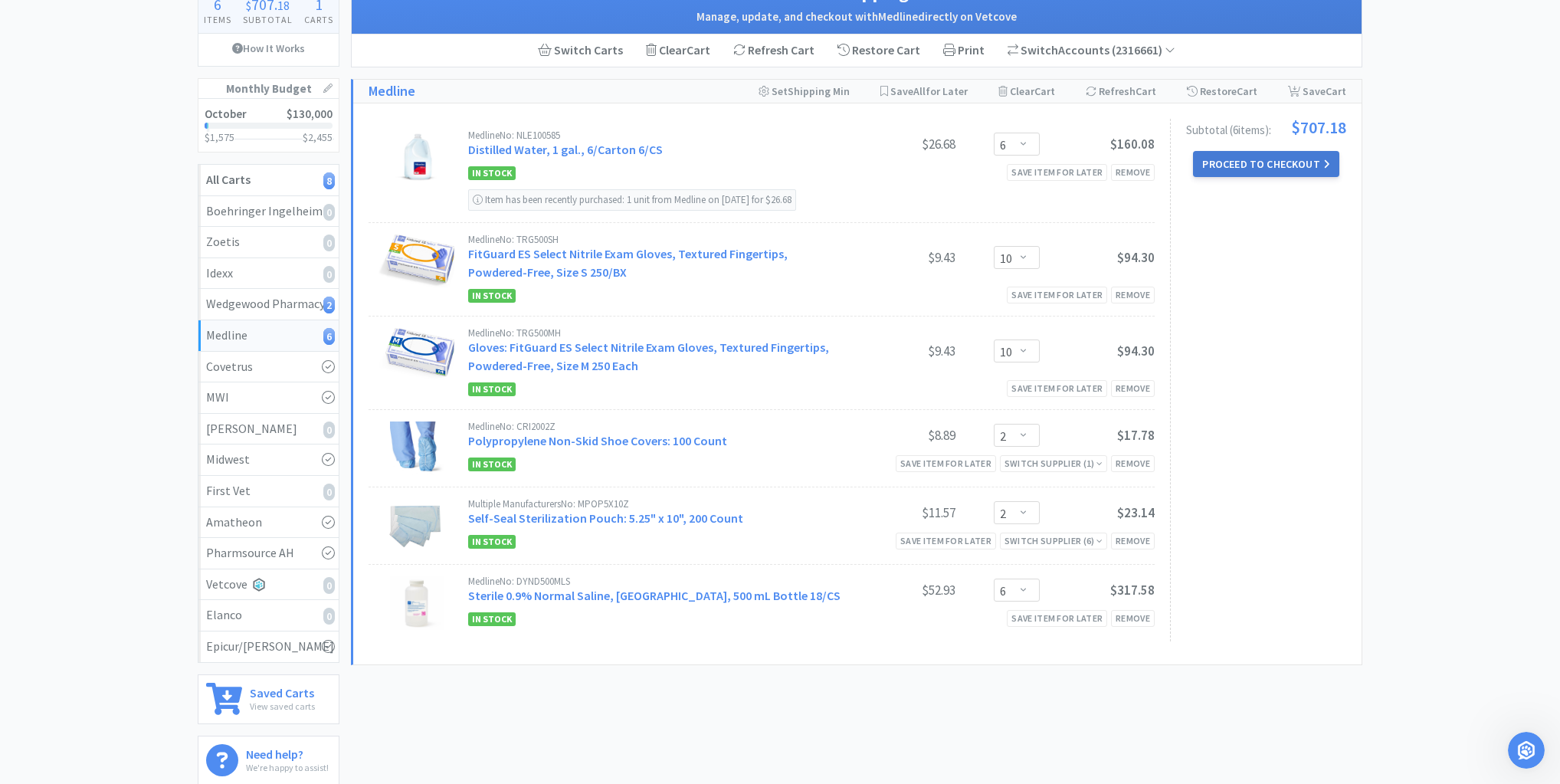
click at [1260, 163] on button "Proceed to Checkout" at bounding box center [1266, 164] width 146 height 26
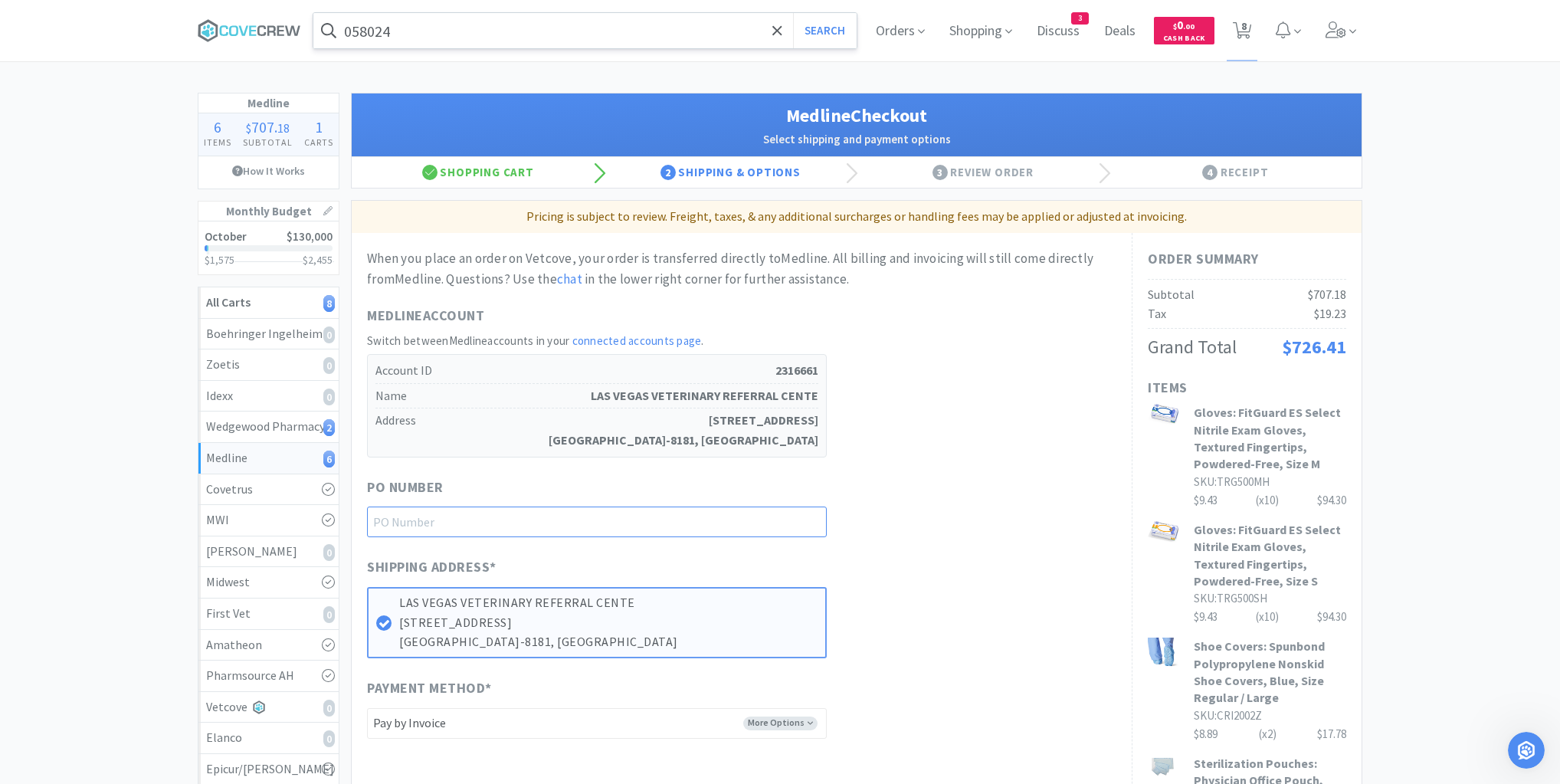
click at [775, 508] on input "text" at bounding box center [596, 522] width 460 height 30
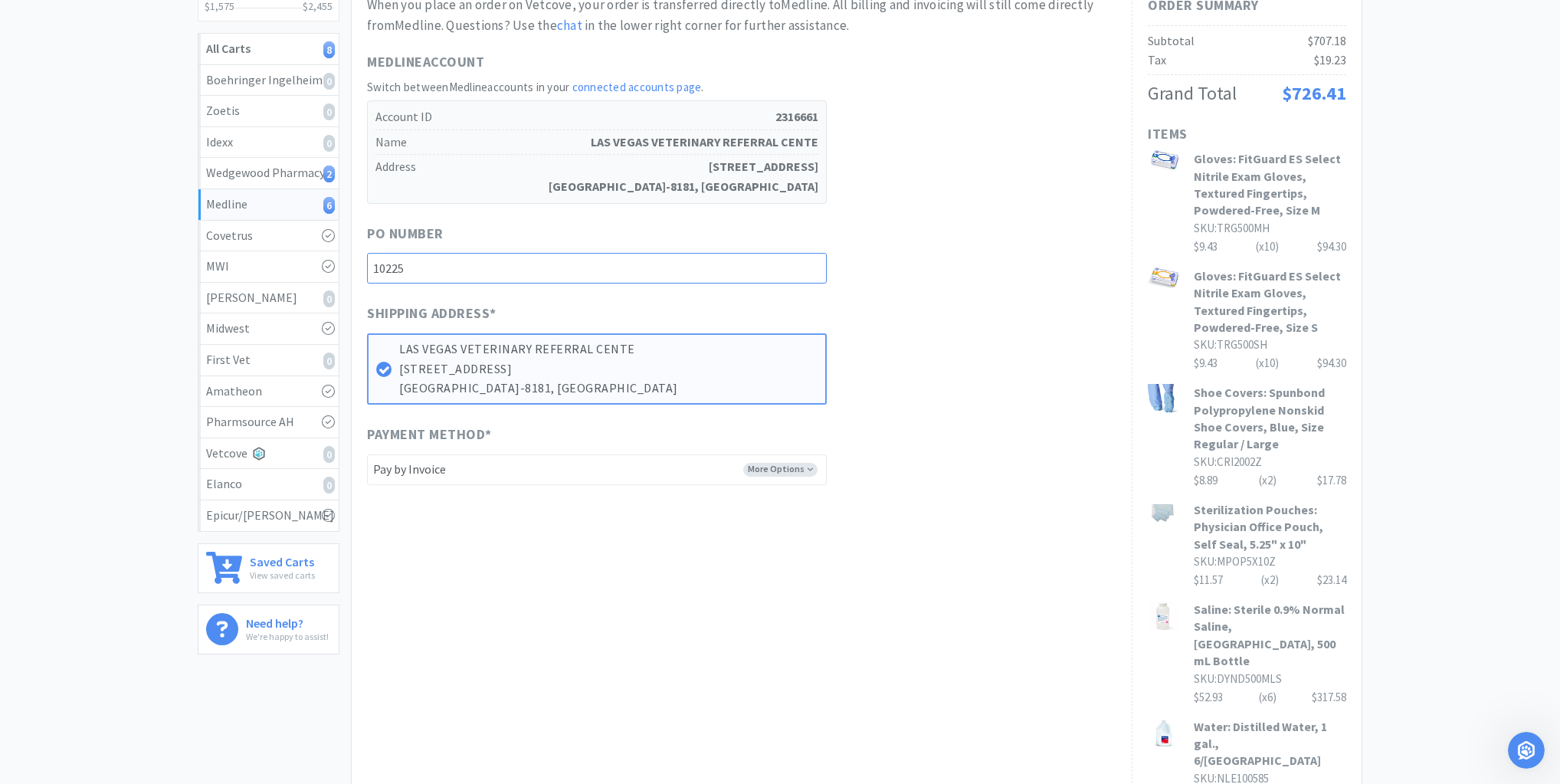
scroll to position [368, 0]
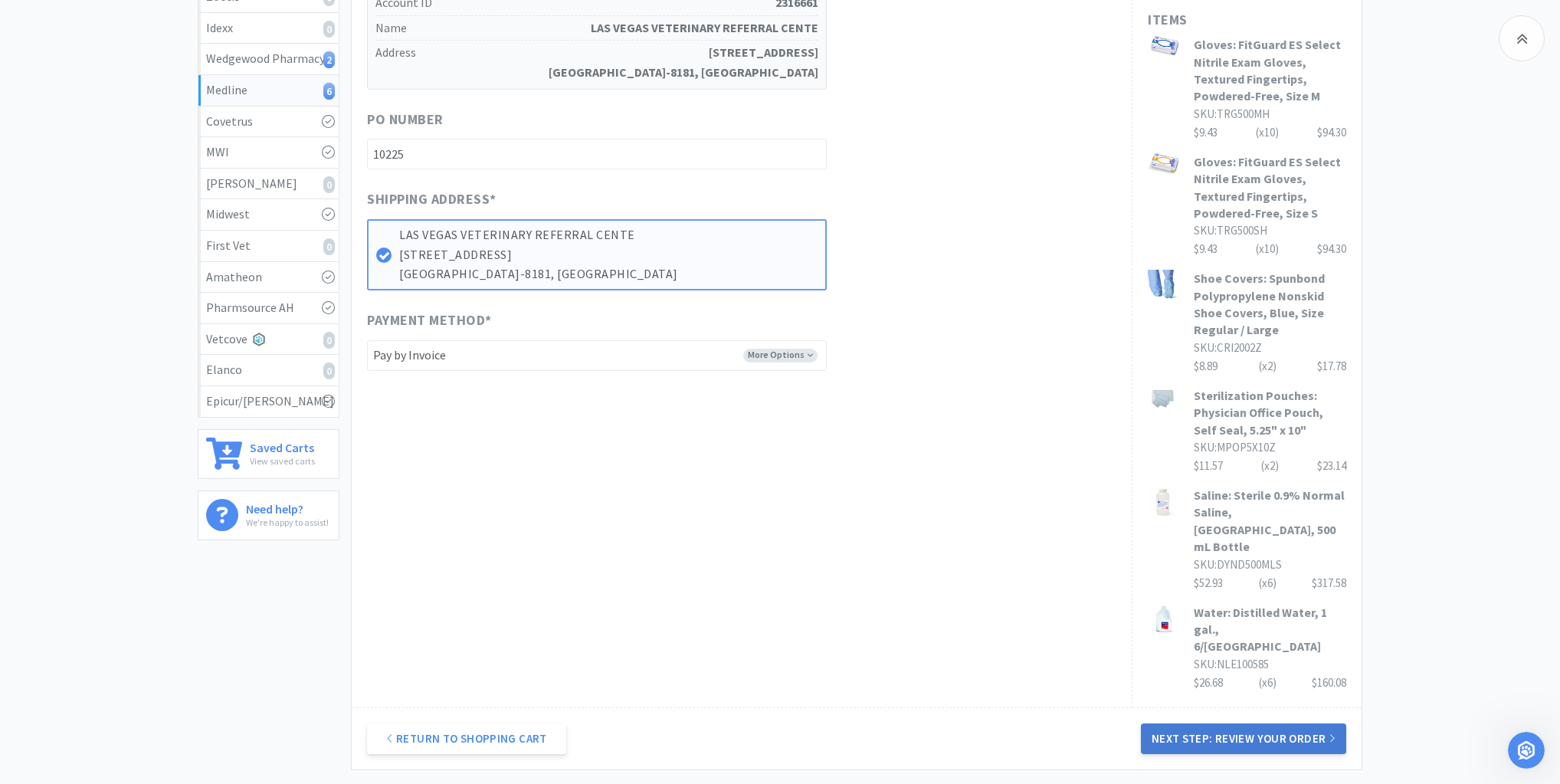
click at [1246, 724] on button "Next Step: Review Your Order" at bounding box center [1244, 739] width 205 height 30
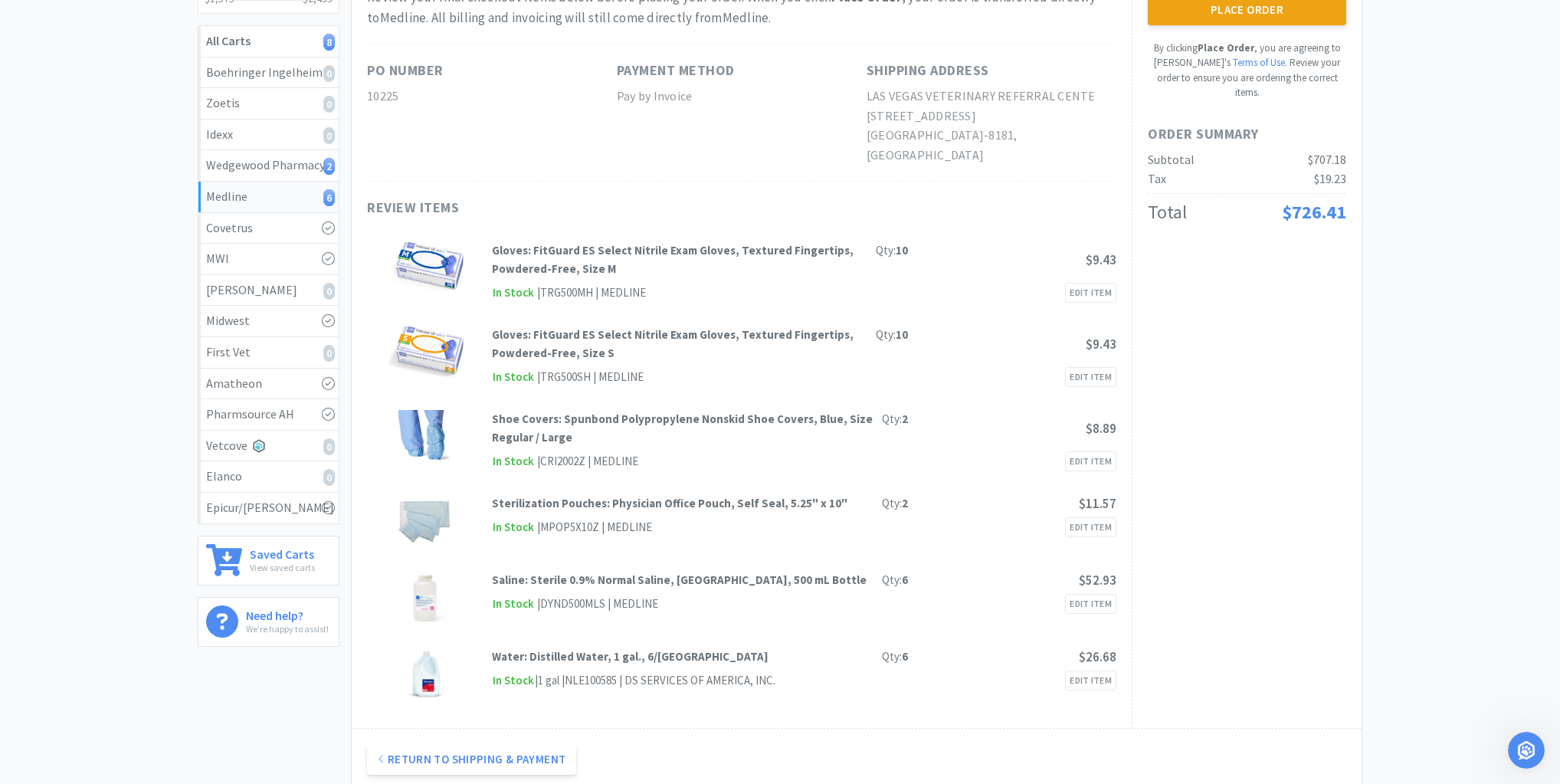
scroll to position [0, 0]
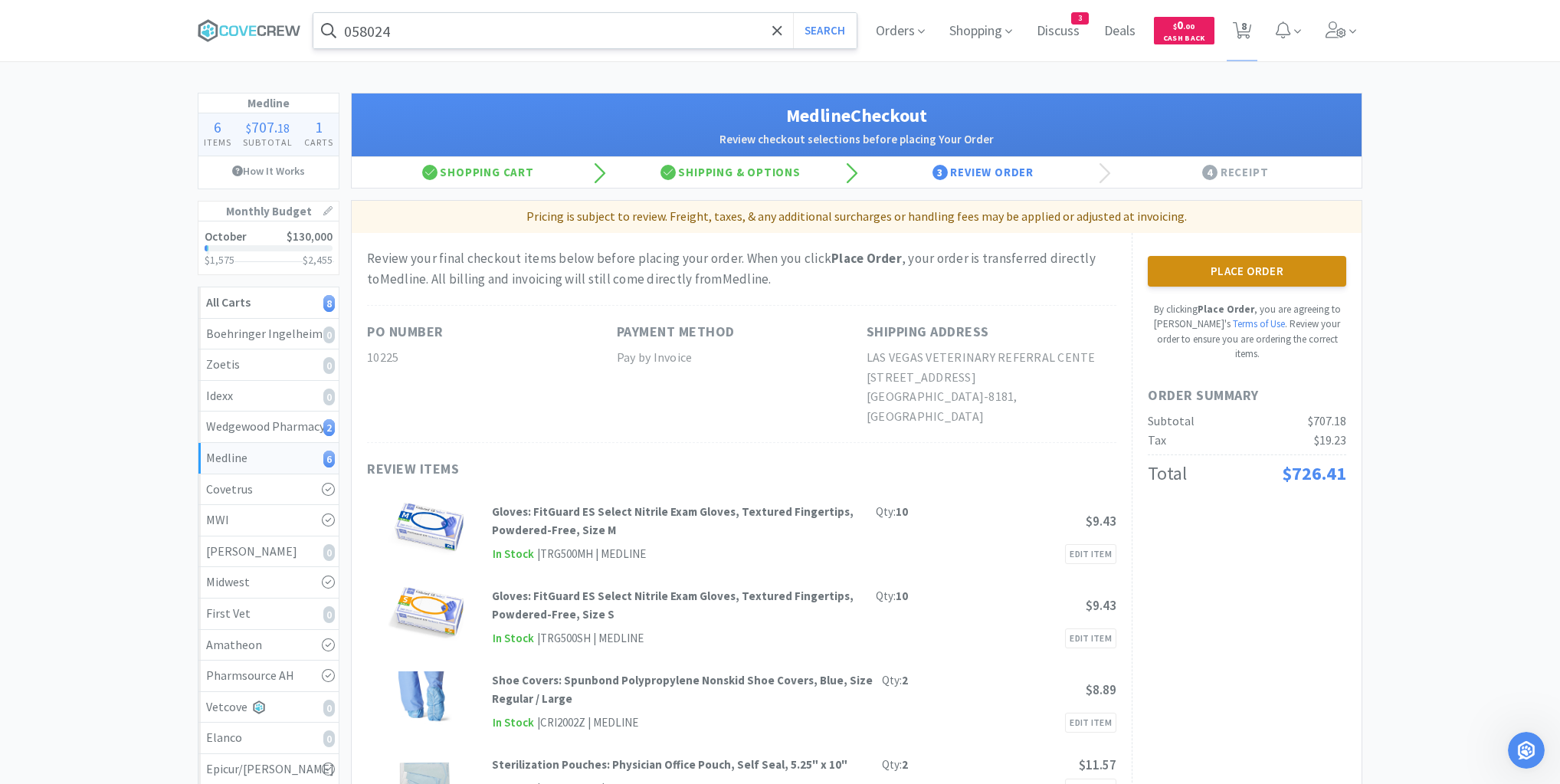
click at [1243, 261] on button "Place Order" at bounding box center [1246, 271] width 198 height 30
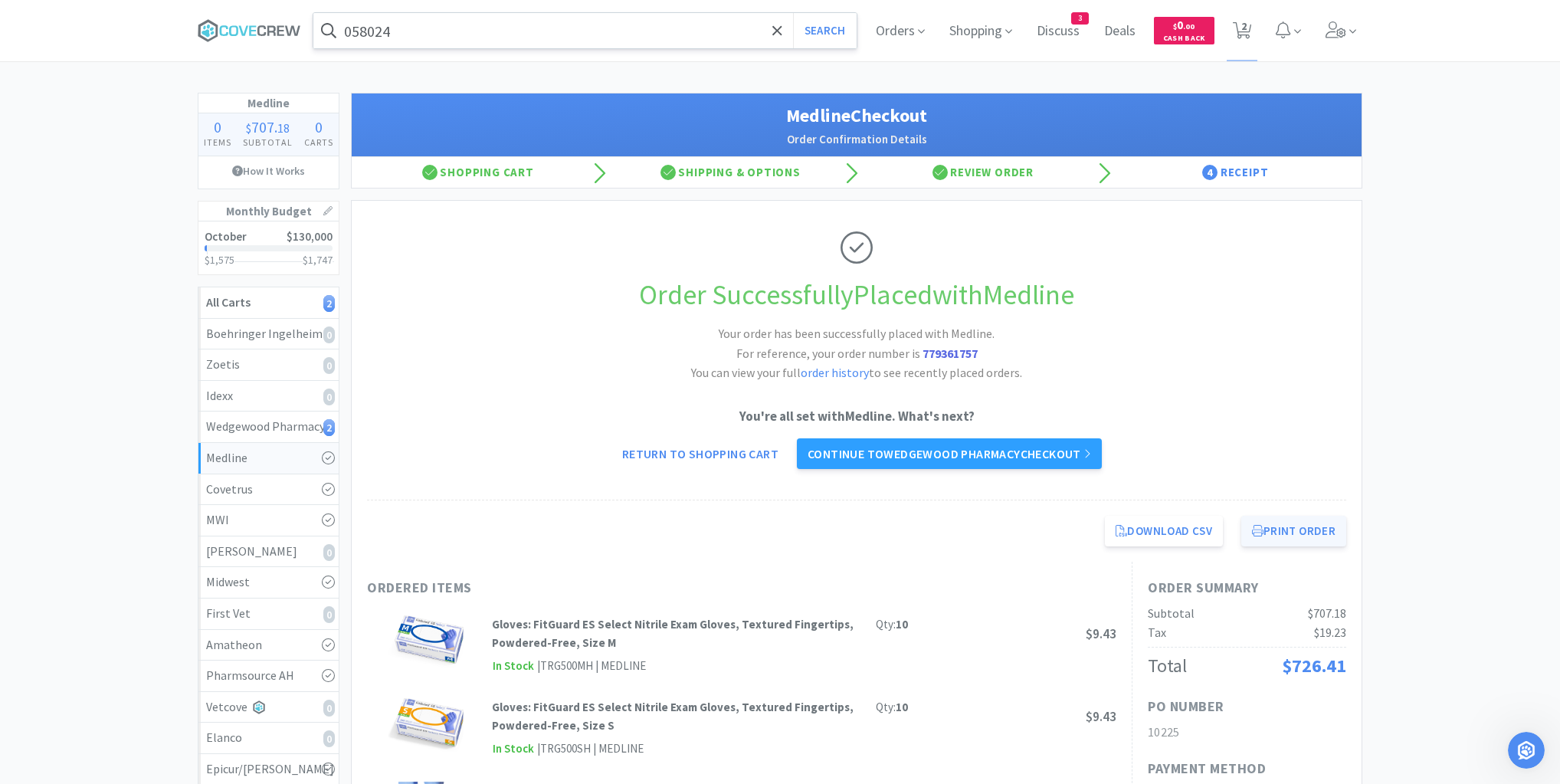
click at [1283, 528] on button "Print Order" at bounding box center [1294, 531] width 105 height 30
click at [307, 417] on div "Wedgewood Pharmacy 2" at bounding box center [268, 427] width 125 height 20
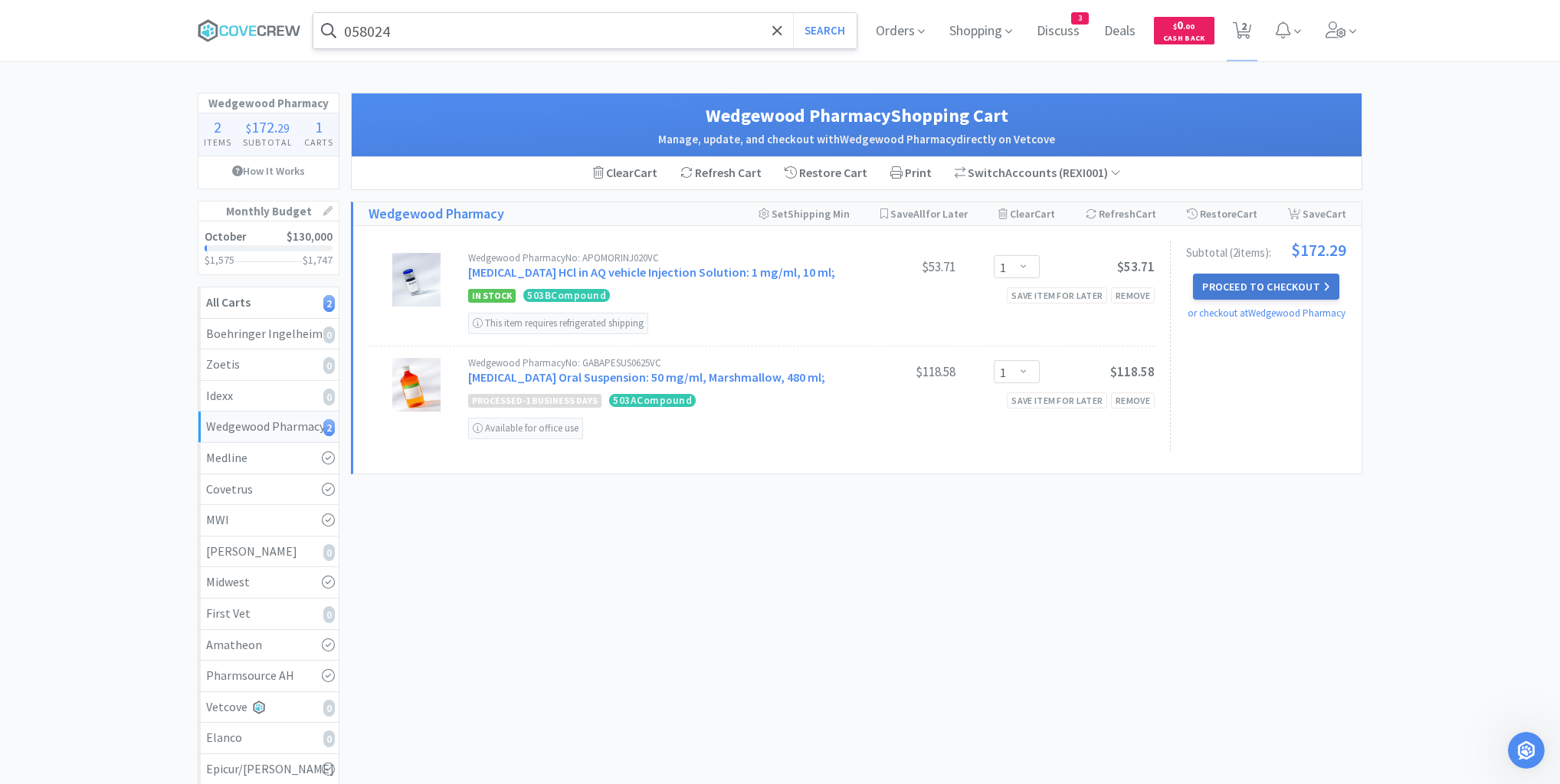
click at [1252, 286] on button "Proceed to Checkout" at bounding box center [1266, 286] width 146 height 26
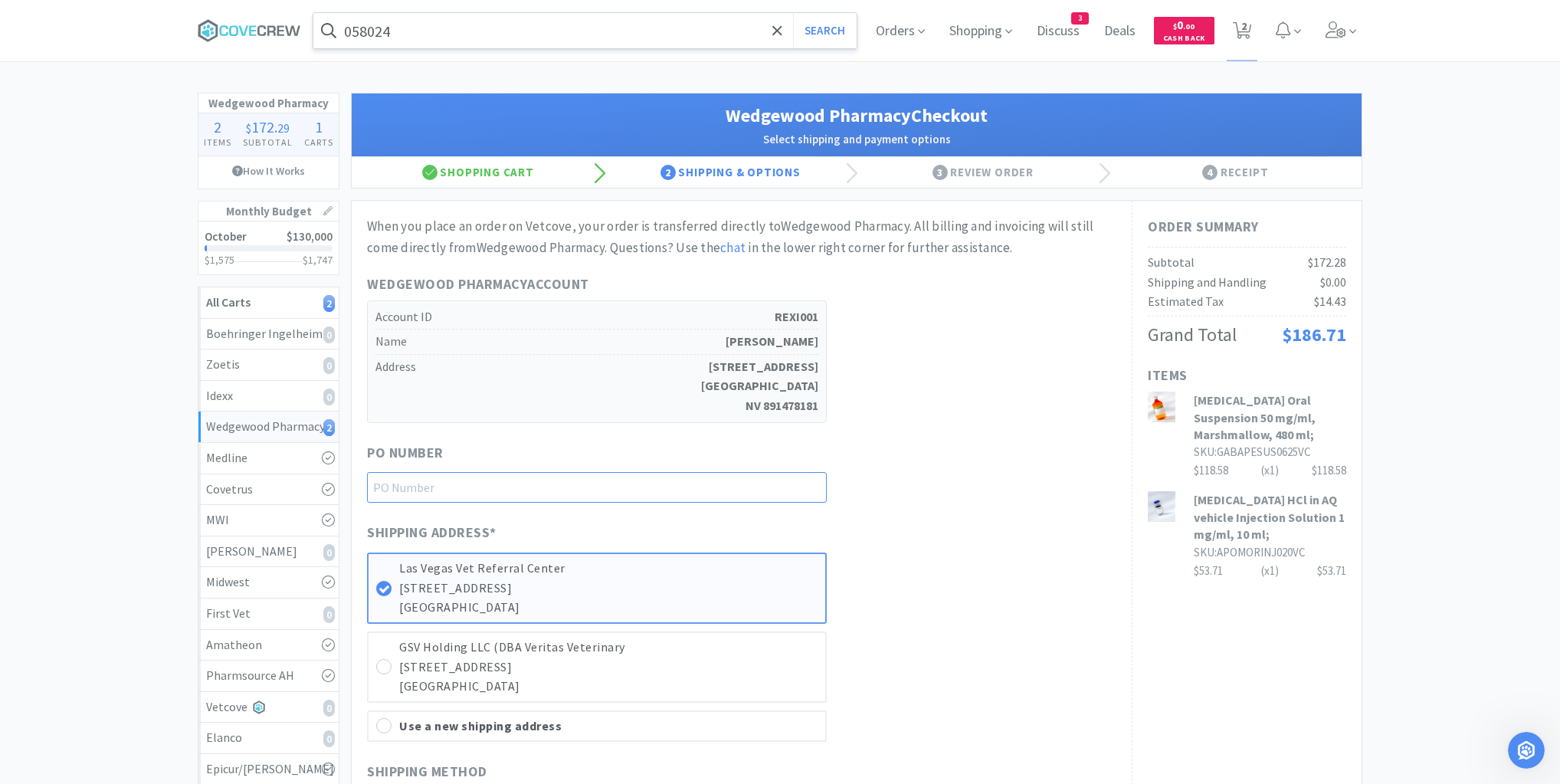
drag, startPoint x: 782, startPoint y: 487, endPoint x: 786, endPoint y: 499, distance: 12.6
click at [784, 489] on input "text" at bounding box center [596, 487] width 460 height 30
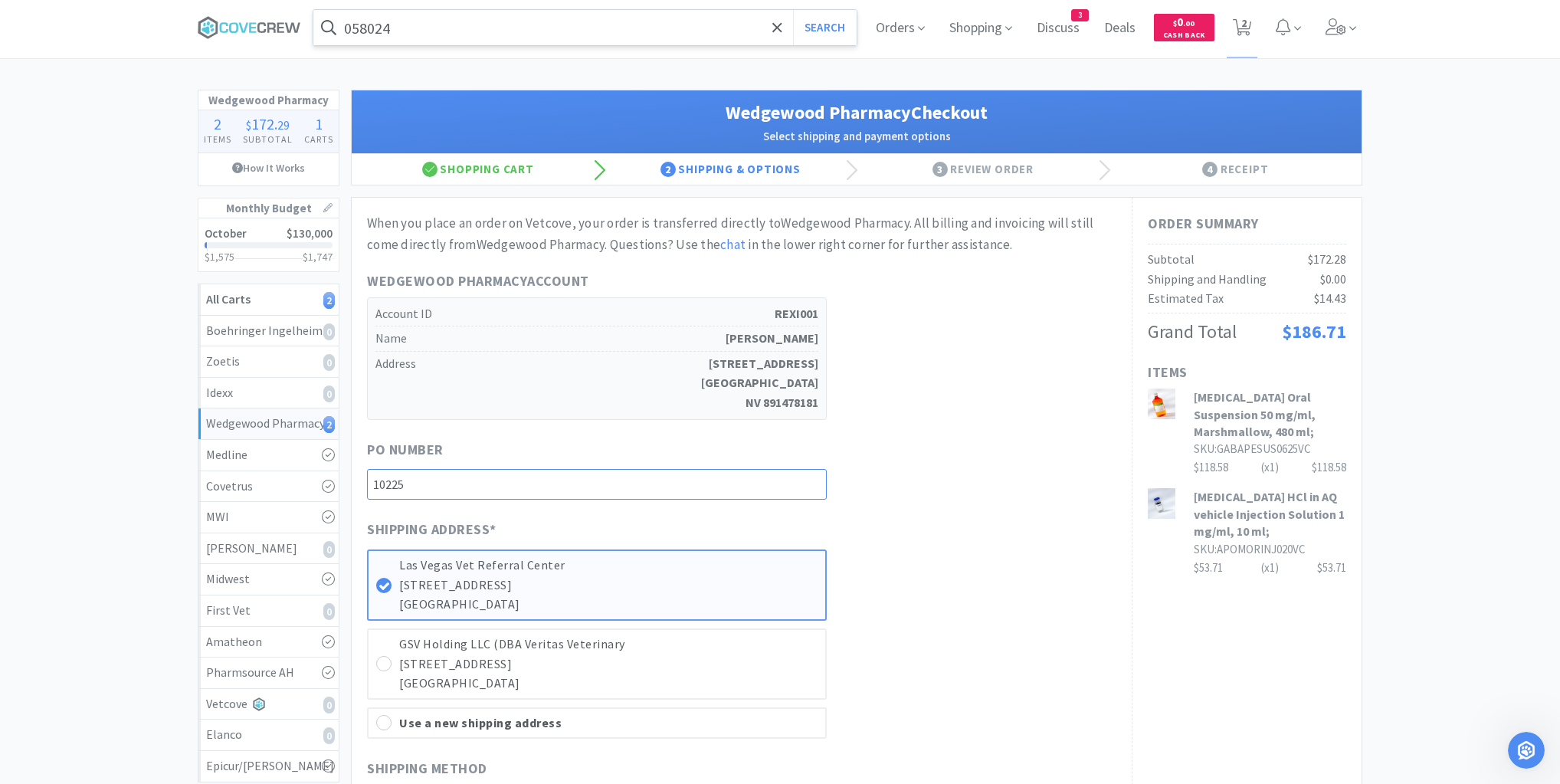
scroll to position [368, 0]
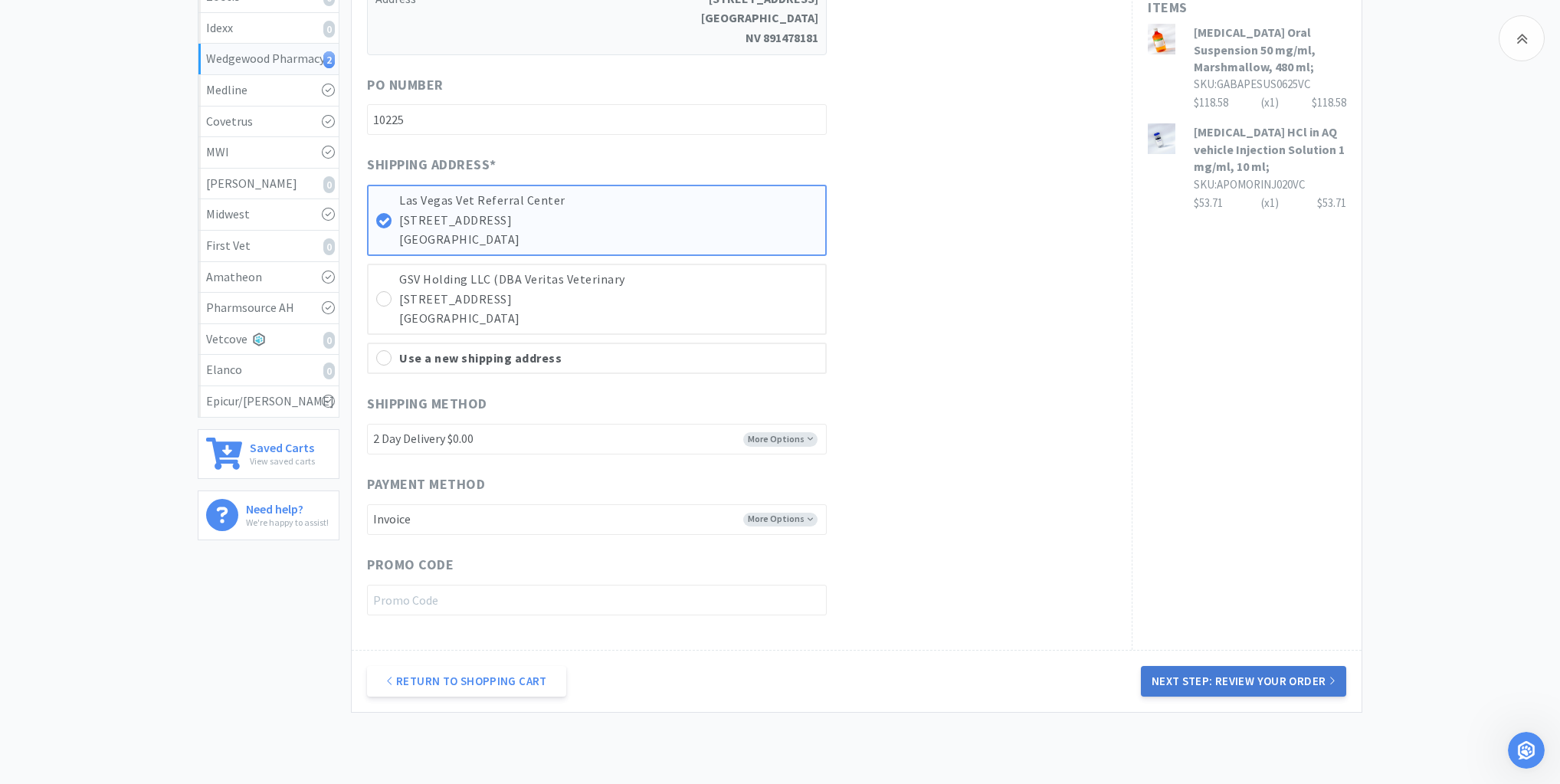
click at [1276, 674] on button "Next Step: Review Your Order" at bounding box center [1244, 681] width 205 height 30
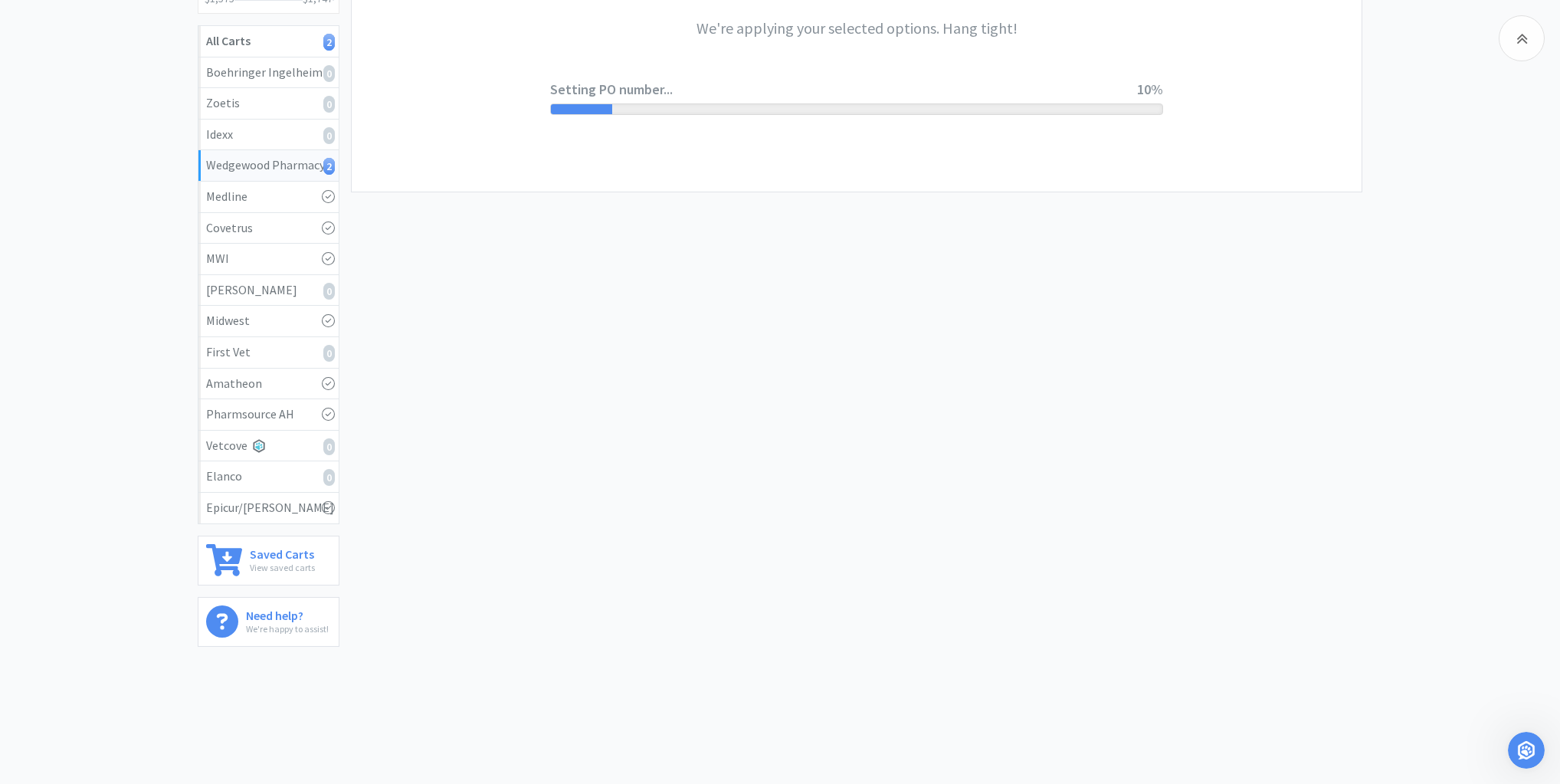
scroll to position [0, 0]
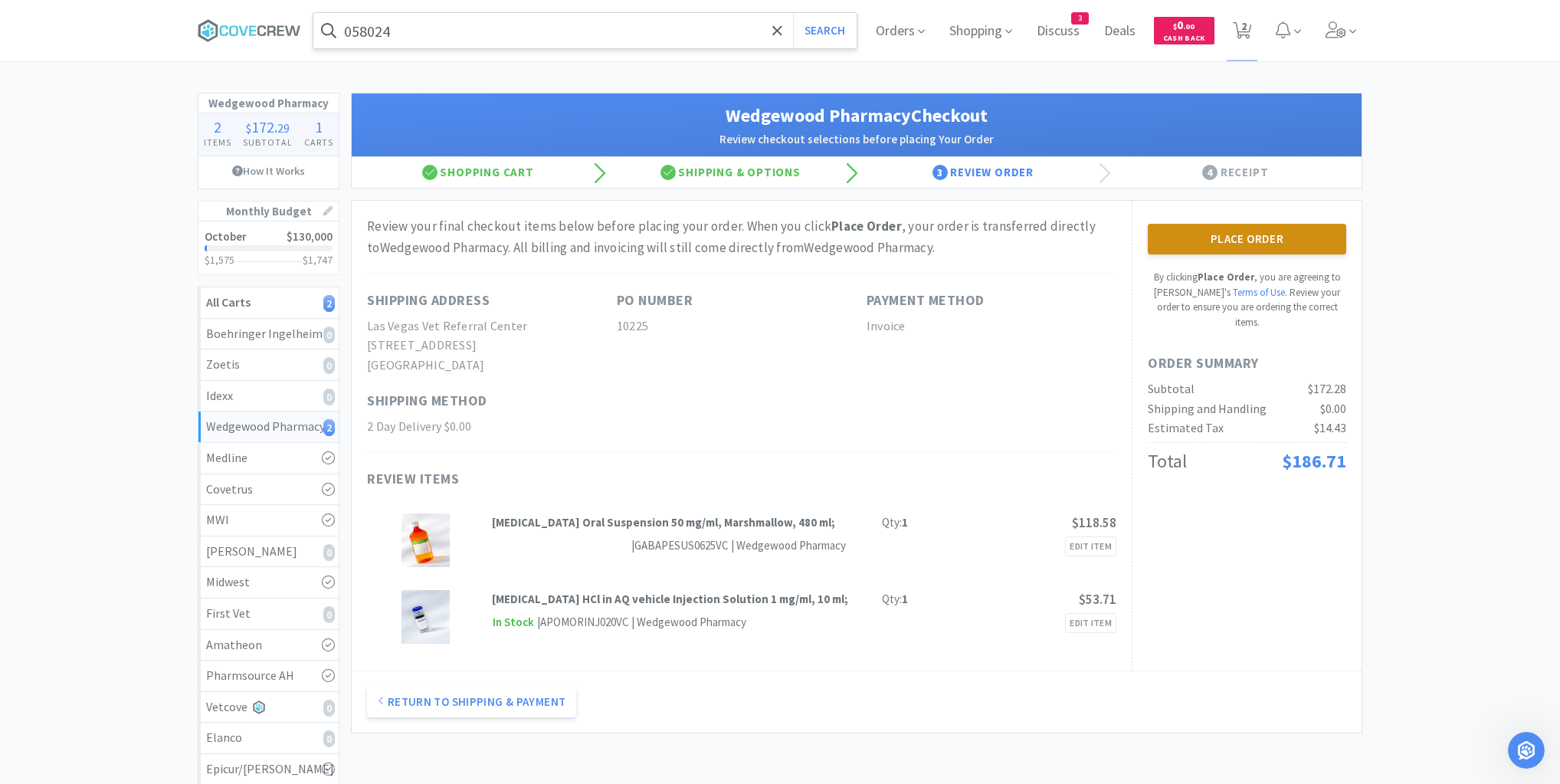
click at [1256, 231] on button "Place Order" at bounding box center [1246, 239] width 198 height 30
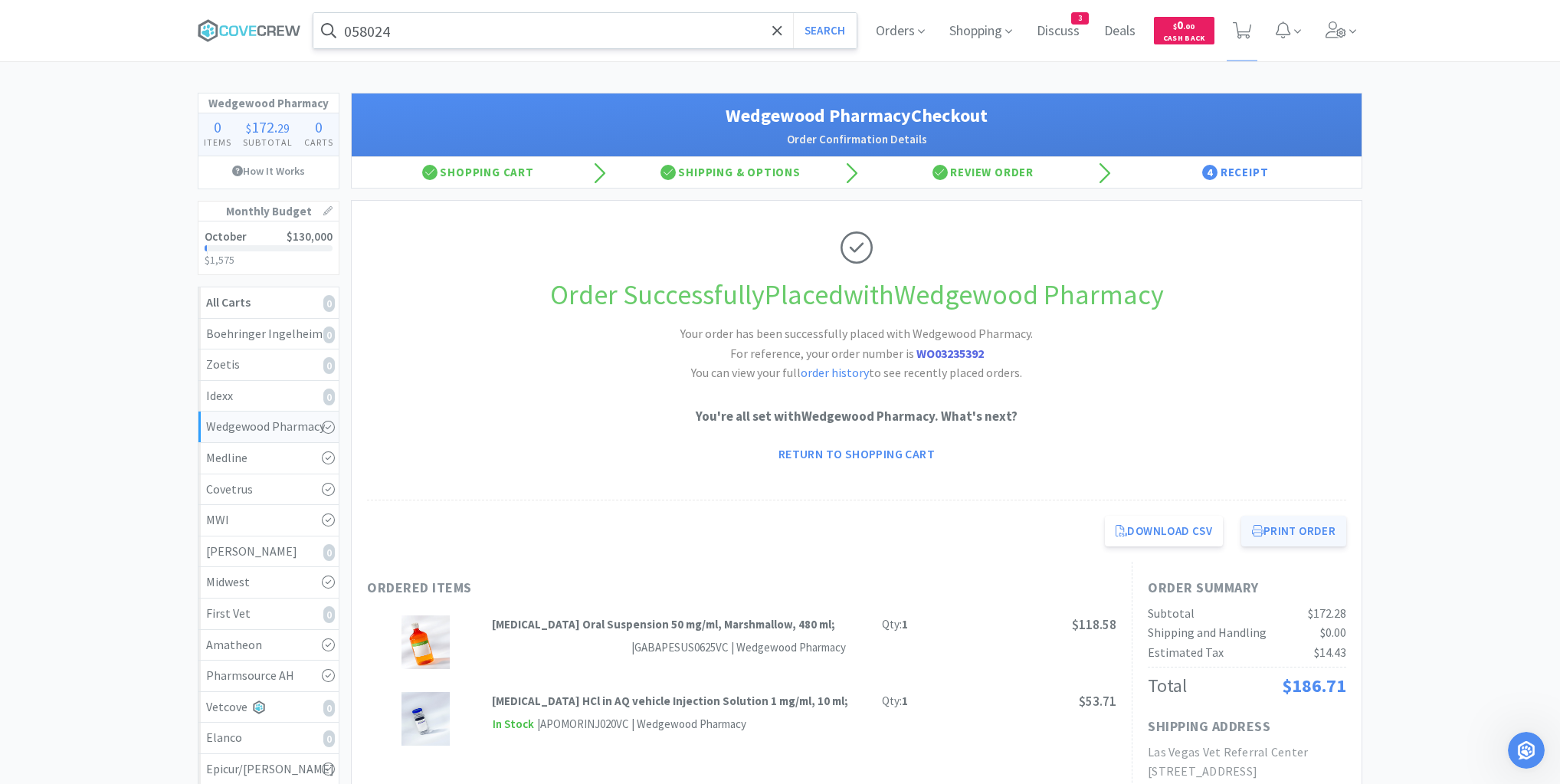
click at [1284, 531] on button "Print Order" at bounding box center [1294, 531] width 105 height 30
drag, startPoint x: 255, startPoint y: 30, endPoint x: 319, endPoint y: 41, distance: 64.9
click at [256, 36] on icon at bounding box center [252, 29] width 7 height 10
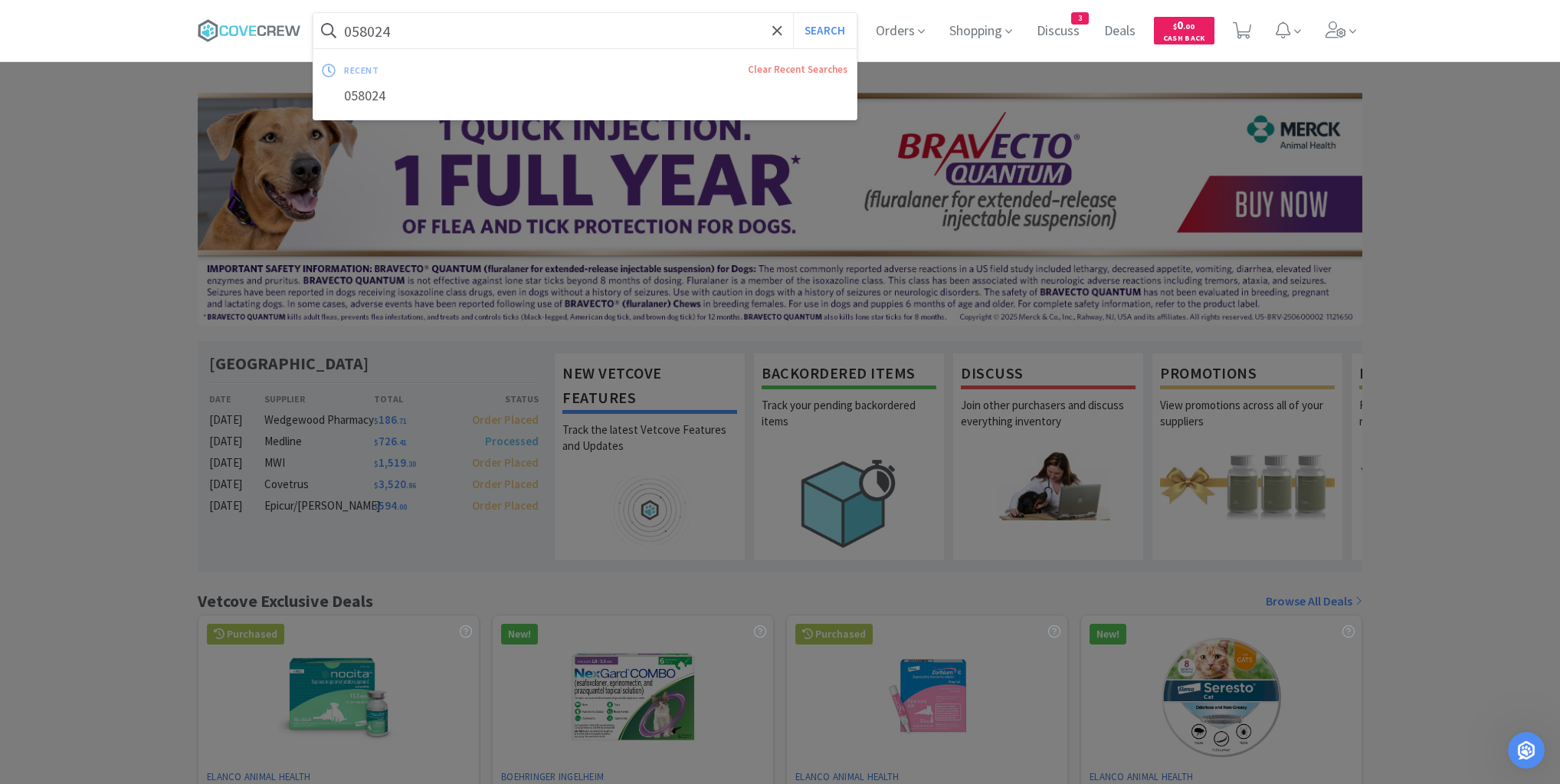
click at [426, 26] on input "058024" at bounding box center [585, 31] width 543 height 36
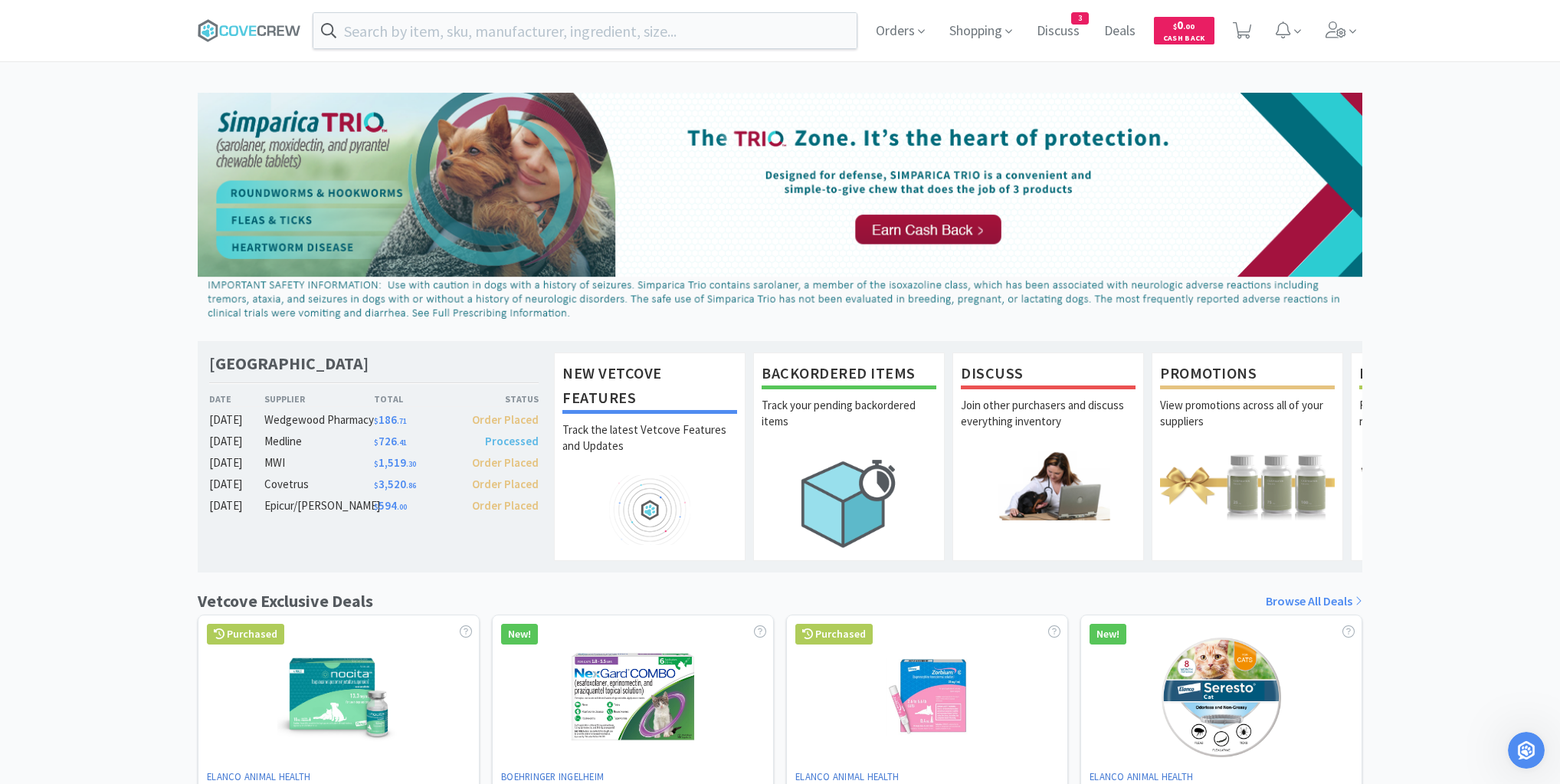
drag, startPoint x: 255, startPoint y: 37, endPoint x: 275, endPoint y: 3, distance: 39.4
click at [254, 37] on icon at bounding box center [249, 31] width 103 height 23
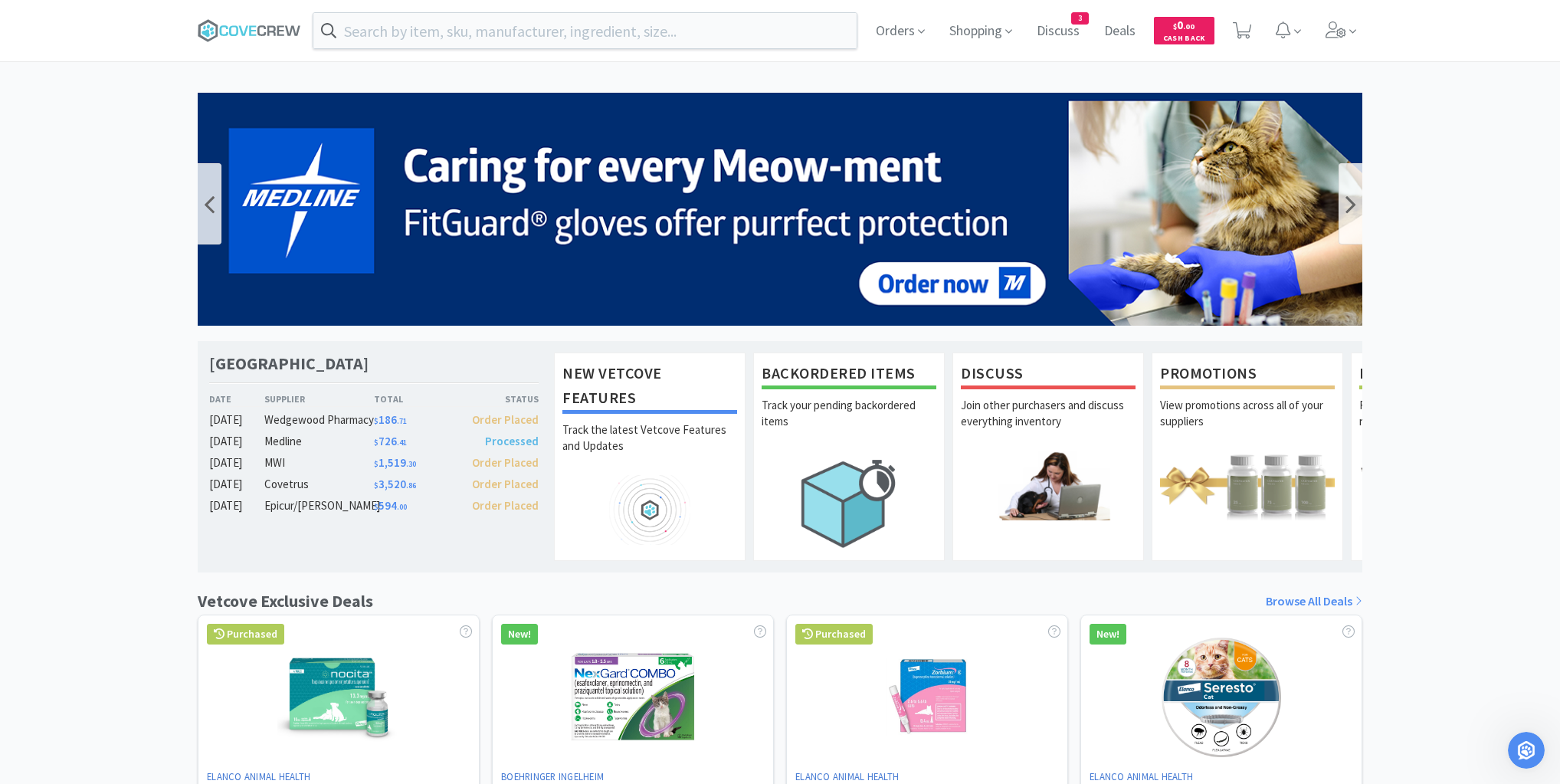
scroll to position [1081, 0]
click at [255, 28] on icon at bounding box center [249, 31] width 103 height 23
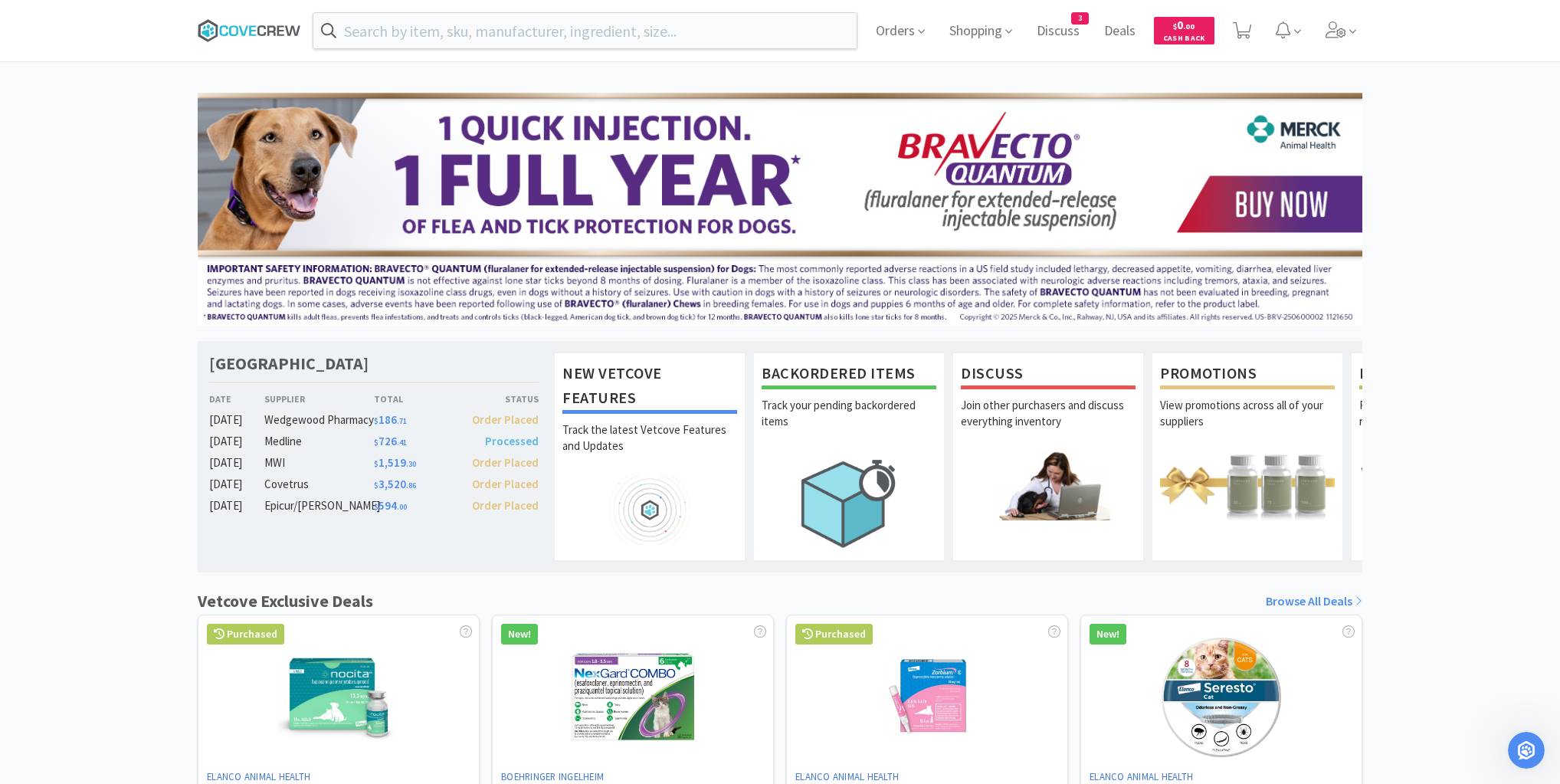
click at [224, 28] on icon at bounding box center [249, 31] width 103 height 23
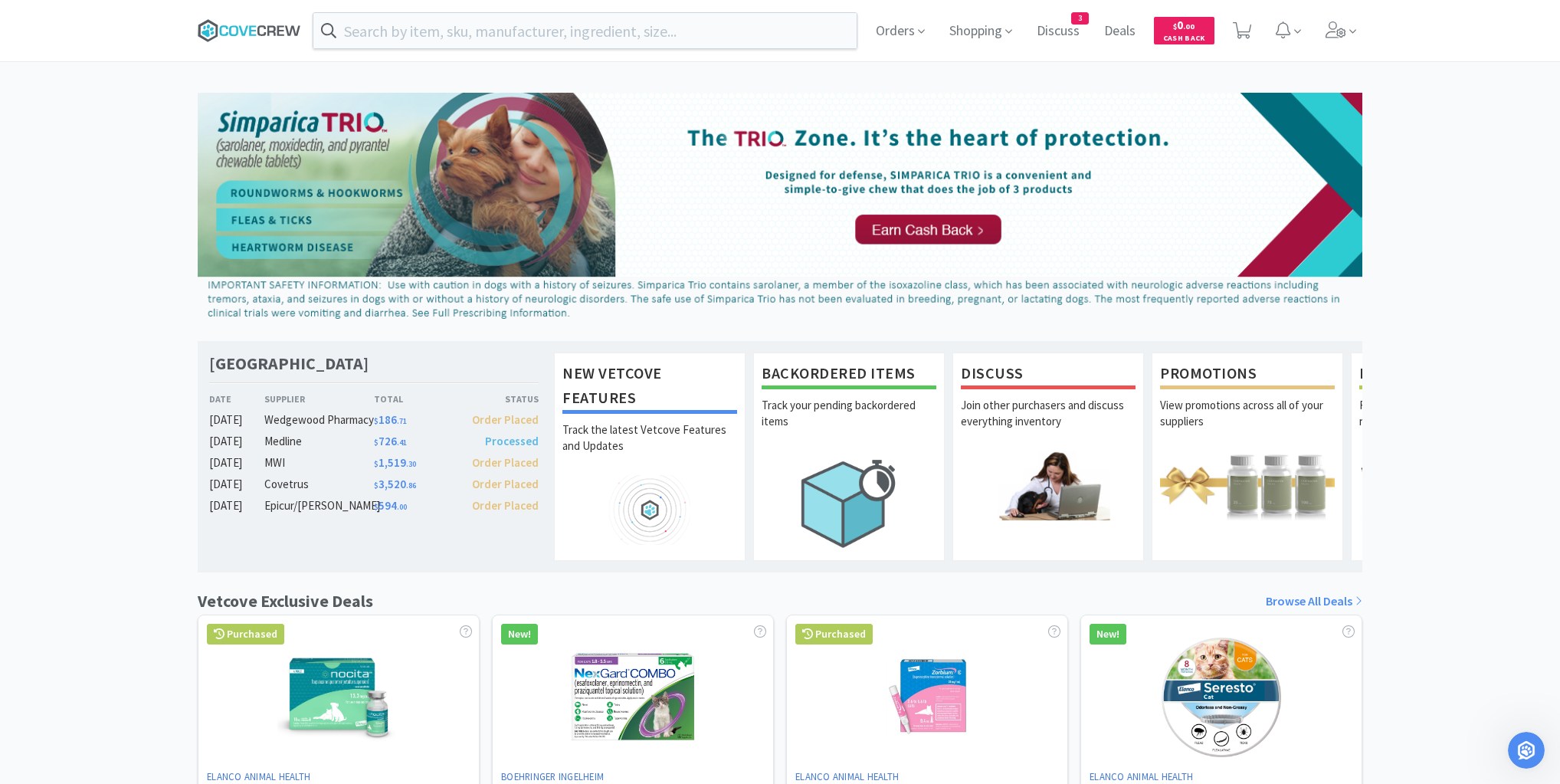
click at [256, 33] on icon at bounding box center [249, 31] width 103 height 23
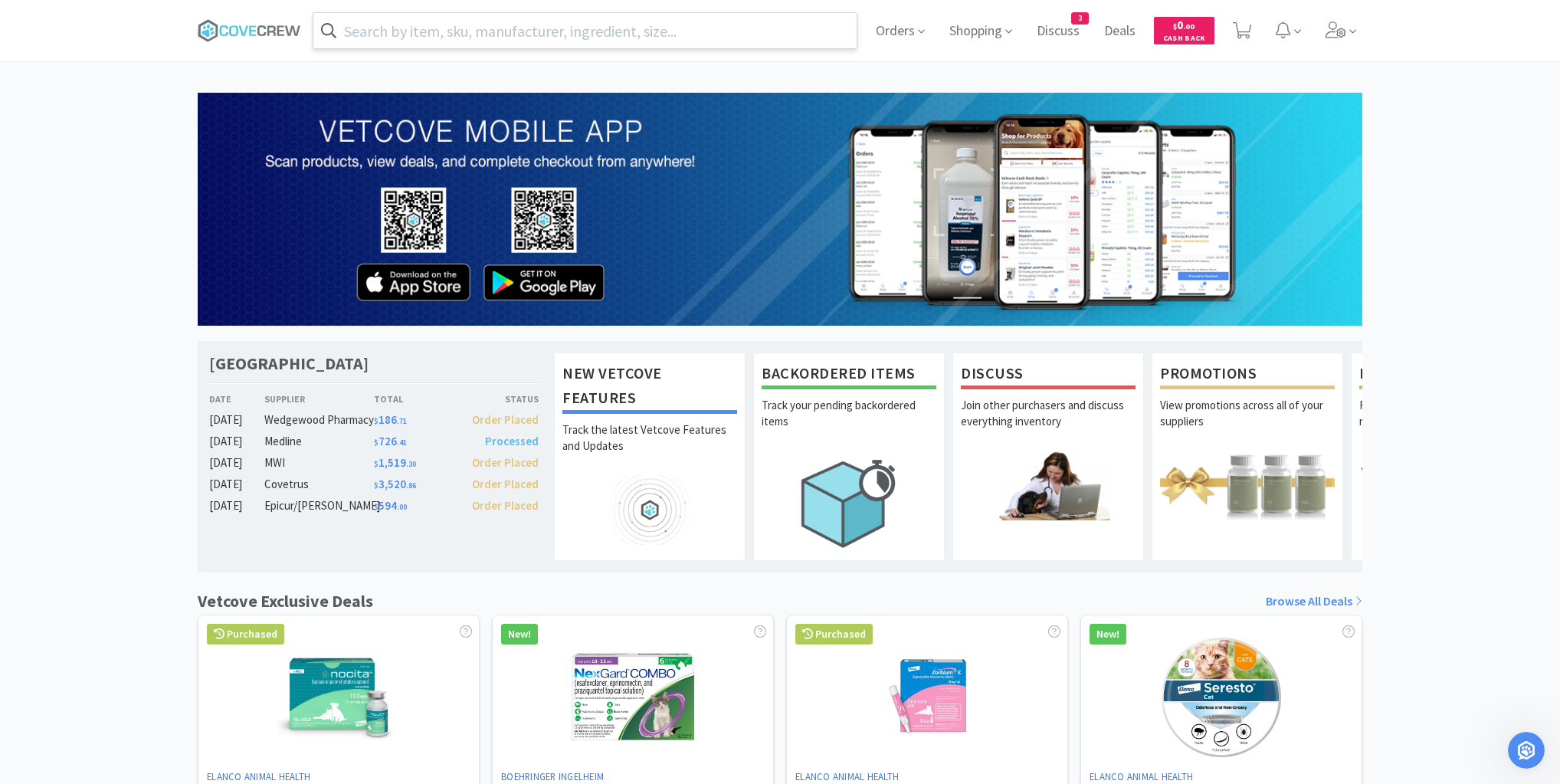
click at [779, 26] on input "text" at bounding box center [585, 31] width 543 height 36
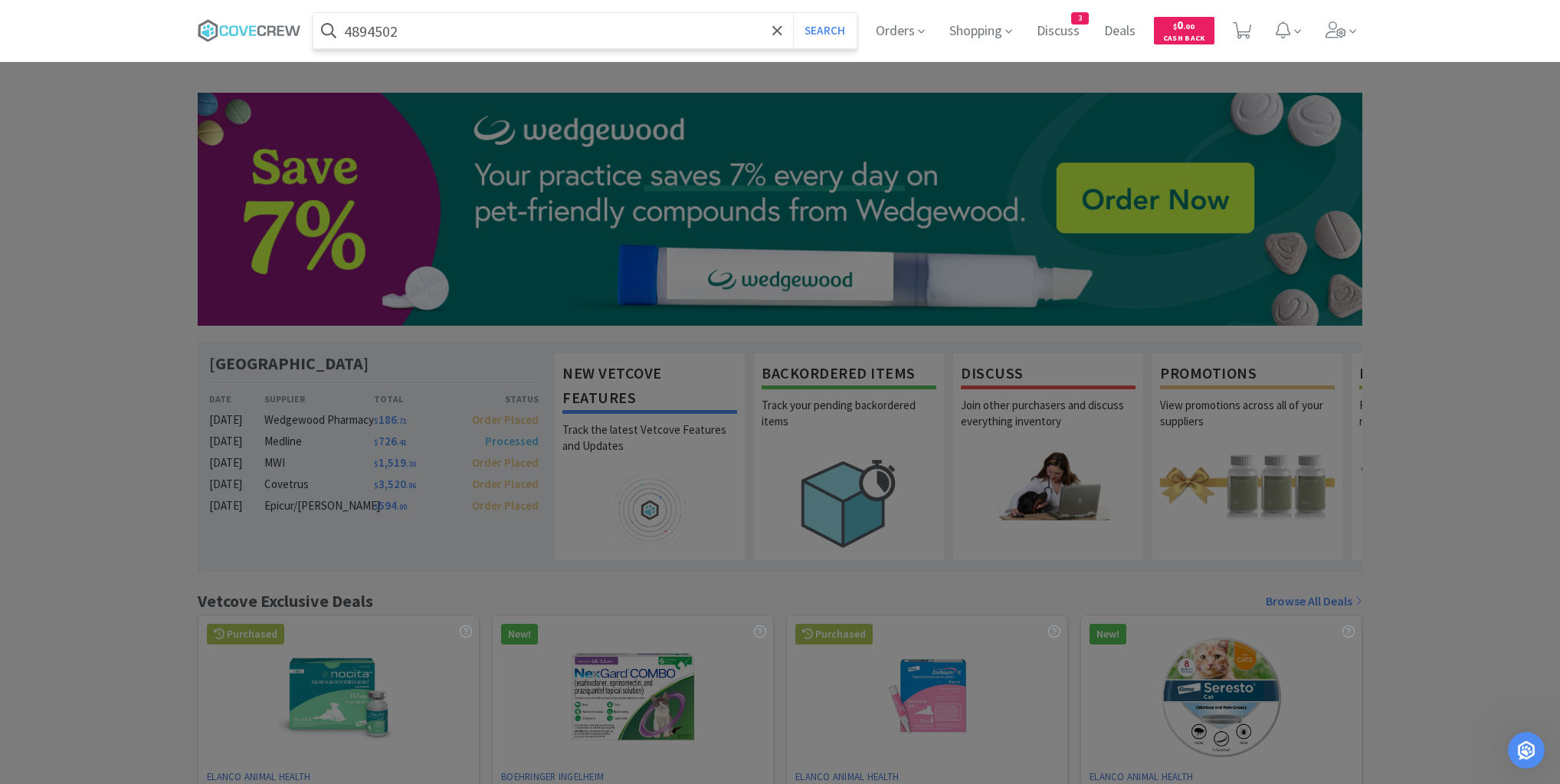
click at [793, 13] on button "Search" at bounding box center [825, 31] width 64 height 36
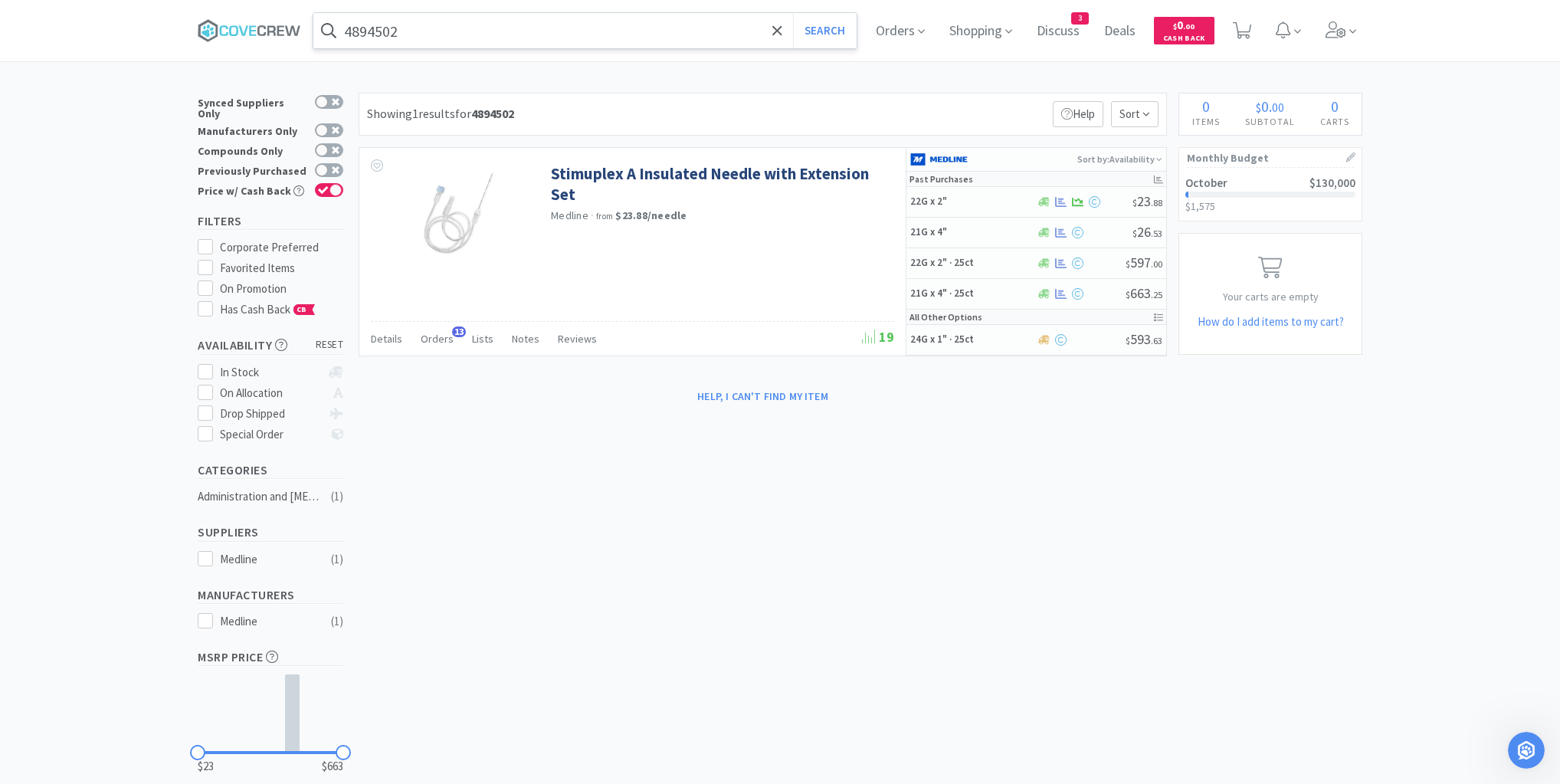
scroll to position [1081, 0]
drag, startPoint x: 493, startPoint y: 521, endPoint x: 411, endPoint y: 202, distance: 329.4
click at [492, 512] on div "× Filter Results Synced Suppliers Only Manufacturers Only Compounds Only Previo…" at bounding box center [780, 462] width 1164 height 740
drag, startPoint x: 432, startPoint y: 335, endPoint x: 432, endPoint y: 326, distance: 9.0
click at [432, 334] on span "Orders" at bounding box center [436, 339] width 33 height 14
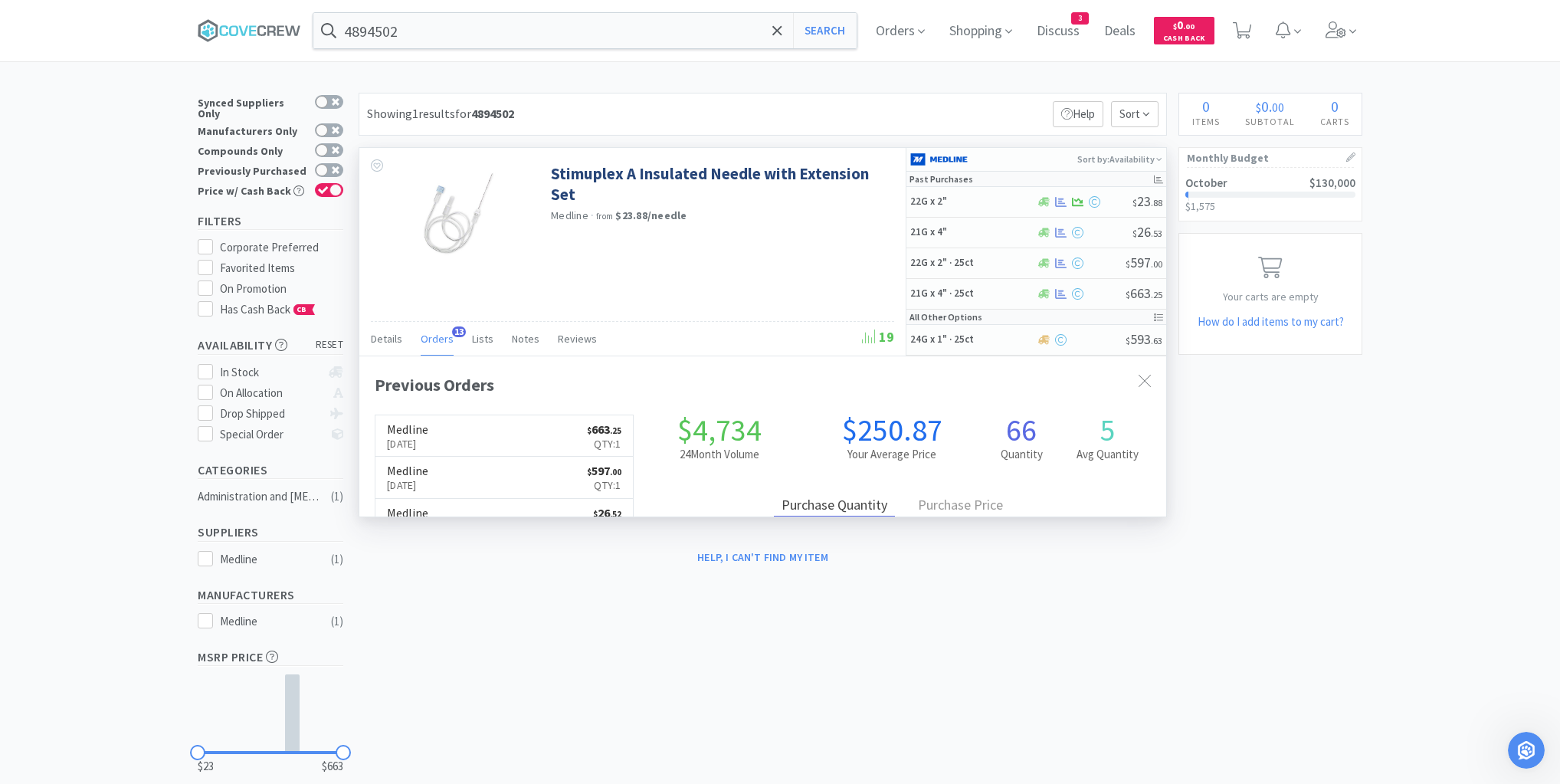
scroll to position [411, 807]
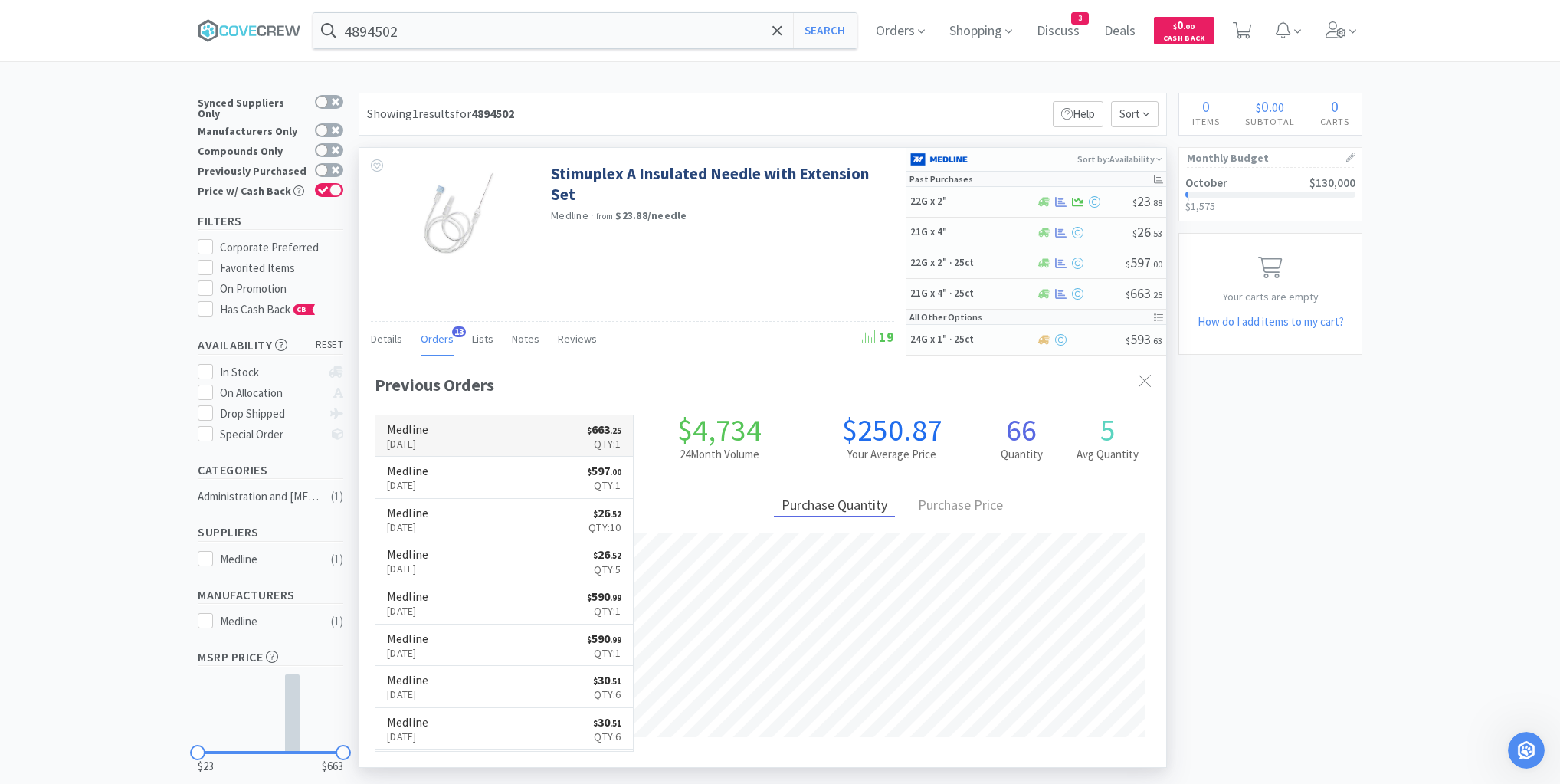
click at [508, 437] on link "Medline [DATE] $ 663 . 25 Qty: 1" at bounding box center [504, 436] width 258 height 42
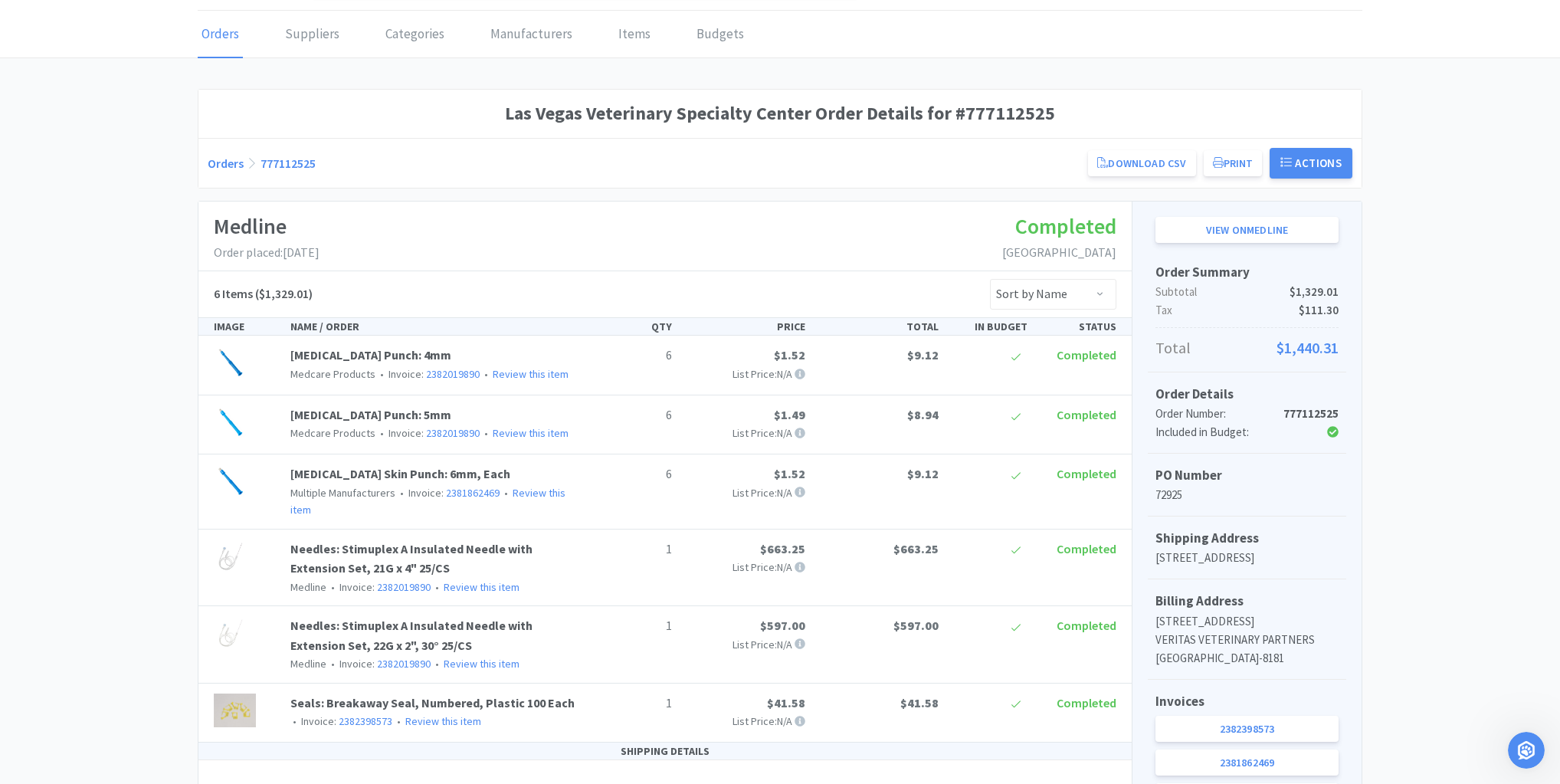
scroll to position [123, 0]
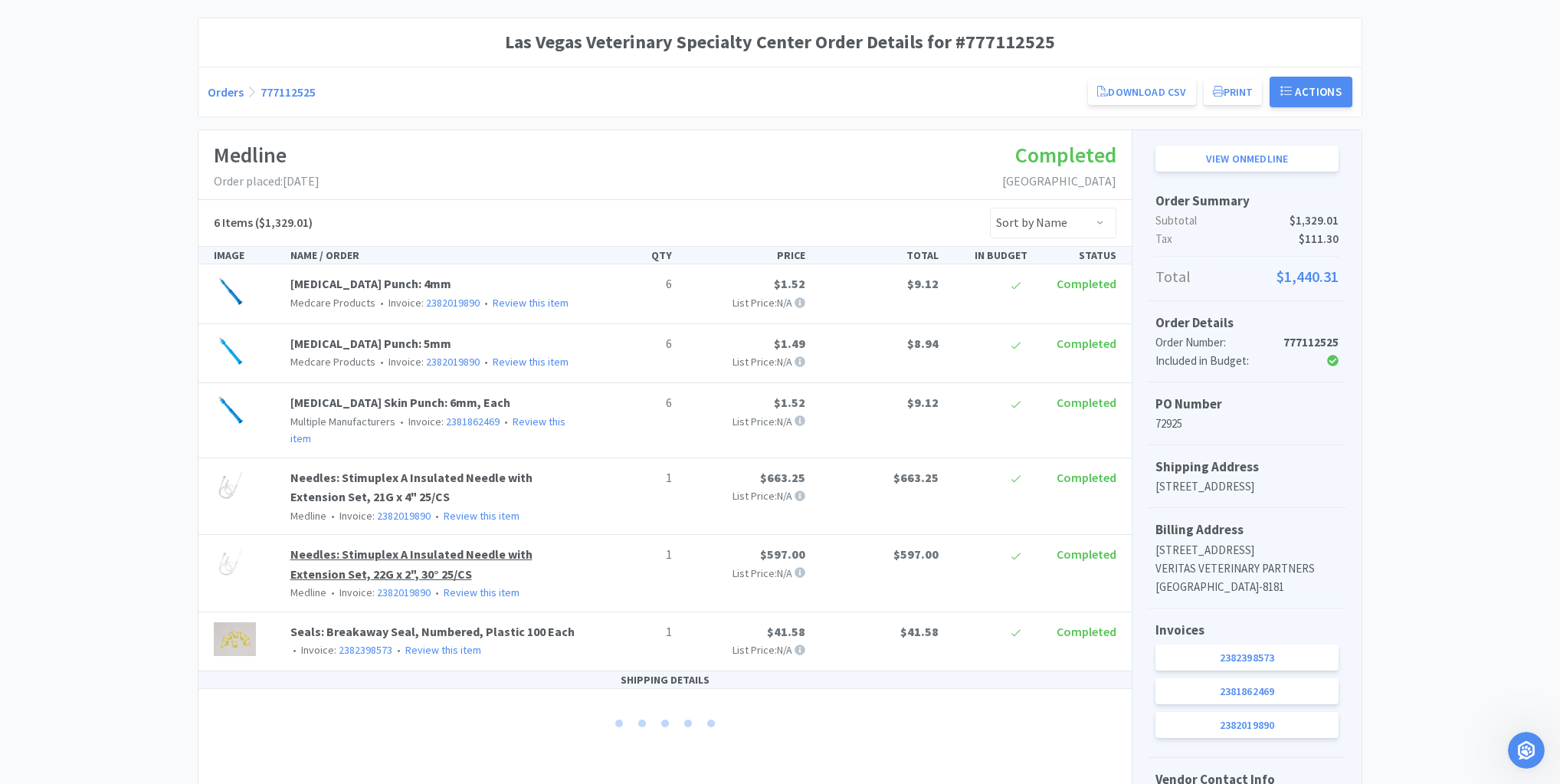
click at [444, 547] on link "Needles: Stimuplex A Insulated Needle with Extension Set, 22G x 2", 30° 25/CS" at bounding box center [412, 564] width 242 height 36
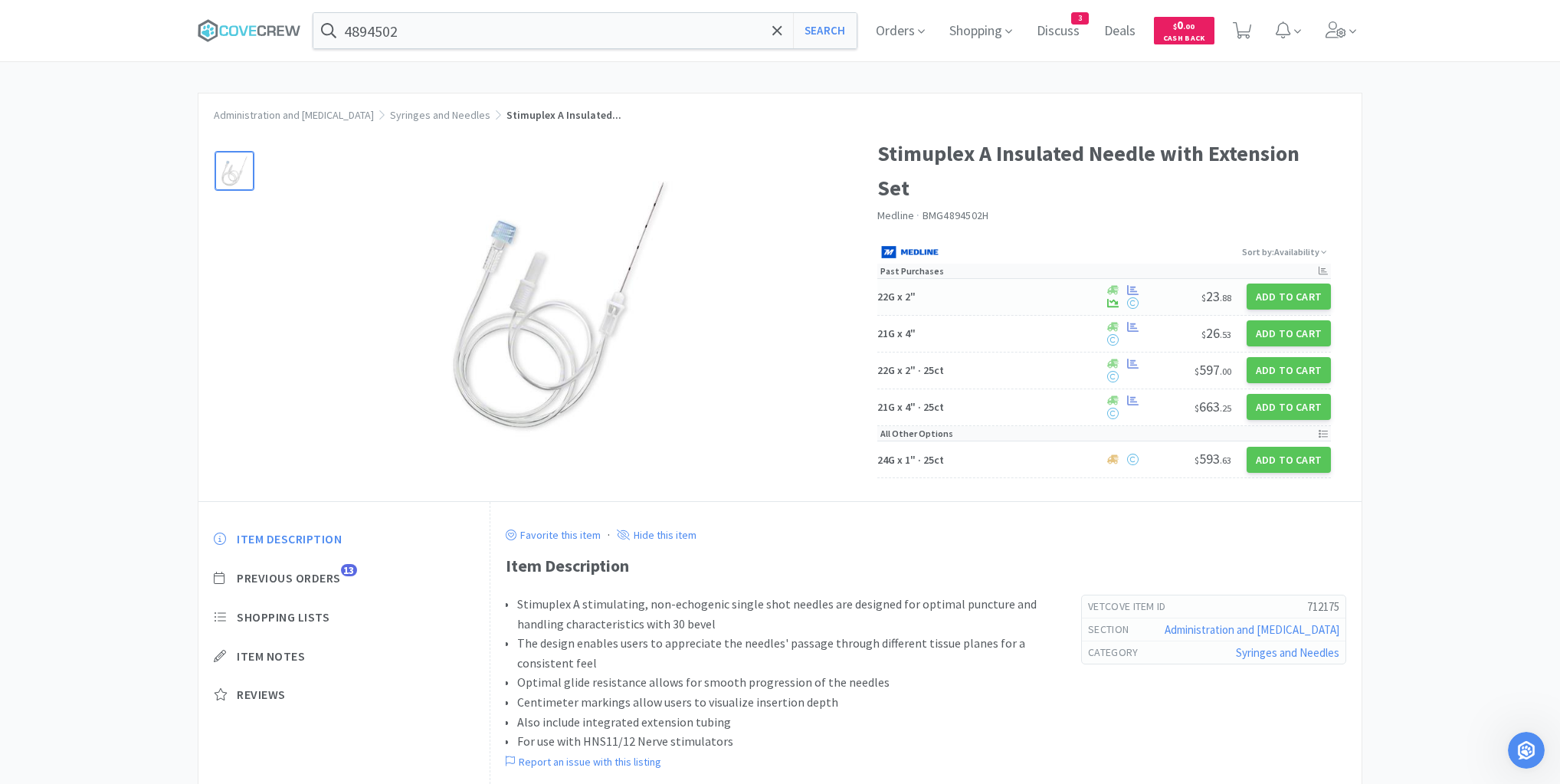
click at [1012, 296] on h5 "22G x 2"" at bounding box center [988, 297] width 222 height 14
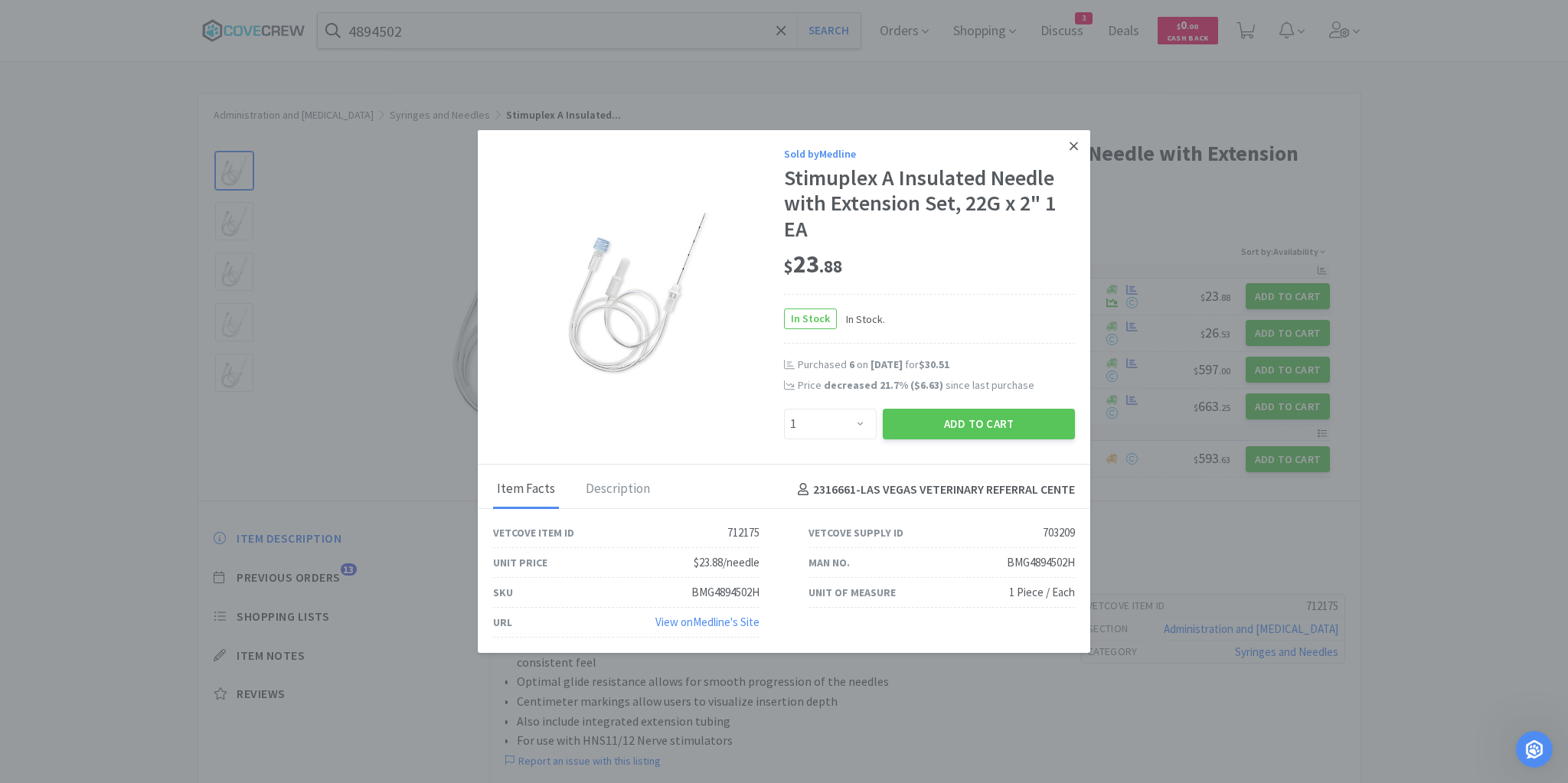
click at [1069, 145] on icon at bounding box center [1073, 146] width 8 height 14
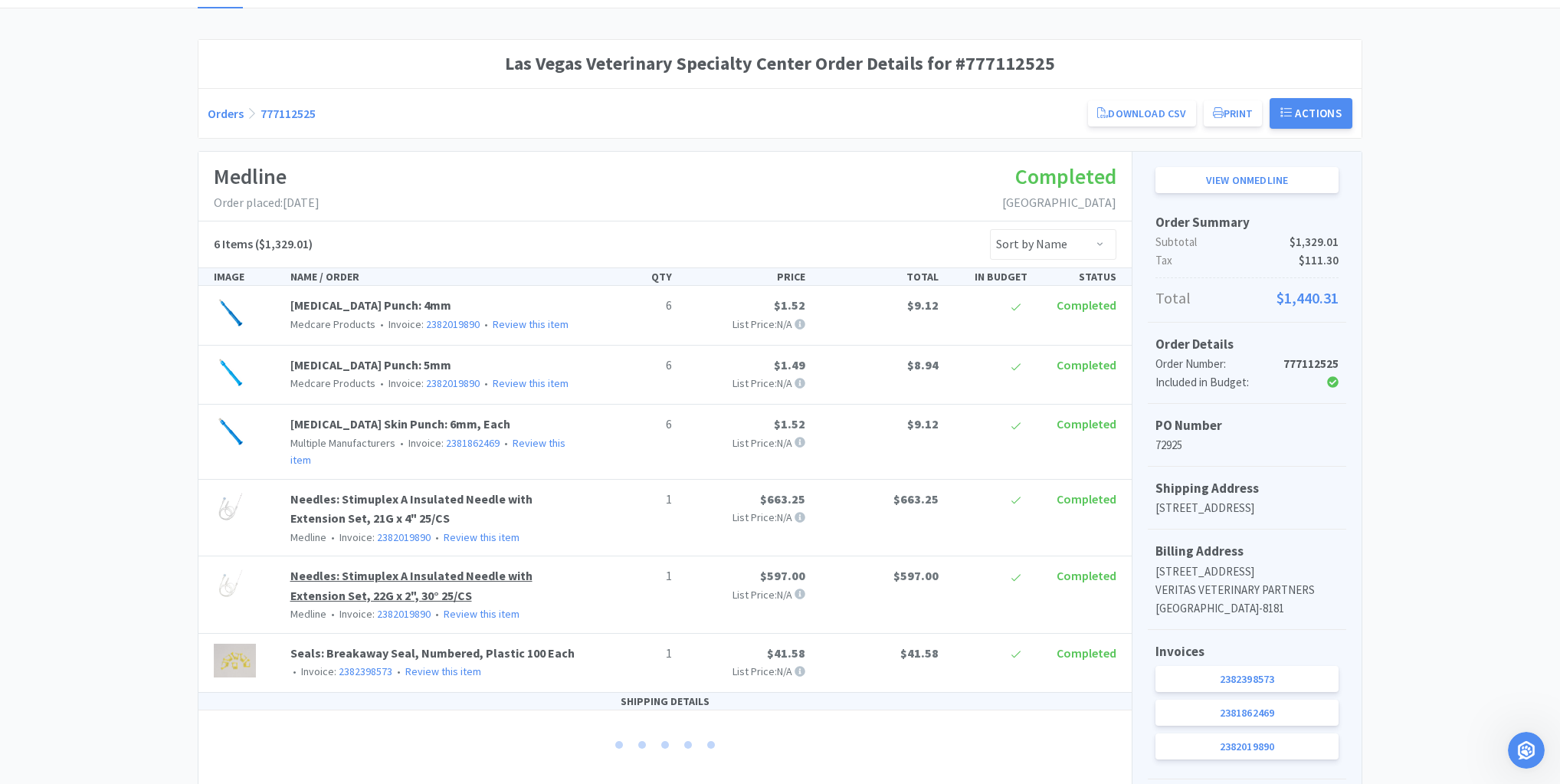
scroll to position [184, 0]
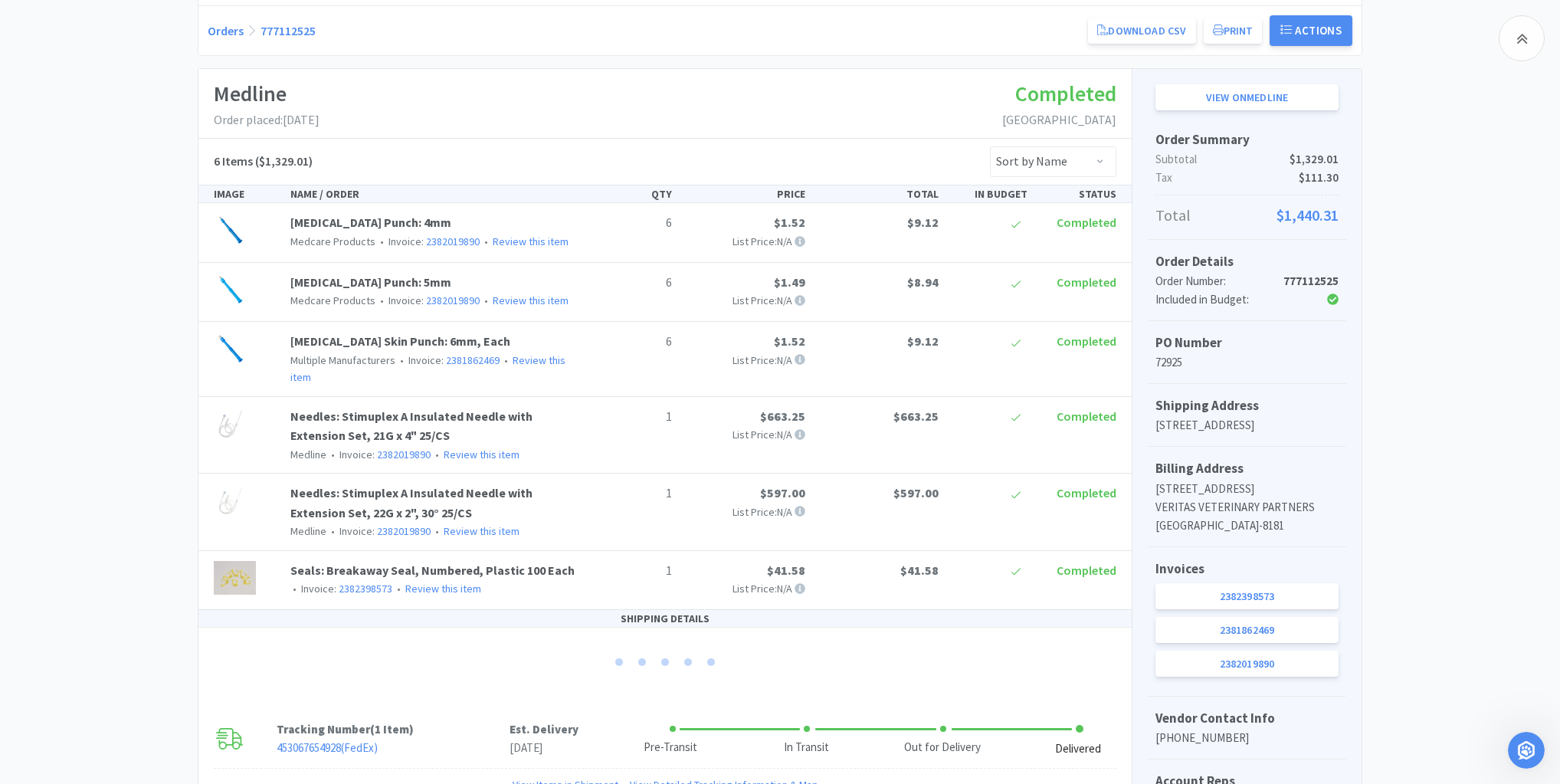
click at [143, 108] on div "Las Vegas Veterinary Specialty Center Order Details for #777112525 Orders 77711…" at bounding box center [780, 479] width 1560 height 1046
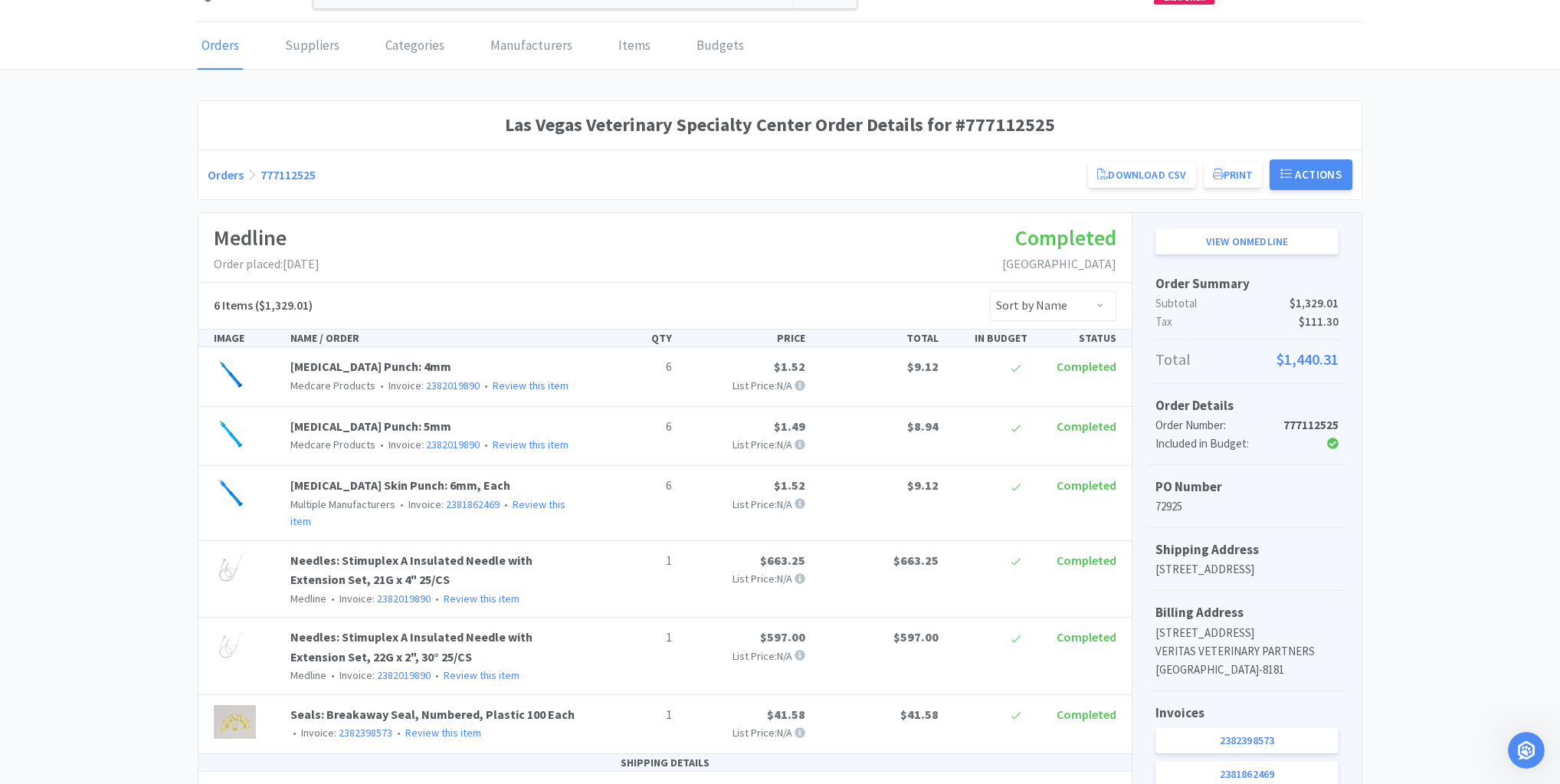
scroll to position [0, 0]
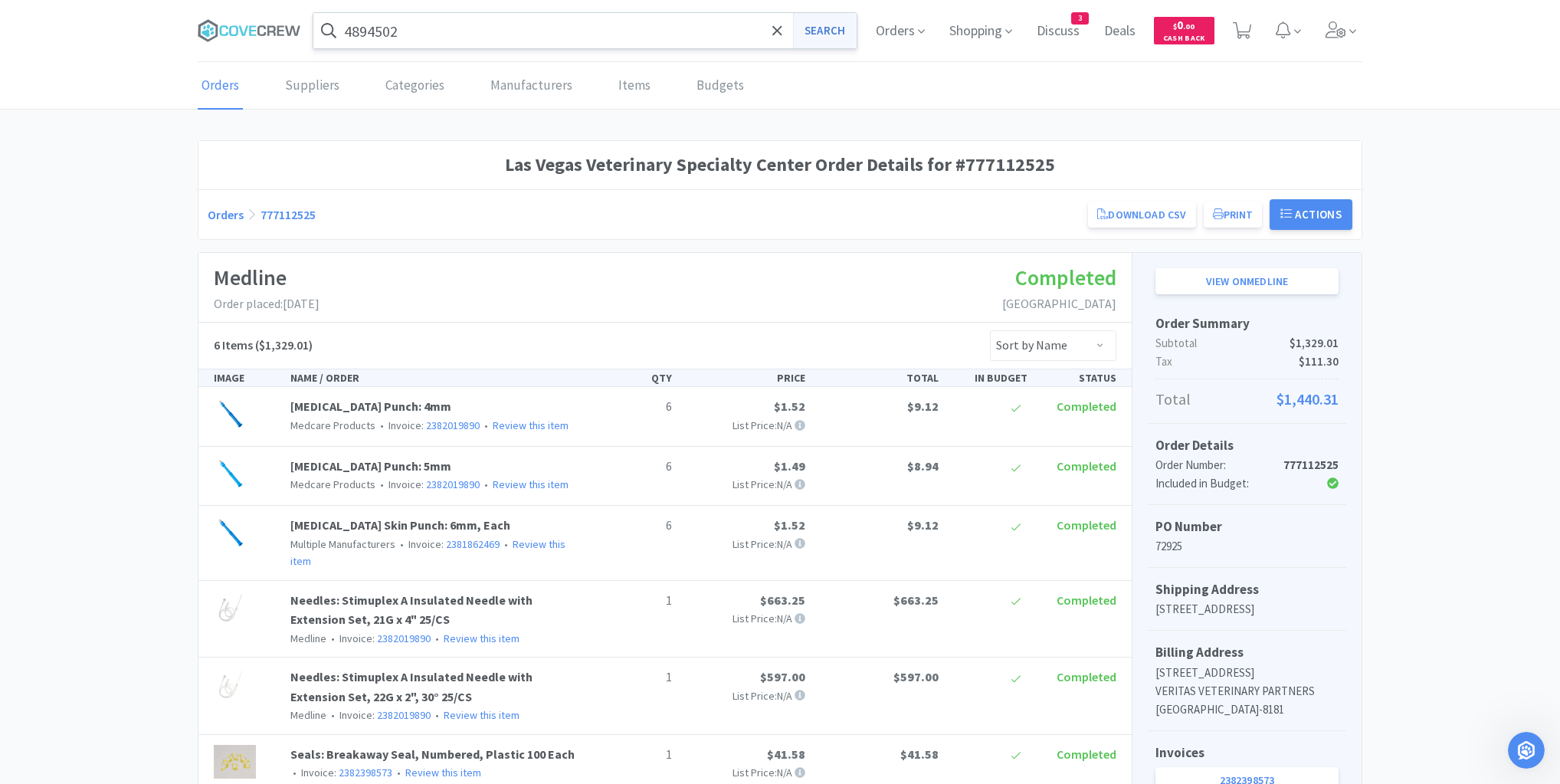
click at [831, 34] on button "Search" at bounding box center [825, 31] width 64 height 36
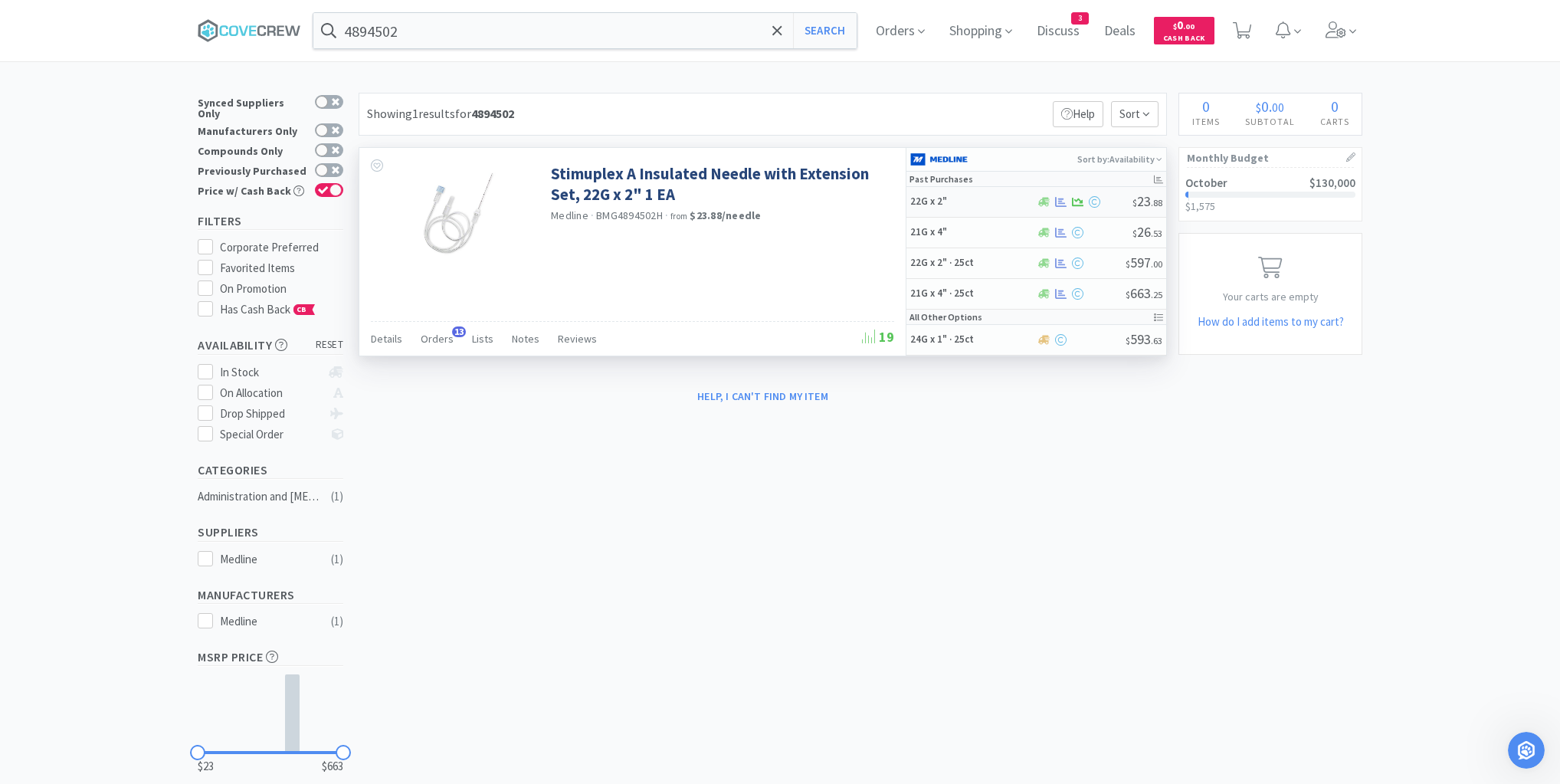
click at [1012, 199] on h5 "22G x 2"" at bounding box center [972, 202] width 123 height 13
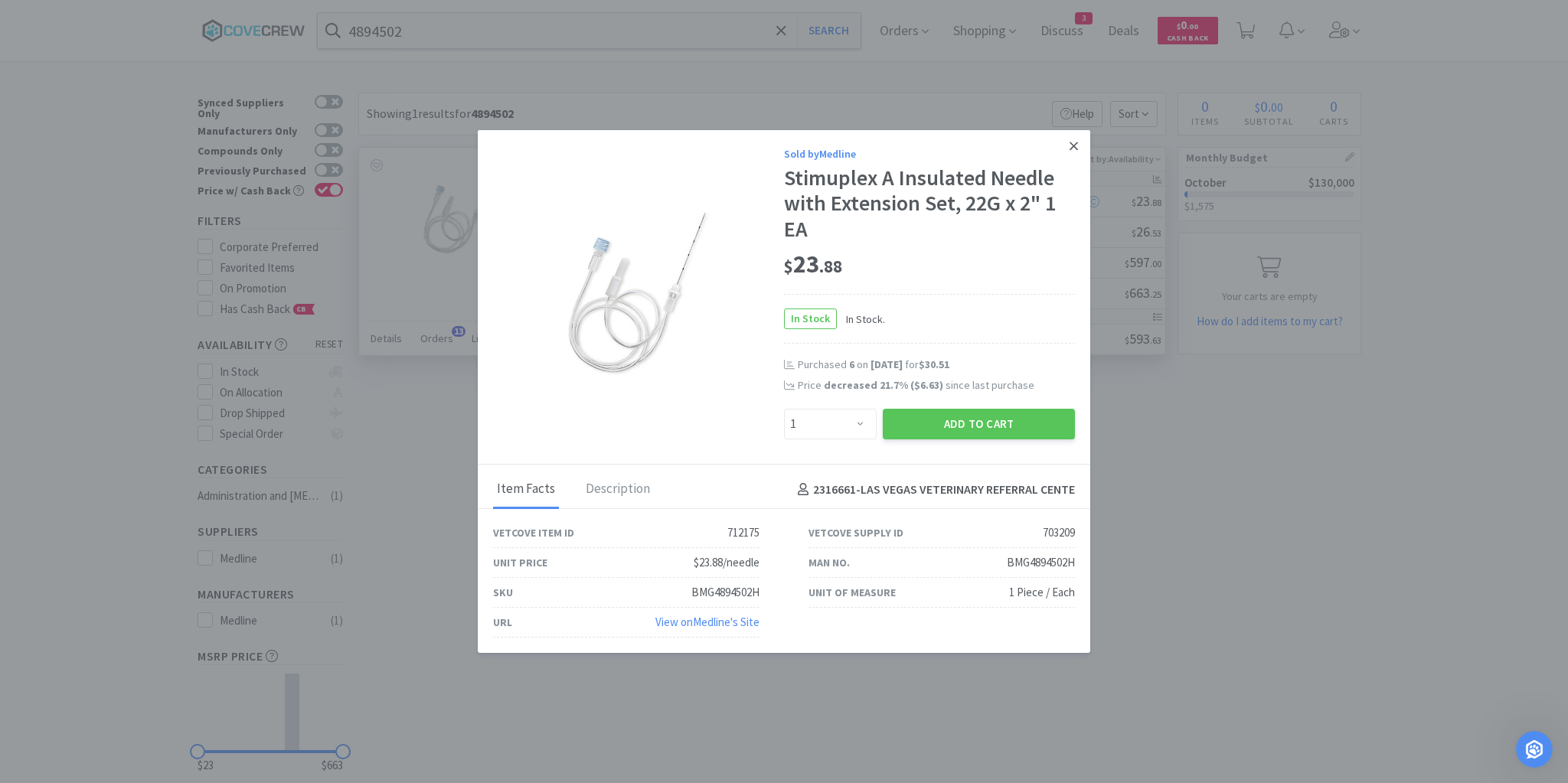
drag, startPoint x: 1080, startPoint y: 142, endPoint x: 885, endPoint y: 197, distance: 202.6
click at [1079, 143] on link at bounding box center [1073, 146] width 27 height 33
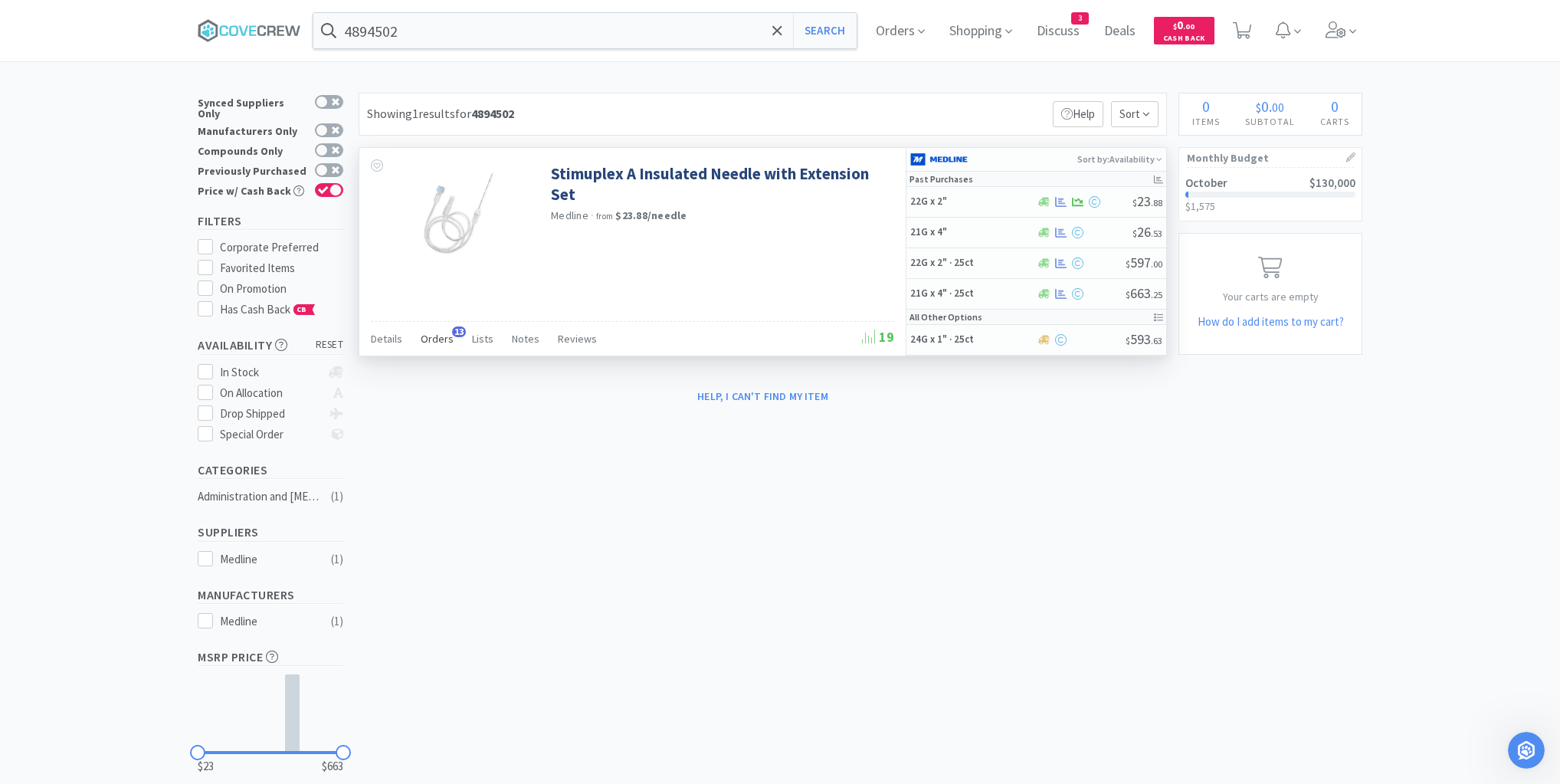
drag, startPoint x: 436, startPoint y: 336, endPoint x: 441, endPoint y: 344, distance: 9.4
click at [438, 336] on span "Orders" at bounding box center [436, 339] width 33 height 14
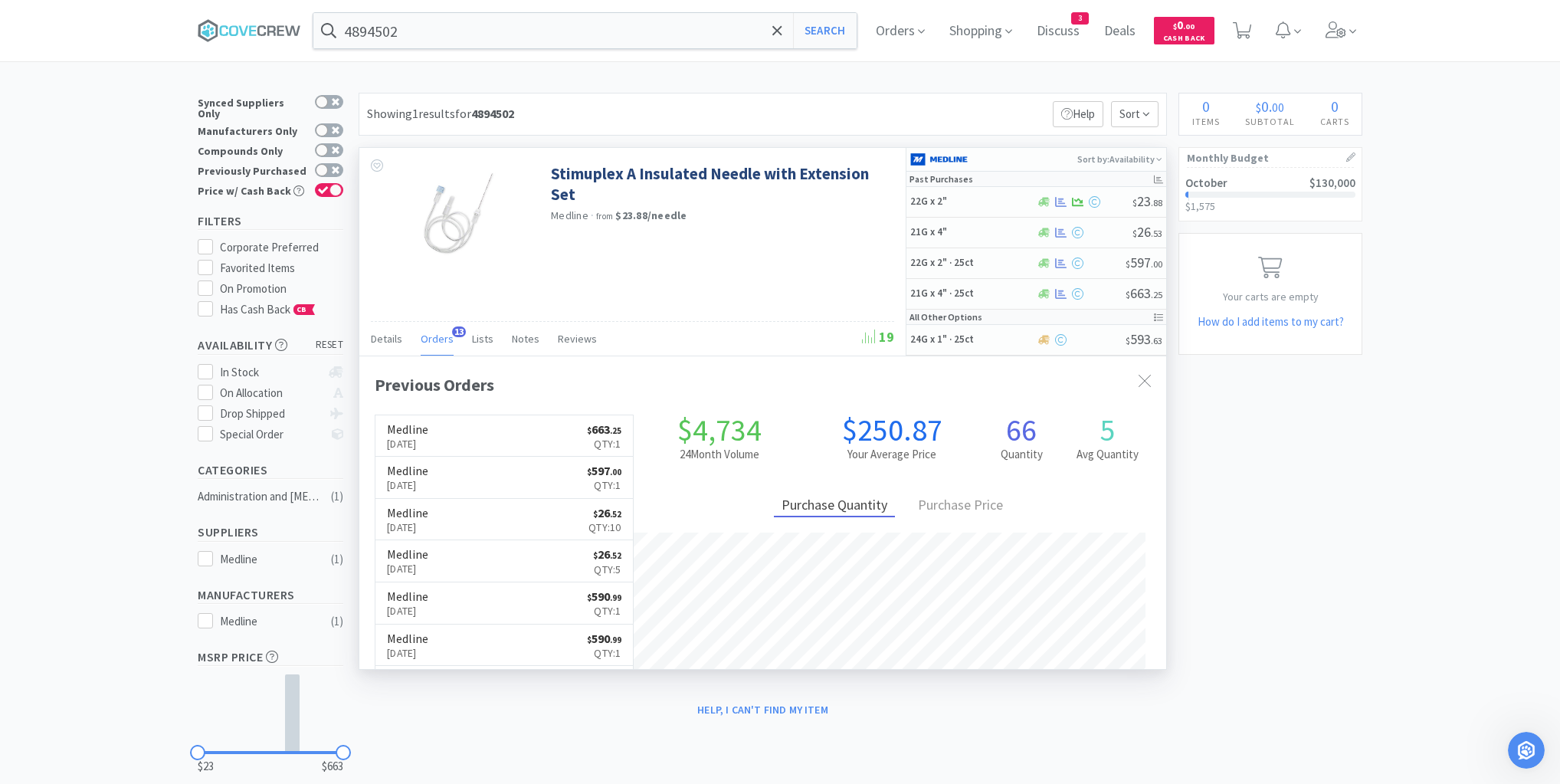
scroll to position [411, 807]
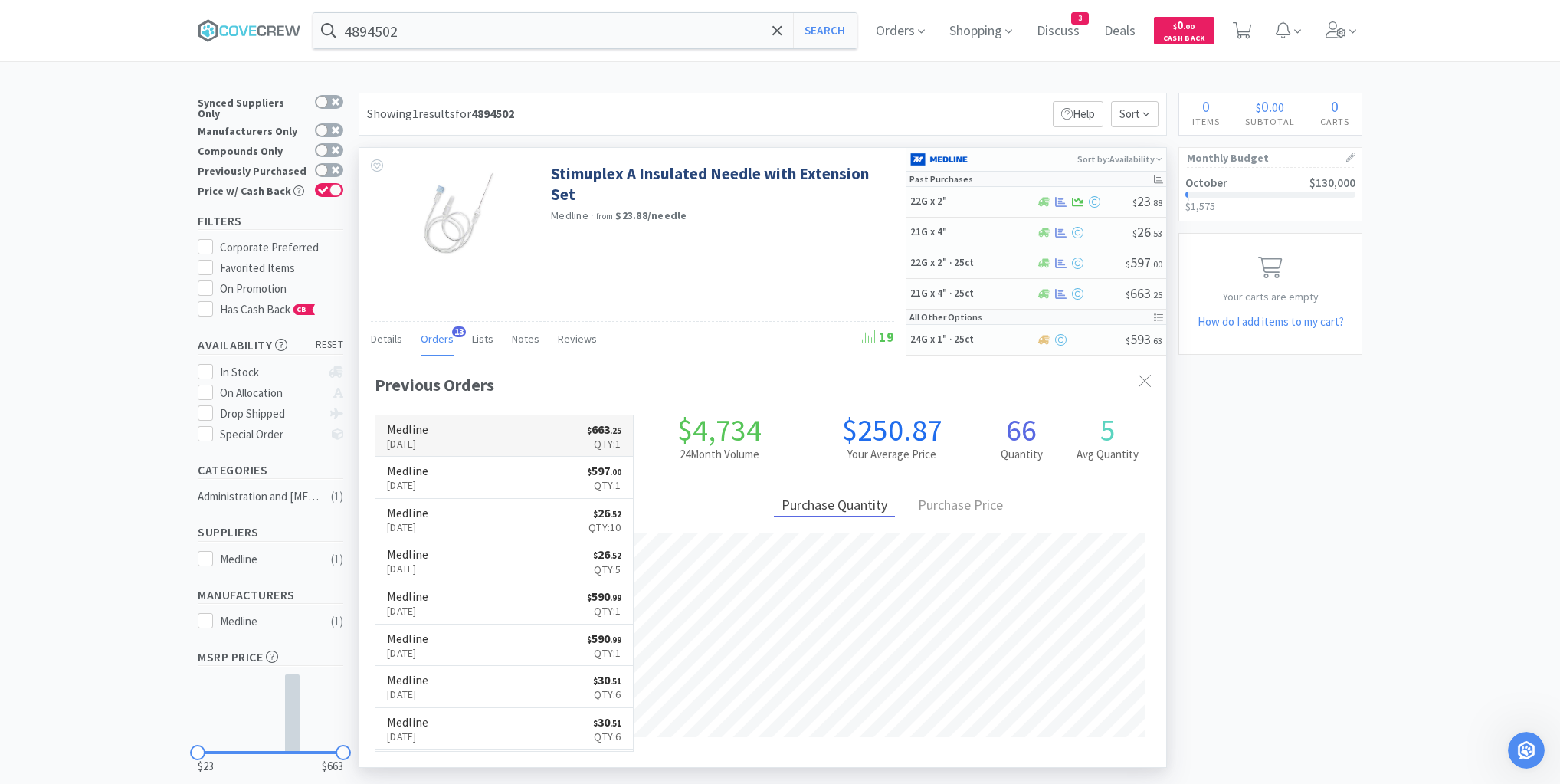
click at [515, 432] on link "Medline [DATE] $ 663 . 25 Qty: 1" at bounding box center [504, 436] width 258 height 42
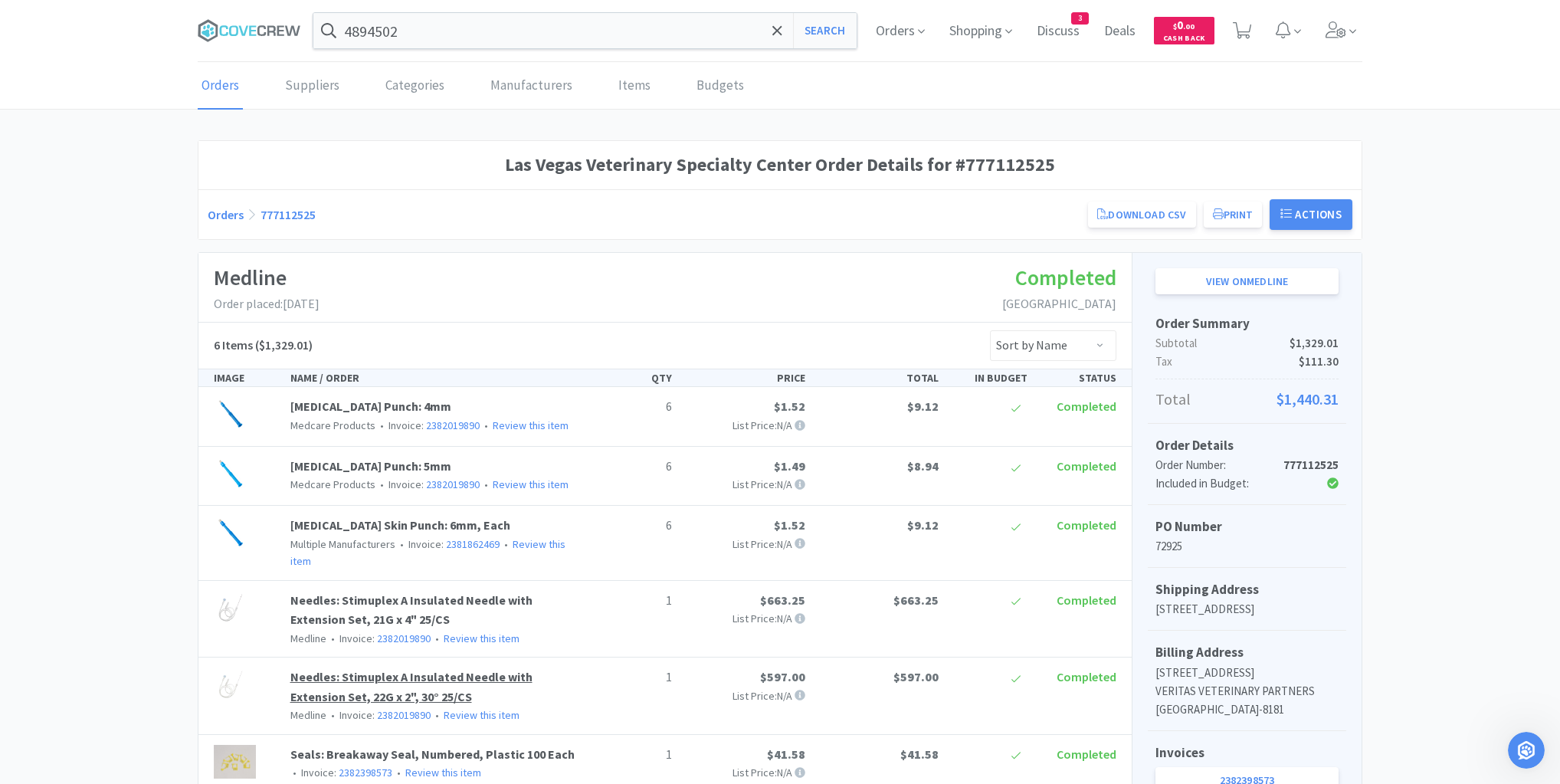
click at [380, 669] on link "Needles: Stimuplex A Insulated Needle with Extension Set, 22G x 2", 30° 25/CS" at bounding box center [412, 687] width 242 height 36
click at [238, 36] on icon at bounding box center [249, 31] width 103 height 23
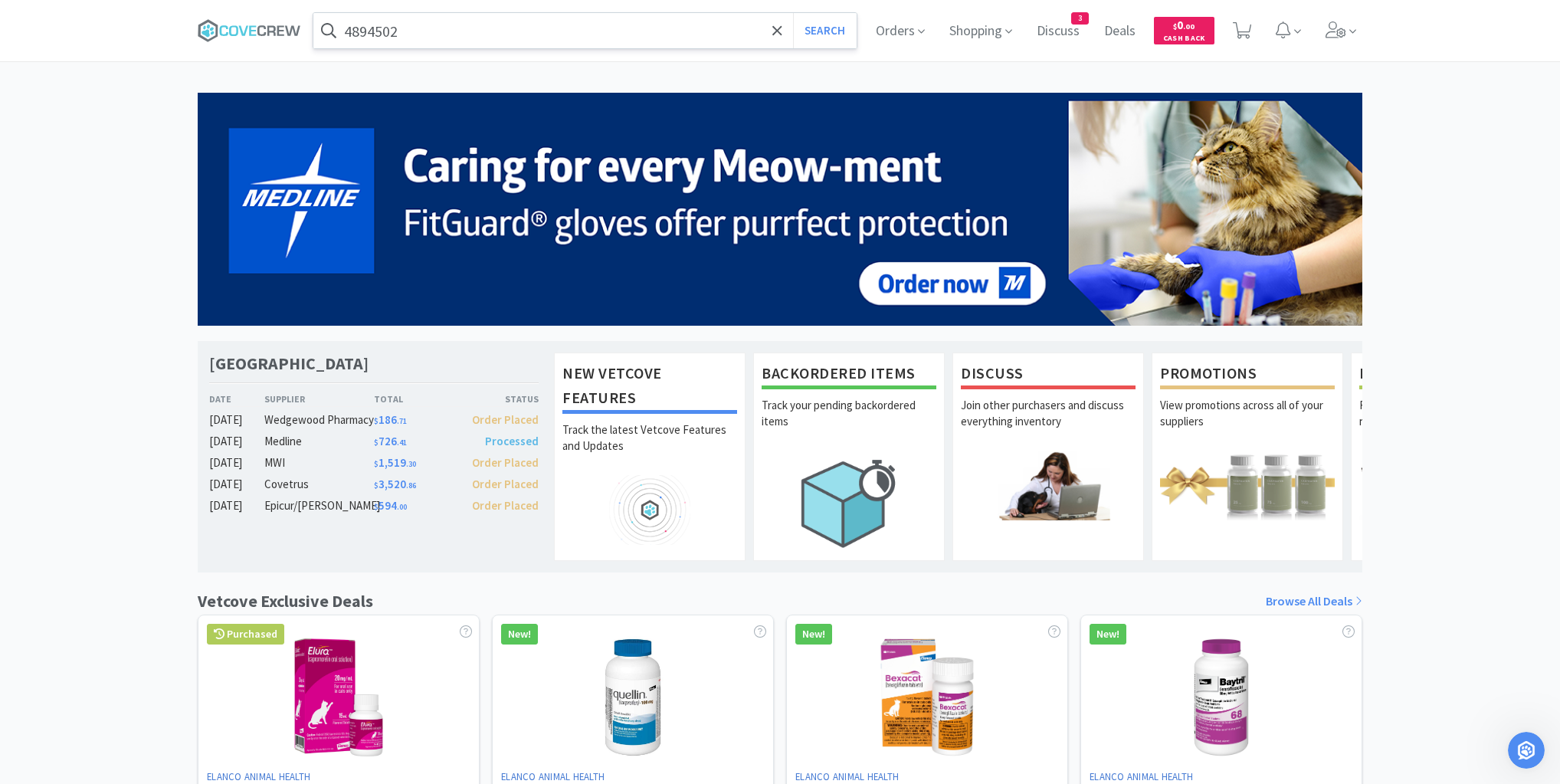
click at [419, 28] on input "4894502" at bounding box center [585, 31] width 543 height 36
